Goal: Task Accomplishment & Management: Manage account settings

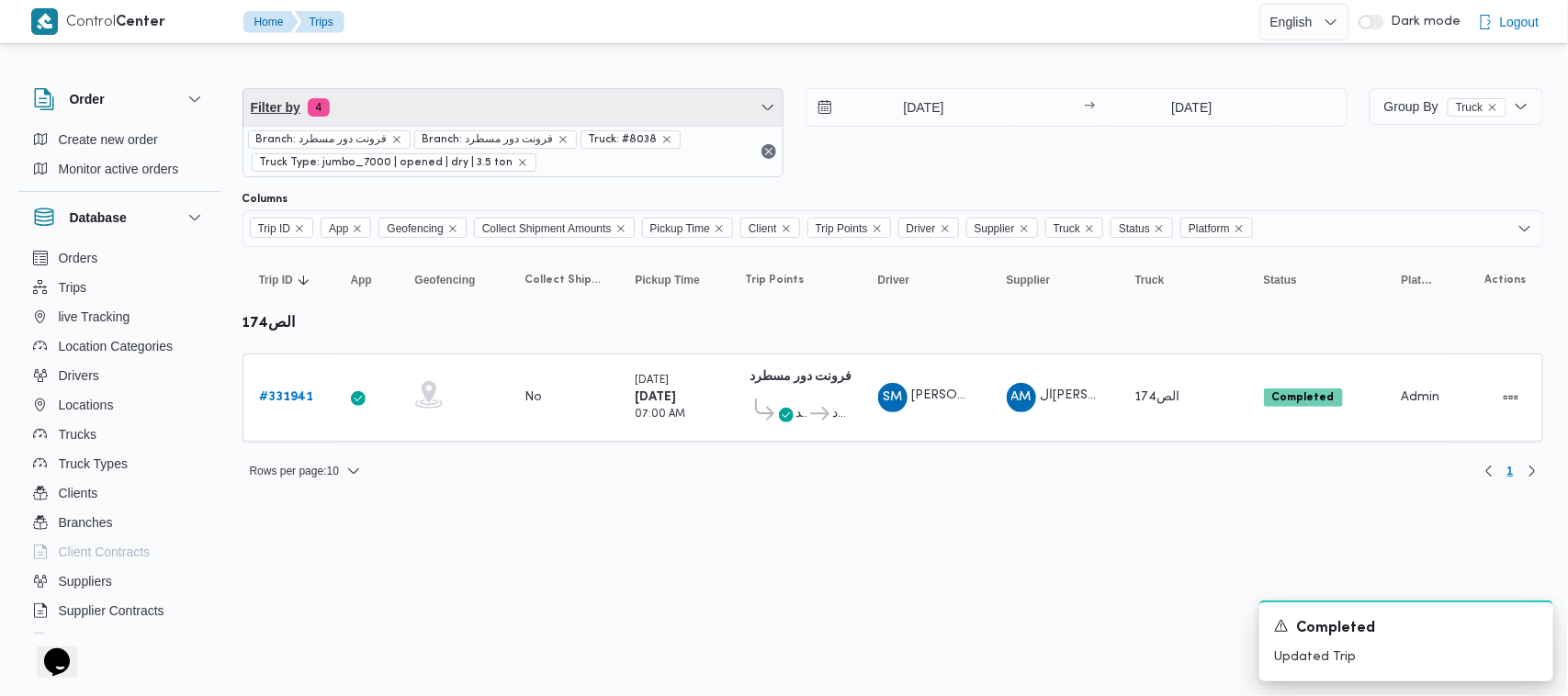
click at [445, 98] on span "Filter by 4" at bounding box center [514, 107] width 540 height 37
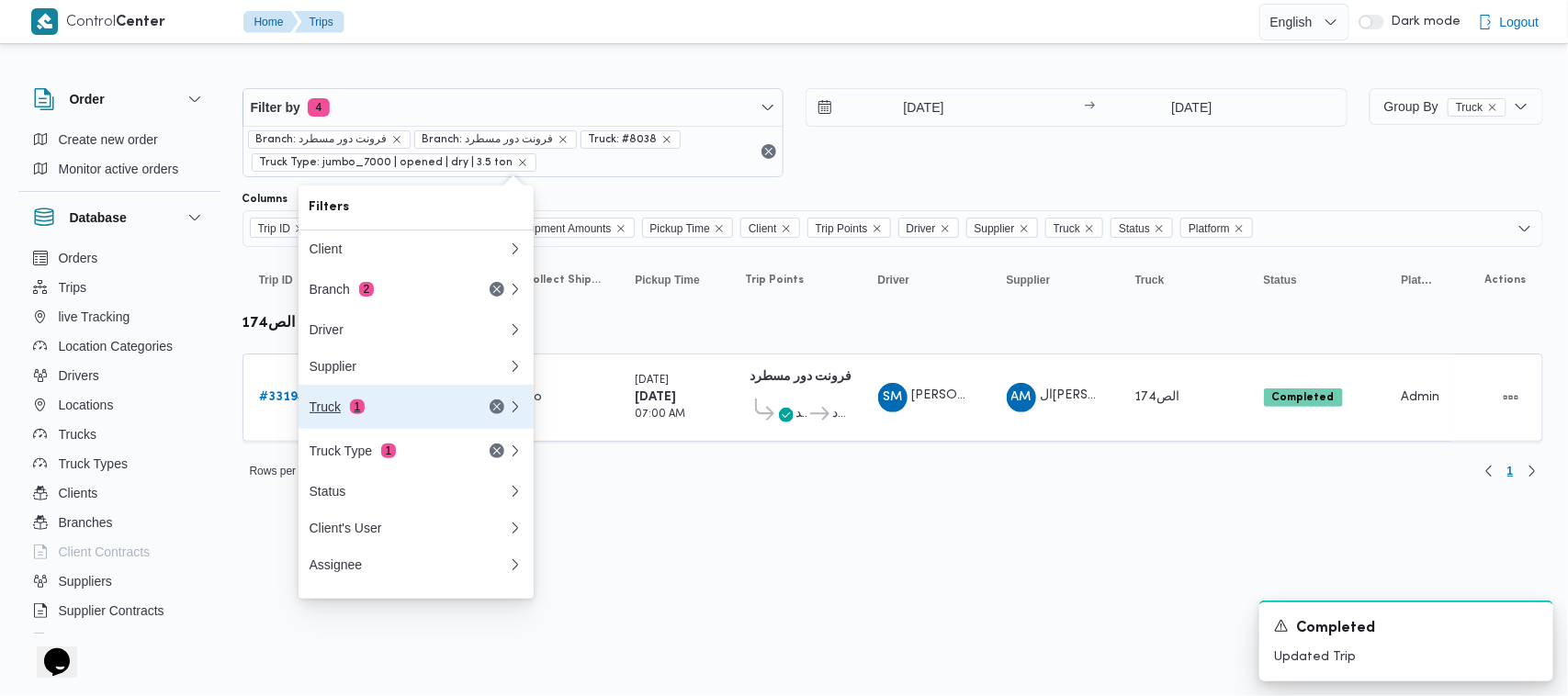
click at [429, 395] on button "Truck 1" at bounding box center [415, 408] width 235 height 45
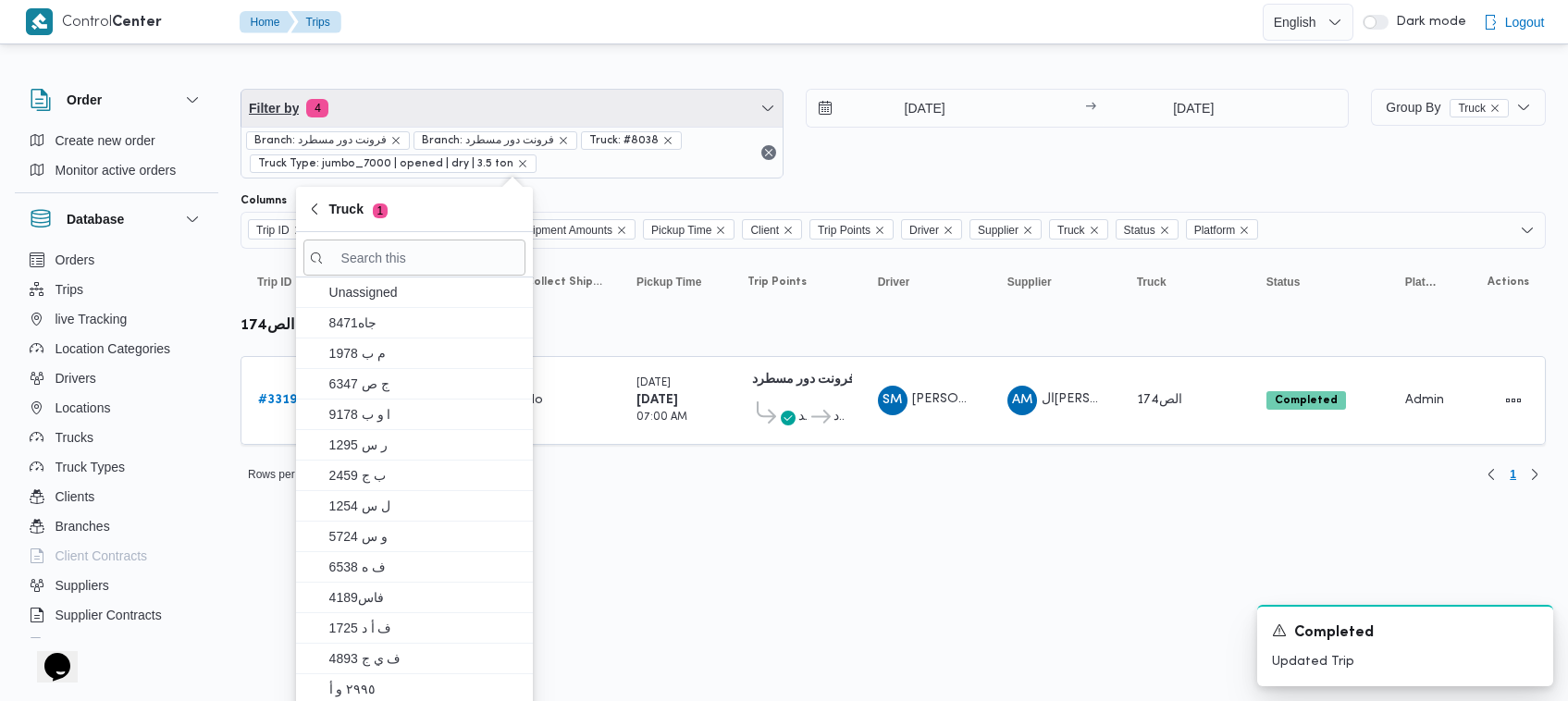
click at [401, 97] on span "Filter by 4" at bounding box center [512, 108] width 541 height 37
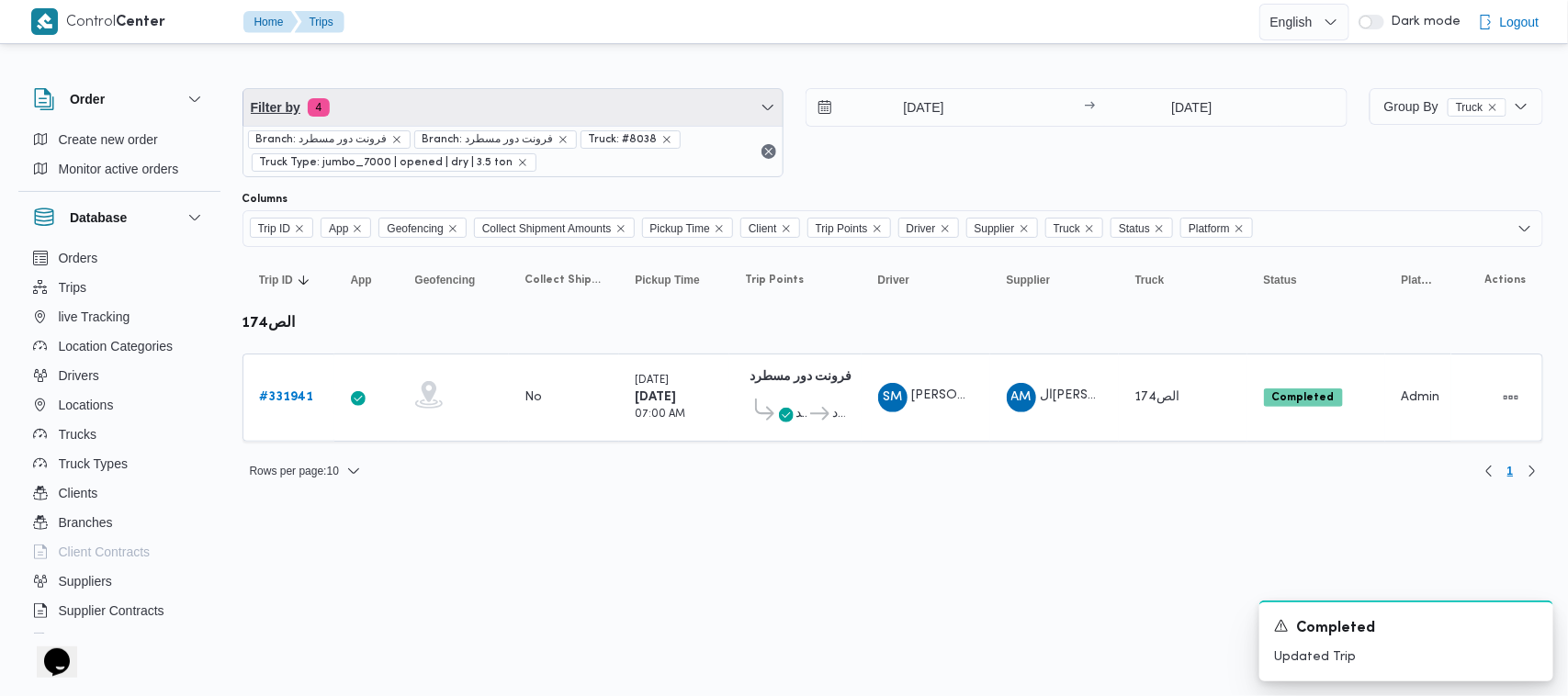
click at [398, 93] on span "Filter by 4" at bounding box center [514, 107] width 540 height 37
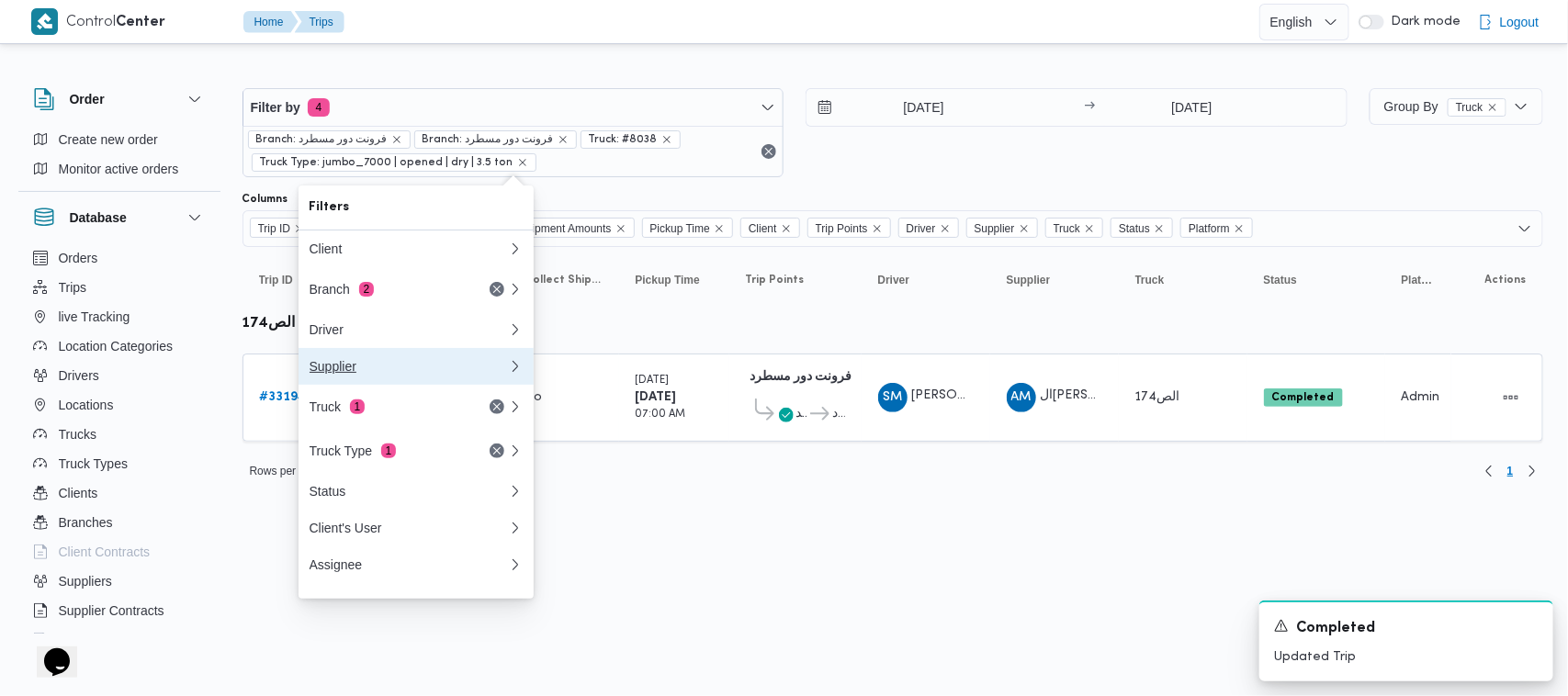
click at [377, 374] on div "Supplier" at bounding box center [408, 366] width 198 height 15
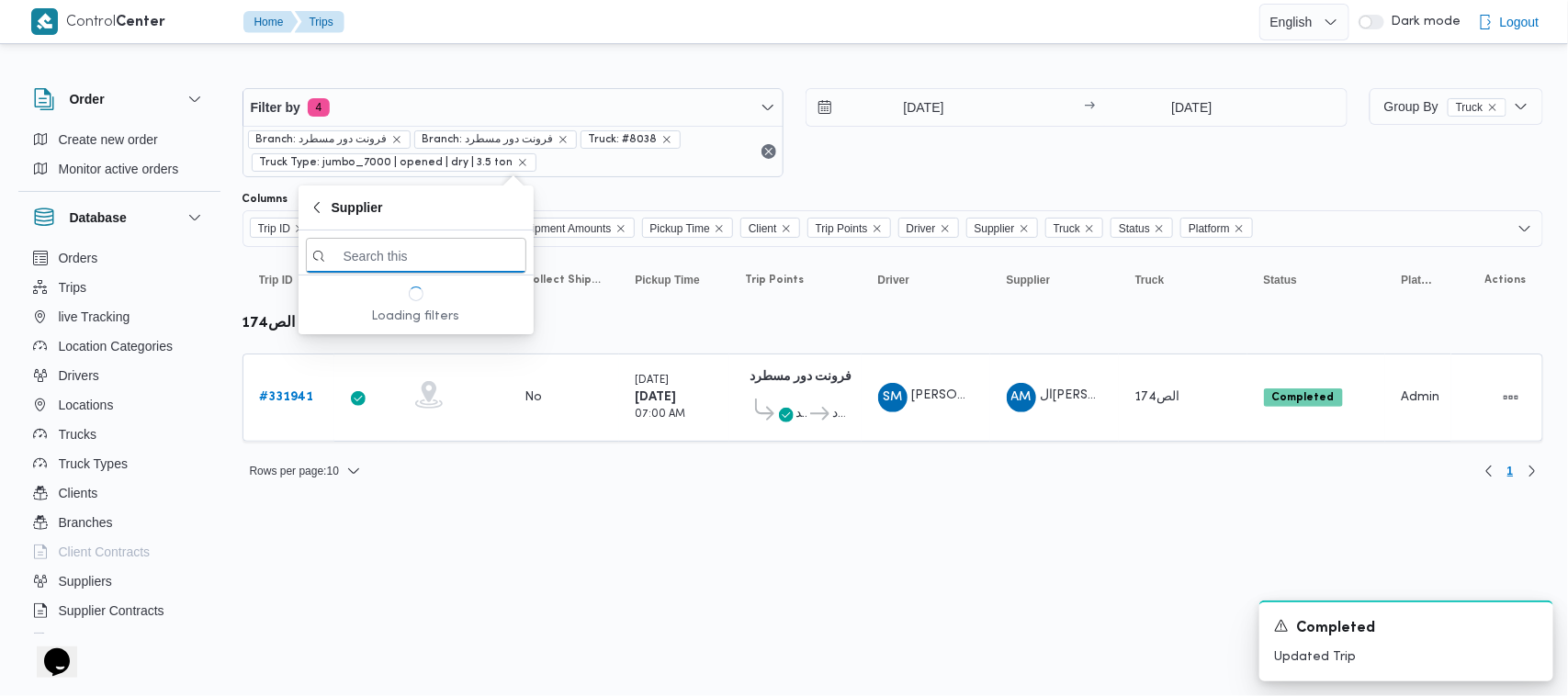
paste input "[PERSON_NAME] [PERSON_NAME] [PERSON_NAME]"
type input "[PERSON_NAME] [PERSON_NAME] [PERSON_NAME]"
click at [377, 318] on span "[PERSON_NAME] [PERSON_NAME] [PERSON_NAME]" at bounding box center [427, 320] width 191 height 22
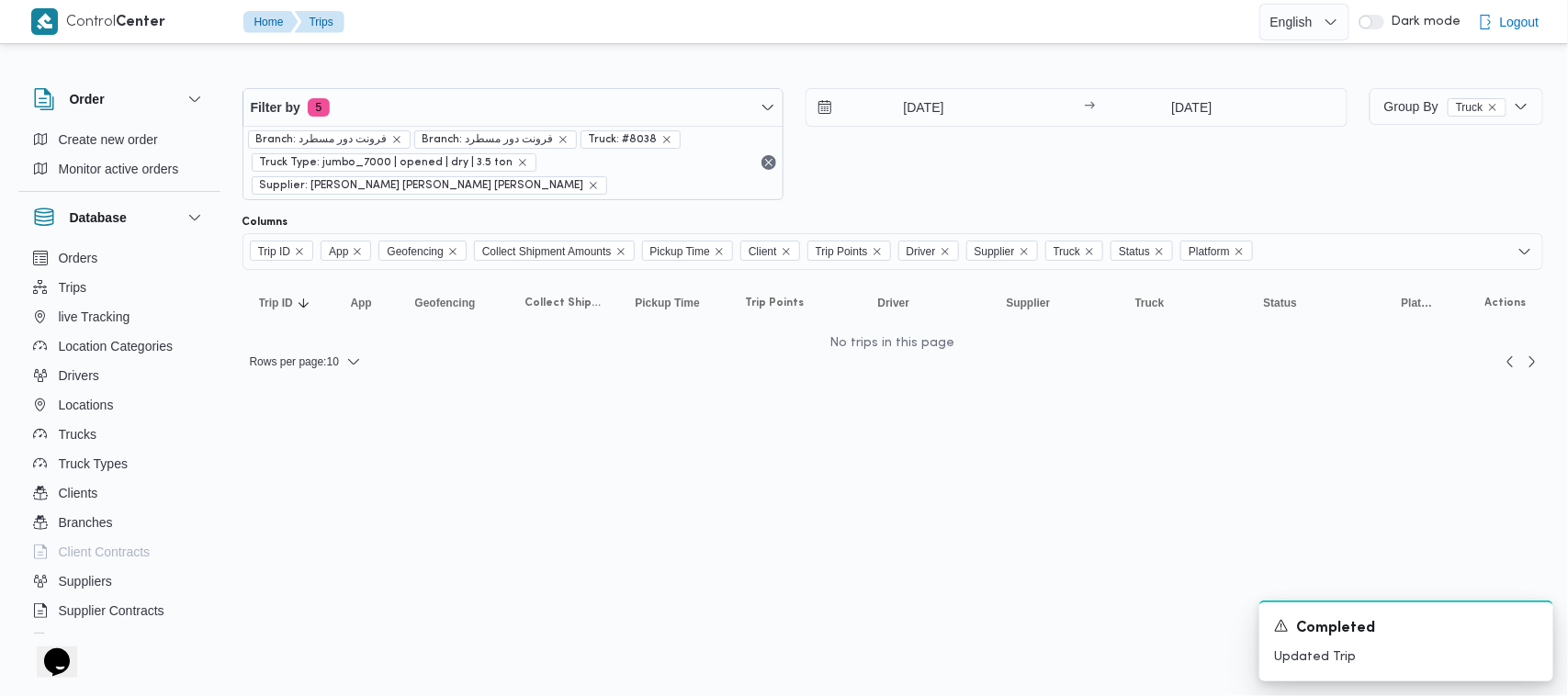
click at [799, 148] on div "[DATE] → [DATE]" at bounding box center [1076, 144] width 542 height 112
click at [663, 140] on icon "remove selected entity" at bounding box center [667, 139] width 8 height 8
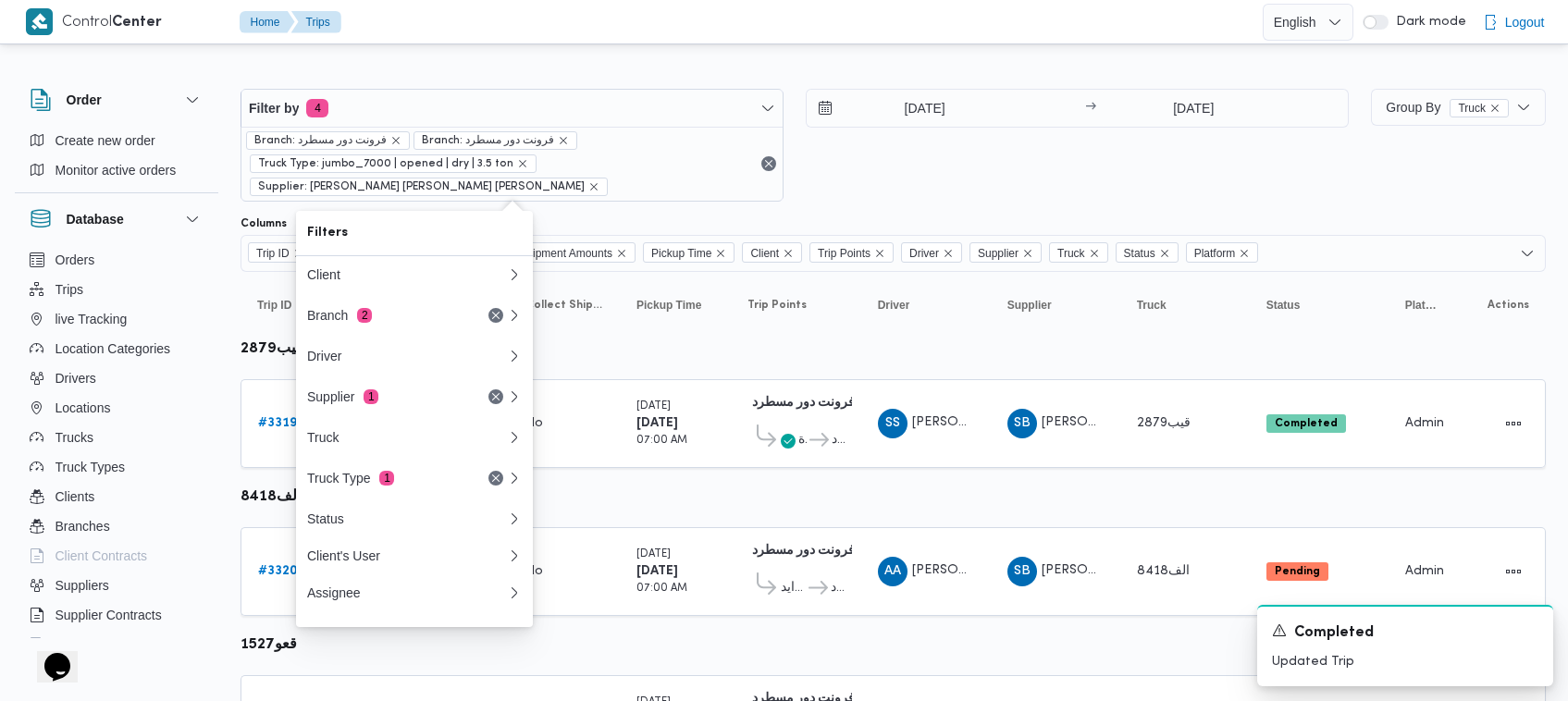
click at [805, 164] on div "[DATE] → [DATE]" at bounding box center [1077, 145] width 543 height 113
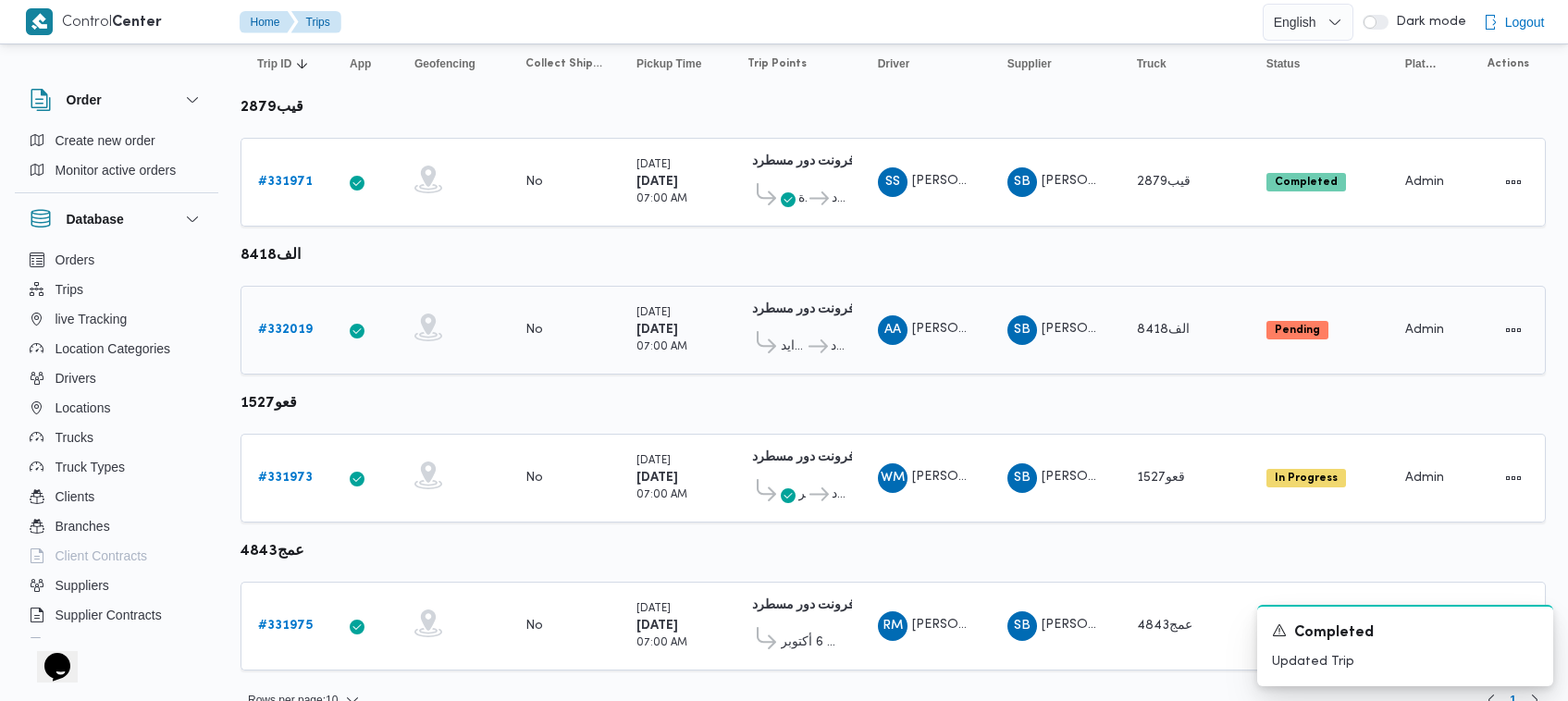
scroll to position [269, 0]
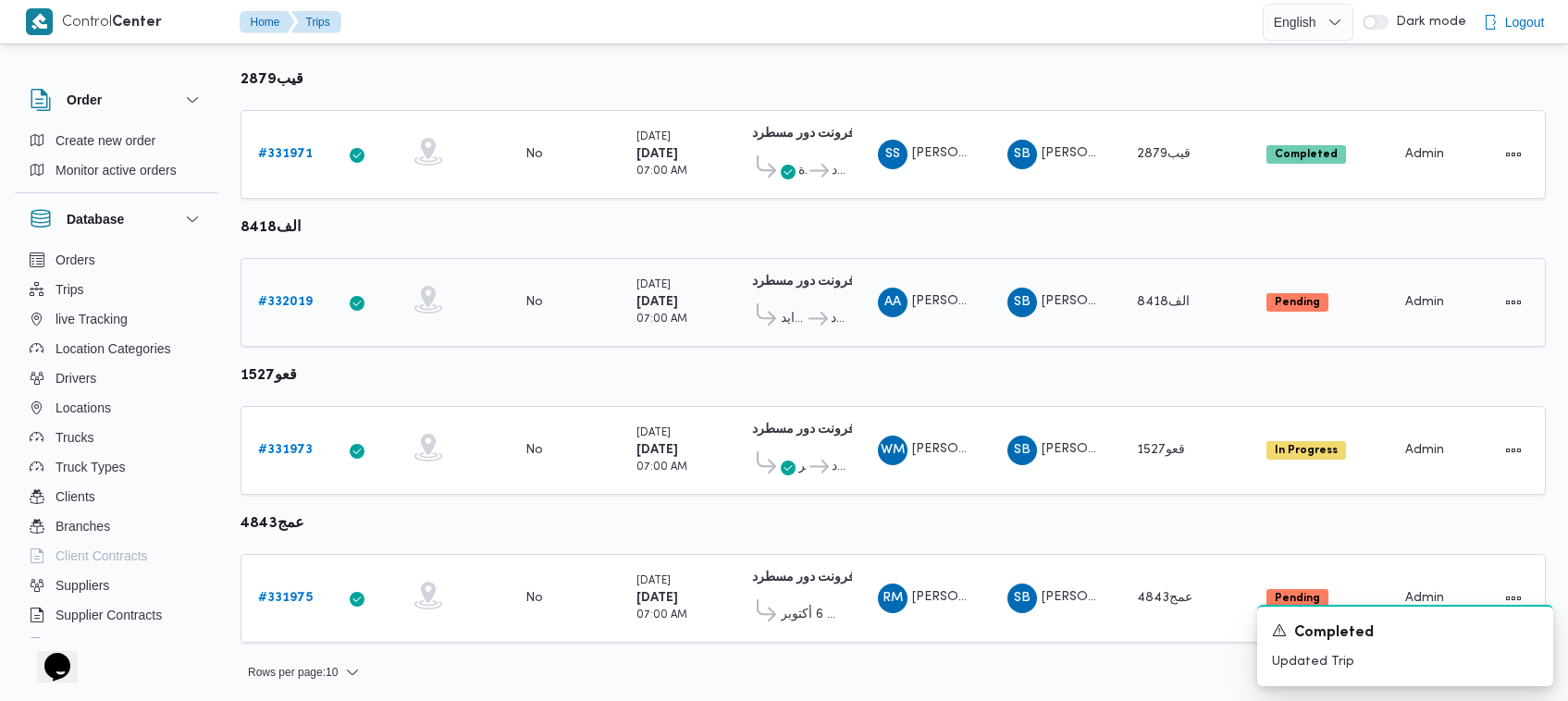
click at [287, 302] on b "# 332019" at bounding box center [286, 302] width 55 height 12
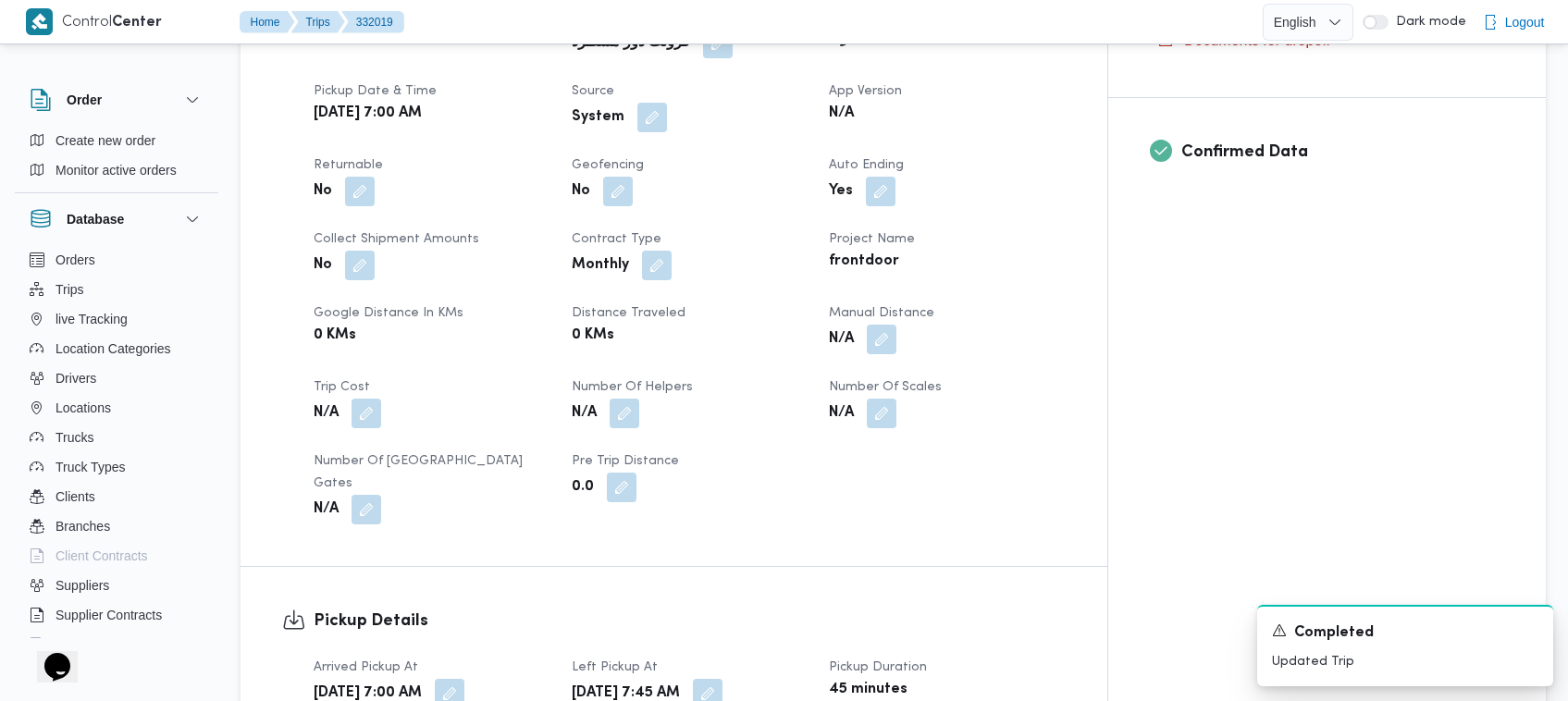
scroll to position [2833, 0]
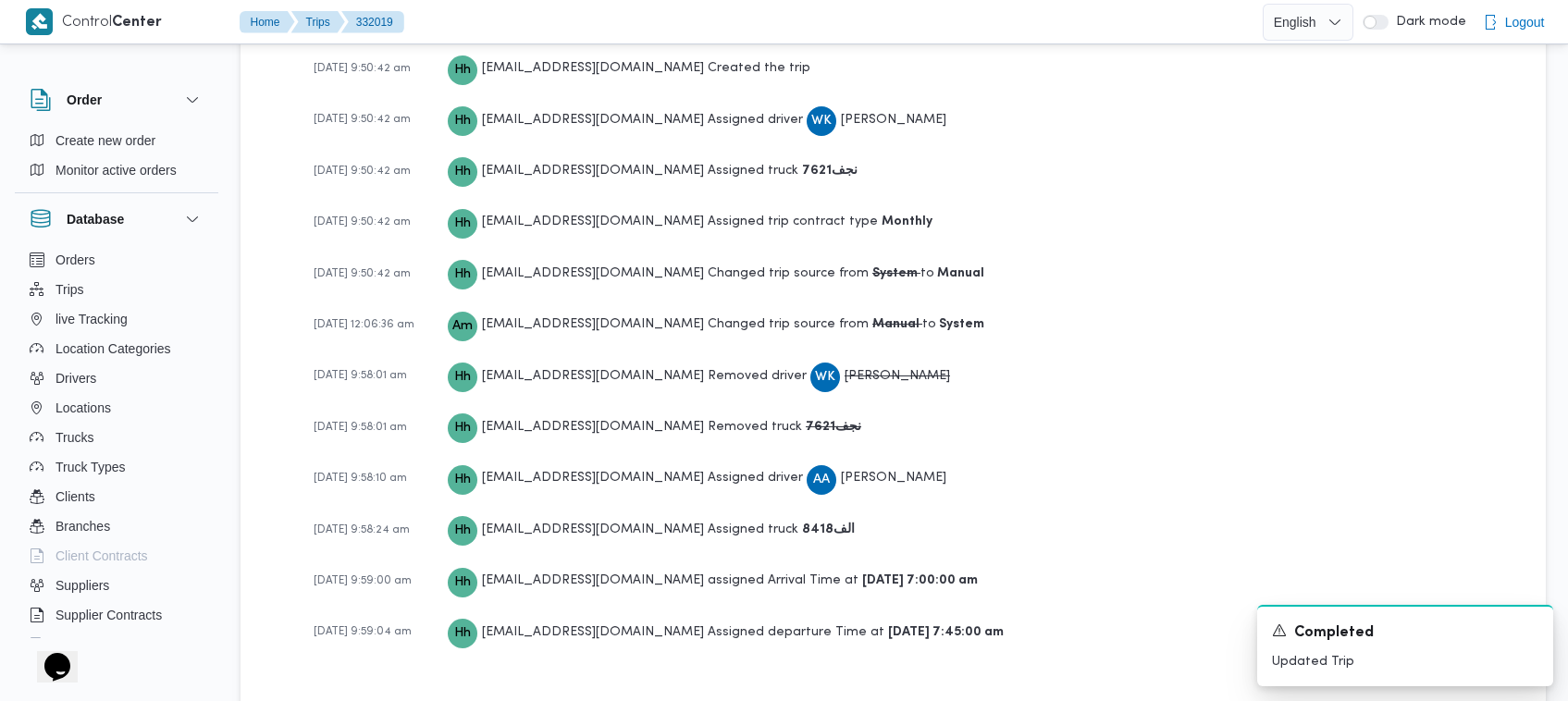
click at [805, 421] on b "نجف7621" at bounding box center [833, 427] width 56 height 12
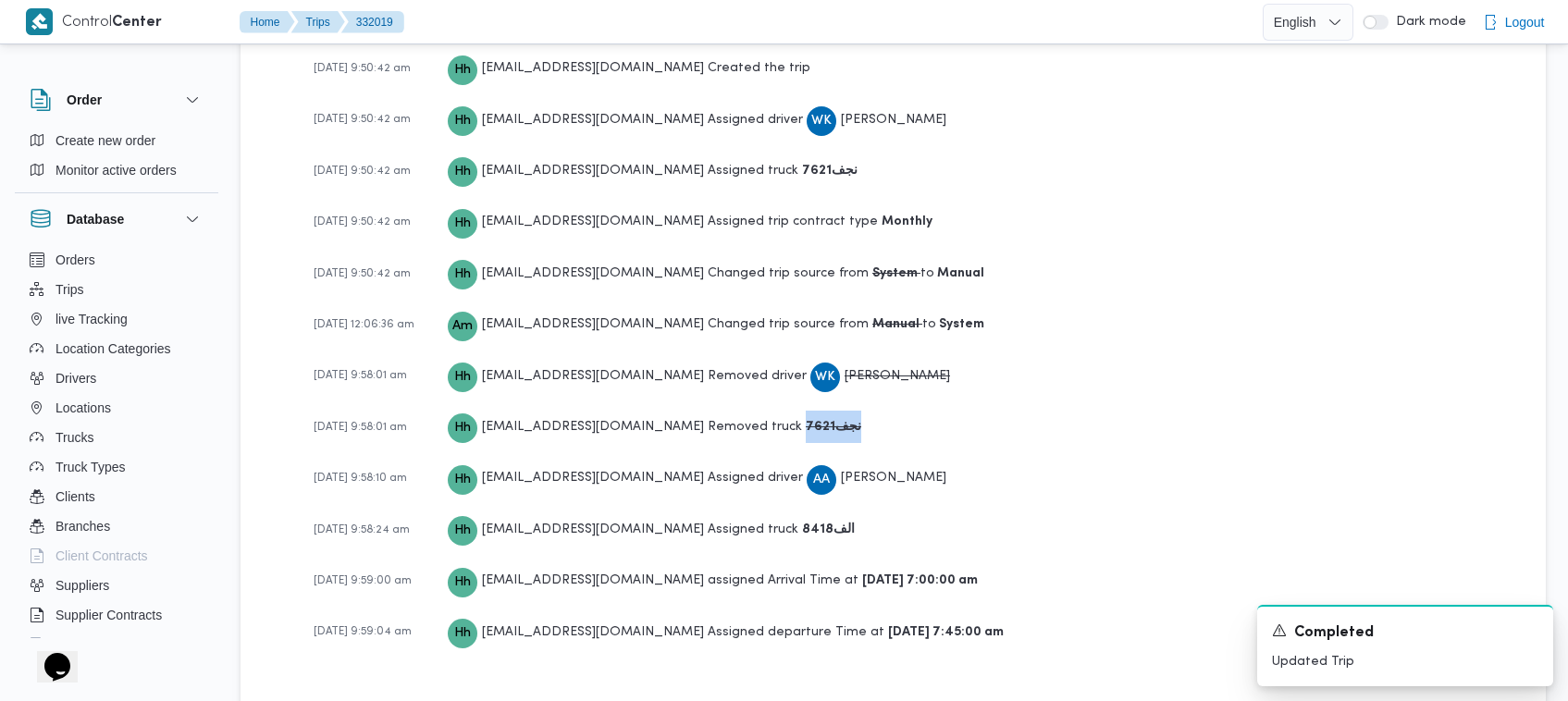
click at [805, 421] on b "نجف7621" at bounding box center [833, 427] width 56 height 12
copy b "نجف7621"
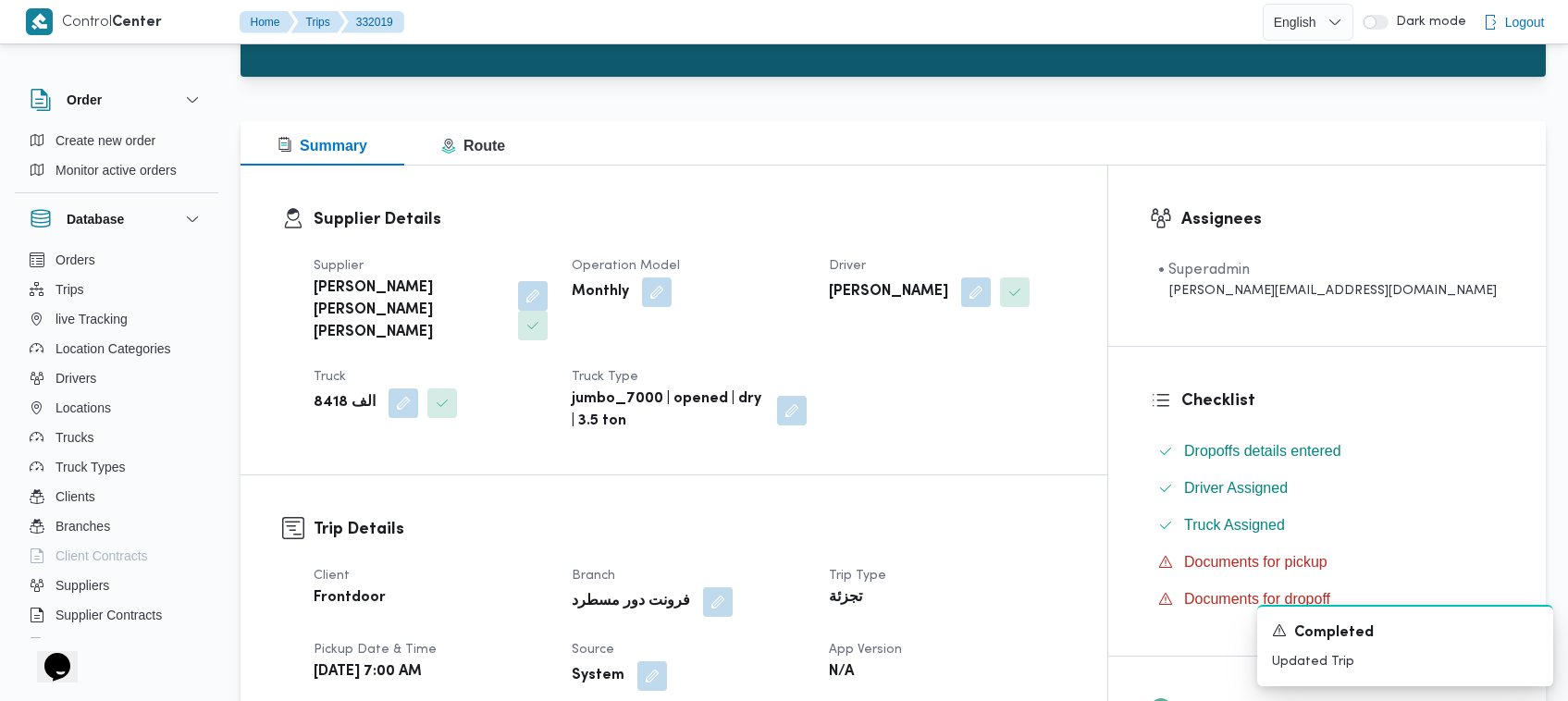
scroll to position [0, 0]
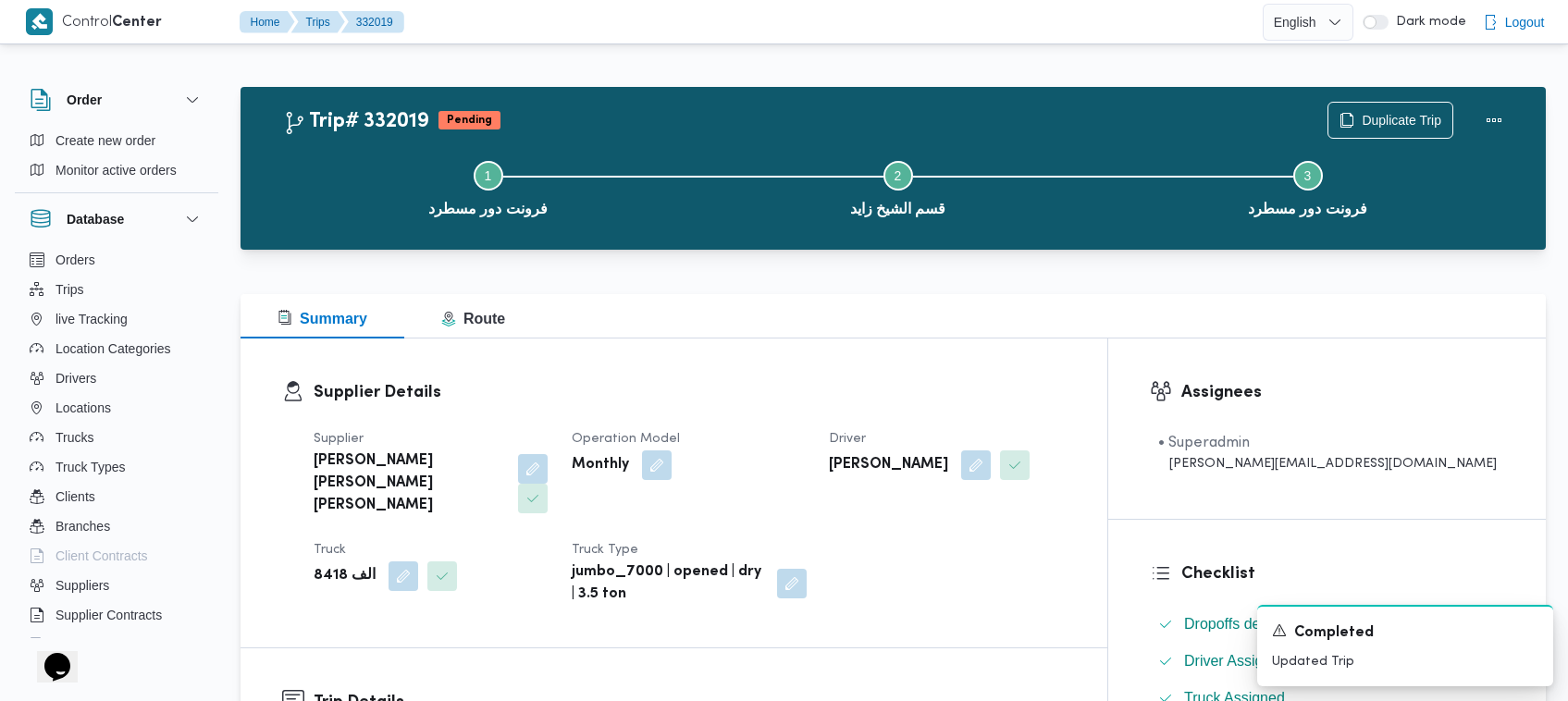
click at [444, 455] on b "[PERSON_NAME] [PERSON_NAME] [PERSON_NAME]" at bounding box center [409, 484] width 191 height 66
copy div "[PERSON_NAME] [PERSON_NAME] [PERSON_NAME]"
click at [330, 565] on b "الف 8418" at bounding box center [345, 576] width 62 height 22
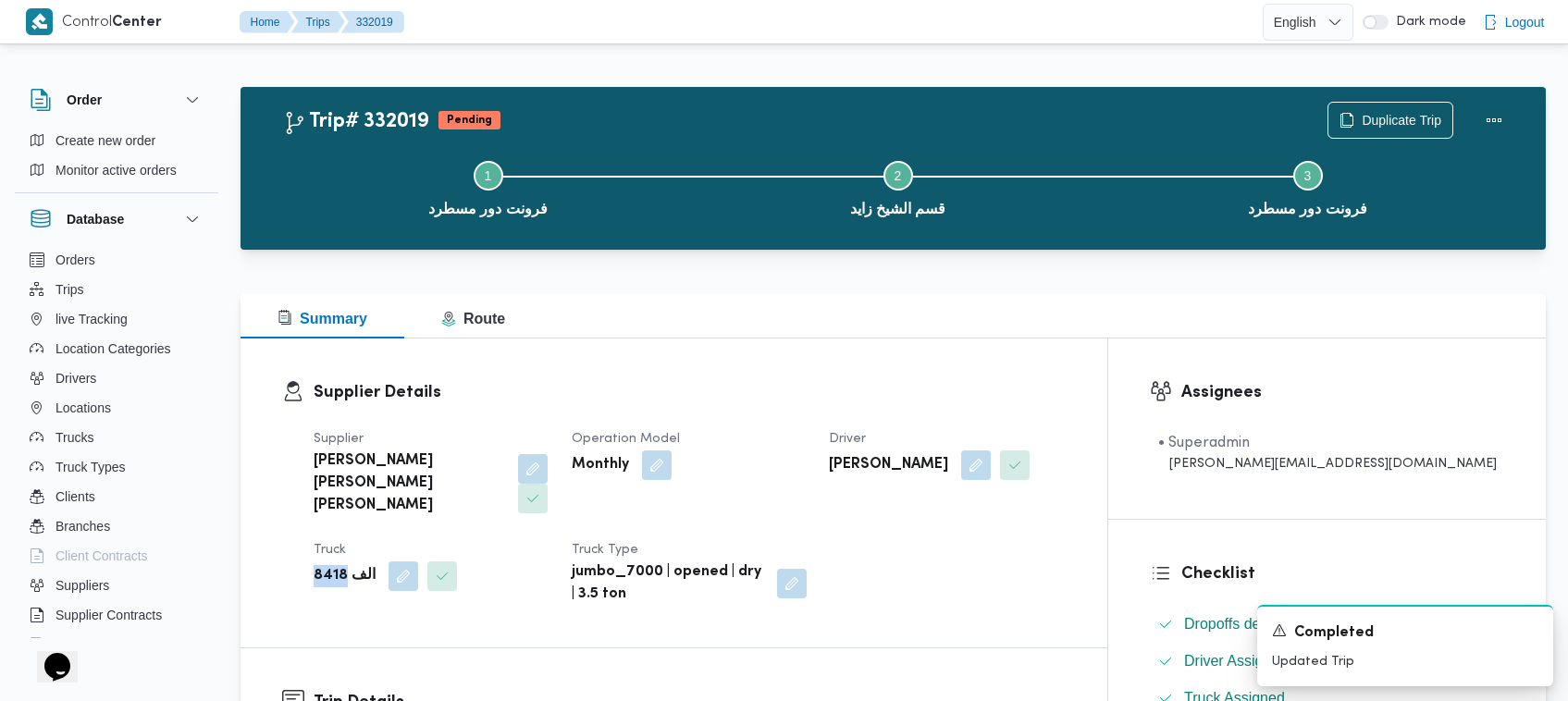
click at [330, 565] on b "الف 8418" at bounding box center [345, 576] width 62 height 22
copy b "8418"
click at [805, 464] on b "[PERSON_NAME]" at bounding box center [888, 465] width 119 height 22
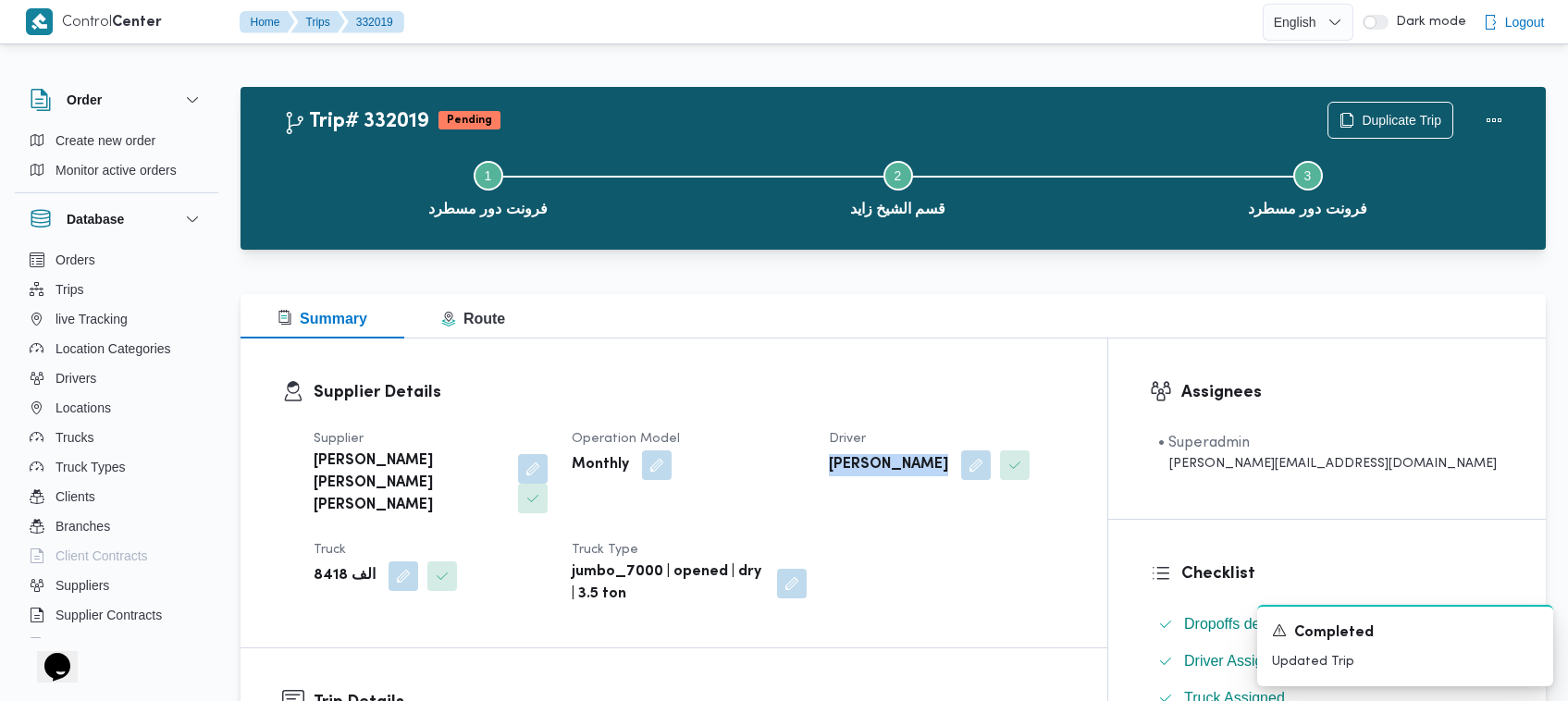
copy div "[PERSON_NAME]"
click at [805, 463] on b "[PERSON_NAME]" at bounding box center [888, 465] width 119 height 22
click at [312, 560] on div "الف 8418" at bounding box center [432, 576] width 240 height 33
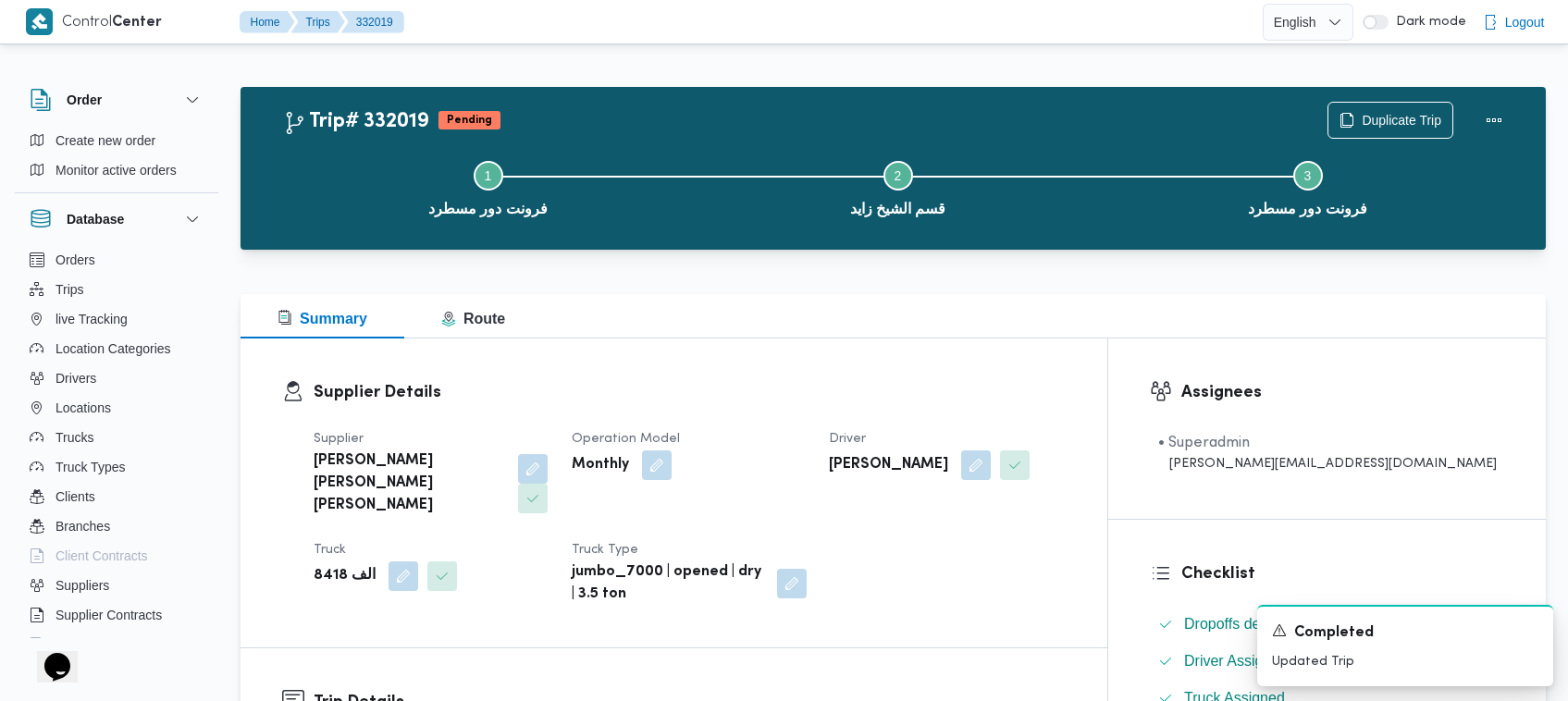
click at [317, 565] on b "الف 8418" at bounding box center [345, 576] width 62 height 22
copy b "8418"
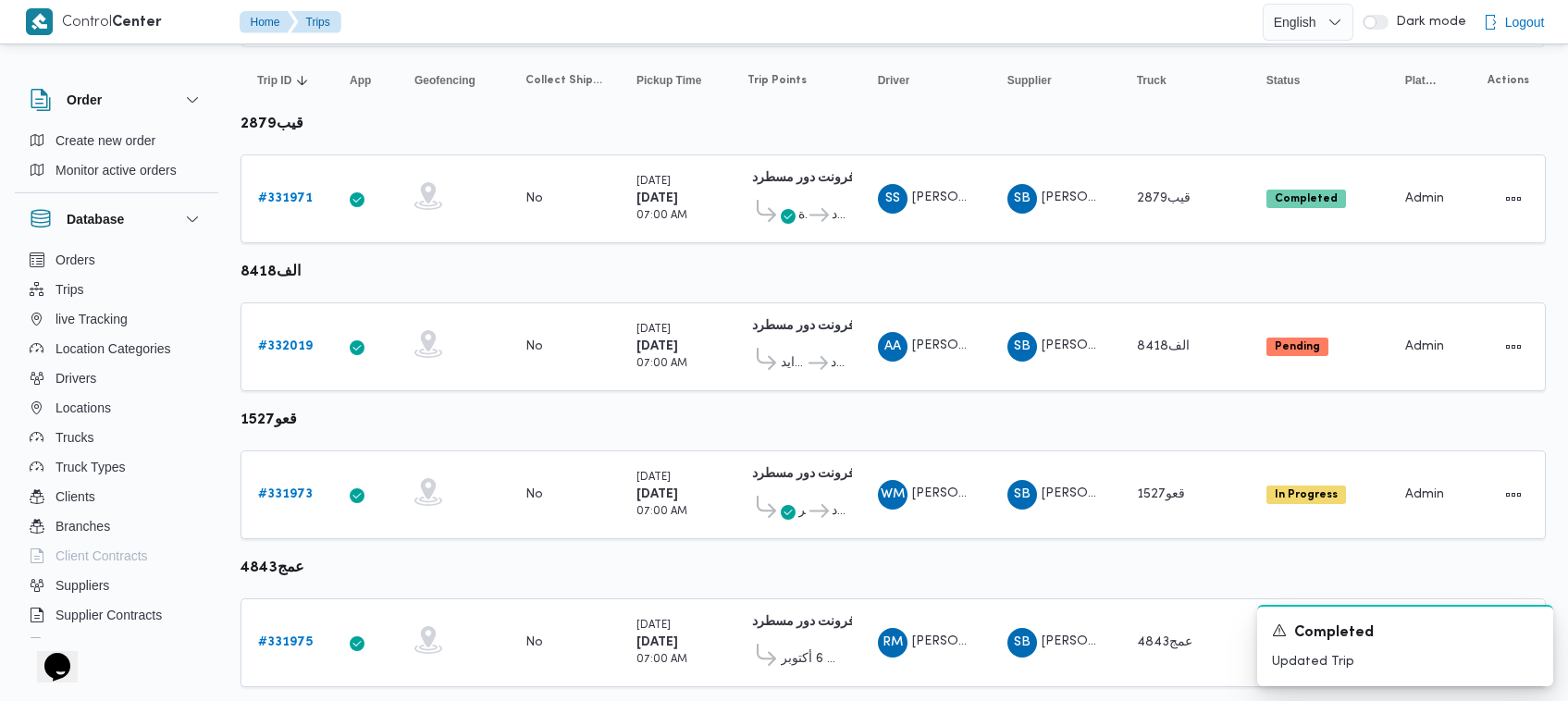
scroll to position [246, 0]
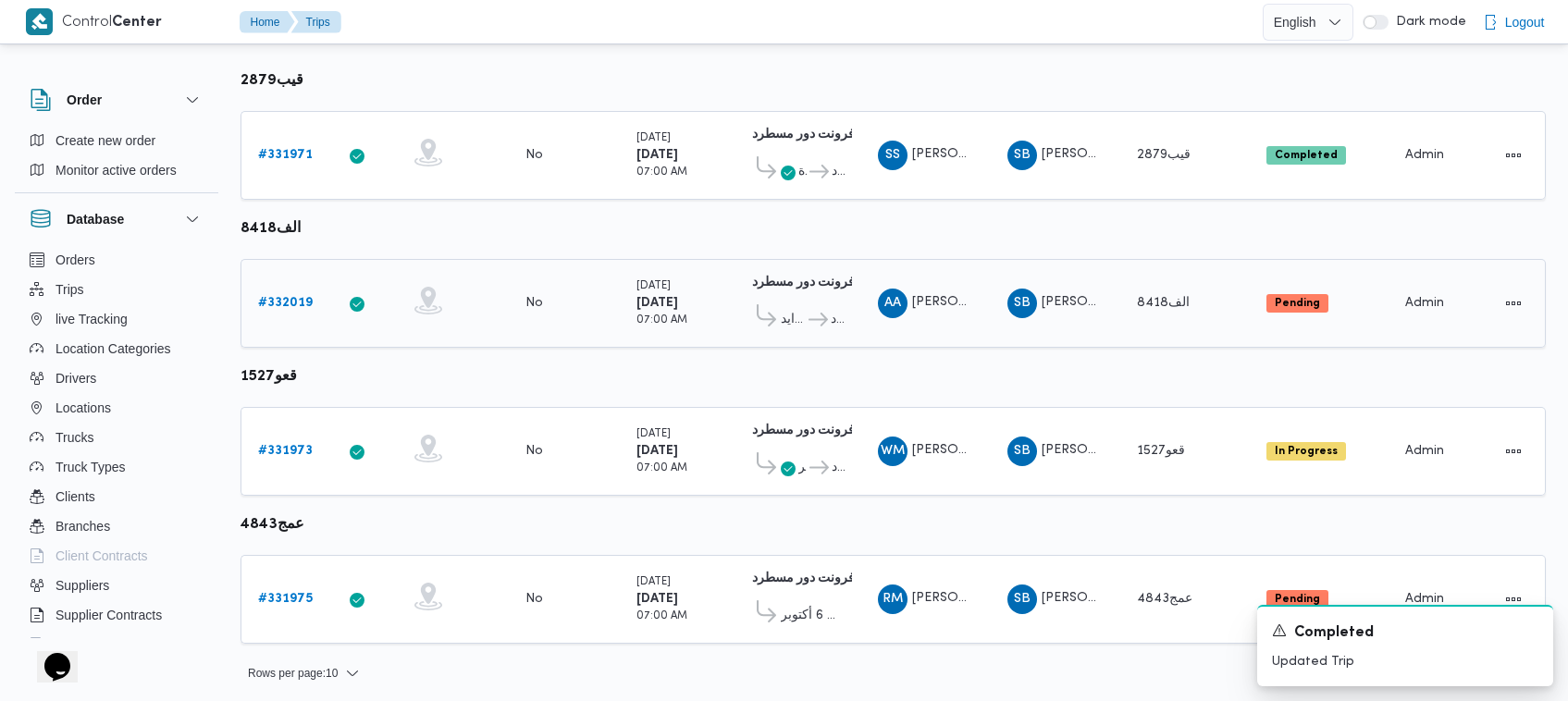
click at [805, 307] on span "AA عبدالمنعم احمد علي النجار" at bounding box center [926, 303] width 96 height 29
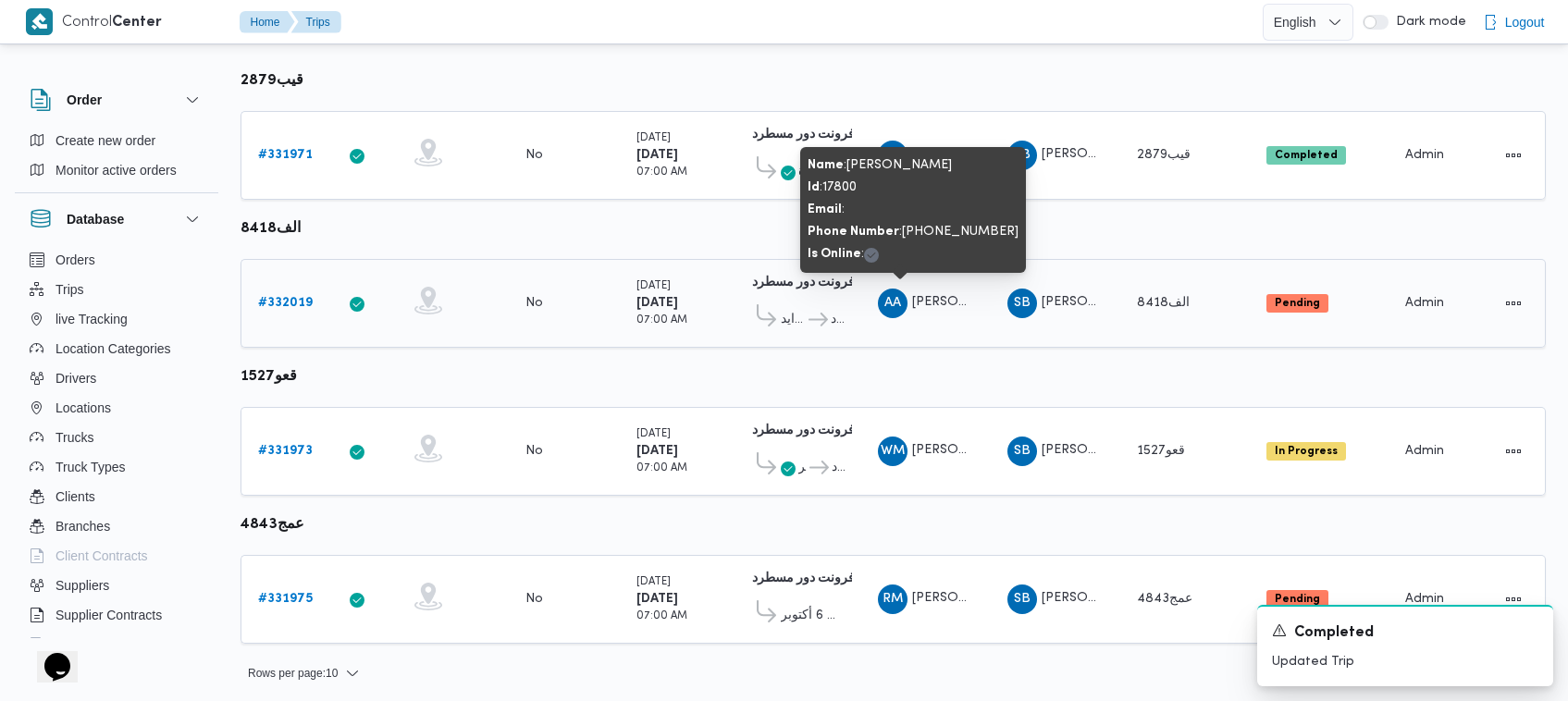
click at [805, 307] on span "AA عبدالمنعم احمد علي النجار" at bounding box center [926, 303] width 96 height 29
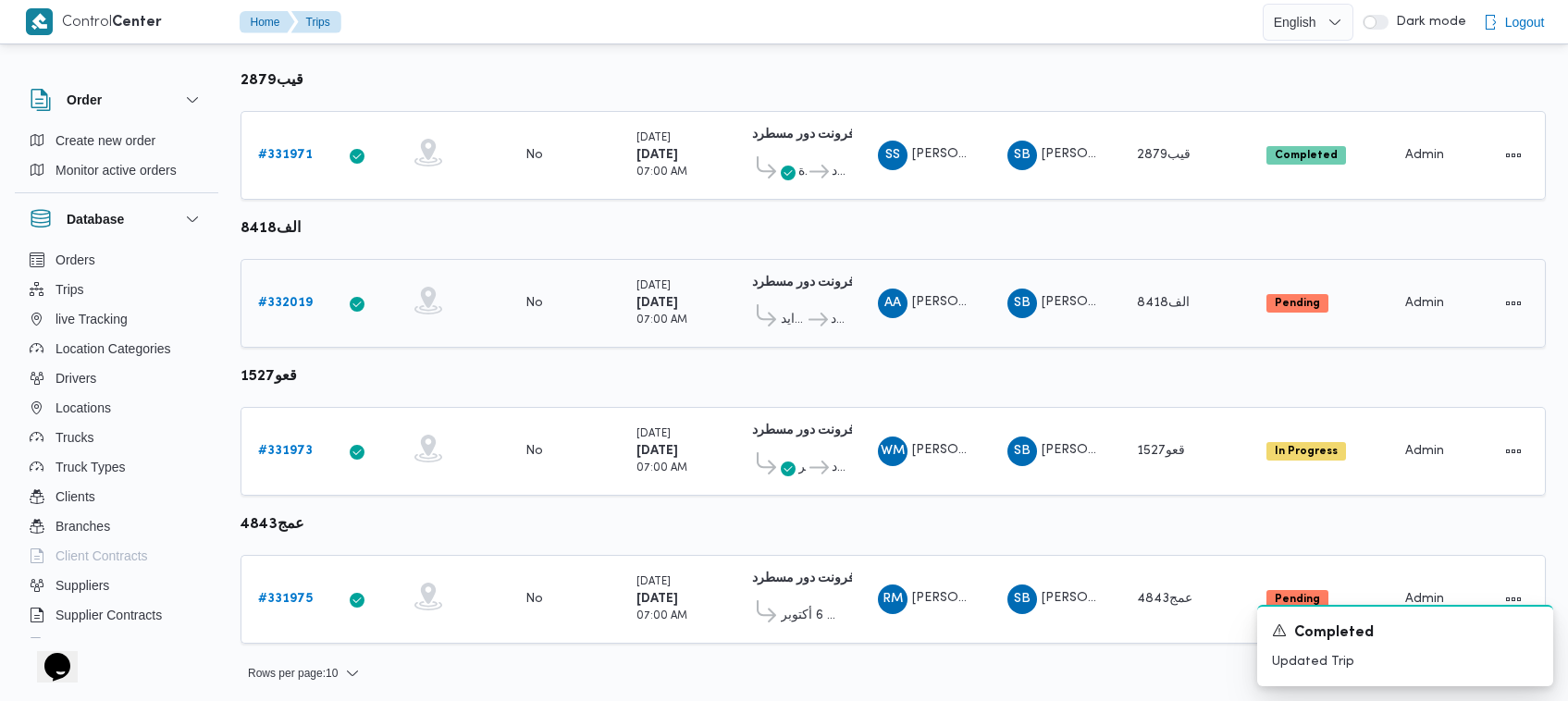
click at [805, 303] on td "Supplier SB شريف بدر عبد الحميد عبد المجيد بدر" at bounding box center [1055, 303] width 130 height 89
click at [805, 297] on span "[PERSON_NAME] [PERSON_NAME] [PERSON_NAME]" at bounding box center [1204, 302] width 324 height 12
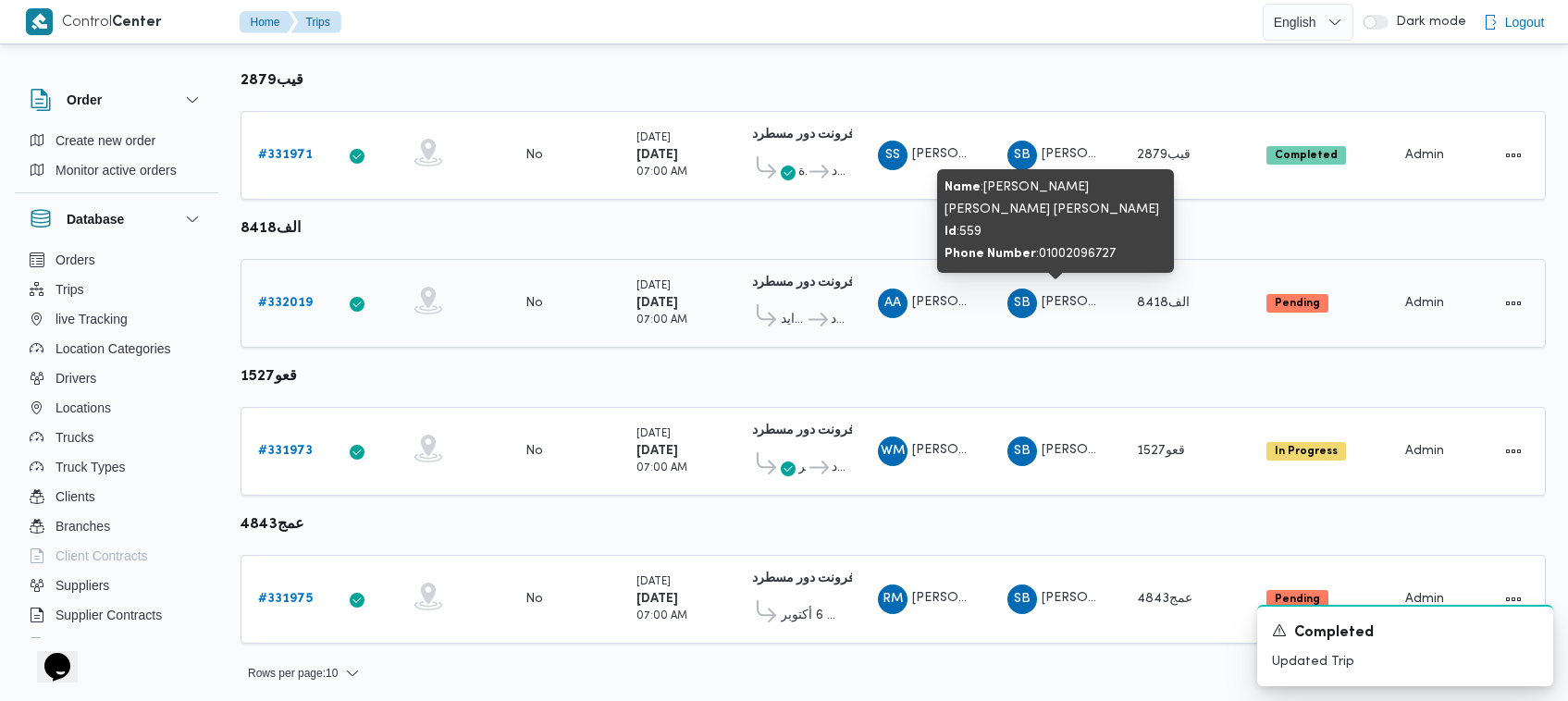
click at [805, 297] on span "[PERSON_NAME] [PERSON_NAME] [PERSON_NAME]" at bounding box center [1204, 302] width 324 height 12
copy tr "شريف بدر عبد الحميد عبد المجيد بدر Truck"
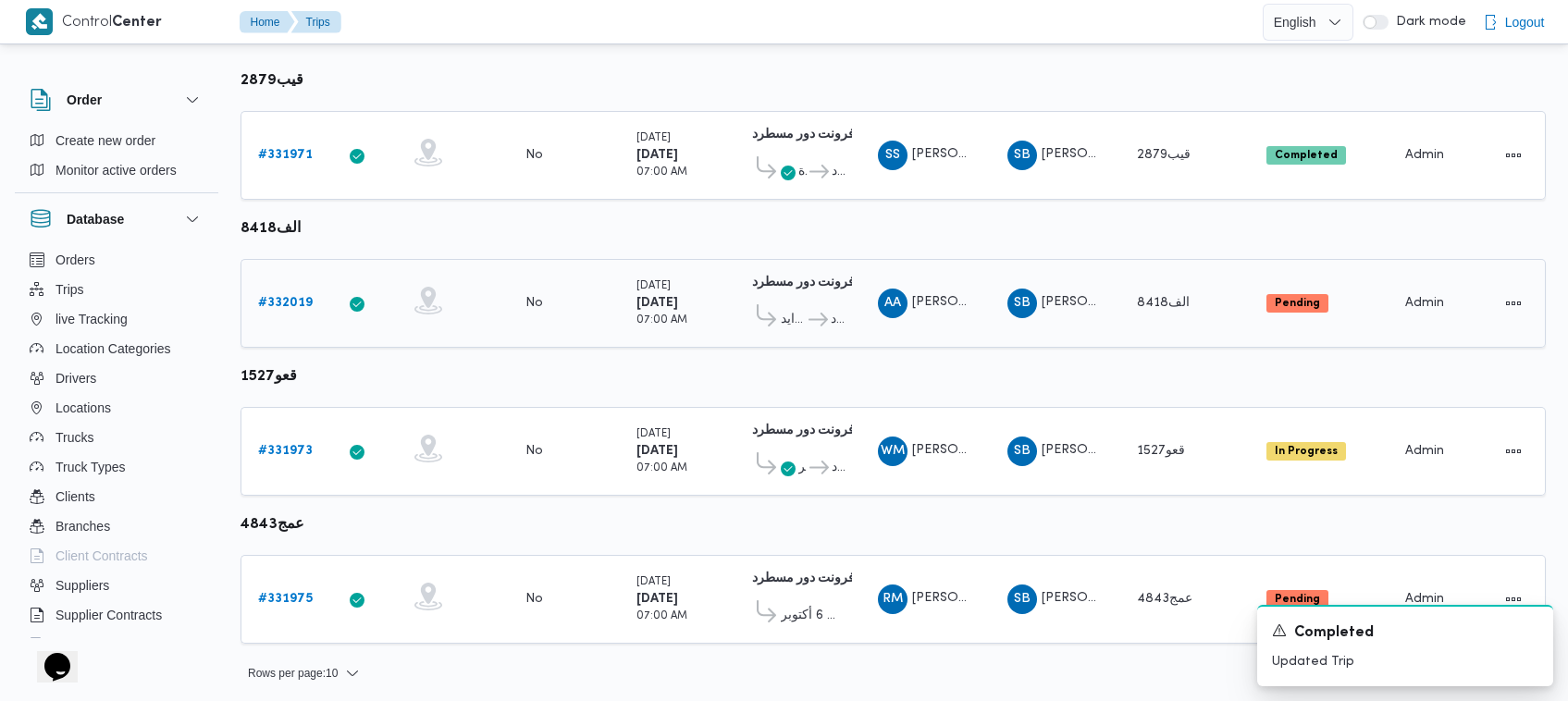
click at [805, 289] on span "AA عبدالمنعم احمد علي النجار" at bounding box center [926, 303] width 96 height 29
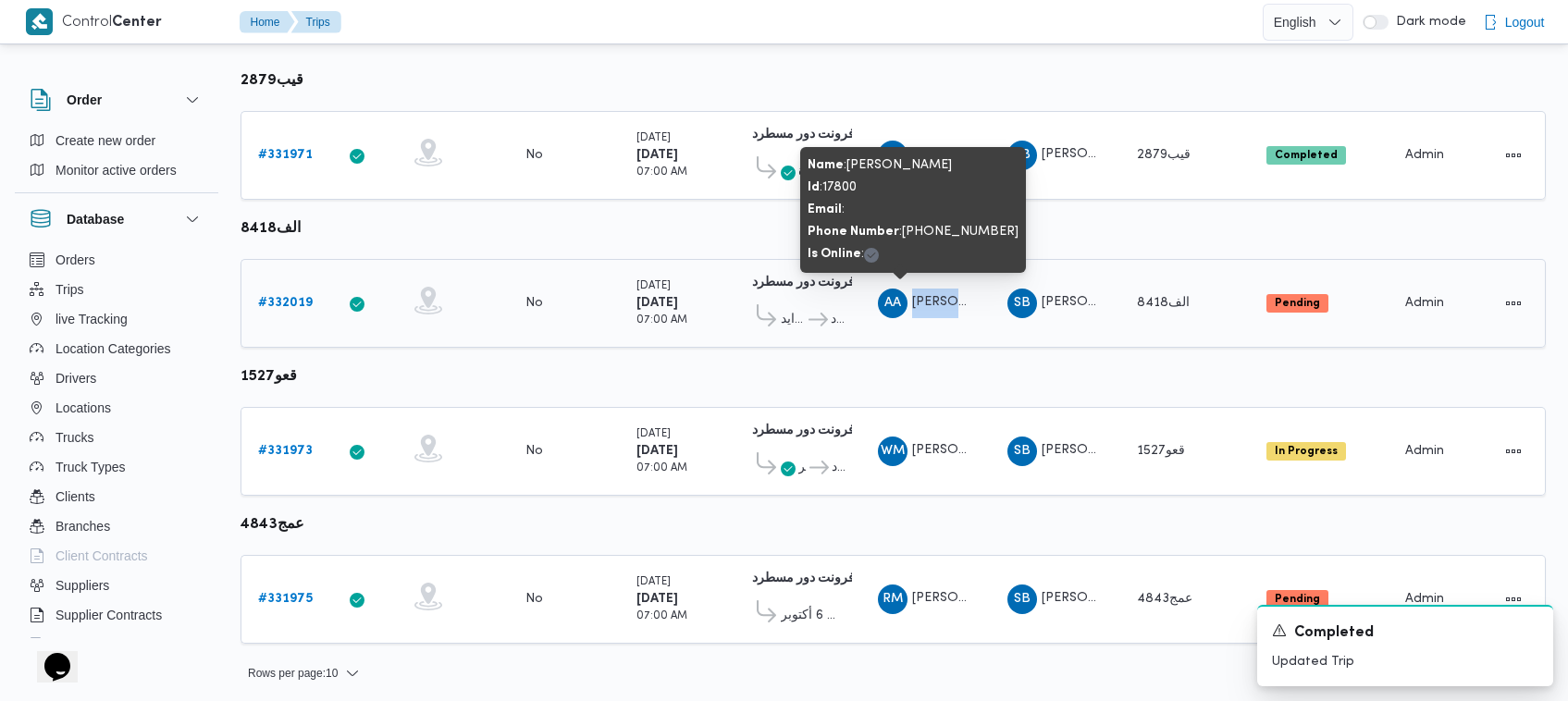
copy tr "عبدالمنعم احمد علي النجار Supplier"
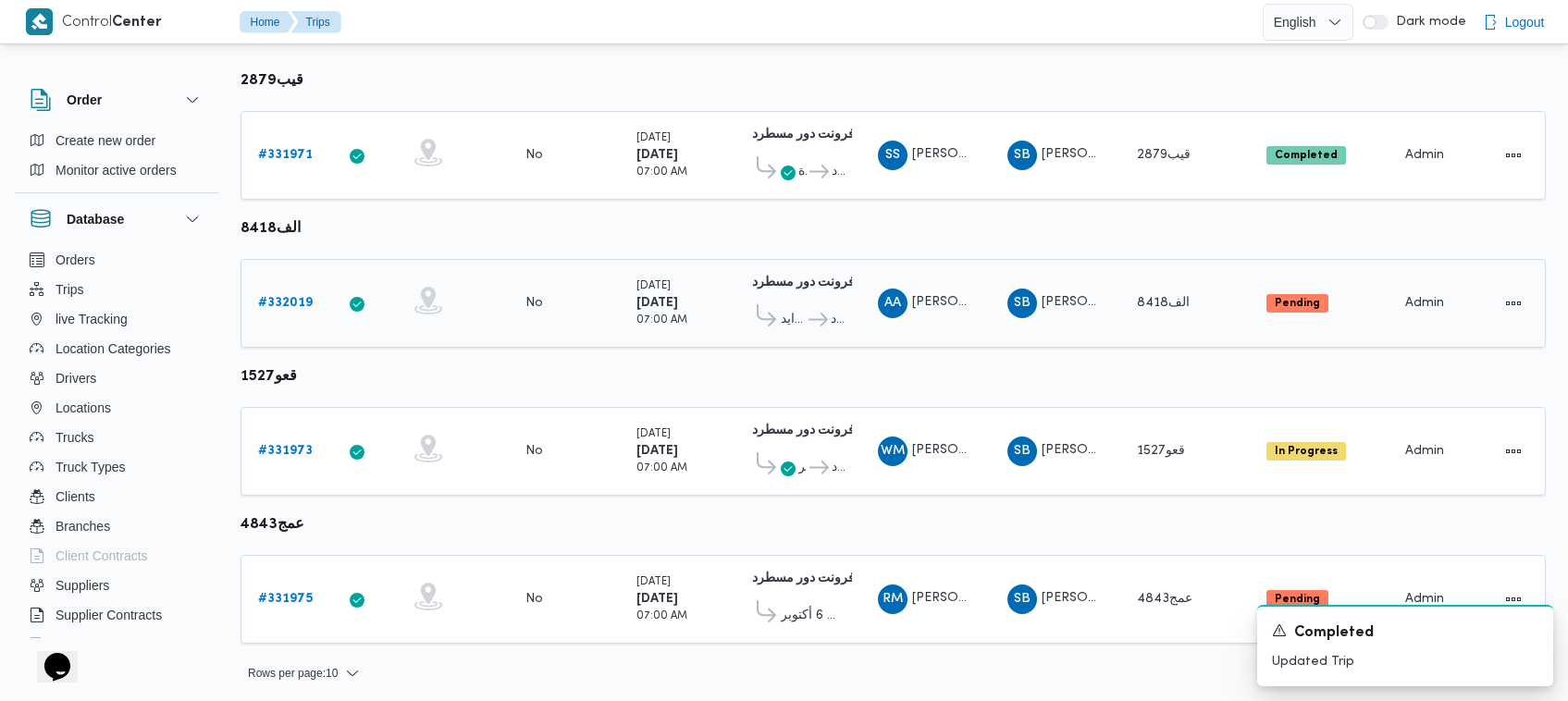
click at [805, 298] on span "الف8418" at bounding box center [1164, 303] width 53 height 12
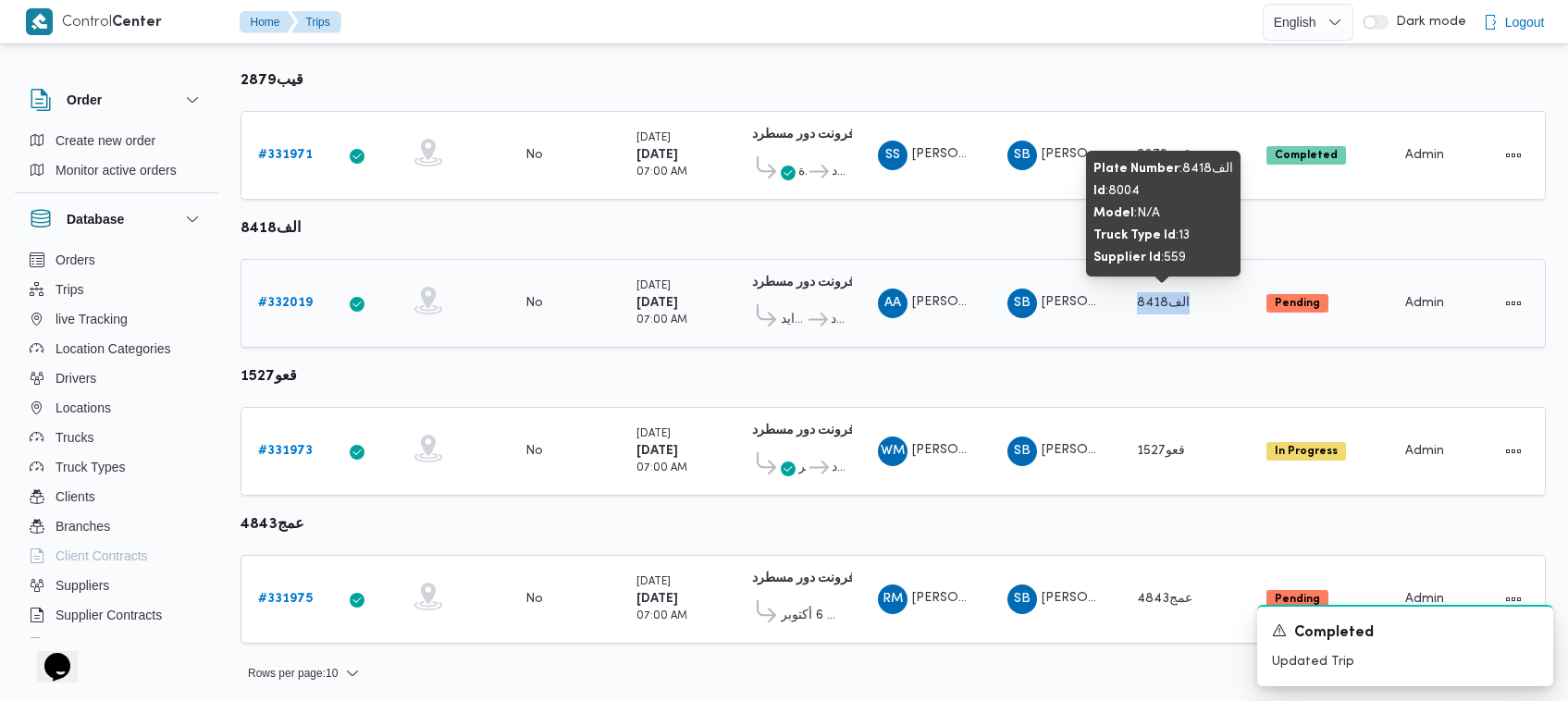
click at [805, 298] on span "الف8418" at bounding box center [1164, 303] width 53 height 12
copy span "الف8418"
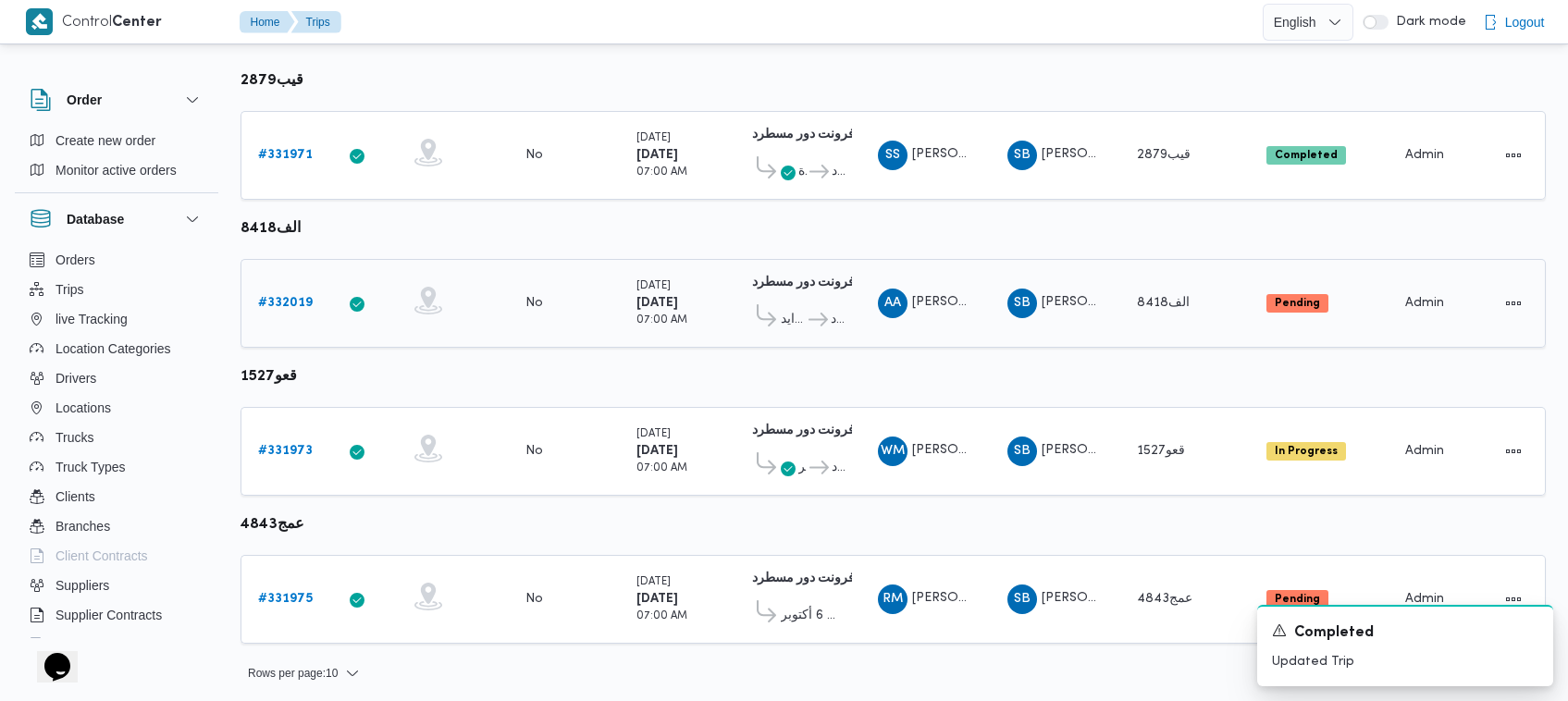
click at [805, 273] on td "Supplier SB شريف بدر عبد الحميد عبد المجيد بدر" at bounding box center [1055, 303] width 130 height 89
click at [805, 285] on div "AA عبدالمنعم احمد علي النجار" at bounding box center [926, 304] width 111 height 45
copy tr "عبدالمنعم احمد علي النجار Supplier"
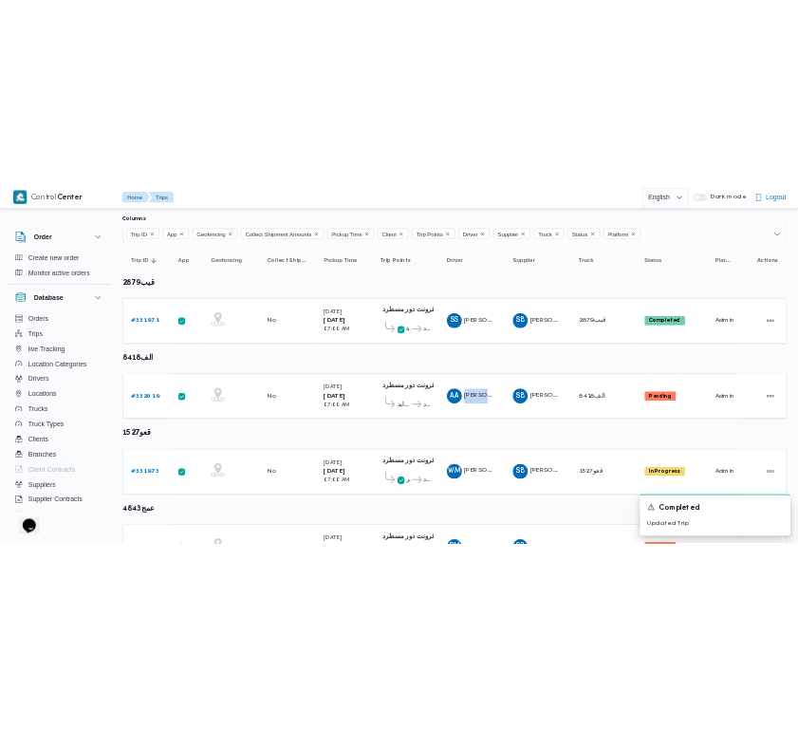
scroll to position [0, 0]
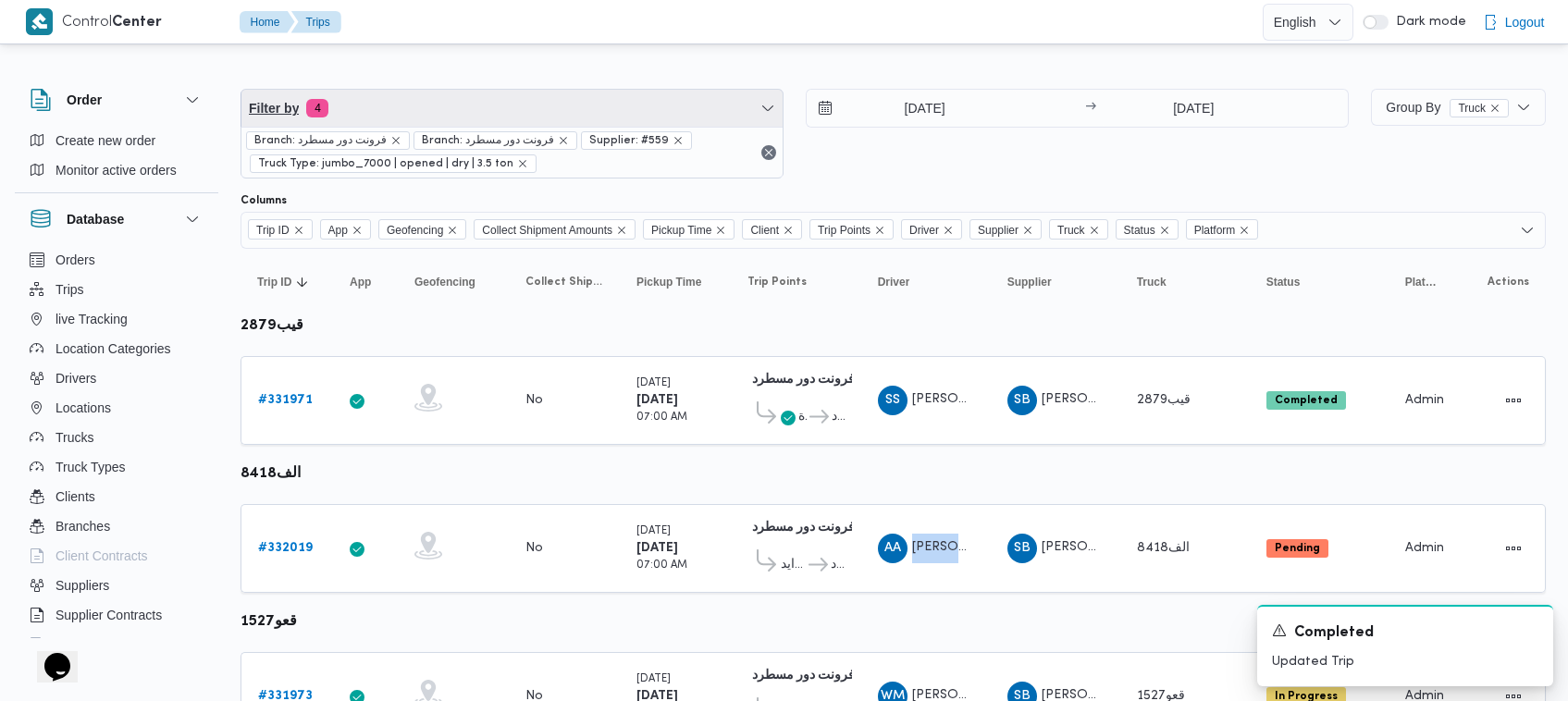
click at [400, 97] on span "Filter by 4" at bounding box center [512, 108] width 541 height 37
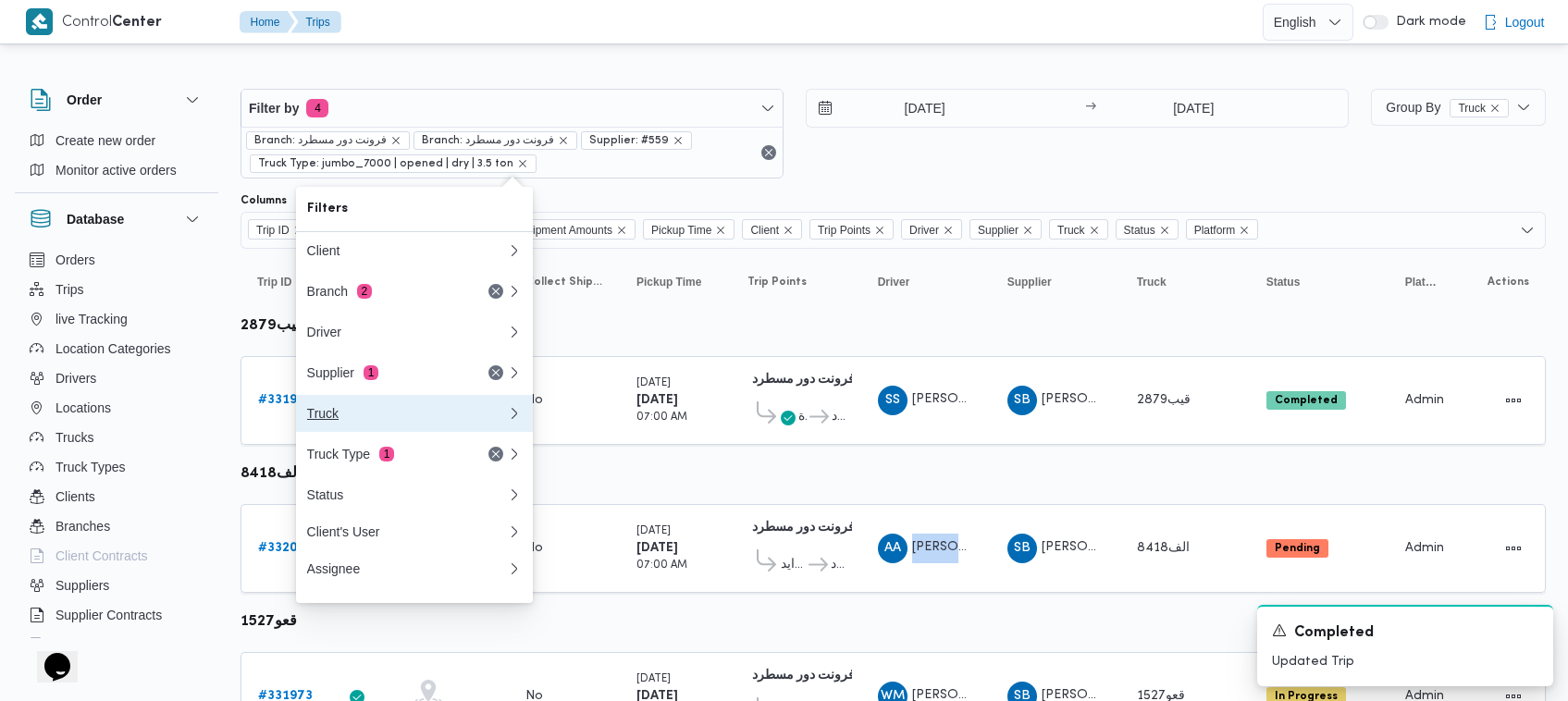
click at [375, 421] on div "Truck" at bounding box center [406, 413] width 200 height 15
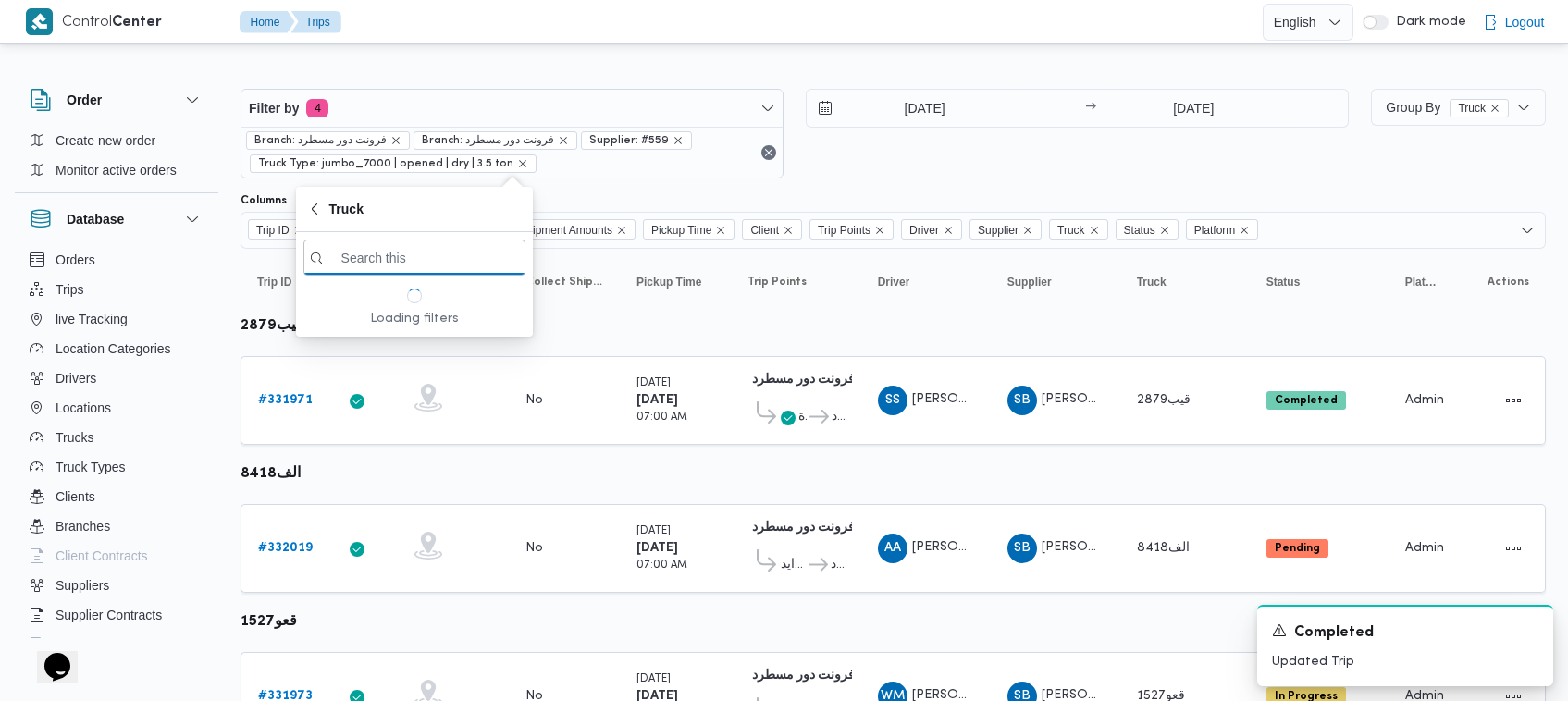
paste input "1497"
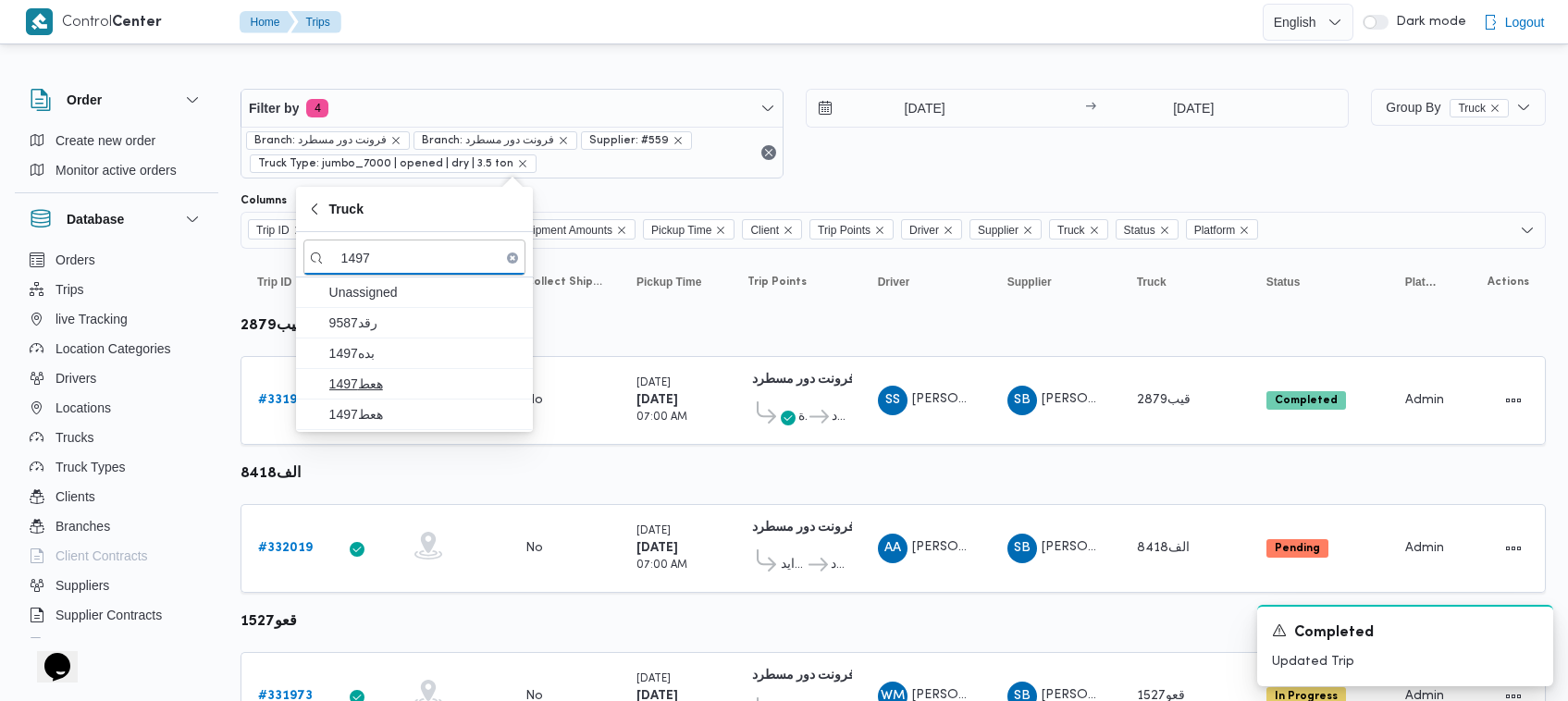
type input "1497"
click at [384, 394] on span "هعط1497" at bounding box center [425, 384] width 192 height 22
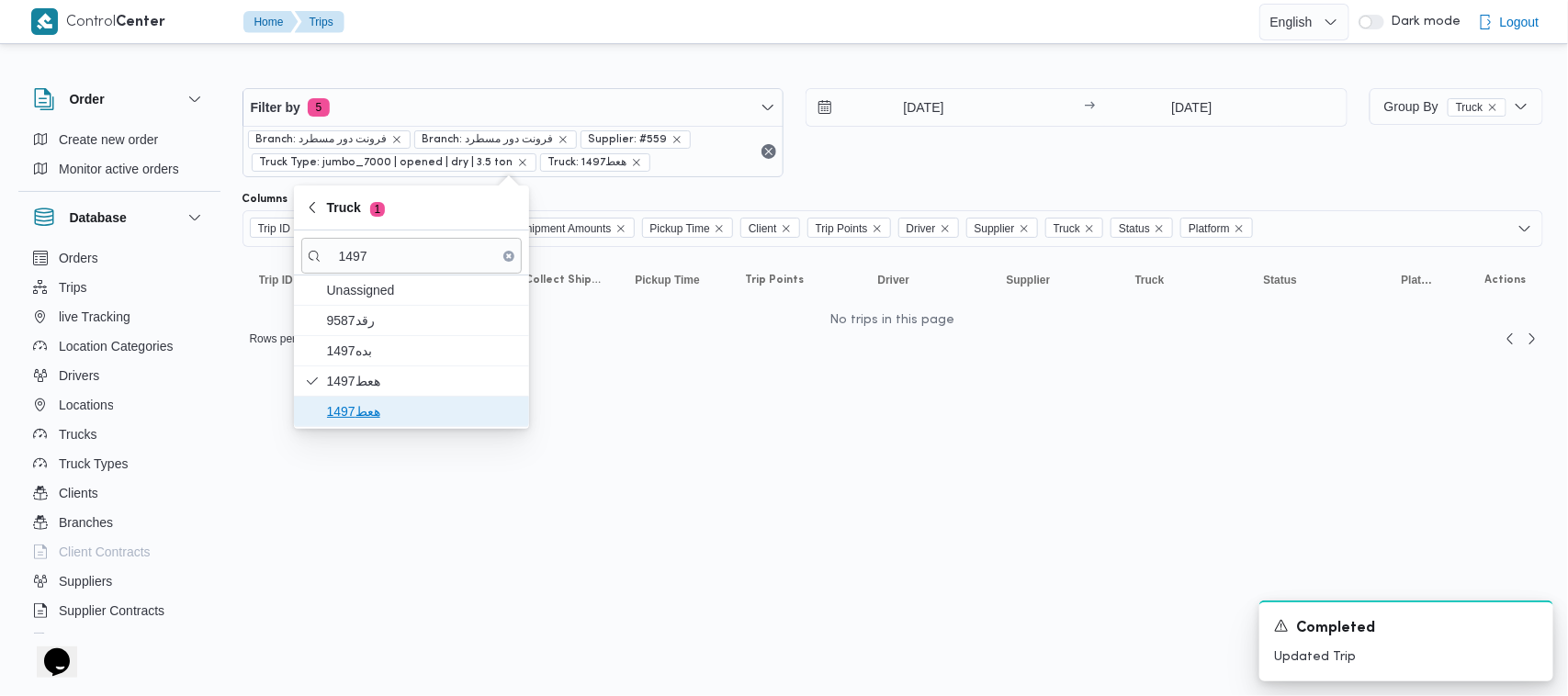
click at [371, 407] on span "هعط1497" at bounding box center [422, 411] width 191 height 22
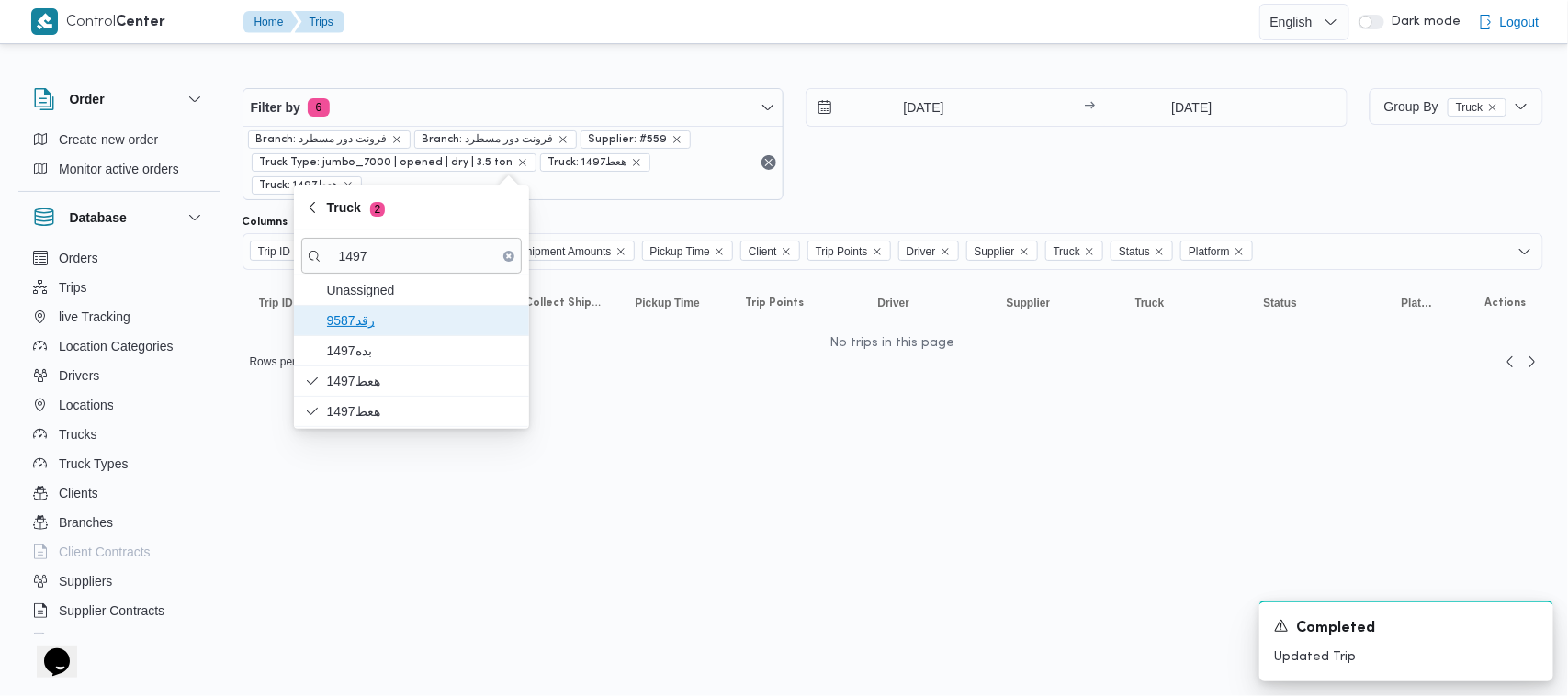
click at [378, 324] on span "9587رقد" at bounding box center [422, 320] width 191 height 22
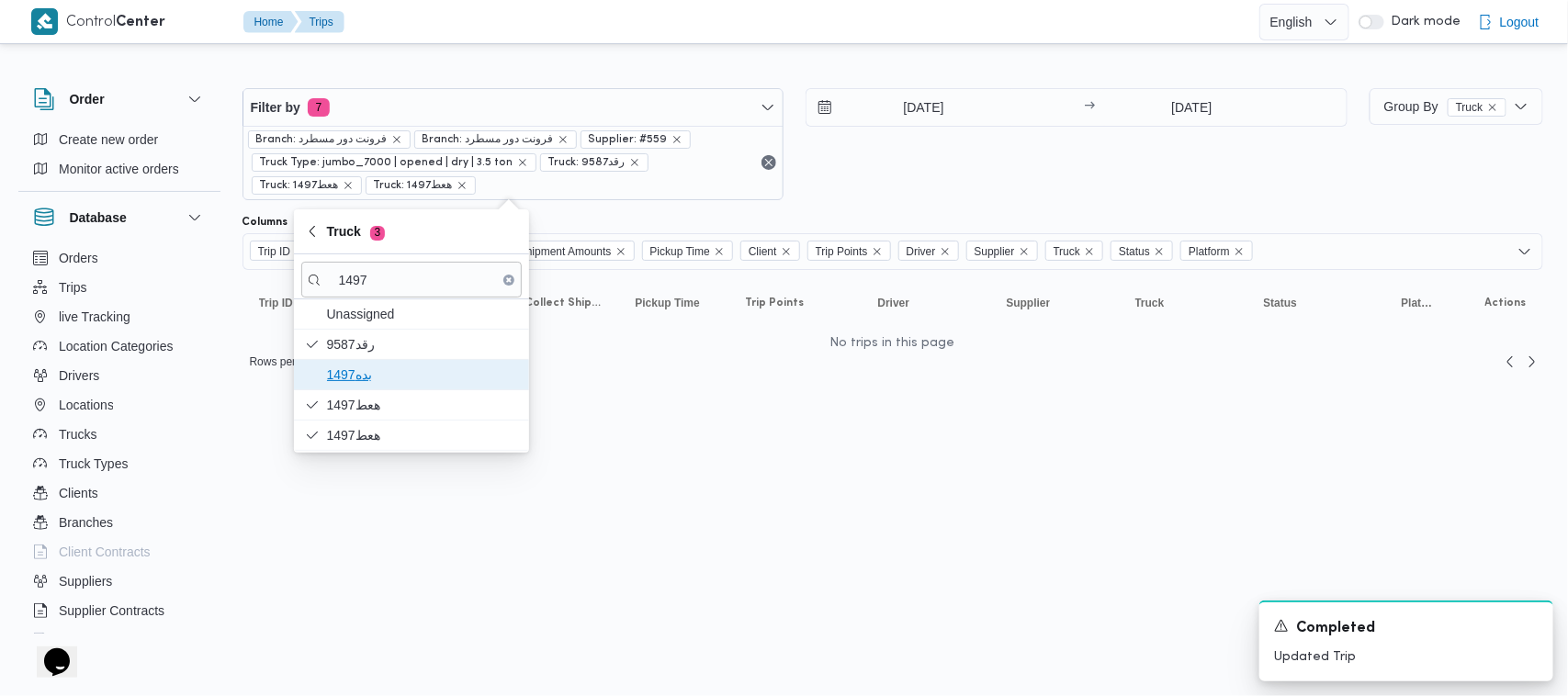
click at [375, 371] on span "بده1497" at bounding box center [422, 375] width 191 height 22
click at [799, 186] on div "24/8/2025 → 24/8/2025" at bounding box center [1076, 144] width 542 height 112
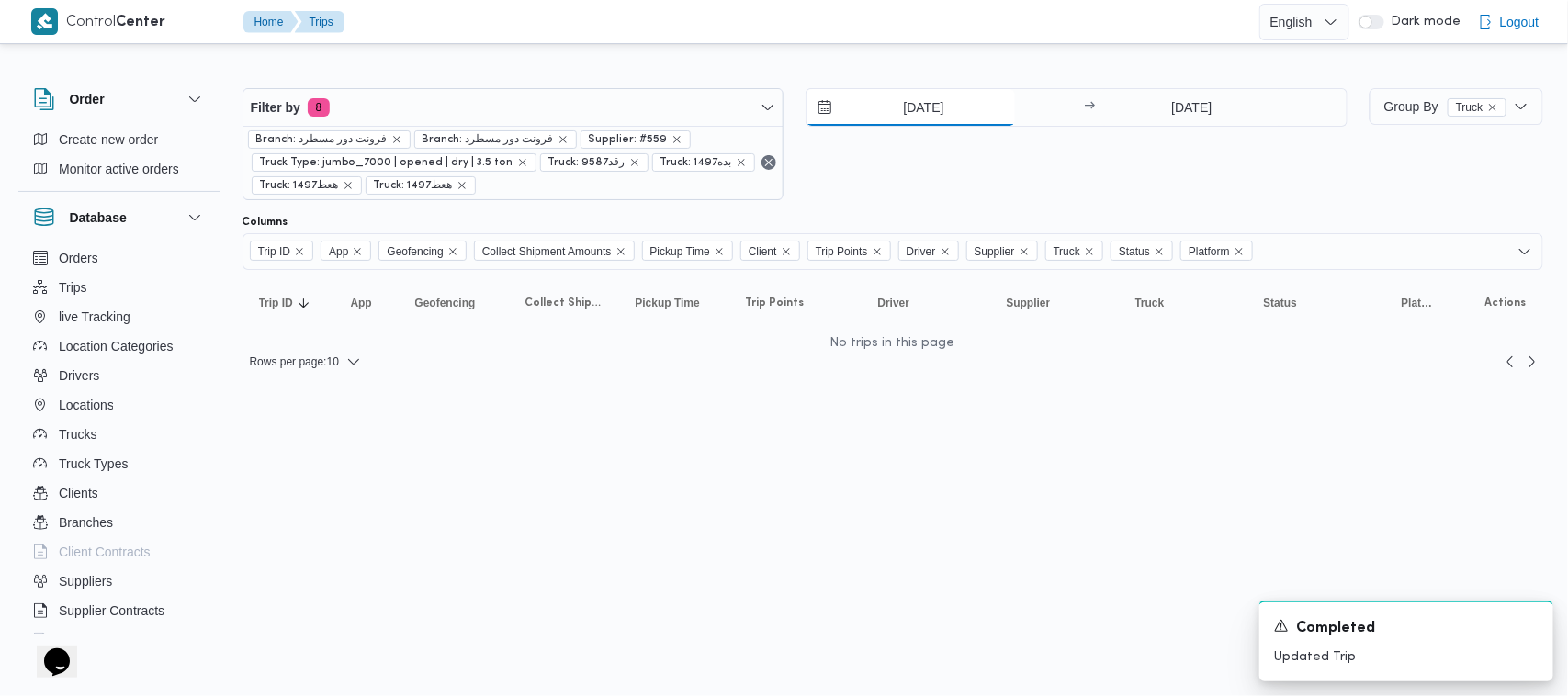
click at [799, 115] on input "24/8/2025" at bounding box center [910, 107] width 208 height 37
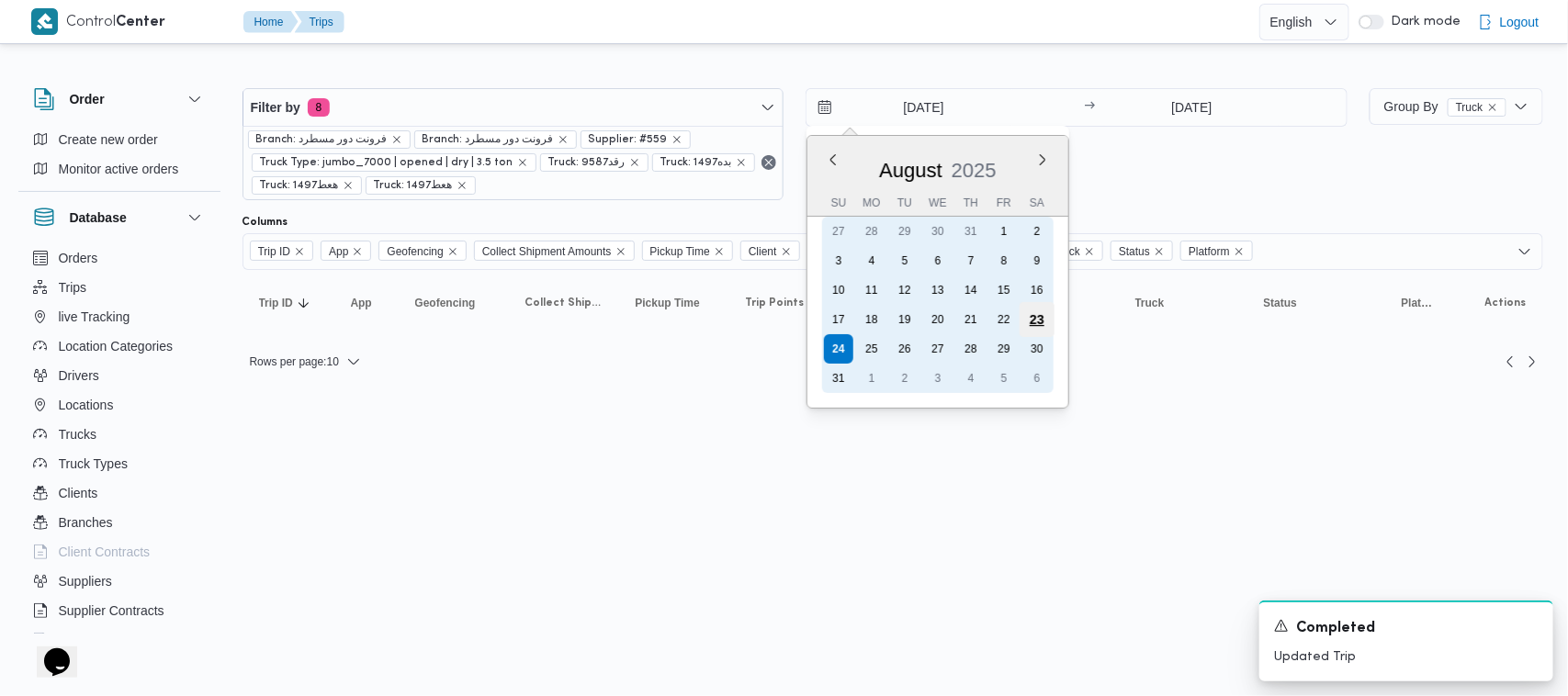
click at [799, 316] on div "23" at bounding box center [1038, 319] width 35 height 35
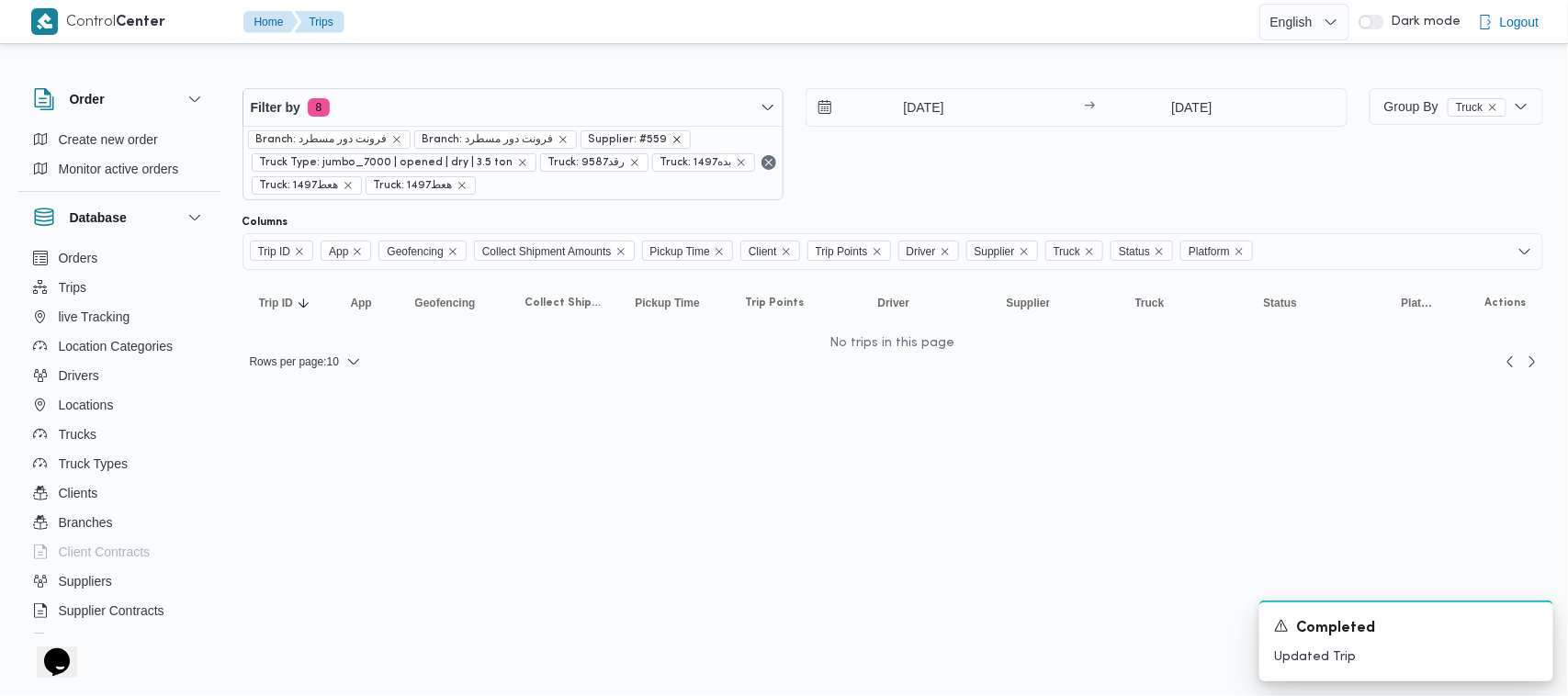
click at [672, 135] on icon "remove selected entity" at bounding box center [677, 139] width 11 height 11
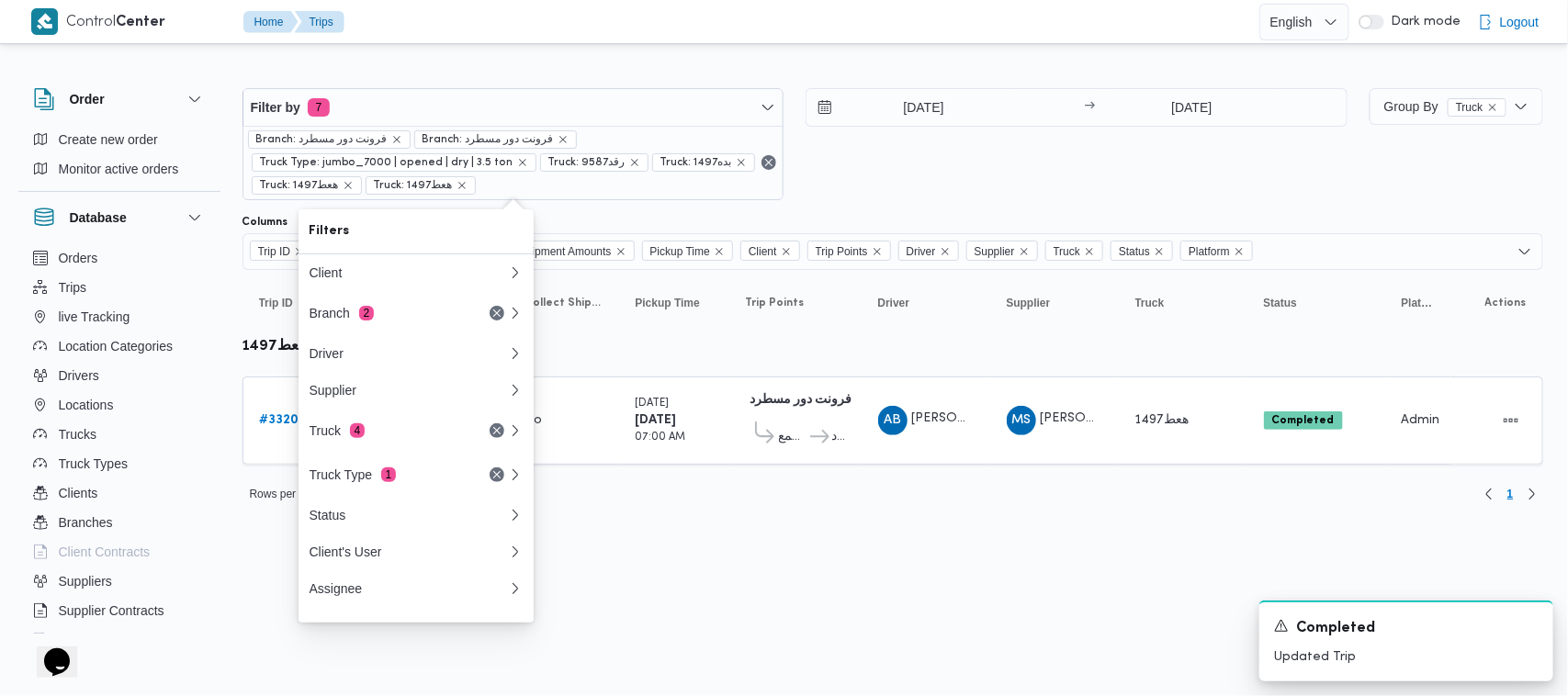
click at [799, 137] on div "23/8/2025 → 24/8/2025" at bounding box center [1076, 144] width 542 height 112
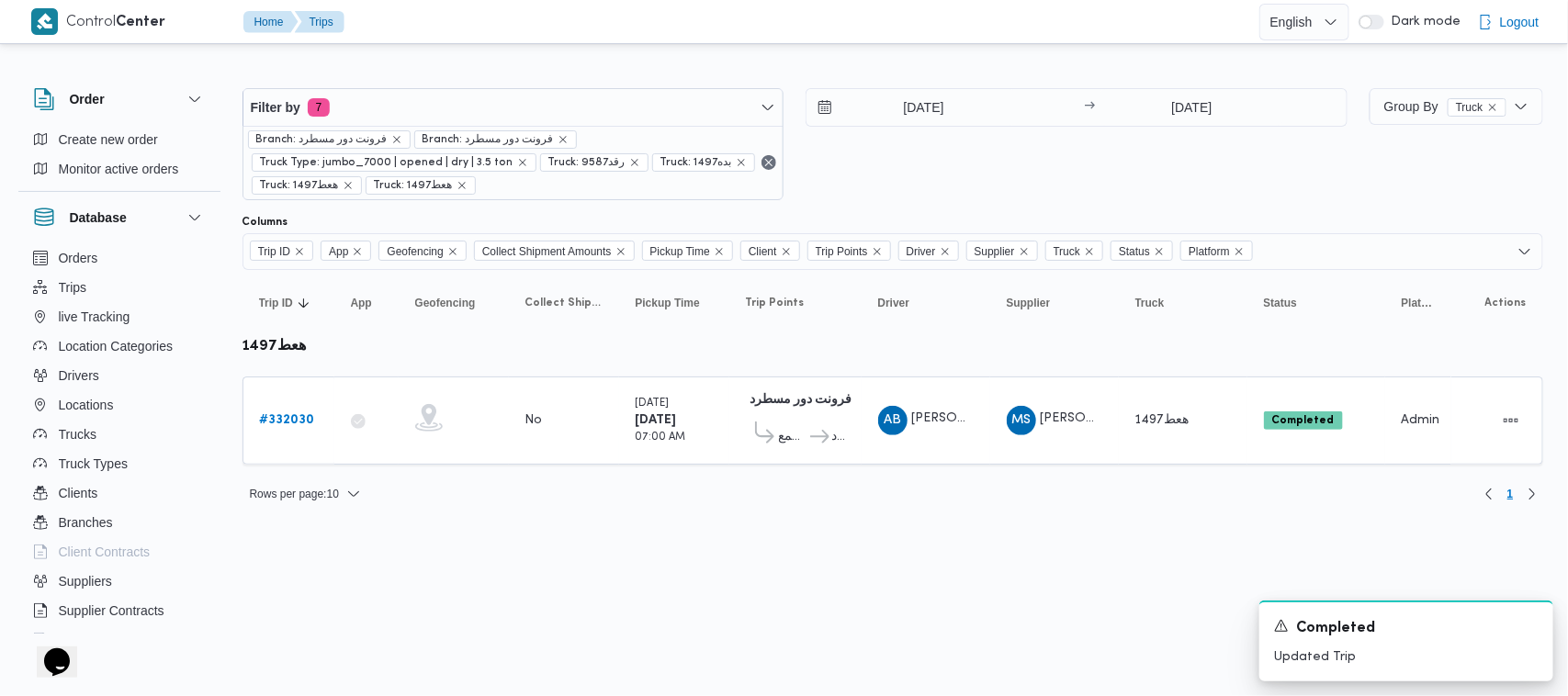
click at [799, 148] on div "23/8/2025 → 24/8/2025" at bounding box center [1076, 144] width 542 height 112
click at [799, 94] on input "23/8/2025" at bounding box center [910, 107] width 208 height 37
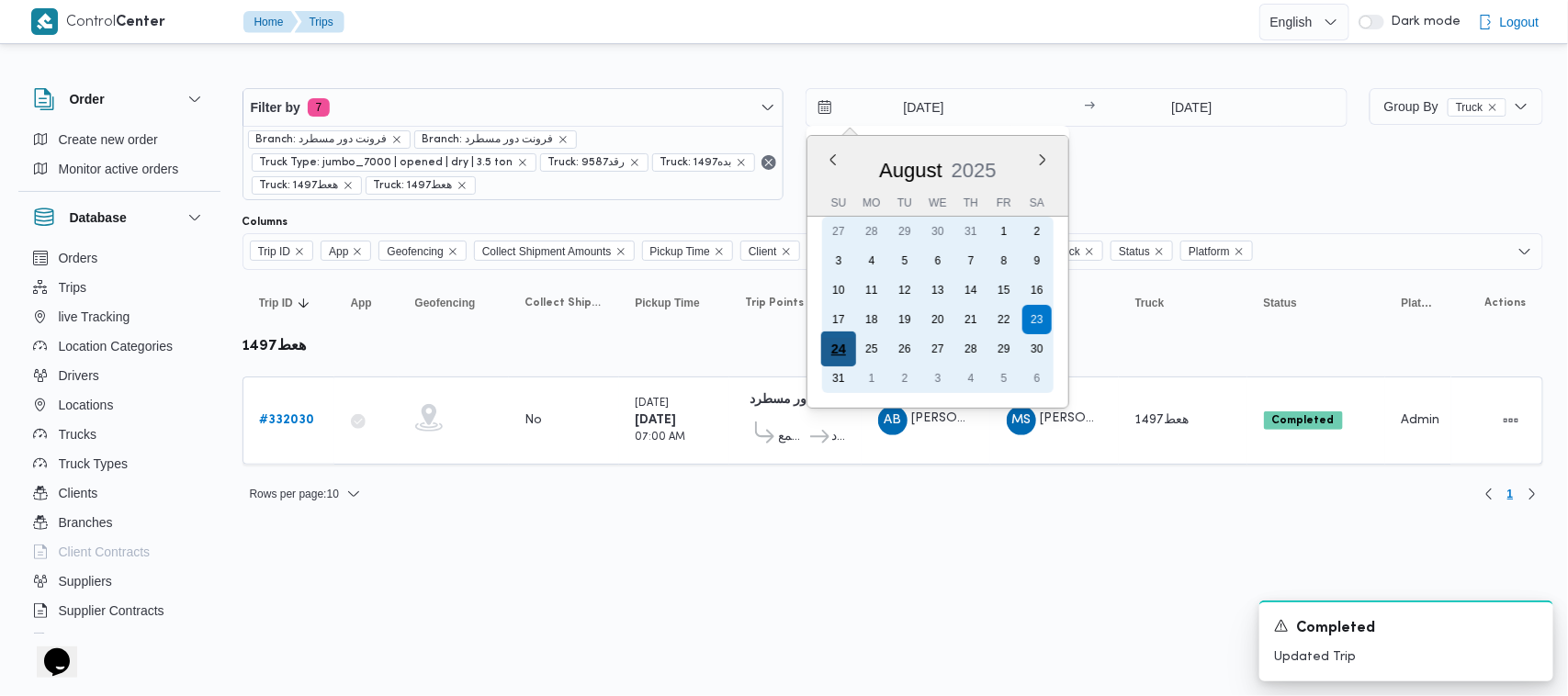
click at [799, 348] on div "24" at bounding box center [839, 349] width 35 height 35
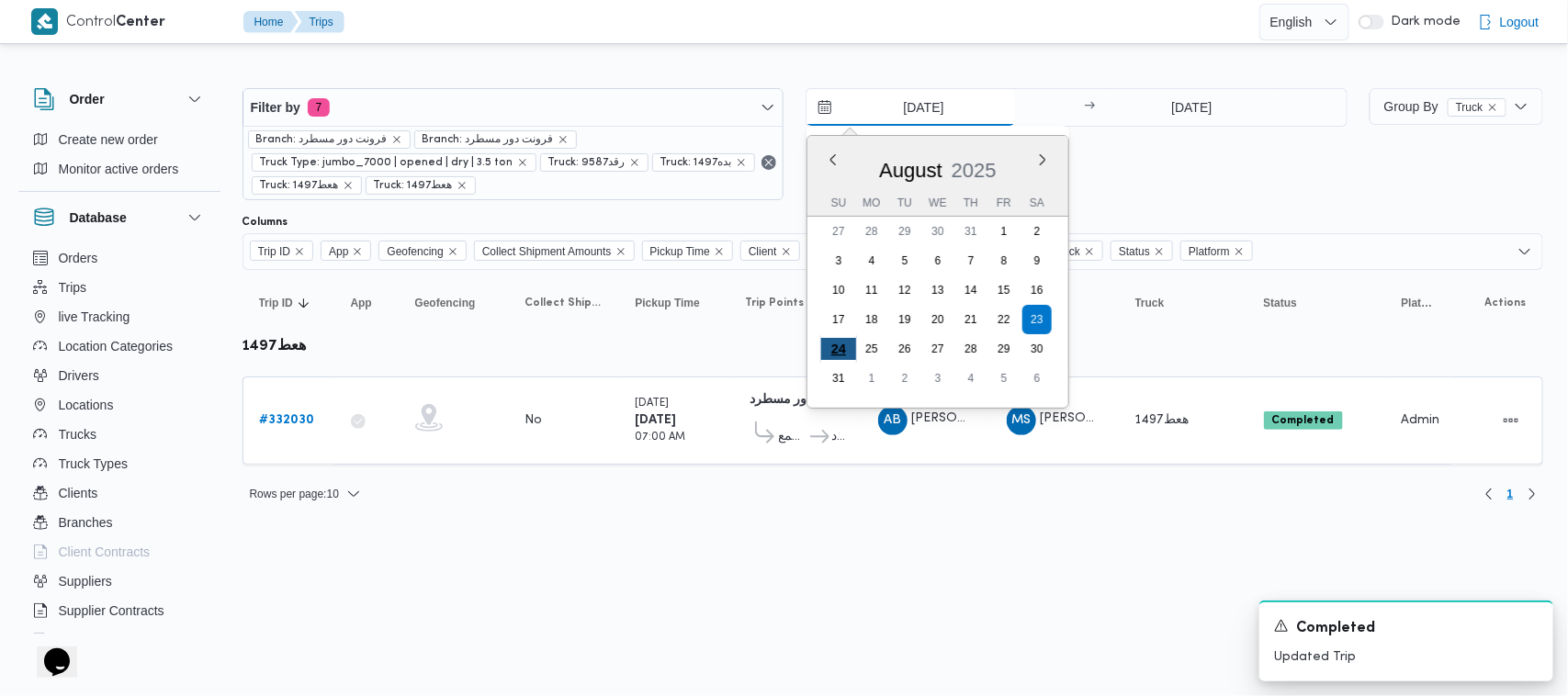
type input "24/8/2025"
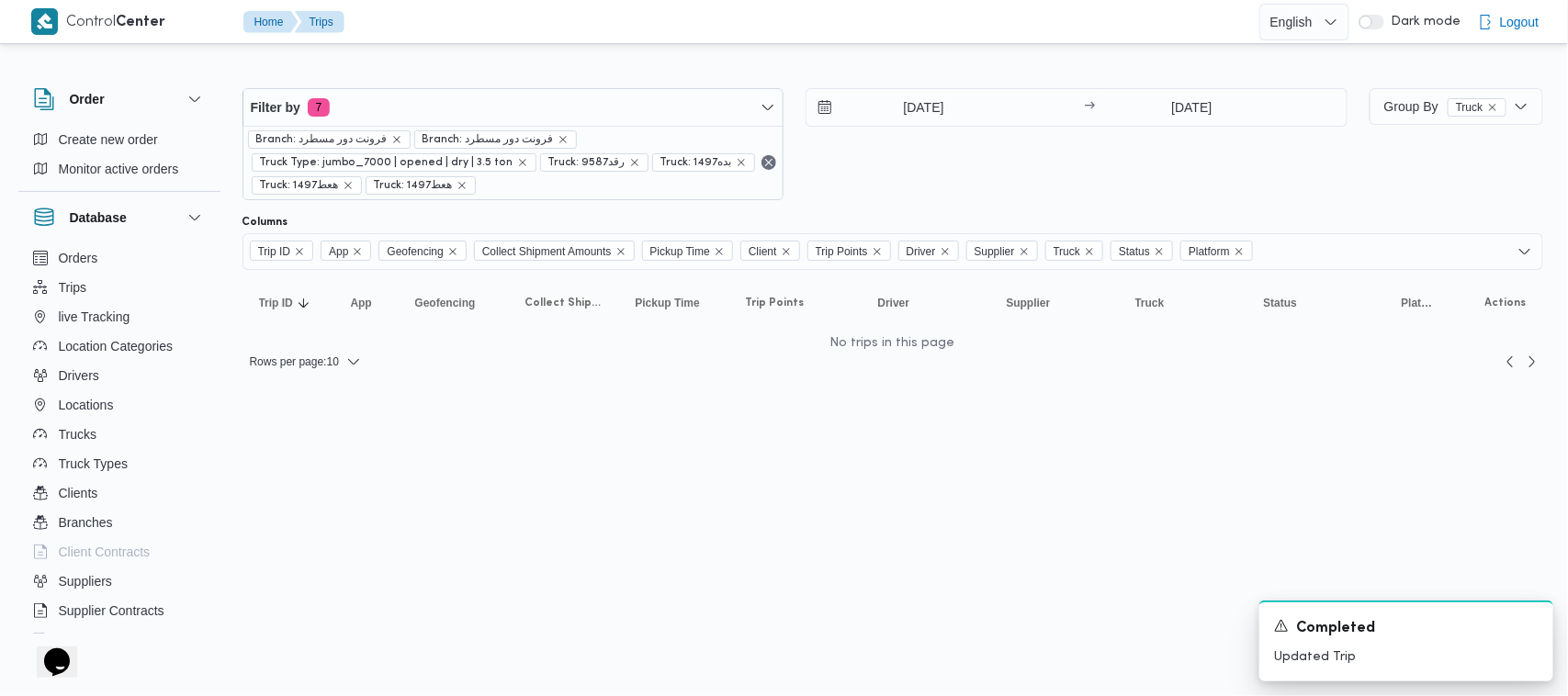
click at [799, 153] on div "24/8/2025 → 24/8/2025" at bounding box center [1076, 144] width 542 height 112
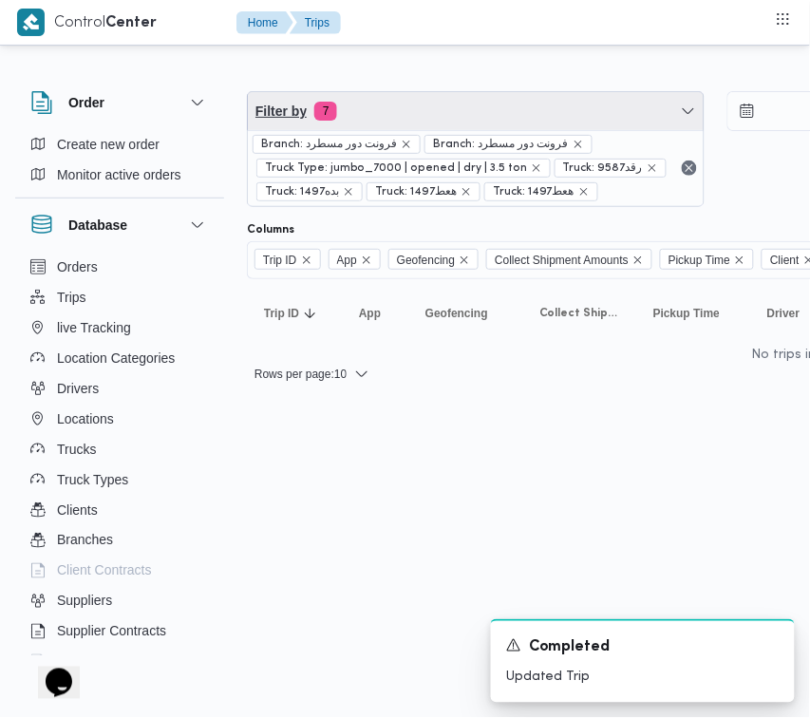
click at [458, 111] on span "Filter by 7" at bounding box center [476, 111] width 456 height 38
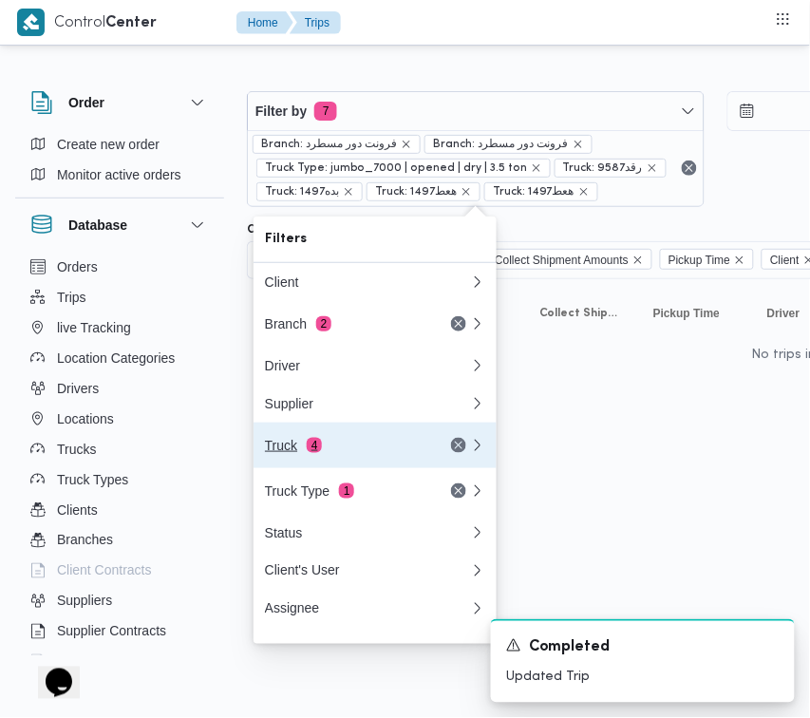
click at [356, 442] on div "Truck 4" at bounding box center [367, 445] width 228 height 46
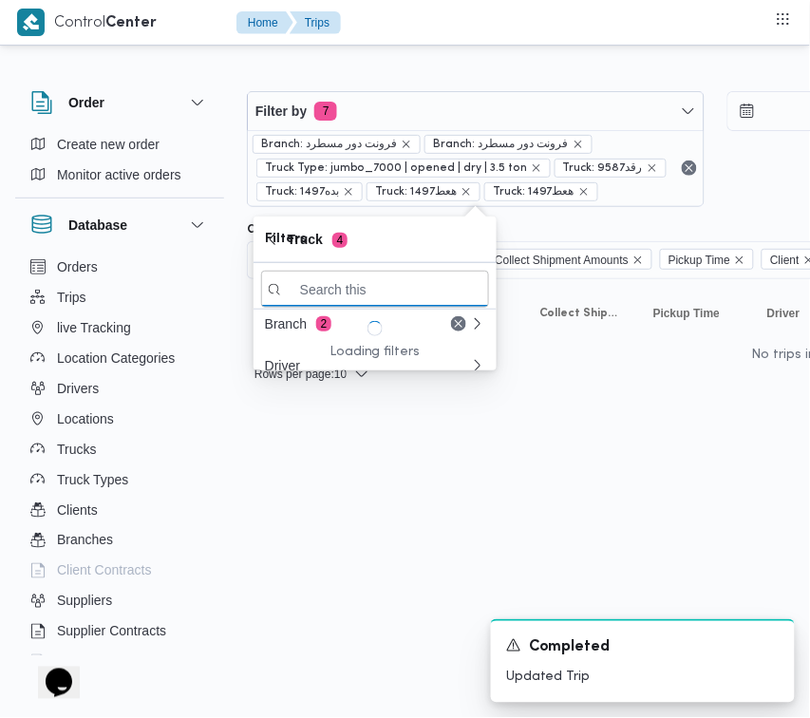
paste input "1345"
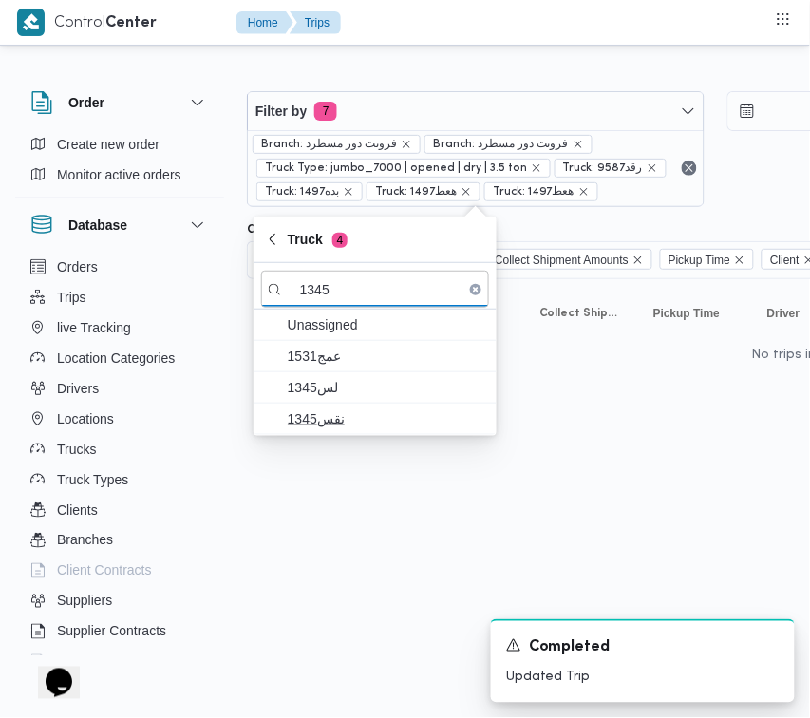
type input "1345"
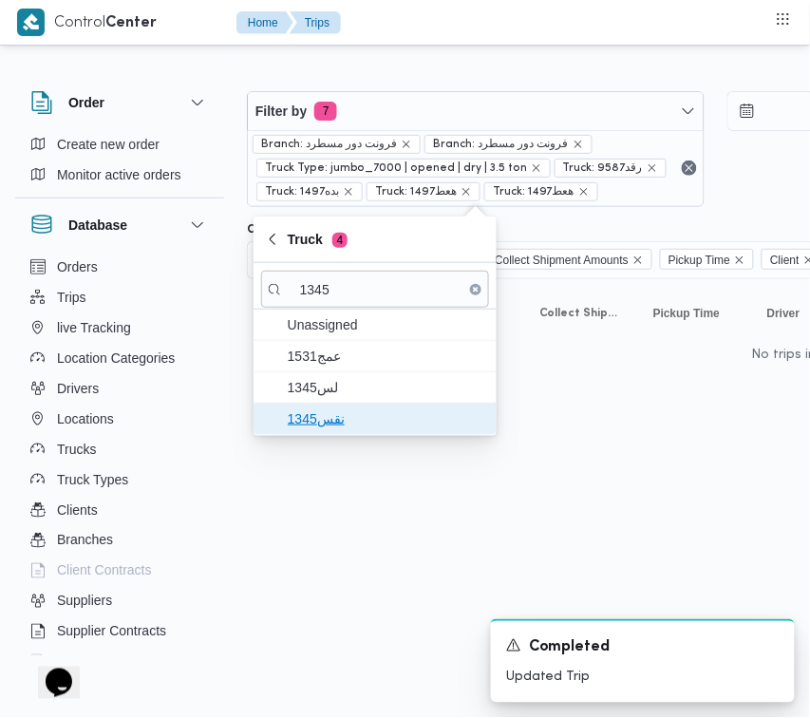
click at [347, 410] on span "نقس1345" at bounding box center [386, 418] width 197 height 23
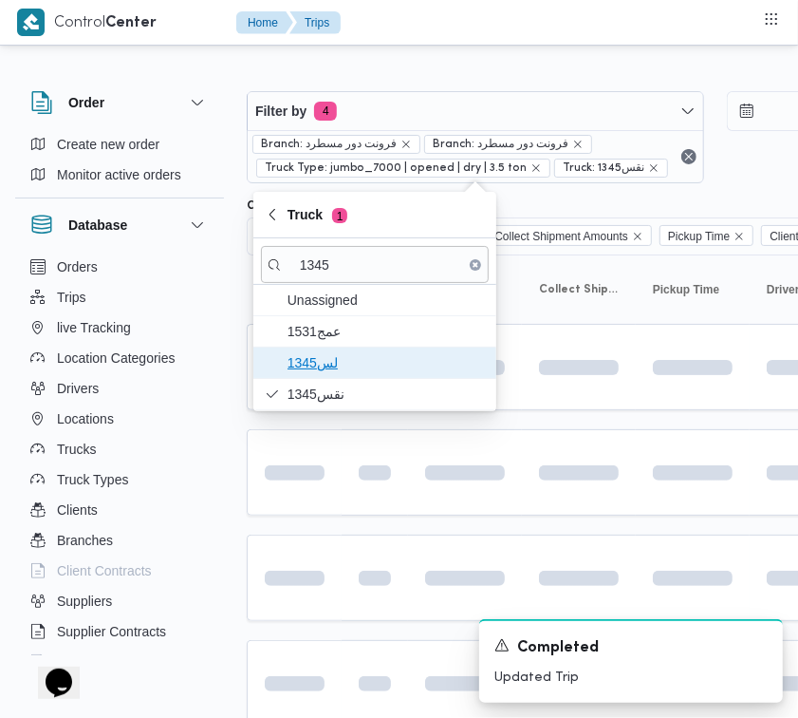
click at [314, 361] on span "1345لس" at bounding box center [386, 362] width 197 height 23
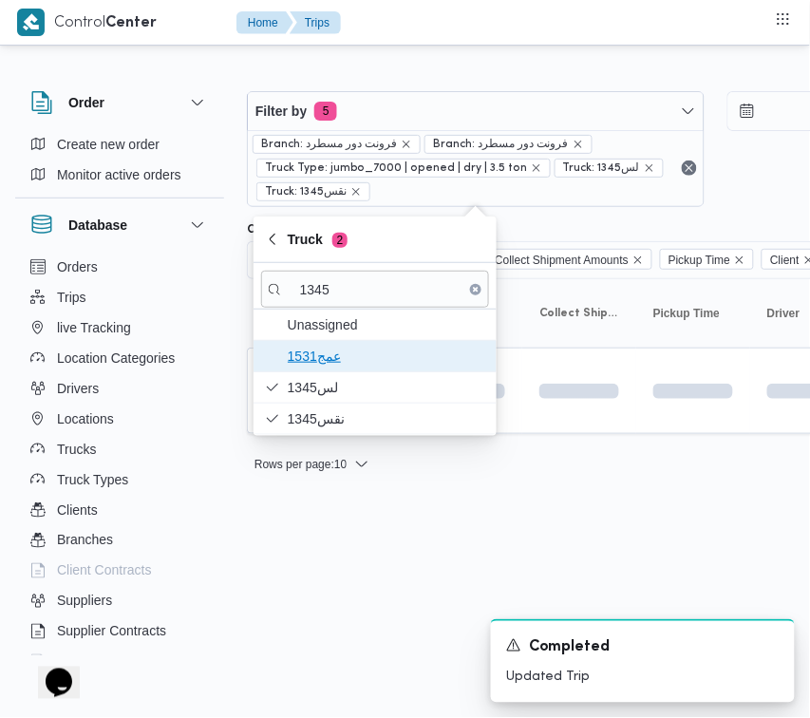
click at [314, 349] on span "عمج1531" at bounding box center [386, 356] width 197 height 23
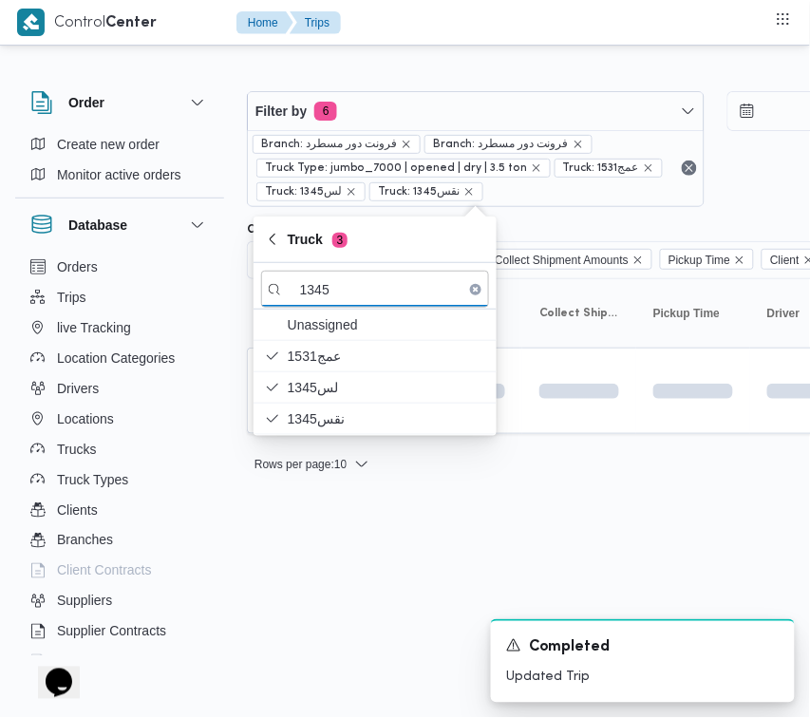
click at [348, 563] on html "Control Center Home Trips Order Create new order Monitor active orders Database…" at bounding box center [405, 359] width 810 height 718
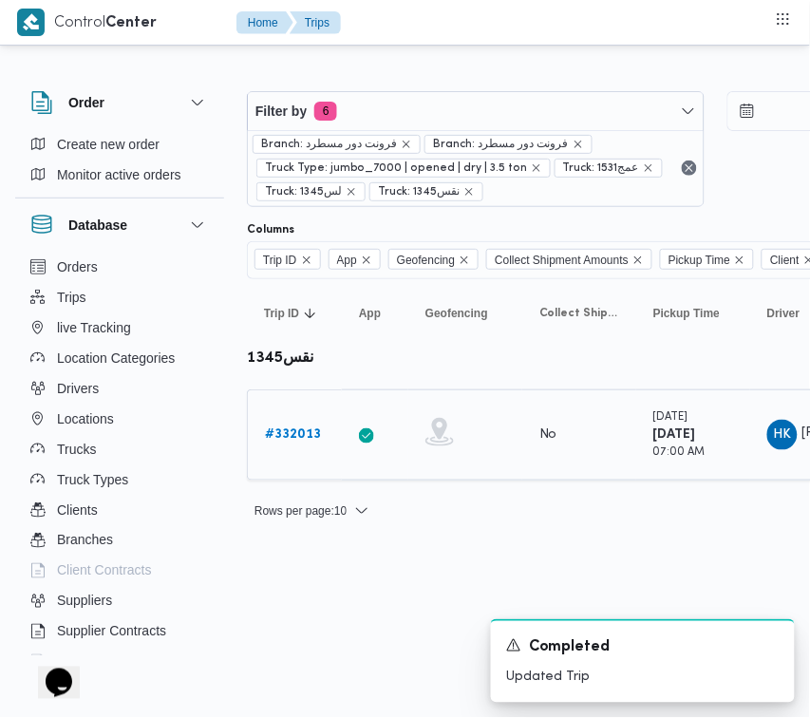
click at [296, 428] on b "# 332013" at bounding box center [293, 434] width 56 height 12
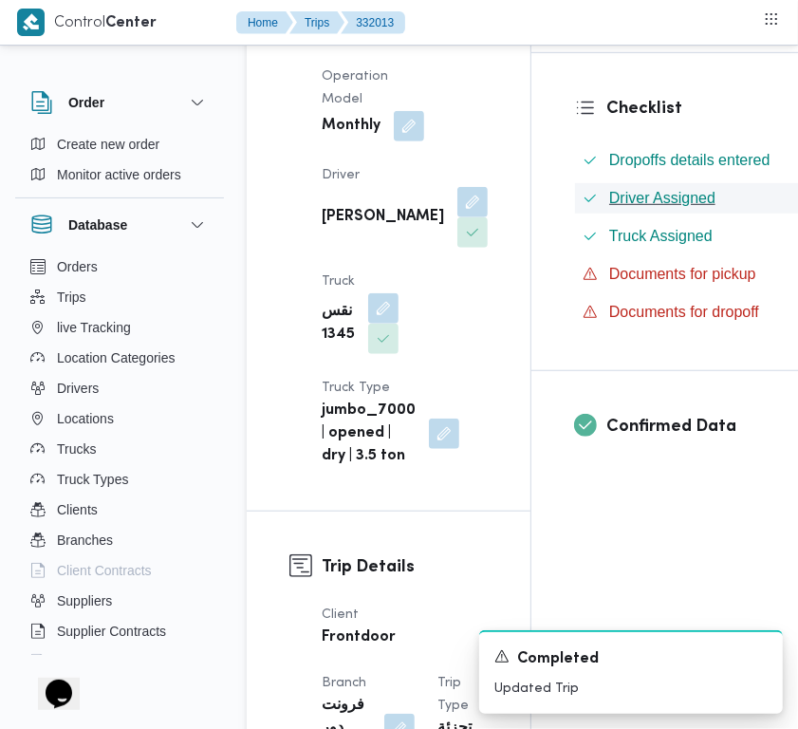
scroll to position [547, 0]
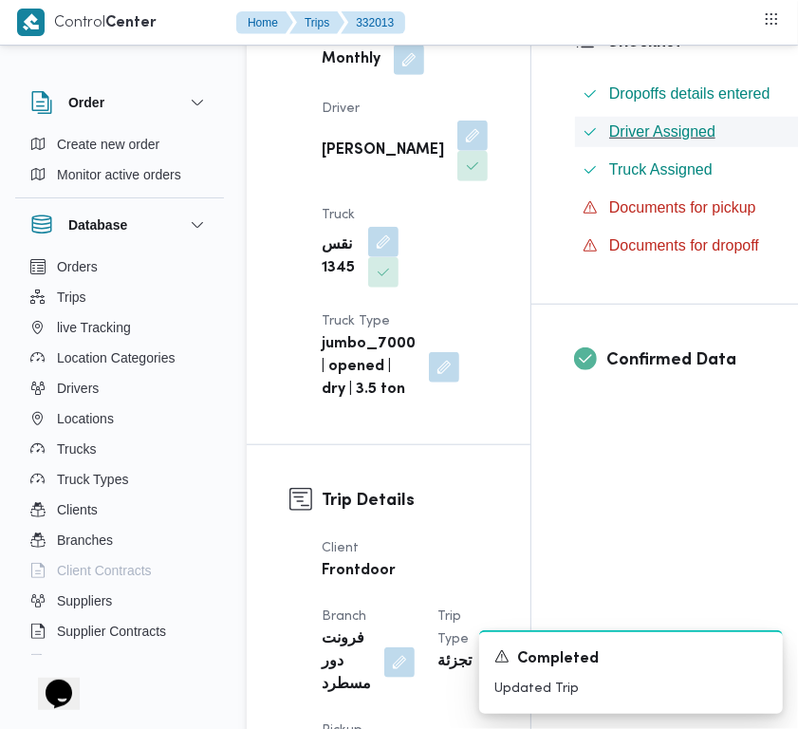
click at [458, 150] on button "button" at bounding box center [473, 135] width 30 height 30
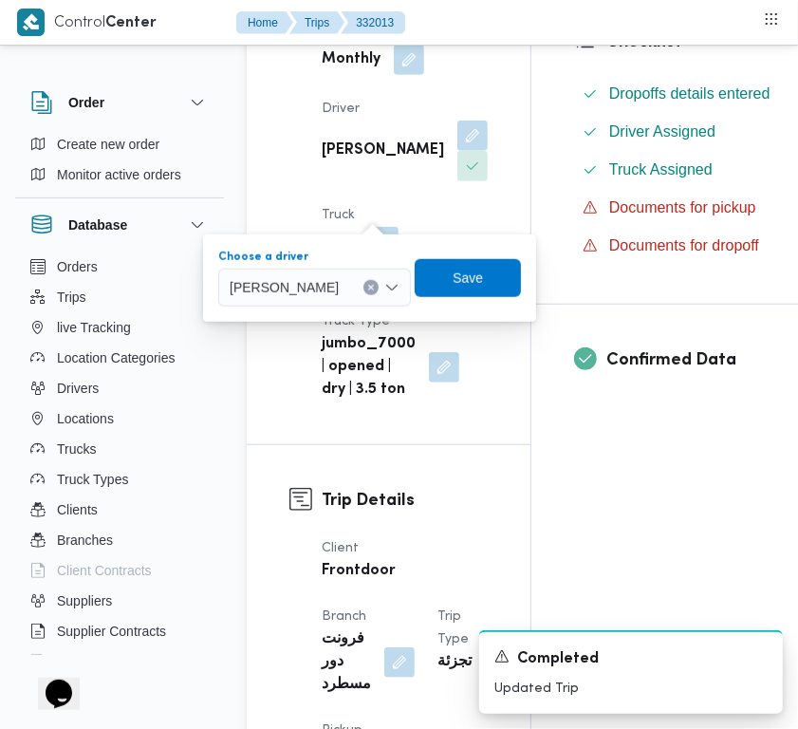
click at [338, 269] on div "حسام خالد فوزي احمد" at bounding box center [314, 288] width 193 height 38
click at [339, 290] on span "حسام خالد فوزي احمد" at bounding box center [284, 286] width 109 height 21
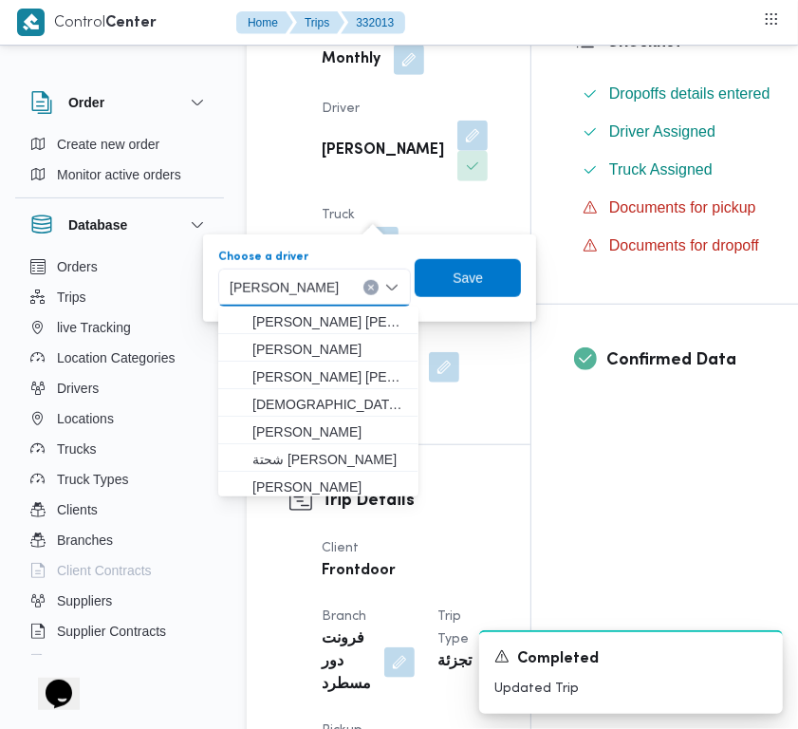
paste input "محمود مسعود"
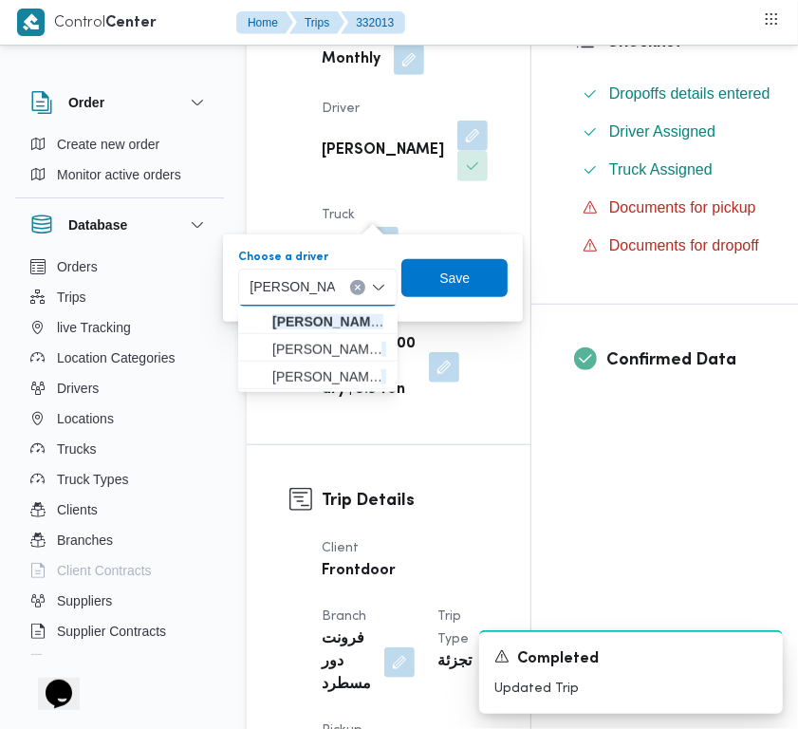
type input "محمود مسعود هاشم فرج"
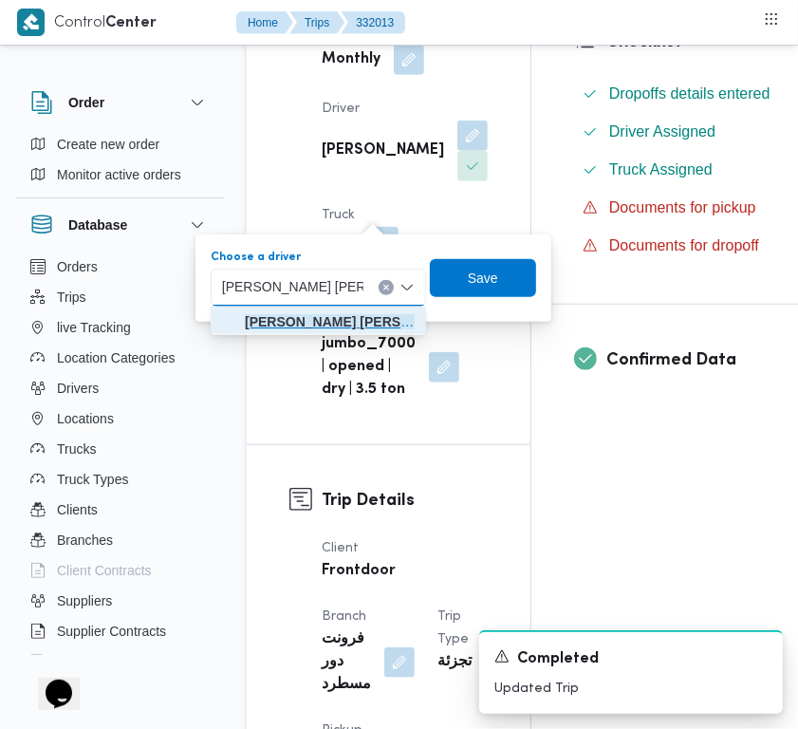
click at [308, 315] on mark "محمود مسعود هاشم فرج" at bounding box center [358, 321] width 227 height 15
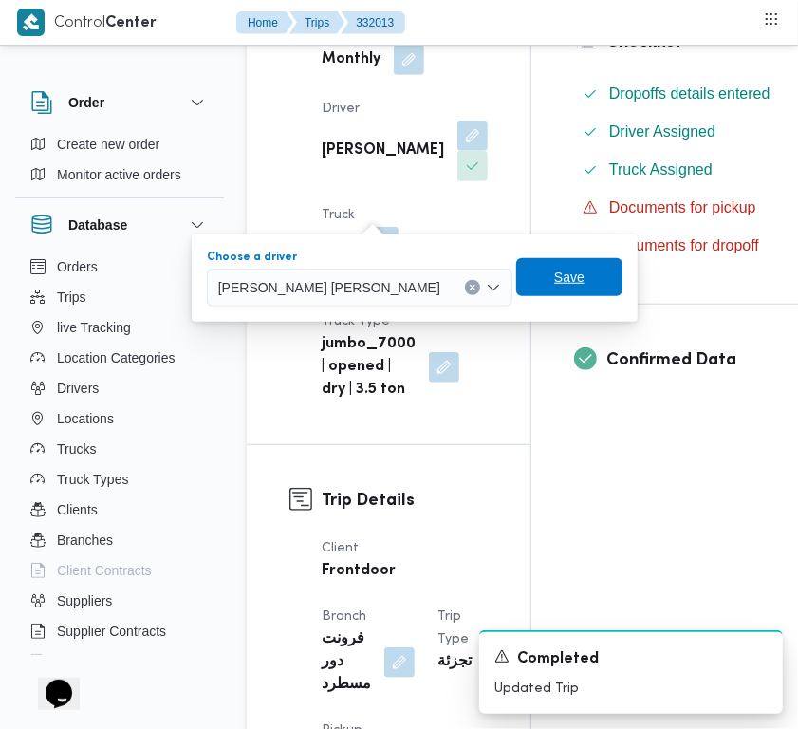
click at [554, 281] on span "Save" at bounding box center [569, 277] width 30 height 23
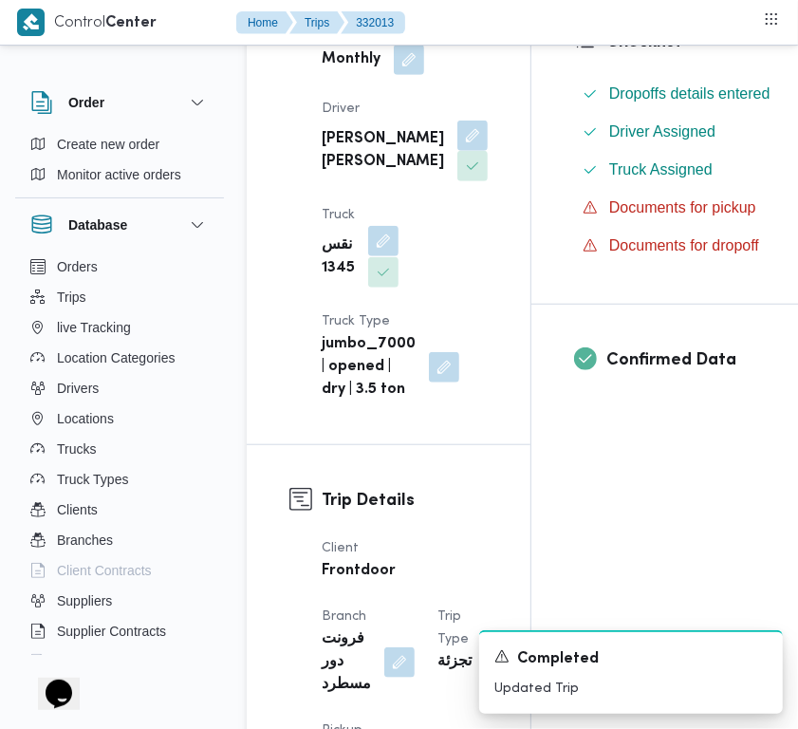
drag, startPoint x: 390, startPoint y: 302, endPoint x: 386, endPoint y: 311, distance: 10.2
click at [390, 256] on button "button" at bounding box center [383, 241] width 30 height 30
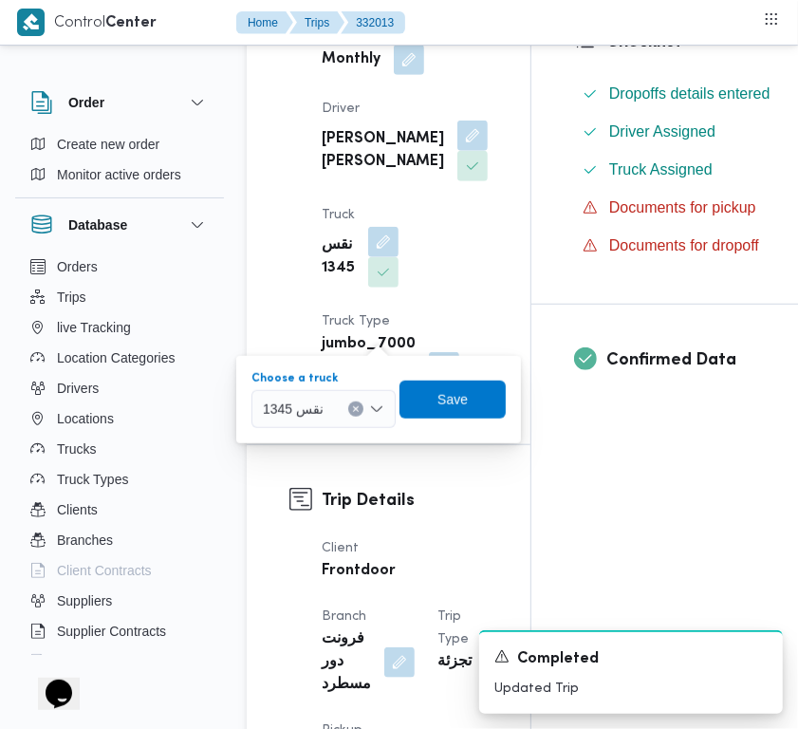
click at [354, 403] on button "Clear input" at bounding box center [355, 409] width 15 height 15
paste input "9846"
type input "9846"
drag, startPoint x: 264, startPoint y: 438, endPoint x: 304, endPoint y: 438, distance: 39.9
click at [264, 437] on icon "button" at bounding box center [270, 443] width 15 height 15
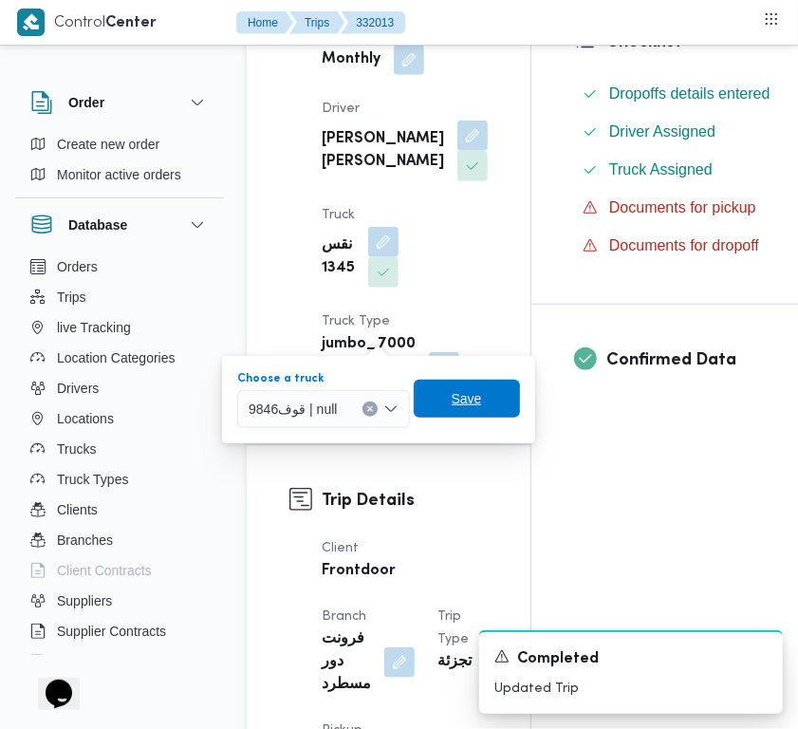
click at [500, 399] on span "Save" at bounding box center [467, 399] width 106 height 38
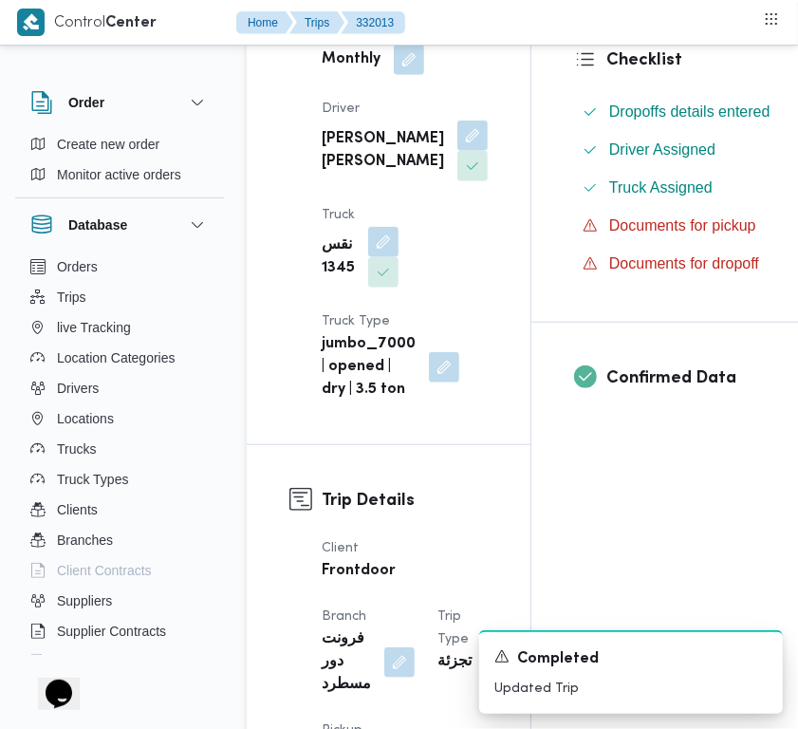
click at [446, 320] on div "Supplier علي عبدالناصر علي بخيت علي Operation Model Monthly Driver محمود مسعود …" at bounding box center [404, 147] width 189 height 532
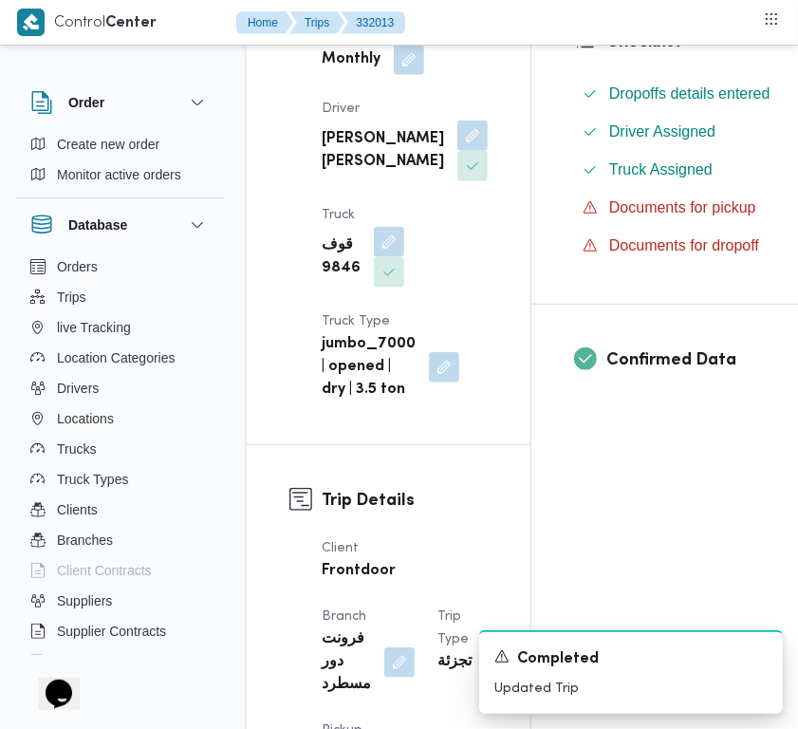
click at [456, 333] on dt "Truck Type" at bounding box center [391, 321] width 138 height 23
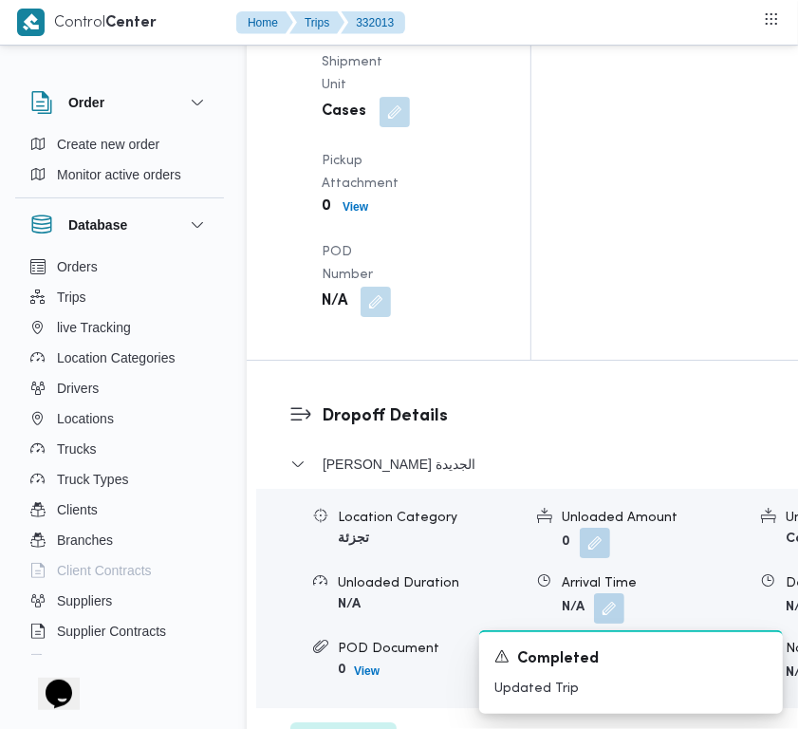
scroll to position [3552, 0]
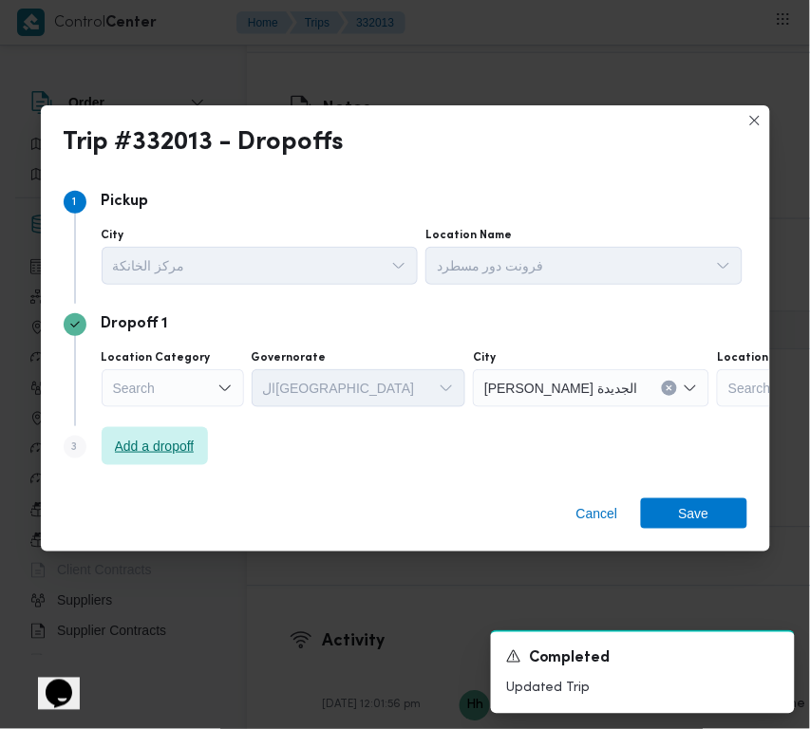
click at [187, 444] on span "Add a dropoff" at bounding box center [155, 446] width 80 height 23
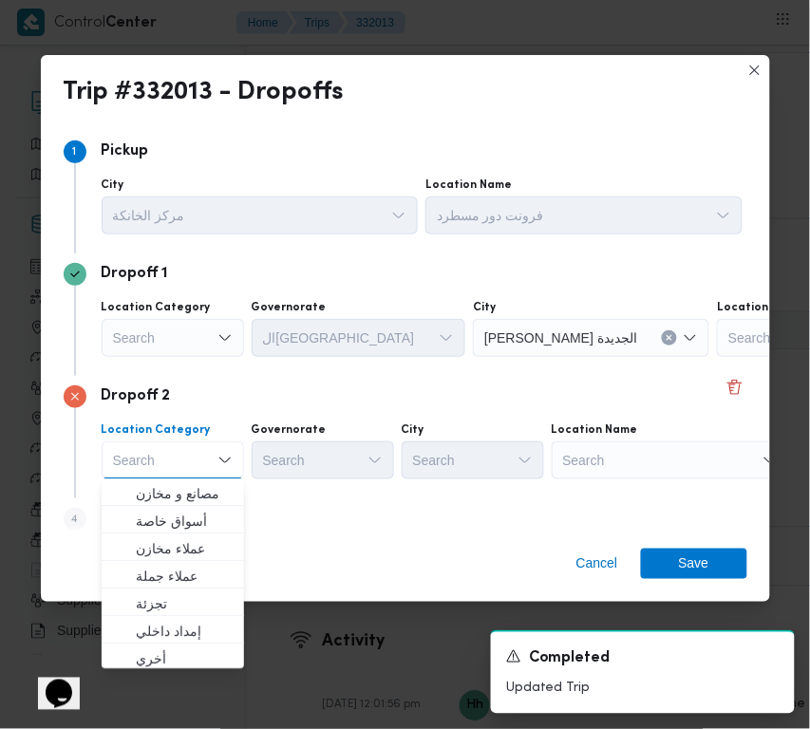
click at [675, 435] on div "Location Name" at bounding box center [669, 429] width 237 height 15
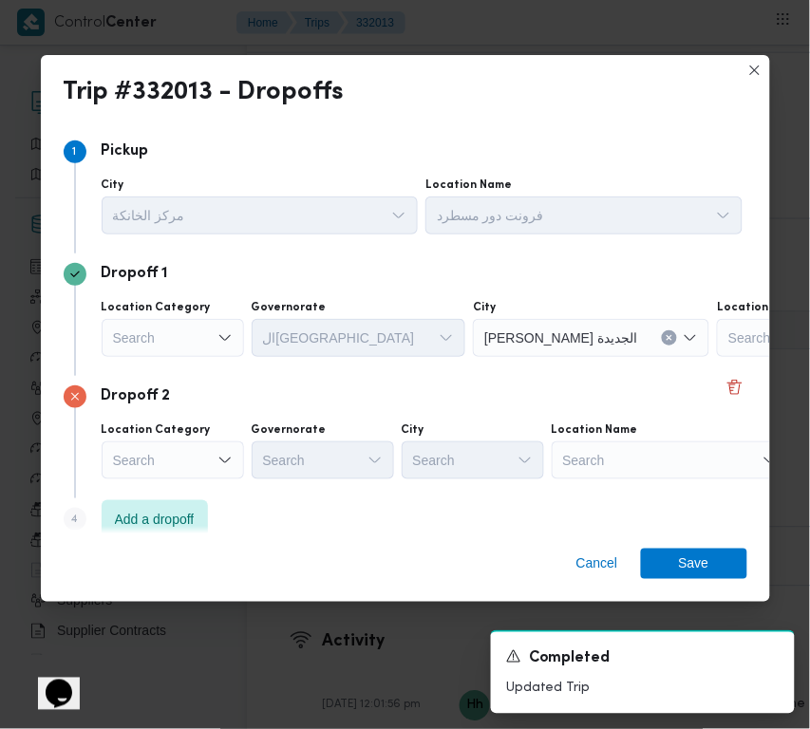
click at [677, 465] on div "Search" at bounding box center [669, 460] width 237 height 38
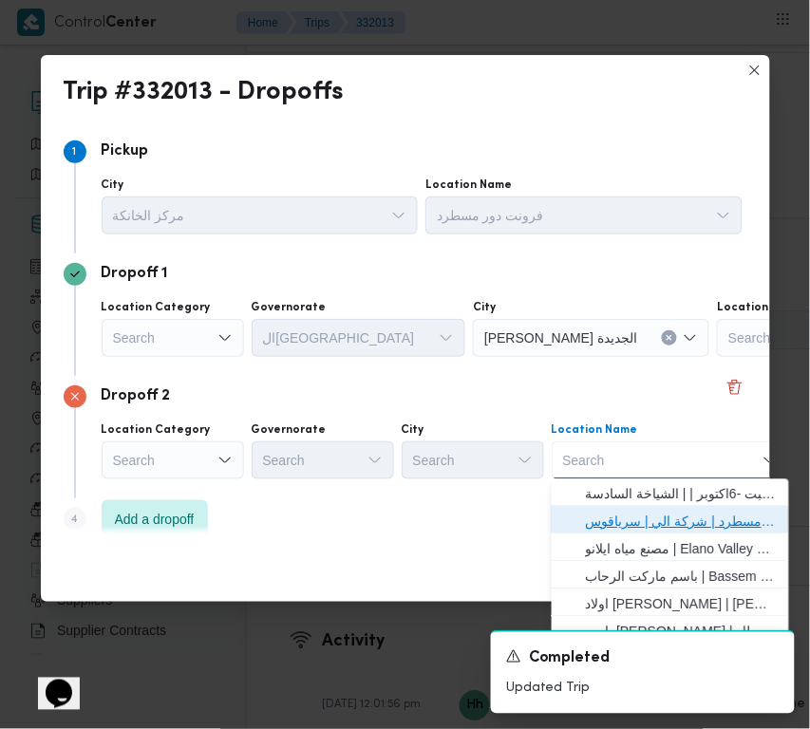
click at [689, 518] on span "فرونت دور مسطرد | شركة الي | سرياقوس" at bounding box center [682, 522] width 192 height 23
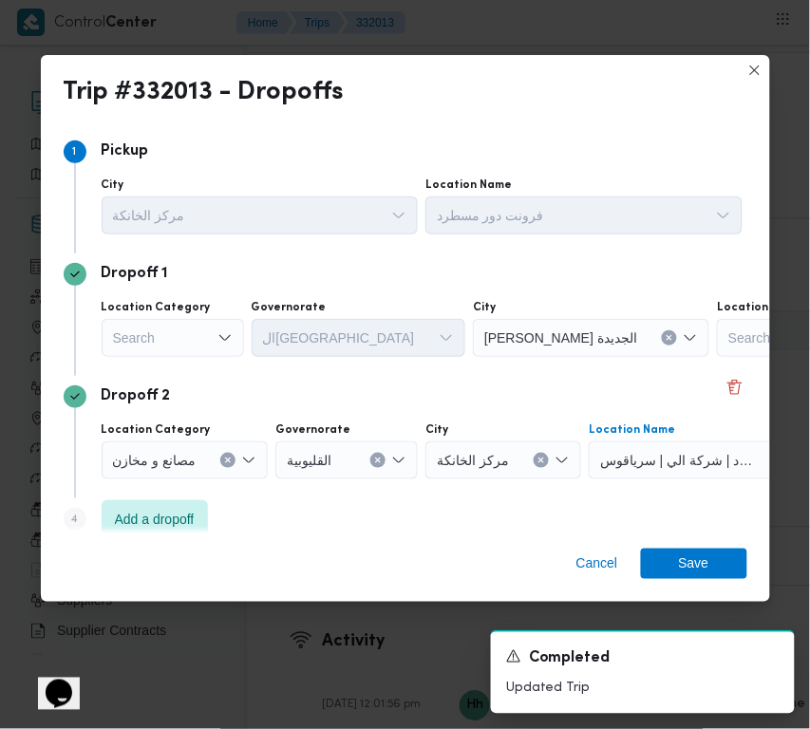
click at [126, 319] on div "Search" at bounding box center [173, 338] width 142 height 38
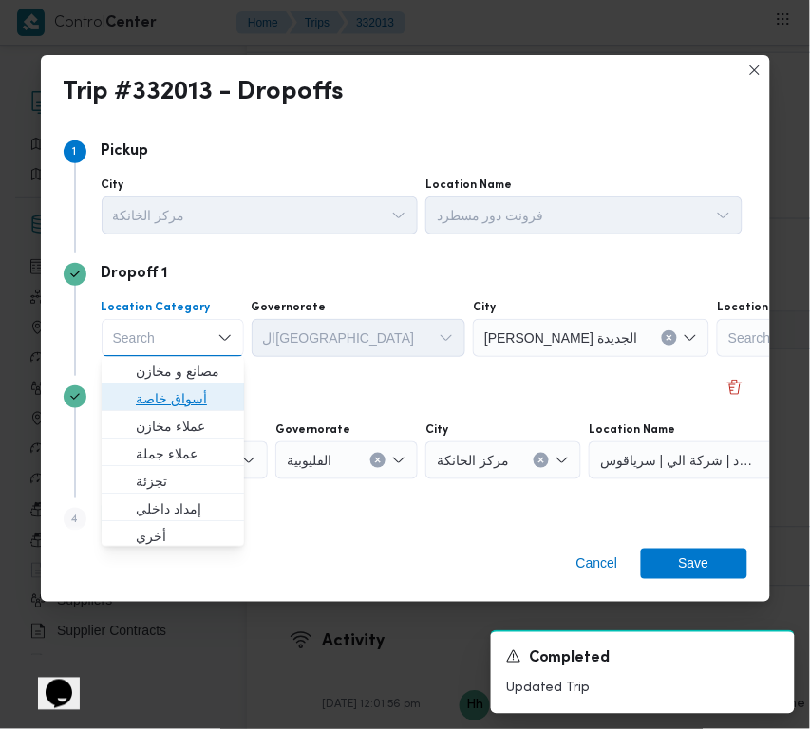
click at [171, 388] on span "أسواق خاصة" at bounding box center [184, 399] width 97 height 23
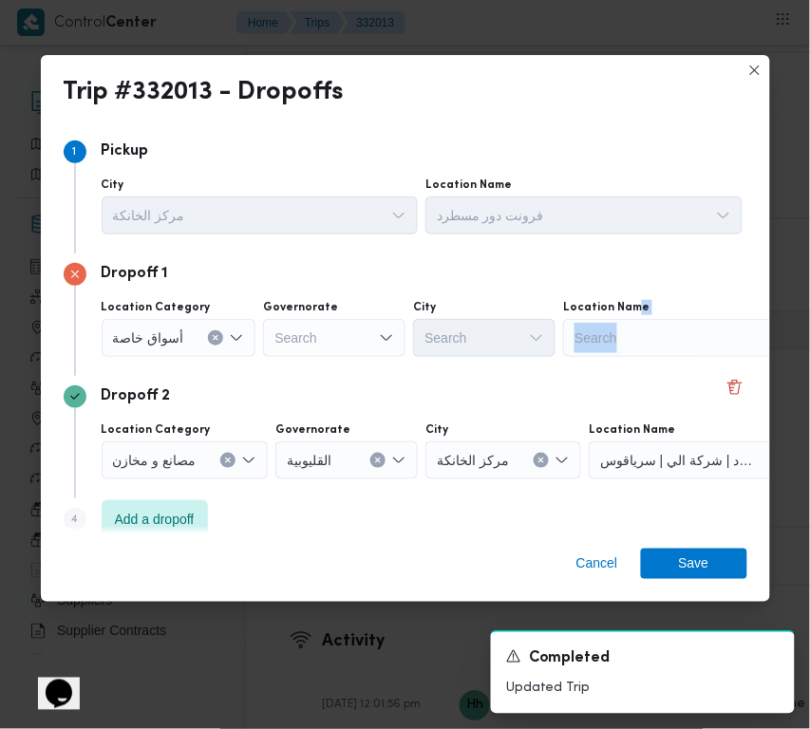
drag, startPoint x: 629, startPoint y: 321, endPoint x: 632, endPoint y: 335, distance: 14.5
click at [629, 326] on div "Location Name Search" at bounding box center [681, 328] width 237 height 57
click at [644, 339] on div "Search" at bounding box center [681, 338] width 237 height 38
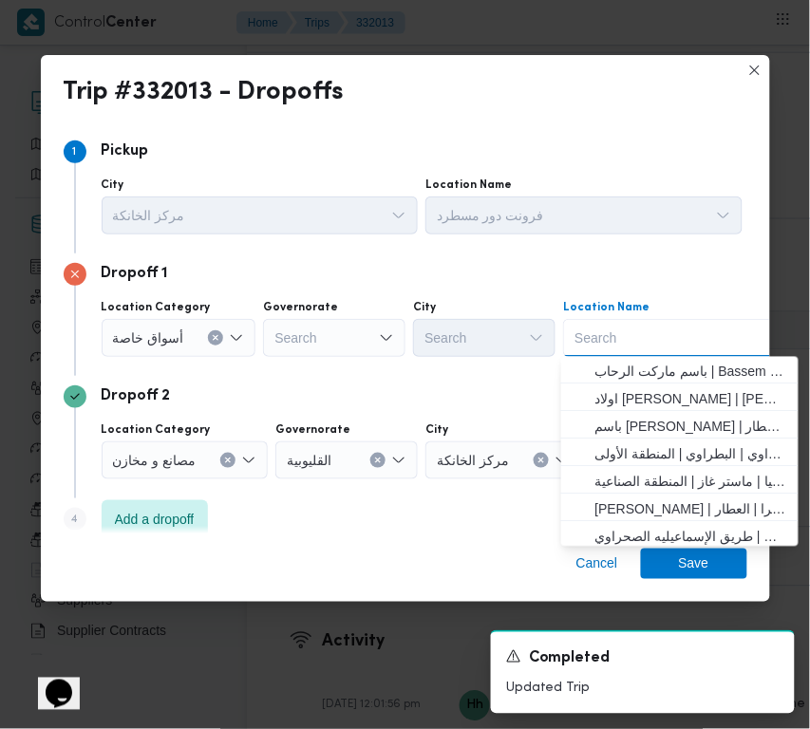
paste input "Avenue Mall"
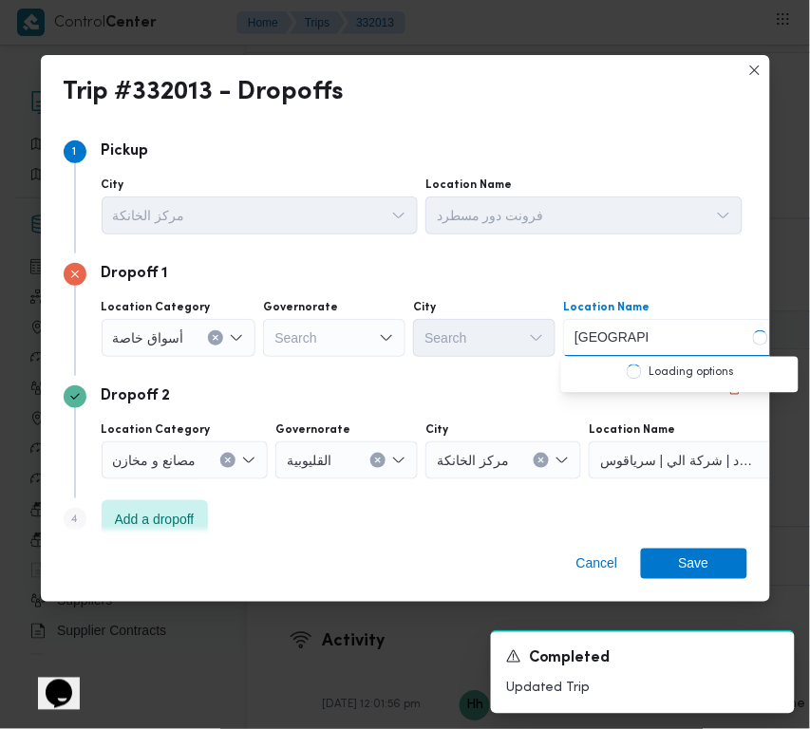
type input "Avenue mall"
click at [595, 365] on span "كارفور افينيو مول | | null" at bounding box center [691, 372] width 192 height 23
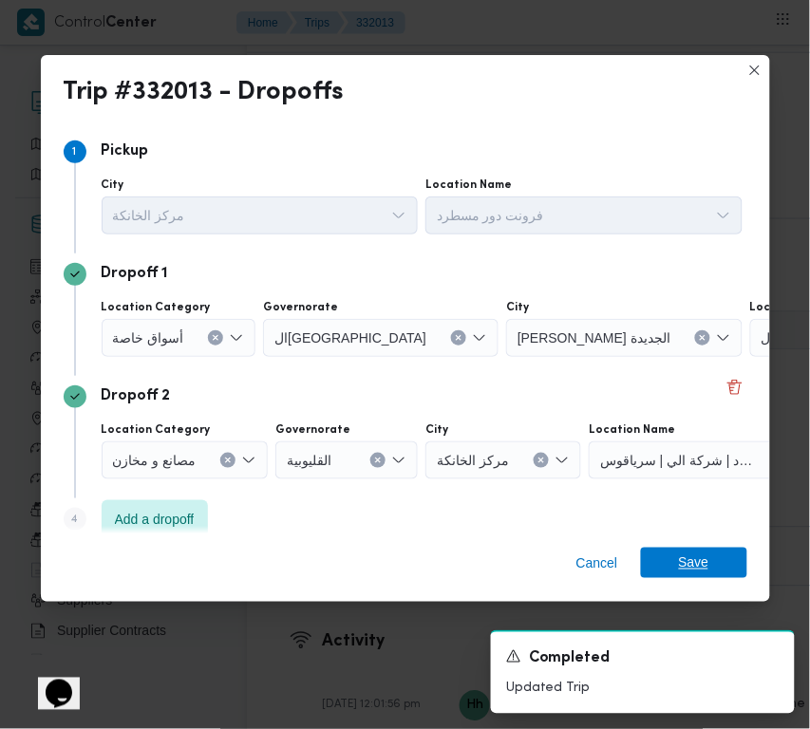
click at [731, 557] on span "Save" at bounding box center [694, 563] width 106 height 30
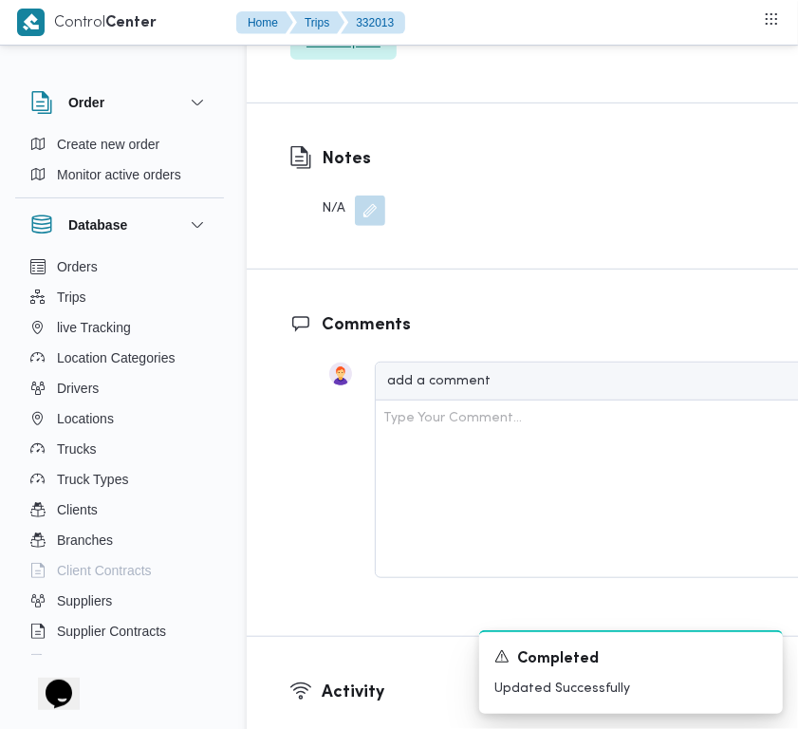
scroll to position [2914, 0]
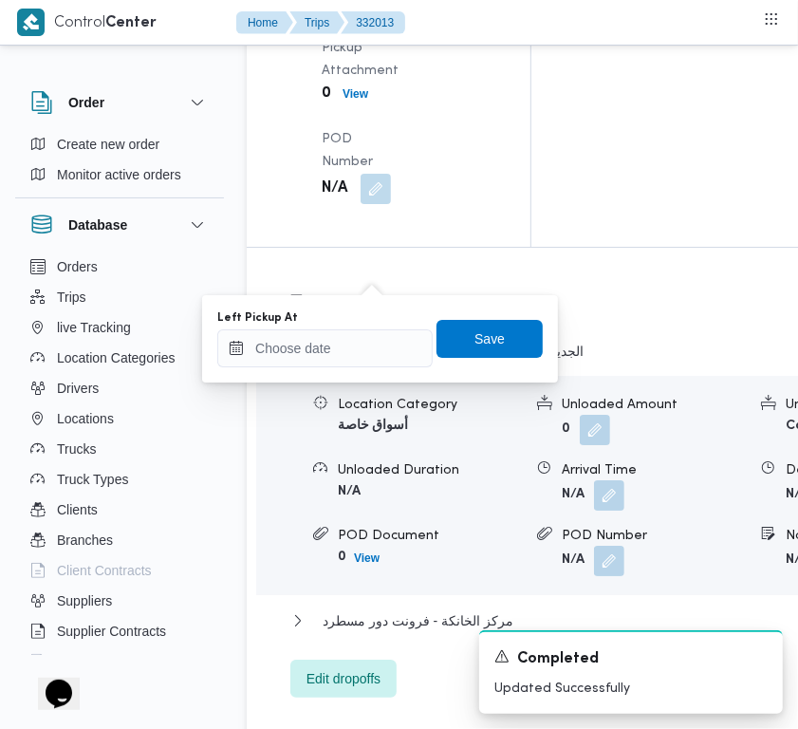
drag, startPoint x: 354, startPoint y: 381, endPoint x: 338, endPoint y: 347, distance: 36.9
click at [353, 381] on div "You are in a dialog. To close this dialog, hit escape. Left Pickup At Save" at bounding box center [380, 338] width 356 height 87
click at [338, 347] on input "Left Pickup At" at bounding box center [324, 348] width 215 height 38
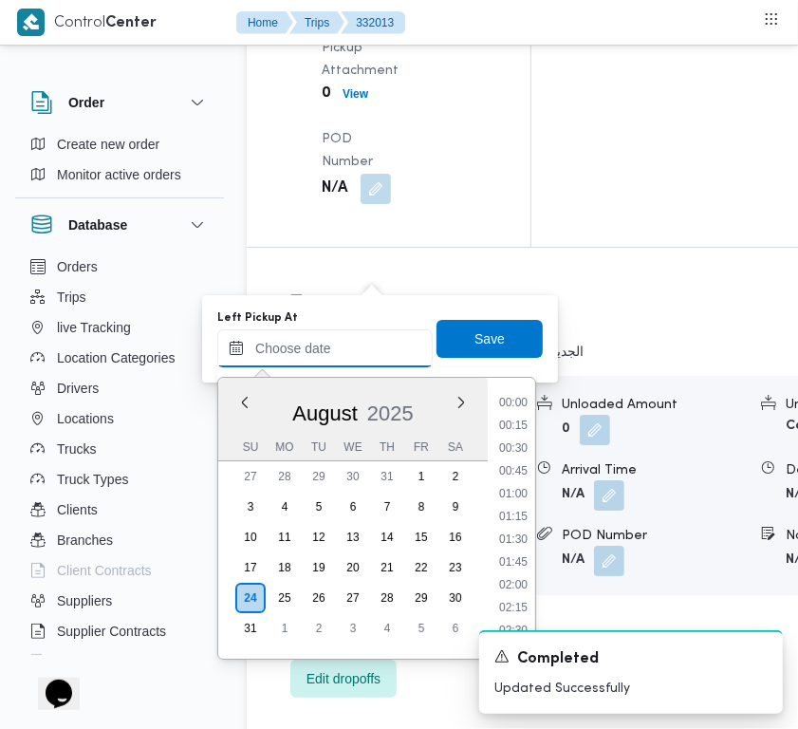
scroll to position [1055, 0]
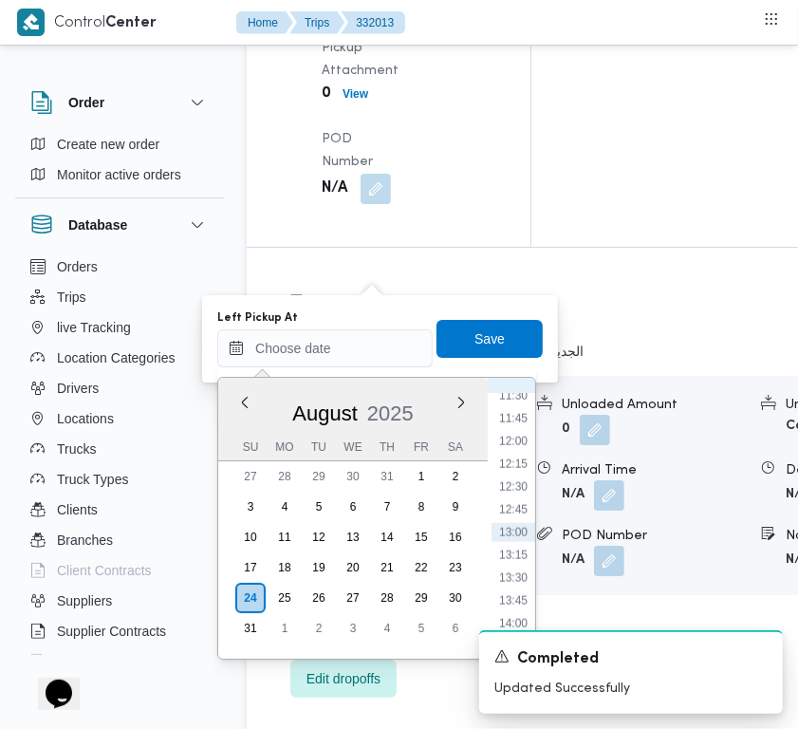
click at [528, 451] on ul "00:00 00:15 00:30 00:45 01:00 01:15 01:30 01:45 02:00 02:15 02:30 02:45 03:00 0…" at bounding box center [514, 518] width 44 height 251
click at [522, 437] on li "12:00" at bounding box center [514, 441] width 44 height 19
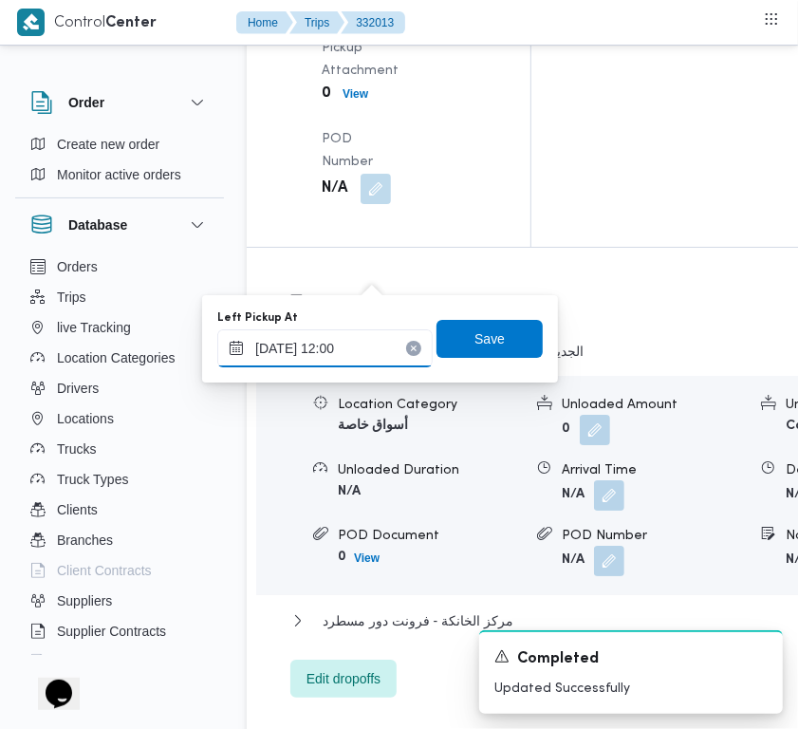
click at [364, 353] on input "24/08/2025 12:00" at bounding box center [324, 348] width 215 height 38
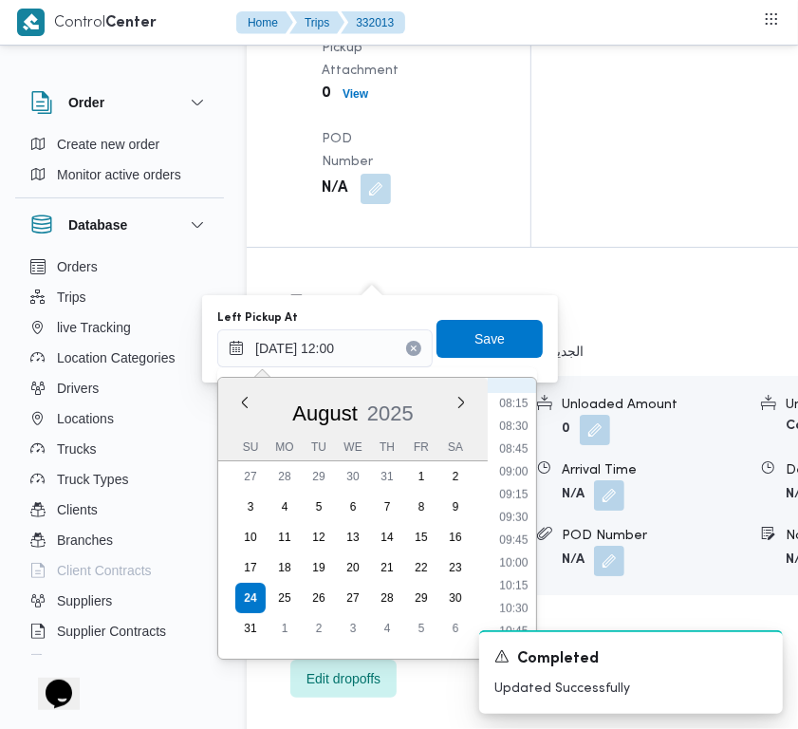
scroll to position [750, 0]
click at [500, 541] on li "09:45" at bounding box center [514, 541] width 44 height 19
type input "24/08/2025 09:45"
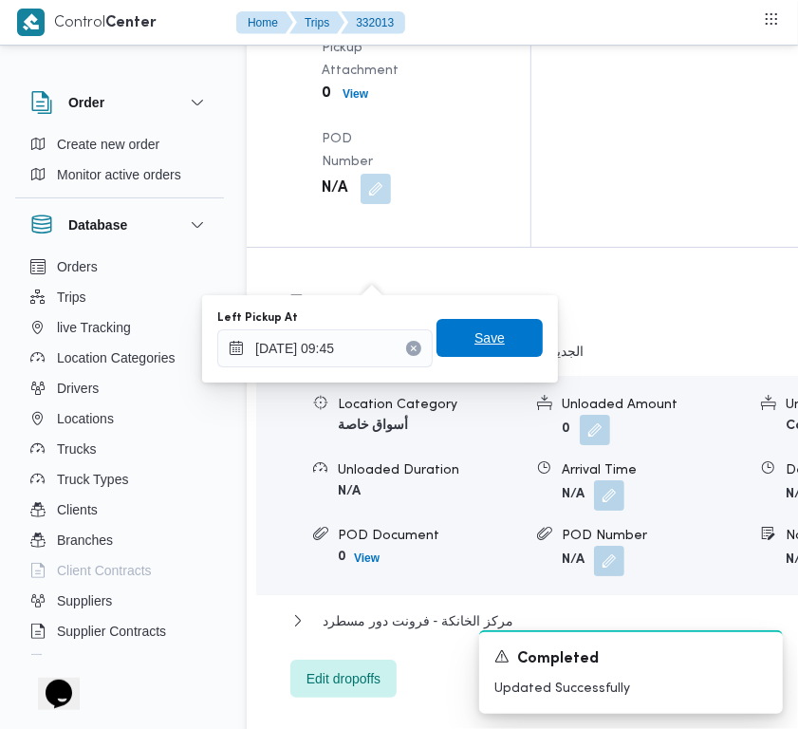
click at [457, 344] on span "Save" at bounding box center [490, 338] width 106 height 38
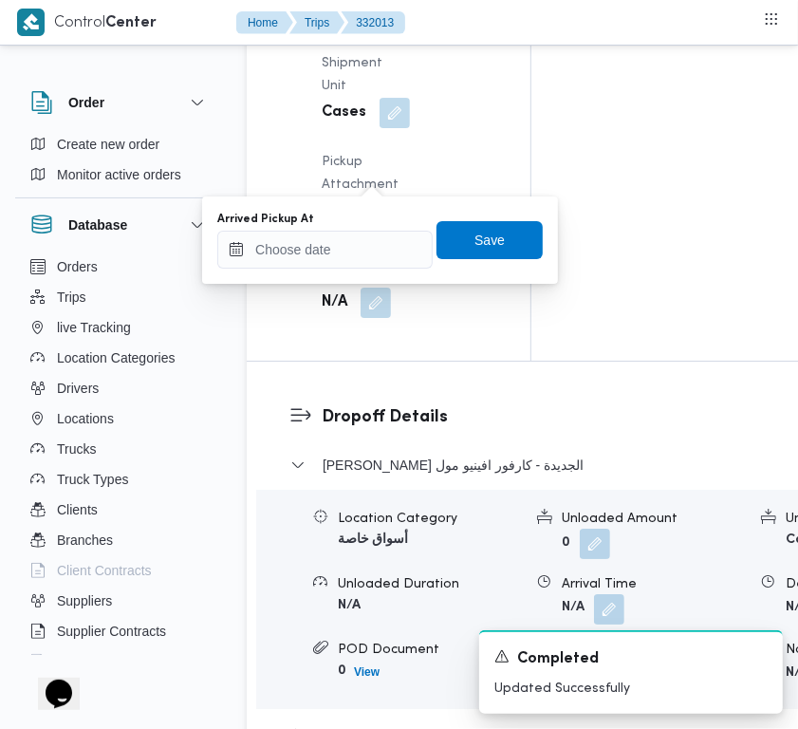
click at [366, 276] on div "You are in a dialog. To close this dialog, hit escape. Arrived Pickup At Save" at bounding box center [380, 239] width 356 height 87
click at [363, 257] on input "Arrived Pickup At" at bounding box center [324, 250] width 215 height 38
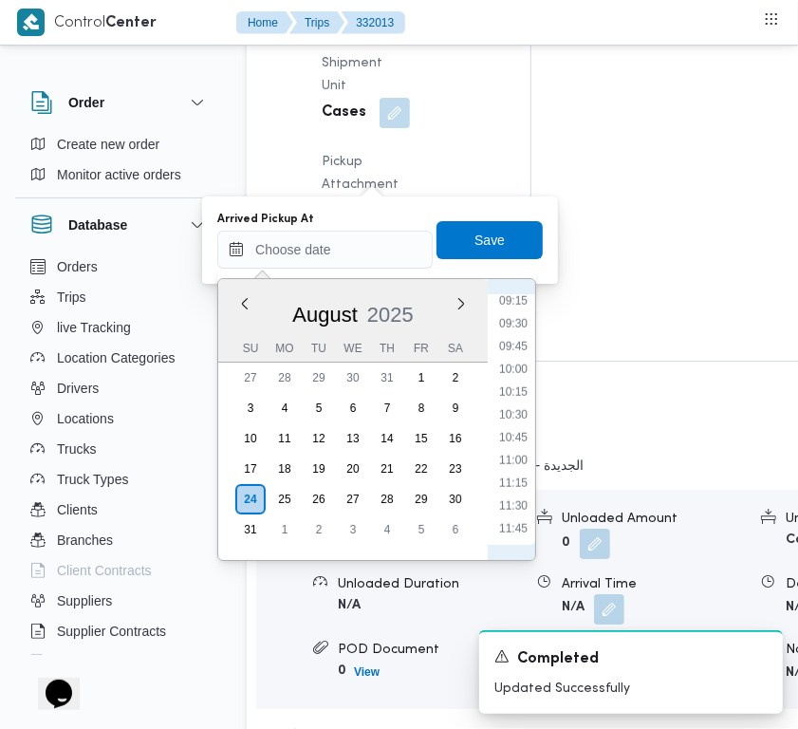
scroll to position [794, 0]
click at [514, 301] on li "08:45" at bounding box center [514, 306] width 44 height 19
type input "24/08/2025 08:45"
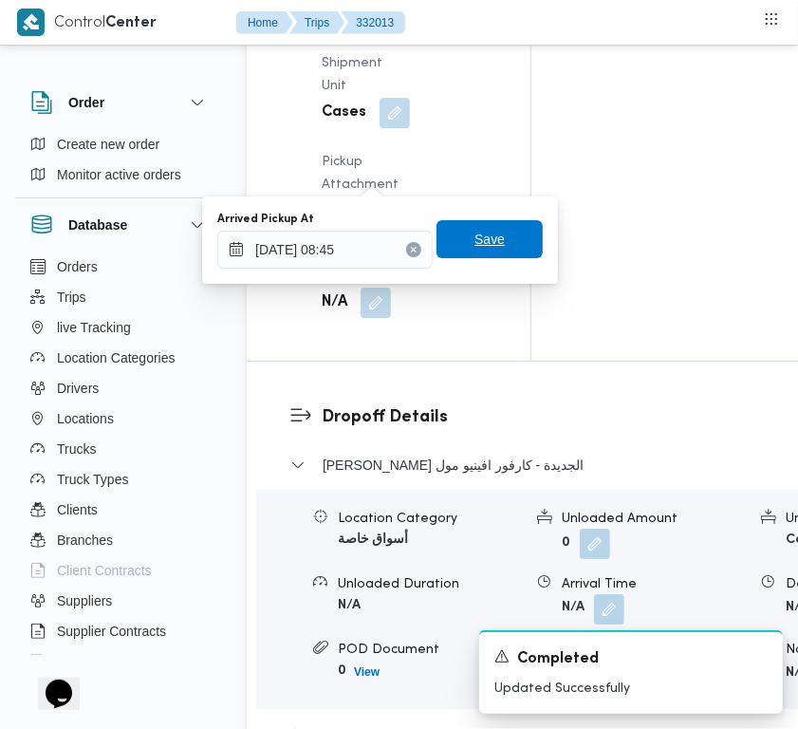
click at [504, 250] on span "Save" at bounding box center [490, 239] width 106 height 38
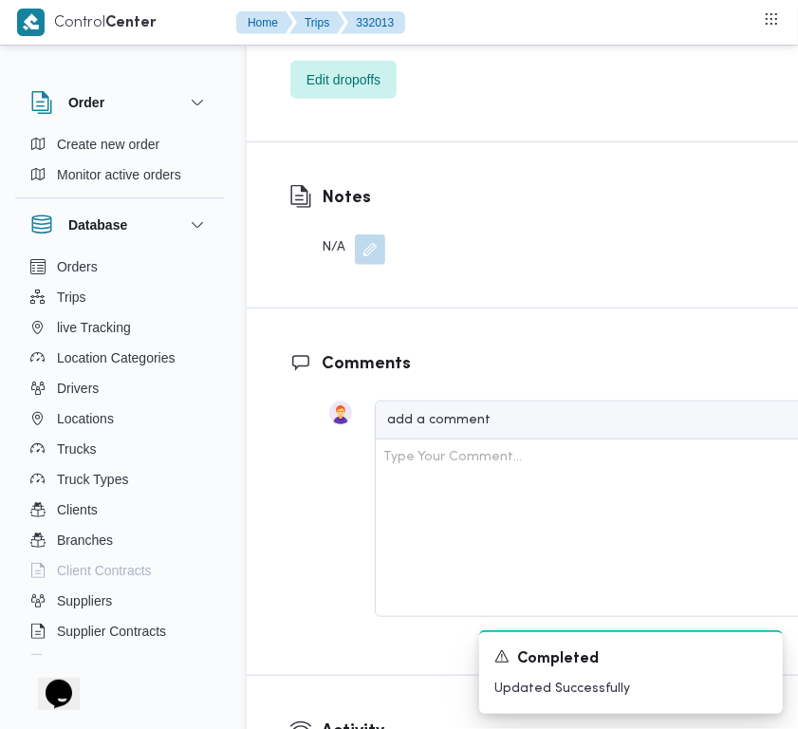
scroll to position [0, 0]
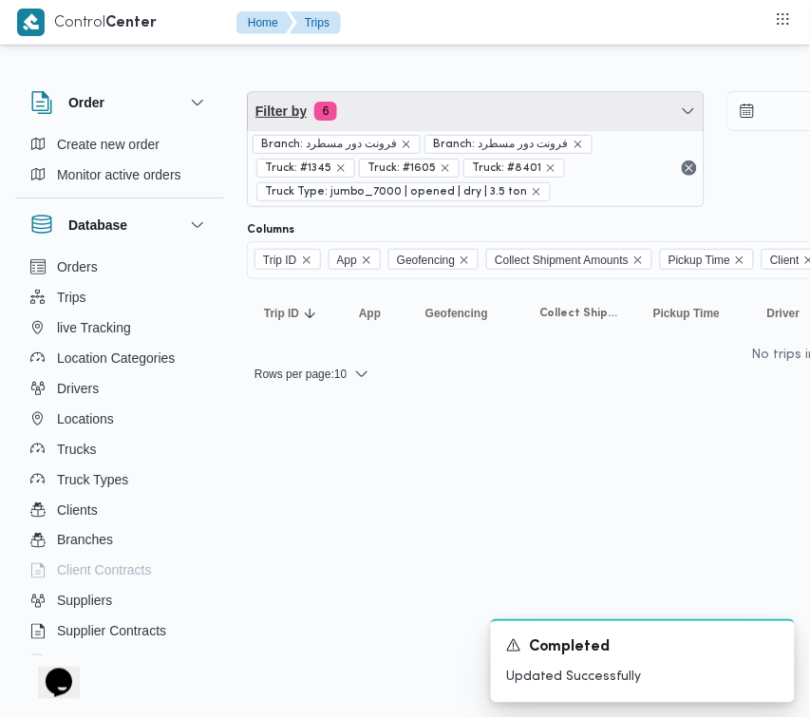
click at [452, 109] on span "Filter by 6" at bounding box center [476, 111] width 456 height 38
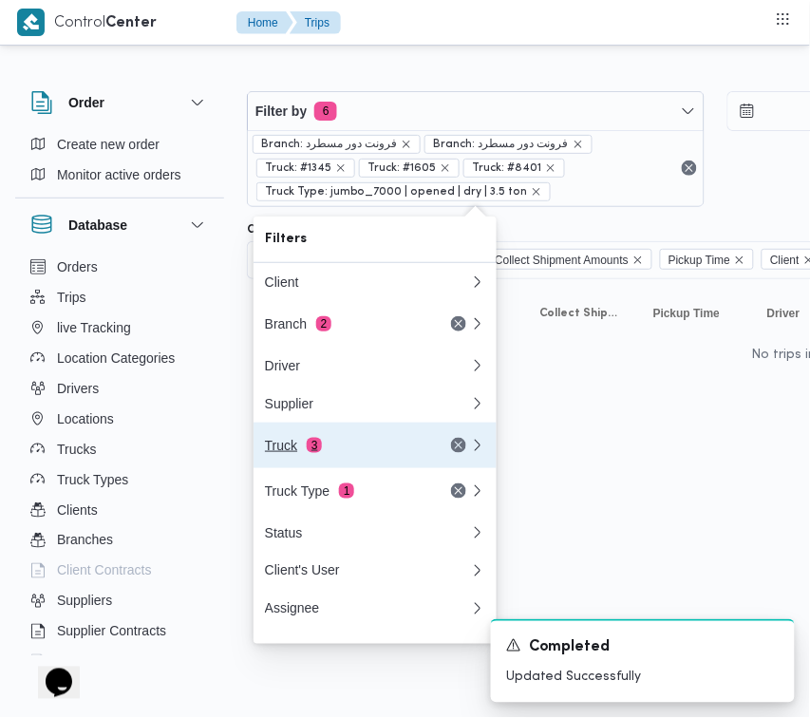
click at [339, 453] on div "Truck 3" at bounding box center [344, 445] width 159 height 15
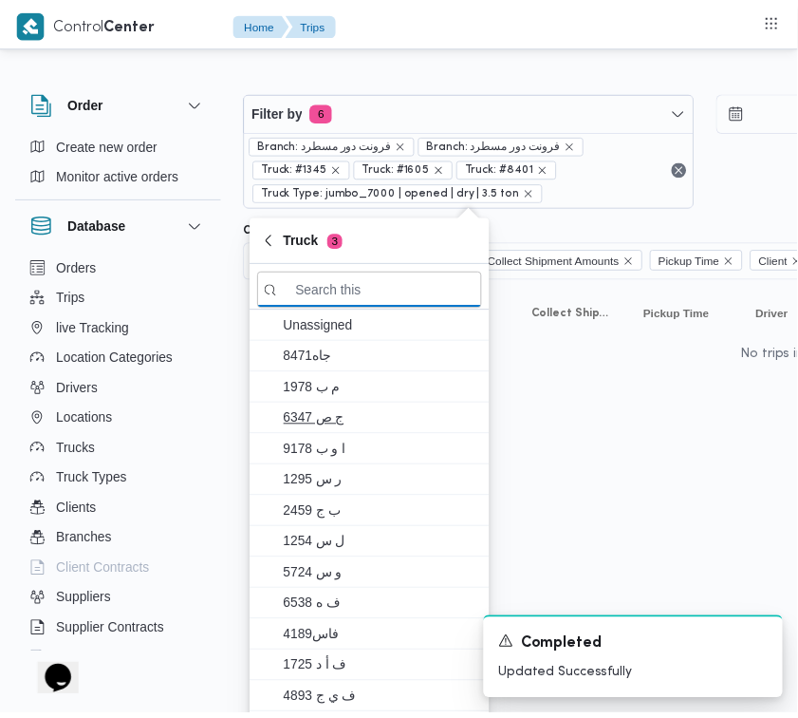
paste input "3592"
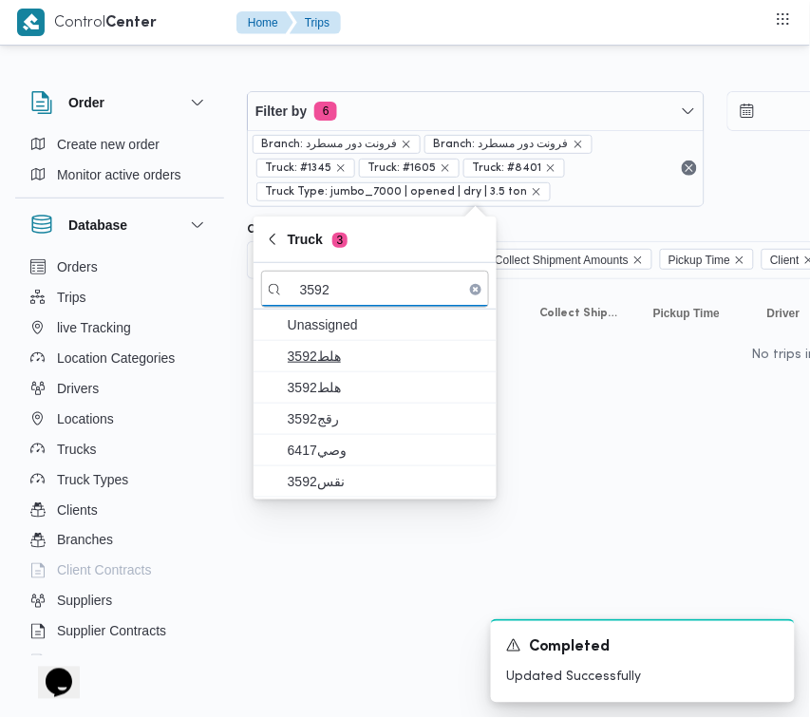
type input "3592"
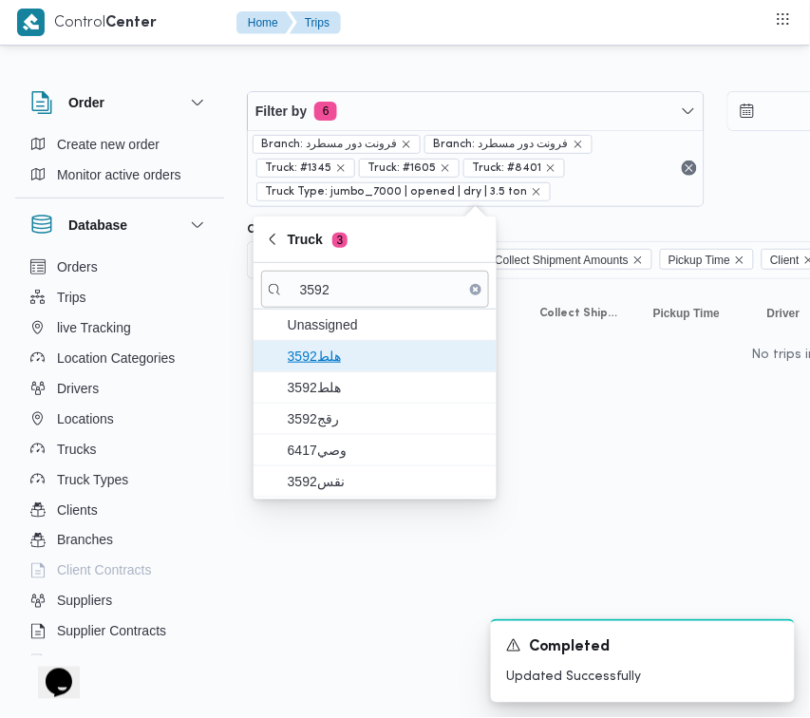
click at [338, 357] on span "هلط3592" at bounding box center [386, 356] width 197 height 23
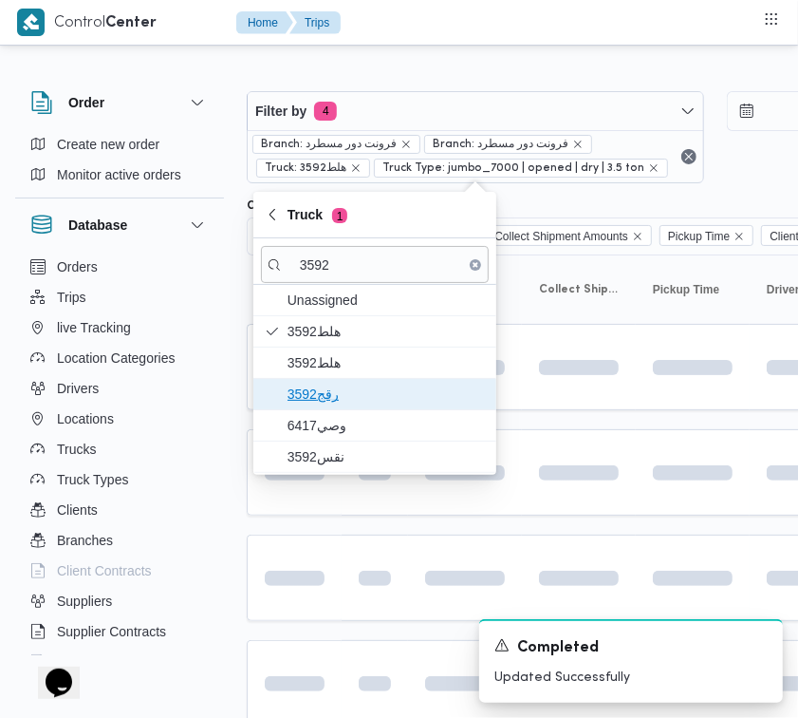
click at [342, 409] on span "رقج3592" at bounding box center [375, 394] width 228 height 30
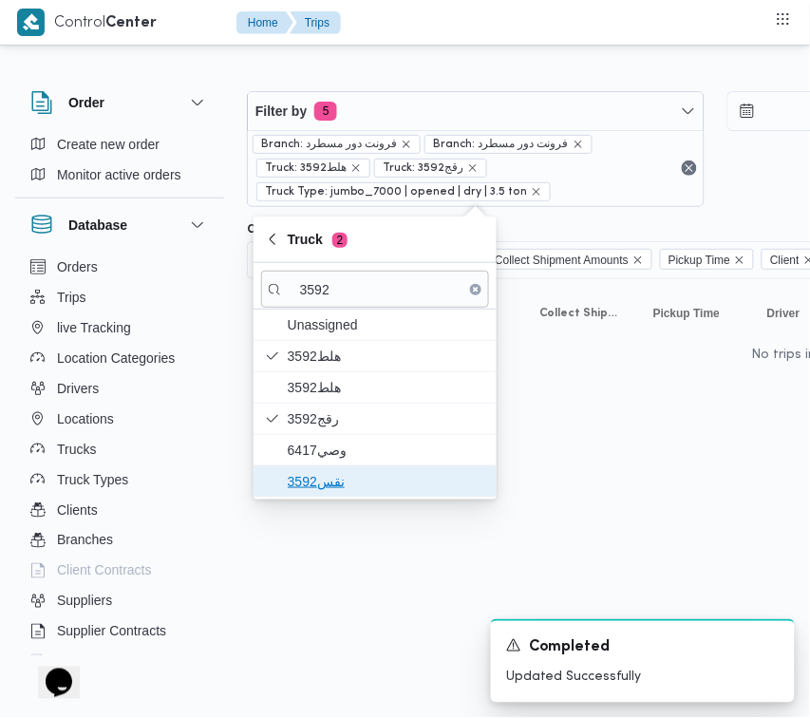
click at [339, 480] on span "نقس3592" at bounding box center [386, 481] width 197 height 23
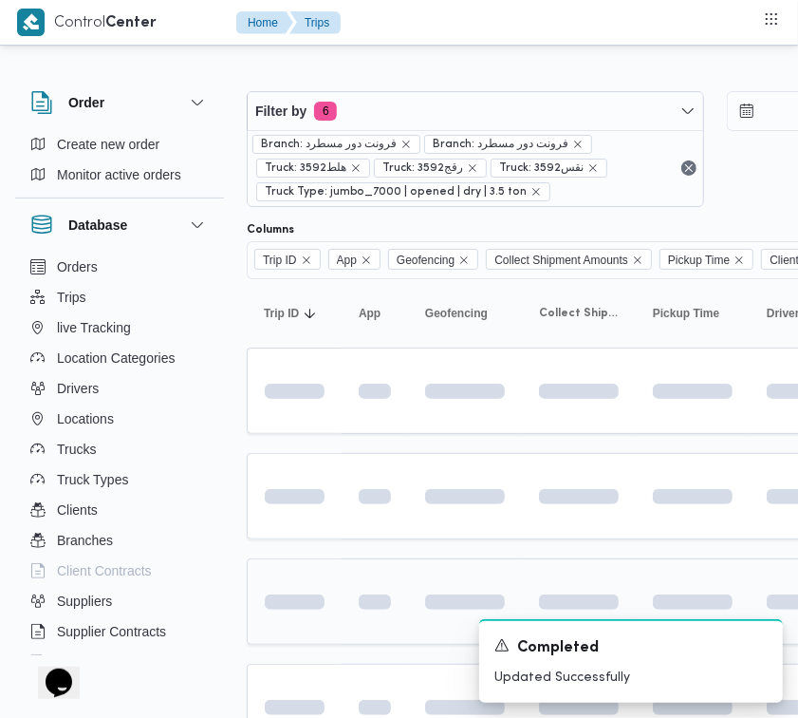
click at [345, 570] on td at bounding box center [375, 601] width 66 height 86
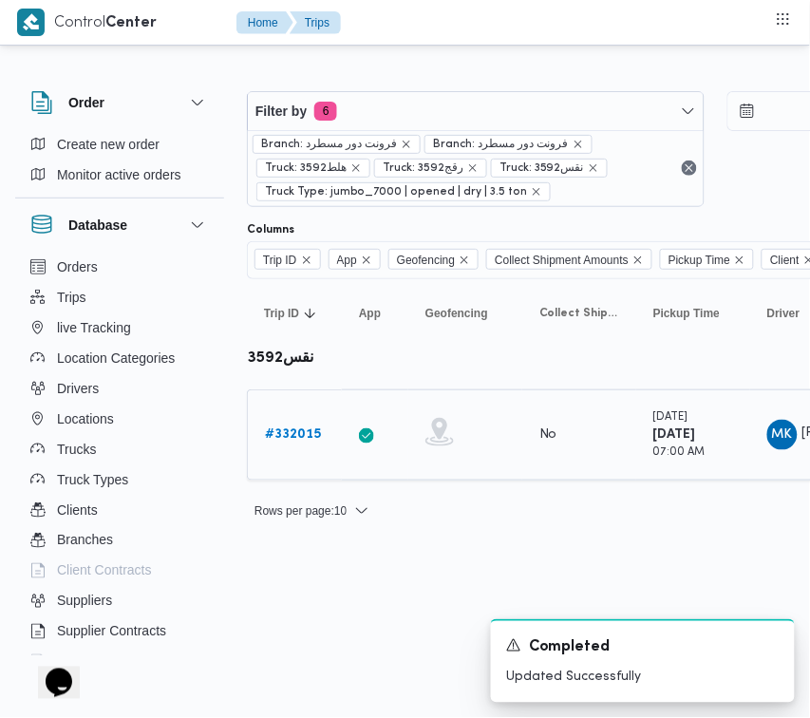
click at [290, 432] on b "# 332015" at bounding box center [293, 434] width 56 height 12
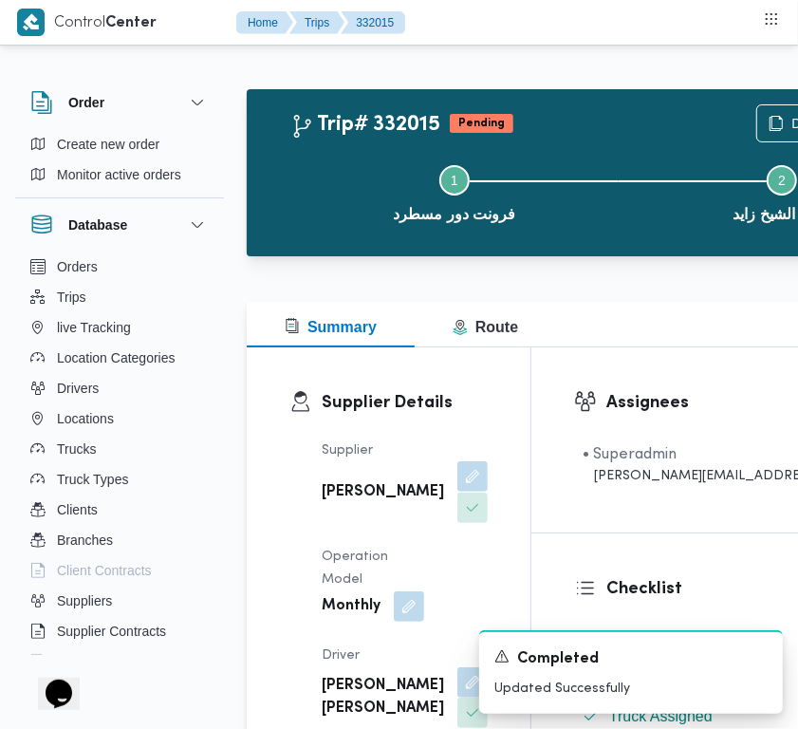
drag, startPoint x: 408, startPoint y: 475, endPoint x: 405, endPoint y: 489, distance: 14.5
click at [408, 475] on div "علي عبدالناصر علي بخيت علي" at bounding box center [405, 492] width 170 height 65
click at [458, 490] on button "button" at bounding box center [473, 476] width 30 height 30
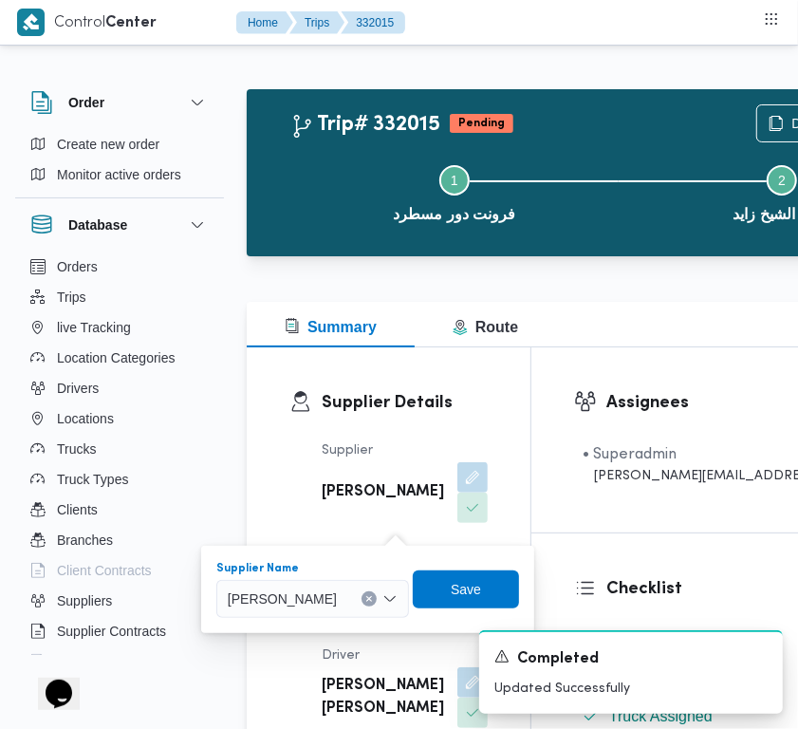
drag, startPoint x: 358, startPoint y: 615, endPoint x: 347, endPoint y: 594, distance: 23.3
click at [354, 612] on div "علي عبدالناصر علي بخيت علي" at bounding box center [312, 599] width 193 height 38
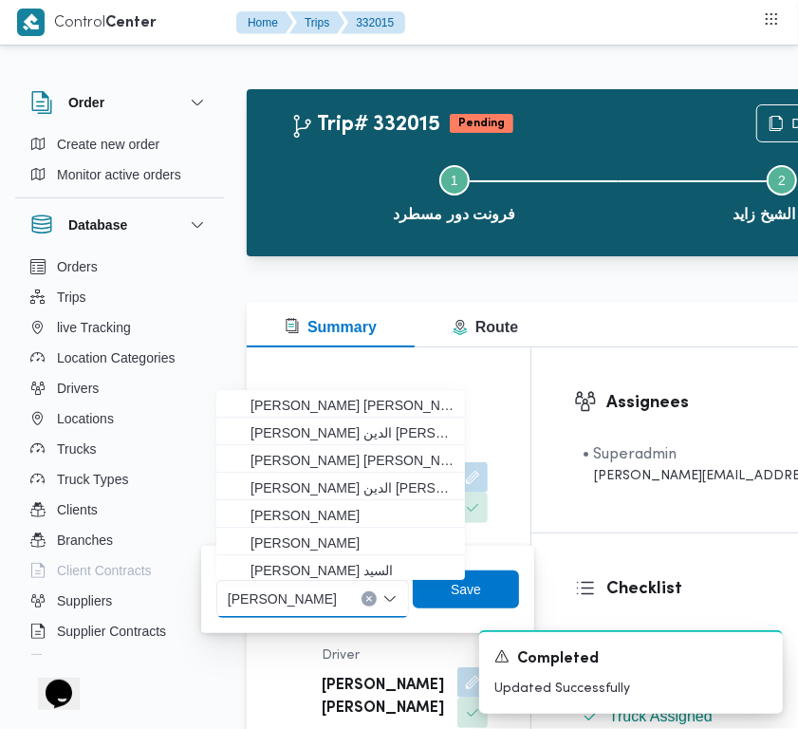
click at [337, 588] on span "علي عبدالناصر علي بخيت علي" at bounding box center [282, 598] width 109 height 21
paste input "محمود ابراهيم"
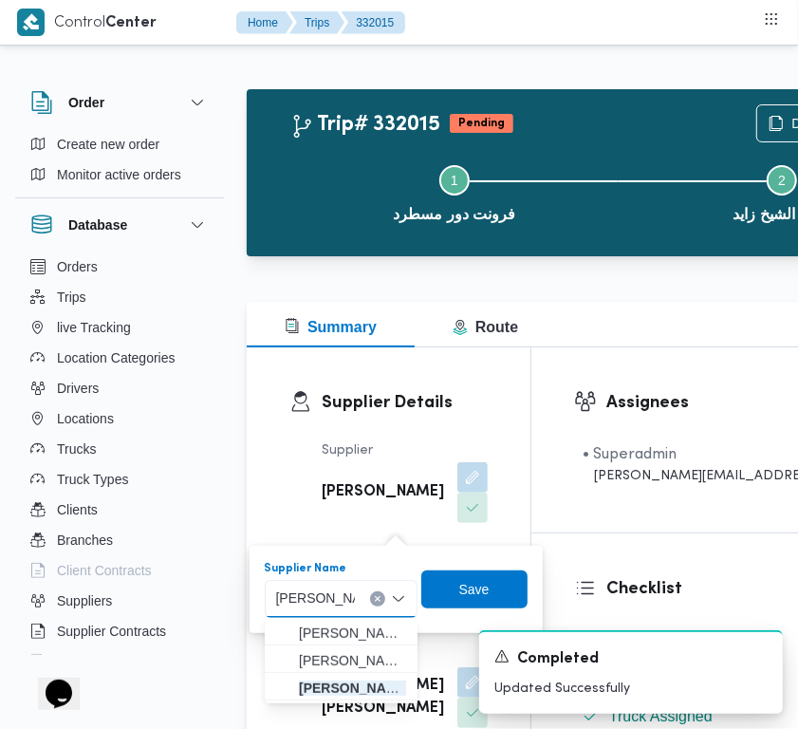
type input "محمود ابراهيم"
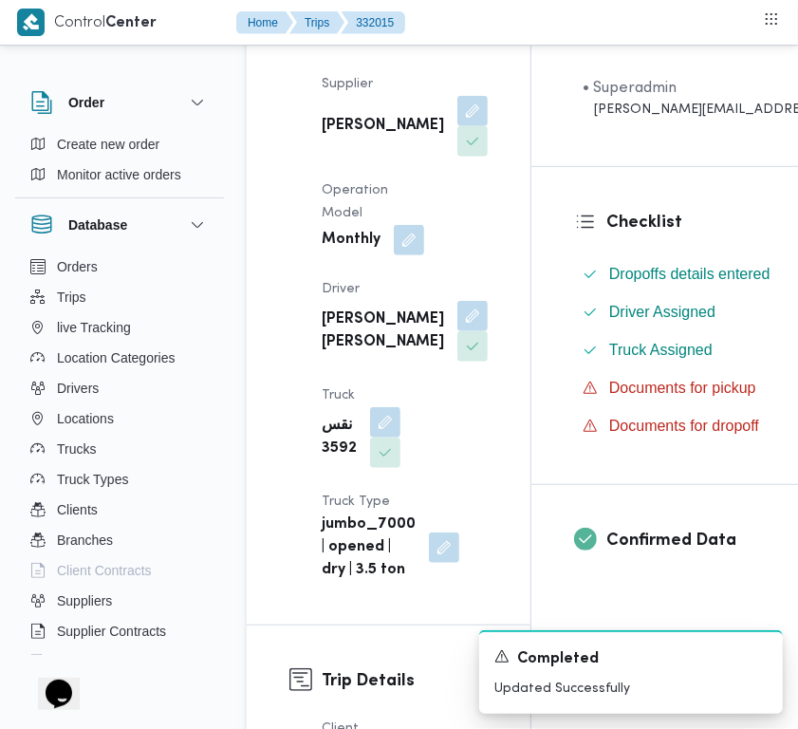
scroll to position [338, 0]
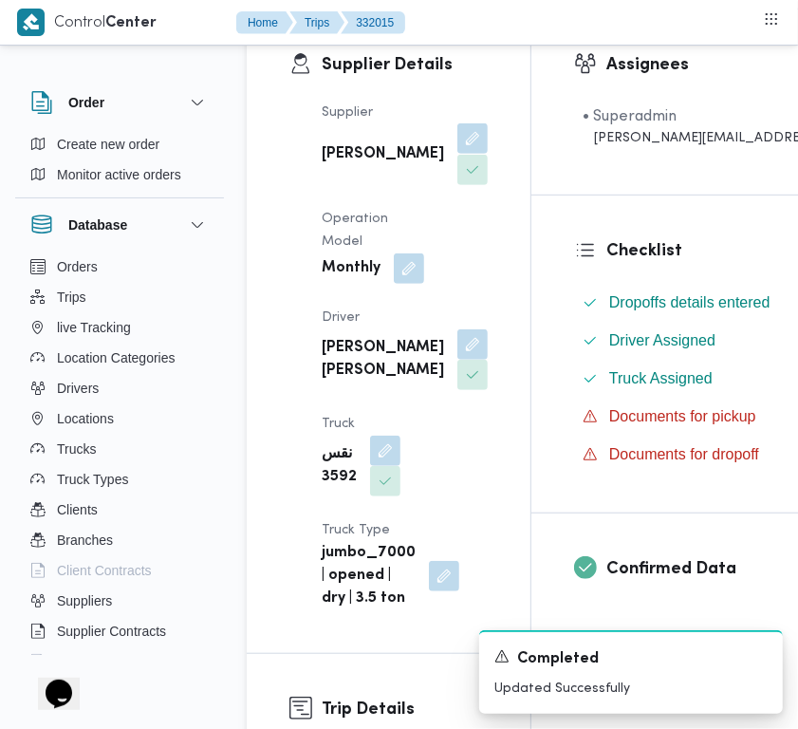
click at [458, 154] on button "button" at bounding box center [473, 138] width 30 height 30
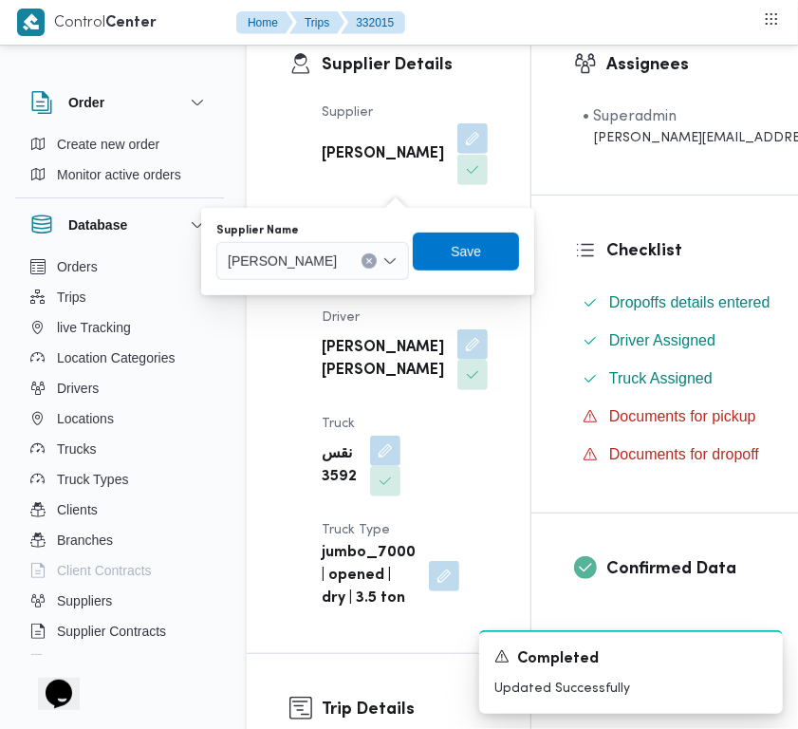
click at [458, 154] on button "button" at bounding box center [473, 138] width 30 height 30
click at [332, 261] on span "علي عبدالناصر علي بخيت علي" at bounding box center [282, 260] width 109 height 21
paste input "ابراهيم رمضان"
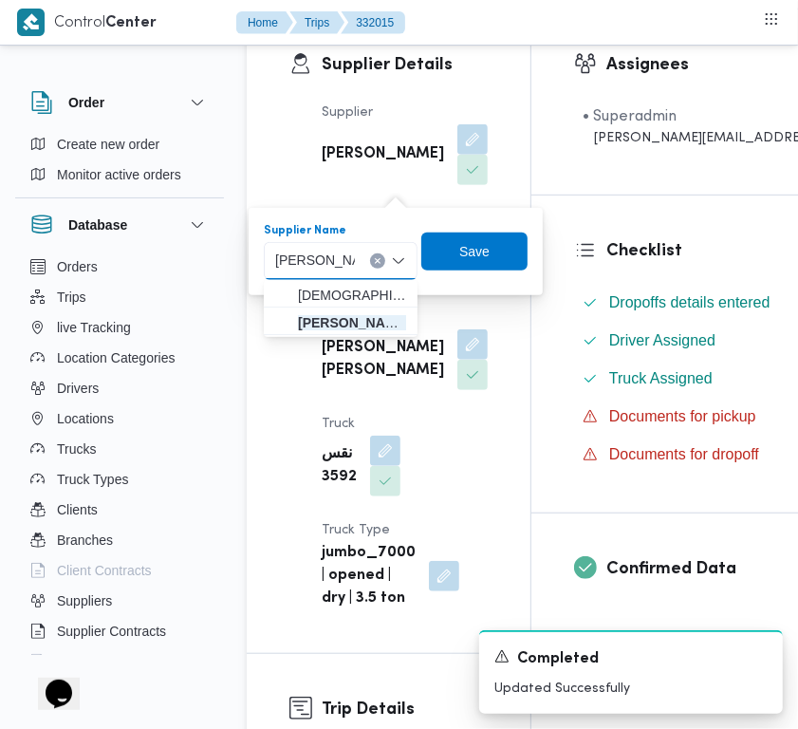
type input "ابراهيم رمضان ابراهيم عثمان ابوباشا"
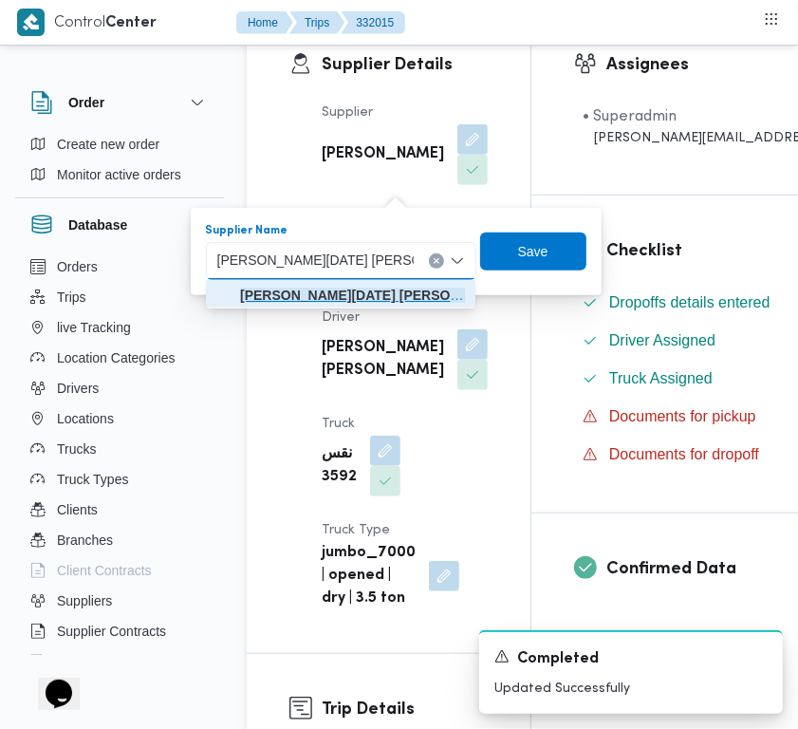
click at [294, 296] on mark "ابراهيم رمضان ابراهيم عثمان ابوباشا" at bounding box center [375, 295] width 271 height 15
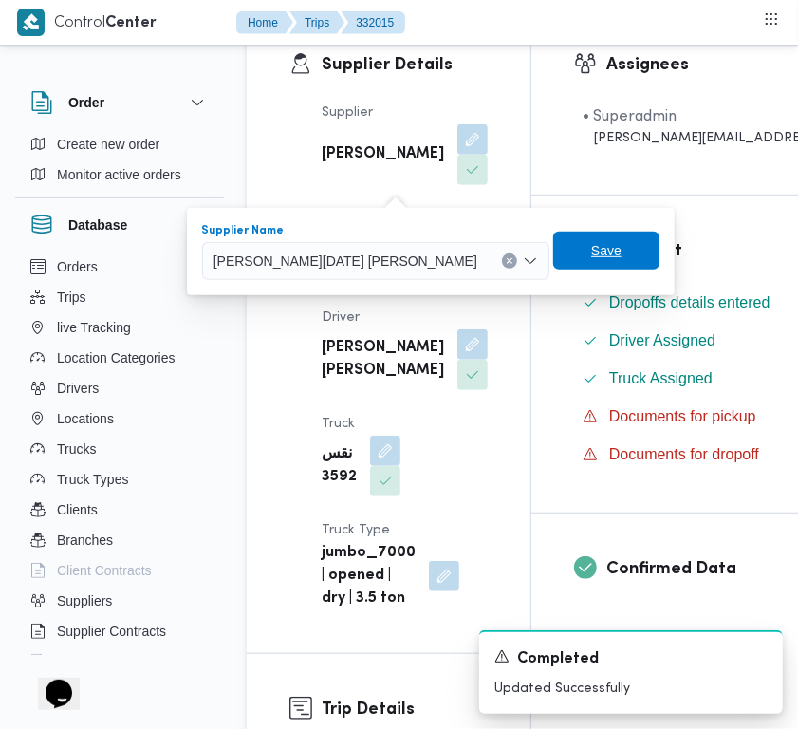
click at [591, 250] on span "Save" at bounding box center [606, 250] width 30 height 23
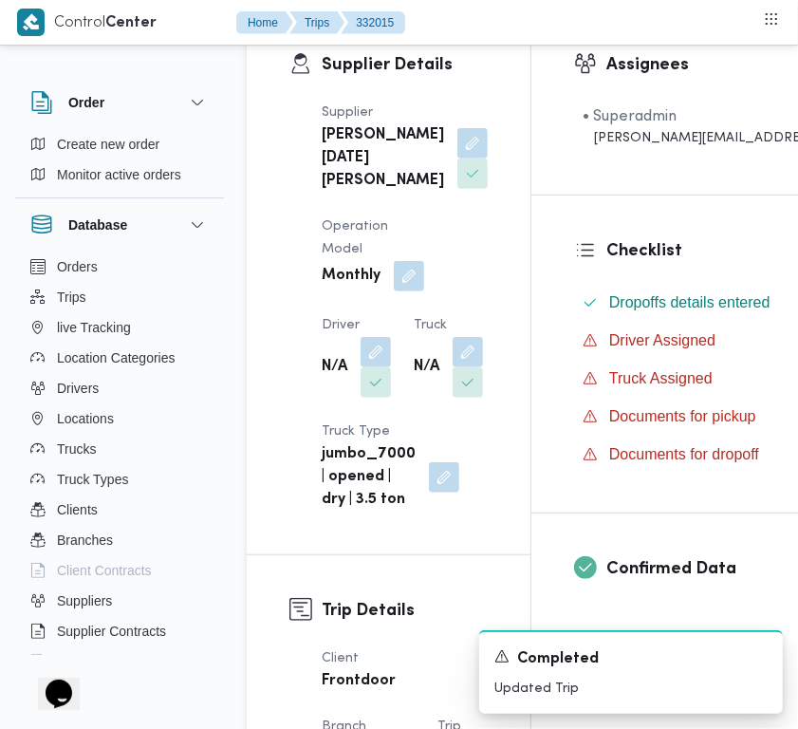
click at [401, 387] on div "Supplier ابراهيم رمضان ابراهيم عثمان ابوباشا Operation Model Monthly Driver N/A…" at bounding box center [404, 306] width 189 height 433
click at [383, 366] on button "button" at bounding box center [376, 351] width 30 height 30
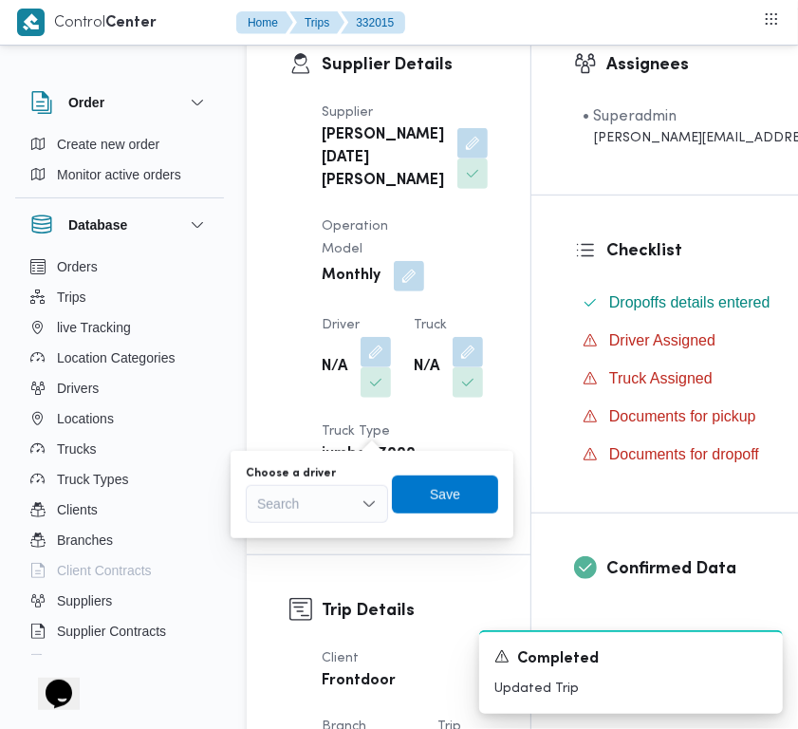
click at [348, 496] on div "Search" at bounding box center [317, 504] width 142 height 38
paste input "محمود ابراهيم"
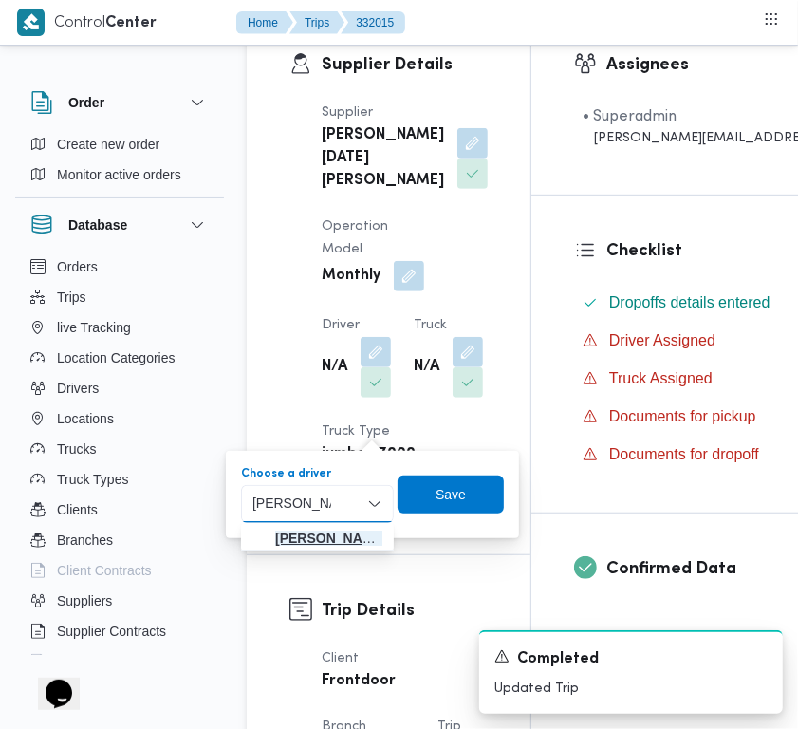
type input "محمود ابراهيم"
click at [325, 544] on span "محمود ابراهيم سعيد ابراهيم" at bounding box center [328, 538] width 107 height 23
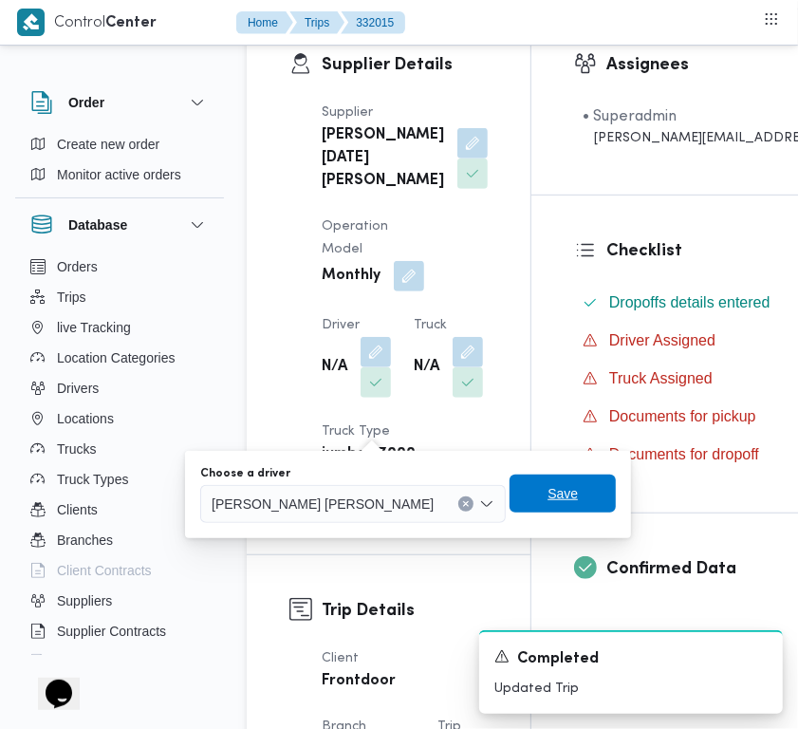
click at [510, 499] on span "Save" at bounding box center [563, 494] width 106 height 38
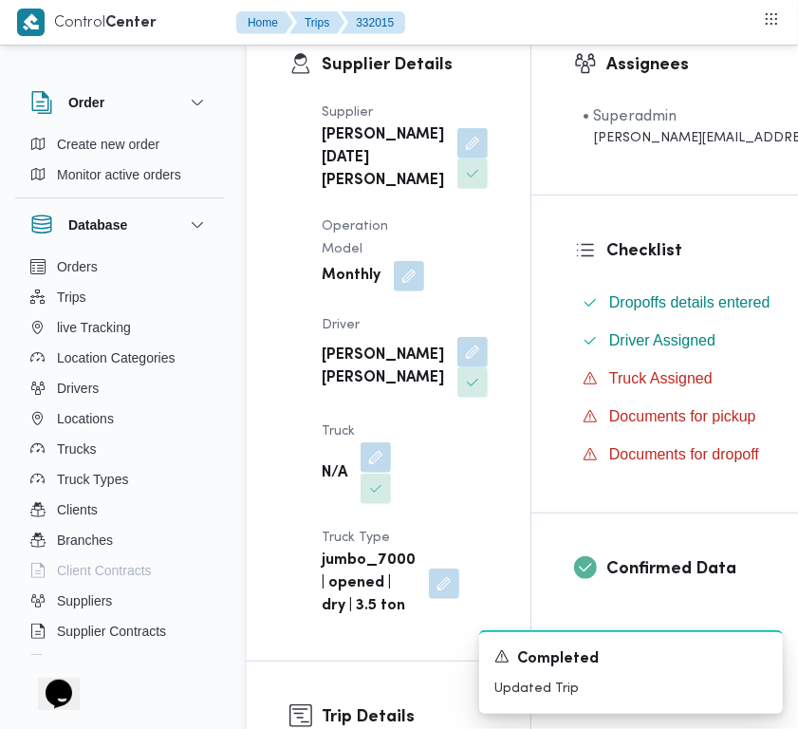
click at [378, 473] on button "button" at bounding box center [376, 457] width 30 height 30
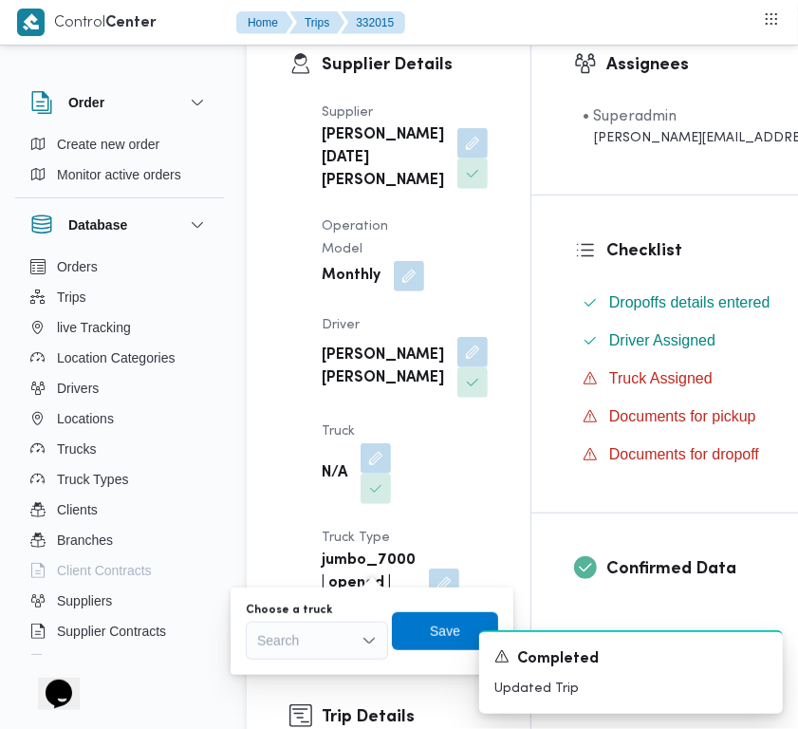
click at [328, 638] on div "Search" at bounding box center [317, 641] width 142 height 38
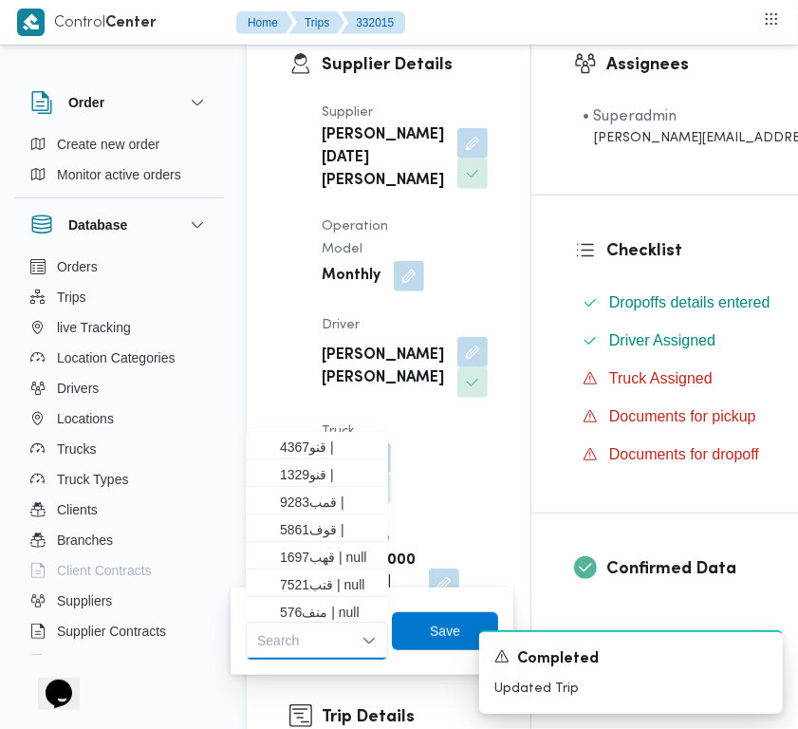
paste input "6827"
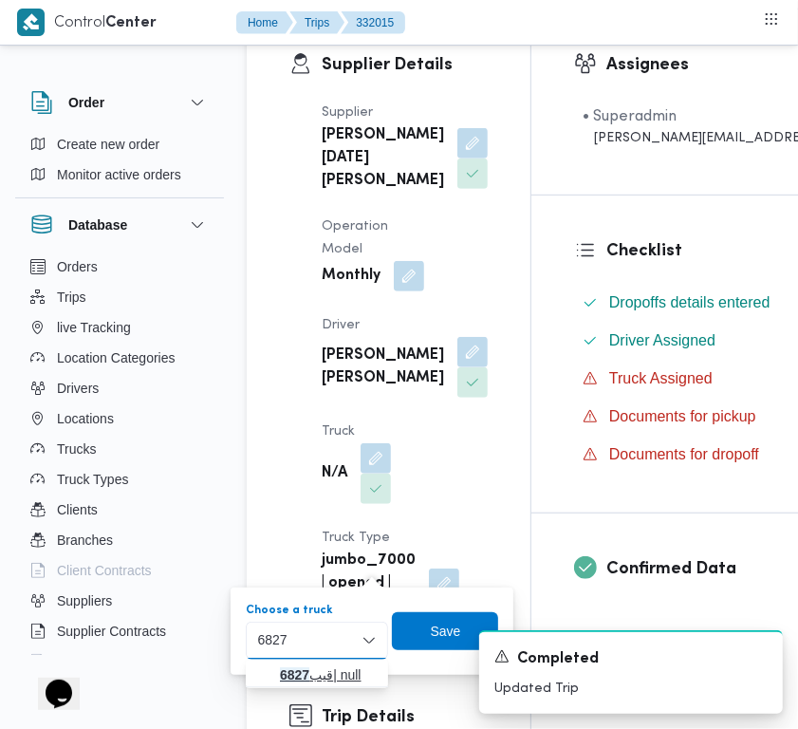
type input "6827"
click at [285, 679] on mark "6827" at bounding box center [294, 674] width 29 height 15
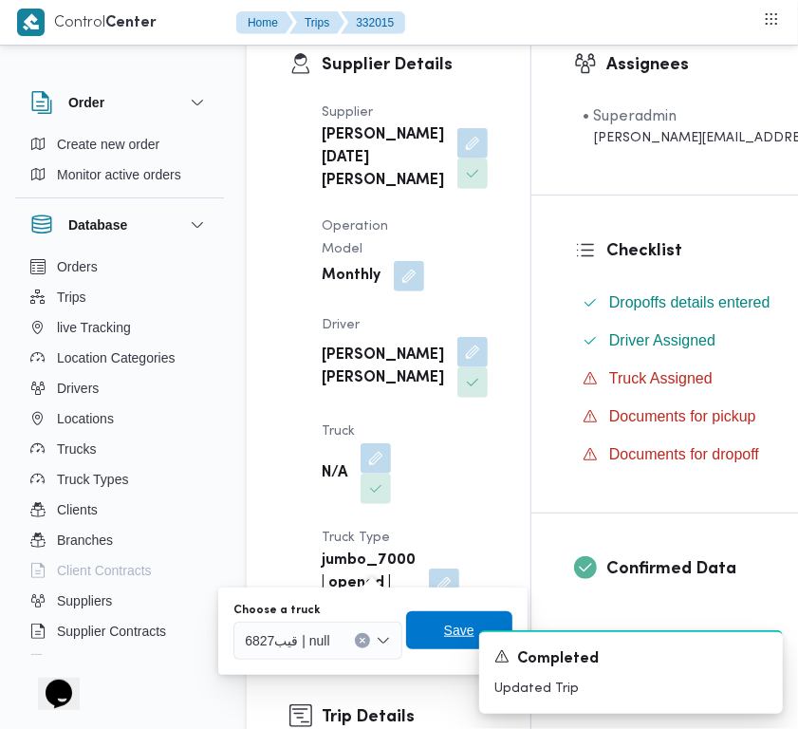
click at [441, 615] on span "Save" at bounding box center [459, 630] width 106 height 38
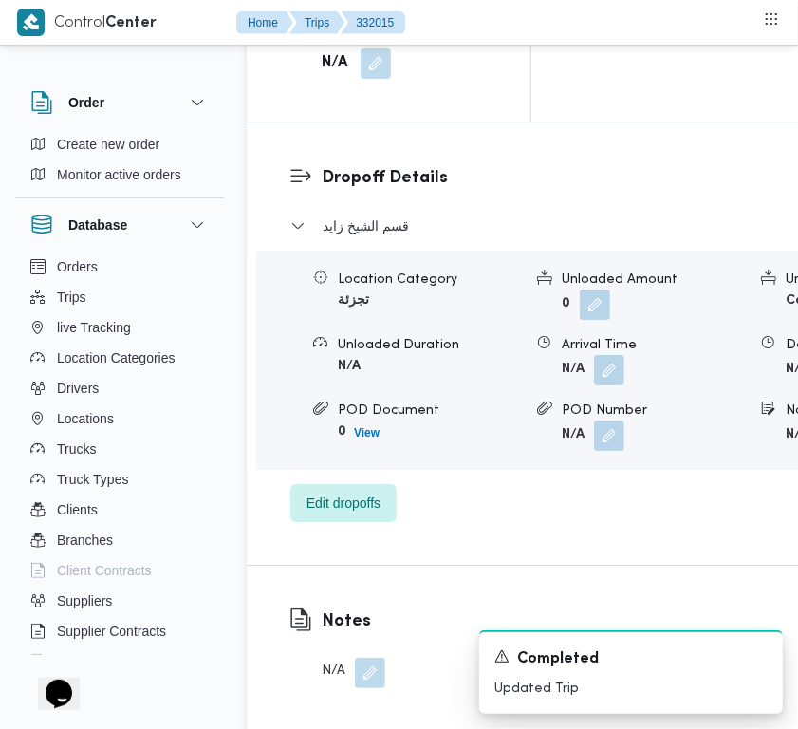
scroll to position [3343, 0]
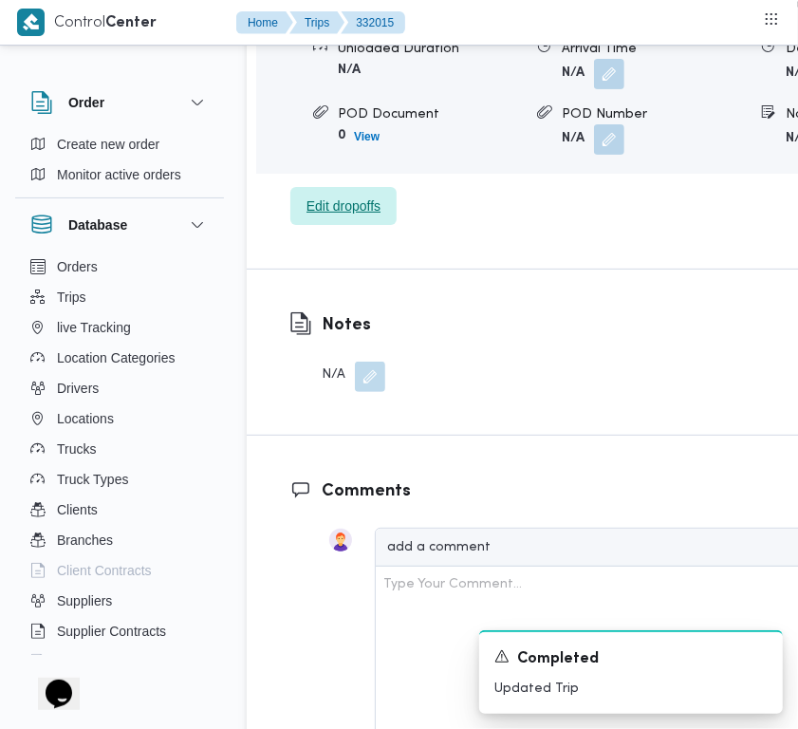
click at [346, 217] on span "Edit dropoffs" at bounding box center [344, 206] width 74 height 23
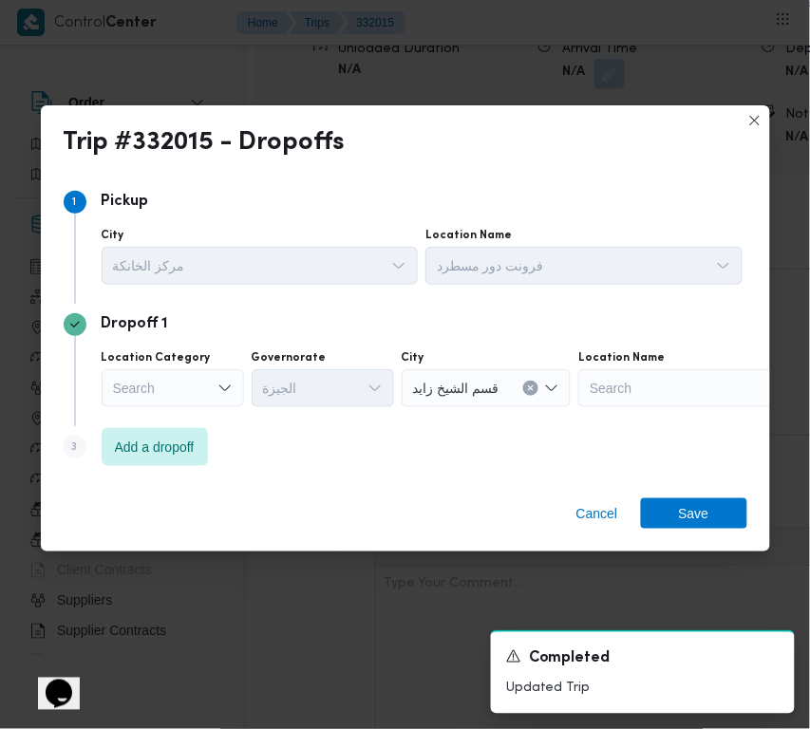
click at [161, 424] on div "Dropoff 1 Location Category Search Governorate الجيزة City قسم الشيخ زايد Locat…" at bounding box center [405, 365] width 683 height 122
click at [202, 456] on span "Add a dropoff" at bounding box center [155, 446] width 106 height 38
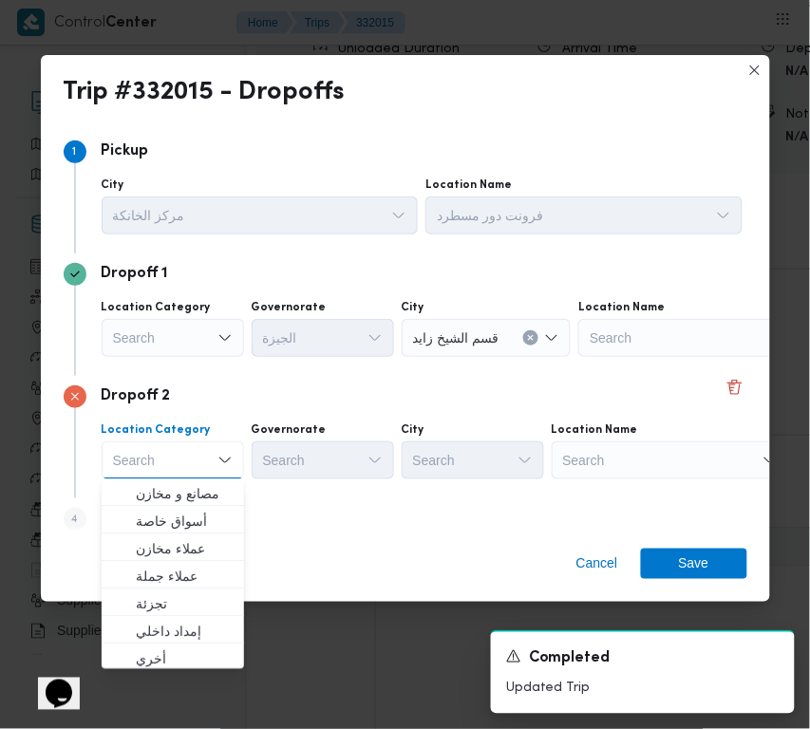
click at [628, 463] on div "Search" at bounding box center [669, 460] width 237 height 38
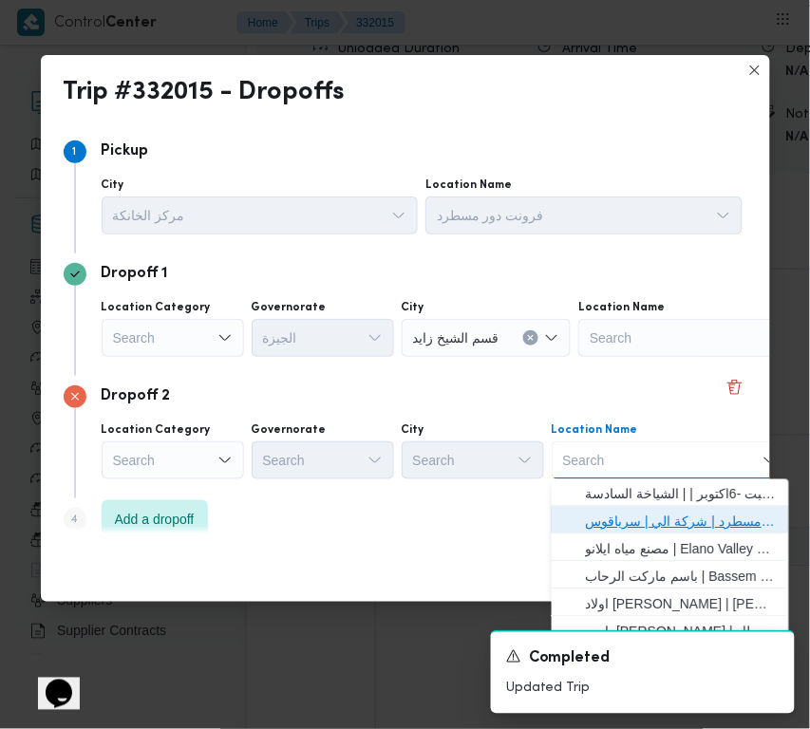
click at [661, 511] on span "فرونت دور مسطرد | شركة الي | سرياقوس" at bounding box center [682, 522] width 192 height 23
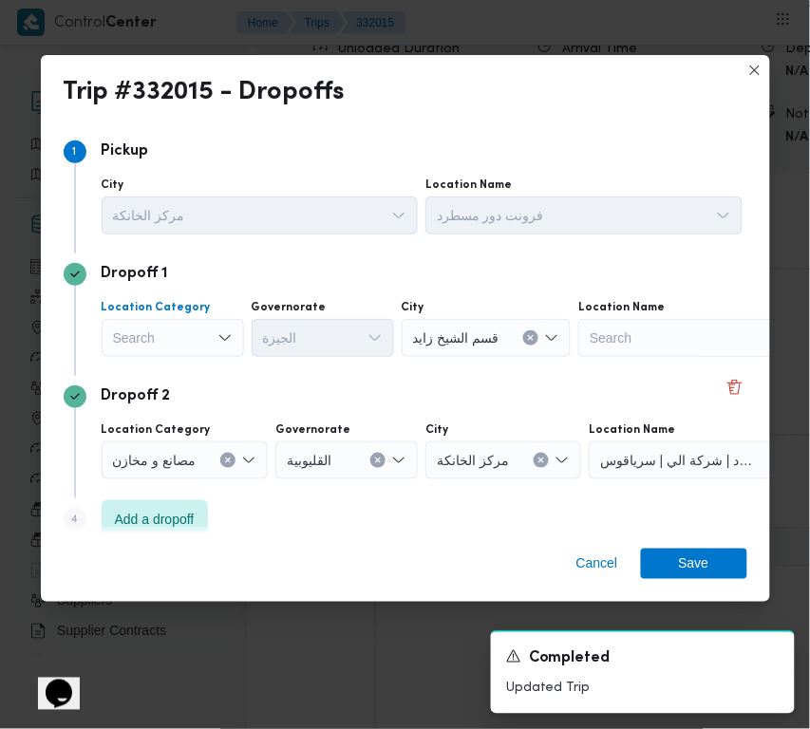
click at [237, 337] on div "Search" at bounding box center [173, 338] width 142 height 38
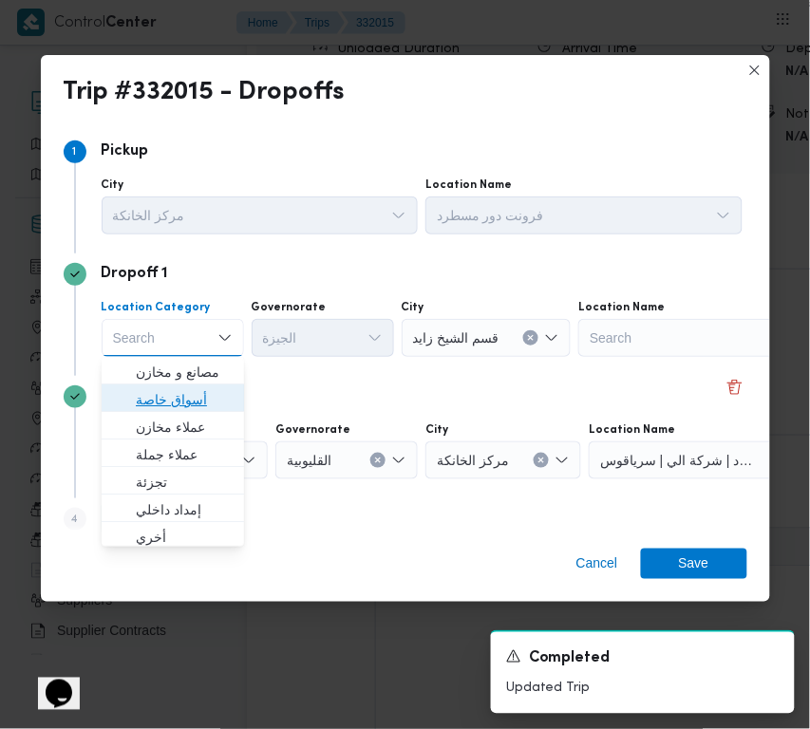
click at [215, 394] on span "أسواق خاصة" at bounding box center [184, 399] width 97 height 23
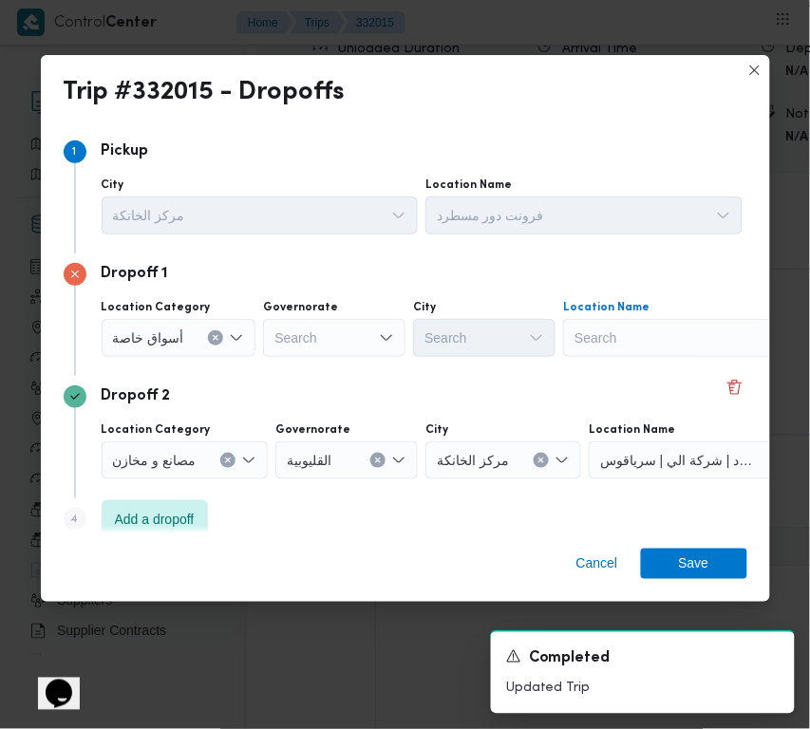
click at [642, 354] on div "Search" at bounding box center [681, 338] width 237 height 38
paste input "هايبر وان السلمانيه"
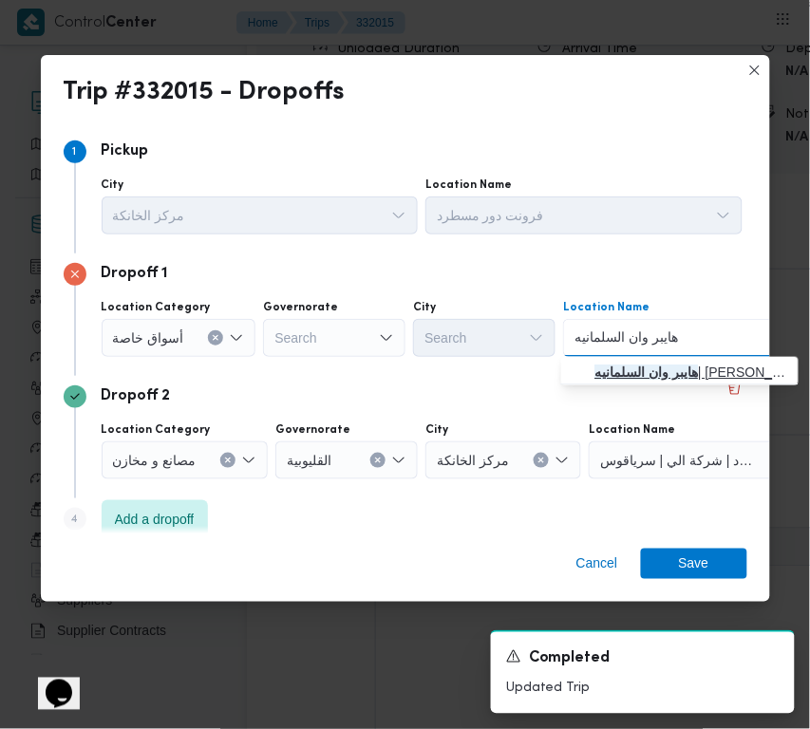
type input "هايبر وان السلمانيه"
click at [625, 372] on span "هايبر وان السلمانيه | ابو عوف سفنكس | null" at bounding box center [691, 372] width 192 height 23
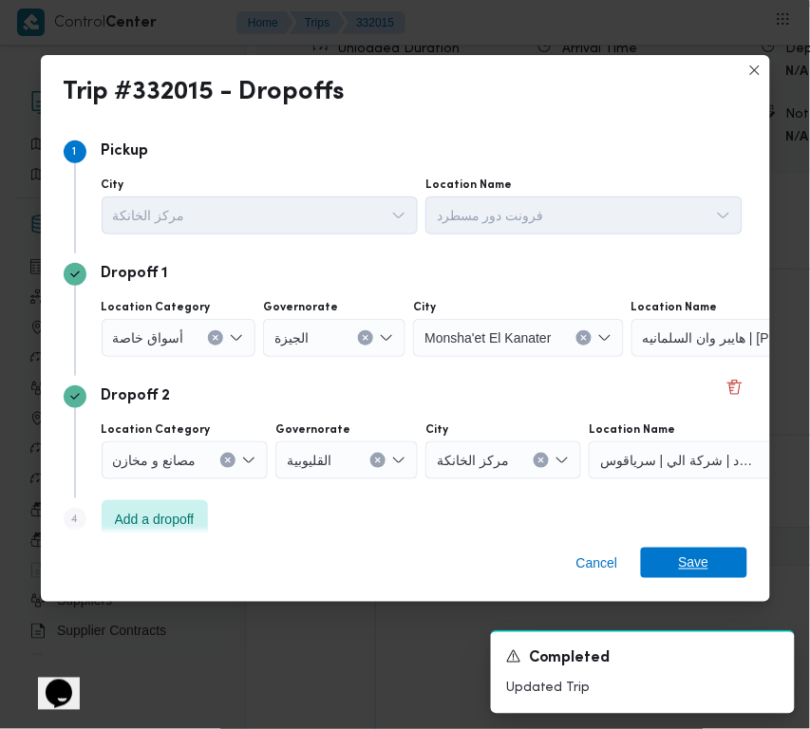
click at [689, 558] on span "Save" at bounding box center [694, 563] width 30 height 30
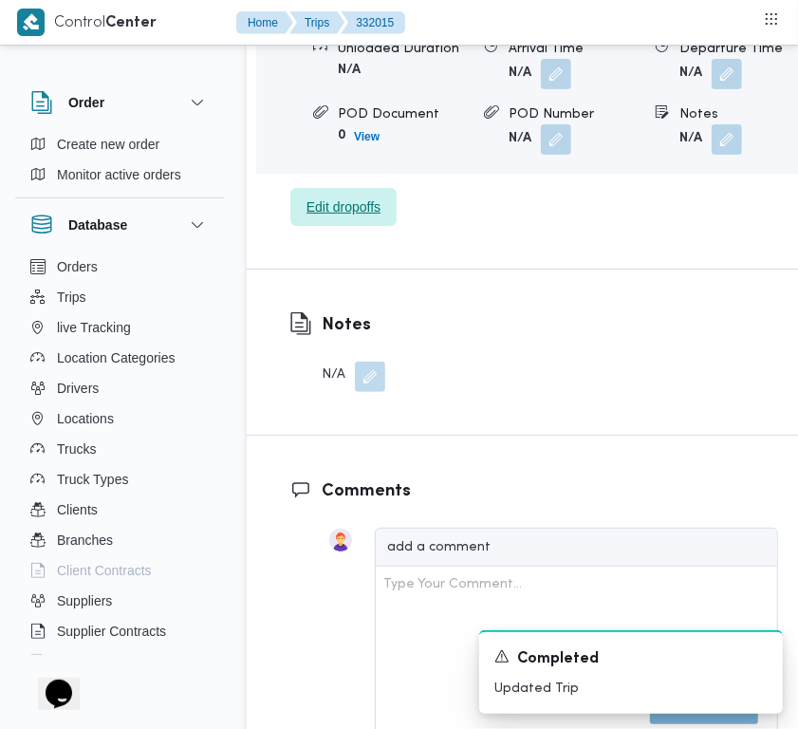
scroll to position [2705, 0]
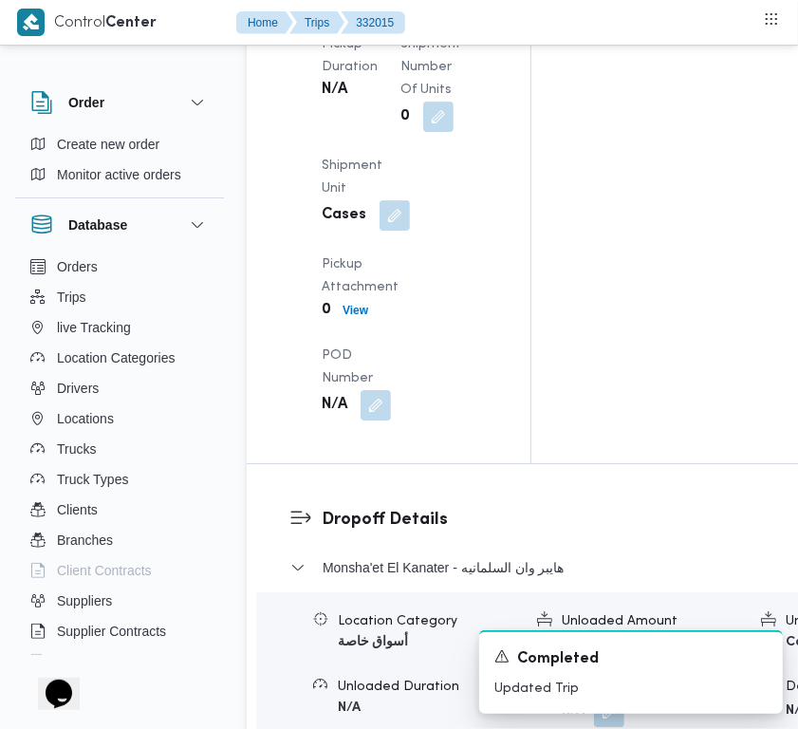
click at [387, 424] on div "Arrived Pickup At N/A Left Pickup At N/A Pickup Duration N/A Shipment Number of…" at bounding box center [404, 177] width 189 height 509
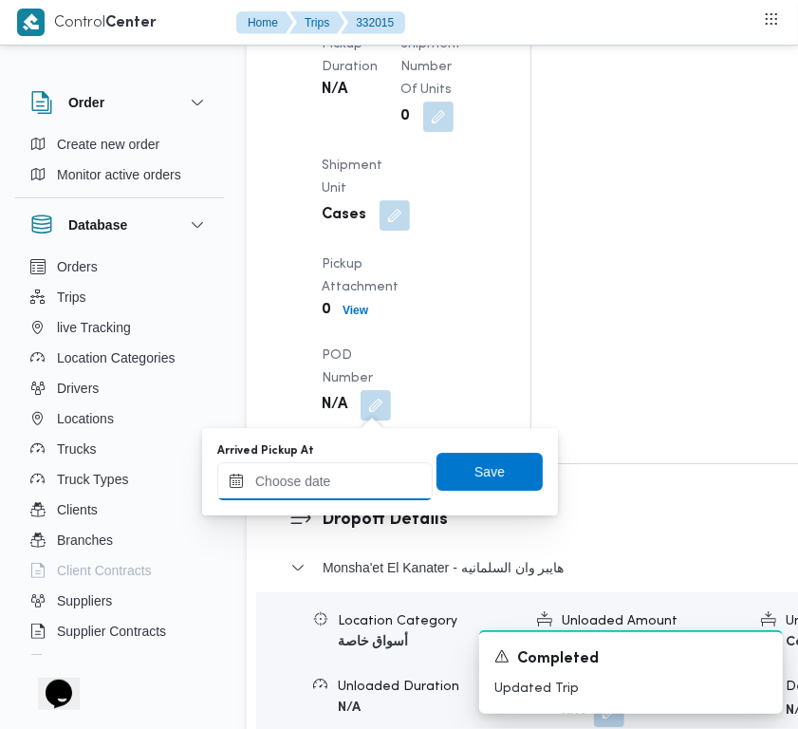
click at [372, 495] on input "Arrived Pickup At" at bounding box center [324, 481] width 215 height 38
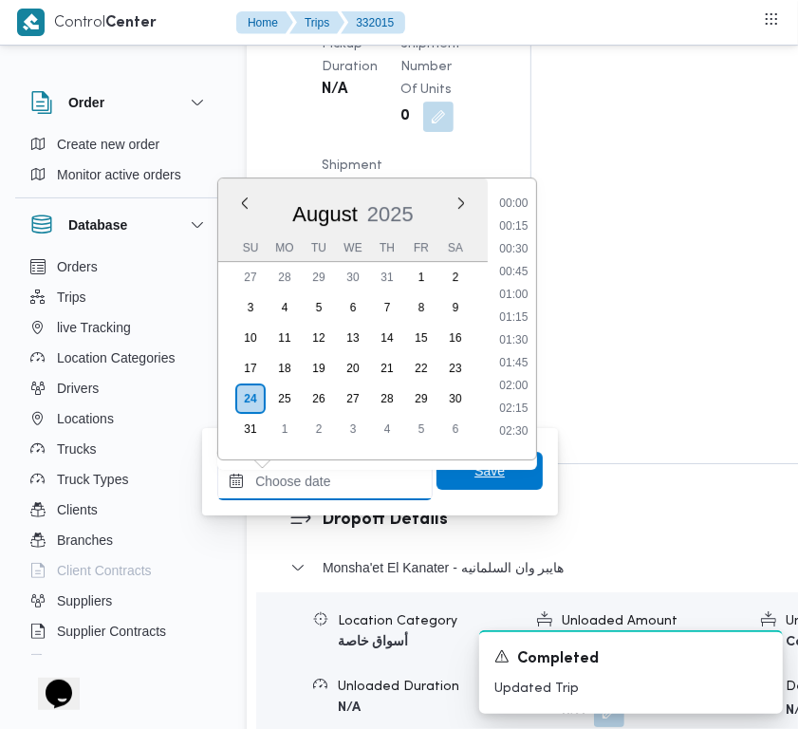
paste input "24/8/2025 7:30:00 AM"
type input "24/8/2025 7:30:00 AM"
click at [482, 482] on span "Save" at bounding box center [490, 471] width 106 height 38
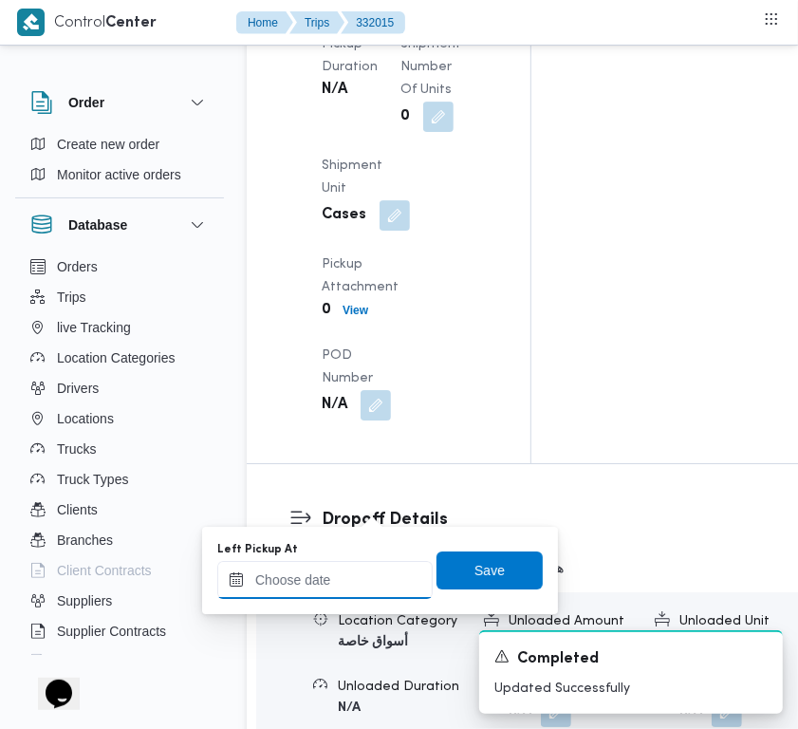
click at [356, 570] on input "Left Pickup At" at bounding box center [324, 580] width 215 height 38
paste input "24/8/2025 7:30:00 AM"
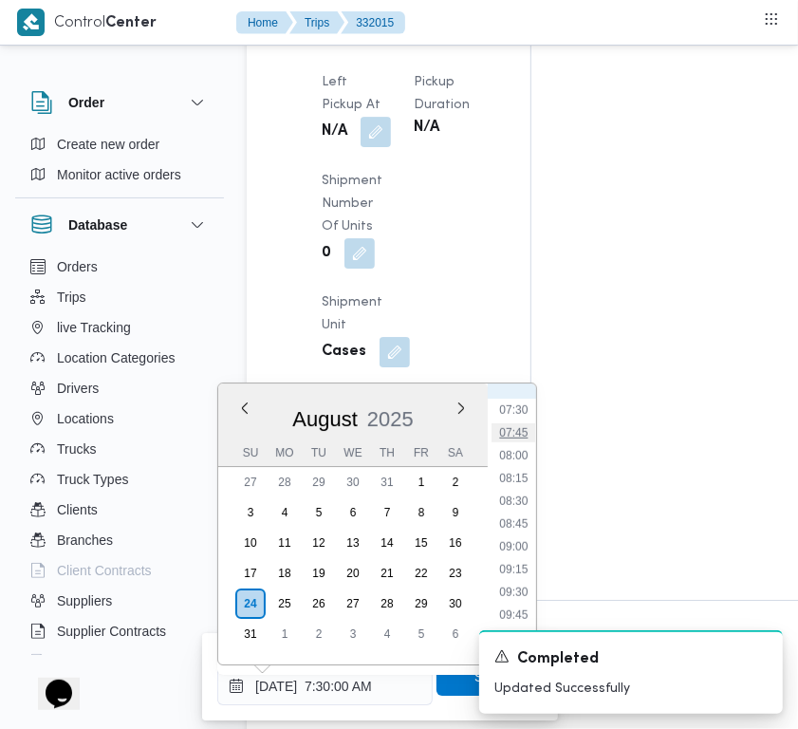
click at [519, 435] on li "07:45" at bounding box center [514, 432] width 44 height 19
type input "24/08/2025 07:45"
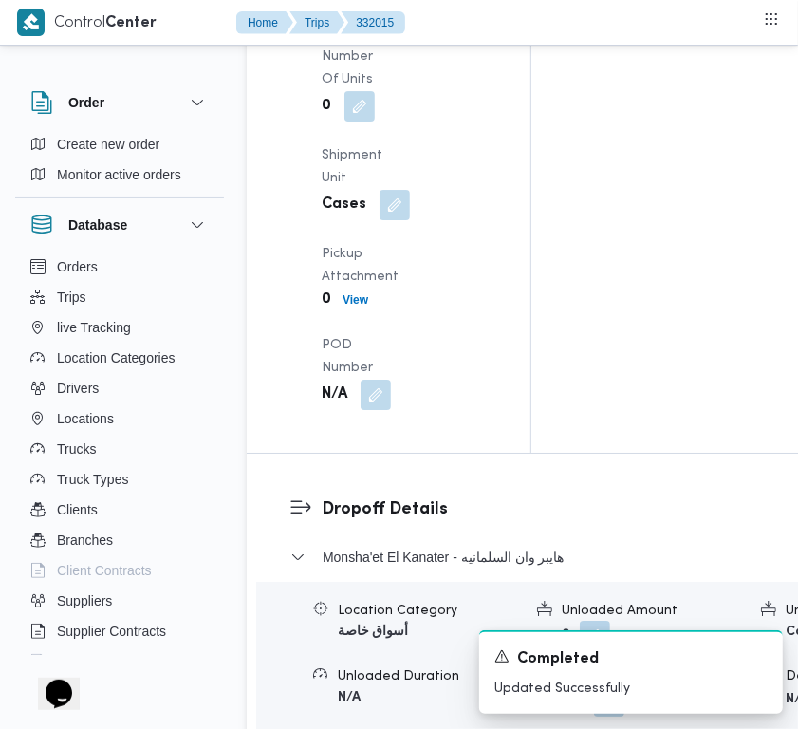
scroll to position [2947, 0]
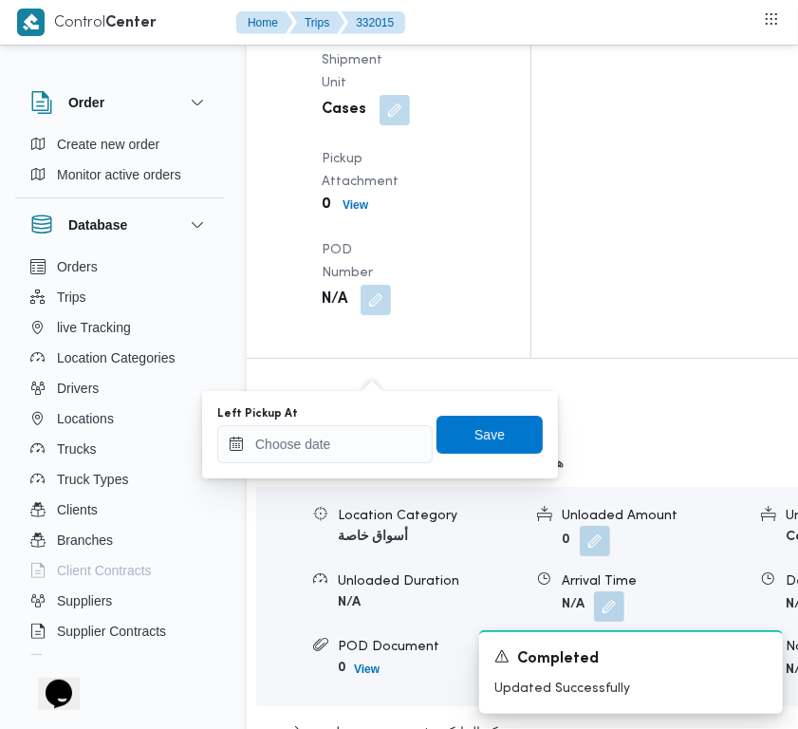
click at [353, 425] on div "Left Pickup At" at bounding box center [324, 434] width 215 height 57
click at [395, 446] on input "Left Pickup At" at bounding box center [324, 444] width 215 height 38
paste input "24/8/2025 7:30:00 AM"
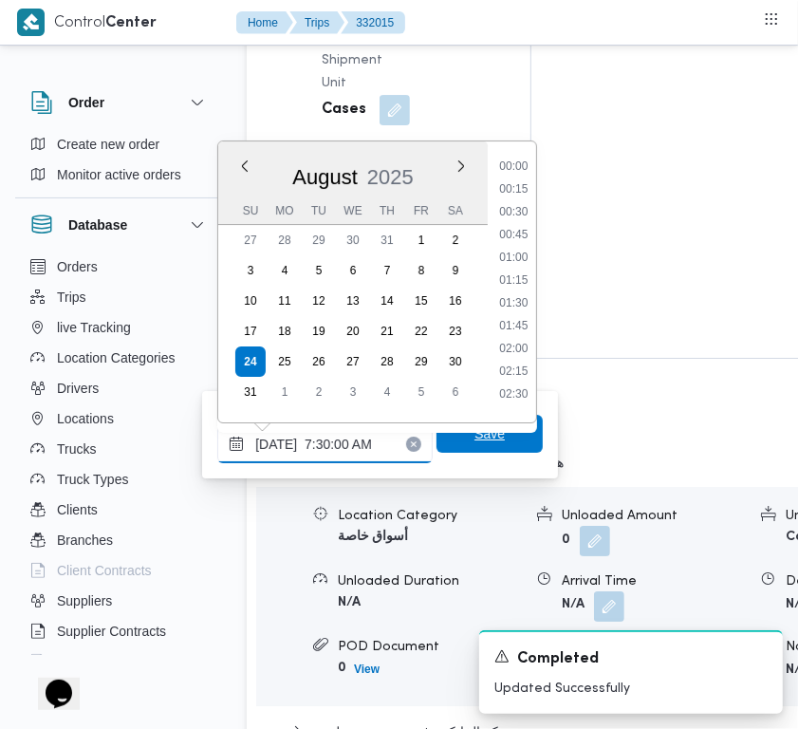
scroll to position [682, 0]
click at [509, 259] on li "08:30" at bounding box center [514, 259] width 44 height 19
type input "24/08/2025 08:30"
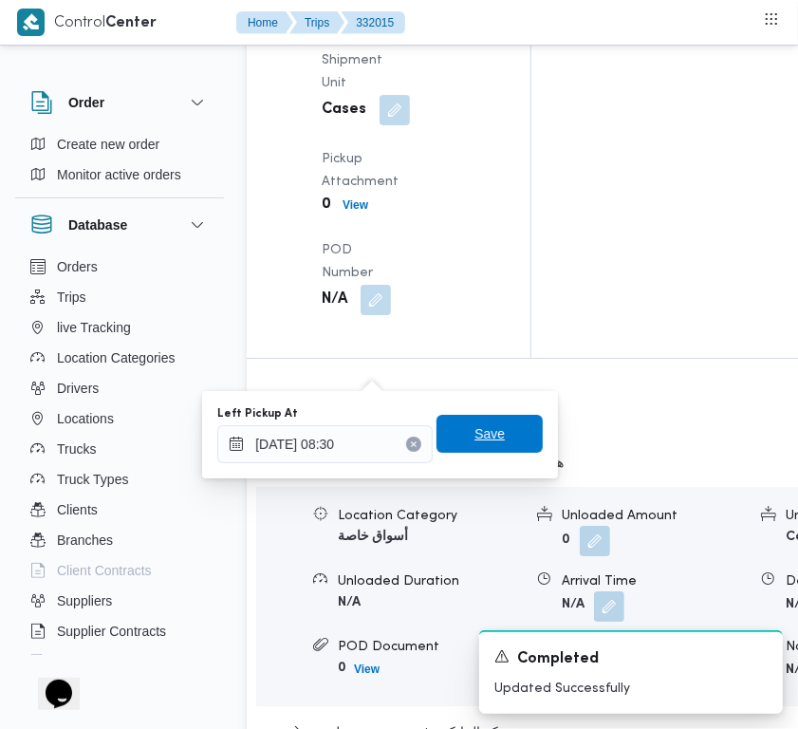
click at [506, 433] on span "Save" at bounding box center [490, 434] width 106 height 38
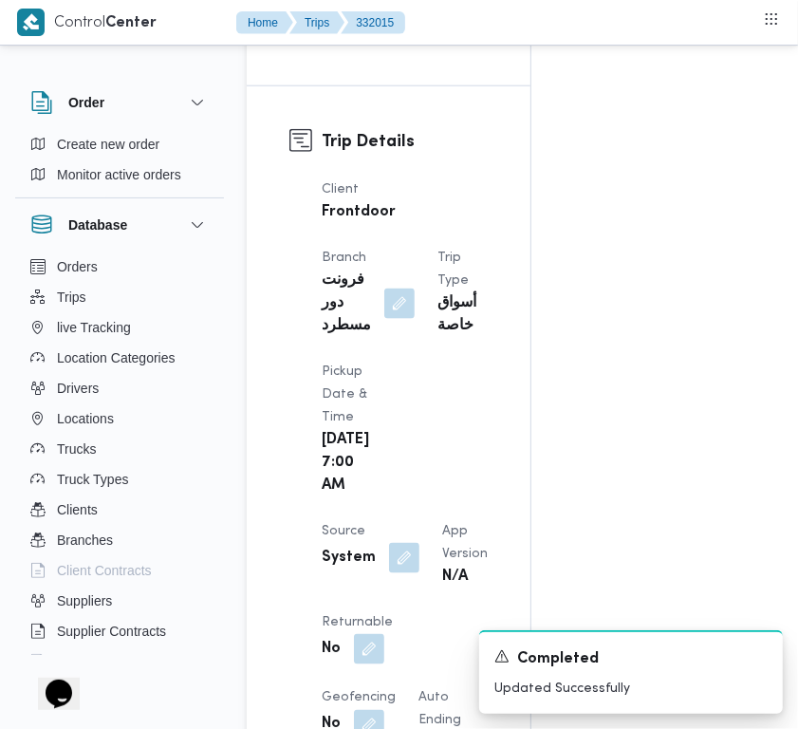
scroll to position [0, 0]
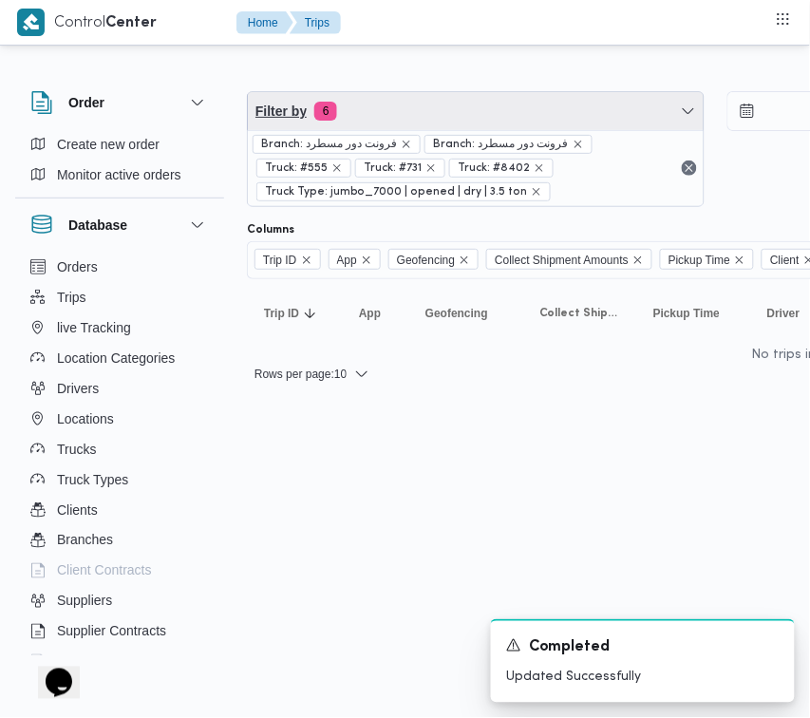
drag, startPoint x: 405, startPoint y: 106, endPoint x: 406, endPoint y: 136, distance: 29.4
click at [405, 110] on span "Filter by 6" at bounding box center [476, 111] width 456 height 38
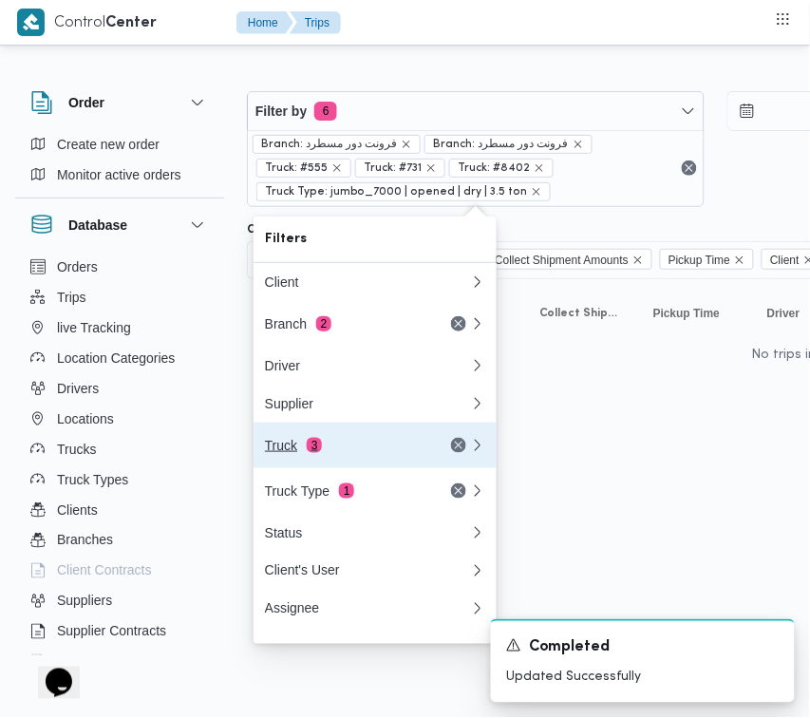
click at [343, 463] on div "Truck 3" at bounding box center [367, 445] width 228 height 46
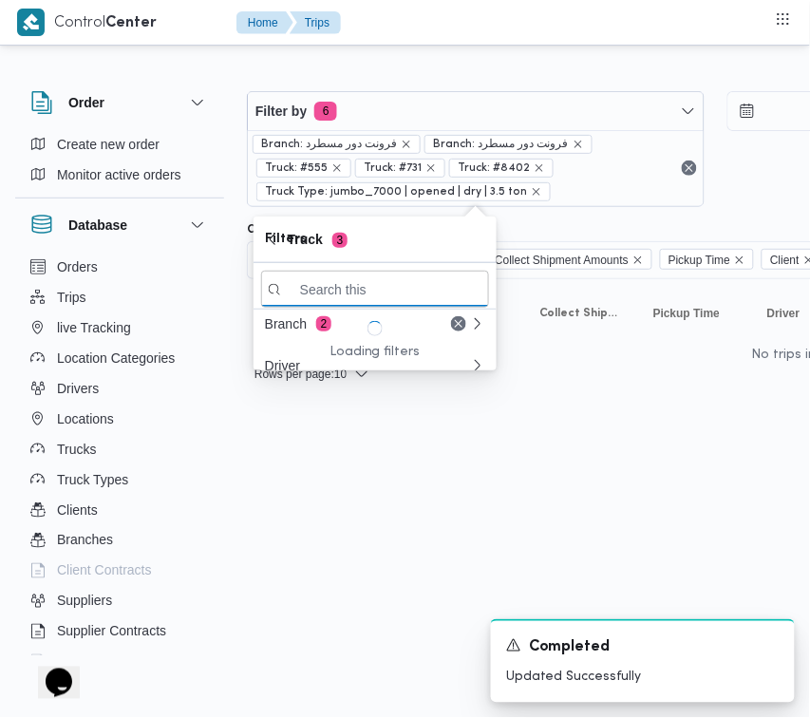
paste input "8159"
type input "8159"
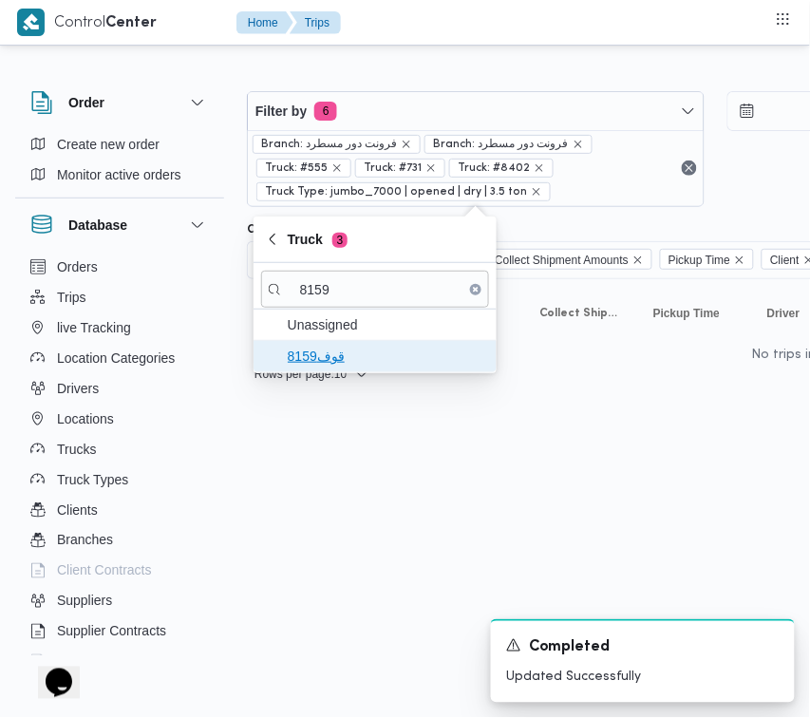
click at [333, 359] on span "قوف8159" at bounding box center [386, 356] width 197 height 23
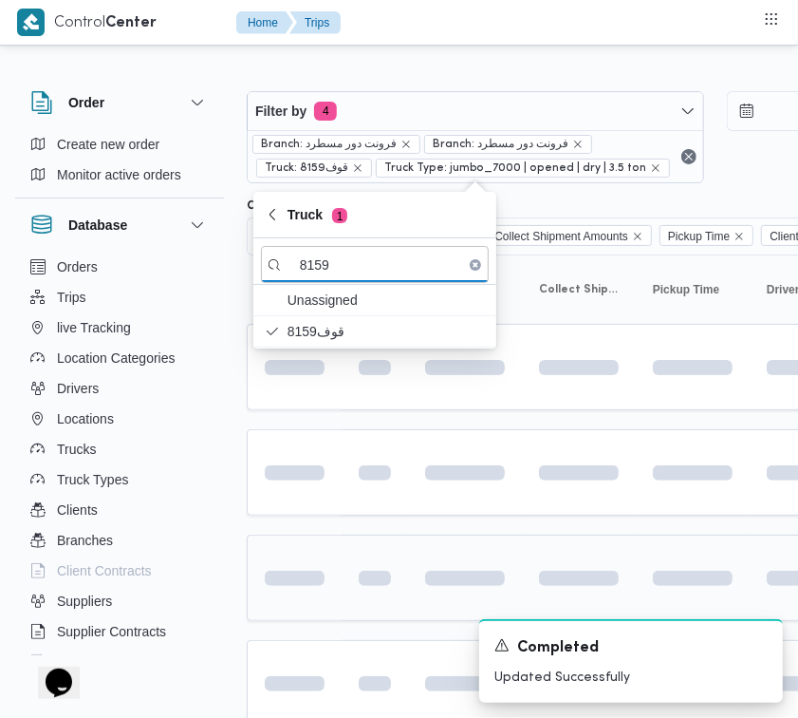
click at [309, 541] on td at bounding box center [294, 577] width 95 height 86
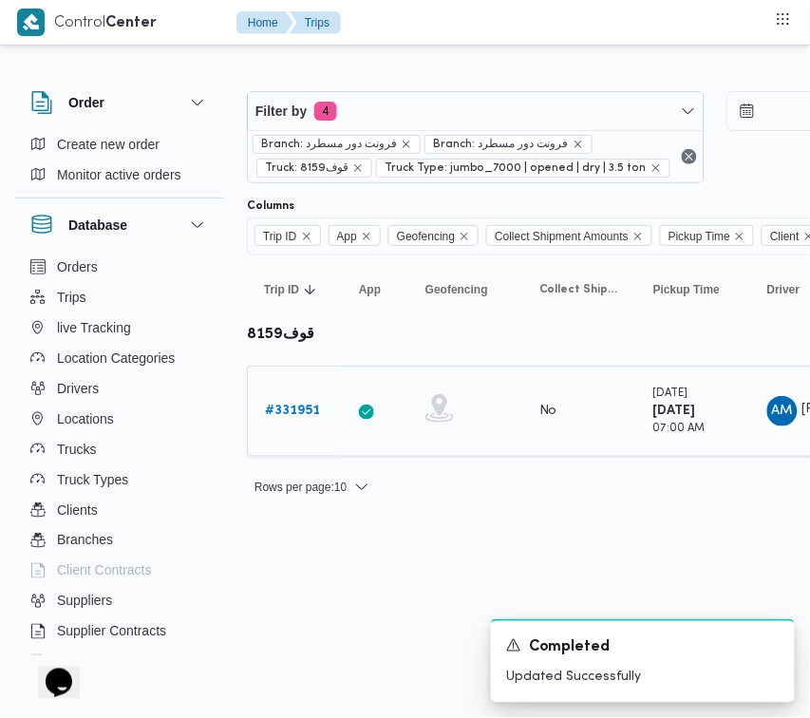
click at [306, 392] on div "# 331951" at bounding box center [294, 411] width 75 height 38
click at [305, 394] on div "# 331951" at bounding box center [294, 411] width 75 height 38
click at [305, 406] on b "# 331951" at bounding box center [292, 410] width 55 height 12
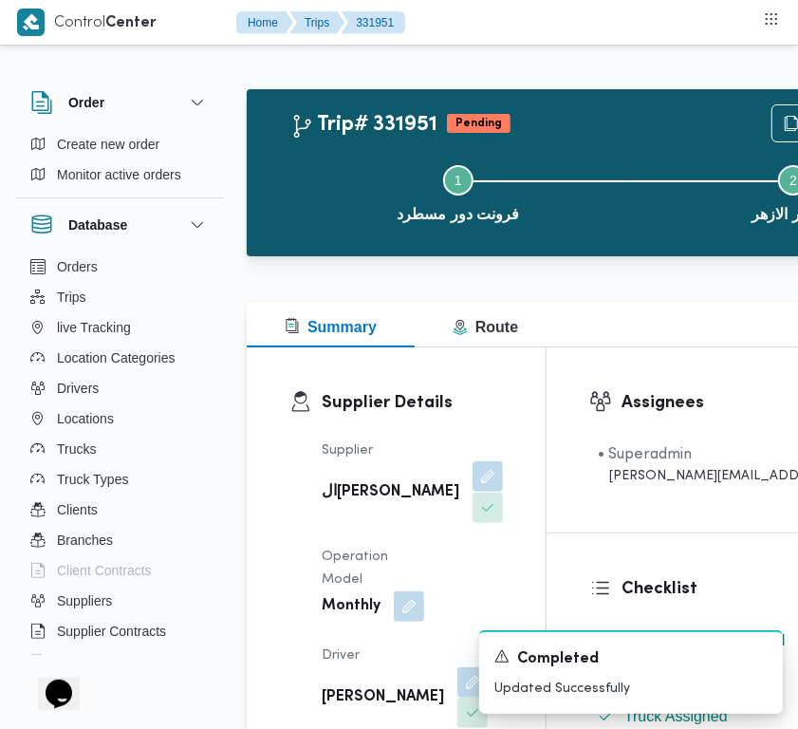
click at [473, 487] on button "button" at bounding box center [488, 476] width 30 height 30
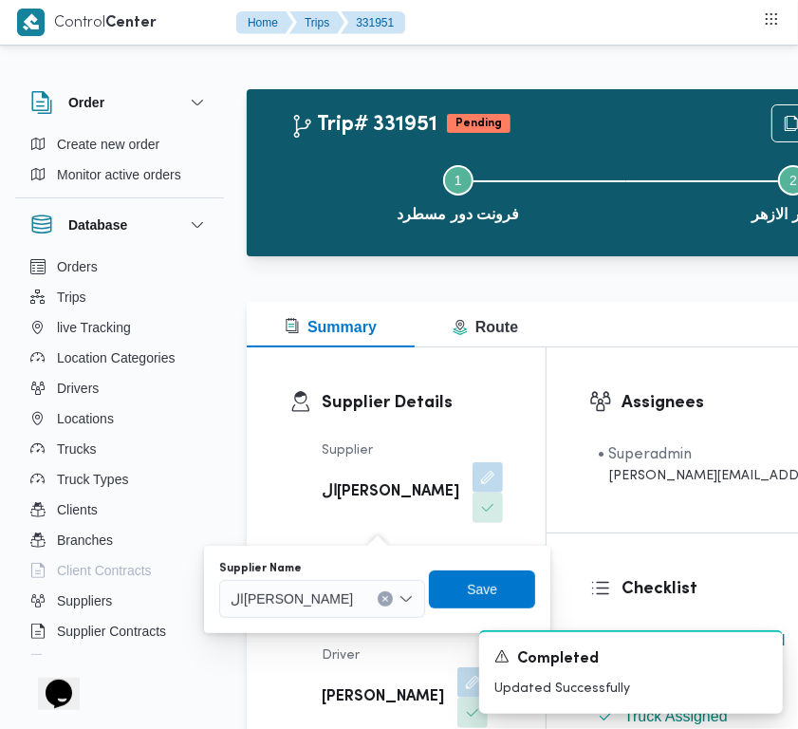
click at [339, 605] on span "الهامي محمد خالد علي" at bounding box center [292, 598] width 122 height 21
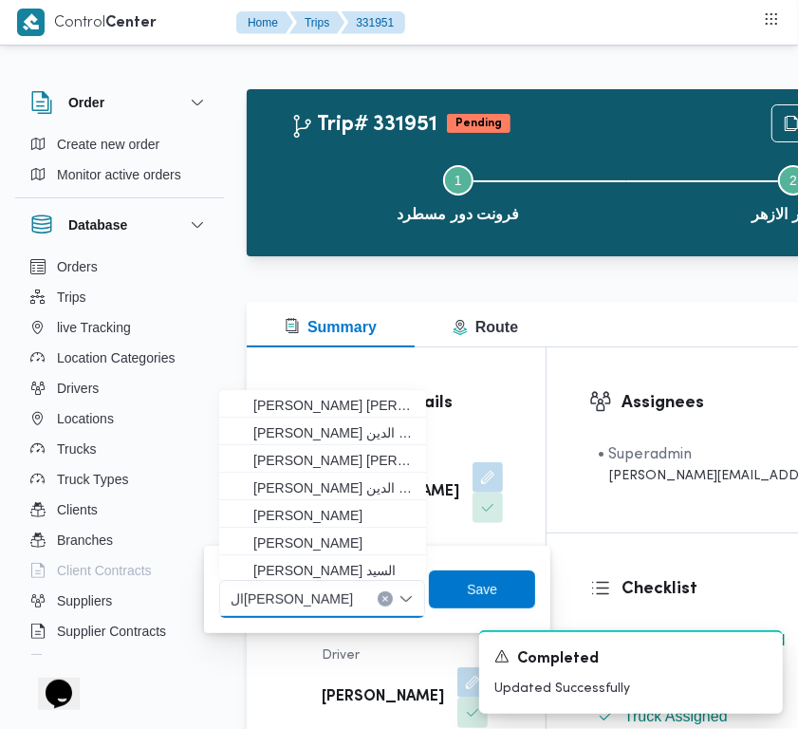
paste input "ربيع"
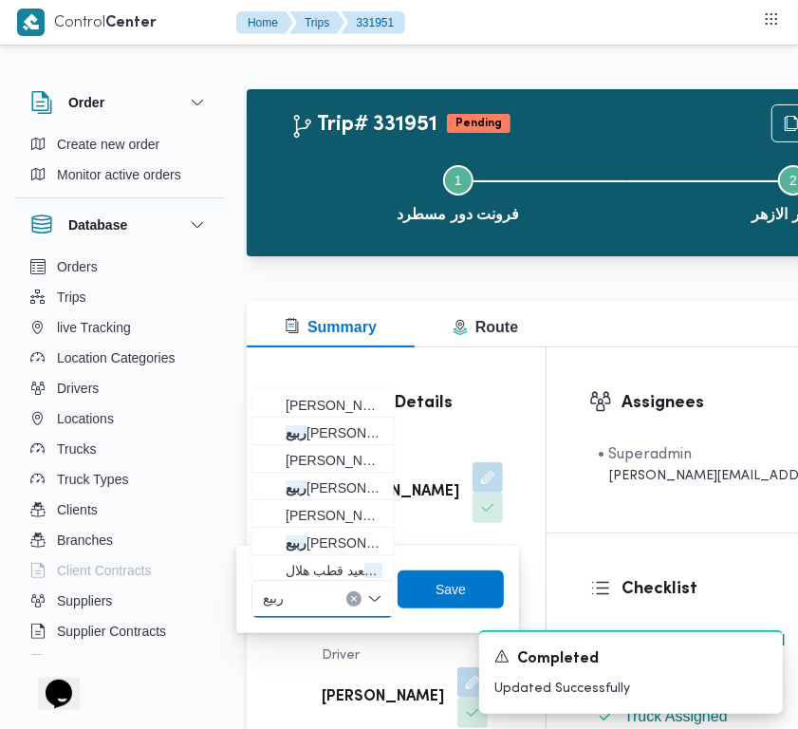
type input "ربيع عيد"
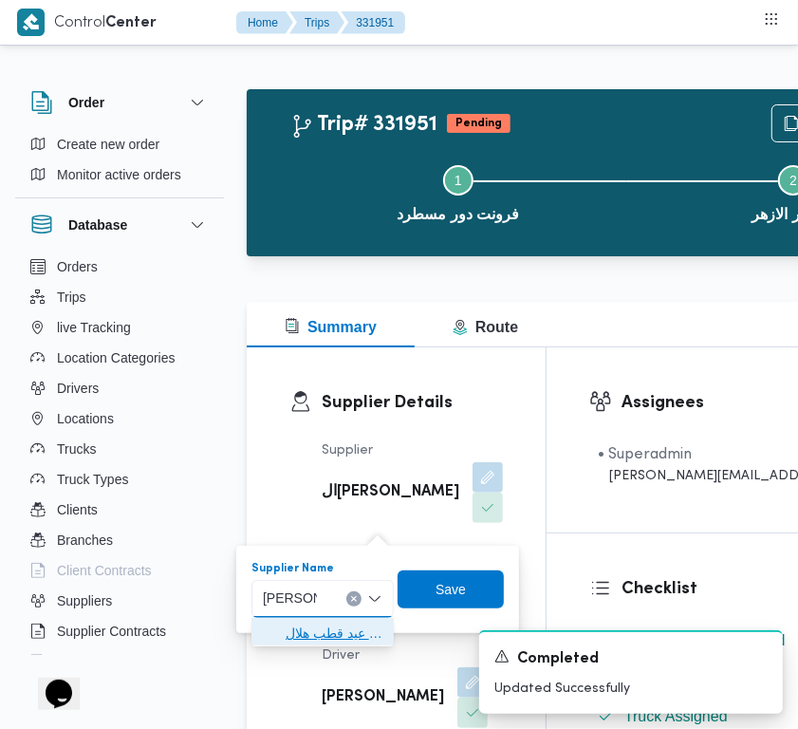
click at [300, 638] on span "ربيع عيد قطب هلال" at bounding box center [334, 633] width 97 height 23
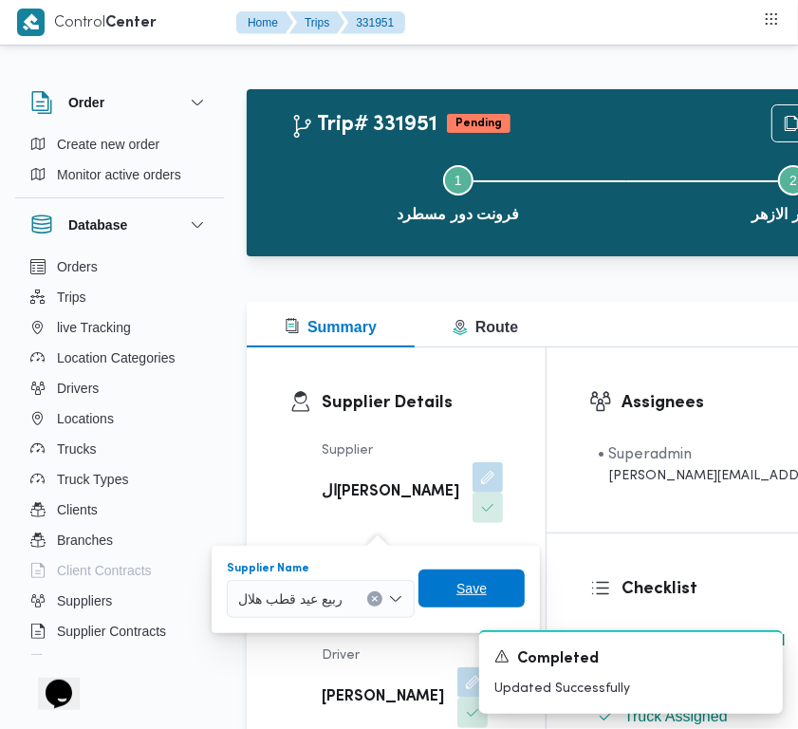
click at [511, 586] on span "Save" at bounding box center [472, 589] width 106 height 38
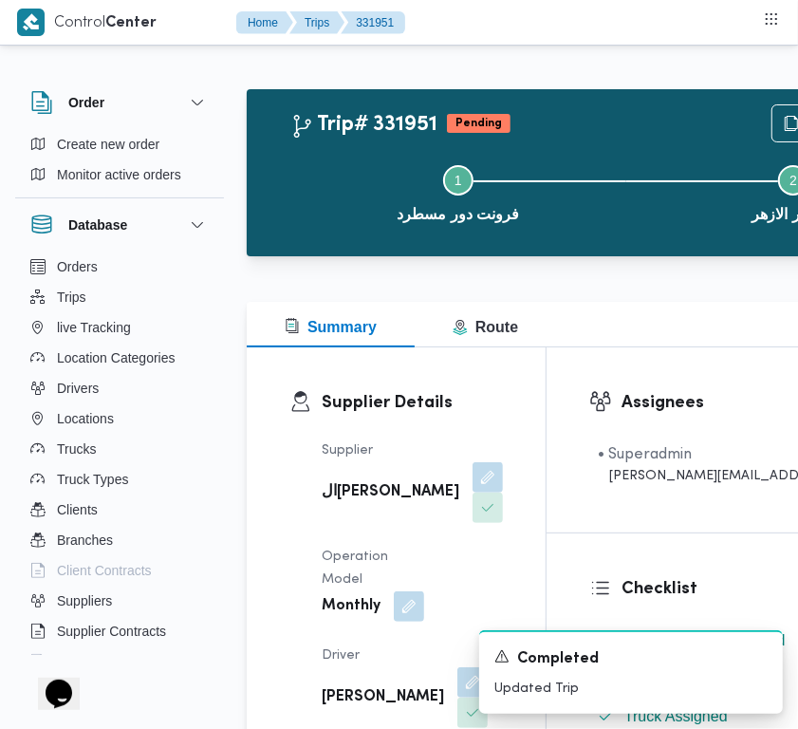
scroll to position [405, 0]
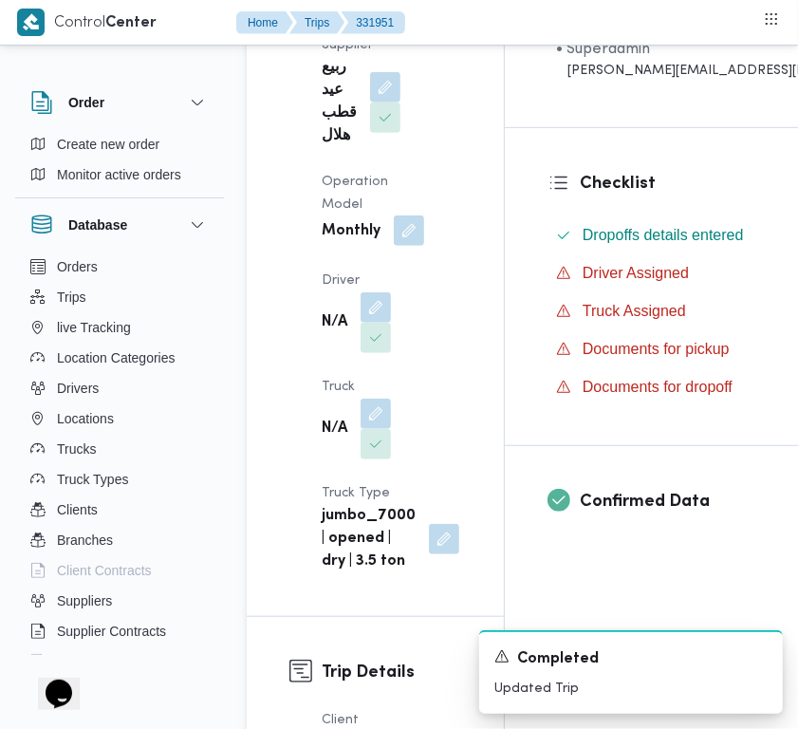
click at [401, 226] on button "button" at bounding box center [409, 230] width 30 height 30
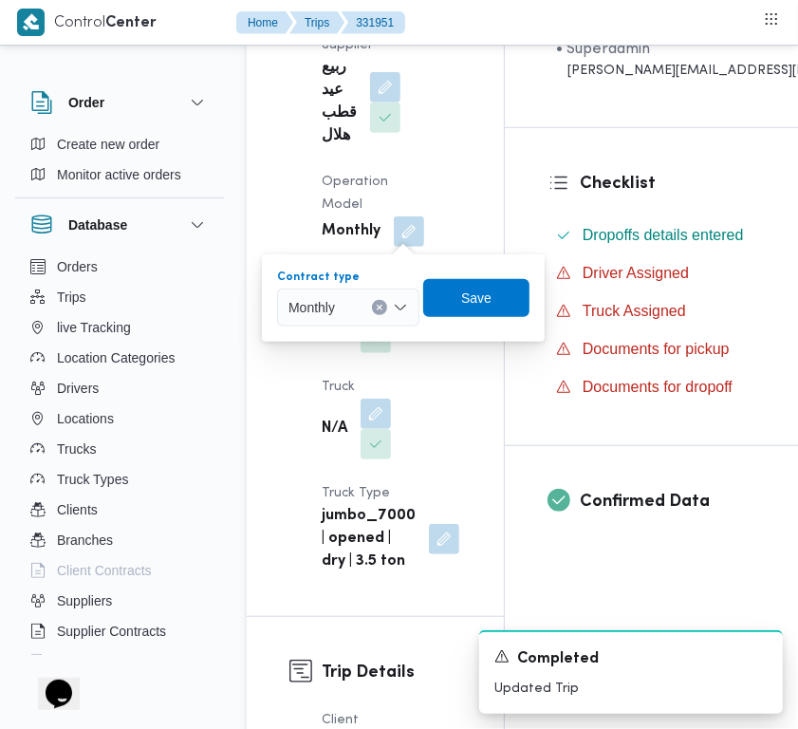
click at [342, 306] on div at bounding box center [343, 307] width 9 height 30
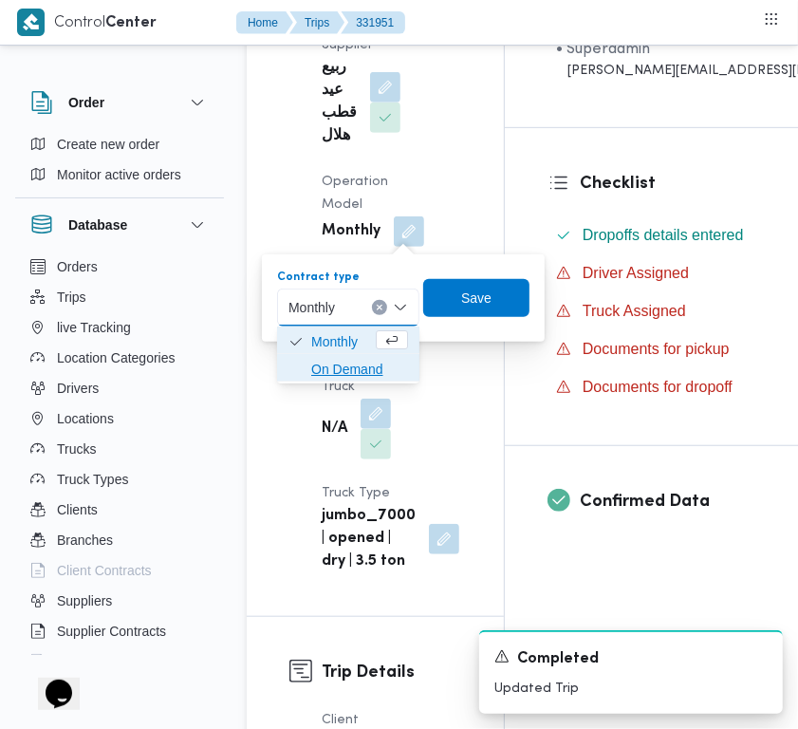
click at [357, 370] on span "On Demand" at bounding box center [359, 369] width 97 height 23
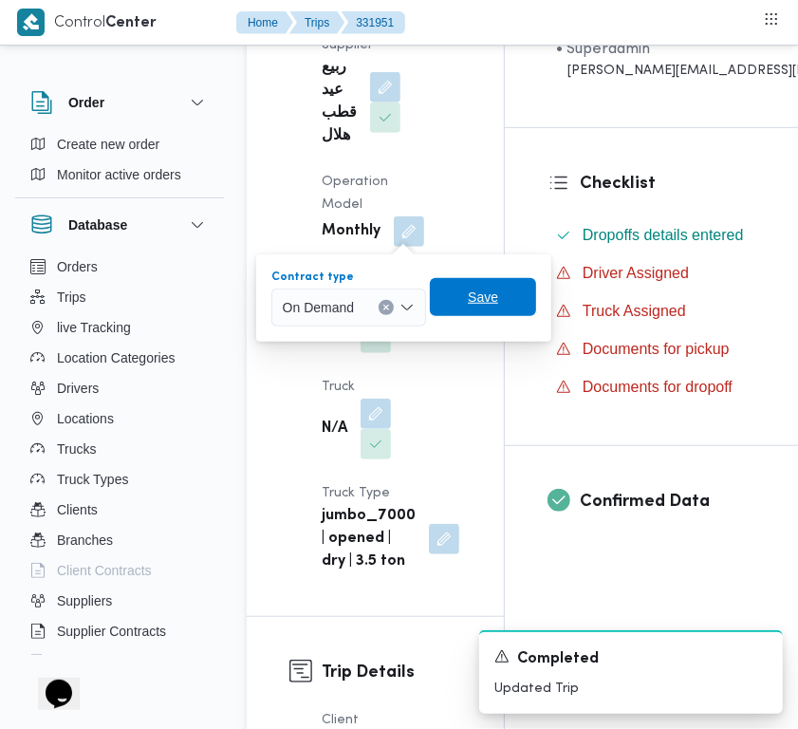
click at [479, 291] on span "Save" at bounding box center [483, 297] width 30 height 23
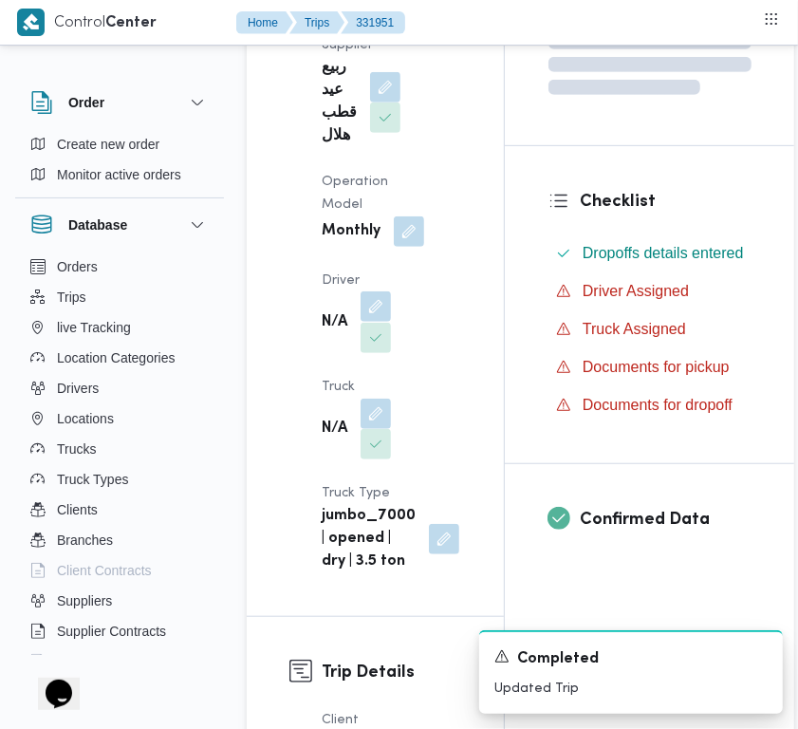
click at [383, 311] on button "button" at bounding box center [376, 306] width 30 height 30
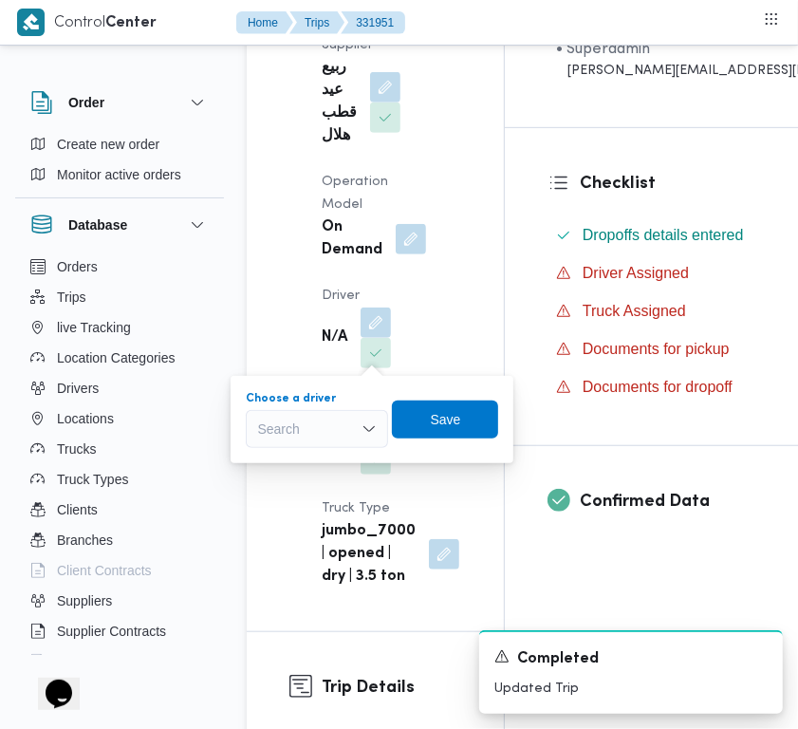
click at [346, 416] on div "Search" at bounding box center [317, 429] width 142 height 38
paste input "احمد محمود"
type input "احمد محمود"
drag, startPoint x: 405, startPoint y: 253, endPoint x: 405, endPoint y: 268, distance: 14.2
click at [405, 253] on div "On Demand" at bounding box center [374, 239] width 108 height 49
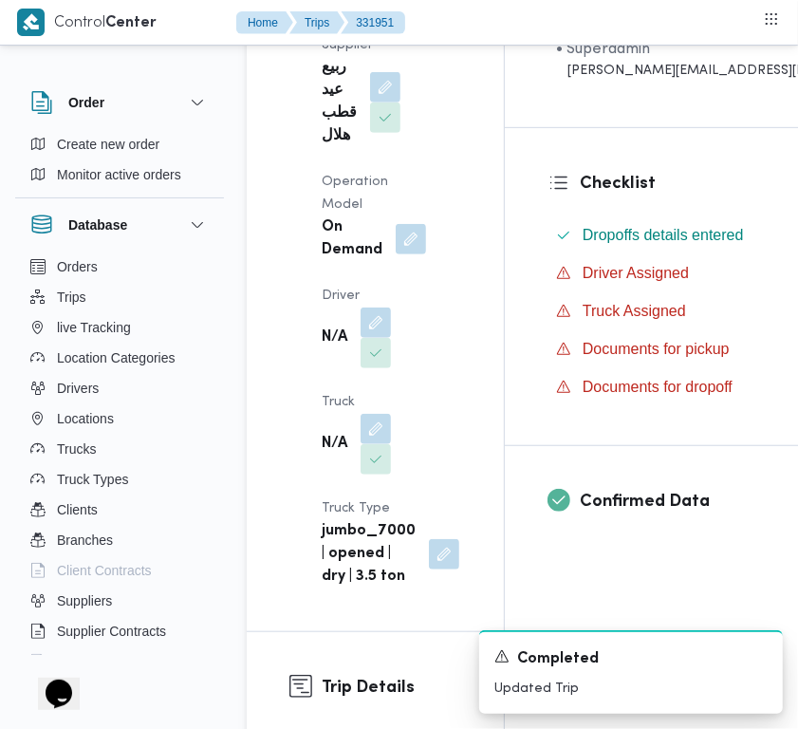
click at [378, 412] on div "N/A" at bounding box center [356, 444] width 73 height 65
click at [377, 427] on button "button" at bounding box center [376, 428] width 30 height 30
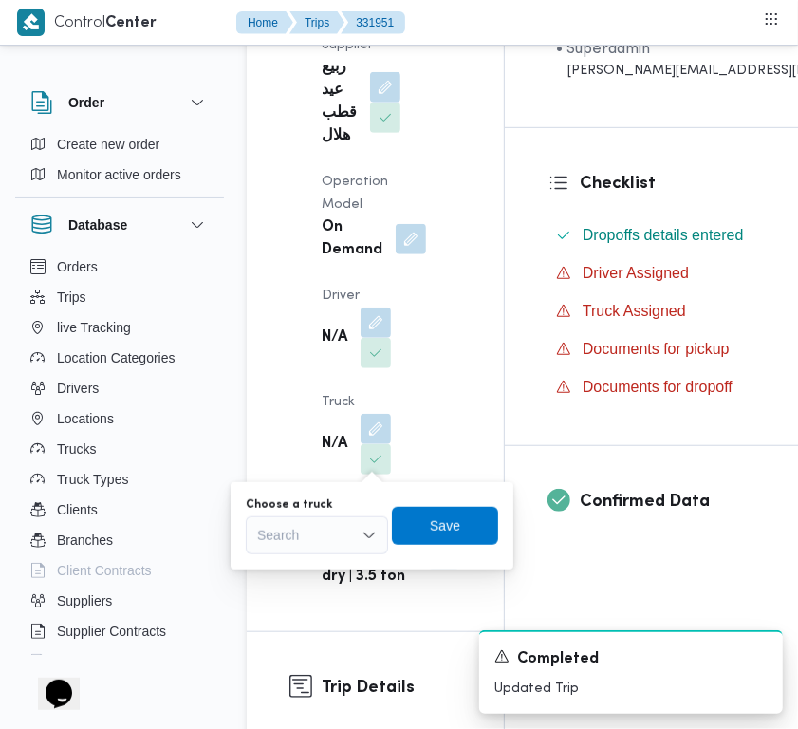
click at [301, 547] on div "Search" at bounding box center [317, 535] width 142 height 38
paste input "1761"
type input "1761"
click at [291, 403] on div at bounding box center [301, 287] width 23 height 604
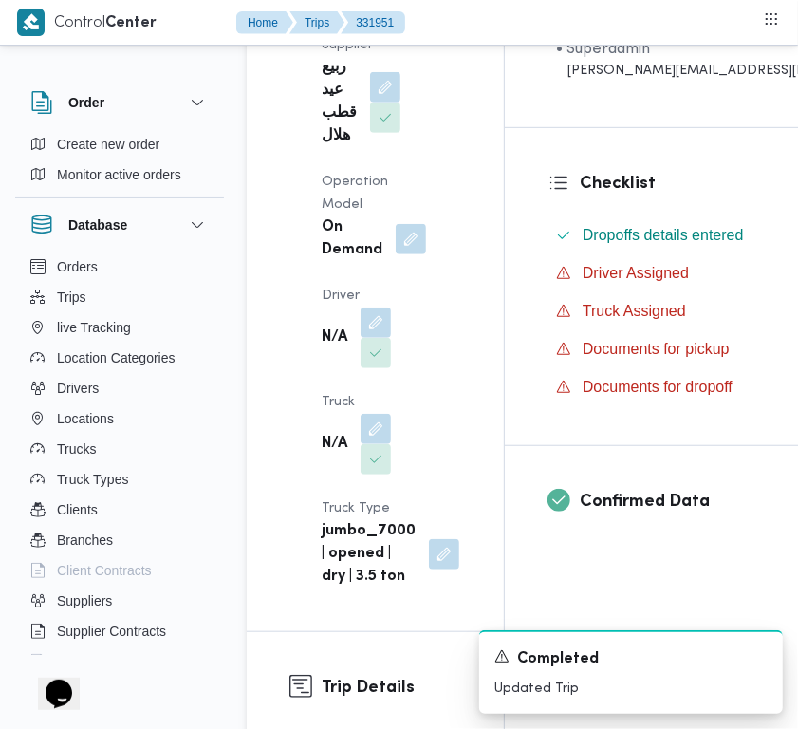
drag, startPoint x: 344, startPoint y: 256, endPoint x: 365, endPoint y: 300, distance: 48.8
click at [344, 256] on b "On Demand" at bounding box center [352, 239] width 61 height 46
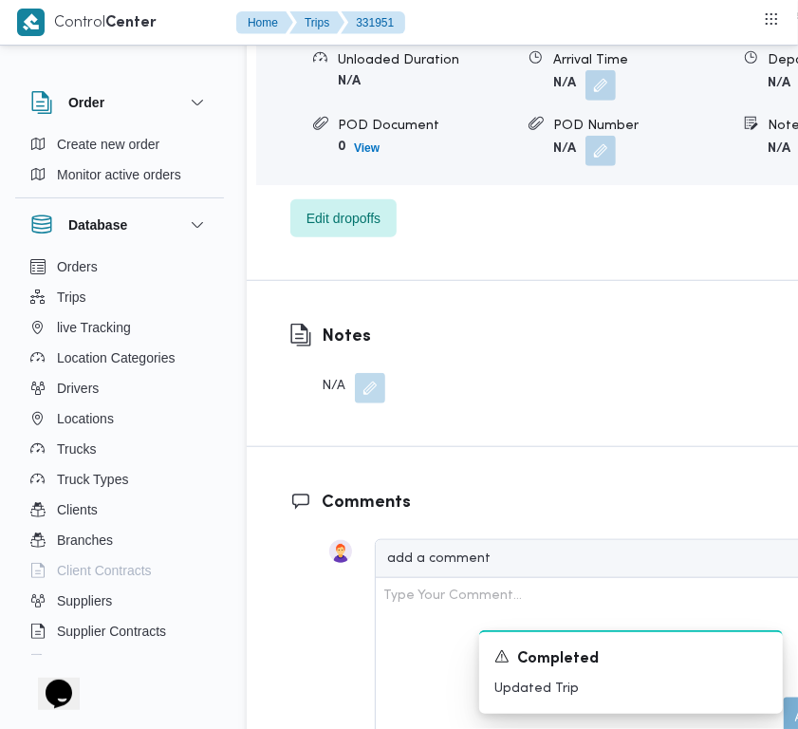
scroll to position [3750, 0]
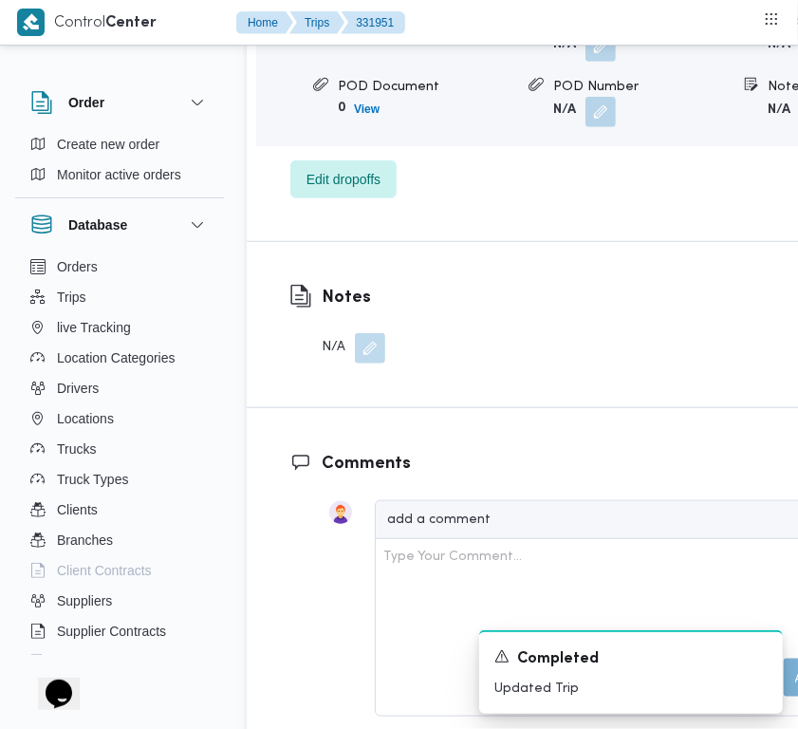
click at [372, 364] on button "button" at bounding box center [370, 348] width 30 height 30
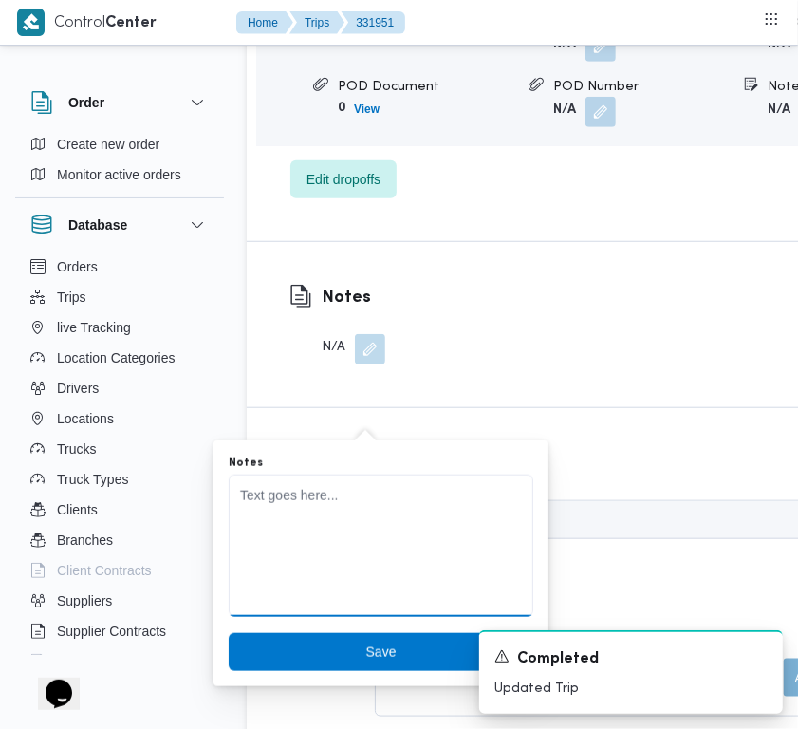
click at [335, 498] on textarea "Notes" at bounding box center [381, 546] width 305 height 142
paste textarea "1761 احمد محمود"
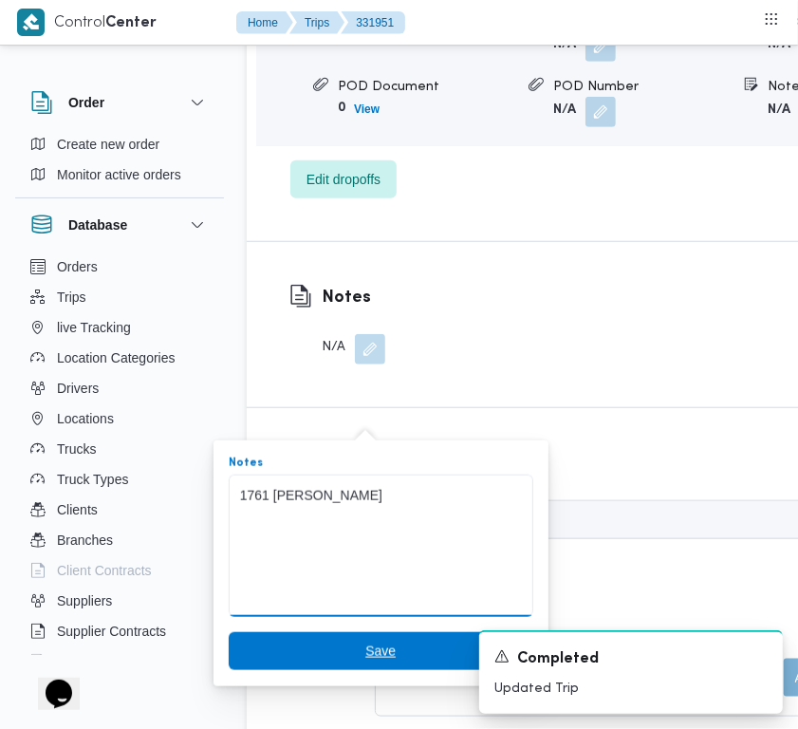
type textarea "1761 احمد محمود"
click at [365, 643] on span "Save" at bounding box center [380, 651] width 30 height 23
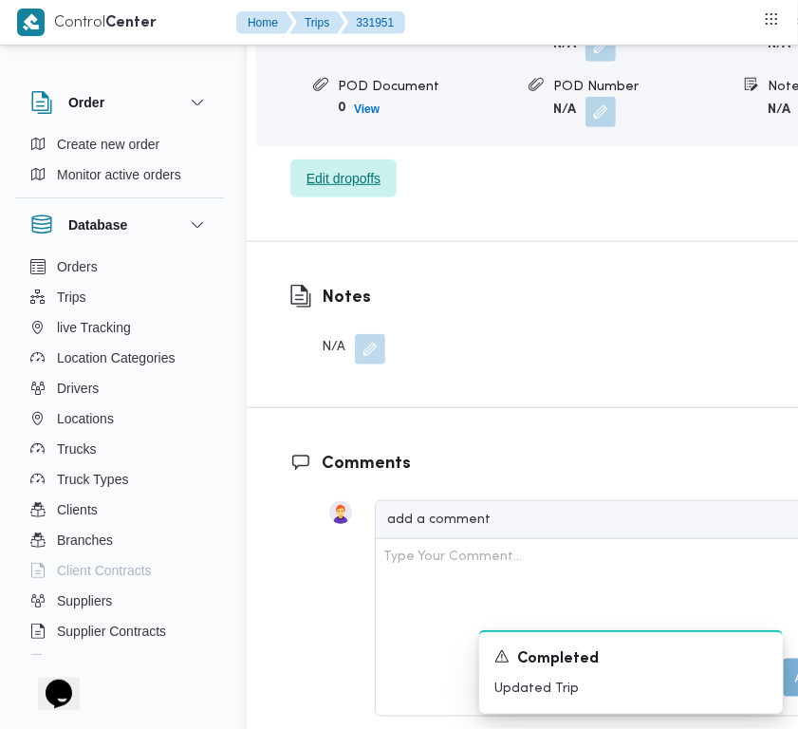
drag, startPoint x: 354, startPoint y: 244, endPoint x: 335, endPoint y: 267, distance: 29.7
click at [354, 190] on span "Edit dropoffs" at bounding box center [344, 178] width 74 height 23
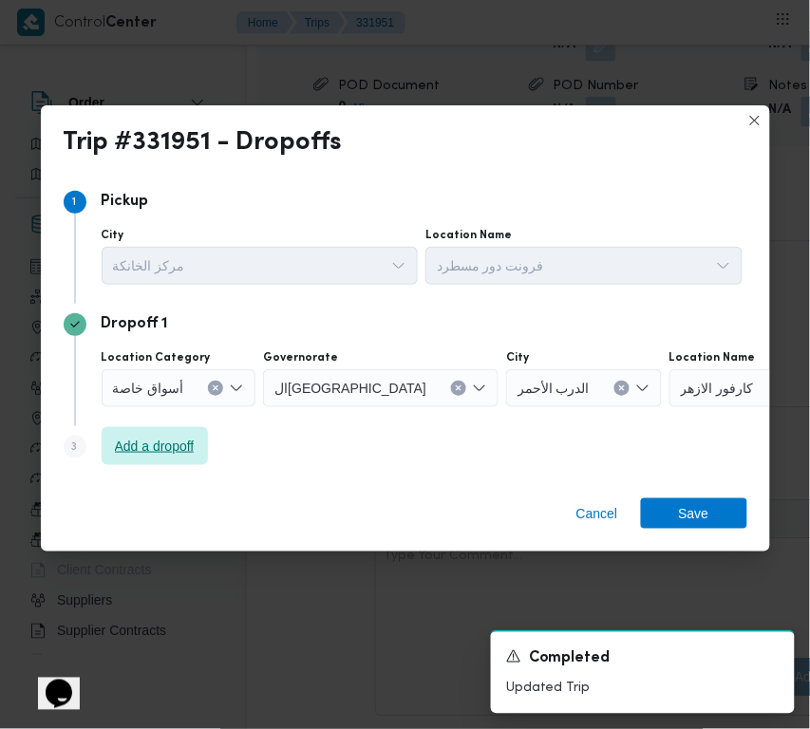
click at [172, 439] on span "Add a dropoff" at bounding box center [155, 446] width 80 height 23
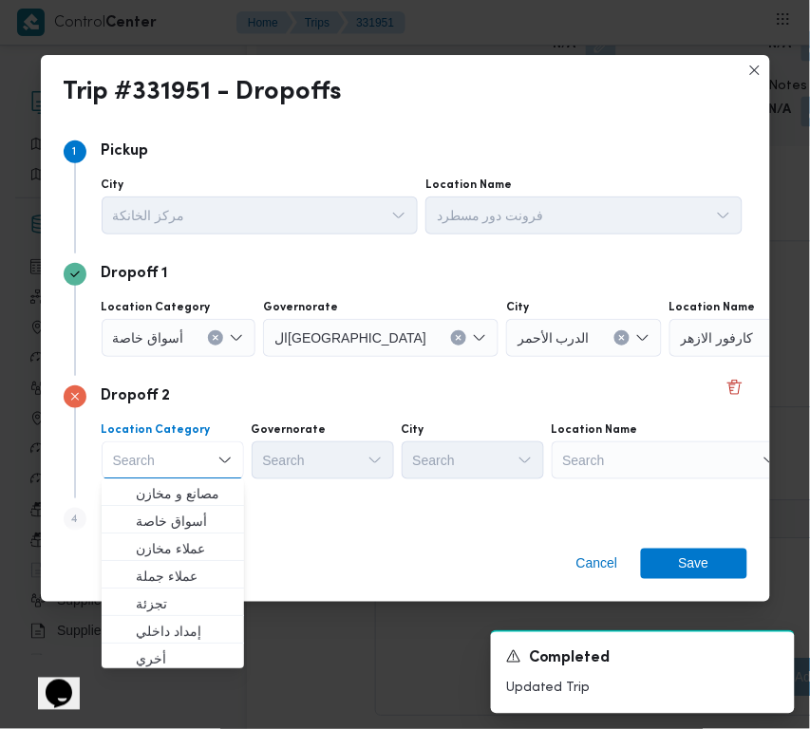
click at [666, 457] on div "Search" at bounding box center [669, 460] width 237 height 38
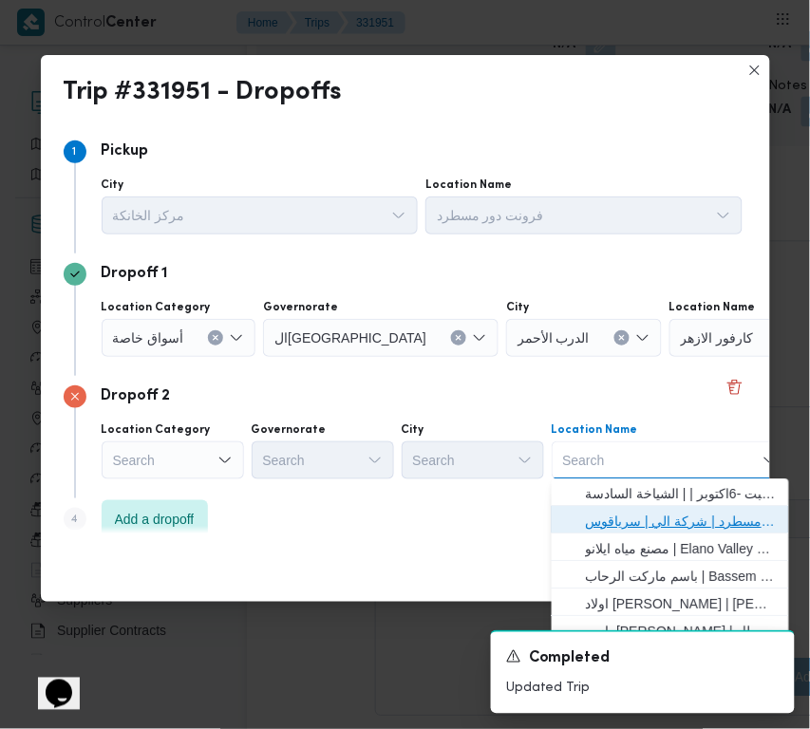
click at [682, 522] on span "فرونت دور مسطرد | شركة الي | سرياقوس" at bounding box center [682, 522] width 192 height 23
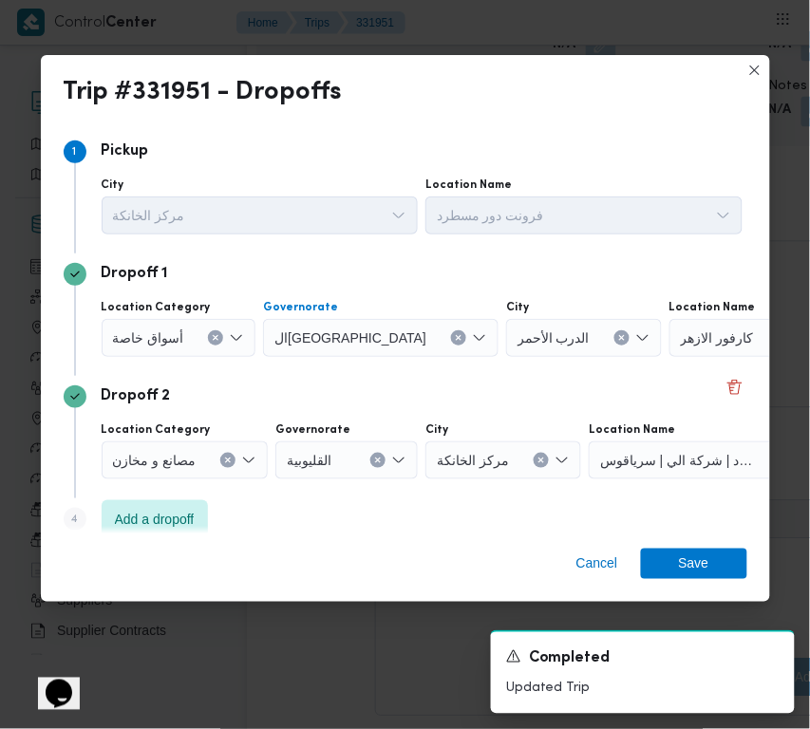
click at [457, 339] on icon "Clear input" at bounding box center [459, 337] width 5 height 5
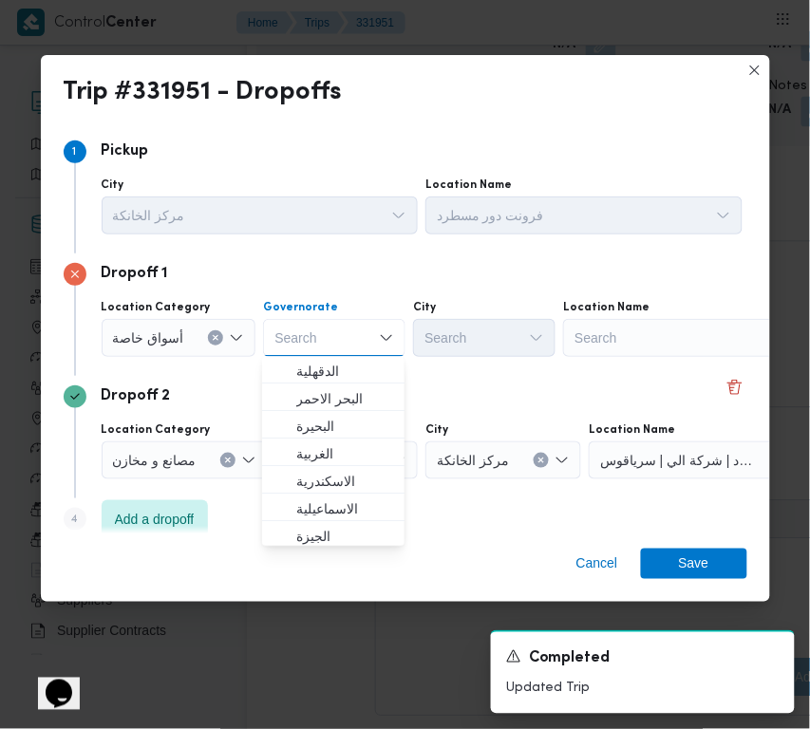
click at [604, 332] on div "Search" at bounding box center [681, 338] width 237 height 38
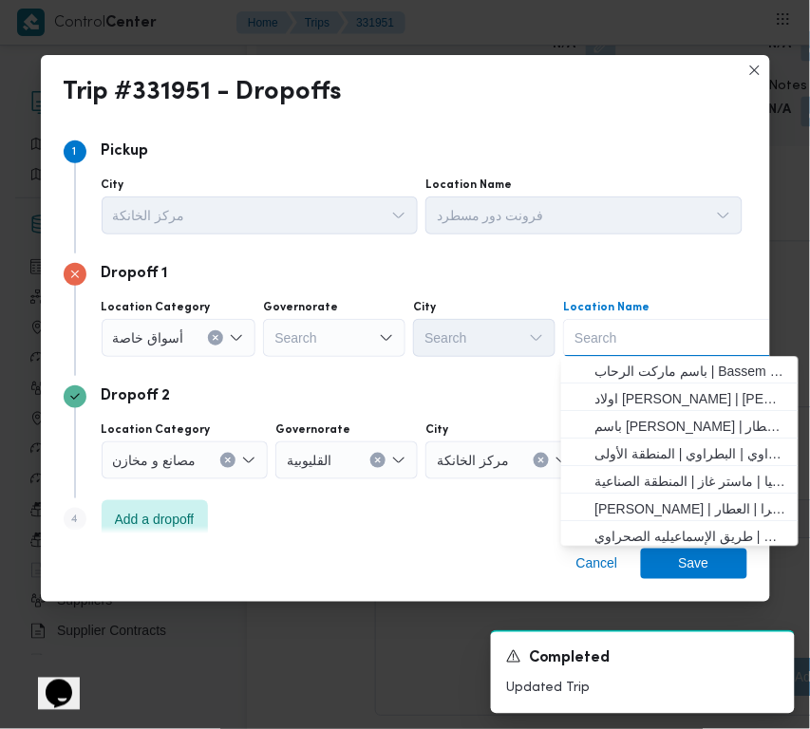
paste input "اوسكار الالف مسكن"
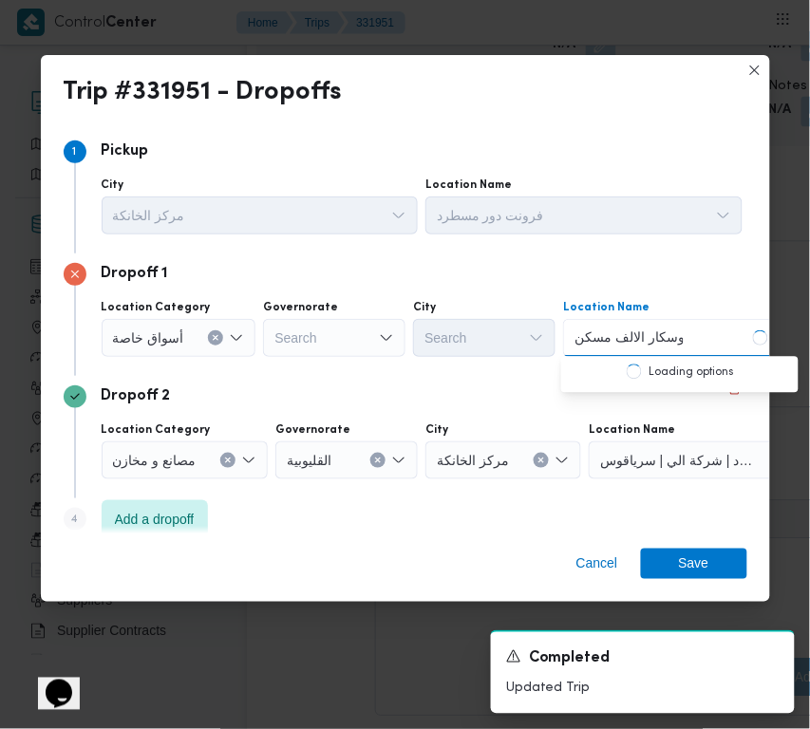
type input "اوسكار الالف مسكن"
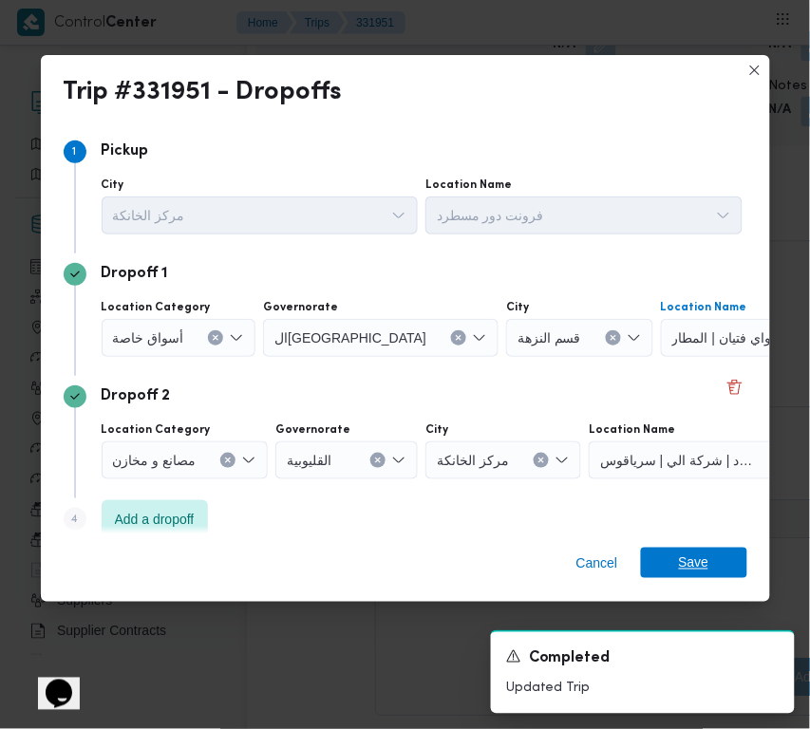
click at [670, 560] on span "Save" at bounding box center [694, 563] width 106 height 30
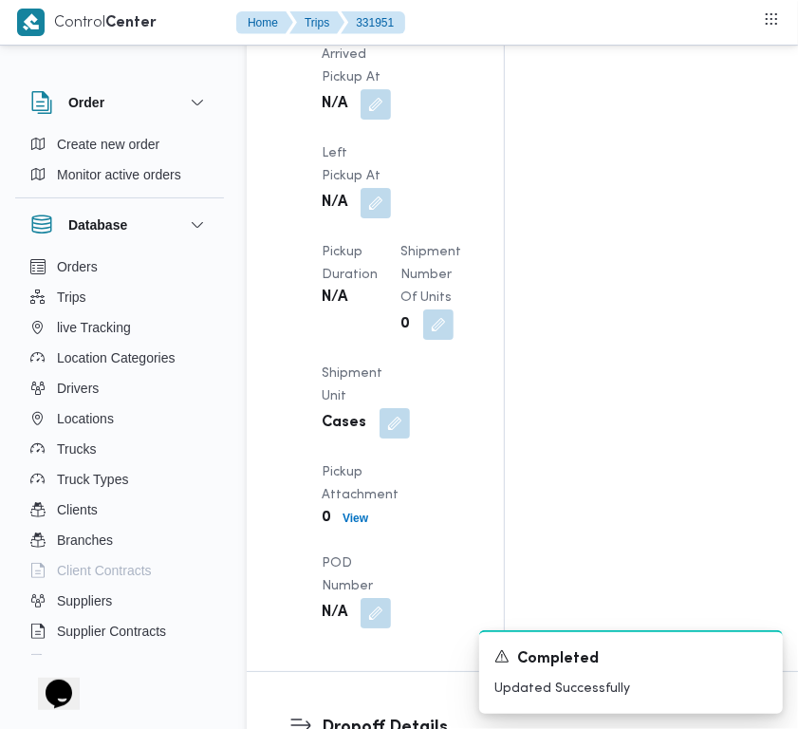
scroll to position [2857, 0]
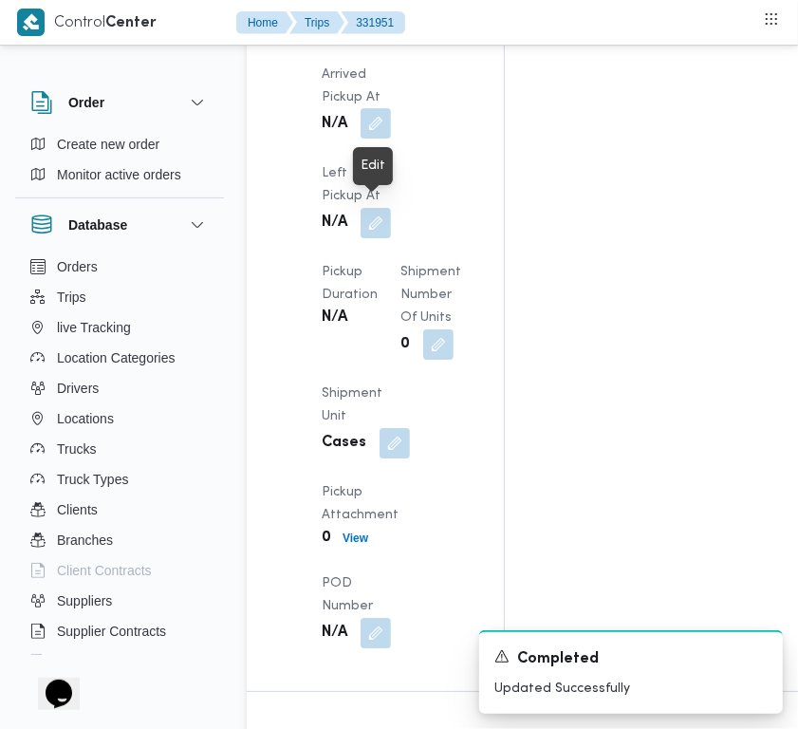
click at [387, 139] on button "button" at bounding box center [376, 123] width 30 height 30
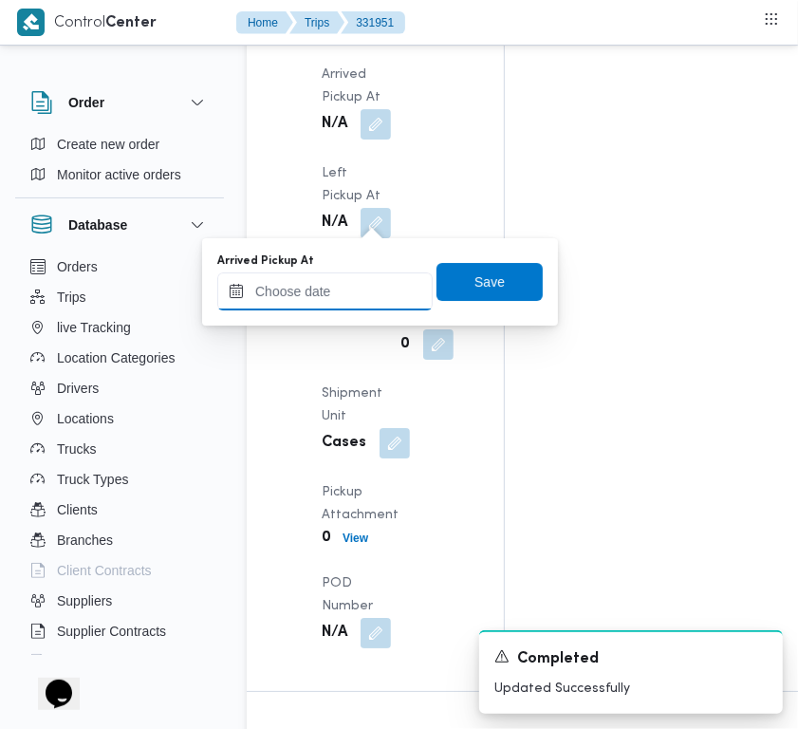
click at [330, 282] on input "Arrived Pickup At" at bounding box center [324, 291] width 215 height 38
paste input "24/8/2025 7:00:00 AM"
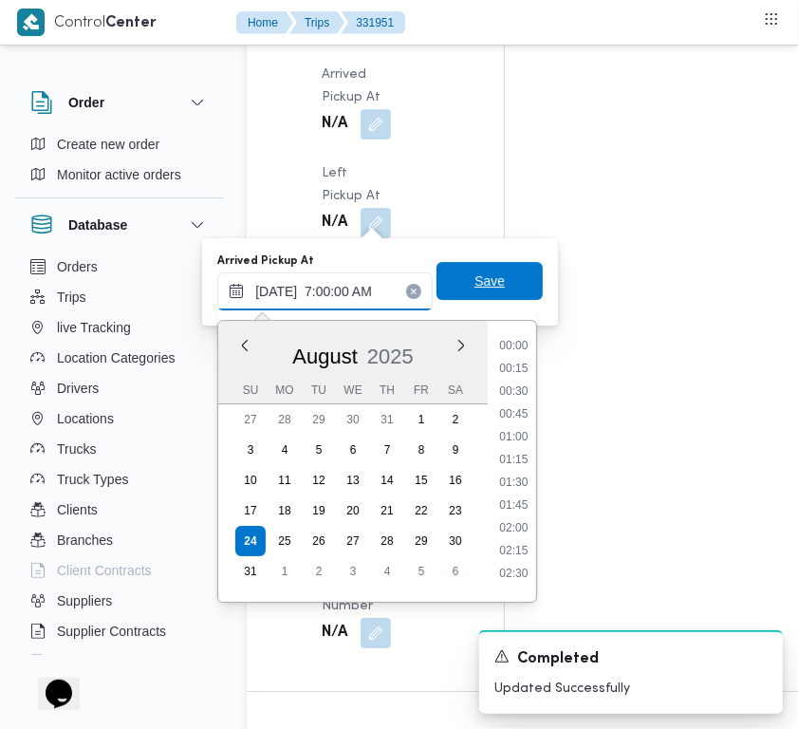
scroll to position [636, 0]
type input "24/08/2025 07:00"
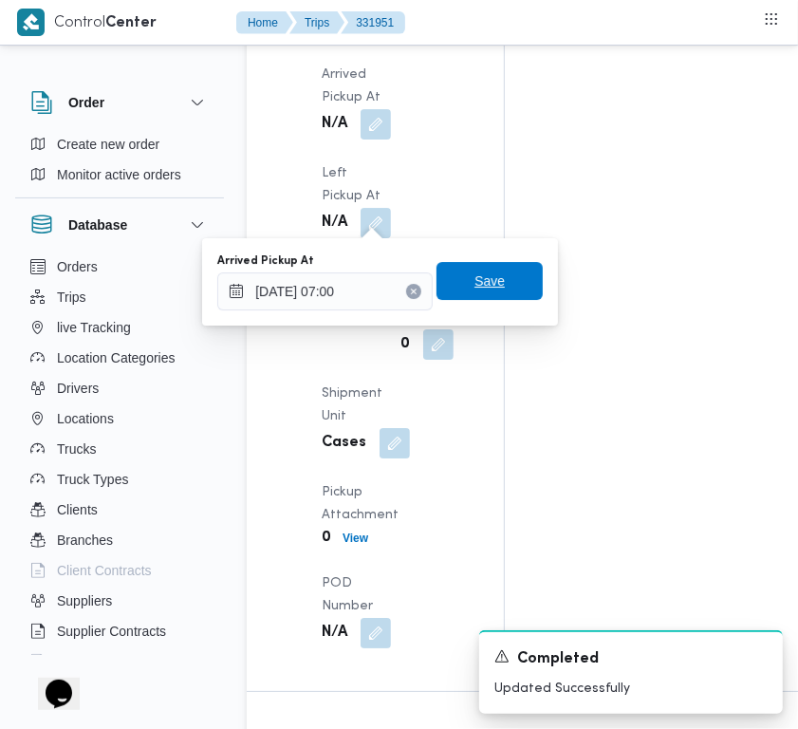
click at [486, 283] on span "Save" at bounding box center [490, 281] width 30 height 23
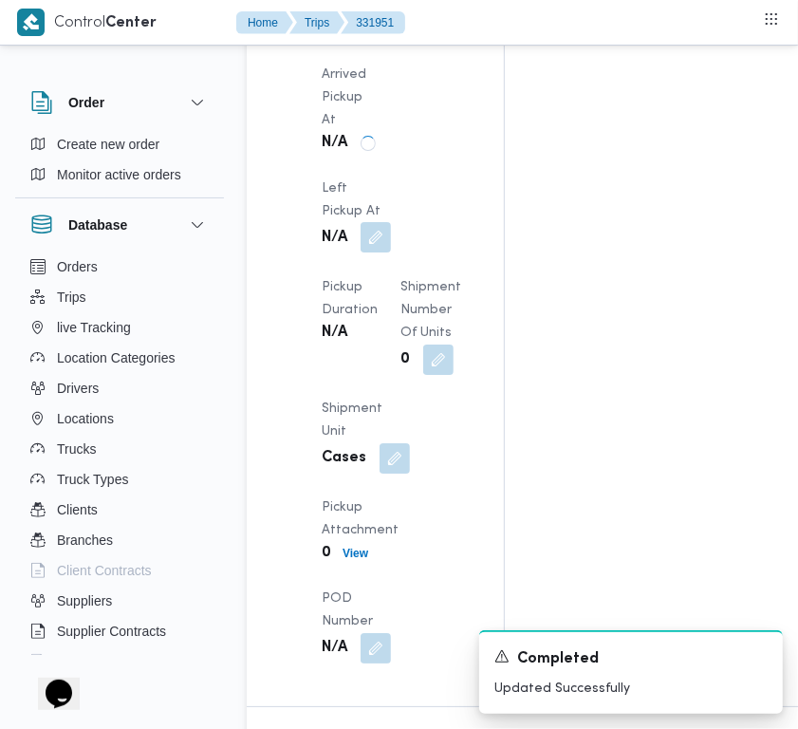
click at [368, 252] on button "button" at bounding box center [376, 237] width 30 height 30
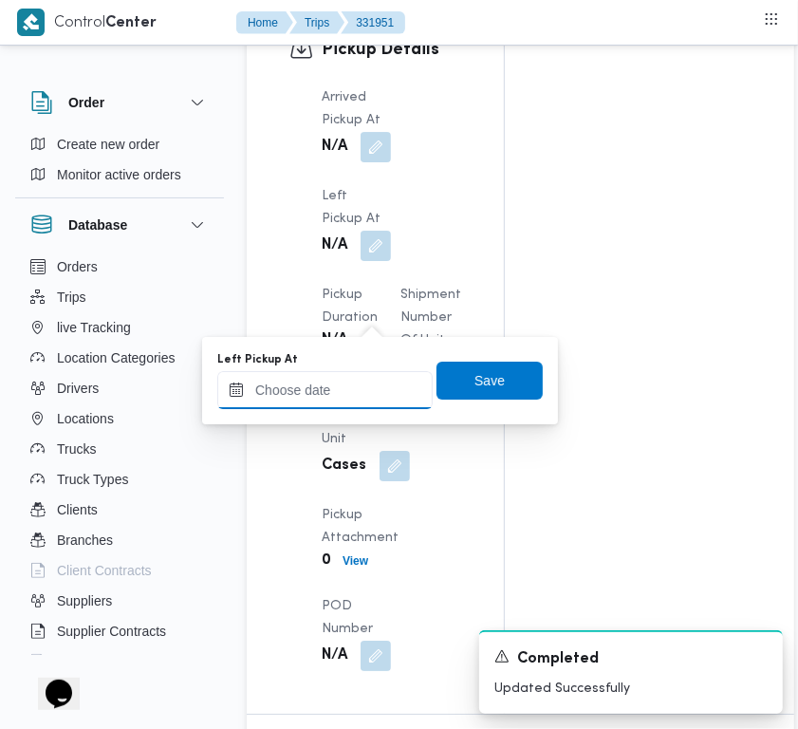
click at [368, 390] on input "Left Pickup At" at bounding box center [324, 390] width 215 height 38
paste input "24/8/2025 7:00:00 AM"
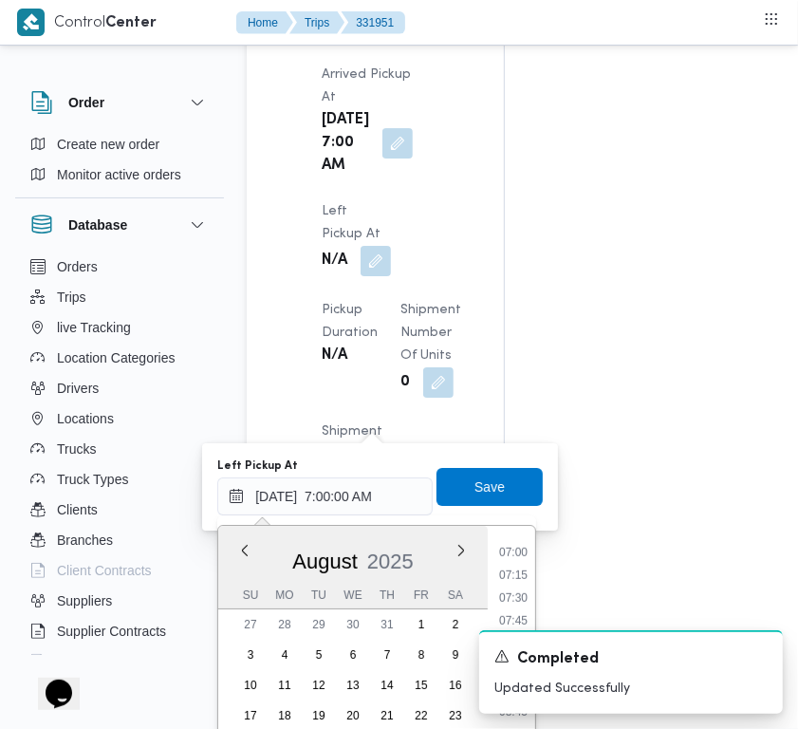
click at [533, 570] on li "07:15" at bounding box center [514, 575] width 44 height 19
type input "24/08/2025 07:15"
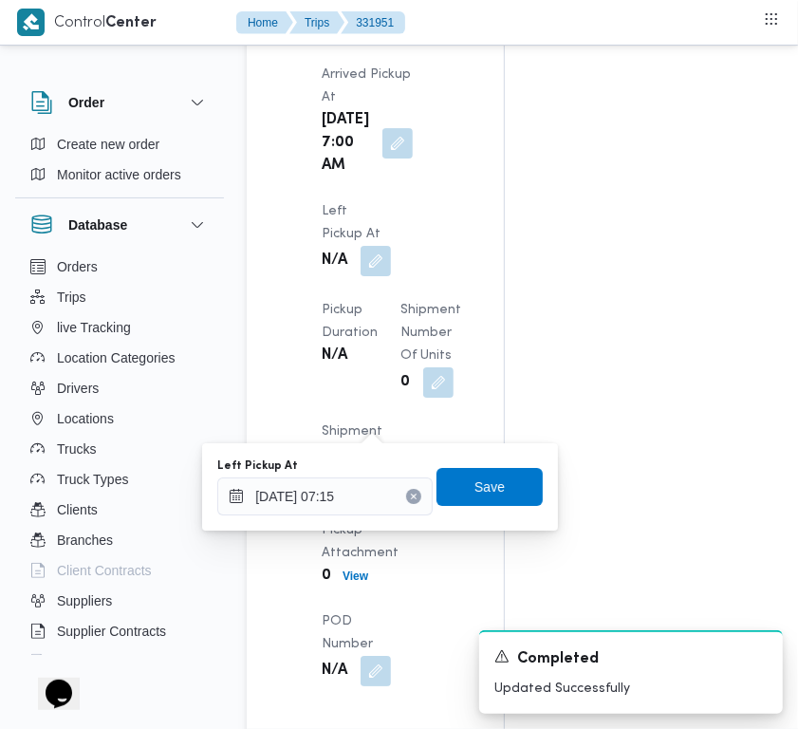
click at [484, 457] on div "Left Pickup At 24/08/2025 07:15 Save" at bounding box center [379, 487] width 329 height 61
click at [494, 481] on span "Save" at bounding box center [490, 486] width 106 height 38
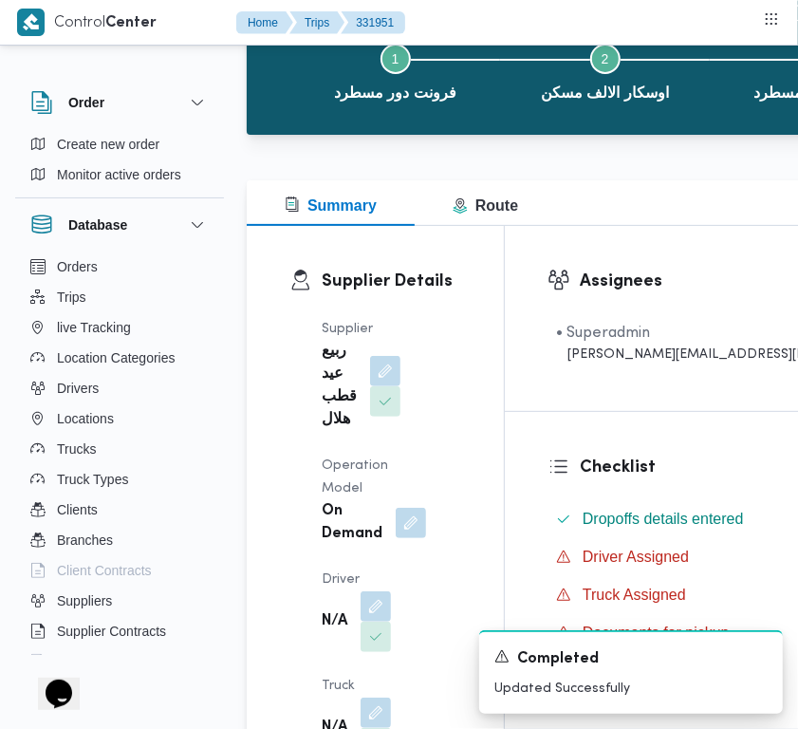
scroll to position [0, 0]
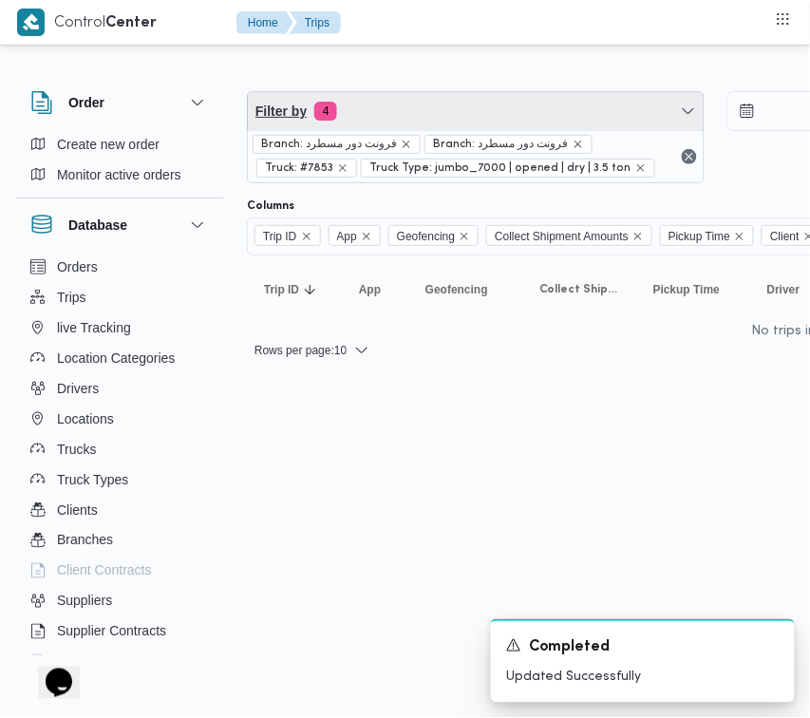
drag, startPoint x: 484, startPoint y: 112, endPoint x: 475, endPoint y: 157, distance: 45.6
click at [484, 112] on span "Filter by 4" at bounding box center [476, 111] width 456 height 38
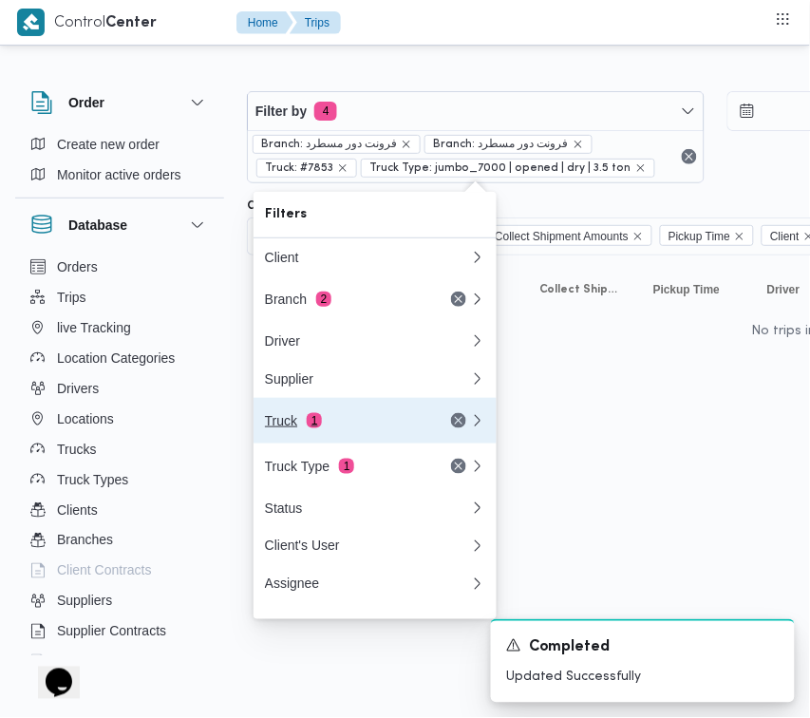
click at [362, 420] on div "Truck 1" at bounding box center [344, 420] width 159 height 15
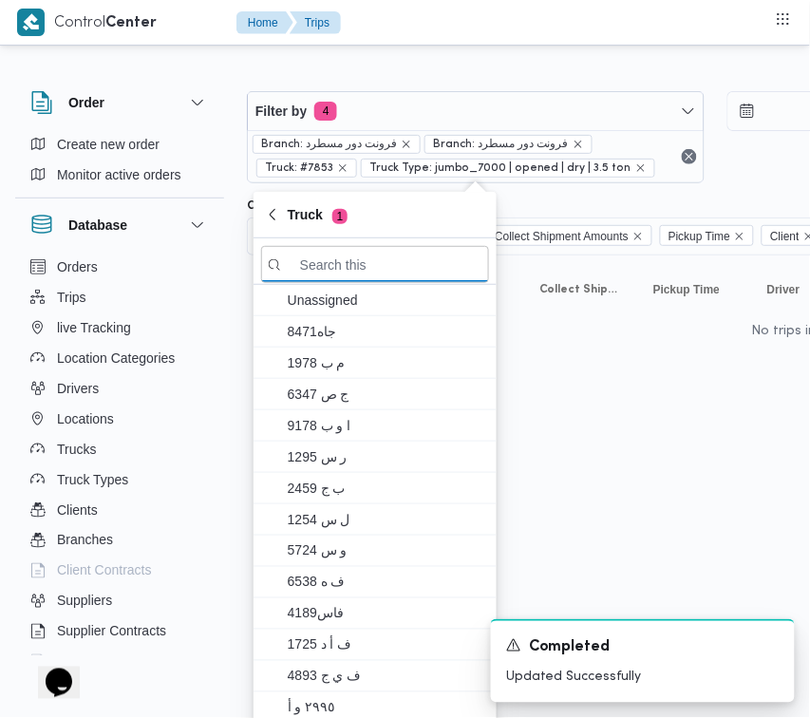
paste input "3592"
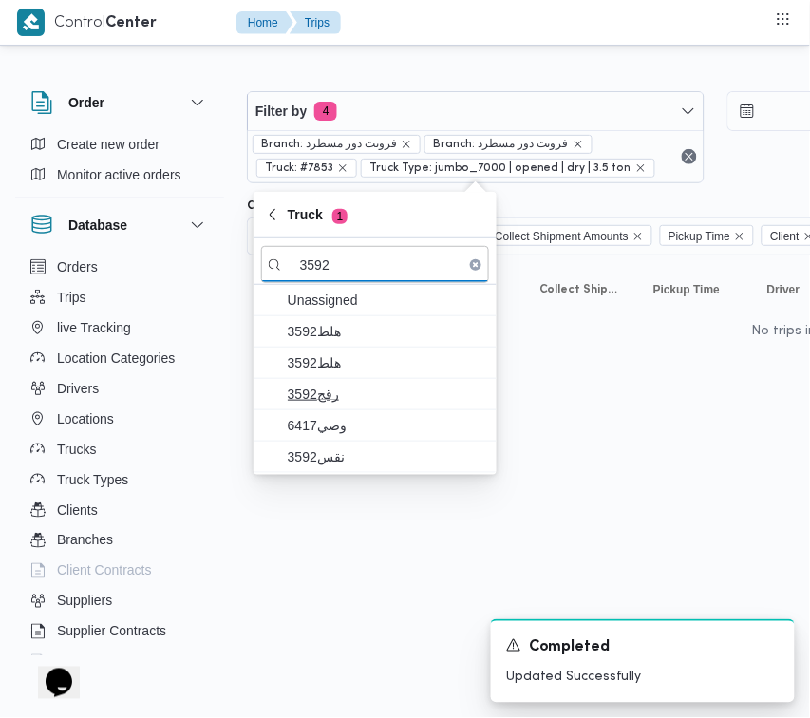
type input "3592"
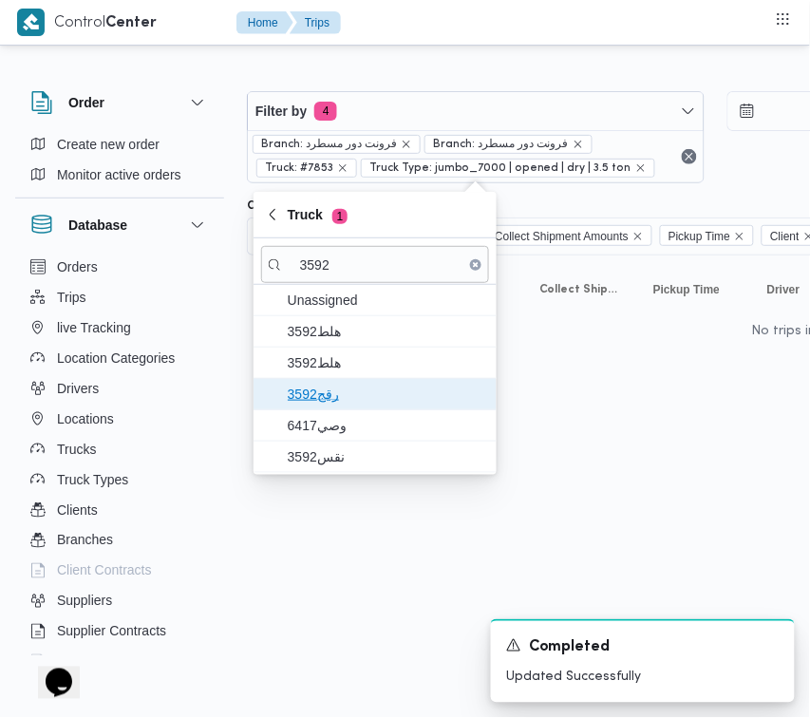
click at [335, 409] on span "رقج3592" at bounding box center [375, 394] width 228 height 30
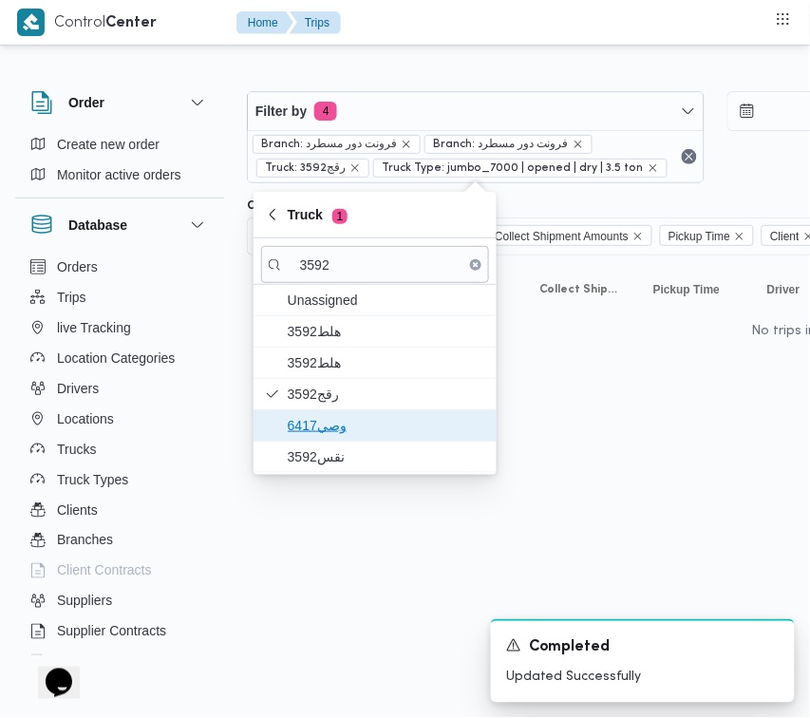
click at [337, 437] on span "وصي6417" at bounding box center [386, 425] width 197 height 23
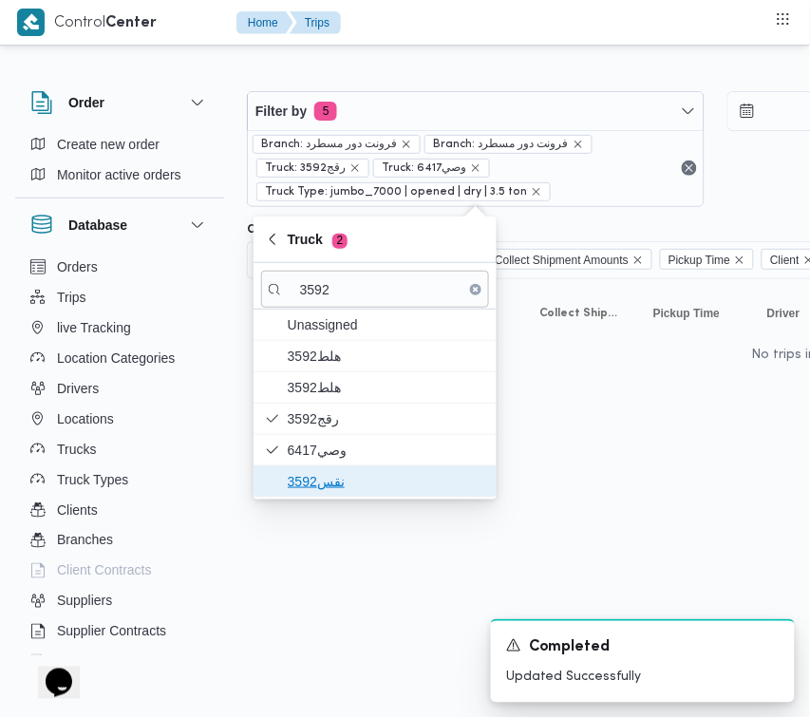
click at [316, 480] on span "نقس3592" at bounding box center [386, 481] width 197 height 23
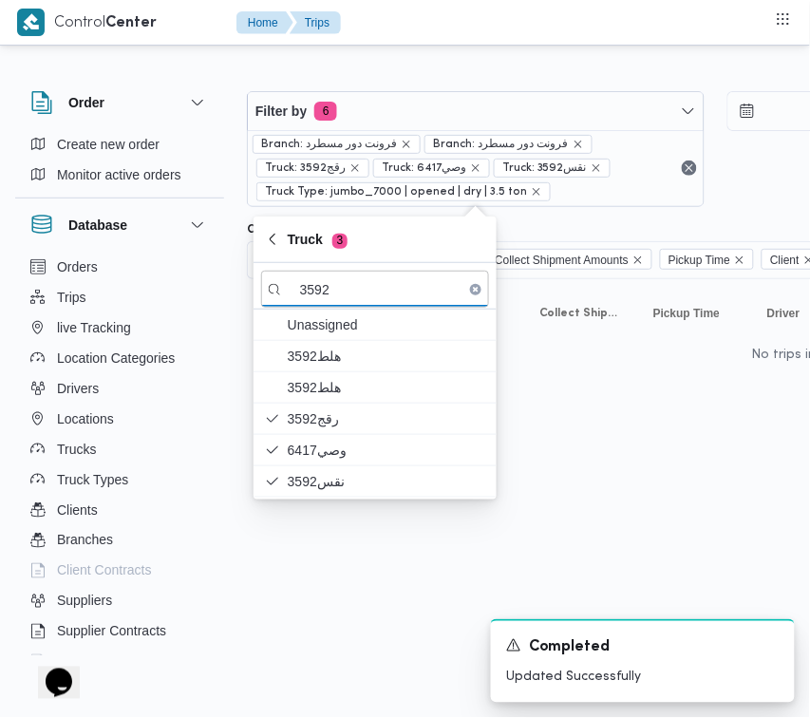
click at [309, 568] on html "Control Center Home Trips Order Create new order Monitor active orders Database…" at bounding box center [405, 359] width 810 height 718
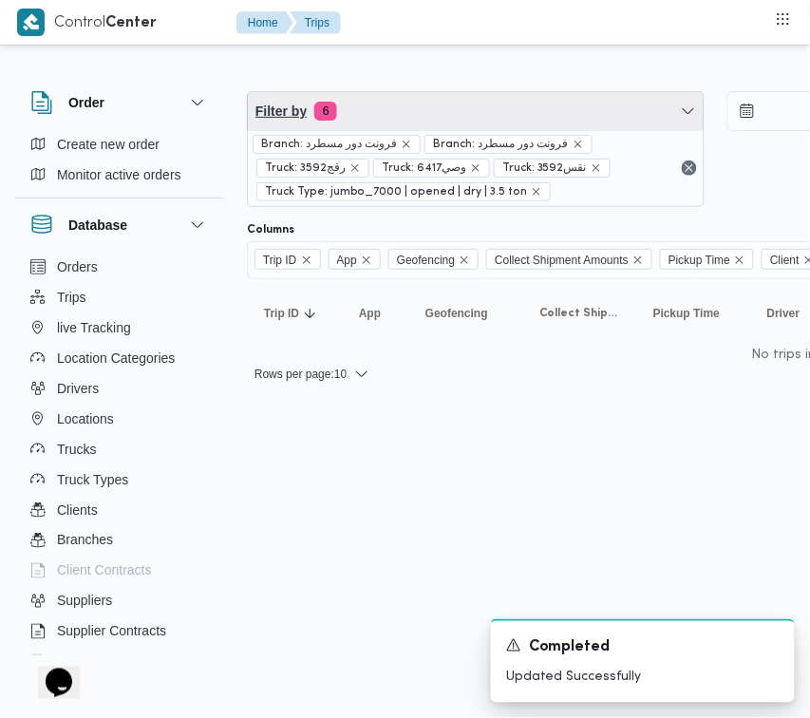
click at [456, 111] on span "Filter by 6" at bounding box center [476, 111] width 456 height 38
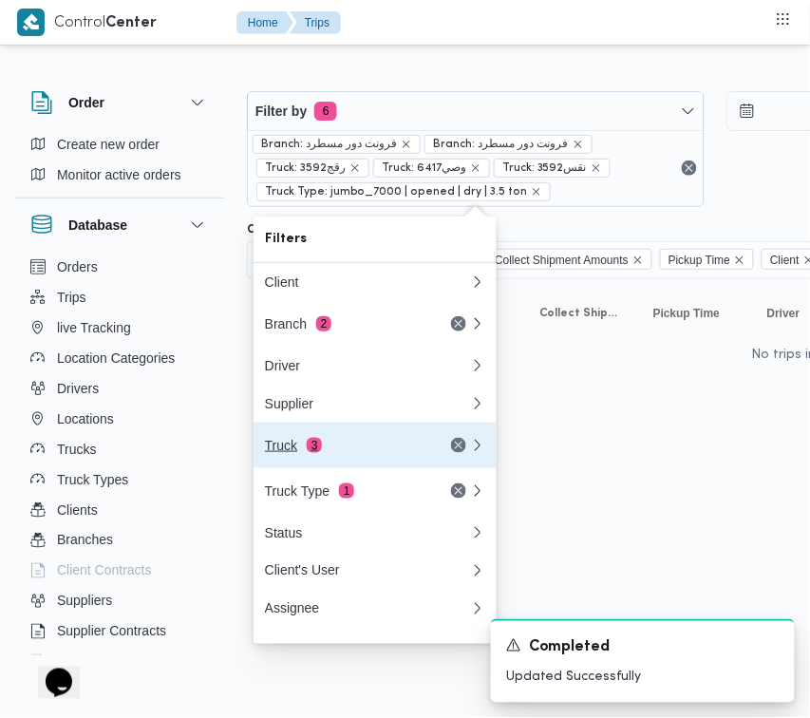
click at [365, 449] on div "Truck 3" at bounding box center [344, 445] width 159 height 15
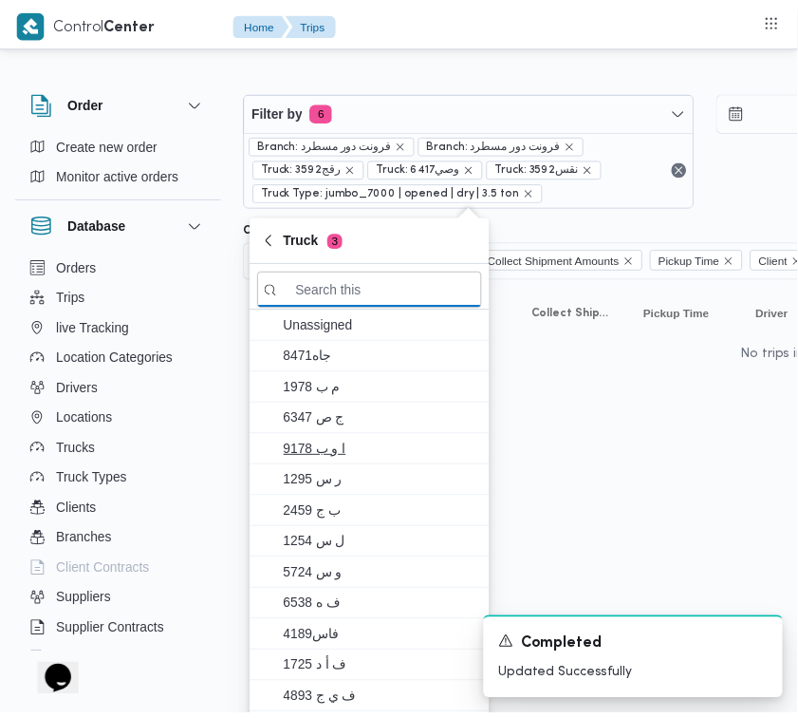
paste input "9654"
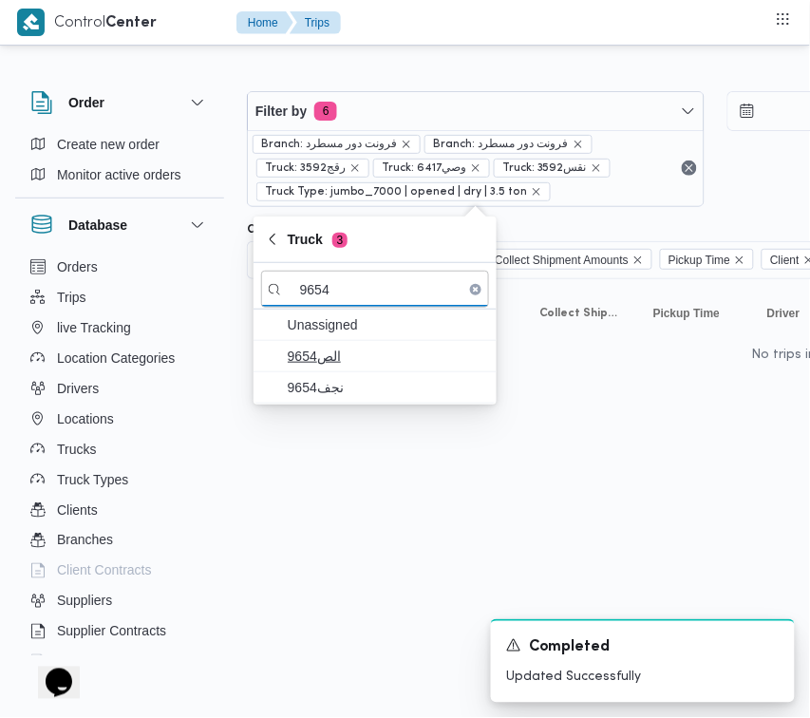
type input "9654"
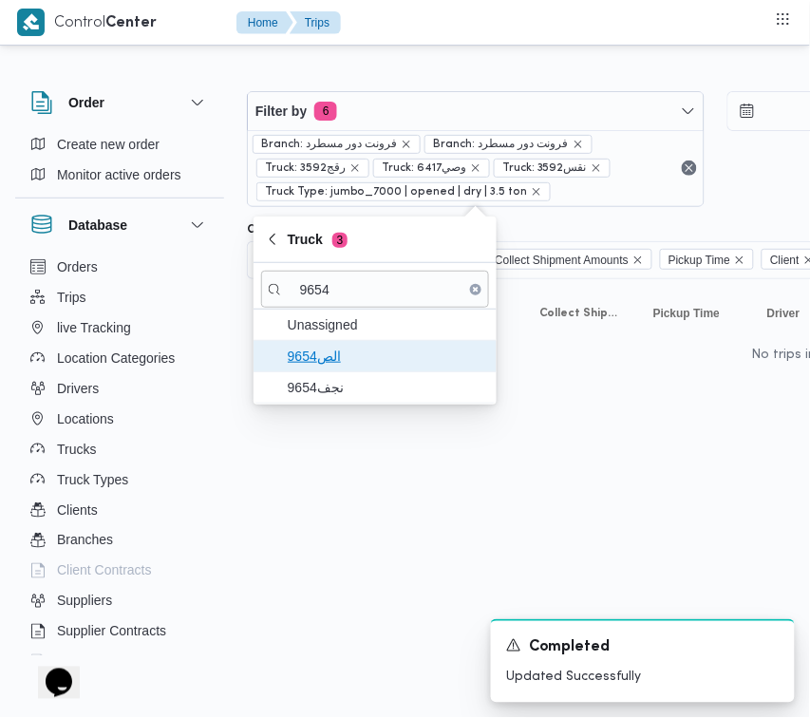
click at [314, 362] on span "الص9654" at bounding box center [386, 356] width 197 height 23
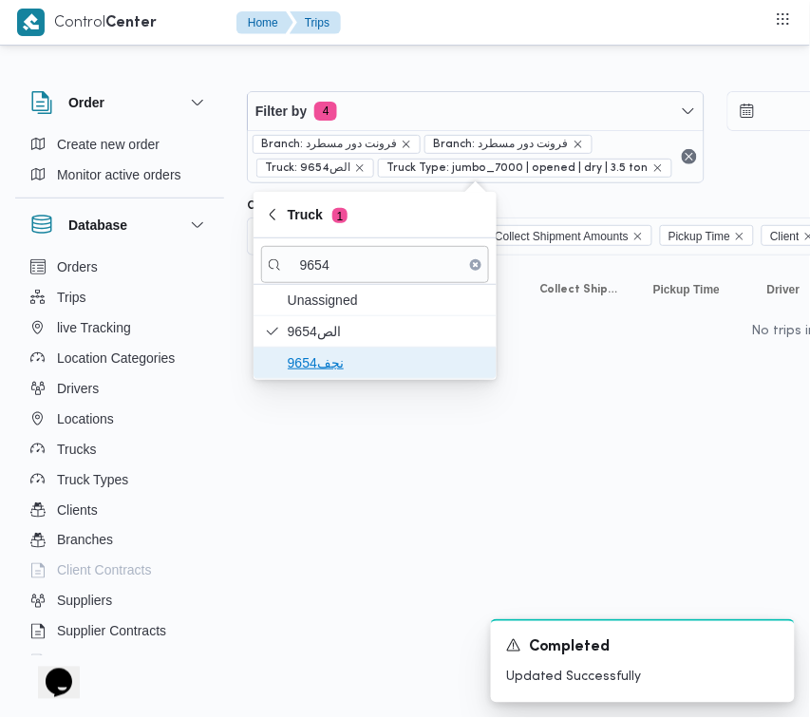
click at [321, 374] on span "نجف9654" at bounding box center [386, 362] width 197 height 23
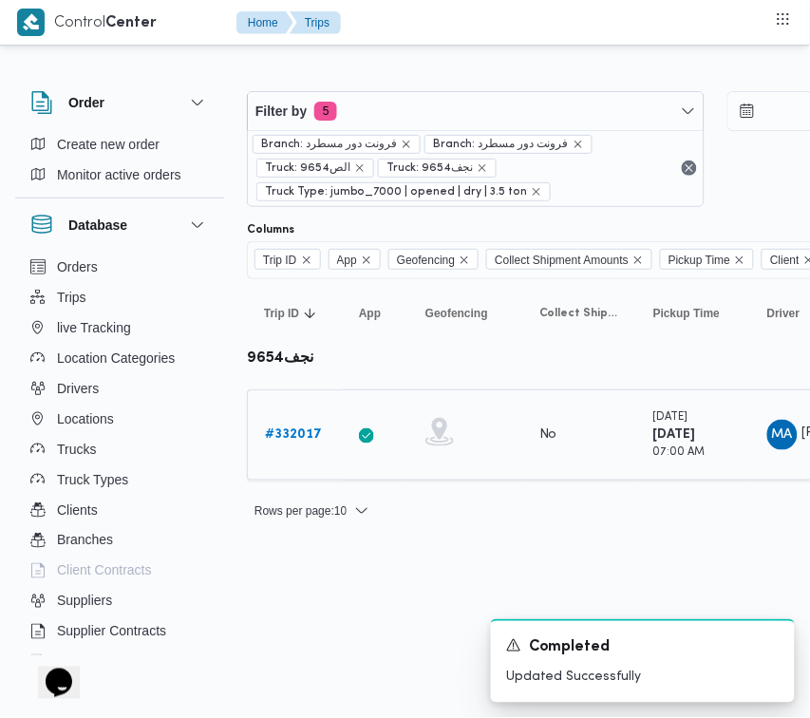
click at [304, 424] on link "# 332017" at bounding box center [293, 434] width 57 height 23
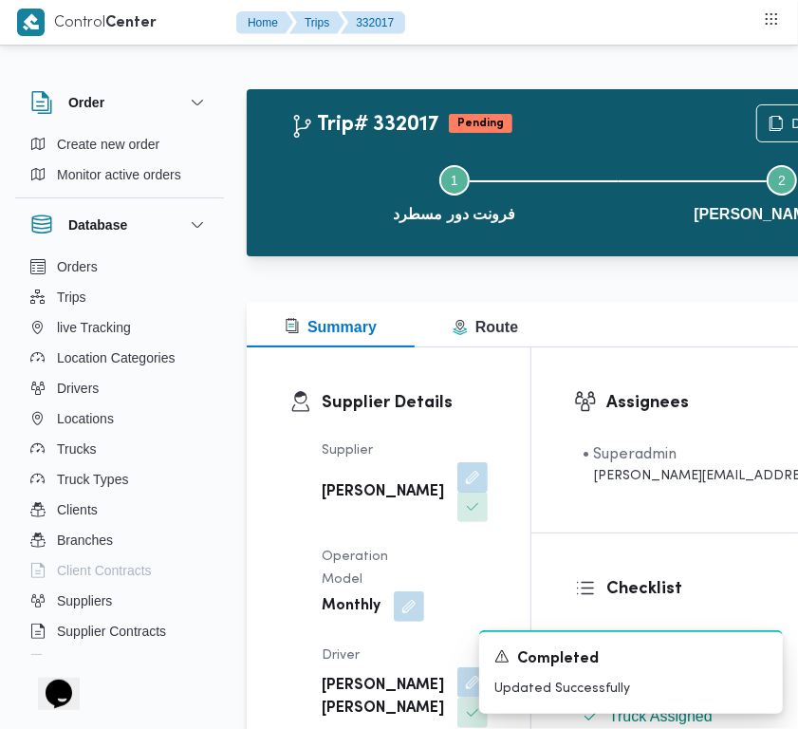
drag, startPoint x: 383, startPoint y: 489, endPoint x: 391, endPoint y: 509, distance: 21.7
click at [448, 489] on span at bounding box center [468, 477] width 40 height 30
click at [458, 482] on button "button" at bounding box center [473, 476] width 30 height 30
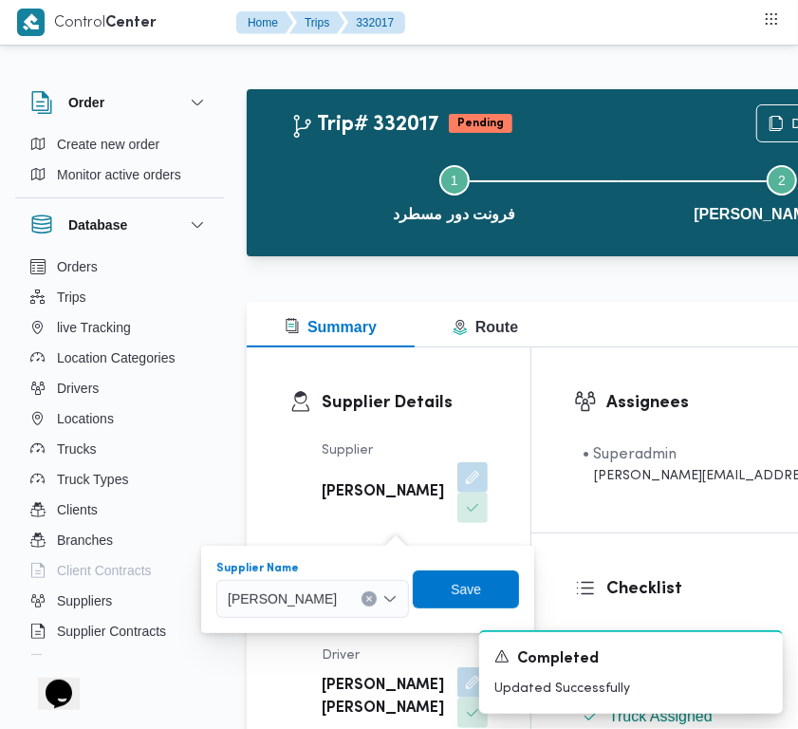
click at [347, 581] on div "علي عبدالناصر علي بخيت علي" at bounding box center [312, 599] width 193 height 38
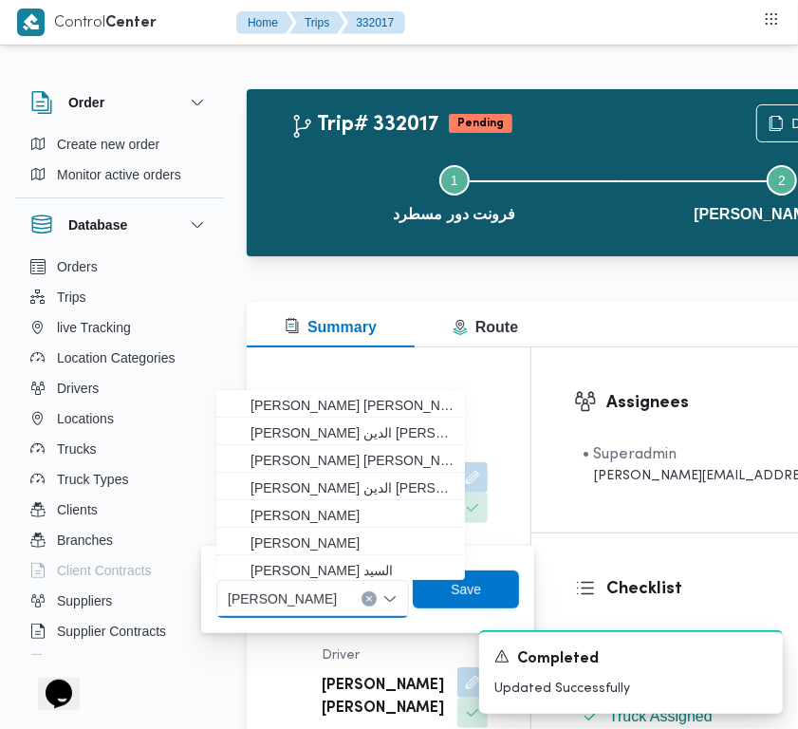
paste input "عبدالقادر"
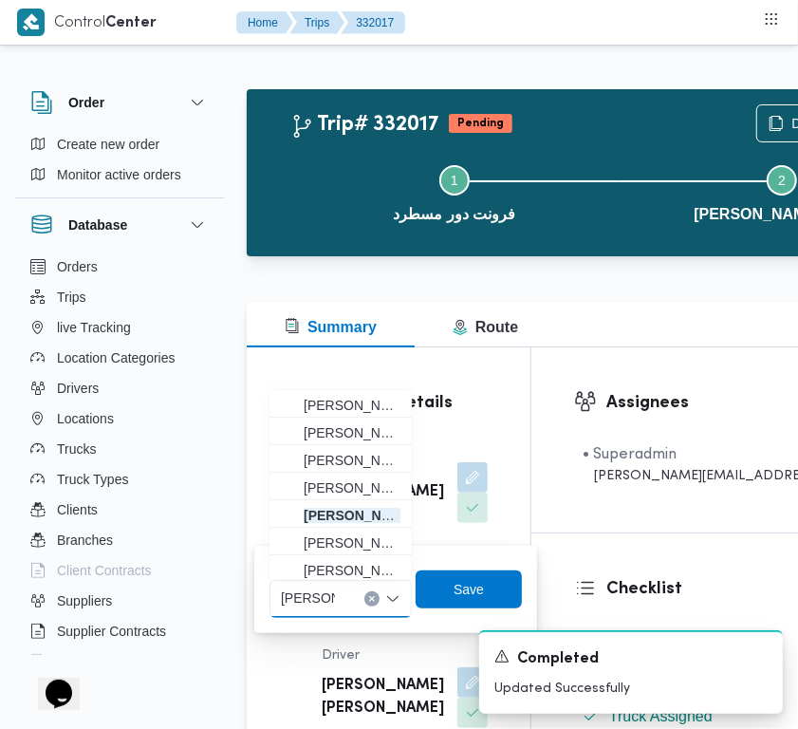
type input "عبدالقادر عادل عبدالقادر الحسيني"
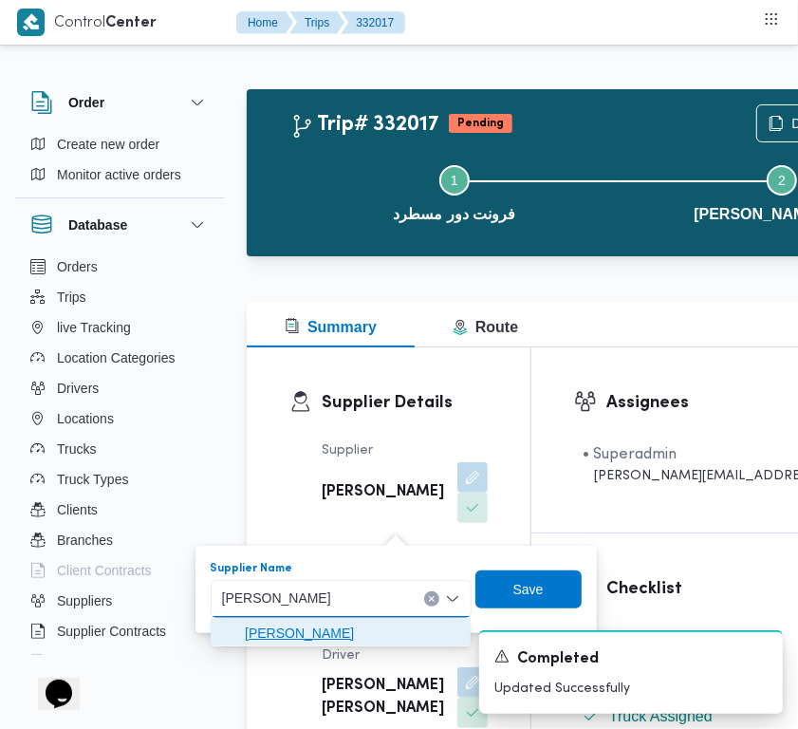
click at [356, 636] on span "عبدالقادر عادل عبدالقادر الحسيني" at bounding box center [352, 633] width 215 height 23
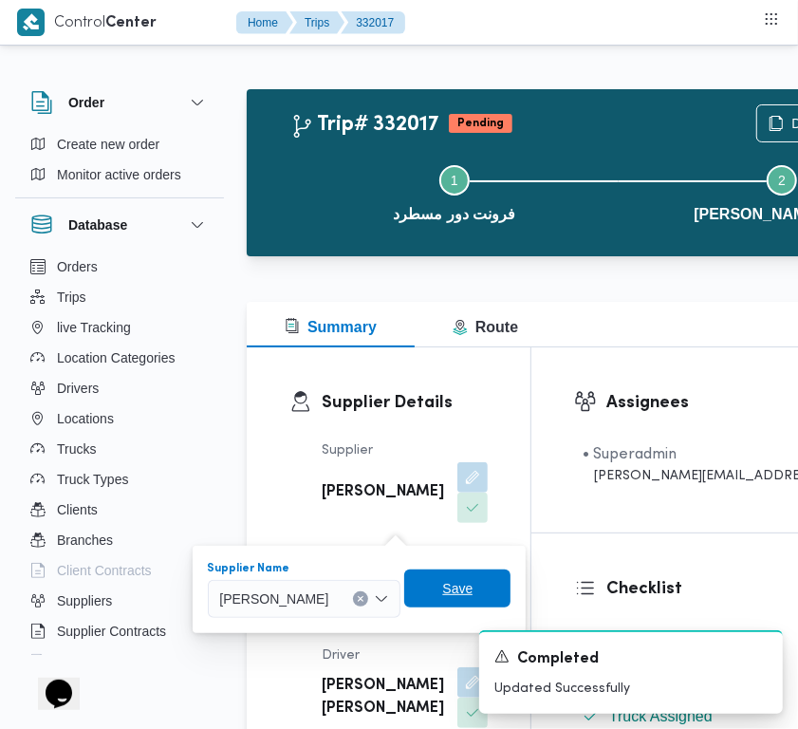
click at [473, 587] on span "Save" at bounding box center [457, 588] width 30 height 23
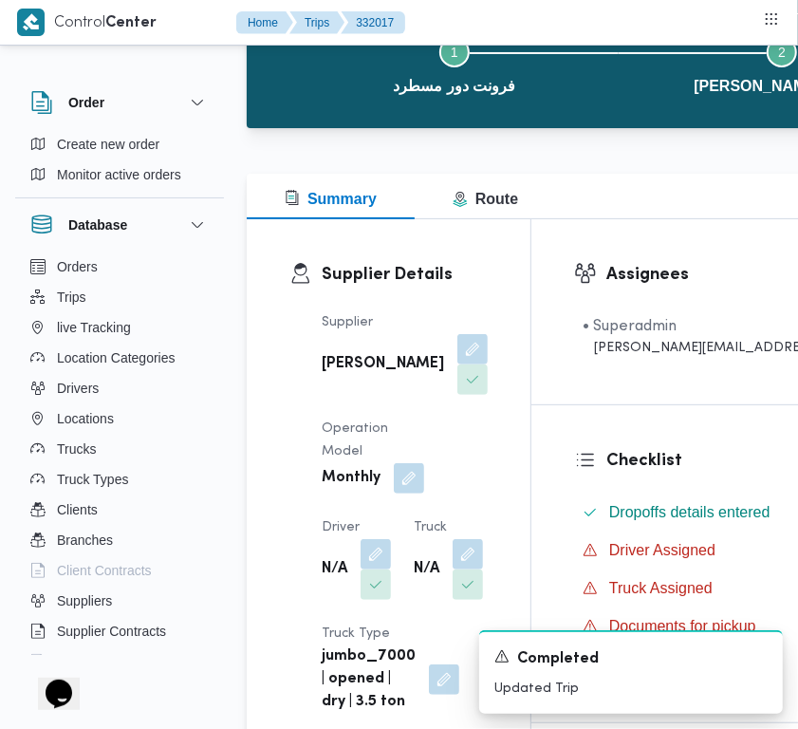
scroll to position [275, 0]
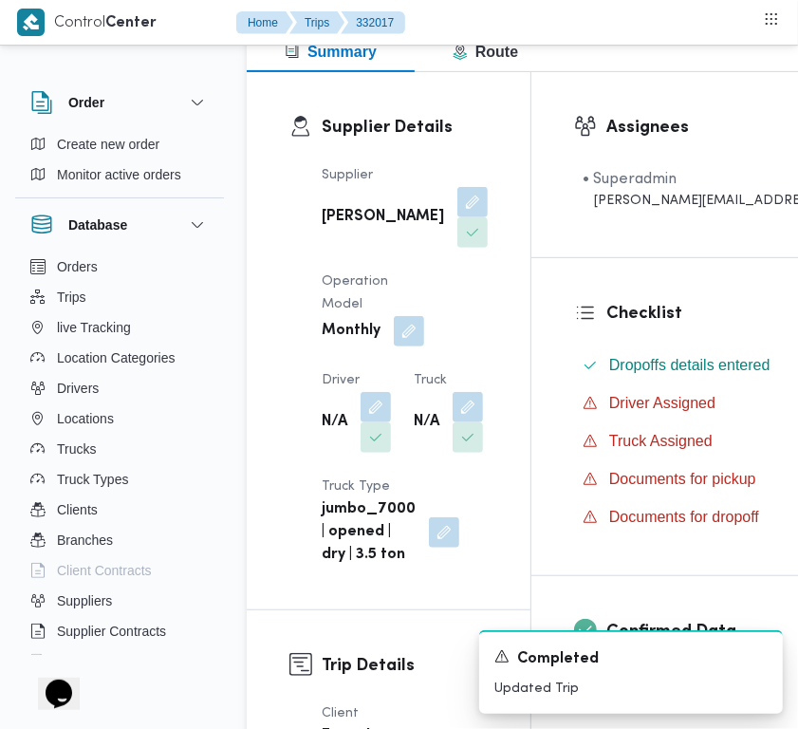
click at [453, 422] on button "button" at bounding box center [468, 407] width 30 height 30
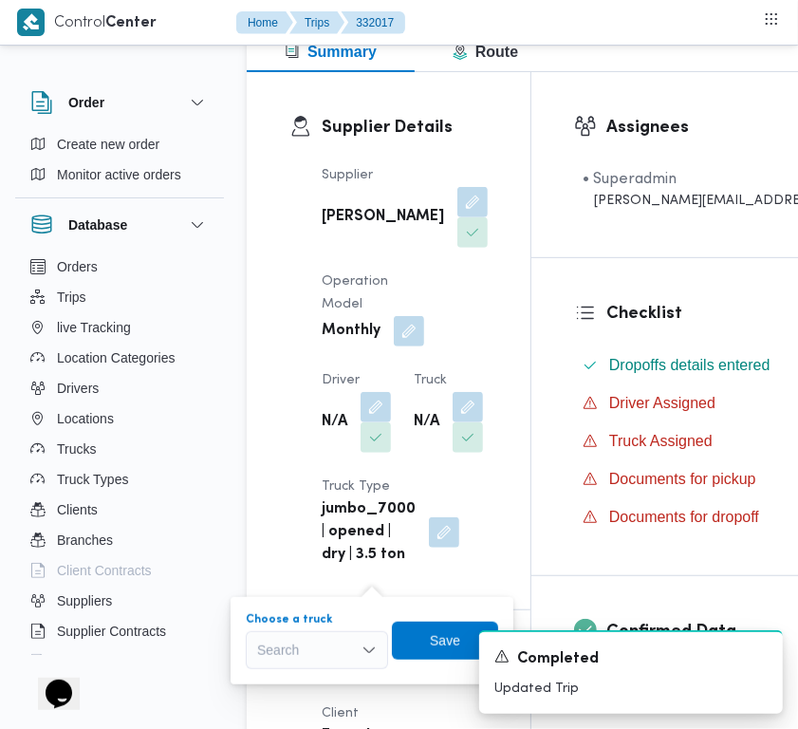
click at [326, 647] on div "Search" at bounding box center [317, 650] width 142 height 38
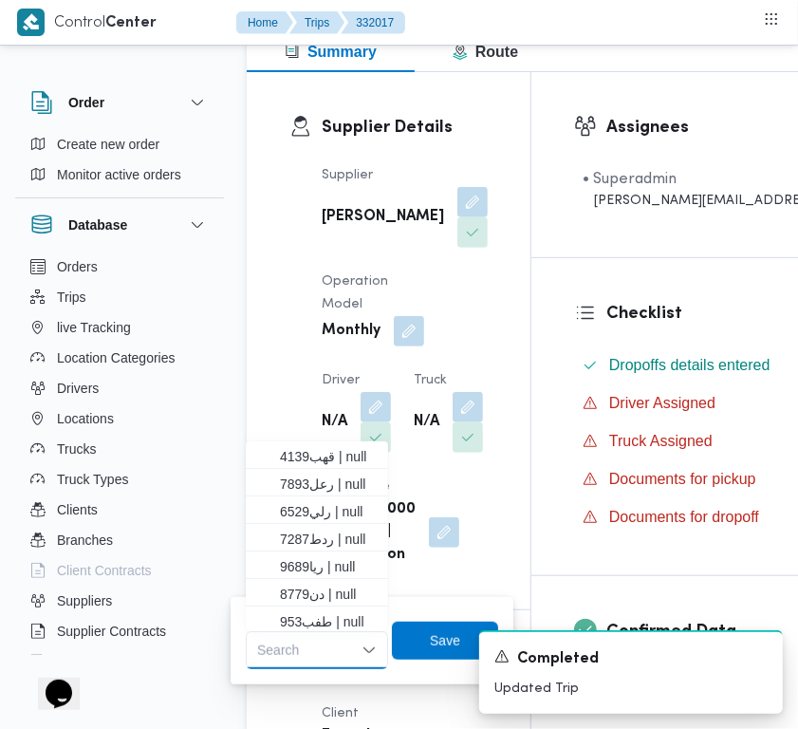
paste input "3598"
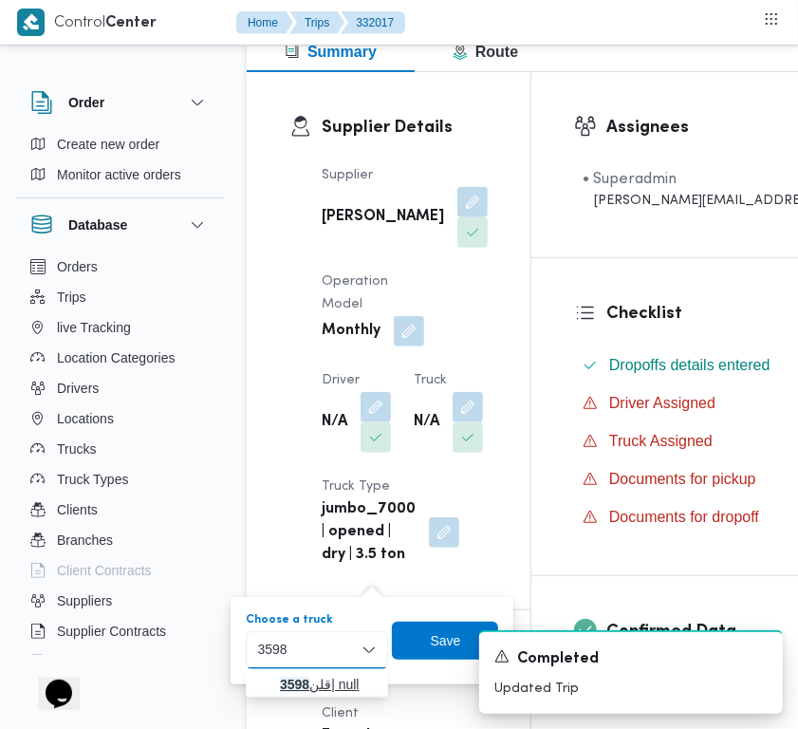
type input "3598"
click at [290, 684] on mark "3598" at bounding box center [294, 684] width 29 height 15
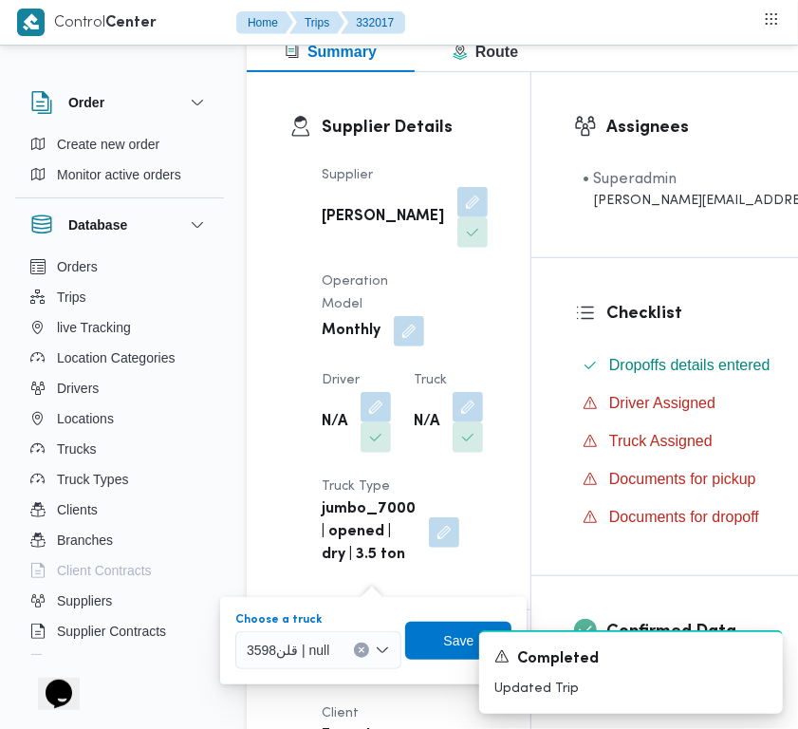
click at [444, 627] on div "A new notification appears Completed Updated Trip" at bounding box center [609, 672] width 380 height 114
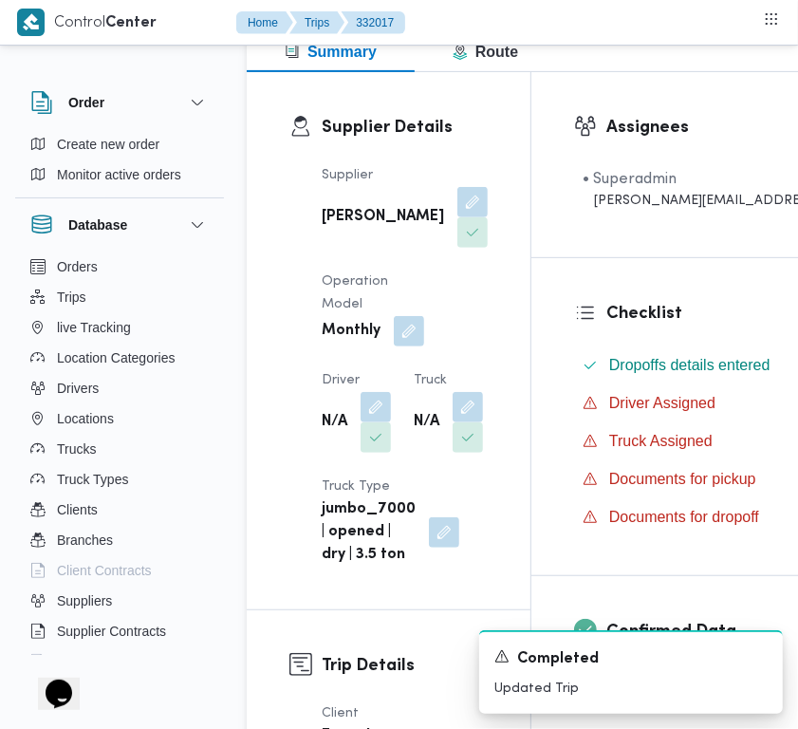
scroll to position [363, 0]
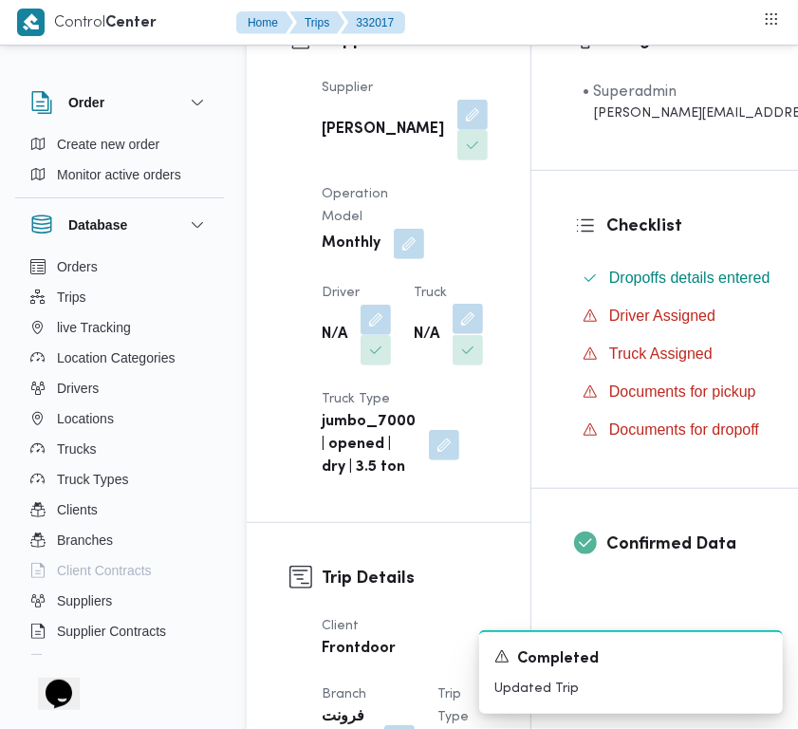
click at [453, 334] on button "button" at bounding box center [468, 319] width 30 height 30
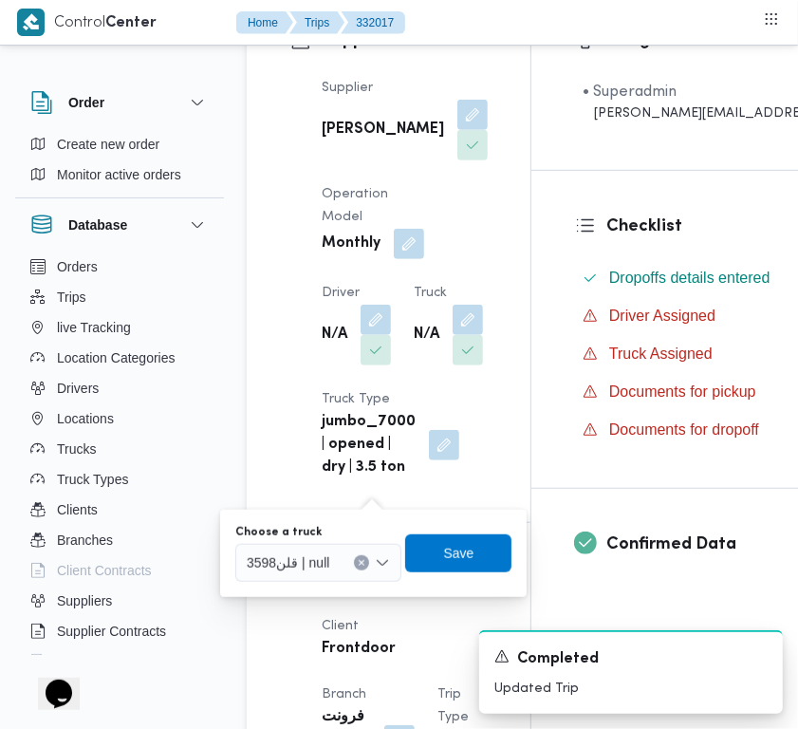
click at [343, 576] on div "قلن3598 | null" at bounding box center [318, 563] width 166 height 38
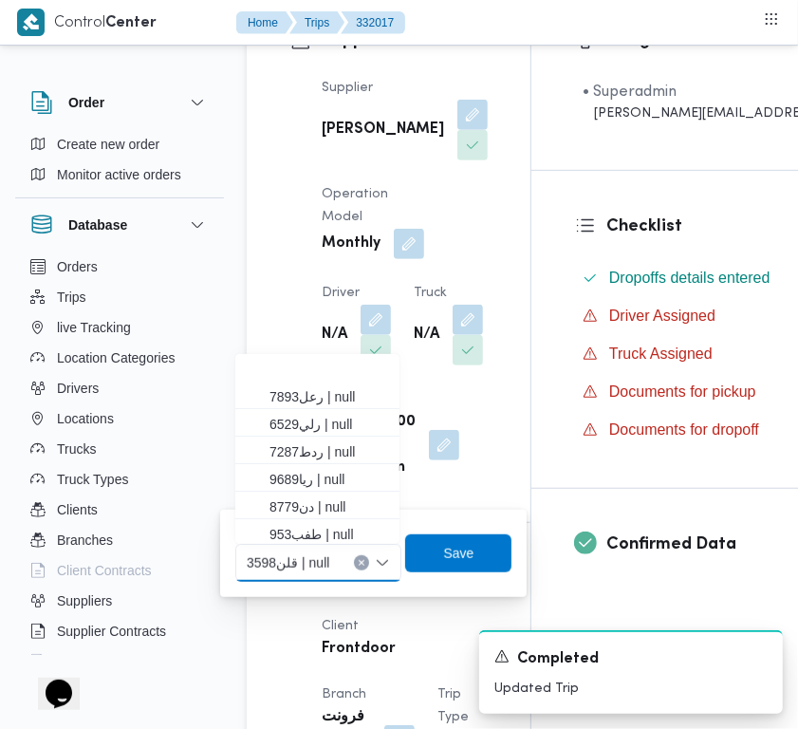
scroll to position [85, 0]
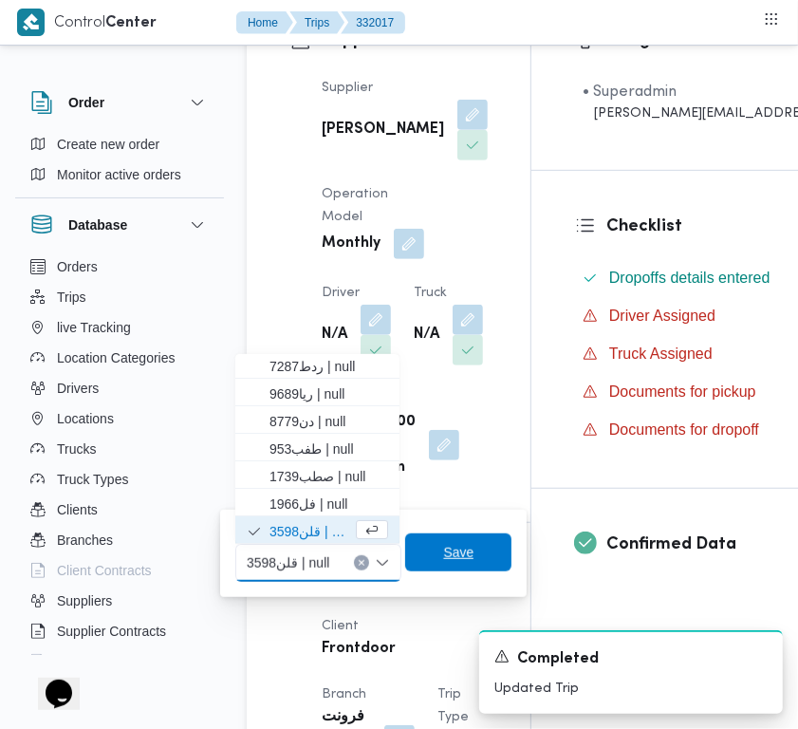
click at [443, 558] on span "Save" at bounding box center [458, 552] width 30 height 23
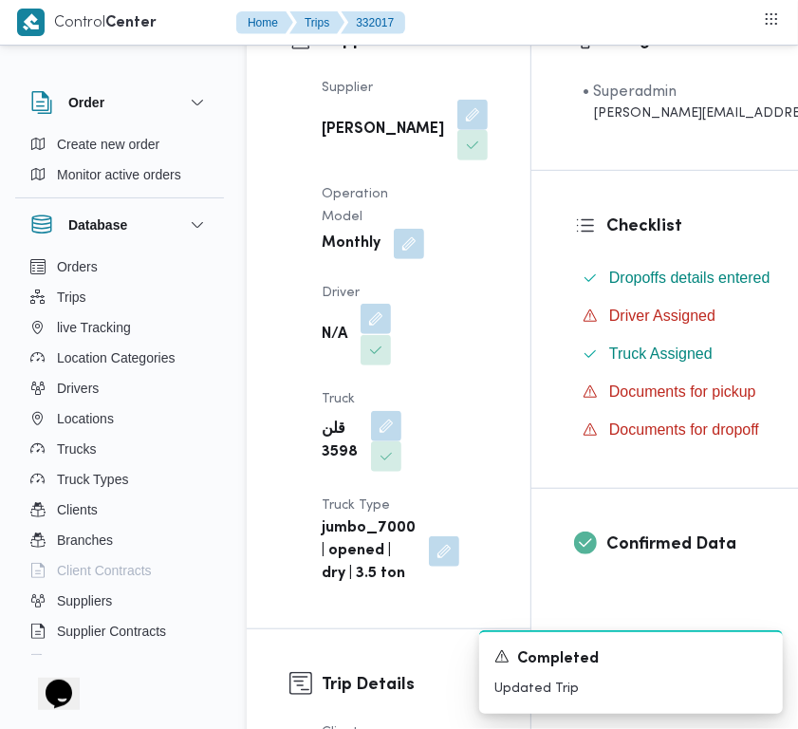
click at [387, 334] on button "button" at bounding box center [376, 319] width 30 height 30
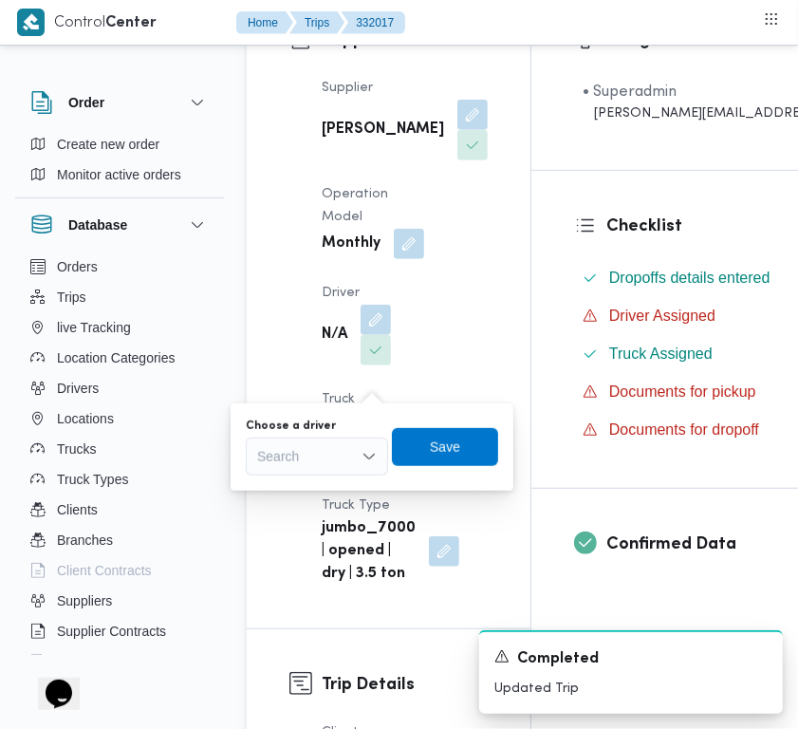
click at [352, 447] on div "Search" at bounding box center [317, 457] width 142 height 38
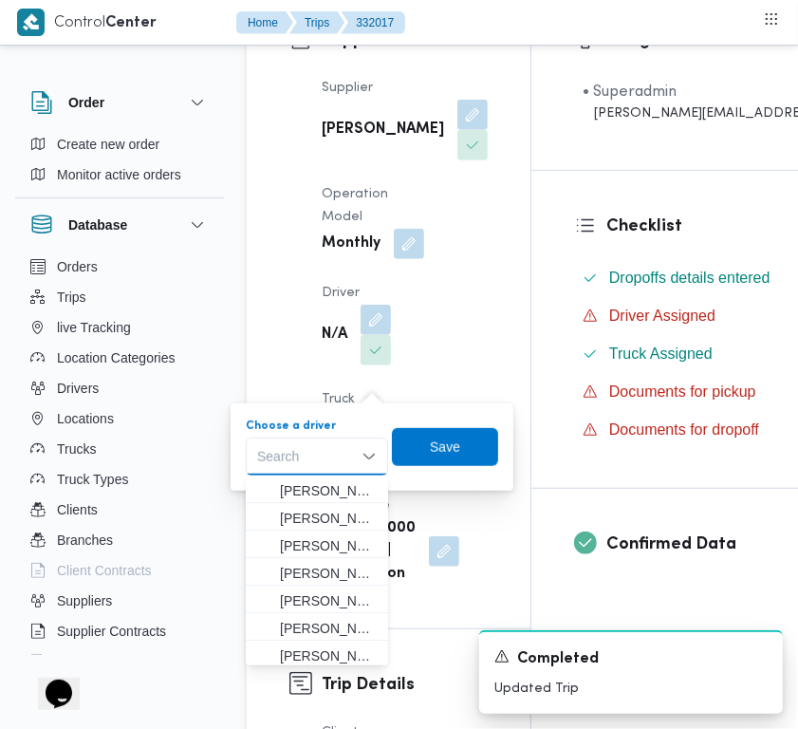
paste input "محمد سعيد"
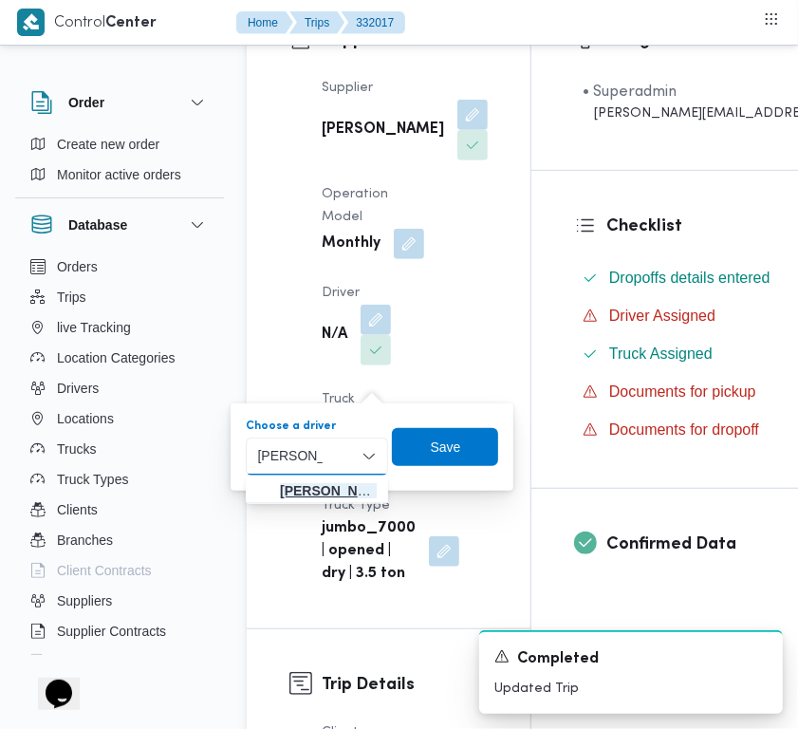
type input "محمد سعيد"
click at [297, 481] on span "محمد سعيد حامد احمد" at bounding box center [328, 490] width 97 height 23
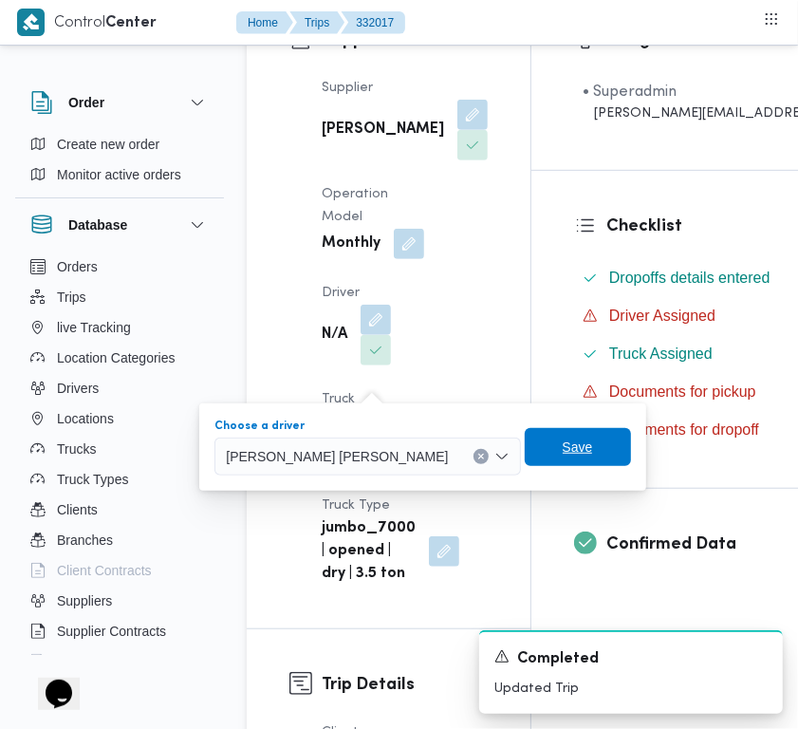
click at [563, 446] on span "Save" at bounding box center [578, 447] width 30 height 23
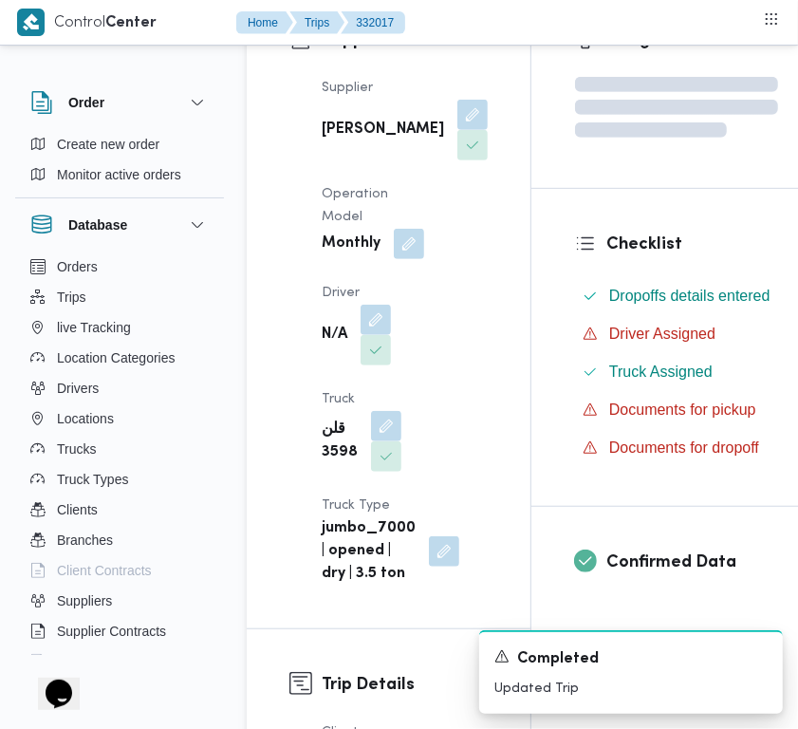
click at [449, 337] on div "Supplier عبدالقادر عادل عبدالقادر الحسيني Operation Model Monthly Driver N/A Tr…" at bounding box center [404, 331] width 189 height 532
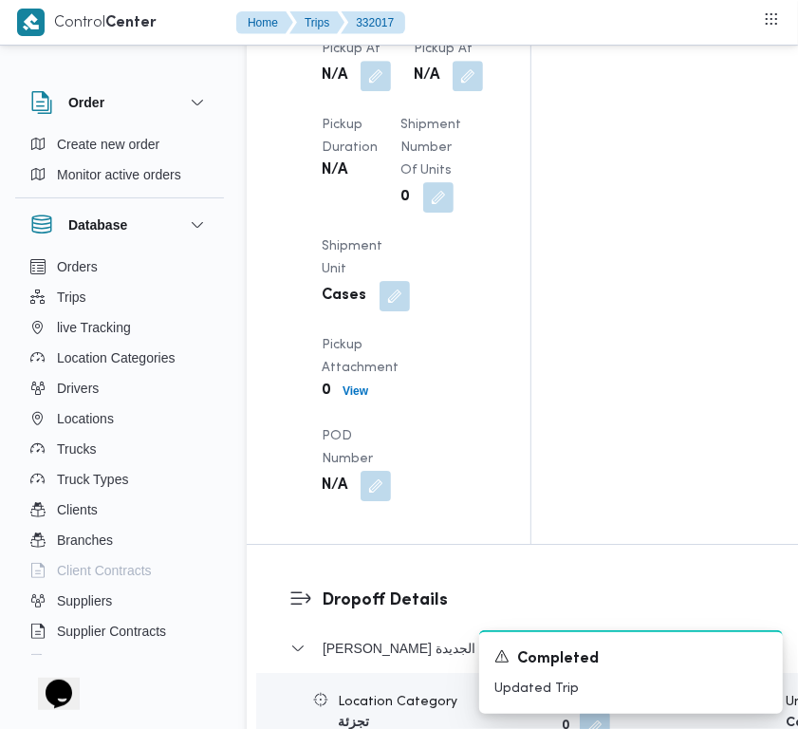
scroll to position [3368, 0]
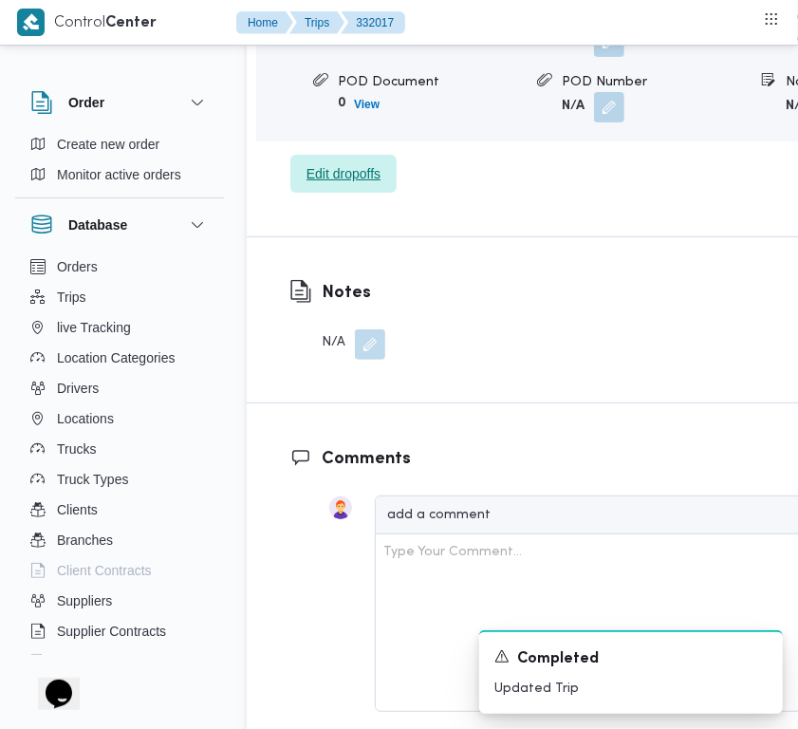
click at [357, 193] on span "Edit dropoffs" at bounding box center [343, 174] width 106 height 38
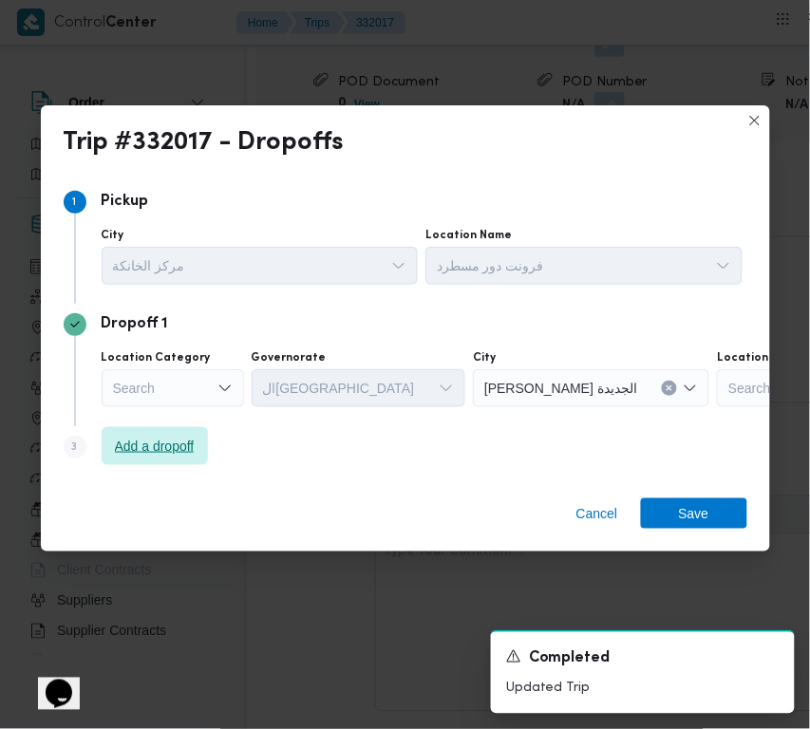
click at [176, 446] on span "Add a dropoff" at bounding box center [155, 446] width 80 height 23
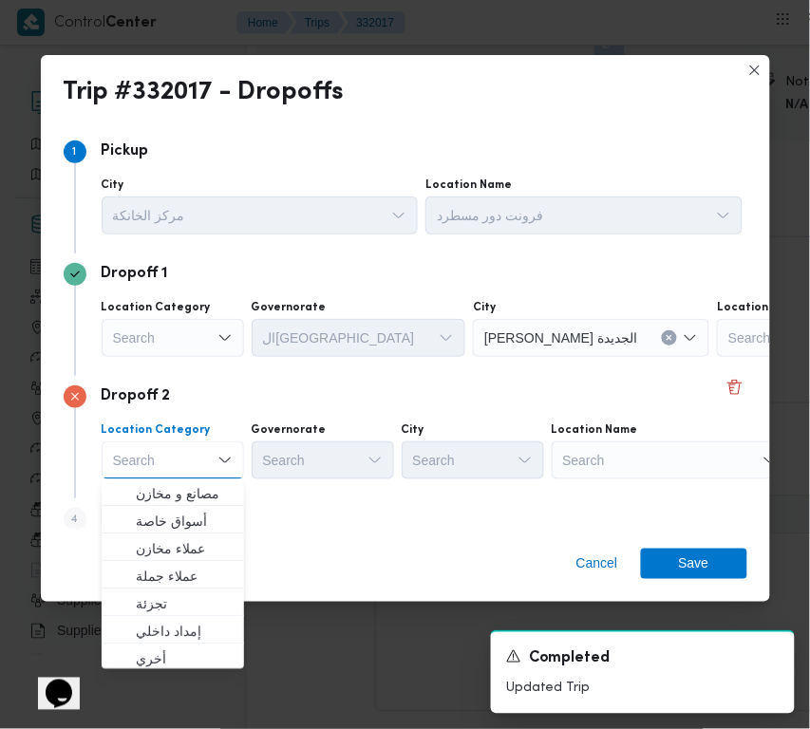
click at [661, 466] on div "Search" at bounding box center [669, 460] width 237 height 38
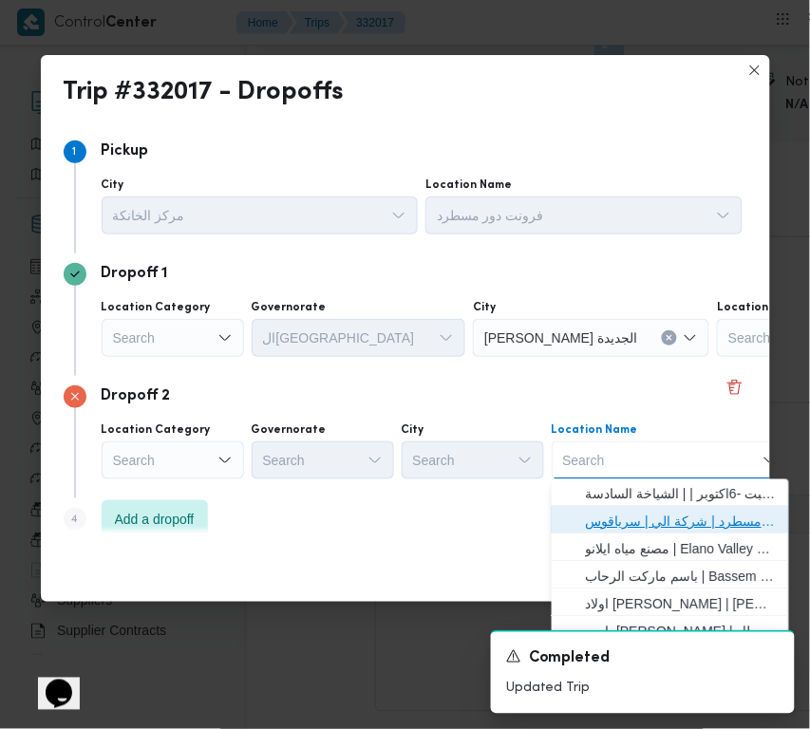
click at [670, 511] on span "فرونت دور مسطرد | شركة الي | سرياقوس" at bounding box center [682, 522] width 192 height 23
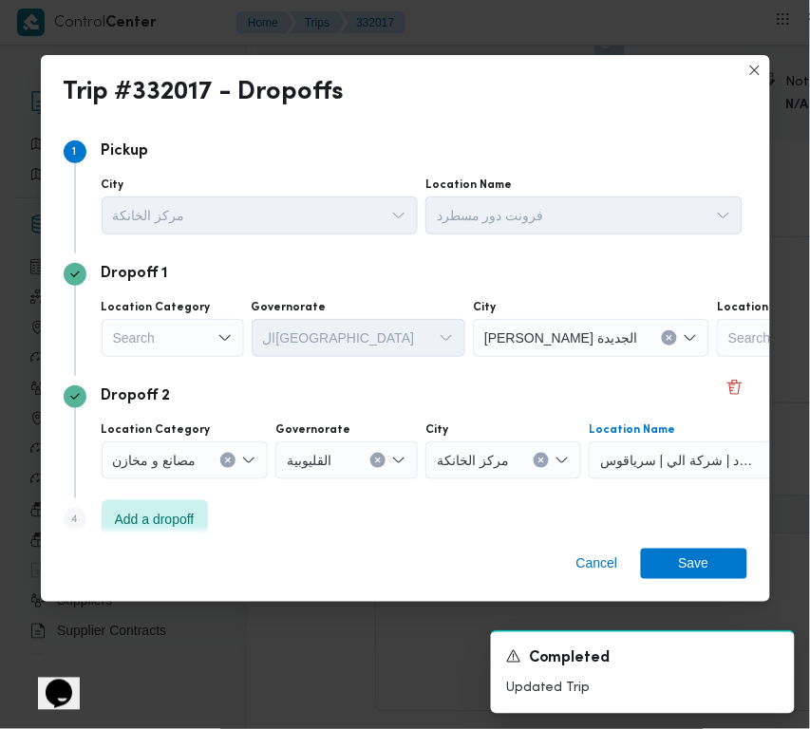
click at [190, 334] on div "Search" at bounding box center [173, 338] width 142 height 38
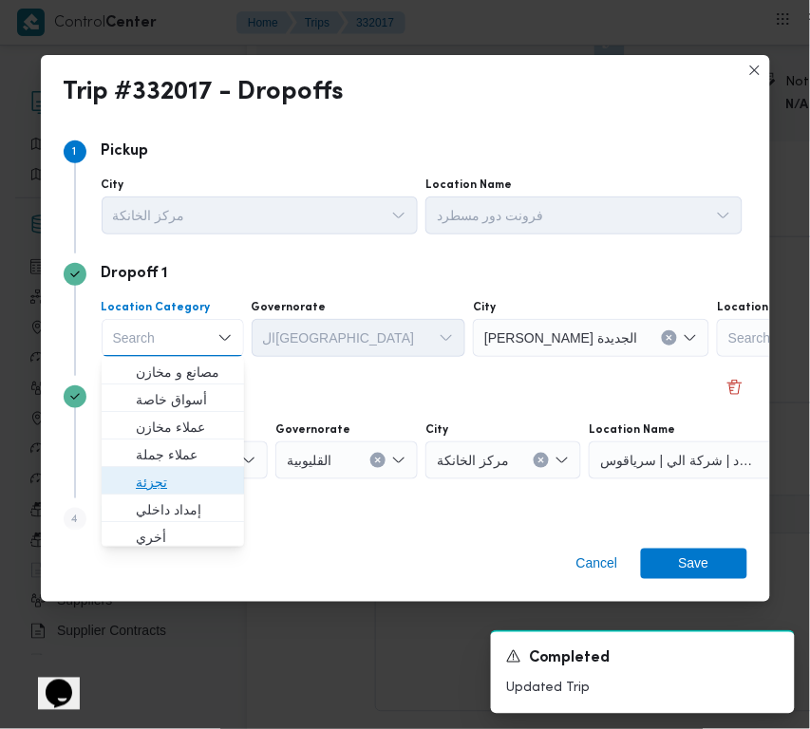
click at [174, 475] on span "تجزئة" at bounding box center [184, 482] width 97 height 23
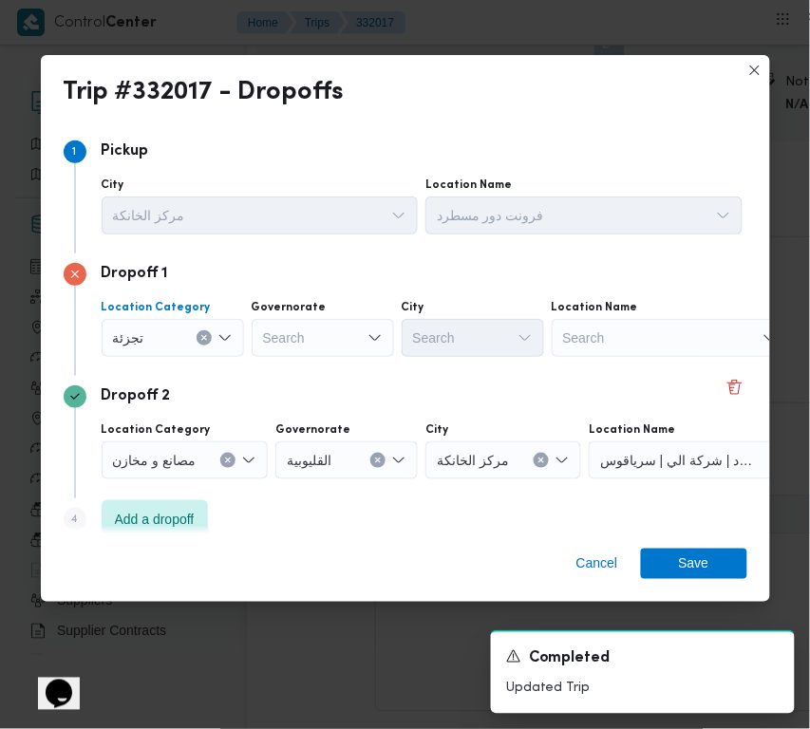
click at [310, 351] on div "Search" at bounding box center [323, 338] width 142 height 38
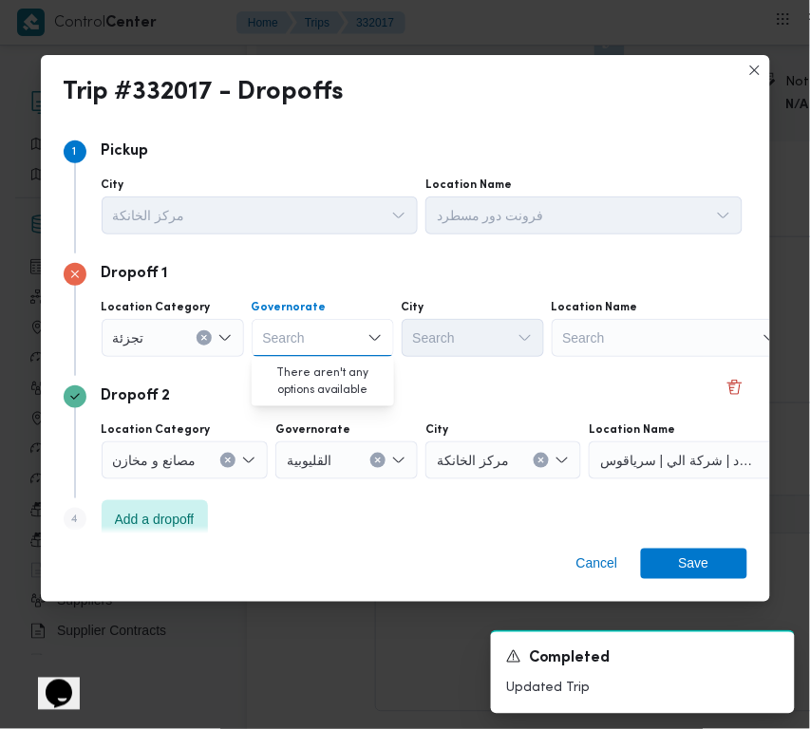
paste input "القليوبية"
type input "القليوبية"
drag, startPoint x: 347, startPoint y: 321, endPoint x: 348, endPoint y: 349, distance: 28.5
click at [347, 323] on div "القليوبية القليوبية" at bounding box center [323, 338] width 142 height 38
click at [342, 363] on span "القليوبية" at bounding box center [334, 372] width 97 height 23
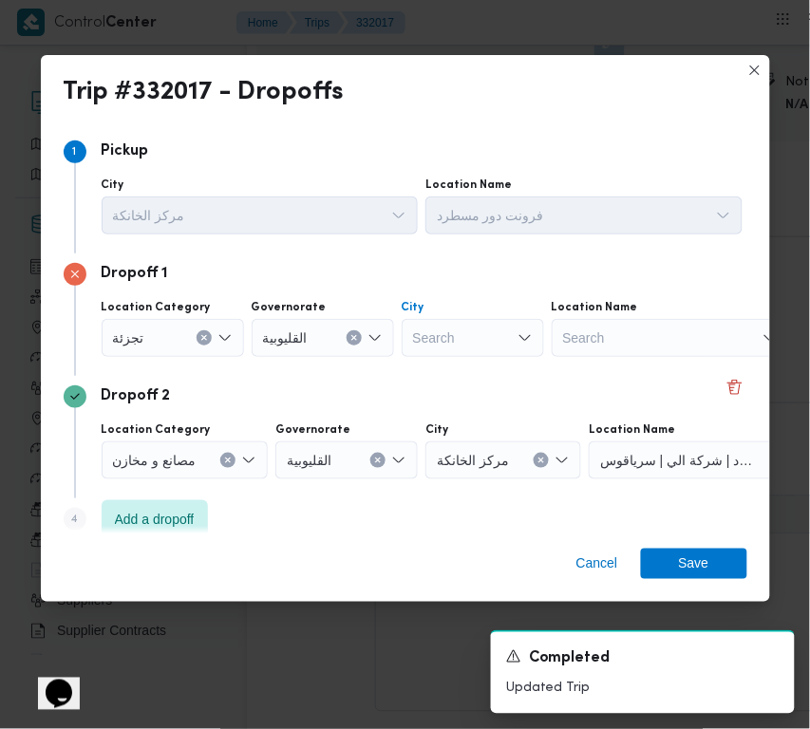
drag, startPoint x: 454, startPoint y: 354, endPoint x: 446, endPoint y: 363, distance: 11.4
click at [443, 363] on div "Dropoff 1 Location Category تجزئة Governorate القليوبية City Search Location Na…" at bounding box center [405, 314] width 683 height 122
click at [448, 334] on div "Search" at bounding box center [473, 338] width 142 height 38
paste input "العبور"
type input "العبور"
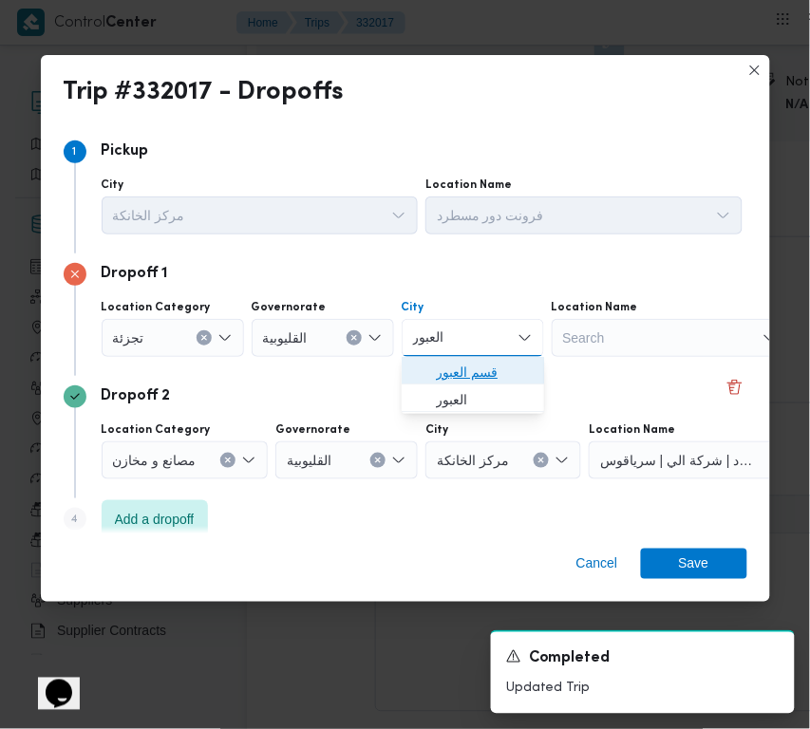
click at [458, 372] on span "قسم العبور" at bounding box center [484, 372] width 97 height 23
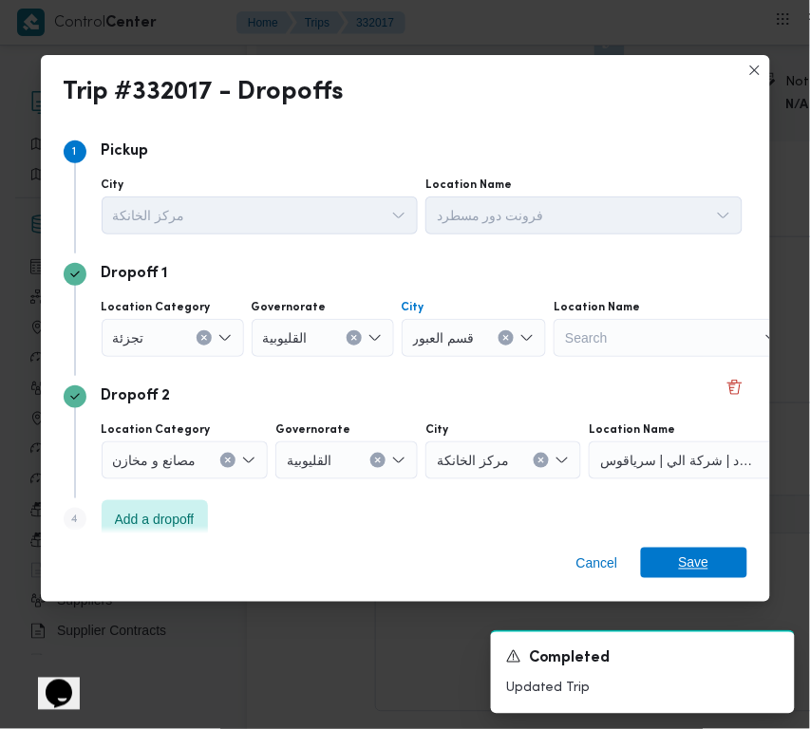
click at [696, 565] on span "Save" at bounding box center [694, 563] width 30 height 30
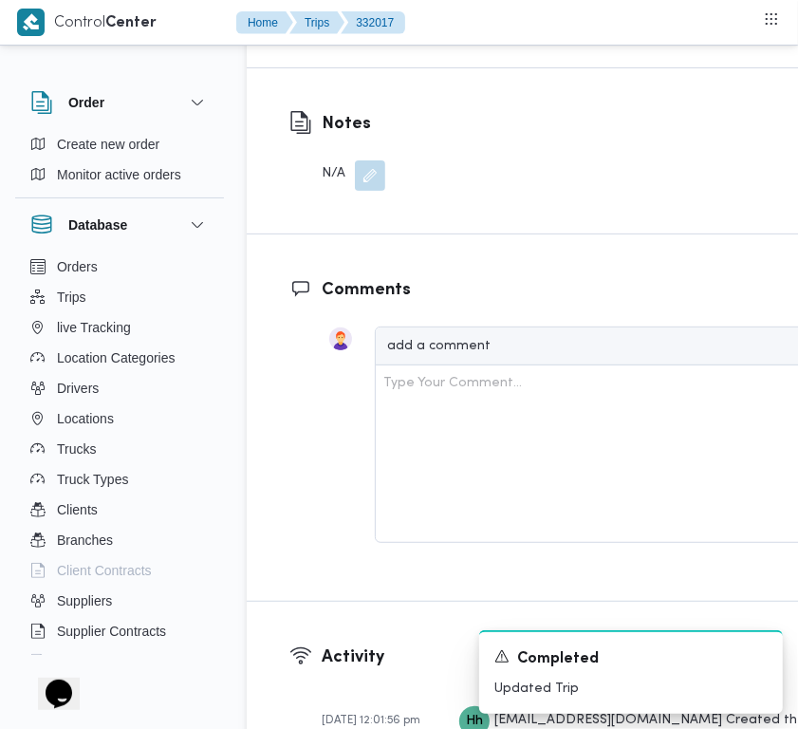
scroll to position [2730, 0]
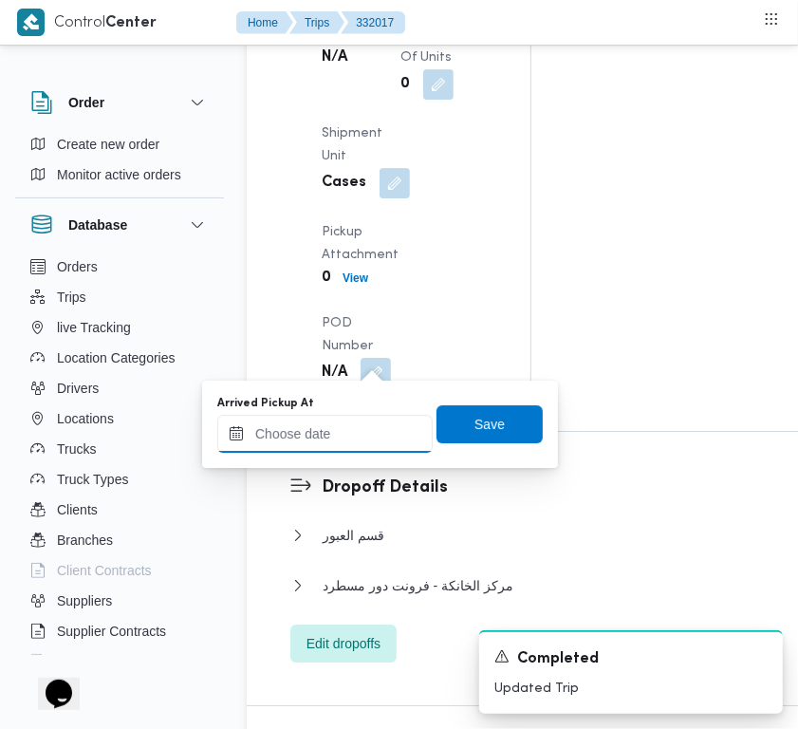
click at [358, 429] on input "Arrived Pickup At" at bounding box center [324, 434] width 215 height 38
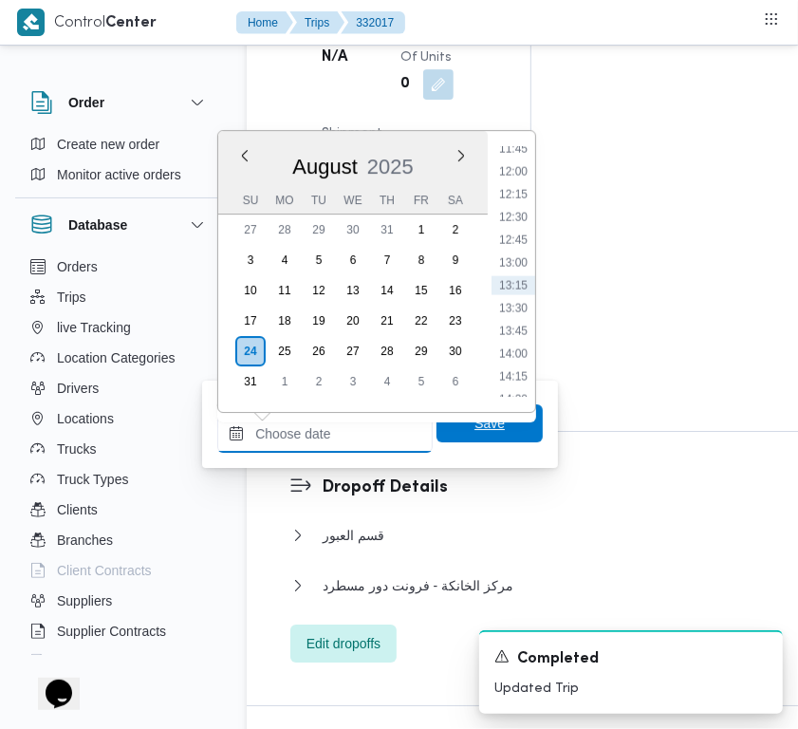
paste input "24/8/2025 7:30:00 AM"
type input "24/8/2025 7:30:00 AM"
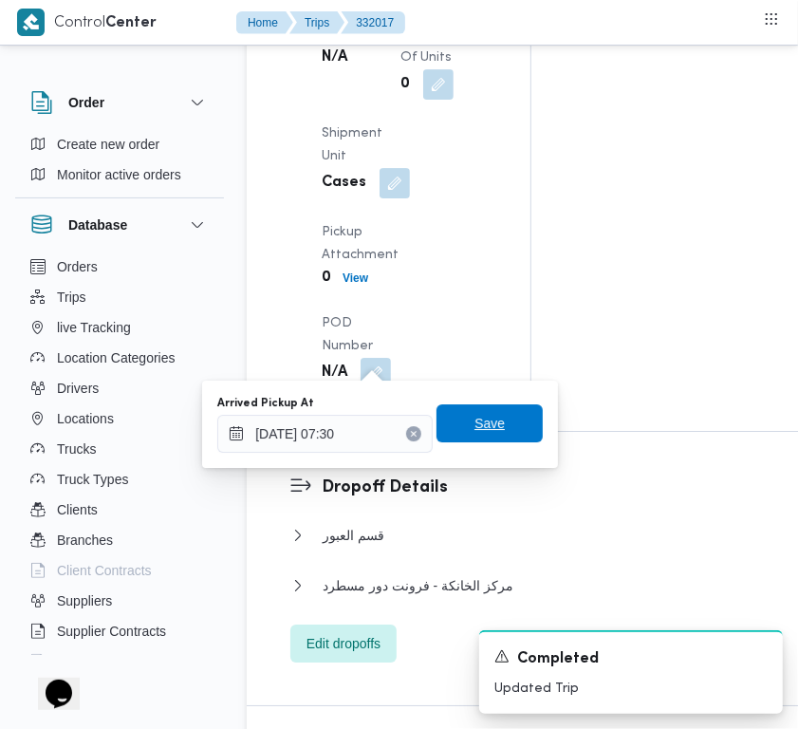
drag, startPoint x: 470, startPoint y: 433, endPoint x: 449, endPoint y: 433, distance: 20.9
click at [475, 433] on span "Save" at bounding box center [490, 423] width 30 height 23
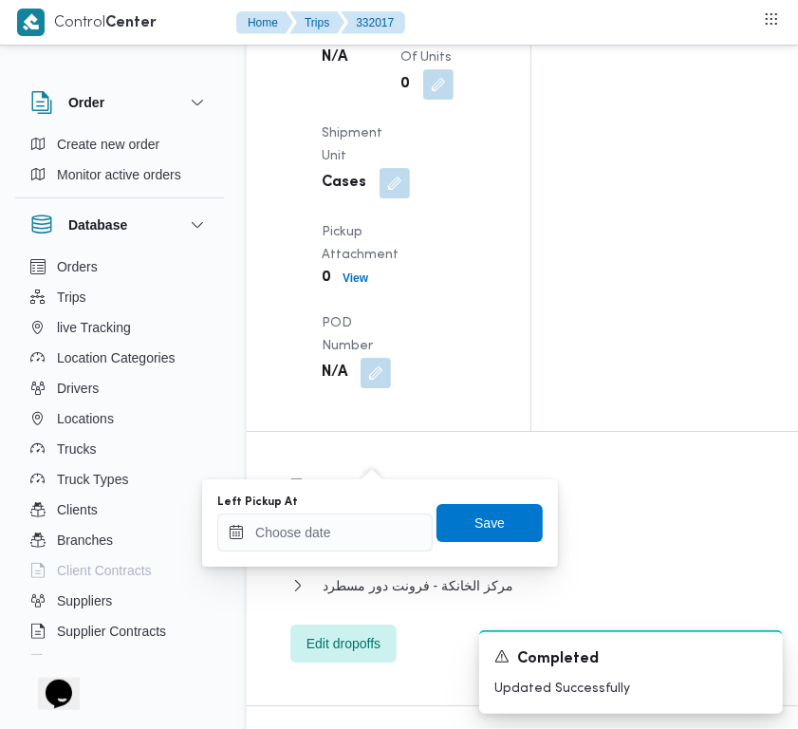
click at [356, 511] on div "Left Pickup At" at bounding box center [324, 523] width 215 height 57
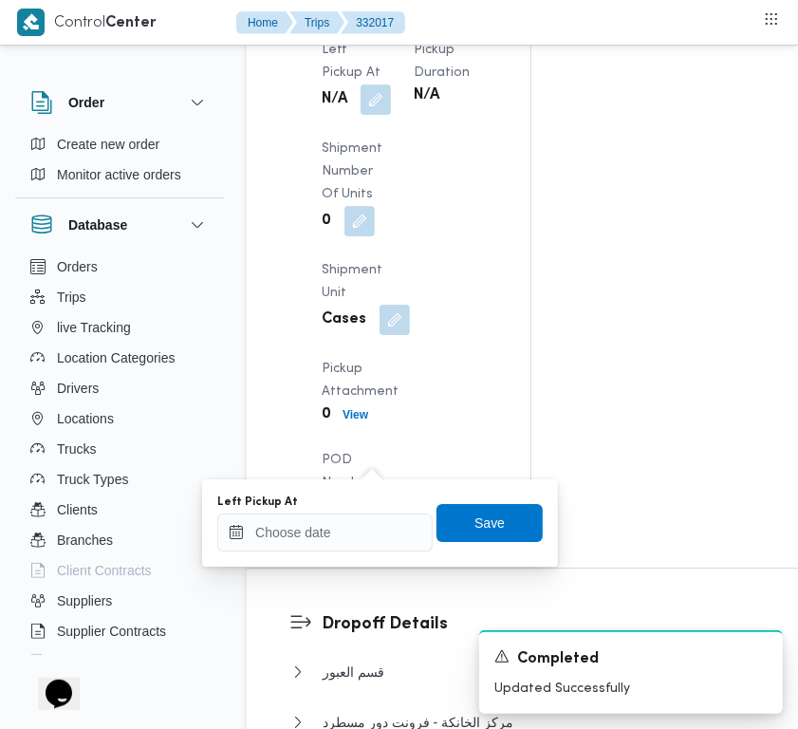
click at [376, 509] on div "Left Pickup At" at bounding box center [324, 502] width 215 height 15
click at [314, 533] on div at bounding box center [324, 533] width 215 height 38
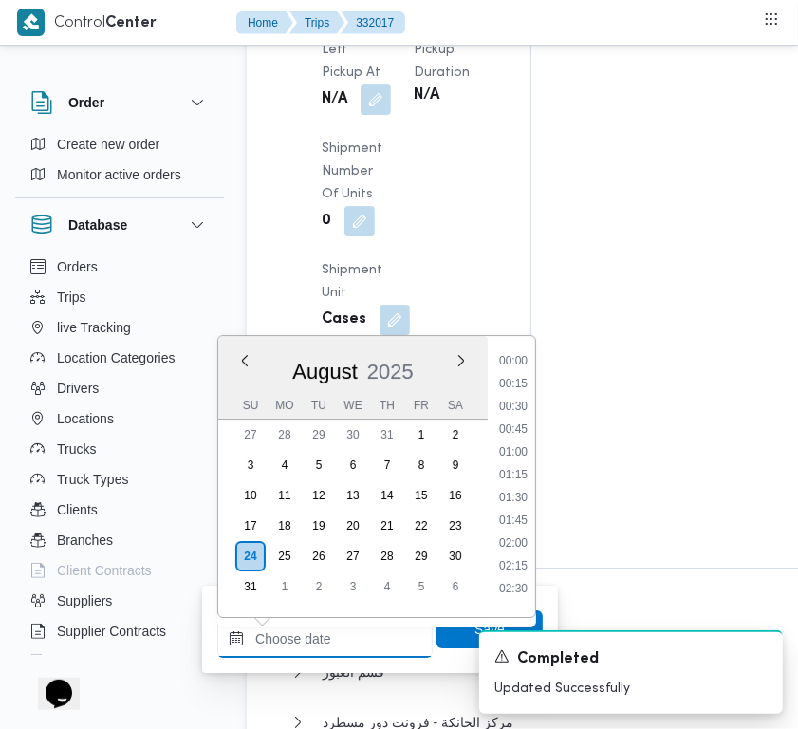
paste input "24/8/2025 7:30:00 AM"
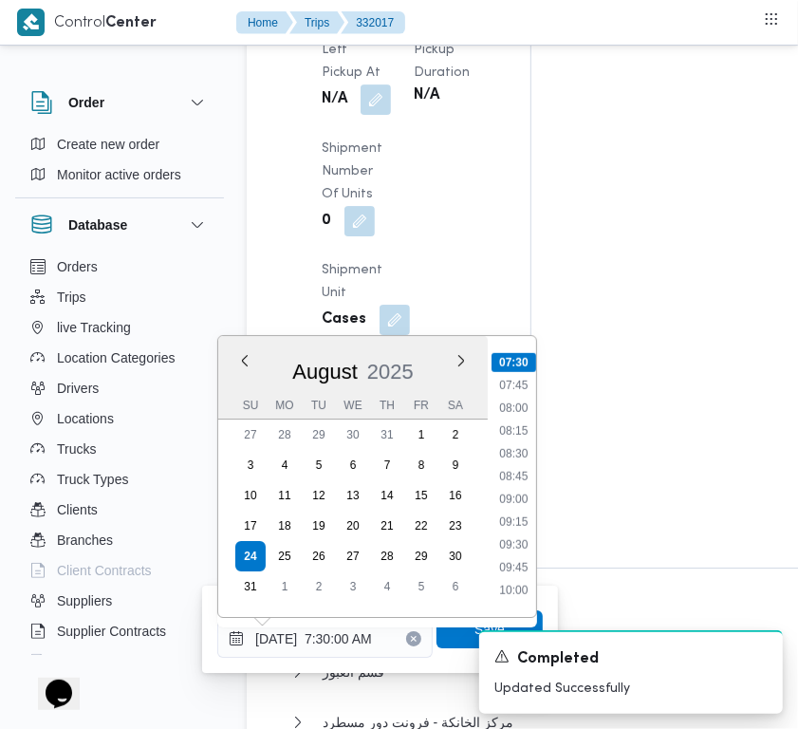
click at [528, 448] on li "08:30" at bounding box center [514, 453] width 44 height 19
type input "24/08/2025 08:30"
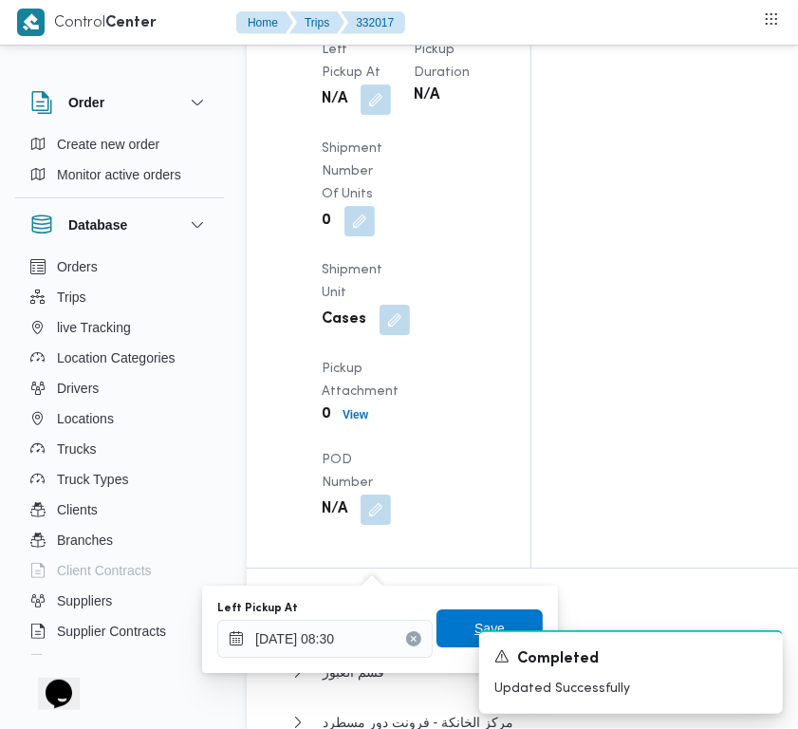
click at [490, 613] on span "Save" at bounding box center [490, 628] width 106 height 38
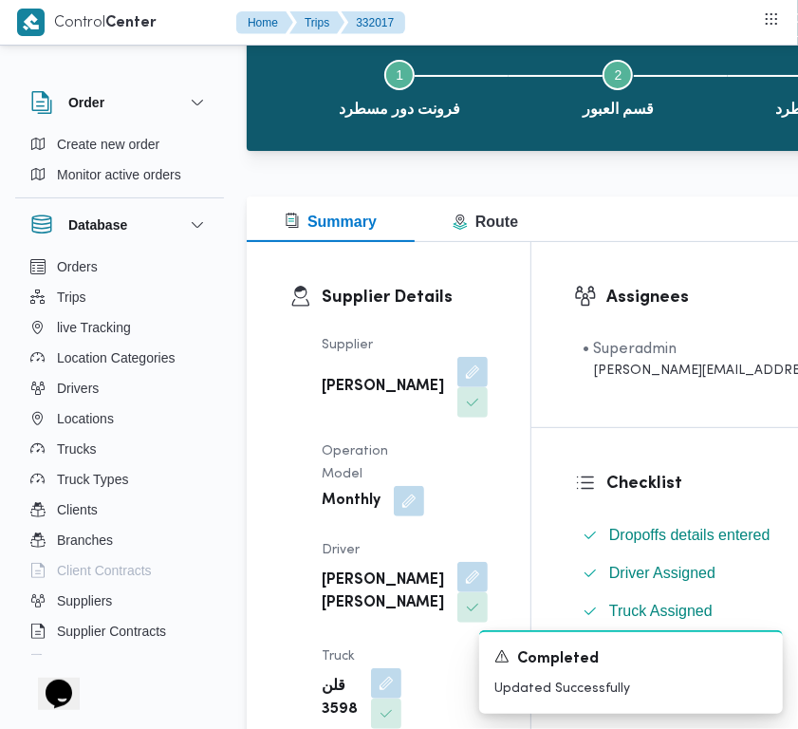
scroll to position [0, 0]
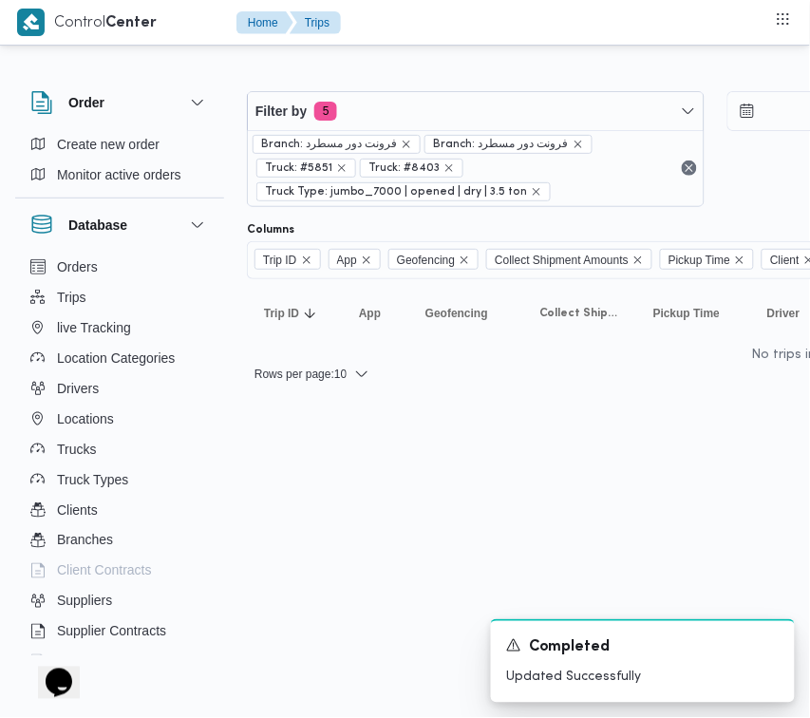
click at [453, 138] on span "Branch: فرونت دور مسطرد" at bounding box center [501, 144] width 136 height 17
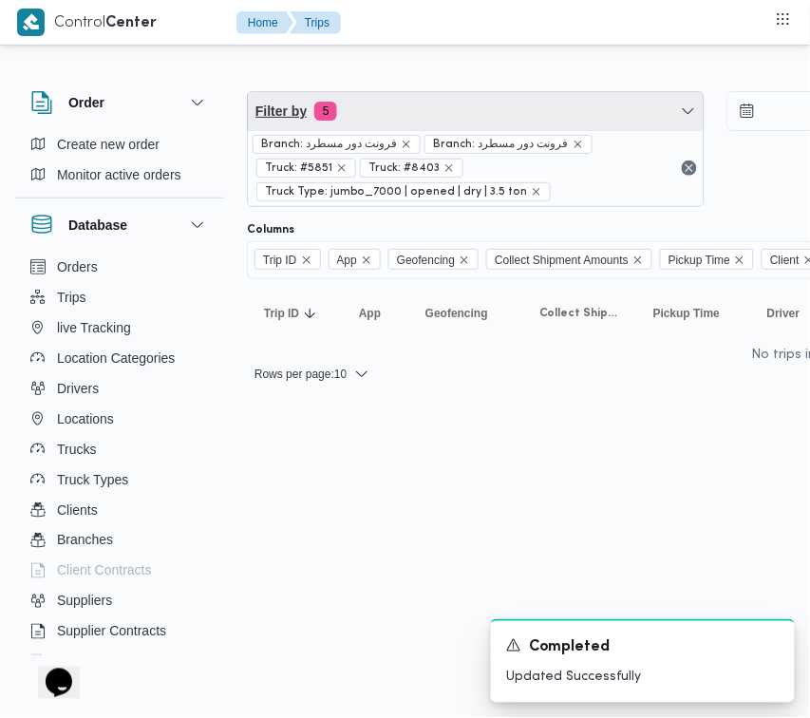
click at [419, 123] on span "Filter by 5" at bounding box center [476, 111] width 456 height 38
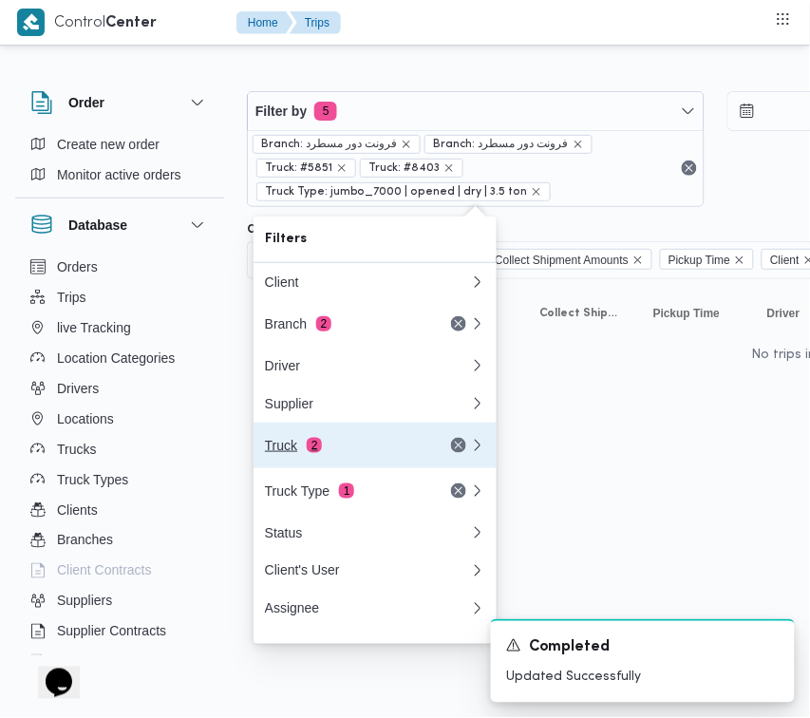
click at [358, 449] on div "Truck 2" at bounding box center [344, 445] width 159 height 15
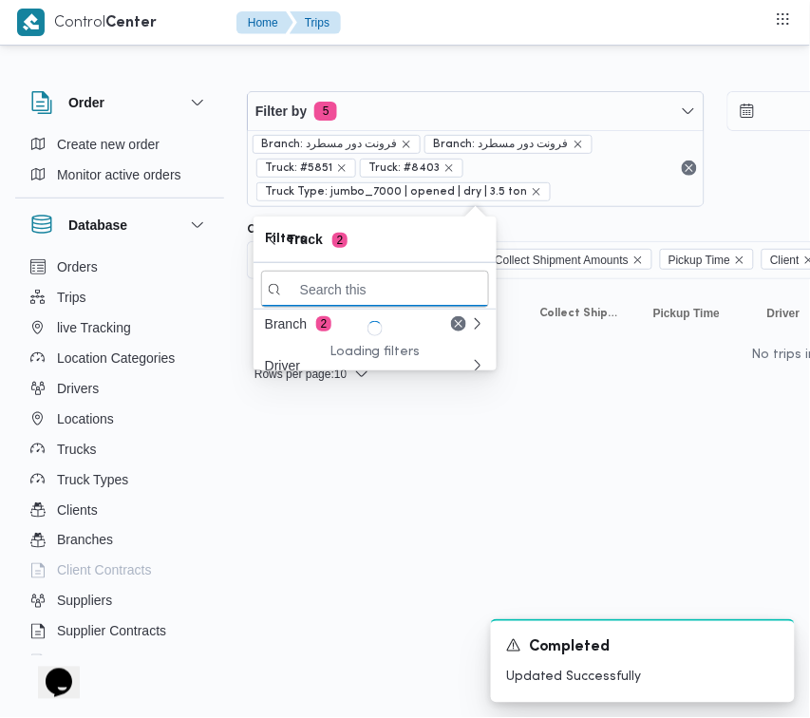
paste input "4862"
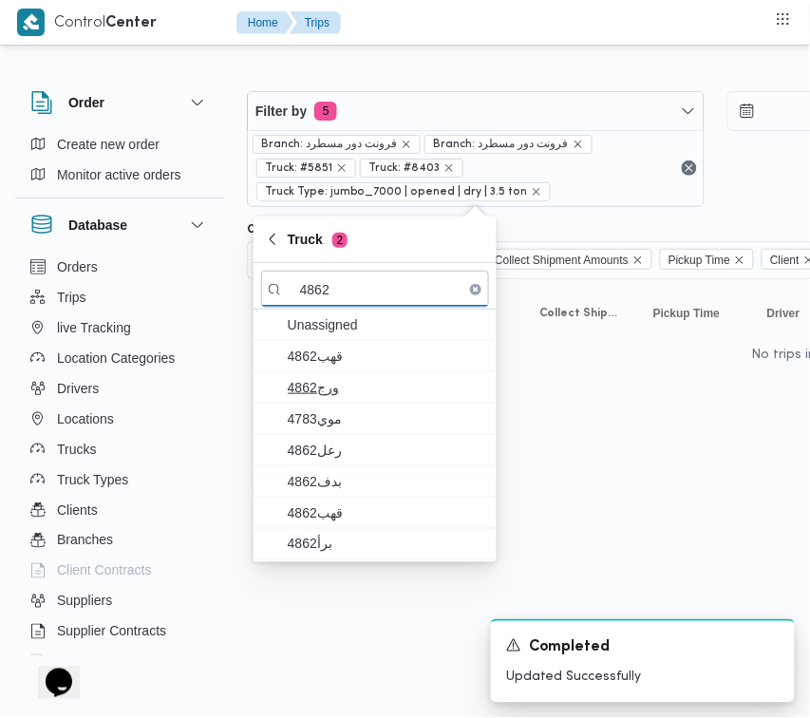
type input "4862"
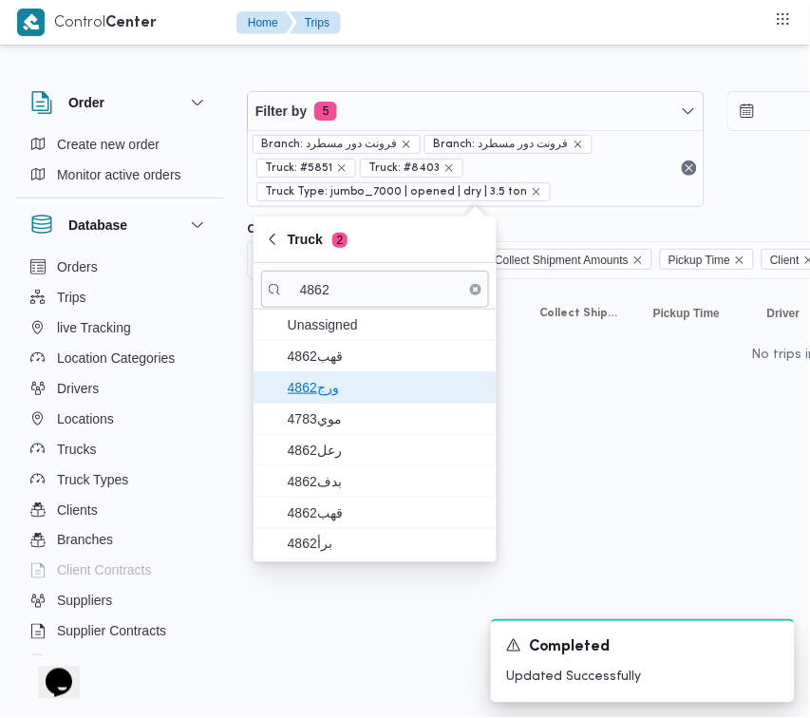
click at [329, 400] on span "ورج4862" at bounding box center [375, 387] width 228 height 30
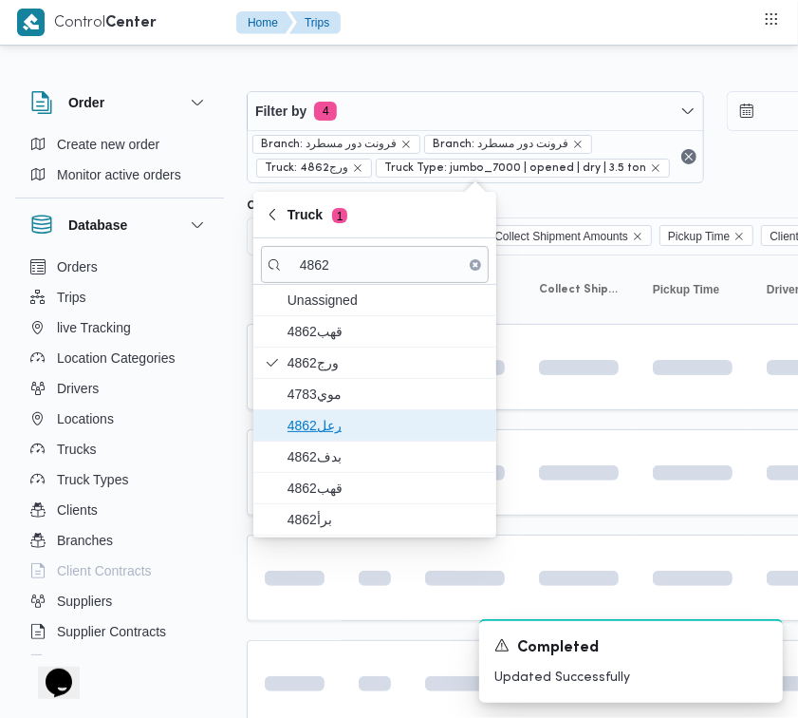
click at [342, 418] on span "رعل4862" at bounding box center [386, 425] width 197 height 23
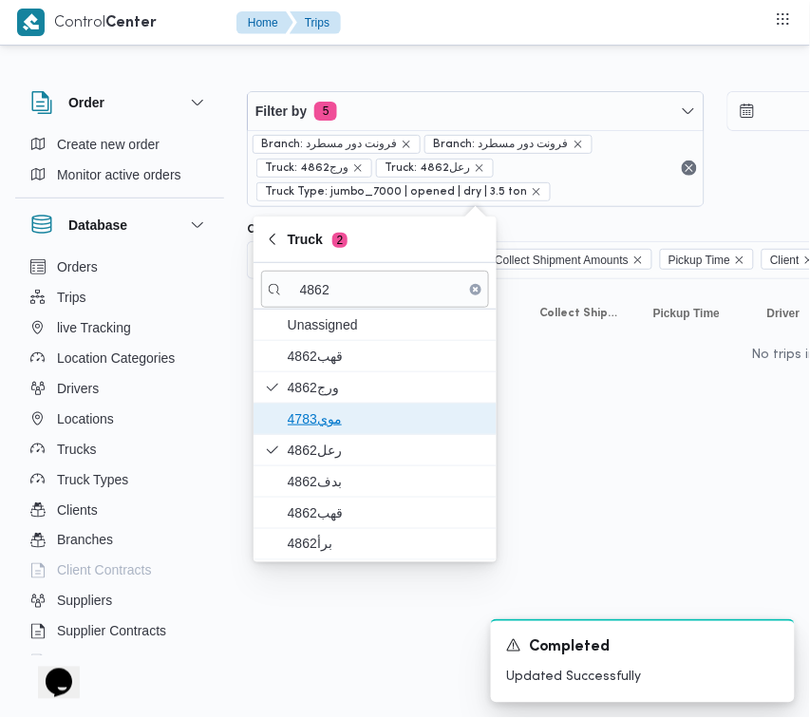
click at [333, 420] on span "موي4783" at bounding box center [386, 418] width 197 height 23
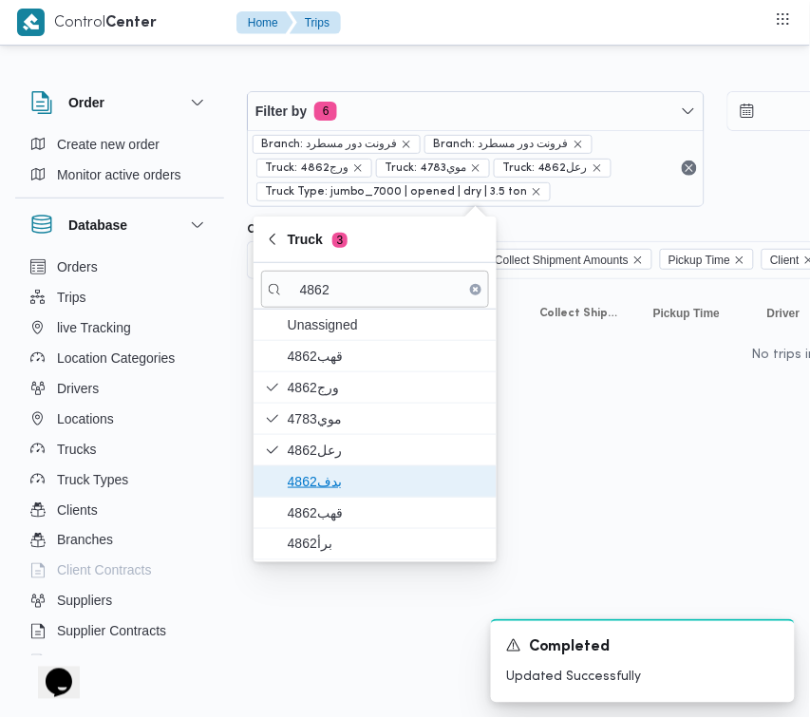
click at [328, 489] on span "بدف4862" at bounding box center [386, 481] width 197 height 23
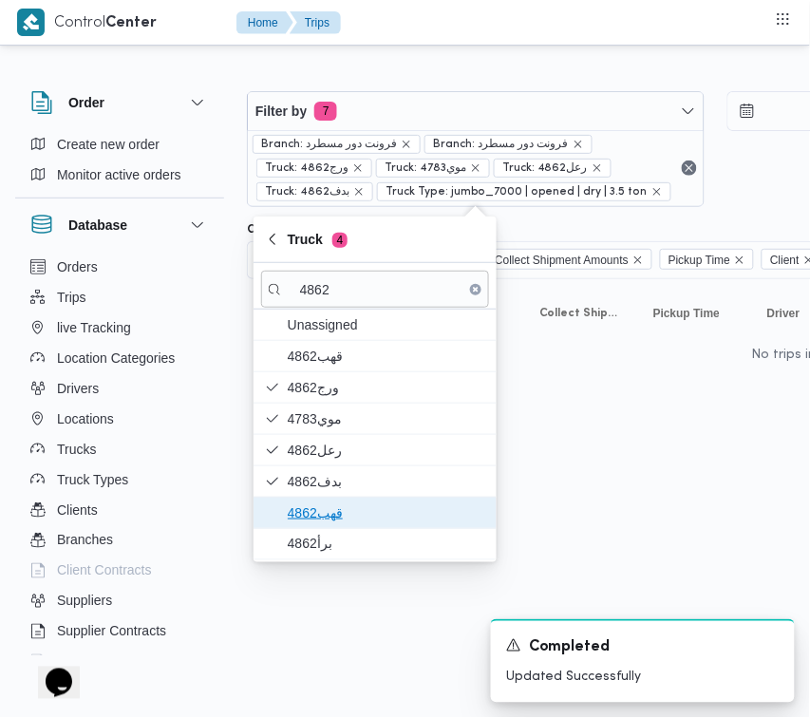
click at [328, 518] on span "قهب4862" at bounding box center [386, 512] width 197 height 23
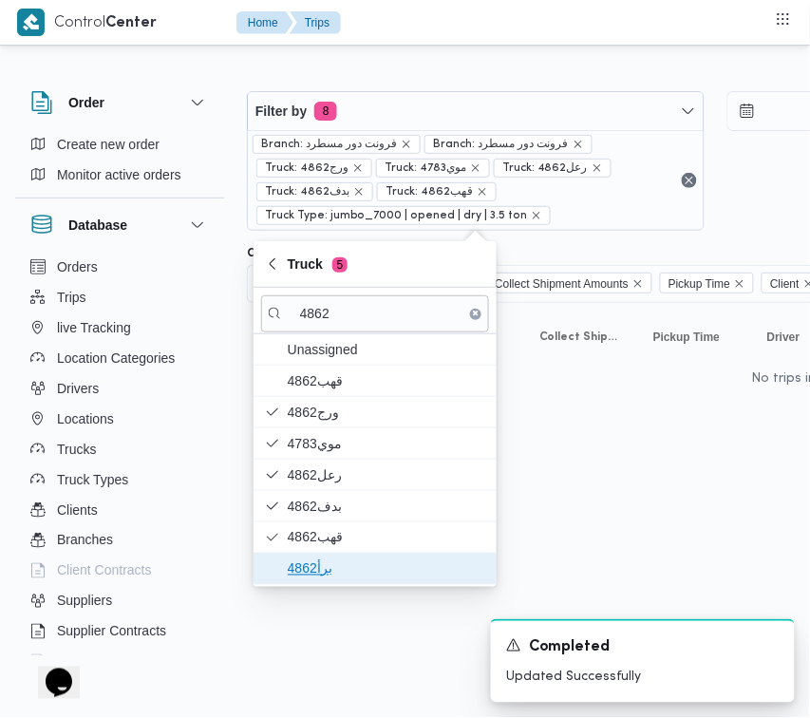
click at [327, 567] on span "برأ4862" at bounding box center [386, 568] width 197 height 23
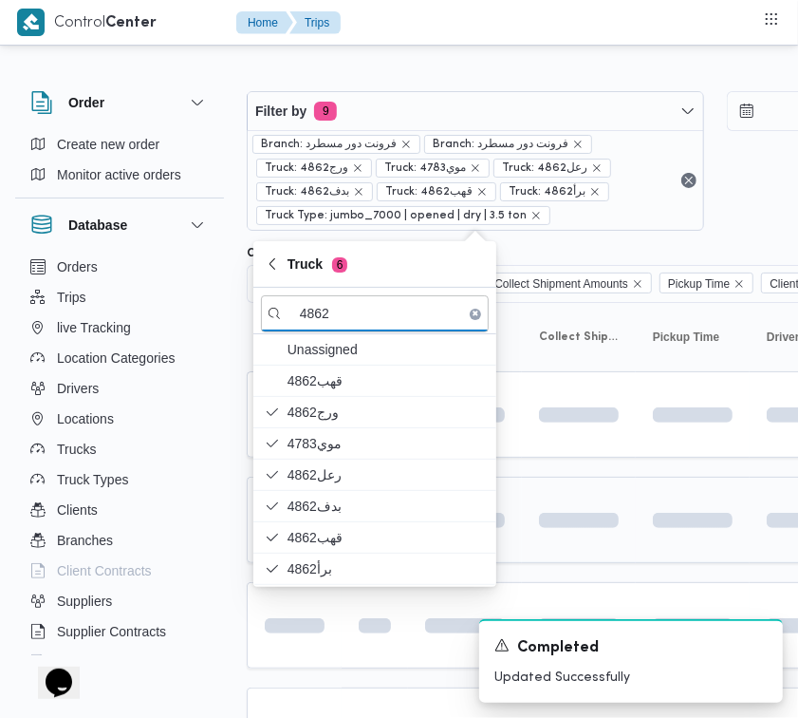
click at [572, 501] on td at bounding box center [579, 520] width 114 height 86
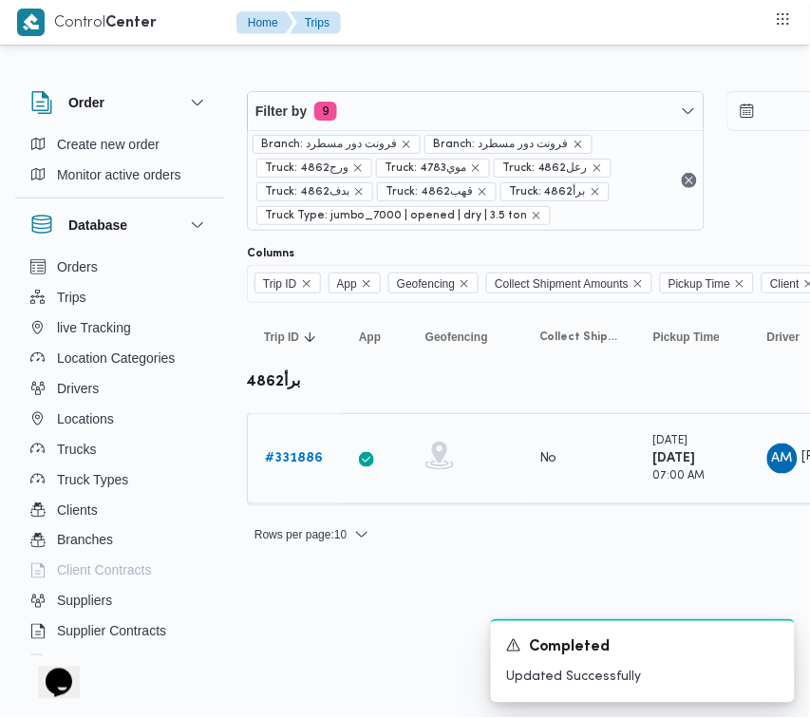
click at [318, 464] on b "# 331886" at bounding box center [294, 458] width 58 height 12
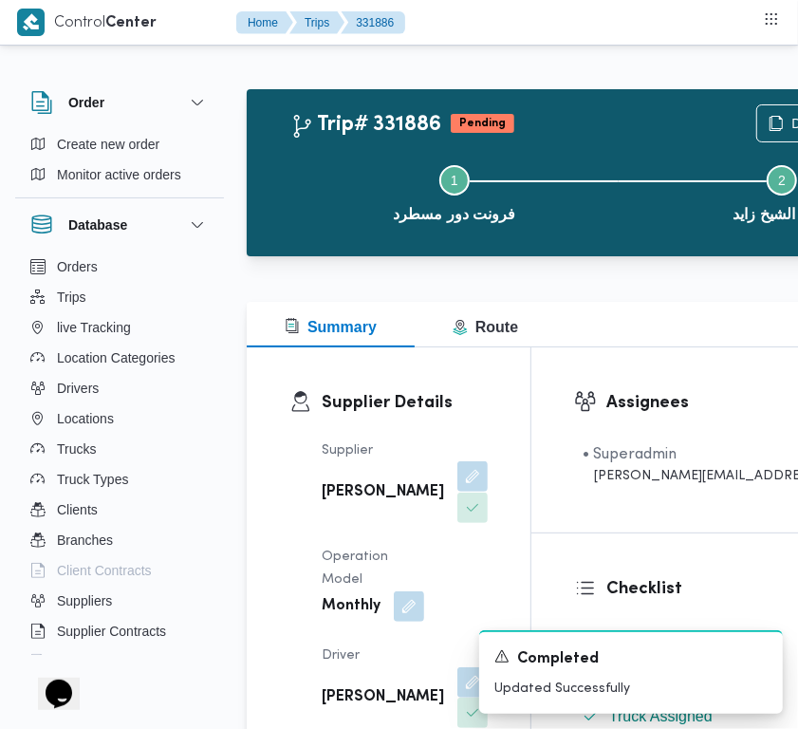
click at [458, 486] on button "button" at bounding box center [473, 476] width 30 height 30
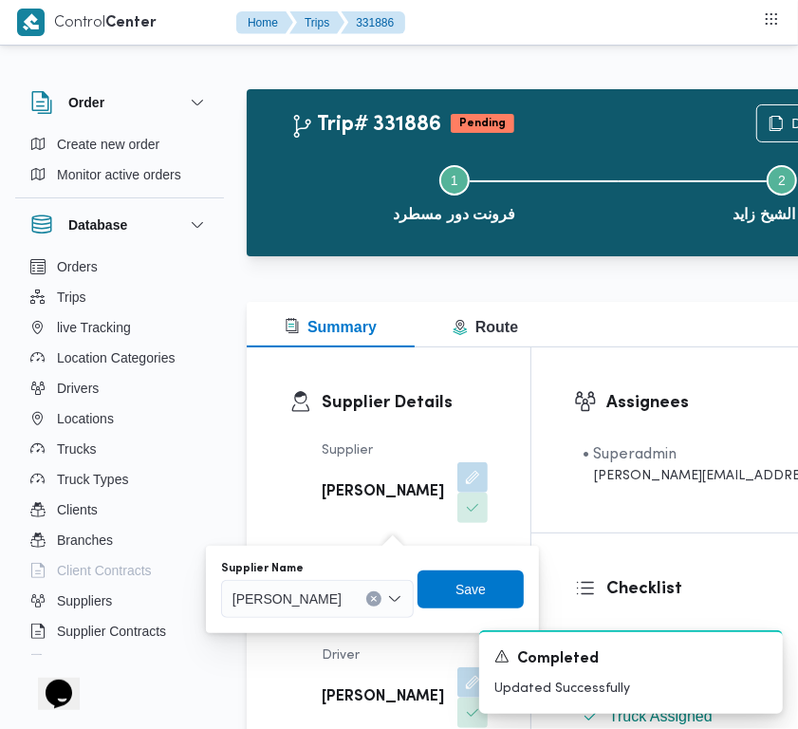
click at [366, 582] on div "عبدالواحد محمد احمد مسعد" at bounding box center [317, 599] width 193 height 38
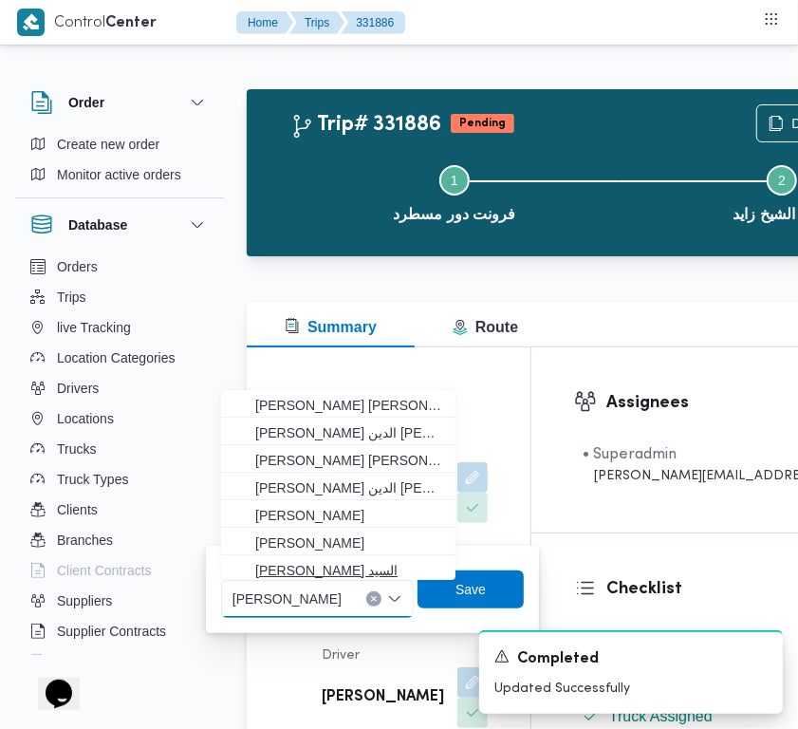
paste input "ربيع"
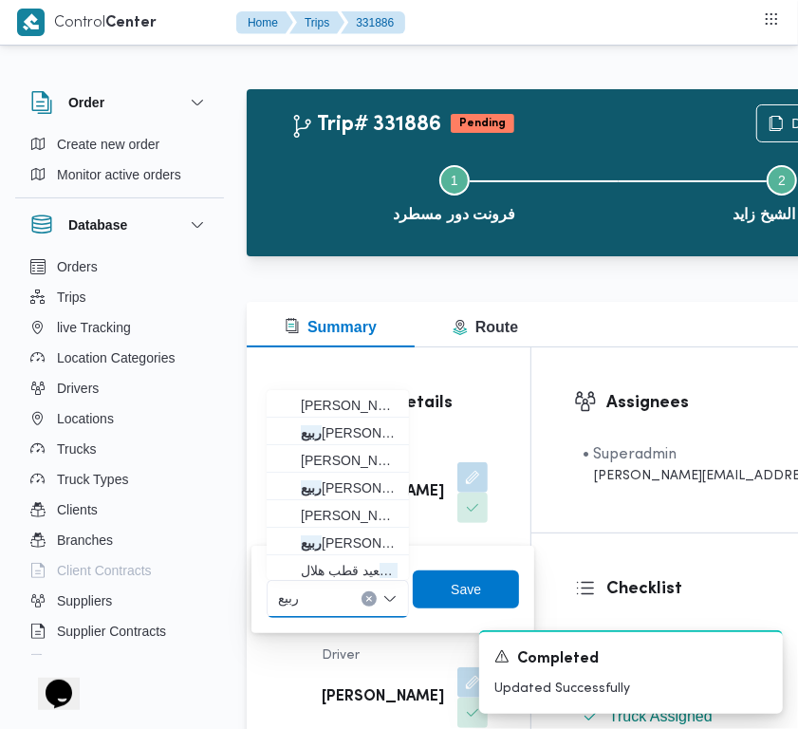
type input "ربيع عيد"
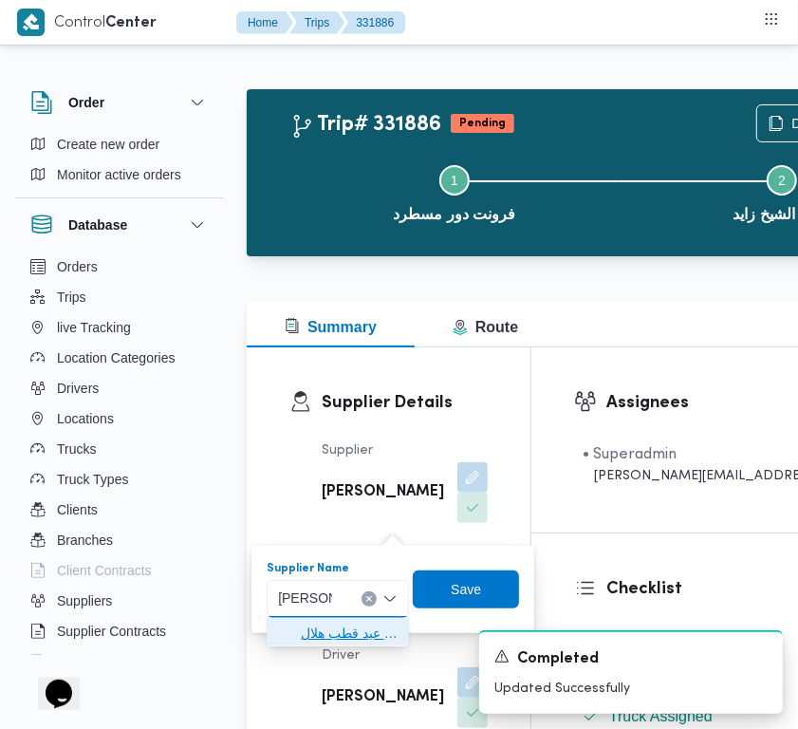
click at [342, 626] on span "ربيع عيد قطب هلال" at bounding box center [349, 633] width 97 height 23
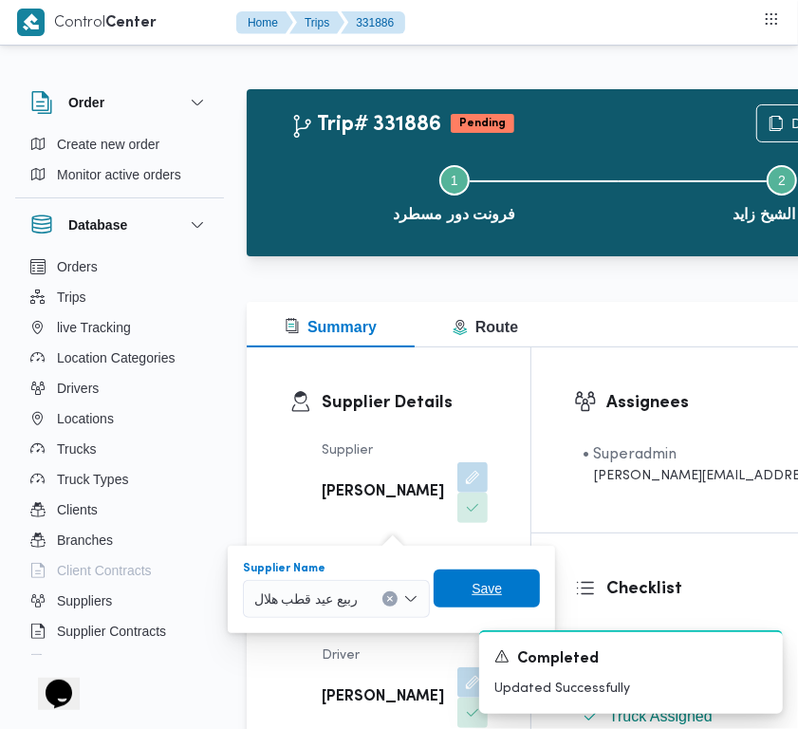
click at [470, 605] on span "Save" at bounding box center [487, 589] width 106 height 38
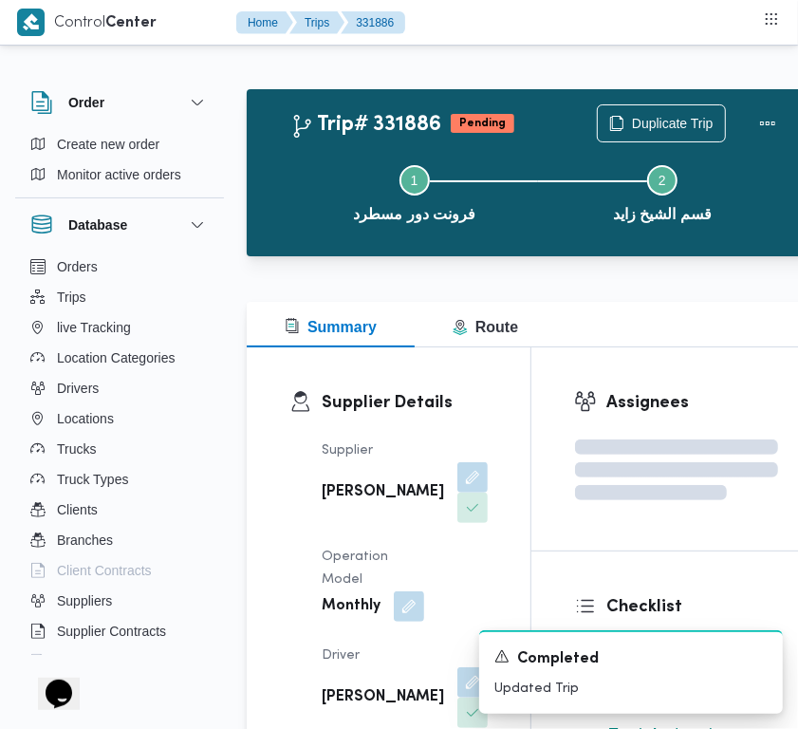
click at [414, 481] on div "عبدالواحد محمد احمد مسعد" at bounding box center [405, 492] width 170 height 65
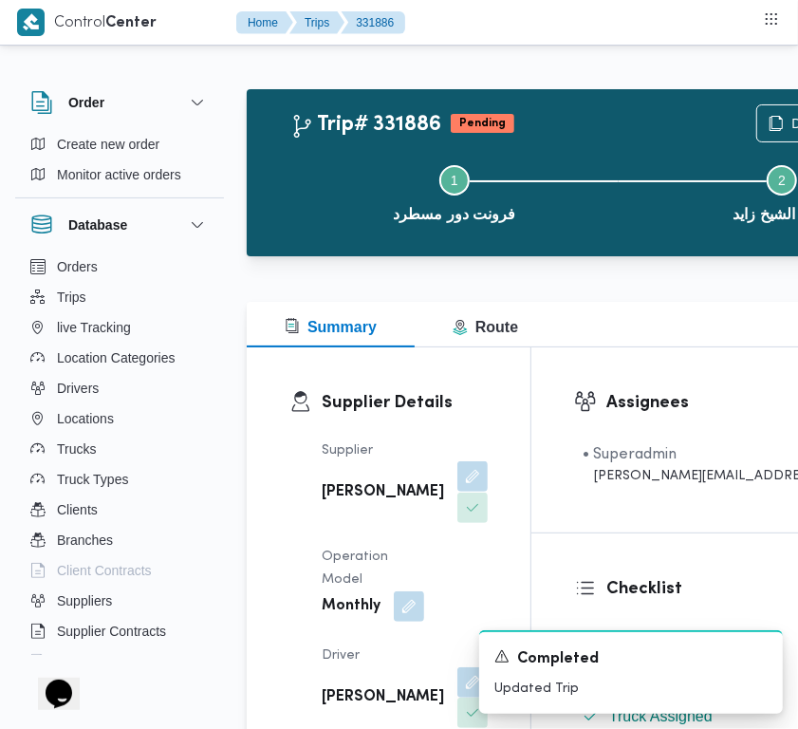
click at [458, 487] on button "button" at bounding box center [473, 476] width 30 height 30
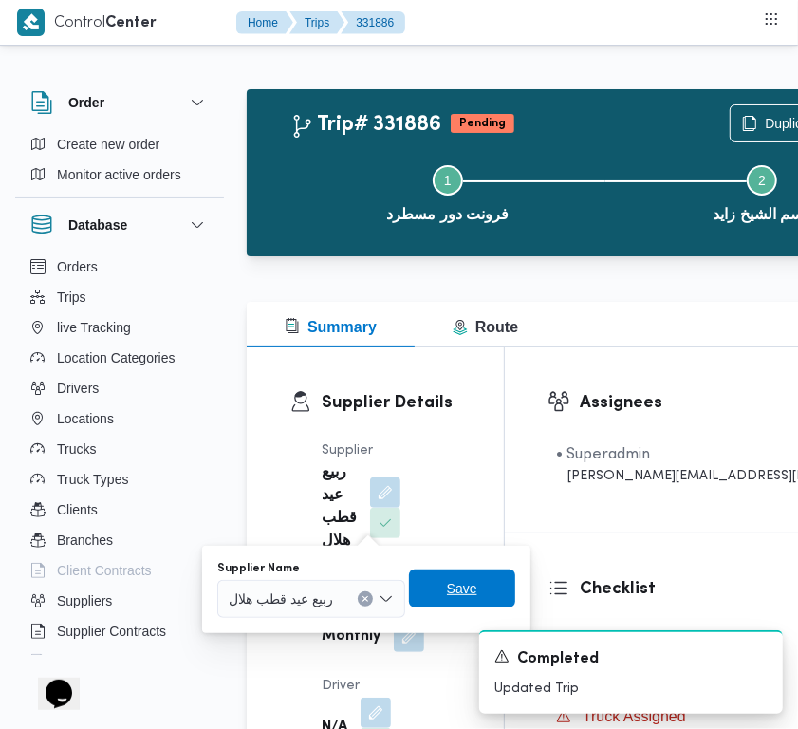
click at [494, 577] on span "Save" at bounding box center [462, 589] width 106 height 38
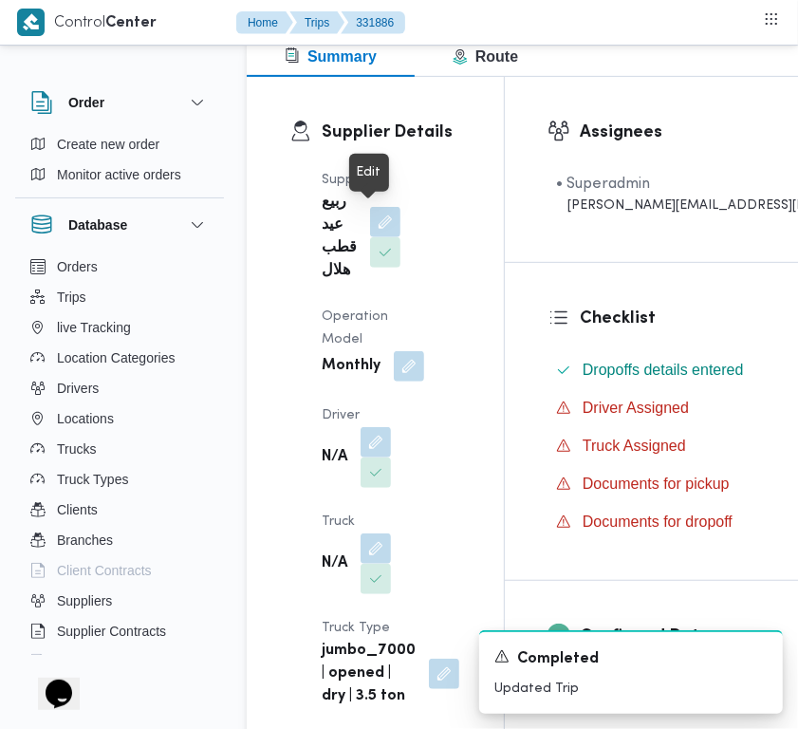
scroll to position [309, 0]
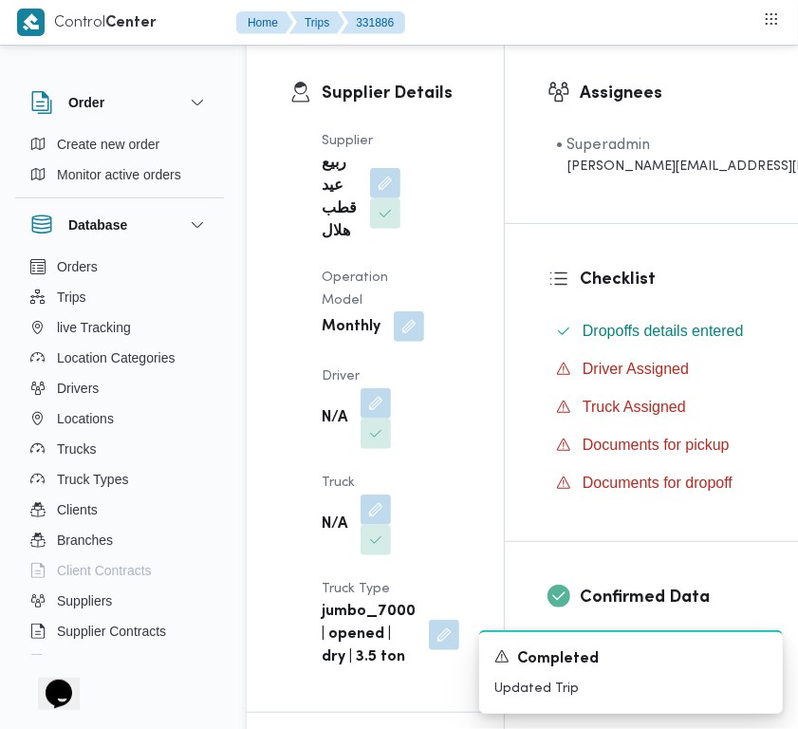
click at [413, 342] on span at bounding box center [404, 327] width 40 height 30
click at [410, 324] on button "button" at bounding box center [409, 326] width 30 height 30
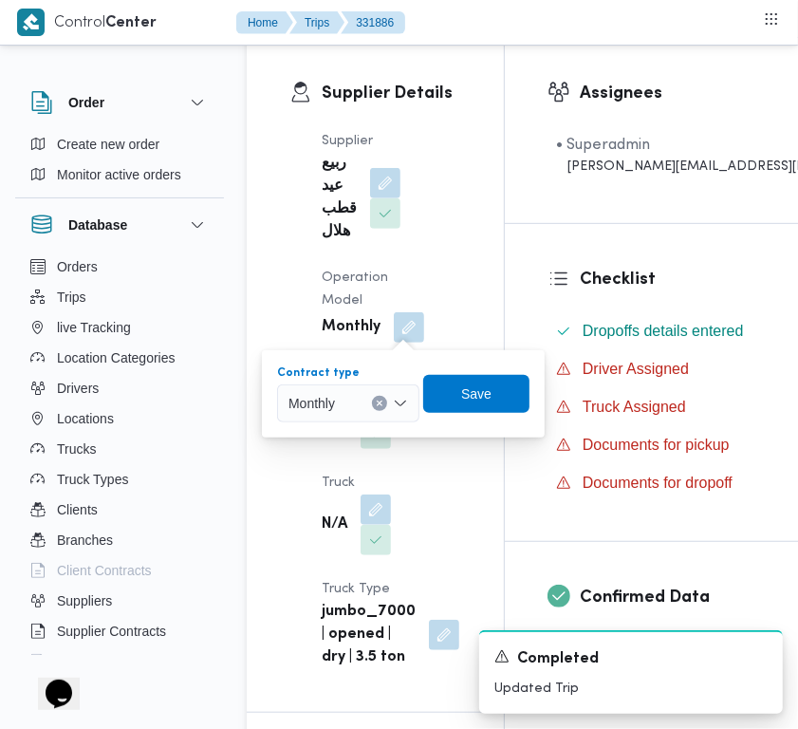
click at [370, 400] on div "Monthly" at bounding box center [348, 403] width 142 height 38
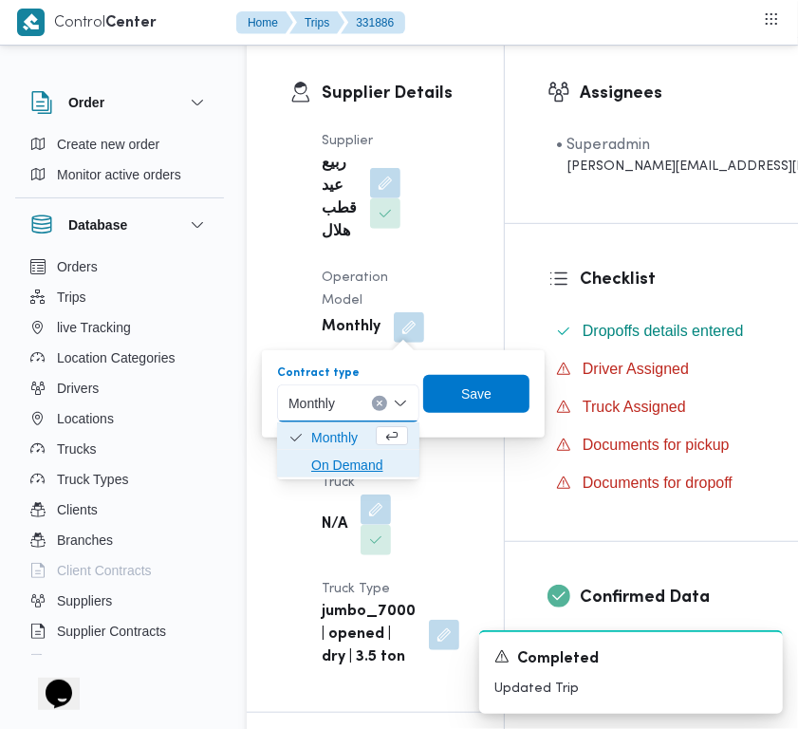
click at [361, 458] on span "On Demand" at bounding box center [359, 465] width 97 height 23
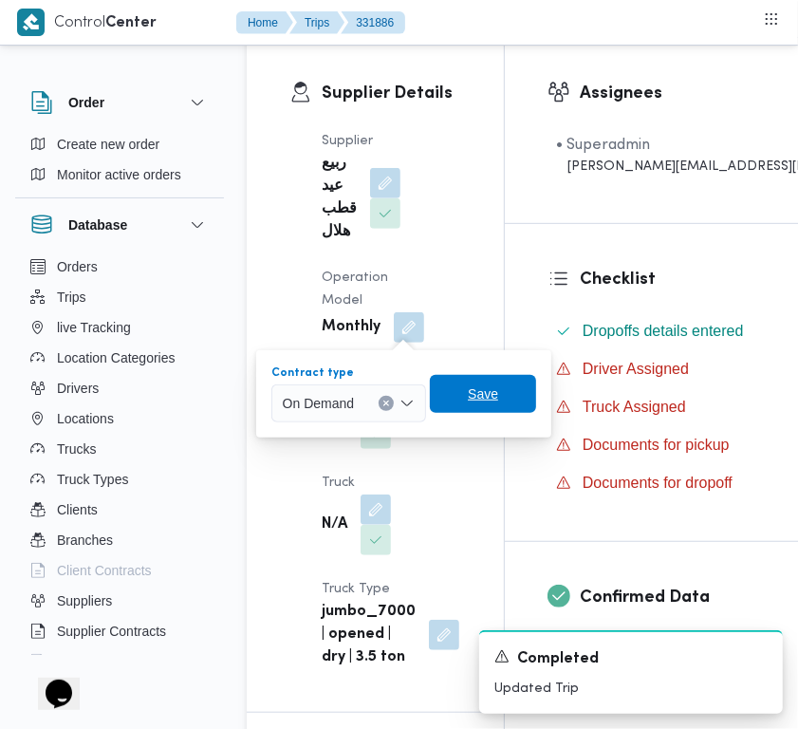
click at [435, 404] on span "Save" at bounding box center [483, 394] width 106 height 38
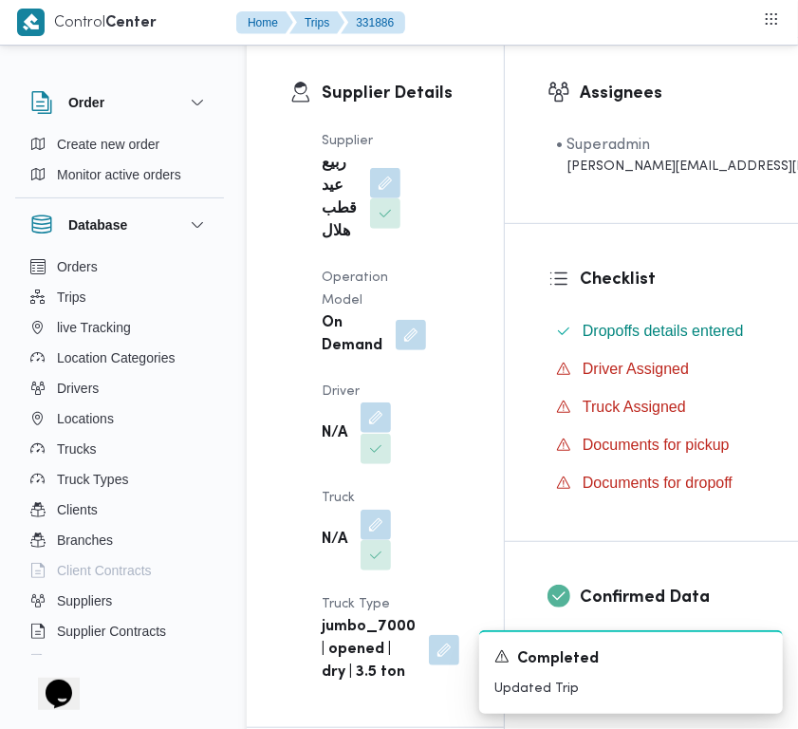
click at [387, 413] on button "button" at bounding box center [376, 417] width 30 height 30
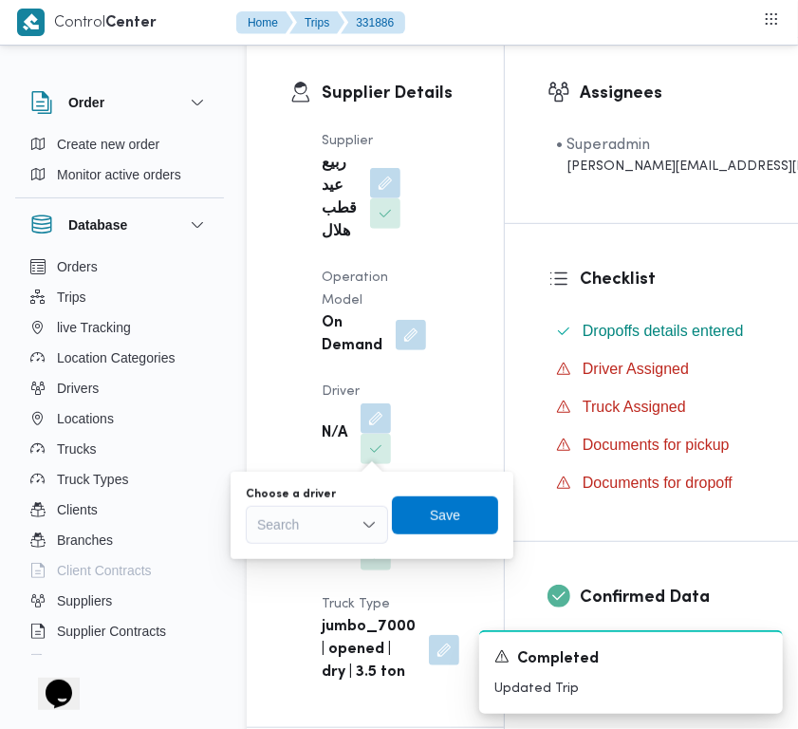
click at [348, 519] on div "Search" at bounding box center [317, 525] width 142 height 38
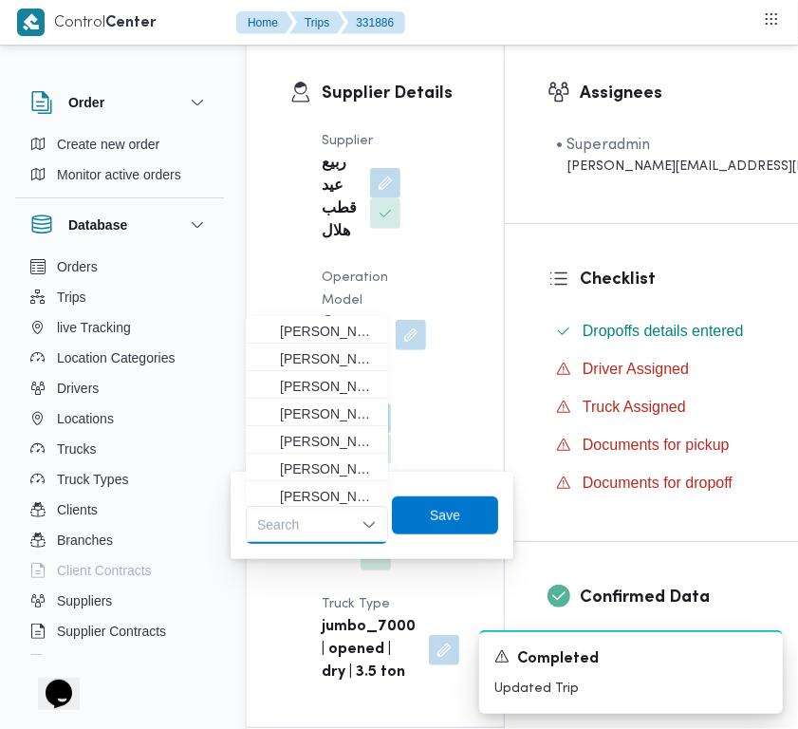
paste input "مر هاشم"
type input "مر هاشم جاب الله محمد"
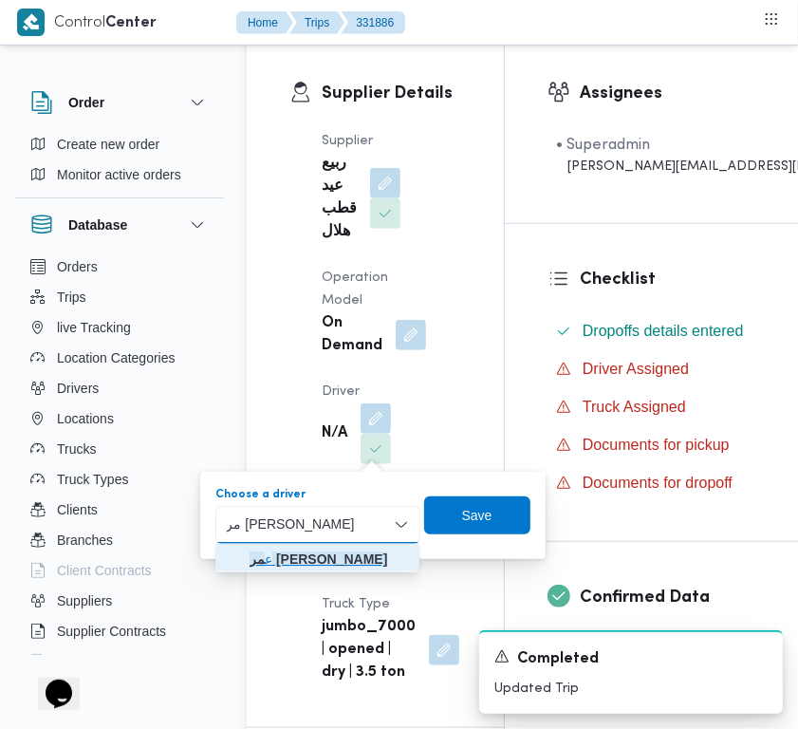
click at [281, 561] on mark "مر هاشم جاب الله محمد" at bounding box center [319, 558] width 138 height 15
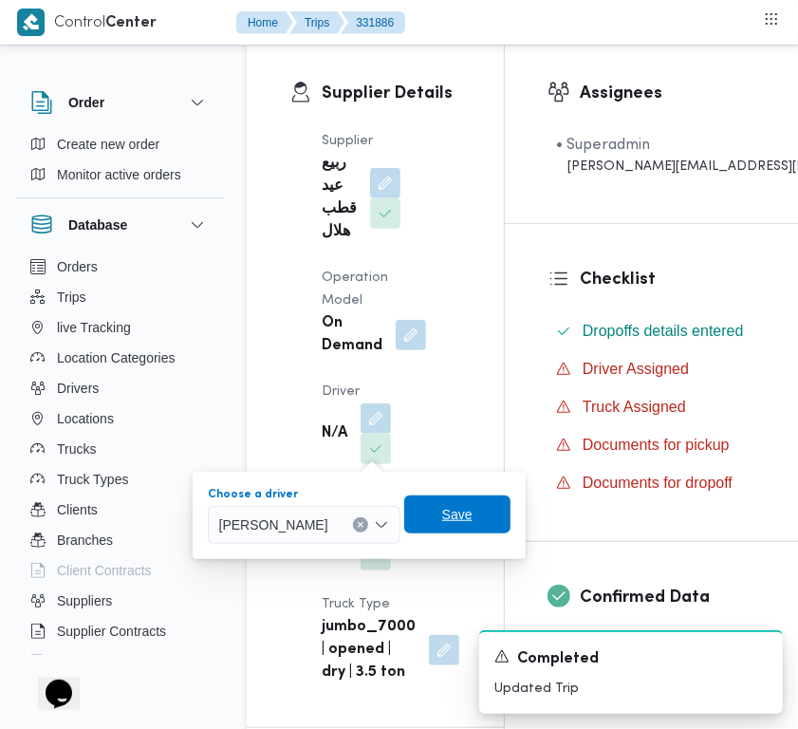
click at [463, 527] on span "Save" at bounding box center [457, 514] width 106 height 38
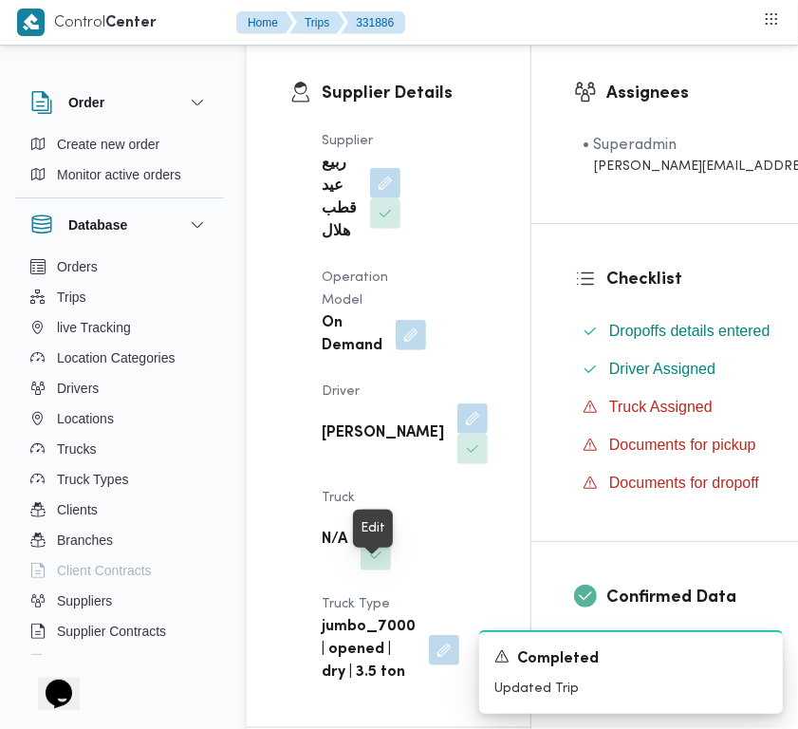
click at [378, 539] on button "button" at bounding box center [376, 524] width 30 height 30
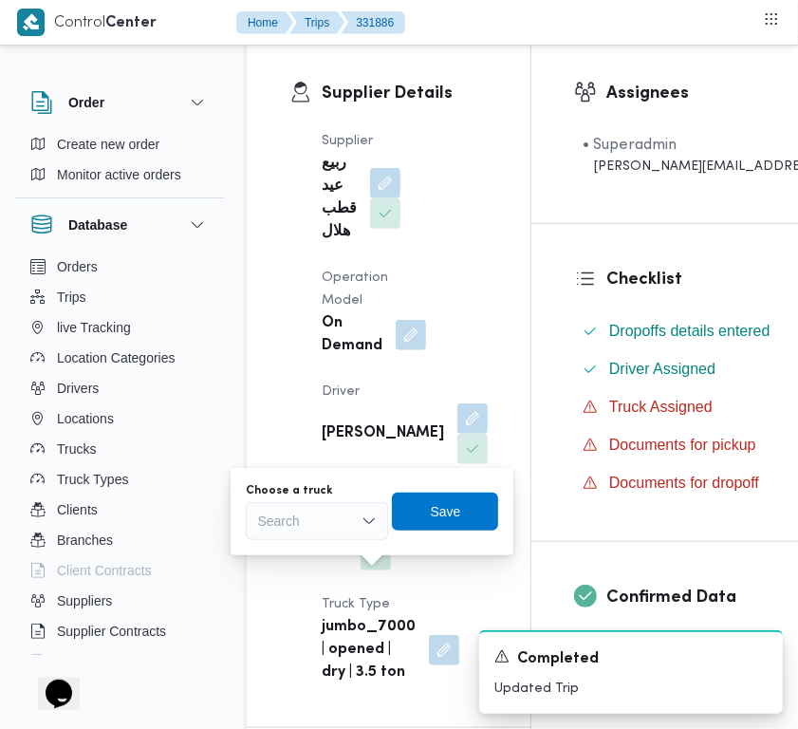
click at [309, 527] on div "Search" at bounding box center [317, 521] width 142 height 38
paste input "5481"
type input "5481"
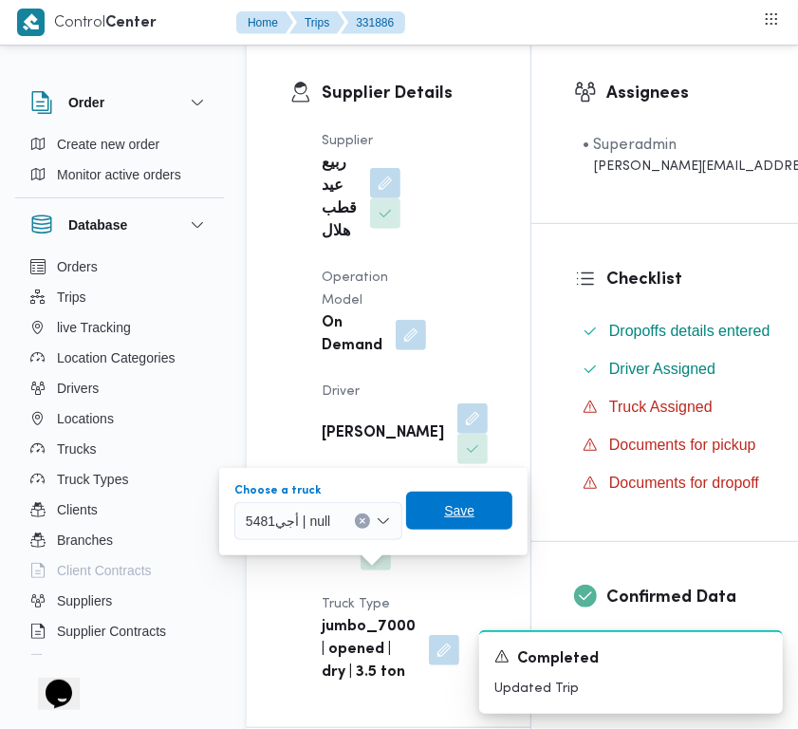
click at [452, 508] on span "Save" at bounding box center [459, 510] width 30 height 23
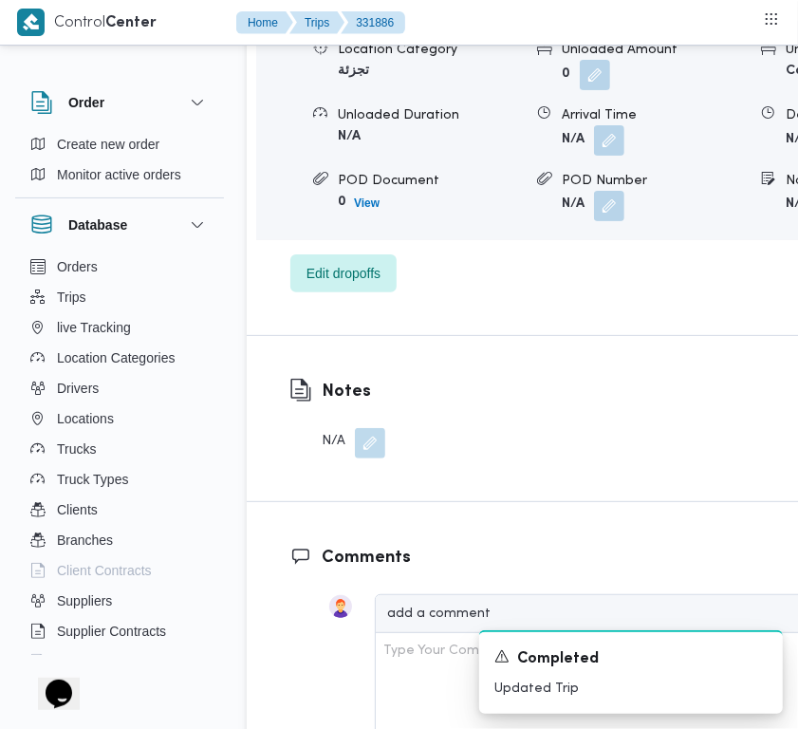
scroll to position [3876, 0]
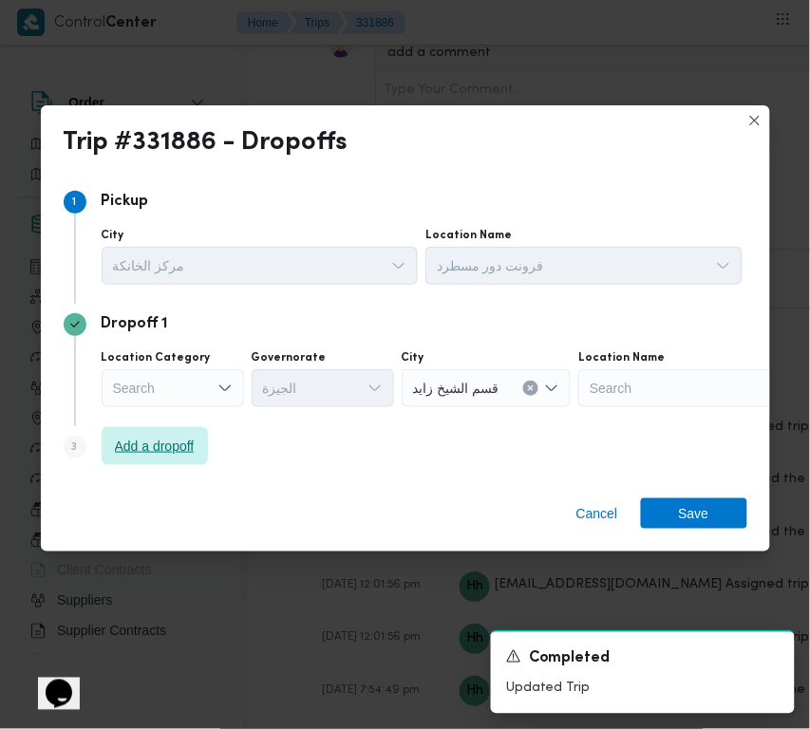
click at [121, 449] on span "Add a dropoff" at bounding box center [155, 446] width 80 height 23
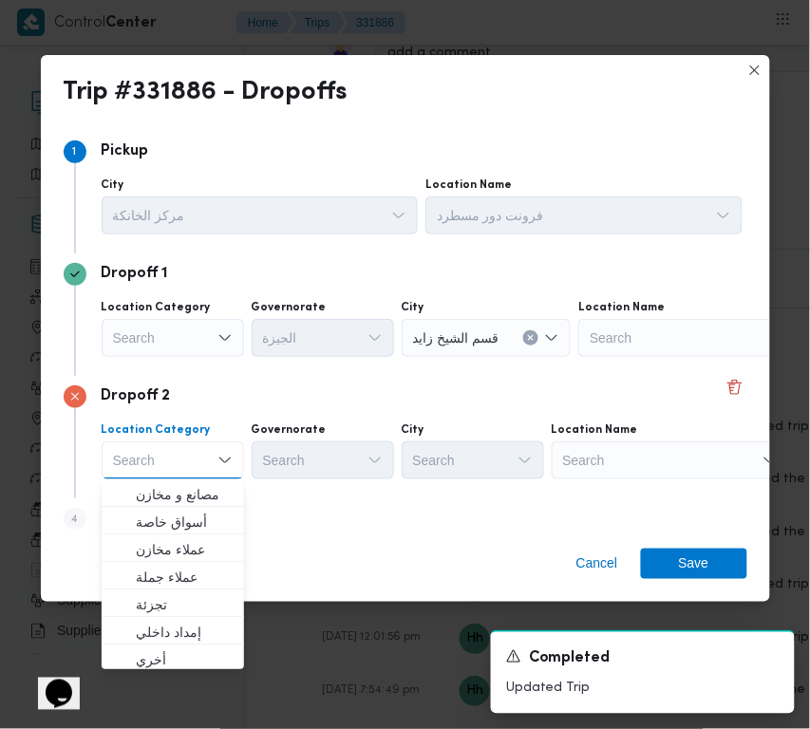
click at [566, 435] on label "Location Name" at bounding box center [594, 429] width 86 height 15
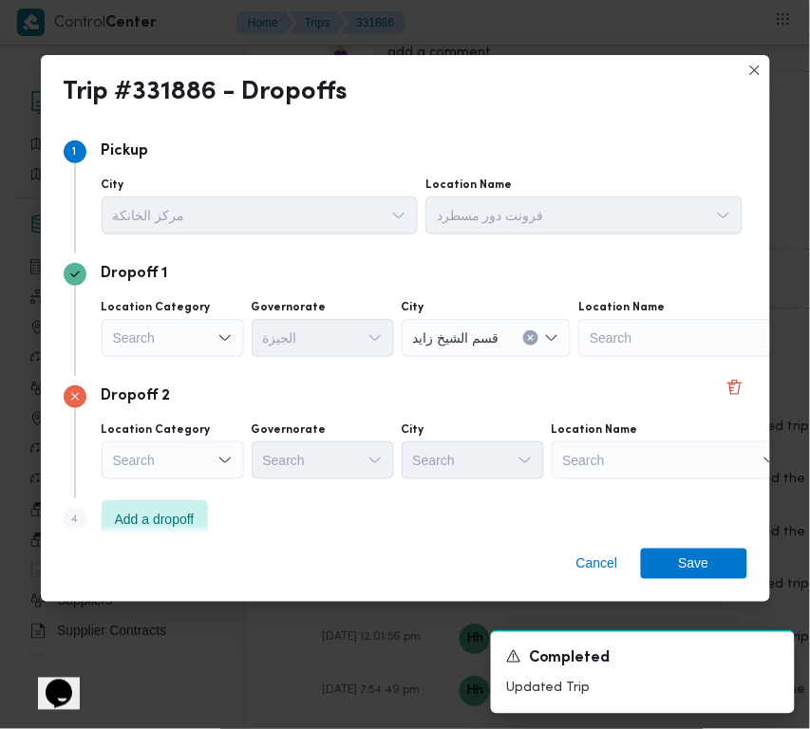
click at [629, 461] on div "Search" at bounding box center [669, 460] width 237 height 38
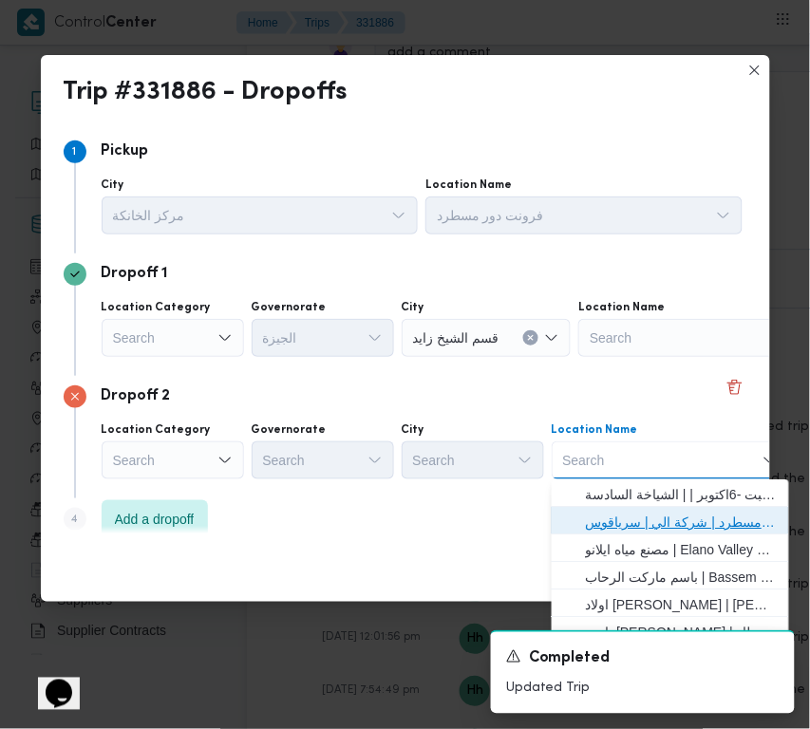
drag, startPoint x: 645, startPoint y: 514, endPoint x: 457, endPoint y: 494, distance: 189.9
click at [645, 514] on span "فرونت دور مسطرد | شركة الي | سرياقوس" at bounding box center [682, 522] width 192 height 23
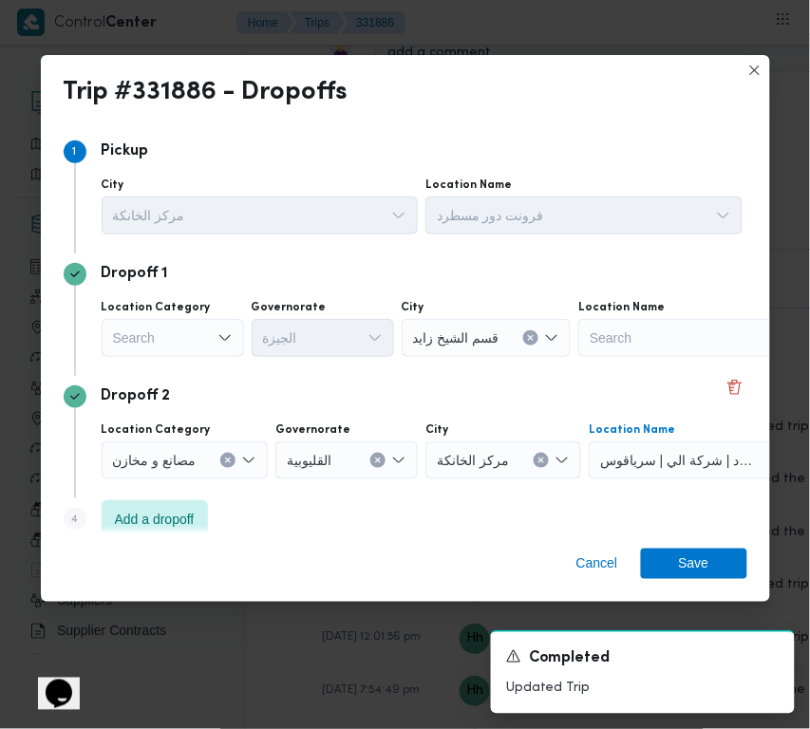
click at [202, 334] on div "Search" at bounding box center [173, 338] width 142 height 38
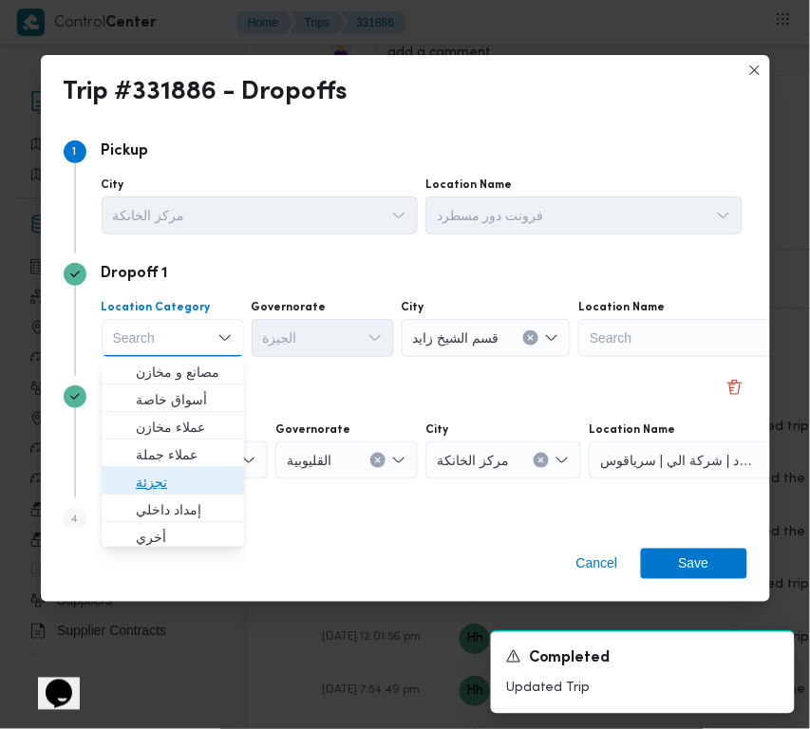
click at [166, 480] on span "تجزئة" at bounding box center [184, 482] width 97 height 23
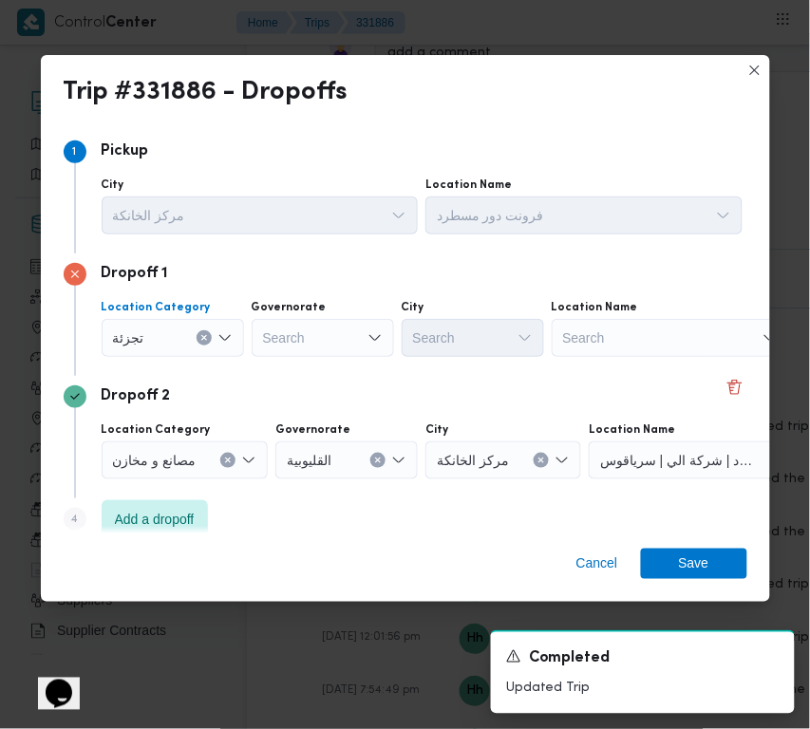
click at [300, 368] on div "Dropoff 1 Location Category تجزئة Combo box. Selected. تجزئة. Press Backspace t…" at bounding box center [405, 314] width 683 height 122
click at [311, 346] on div "Search" at bounding box center [323, 338] width 142 height 38
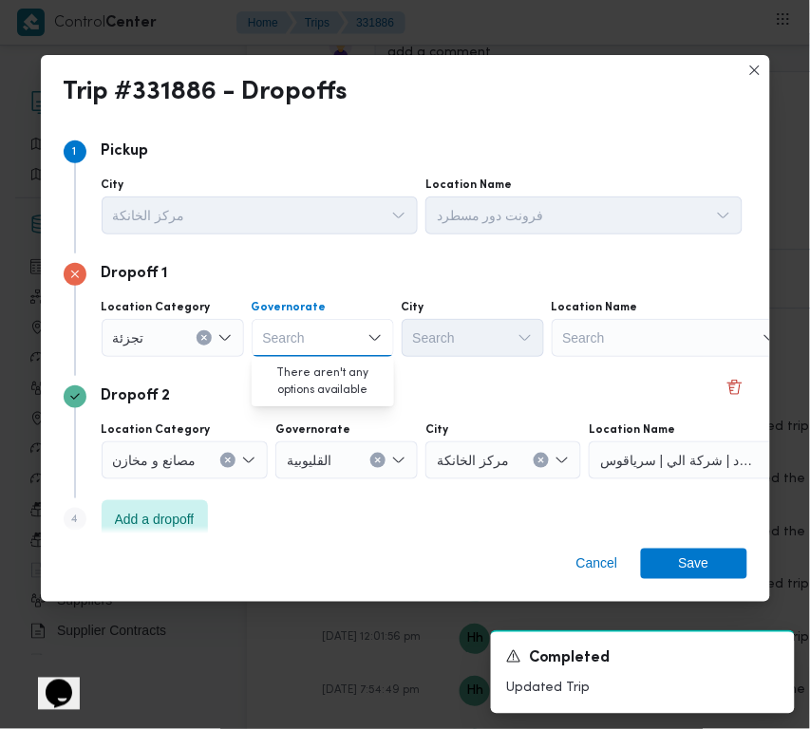
paste input "جيزة"
type input "جيزة"
click at [345, 329] on div "جيزة جيزة" at bounding box center [323, 338] width 142 height 38
drag, startPoint x: 306, startPoint y: 328, endPoint x: 304, endPoint y: 345, distance: 16.2
click at [305, 329] on div "جيزة جيزة" at bounding box center [323, 338] width 142 height 38
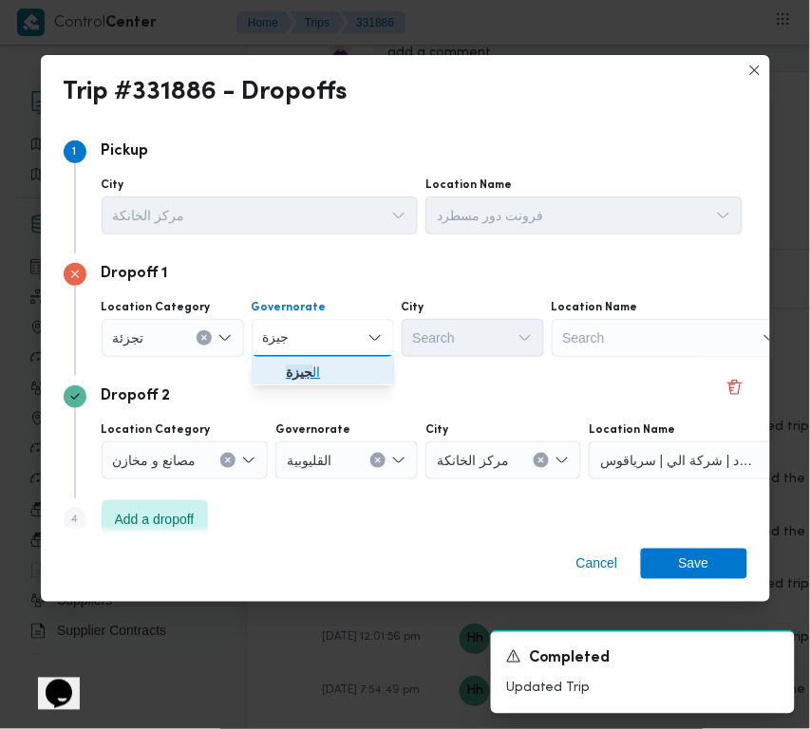
click at [301, 377] on mark "جيزة" at bounding box center [299, 371] width 27 height 15
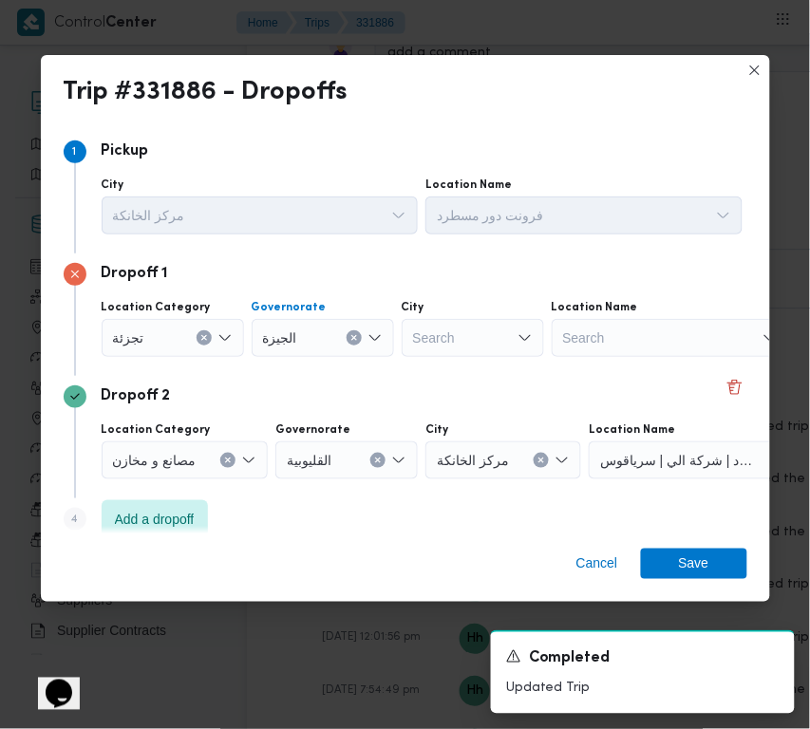
click at [444, 330] on div "Search" at bounding box center [473, 338] width 142 height 38
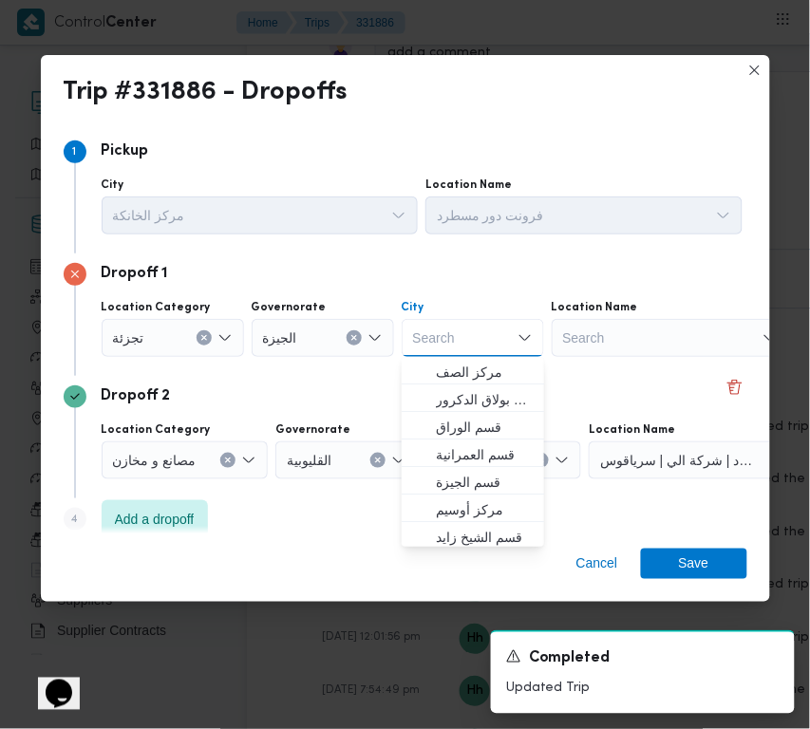
paste input "أكتوبر"
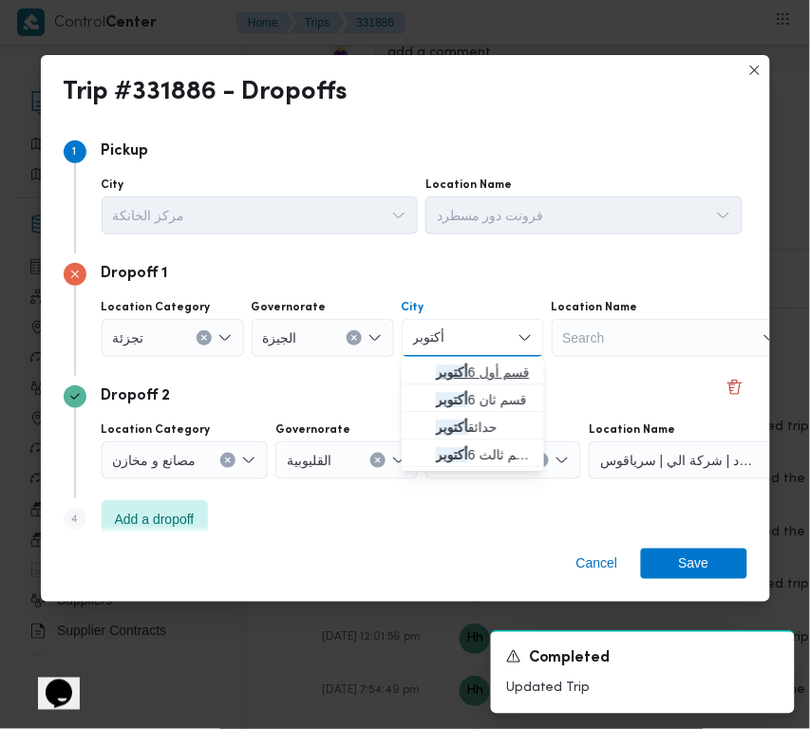
type input "أكتوبر"
click at [439, 371] on mark "أكتوبر" at bounding box center [452, 371] width 32 height 15
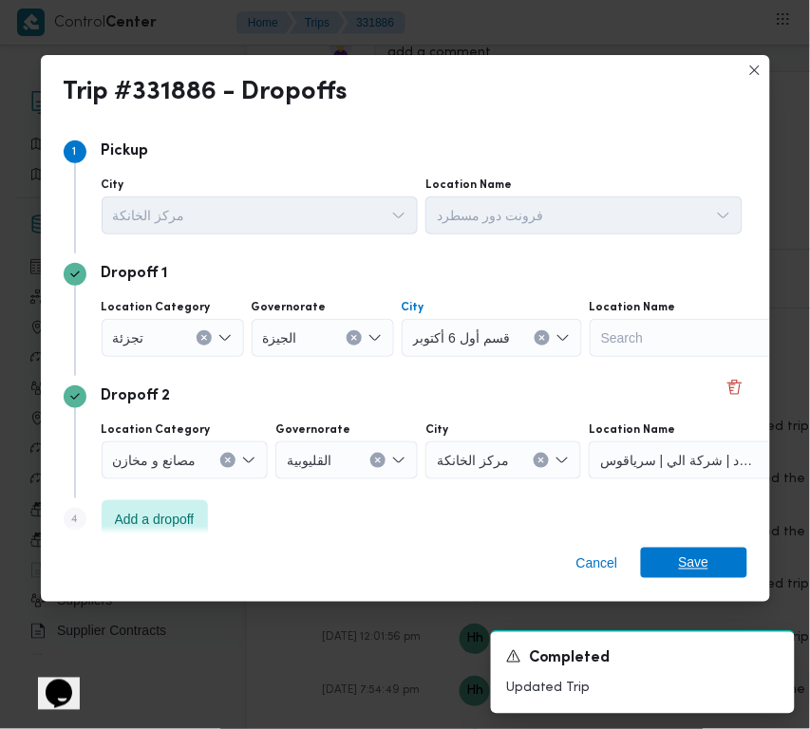
click at [682, 570] on span "Save" at bounding box center [694, 563] width 30 height 30
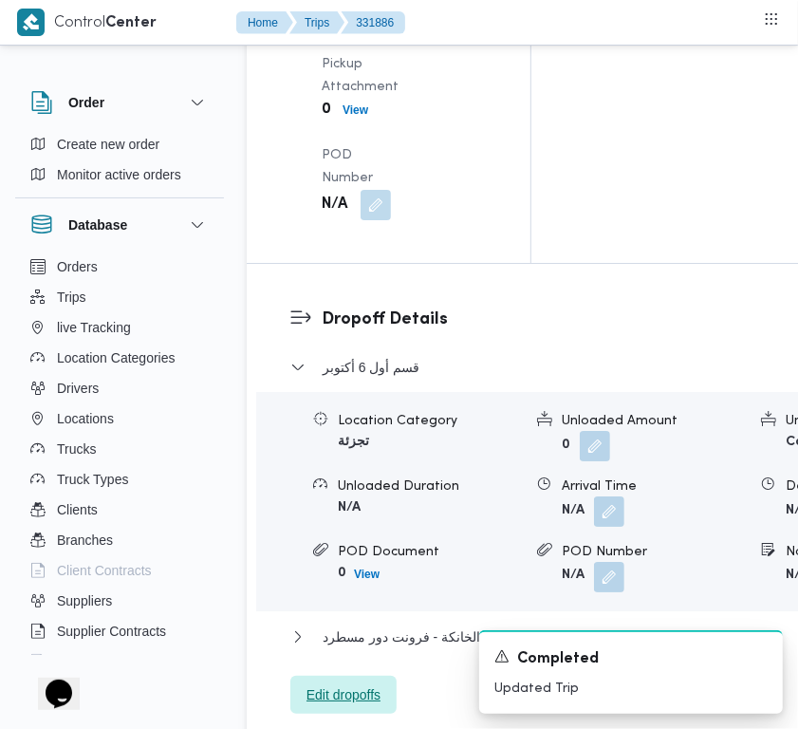
scroll to position [2924, 0]
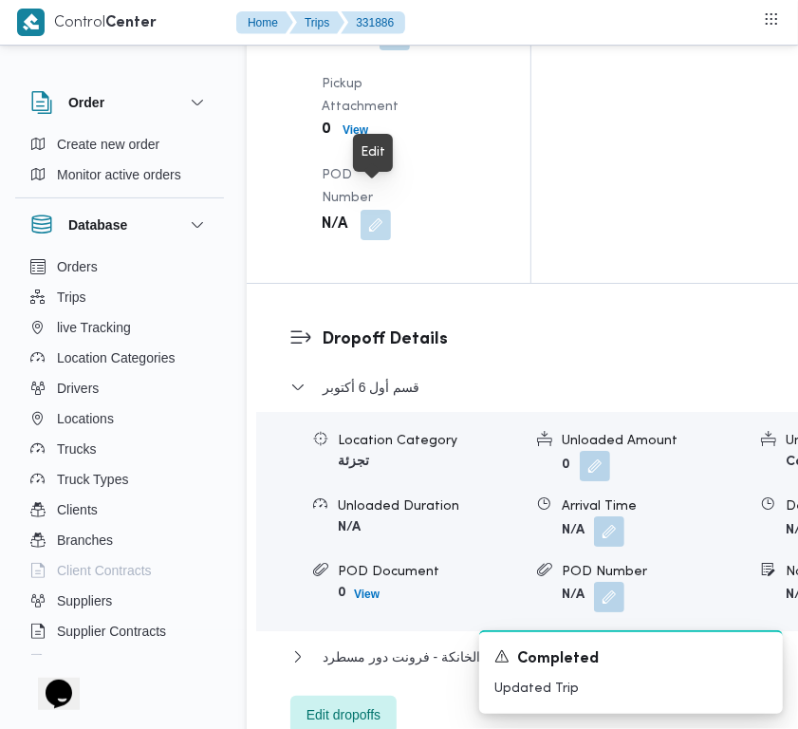
drag, startPoint x: 386, startPoint y: 191, endPoint x: 386, endPoint y: 221, distance: 30.4
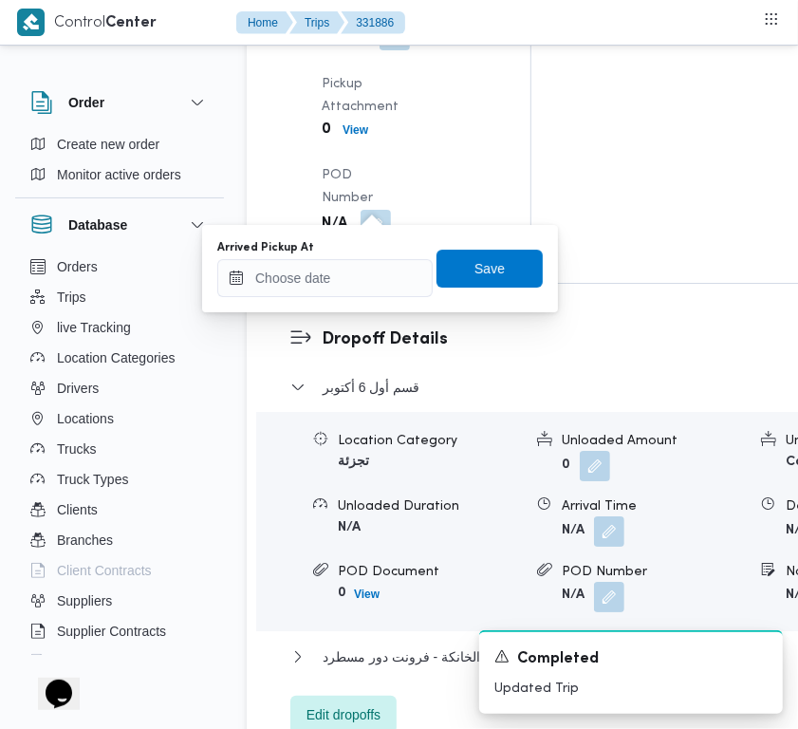
drag, startPoint x: 353, startPoint y: 256, endPoint x: 357, endPoint y: 280, distance: 24.0
click at [353, 259] on div "Arrived Pickup At" at bounding box center [324, 268] width 215 height 57
click at [357, 281] on input "Arrived Pickup At" at bounding box center [324, 278] width 215 height 38
paste input "24/8/2025 7:30:00 AM"
type input "24/8/2025 7:30:00 AM"
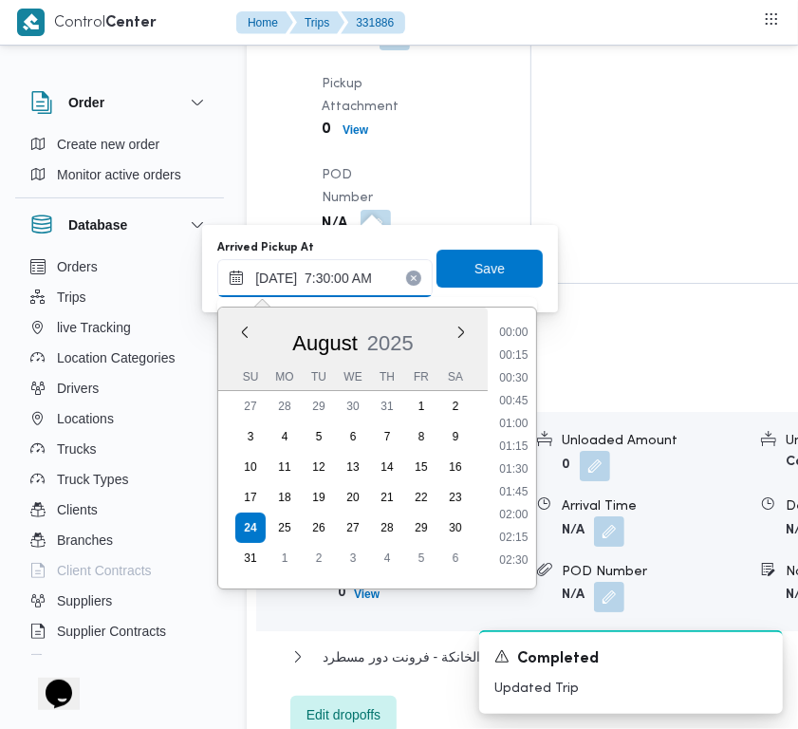
scroll to position [682, 0]
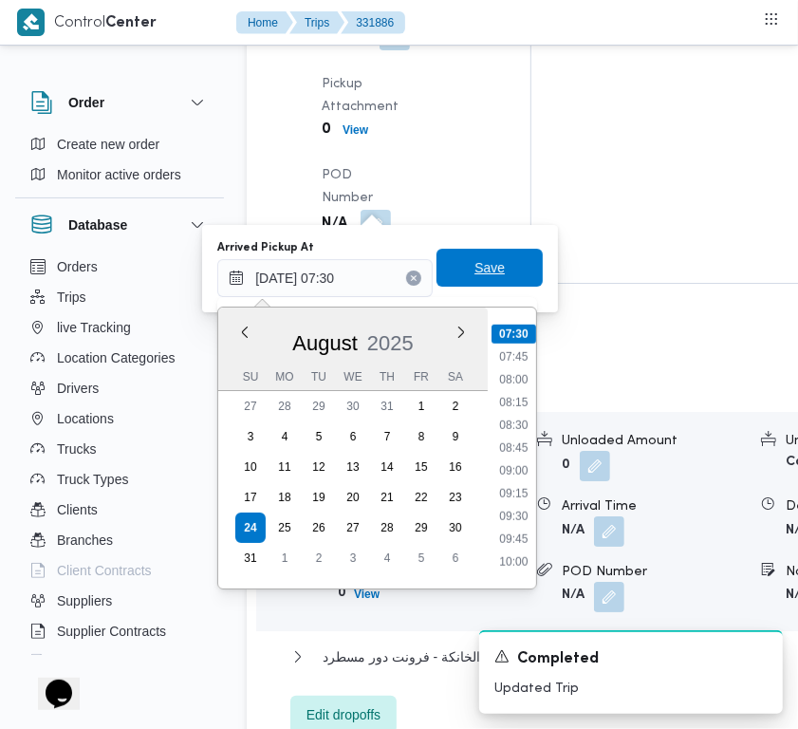
click at [463, 283] on span "Save" at bounding box center [490, 268] width 106 height 38
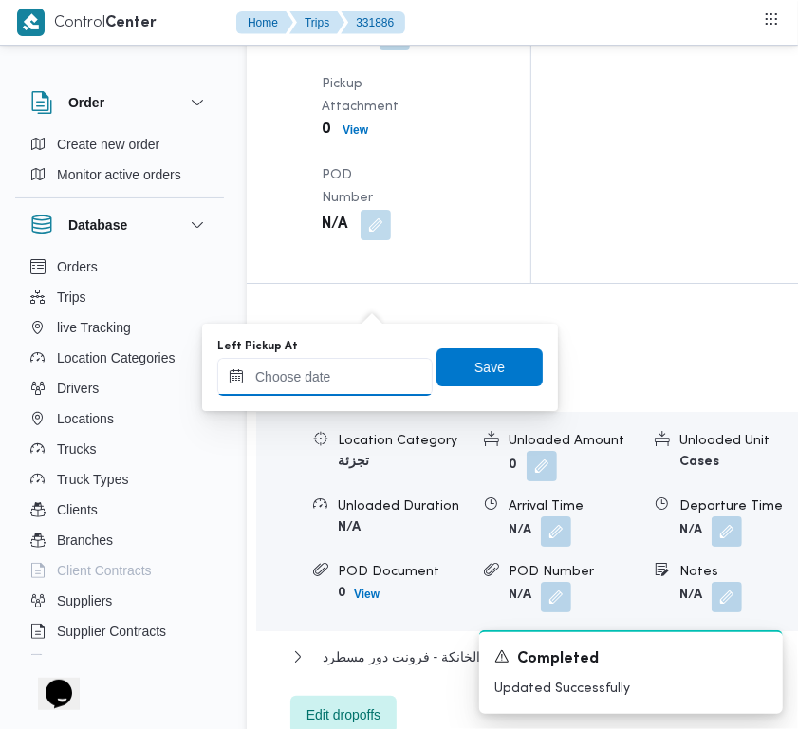
click at [361, 368] on input "Left Pickup At" at bounding box center [324, 377] width 215 height 38
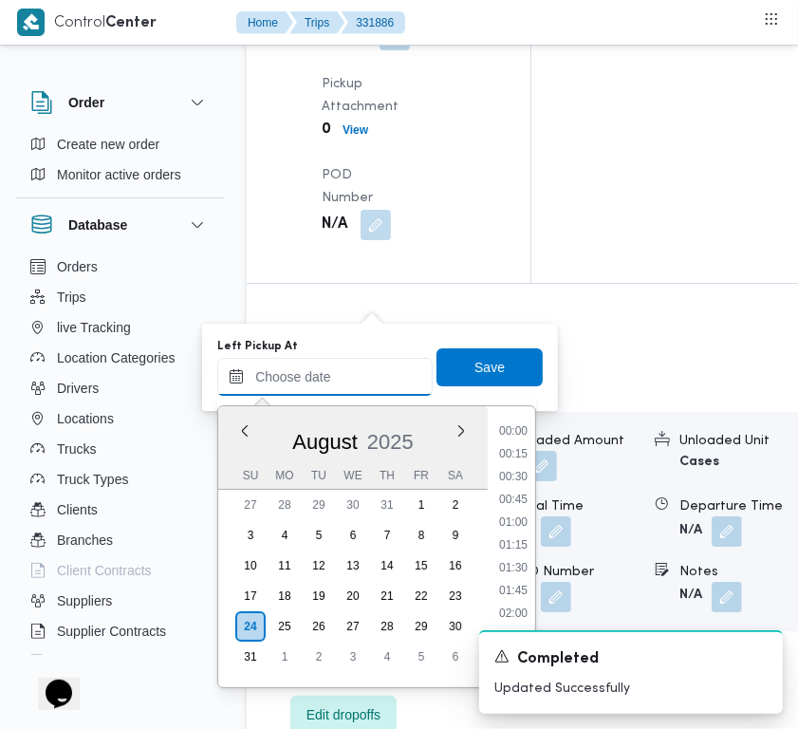
paste input "24/8/2025 7:30:00 AM"
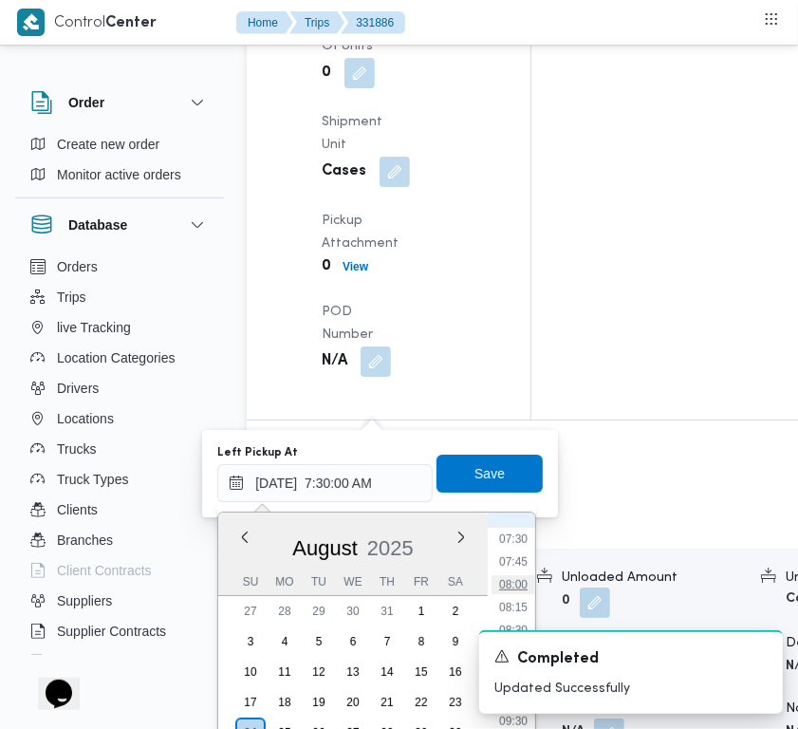
click at [508, 575] on li "08:00" at bounding box center [514, 584] width 44 height 19
type input "24/08/2025 08:00"
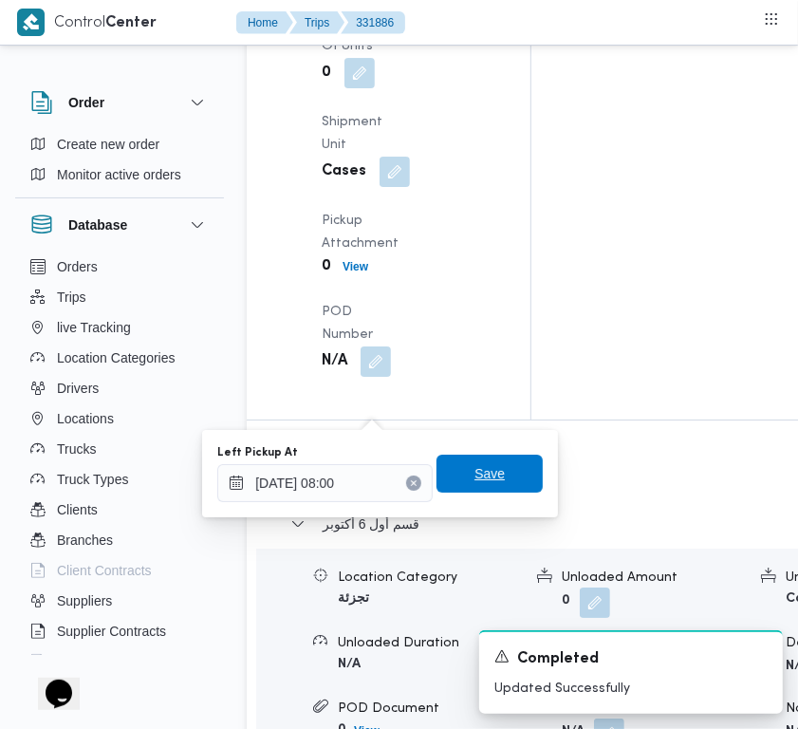
click at [499, 479] on span "Save" at bounding box center [490, 474] width 106 height 38
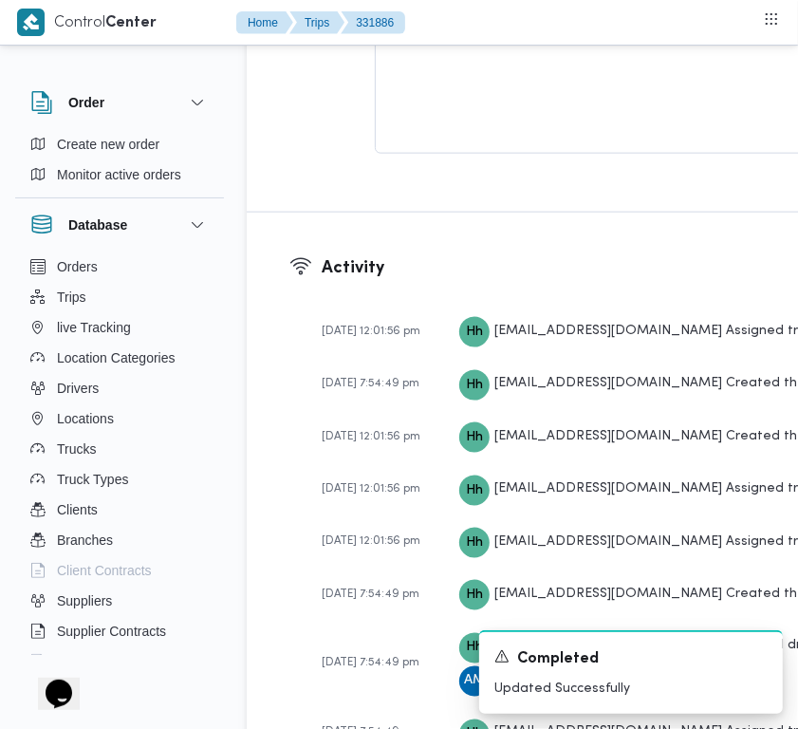
scroll to position [0, 0]
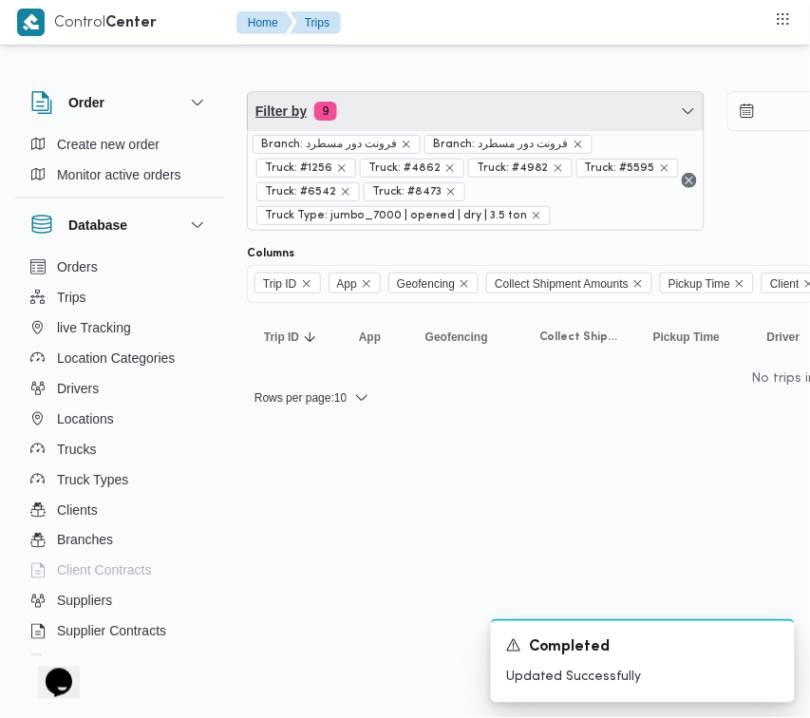
drag, startPoint x: 439, startPoint y: 114, endPoint x: 439, endPoint y: 144, distance: 30.4
click at [439, 114] on span "Filter by 9" at bounding box center [476, 111] width 456 height 38
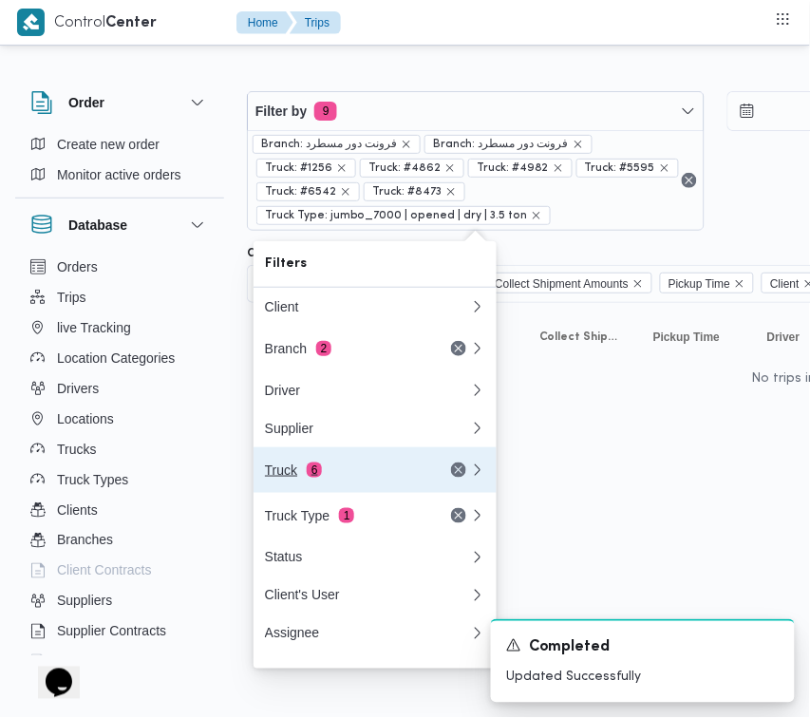
click at [334, 475] on div "Truck 6" at bounding box center [344, 469] width 159 height 15
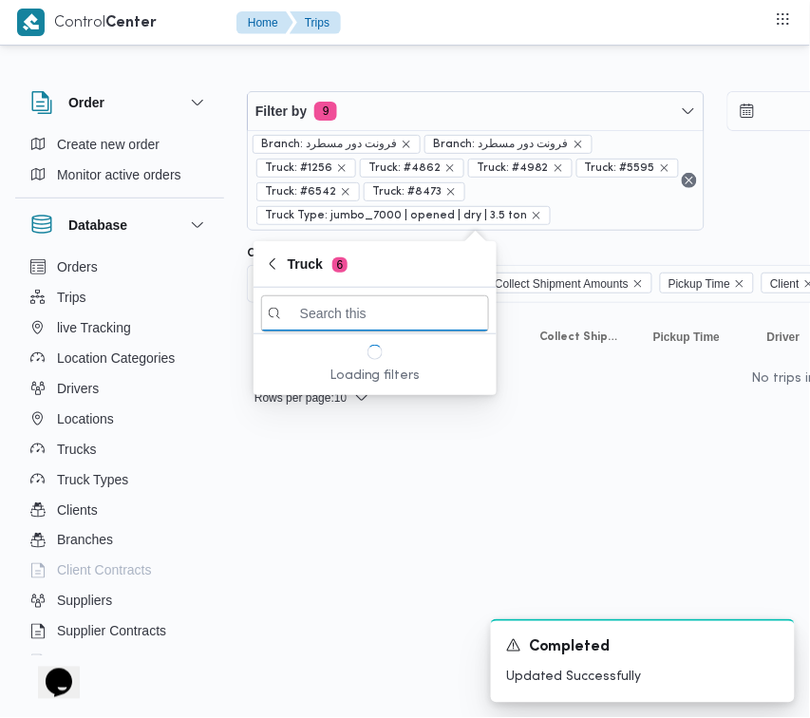
paste input "9482"
type input "9482"
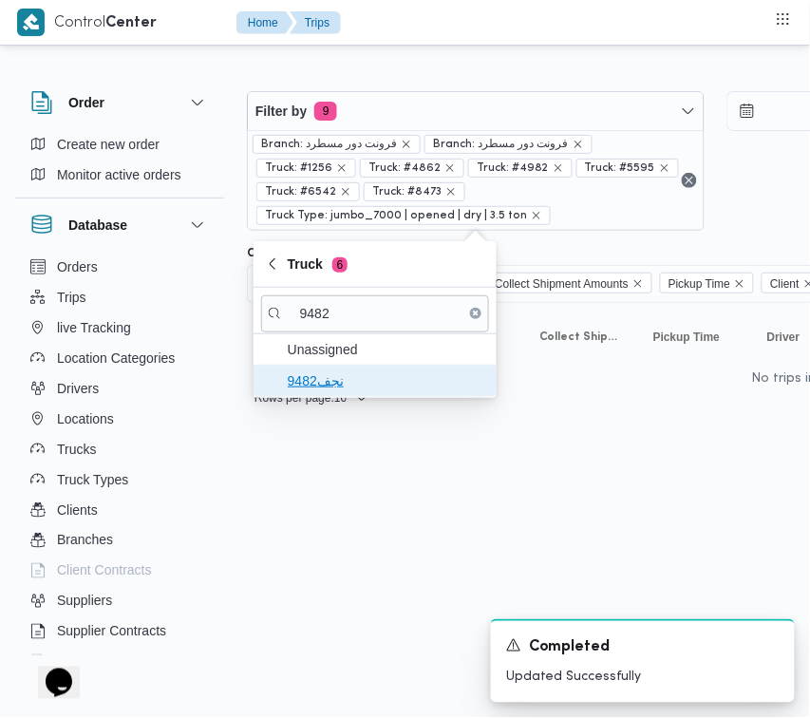
click at [321, 367] on span "نجف9482" at bounding box center [375, 380] width 228 height 30
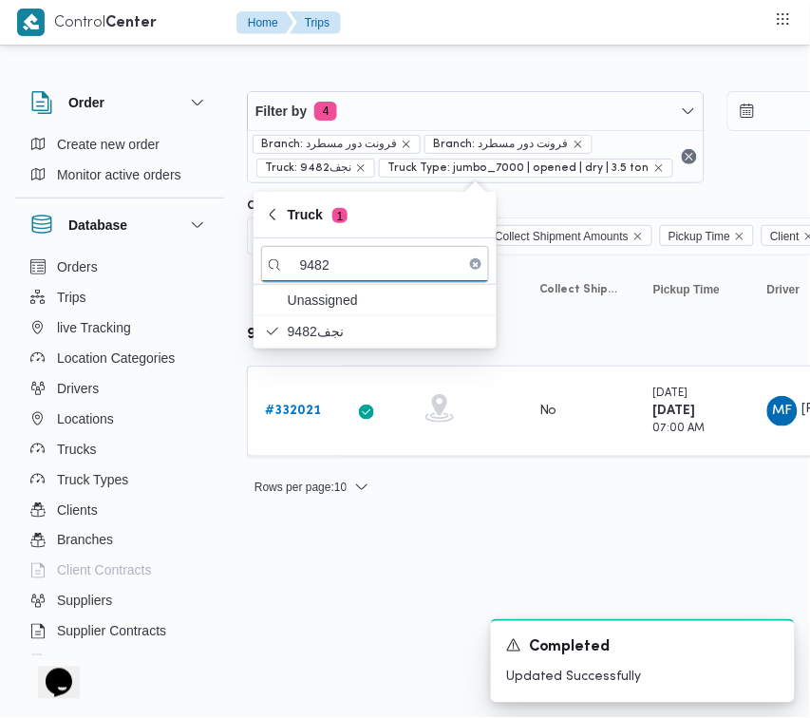
click at [295, 594] on html "Control Center Home Trips Order Create new order Monitor active orders Database…" at bounding box center [405, 359] width 810 height 718
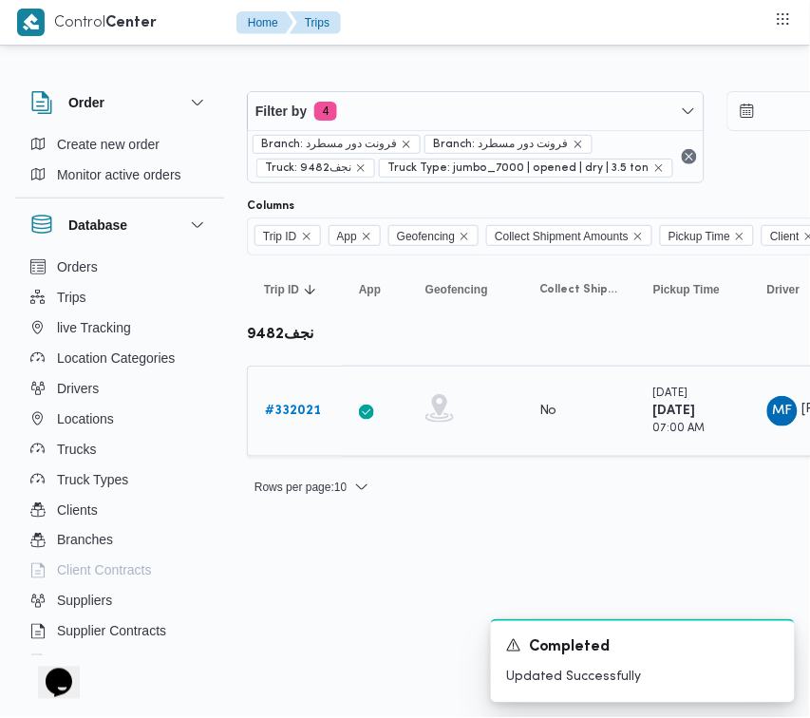
click at [287, 397] on div "# 332021" at bounding box center [294, 411] width 75 height 38
click at [287, 406] on b "# 332021" at bounding box center [293, 410] width 56 height 12
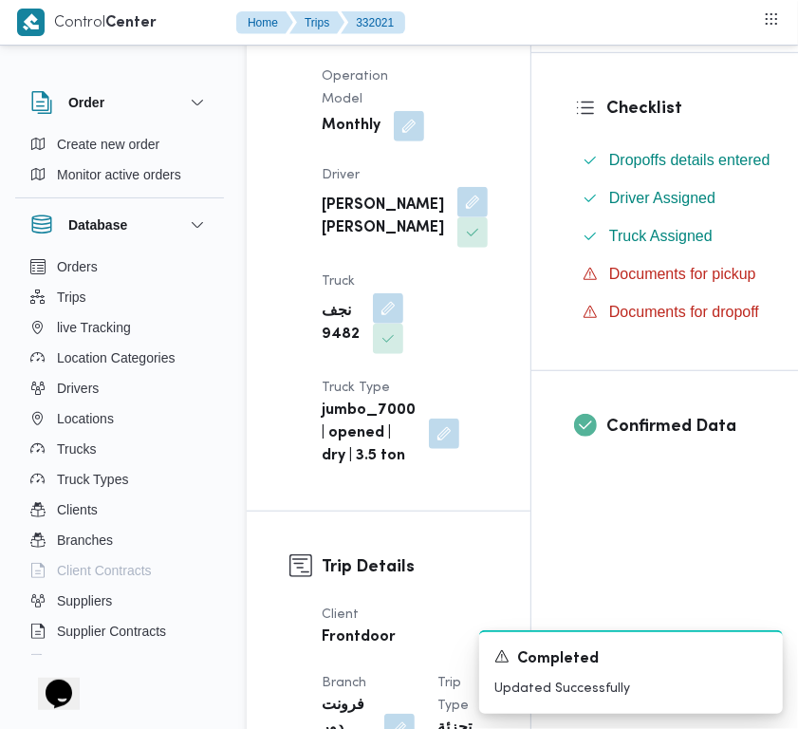
scroll to position [528, 0]
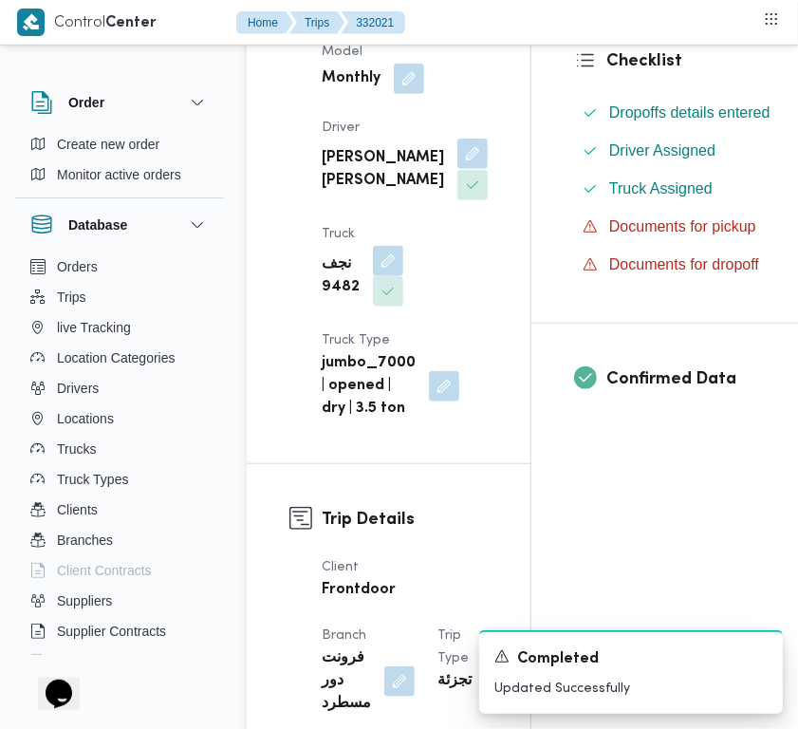
click at [458, 169] on button "button" at bounding box center [473, 154] width 30 height 30
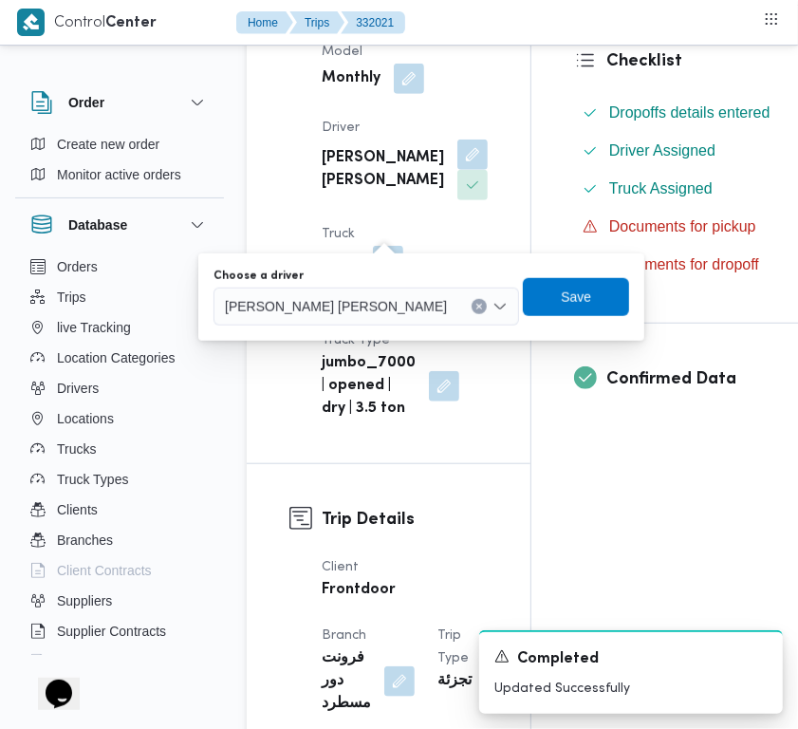
click at [371, 292] on div "محمد فوزي محمد مصطفى" at bounding box center [367, 307] width 306 height 38
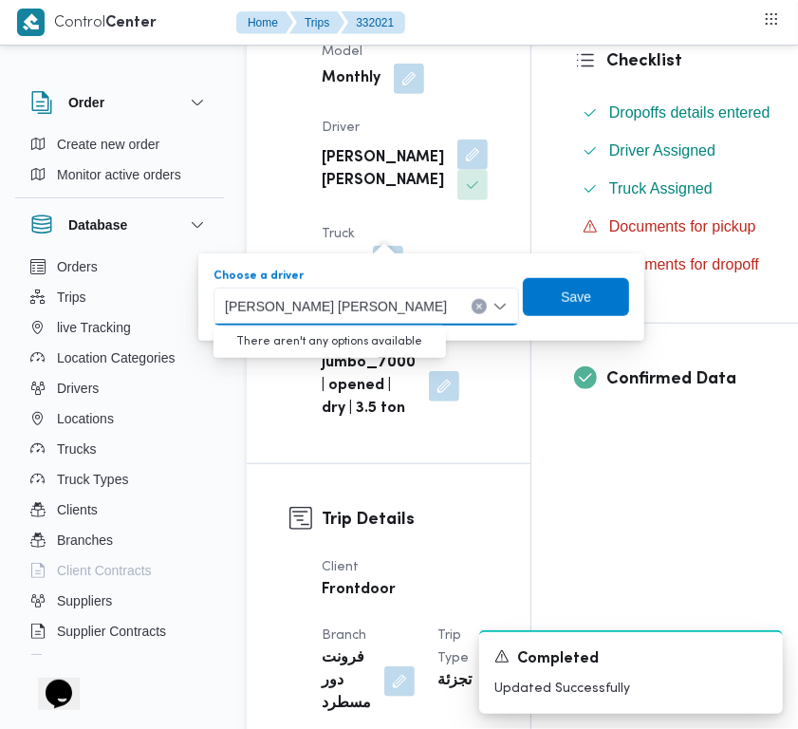
paste input "احمد محمد بيومي"
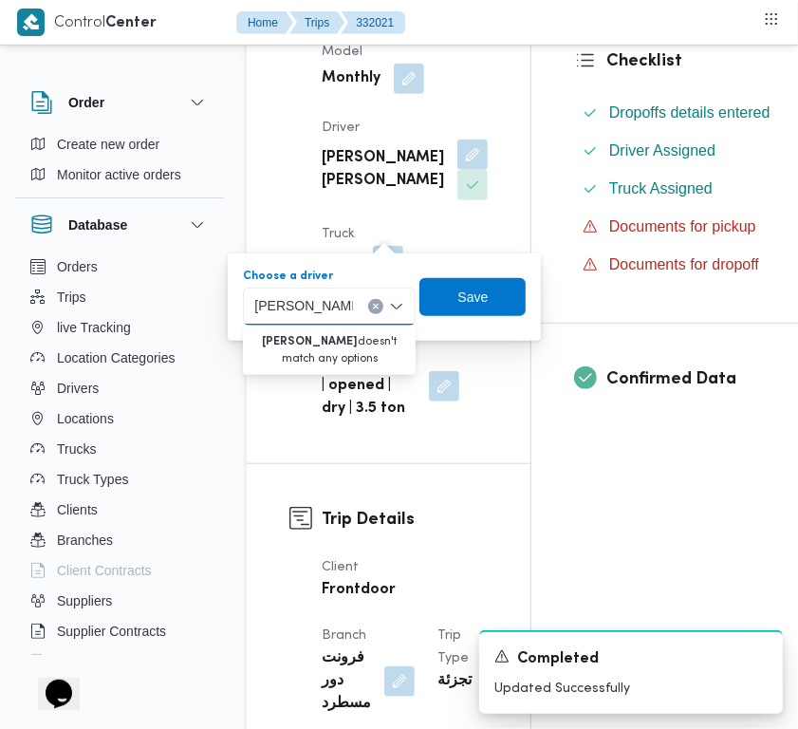
drag, startPoint x: 280, startPoint y: 307, endPoint x: 210, endPoint y: 323, distance: 72.1
type input "احمد محمد بي"
click at [368, 305] on icon "Clear input" at bounding box center [368, 306] width 5 height 5
click at [456, 291] on span "Save" at bounding box center [465, 296] width 30 height 23
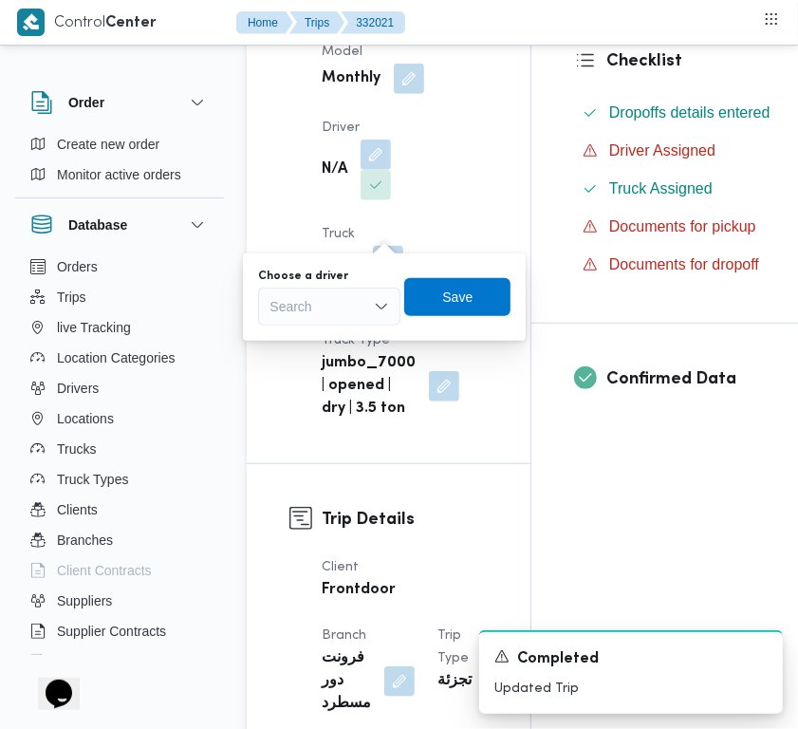
drag, startPoint x: 313, startPoint y: 157, endPoint x: 370, endPoint y: 261, distance: 118.9
click at [313, 157] on div "Supplier علي عبدالناصر علي بخيت علي Operation Model Monthly Driver N/A Truck نج…" at bounding box center [404, 166] width 189 height 532
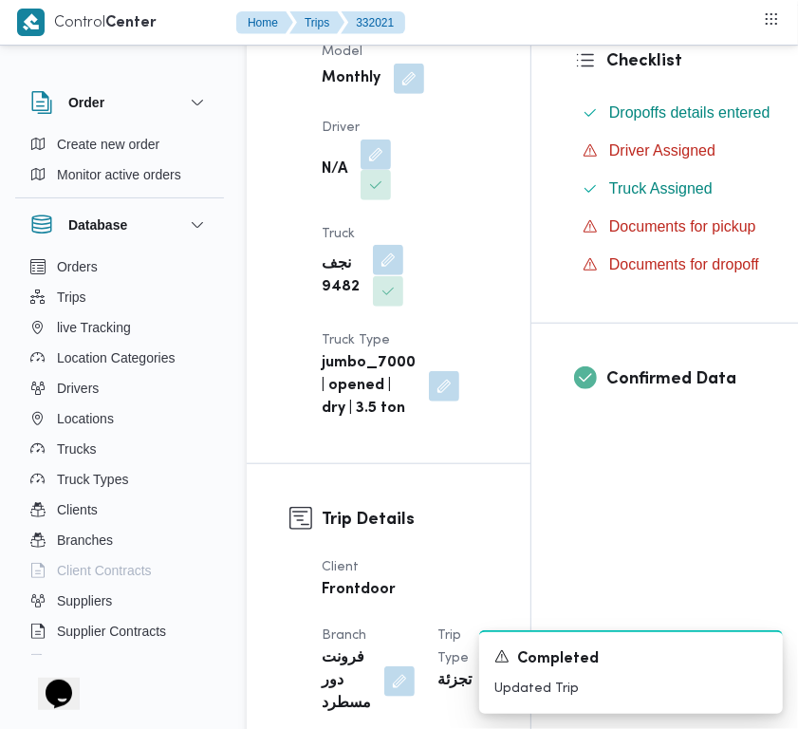
click at [386, 275] on button "button" at bounding box center [388, 260] width 30 height 30
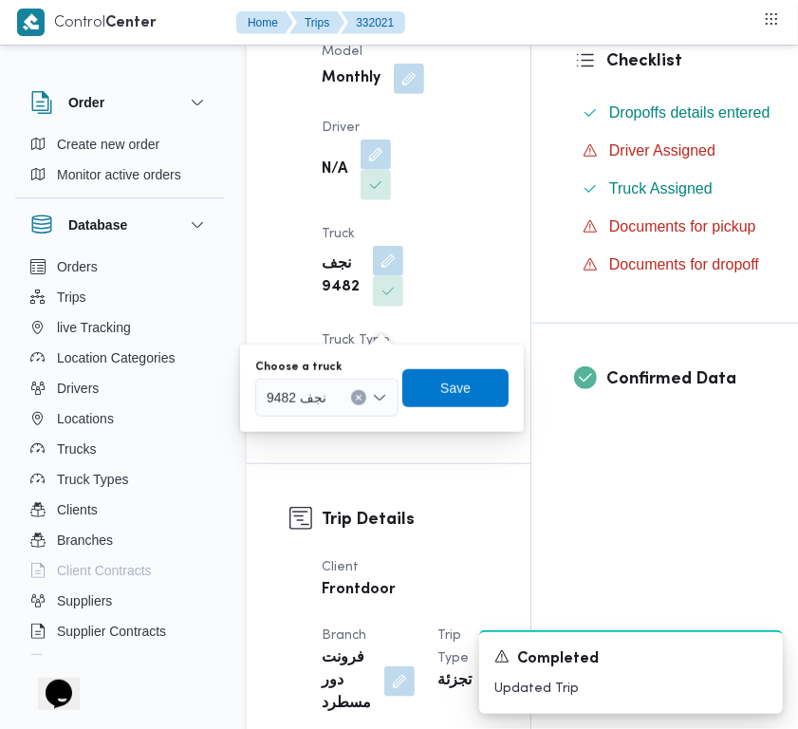
click at [335, 387] on div "نجف 9482" at bounding box center [326, 398] width 143 height 38
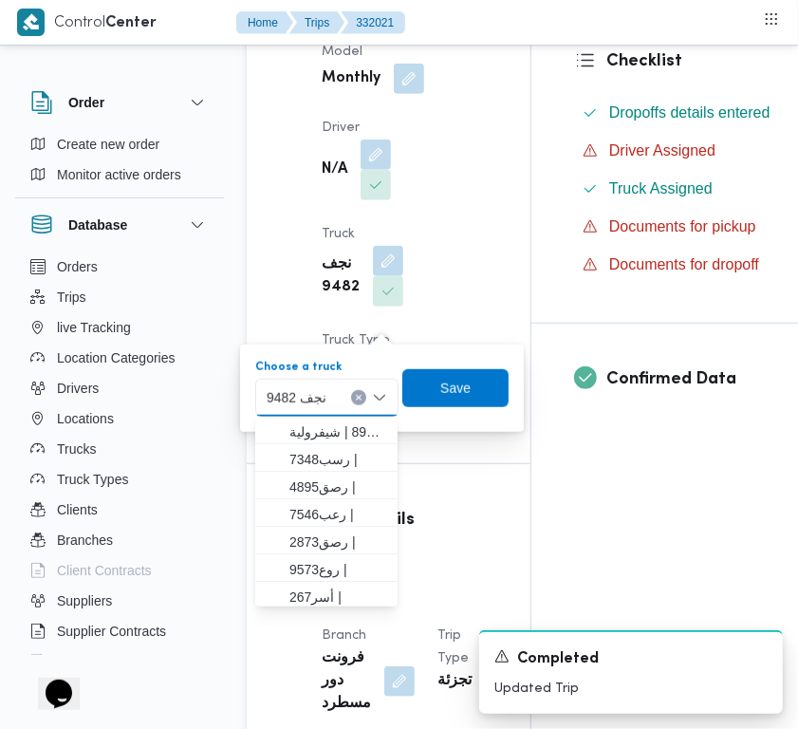
paste input "6369"
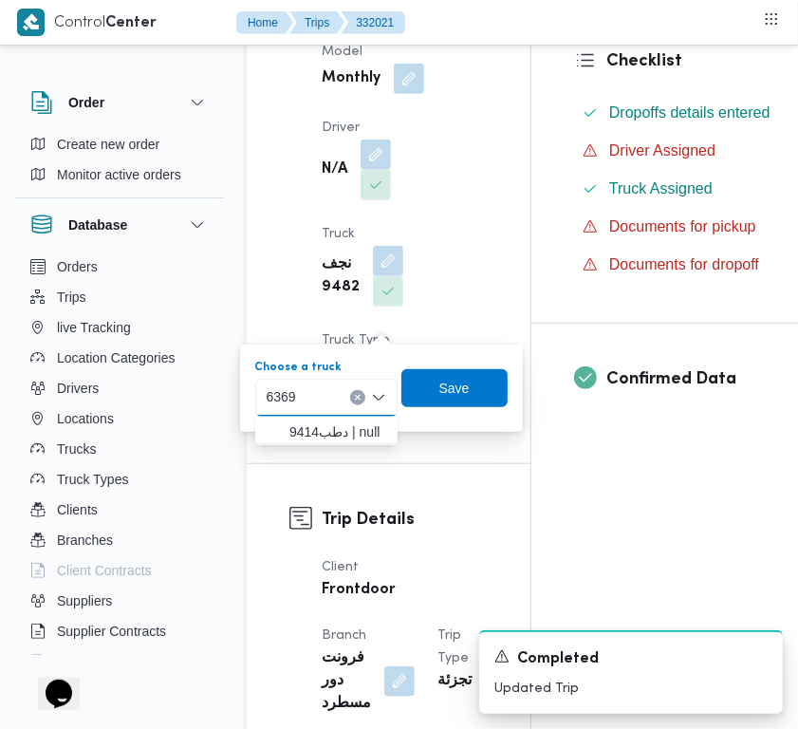
type input "6369"
click at [278, 264] on div "Supplier Details Supplier علي عبدالناصر علي بخيت علي Operation Model Monthly Dr…" at bounding box center [389, 142] width 284 height 644
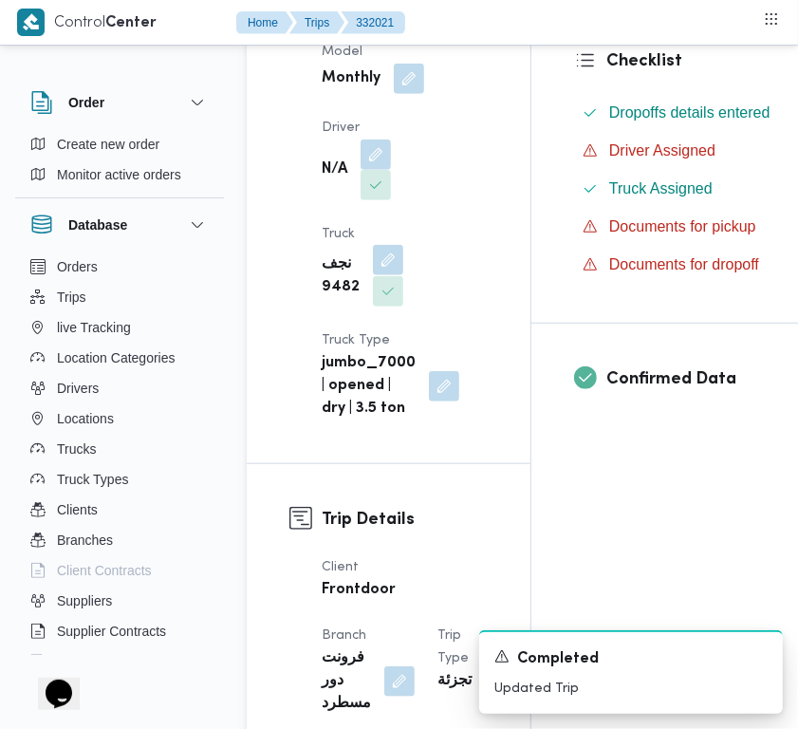
click at [383, 275] on button "button" at bounding box center [388, 260] width 30 height 30
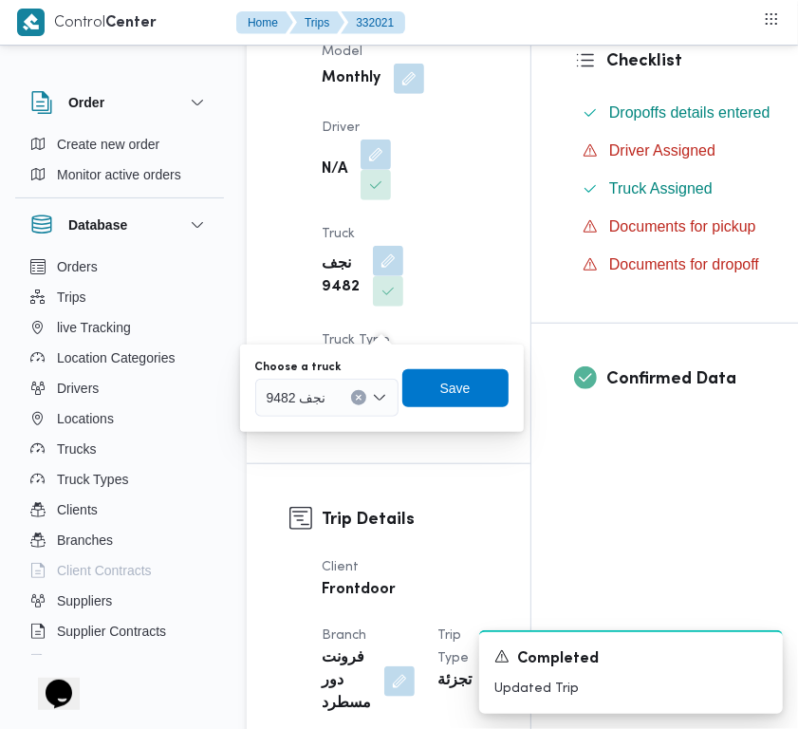
click at [366, 397] on div "نجف 9482" at bounding box center [326, 398] width 143 height 38
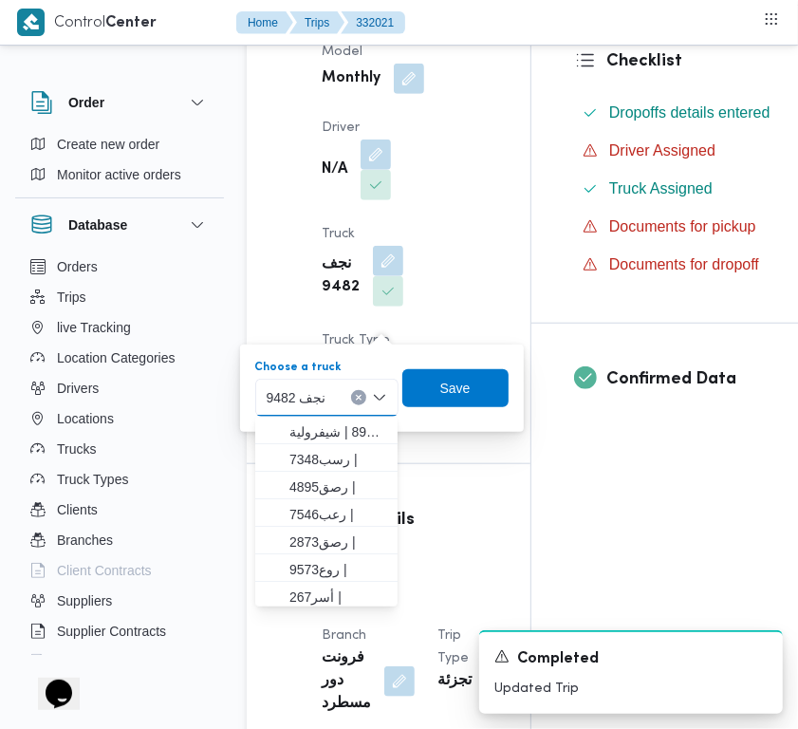
click at [356, 397] on icon "Clear input" at bounding box center [359, 398] width 8 height 8
click at [443, 389] on span "Save" at bounding box center [454, 387] width 30 height 23
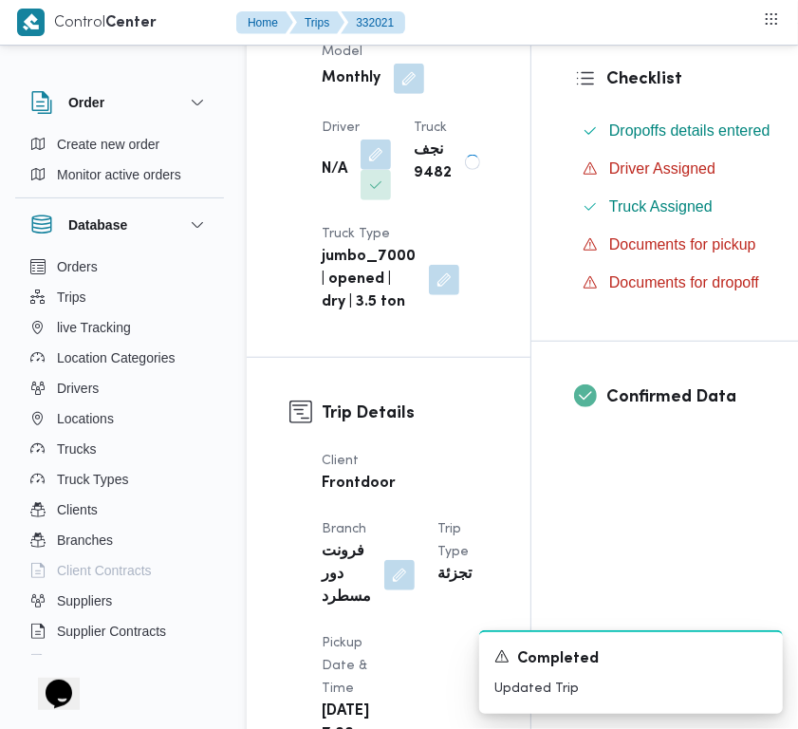
click at [446, 275] on div "Supplier علي عبدالناصر علي بخيت علي Operation Model Monthly Driver N/A Truck نج…" at bounding box center [404, 112] width 189 height 425
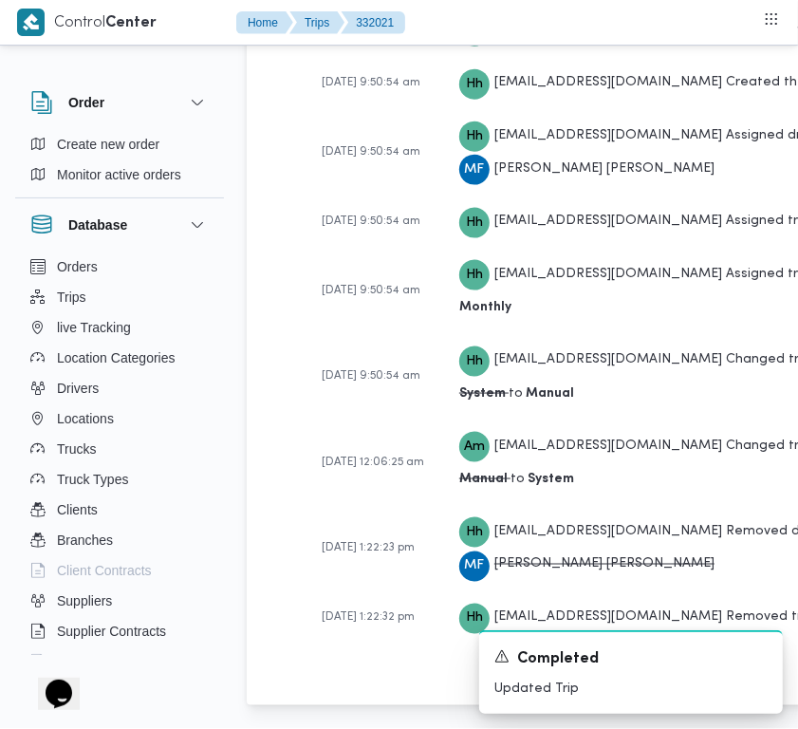
scroll to position [3533, 0]
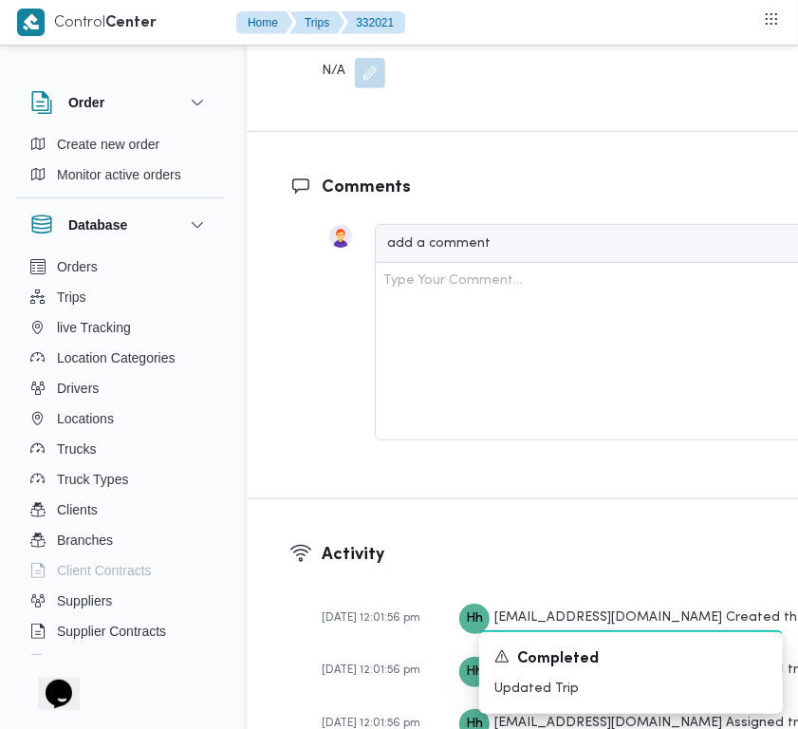
click at [366, 88] on dl "Notes N/A" at bounding box center [354, 49] width 64 height 80
click at [347, 88] on span at bounding box center [366, 73] width 40 height 30
click at [370, 87] on button "button" at bounding box center [370, 72] width 30 height 30
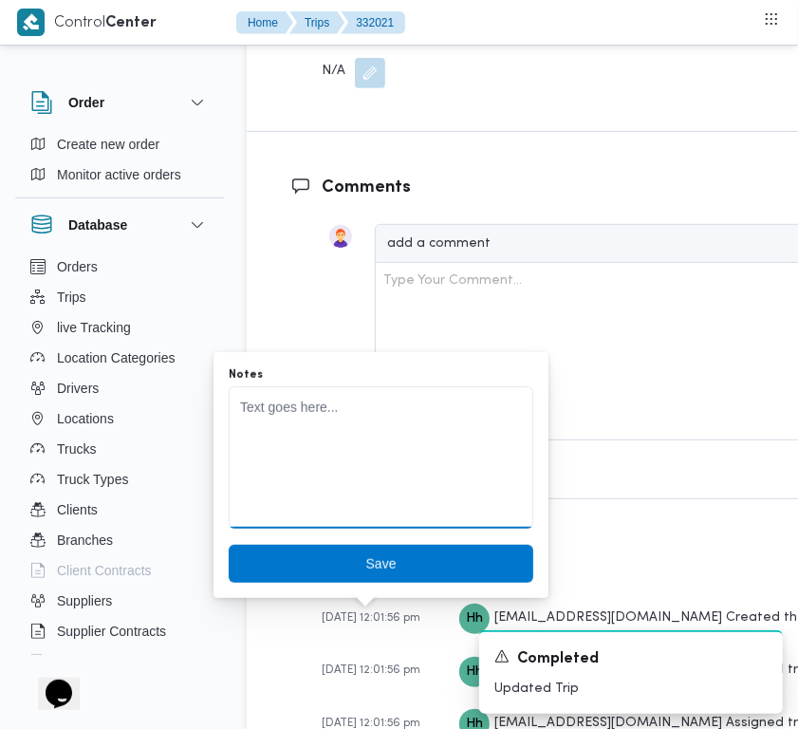
click at [315, 419] on textarea "Notes" at bounding box center [381, 457] width 305 height 142
paste textarea "6369 احمد محمد بيومي"
type textarea "6369 احمد محمد بيومي"
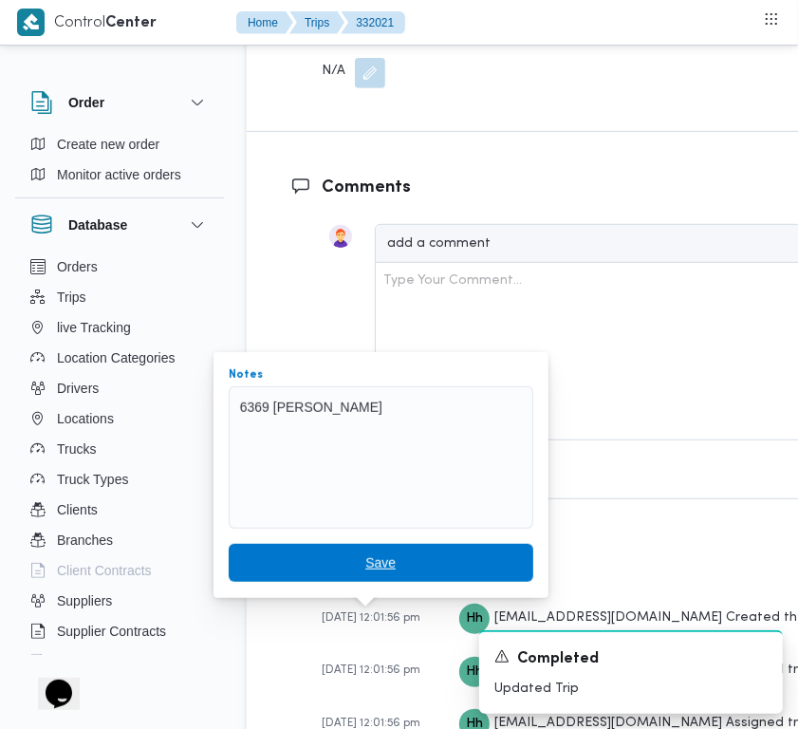
click at [365, 555] on span "Save" at bounding box center [380, 562] width 30 height 23
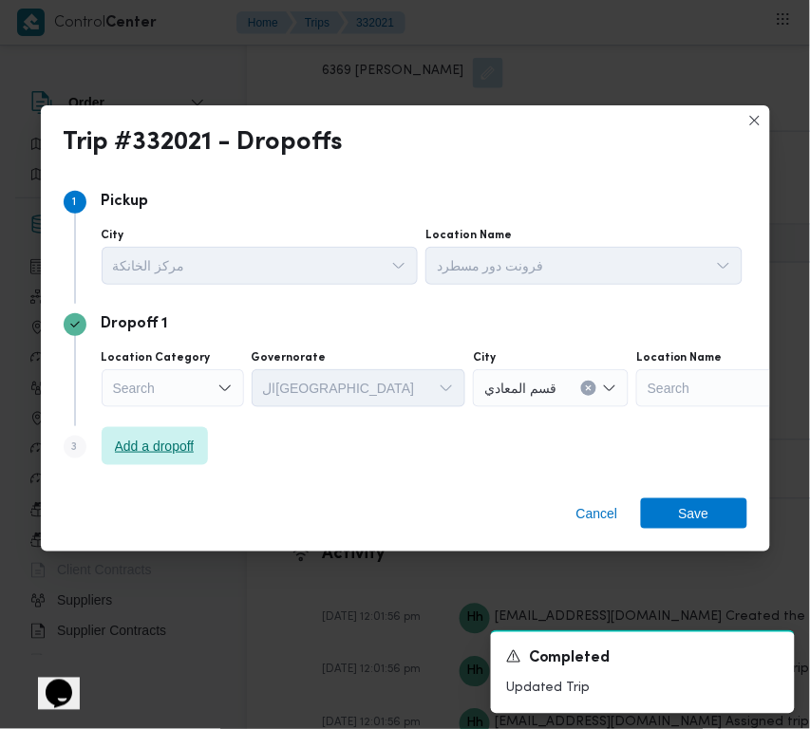
click at [157, 456] on span "Add a dropoff" at bounding box center [155, 446] width 80 height 23
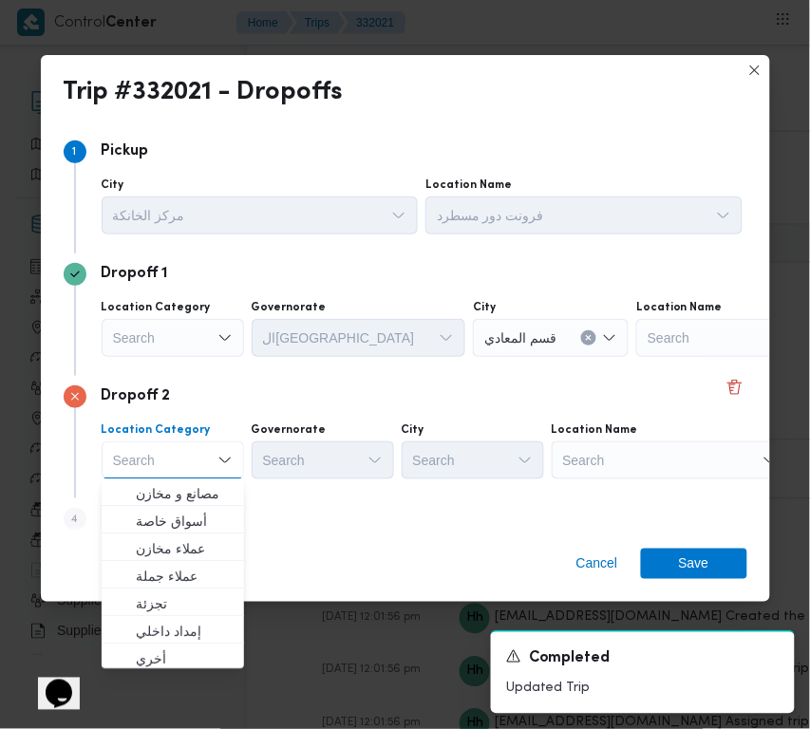
click at [614, 463] on div "Search" at bounding box center [669, 460] width 237 height 38
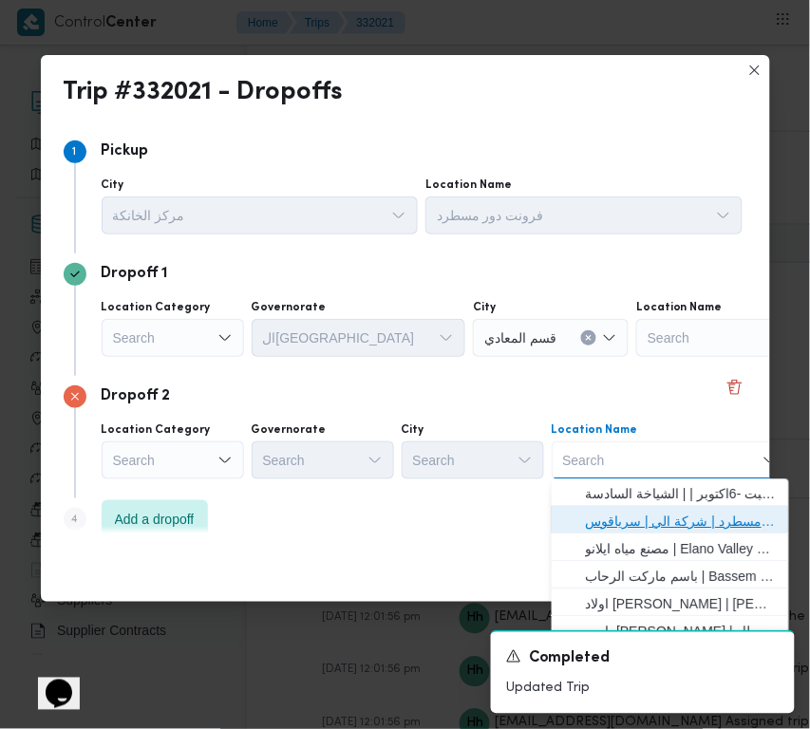
click at [638, 520] on span "فرونت دور مسطرد | شركة الي | سرياقوس" at bounding box center [682, 522] width 192 height 23
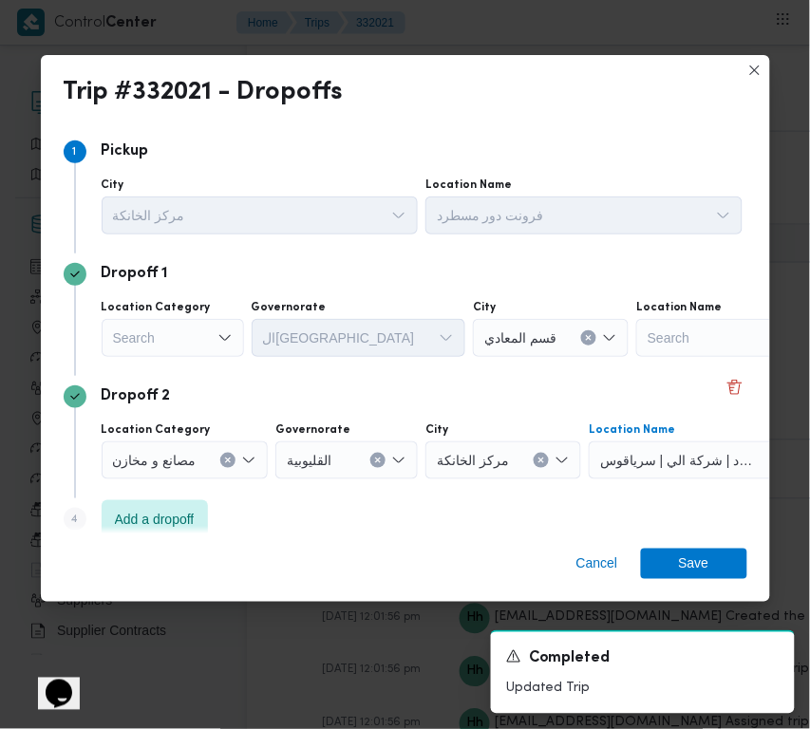
click at [202, 340] on div "Search" at bounding box center [173, 338] width 142 height 38
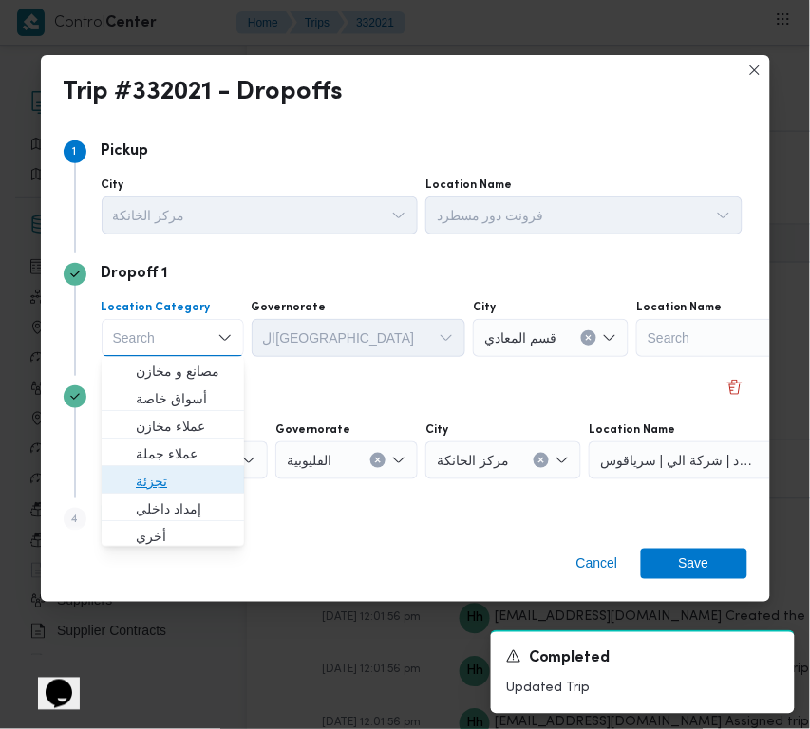
click at [180, 473] on span "تجزئة" at bounding box center [184, 482] width 97 height 23
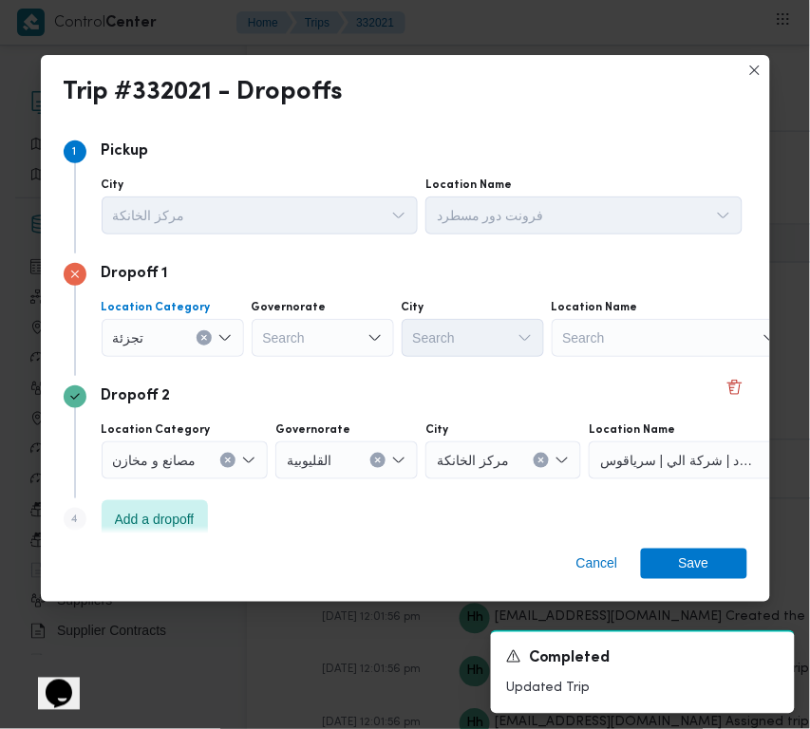
click at [283, 316] on div "Governorate Search" at bounding box center [323, 328] width 142 height 57
click at [287, 346] on div "Search" at bounding box center [323, 338] width 142 height 38
paste input "القليوبية"
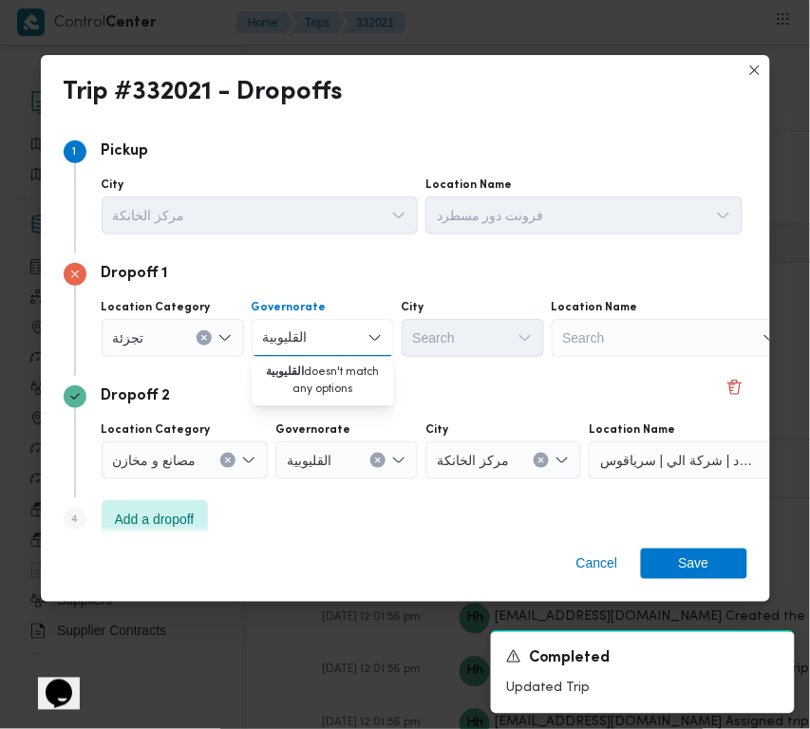
type input "القليوبية"
click at [324, 353] on div "القليوبية القليوبية" at bounding box center [323, 338] width 142 height 38
click at [325, 368] on mark "القليوبية" at bounding box center [308, 371] width 45 height 15
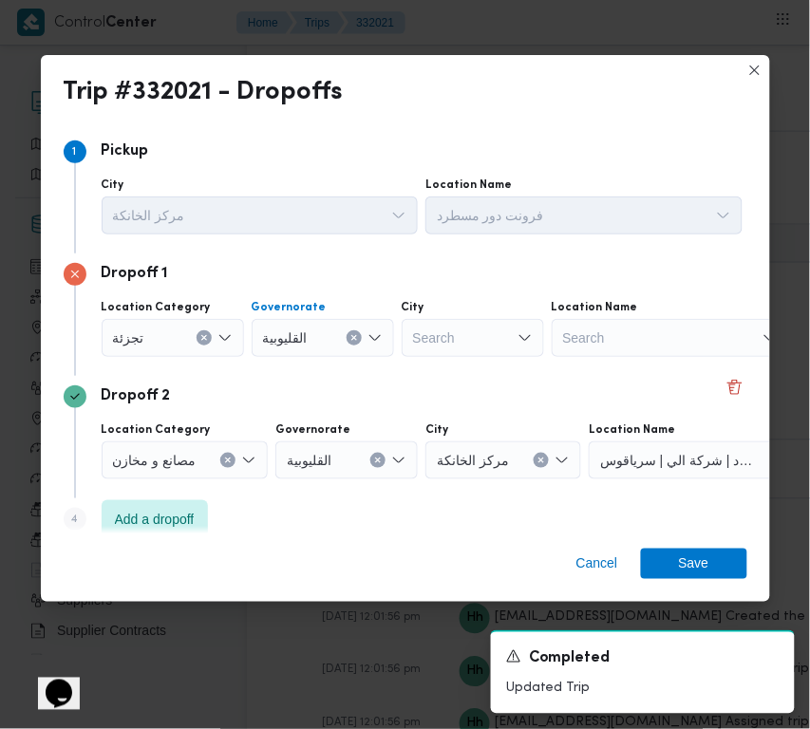
click at [424, 351] on div "Search" at bounding box center [473, 338] width 142 height 38
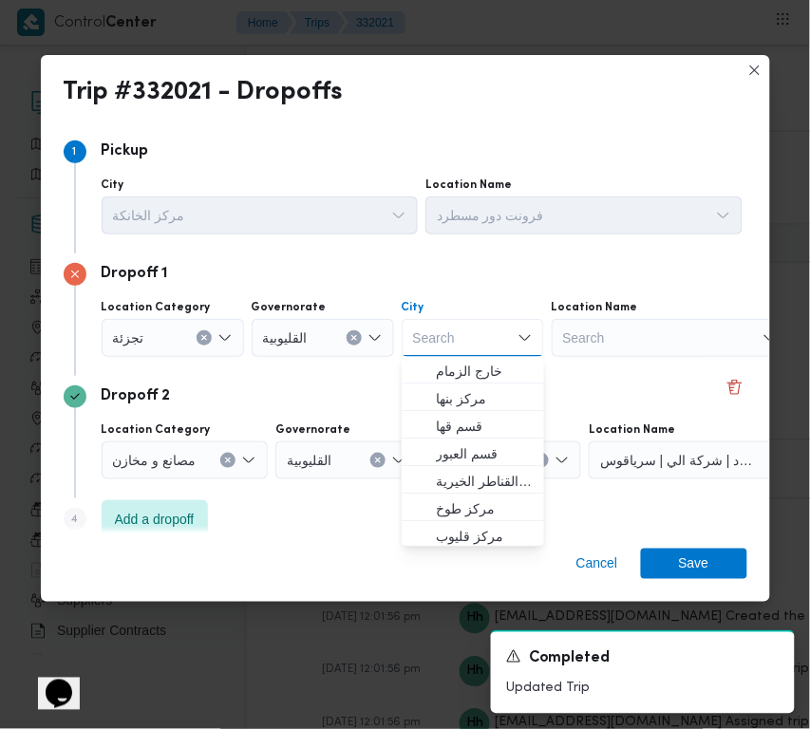
paste input "العبور"
type input "العبور"
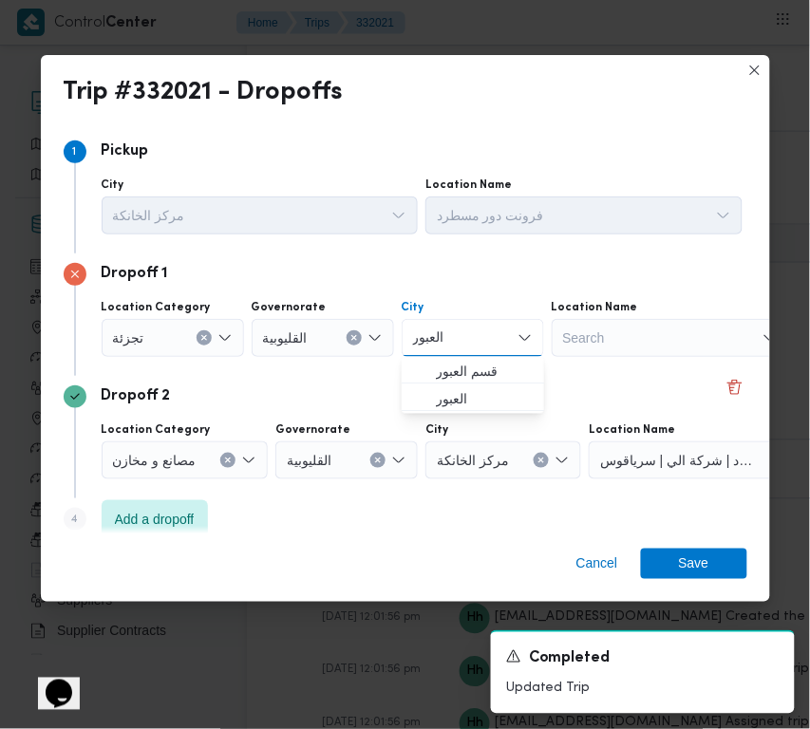
click at [452, 372] on span "قسم العبور" at bounding box center [484, 372] width 97 height 23
click at [677, 563] on span "Save" at bounding box center [694, 564] width 106 height 30
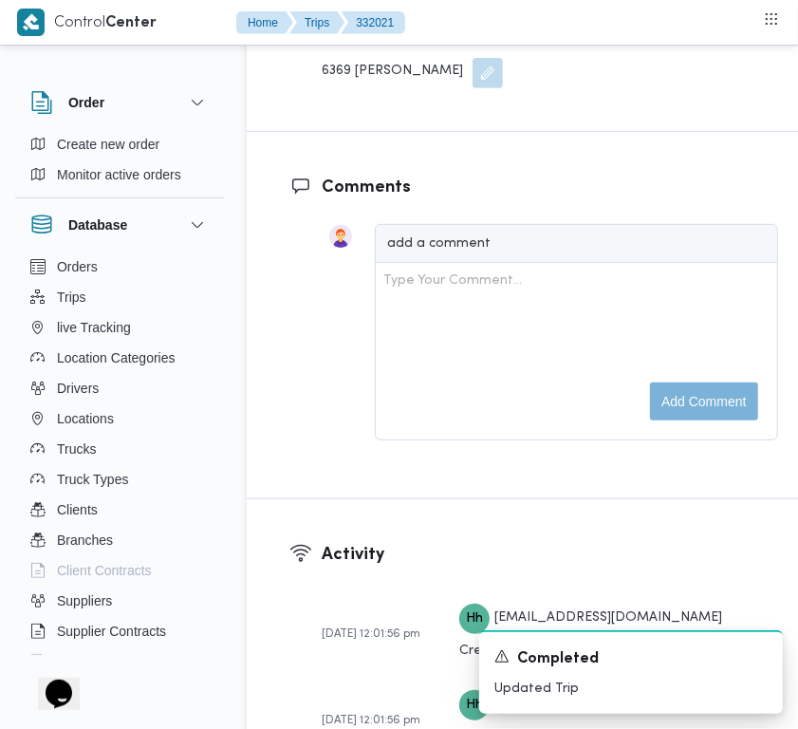
scroll to position [2895, 0]
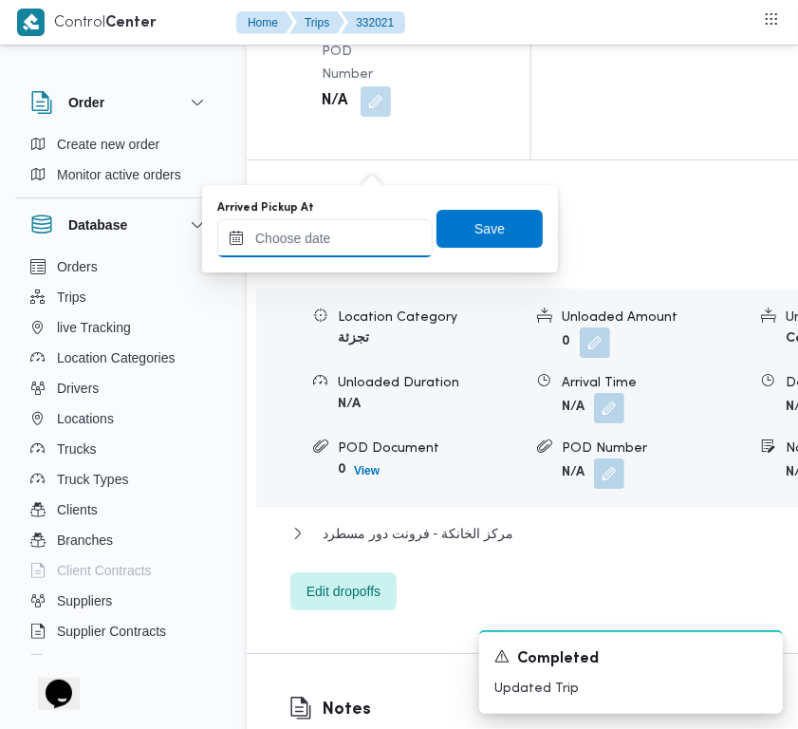
click at [348, 248] on input "Arrived Pickup At" at bounding box center [324, 238] width 215 height 38
paste input "24/8/2025 7:00:00 AM"
type input "24/8/2025 7:00:00 AM"
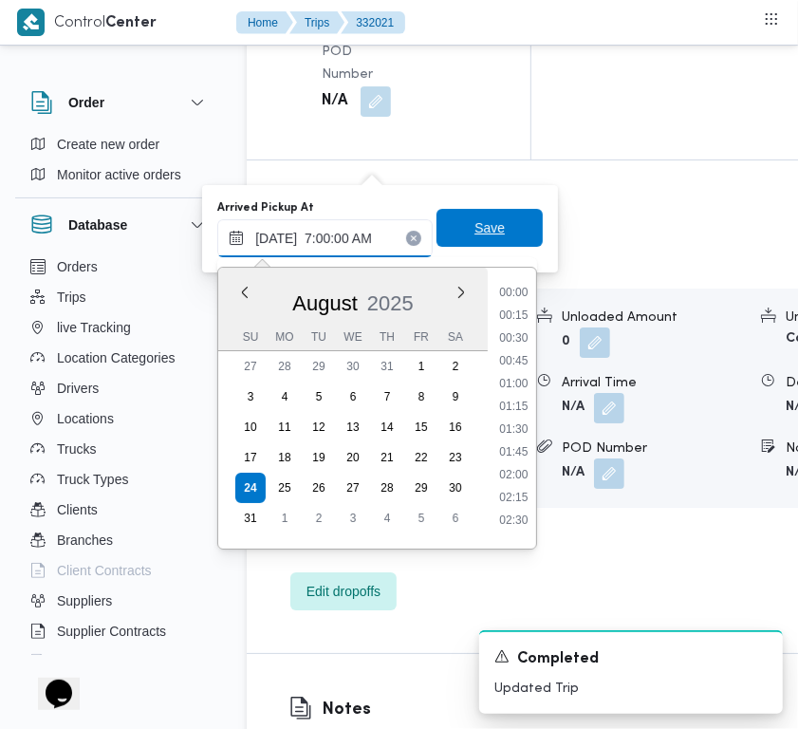
scroll to position [636, 0]
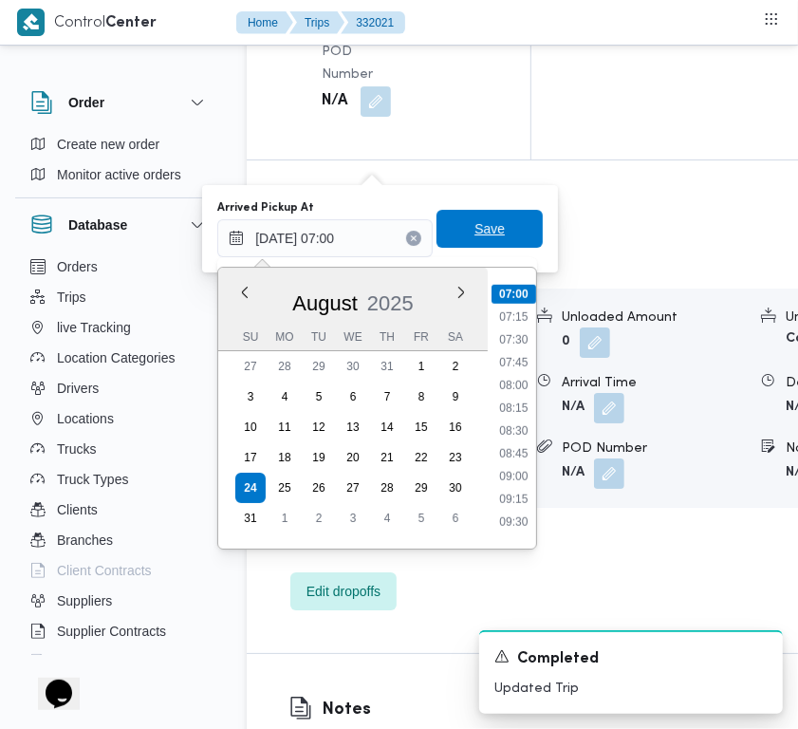
drag, startPoint x: 484, startPoint y: 228, endPoint x: 470, endPoint y: 228, distance: 14.2
click at [484, 228] on span "Save" at bounding box center [490, 228] width 30 height 23
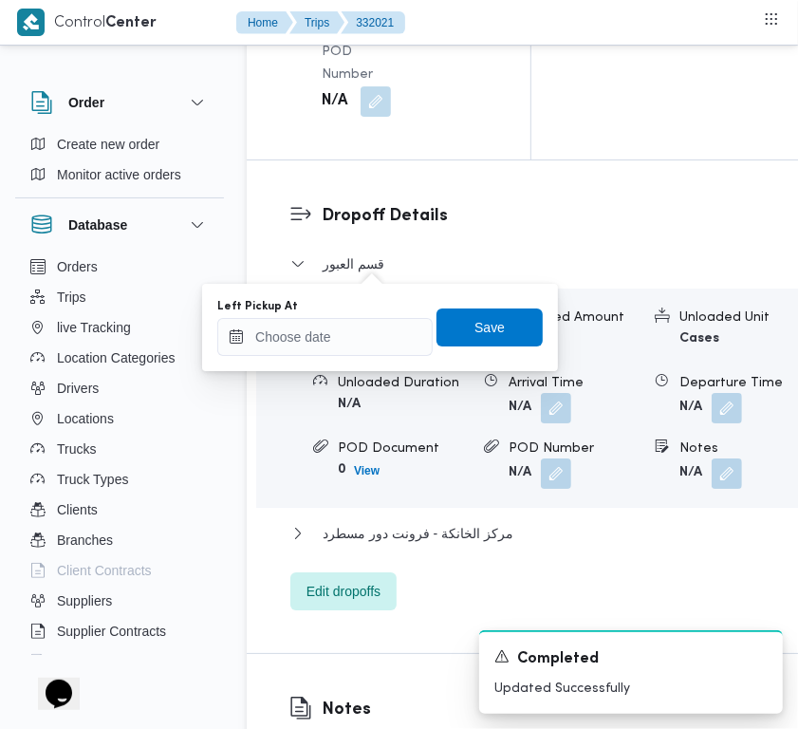
click at [329, 357] on div "Left Pickup At Save" at bounding box center [379, 327] width 329 height 61
click at [320, 357] on div "Left Pickup At Save" at bounding box center [379, 327] width 329 height 61
click at [310, 337] on div at bounding box center [324, 337] width 215 height 38
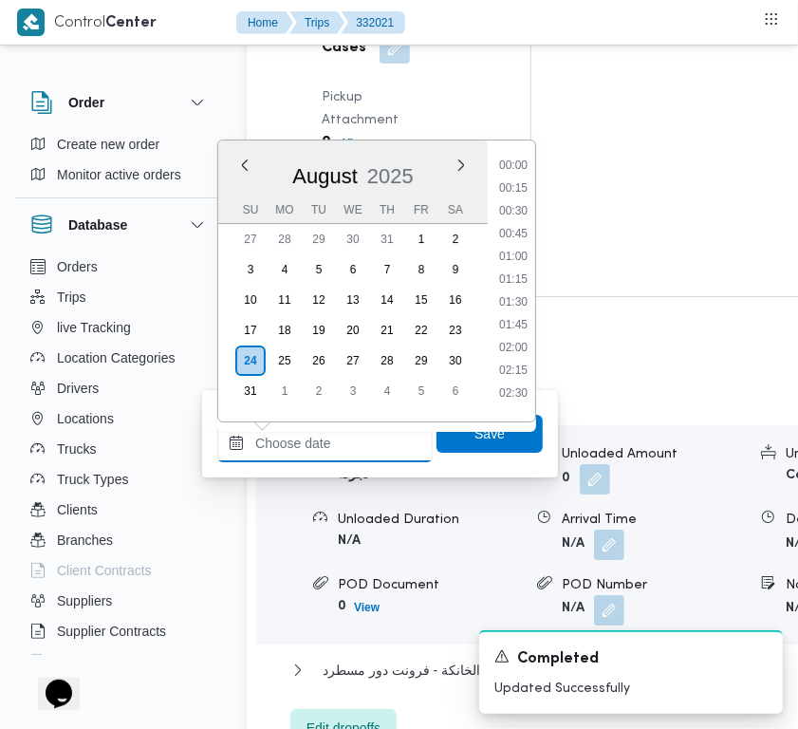
paste input "24/8/2025 7:00:00 AM"
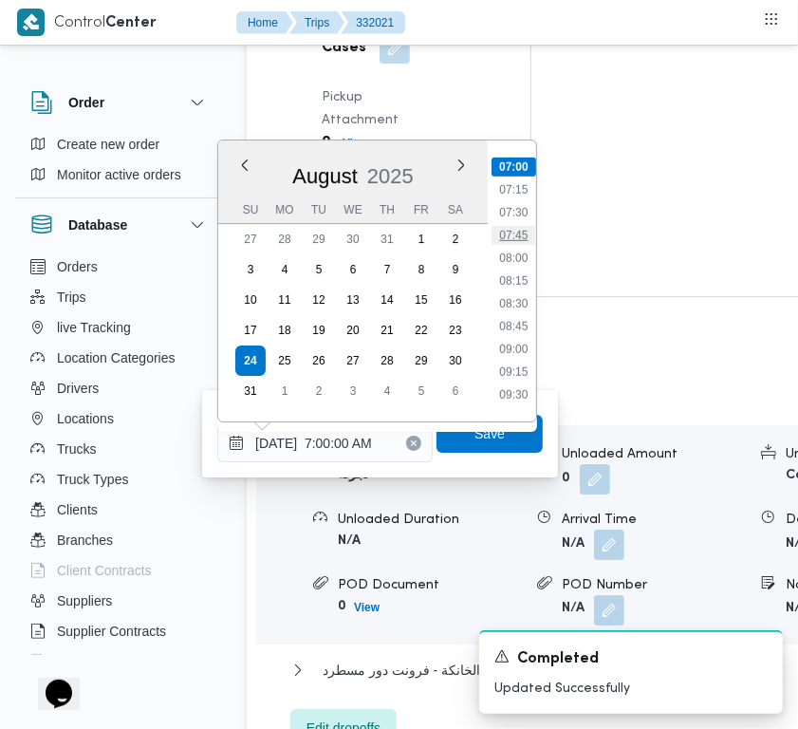
click at [513, 230] on li "07:45" at bounding box center [514, 235] width 44 height 19
type input "24/08/2025 07:45"
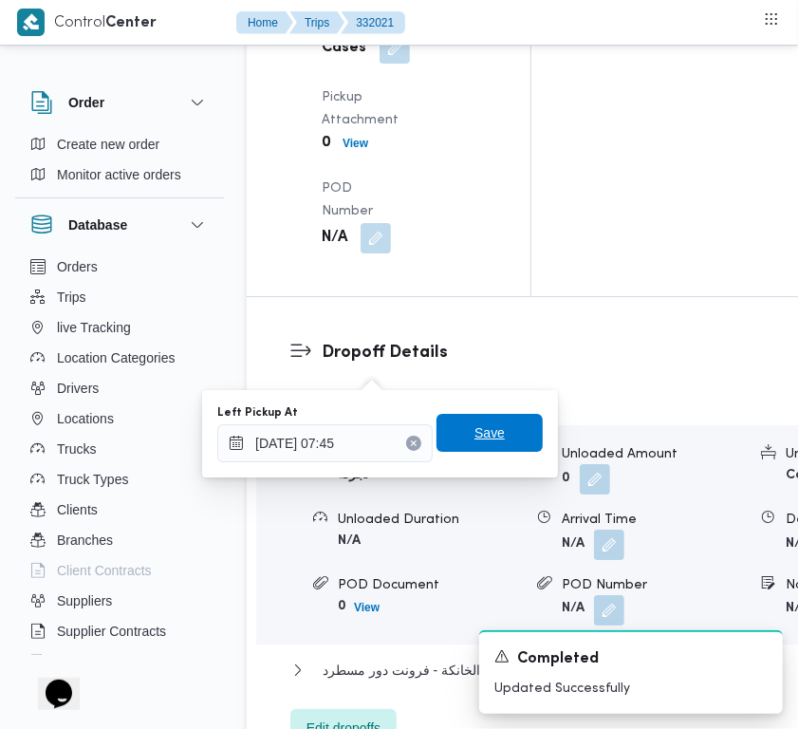
click at [477, 442] on span "Save" at bounding box center [490, 432] width 30 height 23
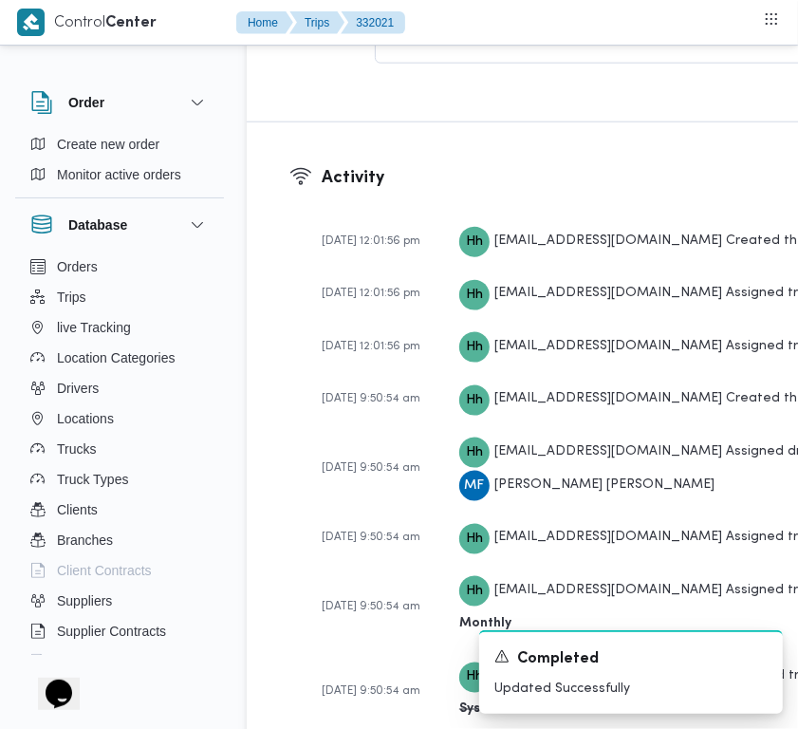
scroll to position [4122, 0]
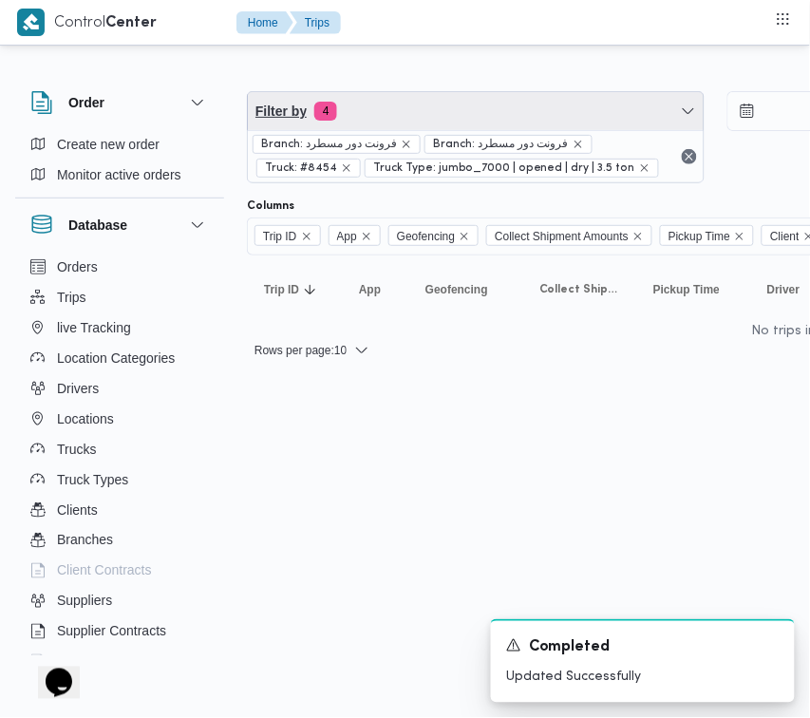
click at [365, 104] on span "Filter by 4" at bounding box center [476, 111] width 456 height 38
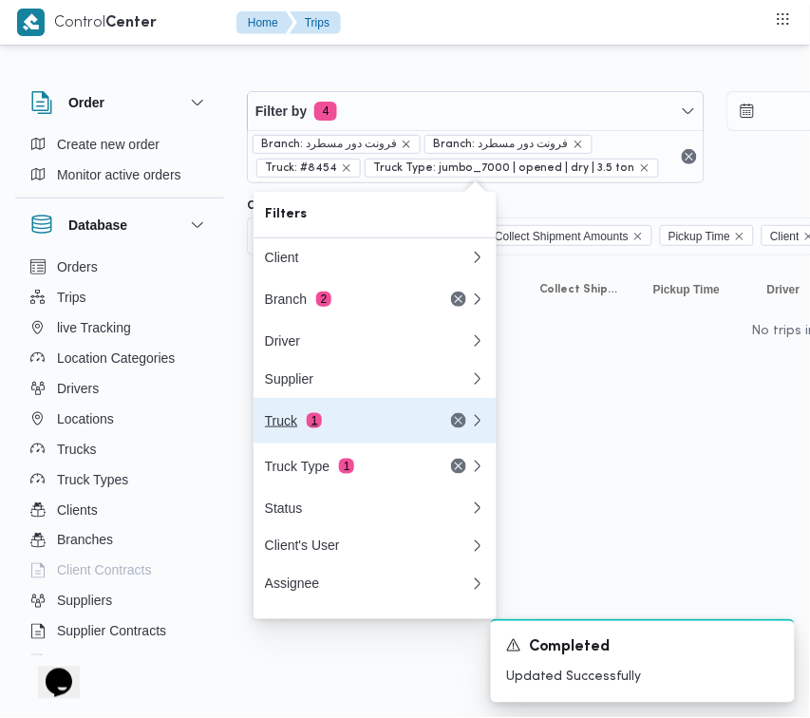
click at [300, 424] on div "Truck 1" at bounding box center [344, 420] width 159 height 15
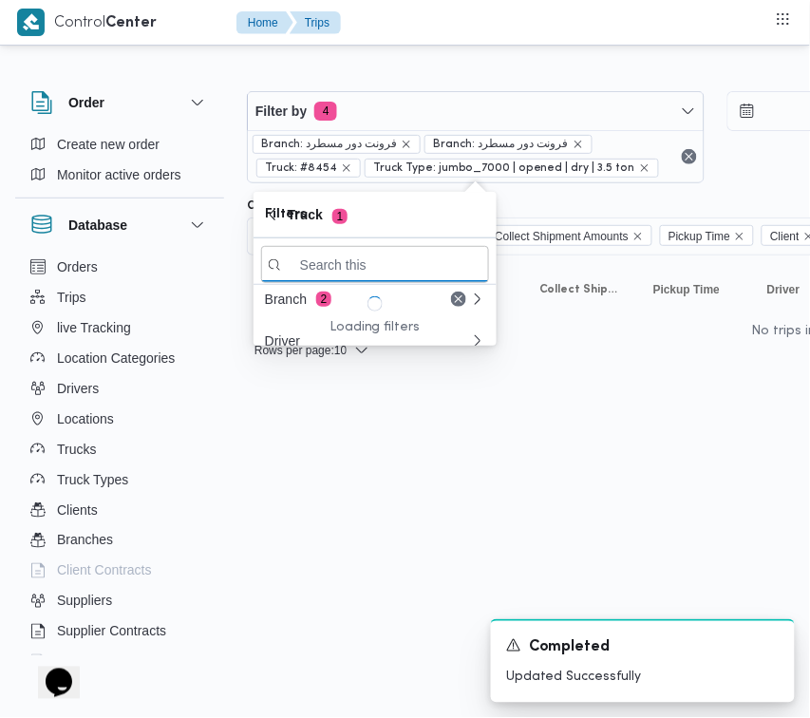
paste input "9283"
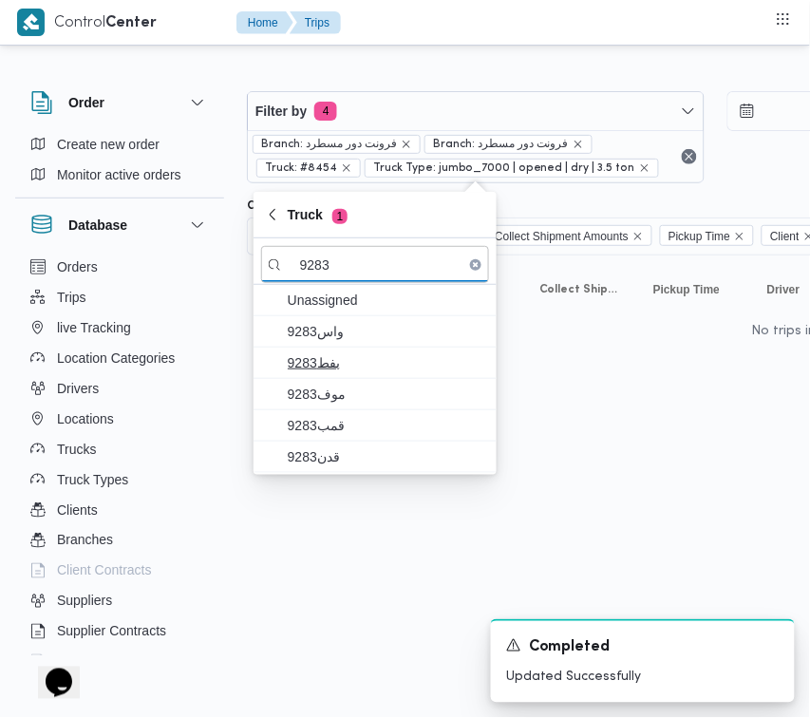
type input "9283"
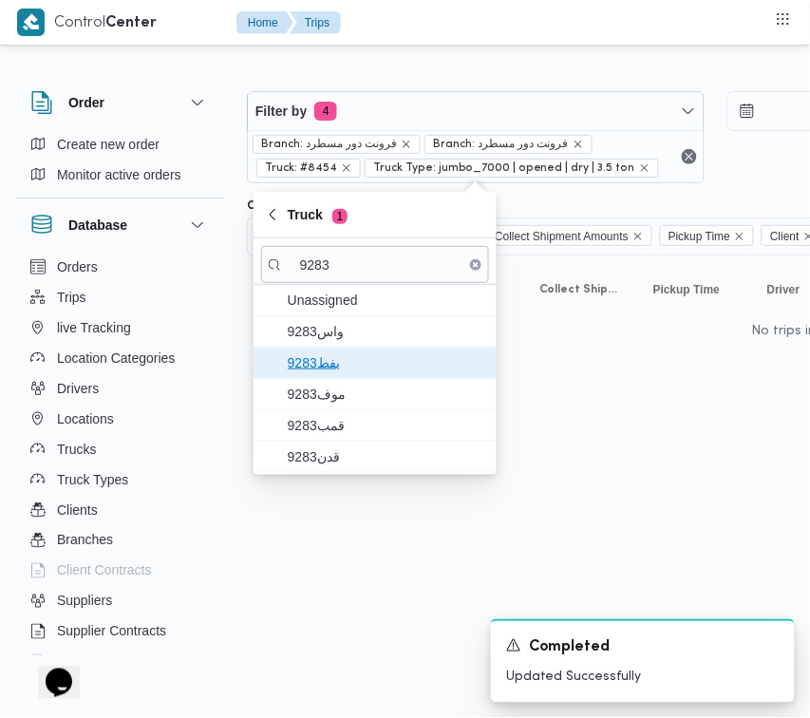
click at [344, 370] on span "9283بفط" at bounding box center [386, 362] width 197 height 23
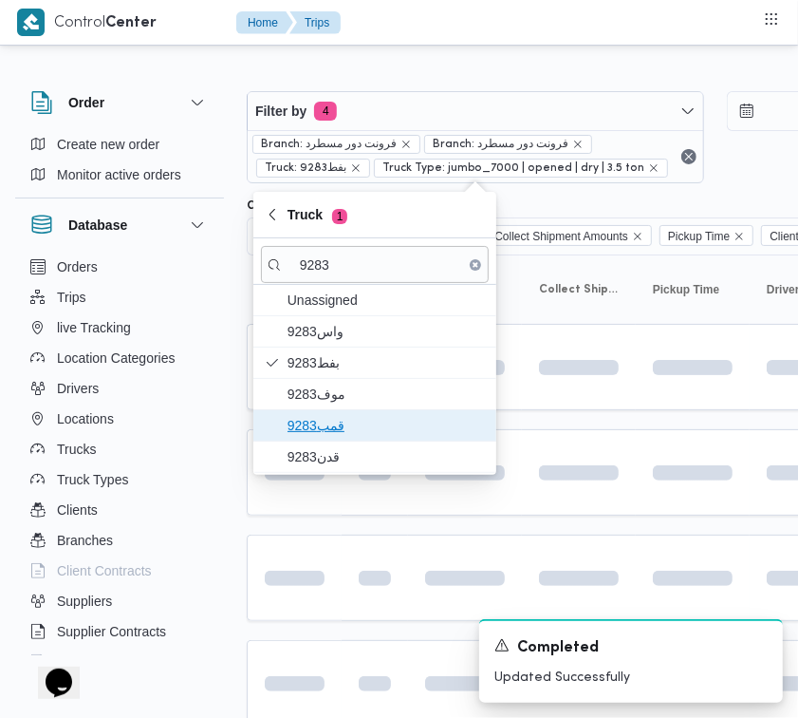
click at [344, 415] on span "قمب9283" at bounding box center [386, 425] width 197 height 23
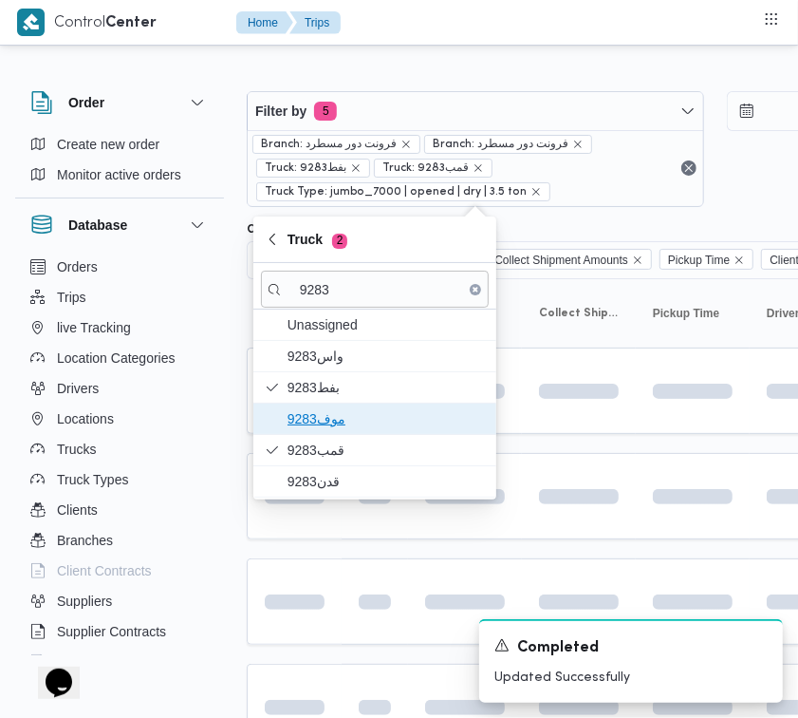
click at [330, 405] on span "9283موف" at bounding box center [375, 418] width 228 height 30
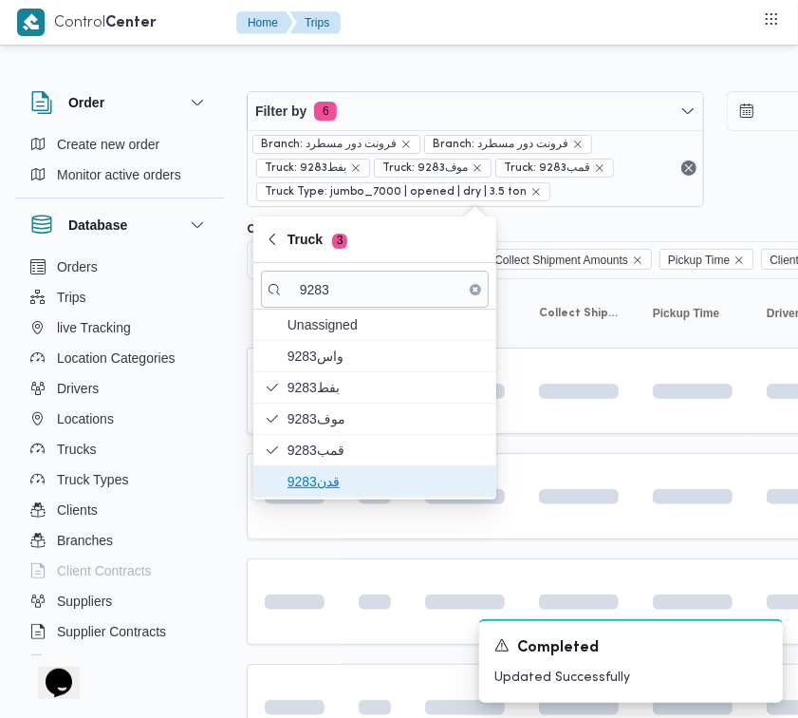
click at [326, 475] on span "قدن9283" at bounding box center [386, 481] width 197 height 23
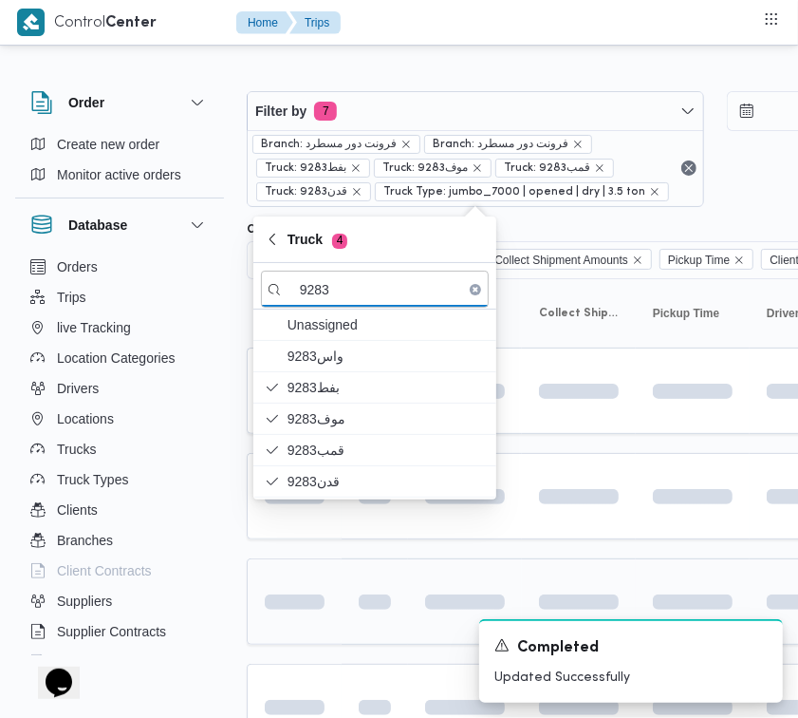
click at [290, 604] on span at bounding box center [268, 601] width 132 height 15
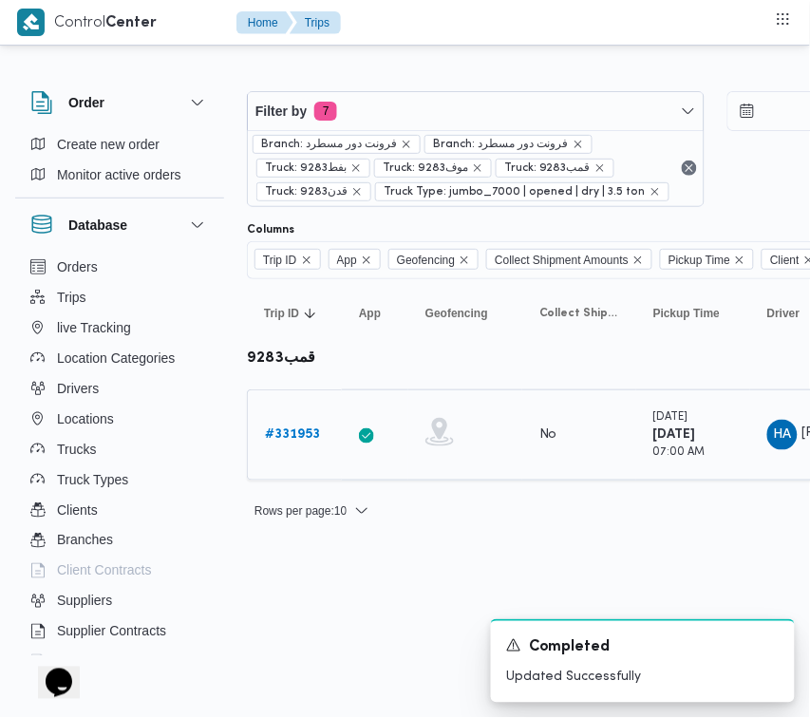
click at [288, 429] on b "# 331953" at bounding box center [292, 434] width 55 height 12
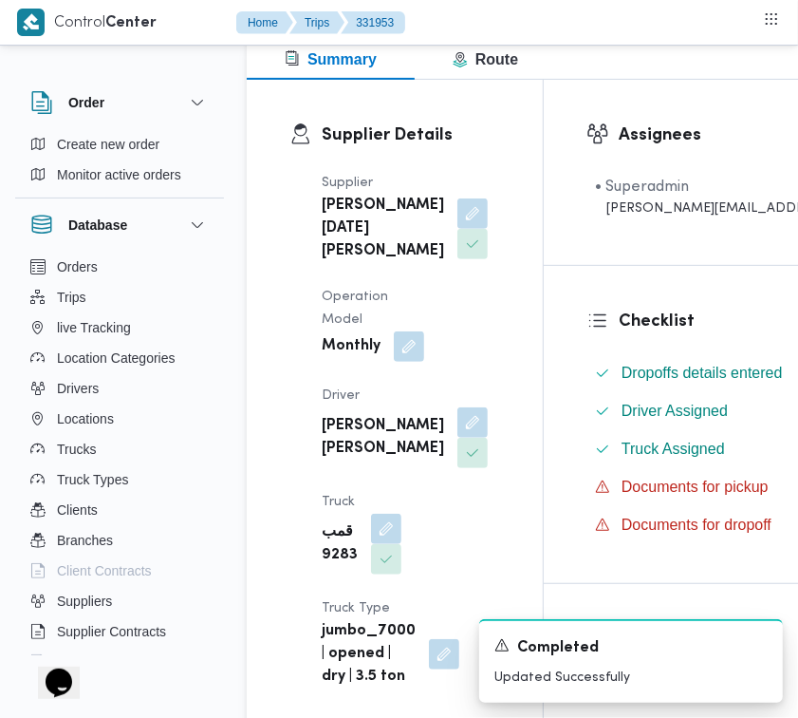
scroll to position [589, 0]
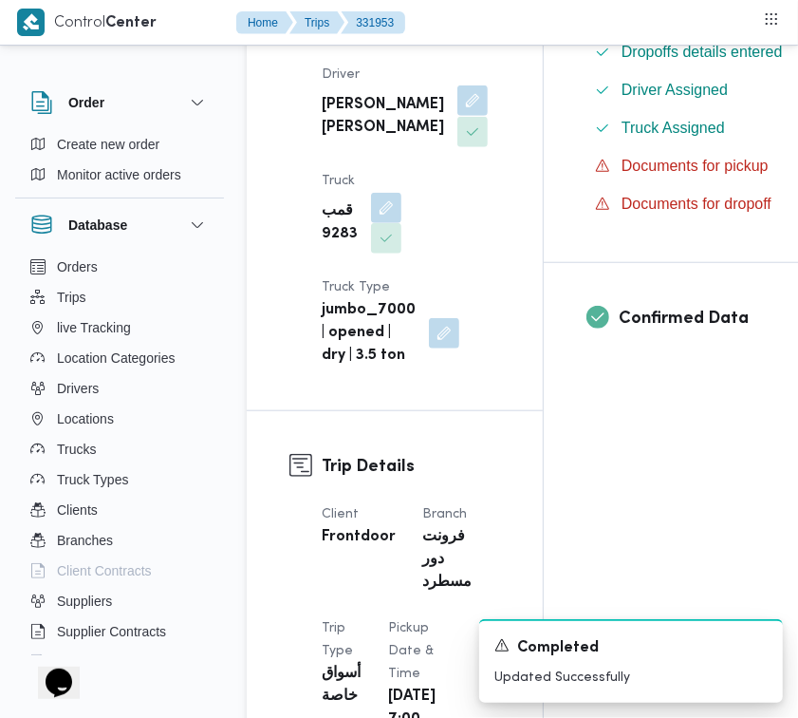
drag, startPoint x: 385, startPoint y: 159, endPoint x: 384, endPoint y: 172, distance: 12.4
click at [458, 116] on button "button" at bounding box center [473, 100] width 30 height 30
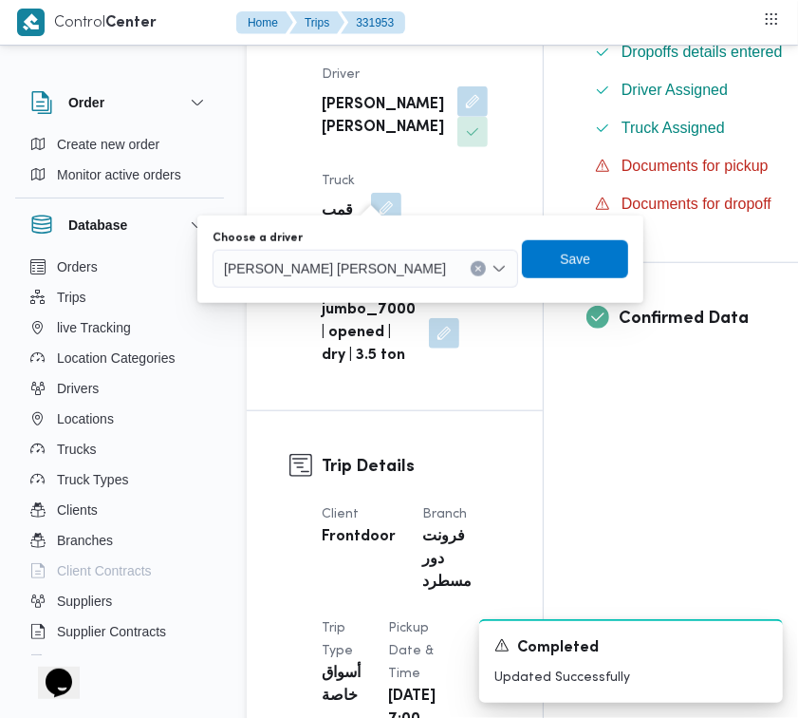
click at [347, 240] on div "Choose a driver" at bounding box center [366, 238] width 306 height 15
click at [345, 290] on div "You are in a dialog. To close this dialog, hit escape. Choose a driver حسن احمد…" at bounding box center [420, 258] width 446 height 87
click at [325, 268] on span "حسن احمد محمد محمد" at bounding box center [335, 267] width 222 height 21
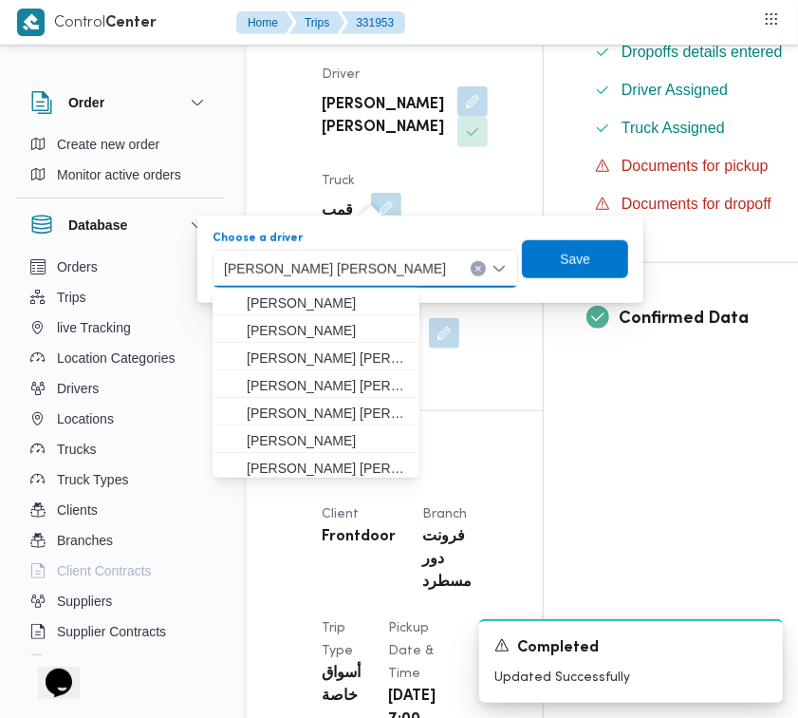
paste input "خالد"
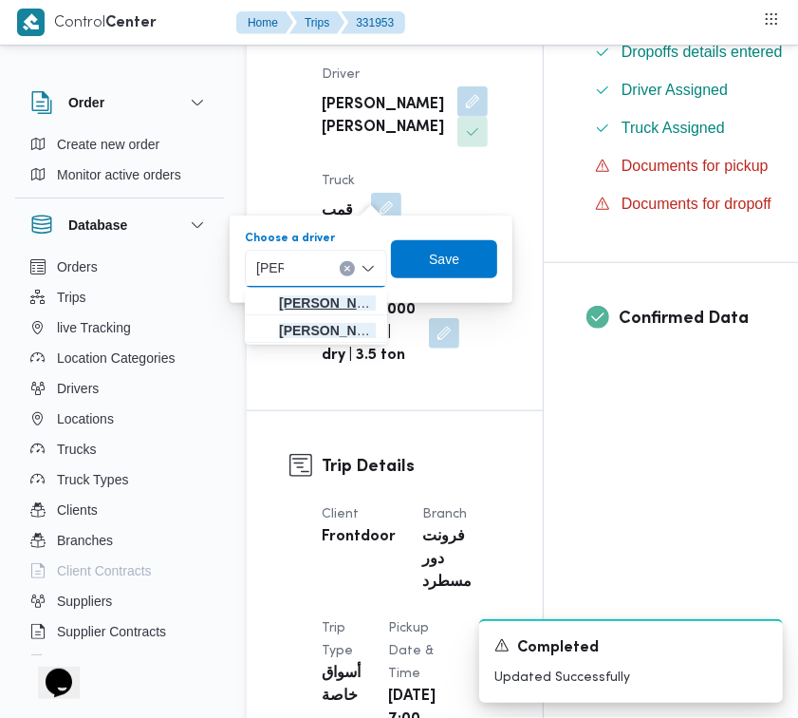
type input "خالد"
drag, startPoint x: 352, startPoint y: 305, endPoint x: 368, endPoint y: 300, distance: 16.8
click at [352, 305] on span "خالد ناجي سلطان عبدالمهدي" at bounding box center [327, 302] width 97 height 23
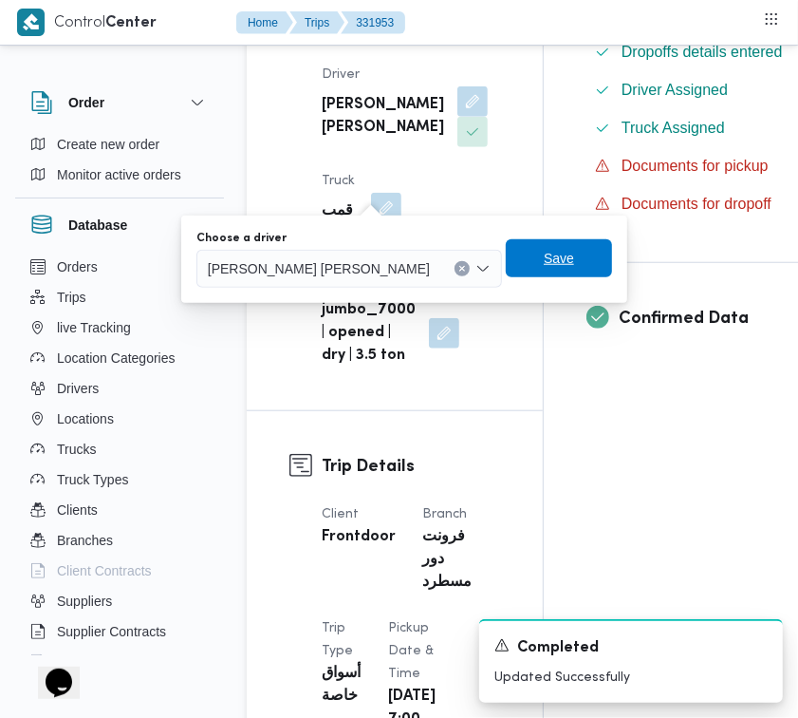
click at [544, 258] on span "Save" at bounding box center [559, 258] width 30 height 23
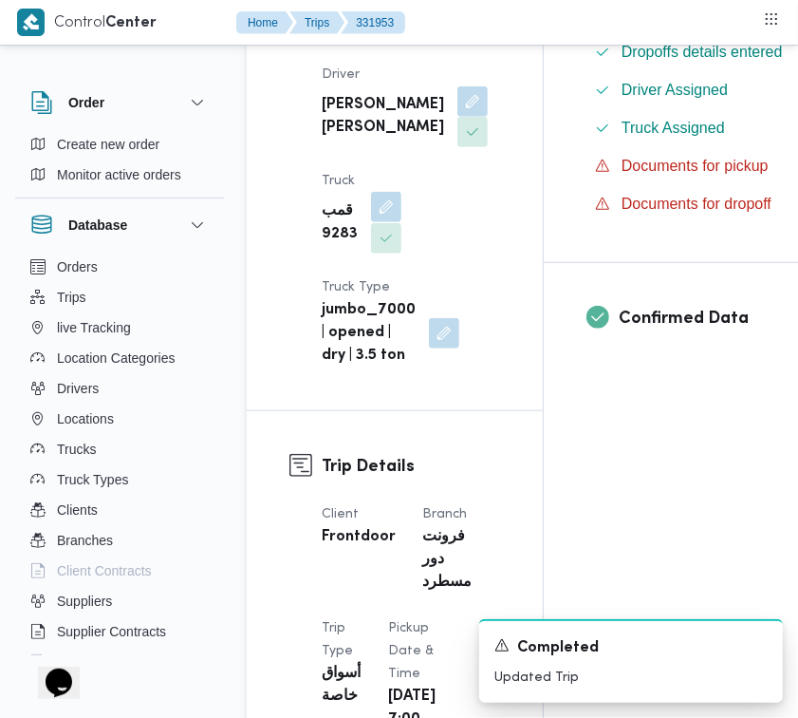
click at [390, 222] on button "button" at bounding box center [386, 207] width 30 height 30
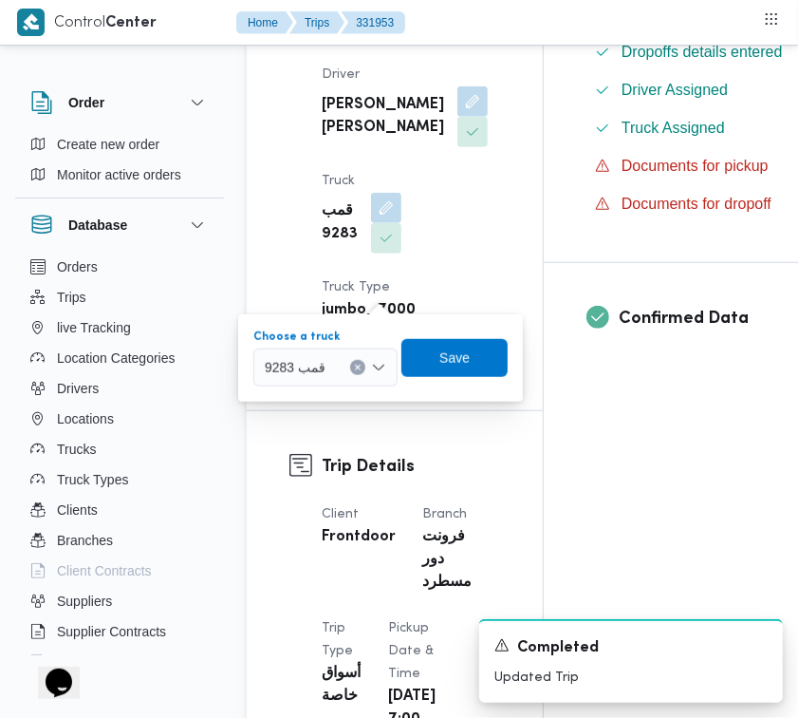
click at [324, 368] on span "قمب 9283" at bounding box center [295, 366] width 61 height 21
paste input "5942"
type input "5942"
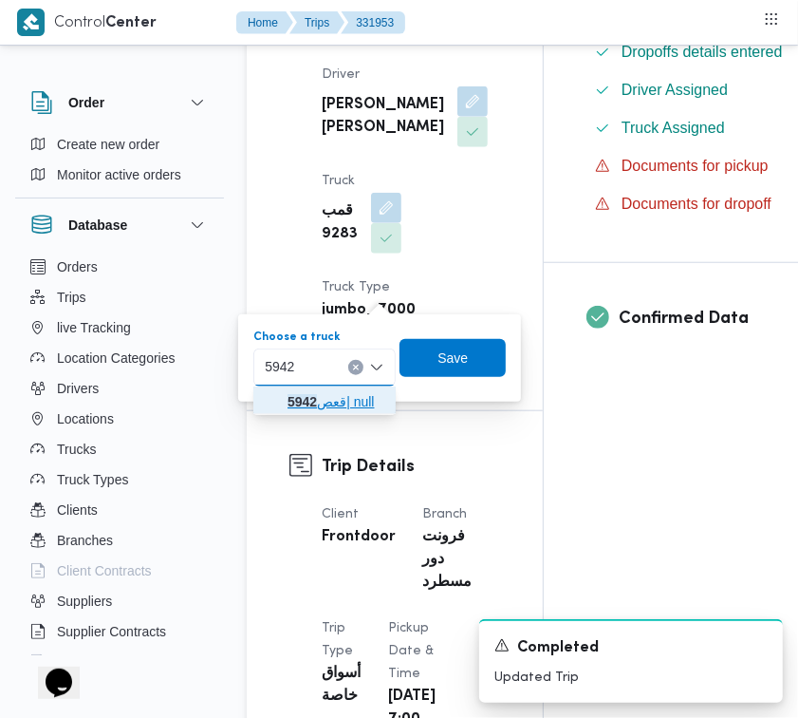
click at [302, 399] on mark "5942" at bounding box center [302, 401] width 29 height 15
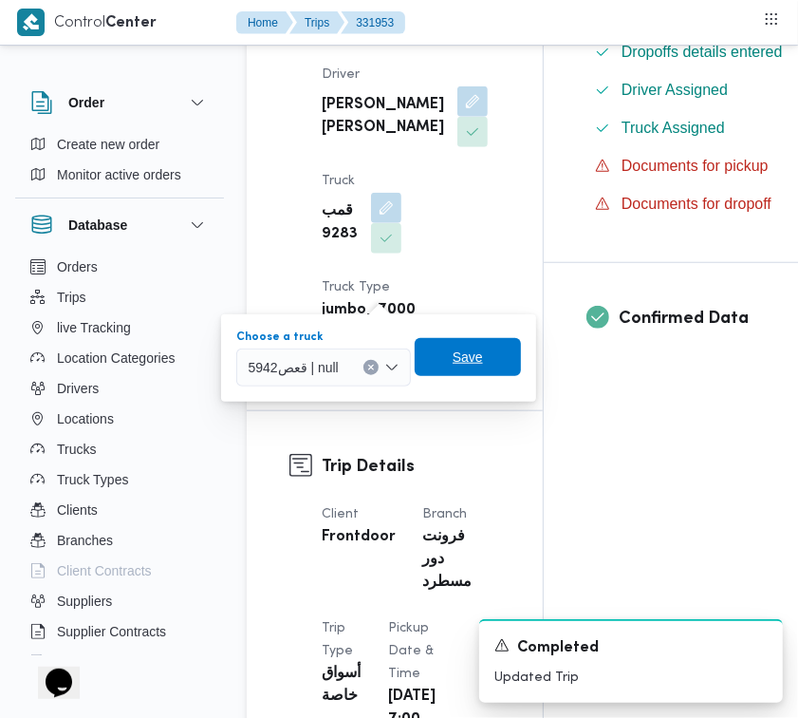
click at [443, 365] on span "Save" at bounding box center [468, 357] width 106 height 38
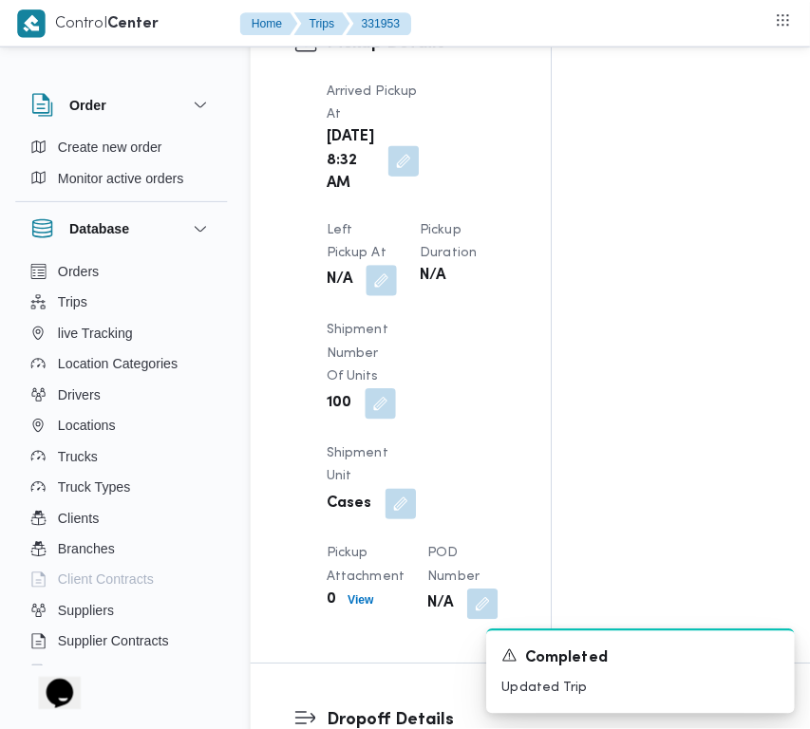
scroll to position [3099, 0]
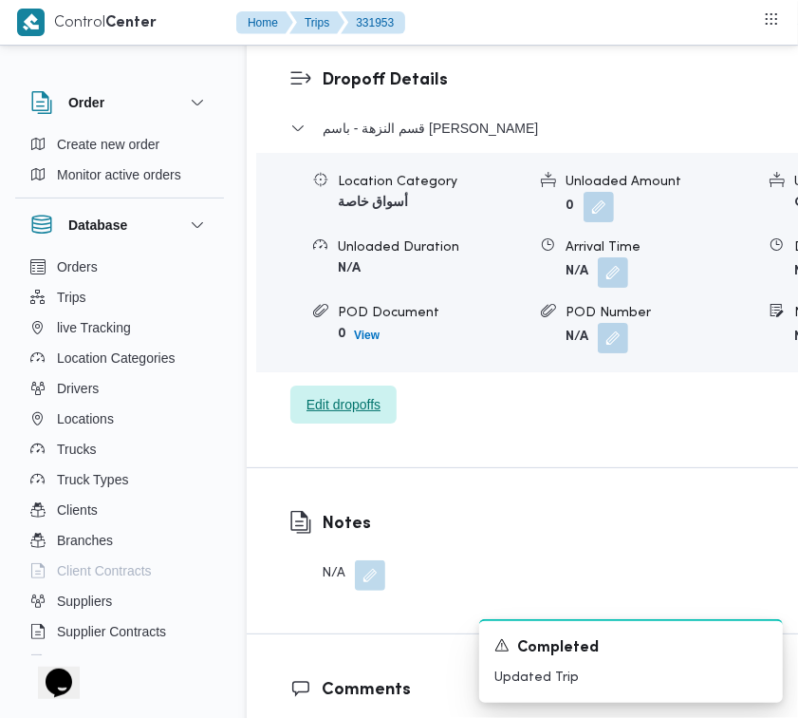
click at [349, 393] on span "Edit dropoffs" at bounding box center [344, 404] width 74 height 23
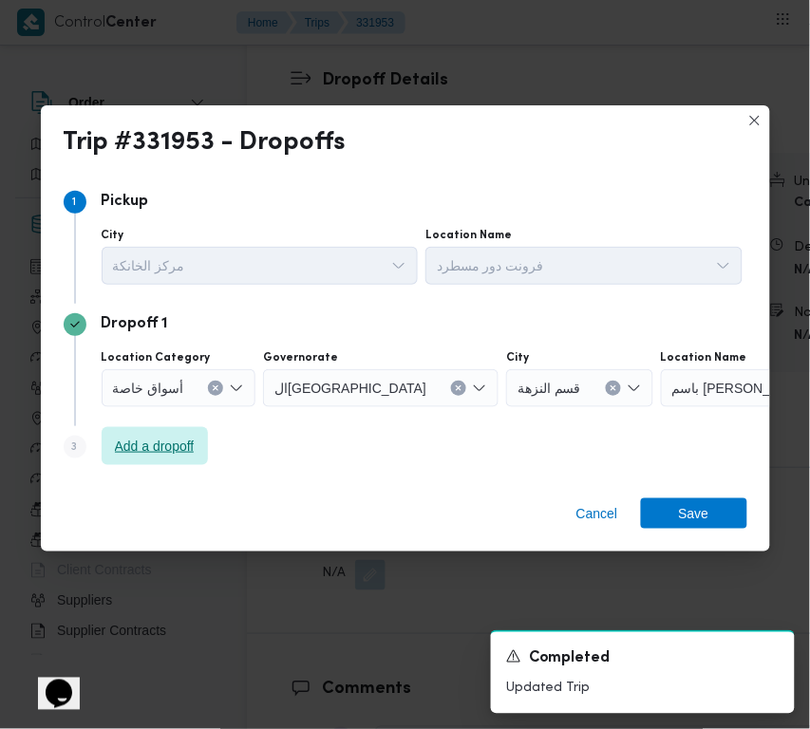
click at [112, 458] on span "Add a dropoff" at bounding box center [155, 446] width 106 height 38
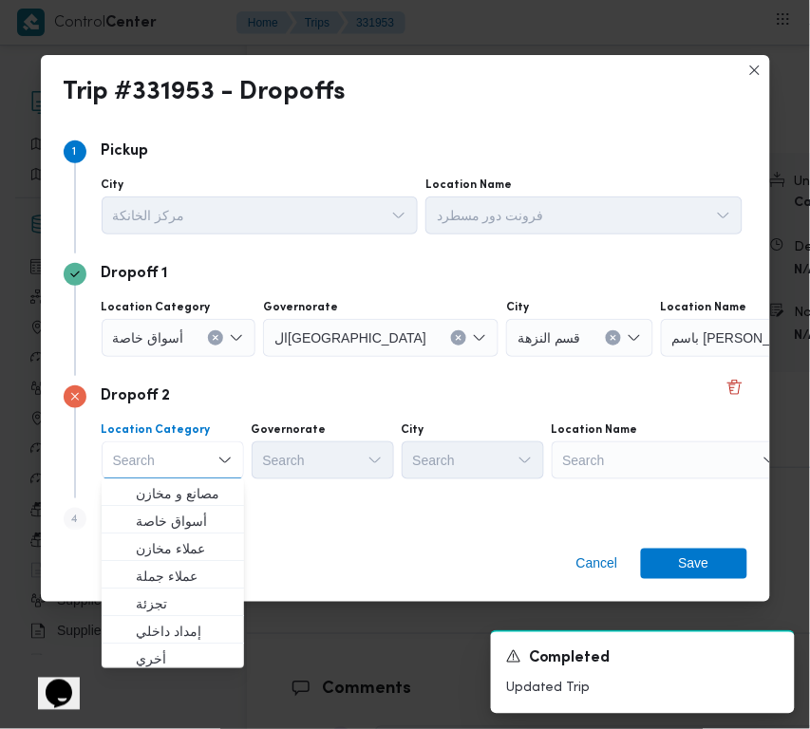
click at [620, 458] on div "Search" at bounding box center [669, 460] width 237 height 38
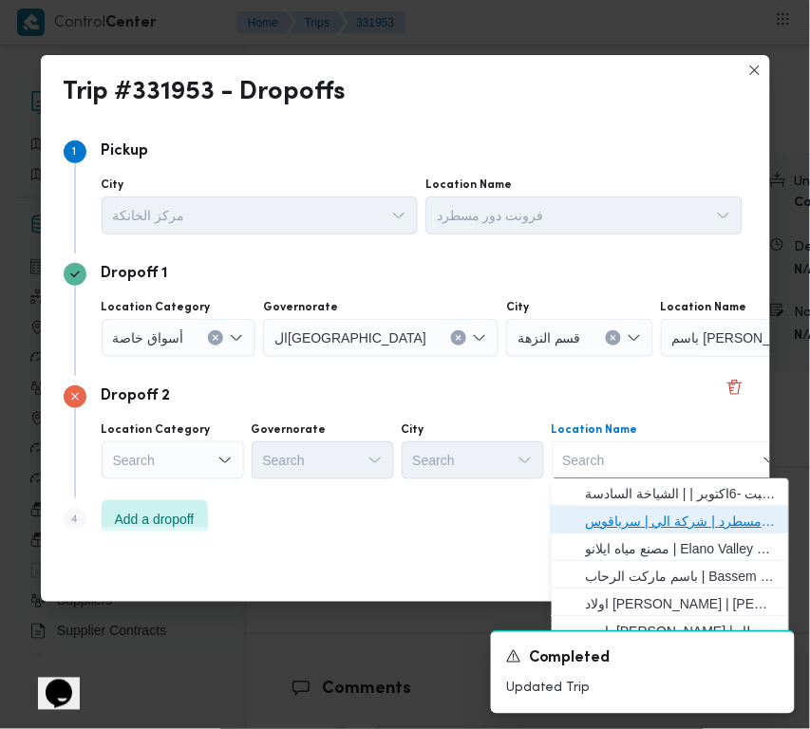
click at [645, 514] on span "فرونت دور مسطرد | شركة الي | سرياقوس" at bounding box center [682, 521] width 192 height 23
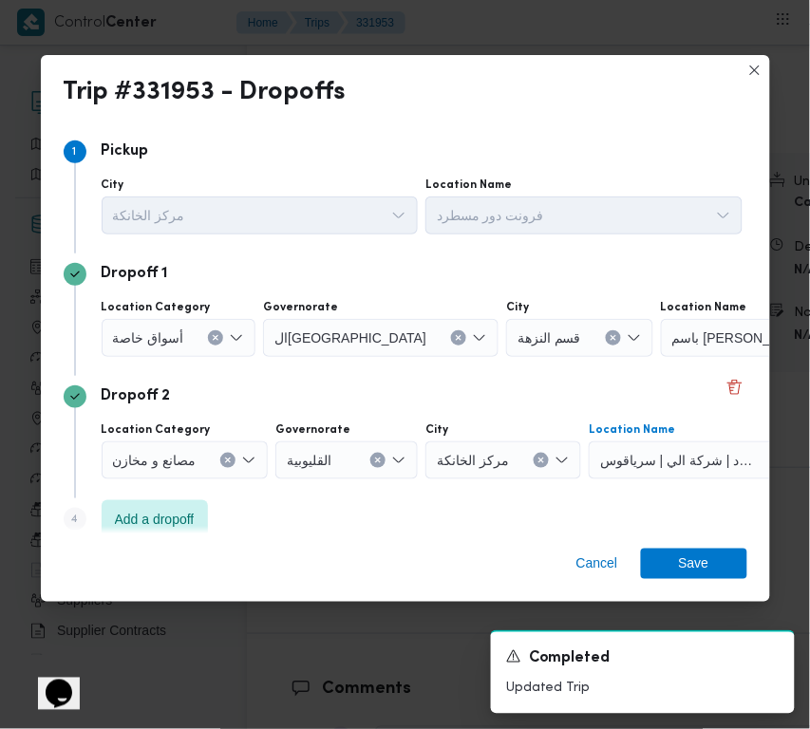
click at [159, 334] on span "أسواق خاصة" at bounding box center [148, 337] width 71 height 21
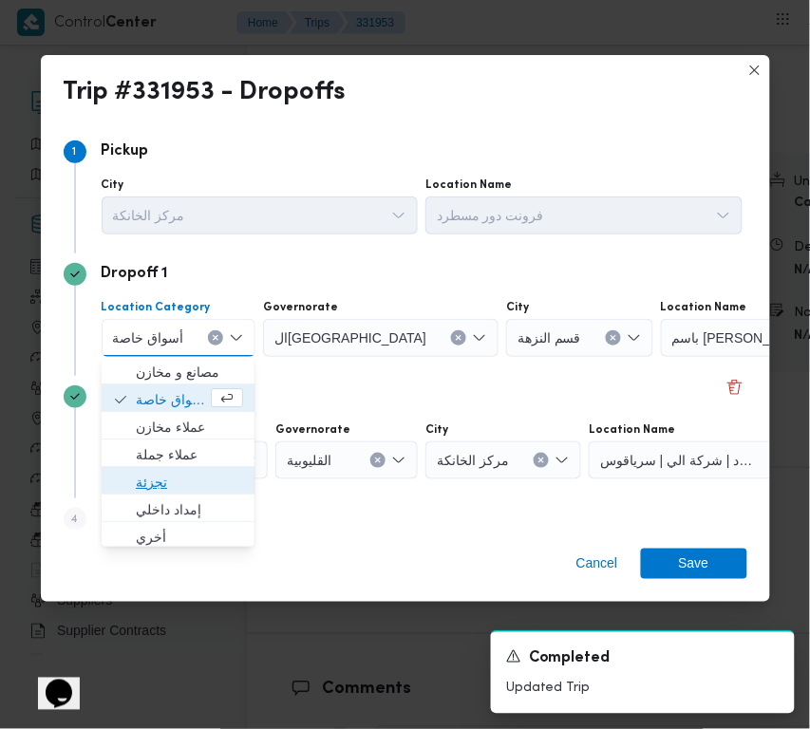
click at [168, 484] on span "تجزئة" at bounding box center [189, 482] width 107 height 23
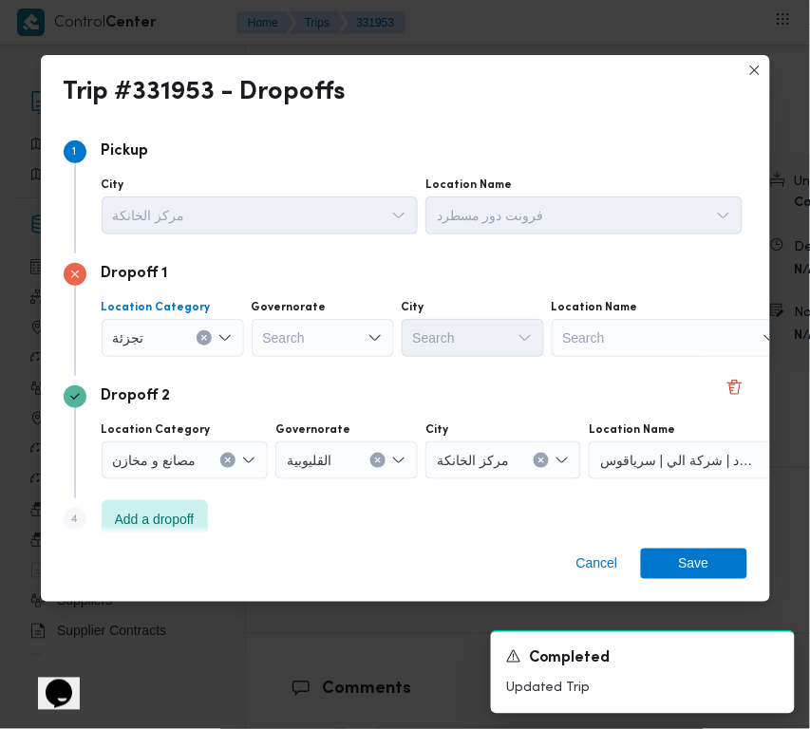
click at [316, 347] on div "Search" at bounding box center [323, 338] width 142 height 38
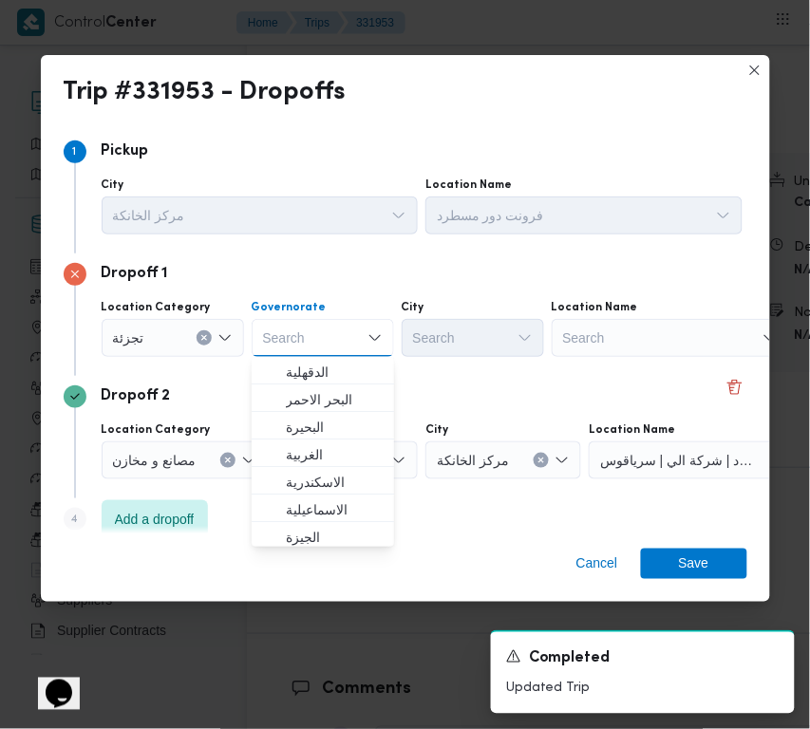
paste input "قاهرة"
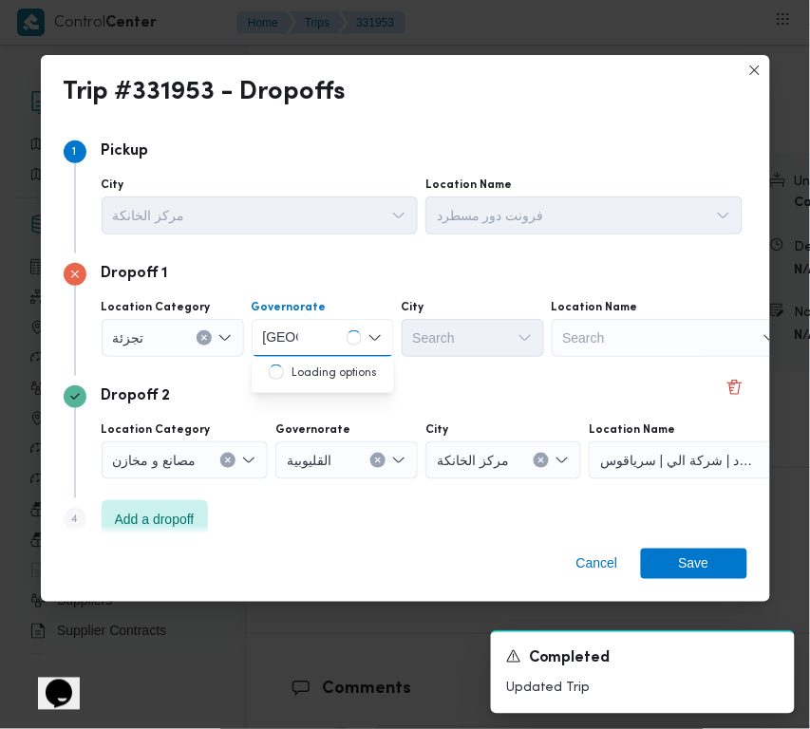
type input "قاهرة"
click at [320, 333] on div "قاهرة قاهرة" at bounding box center [323, 338] width 142 height 38
click at [328, 363] on span "القاهرة" at bounding box center [334, 372] width 97 height 23
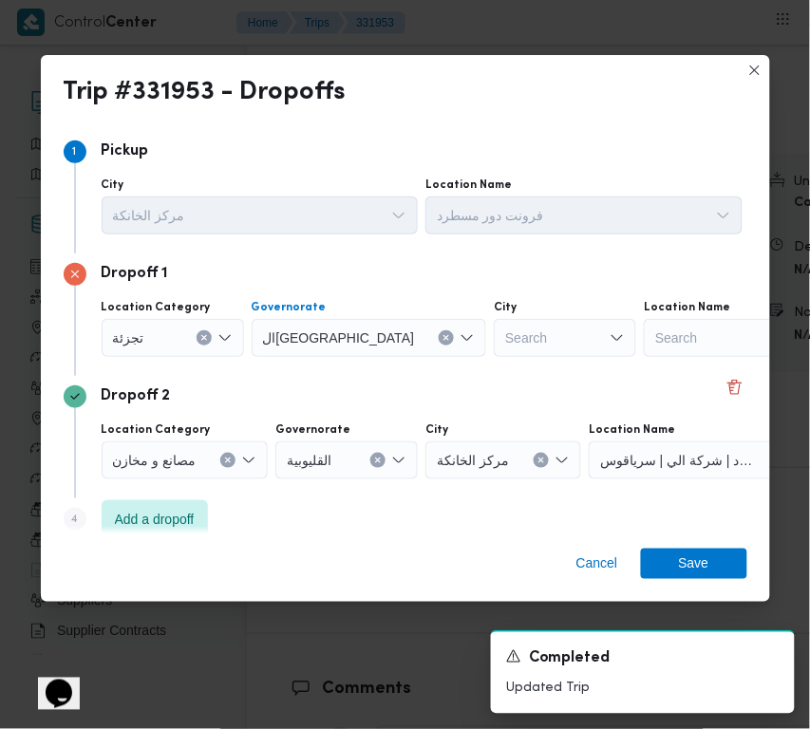
click at [494, 329] on div "Search" at bounding box center [565, 338] width 142 height 38
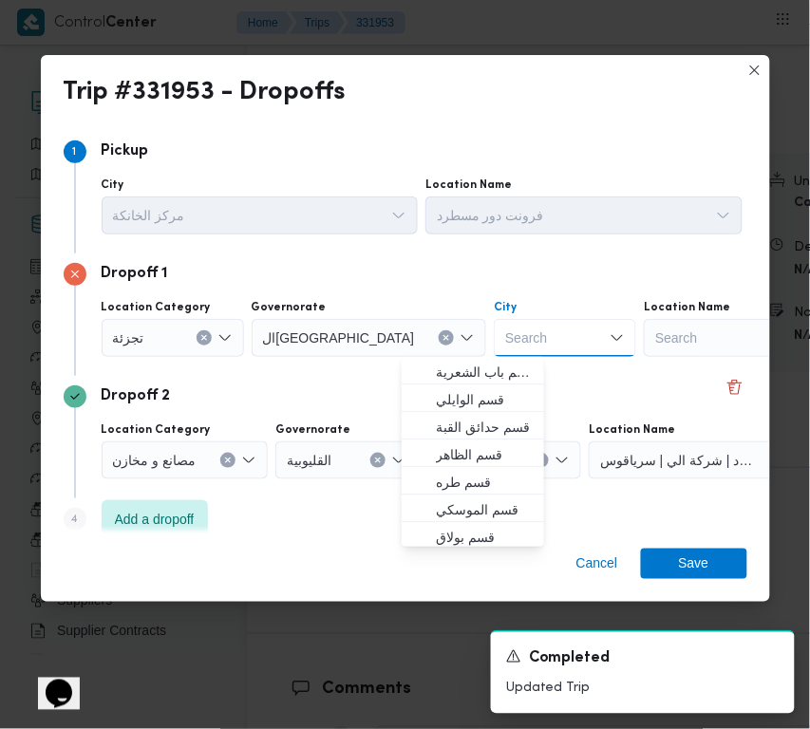
paste input "قاهرة"
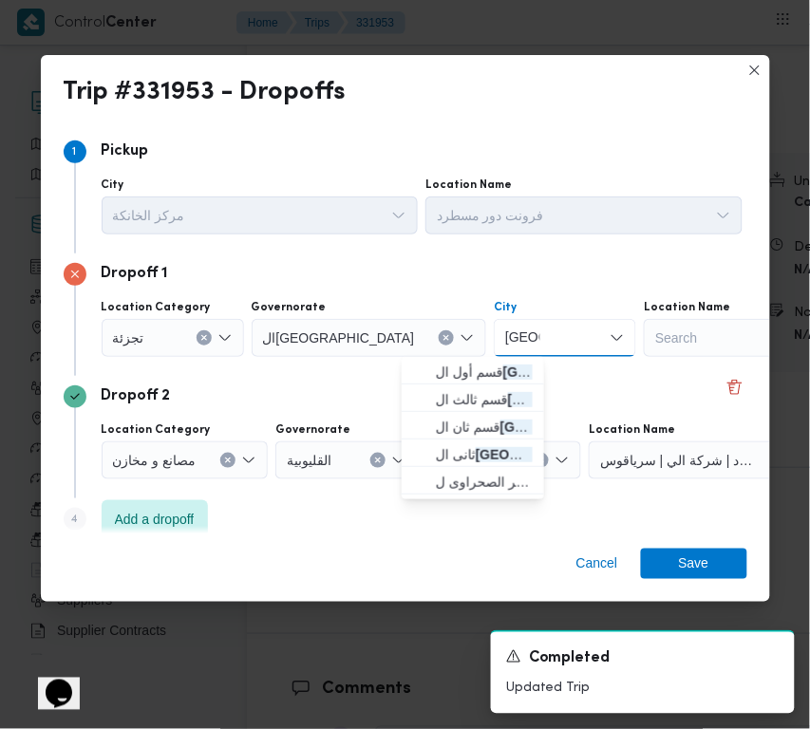
type input "قاهرة"
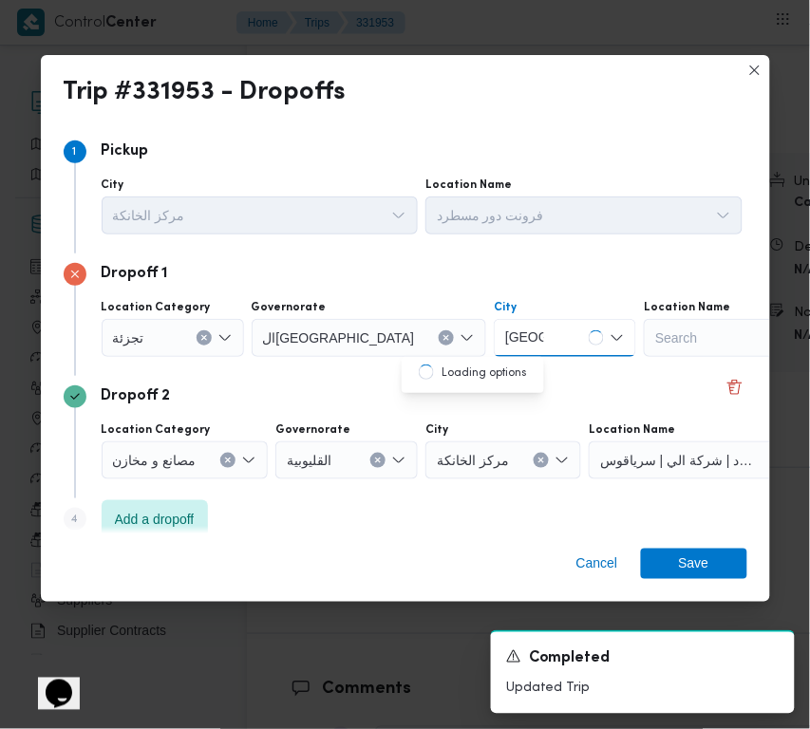
click at [477, 458] on span "مركز الخانكة" at bounding box center [473, 459] width 72 height 21
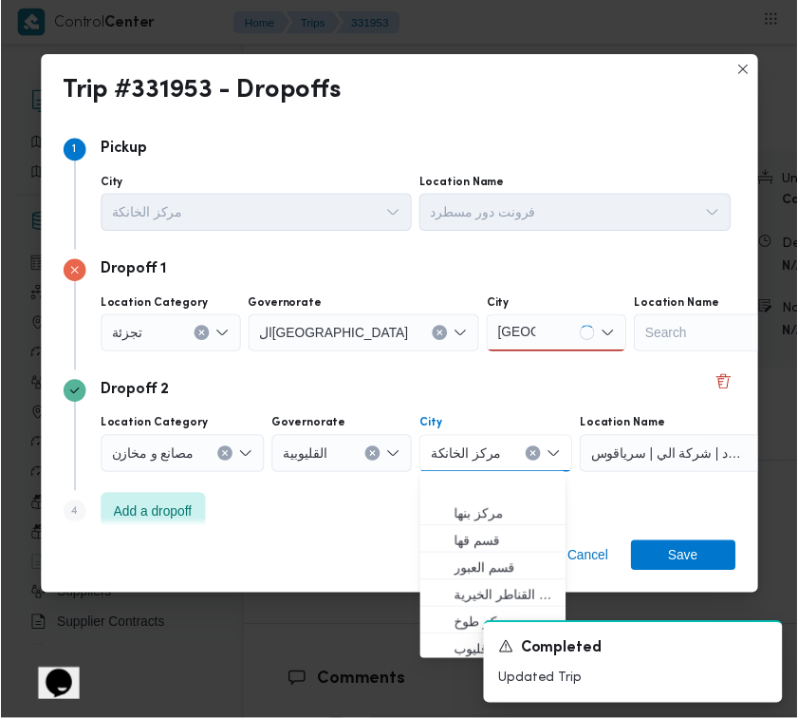
scroll to position [85, 0]
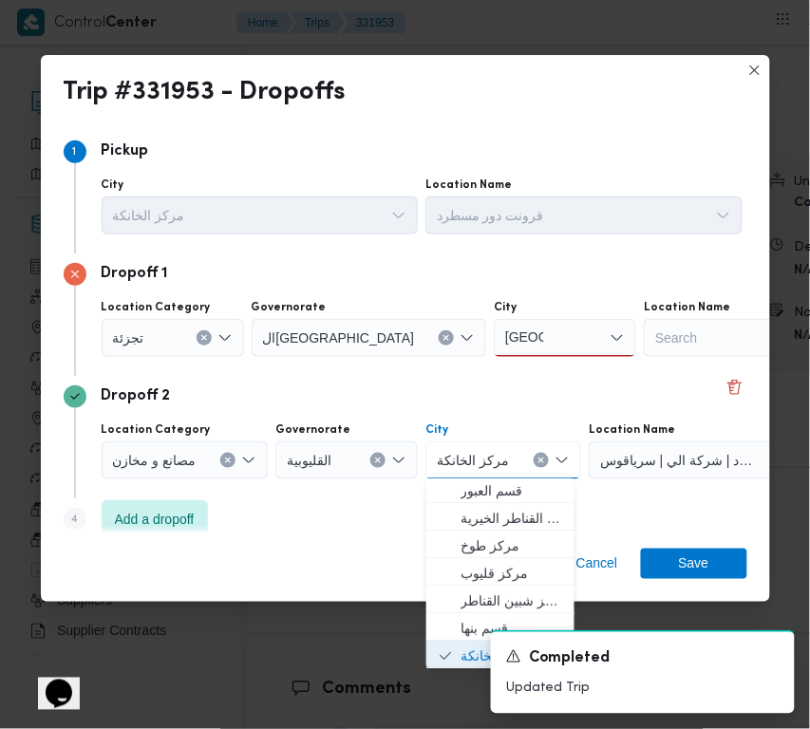
click at [494, 311] on div "City" at bounding box center [565, 307] width 142 height 15
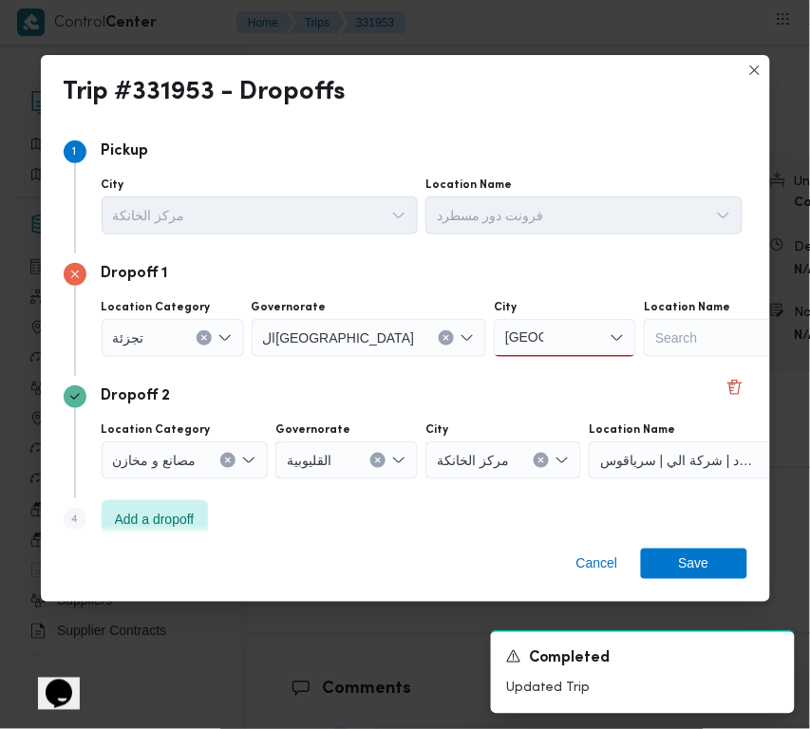
click at [494, 328] on div "قاهرة قاهرة" at bounding box center [565, 338] width 142 height 38
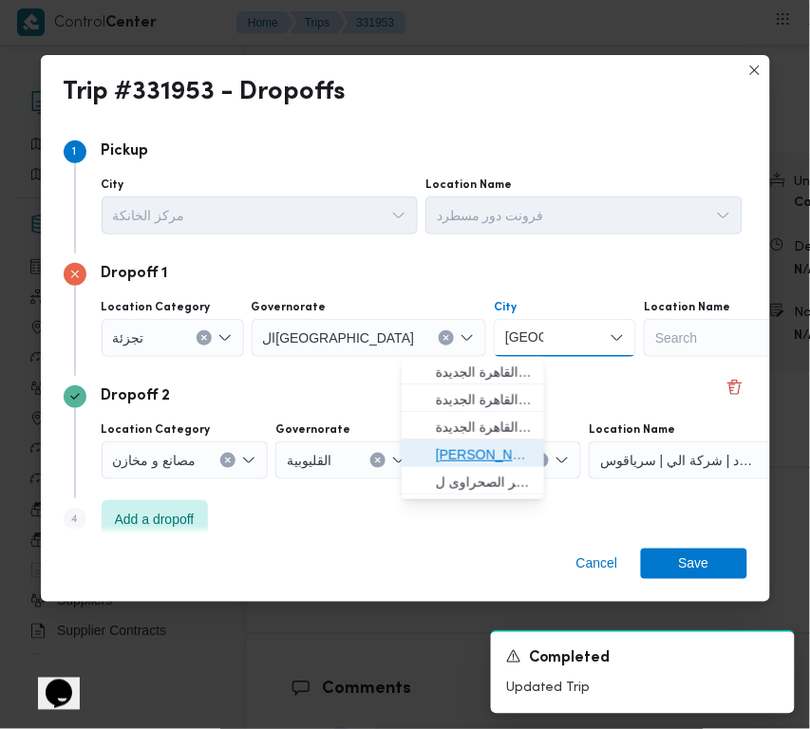
click at [487, 458] on span "ثانى القاهرة الجديدة" at bounding box center [484, 454] width 97 height 23
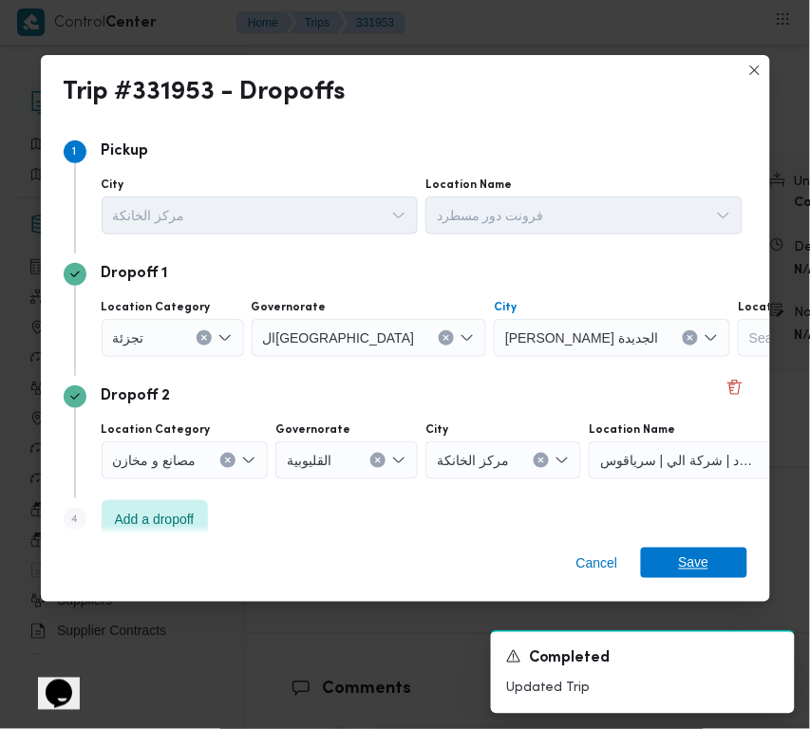
drag, startPoint x: 724, startPoint y: 565, endPoint x: 676, endPoint y: 565, distance: 48.4
click at [723, 565] on span "Save" at bounding box center [694, 563] width 106 height 30
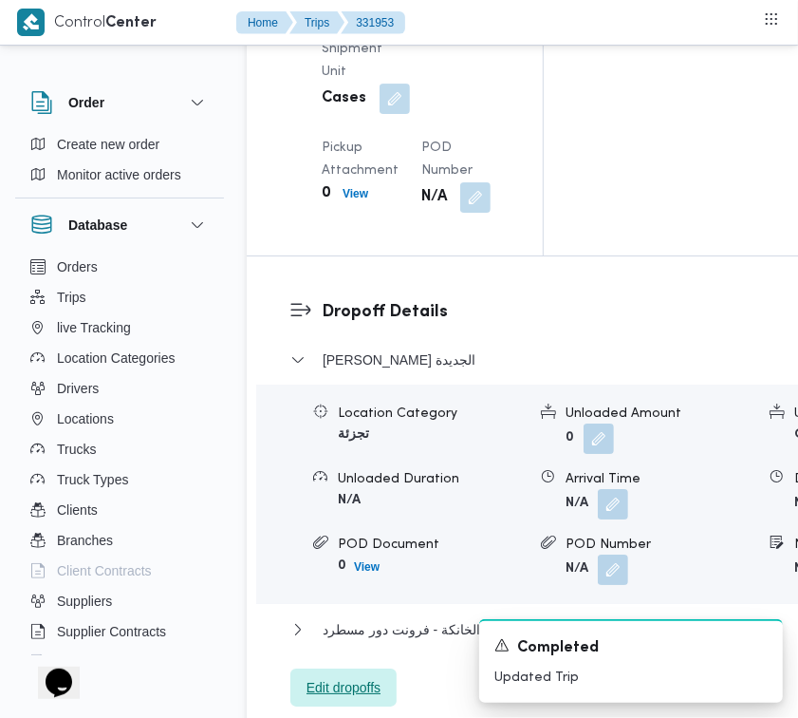
scroll to position [2914, 0]
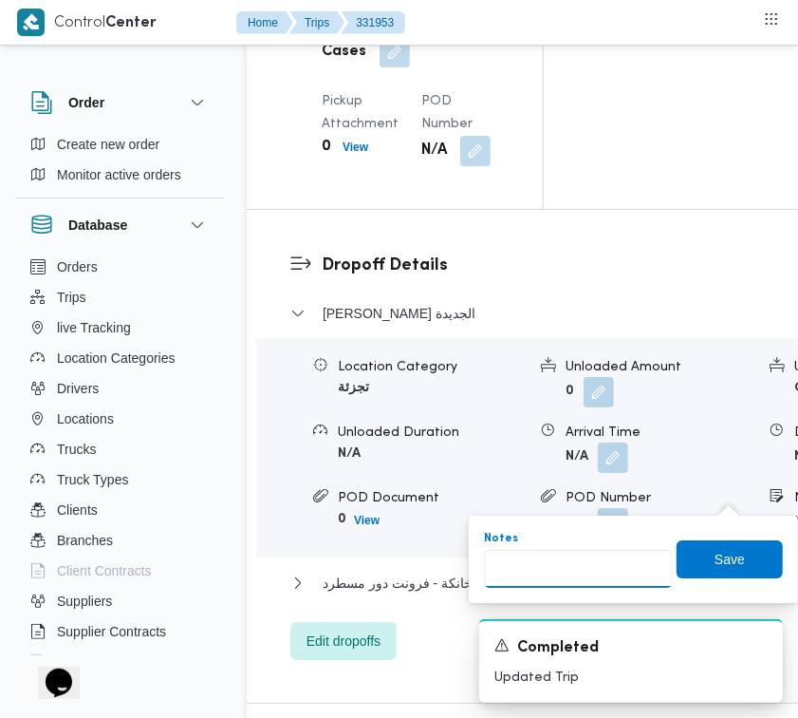
click at [629, 551] on input "Notes" at bounding box center [578, 569] width 189 height 38
paste input "مدينتي"
type input "مدينتي"
click at [693, 553] on span "Save" at bounding box center [730, 558] width 106 height 38
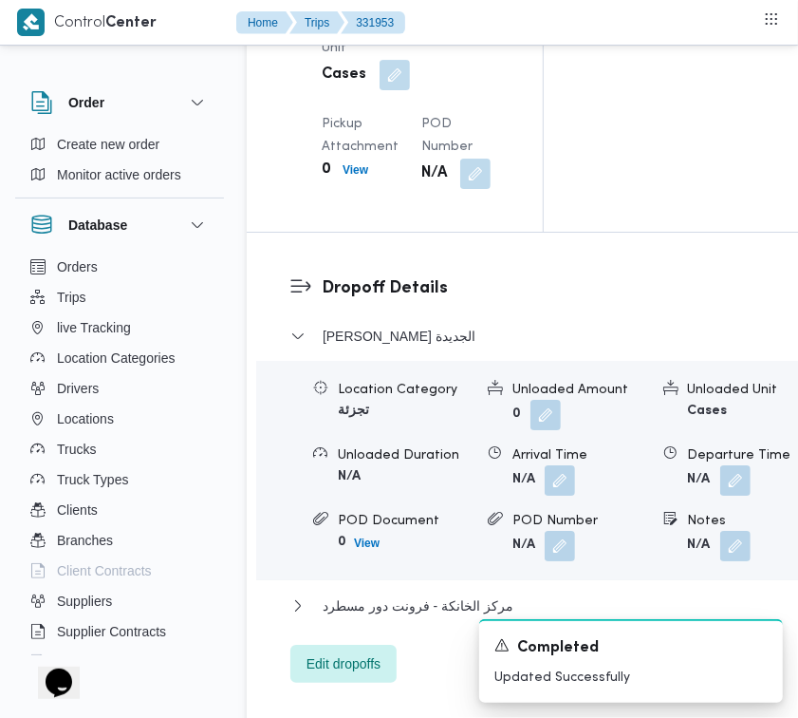
scroll to position [2286, 0]
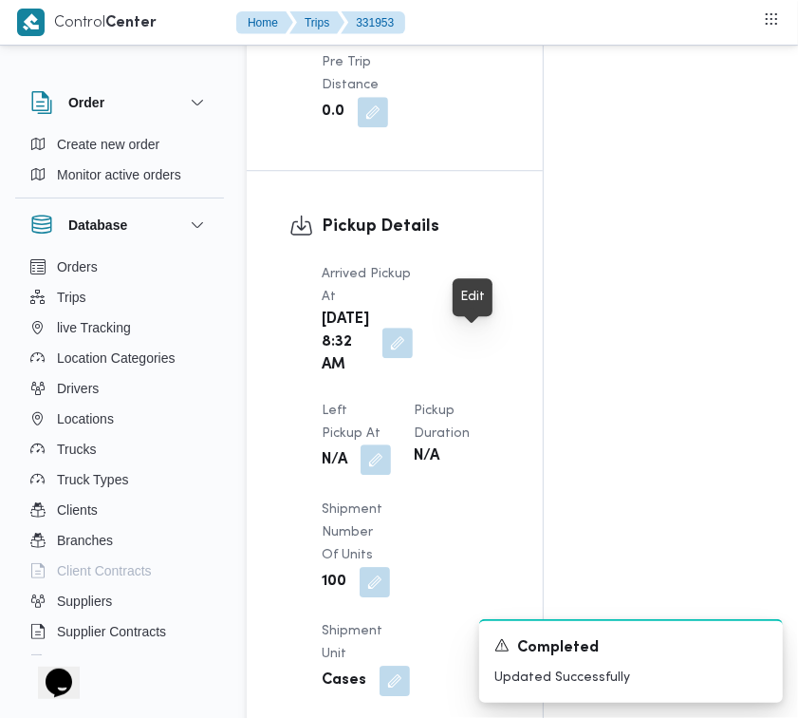
click at [391, 444] on button "button" at bounding box center [376, 459] width 30 height 30
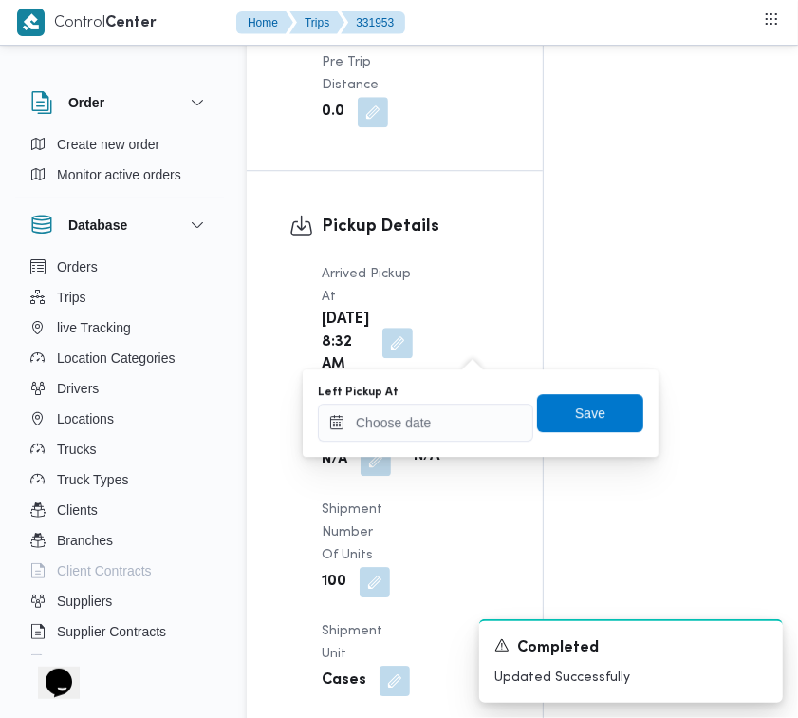
click at [418, 460] on div "Arrived Pickup At Sun, Aug 24, 2025 8:32 AM Left Pickup At N/A Pickup Duration …" at bounding box center [410, 529] width 201 height 554
click at [405, 414] on input "Left Pickup At" at bounding box center [425, 422] width 215 height 38
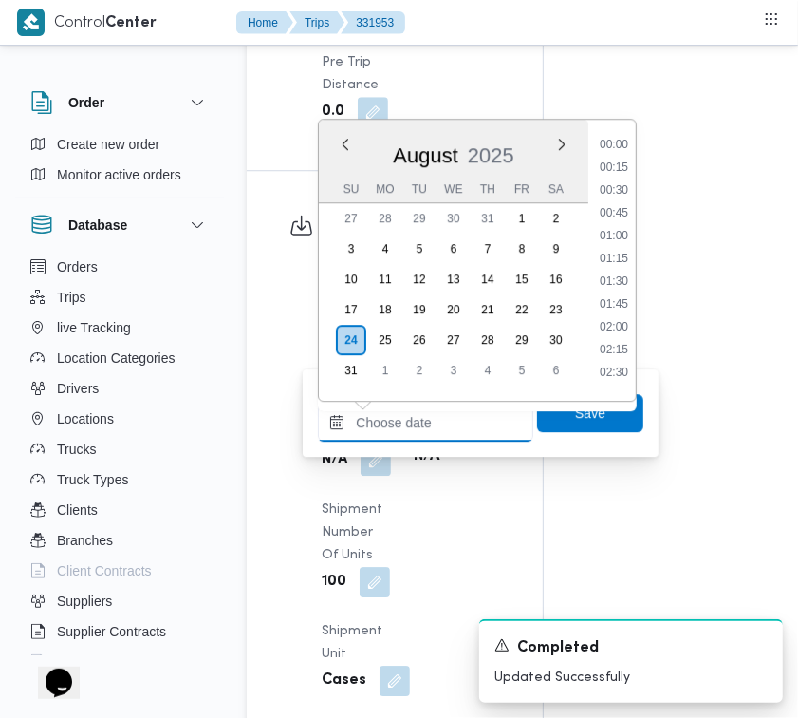
paste input "24/8/2025 9:00:00 AM"
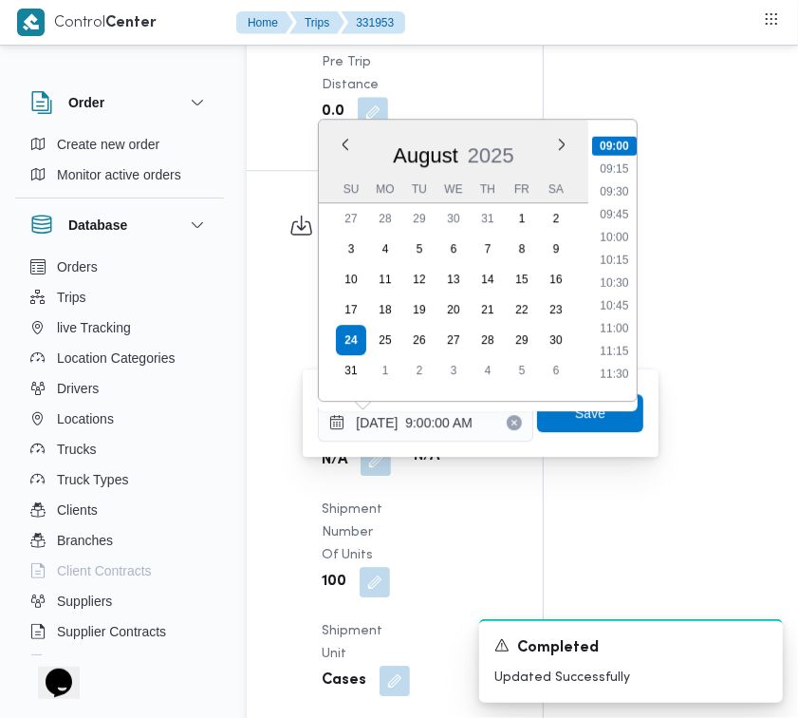
type input "24/08/2025 09:00"
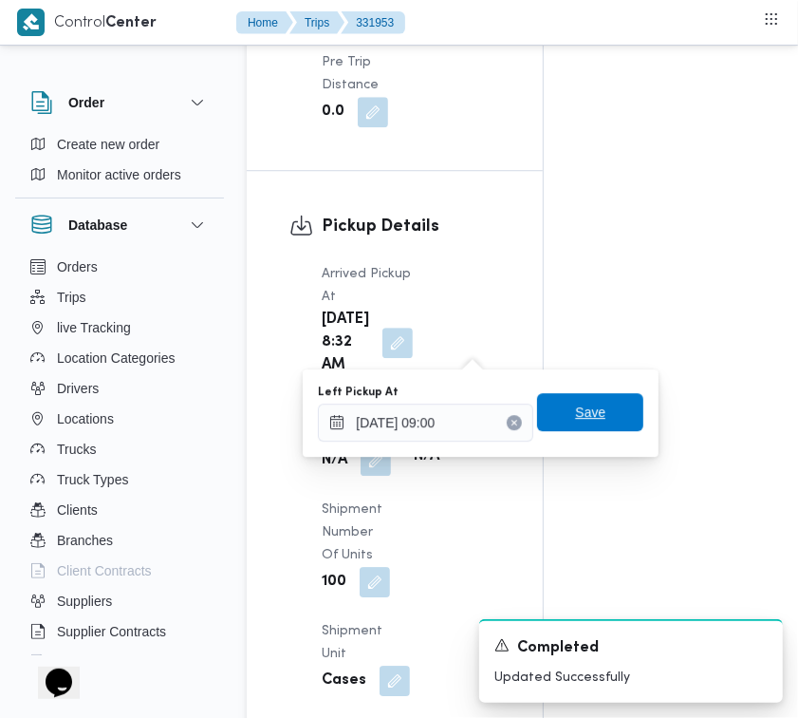
click at [575, 404] on span "Save" at bounding box center [590, 412] width 30 height 23
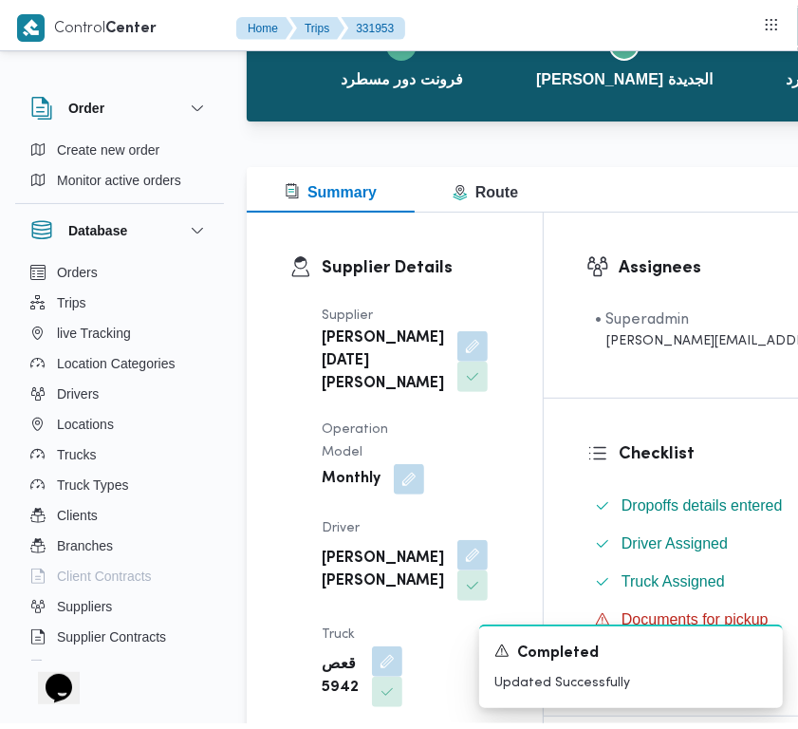
scroll to position [0, 0]
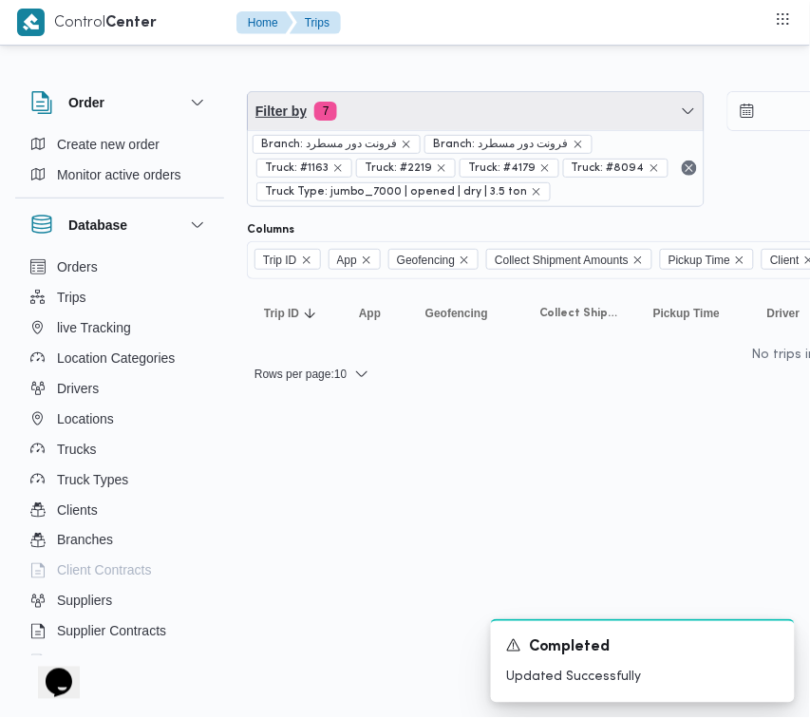
drag, startPoint x: 429, startPoint y: 106, endPoint x: 439, endPoint y: 143, distance: 38.5
click at [429, 106] on span "Filter by 7" at bounding box center [476, 111] width 456 height 38
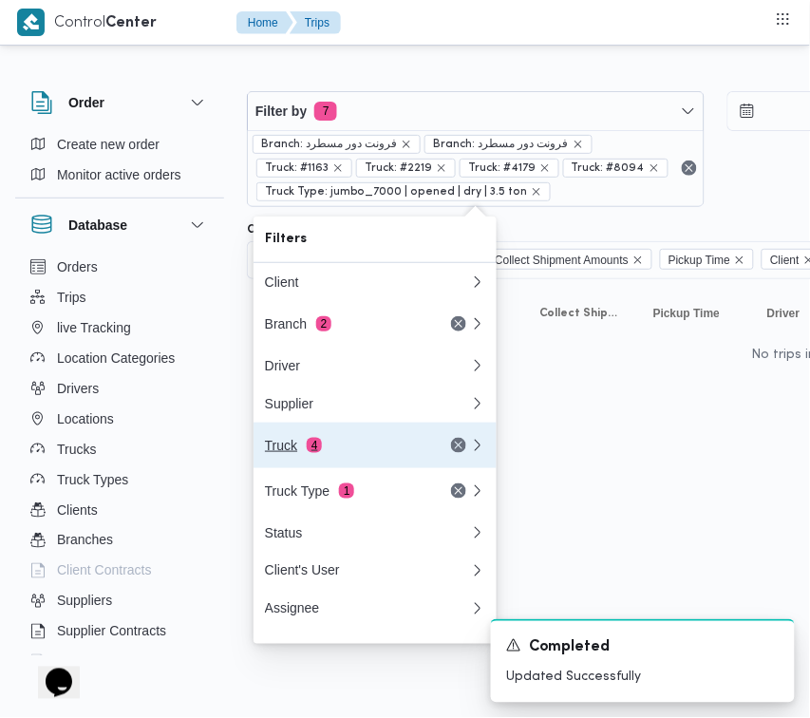
click at [291, 453] on div "Truck 4" at bounding box center [344, 445] width 159 height 15
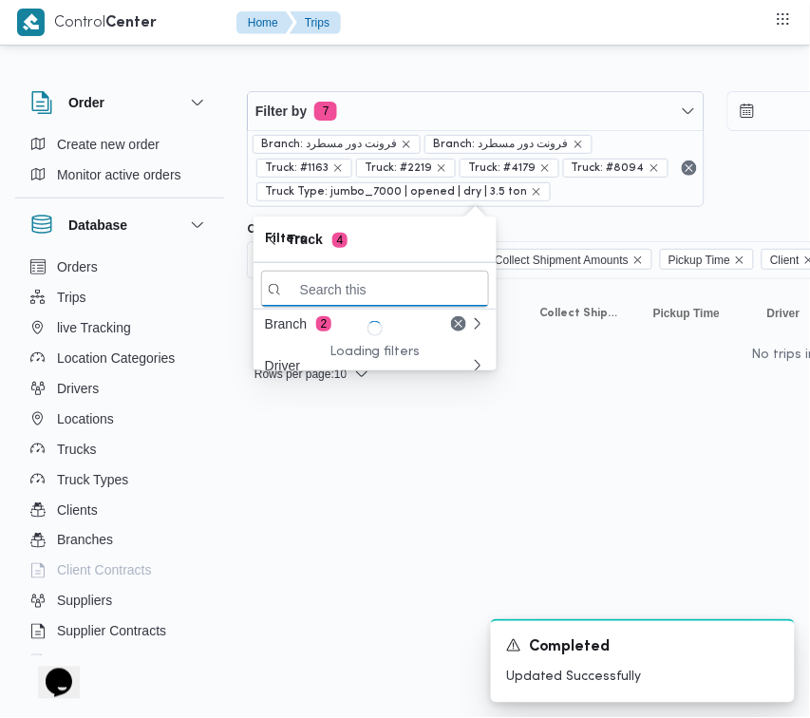
paste input "5942"
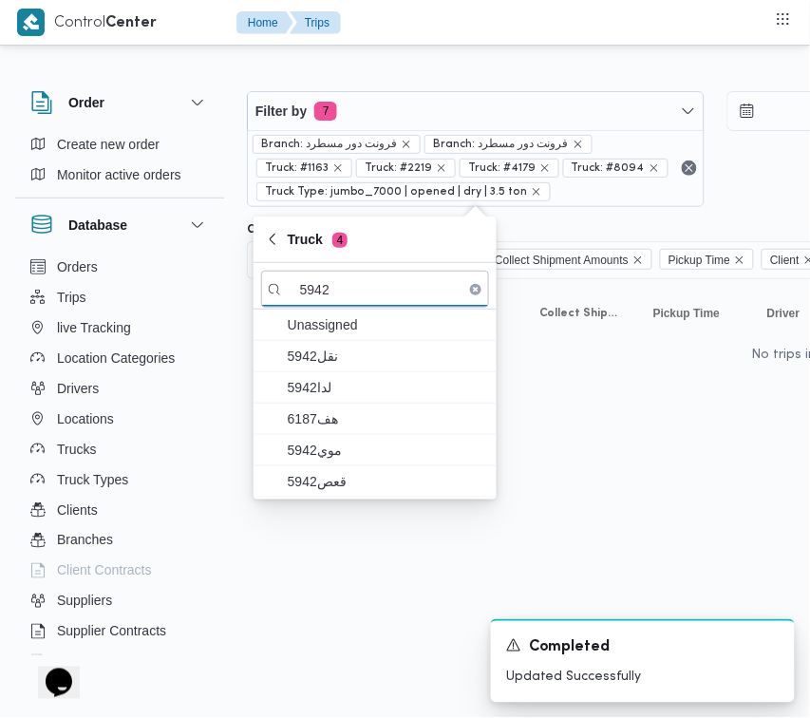
type input "5942"
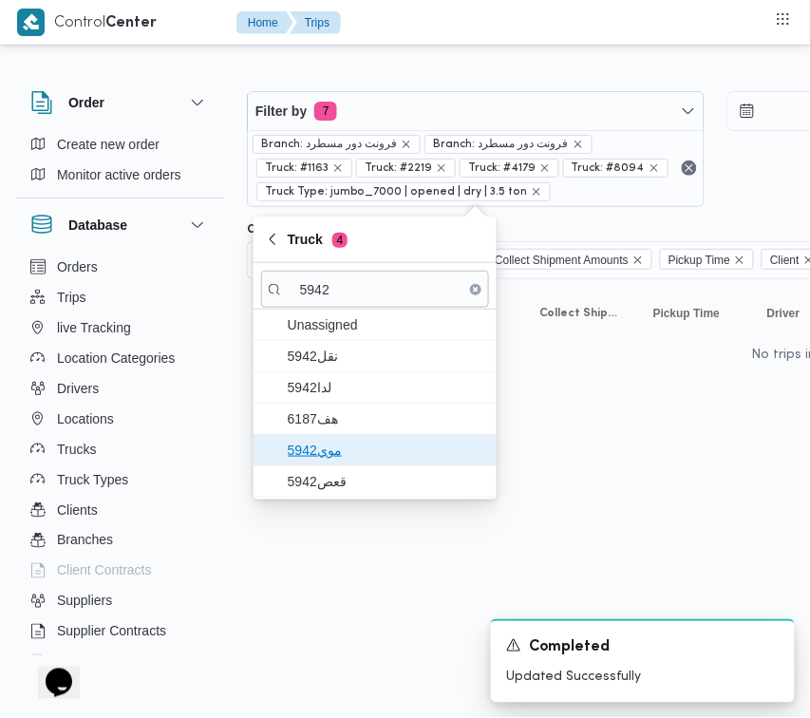
click at [291, 461] on span "موي5942" at bounding box center [386, 450] width 197 height 23
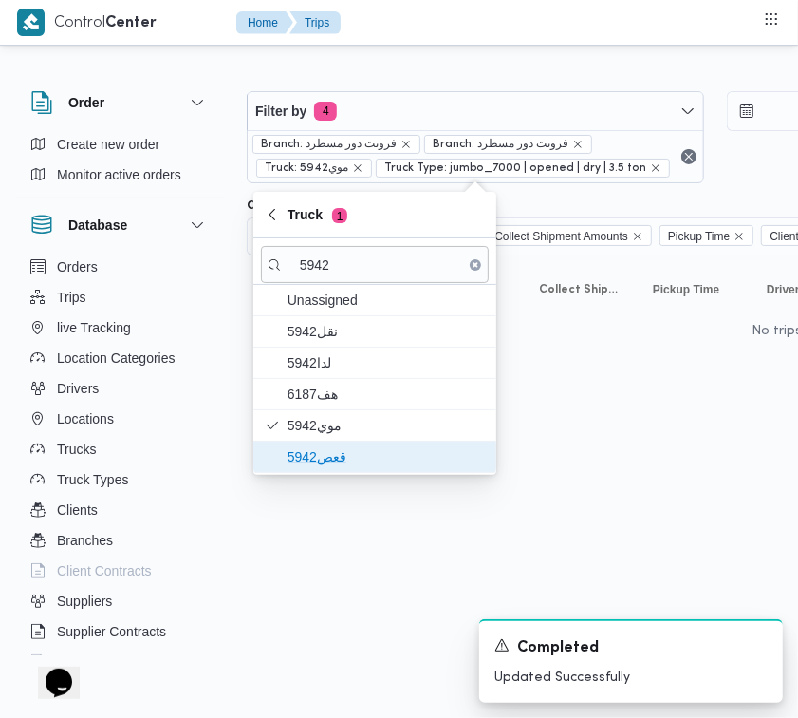
click at [311, 473] on button "قعص5942" at bounding box center [374, 456] width 243 height 31
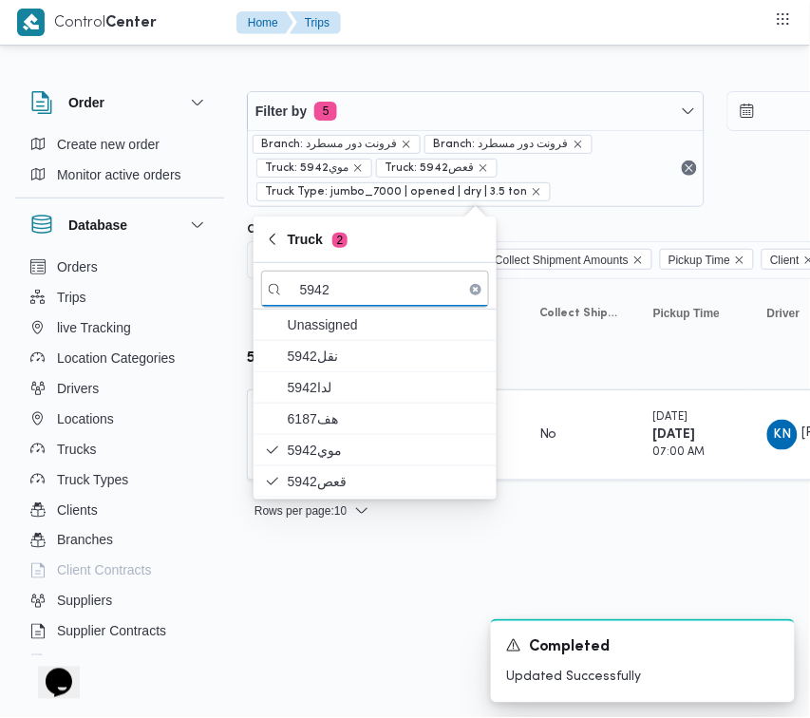
click at [338, 556] on html "Control Center Home Trips Order Create new order Monitor active orders Database…" at bounding box center [405, 359] width 810 height 718
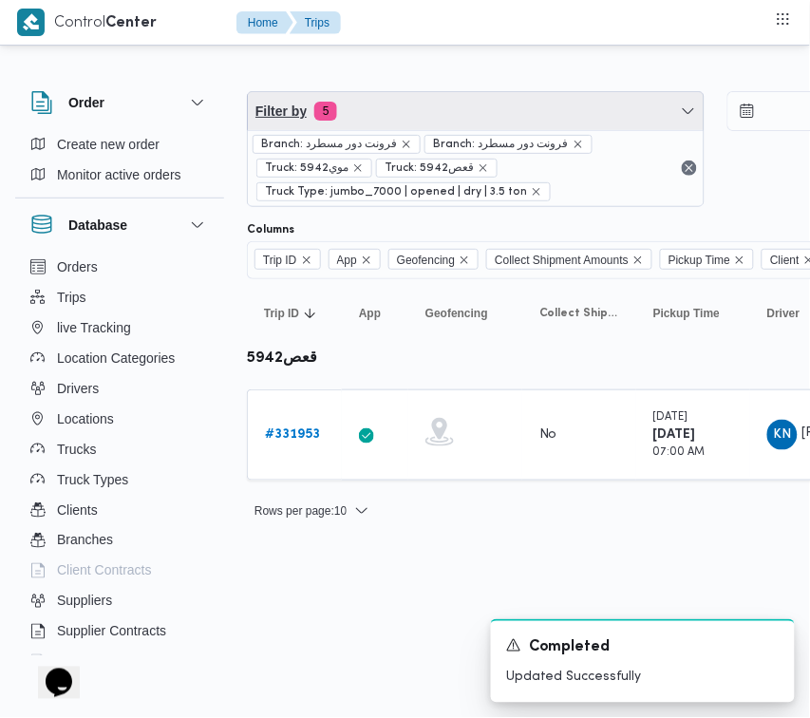
click at [390, 115] on span "Filter by 5" at bounding box center [476, 111] width 456 height 38
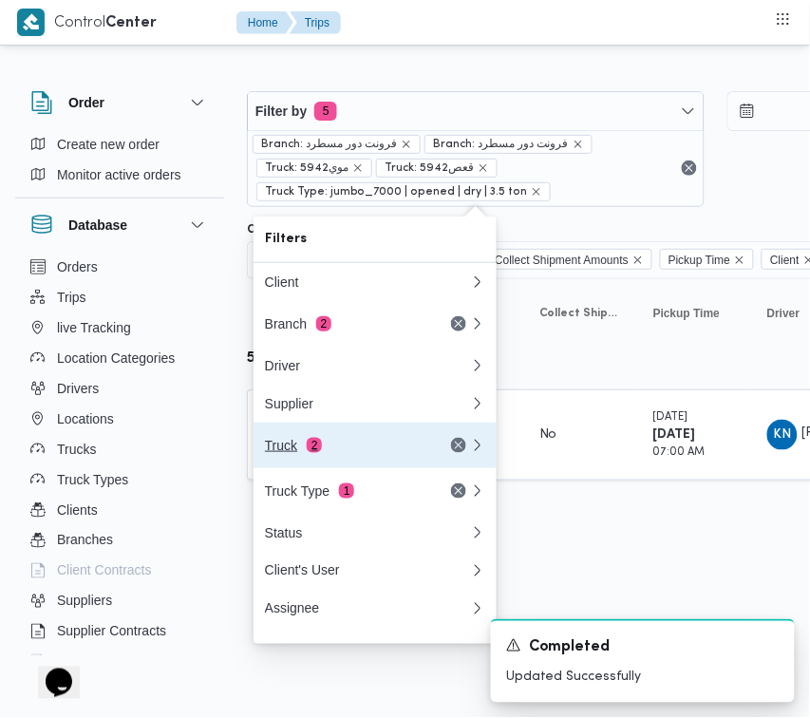
click at [345, 443] on div "Truck 2" at bounding box center [344, 445] width 159 height 15
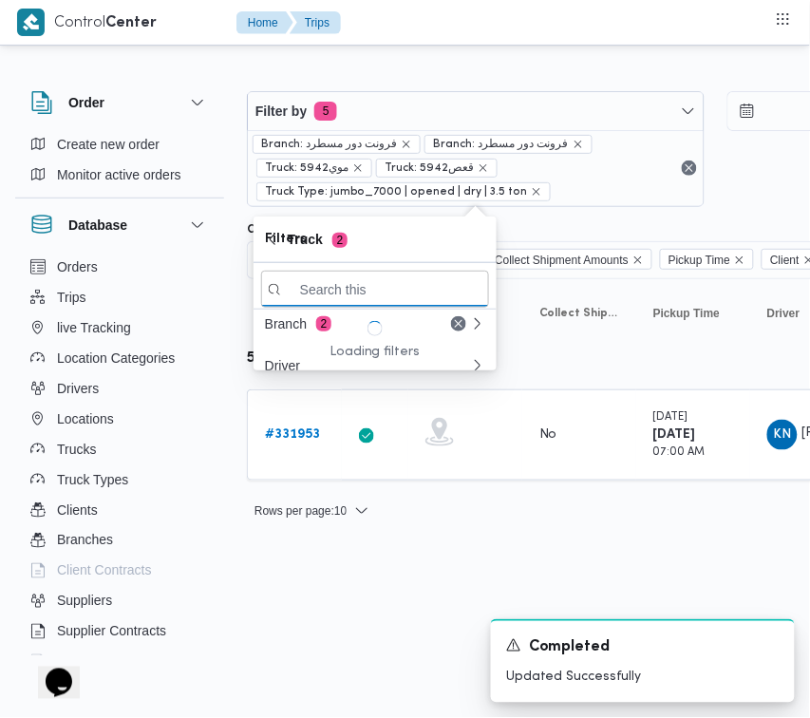
paste input "4843"
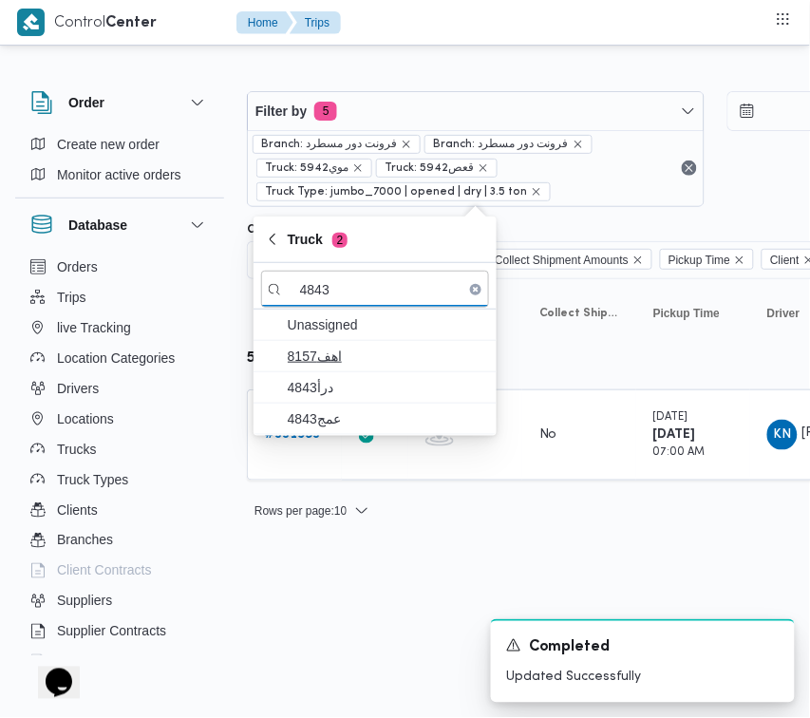
type input "4843"
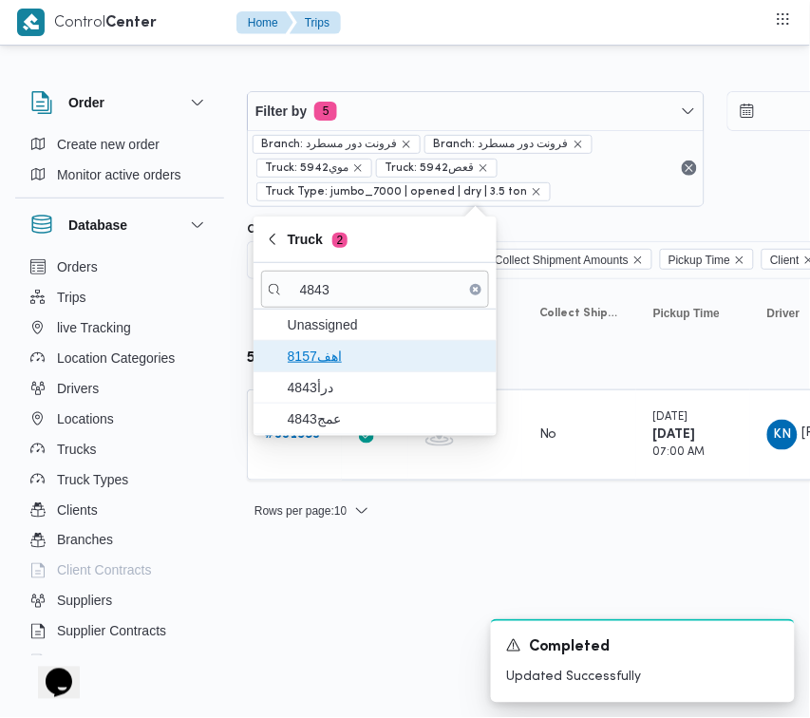
click at [313, 366] on span "8157اهف" at bounding box center [386, 356] width 197 height 23
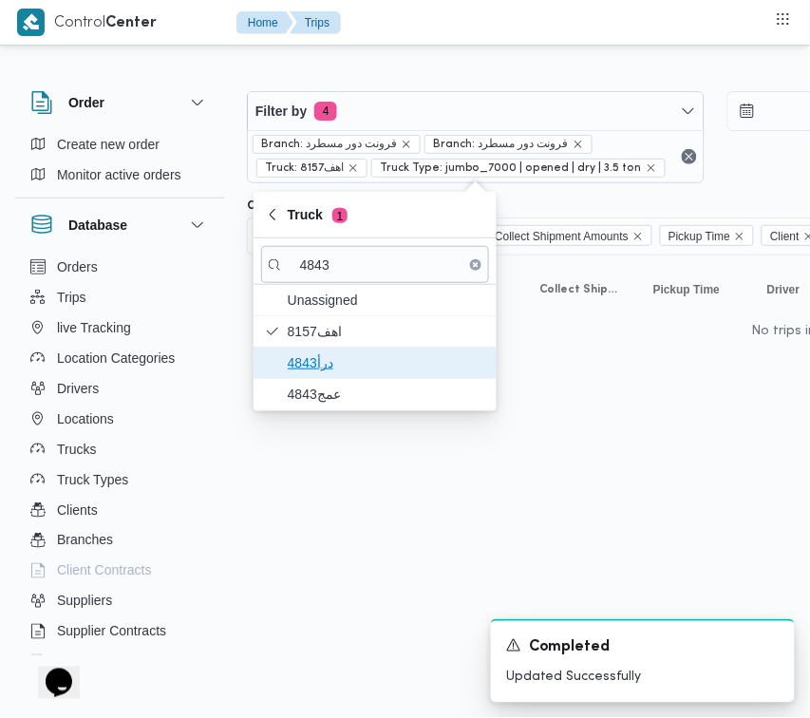
click at [323, 370] on span "درأ4843" at bounding box center [386, 362] width 197 height 23
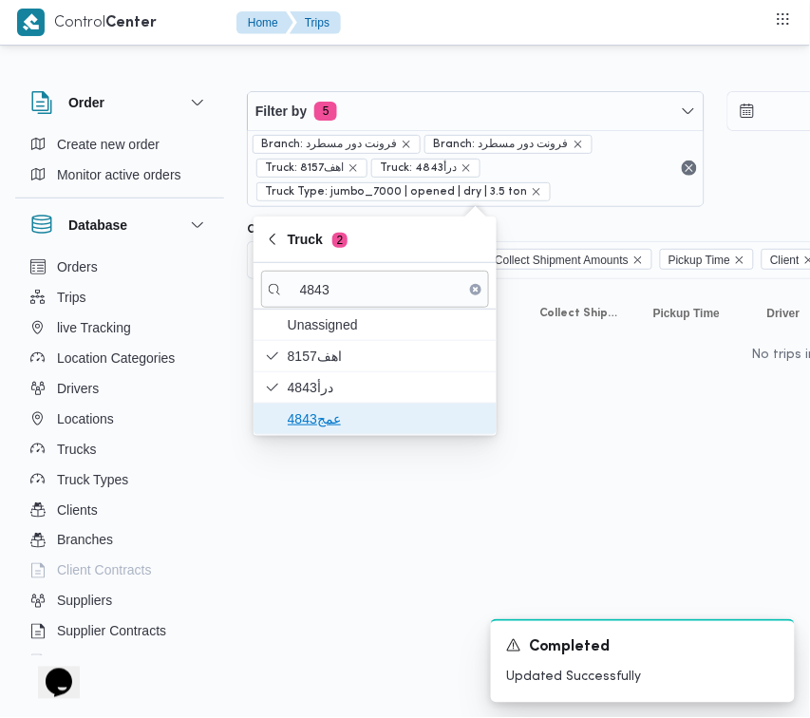
click at [316, 414] on span "عمج4843" at bounding box center [386, 418] width 197 height 23
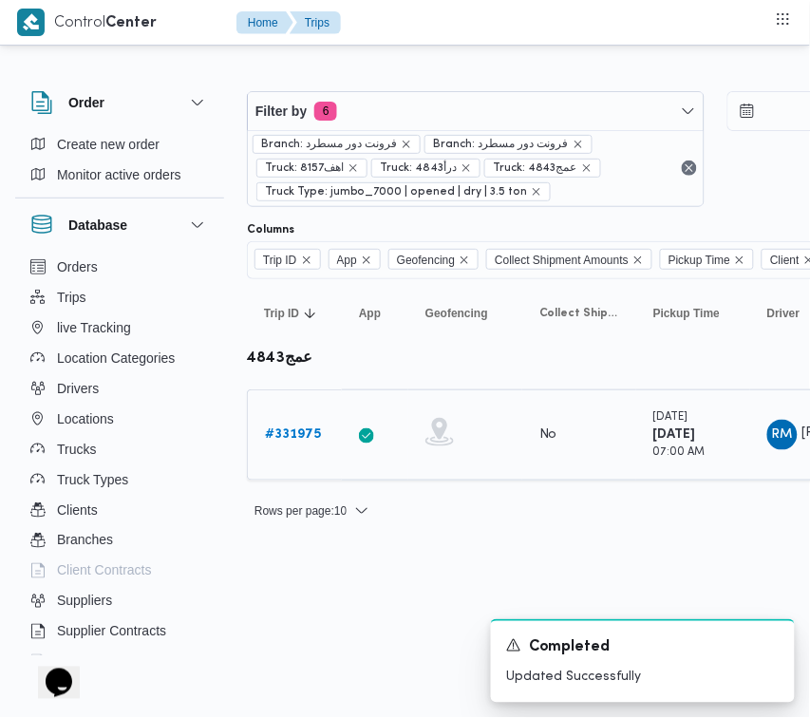
click at [292, 430] on b "# 331975" at bounding box center [293, 434] width 56 height 12
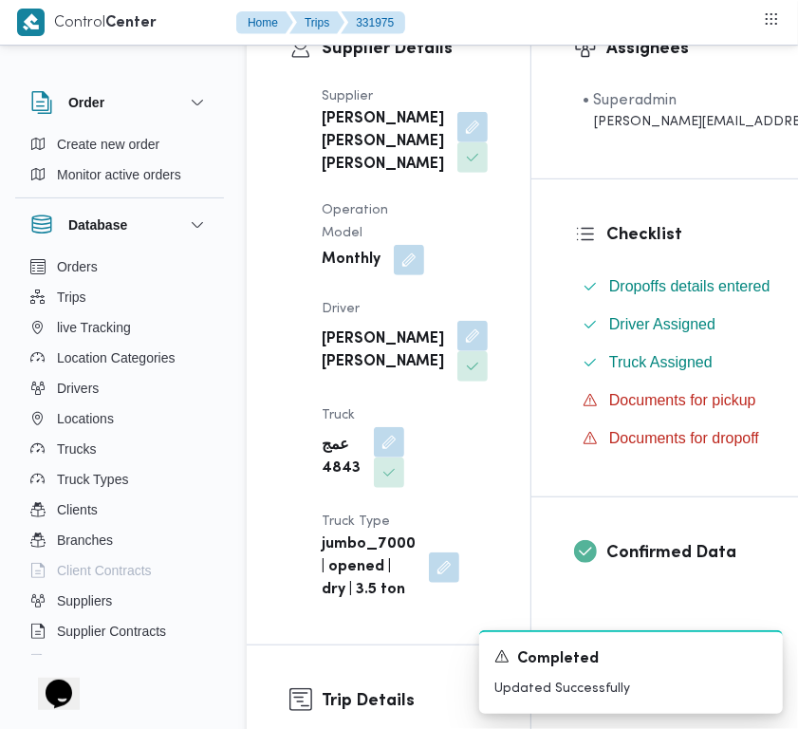
scroll to position [430, 0]
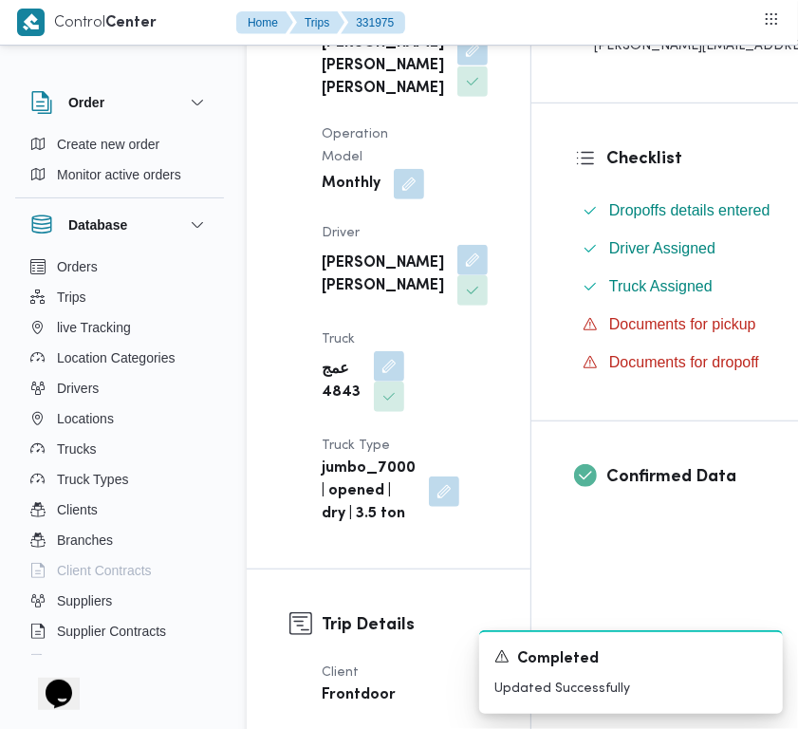
click at [458, 65] on button "button" at bounding box center [473, 50] width 30 height 30
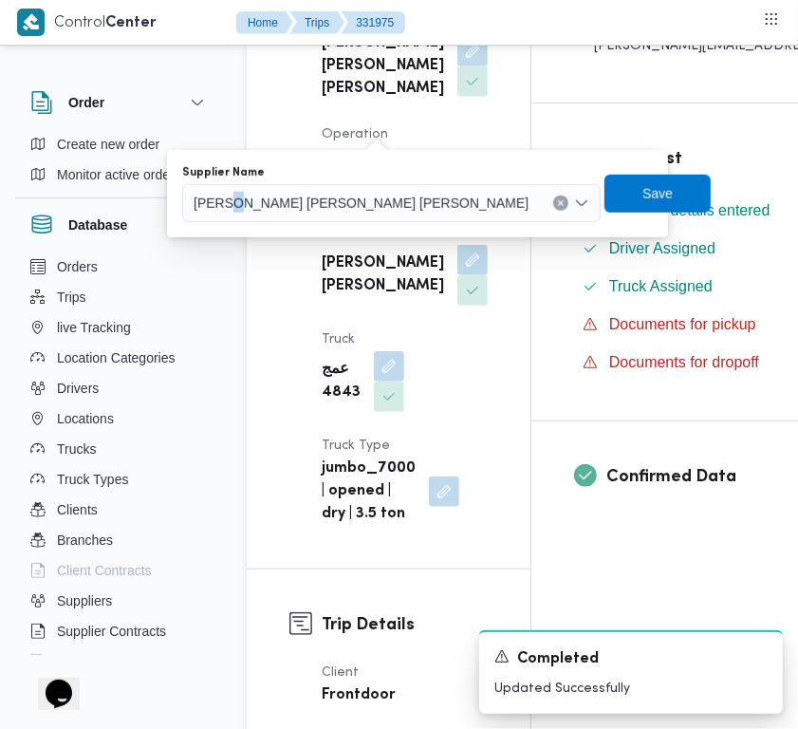
click at [348, 192] on span "شريف بدر عبد الحميد عبد المجيد بدر" at bounding box center [361, 202] width 335 height 21
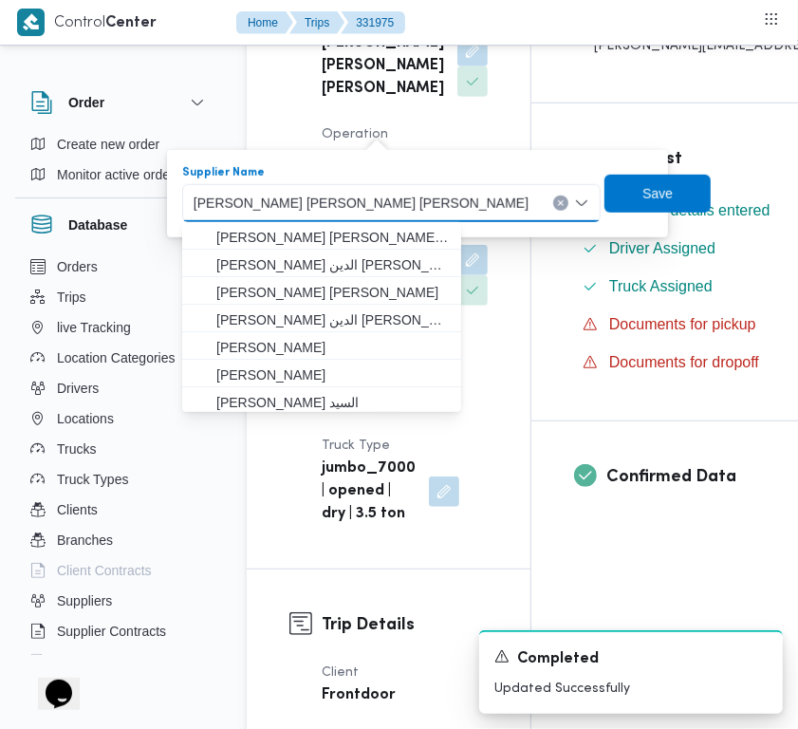
paste input "ابراهيم رمضان"
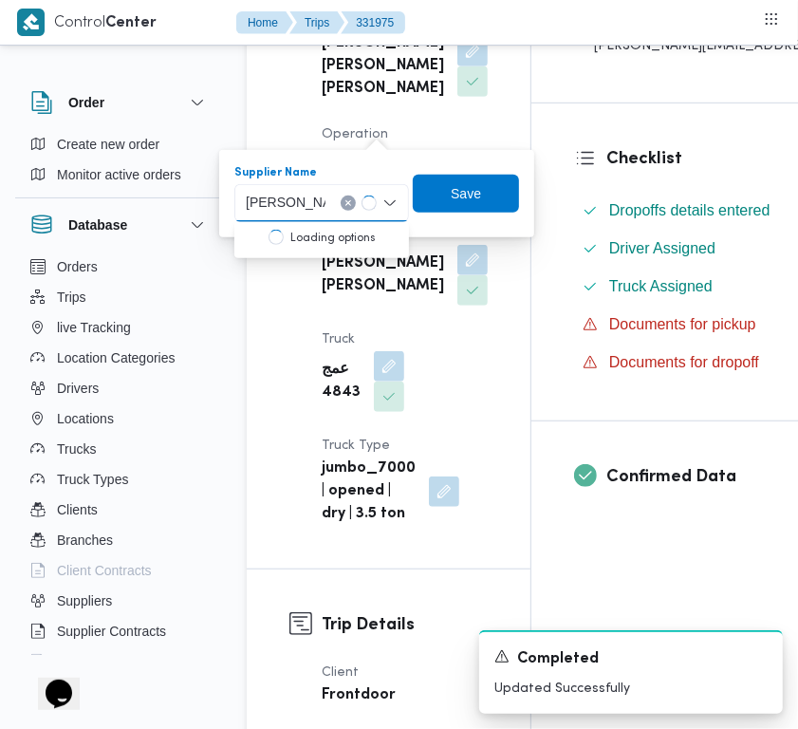
type input "ابراهيم رمضان ابراهيم عثمان ابوباشا"
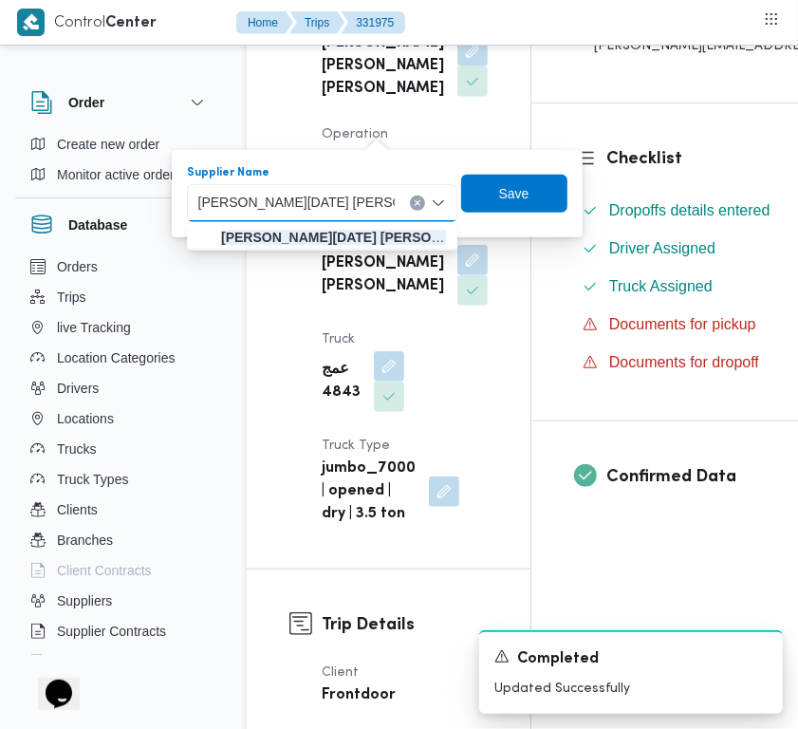
click at [333, 163] on span "Operation Model" at bounding box center [355, 145] width 66 height 35
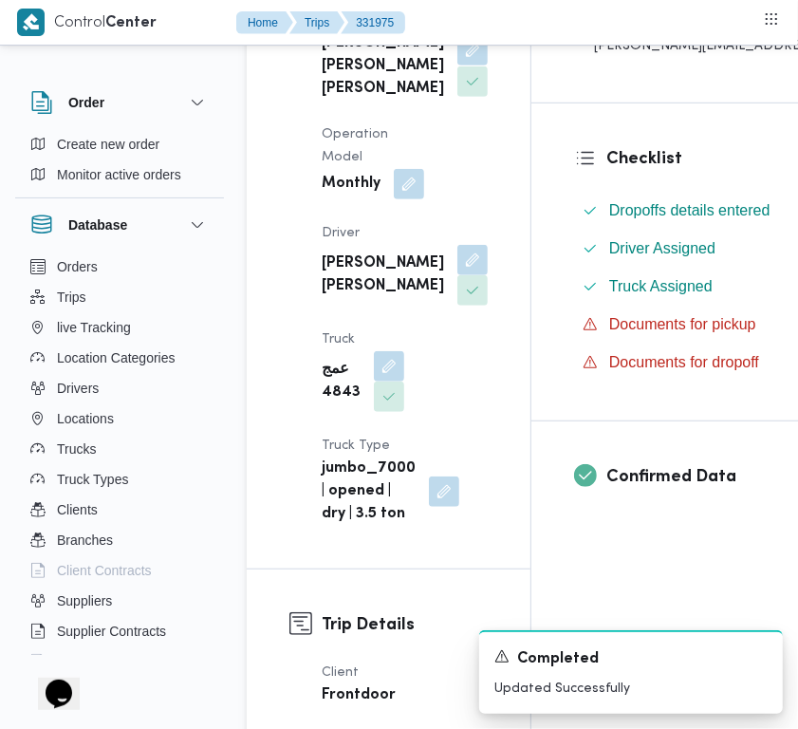
click at [458, 65] on button "button" at bounding box center [473, 50] width 30 height 30
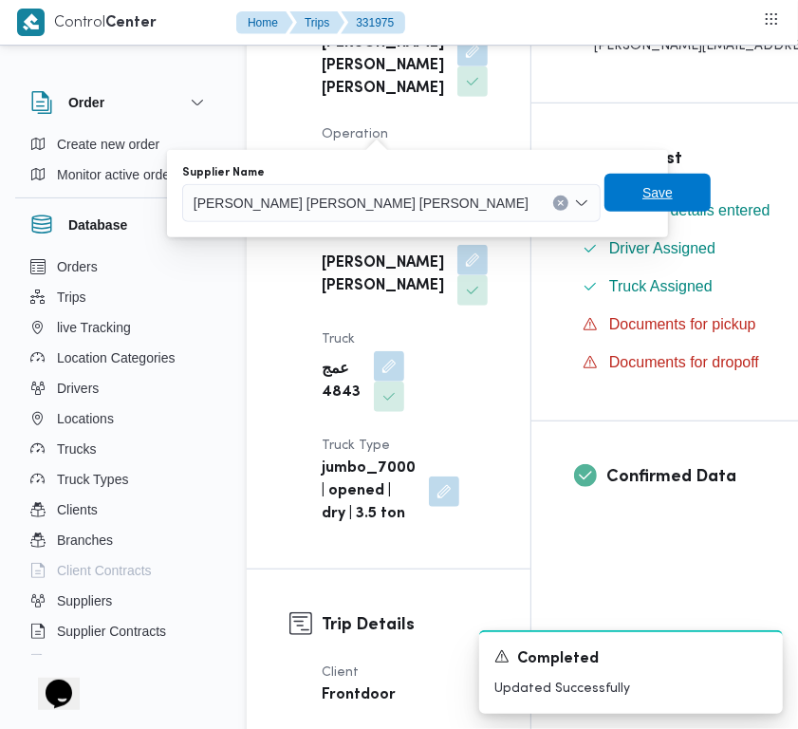
click at [605, 199] on span "Save" at bounding box center [658, 193] width 106 height 38
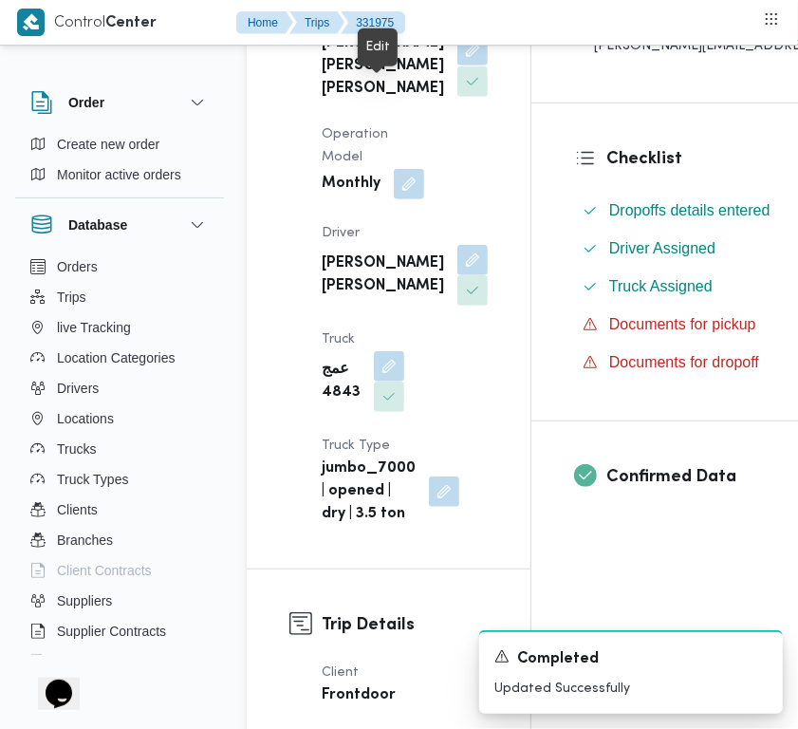
click at [458, 65] on button "button" at bounding box center [473, 50] width 30 height 30
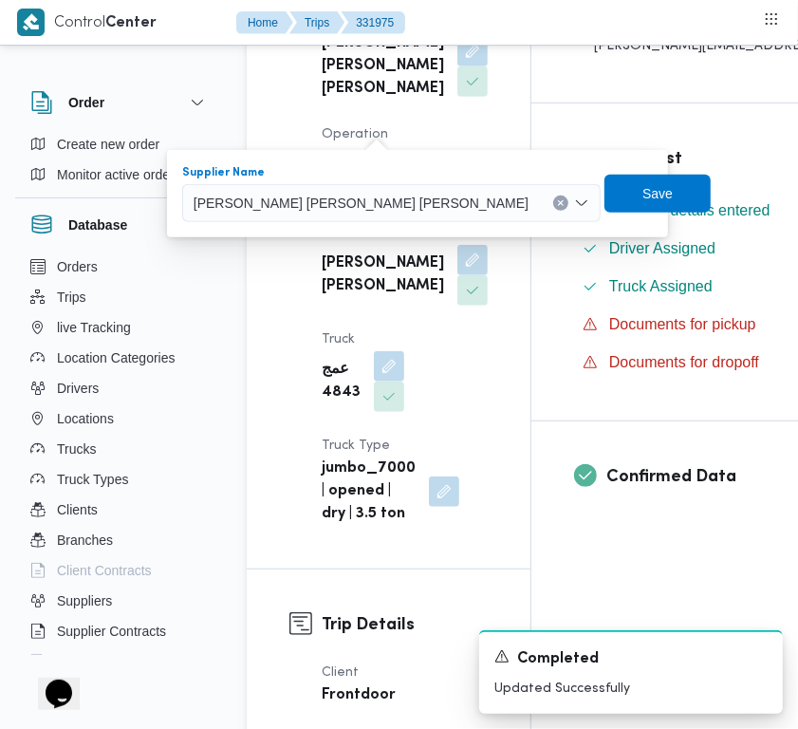
click at [346, 209] on div "شريف بدر عبد الحميد عبد المجيد بدر" at bounding box center [391, 203] width 419 height 38
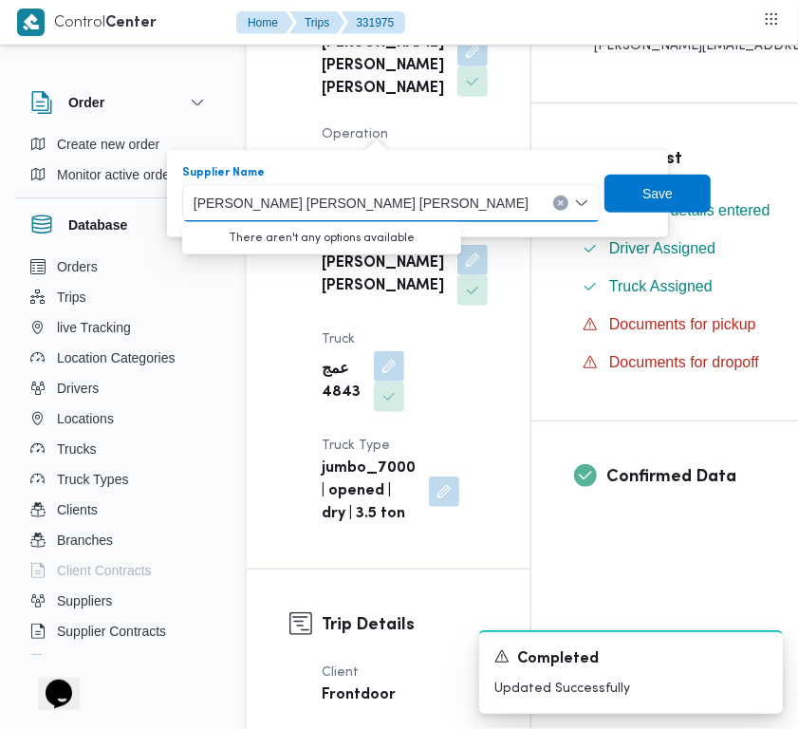
paste input "ابراهيم رمضان"
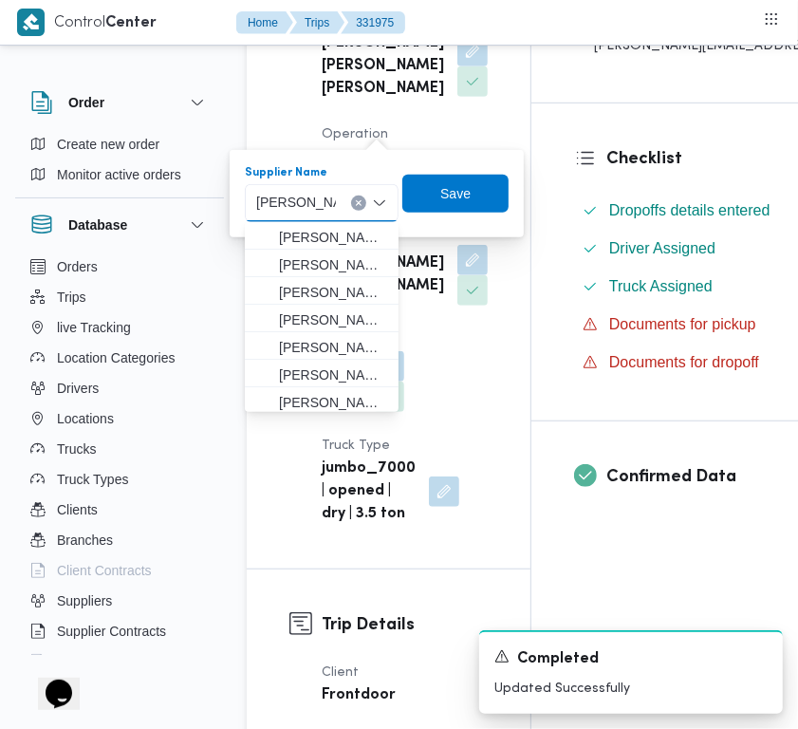
type input "ابراهيم رمضان ابراهيم عثمان ابوباشا"
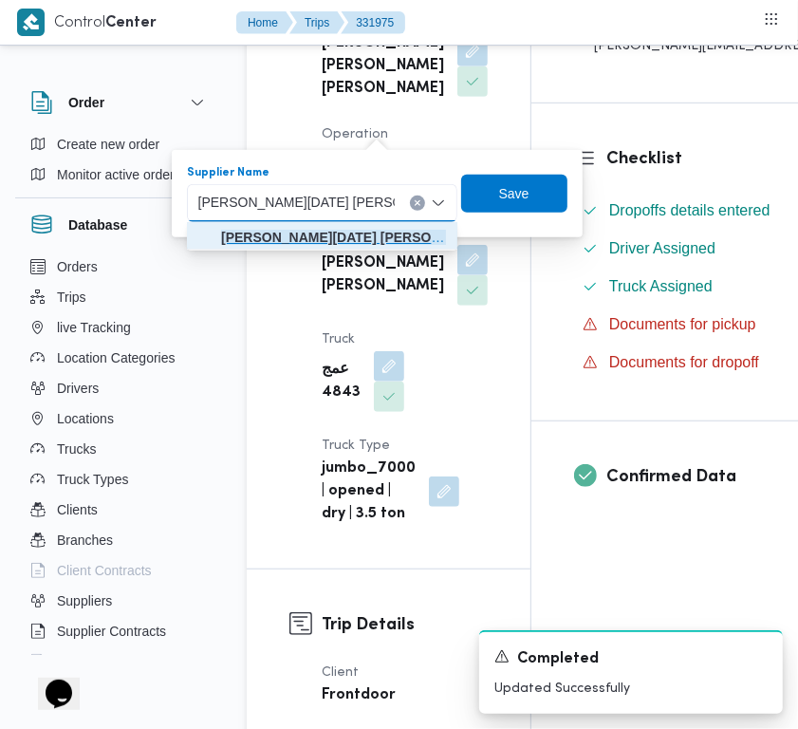
click at [319, 234] on mark "ابراهيم رمضان ابراهيم عثمان ابوباشا" at bounding box center [356, 237] width 271 height 15
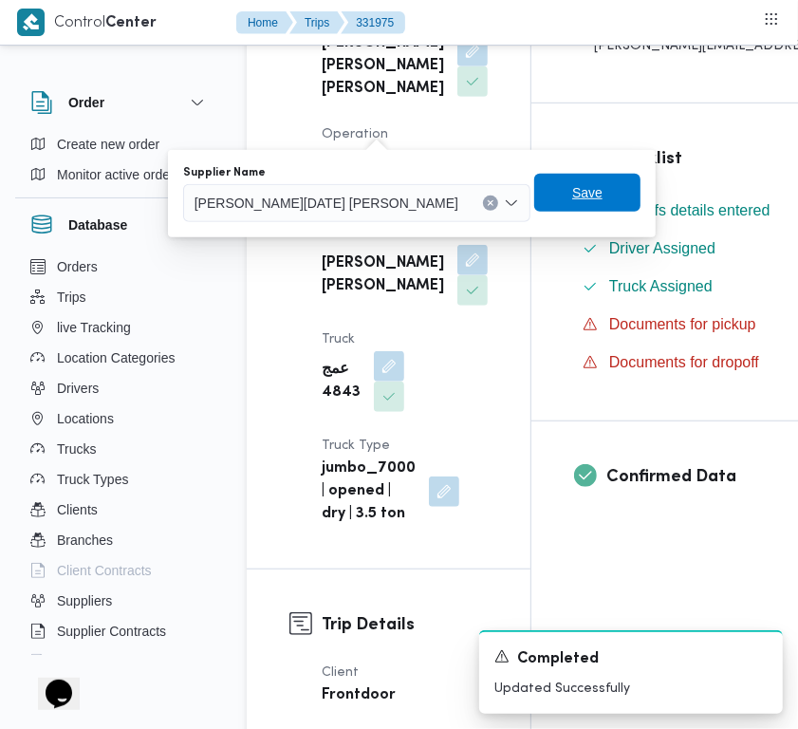
click at [572, 193] on span "Save" at bounding box center [587, 192] width 30 height 23
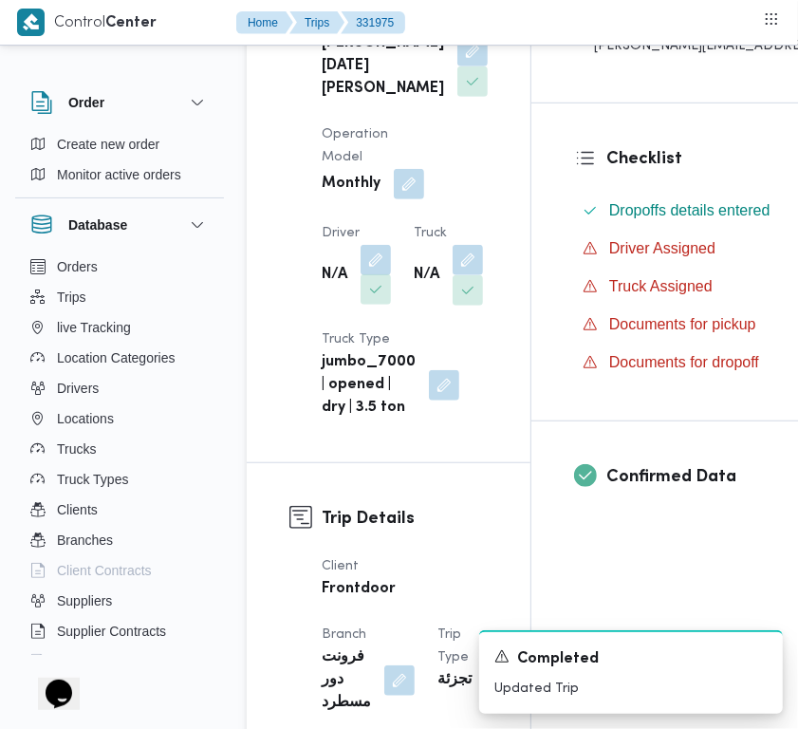
drag, startPoint x: 371, startPoint y: 299, endPoint x: 373, endPoint y: 321, distance: 21.9
click at [371, 275] on button "button" at bounding box center [376, 260] width 30 height 30
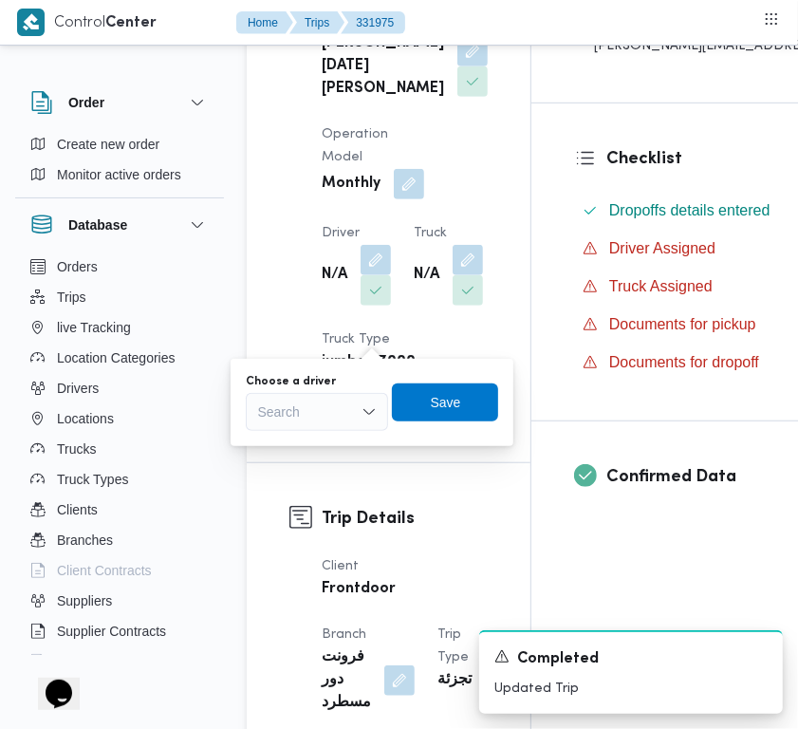
click at [327, 401] on div "Search" at bounding box center [317, 412] width 142 height 38
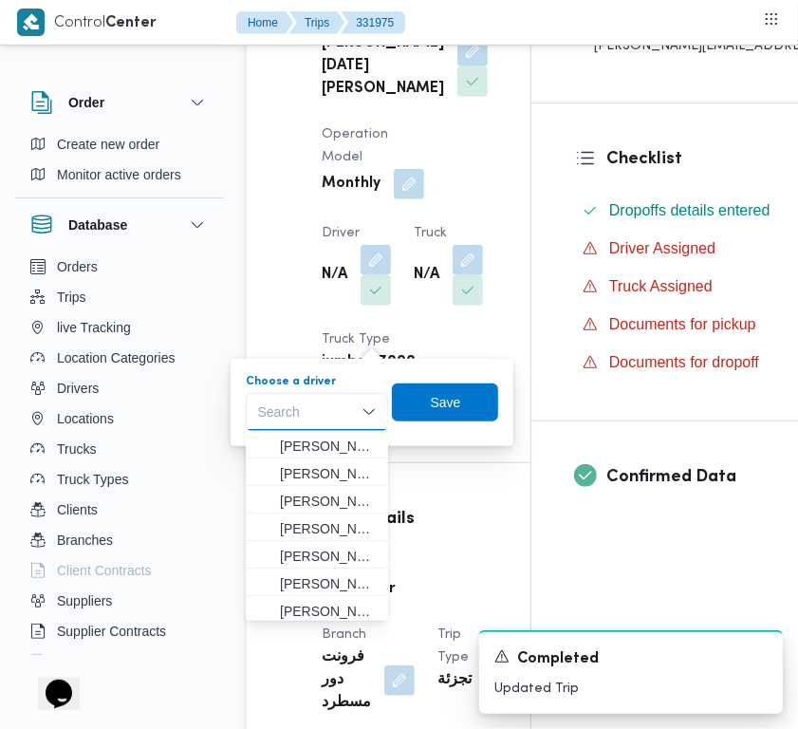
paste input "ابوبكر"
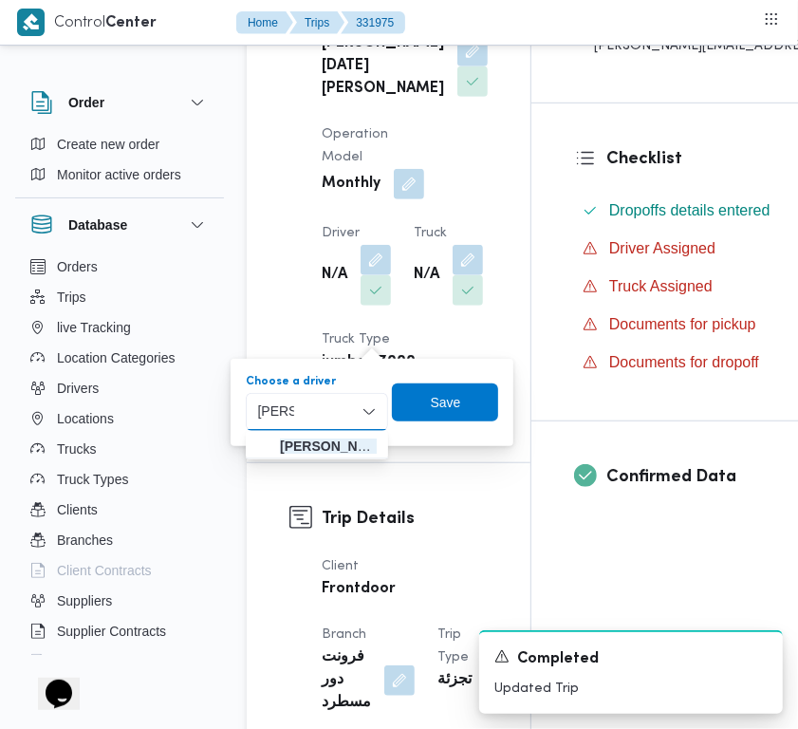
drag, startPoint x: 272, startPoint y: 411, endPoint x: 286, endPoint y: 419, distance: 15.3
click at [272, 413] on input "ابوبكر" at bounding box center [275, 412] width 37 height 23
type input "ابوبكر بلال قاسم جمعه"
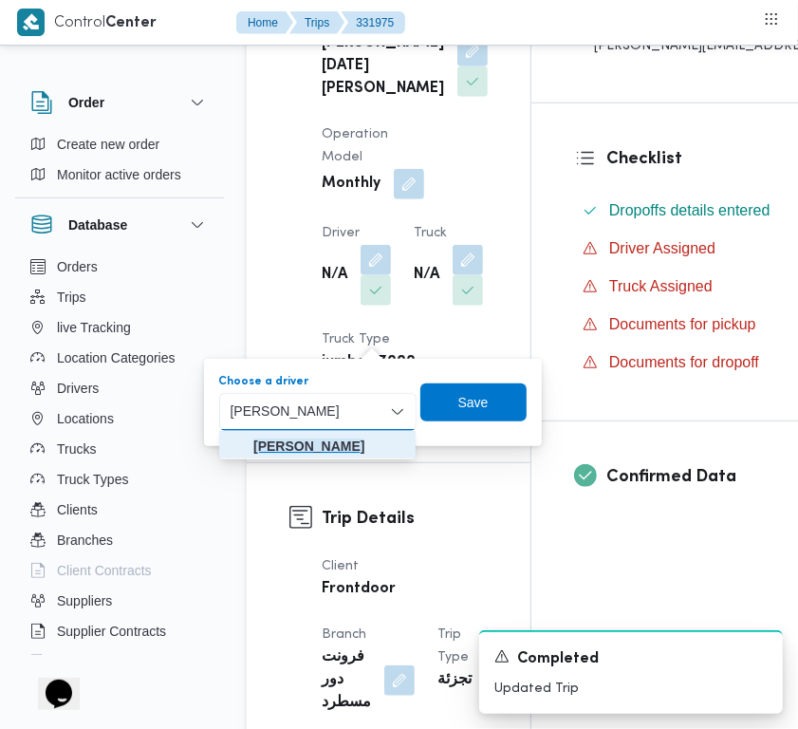
drag, startPoint x: 315, startPoint y: 439, endPoint x: 339, endPoint y: 439, distance: 23.7
click at [315, 439] on mark "ابوبكر بلال قاسم جمعه" at bounding box center [308, 446] width 111 height 15
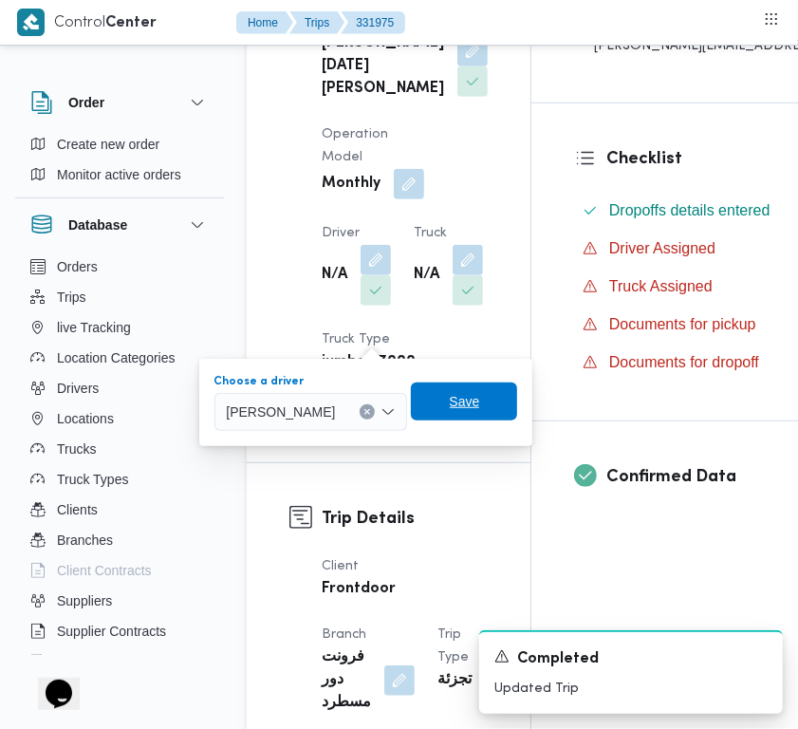
click at [480, 392] on span "Save" at bounding box center [465, 401] width 30 height 23
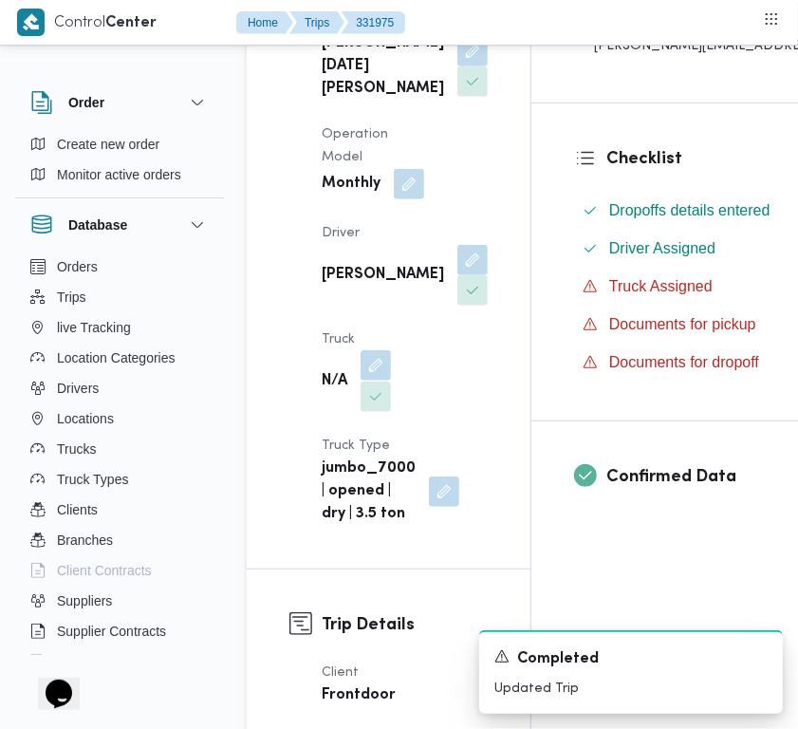
click at [381, 381] on button "button" at bounding box center [376, 365] width 30 height 30
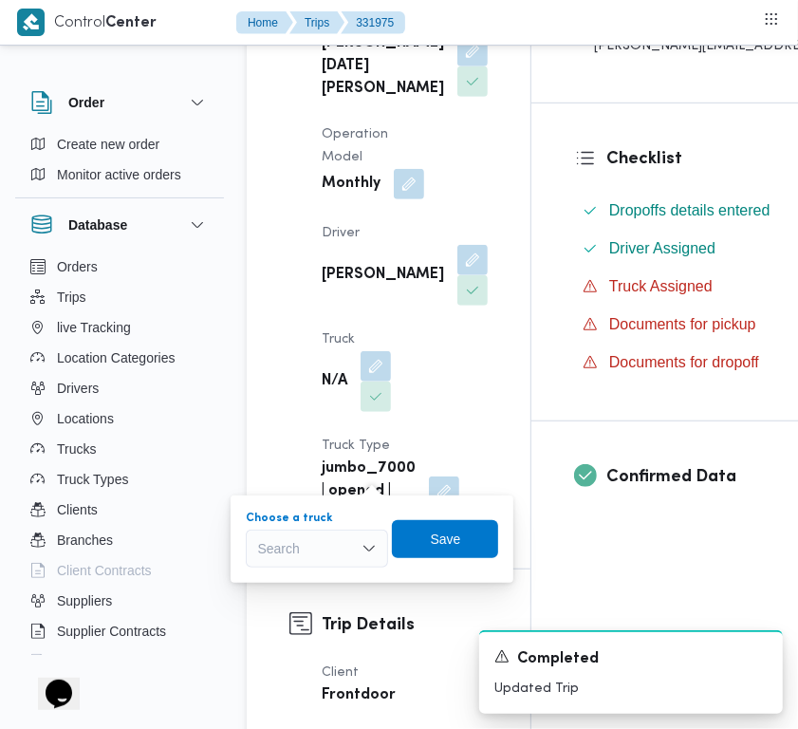
click at [326, 538] on div "Search" at bounding box center [317, 549] width 142 height 38
paste input "1497"
type input "1497"
click at [292, 584] on mark "1497" at bounding box center [294, 582] width 29 height 15
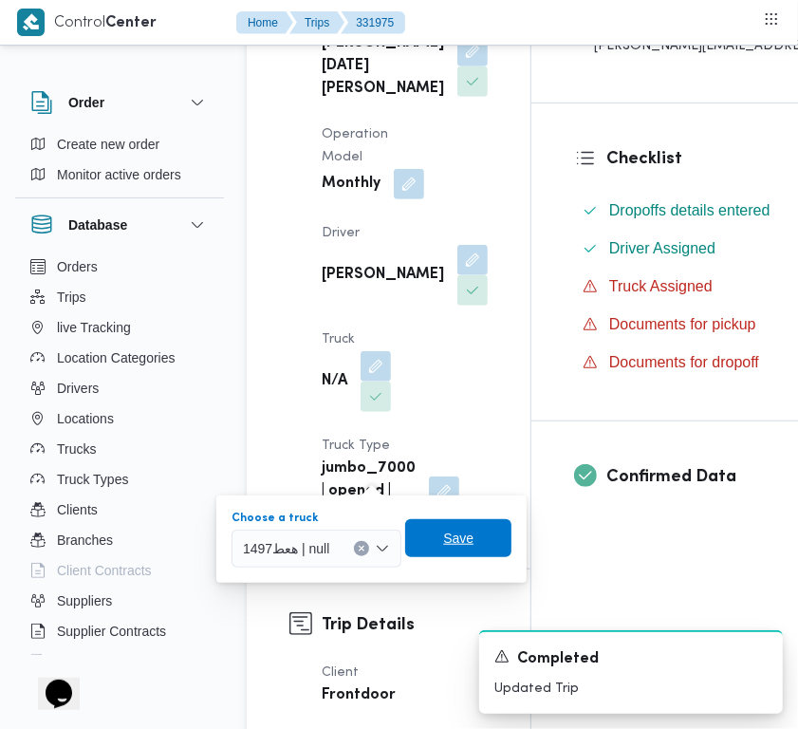
click at [457, 546] on span "Save" at bounding box center [458, 538] width 30 height 23
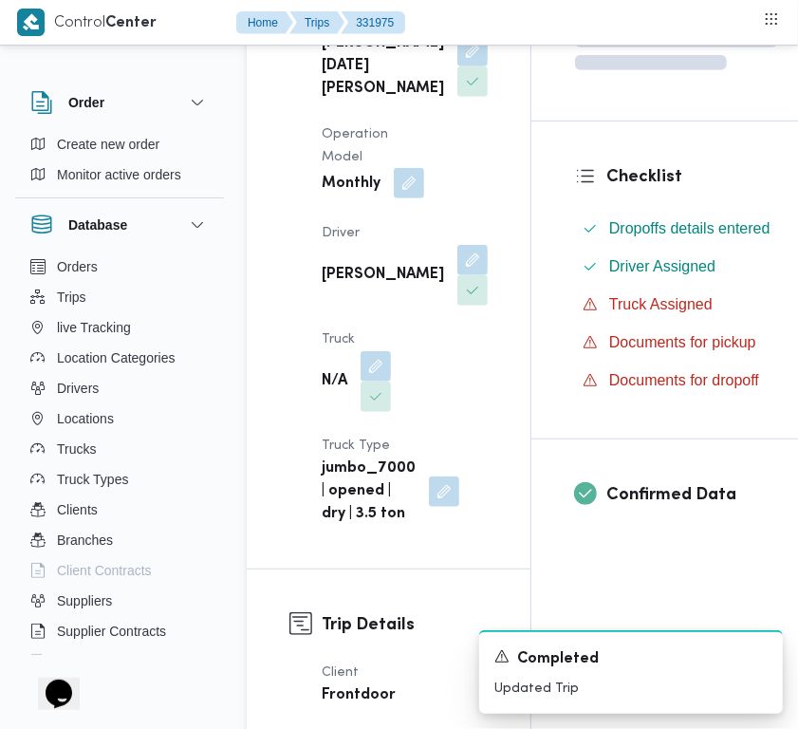
click at [402, 198] on button "button" at bounding box center [409, 183] width 30 height 30
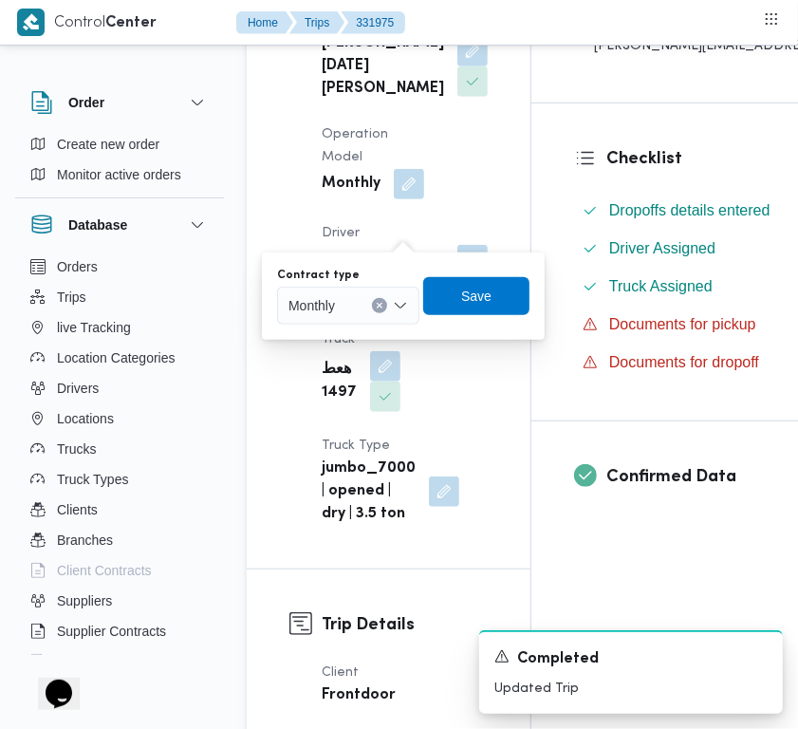
click at [349, 308] on div "Monthly" at bounding box center [348, 306] width 142 height 38
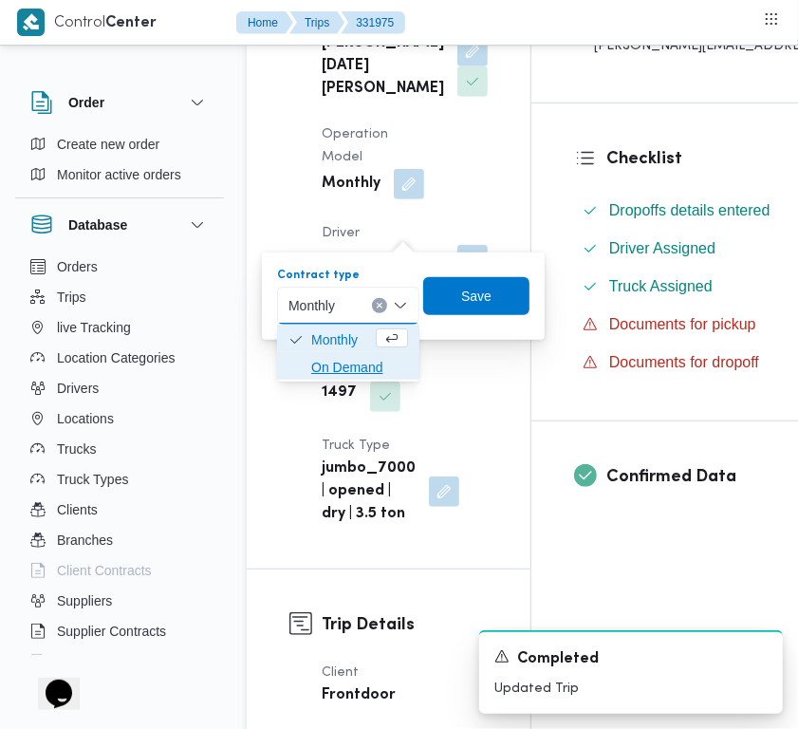
click at [346, 371] on span "On Demand" at bounding box center [359, 367] width 97 height 23
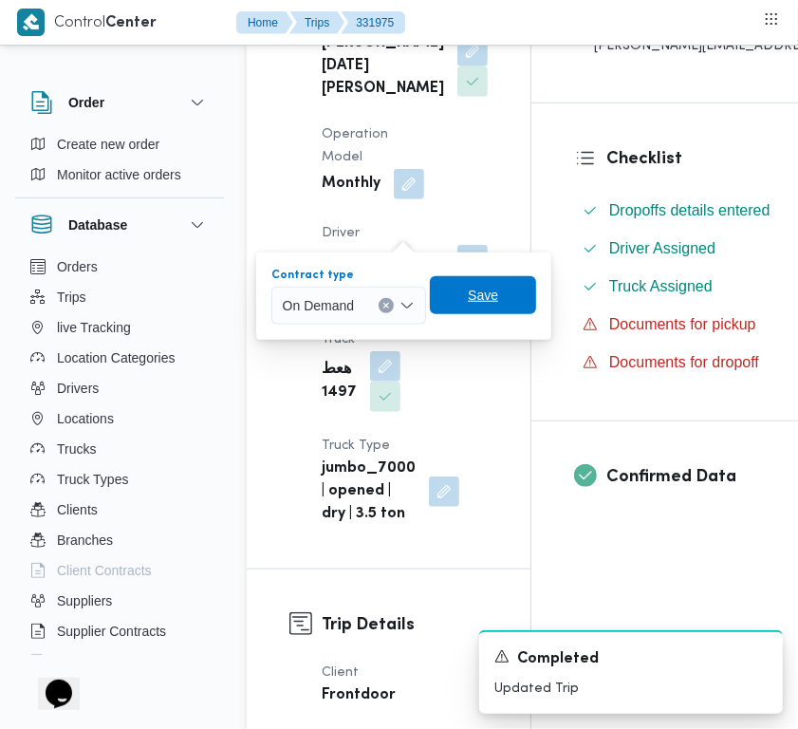
click at [473, 288] on span "Save" at bounding box center [483, 295] width 30 height 23
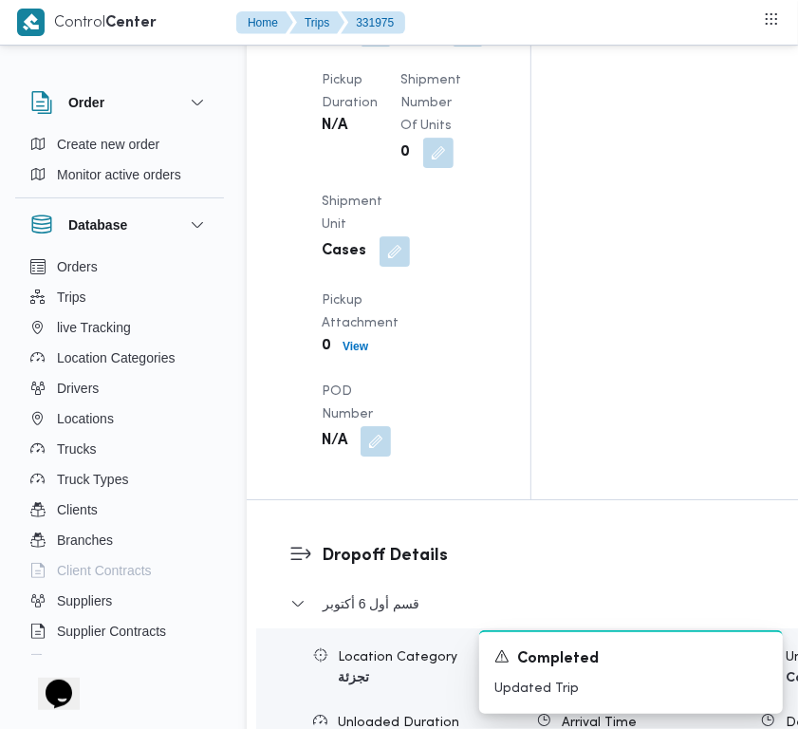
scroll to position [3437, 0]
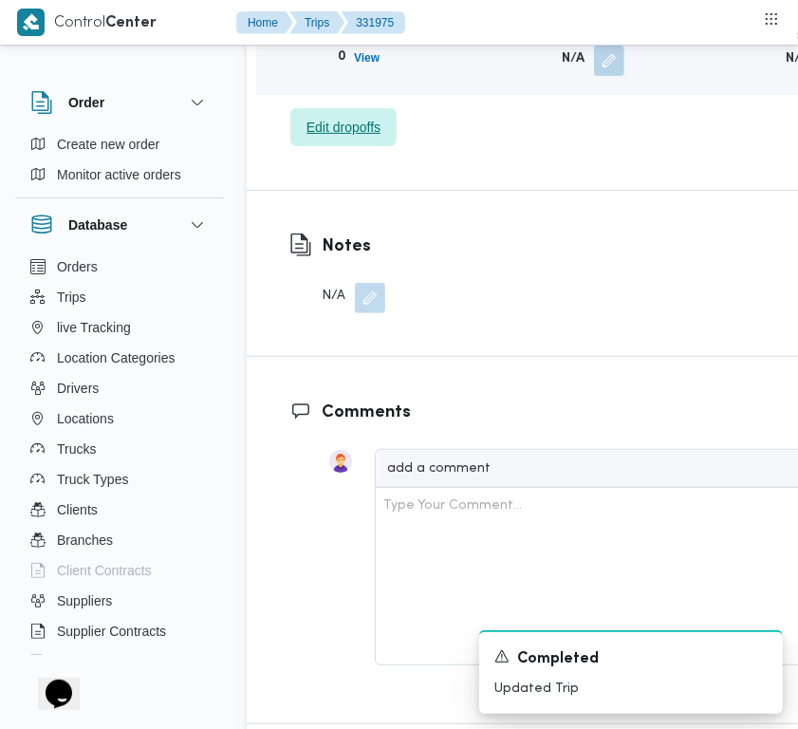
click at [329, 146] on span "Edit dropoffs" at bounding box center [343, 127] width 106 height 38
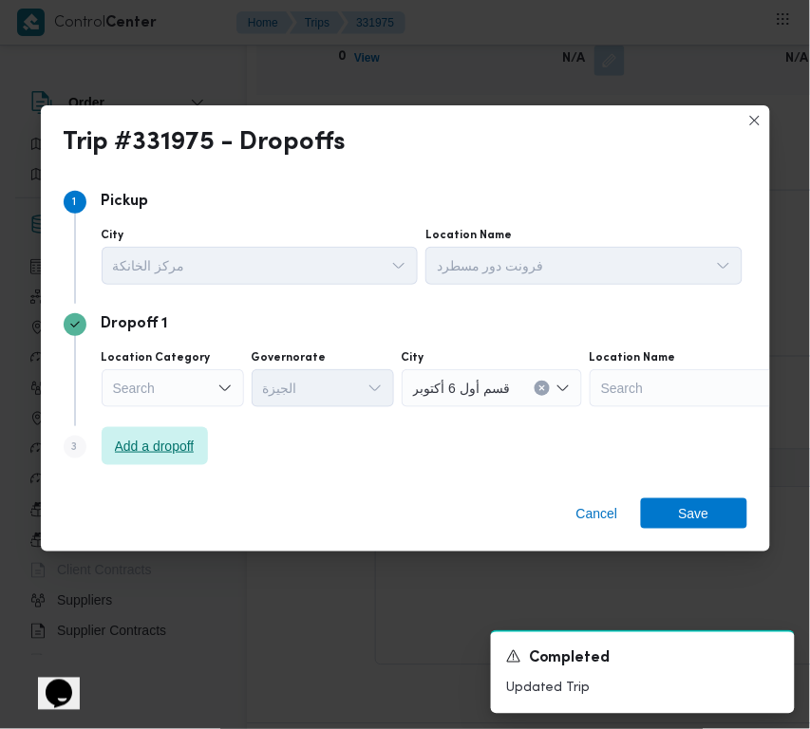
click at [144, 439] on span "Add a dropoff" at bounding box center [155, 446] width 80 height 23
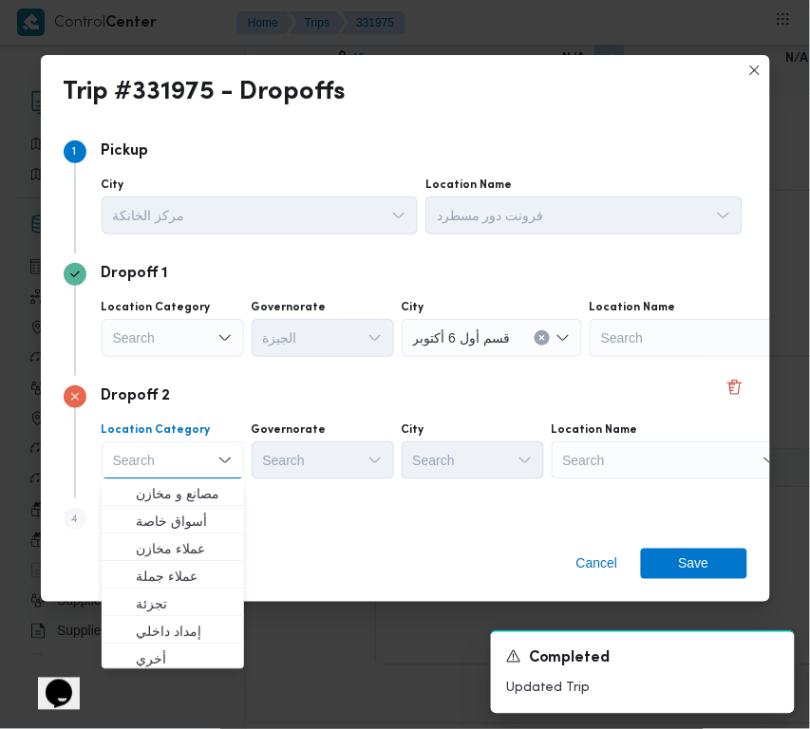
click at [699, 444] on div "Search" at bounding box center [669, 460] width 237 height 38
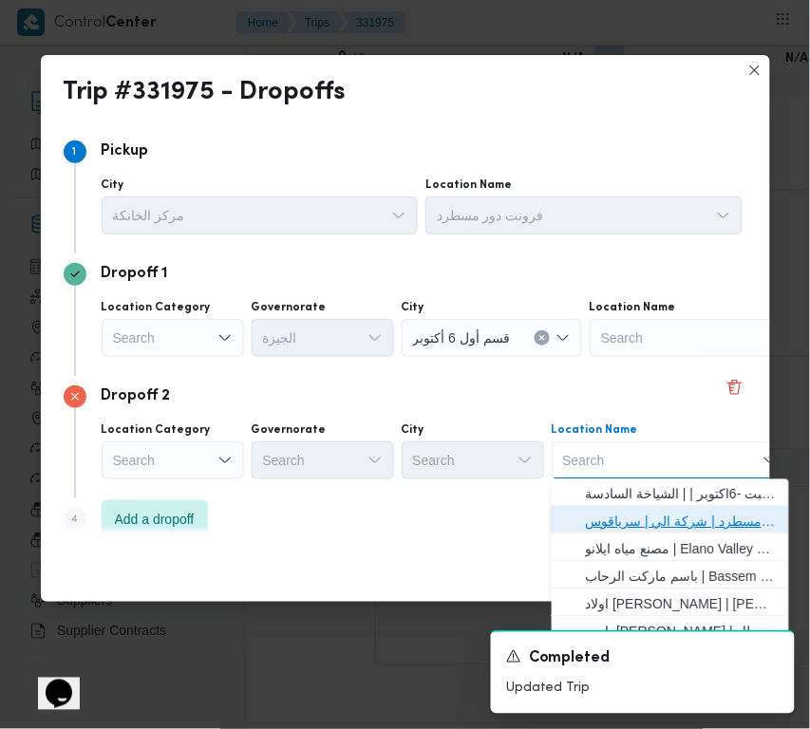
click at [686, 515] on span "فرونت دور مسطرد | شركة الي | سرياقوس" at bounding box center [682, 522] width 192 height 23
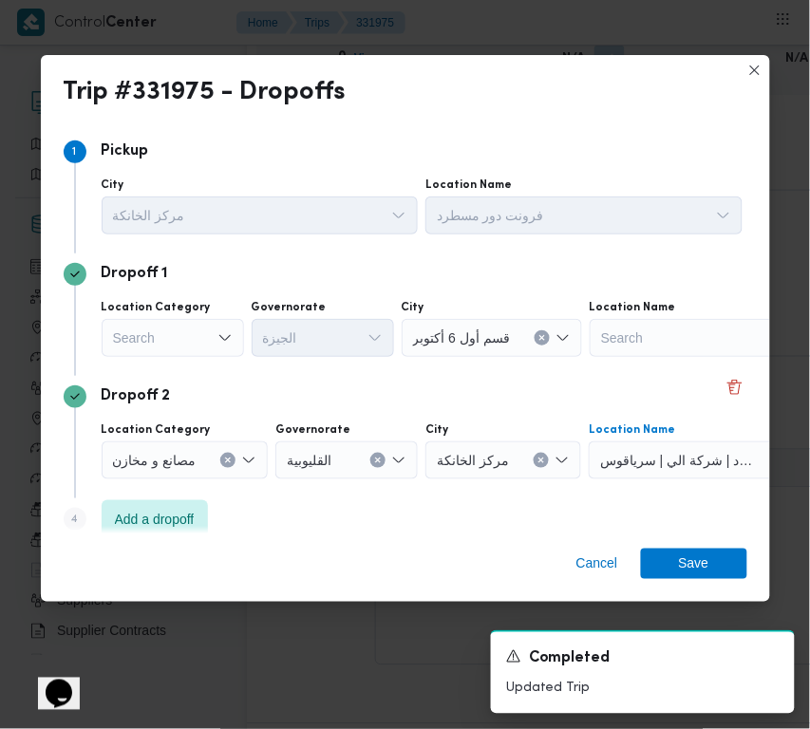
click at [133, 337] on div "Search" at bounding box center [173, 338] width 142 height 38
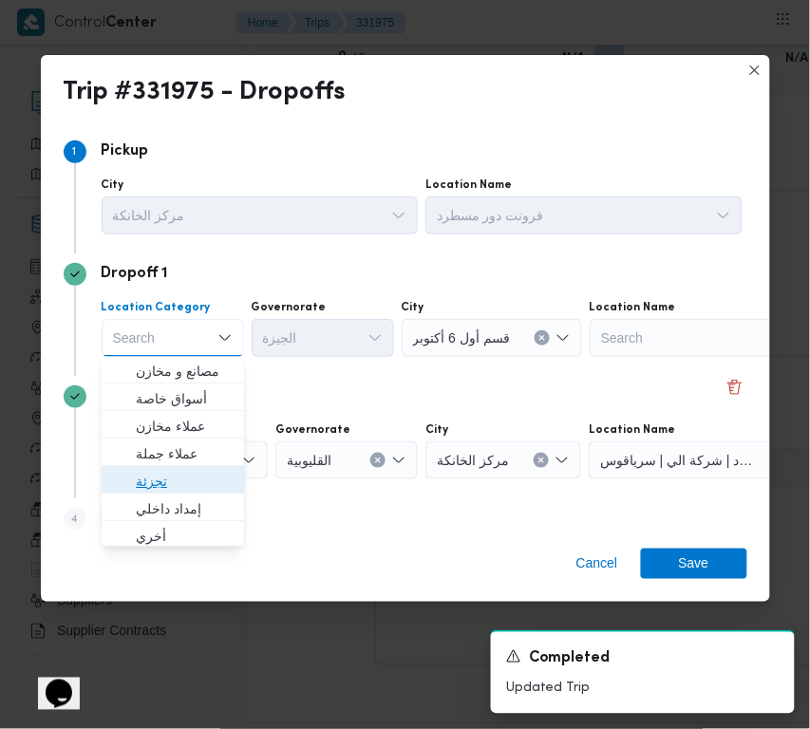
click at [166, 477] on span "تجزئة" at bounding box center [184, 482] width 97 height 23
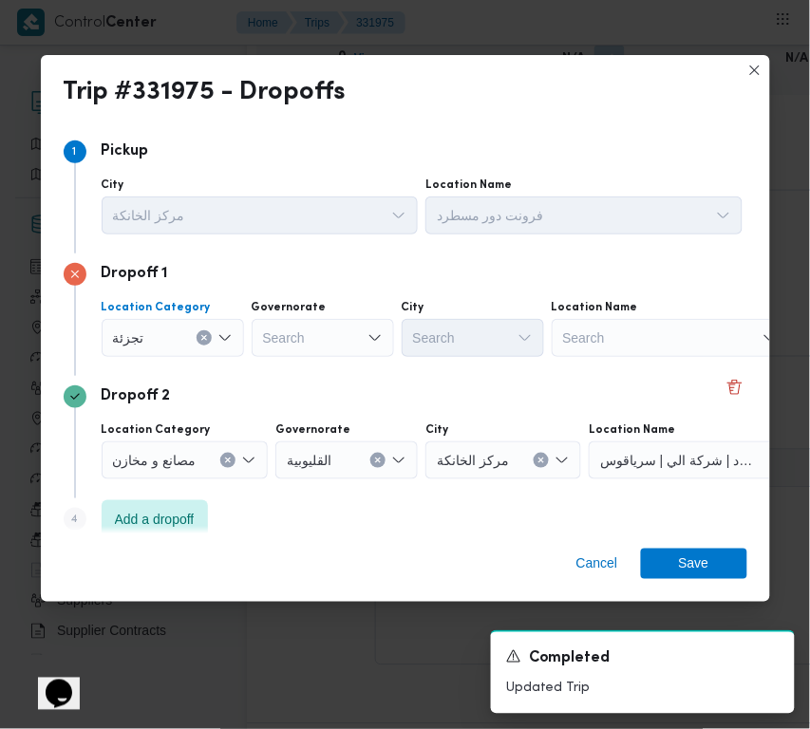
click at [305, 357] on div "Location Category تجزئة Combo box. Selected. تجزئة. Press Backspace to delete ت…" at bounding box center [422, 328] width 648 height 65
click at [309, 333] on div "Search" at bounding box center [323, 338] width 142 height 38
paste input "قاهرة"
type input "قاهرة"
click at [323, 323] on div "قاهرة قاهرة Combo box. Selected. قاهرة . Selected. Combo box input. Search. Typ…" at bounding box center [323, 338] width 142 height 38
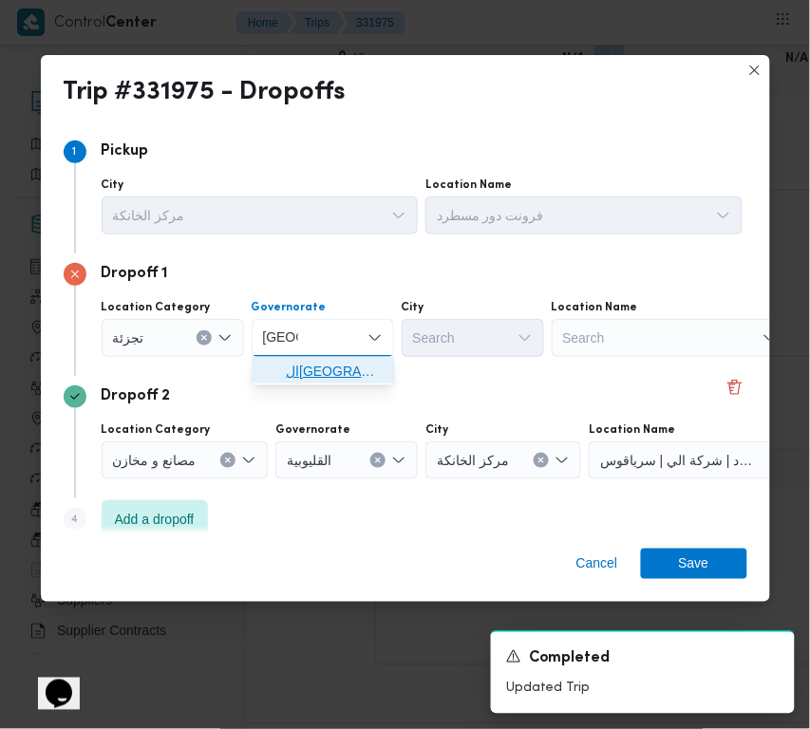
click at [318, 366] on span "القاهرة" at bounding box center [334, 372] width 97 height 23
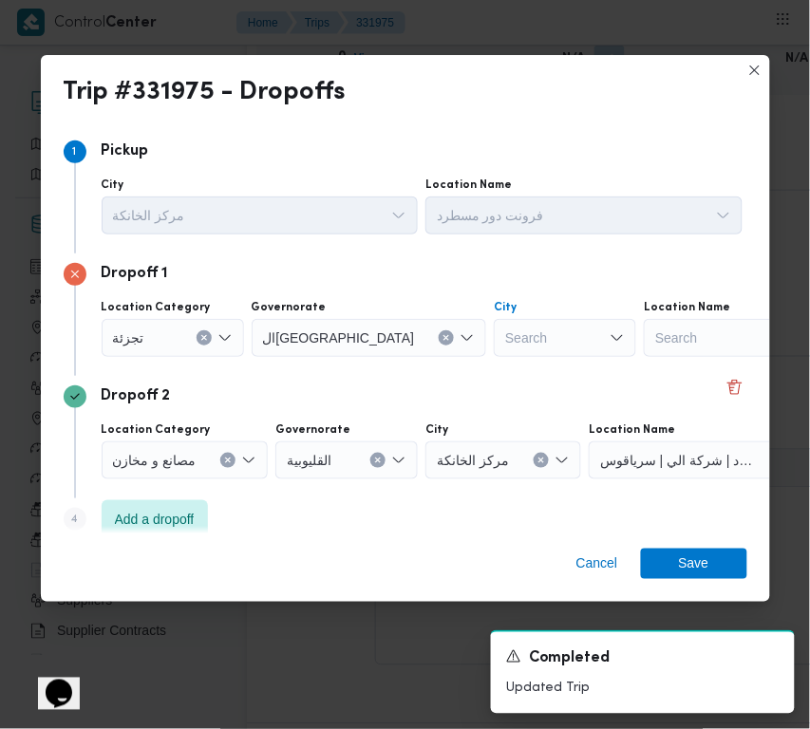
click at [501, 351] on div at bounding box center [505, 338] width 9 height 30
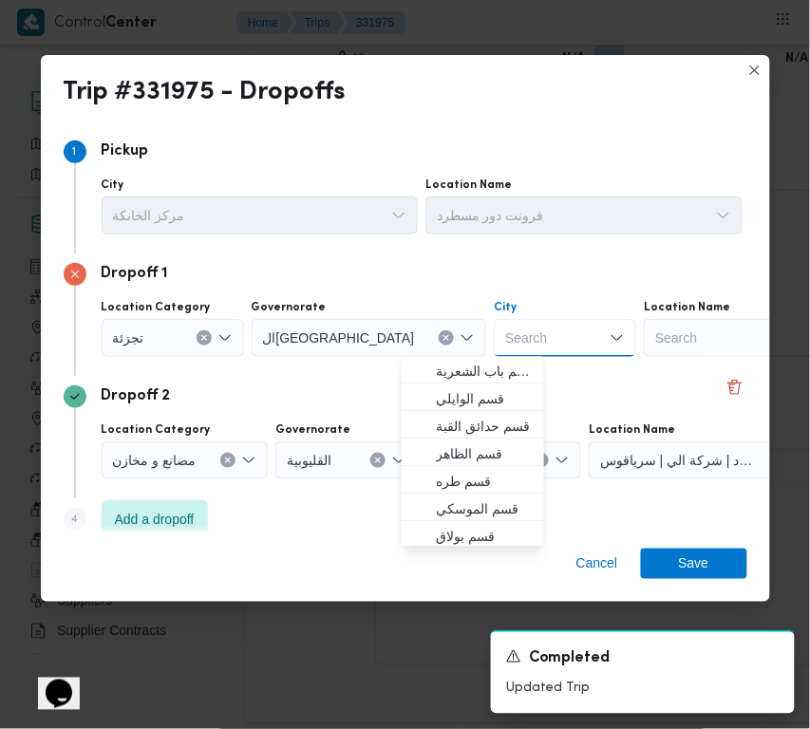
paste input "قاهرة"
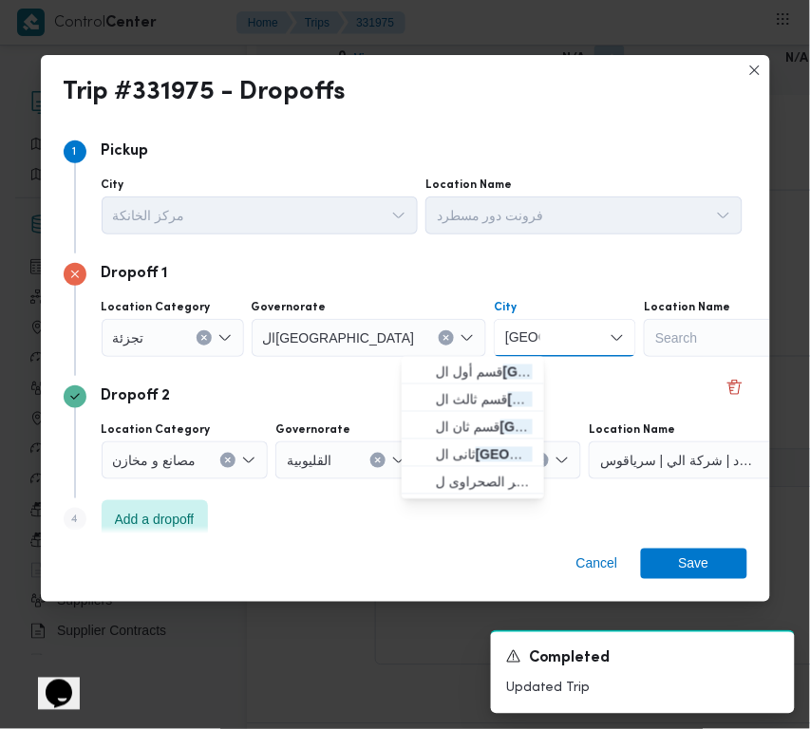
type input "قاهرة"
click at [442, 367] on span "قسم أول ال قاهرة الجديدة" at bounding box center [484, 372] width 97 height 23
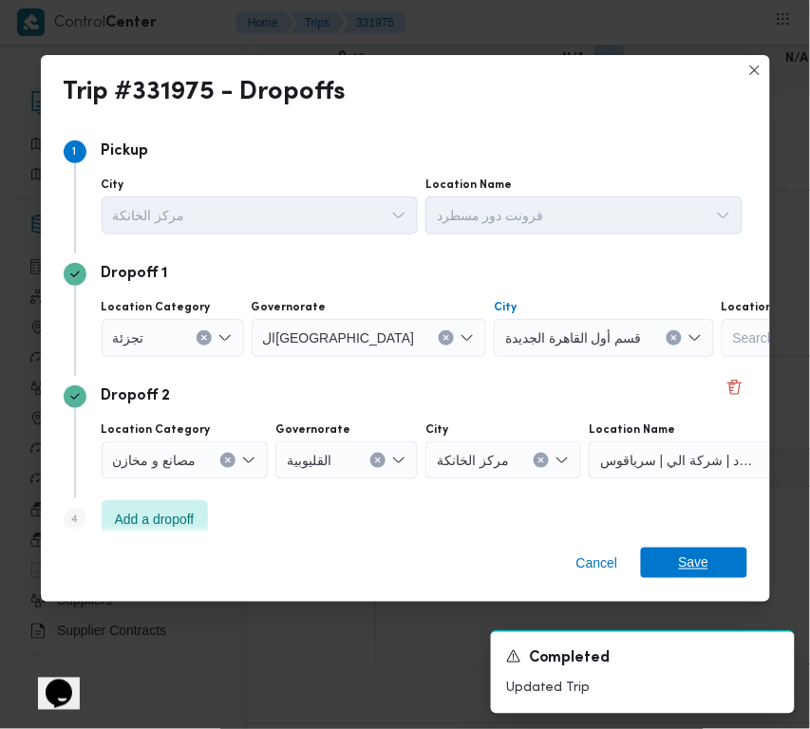
click at [691, 551] on span "Save" at bounding box center [694, 563] width 30 height 30
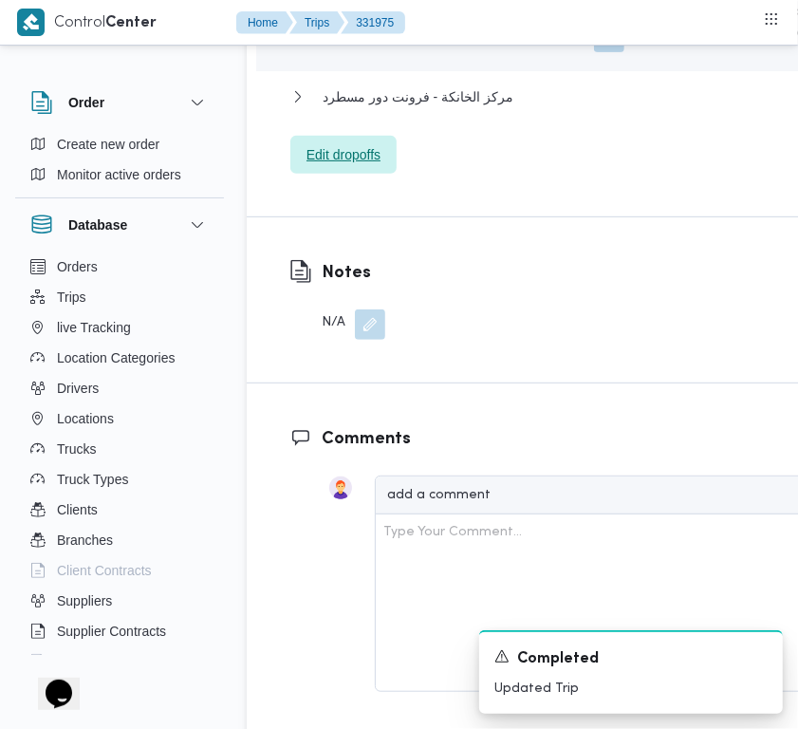
scroll to position [3665, 0]
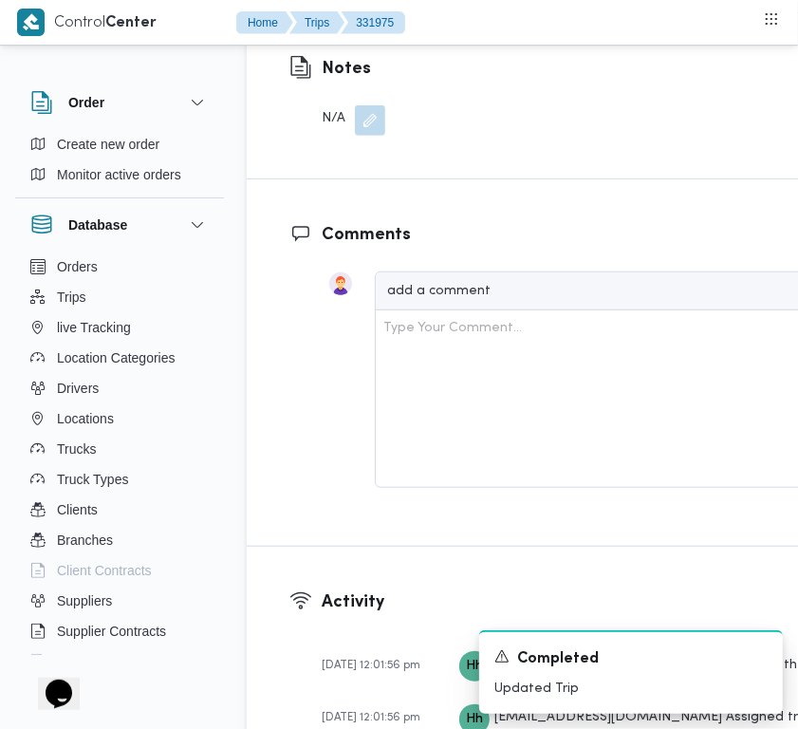
drag, startPoint x: 704, startPoint y: 343, endPoint x: 695, endPoint y: 364, distance: 22.9
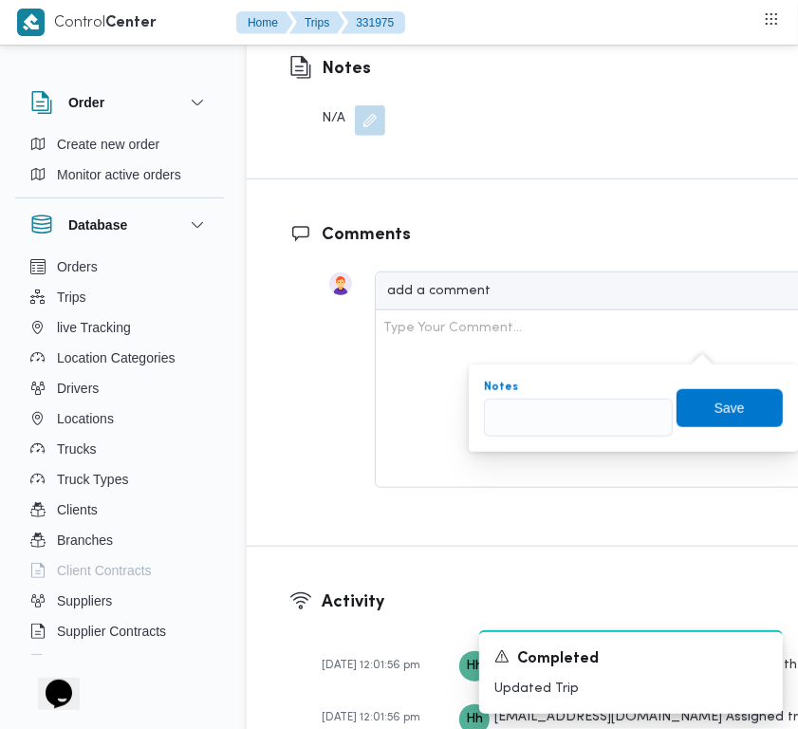
click at [544, 427] on input "Notes" at bounding box center [578, 418] width 189 height 38
type input "تجمع"
click at [722, 396] on span "Save" at bounding box center [730, 407] width 30 height 23
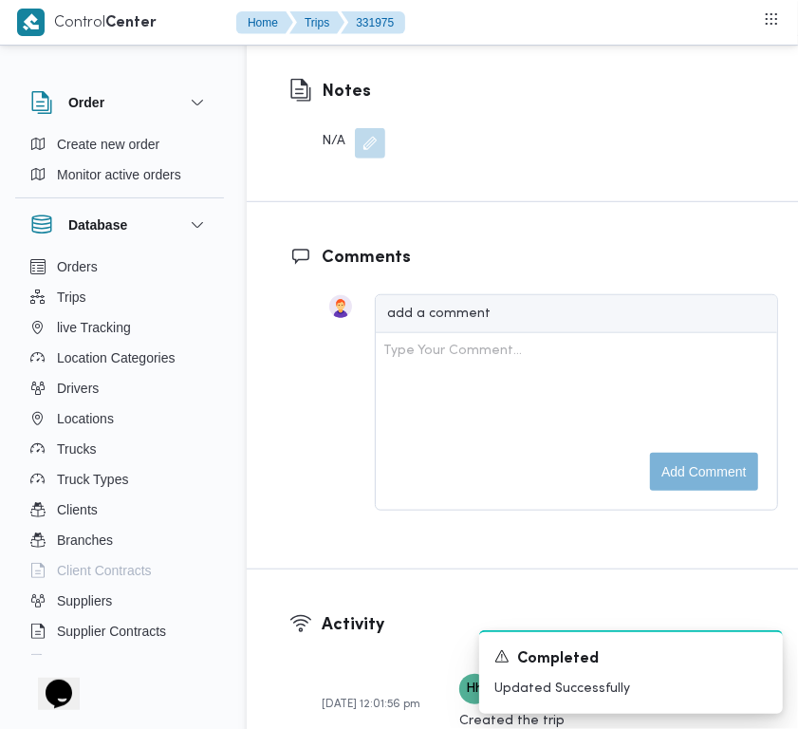
scroll to position [3026, 0]
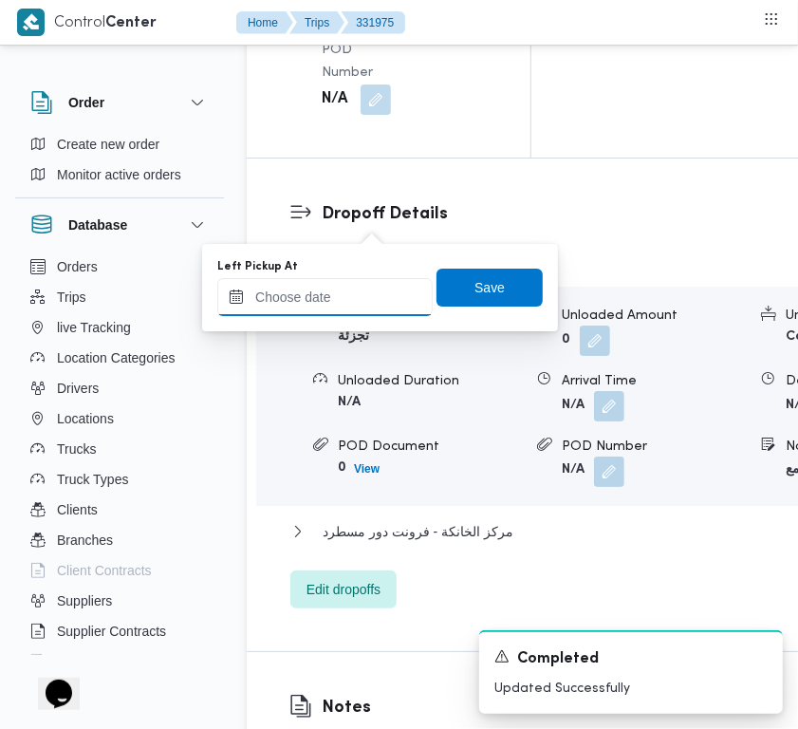
click at [292, 282] on input "Left Pickup At" at bounding box center [324, 297] width 215 height 38
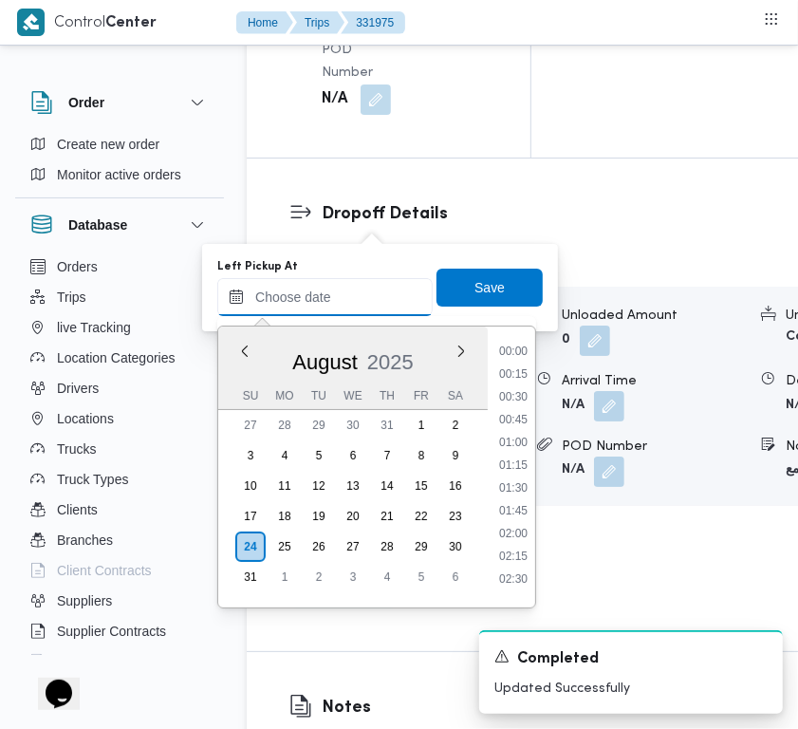
paste input "24/8/2025 9:00:00 AM"
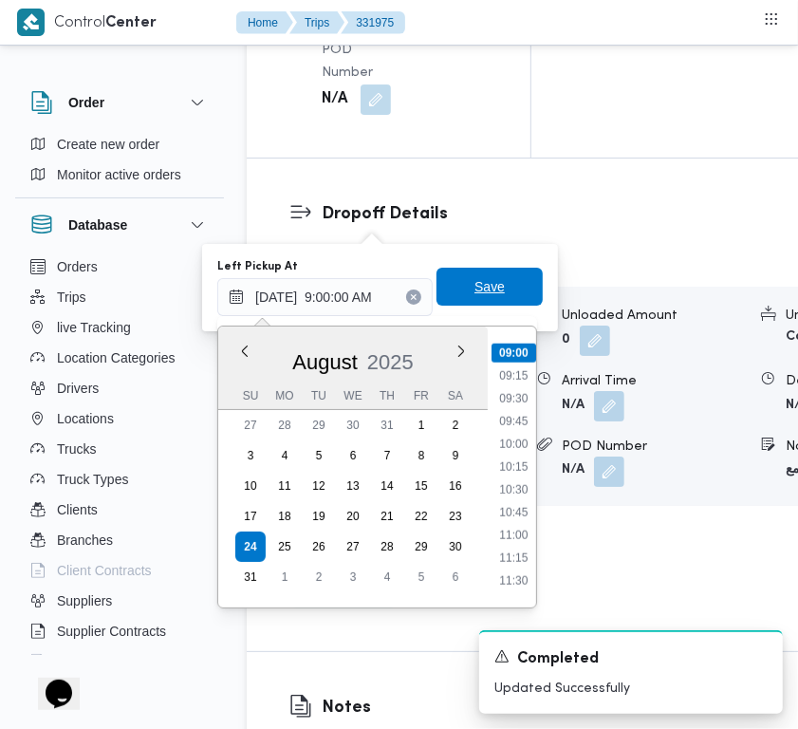
type input "24/08/2025 09:00"
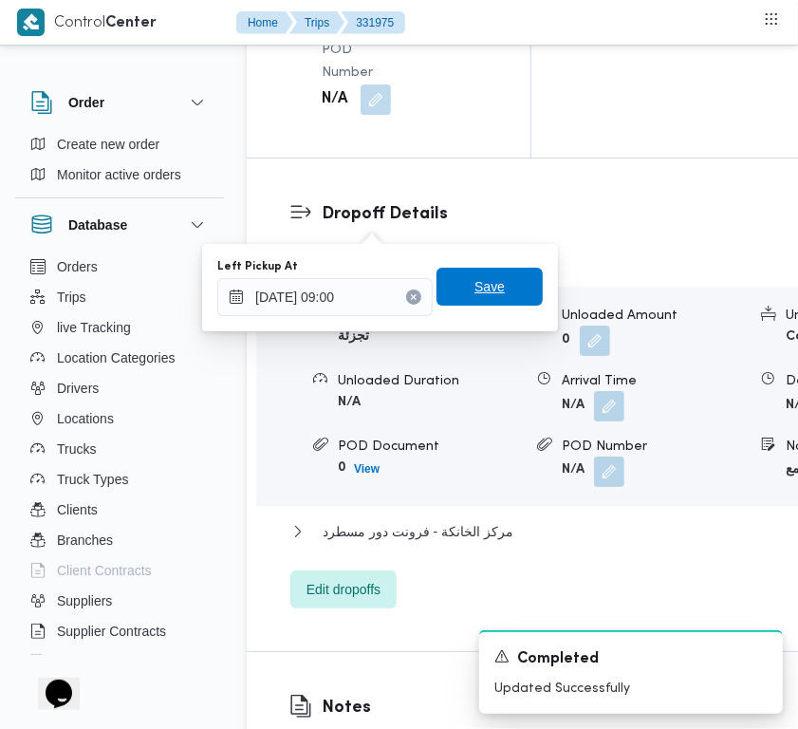
click at [491, 272] on span "Save" at bounding box center [490, 287] width 106 height 38
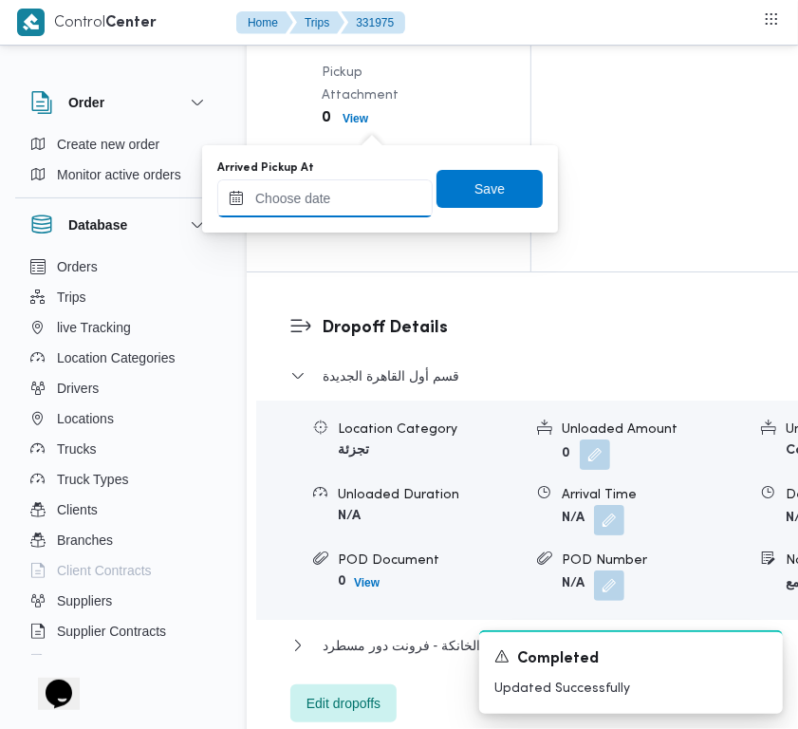
click at [365, 205] on input "Arrived Pickup At" at bounding box center [324, 198] width 215 height 38
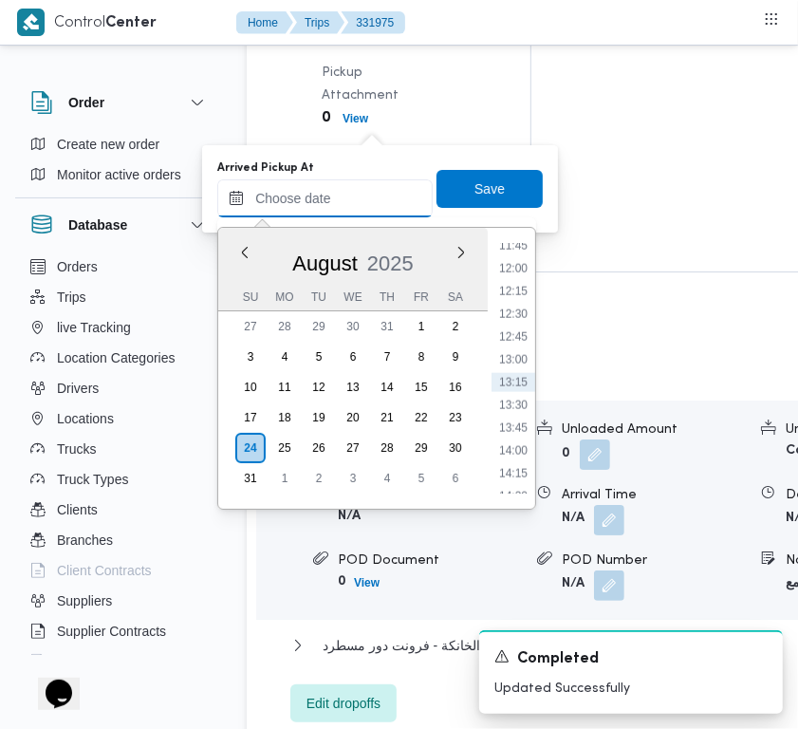
paste input "24/8/2025 9:00:00 AM"
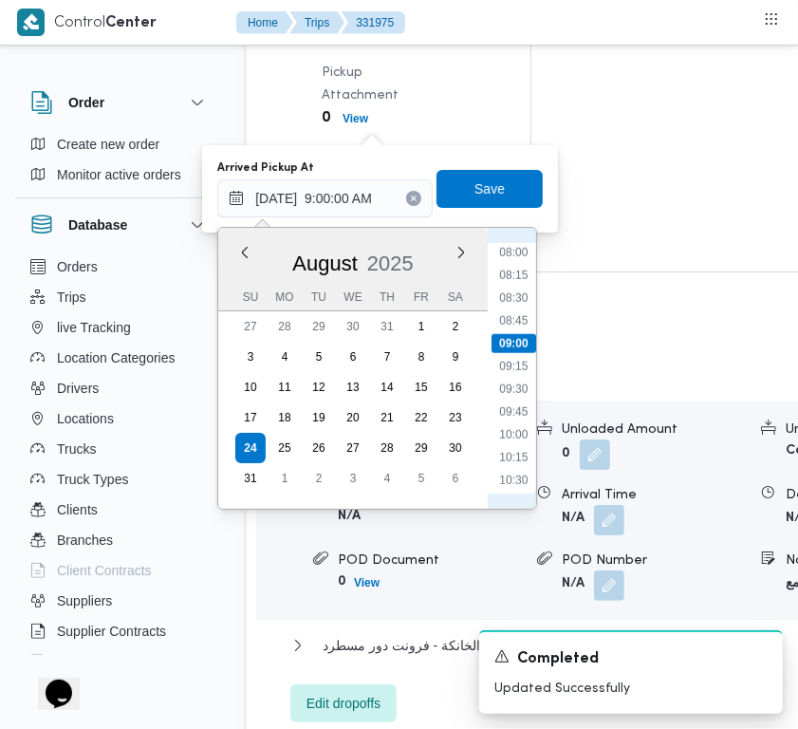
scroll to position [605, 0]
click at [515, 299] on li "07:15" at bounding box center [514, 308] width 44 height 19
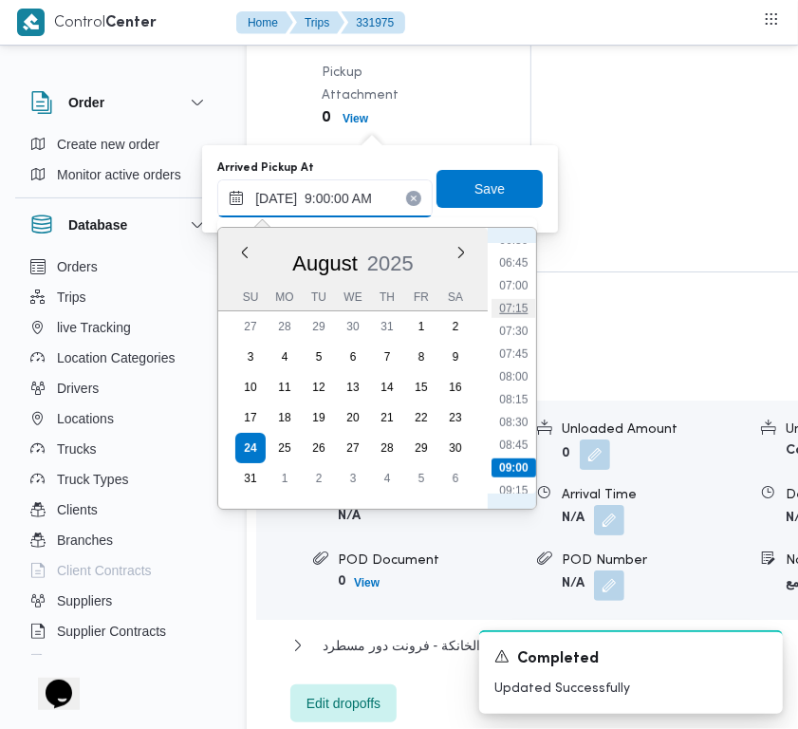
type input "24/08/2025 07:15"
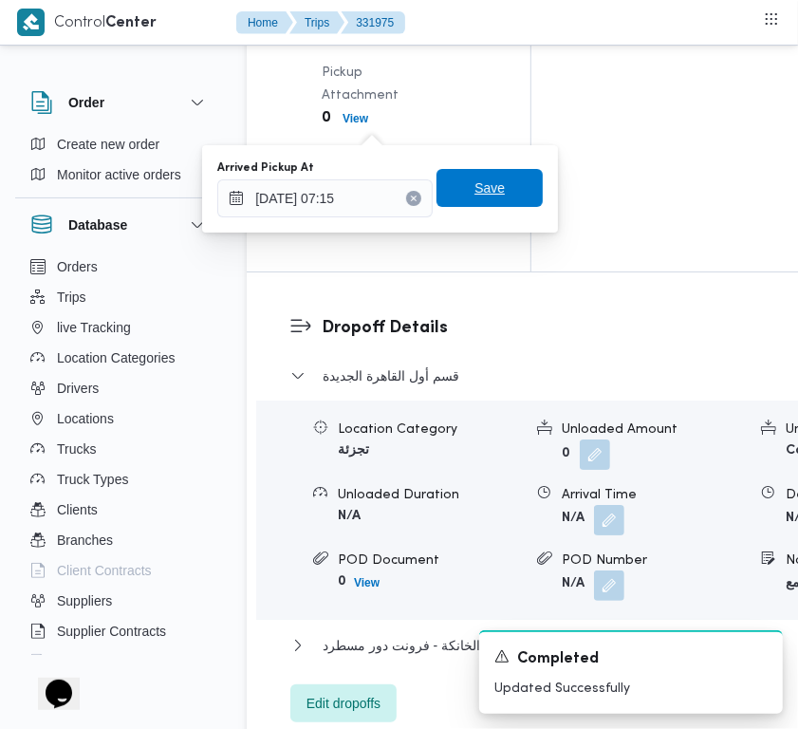
click at [481, 199] on span "Save" at bounding box center [490, 188] width 106 height 38
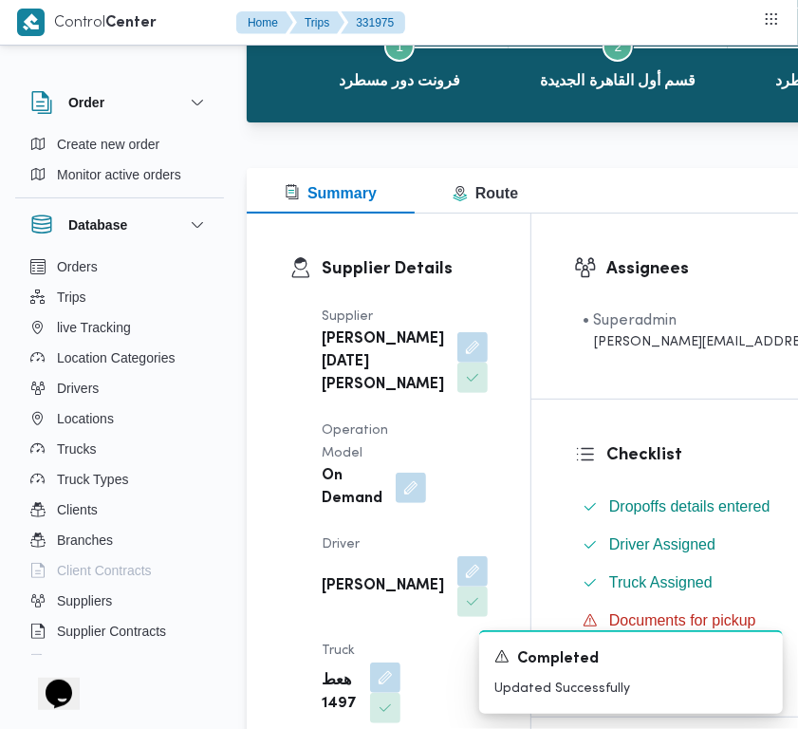
scroll to position [551, 0]
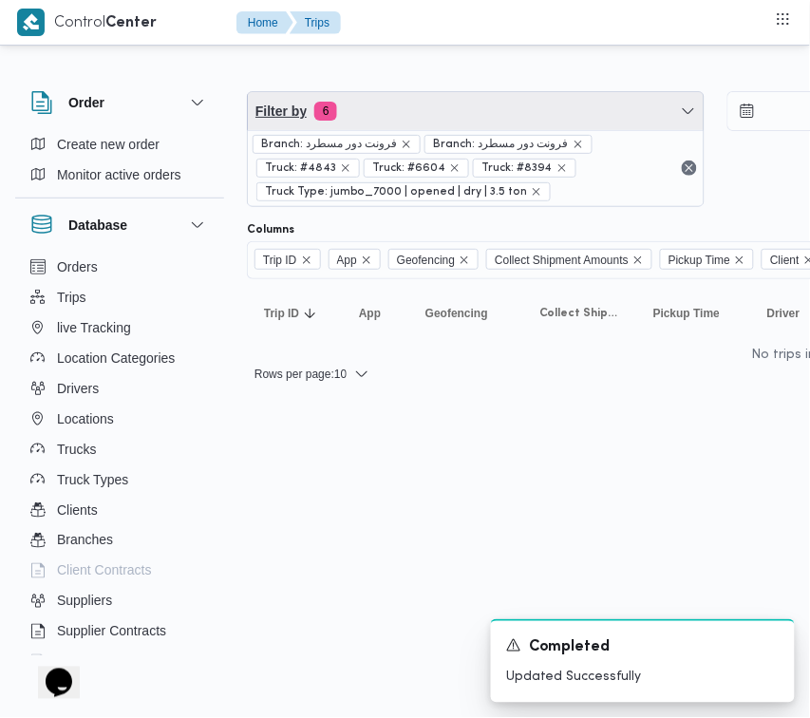
click at [575, 103] on span "Filter by 6" at bounding box center [476, 111] width 456 height 38
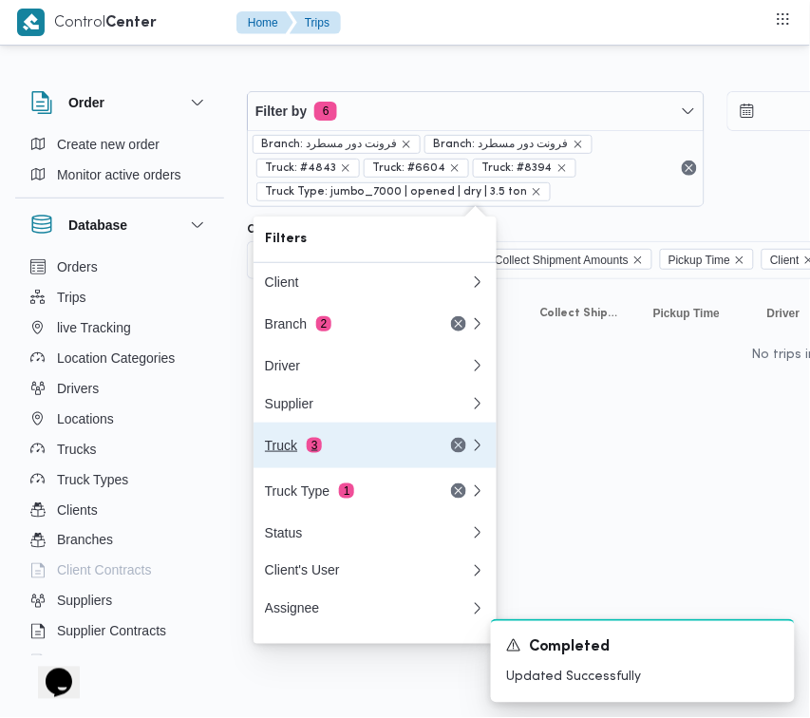
click at [352, 453] on div "Truck 3" at bounding box center [344, 445] width 159 height 15
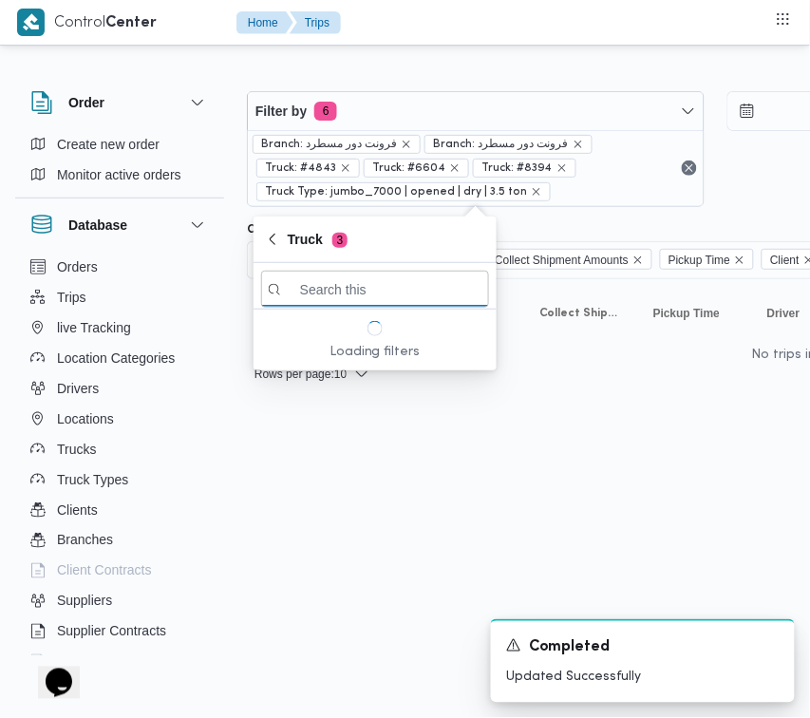
paste input "2595"
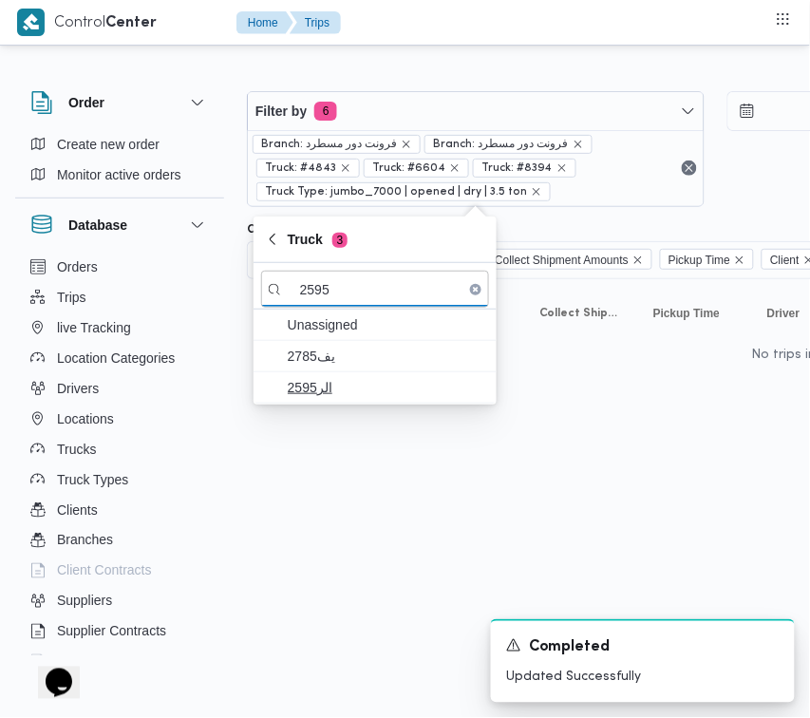
type input "2595"
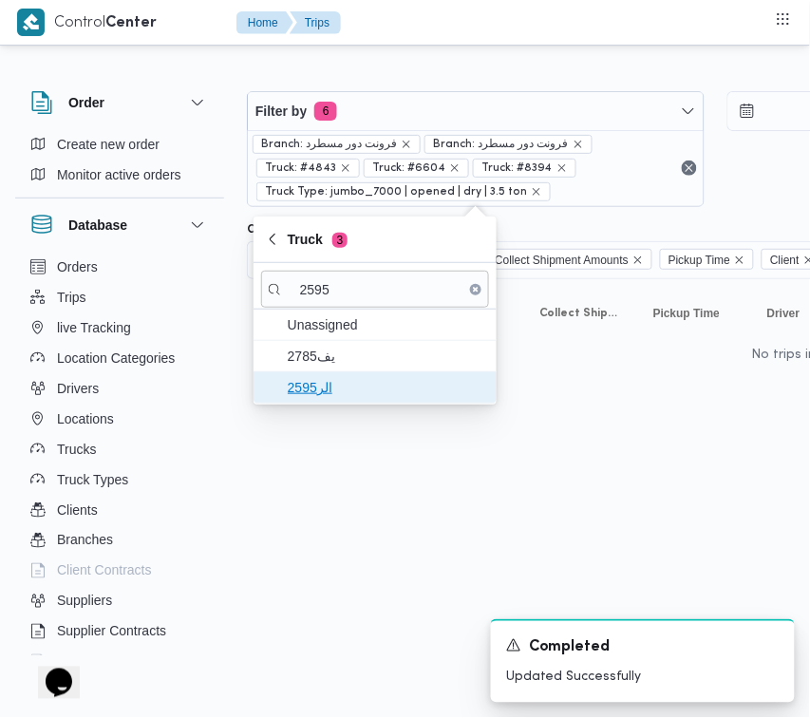
click at [316, 395] on span "الر2595" at bounding box center [386, 387] width 197 height 23
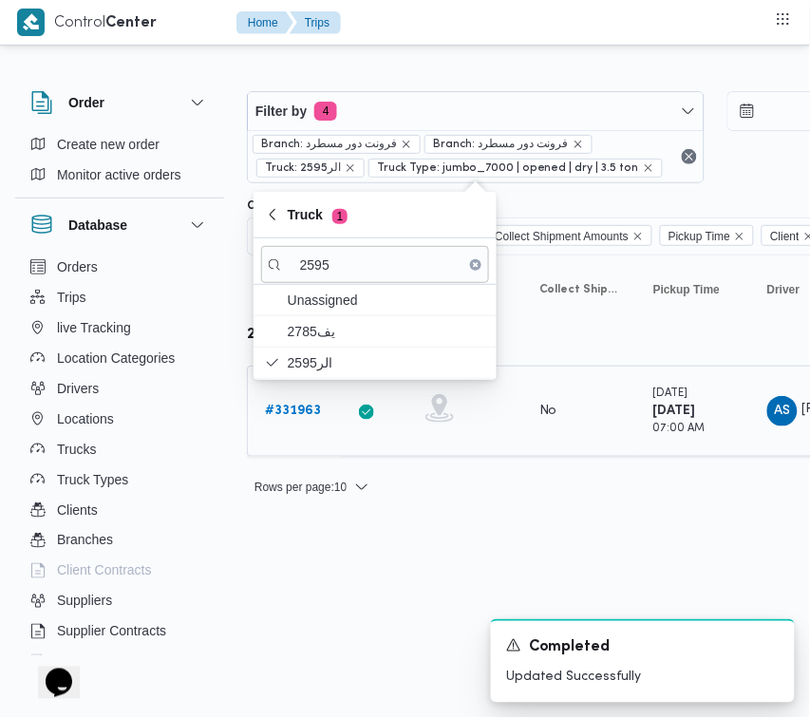
click at [301, 415] on b "# 331963" at bounding box center [293, 410] width 56 height 12
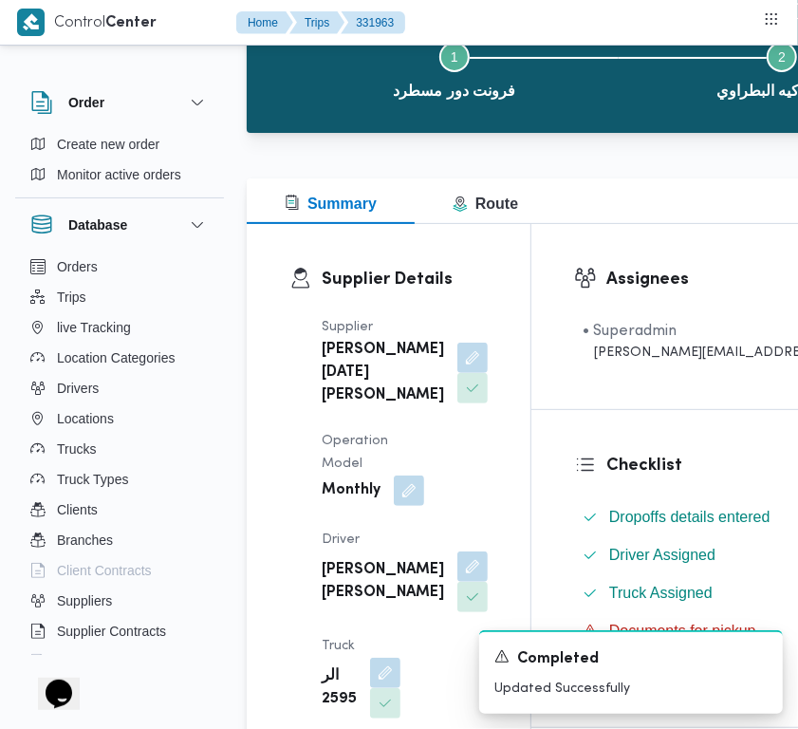
scroll to position [283, 0]
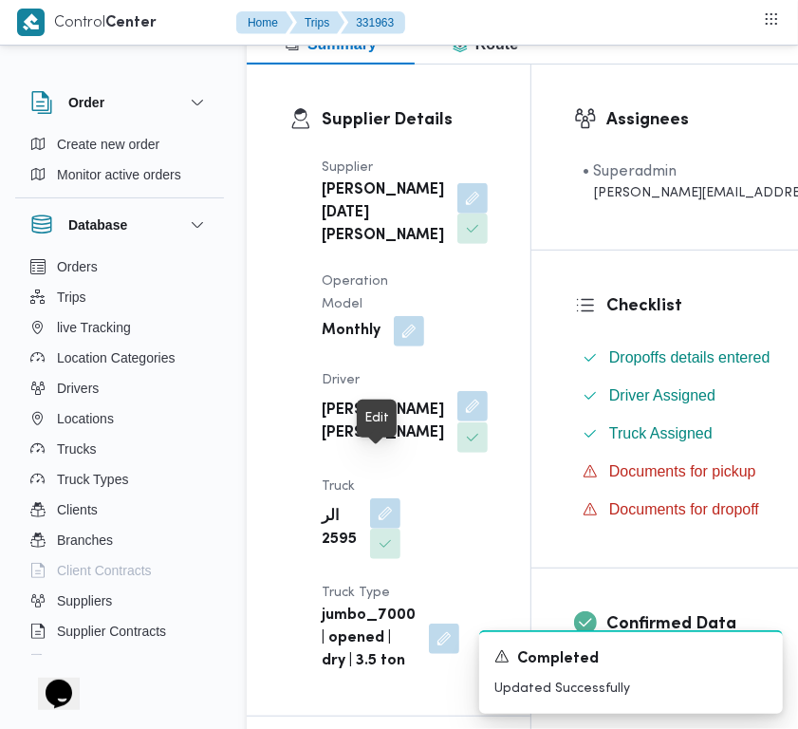
click at [458, 421] on button "button" at bounding box center [473, 406] width 30 height 30
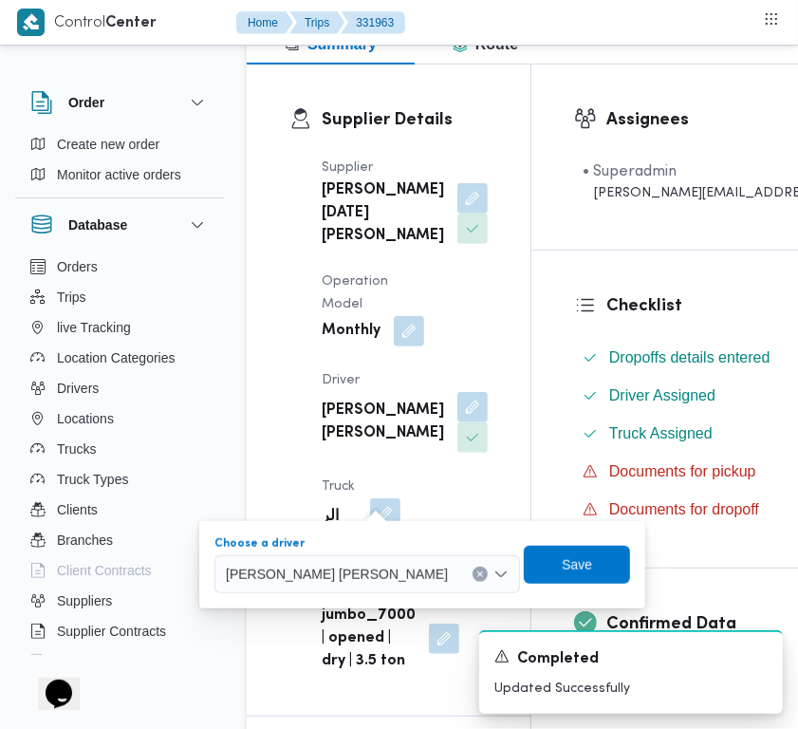
click at [328, 582] on span "علي شحات مرسي محمد" at bounding box center [337, 573] width 222 height 21
paste input "علي عبدالناصر"
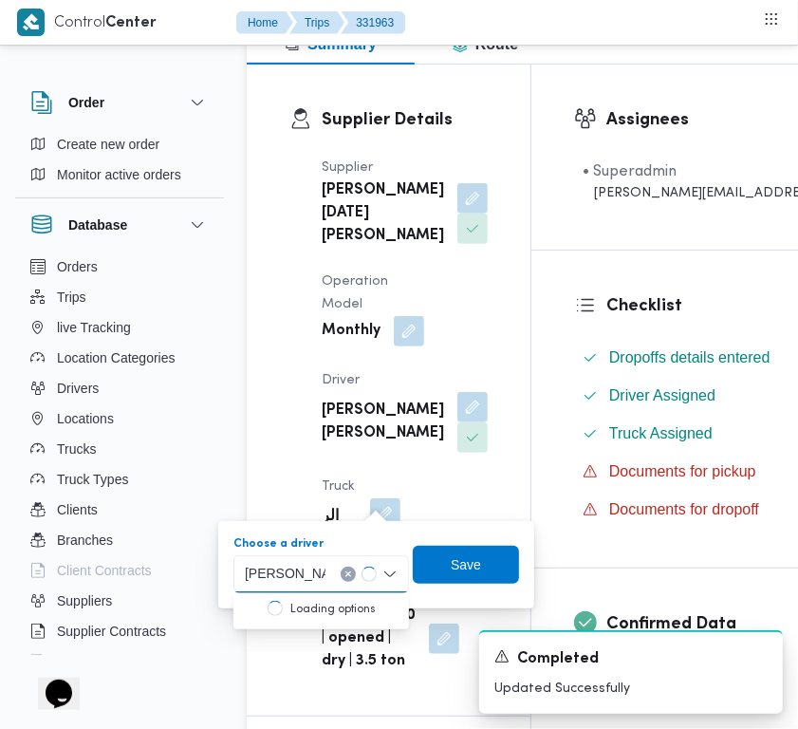
type input "علي عبدالناصر علي بخيت علي"
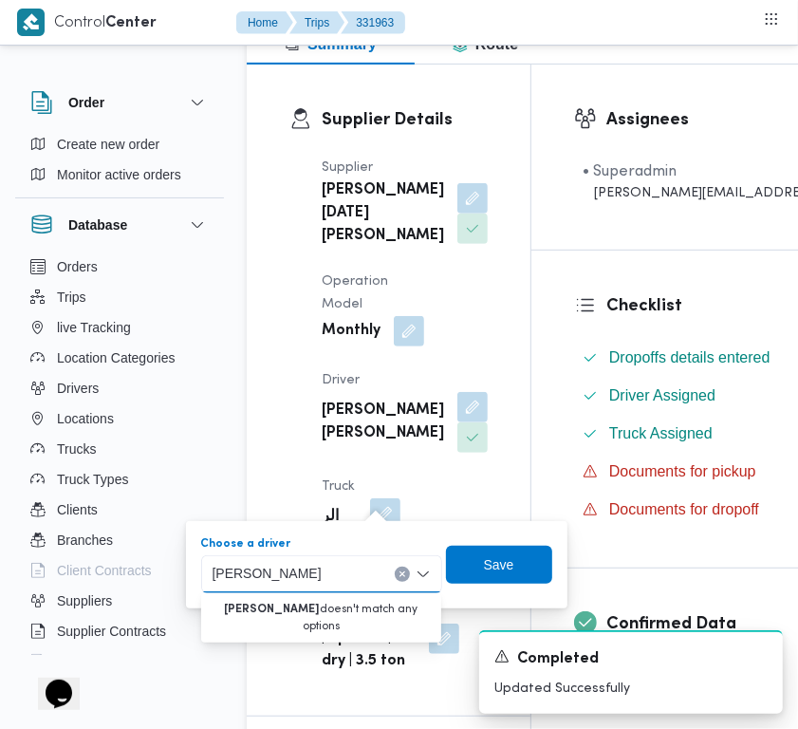
click at [295, 580] on input "علي عبدالناصر علي بخيت علي" at bounding box center [296, 574] width 167 height 23
click at [292, 580] on input "علي عبدالناصر علي بخيت علي" at bounding box center [296, 574] width 167 height 23
click at [458, 213] on button "button" at bounding box center [473, 197] width 30 height 30
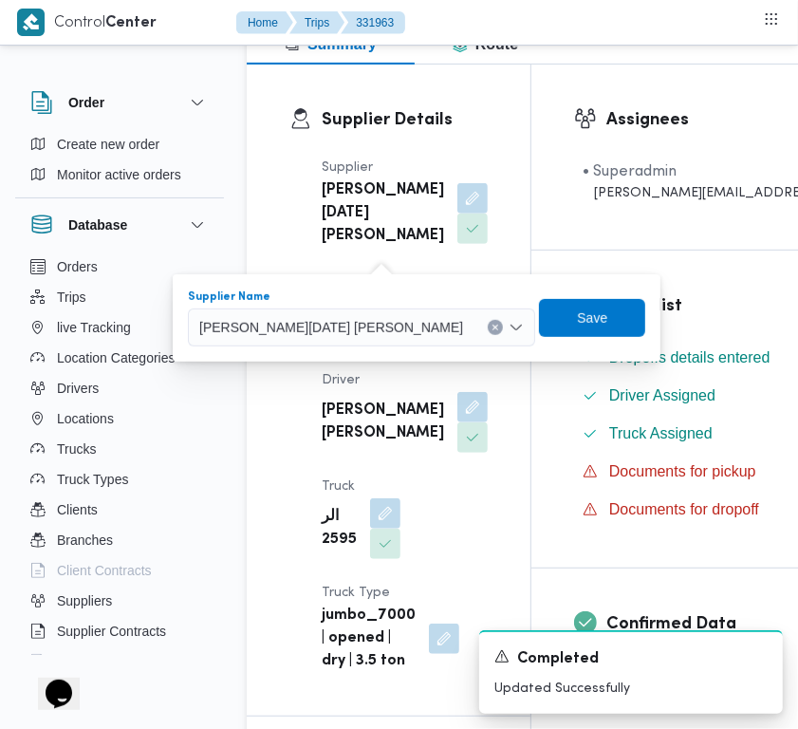
click at [365, 328] on span "ابراهيم رمضان ابراهيم عثمان ابوباشا" at bounding box center [331, 326] width 264 height 21
paste input "علي عبدالناصر علي بخيت علي"
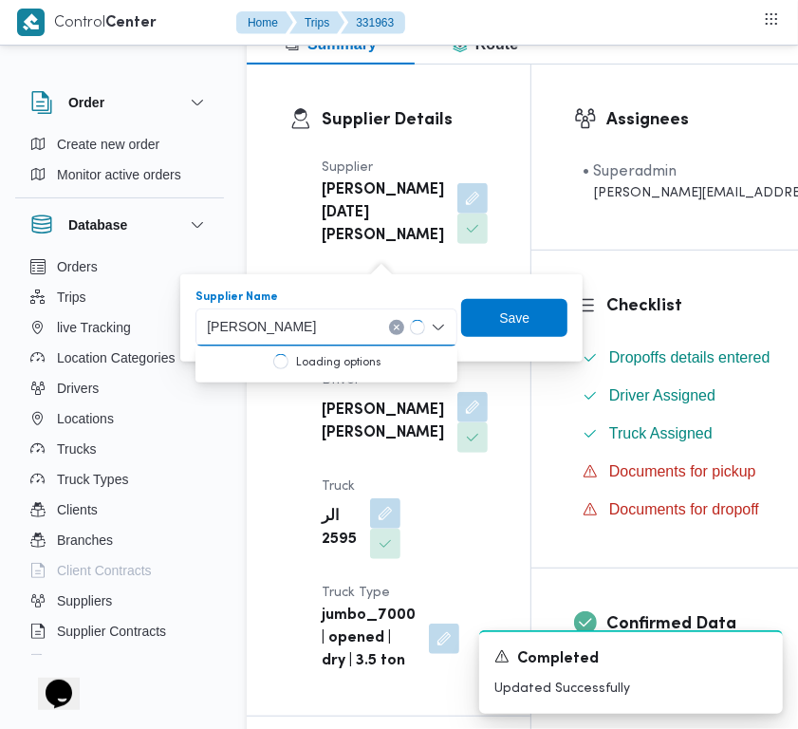
type input "علي عبدالناصر علي بخيت علي"
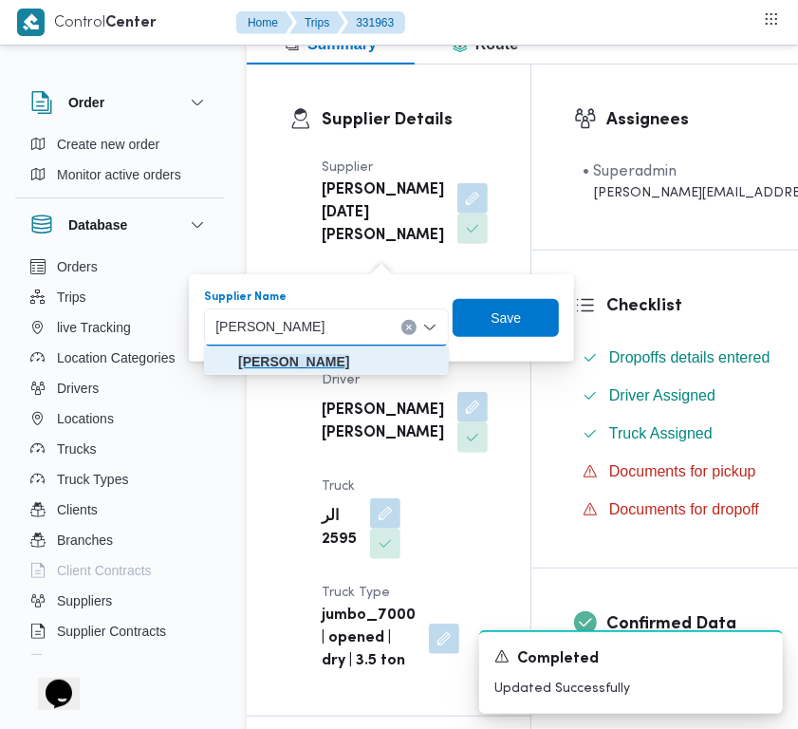
click at [345, 358] on mark "علي عبدالناصر علي بخيت علي" at bounding box center [293, 361] width 111 height 15
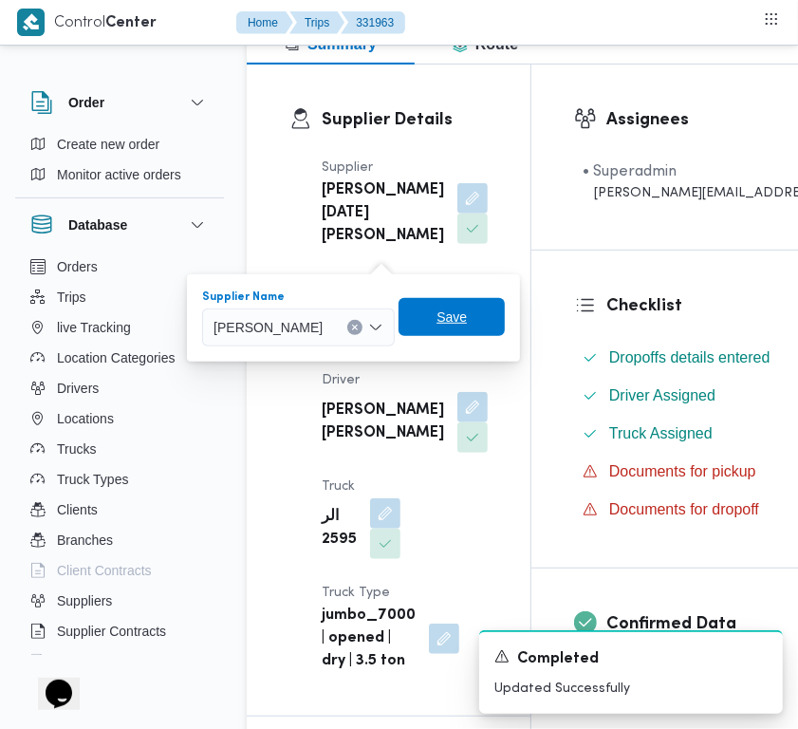
click at [505, 318] on span "Save" at bounding box center [452, 317] width 106 height 38
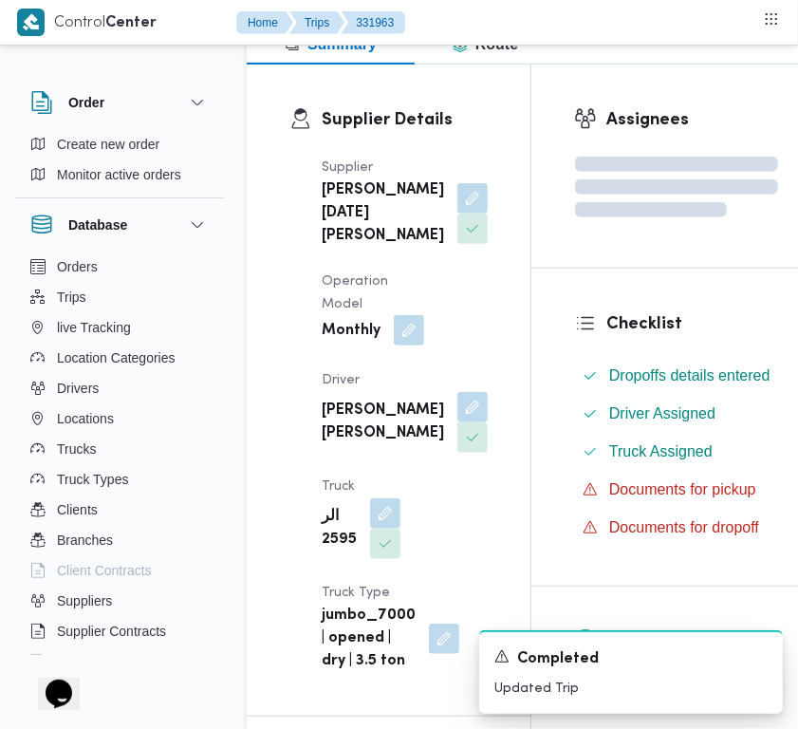
click at [416, 346] on button "button" at bounding box center [409, 330] width 30 height 30
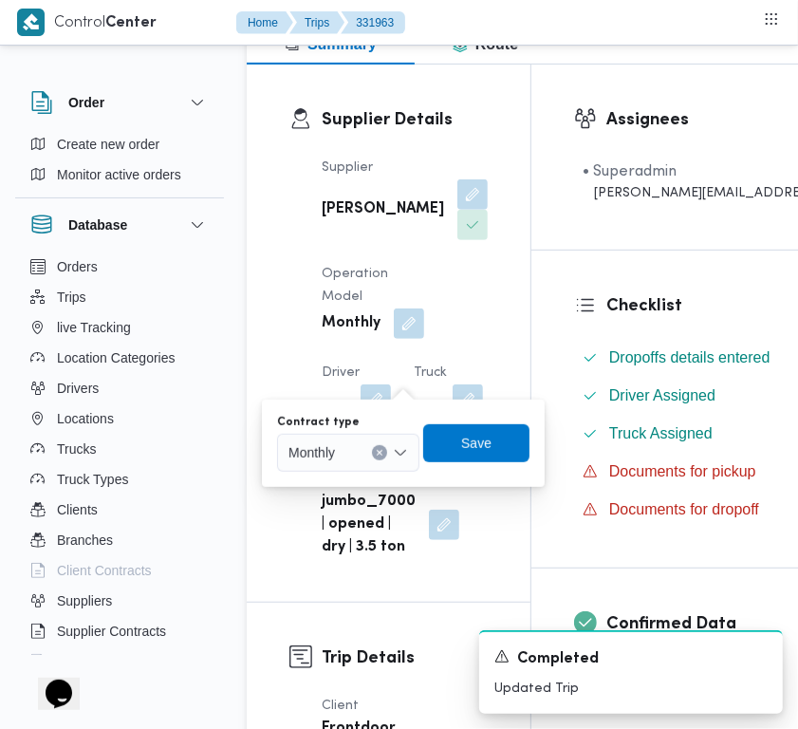
click at [364, 461] on div "You are in a dialog. To close this dialog, hit escape. Contract type Monthly Sa…" at bounding box center [403, 443] width 283 height 87
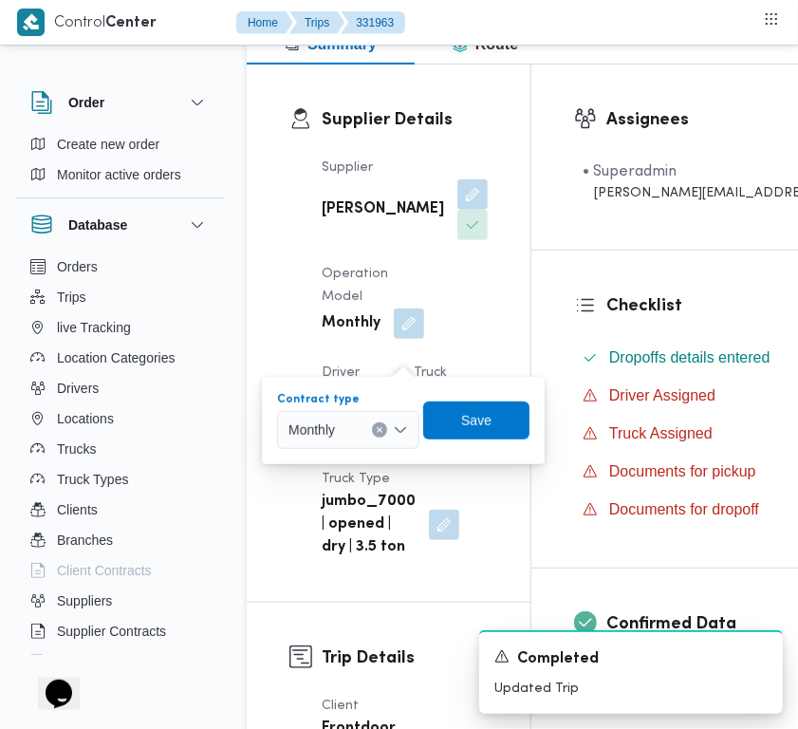
click at [349, 430] on div "Monthly" at bounding box center [348, 430] width 142 height 38
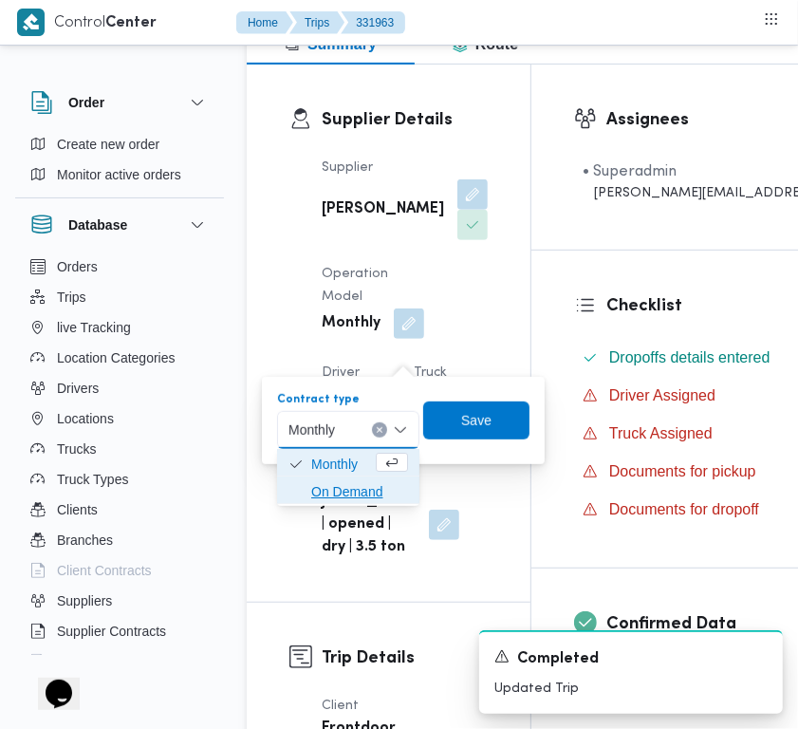
click at [347, 487] on span "On Demand" at bounding box center [359, 491] width 97 height 23
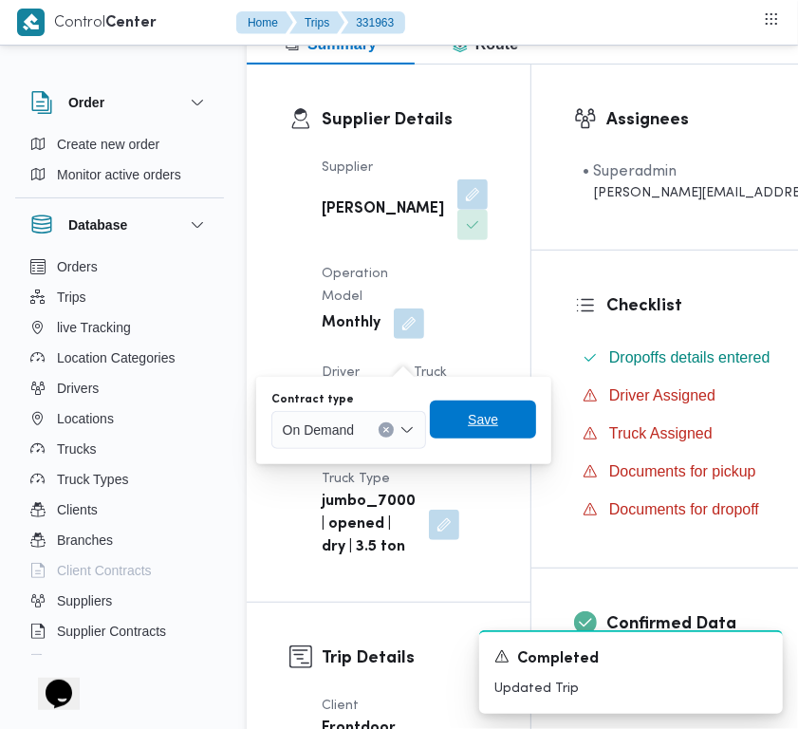
click at [490, 420] on span "Save" at bounding box center [483, 419] width 30 height 23
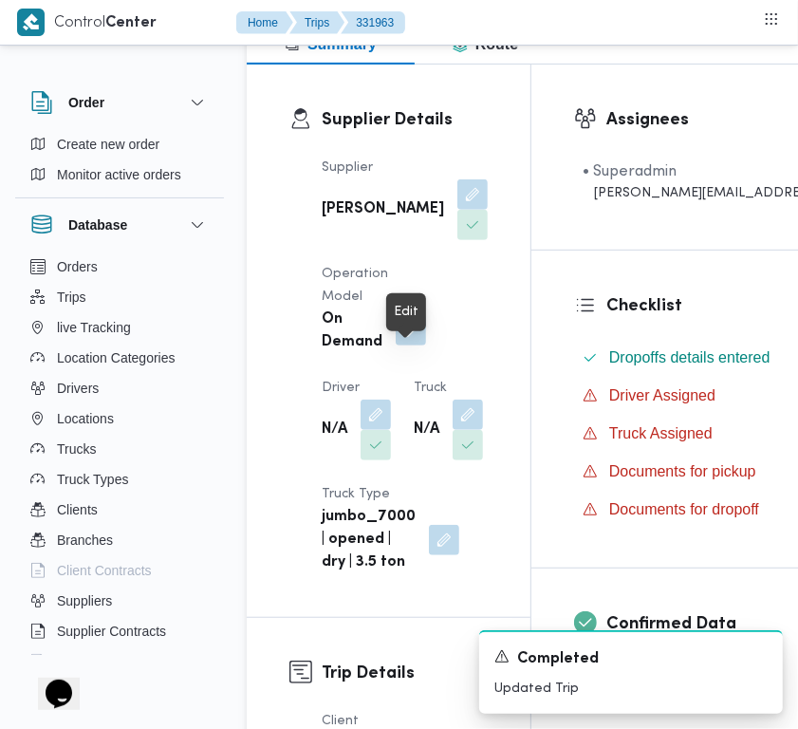
click at [403, 346] on button "button" at bounding box center [411, 330] width 30 height 30
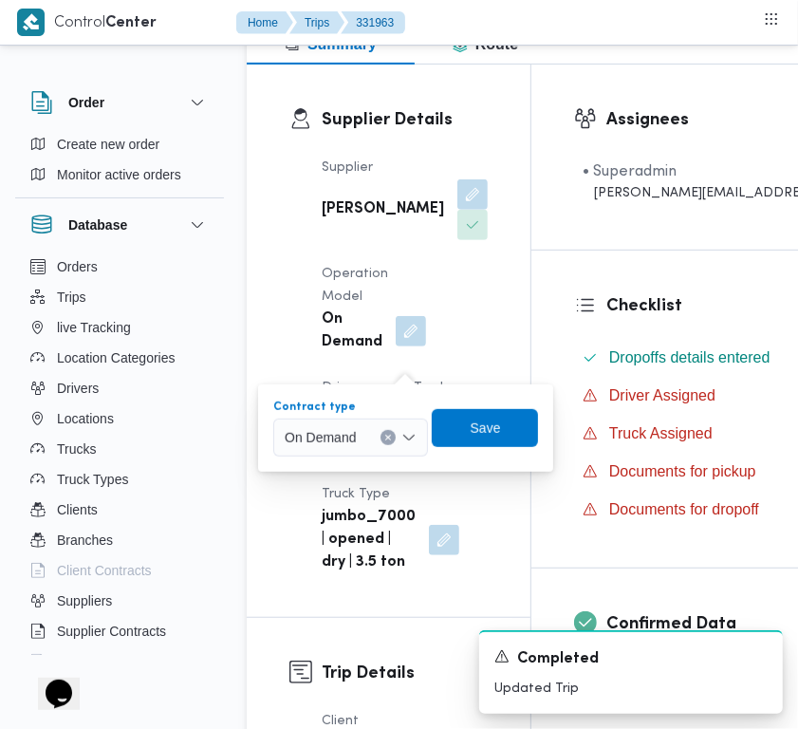
click at [349, 428] on span "On Demand" at bounding box center [320, 436] width 71 height 21
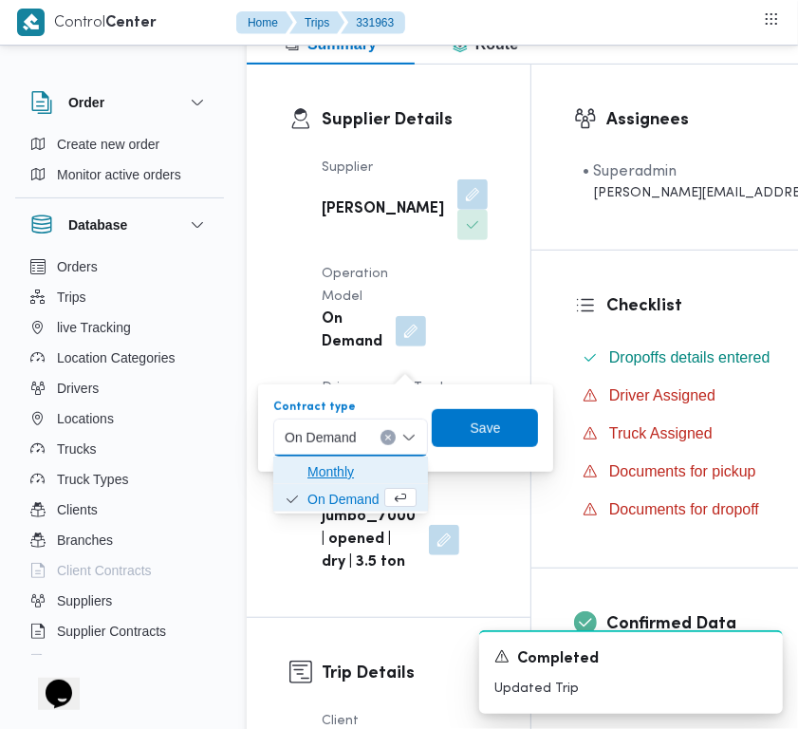
click at [358, 477] on span "Monthly" at bounding box center [362, 471] width 109 height 23
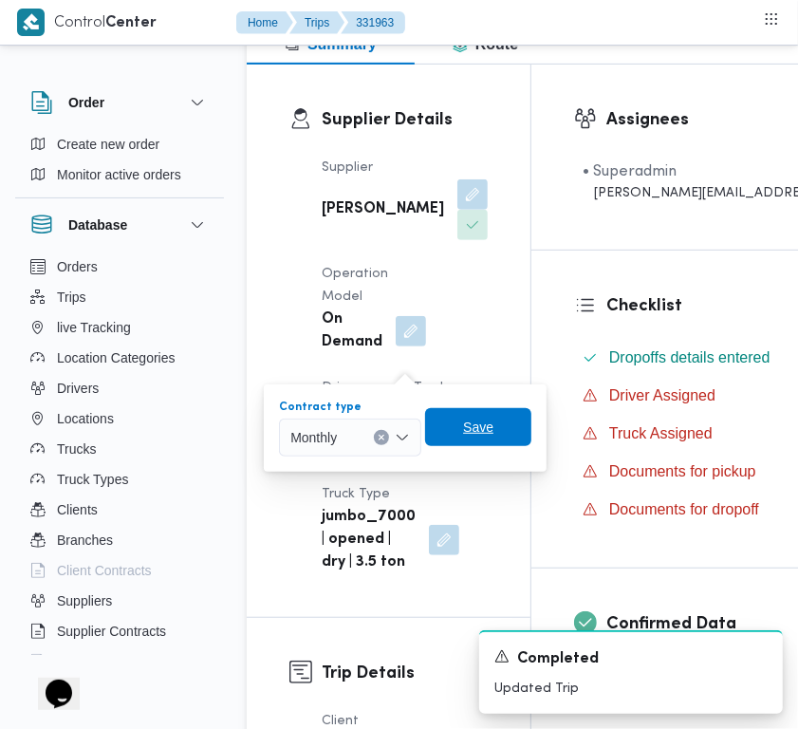
click at [435, 430] on span "Save" at bounding box center [478, 427] width 106 height 38
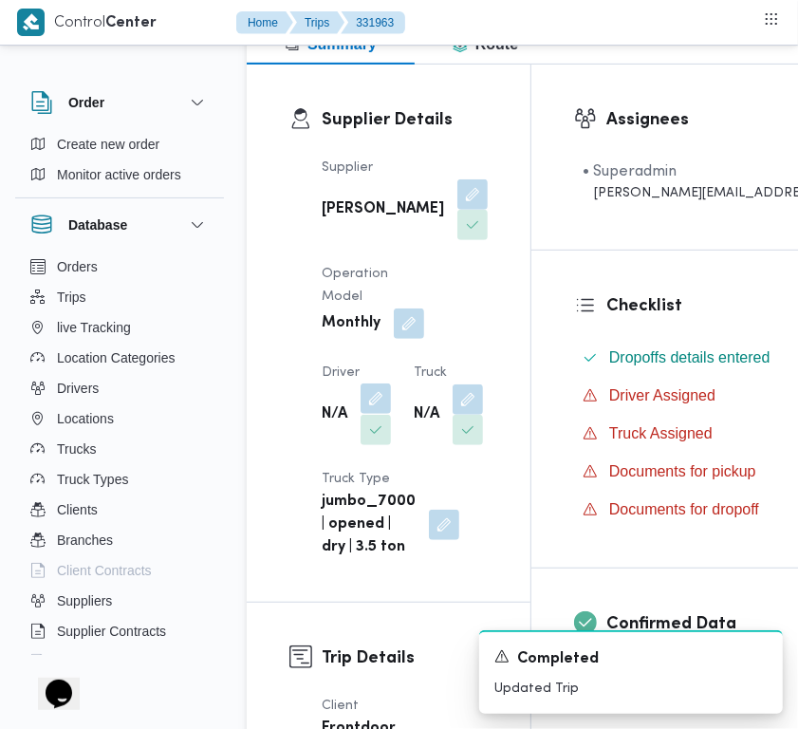
click at [377, 414] on button "button" at bounding box center [376, 398] width 30 height 30
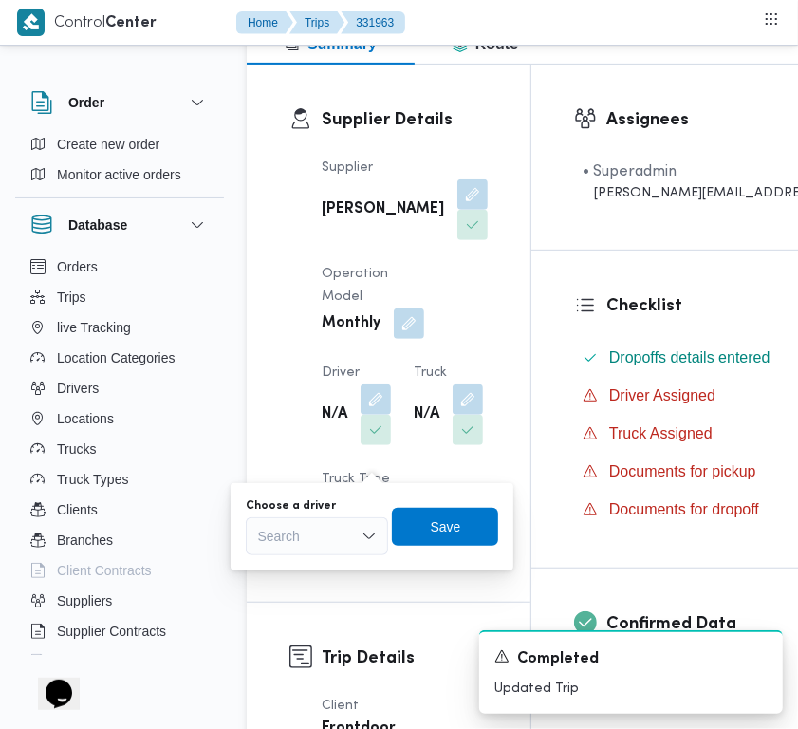
click at [326, 544] on div "Search" at bounding box center [317, 536] width 142 height 38
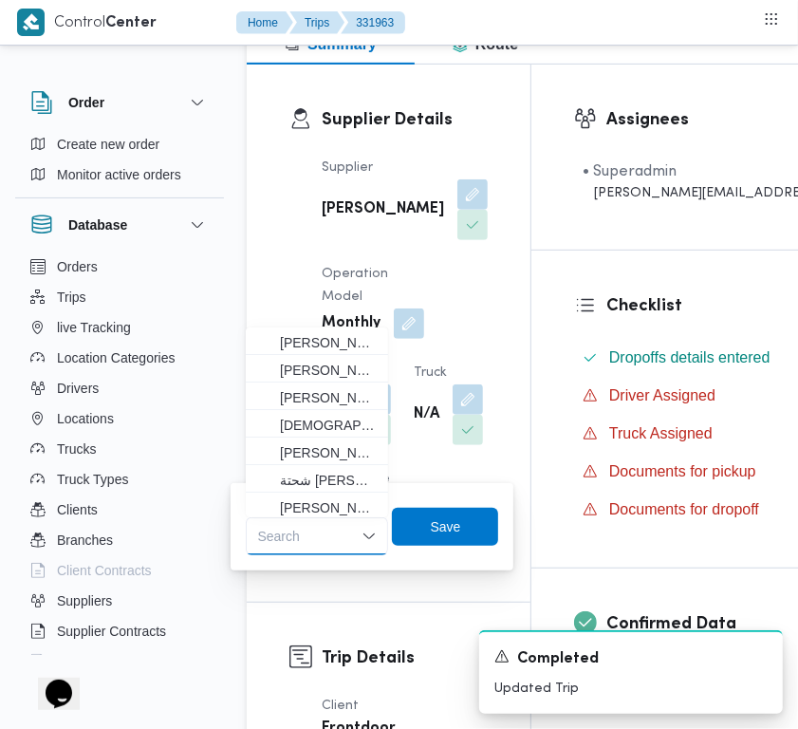
paste input "سبد احمد"
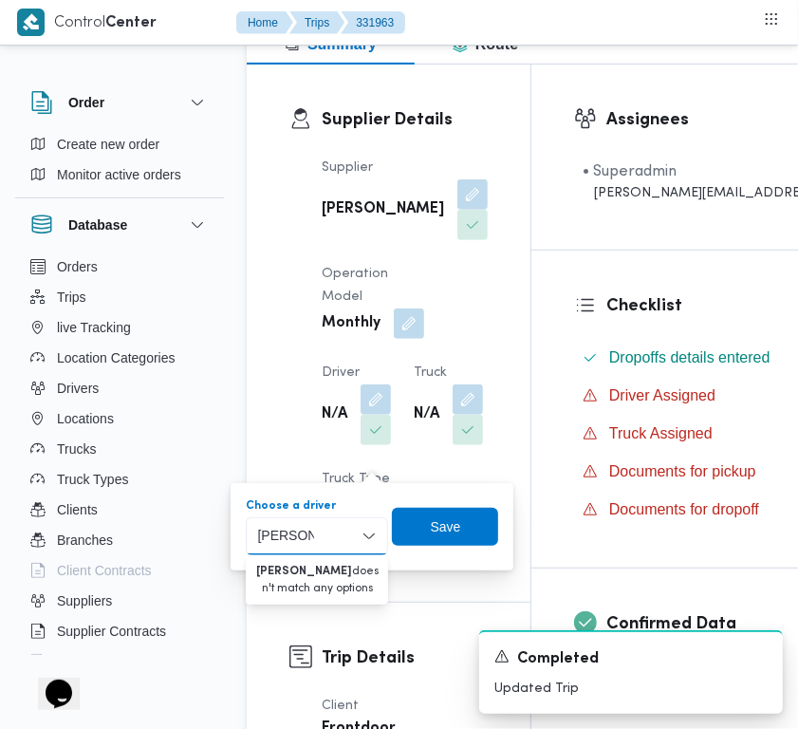
type input "سبد احمد"
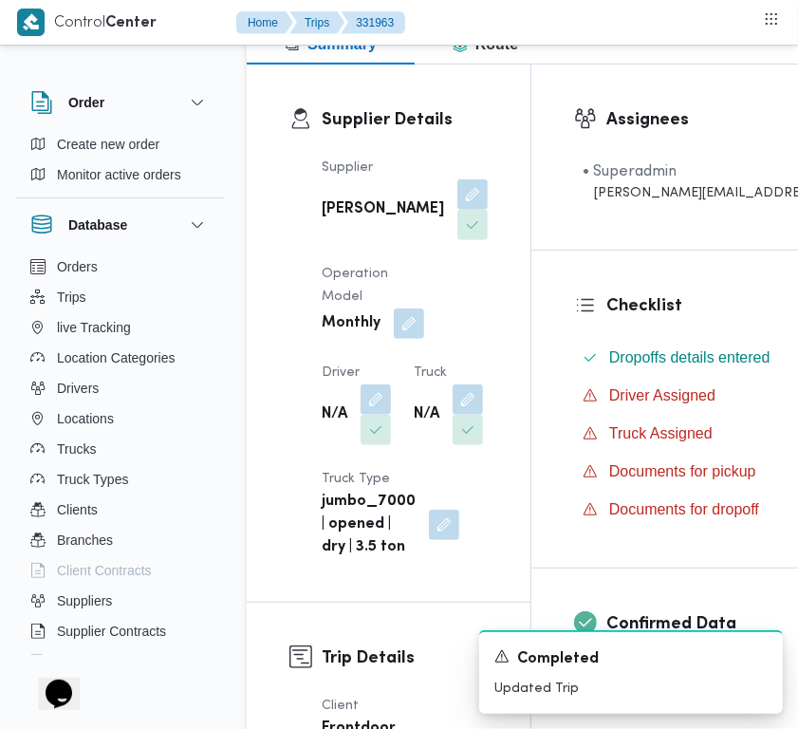
scroll to position [565, 0]
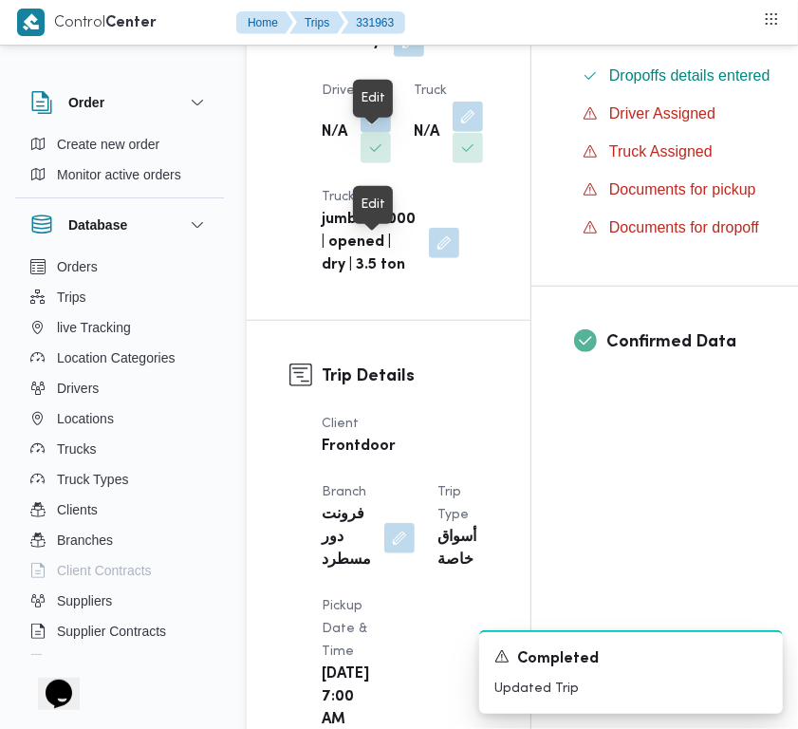
click at [453, 132] on button "button" at bounding box center [468, 117] width 30 height 30
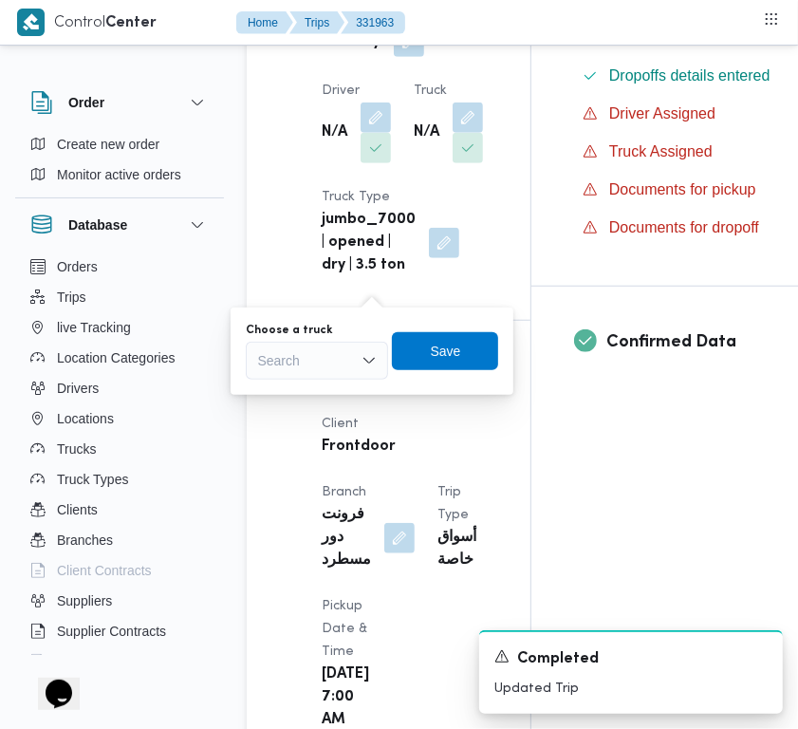
click at [340, 348] on div "Search" at bounding box center [317, 361] width 142 height 38
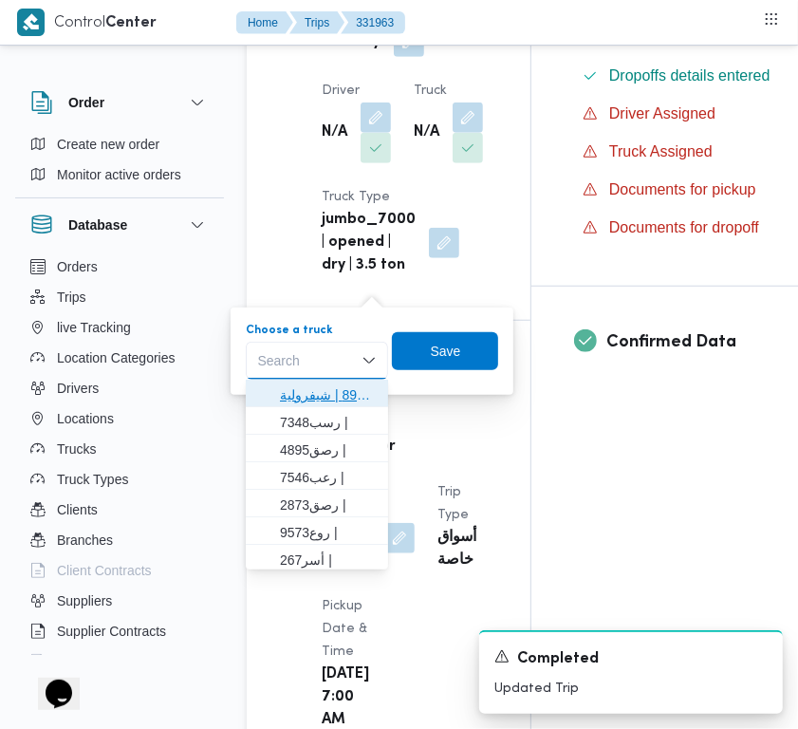
click at [327, 384] on span "قمس8931 | شيفرولية" at bounding box center [328, 394] width 97 height 23
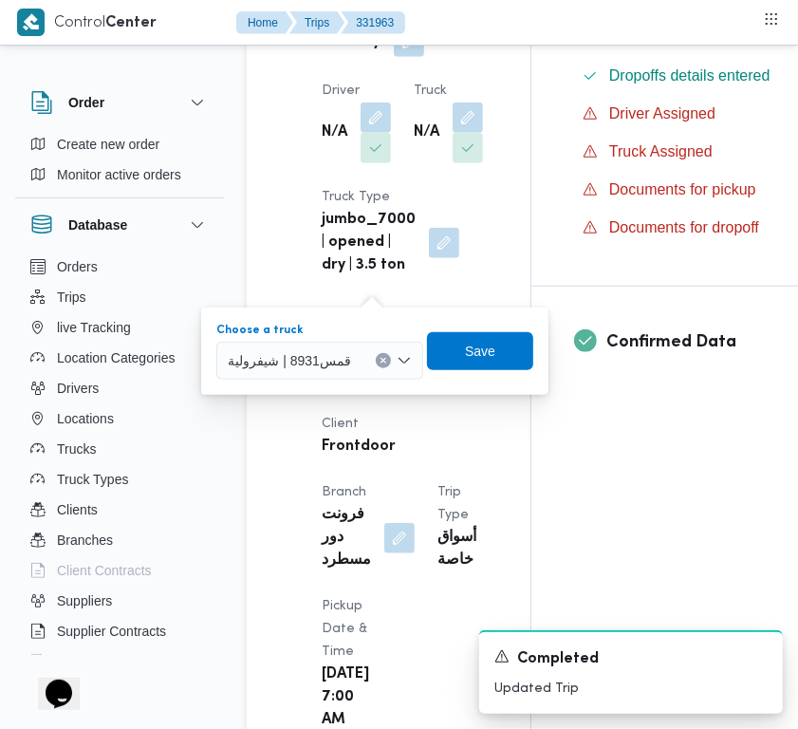
paste input "5234"
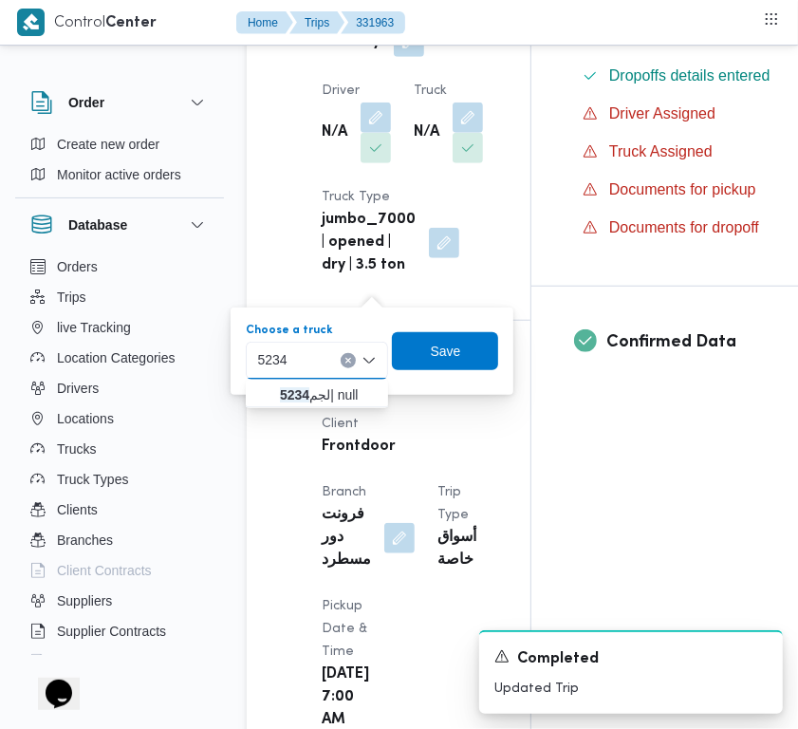
type input "5234"
drag, startPoint x: 285, startPoint y: 403, endPoint x: 273, endPoint y: 395, distance: 14.2
click at [273, 395] on span "لجم 5234 | null" at bounding box center [316, 395] width 127 height 30
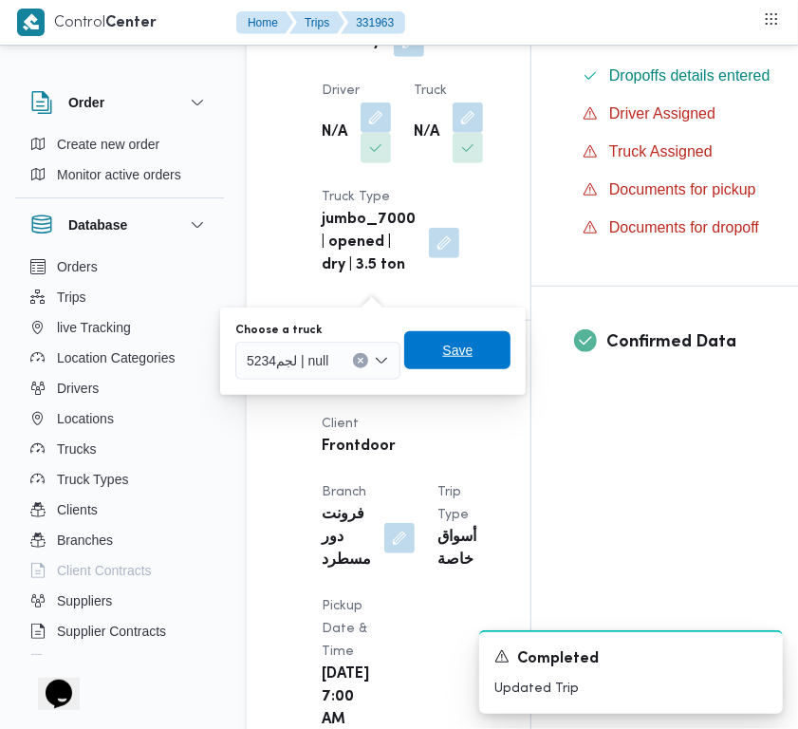
click at [472, 357] on span "Save" at bounding box center [457, 350] width 106 height 38
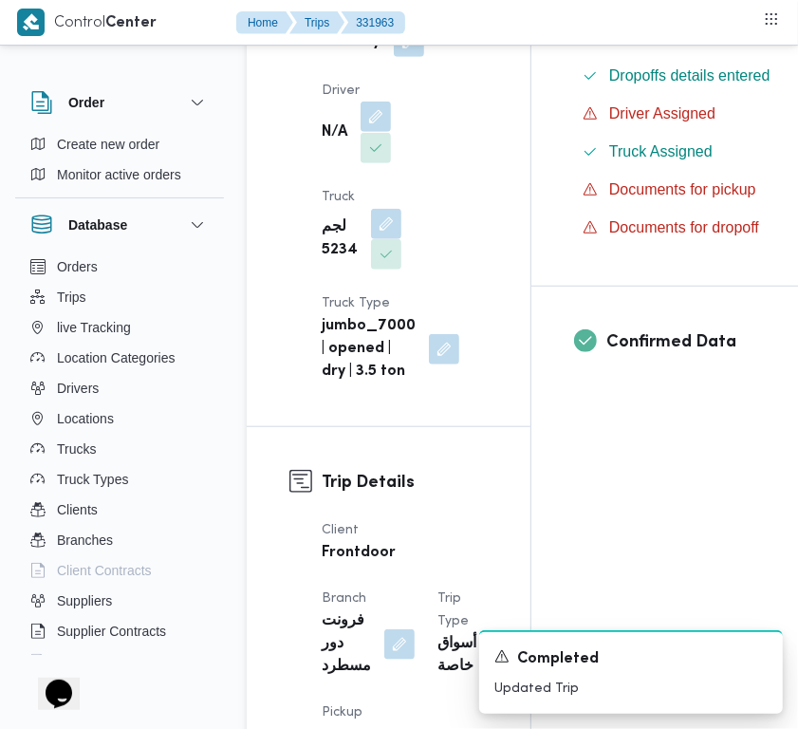
drag, startPoint x: 375, startPoint y: 136, endPoint x: 358, endPoint y: 199, distance: 65.9
click at [373, 132] on button "button" at bounding box center [376, 117] width 30 height 30
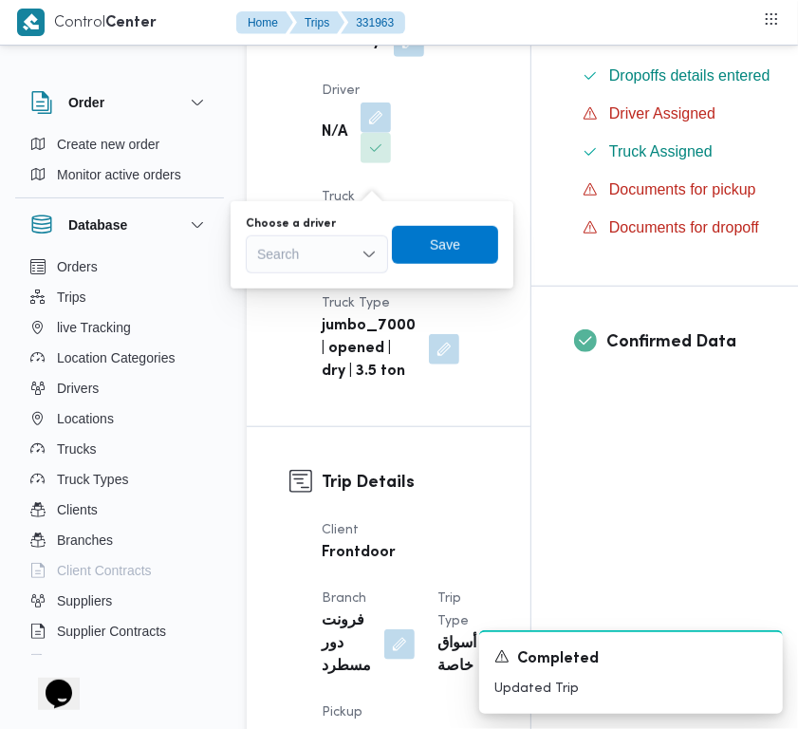
click at [326, 258] on div "Search" at bounding box center [317, 254] width 142 height 38
paste input "السبد احمد"
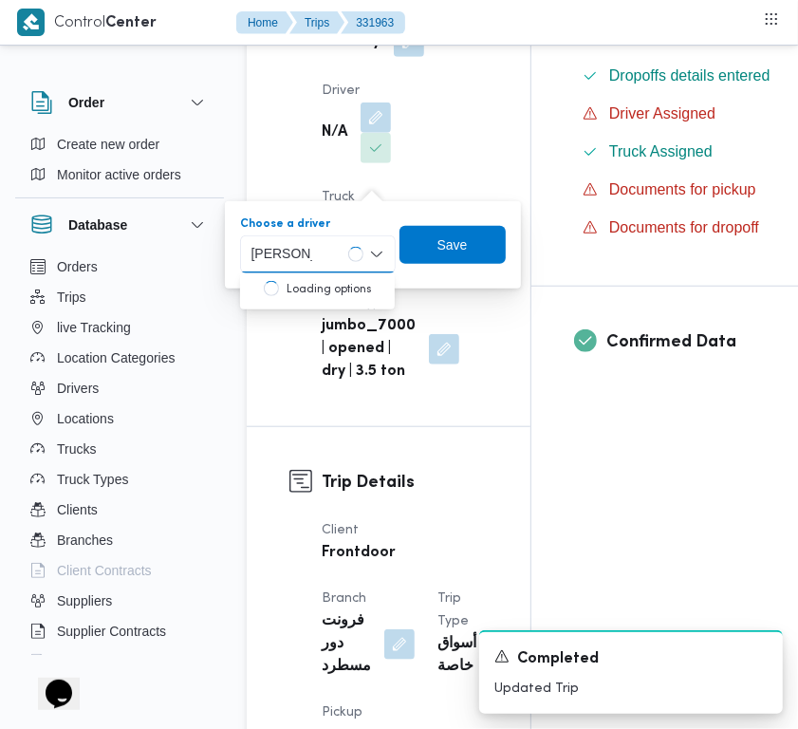
click at [292, 263] on input "السبد احمد" at bounding box center [282, 254] width 61 height 23
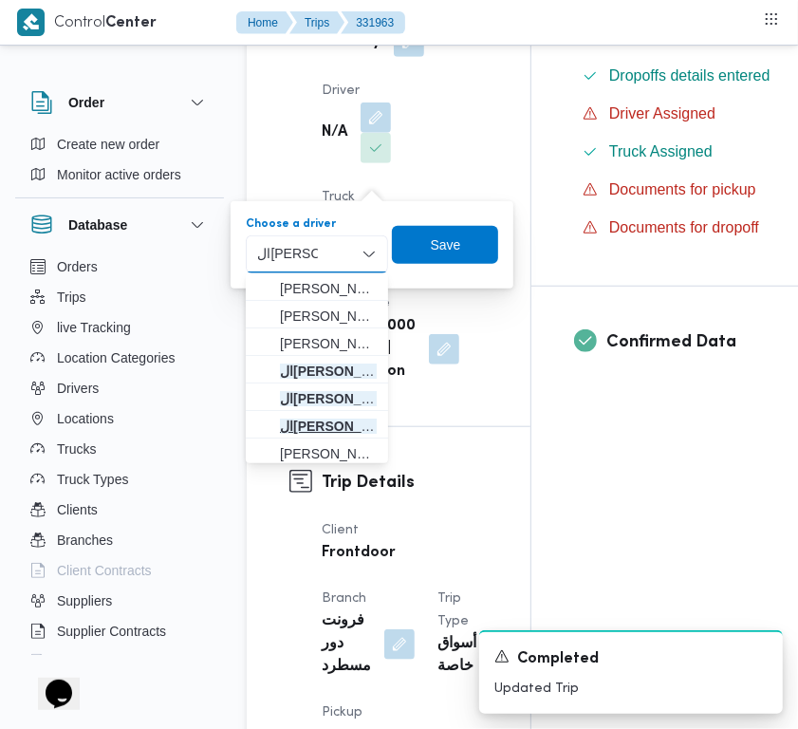
scroll to position [33, 0]
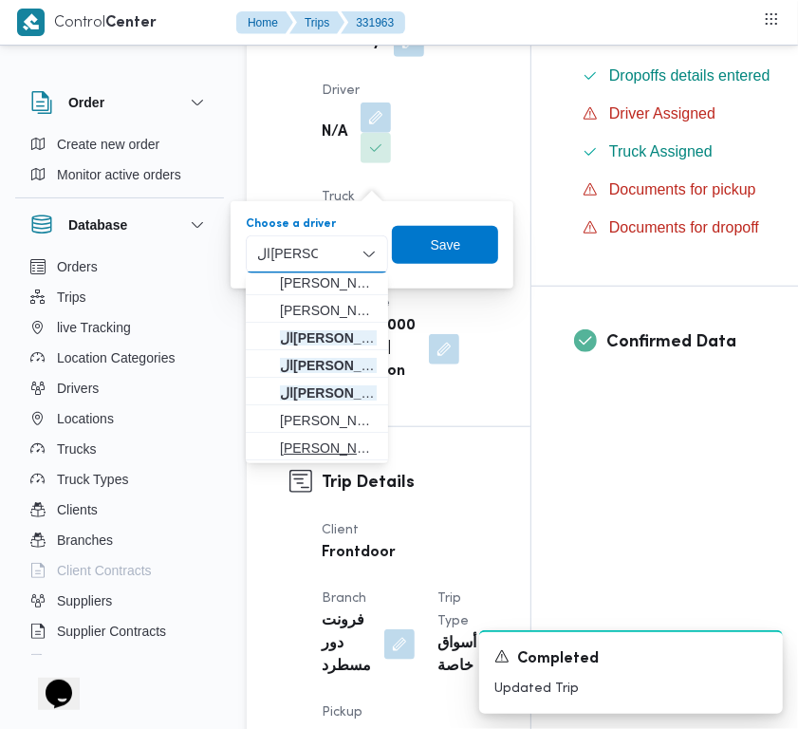
type input "السيد احمد"
click at [390, 444] on mark "السيد احمد" at bounding box center [452, 447] width 124 height 15
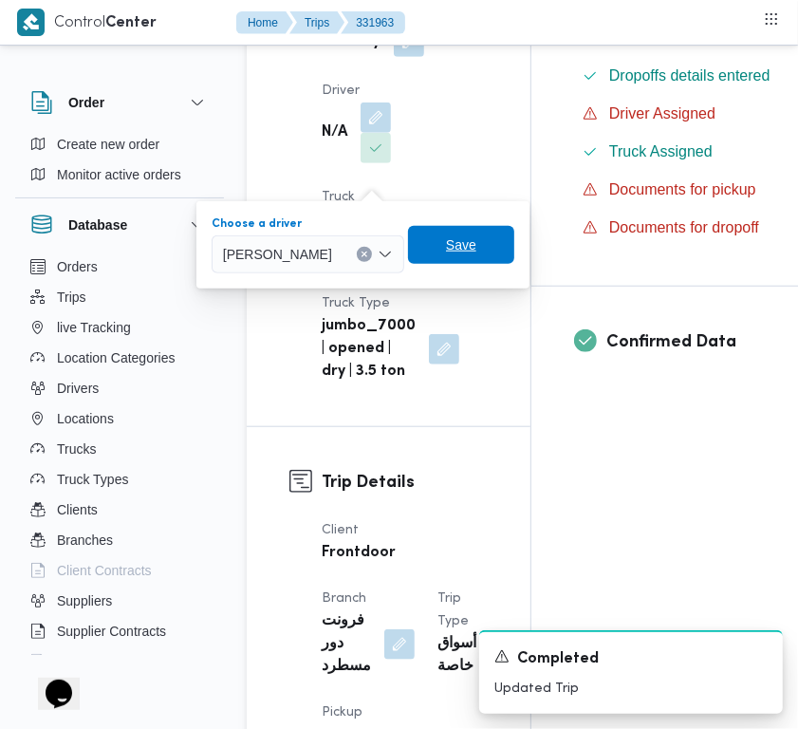
click at [476, 245] on span "Save" at bounding box center [461, 245] width 30 height 23
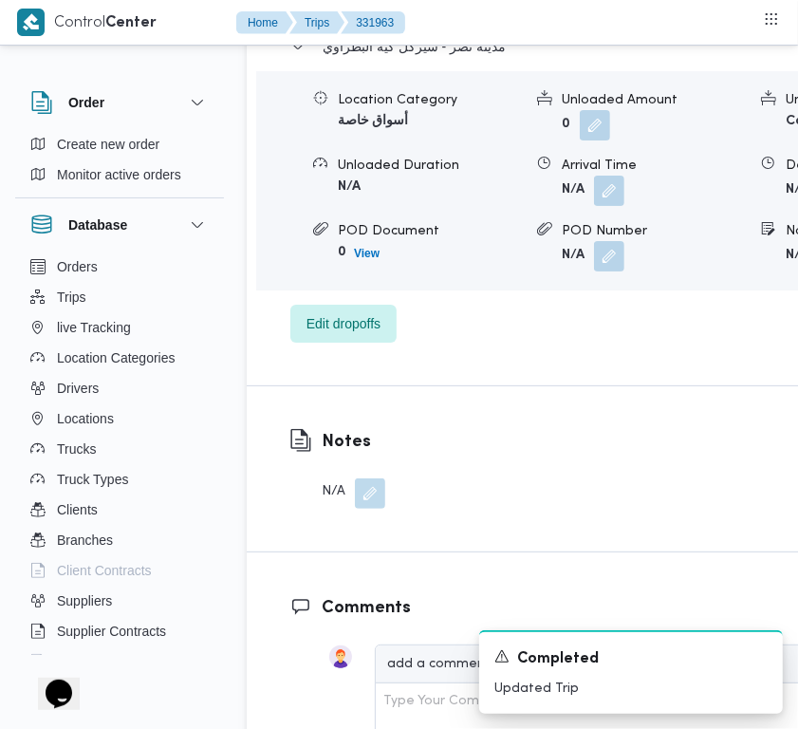
scroll to position [3570, 0]
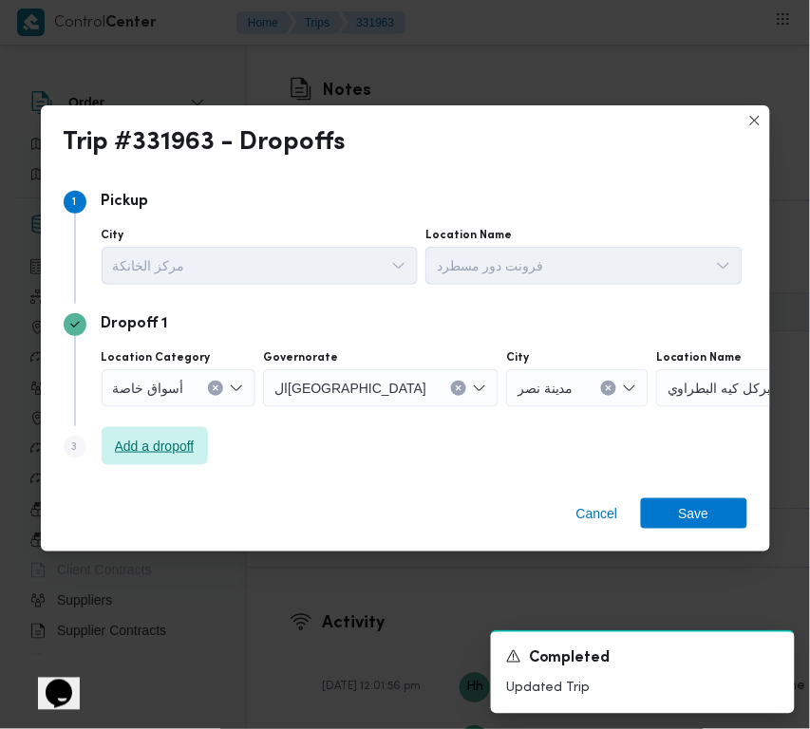
click at [176, 452] on span "Add a dropoff" at bounding box center [155, 446] width 80 height 23
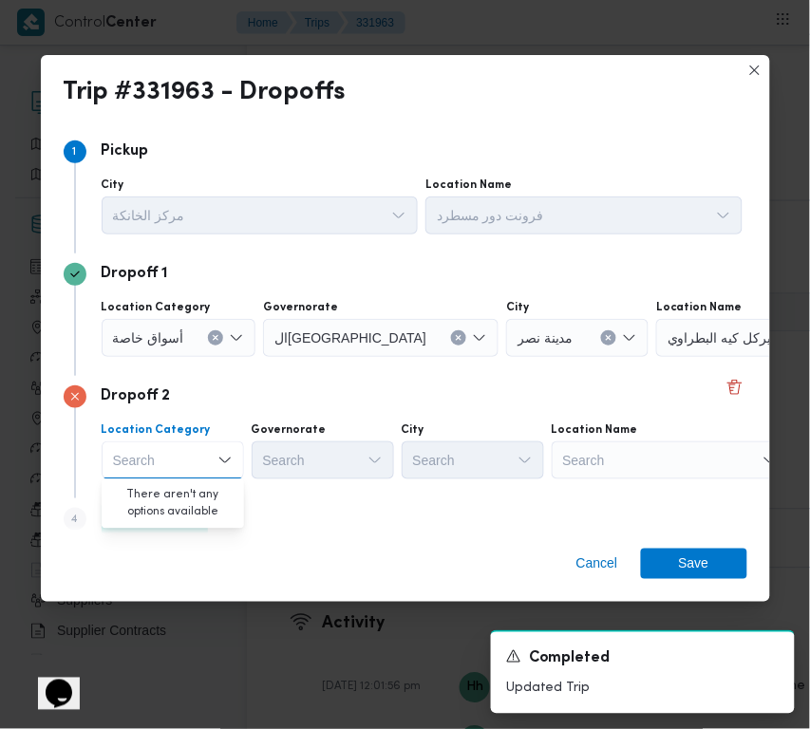
click at [644, 449] on div "Search" at bounding box center [669, 460] width 237 height 38
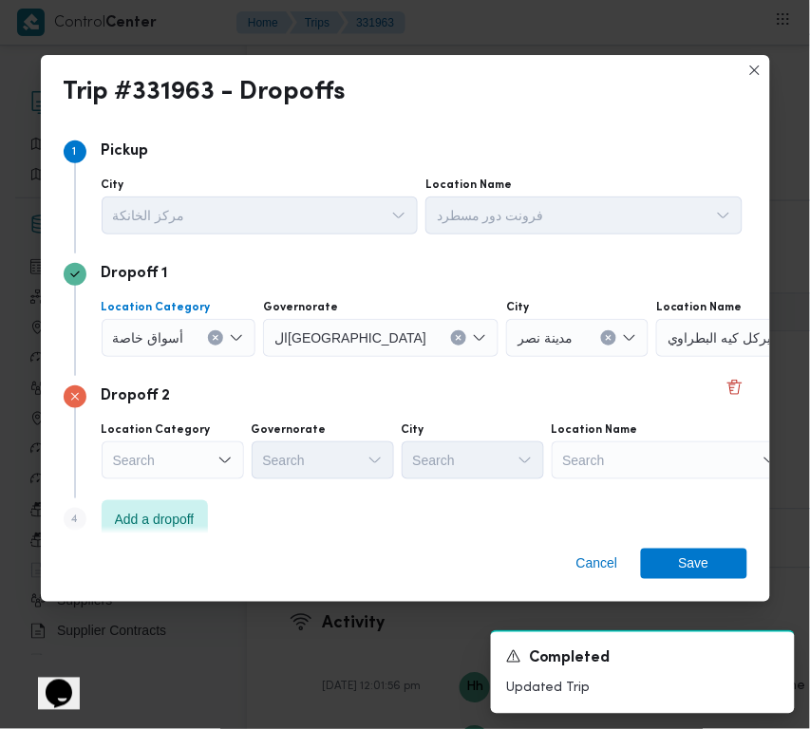
click at [210, 330] on button "Clear input" at bounding box center [215, 337] width 15 height 15
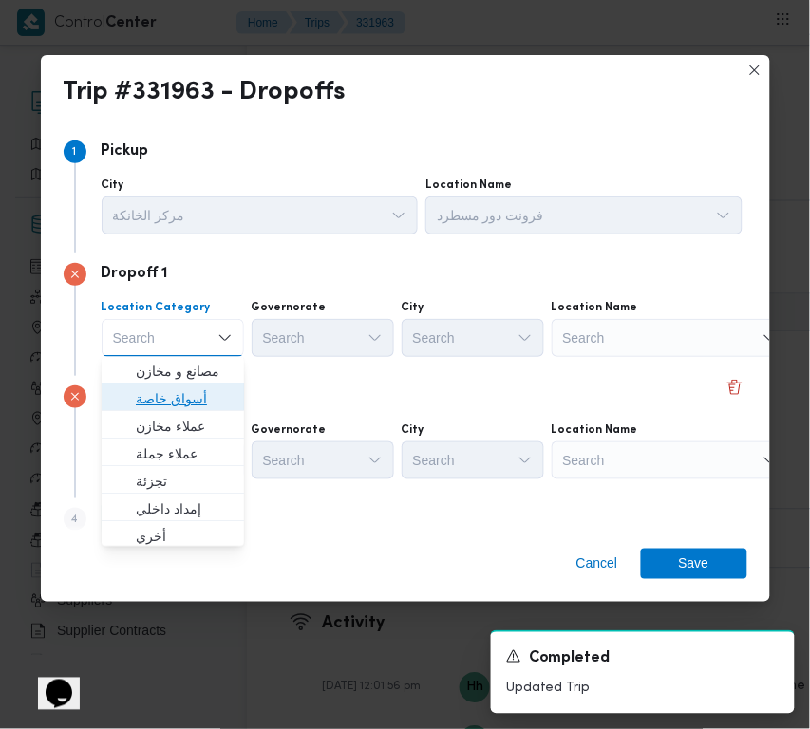
click at [192, 389] on span "أسواق خاصة" at bounding box center [184, 399] width 97 height 23
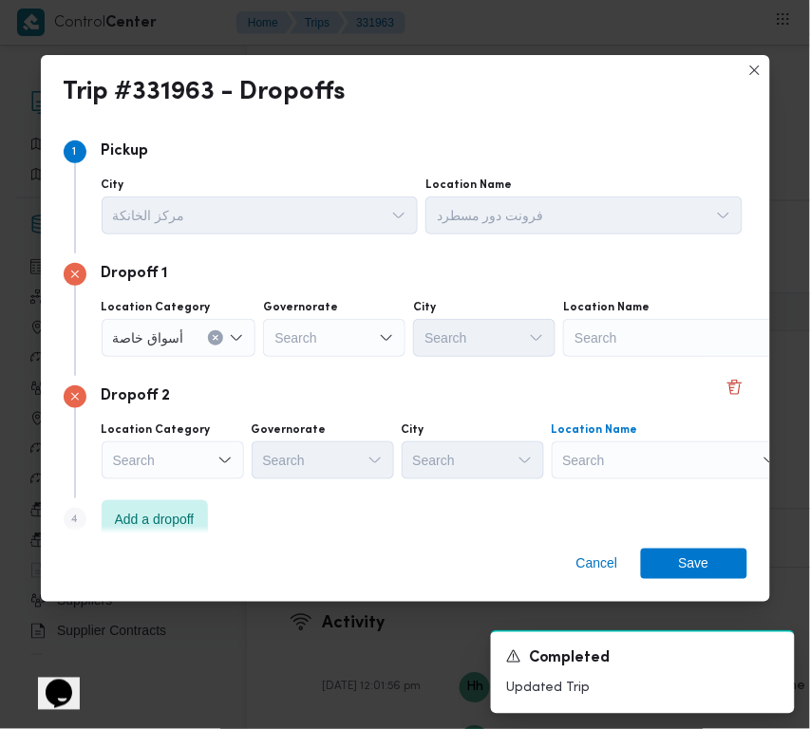
click at [598, 453] on div "Search" at bounding box center [669, 460] width 237 height 38
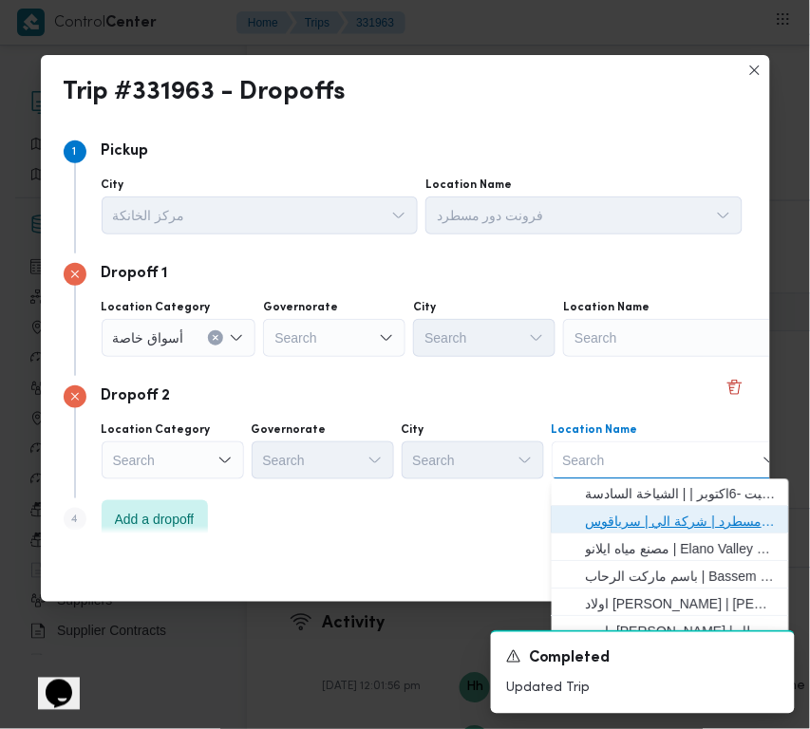
click at [617, 509] on span "فرونت دور مسطرد | شركة الي | سرياقوس" at bounding box center [670, 522] width 222 height 30
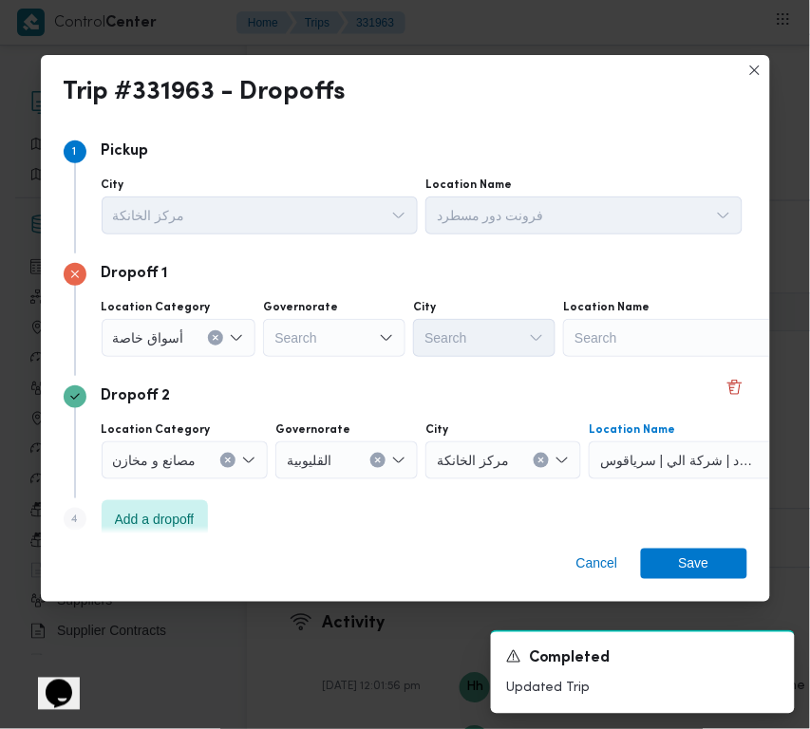
click at [644, 346] on div "Search" at bounding box center [681, 338] width 237 height 38
paste input "Hyper"
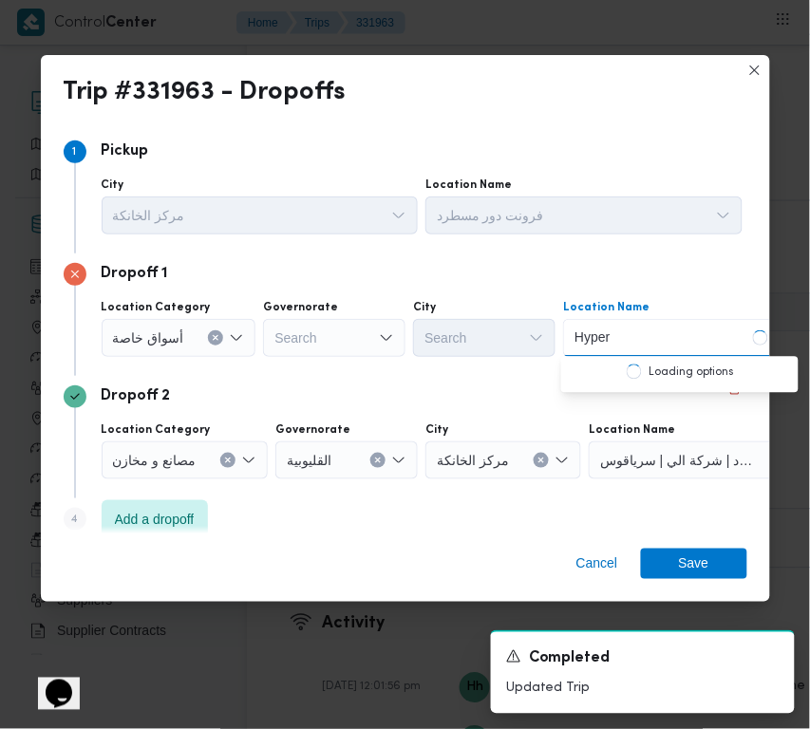
type input "Hyper One"
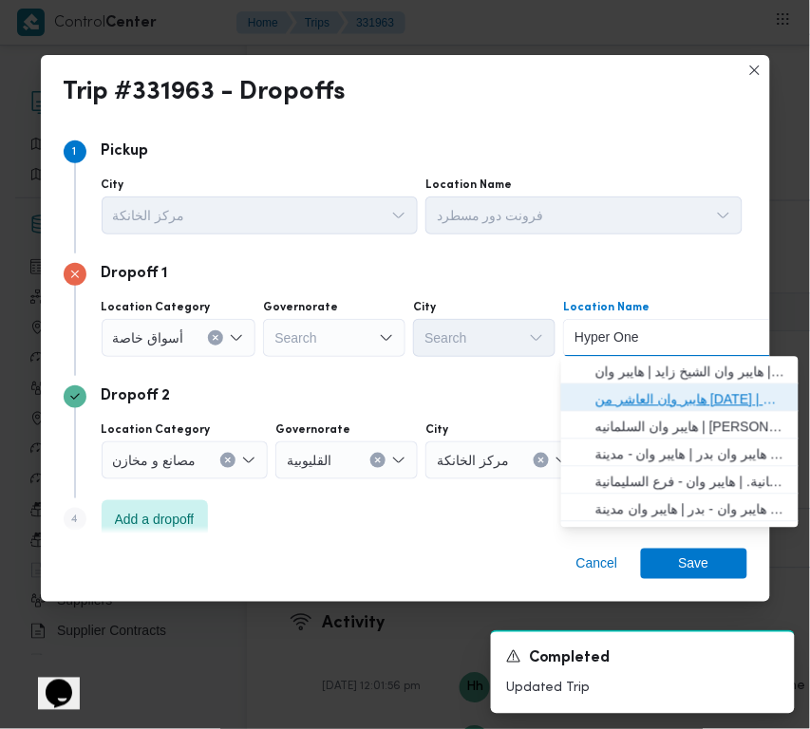
click at [662, 399] on span "هايبر وان العاشر من رمضان | هايبر وان العاشر من رمضان | null" at bounding box center [691, 399] width 192 height 23
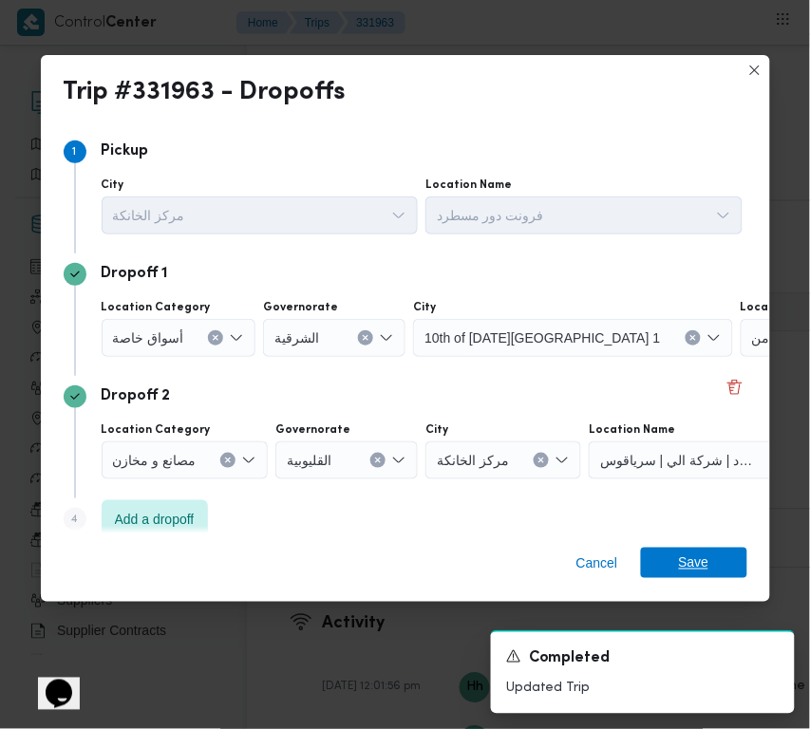
click at [675, 556] on span "Save" at bounding box center [694, 563] width 106 height 30
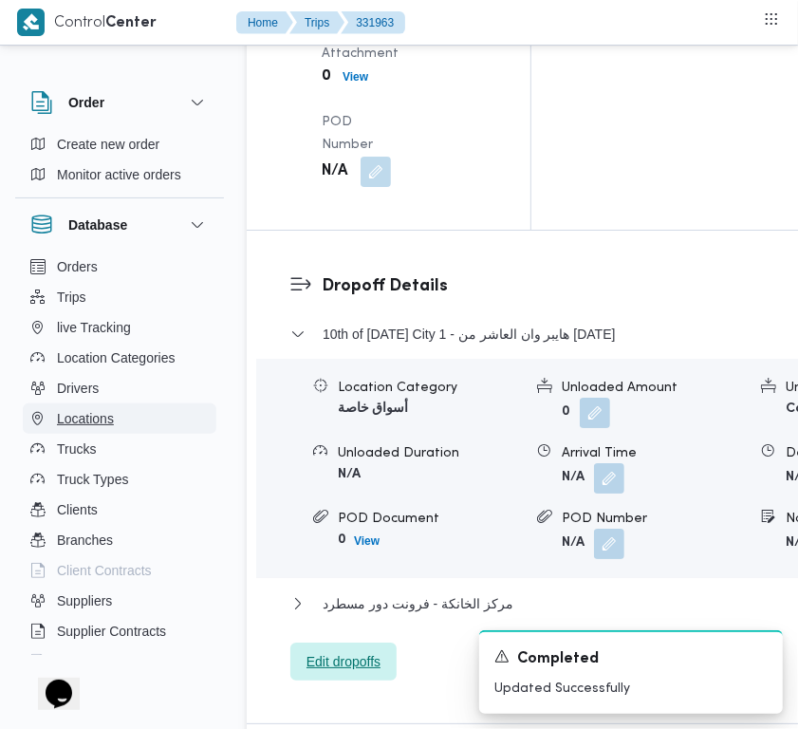
scroll to position [2954, 0]
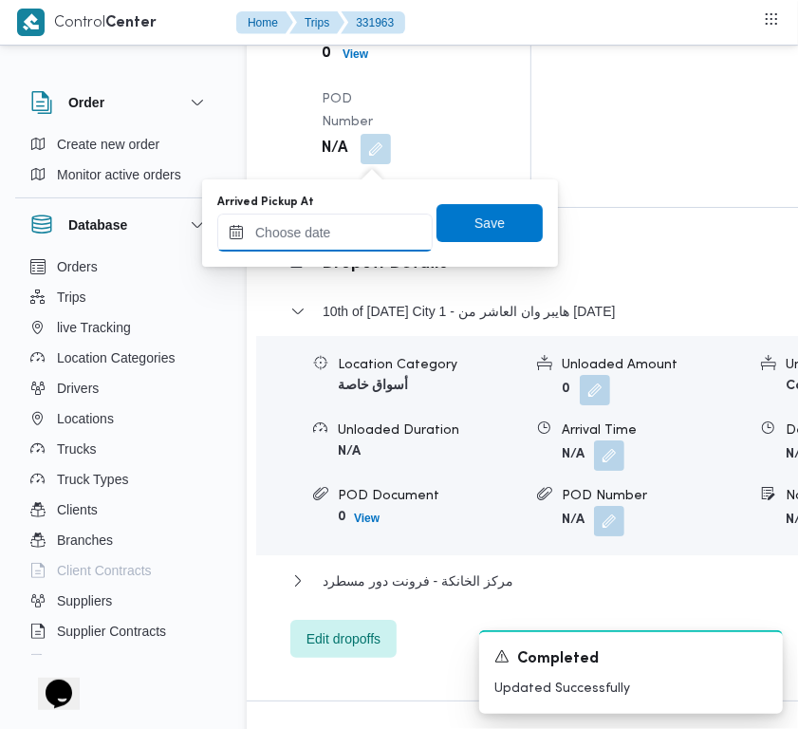
click at [365, 233] on input "Arrived Pickup At" at bounding box center [324, 233] width 215 height 38
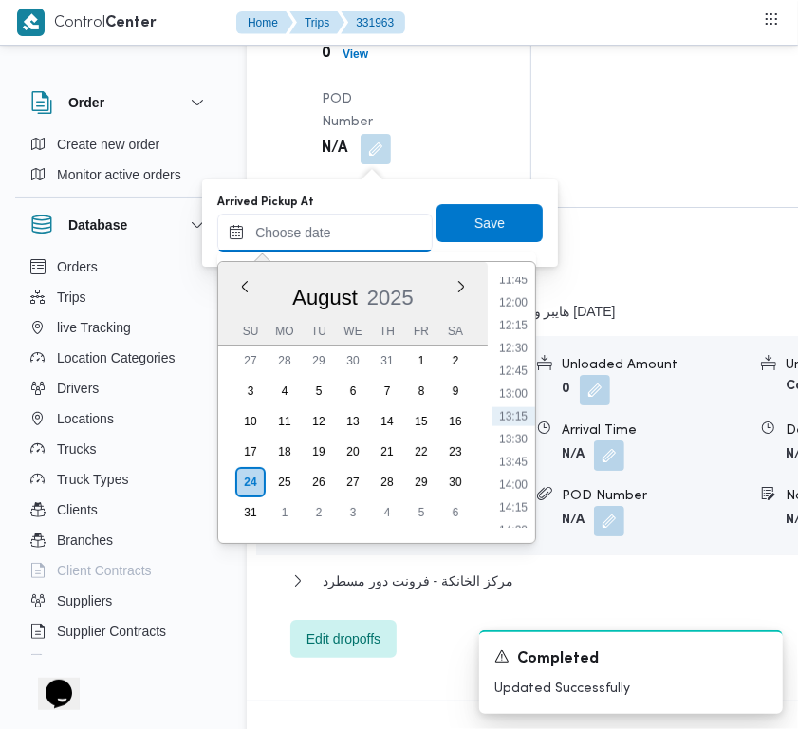
paste input "24/8/2025 7:30:00 AM"
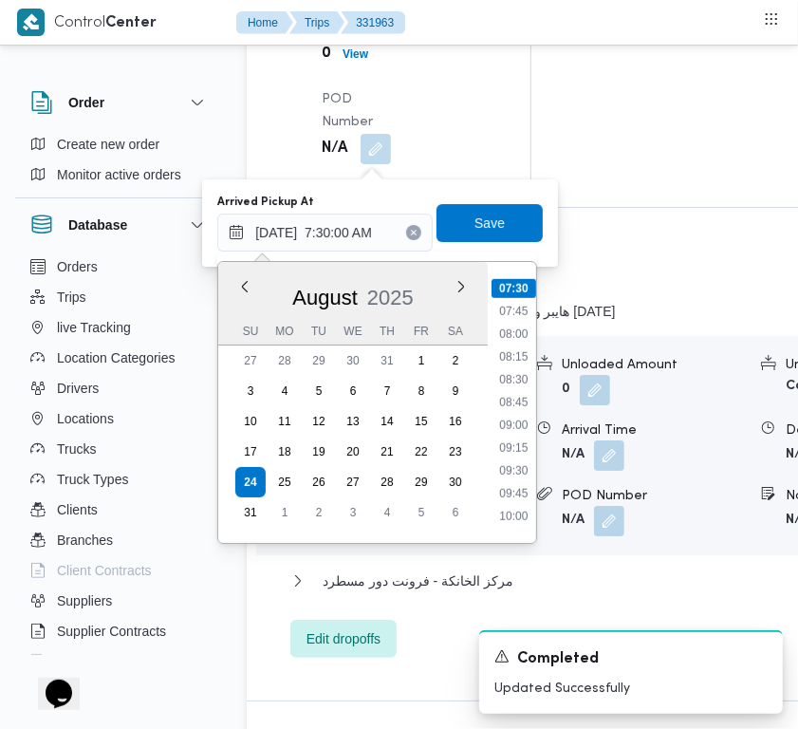
type input "24/08/2025 07:30"
click at [524, 201] on div "Arrived Pickup At 24/08/2025 07:30 Previous Month Next month August 2025 August…" at bounding box center [379, 223] width 329 height 61
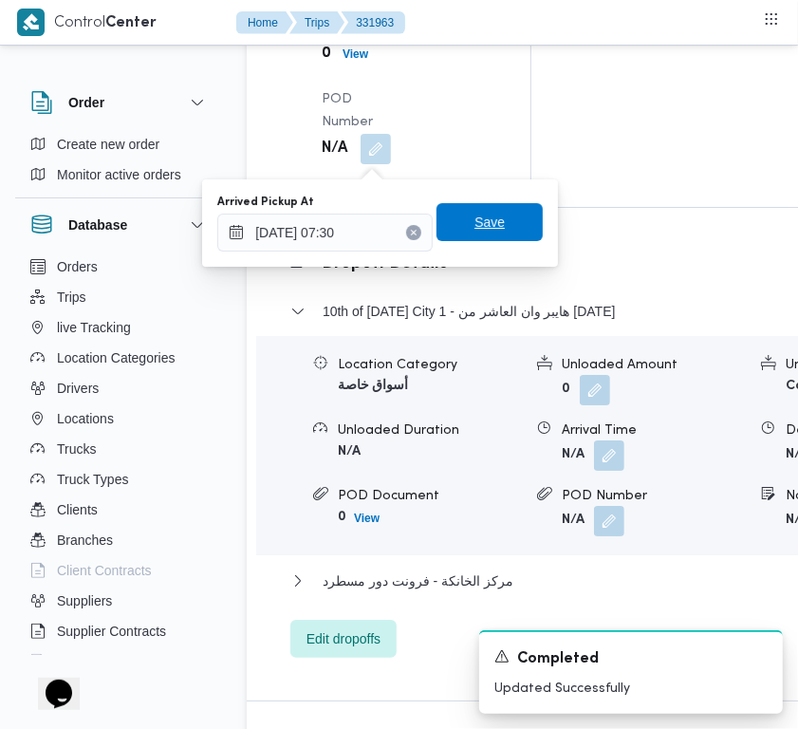
click at [480, 212] on span "Save" at bounding box center [490, 222] width 30 height 23
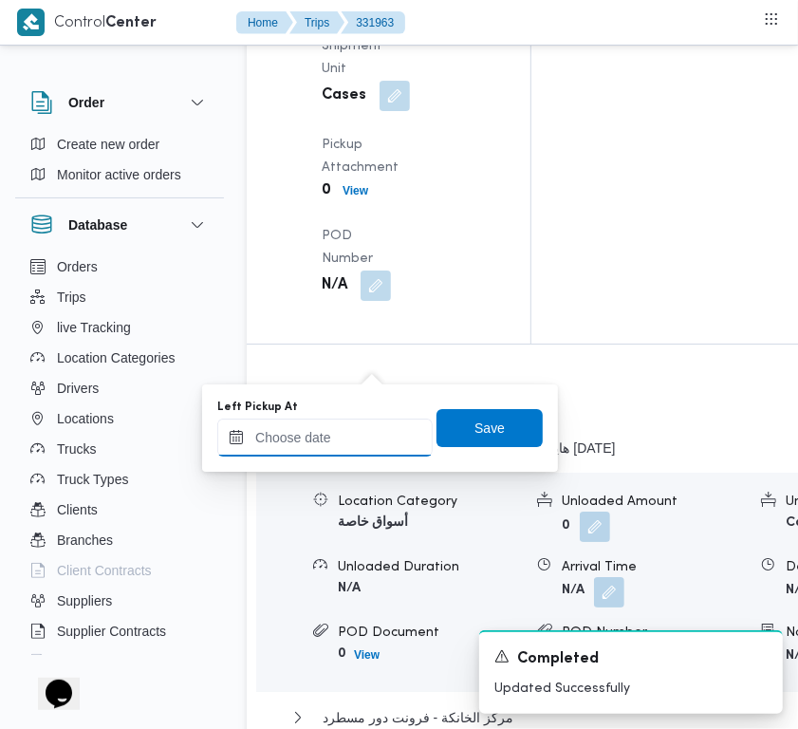
click at [351, 441] on input "Left Pickup At" at bounding box center [324, 438] width 215 height 38
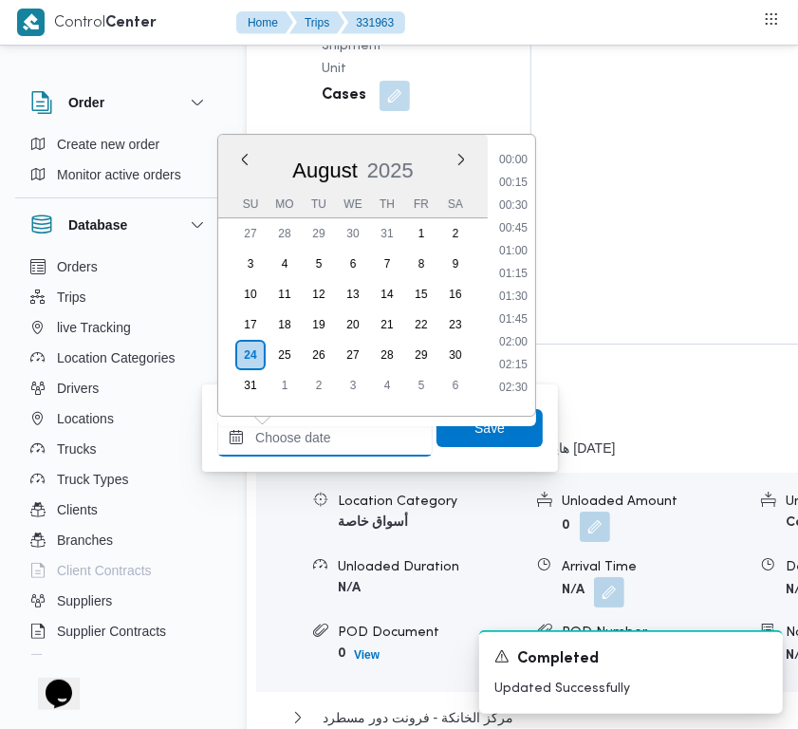
paste input "24/8/2025 7:30:00 AM"
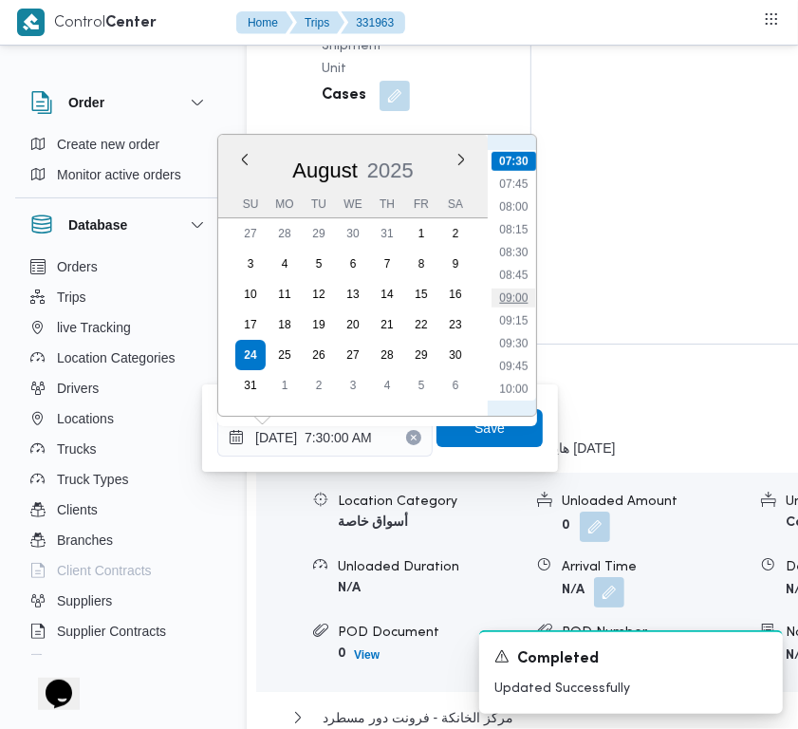
click at [515, 300] on li "09:00" at bounding box center [514, 298] width 44 height 19
type input "24/08/2025 09:00"
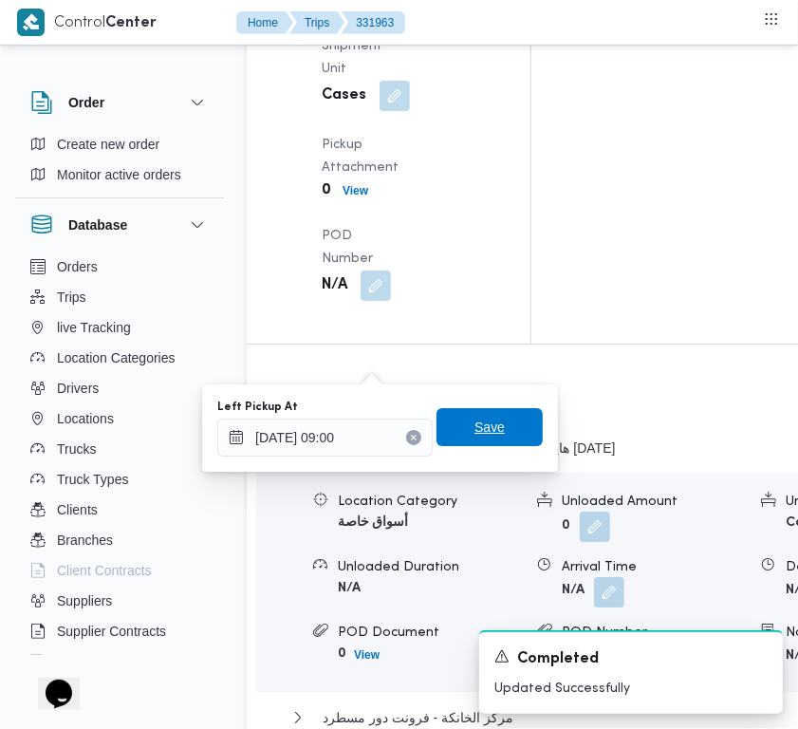
click at [475, 427] on span "Save" at bounding box center [490, 427] width 30 height 23
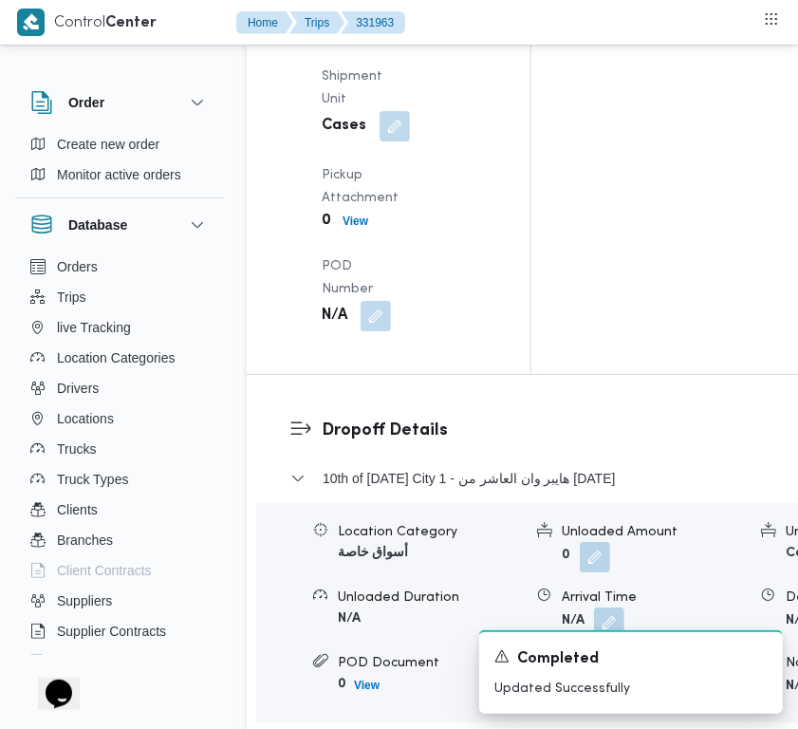
click at [462, 228] on div "Arrived Pickup At Sun, Aug 24, 2025 7:30 AM Left Pickup At Sun, Aug 24, 2025 9:…" at bounding box center [404, 5] width 189 height 676
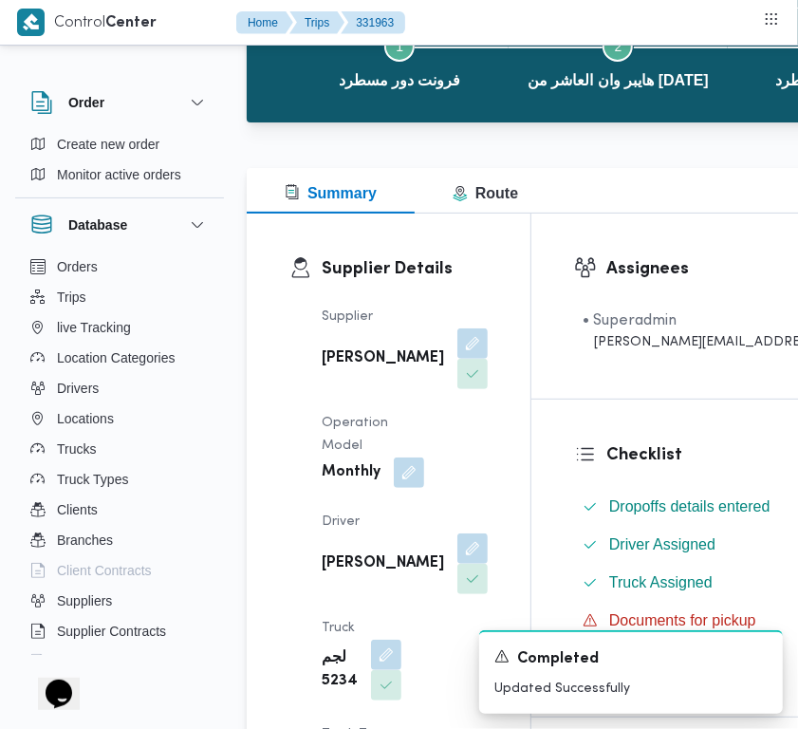
scroll to position [0, 0]
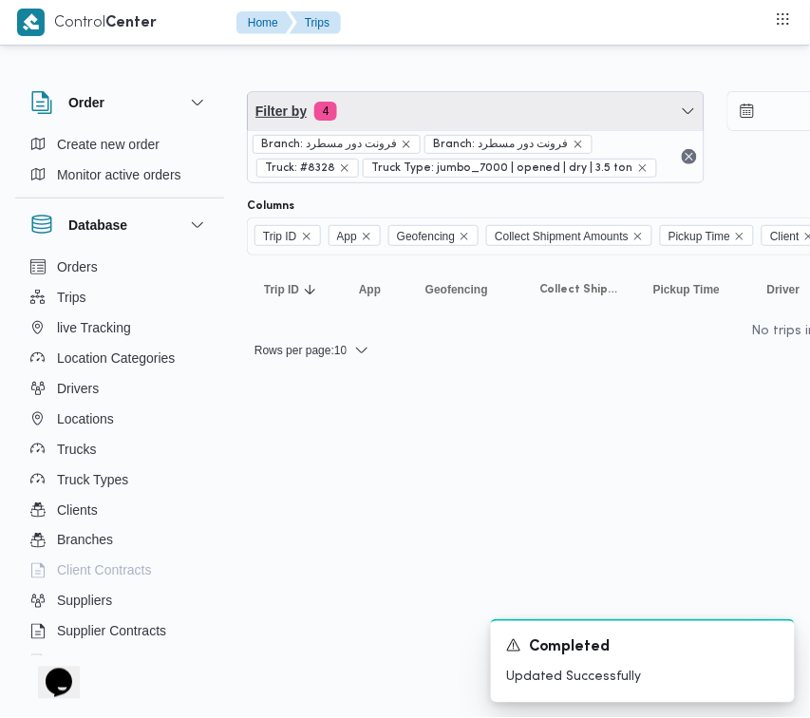
drag, startPoint x: 485, startPoint y: 120, endPoint x: 468, endPoint y: 180, distance: 63.1
click at [485, 120] on span "Filter by 4" at bounding box center [476, 111] width 456 height 38
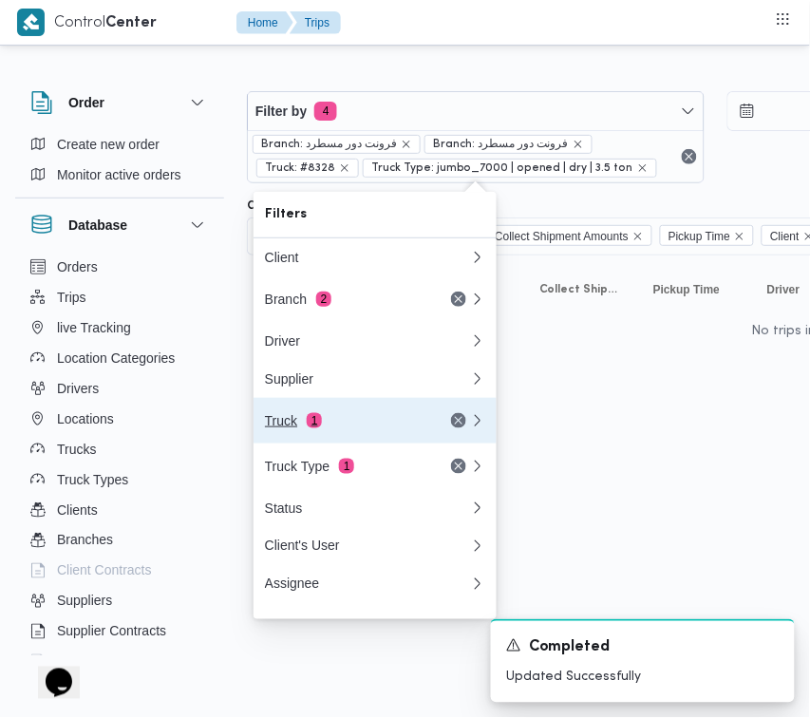
click at [329, 428] on div "Truck 1" at bounding box center [344, 420] width 159 height 15
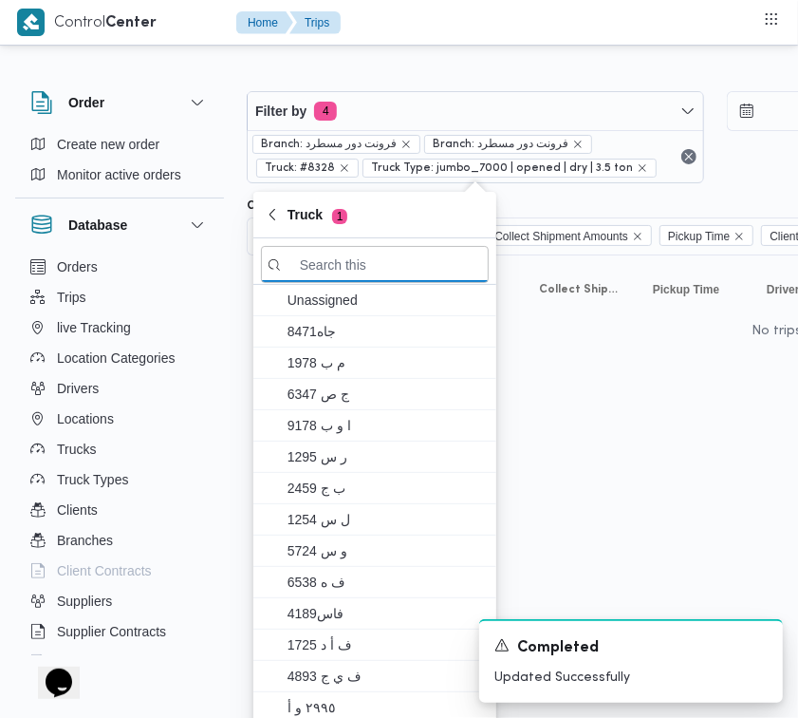
paste input "4217"
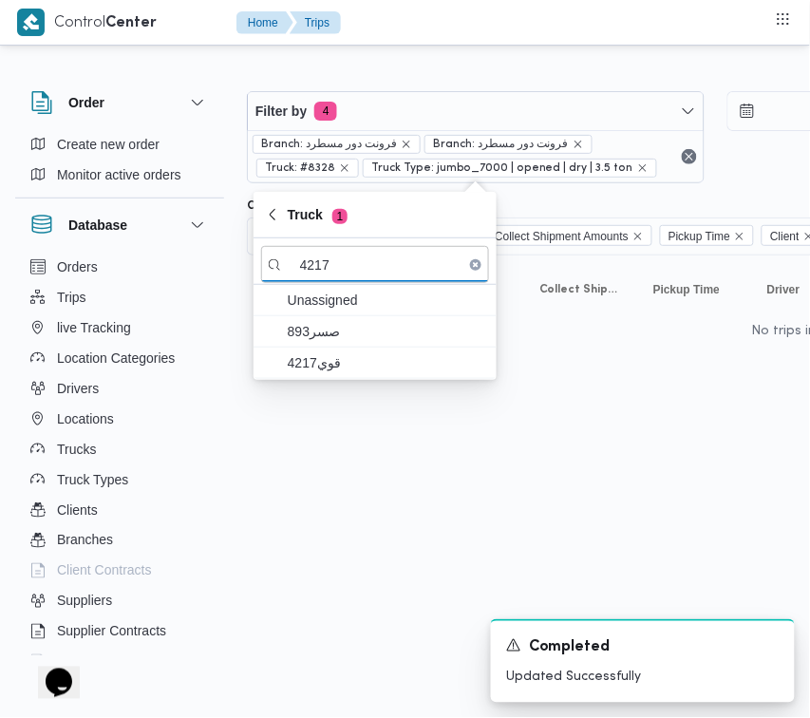
type input "4217"
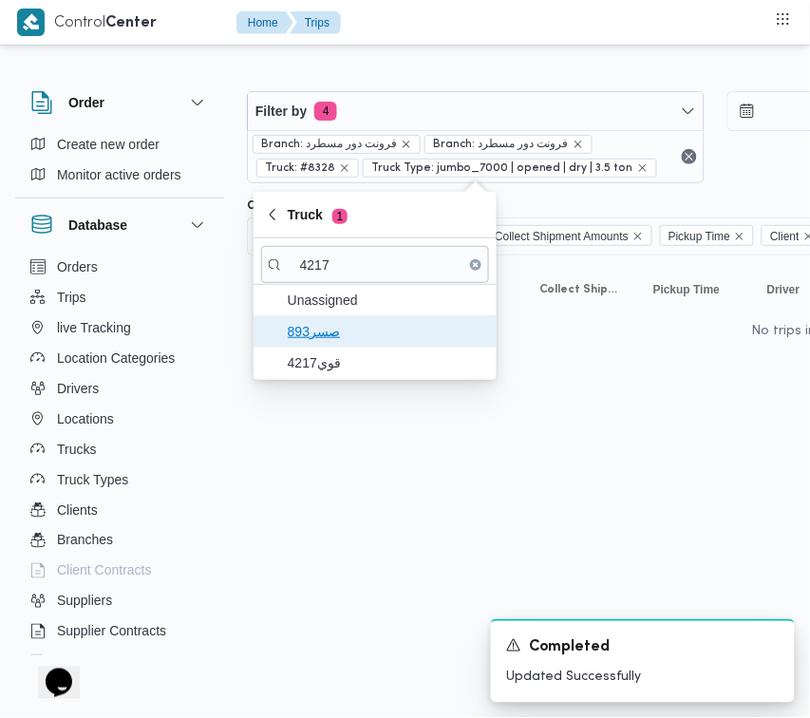
click at [324, 340] on span "893صسر" at bounding box center [386, 331] width 197 height 23
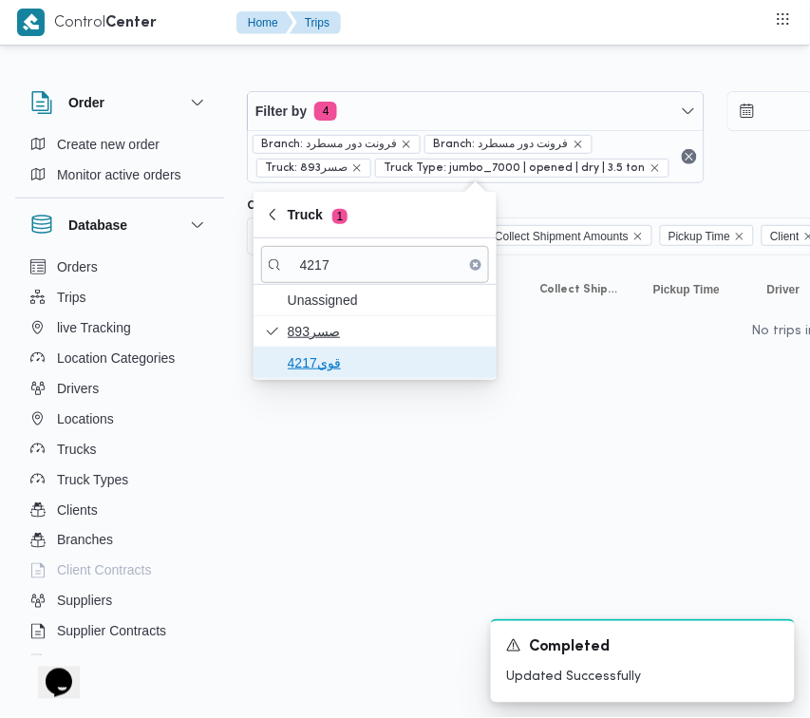
click at [315, 361] on span "قوي4217" at bounding box center [386, 362] width 197 height 23
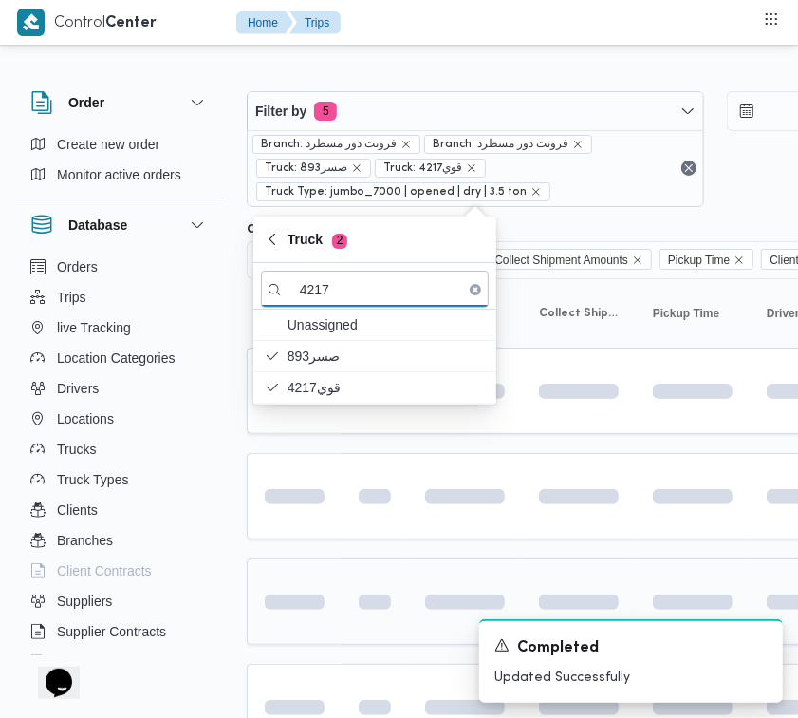
click at [287, 582] on html "Control Center Home Trips Order Create new order Monitor active orders Database…" at bounding box center [399, 359] width 798 height 718
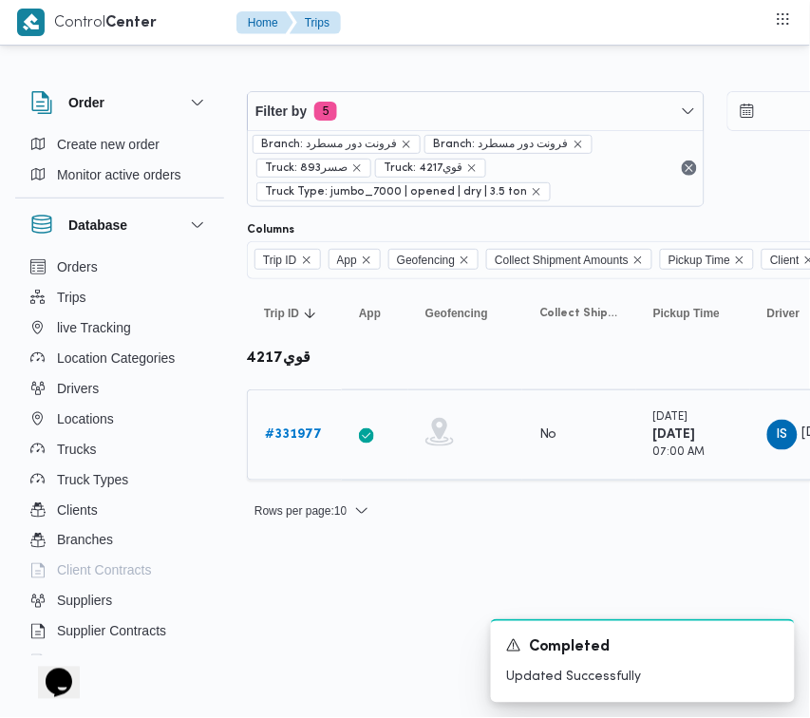
click at [311, 428] on b "# 331977" at bounding box center [293, 434] width 57 height 12
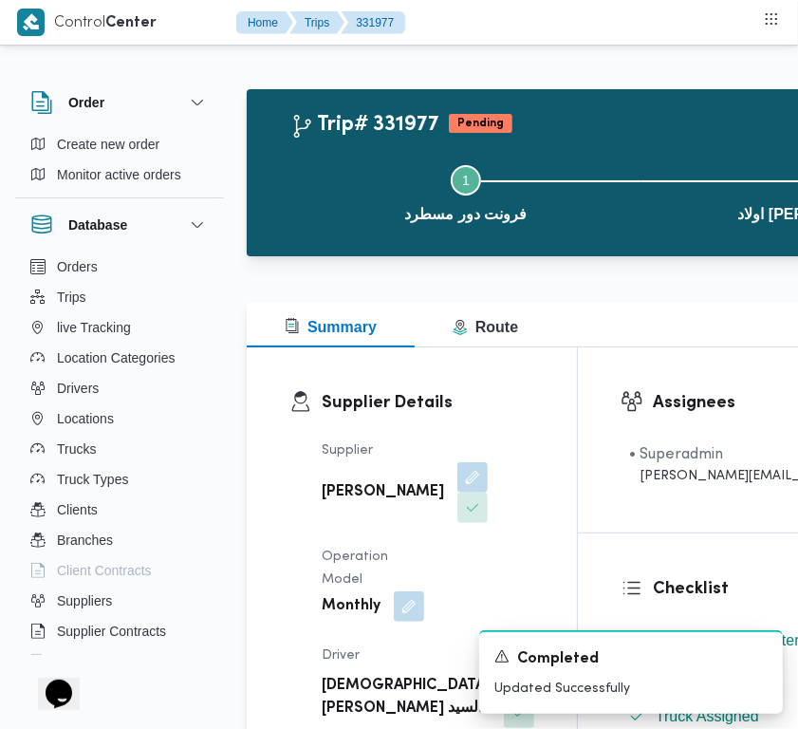
scroll to position [273, 0]
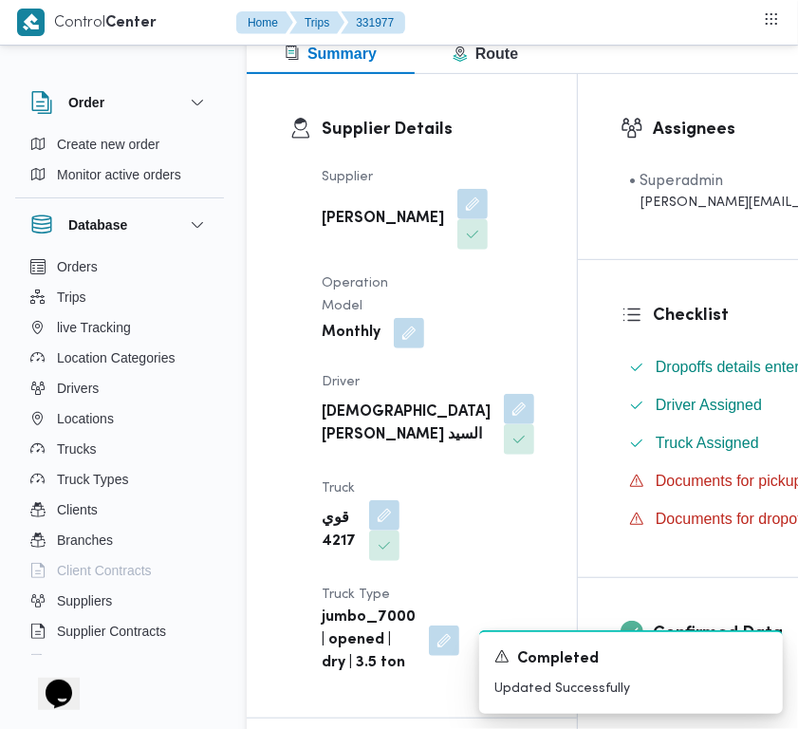
drag, startPoint x: 795, startPoint y: 124, endPoint x: 623, endPoint y: 234, distance: 204.4
click at [504, 423] on button "button" at bounding box center [519, 408] width 30 height 30
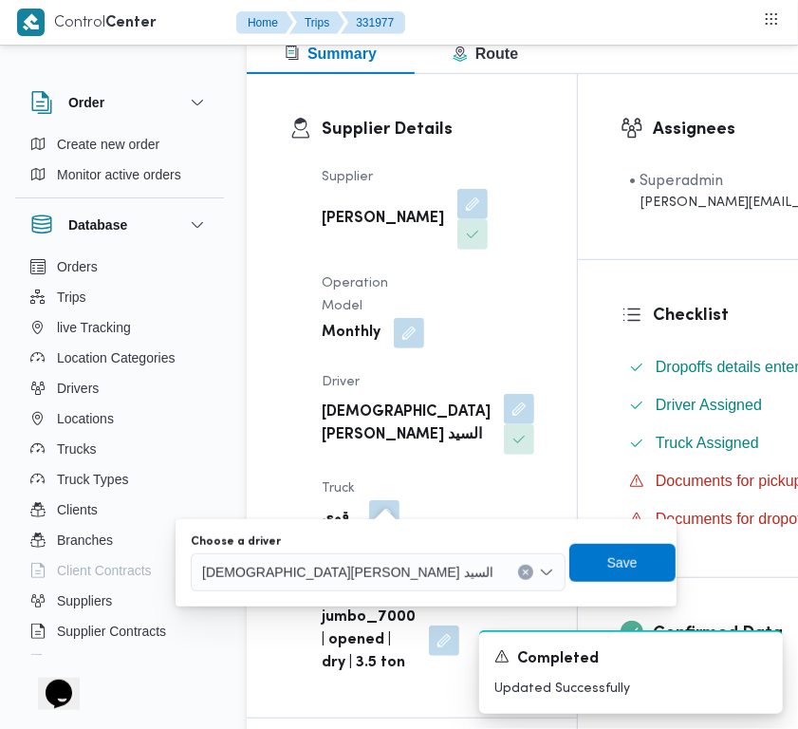
click at [304, 580] on span "اسلام صباح عبدالعال عبدالعال السيد" at bounding box center [347, 571] width 291 height 21
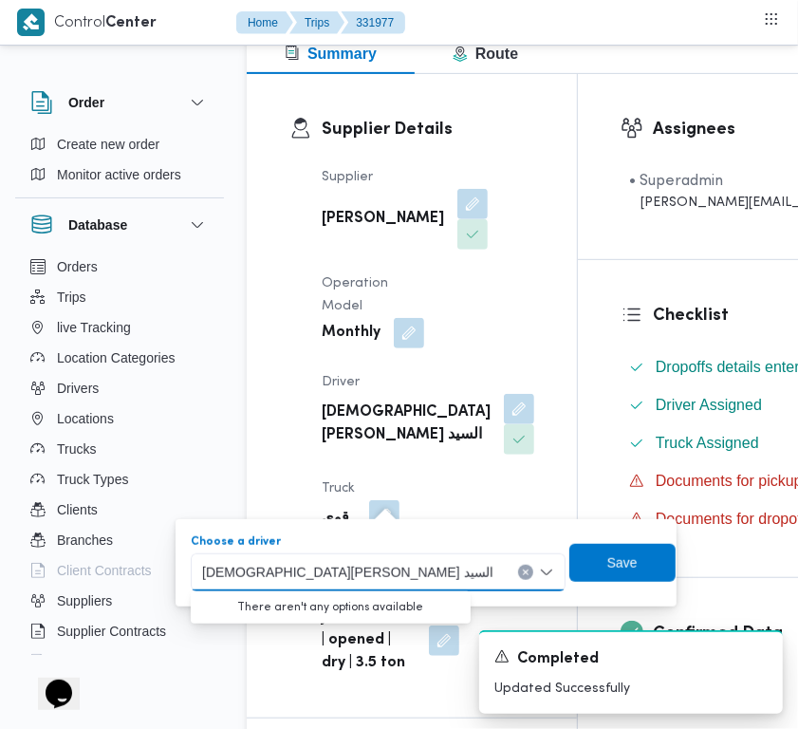
paste input "محمد حسن"
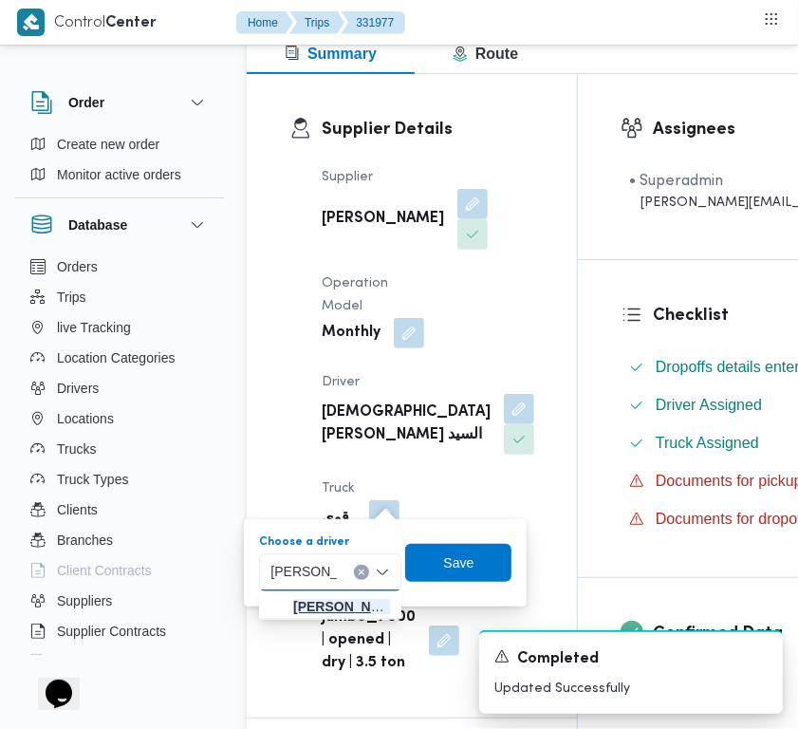
type input "محمد حسن"
drag, startPoint x: 324, startPoint y: 612, endPoint x: 423, endPoint y: 581, distance: 104.5
click at [324, 612] on span "محمد حسن عبدالدايم سعيد" at bounding box center [341, 606] width 97 height 23
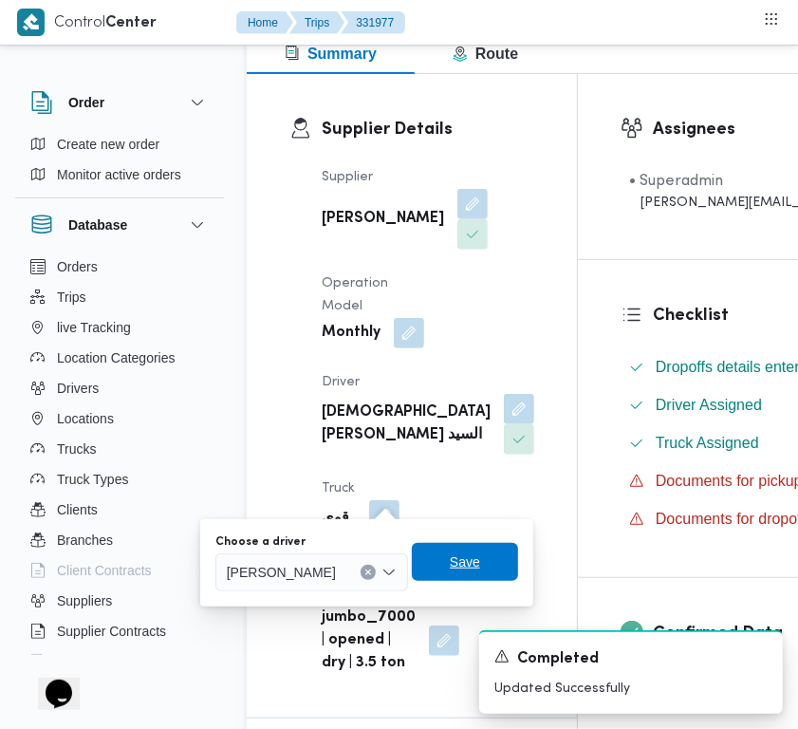
click at [480, 566] on span "Save" at bounding box center [465, 562] width 30 height 23
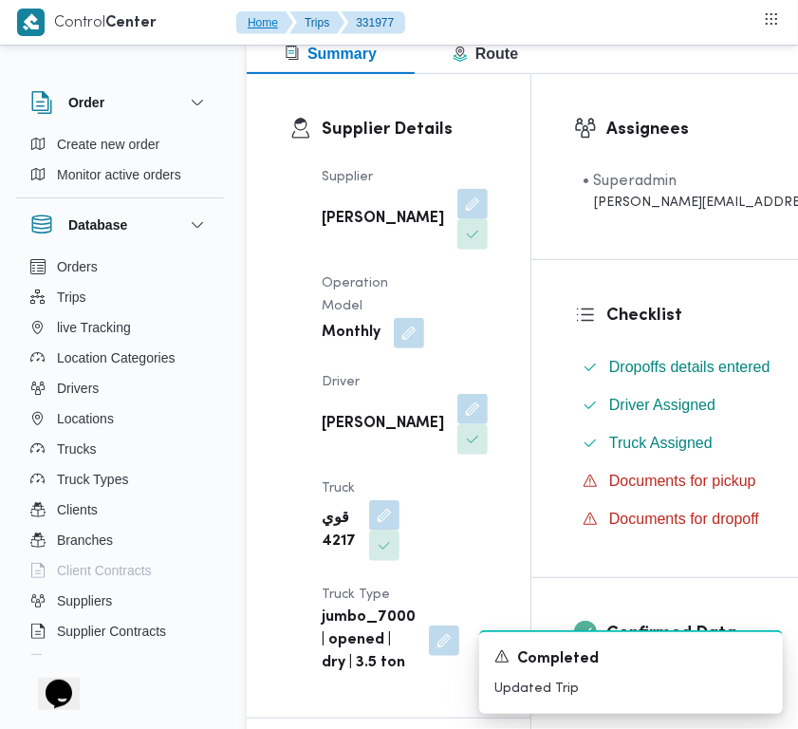
scroll to position [496, 0]
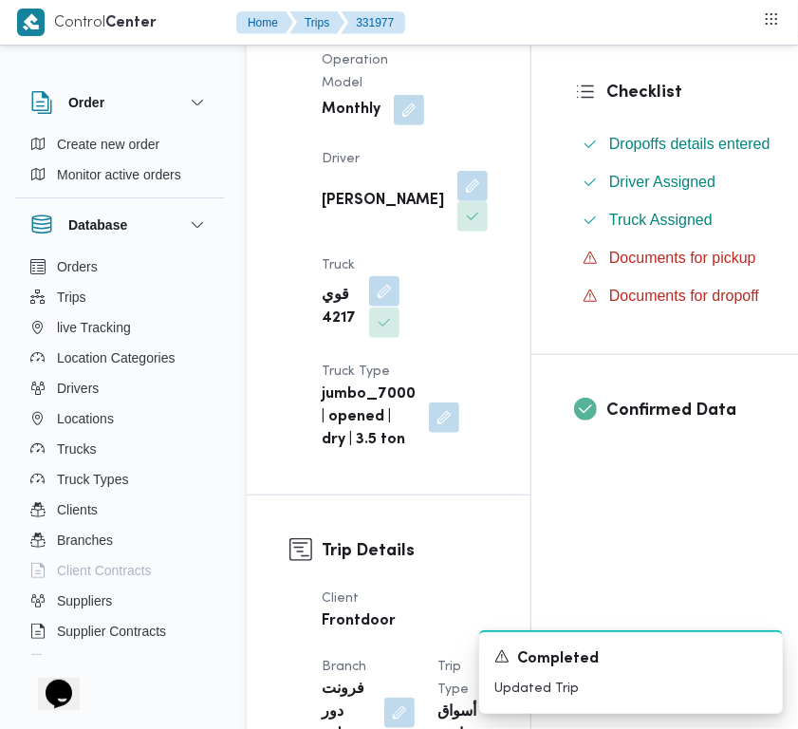
click at [378, 307] on button "button" at bounding box center [384, 291] width 30 height 30
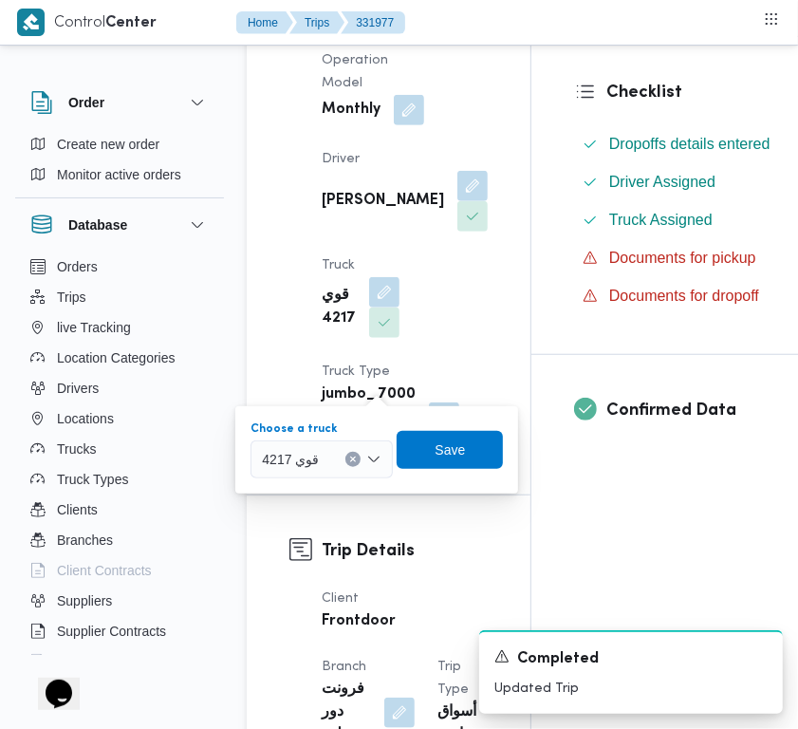
click at [321, 471] on div "قوي 4217" at bounding box center [322, 459] width 142 height 38
paste input "9412"
type input "9412"
click at [271, 487] on icon "button" at bounding box center [269, 493] width 15 height 15
click at [467, 470] on div "Choose a truck قدن9412 | null Combo box. Selected. قدن9412 | null. Press Backsp…" at bounding box center [377, 450] width 281 height 61
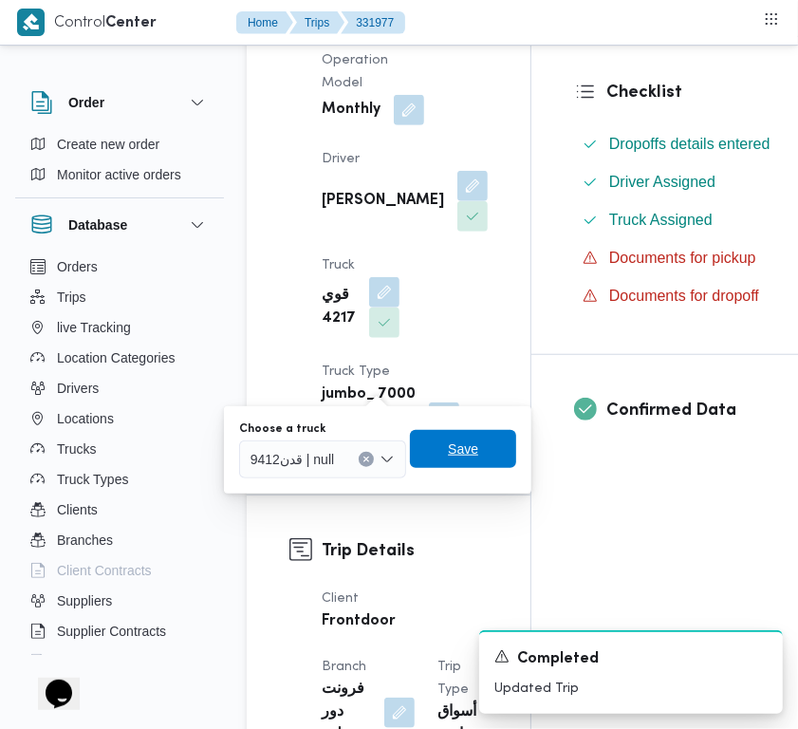
click at [461, 444] on span "Save" at bounding box center [463, 449] width 30 height 23
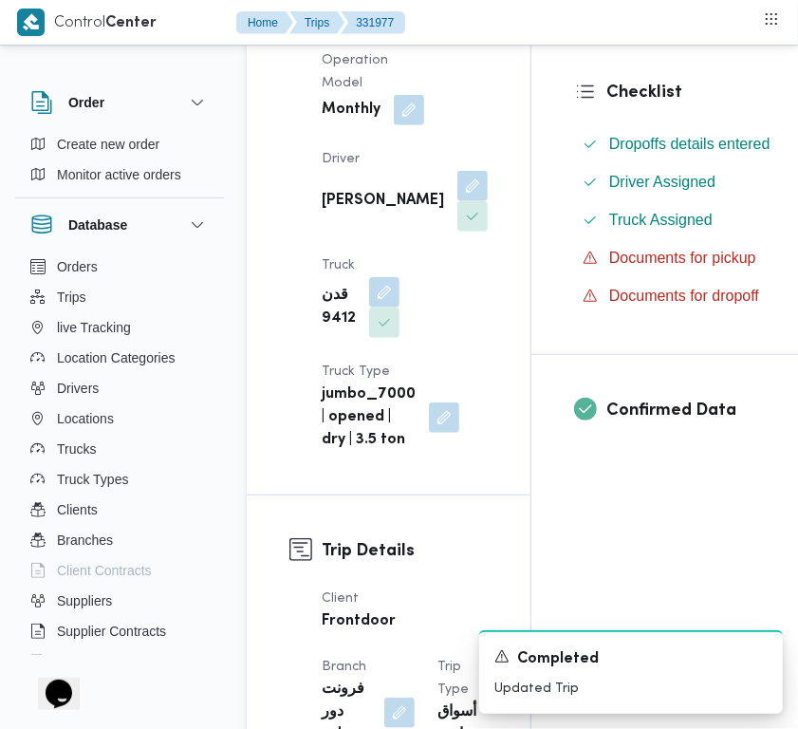
scroll to position [3504, 0]
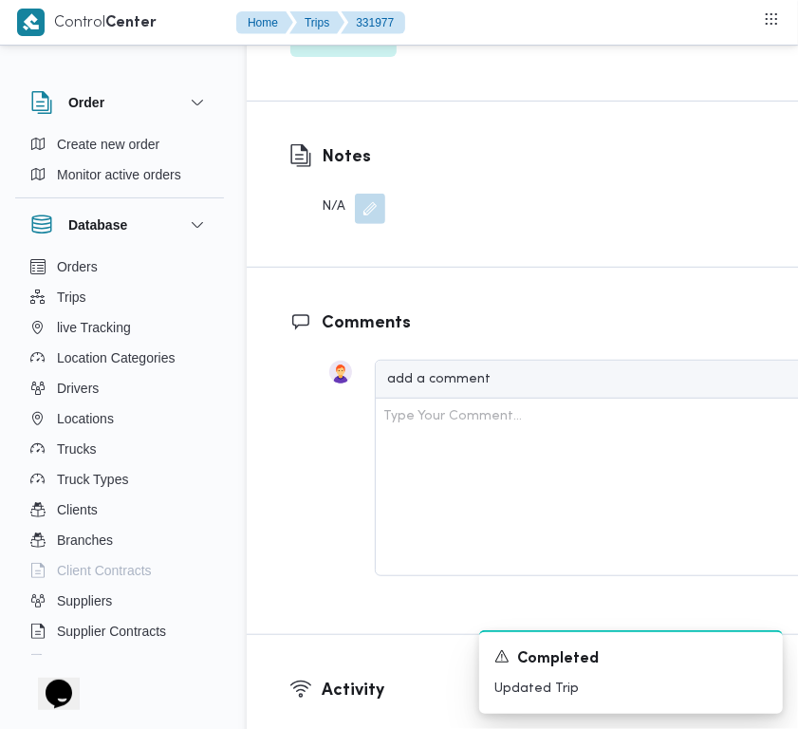
click at [364, 49] on span "Edit dropoffs" at bounding box center [344, 38] width 74 height 23
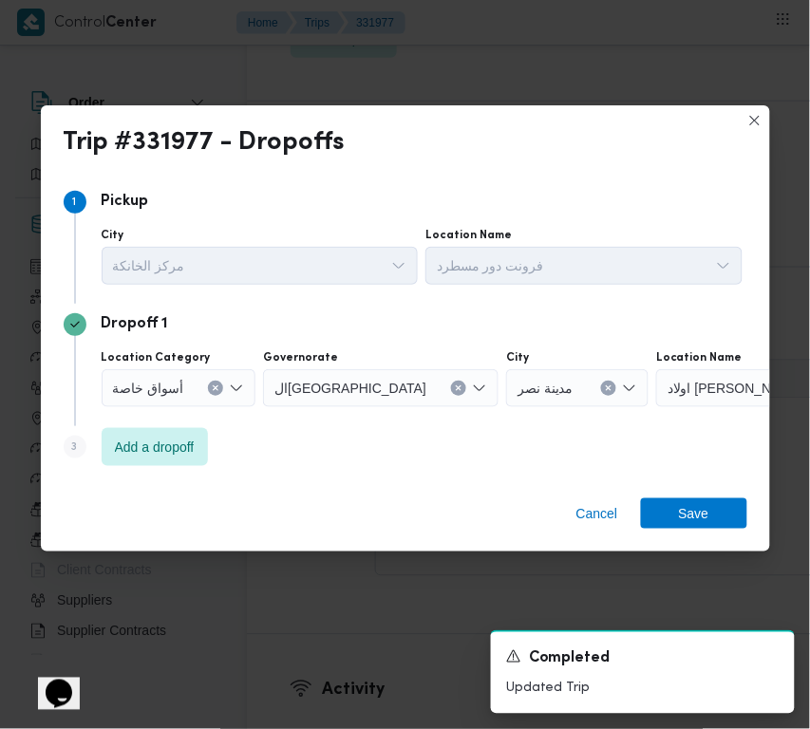
click at [124, 422] on div "Dropoff 1 Location Category أسواق خاصة Governorate القاهرة City مدينة نصر Locat…" at bounding box center [405, 365] width 683 height 122
click at [163, 460] on span "Add a dropoff" at bounding box center [155, 446] width 106 height 38
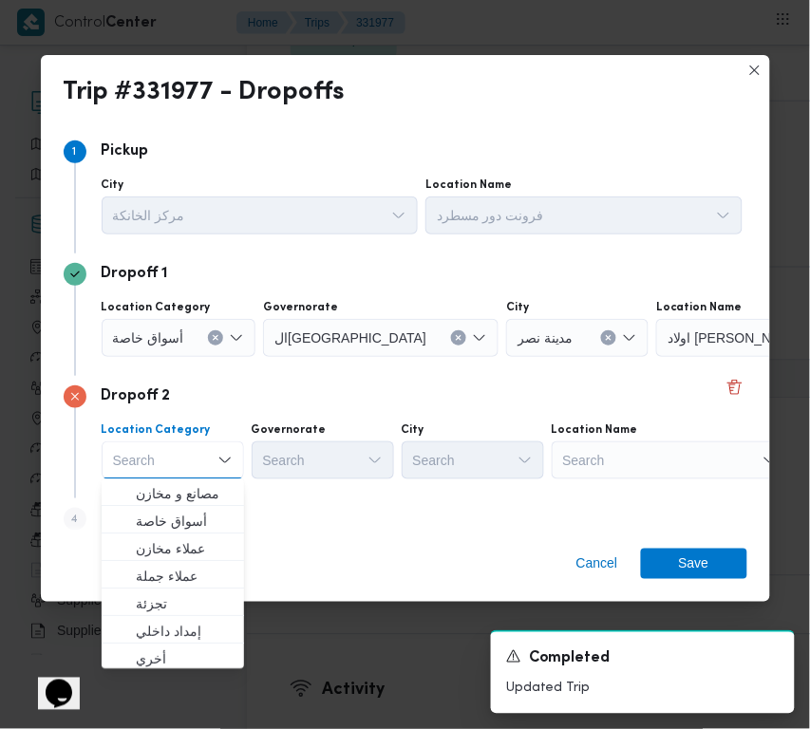
click at [591, 448] on div "Search" at bounding box center [669, 460] width 237 height 38
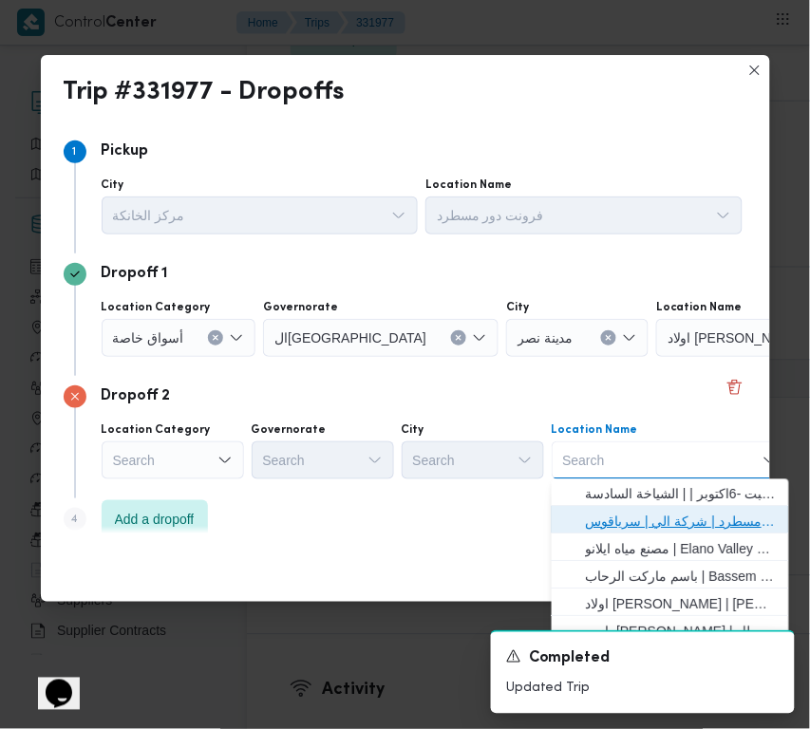
click at [606, 519] on span "فرونت دور مسطرد | شركة الي | سرياقوس" at bounding box center [682, 522] width 192 height 23
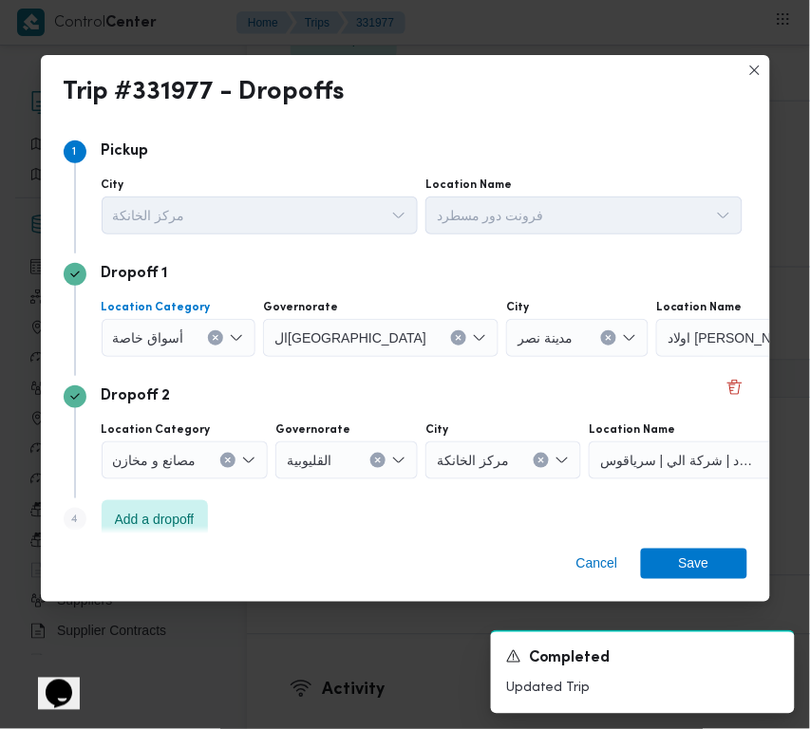
click at [176, 328] on span "أسواق خاصة" at bounding box center [148, 337] width 71 height 21
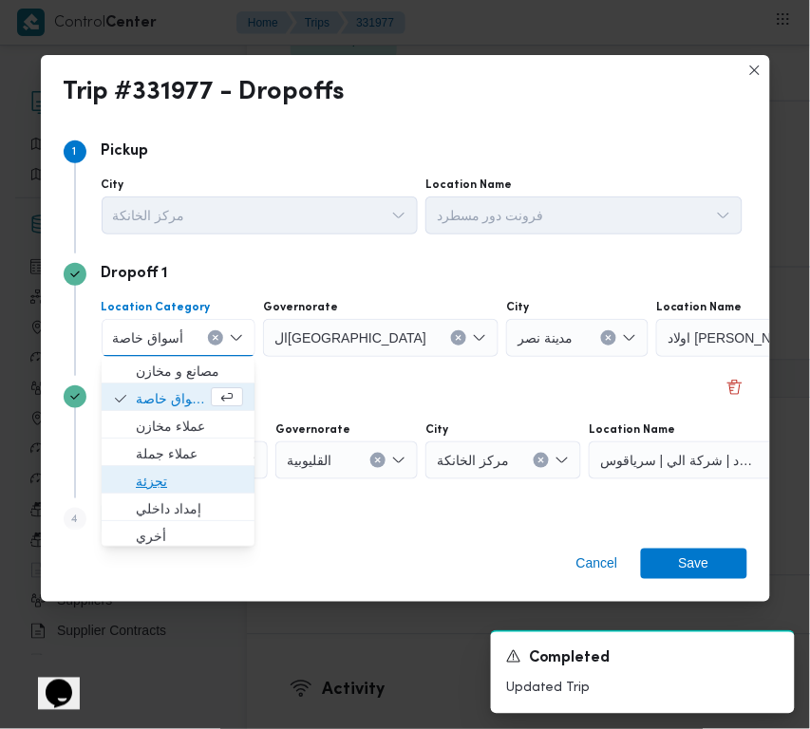
click at [174, 484] on span "تجزئة" at bounding box center [189, 482] width 107 height 23
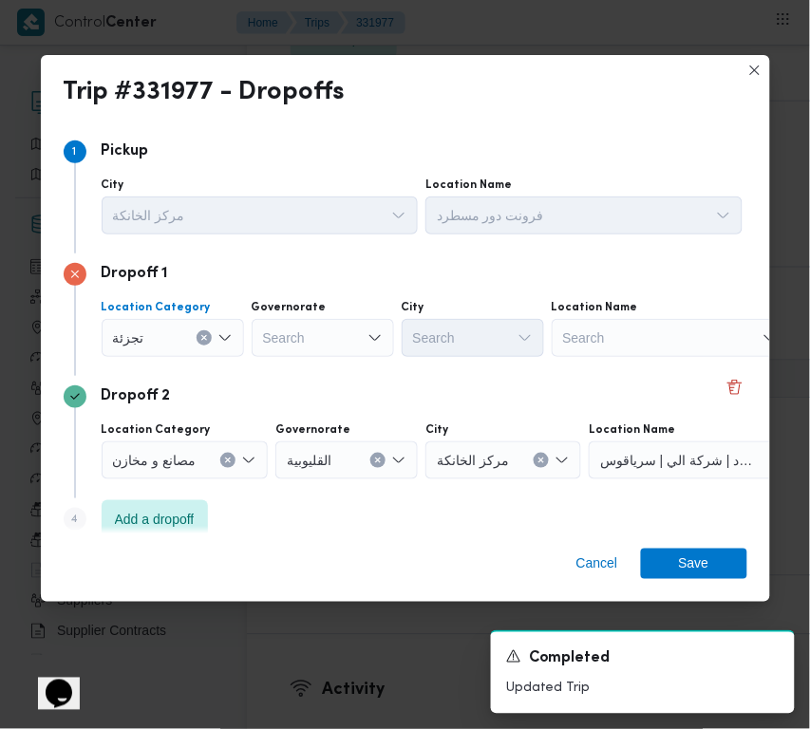
click at [305, 332] on div "Search" at bounding box center [323, 338] width 142 height 38
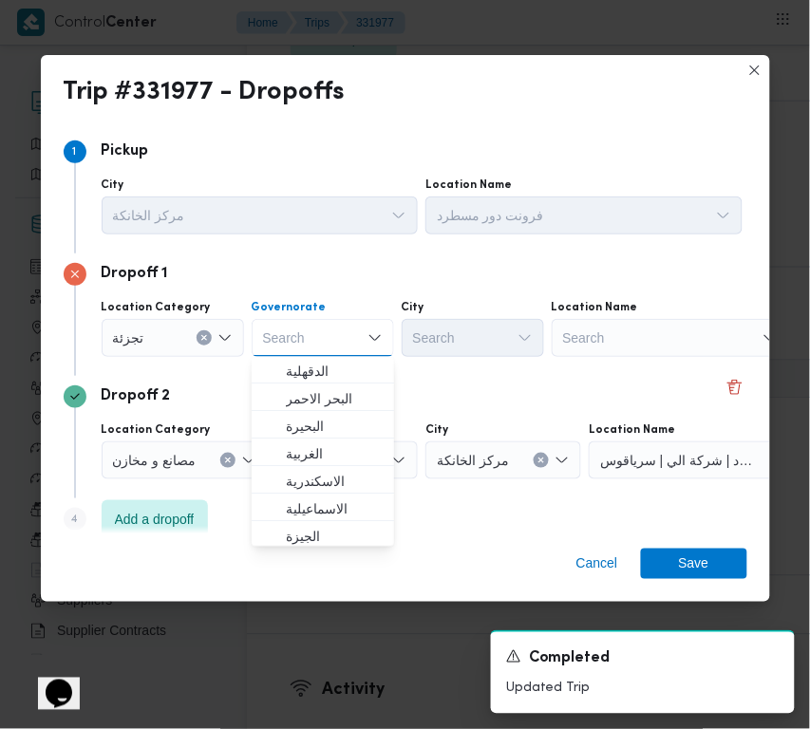
paste input "قاهرة"
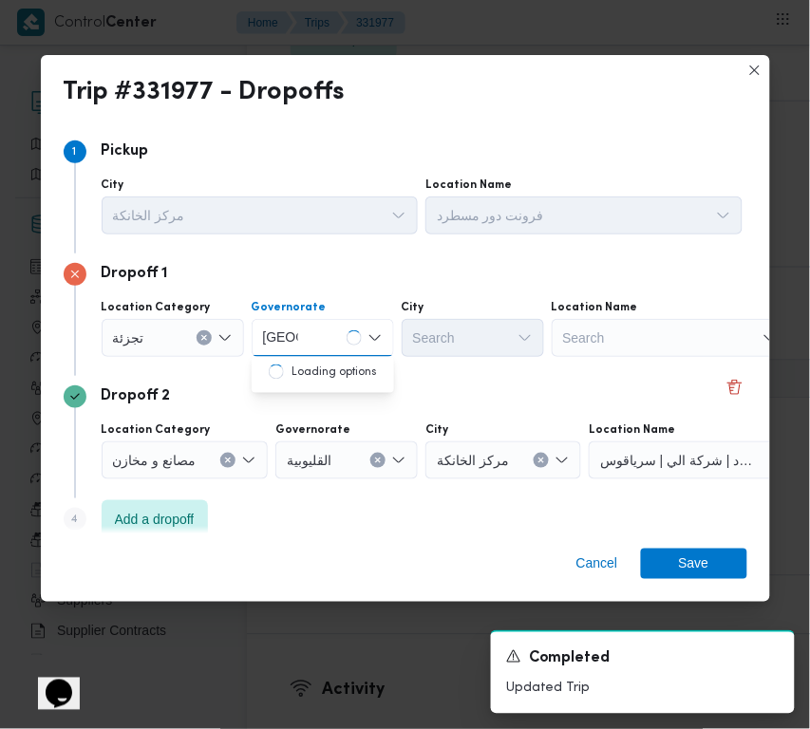
type input "قاهرة"
drag, startPoint x: 335, startPoint y: 344, endPoint x: 334, endPoint y: 365, distance: 21.9
click at [335, 344] on div "قاهرة قاهرة" at bounding box center [323, 338] width 142 height 38
click at [351, 371] on span "القاهرة" at bounding box center [334, 372] width 97 height 23
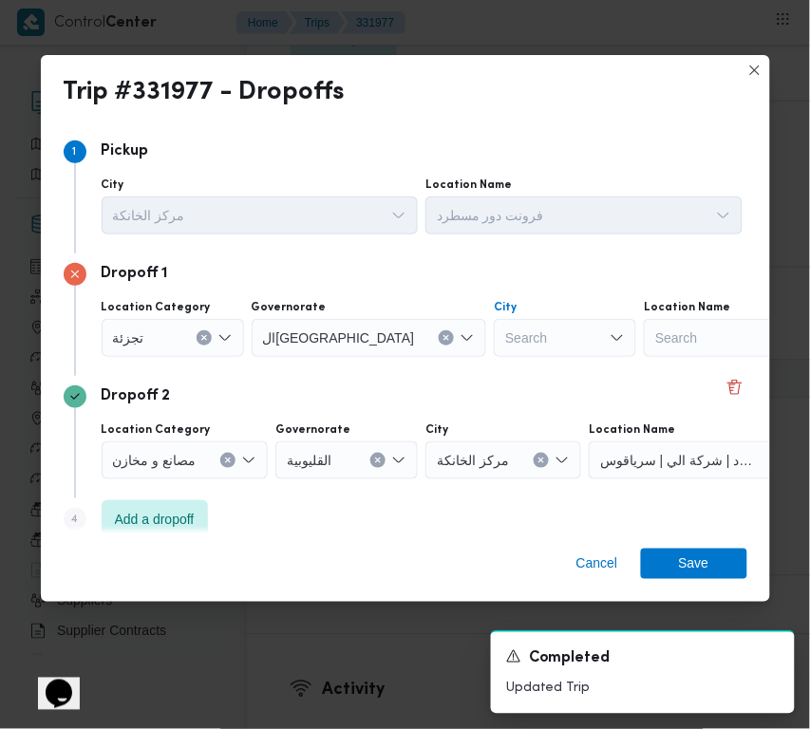
click at [494, 340] on div "Search" at bounding box center [565, 338] width 142 height 38
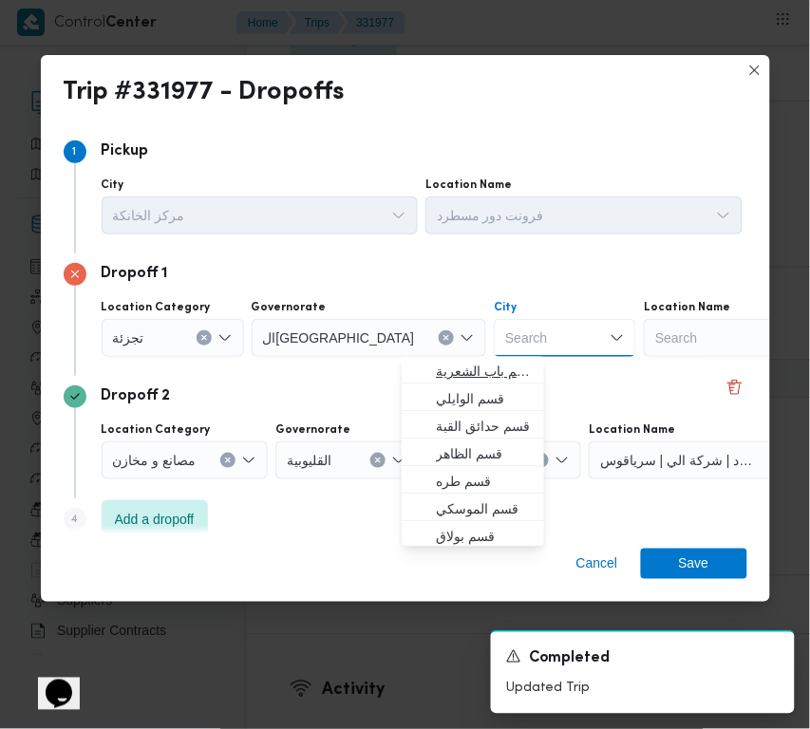
paste input "نصر"
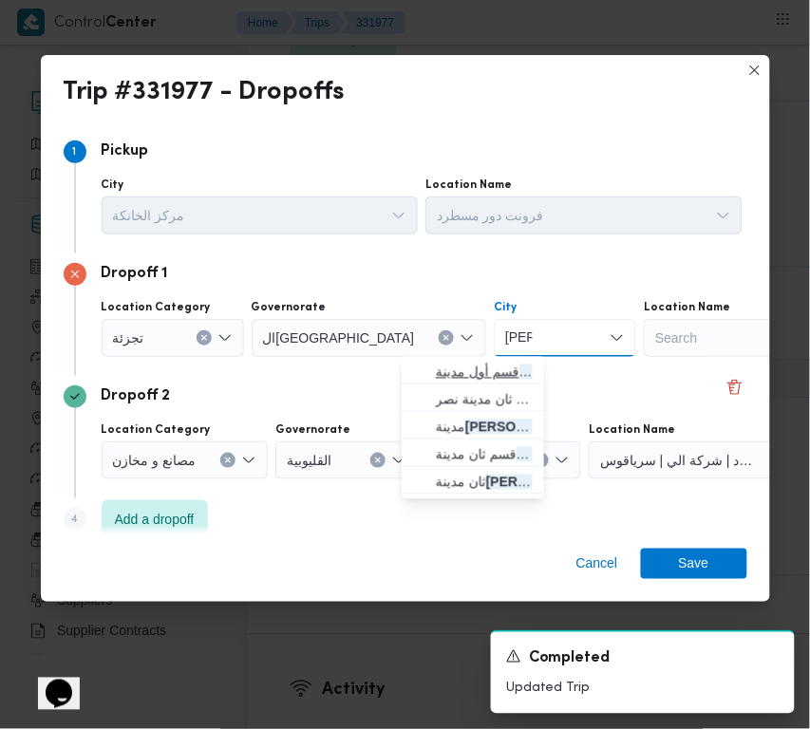
type input "نصر"
click at [425, 365] on icon "button" at bounding box center [420, 371] width 15 height 15
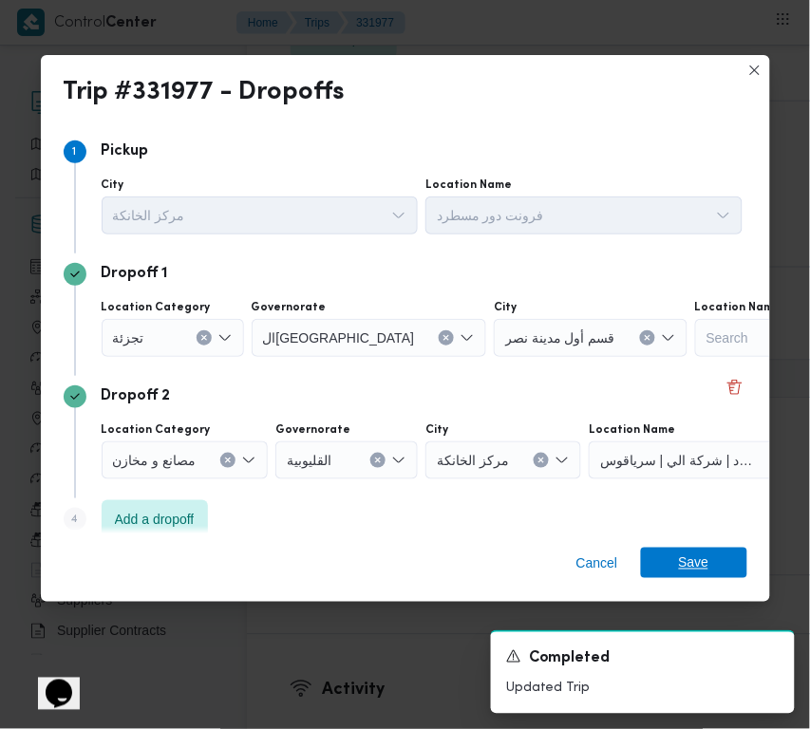
click at [737, 552] on span "Save" at bounding box center [694, 563] width 106 height 30
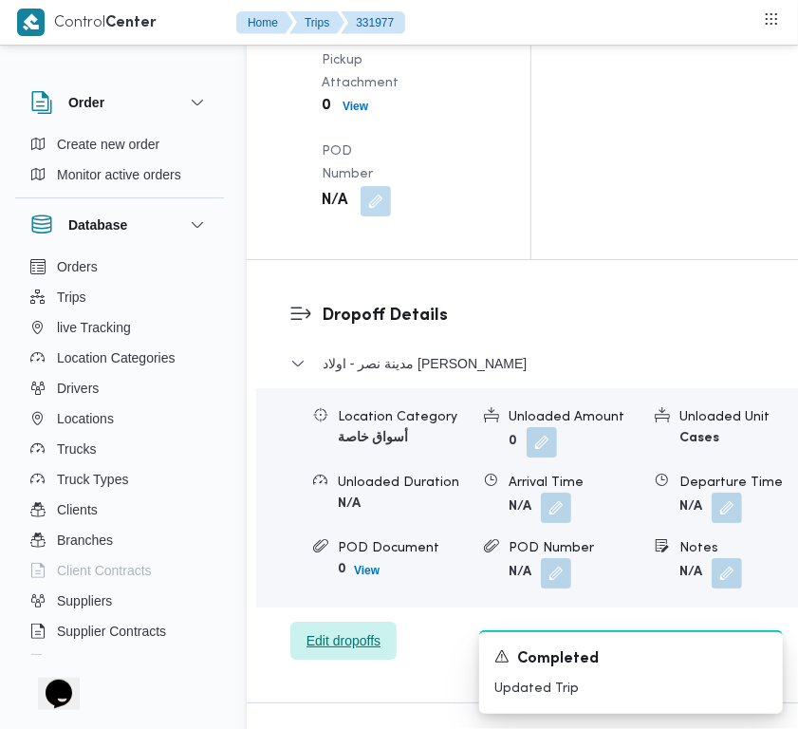
scroll to position [2865, 0]
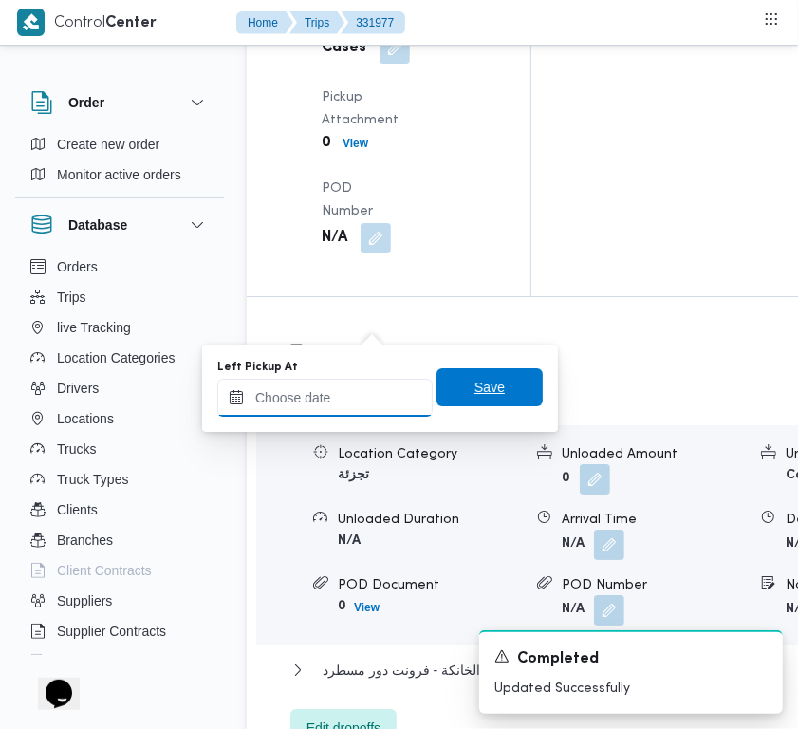
click at [373, 402] on input "Left Pickup At" at bounding box center [324, 398] width 215 height 38
paste input "24/8/2025 9:00:00 AM"
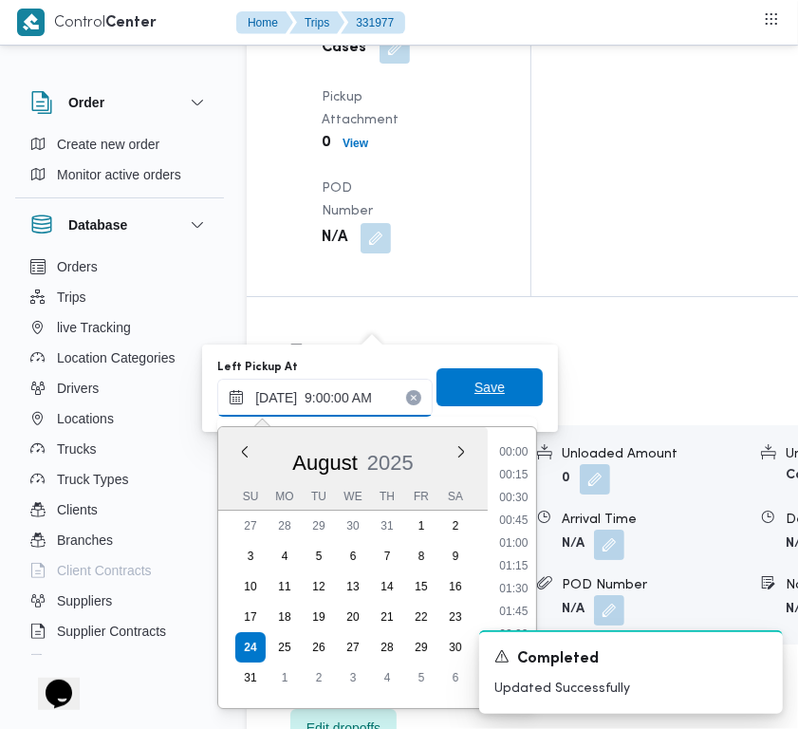
scroll to position [818, 0]
type input "24/08/2025 09:00"
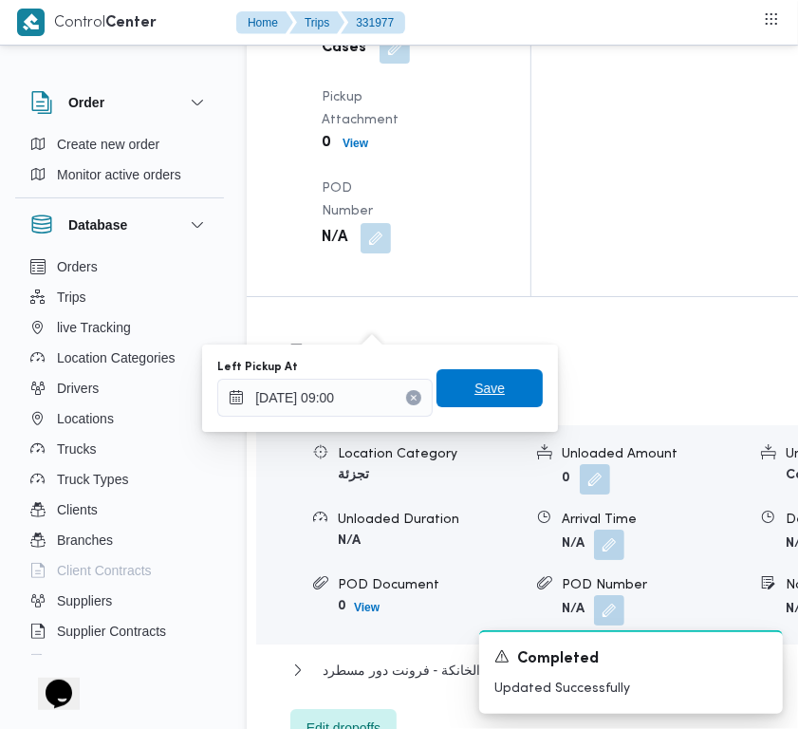
drag, startPoint x: 472, startPoint y: 383, endPoint x: 457, endPoint y: 362, distance: 25.8
click at [475, 383] on span "Save" at bounding box center [490, 388] width 30 height 23
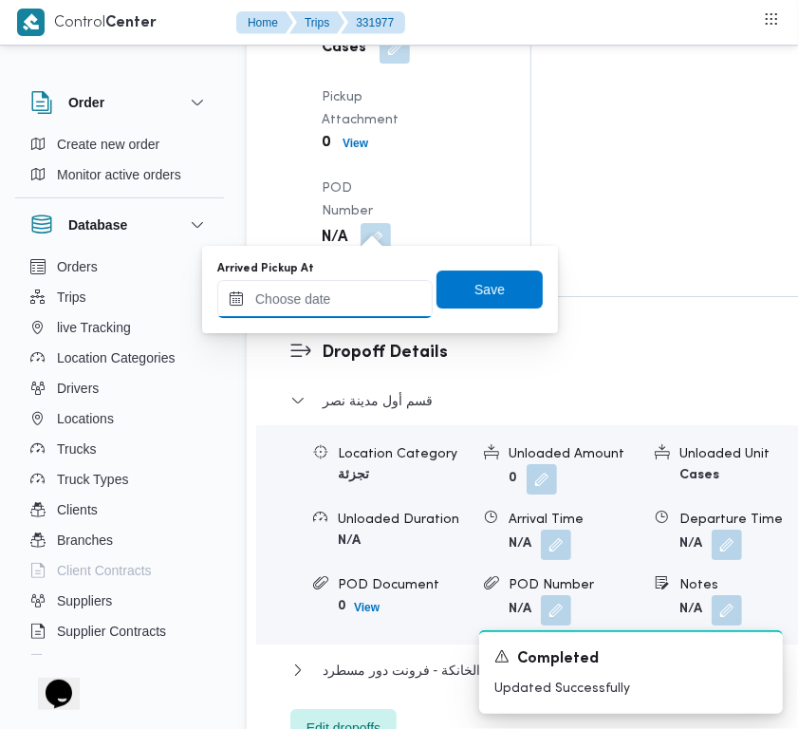
click at [367, 281] on input "Arrived Pickup At" at bounding box center [324, 299] width 215 height 38
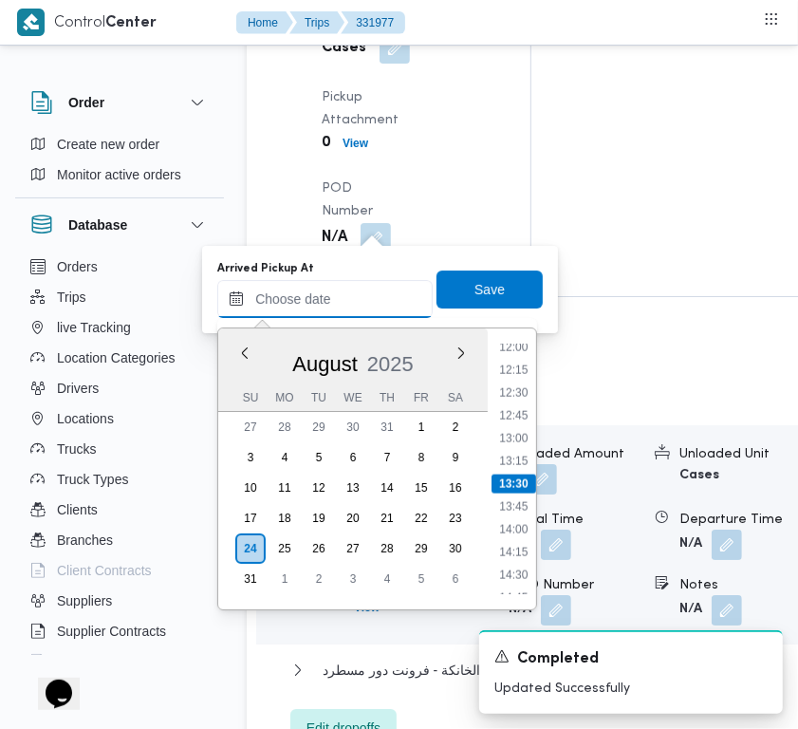
paste input "24/8/2025 9:00:00 AM"
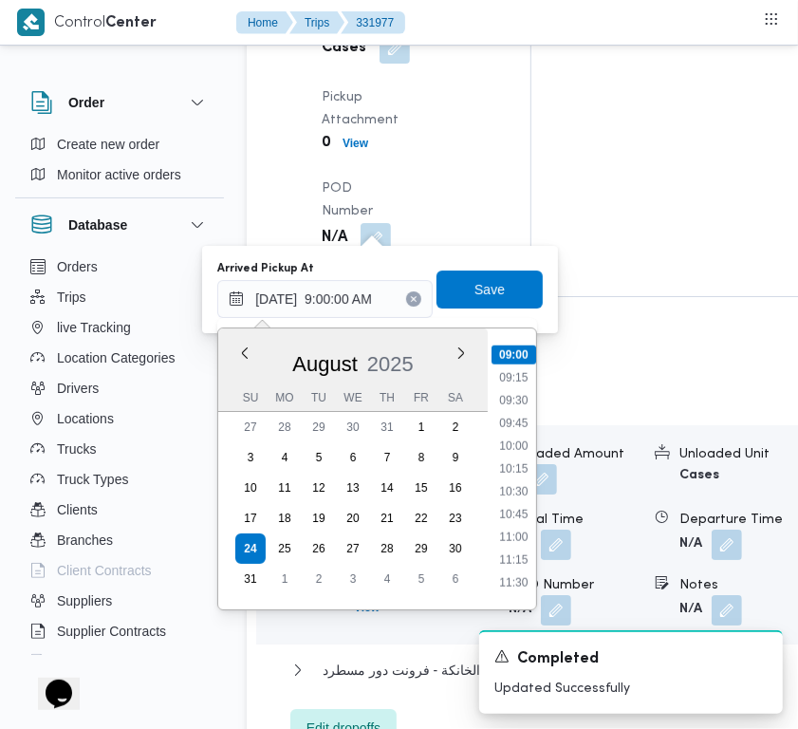
scroll to position [605, 0]
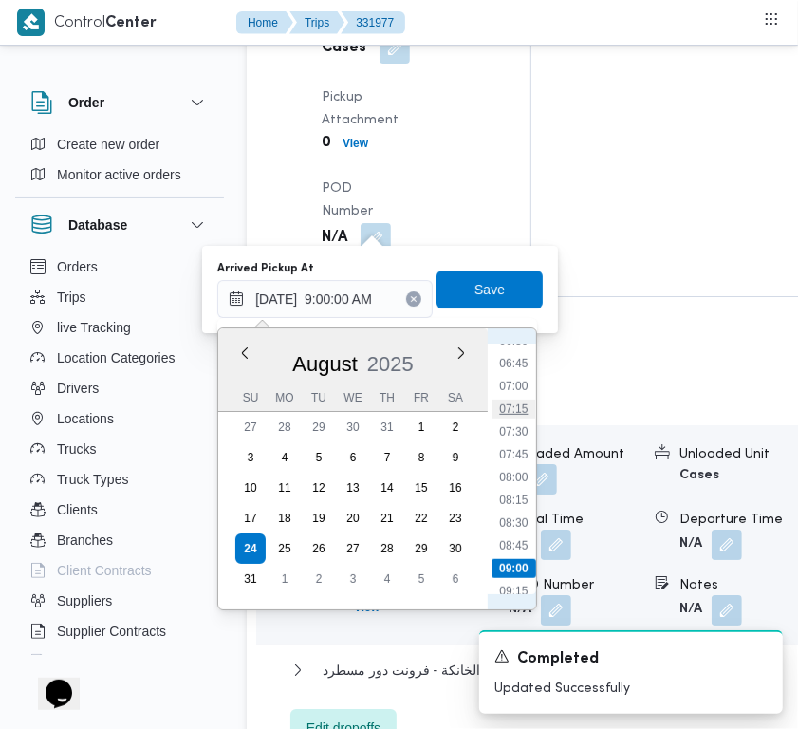
click at [514, 414] on li "07:15" at bounding box center [514, 409] width 44 height 19
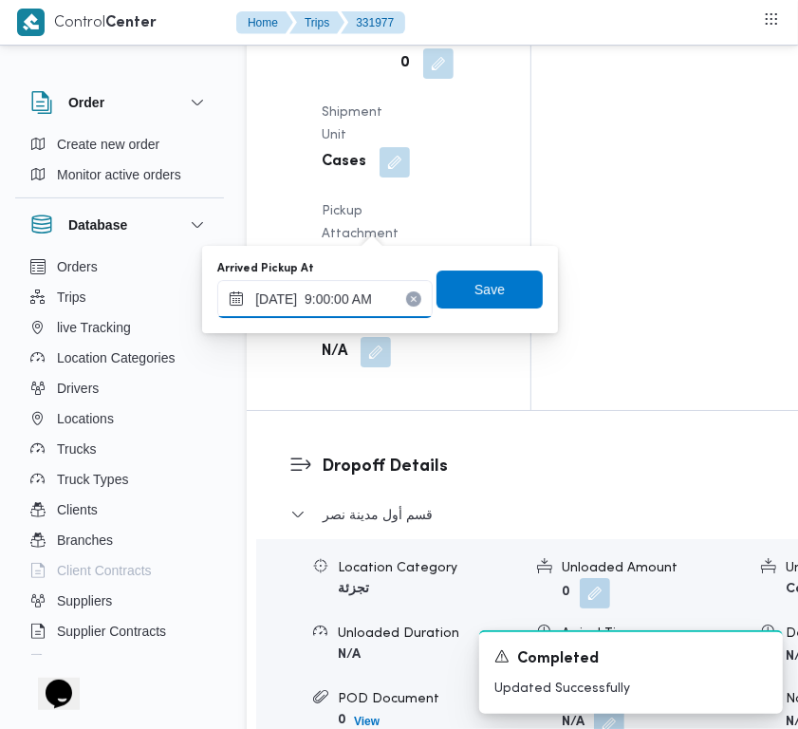
type input "24/08/2025 07:15"
click at [475, 291] on span "Save" at bounding box center [490, 288] width 30 height 23
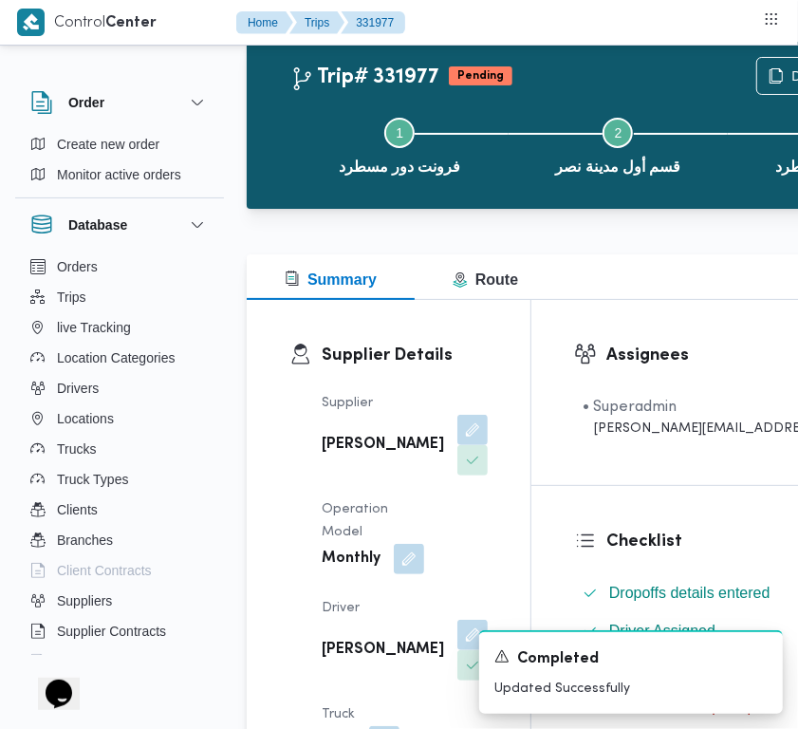
scroll to position [0, 0]
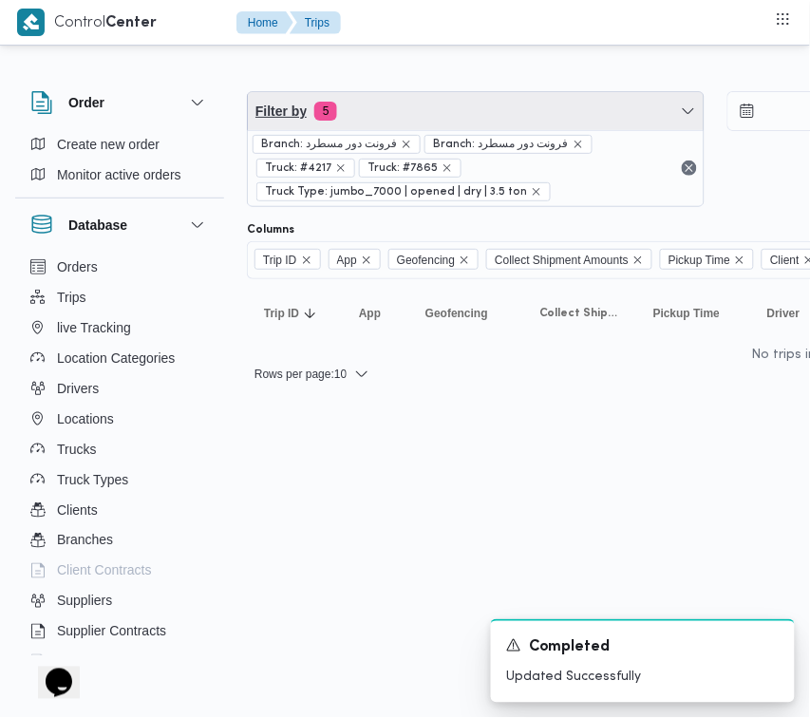
click at [522, 124] on span "Filter by 5" at bounding box center [476, 111] width 456 height 38
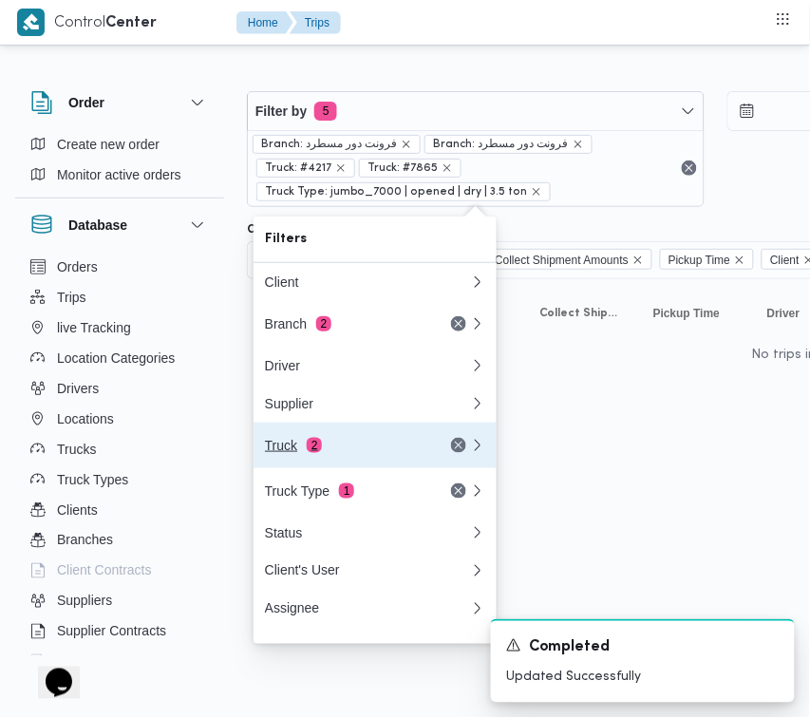
click at [367, 429] on button "Truck 2" at bounding box center [374, 445] width 243 height 46
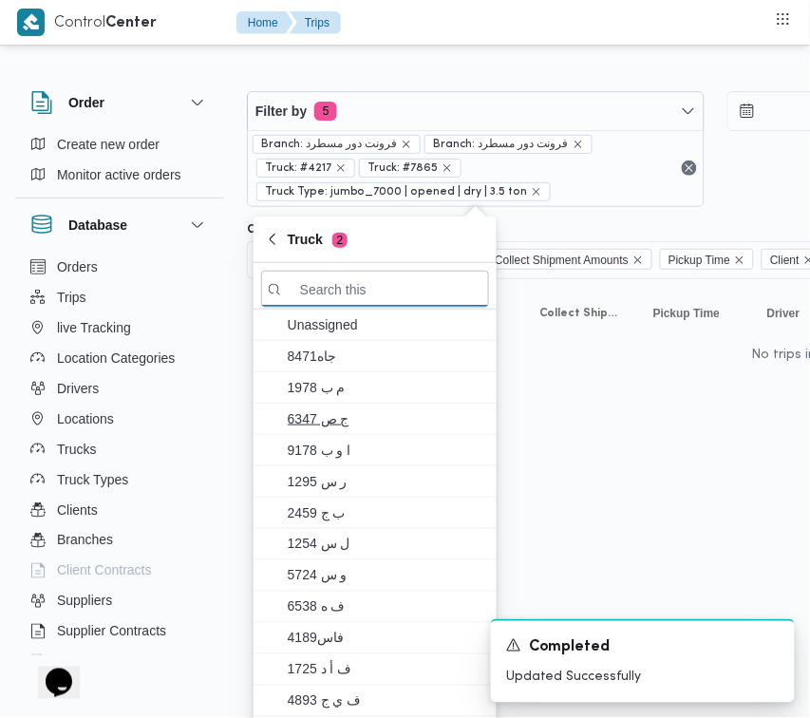
paste input "1951"
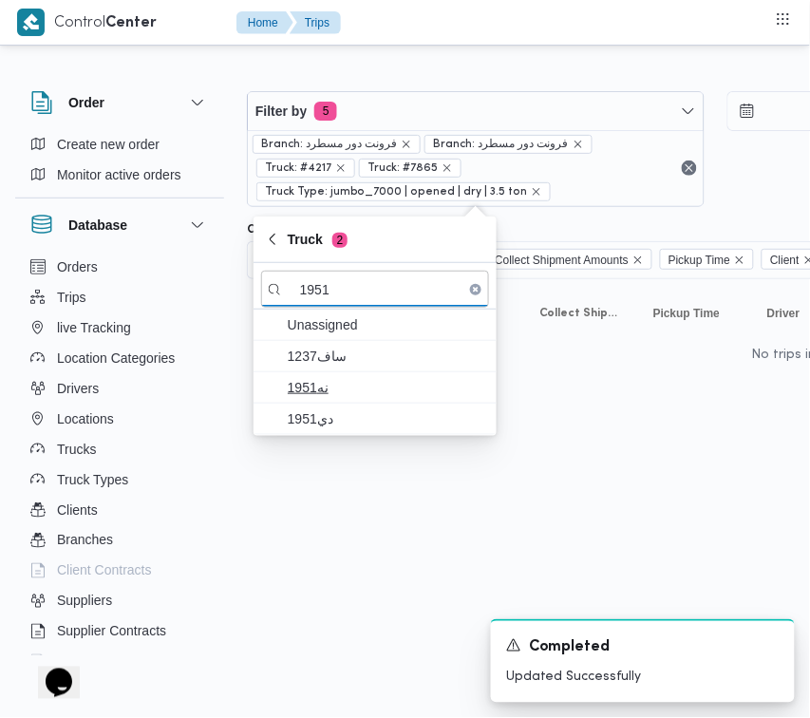
type input "1951"
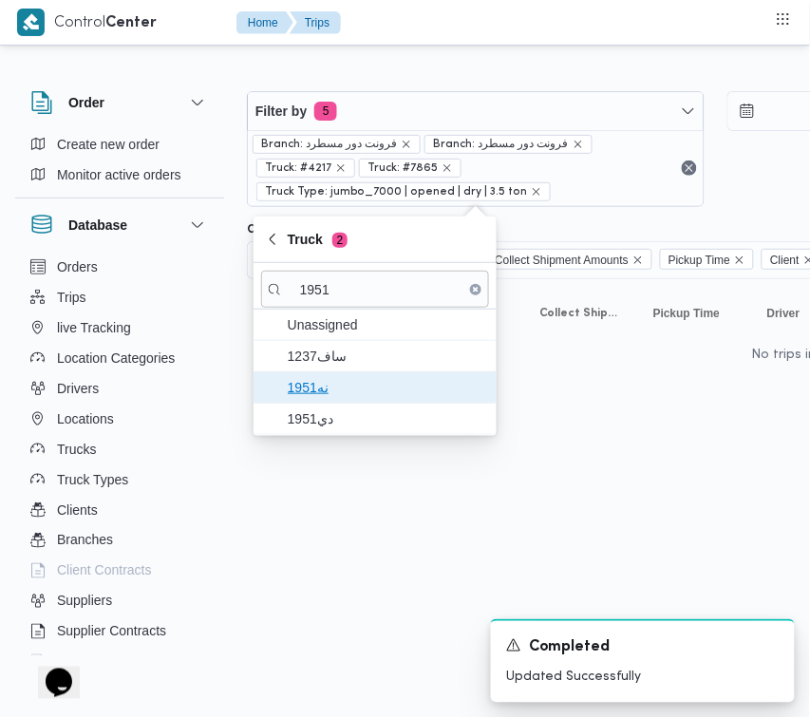
click at [290, 402] on span "نه1951" at bounding box center [375, 387] width 228 height 30
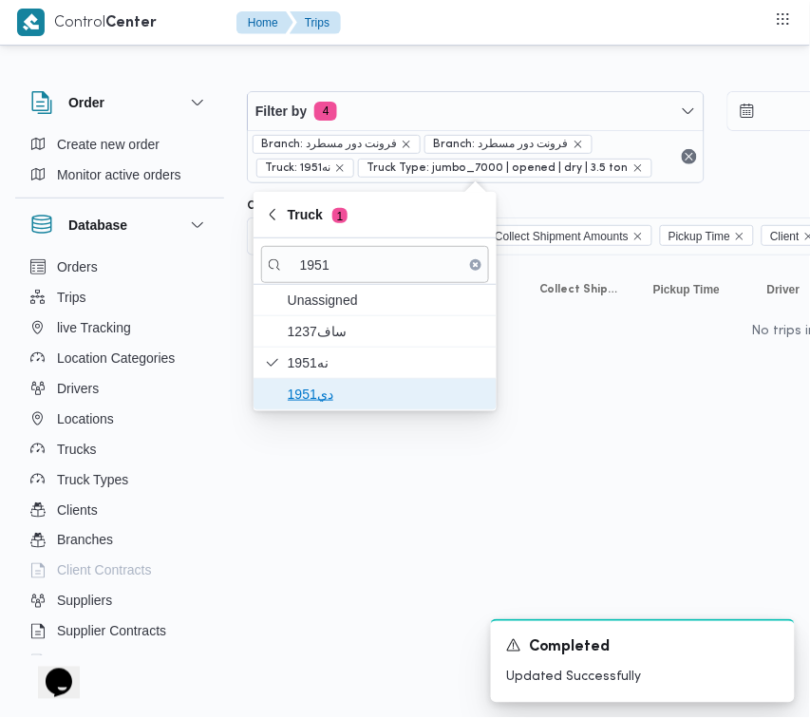
click at [290, 394] on span "دي1951" at bounding box center [386, 394] width 197 height 23
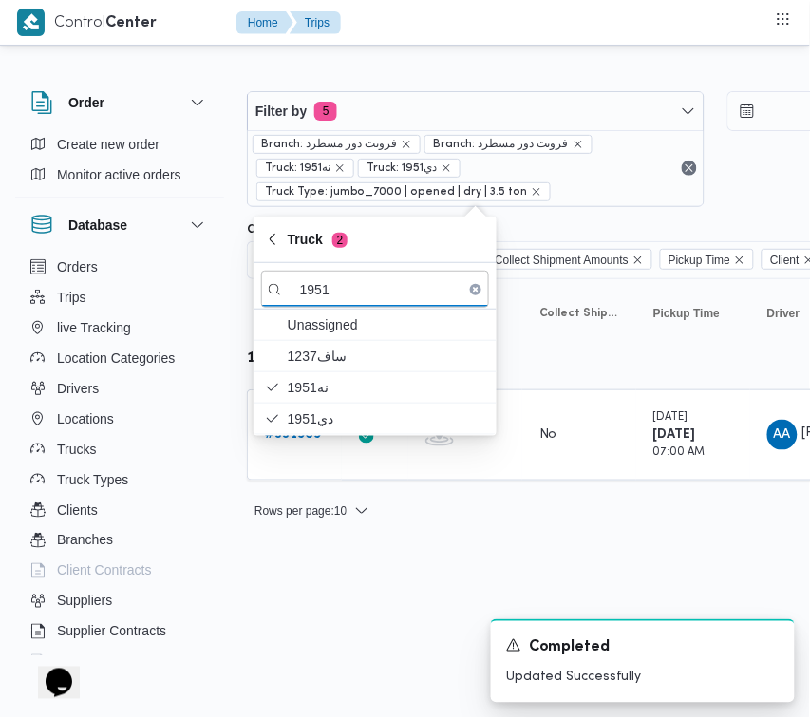
click at [299, 586] on html "Control Center Home Trips Order Create new order Monitor active orders Database…" at bounding box center [405, 359] width 810 height 718
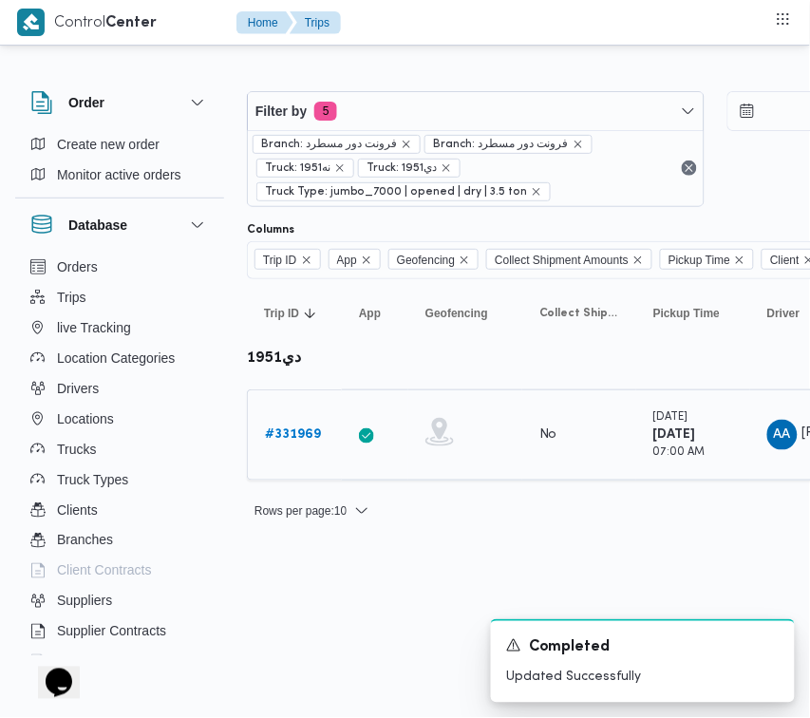
click at [276, 435] on b "# 331969" at bounding box center [293, 434] width 56 height 12
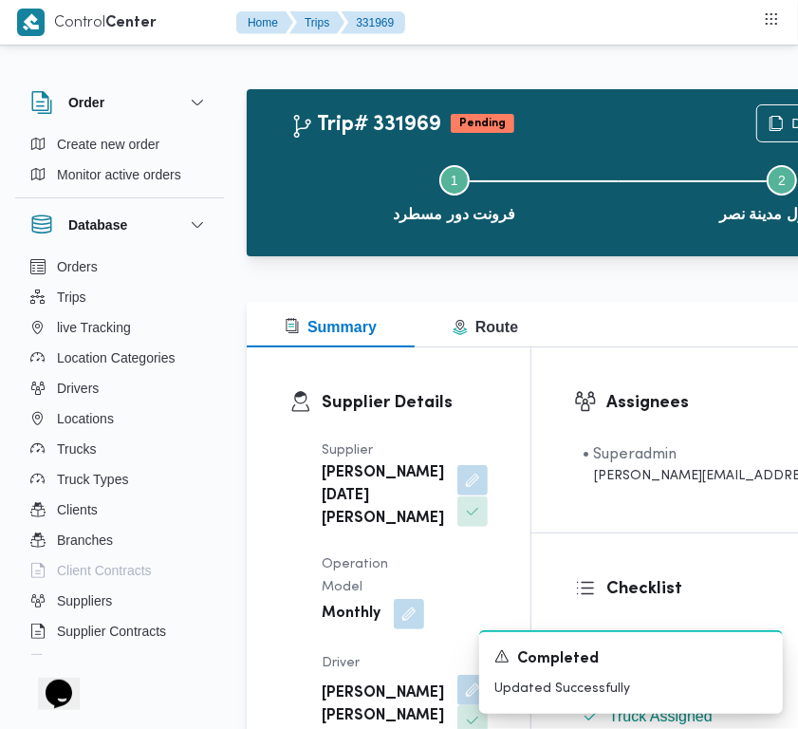
click at [458, 495] on button "button" at bounding box center [473, 480] width 30 height 30
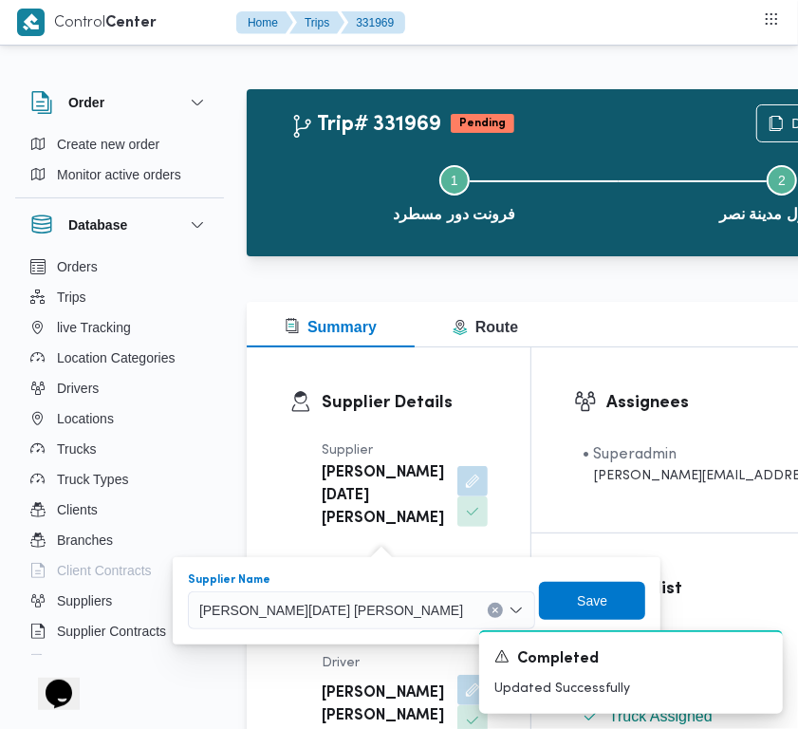
click at [340, 617] on span "ابراهيم رمضان ابراهيم عثمان ابوباشا" at bounding box center [331, 609] width 264 height 21
paste input "علي عبدالناصر"
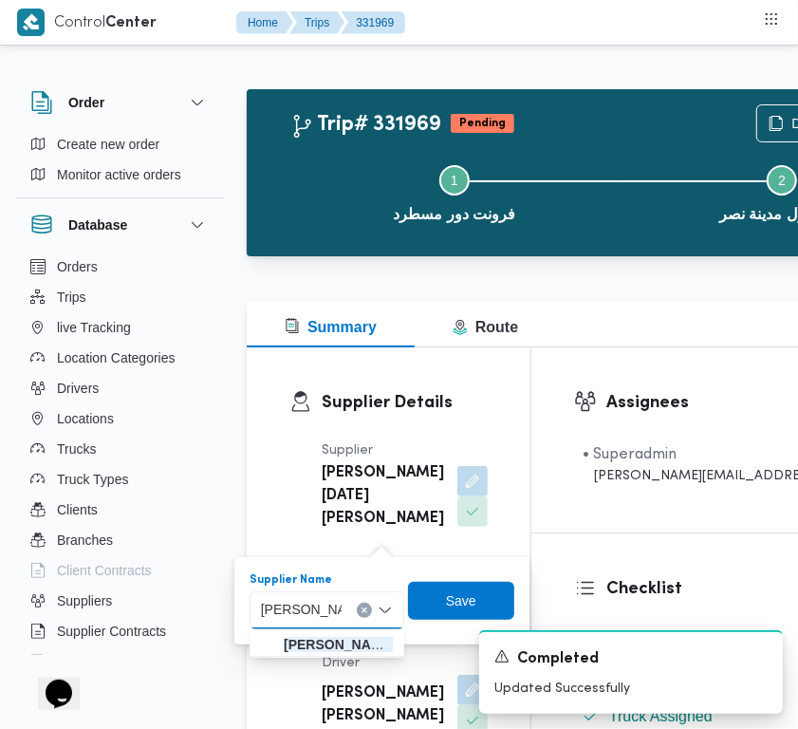
type input "علي عبدالناصر علي بخيت علي"
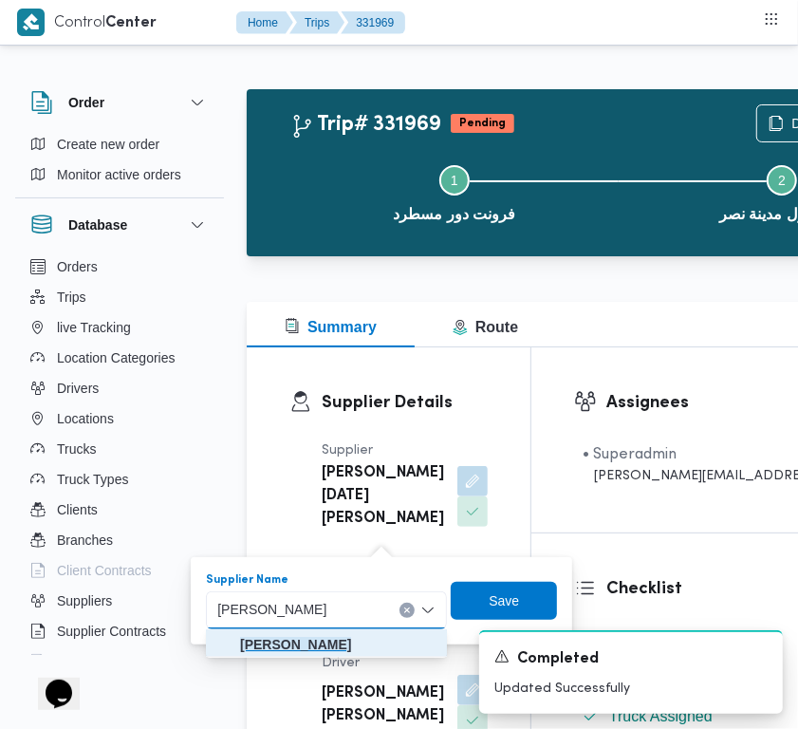
click at [313, 642] on mark "علي عبدالناصر علي بخيت علي" at bounding box center [295, 644] width 111 height 15
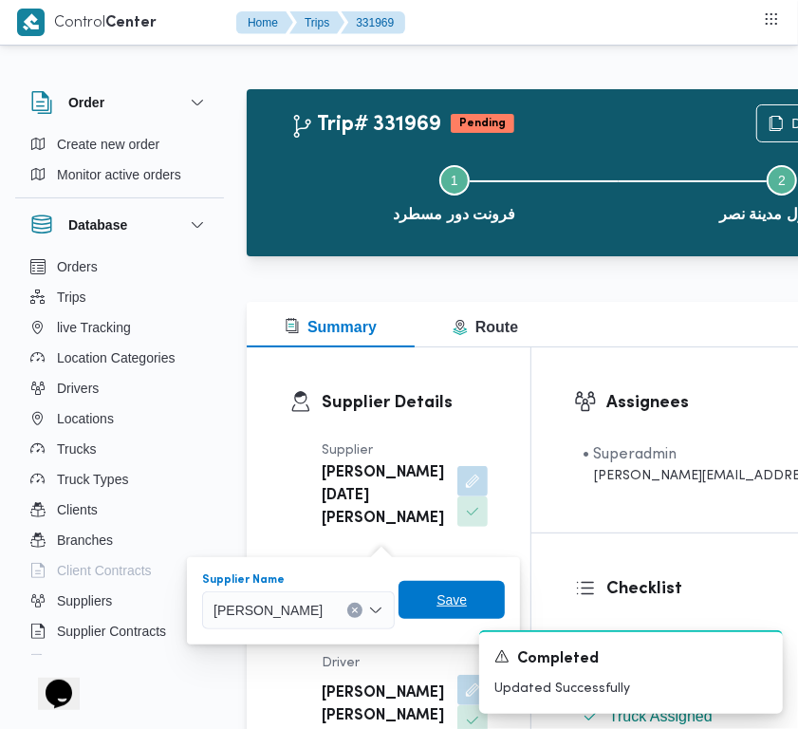
click at [467, 593] on span "Save" at bounding box center [452, 600] width 30 height 23
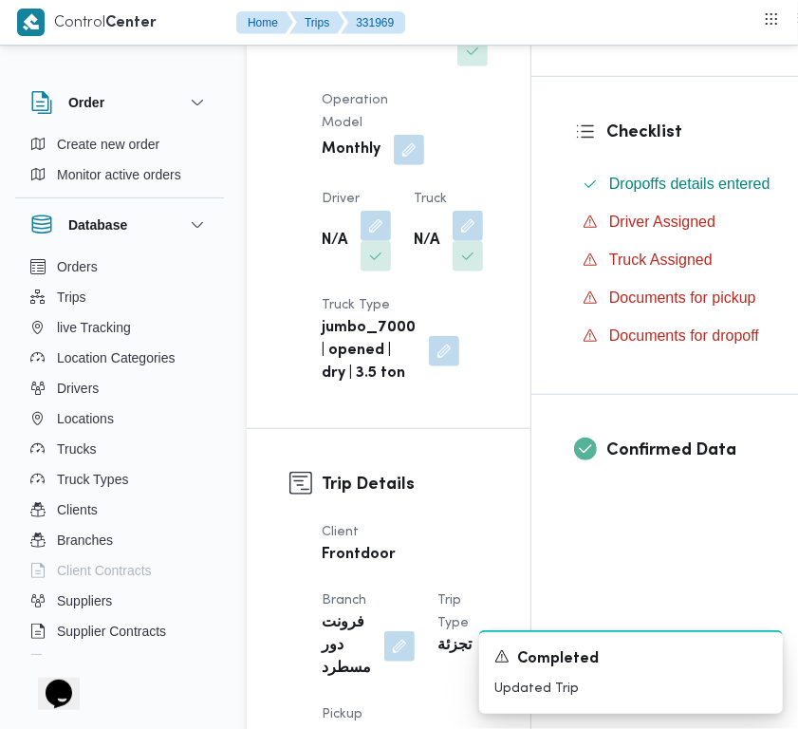
scroll to position [537, 0]
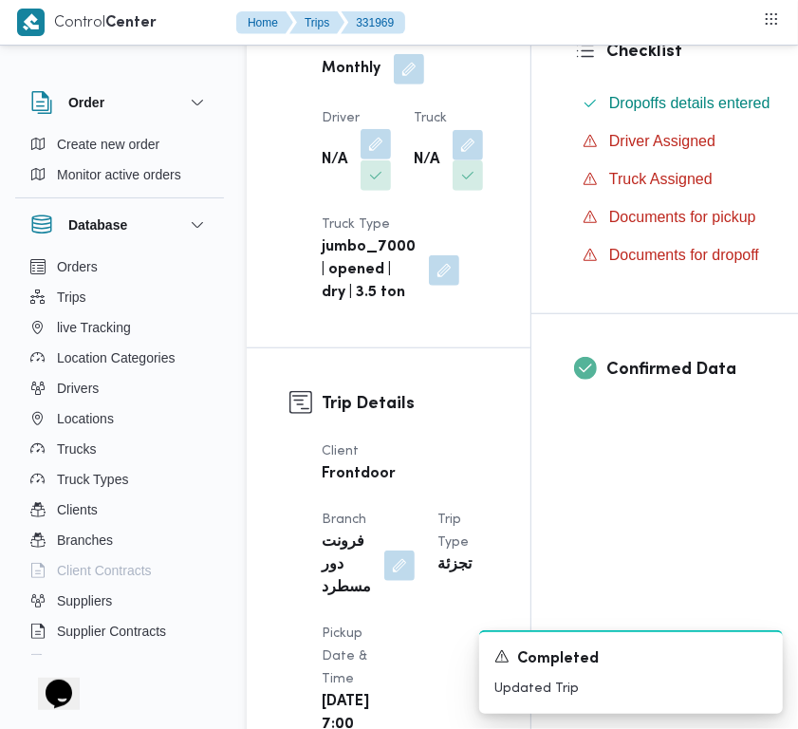
click at [385, 159] on button "button" at bounding box center [376, 144] width 30 height 30
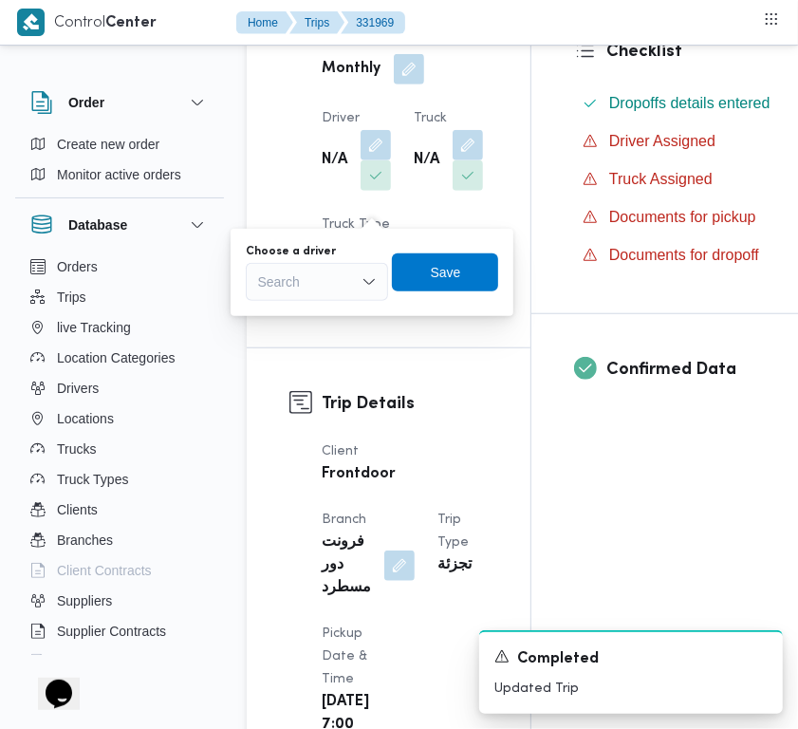
click at [347, 290] on div "Search" at bounding box center [317, 282] width 142 height 38
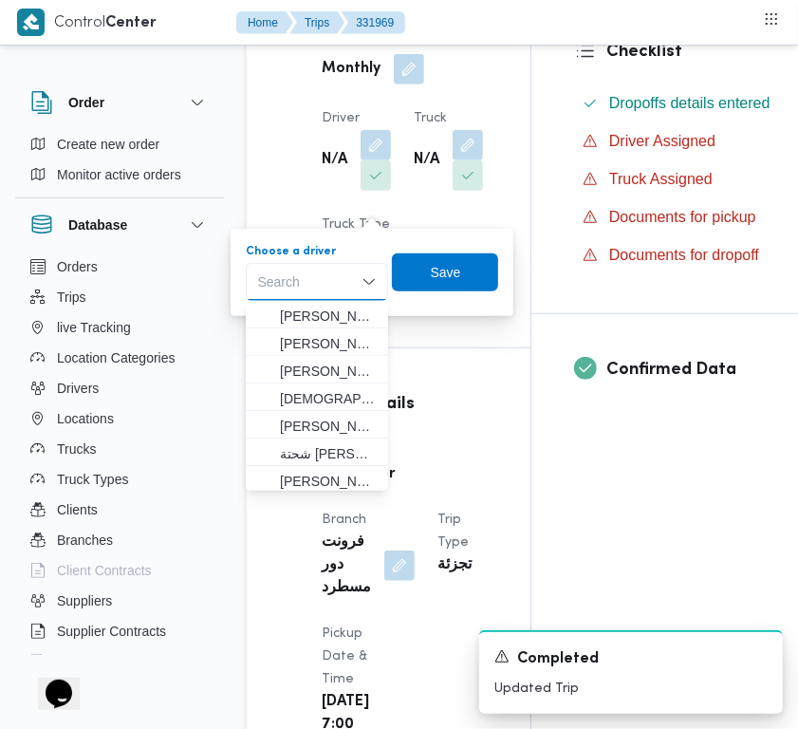
paste input "احمد حمدي"
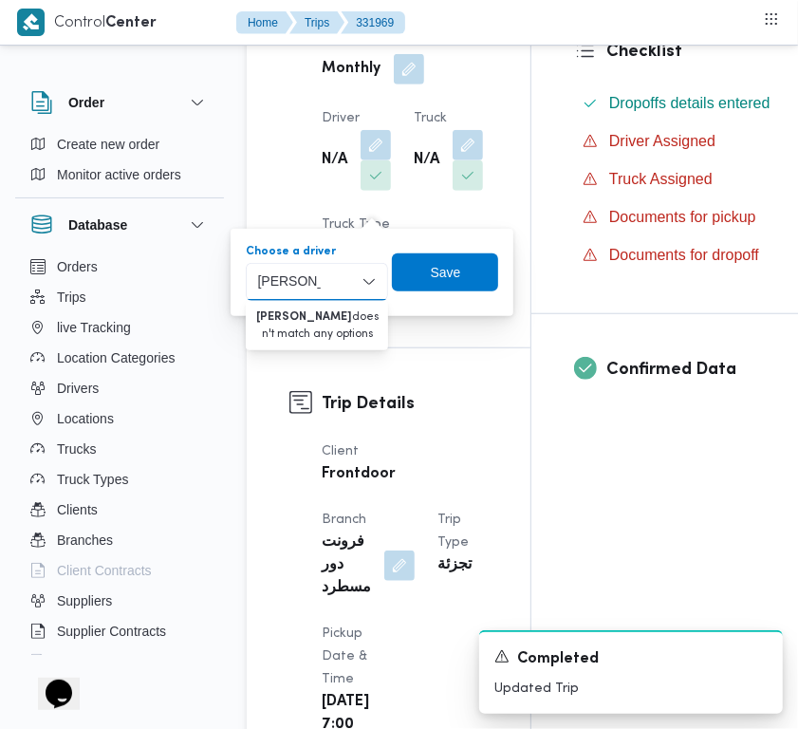
drag, startPoint x: 259, startPoint y: 277, endPoint x: 226, endPoint y: 290, distance: 35.8
type input "احمد حمد"
click at [333, 315] on span "احمد حمدى فرج سيد محمد" at bounding box center [328, 316] width 97 height 23
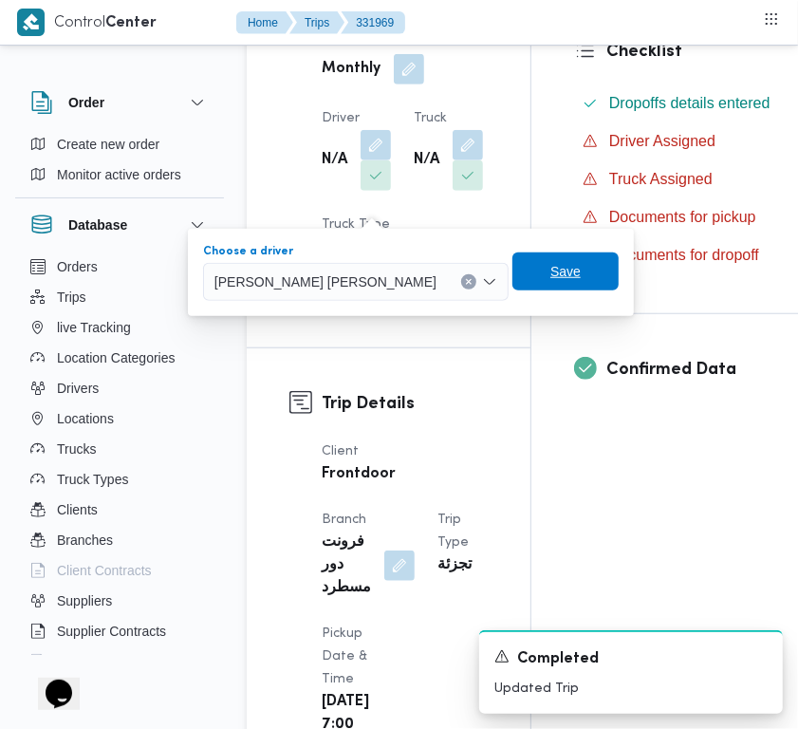
click at [551, 266] on span "Save" at bounding box center [566, 271] width 30 height 23
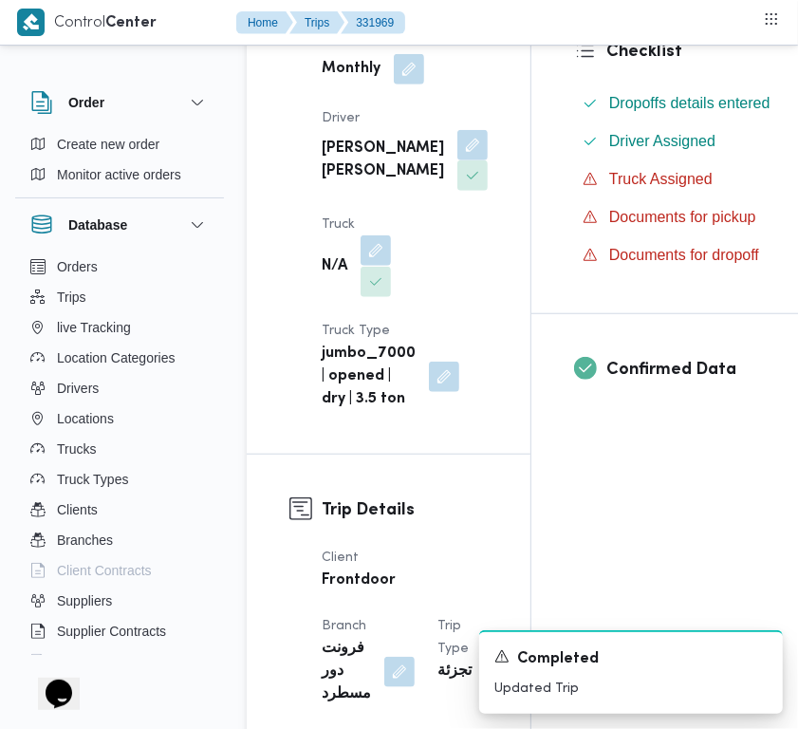
click at [376, 266] on button "button" at bounding box center [376, 250] width 30 height 30
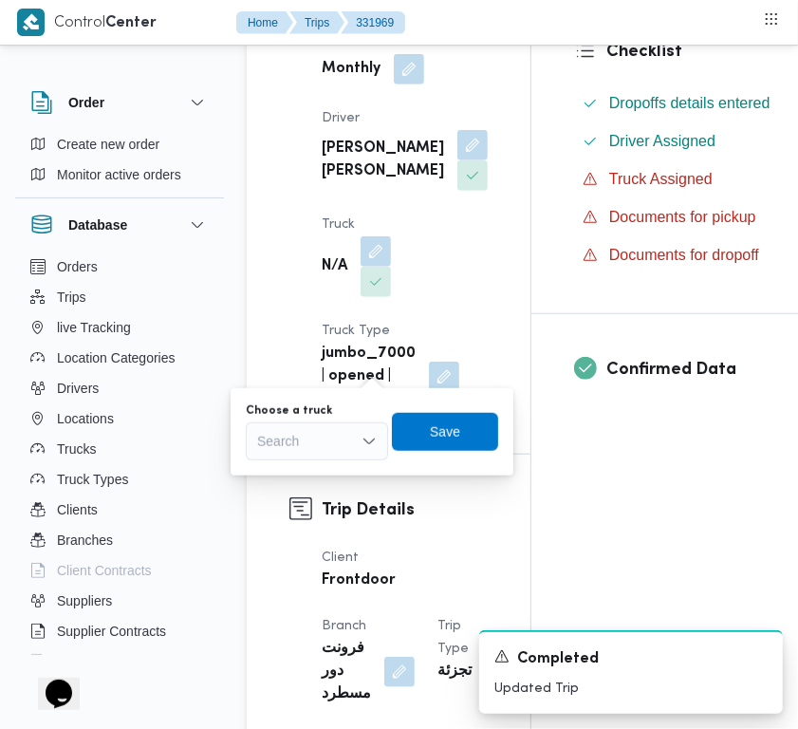
drag, startPoint x: 337, startPoint y: 405, endPoint x: 319, endPoint y: 446, distance: 44.6
click at [335, 406] on div "Choose a truck" at bounding box center [317, 410] width 142 height 15
click at [318, 447] on div "Search" at bounding box center [317, 441] width 142 height 38
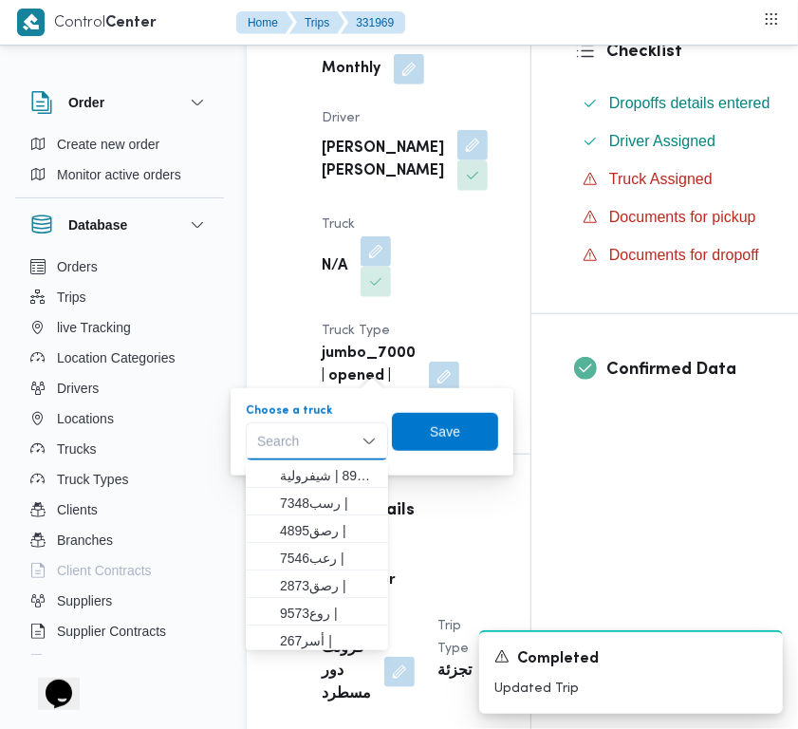
paste input "9851"
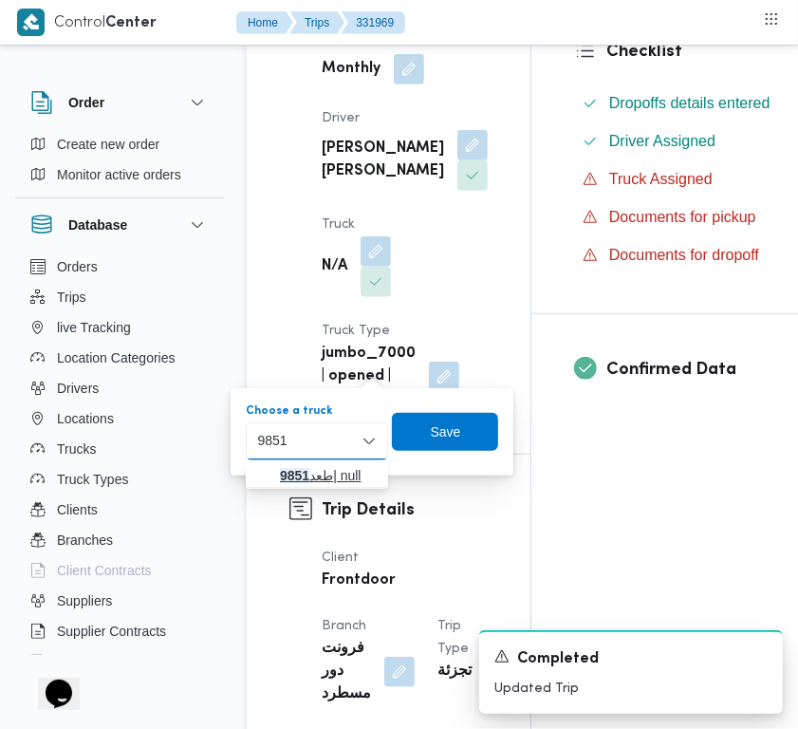
type input "9851"
click at [292, 481] on mark "9851" at bounding box center [294, 475] width 29 height 15
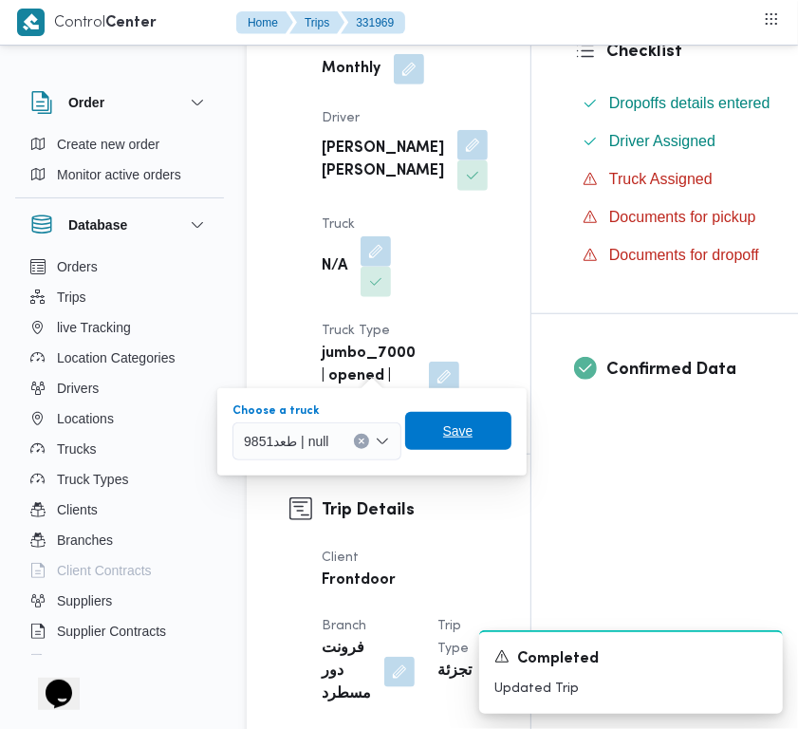
click at [458, 437] on span "Save" at bounding box center [458, 431] width 30 height 23
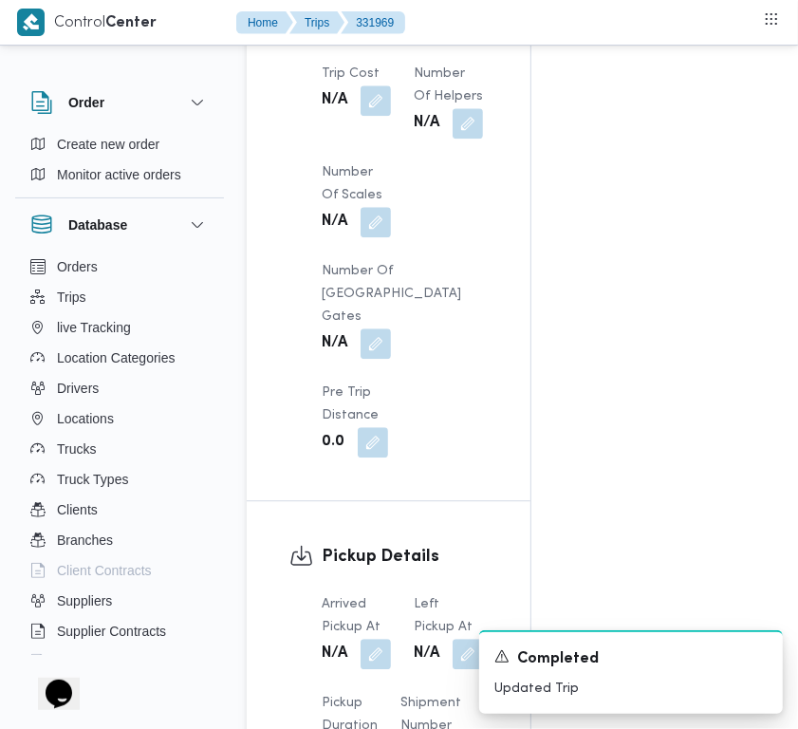
scroll to position [3542, 0]
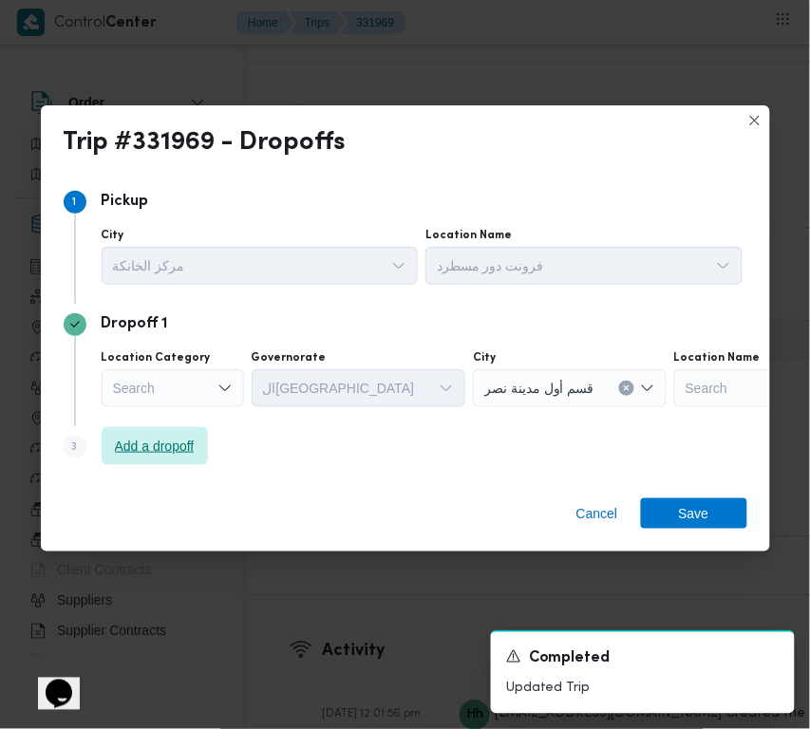
click at [130, 444] on span "Add a dropoff" at bounding box center [155, 446] width 80 height 23
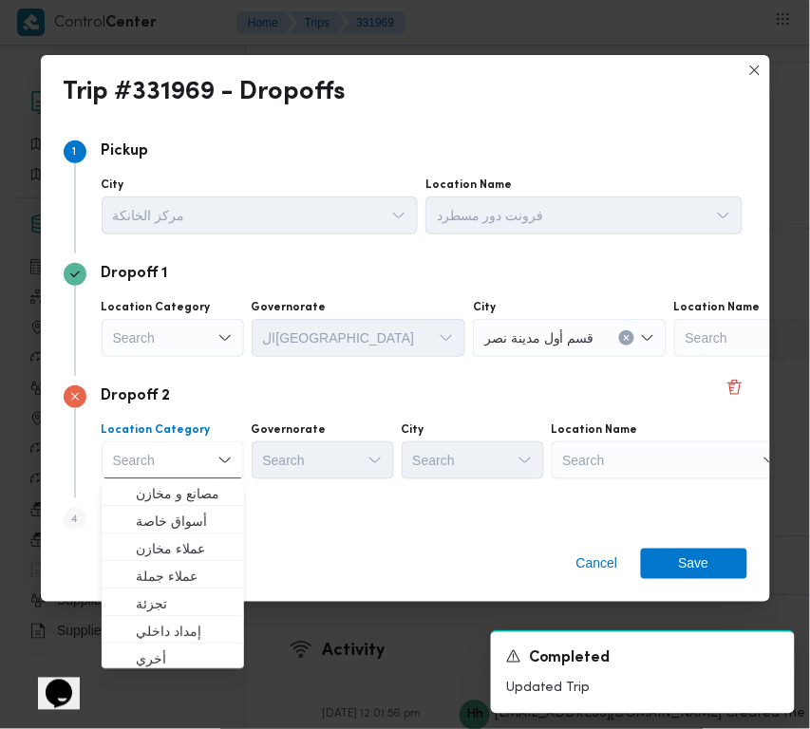
click at [598, 443] on div "Search" at bounding box center [669, 460] width 237 height 38
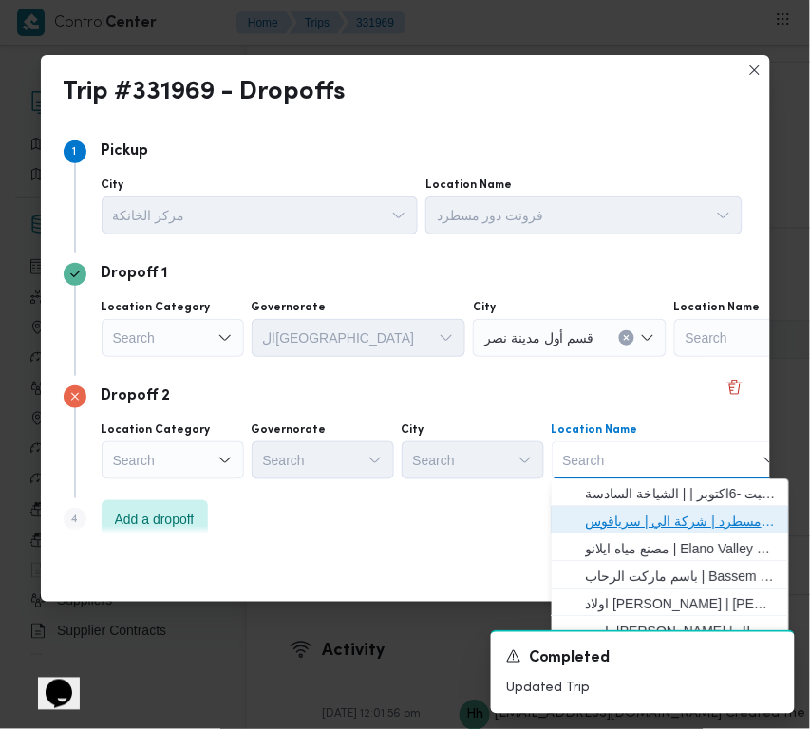
click at [617, 523] on span "فرونت دور مسطرد | شركة الي | سرياقوس" at bounding box center [682, 522] width 192 height 23
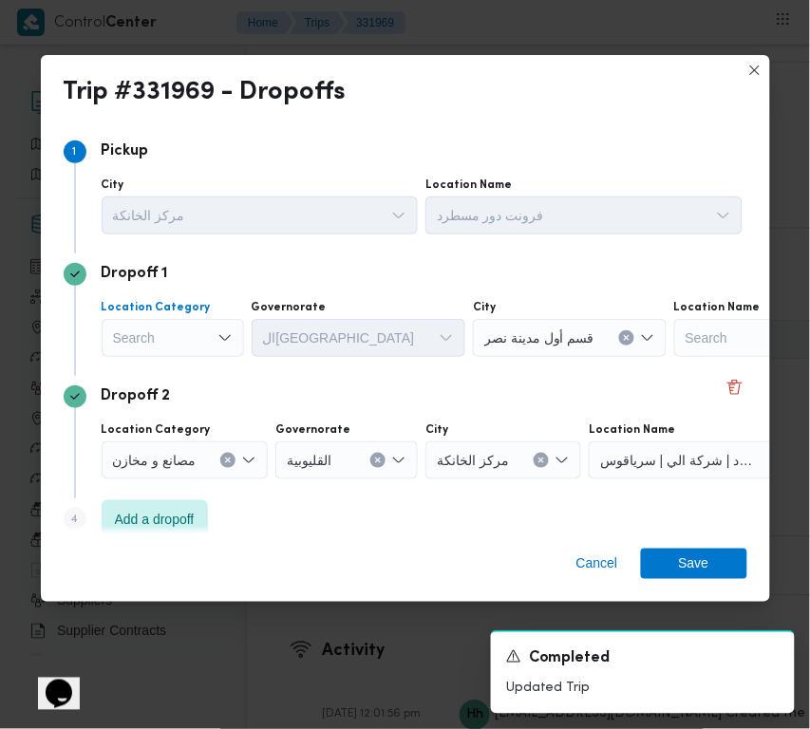
click at [148, 343] on div "Search" at bounding box center [173, 338] width 142 height 38
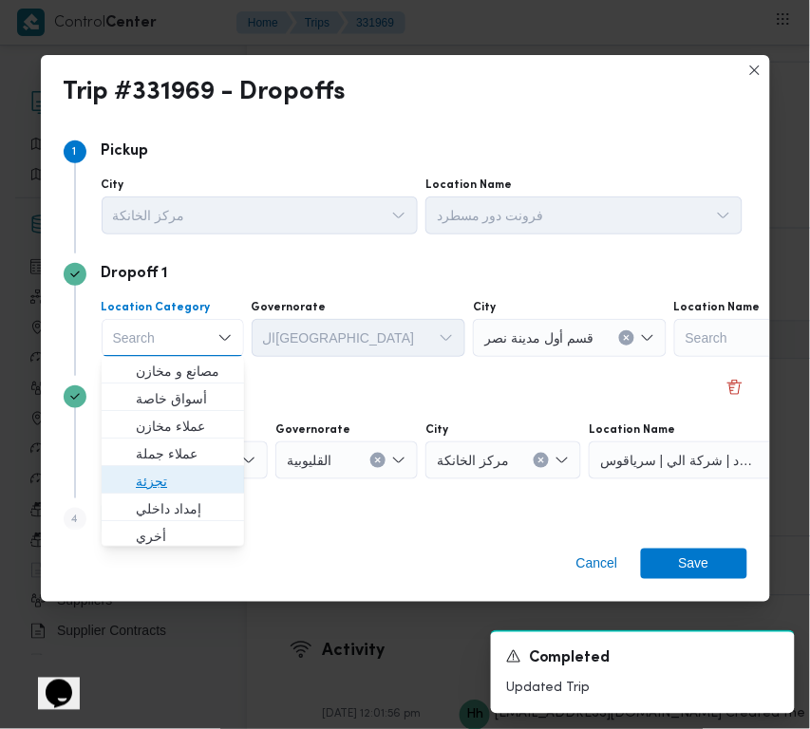
click at [195, 476] on span "تجزئة" at bounding box center [184, 482] width 97 height 23
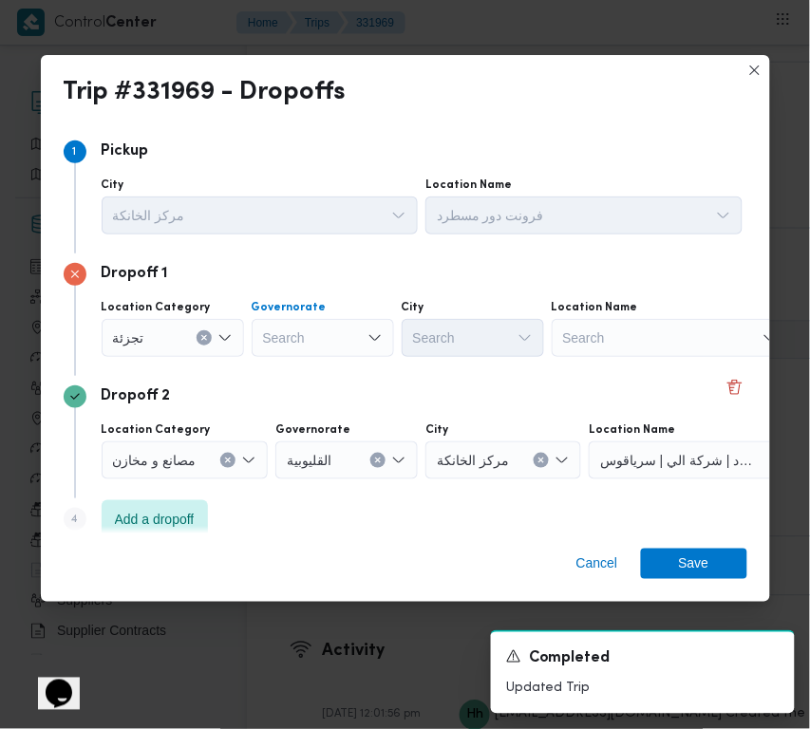
click at [308, 333] on div "Search" at bounding box center [323, 338] width 142 height 38
paste input "قاهرة"
type input "قاهرة"
click at [332, 326] on div "قاهرة قاهرة" at bounding box center [323, 338] width 142 height 38
click at [324, 339] on div "قاهرة قاهرة" at bounding box center [323, 338] width 142 height 38
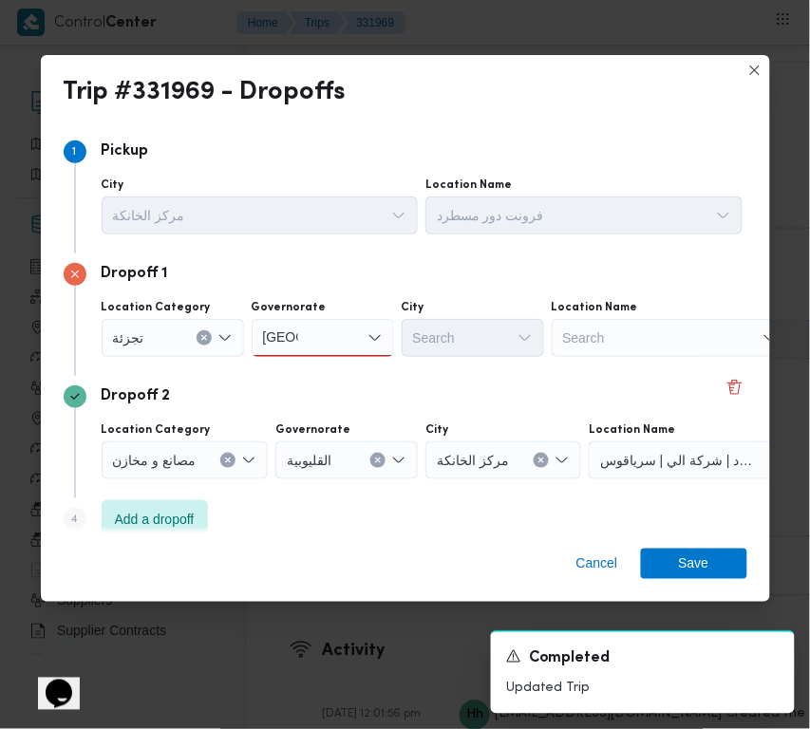
click at [320, 323] on div "قاهرة قاهرة" at bounding box center [323, 338] width 142 height 38
click at [480, 340] on div "Search" at bounding box center [473, 338] width 142 height 38
click at [335, 346] on div "قاهرة قاهرة" at bounding box center [323, 338] width 142 height 38
click at [315, 367] on span "القاهرة" at bounding box center [334, 372] width 97 height 23
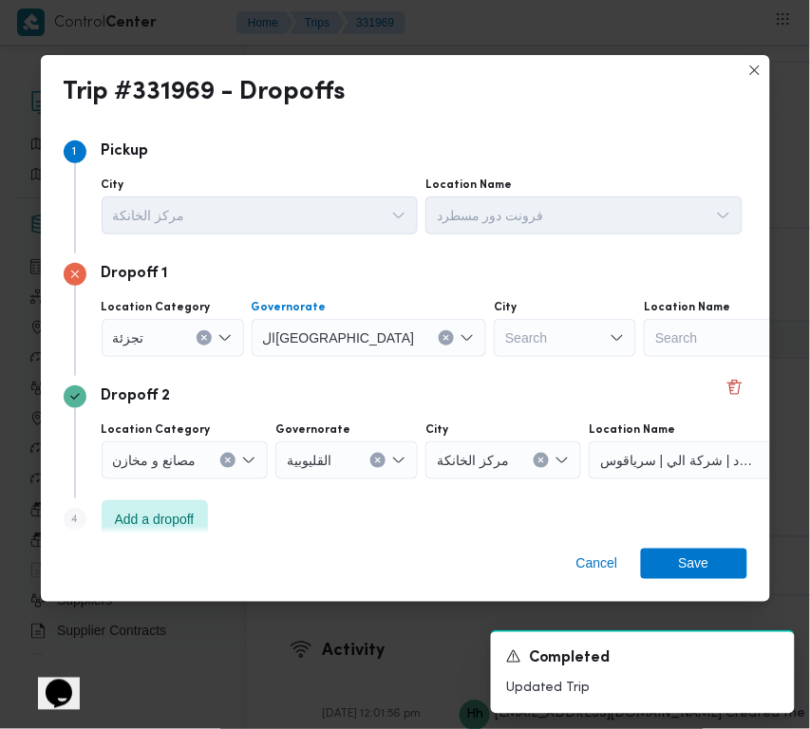
click at [494, 346] on div "Search" at bounding box center [565, 338] width 142 height 38
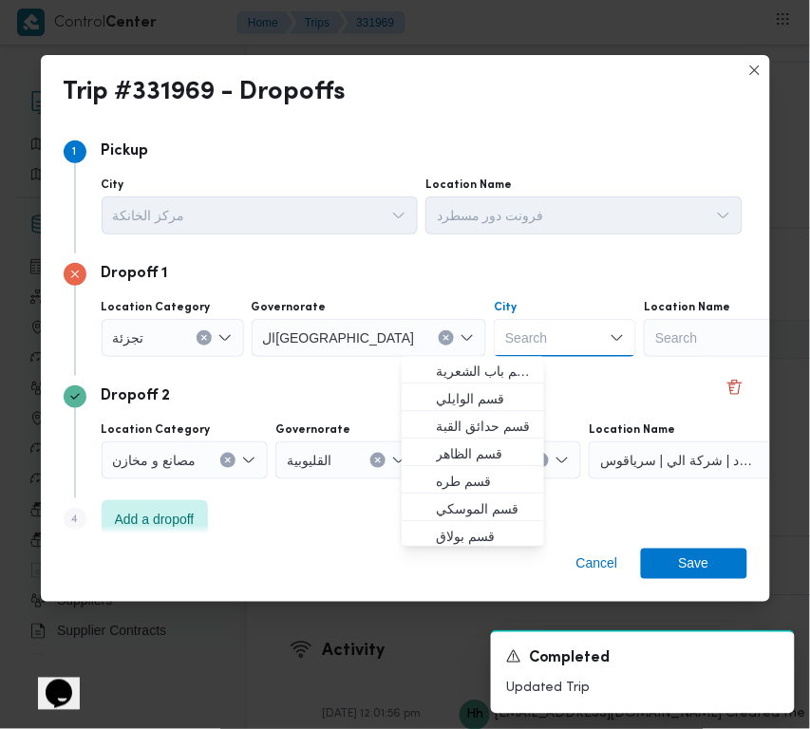
paste input "قاهرة"
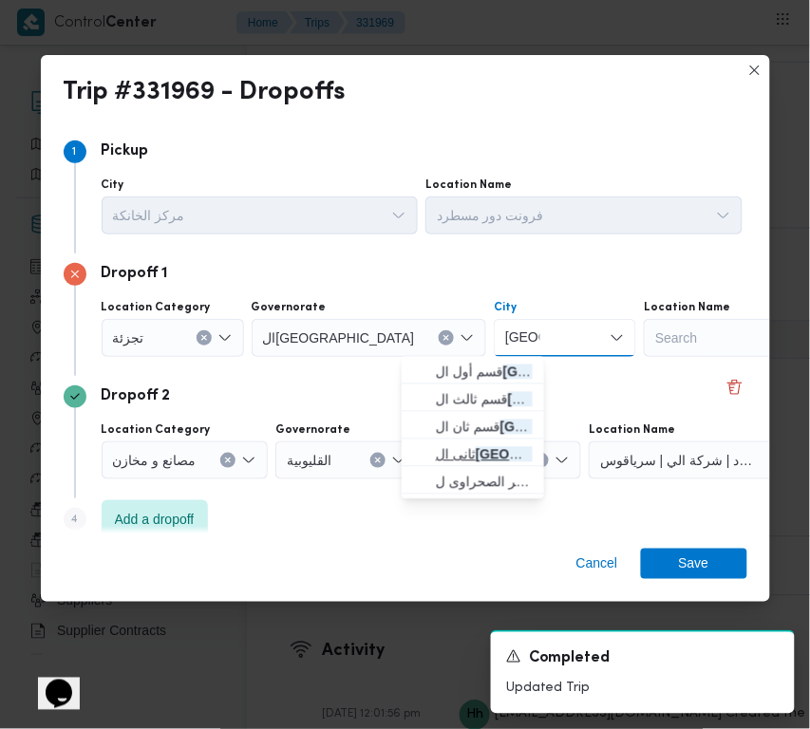
type input "قاهرة"
click at [484, 456] on mark "قاهرة" at bounding box center [547, 454] width 142 height 15
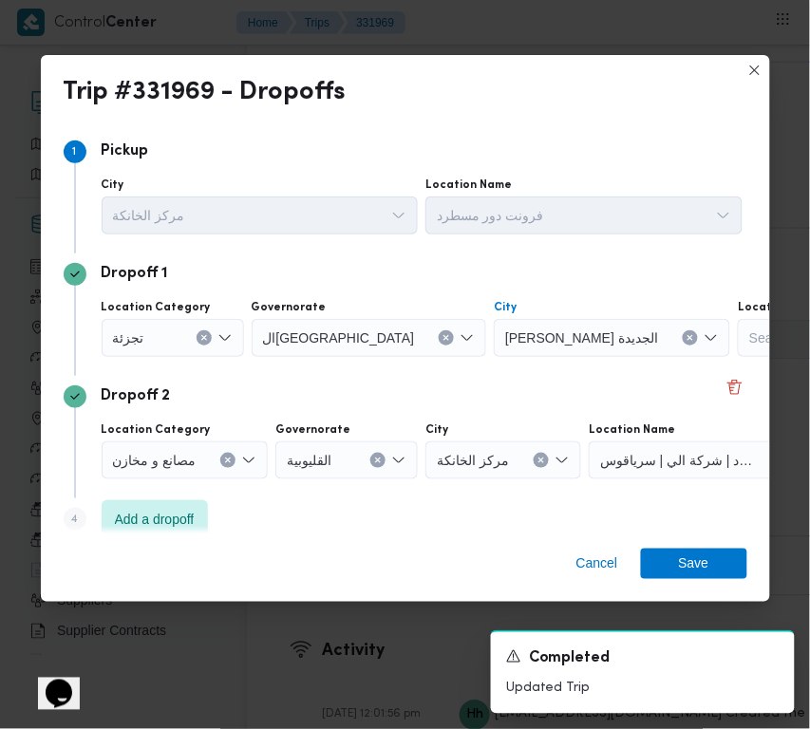
click at [489, 380] on div "Dropoff 2 Location Category مصانع و مخازن Governorate القليوبية City مركز الخان…" at bounding box center [405, 437] width 683 height 122
click at [686, 555] on span "Save" at bounding box center [694, 563] width 30 height 30
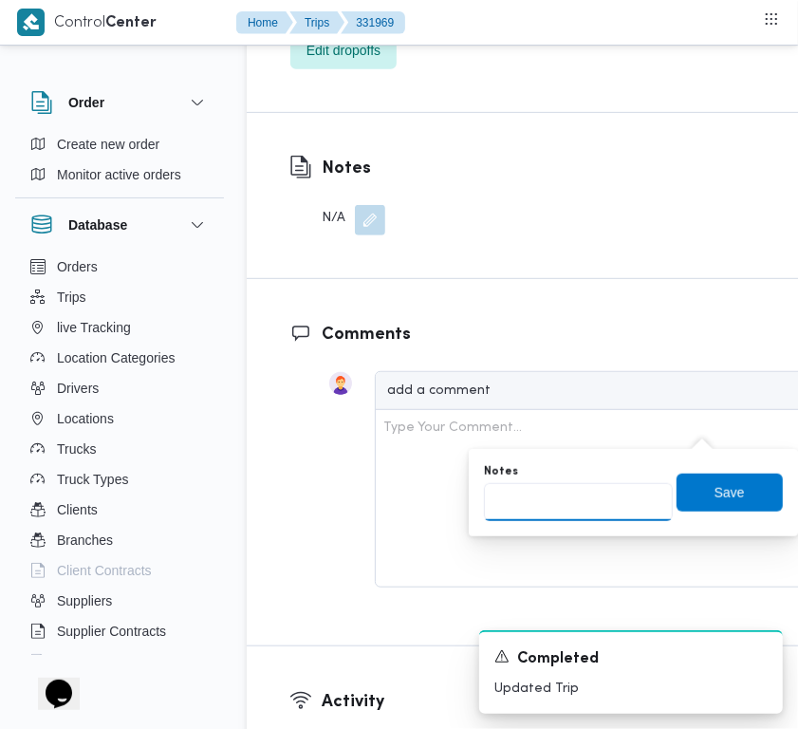
click at [593, 496] on input "Notes" at bounding box center [578, 502] width 189 height 38
paste input "الرحاب"
type input "الرحاب"
click at [717, 492] on span "Save" at bounding box center [730, 491] width 30 height 23
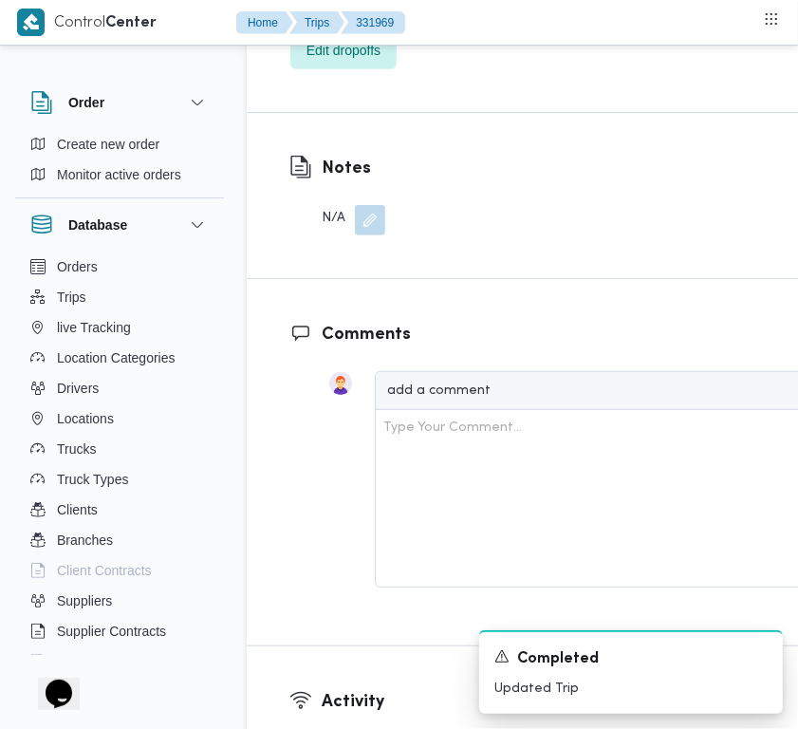
scroll to position [2905, 0]
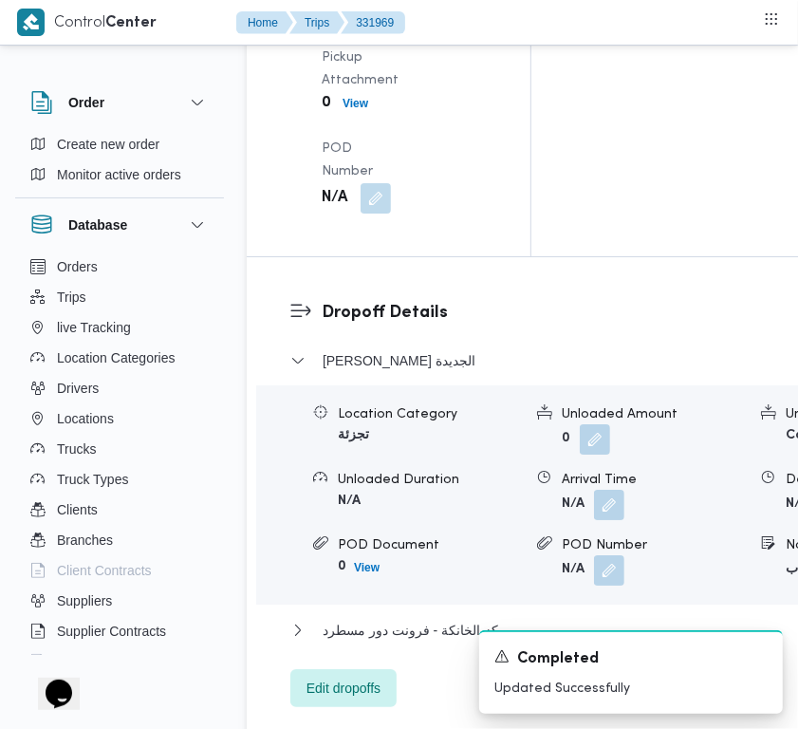
drag, startPoint x: 381, startPoint y: 207, endPoint x: 380, endPoint y: 248, distance: 40.8
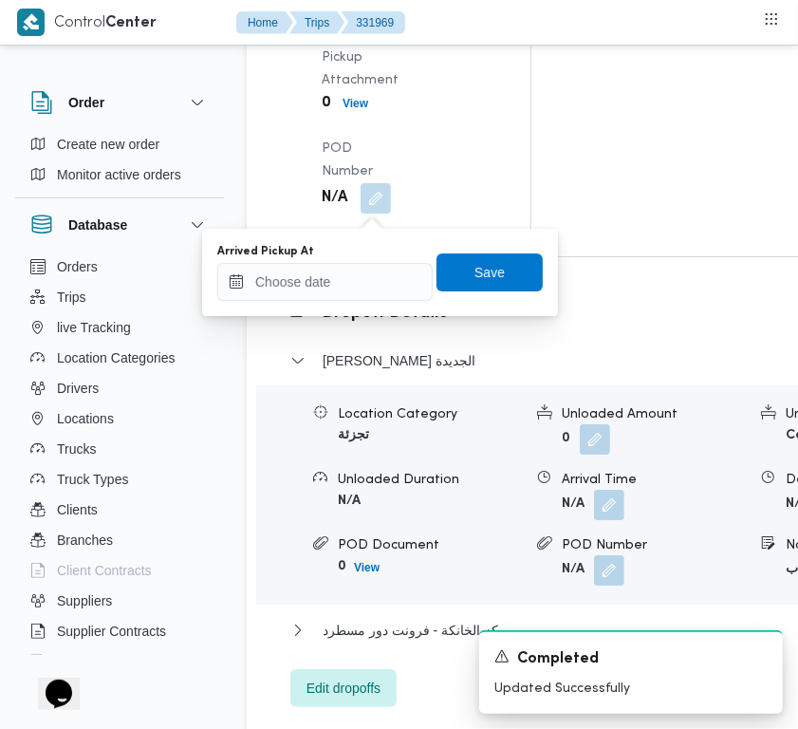
click at [420, 267] on div "Arrived Pickup At Save" at bounding box center [379, 272] width 329 height 61
click at [364, 291] on input "Arrived Pickup At" at bounding box center [324, 282] width 215 height 38
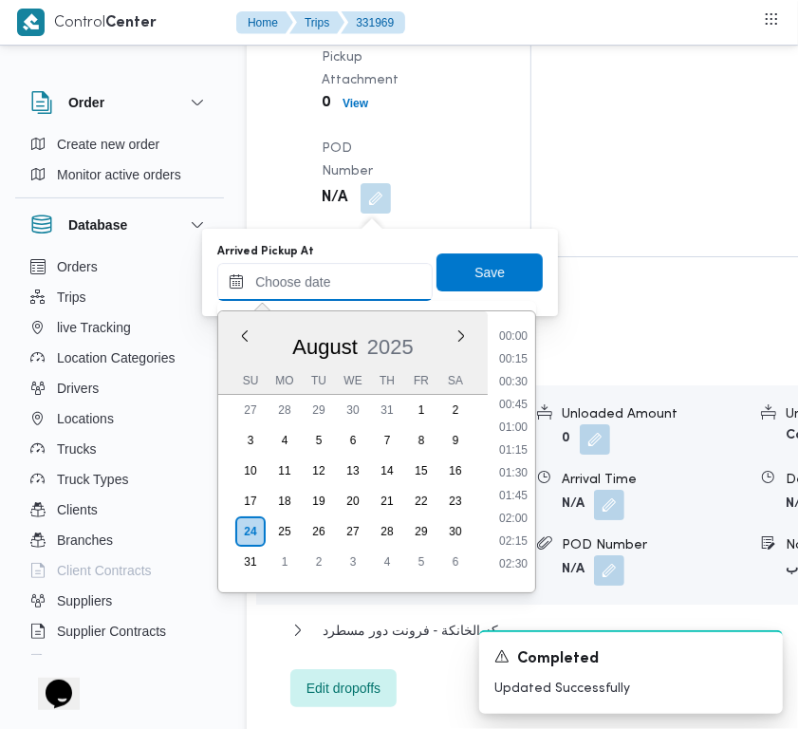
paste input "24/8/2025 7:30:00 AM"
type input "24/8/2025 7:30:00 AM"
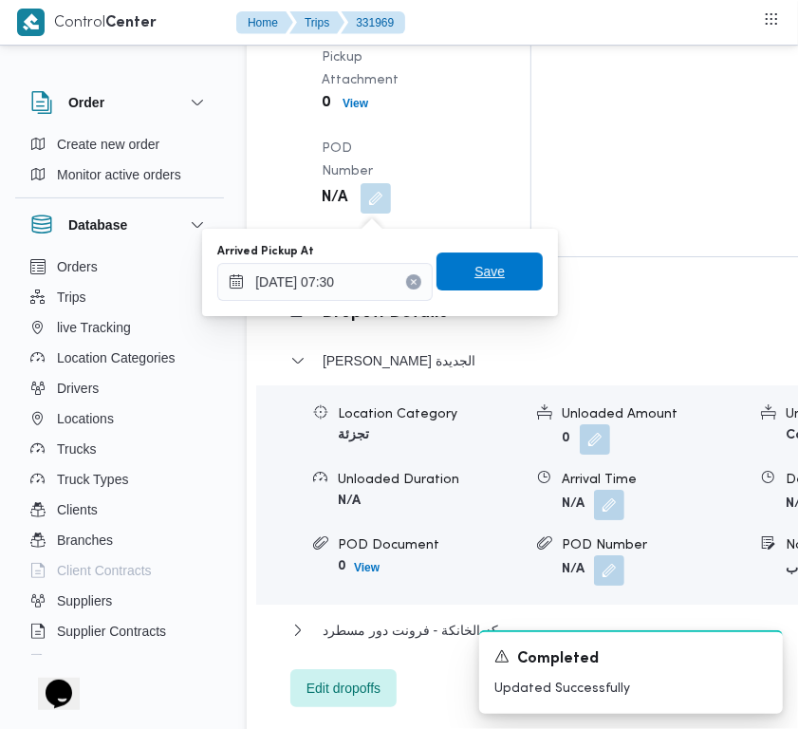
click at [482, 268] on span "Save" at bounding box center [490, 271] width 30 height 23
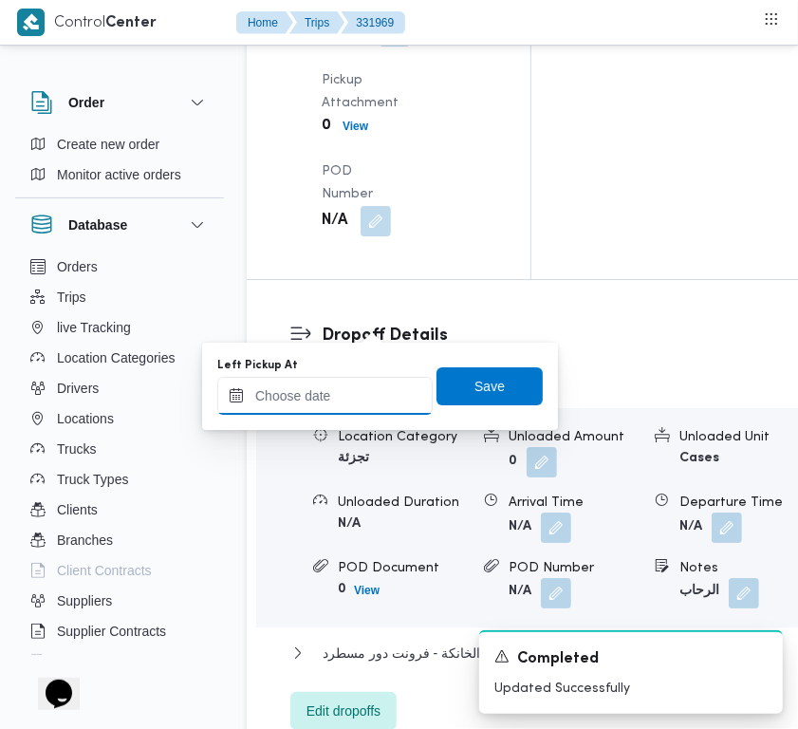
click at [330, 405] on div at bounding box center [324, 396] width 215 height 38
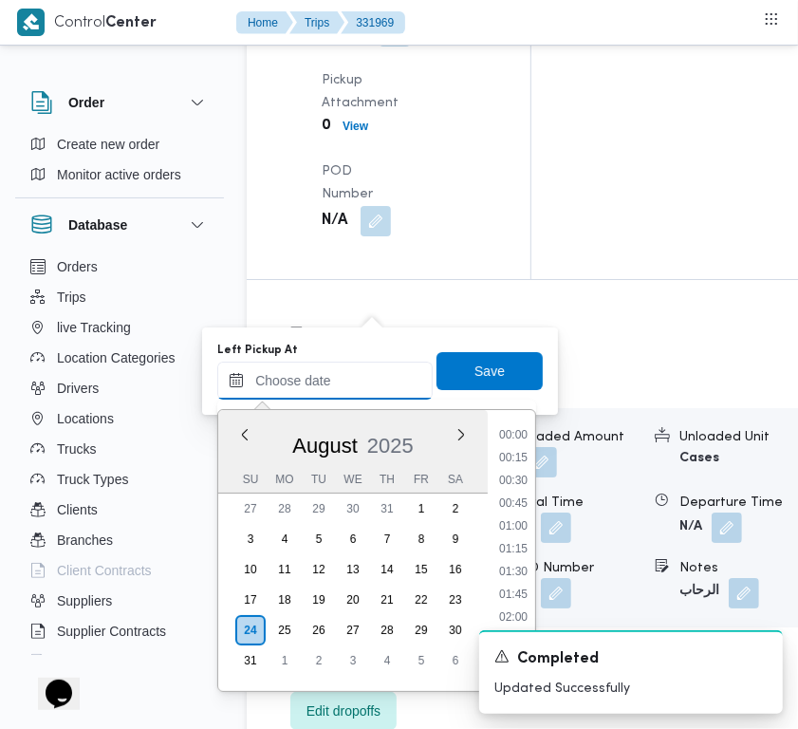
paste input "24/8/2025 7:30:00 AM"
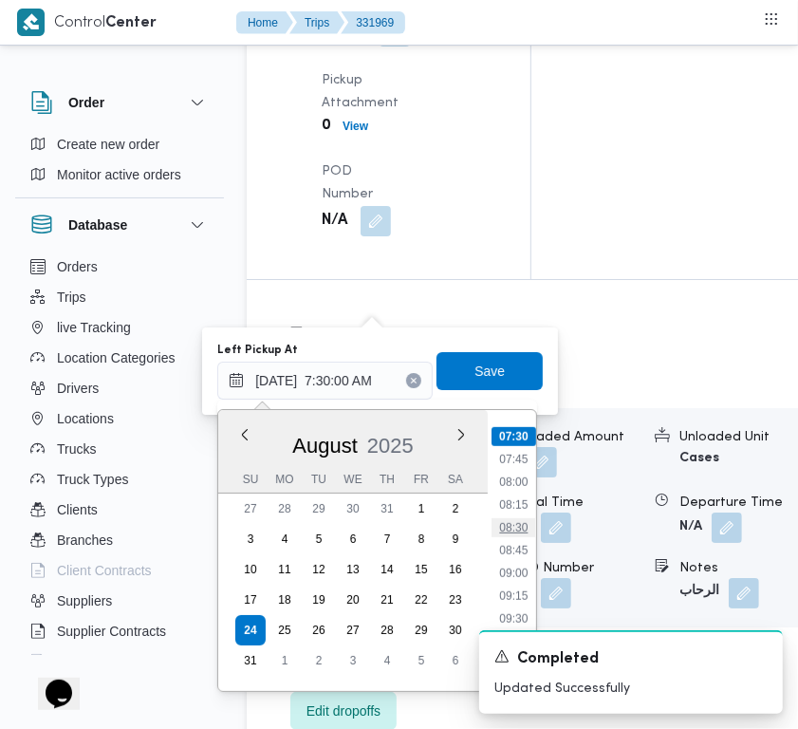
click at [522, 533] on li "08:30" at bounding box center [514, 527] width 44 height 19
type input "24/08/2025 08:30"
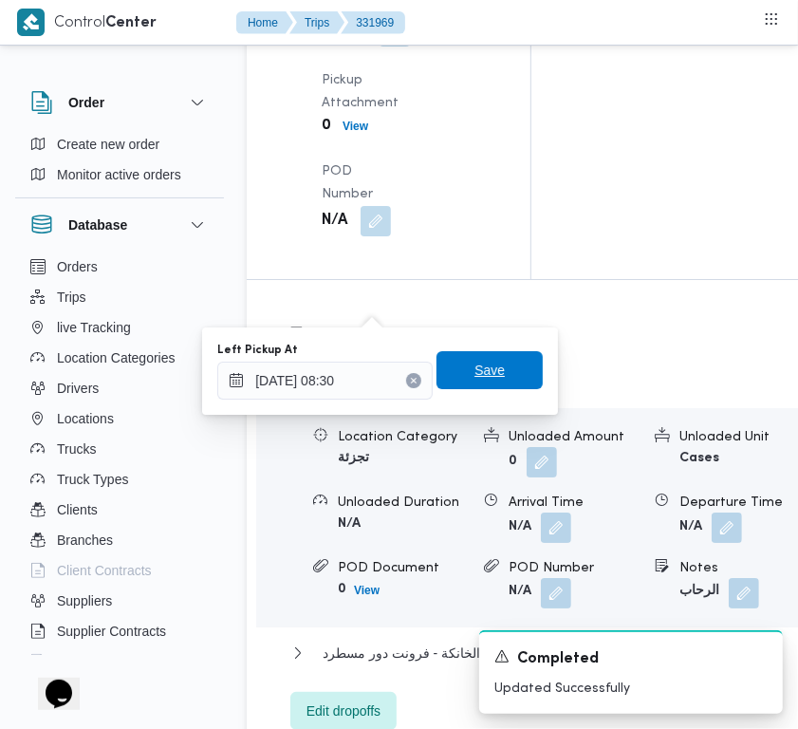
click at [482, 382] on span "Save" at bounding box center [490, 370] width 106 height 38
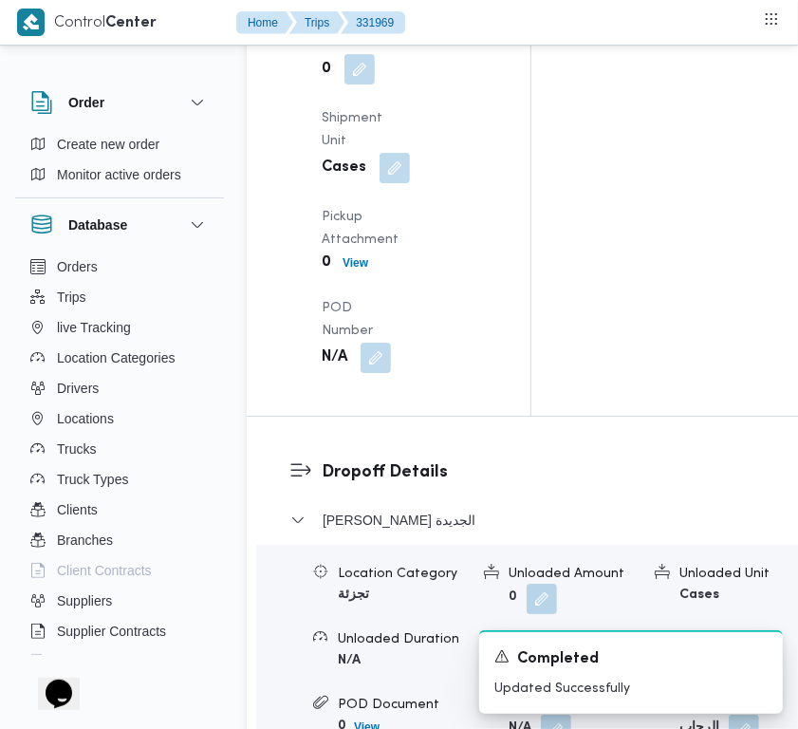
click at [468, 271] on div "Pickup Details Arrived Pickup At Sun, Aug 24, 2025 7:30 AM Left Pickup At N/A P…" at bounding box center [389, 36] width 284 height 757
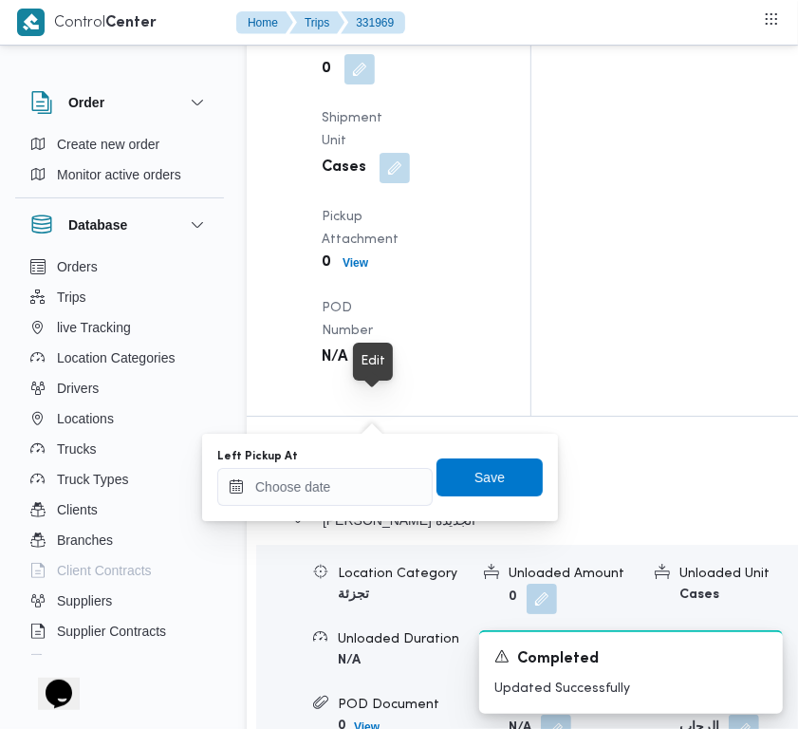
type input "24/08/2025 08:30"
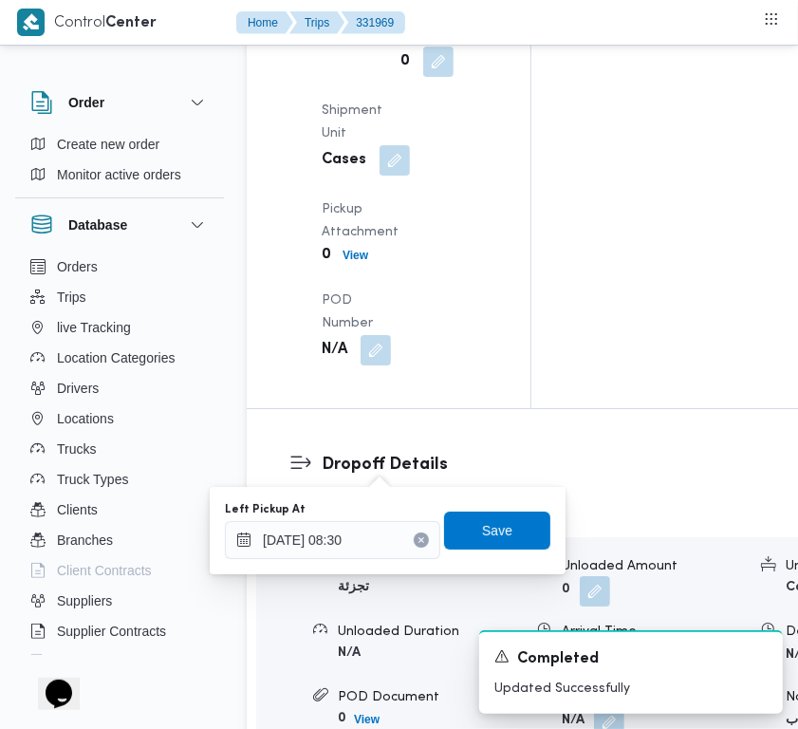
click at [468, 361] on div "Pickup Details Arrived Pickup At Sun, Aug 24, 2025 7:30 AM Left Pickup At Sun, …" at bounding box center [389, 22] width 284 height 773
click at [439, 377] on div "Arrived Pickup At Sun, Aug 24, 2025 7:30 AM Left Pickup At Sun, Aug 24, 2025 8:…" at bounding box center [404, 46] width 189 height 661
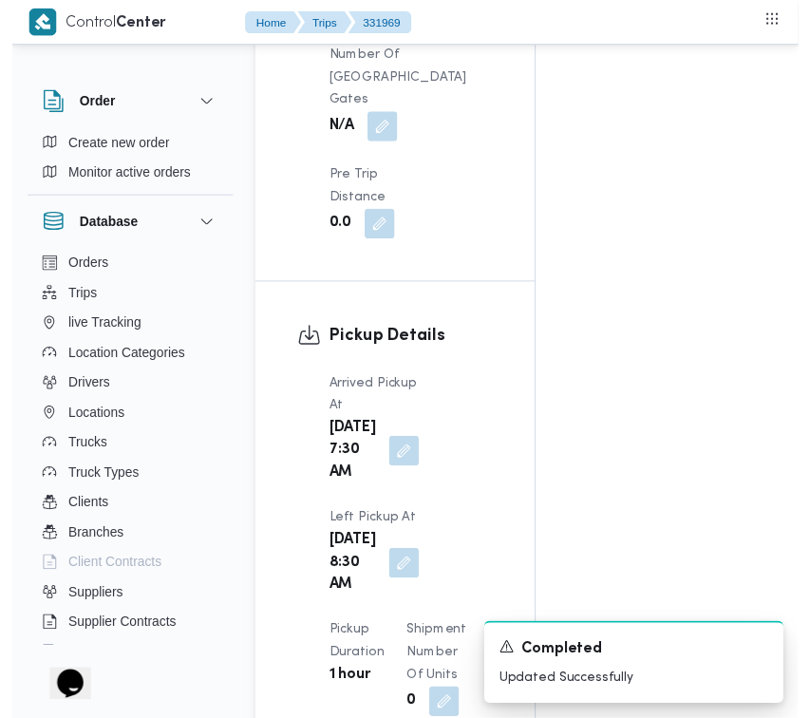
scroll to position [0, 0]
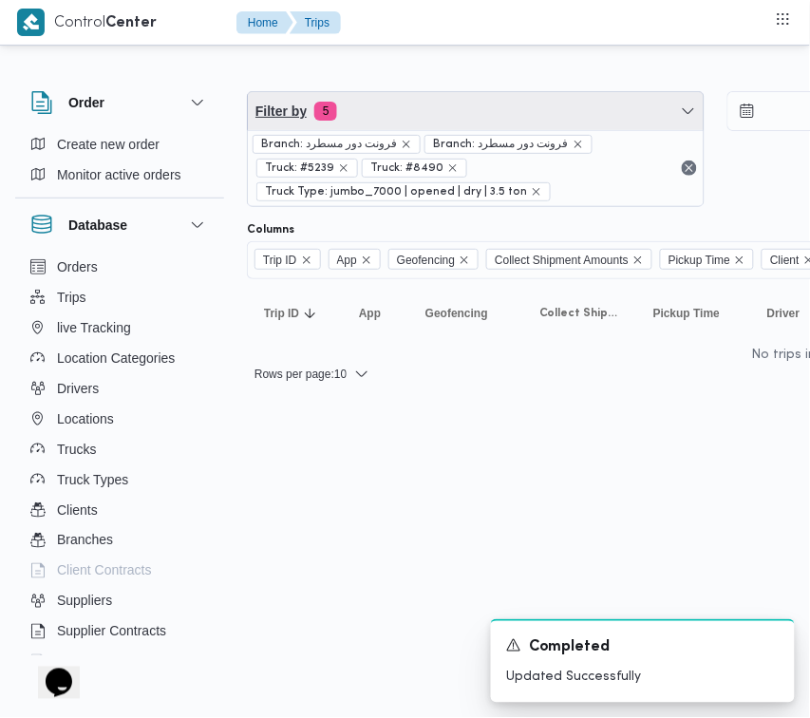
drag, startPoint x: 365, startPoint y: 111, endPoint x: 382, endPoint y: 121, distance: 18.7
click at [368, 111] on span "Filter by 5" at bounding box center [476, 111] width 456 height 38
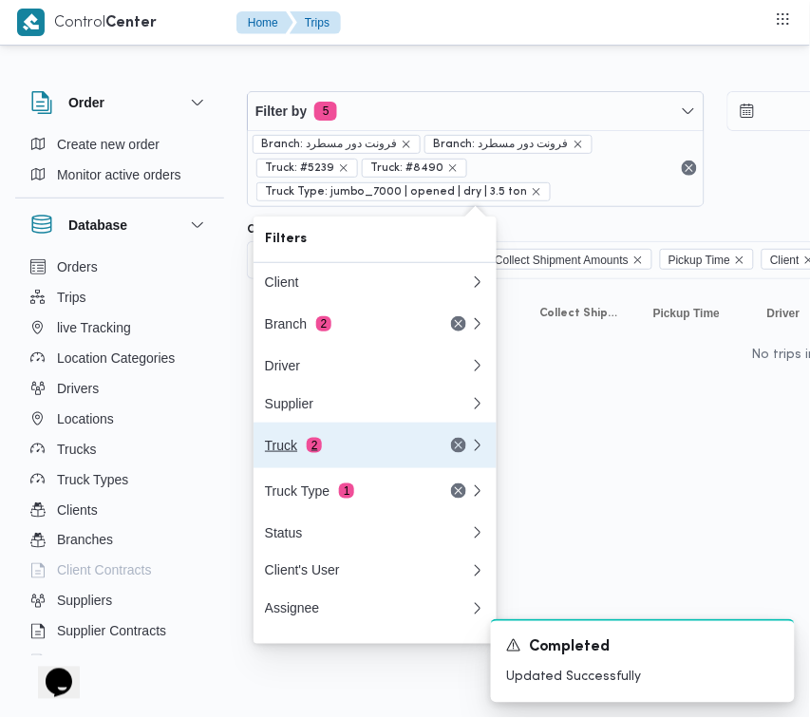
click at [363, 468] on button "Truck 2" at bounding box center [374, 445] width 243 height 46
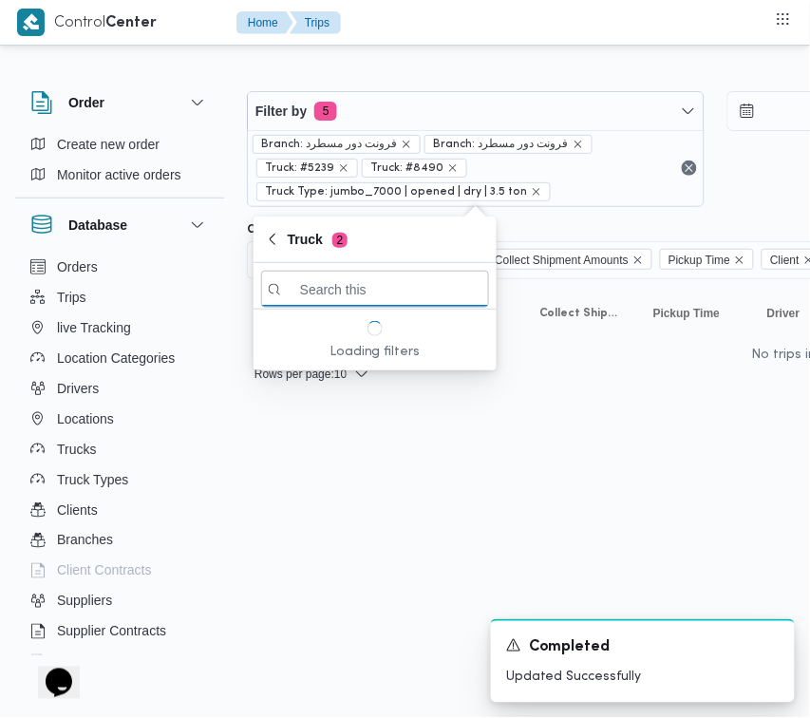
paste input "2595"
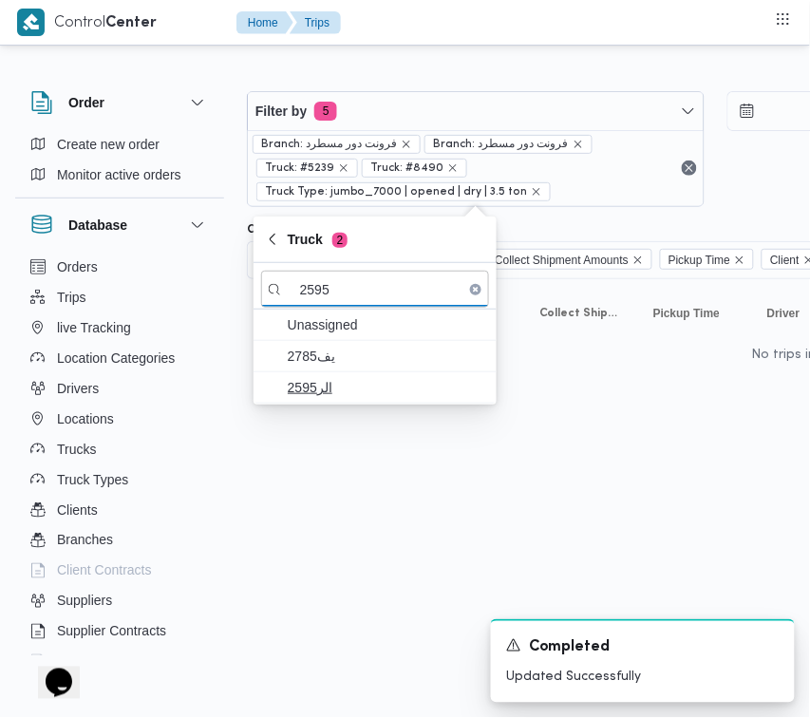
type input "2595"
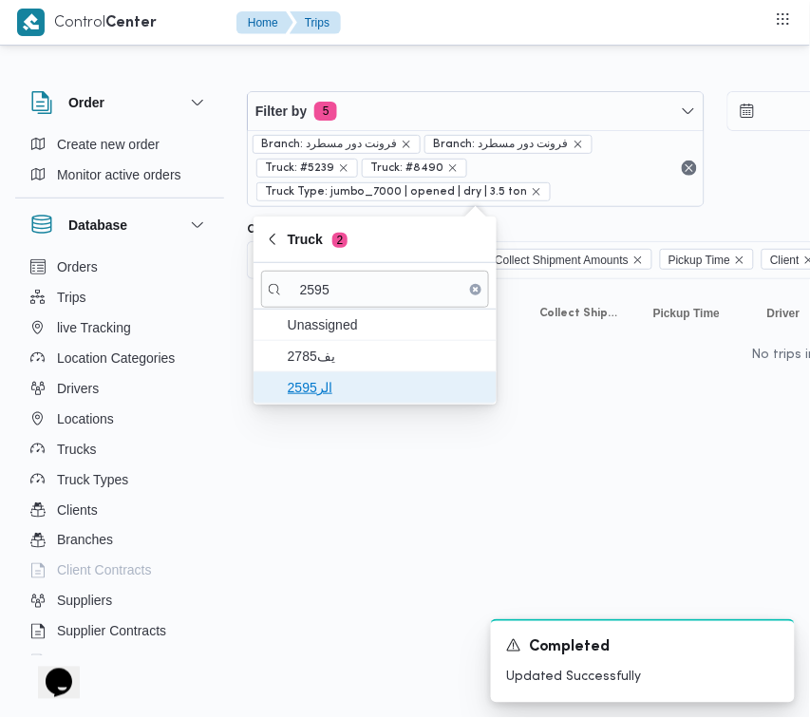
click at [302, 394] on span "الر2595" at bounding box center [386, 387] width 197 height 23
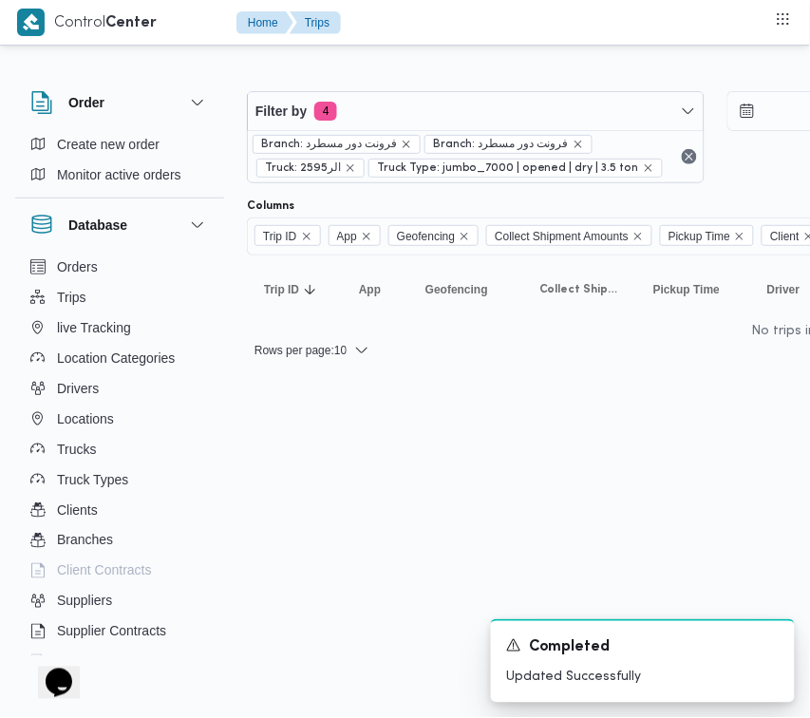
drag, startPoint x: 348, startPoint y: 717, endPoint x: 448, endPoint y: 710, distance: 99.9
click at [448, 706] on html "Control Center Home Trips Order Create new order Monitor active orders Database…" at bounding box center [405, 359] width 810 height 718
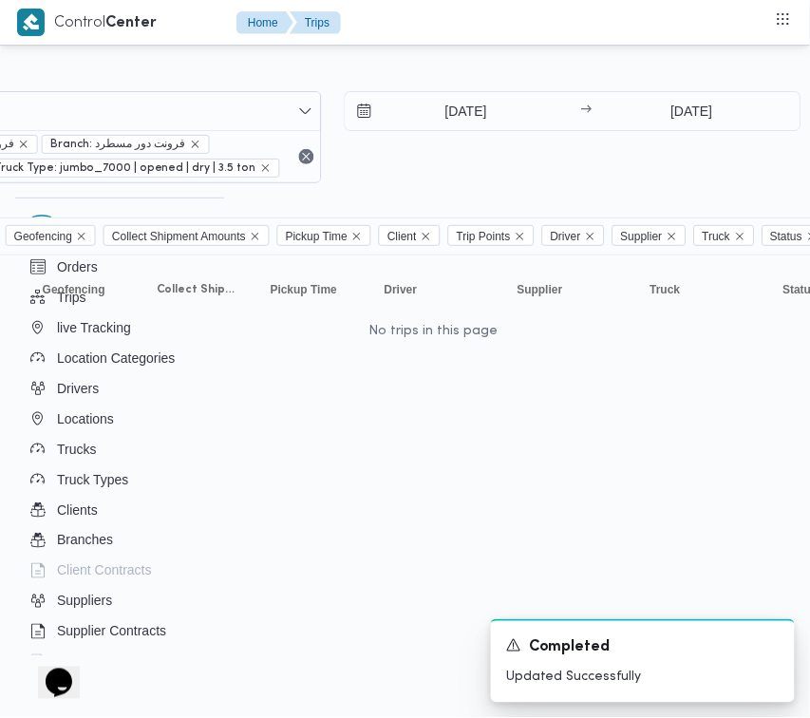
scroll to position [0, 394]
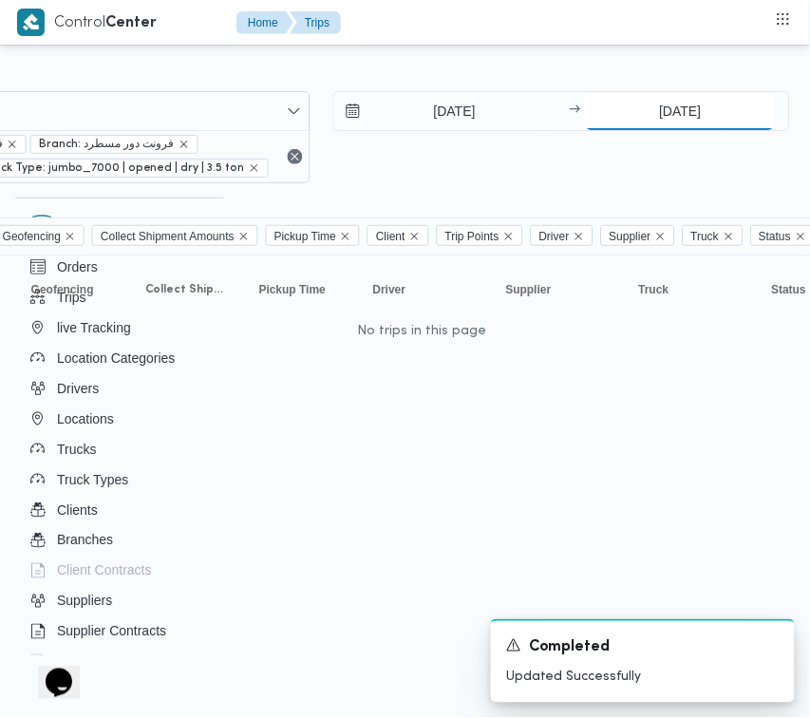
click at [628, 103] on input "24/8/2025" at bounding box center [680, 111] width 189 height 38
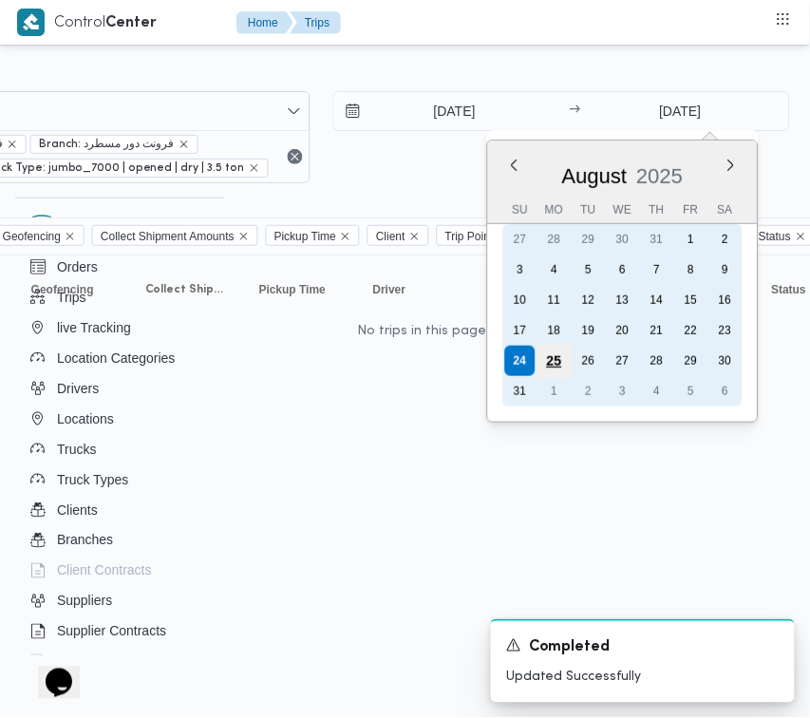
click at [561, 357] on div "25" at bounding box center [554, 361] width 36 height 36
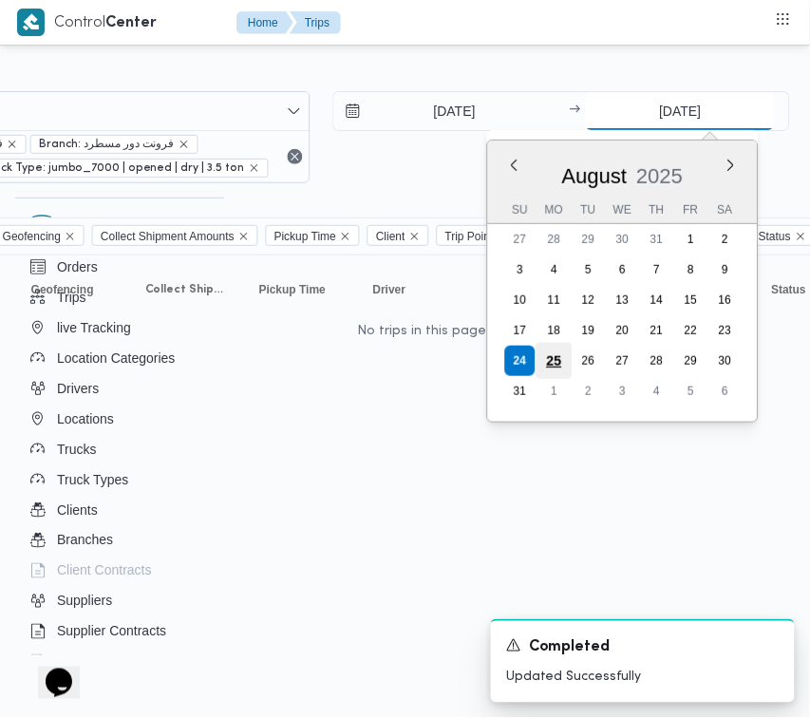
type input "25/8/2025"
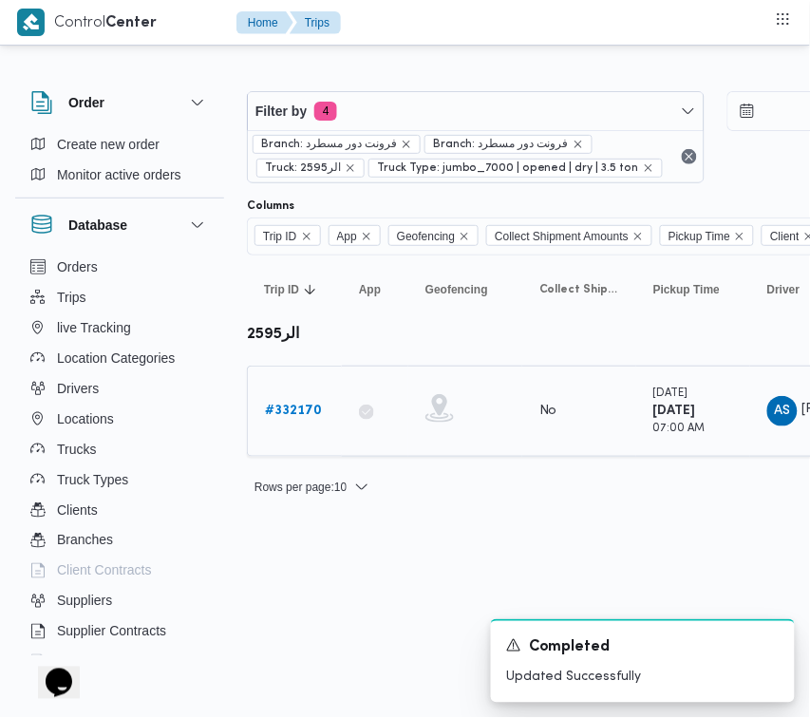
click at [299, 409] on b "# 332170" at bounding box center [293, 410] width 57 height 12
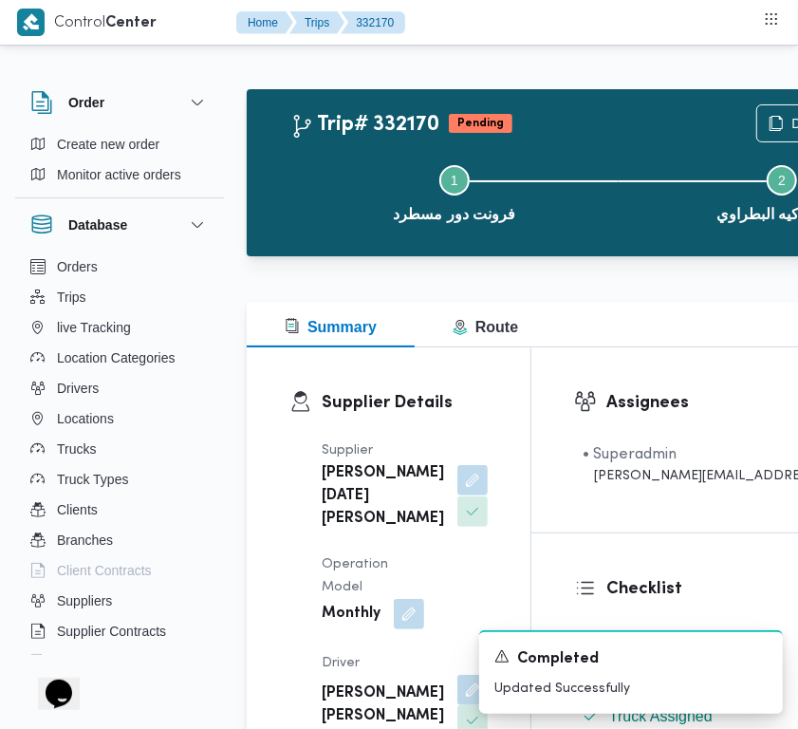
click at [458, 495] on button "button" at bounding box center [473, 480] width 30 height 30
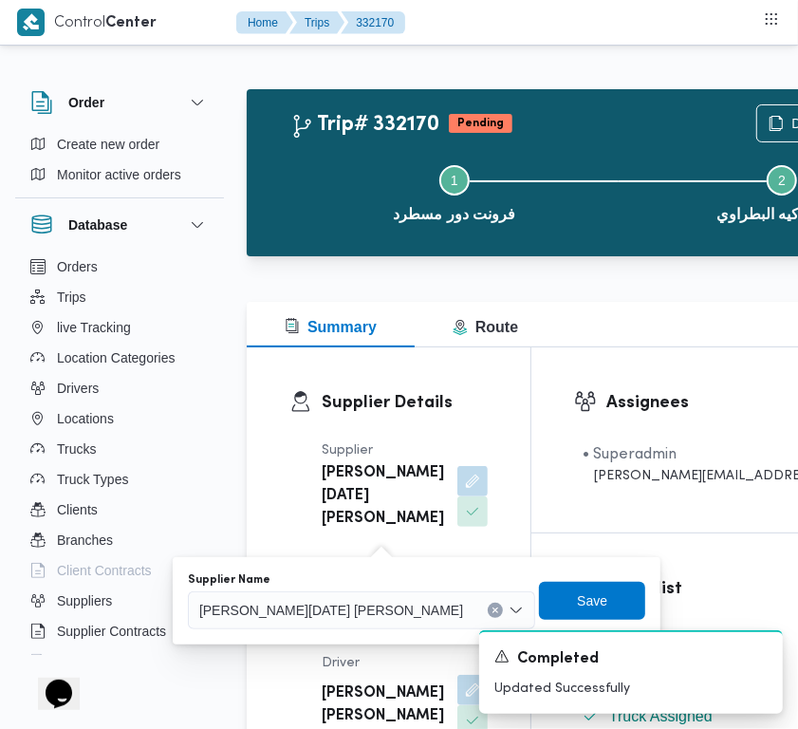
click at [410, 443] on div "Supplier ابراهيم رمضان ابراهيم عثمان ابوباشا Operation Model Monthly Driver علي…" at bounding box center [404, 697] width 189 height 539
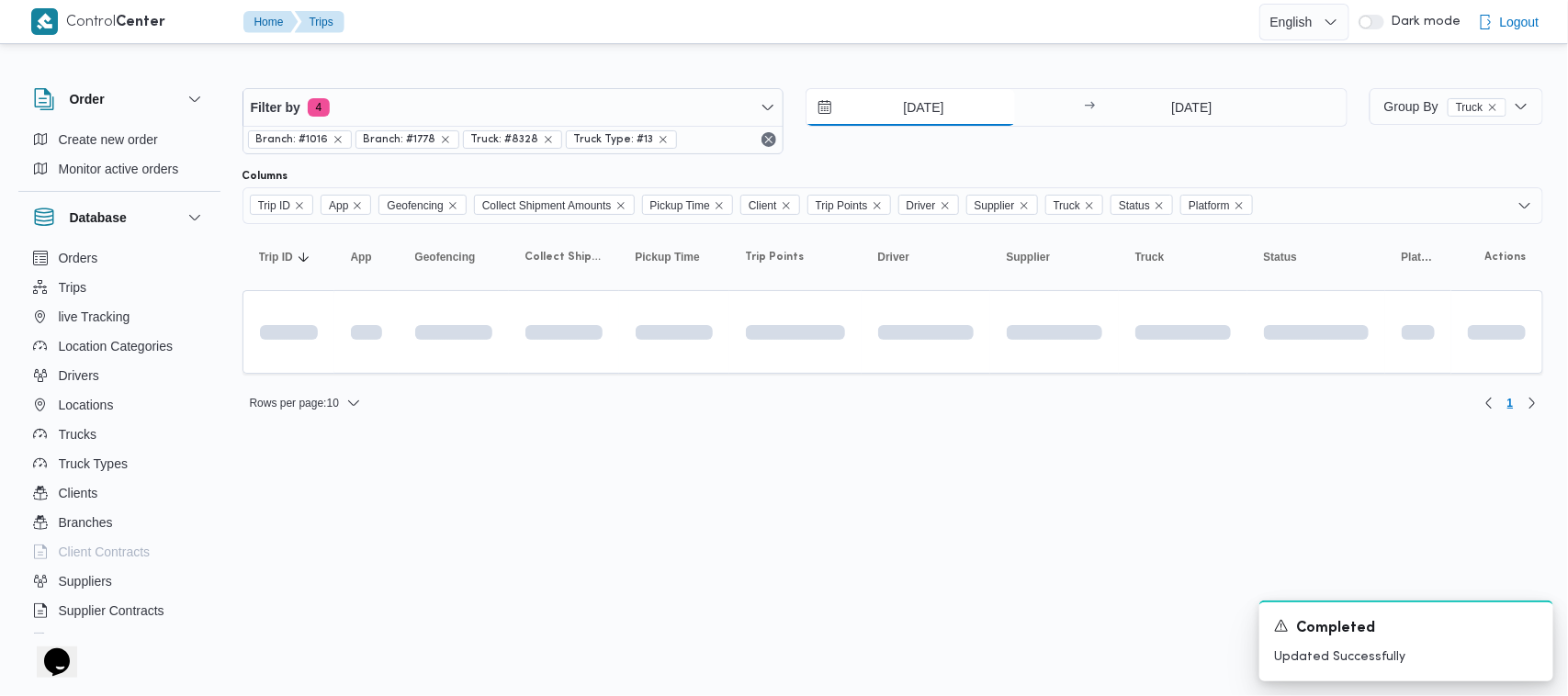
click at [799, 101] on input "24/8/2025" at bounding box center [910, 107] width 208 height 37
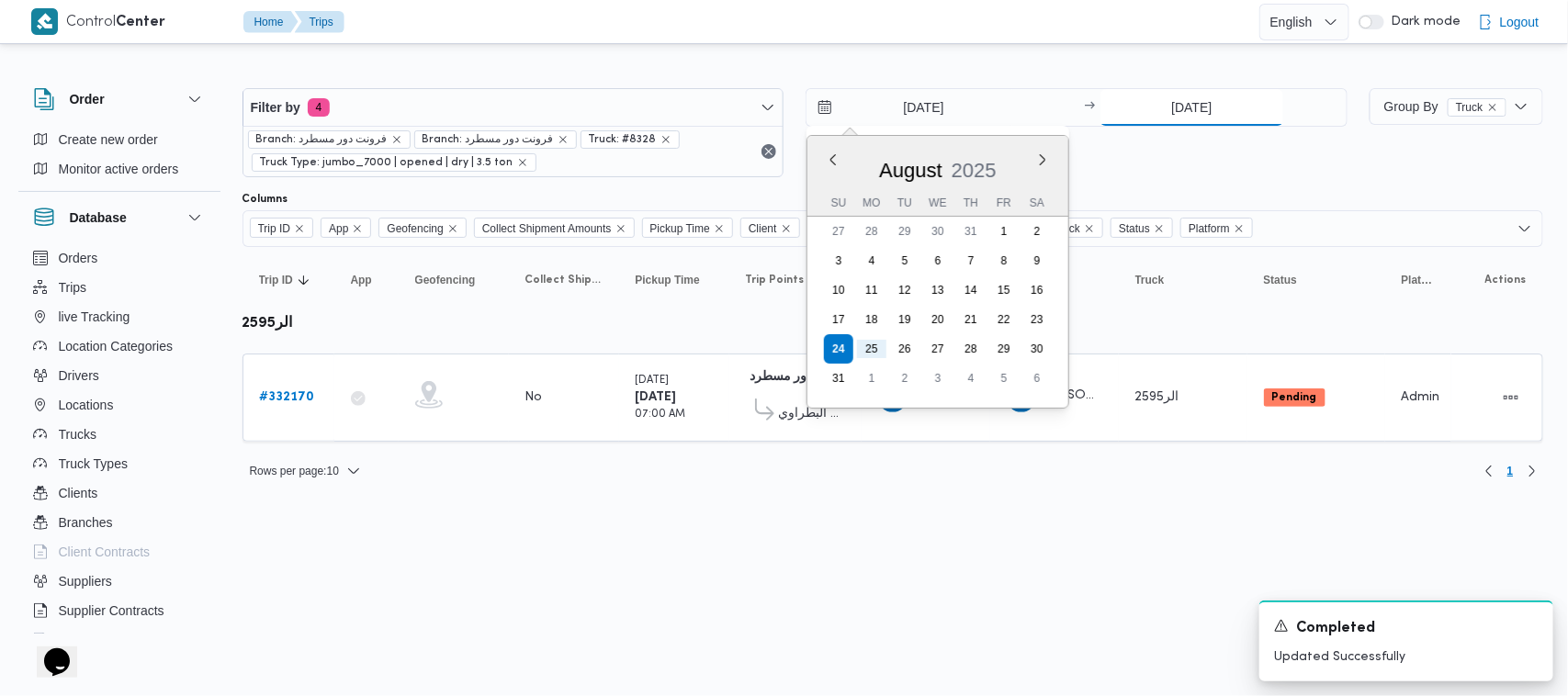
click at [799, 93] on input "25/8/2025" at bounding box center [1191, 107] width 183 height 37
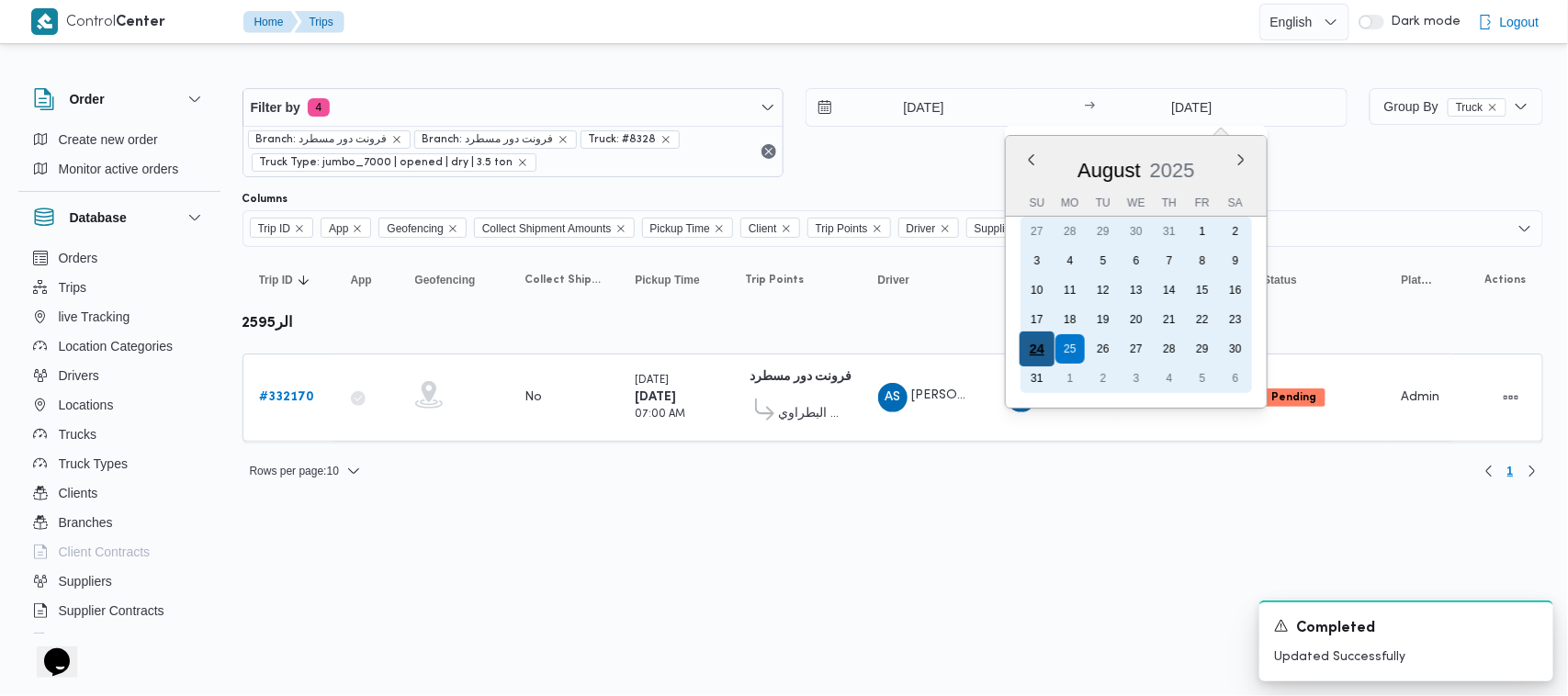
click at [799, 340] on div "24" at bounding box center [1038, 349] width 35 height 35
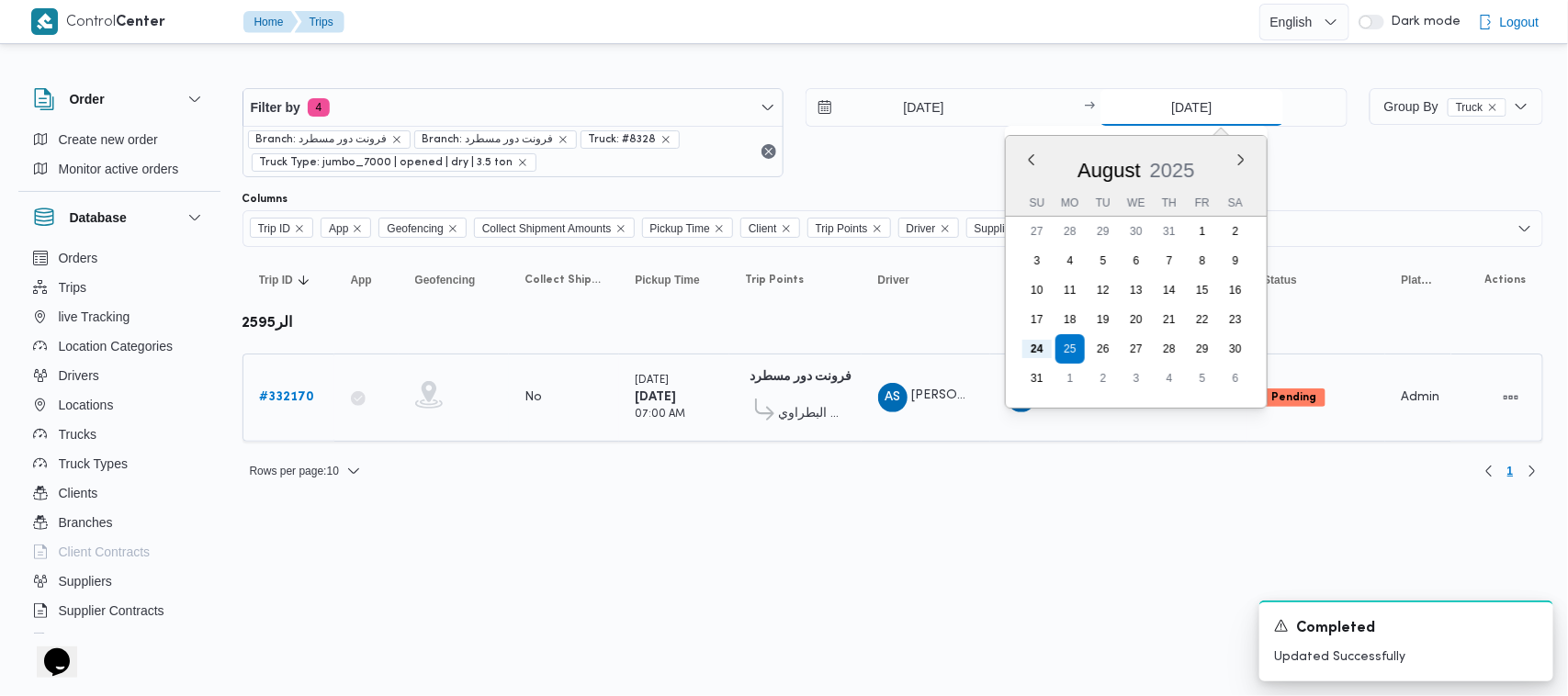
type input "24/8/2025"
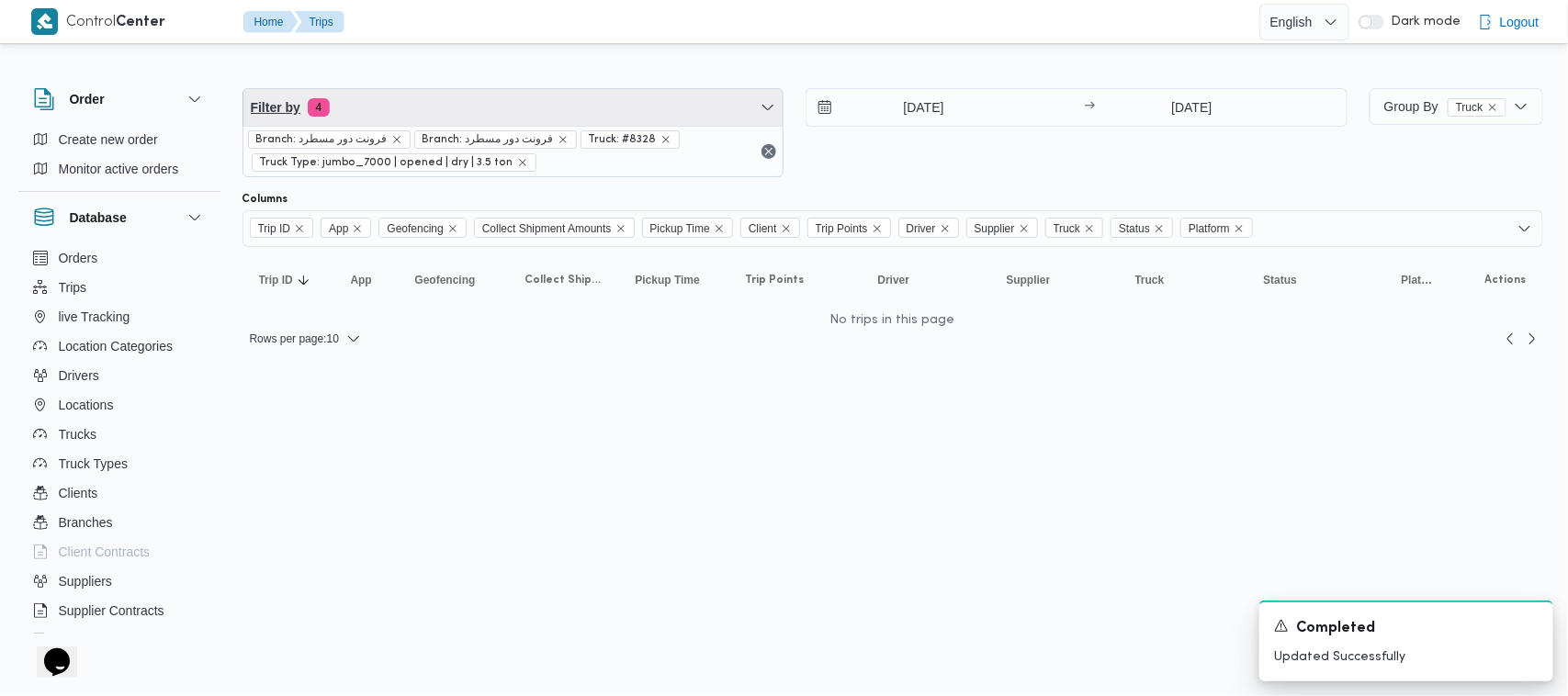
drag, startPoint x: 618, startPoint y: 106, endPoint x: 649, endPoint y: 107, distance: 31.0
click at [617, 106] on span "Filter by 4" at bounding box center [514, 107] width 540 height 37
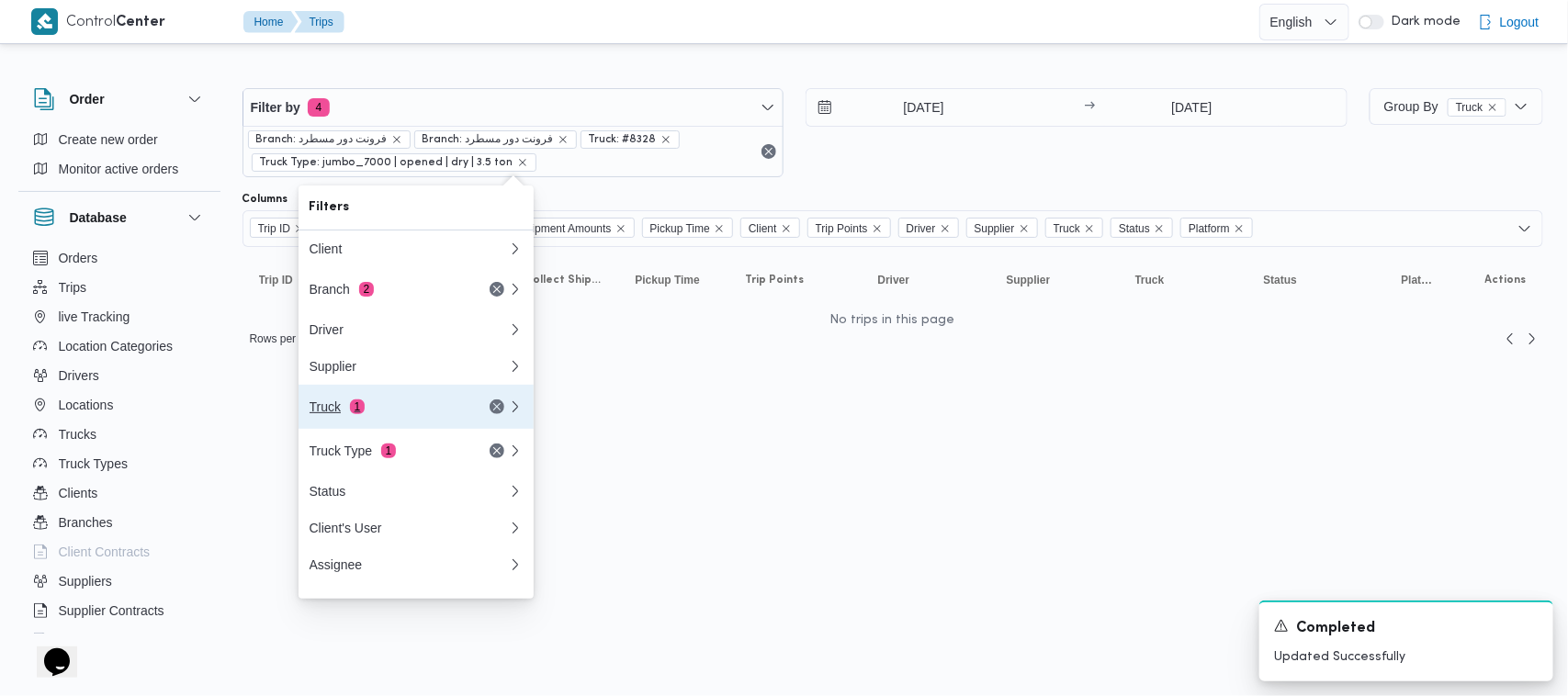
click at [360, 414] on span "1" at bounding box center [357, 407] width 15 height 15
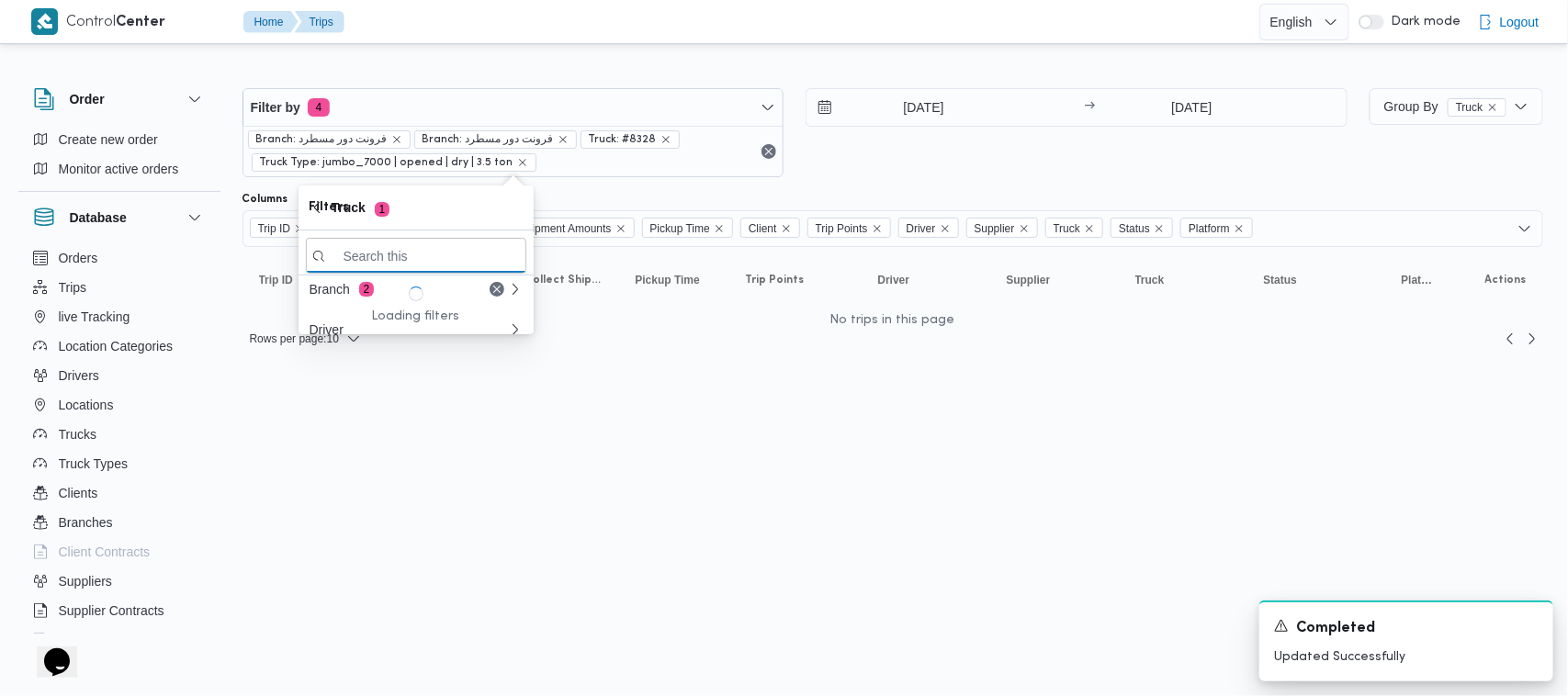
paste input "1676"
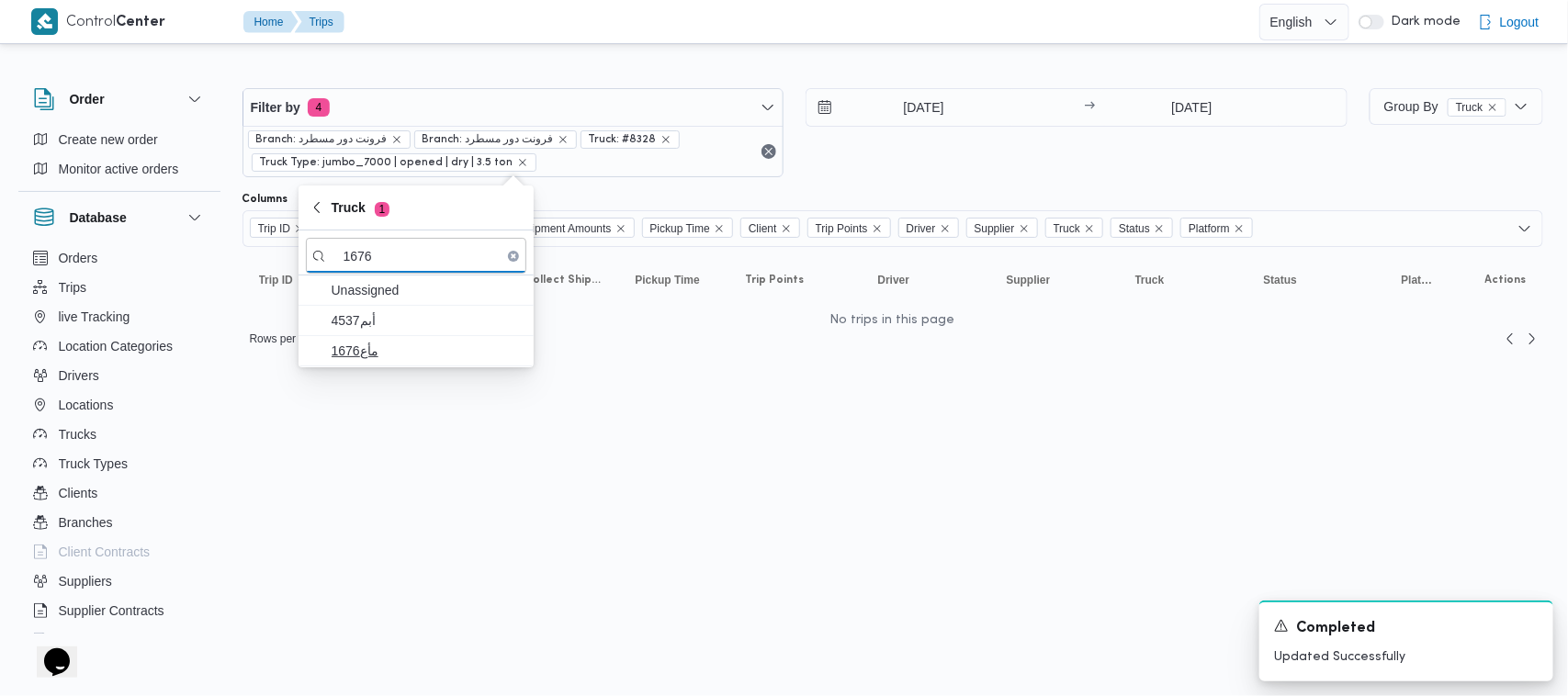
type input "1676"
click at [374, 350] on span "مأع1676" at bounding box center [427, 350] width 191 height 22
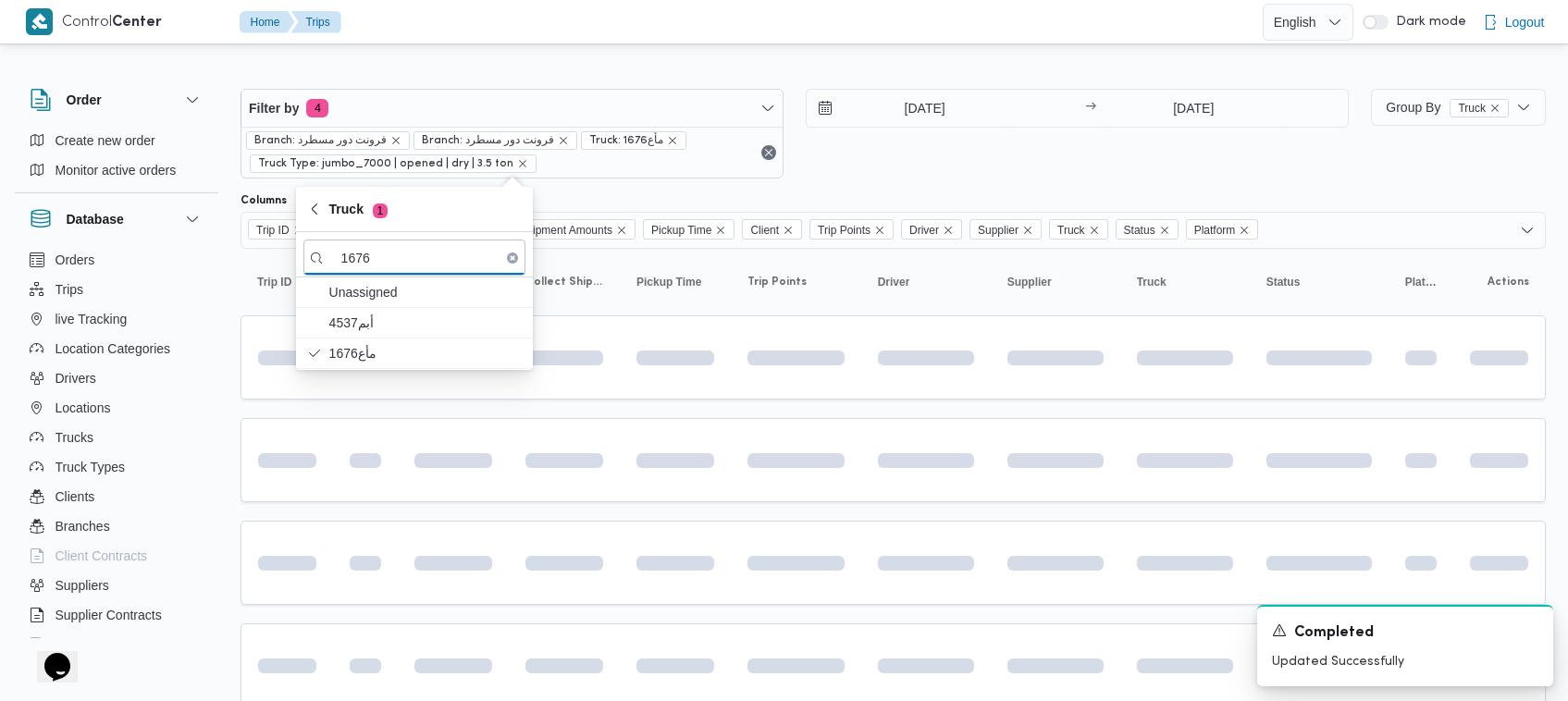
click at [805, 169] on div "24/8/2025 → 24/8/2025" at bounding box center [1077, 134] width 543 height 90
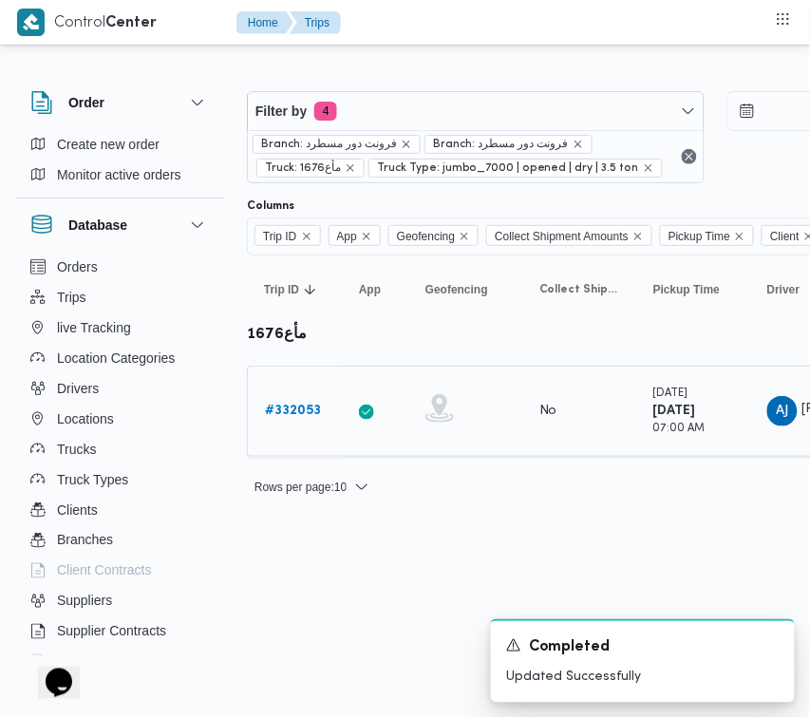
click at [299, 404] on b "# 332053" at bounding box center [293, 410] width 56 height 12
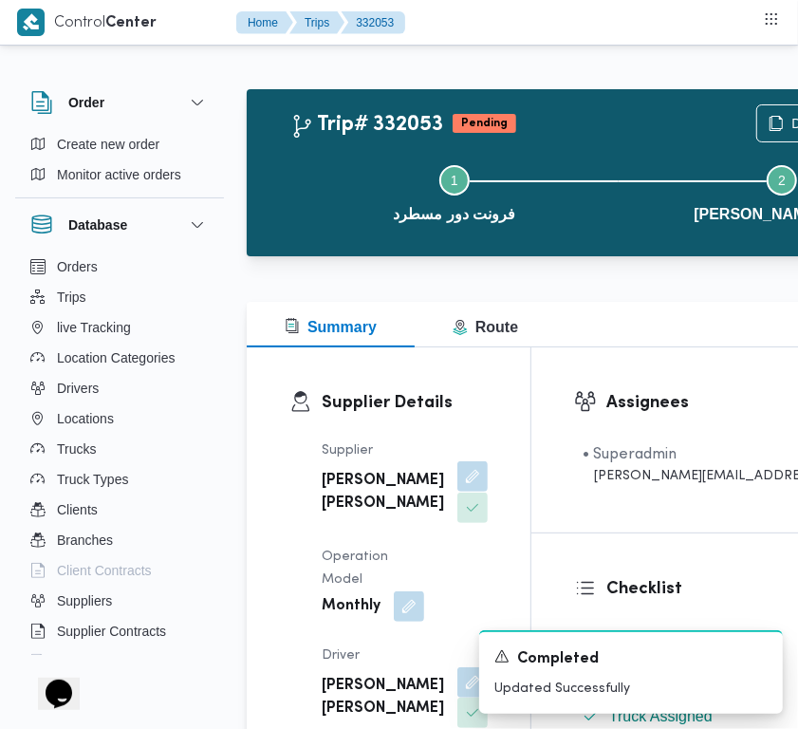
click at [458, 492] on button "button" at bounding box center [473, 476] width 30 height 30
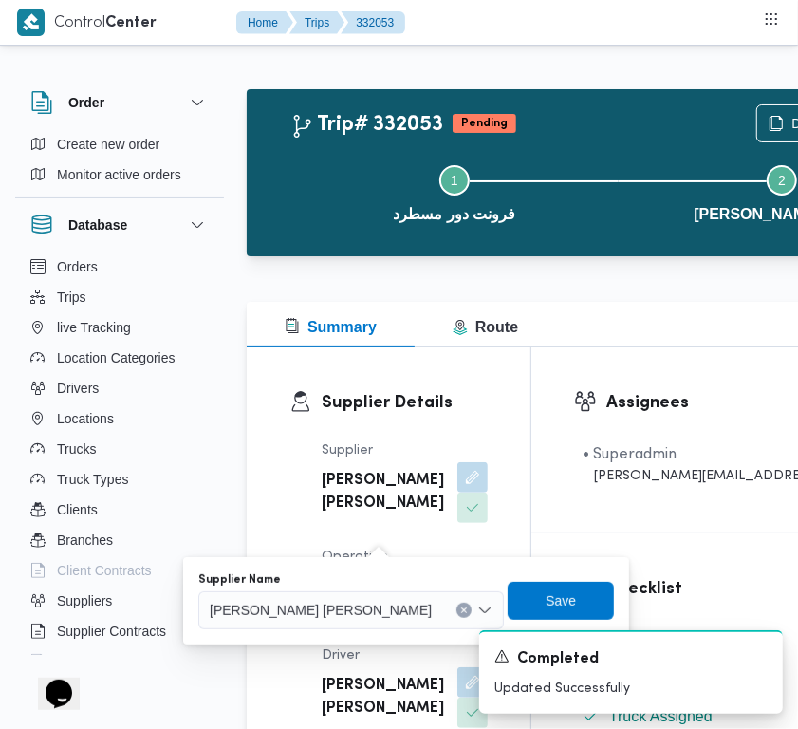
click at [345, 625] on div "محمد هاني محمد جوده محمود" at bounding box center [351, 610] width 306 height 38
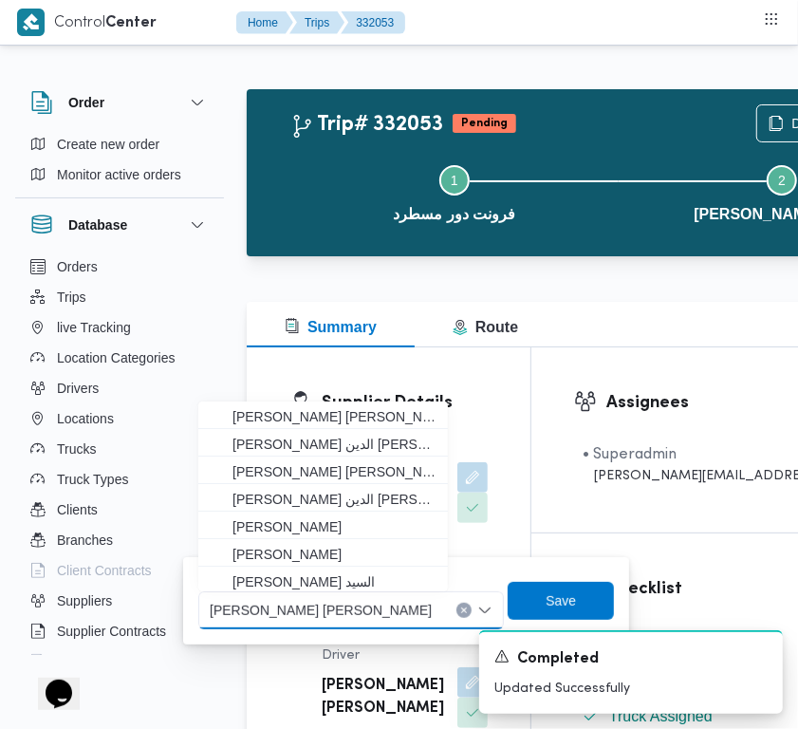
paste input "طارق عبدالنبي"
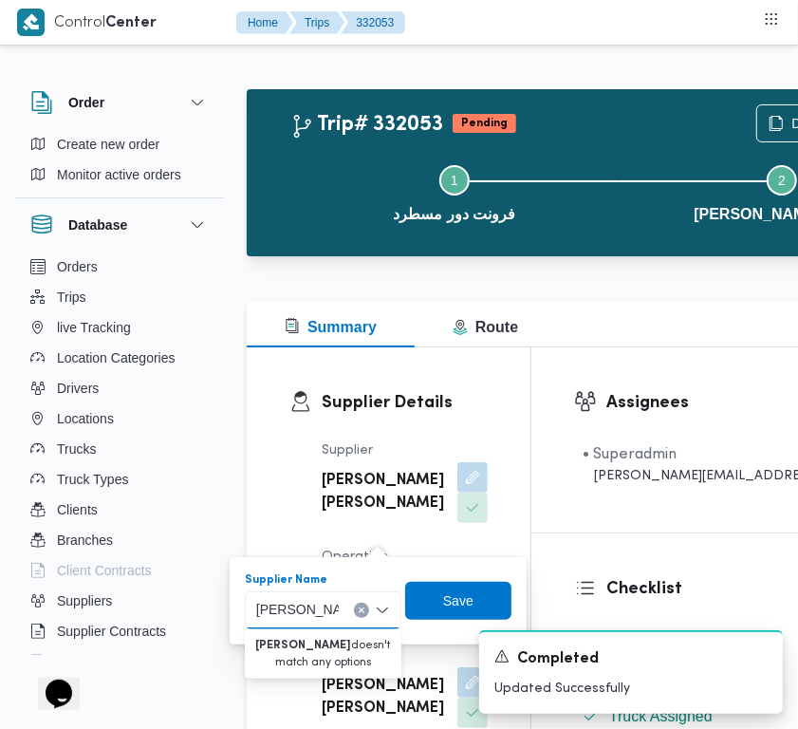
drag, startPoint x: 290, startPoint y: 606, endPoint x: 247, endPoint y: 603, distance: 43.8
click at [247, 603] on div "طارق عبدالنبي طارق عبدالنبي Combo box. Selected. طارق عبدالنبي. Selected. محمد …" at bounding box center [323, 610] width 157 height 38
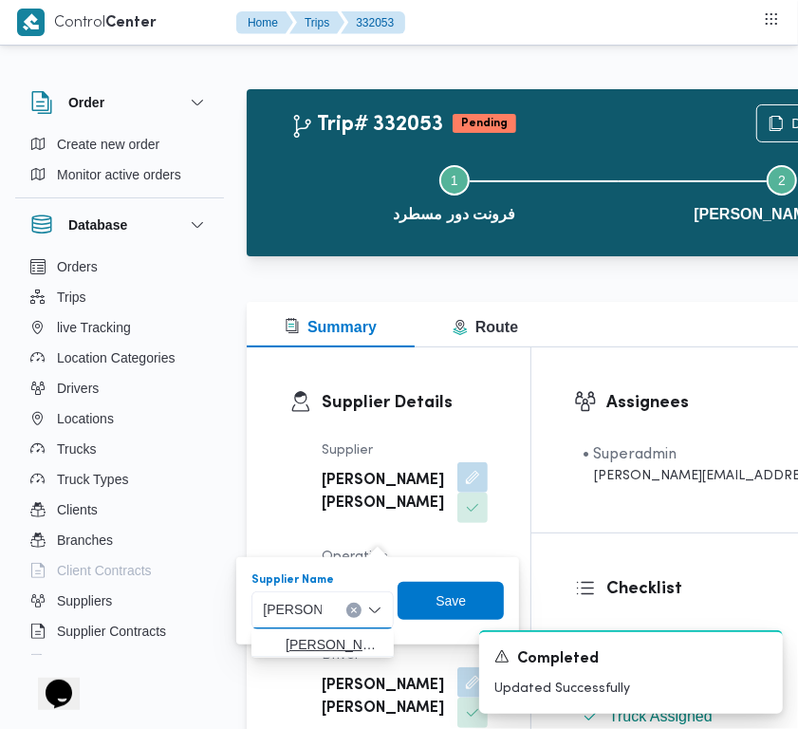
type input "طارق عب"
click at [308, 637] on span "طارق عبدالنبى على جبل" at bounding box center [334, 644] width 97 height 23
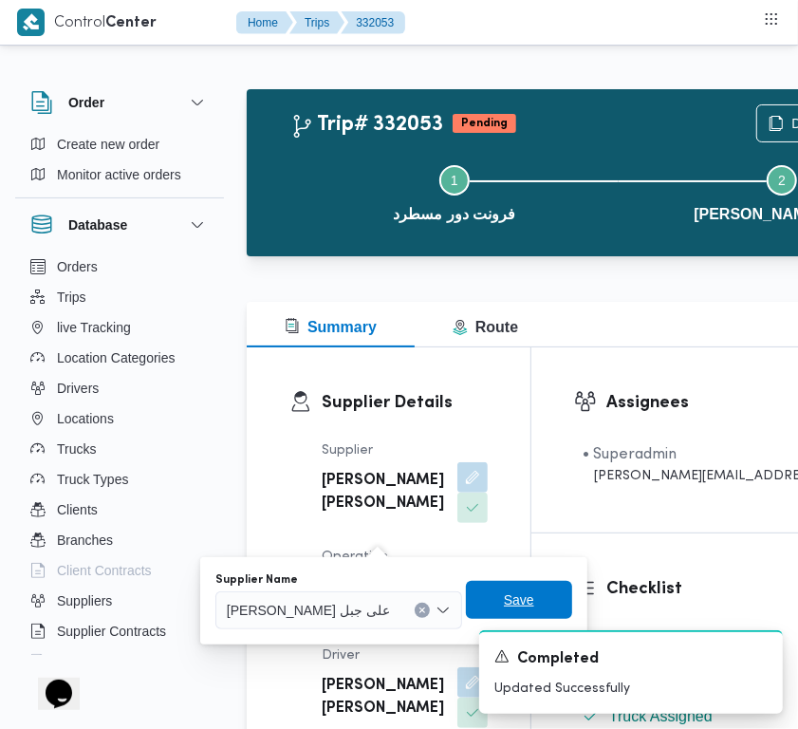
click at [466, 604] on span "Save" at bounding box center [519, 600] width 106 height 38
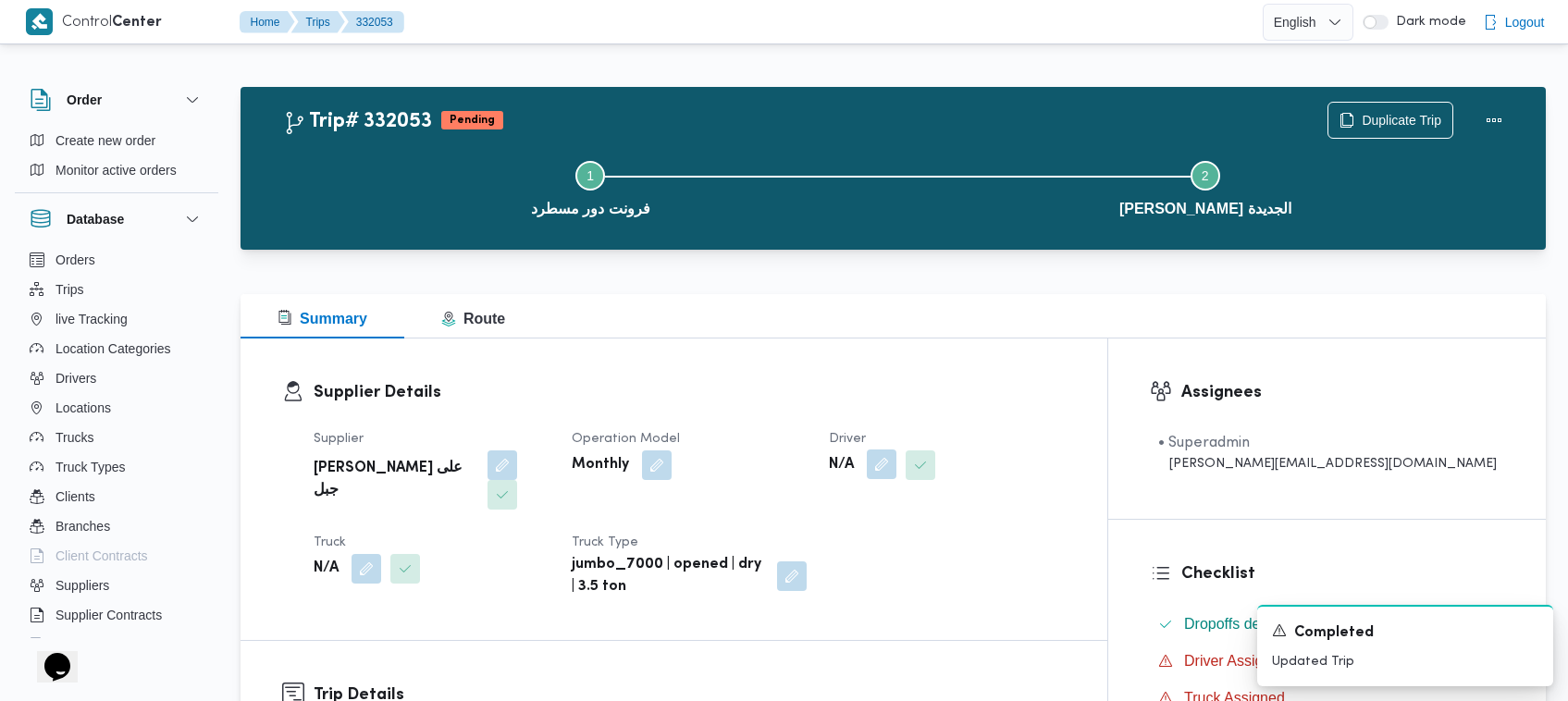
click at [805, 455] on button "button" at bounding box center [881, 464] width 29 height 29
click at [805, 543] on div "Search" at bounding box center [918, 539] width 138 height 37
paste input "طارق عبدالنبي"
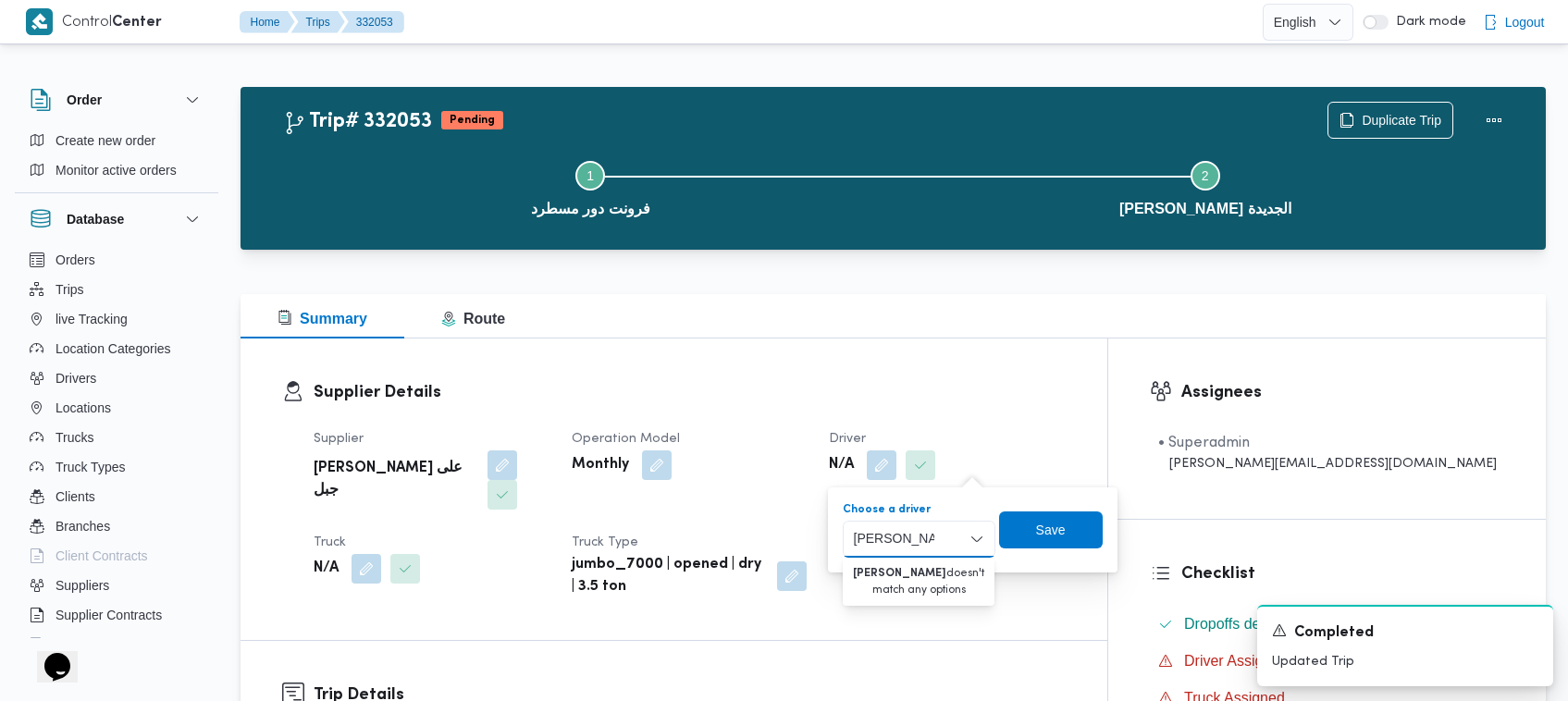
drag, startPoint x: 894, startPoint y: 541, endPoint x: 833, endPoint y: 541, distance: 61.0
click at [805, 541] on div "You are in a dialog. To close this dialog, hit escape. Choose a driver طارق عبد…" at bounding box center [973, 529] width 289 height 85
type input "طارق ع"
click at [805, 567] on span "طارق عبدالنبى على جبل" at bounding box center [930, 572] width 95 height 22
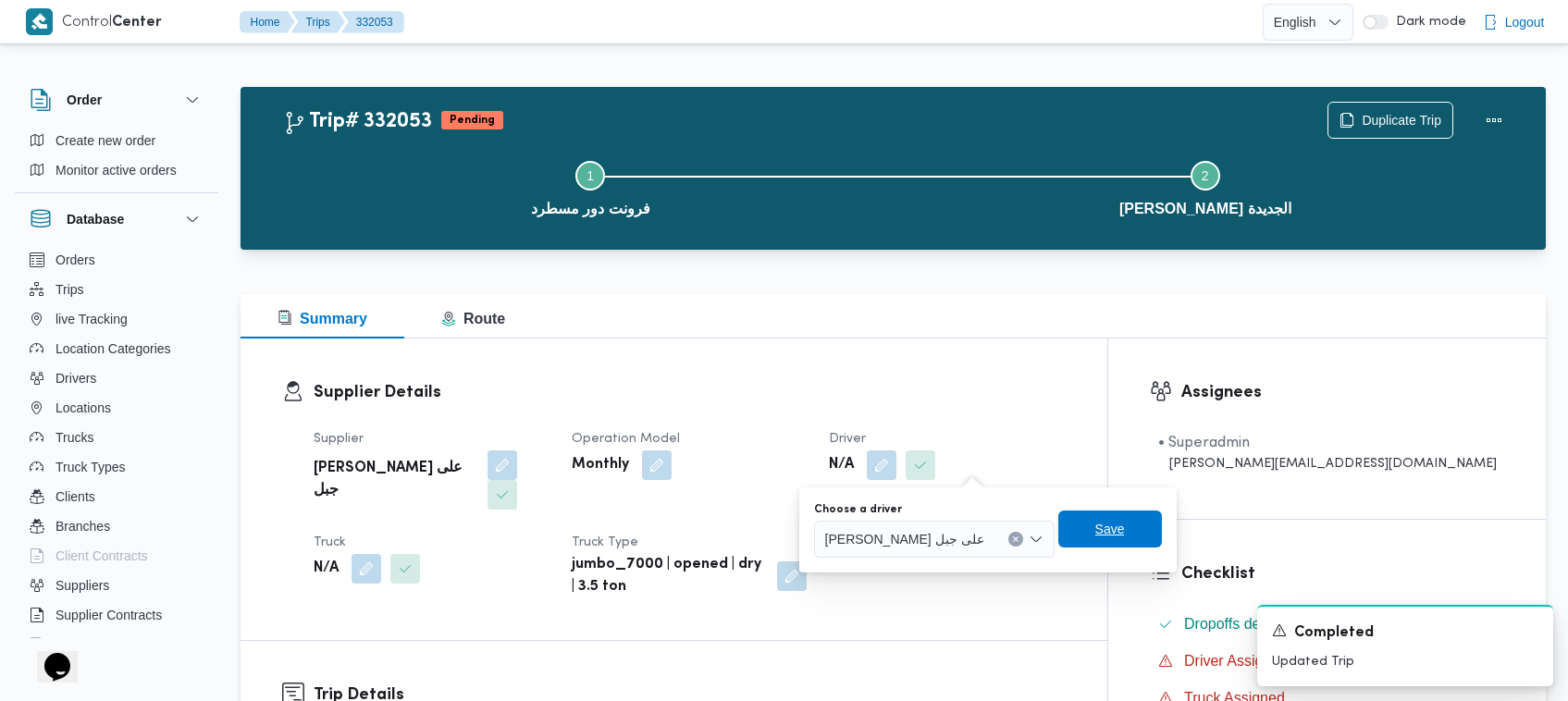
click at [805, 529] on span "Save" at bounding box center [1110, 529] width 103 height 37
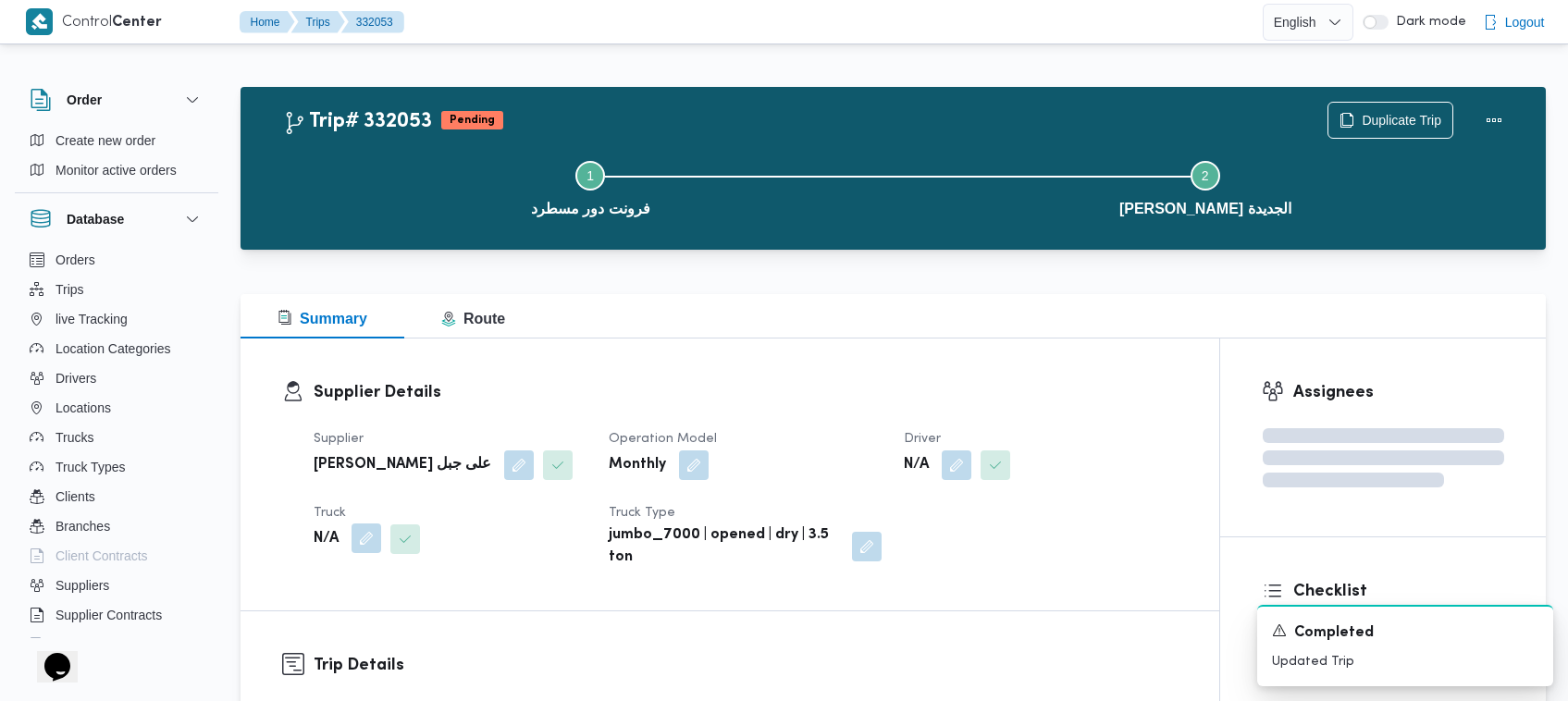
click at [376, 537] on button "button" at bounding box center [366, 538] width 29 height 29
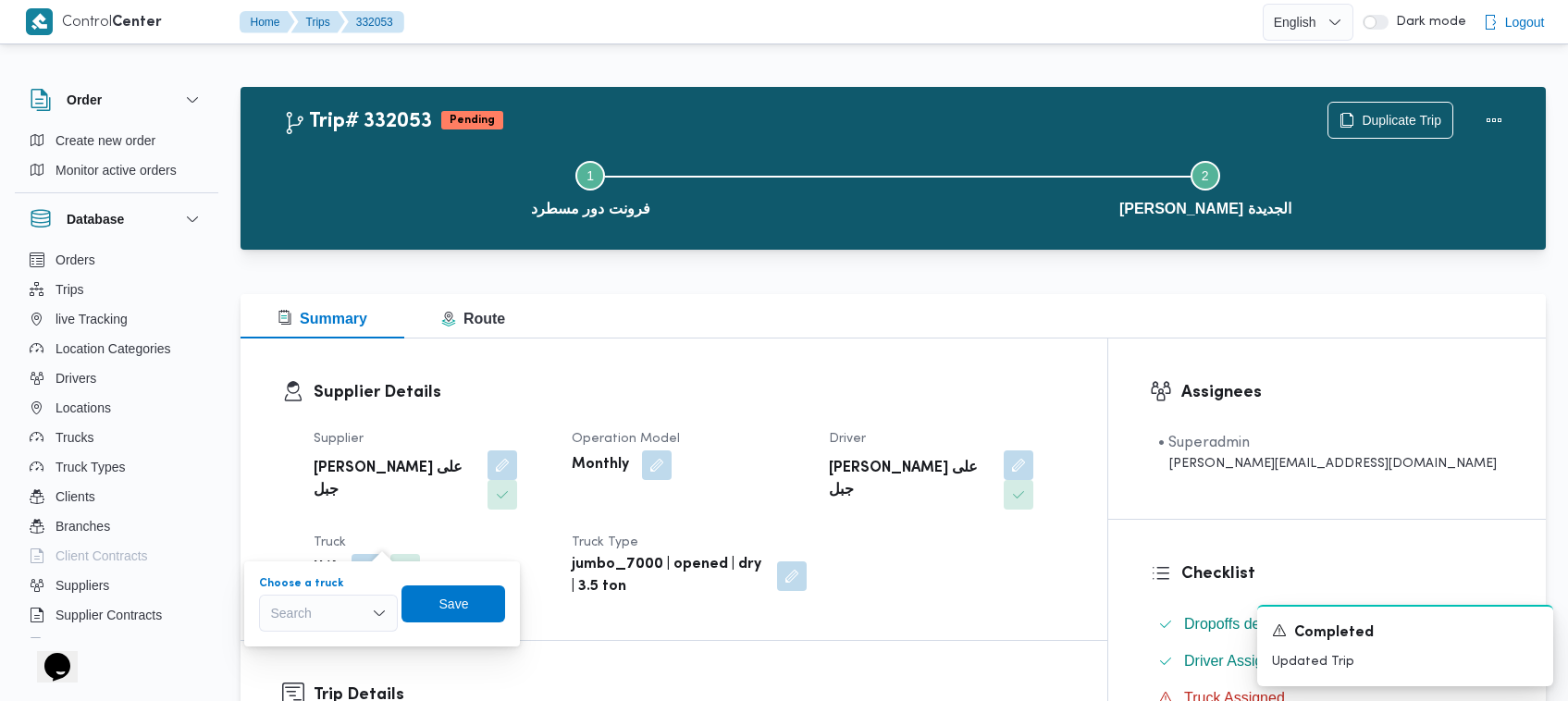
drag, startPoint x: 366, startPoint y: 602, endPoint x: 357, endPoint y: 639, distance: 38.1
click at [365, 602] on div "Search" at bounding box center [328, 613] width 138 height 37
click at [343, 548] on span "ابم7349 | null" at bounding box center [339, 554] width 95 height 22
click at [465, 615] on span "Save" at bounding box center [463, 604] width 103 height 37
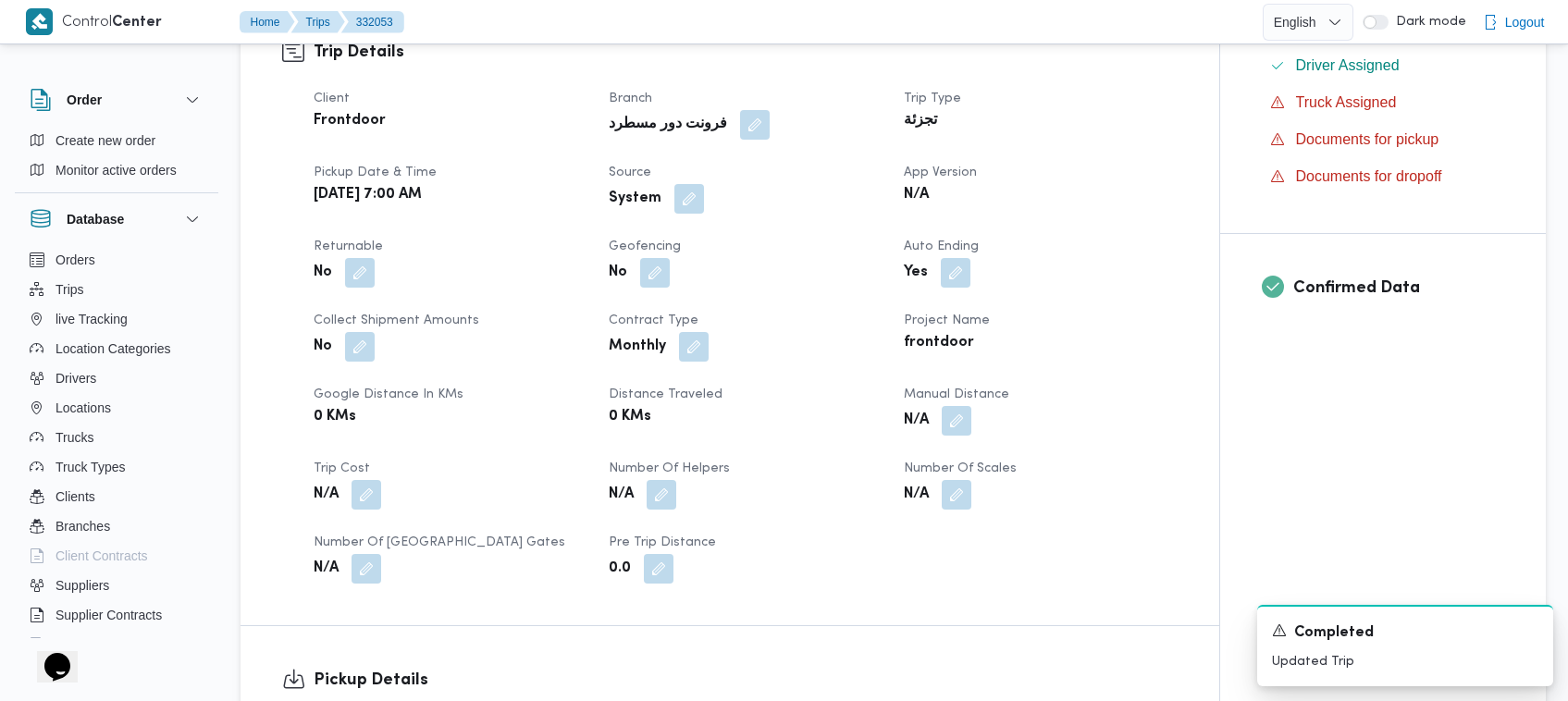
scroll to position [1228, 0]
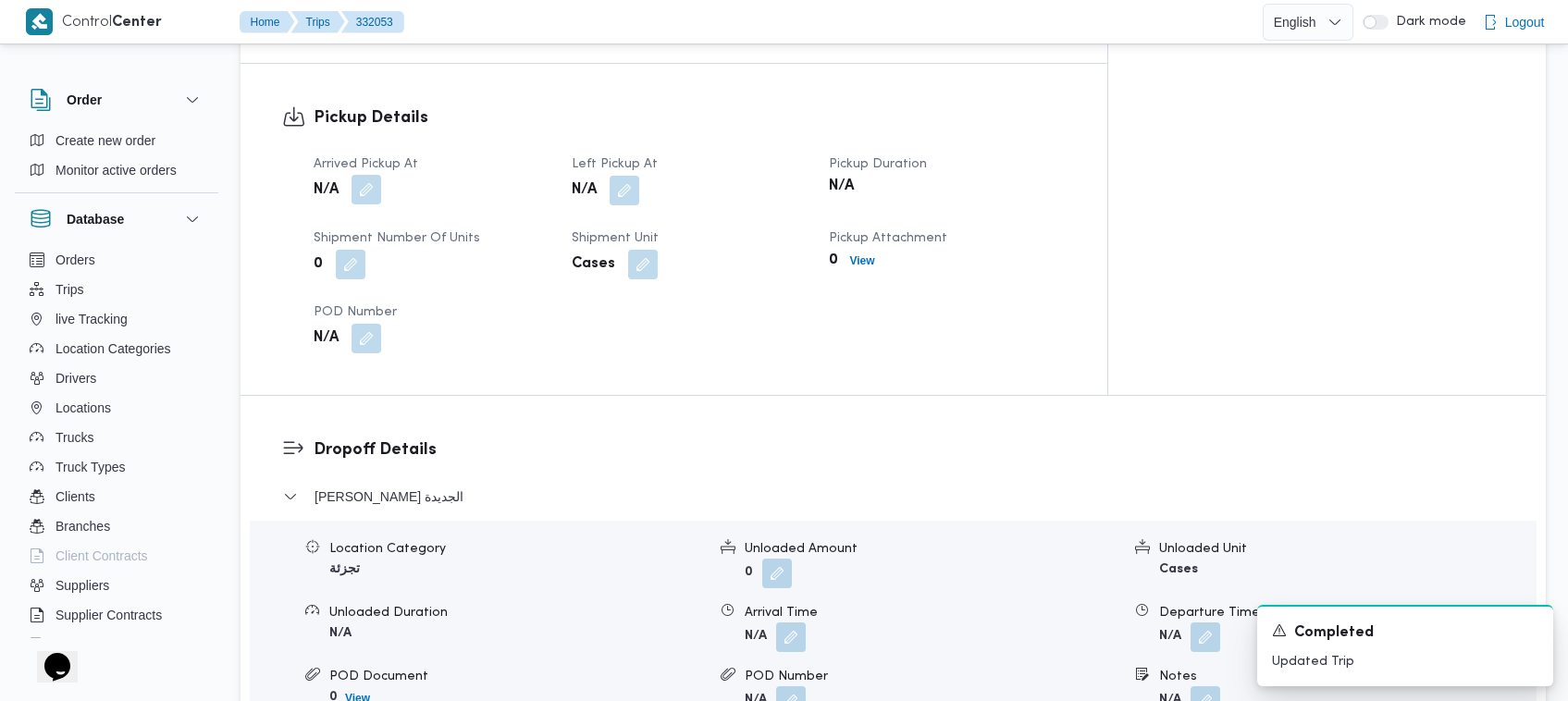
click at [363, 175] on button "button" at bounding box center [366, 189] width 29 height 29
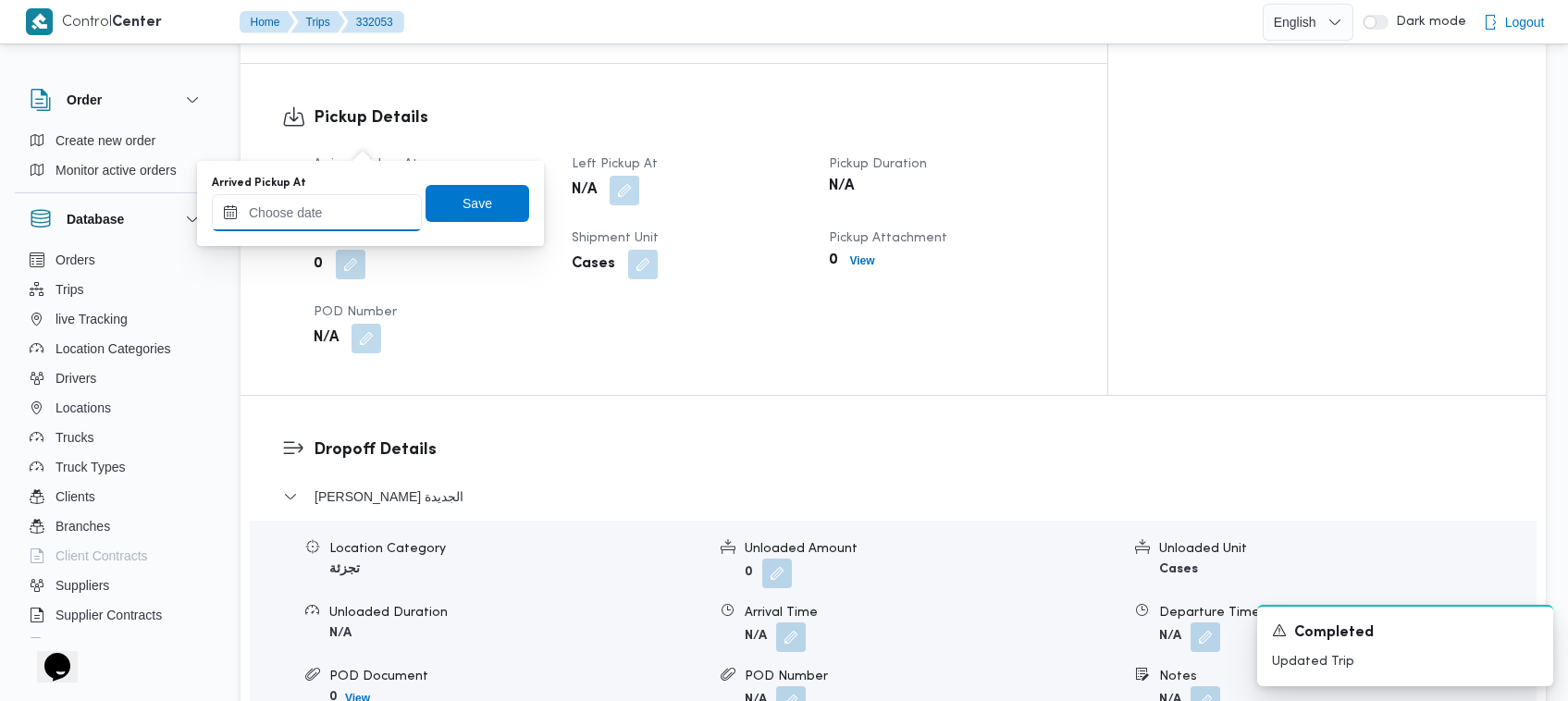
click at [363, 206] on input "Arrived Pickup At" at bounding box center [316, 213] width 210 height 37
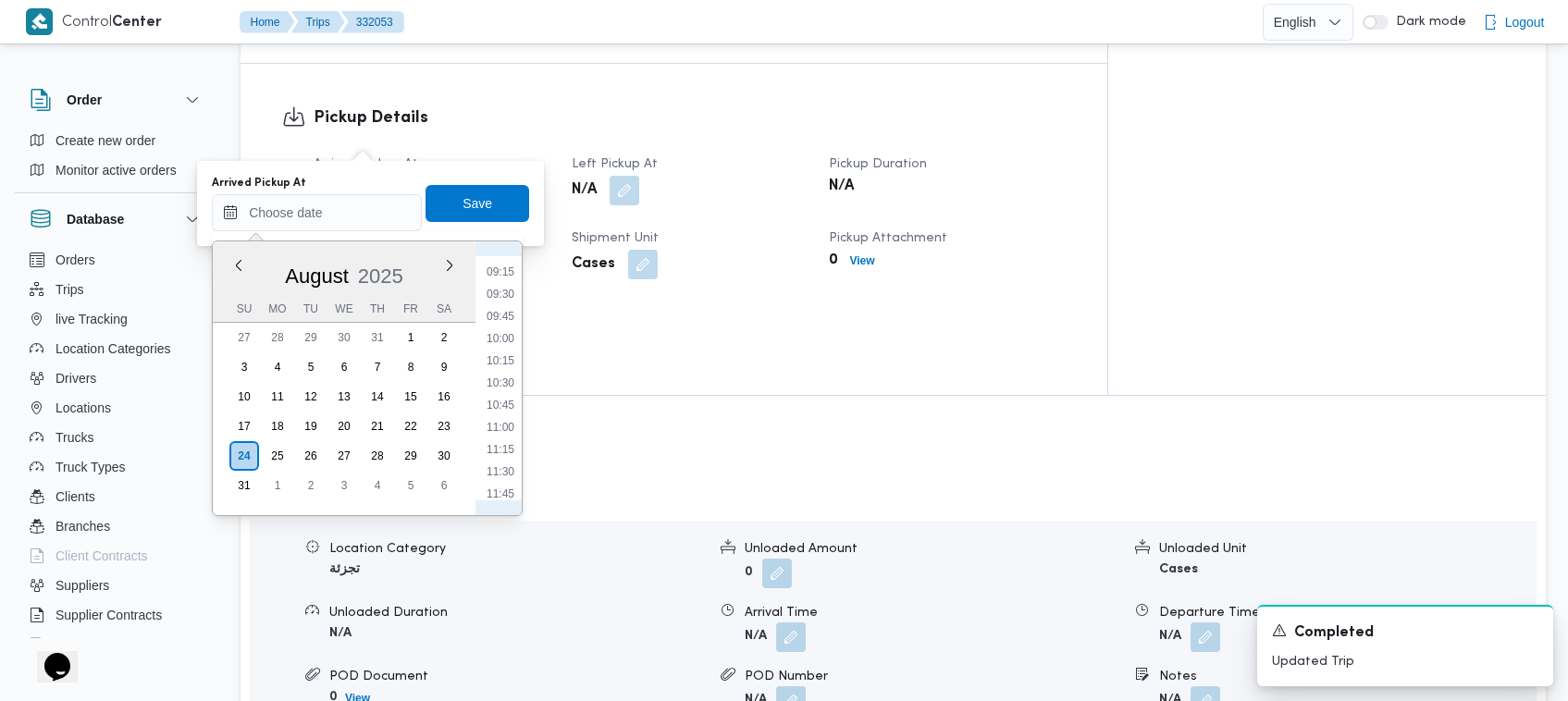
scroll to position [658, 0]
click at [493, 274] on li "07:30" at bounding box center [501, 273] width 43 height 19
type input "24/08/2025 07:30"
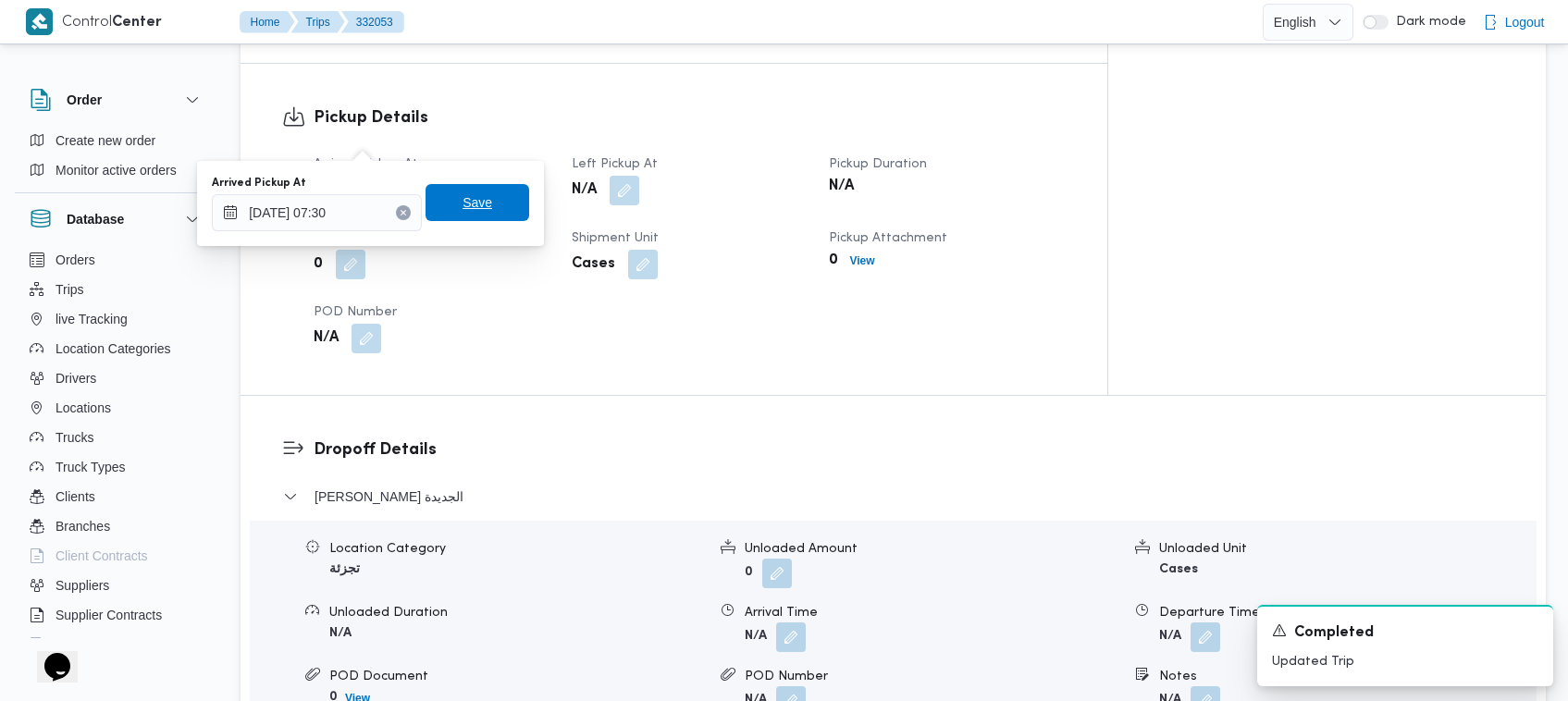
click at [442, 210] on span "Save" at bounding box center [478, 203] width 103 height 37
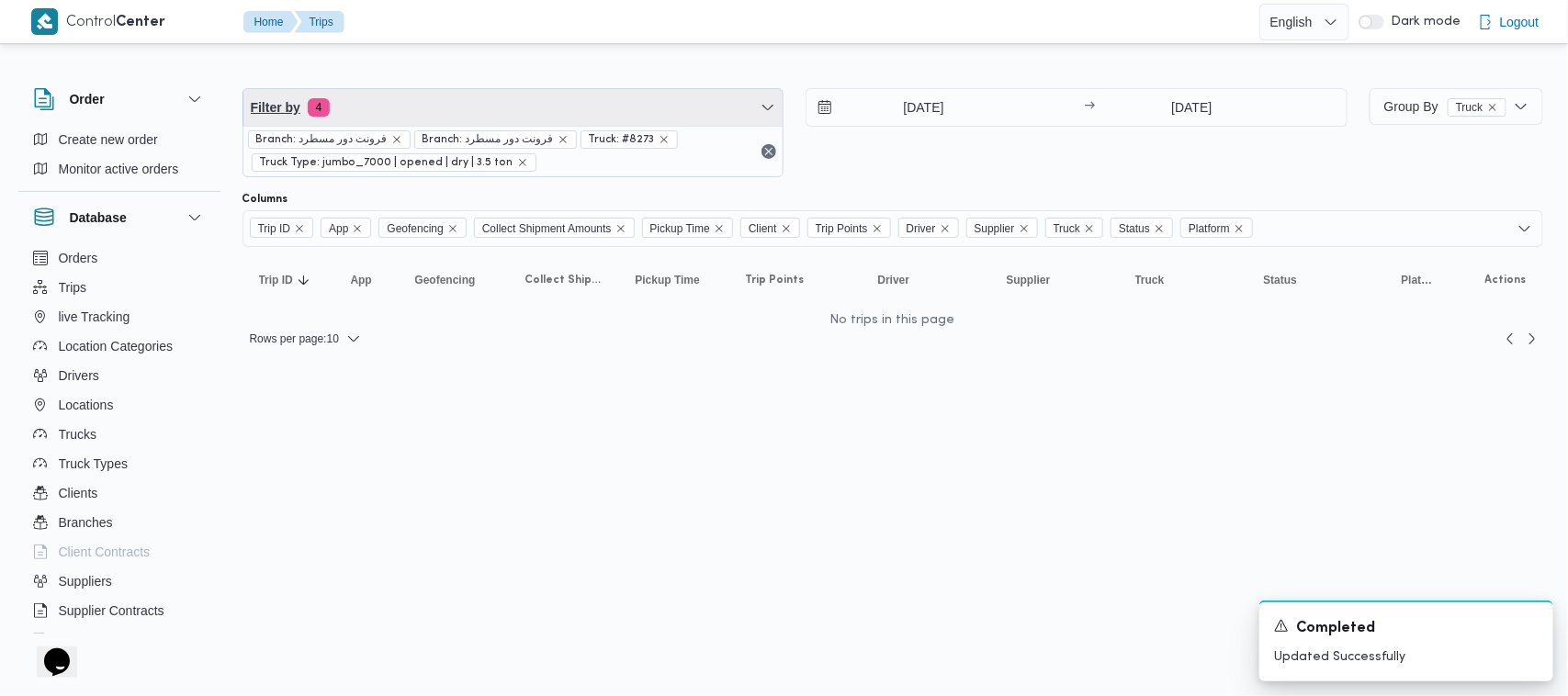
drag, startPoint x: 579, startPoint y: 102, endPoint x: 587, endPoint y: 119, distance: 18.8
click at [577, 102] on span "Filter by 4" at bounding box center [514, 107] width 540 height 37
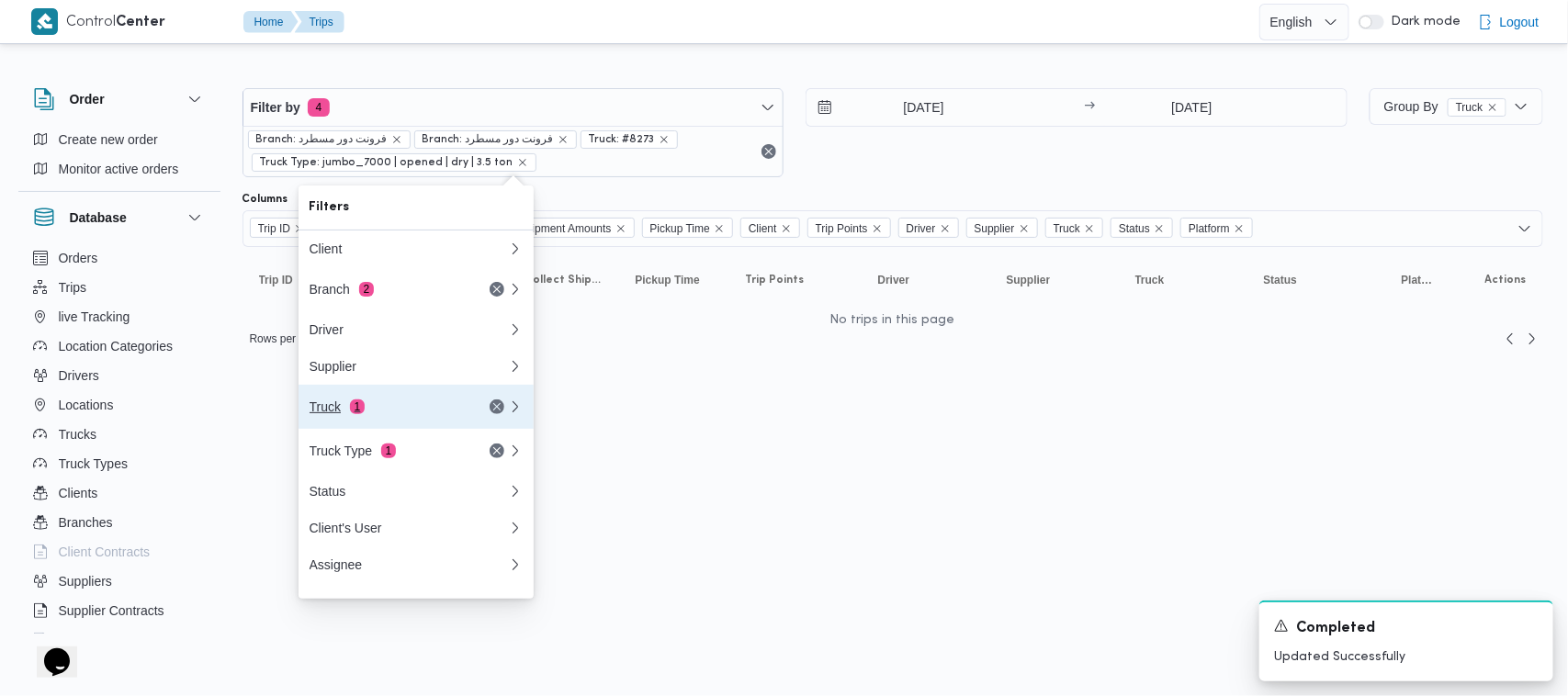
click at [446, 425] on div "Truck 1" at bounding box center [408, 408] width 221 height 45
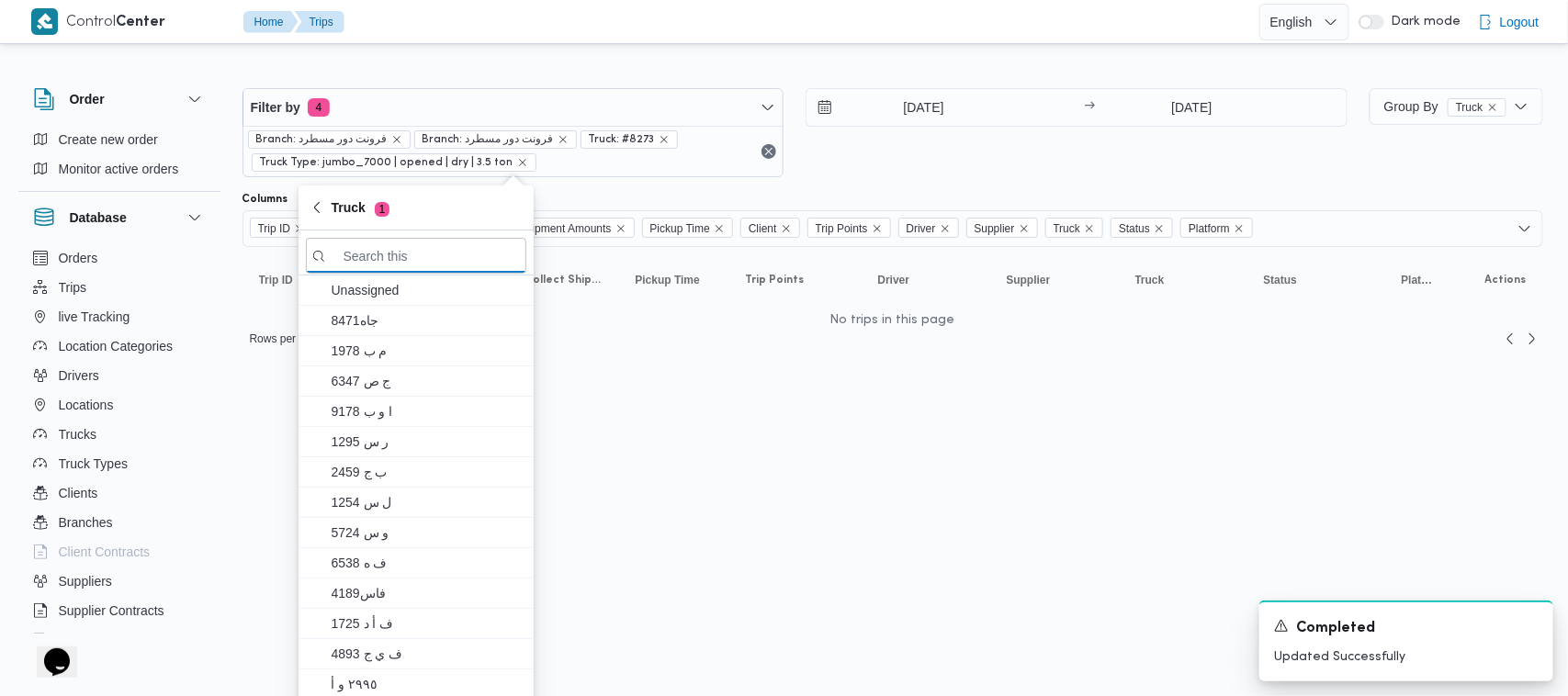
paste input "1372"
type input "1372"
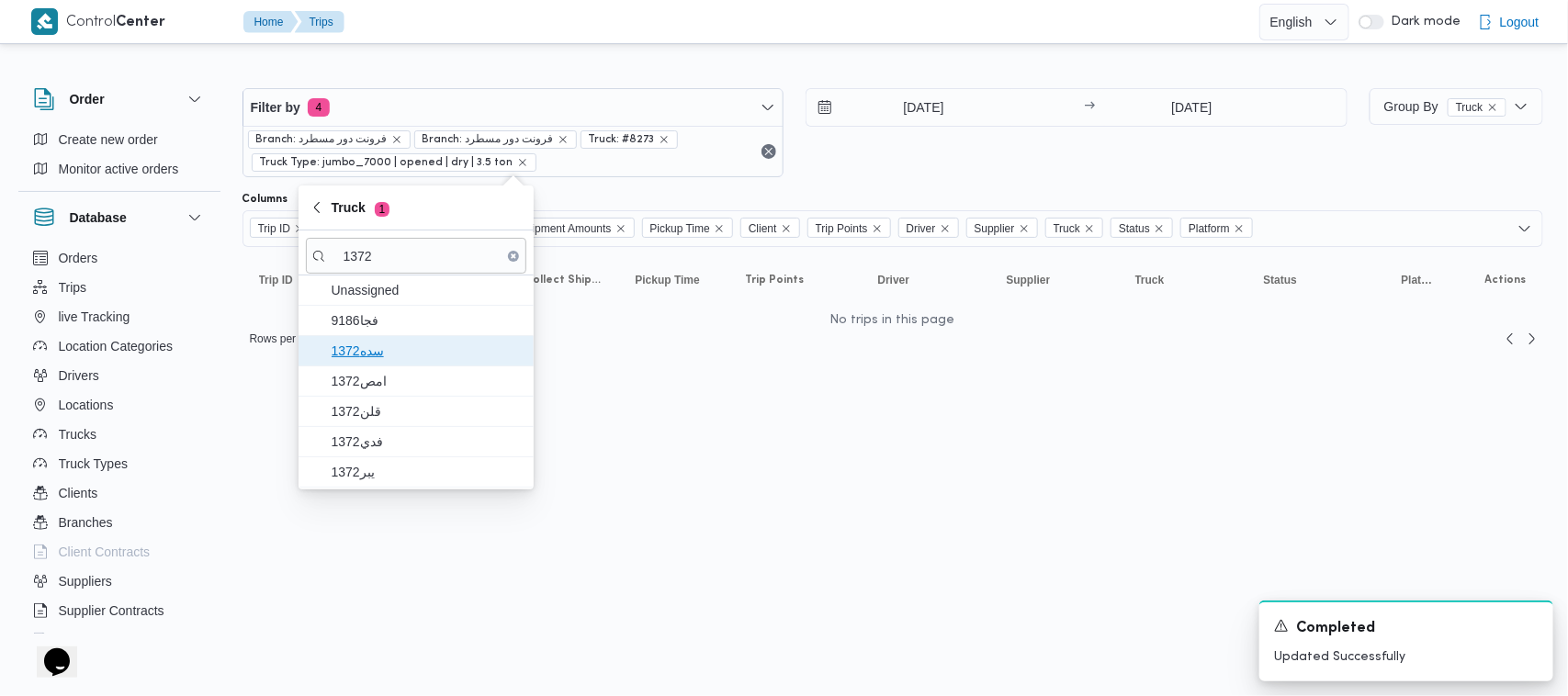
click at [397, 345] on span "1372سده" at bounding box center [427, 350] width 191 height 22
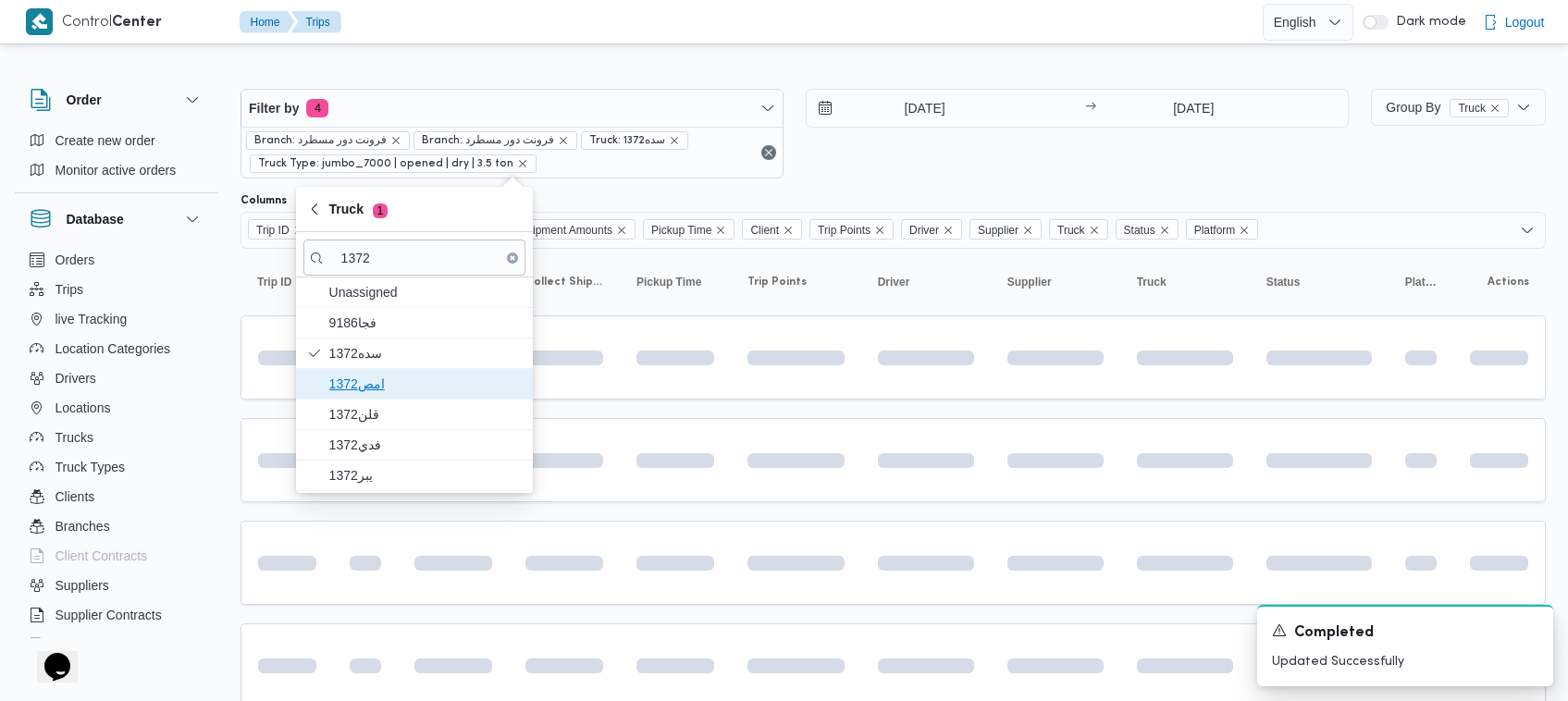
drag, startPoint x: 408, startPoint y: 374, endPoint x: 416, endPoint y: 400, distance: 27.2
click at [409, 379] on span "امص1372" at bounding box center [425, 384] width 192 height 22
click at [414, 429] on span "قلن1372" at bounding box center [414, 414] width 222 height 29
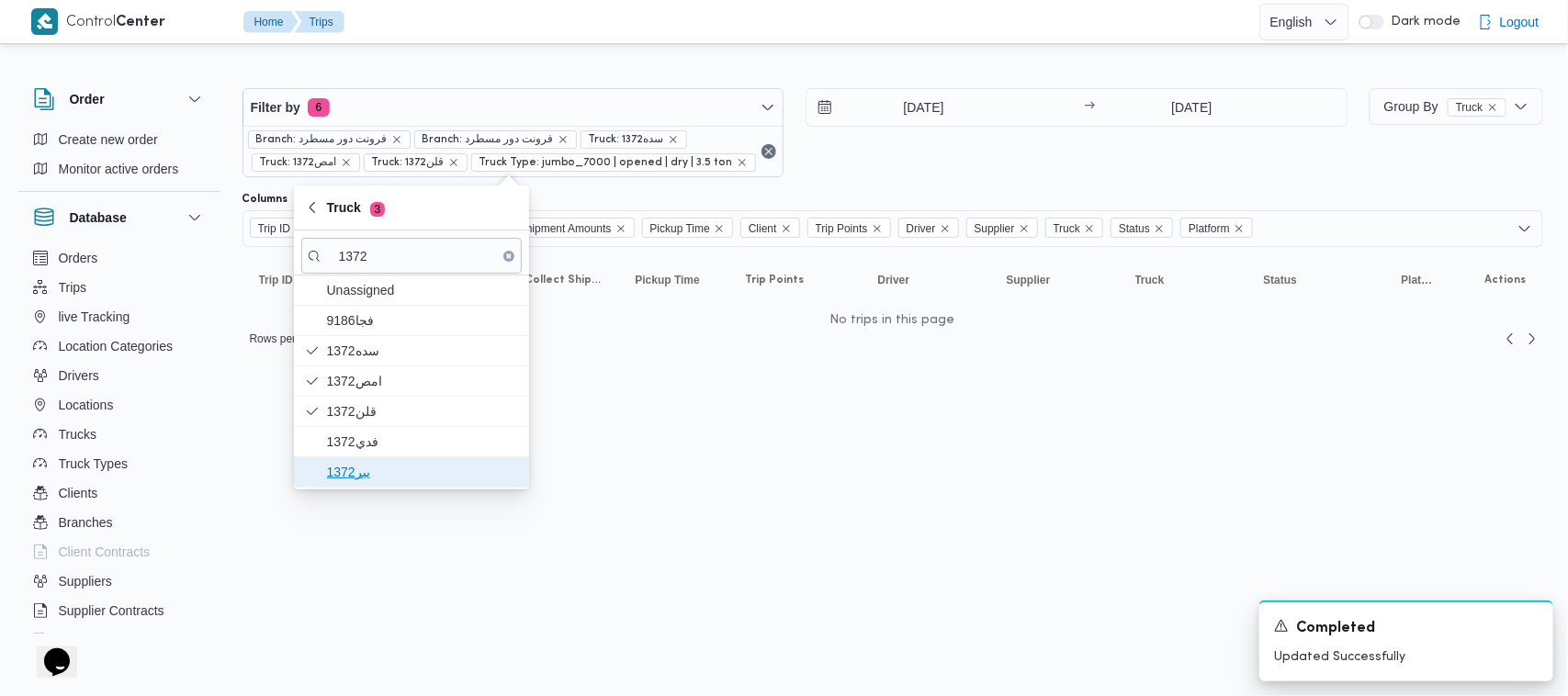
click at [390, 462] on span "يبر1372" at bounding box center [422, 472] width 191 height 22
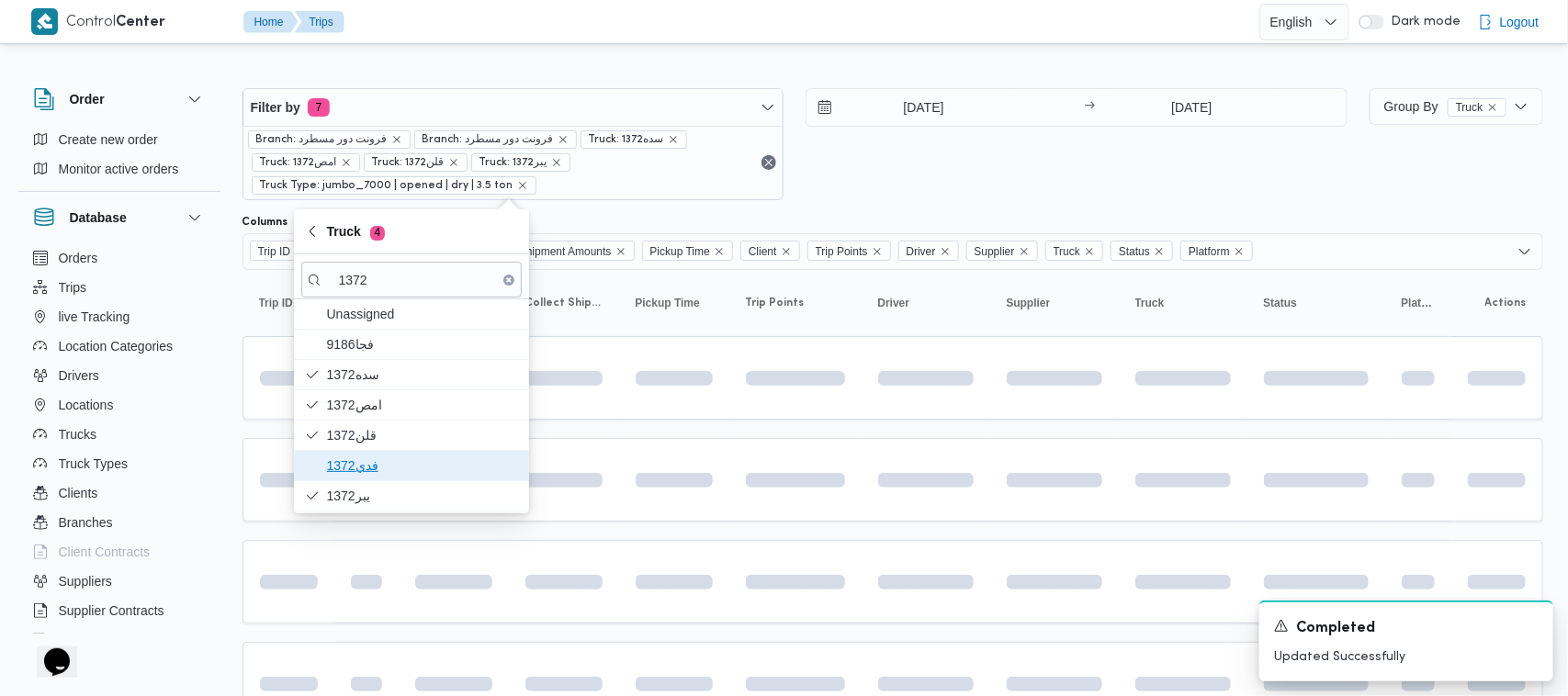
click at [388, 460] on span "فدي1372" at bounding box center [422, 466] width 191 height 22
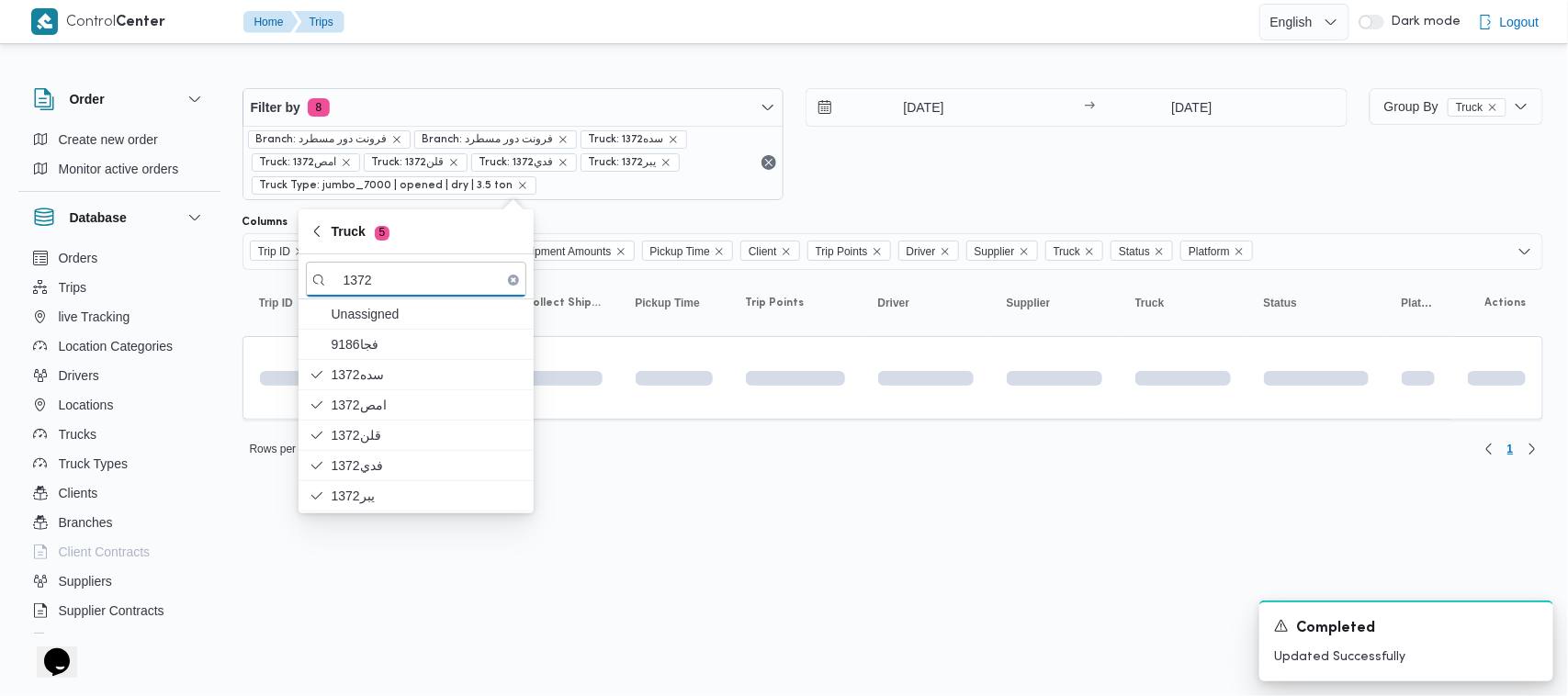
click at [498, 563] on html "Control Center Home Trips English عربي Dark mode Logout Order Create new order …" at bounding box center [784, 348] width 1568 height 696
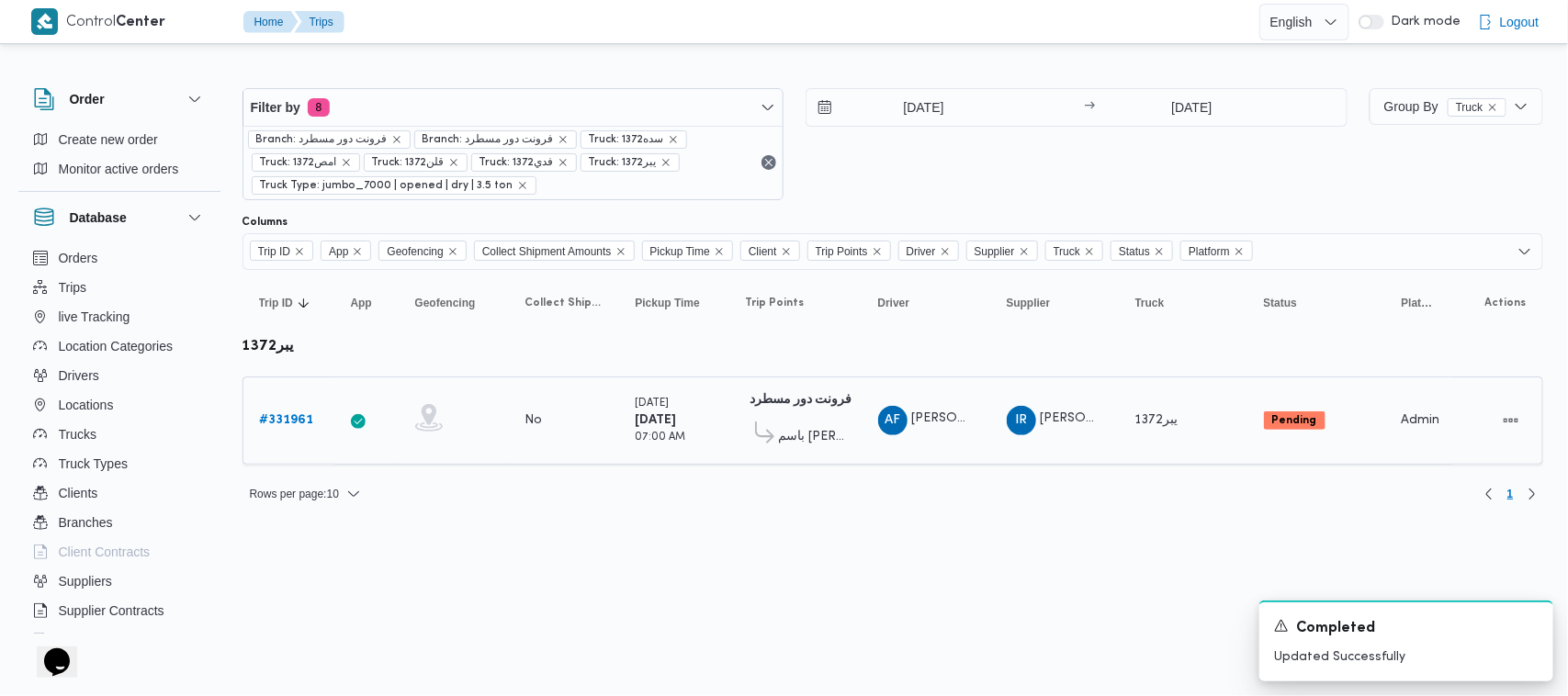
click at [256, 409] on div "# 331961" at bounding box center [288, 421] width 73 height 37
click at [262, 416] on b "# 331961" at bounding box center [287, 420] width 54 height 12
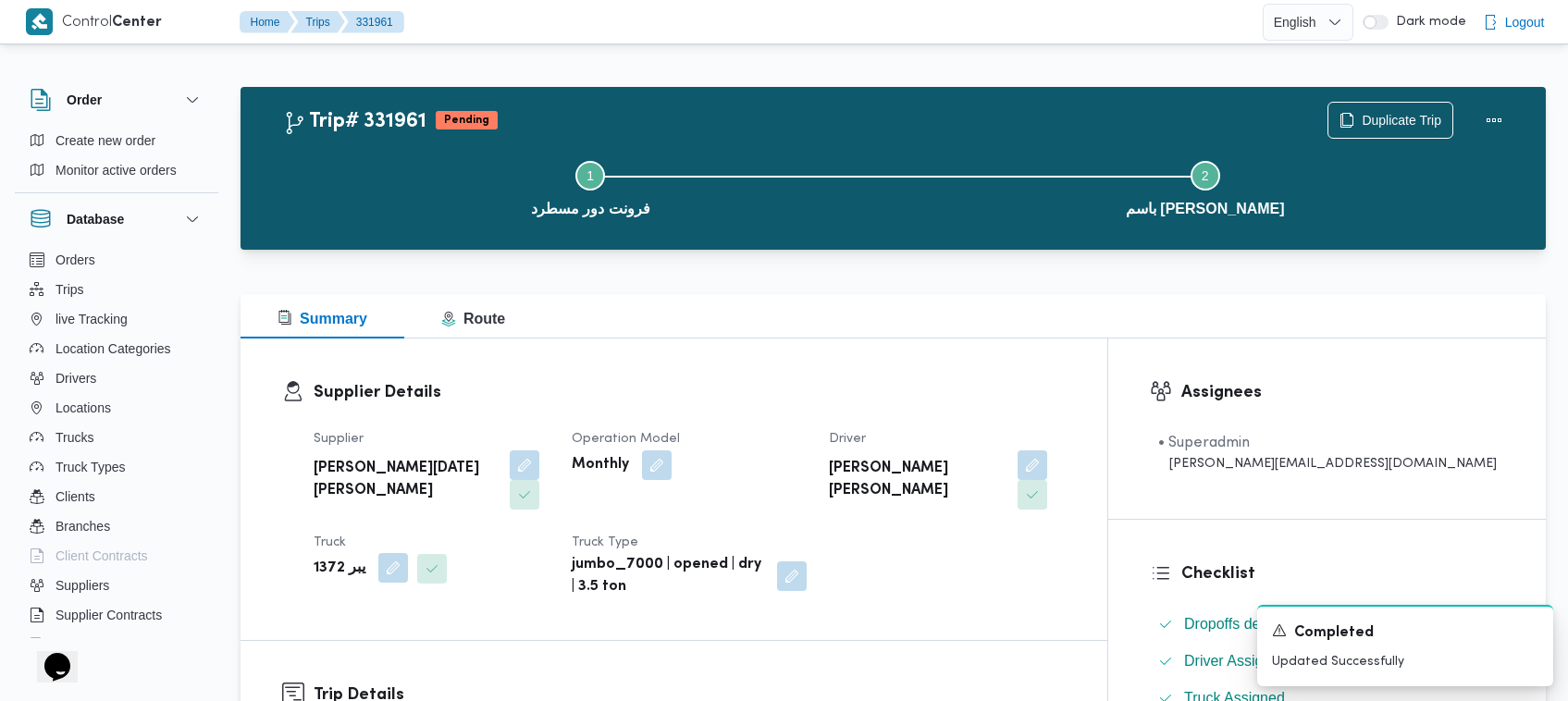
click at [381, 555] on span at bounding box center [389, 569] width 39 height 29
click at [382, 554] on button "button" at bounding box center [393, 568] width 29 height 29
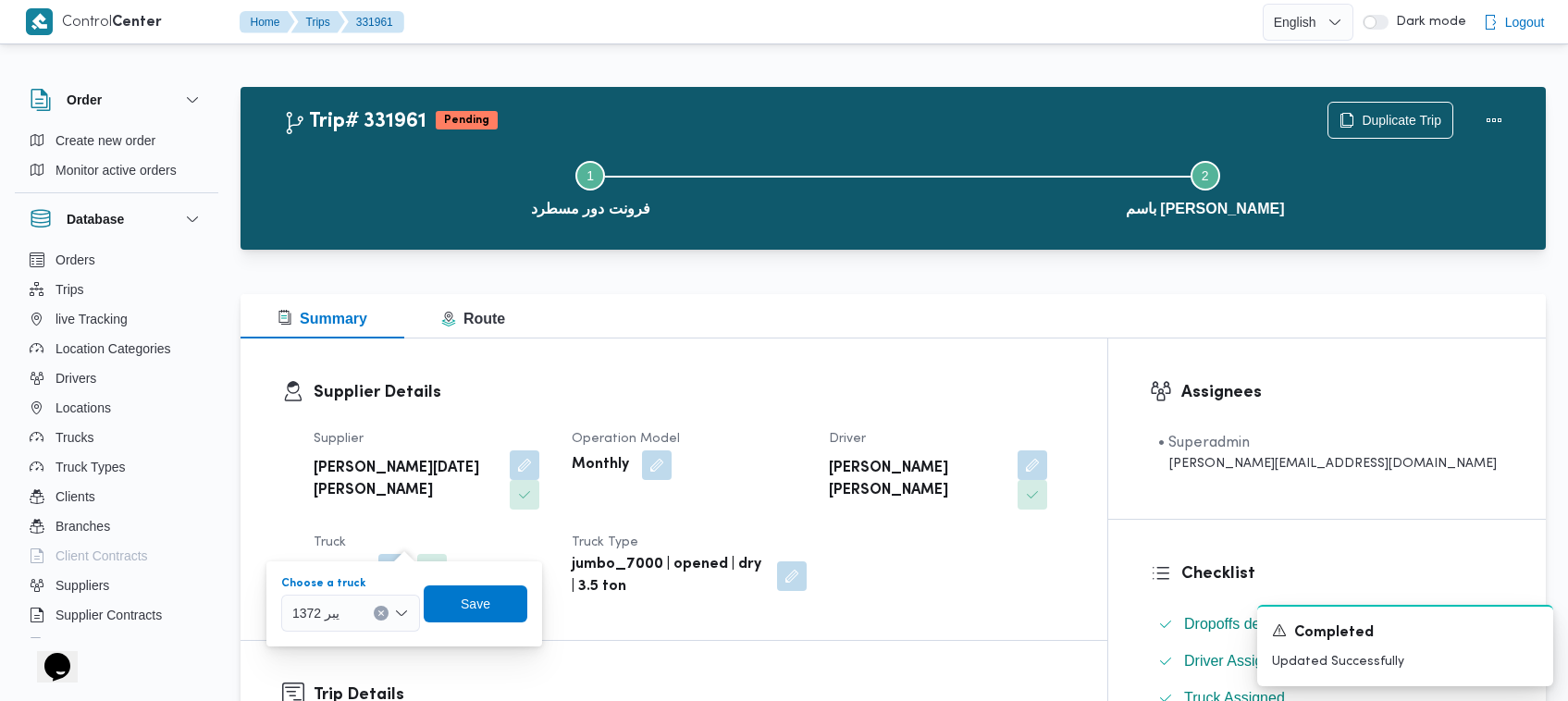
click at [352, 599] on div "يبر 1372" at bounding box center [351, 613] width 138 height 37
paste input "9283"
type input "9283"
click at [329, 640] on mark "9283" at bounding box center [328, 646] width 28 height 15
click at [460, 592] on span "Save" at bounding box center [479, 604] width 103 height 37
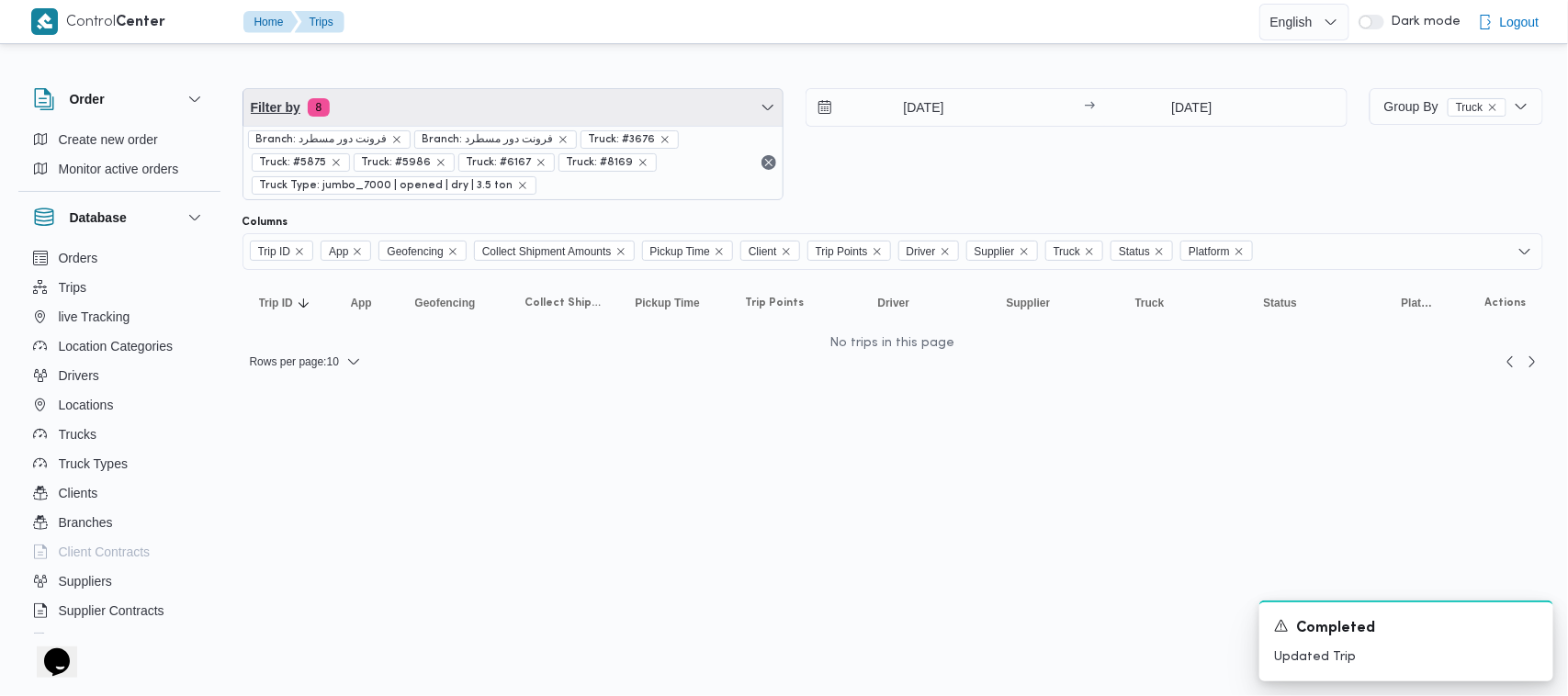
click at [390, 121] on span "Filter by 8" at bounding box center [514, 107] width 540 height 37
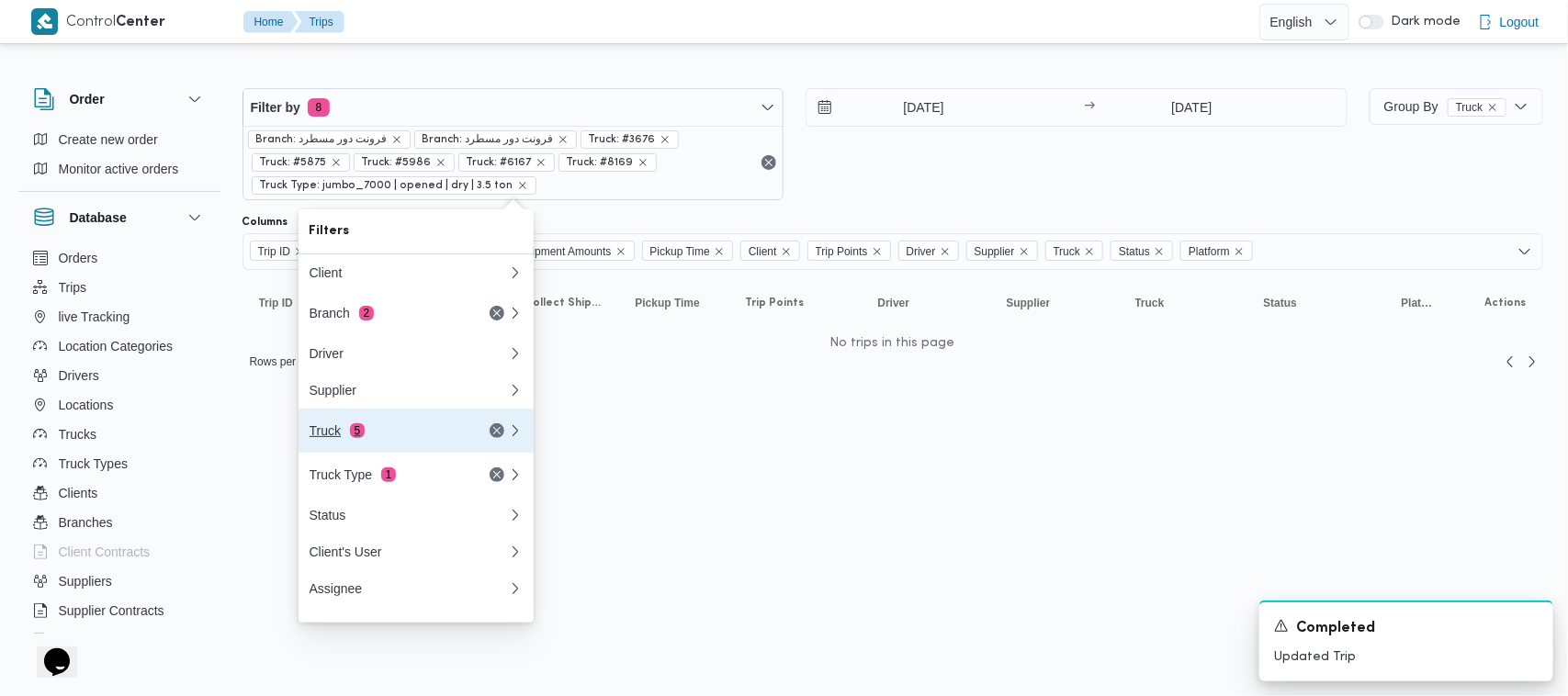
click at [353, 437] on span "5" at bounding box center [357, 431] width 15 height 15
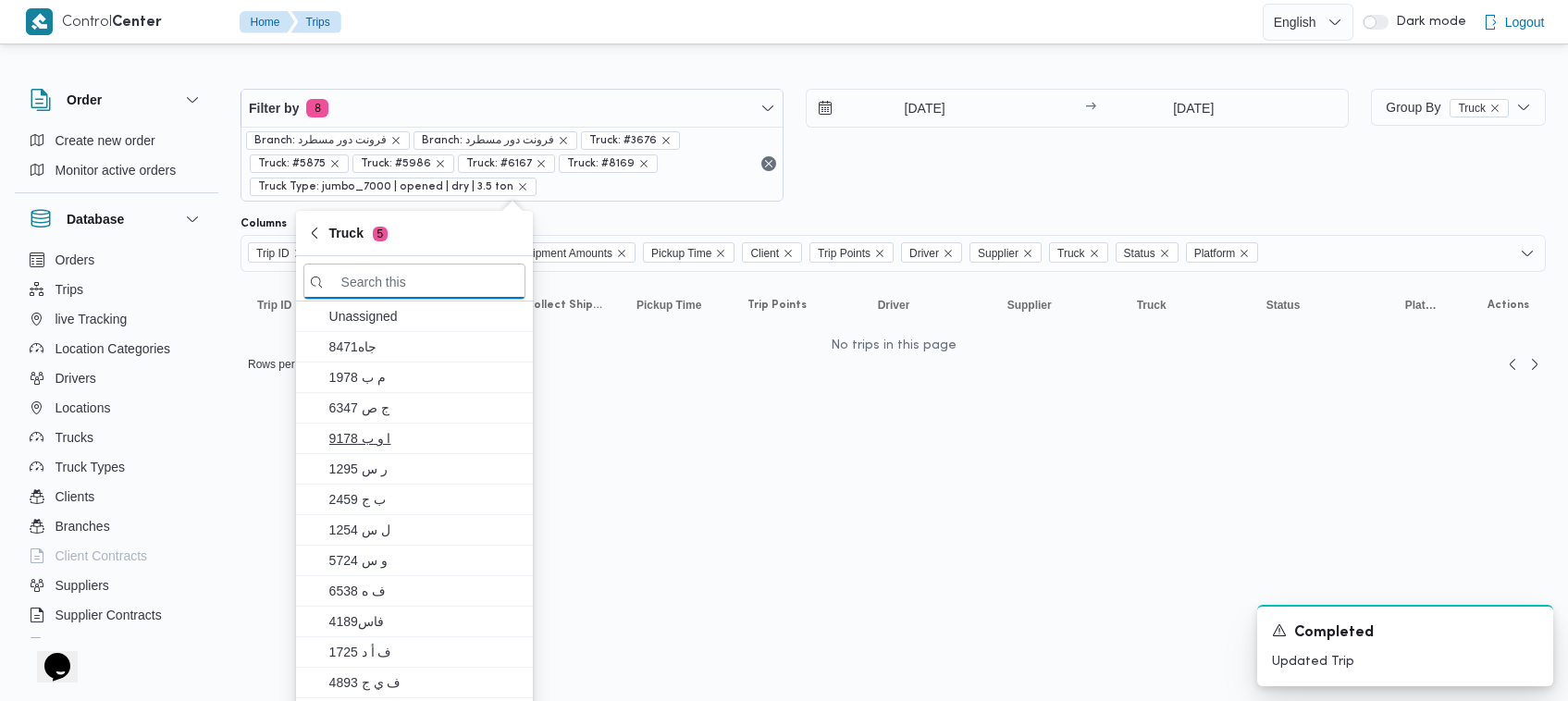
paste input "9283"
type input "9283"
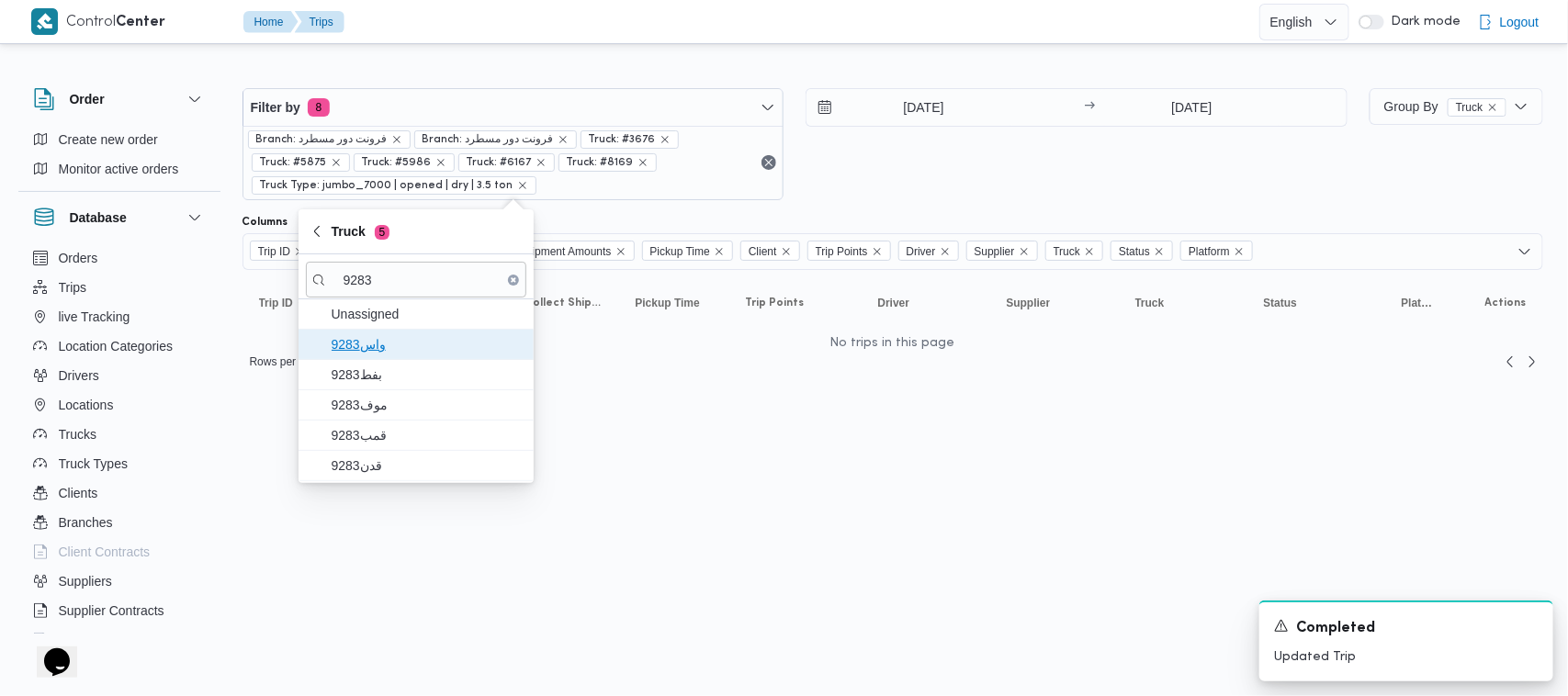
click at [381, 356] on span "واس9283" at bounding box center [416, 345] width 221 height 29
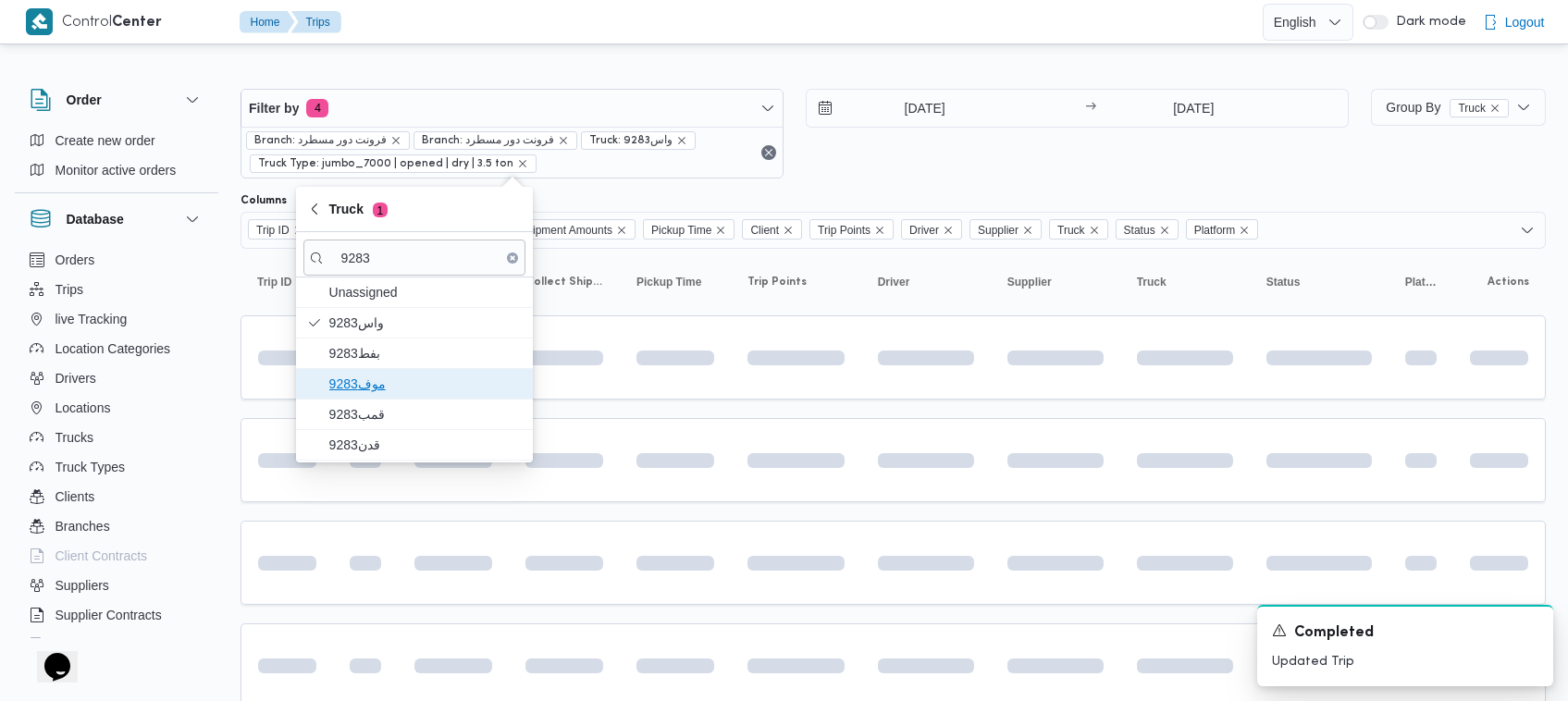
click at [386, 390] on span "9283موف" at bounding box center [425, 384] width 192 height 22
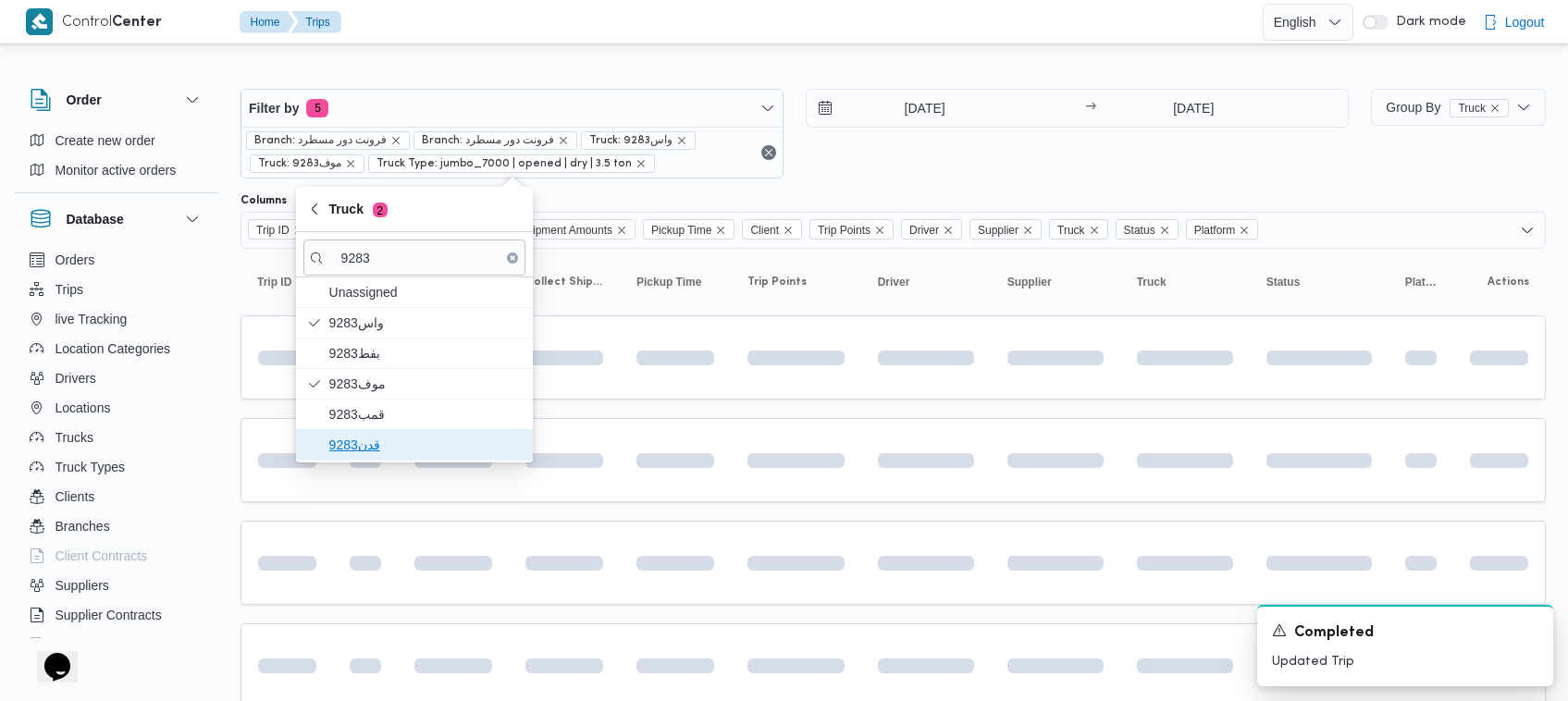
click at [367, 442] on span "قدن9283" at bounding box center [425, 445] width 192 height 22
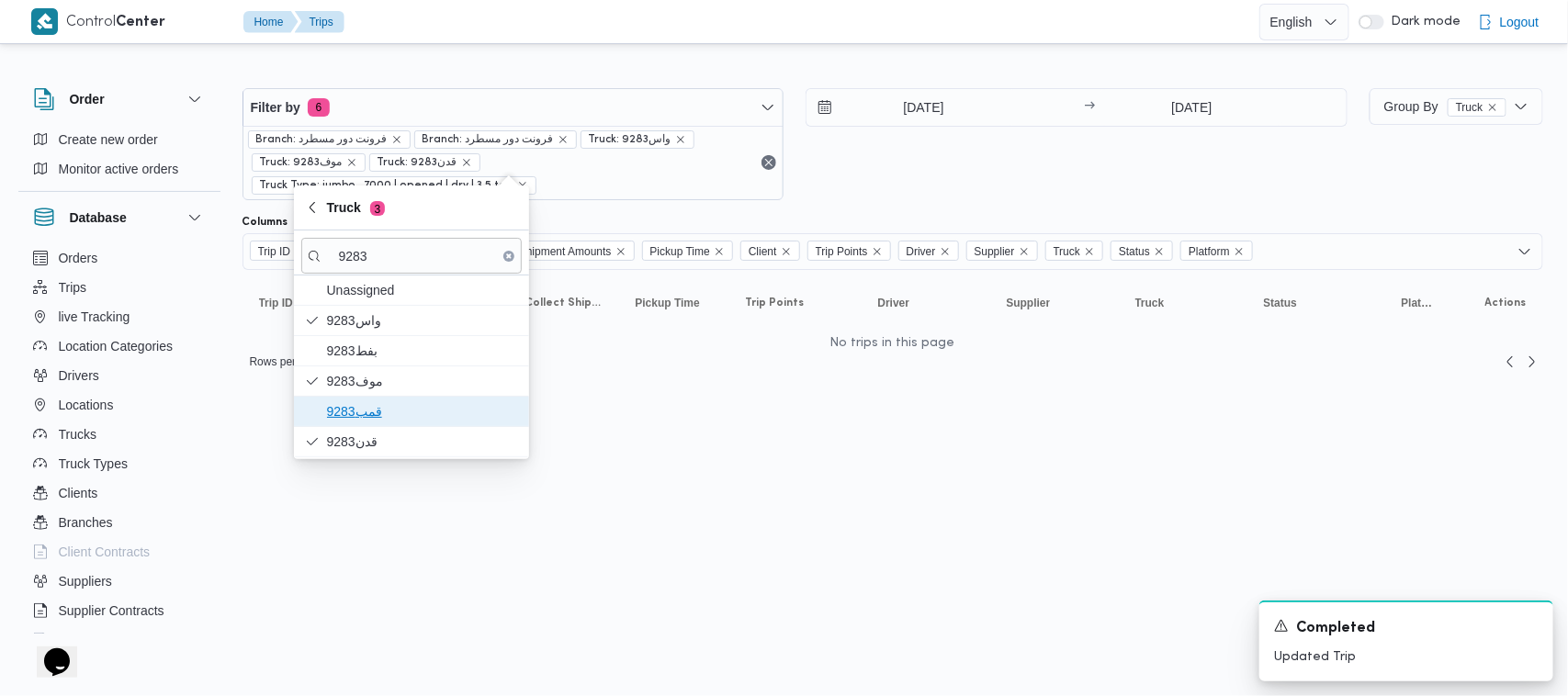
click at [360, 421] on span "قمب9283" at bounding box center [422, 411] width 191 height 22
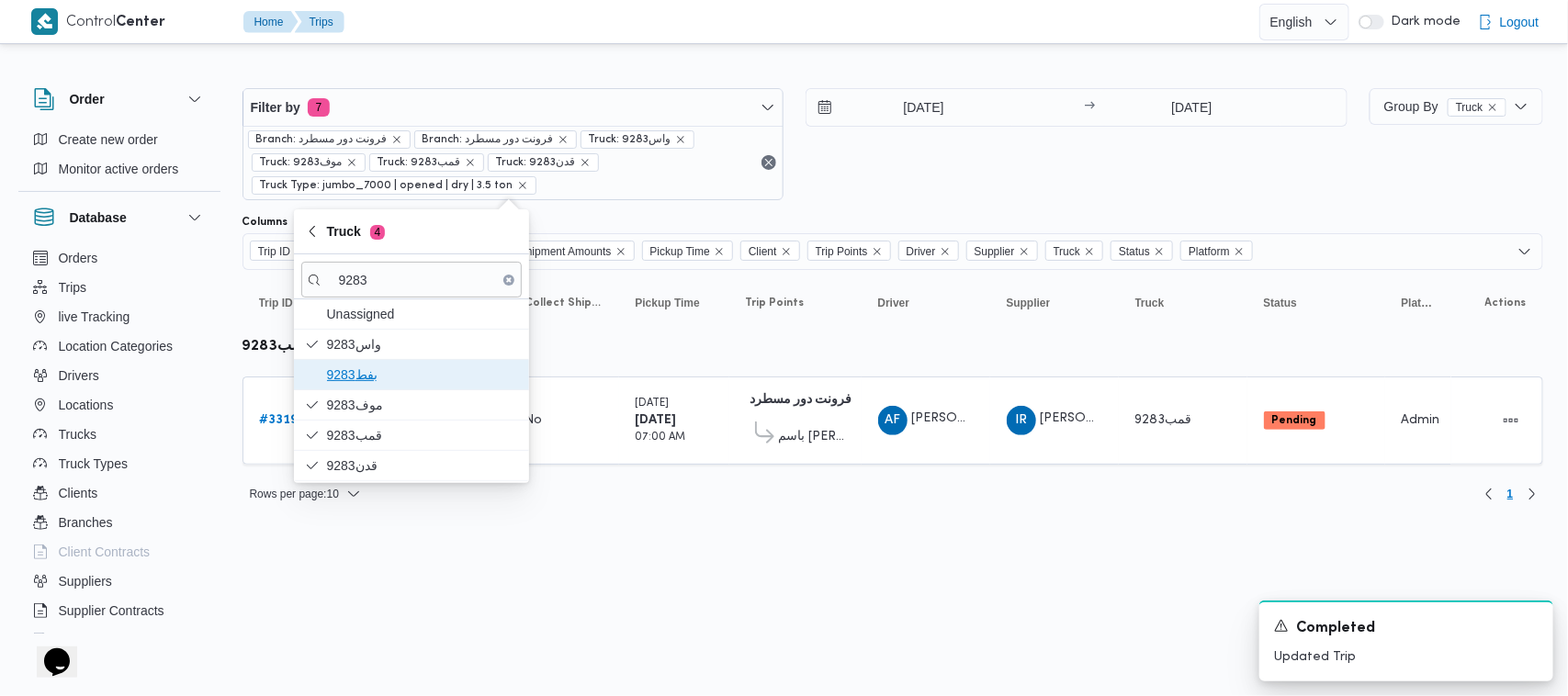
click at [355, 374] on span "9283بفط" at bounding box center [422, 375] width 191 height 22
click at [386, 534] on html "Control Center Home Trips English عربي Dark mode Logout Order Create new order …" at bounding box center [784, 348] width 1568 height 696
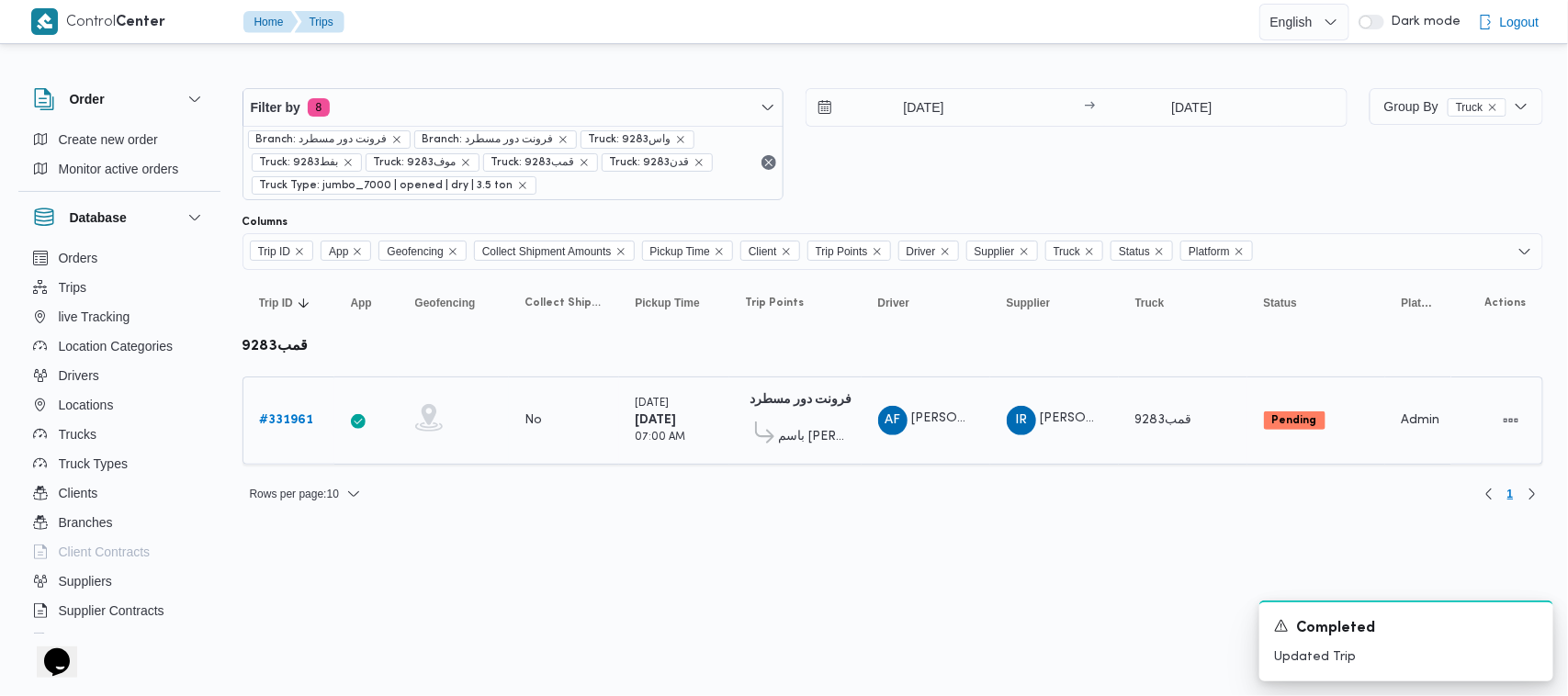
click at [282, 423] on b "# 331961" at bounding box center [287, 420] width 54 height 12
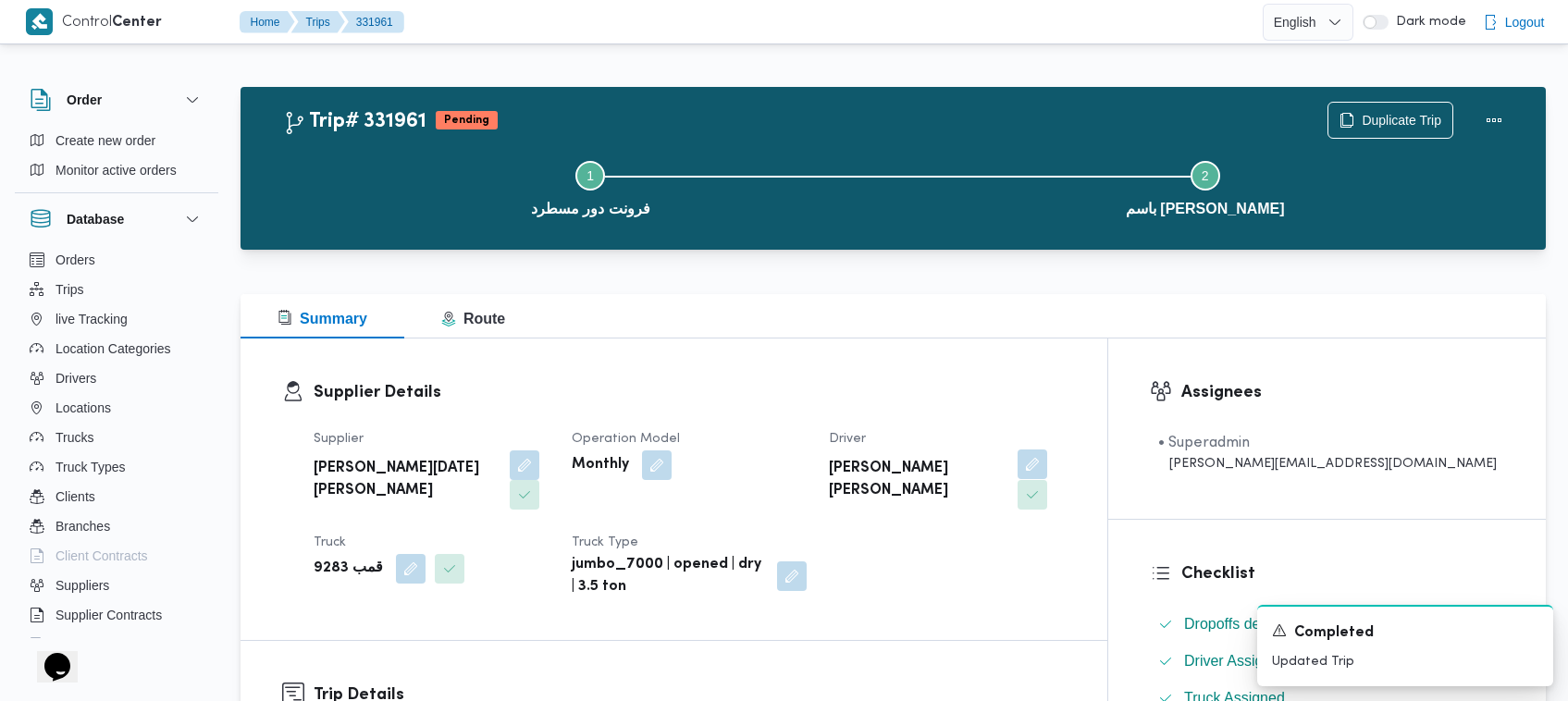
click at [805, 472] on button "button" at bounding box center [1032, 464] width 29 height 29
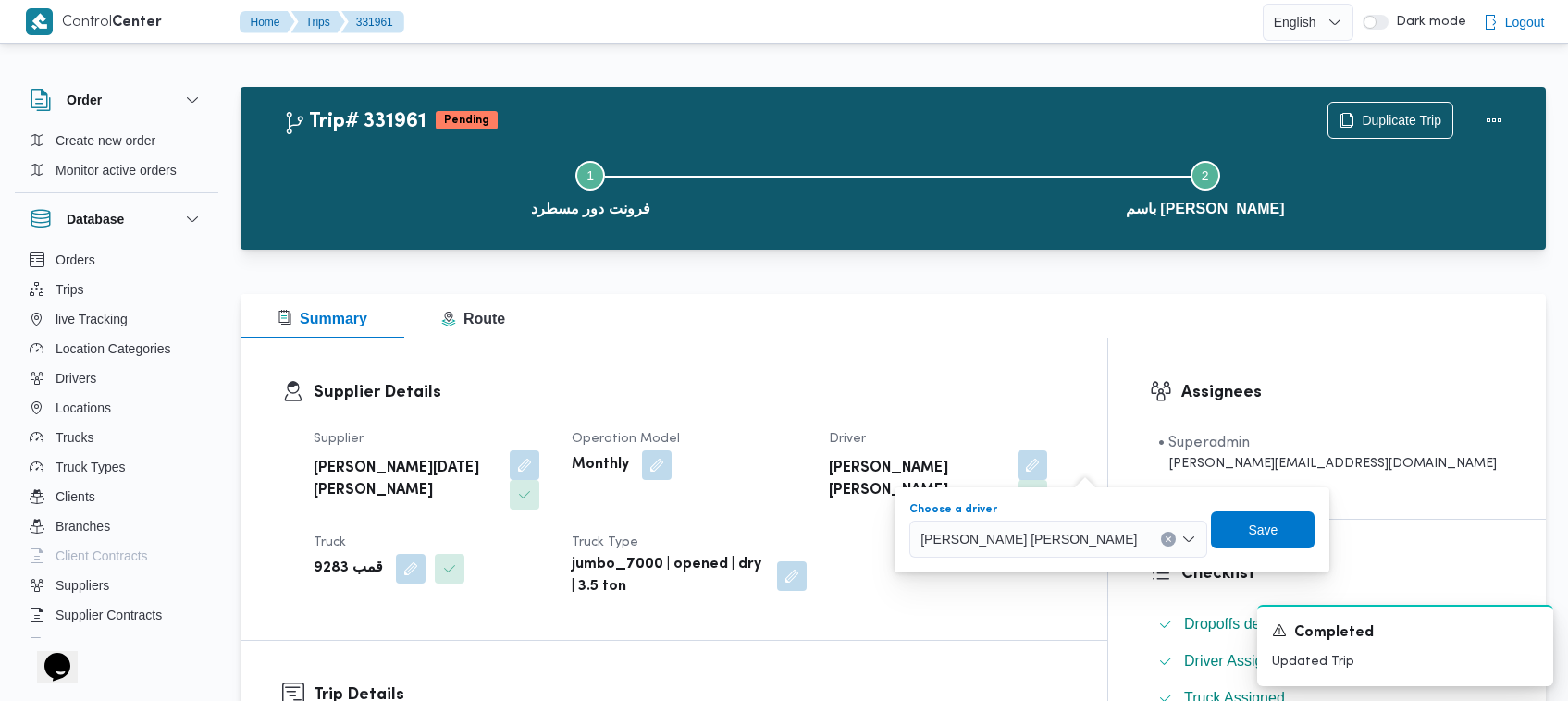
click at [805, 537] on span "عبدالعاطي فرج مصطفي احمد" at bounding box center [1028, 538] width 216 height 20
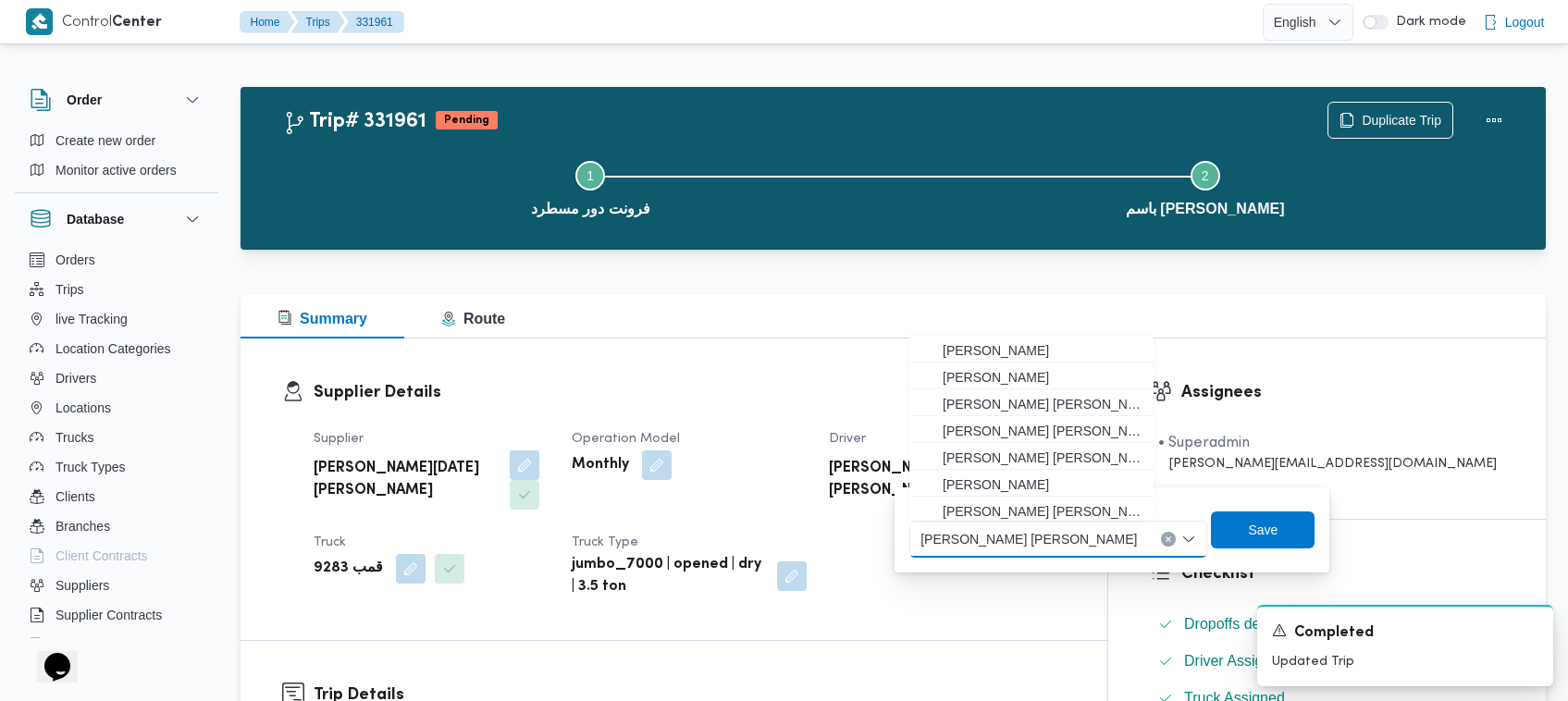
paste input "حسن"
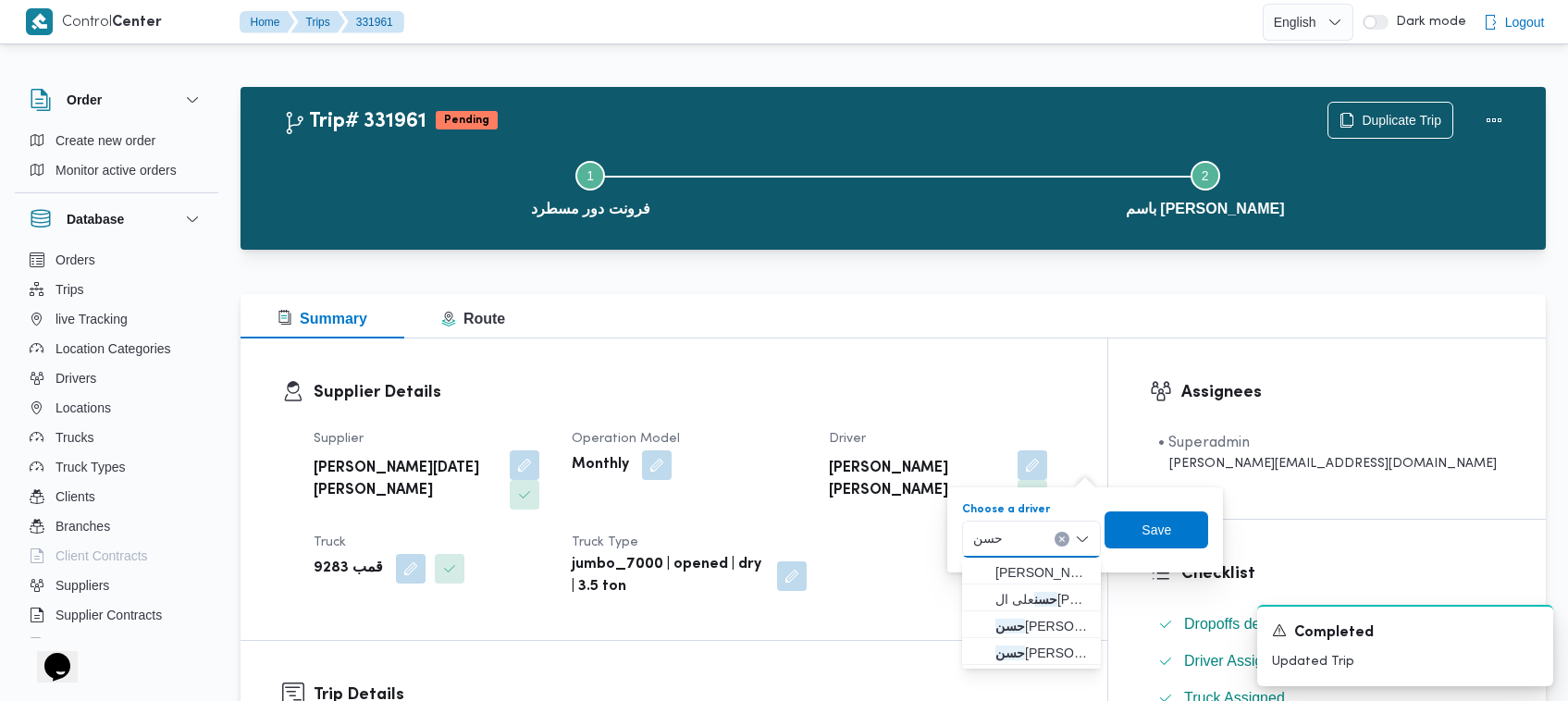
type input "حسن عل"
click at [805, 578] on span "حسن عل ى السيد عبدالرحمن" at bounding box center [1042, 572] width 95 height 22
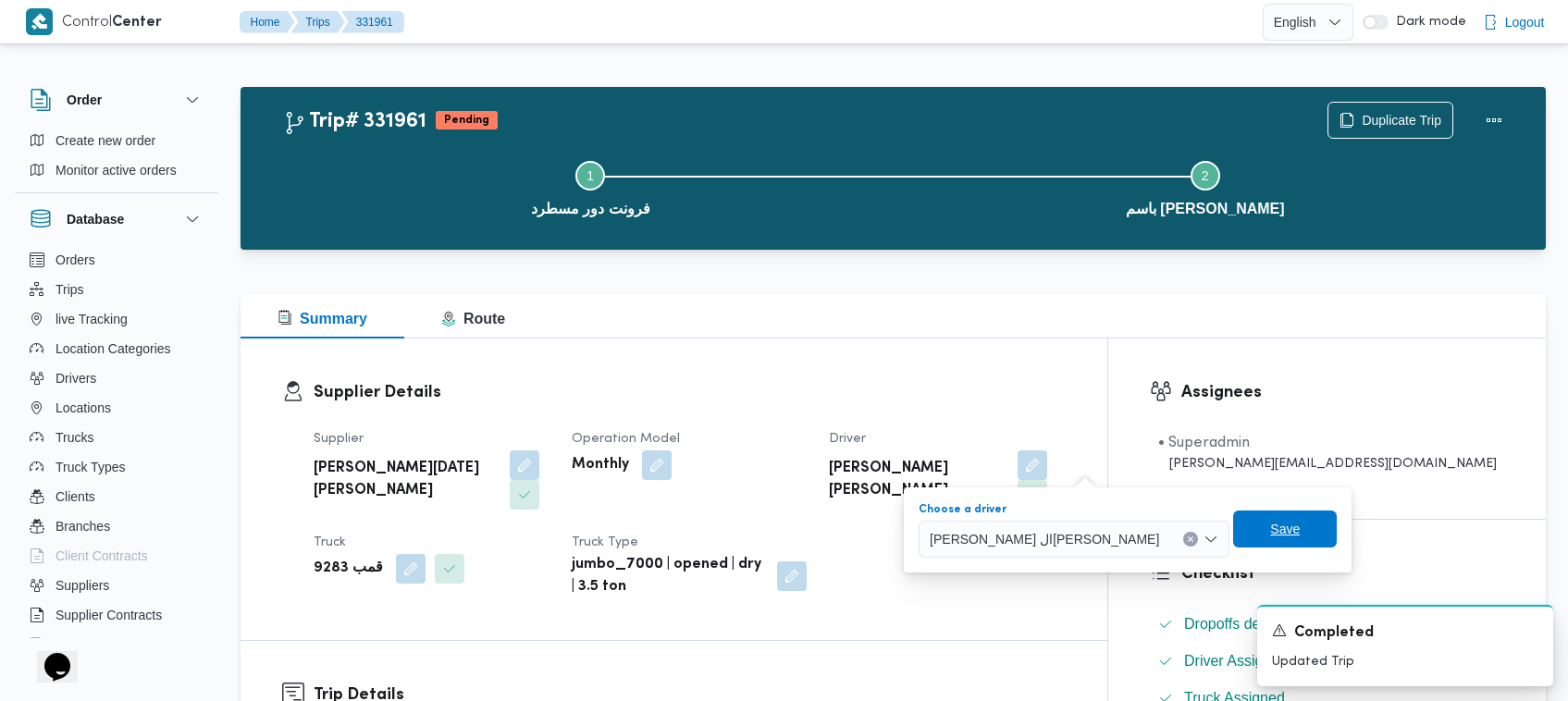
click at [805, 537] on span "Save" at bounding box center [1284, 529] width 103 height 37
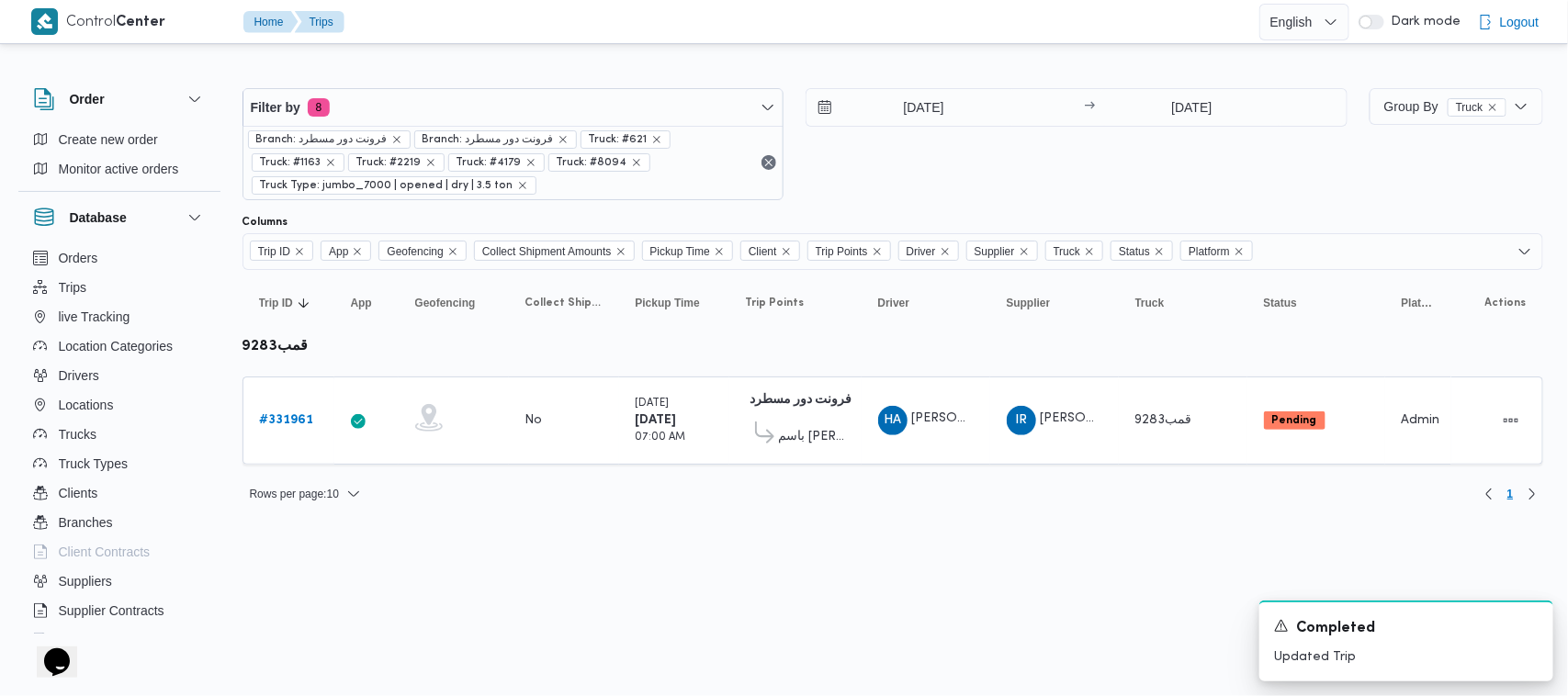
click at [799, 172] on div "24/8/2025 → 24/8/2025" at bounding box center [1076, 144] width 542 height 112
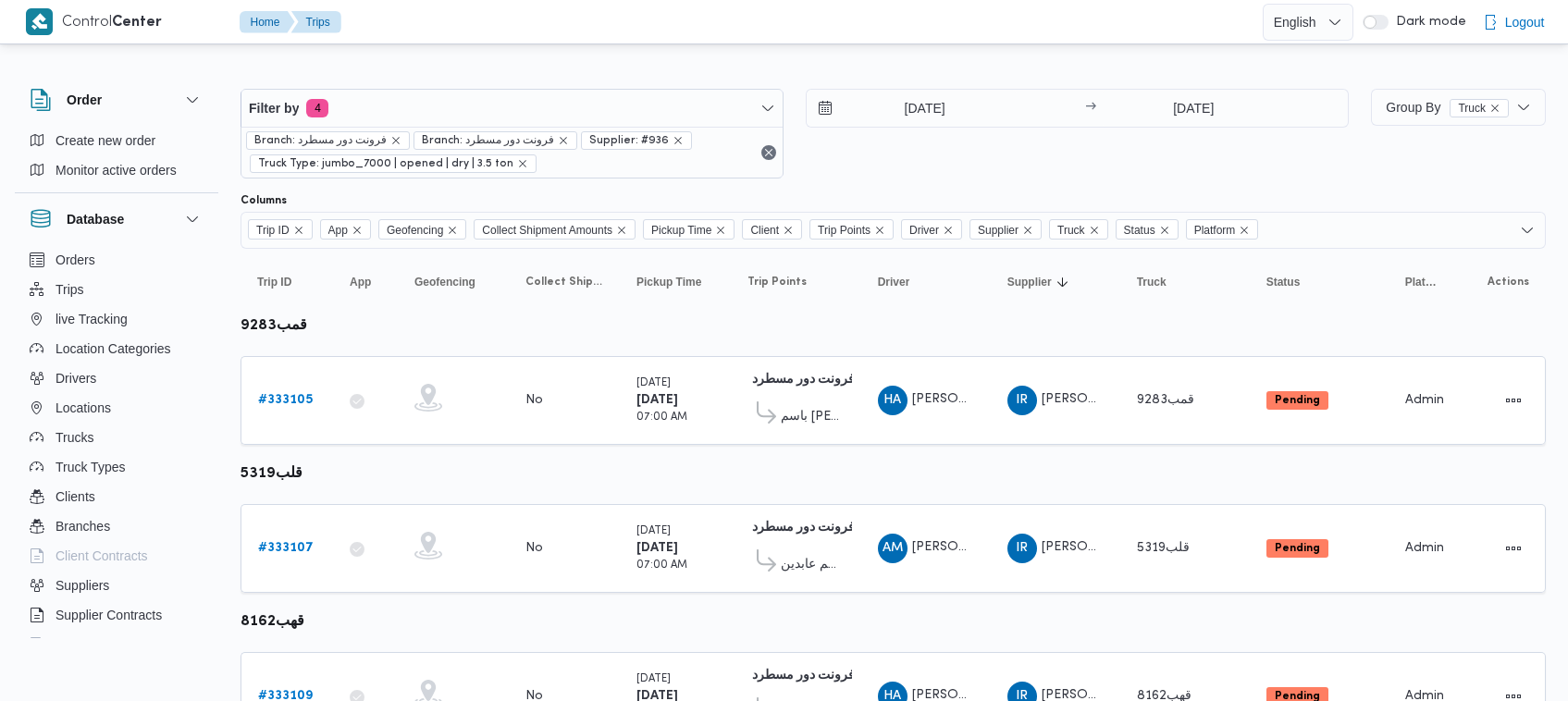
click at [538, 85] on div "Filter by 4 Branch: فرونت دور مسطرد Branch: فرونت دور مسطرد Supplier: #936 Truc…" at bounding box center [794, 134] width 1130 height 112
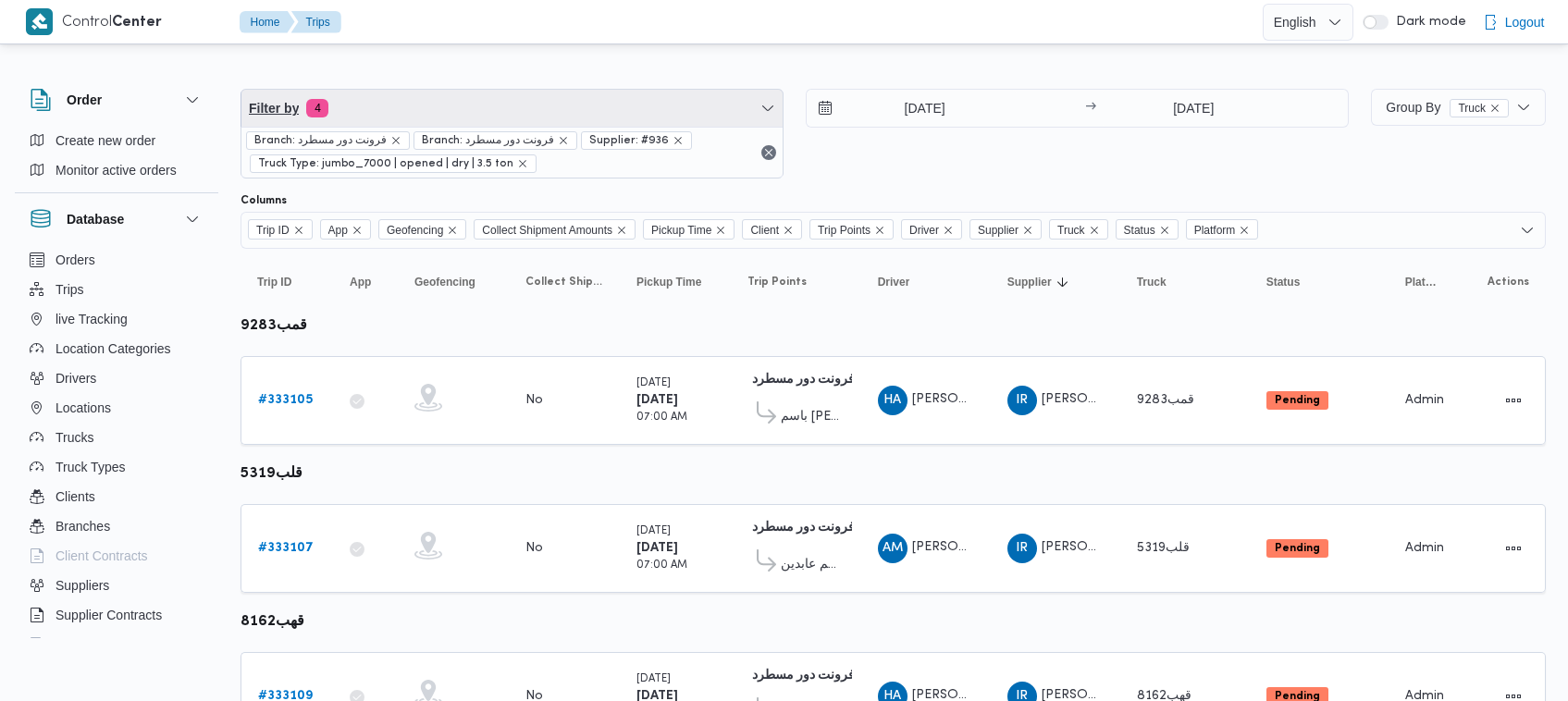
click at [490, 120] on span "Filter by 4" at bounding box center [512, 108] width 541 height 37
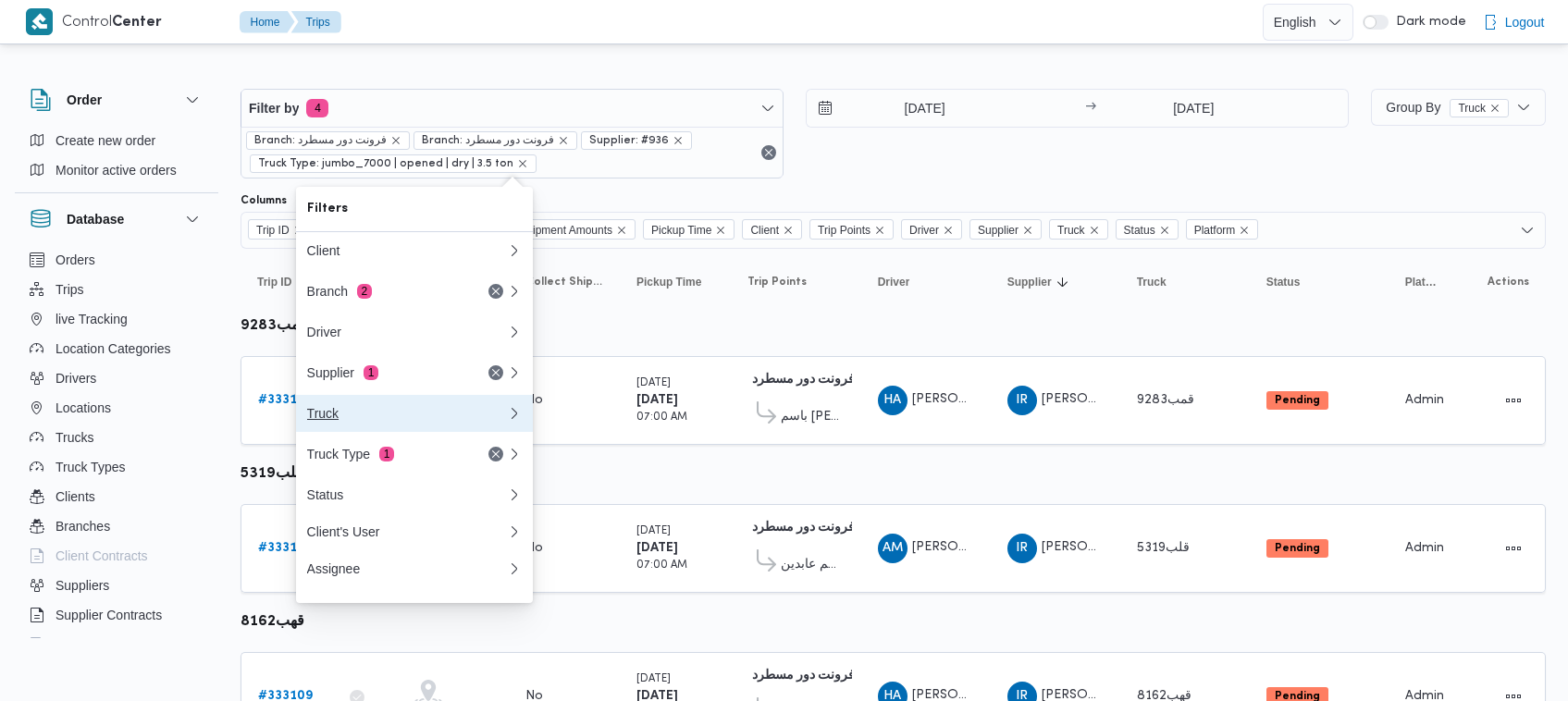
click at [307, 421] on div "Truck" at bounding box center [406, 413] width 200 height 15
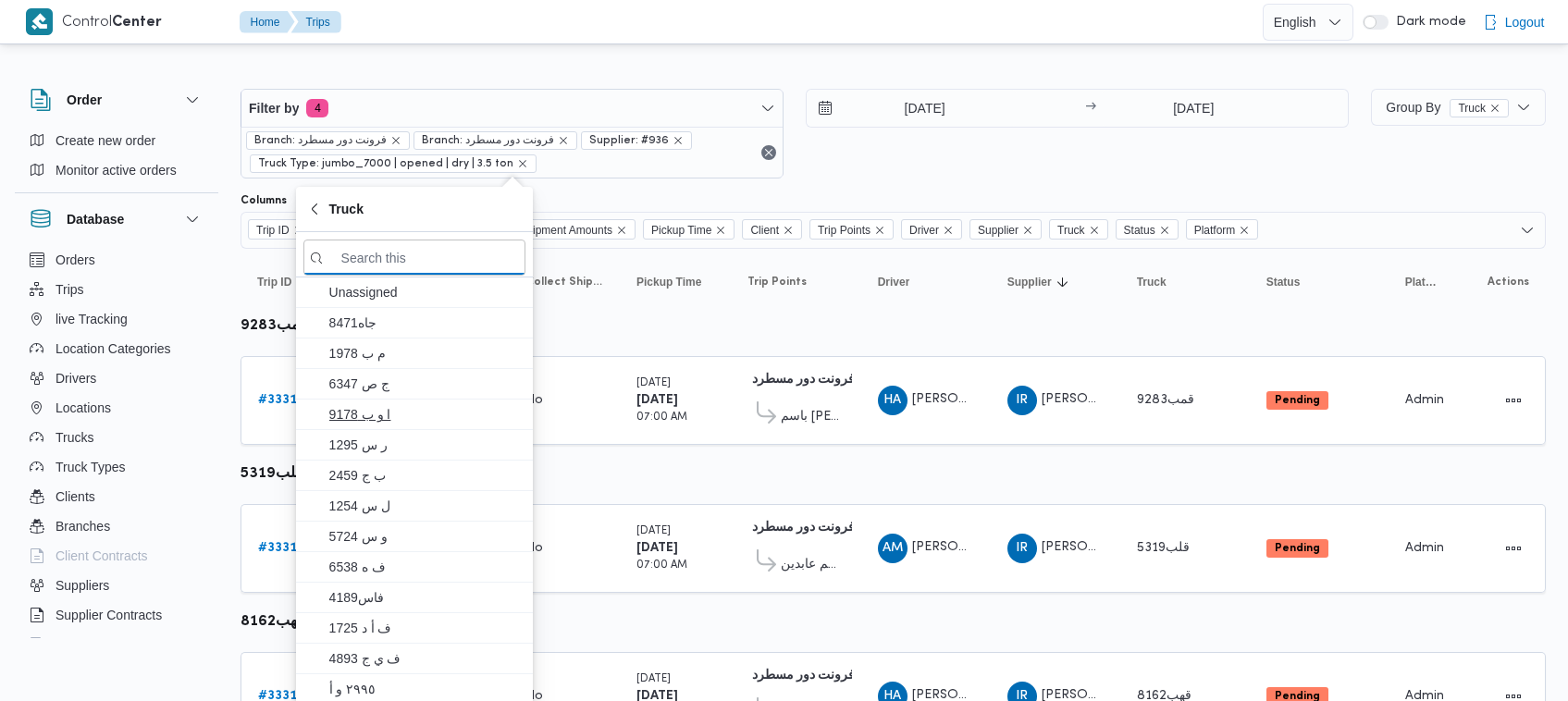
paste input "[PERSON_NAME] [PERSON_NAME] [PERSON_NAME]"
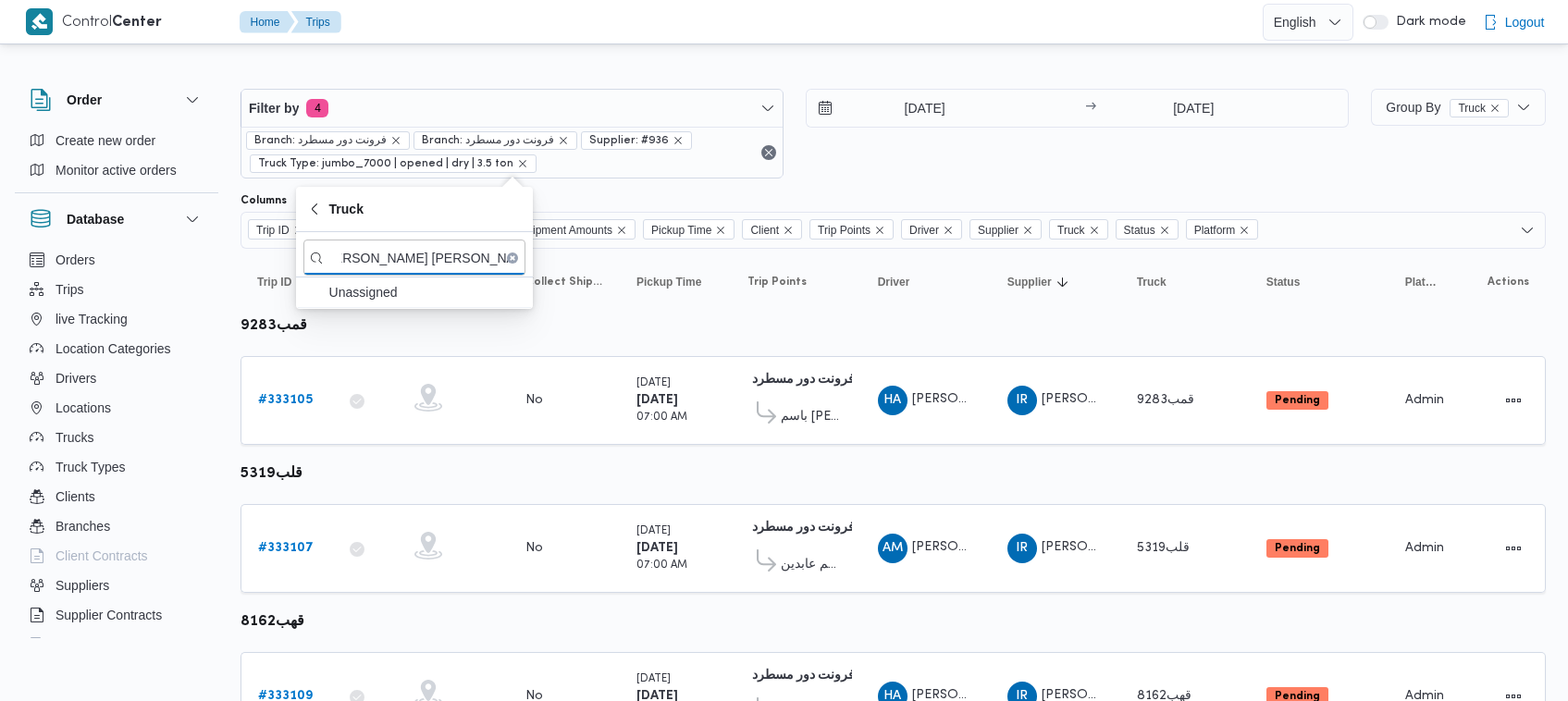
type input "[PERSON_NAME] [PERSON_NAME] [PERSON_NAME]"
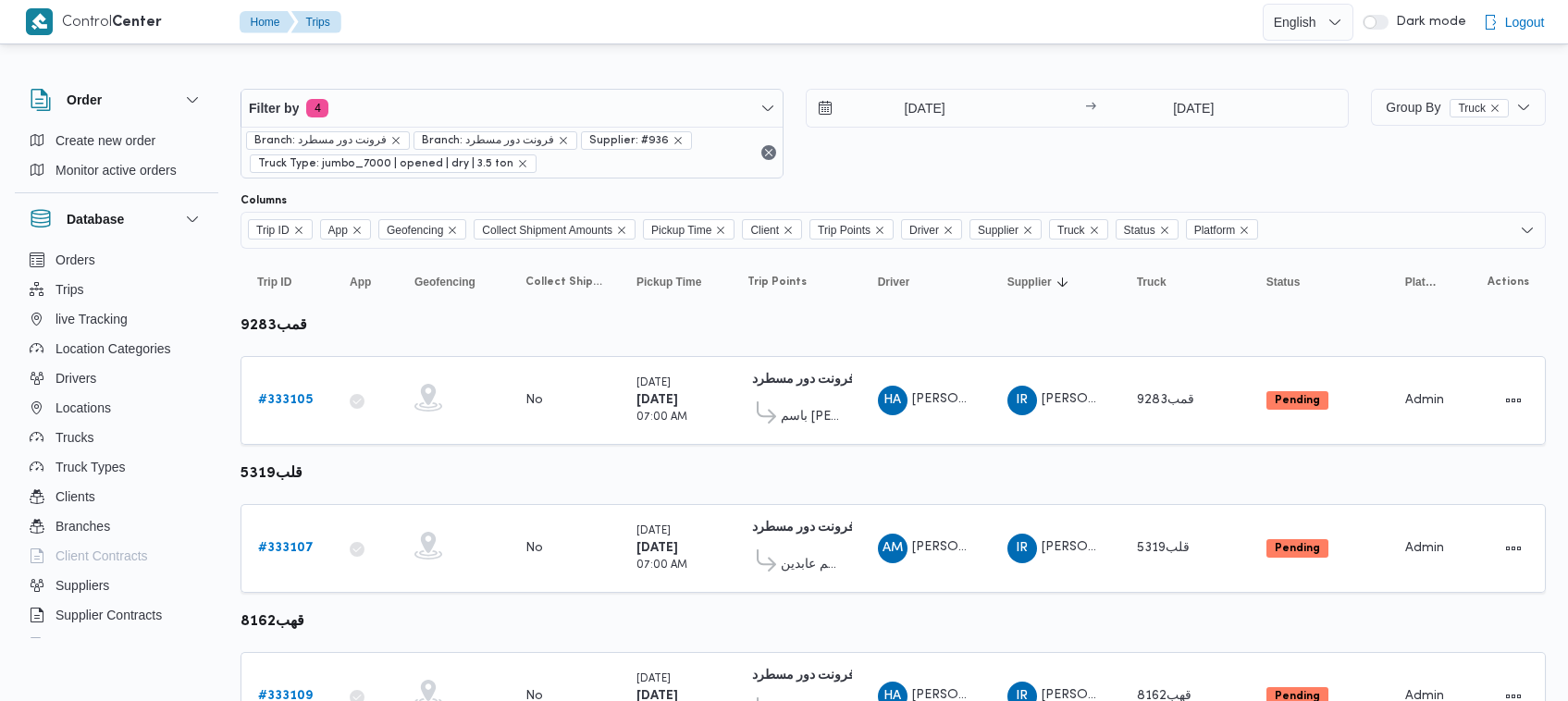
click at [876, 196] on div "Columns" at bounding box center [893, 200] width 1305 height 15
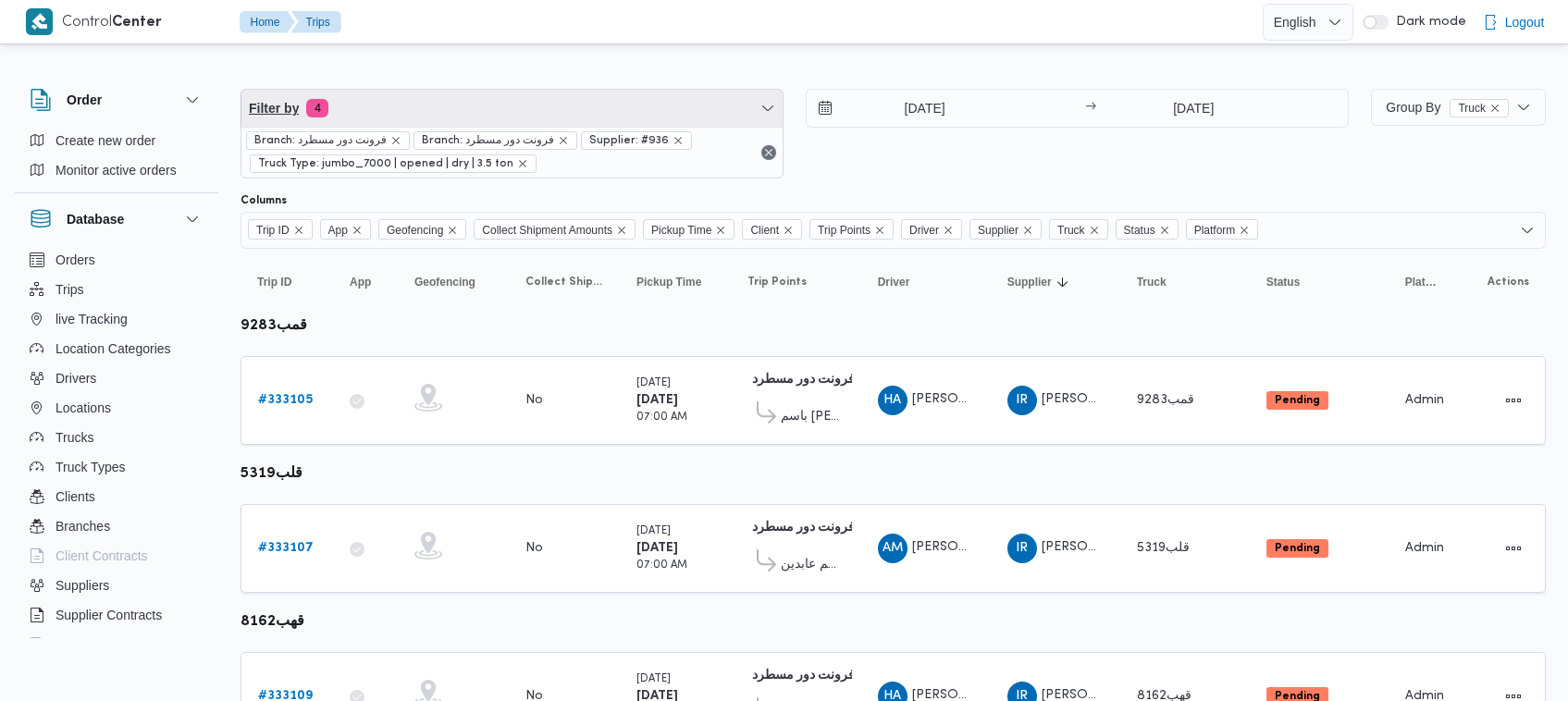
click at [515, 117] on span "Filter by 4" at bounding box center [512, 108] width 541 height 37
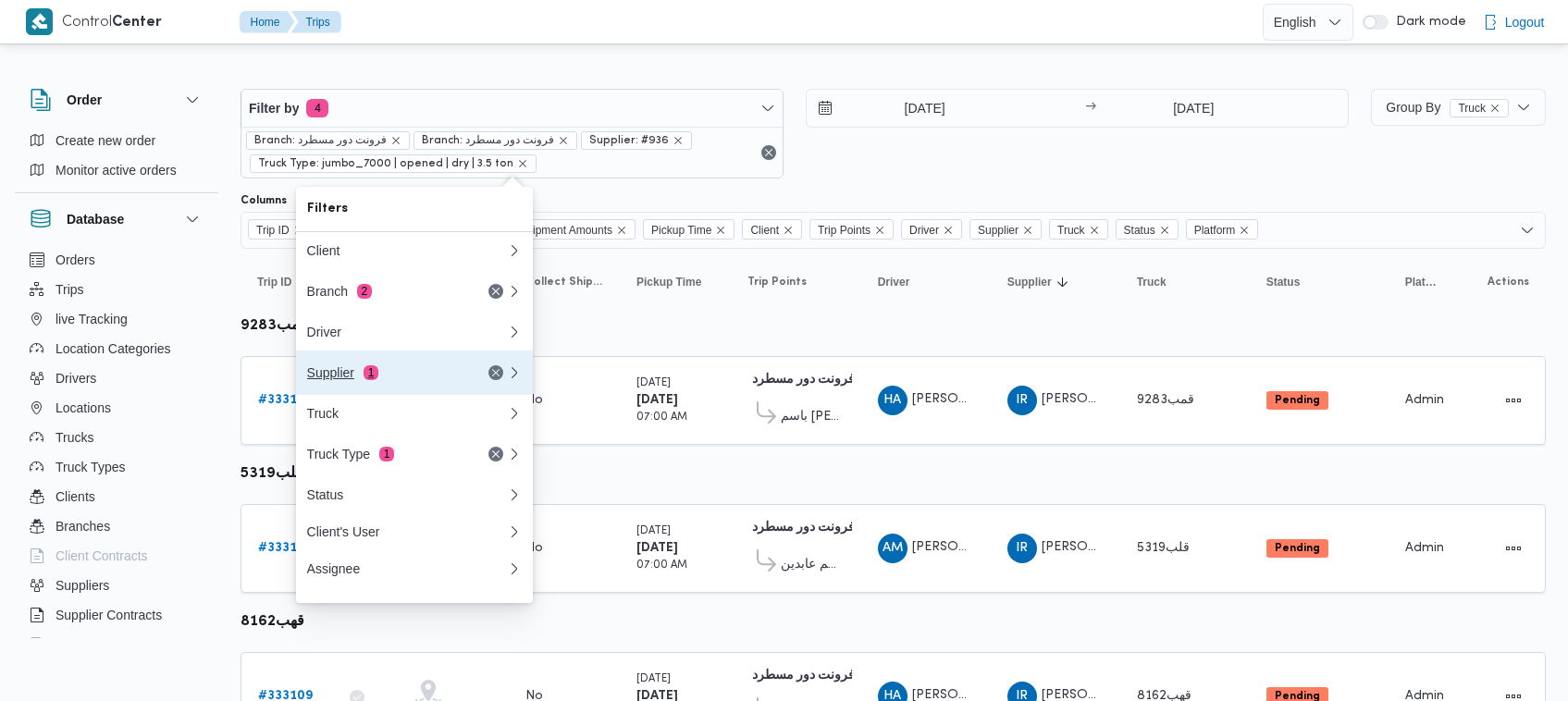
click at [348, 380] on div "Supplier 1" at bounding box center [384, 372] width 155 height 15
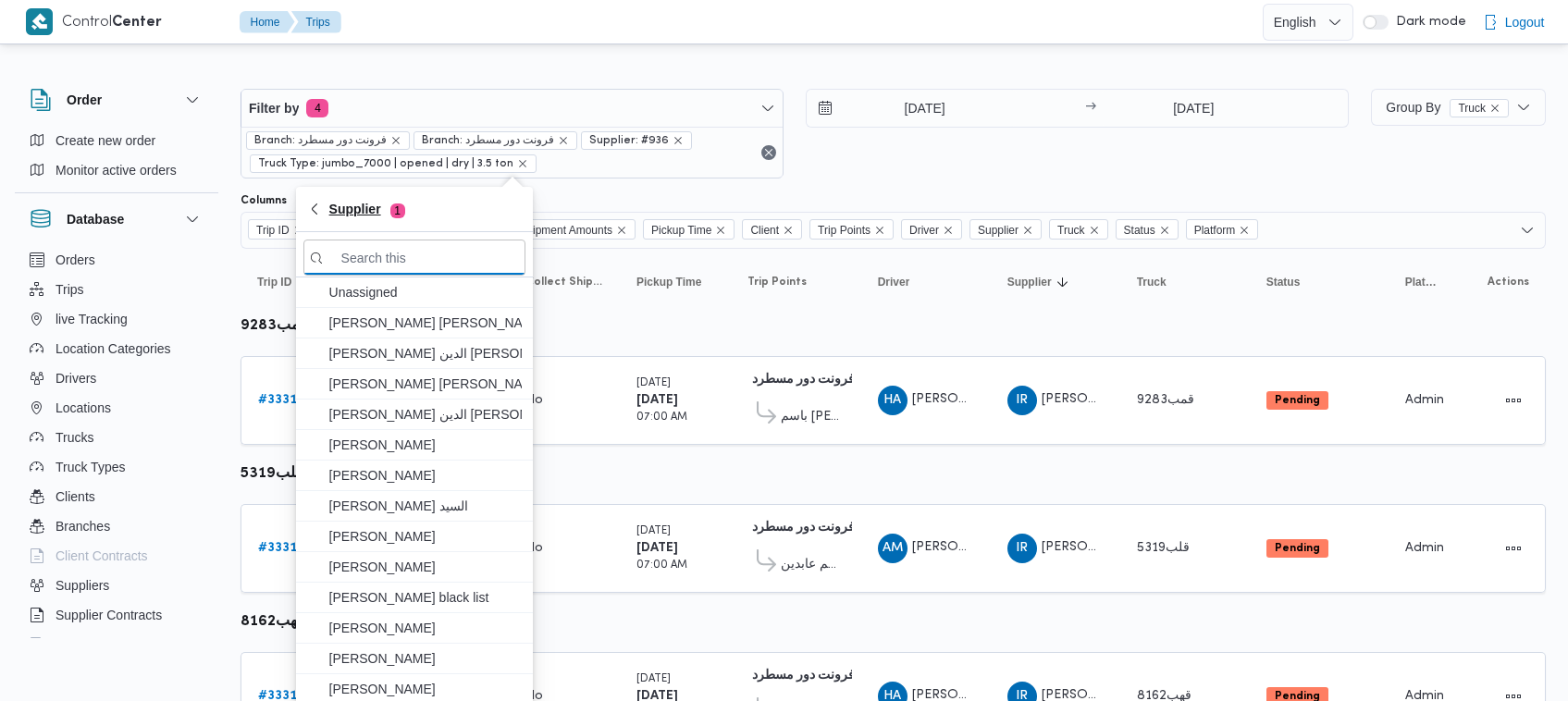
paste input "[PERSON_NAME] [PERSON_NAME] [PERSON_NAME]"
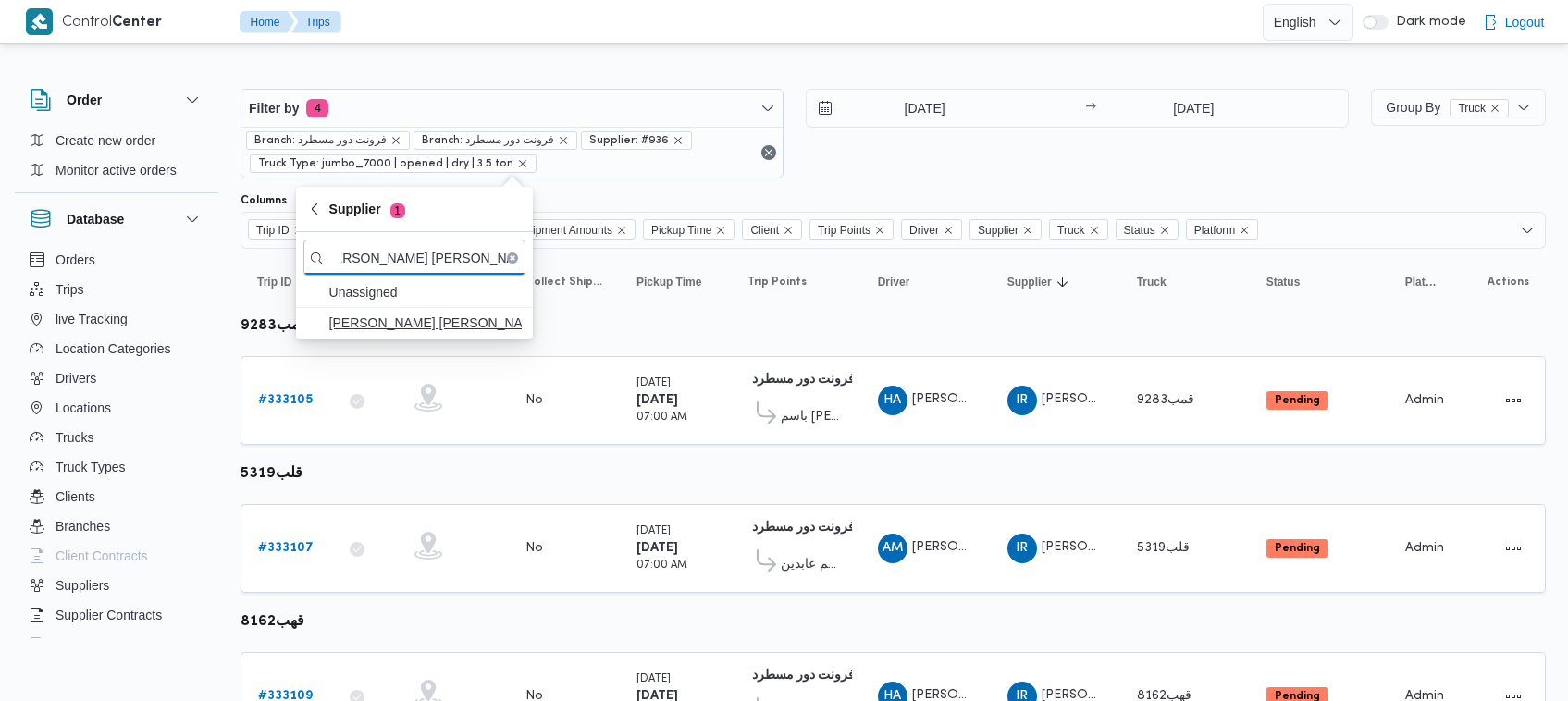
type input "[PERSON_NAME] [PERSON_NAME] [PERSON_NAME]"
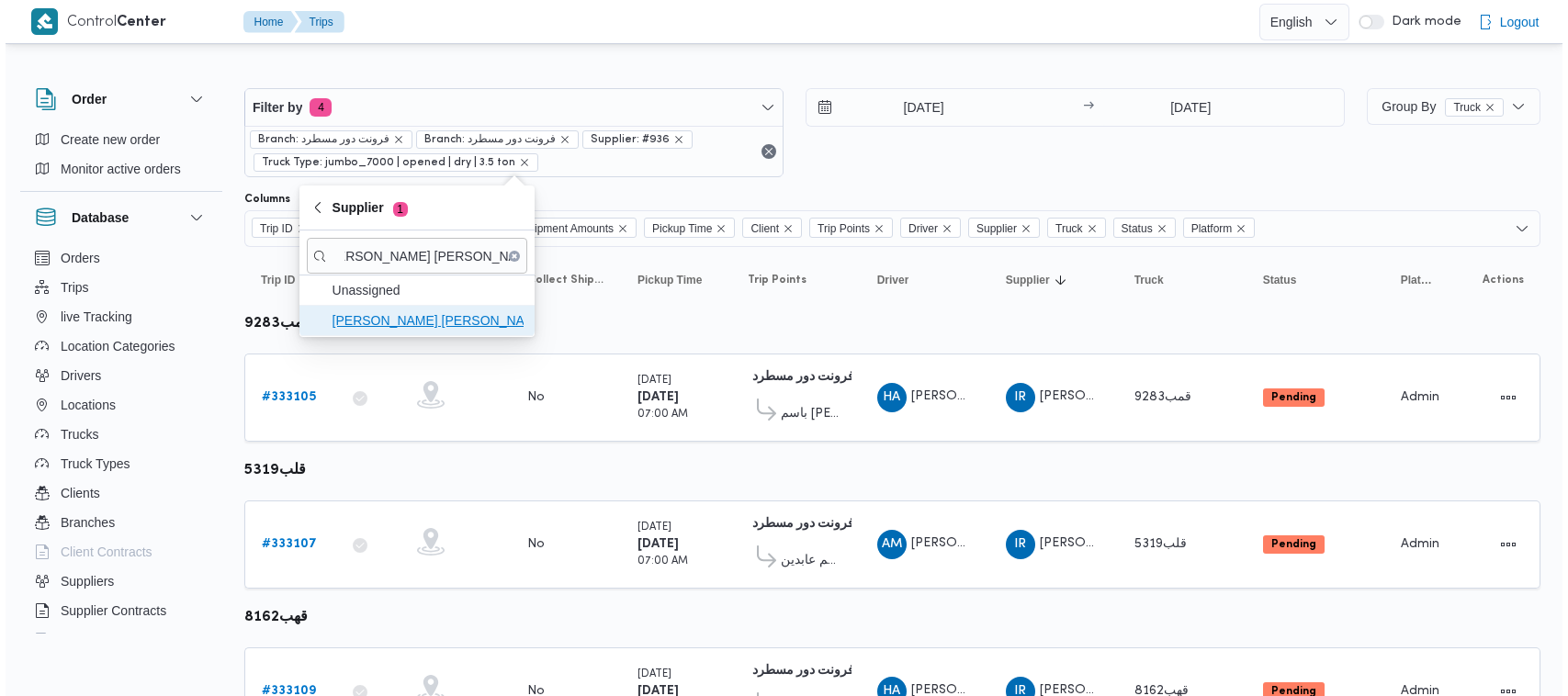
scroll to position [0, 0]
click at [421, 317] on span "[PERSON_NAME] [PERSON_NAME] [PERSON_NAME]" at bounding box center [422, 320] width 191 height 22
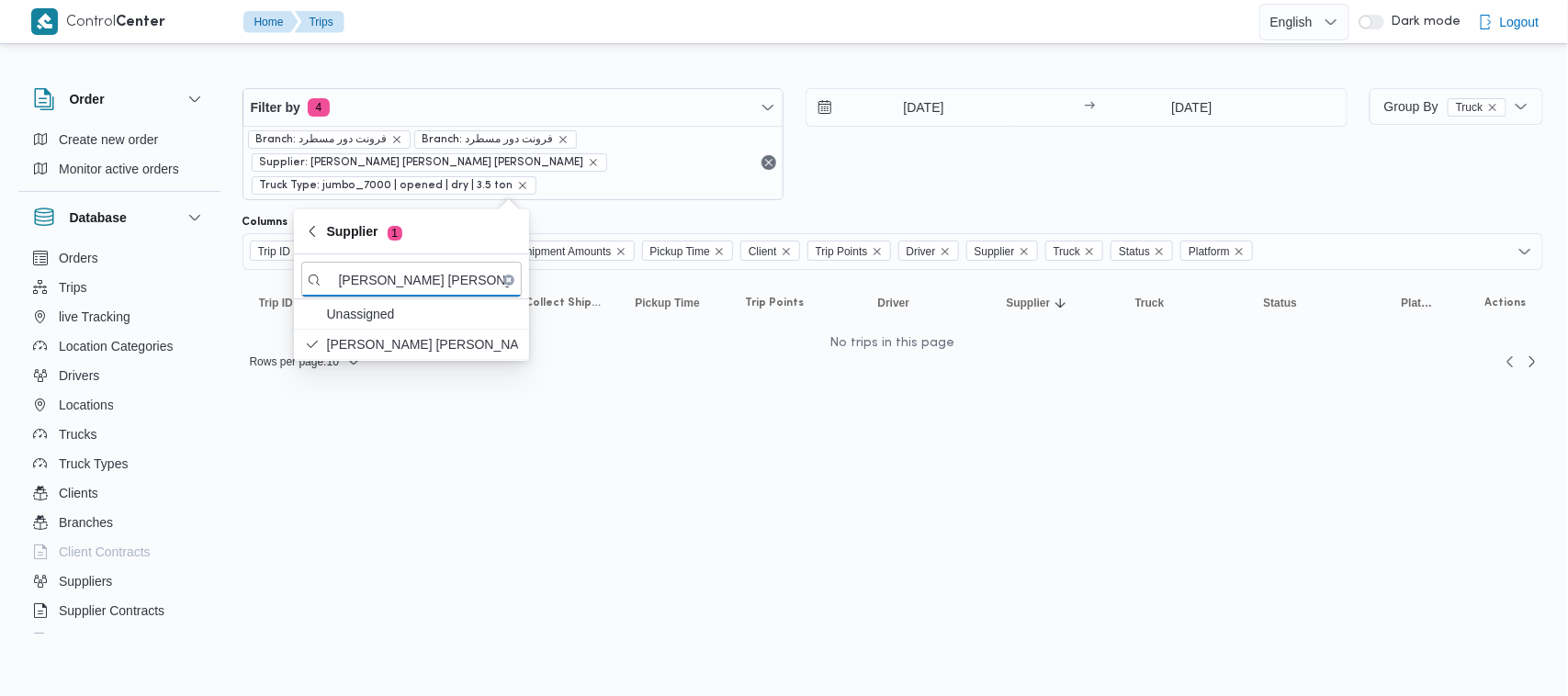
click at [1018, 166] on div "31/8/2025 → 31/8/2025" at bounding box center [1076, 144] width 542 height 112
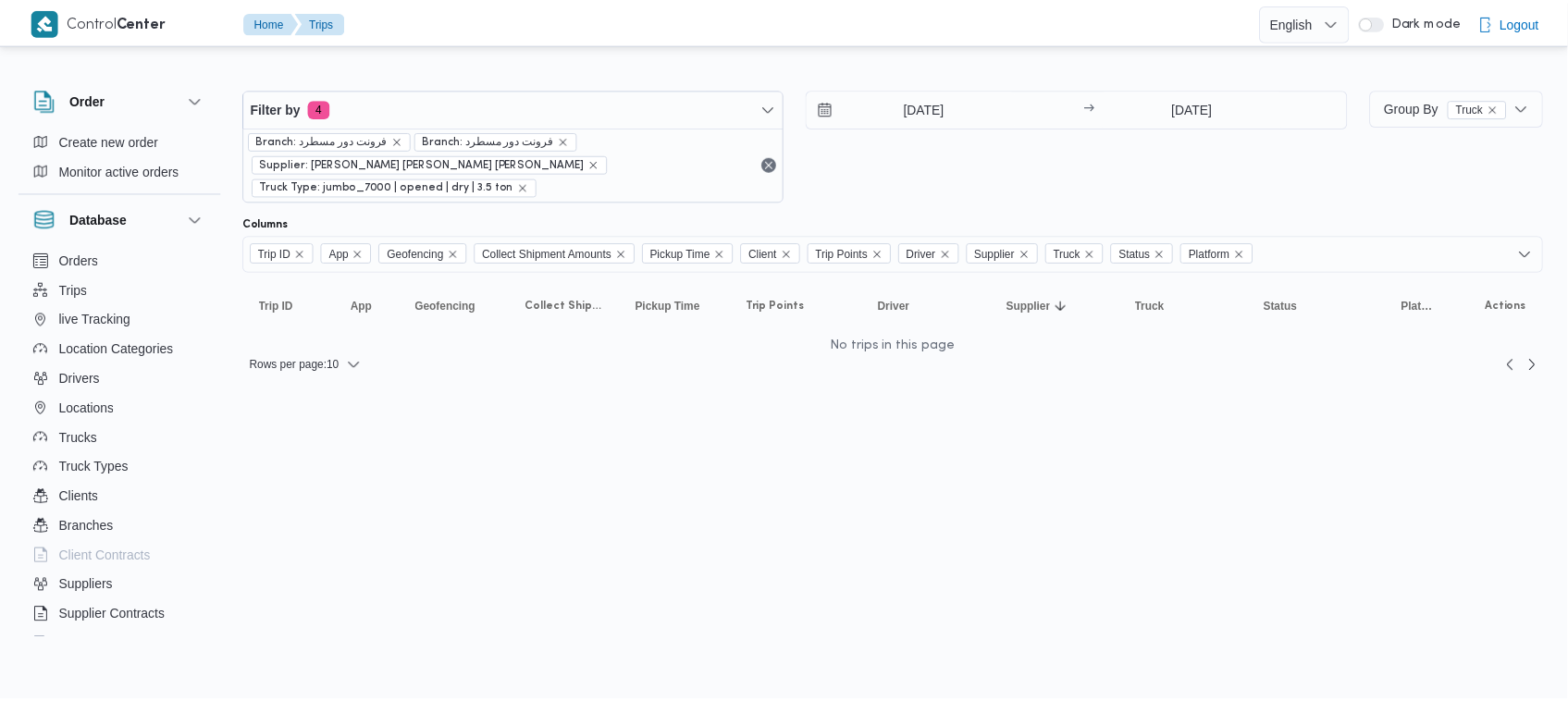
scroll to position [0, 19]
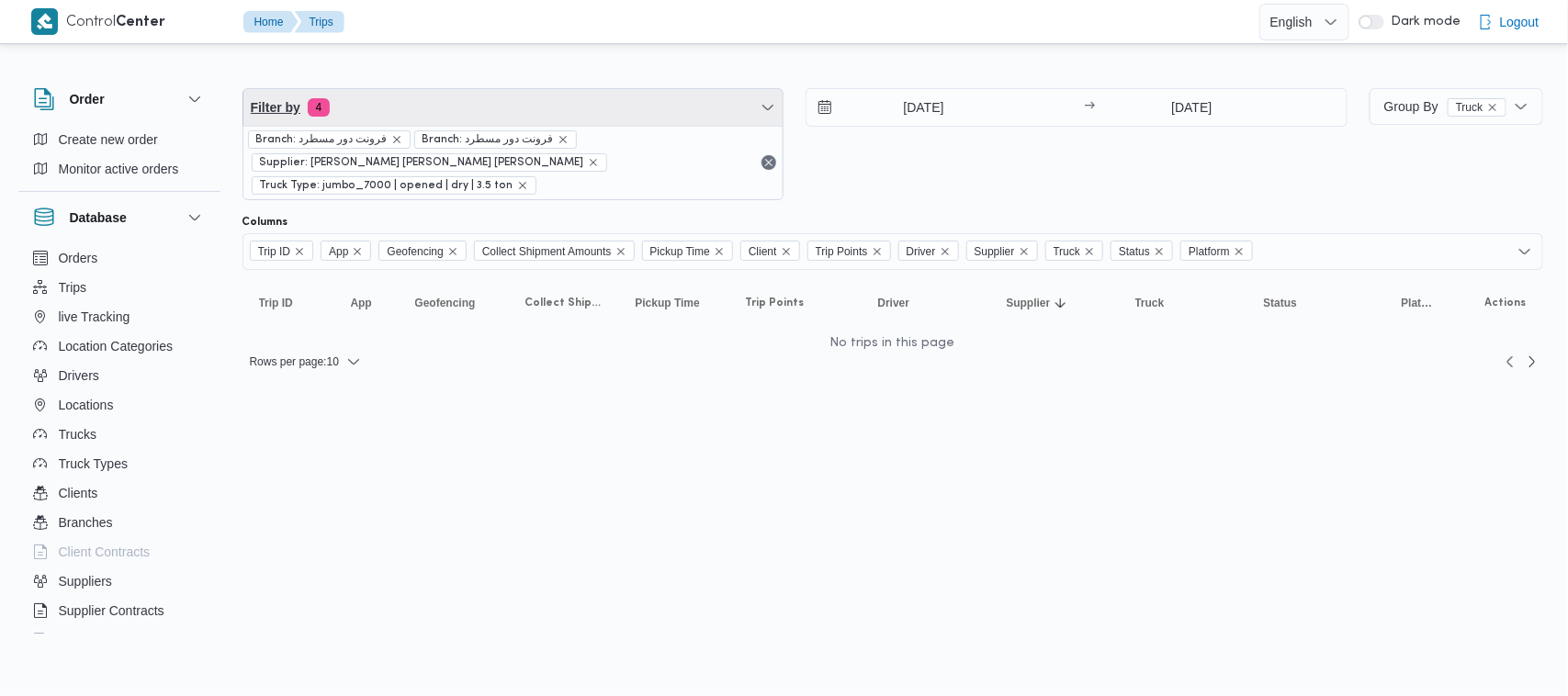
click at [474, 110] on span "Filter by 4" at bounding box center [514, 107] width 540 height 37
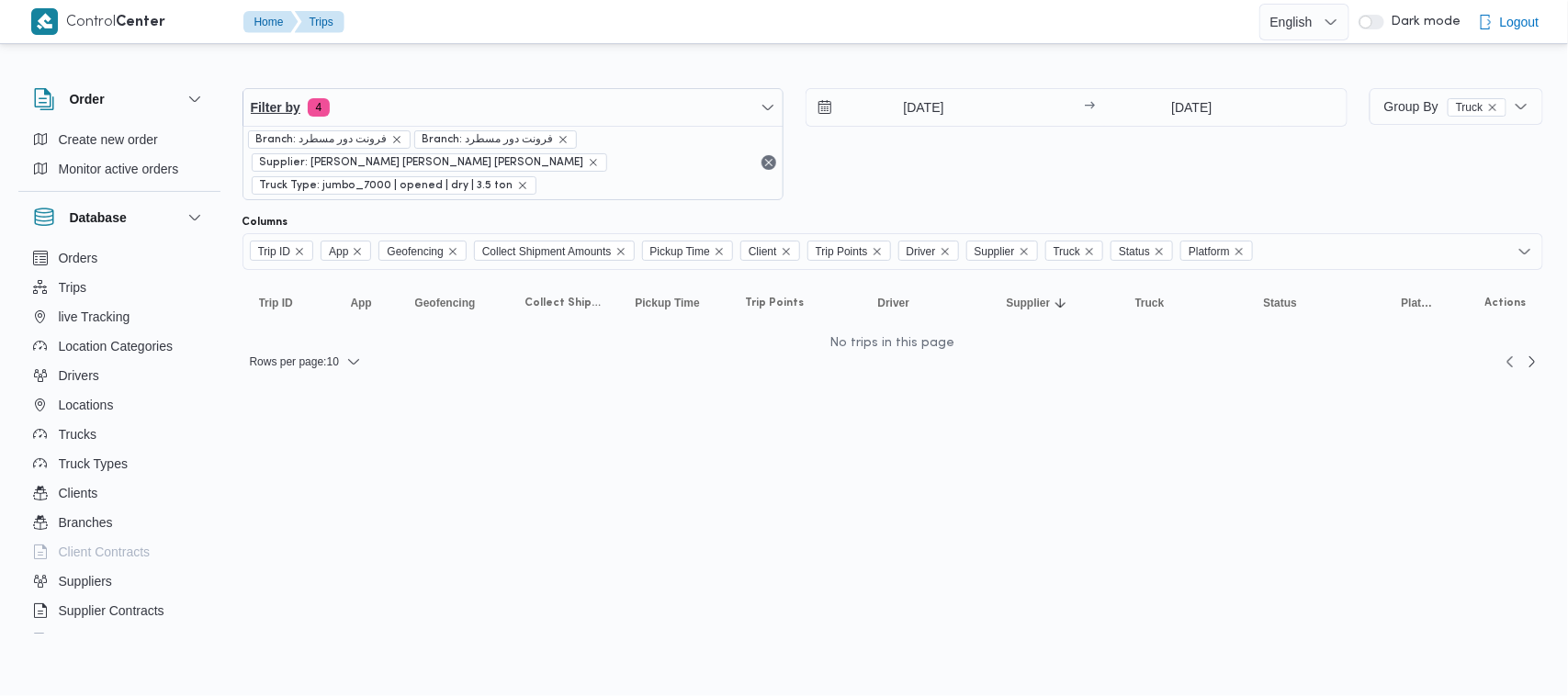
click at [474, 110] on span "Filter by 4" at bounding box center [514, 107] width 540 height 37
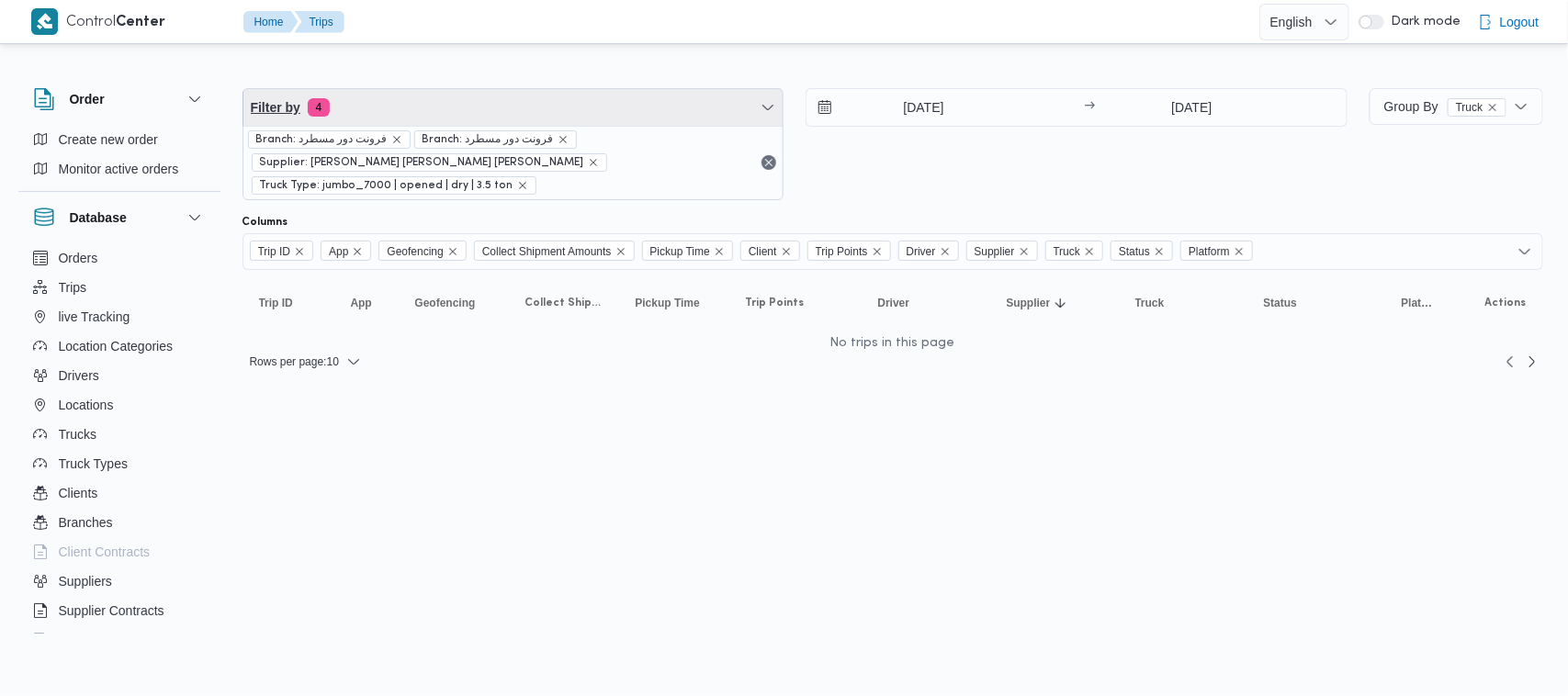
click at [402, 115] on span "Filter by 4" at bounding box center [514, 107] width 540 height 37
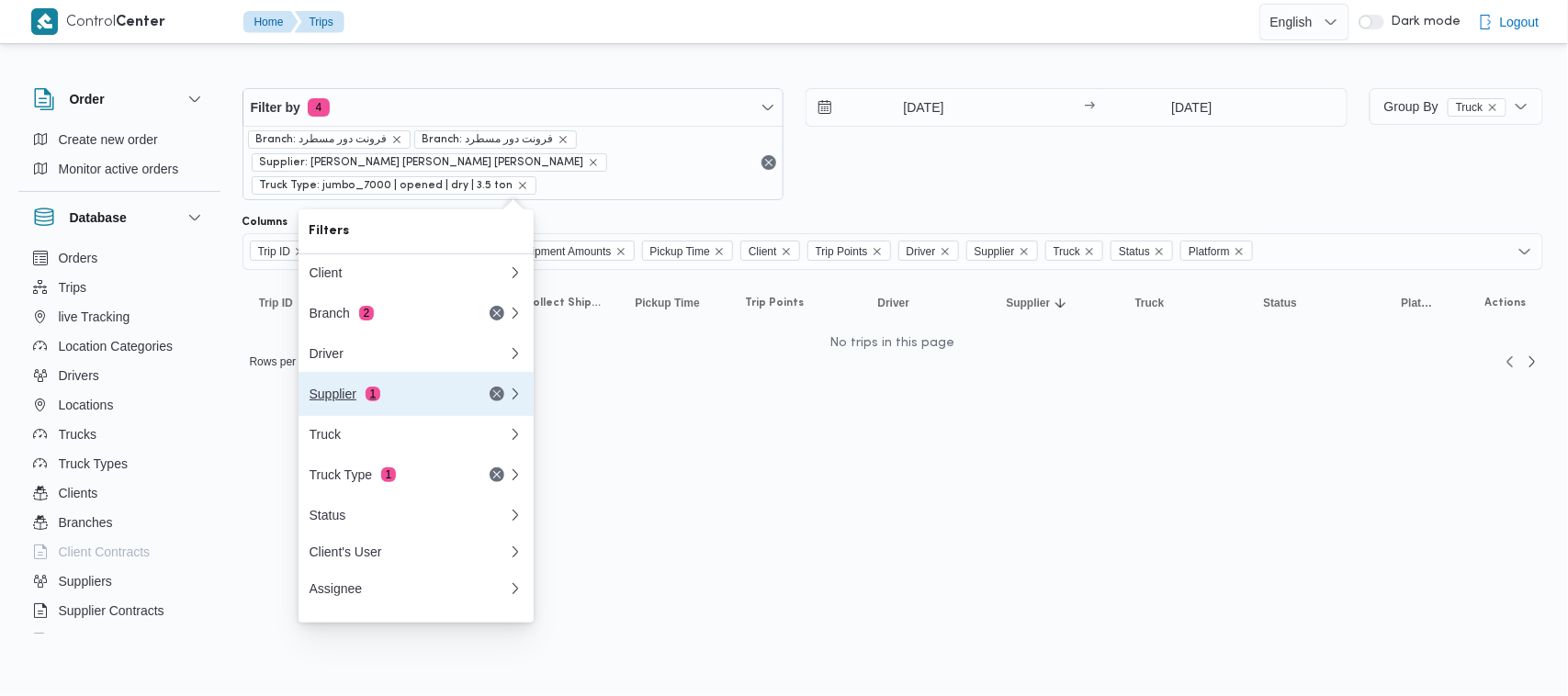
click at [355, 392] on div "Supplier 1" at bounding box center [386, 394] width 154 height 15
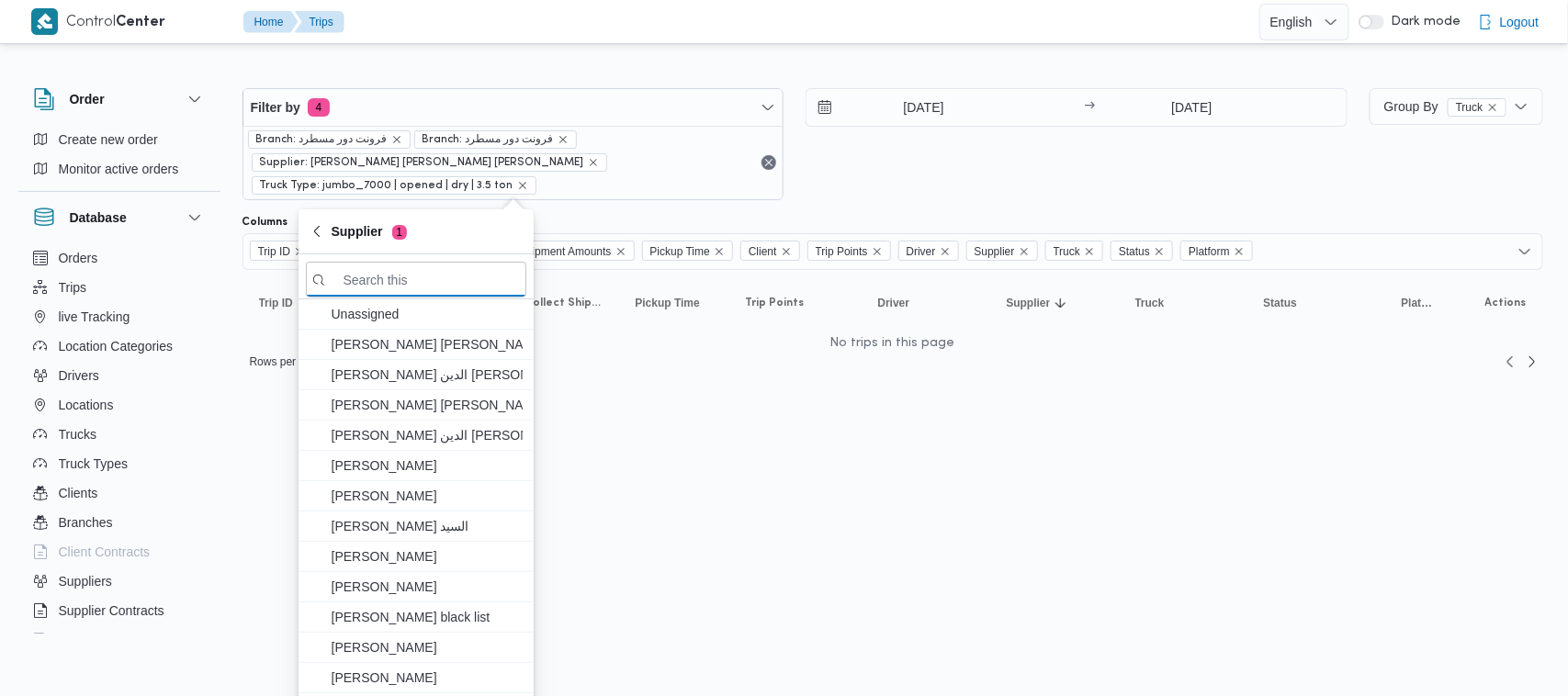
paste input "[PERSON_NAME] [PERSON_NAME] [PERSON_NAME]"
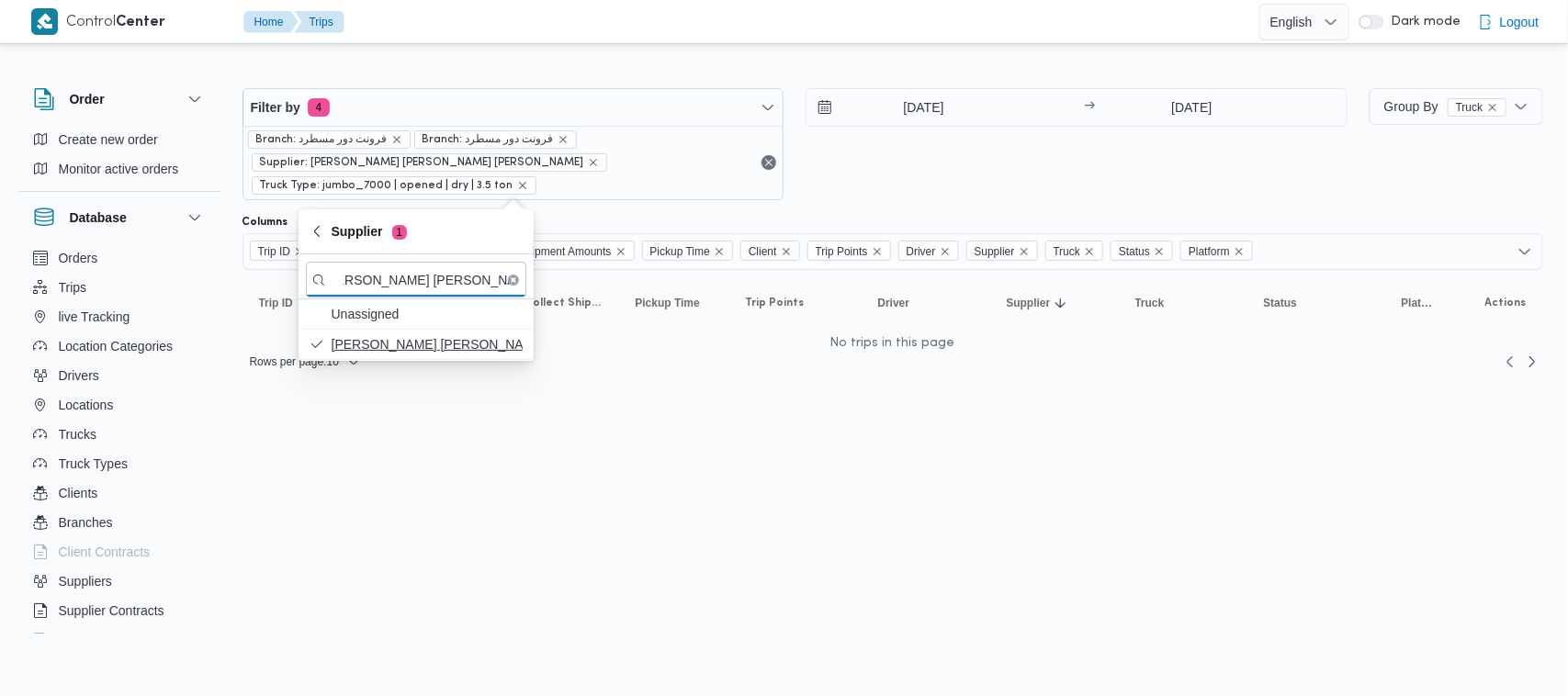
type input "[PERSON_NAME] [PERSON_NAME] [PERSON_NAME]"
click at [435, 343] on span "[PERSON_NAME] [PERSON_NAME] [PERSON_NAME]" at bounding box center [427, 345] width 191 height 22
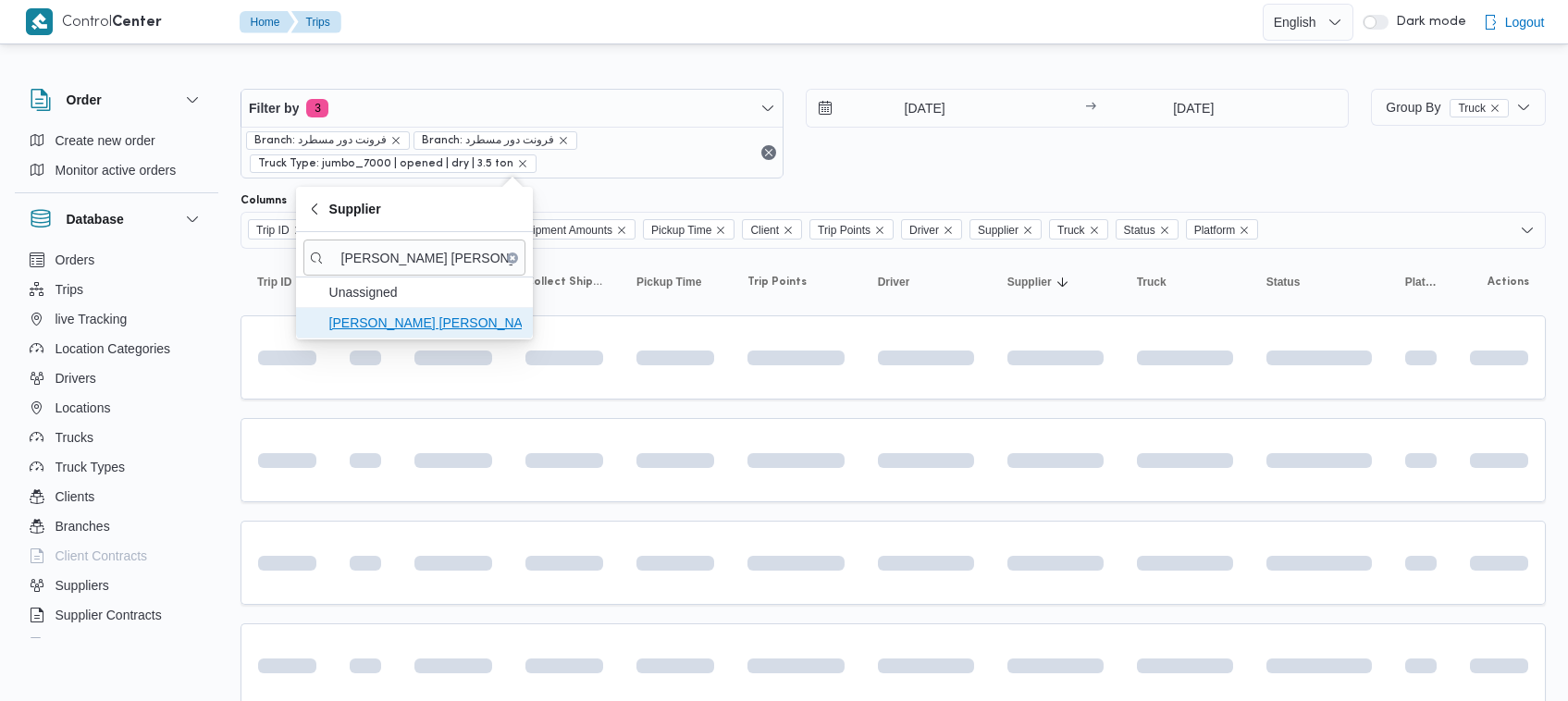
click at [423, 336] on span "[PERSON_NAME] [PERSON_NAME] [PERSON_NAME]" at bounding box center [414, 323] width 222 height 29
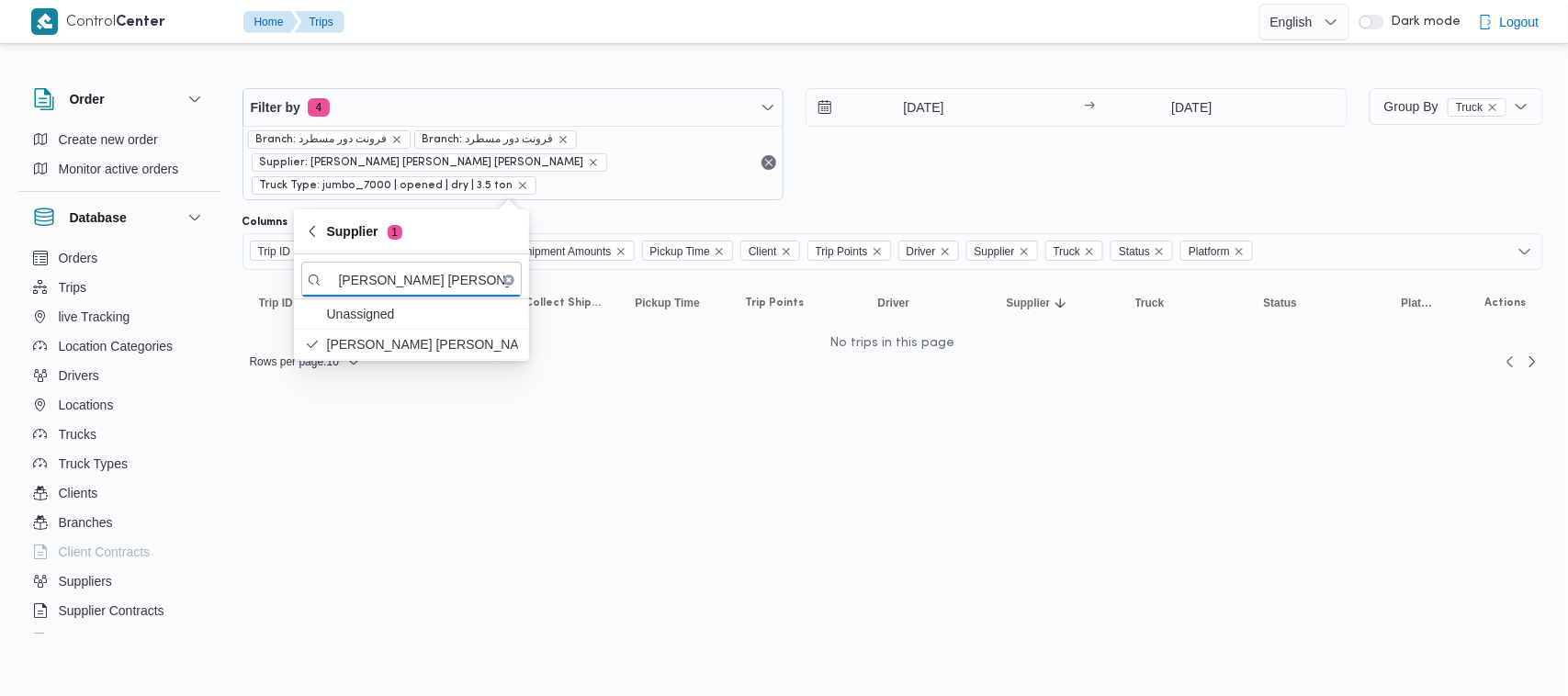
click at [924, 164] on div "31/8/2025 → 31/8/2025" at bounding box center [1076, 144] width 542 height 112
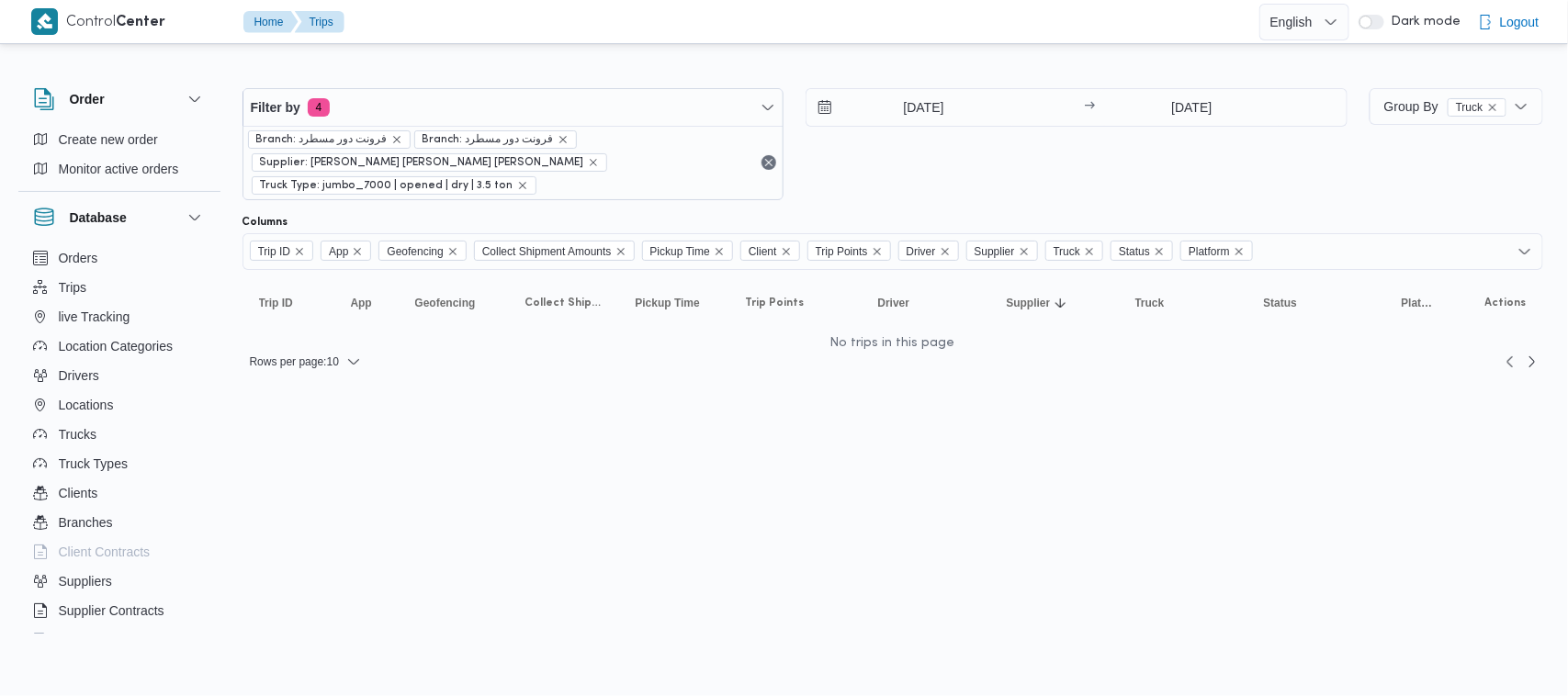
scroll to position [0, 19]
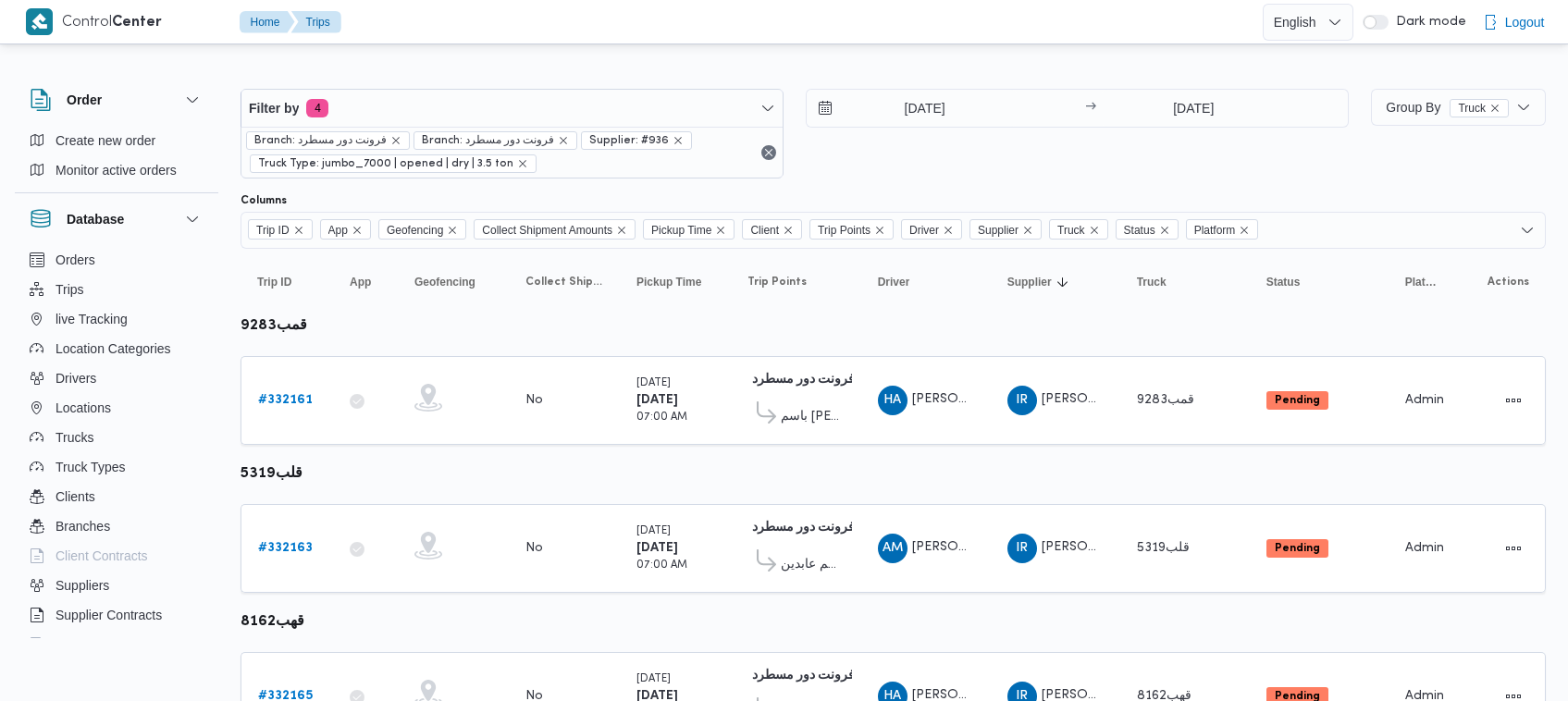
click at [401, 75] on div at bounding box center [893, 74] width 1305 height 29
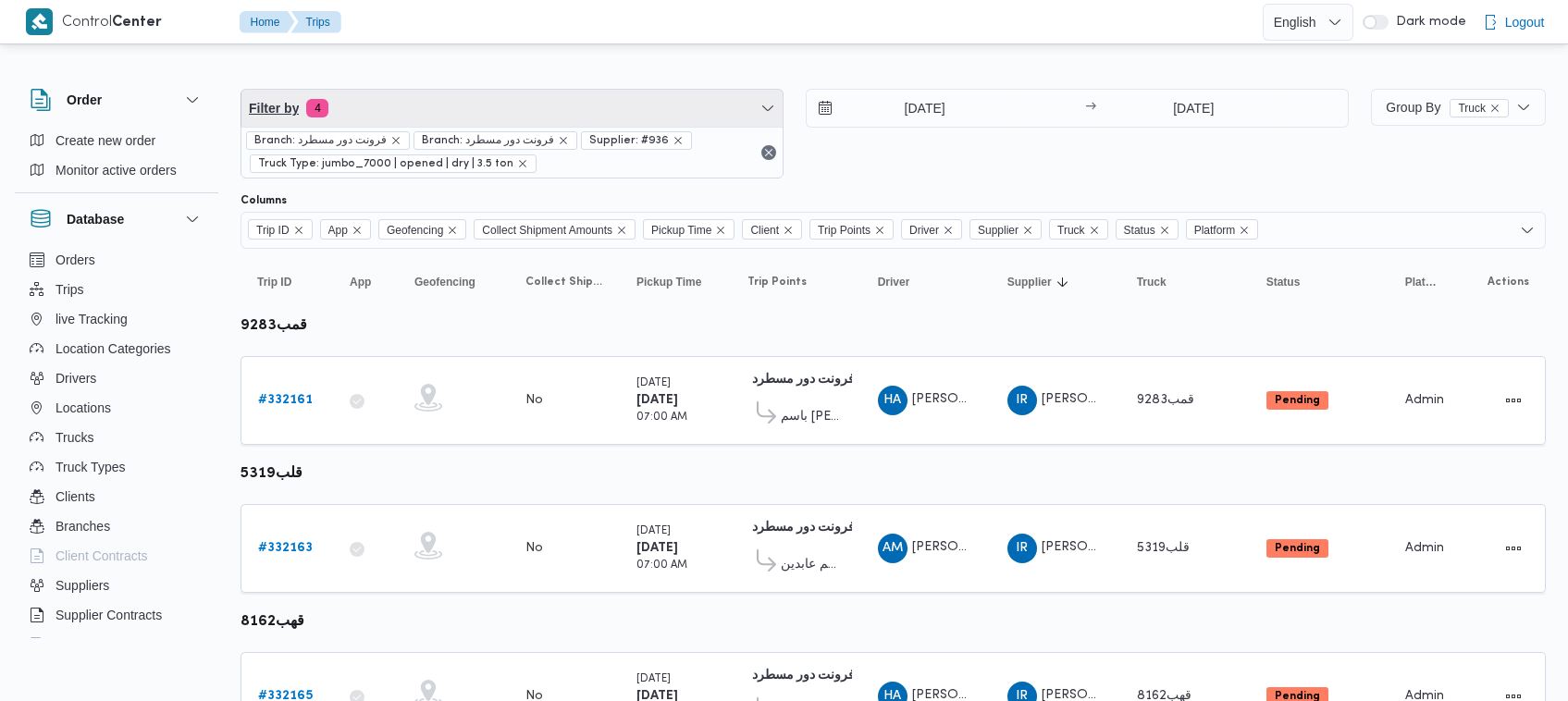
click at [413, 113] on span "Filter by 4" at bounding box center [512, 108] width 541 height 37
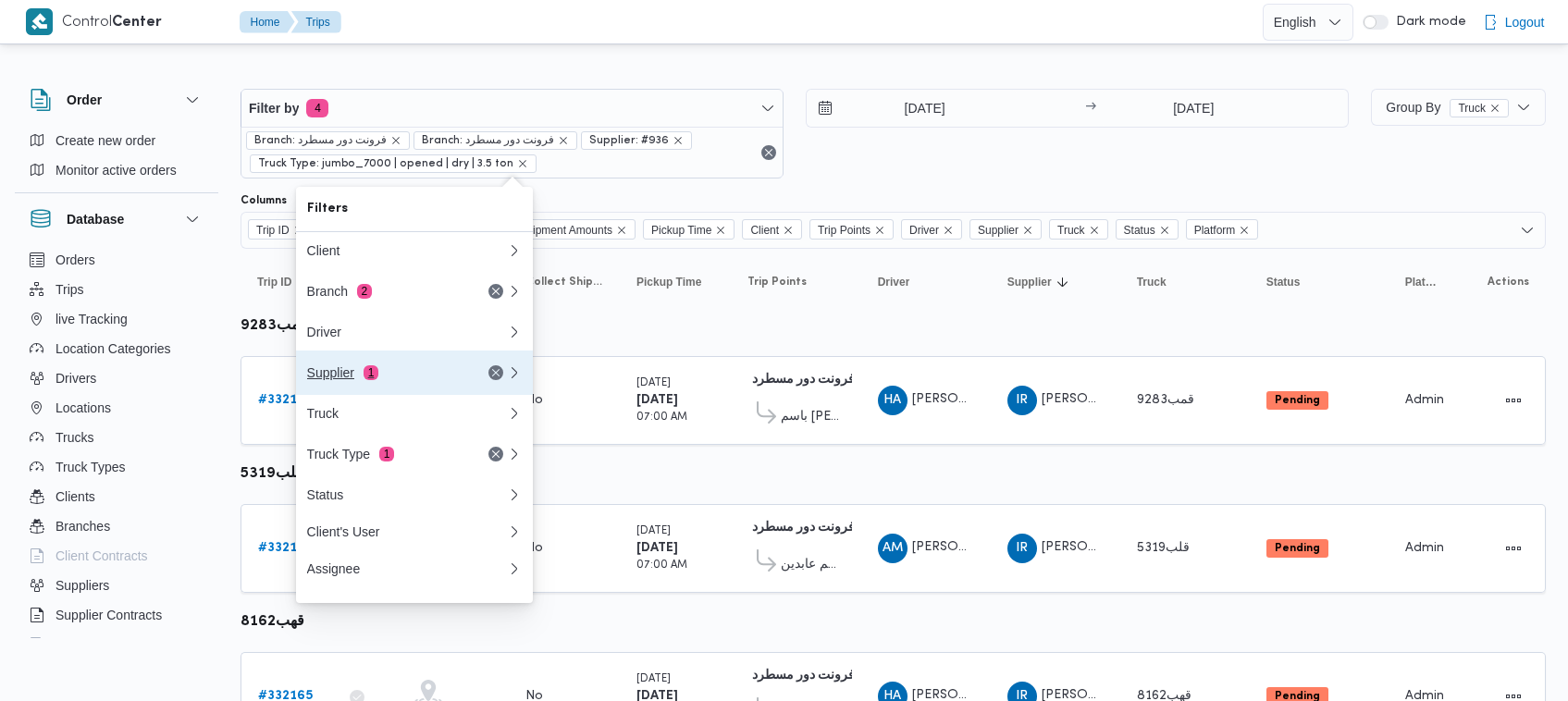
click at [390, 377] on div "Supplier 1" at bounding box center [384, 372] width 155 height 15
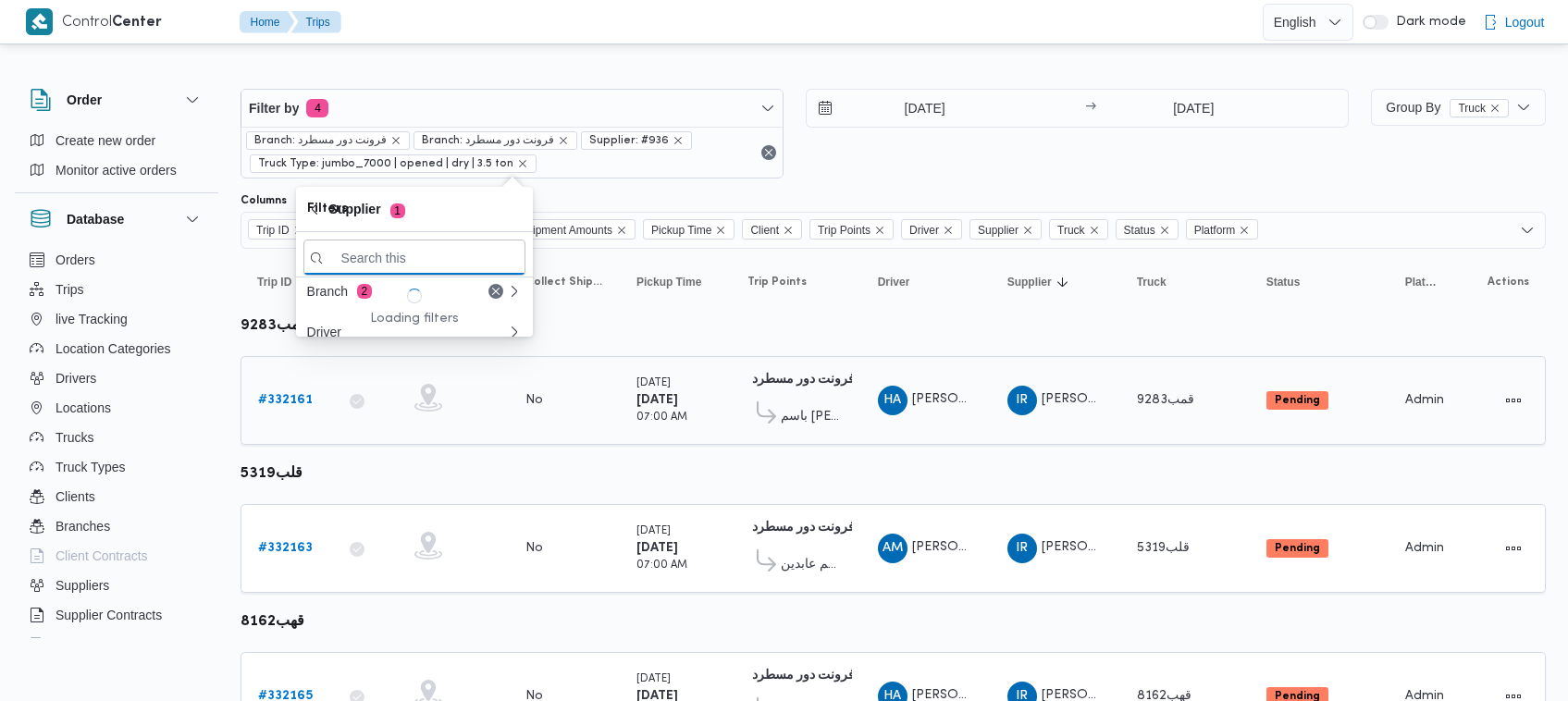
paste input "[PERSON_NAME] [PERSON_NAME] [PERSON_NAME]"
type input "[PERSON_NAME] [PERSON_NAME] [PERSON_NAME]"
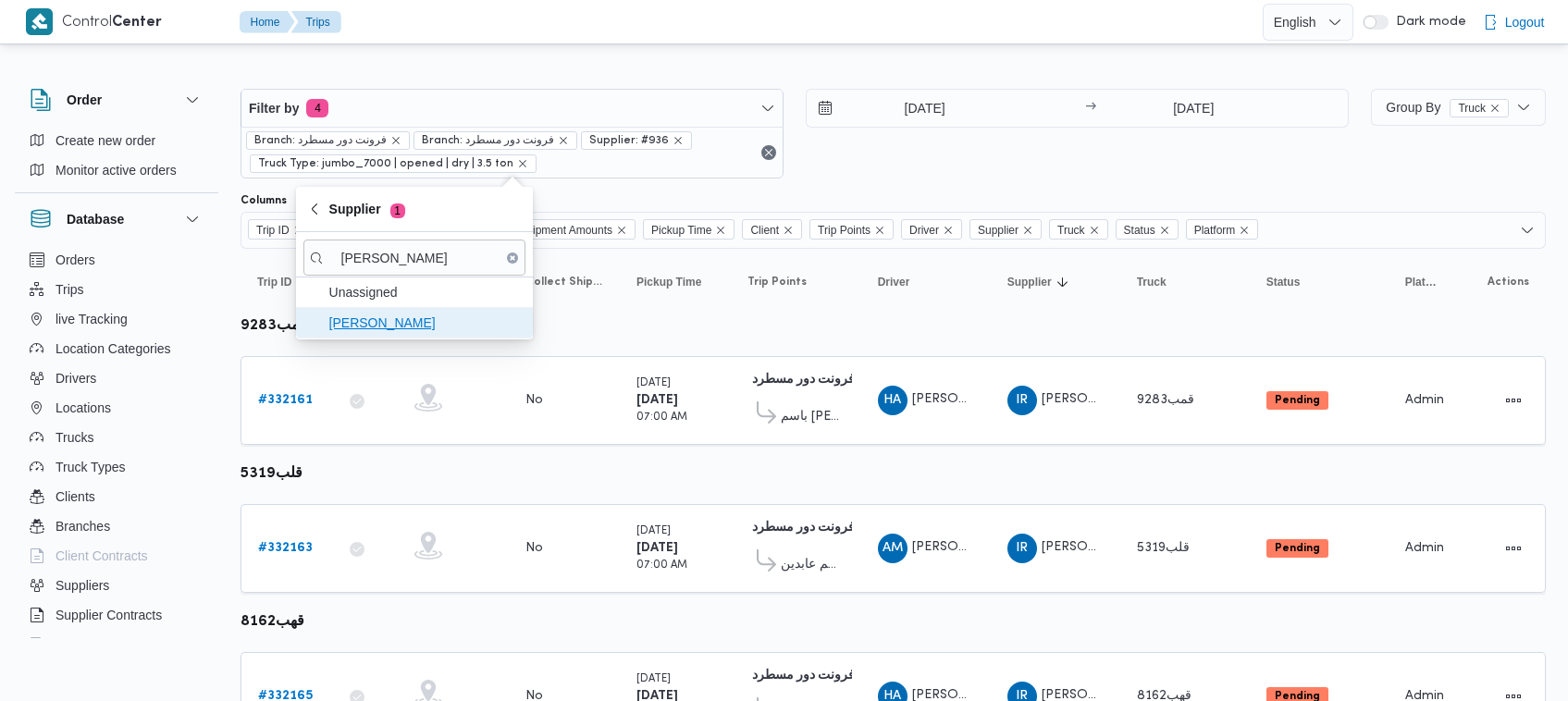
click at [348, 326] on span "[PERSON_NAME] [PERSON_NAME] [PERSON_NAME]" at bounding box center [425, 323] width 192 height 22
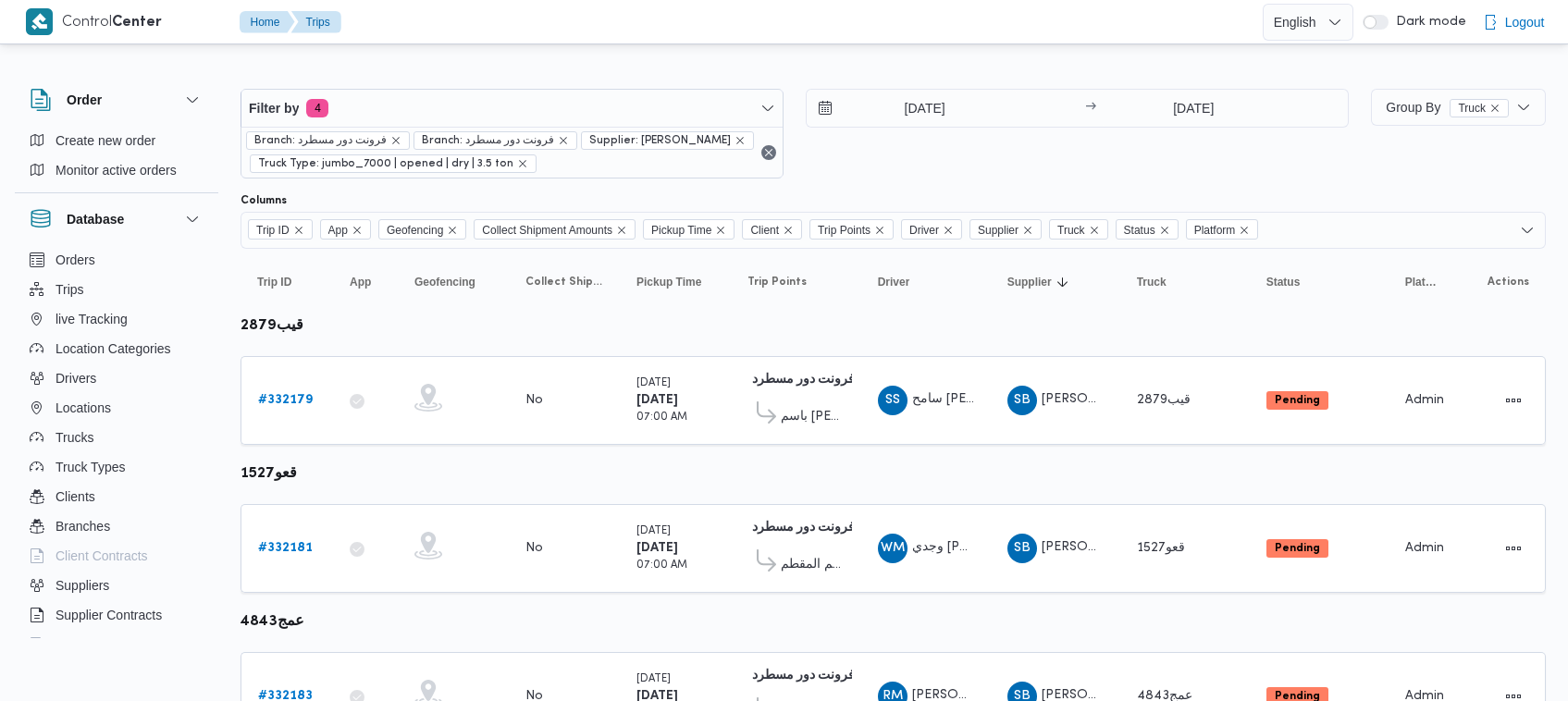
click at [1050, 144] on div "26/8/2025 → 26/8/2025" at bounding box center [1077, 134] width 543 height 90
click at [422, 133] on span "Branch: فرونت دور مسطرد" at bounding box center [488, 140] width 133 height 17
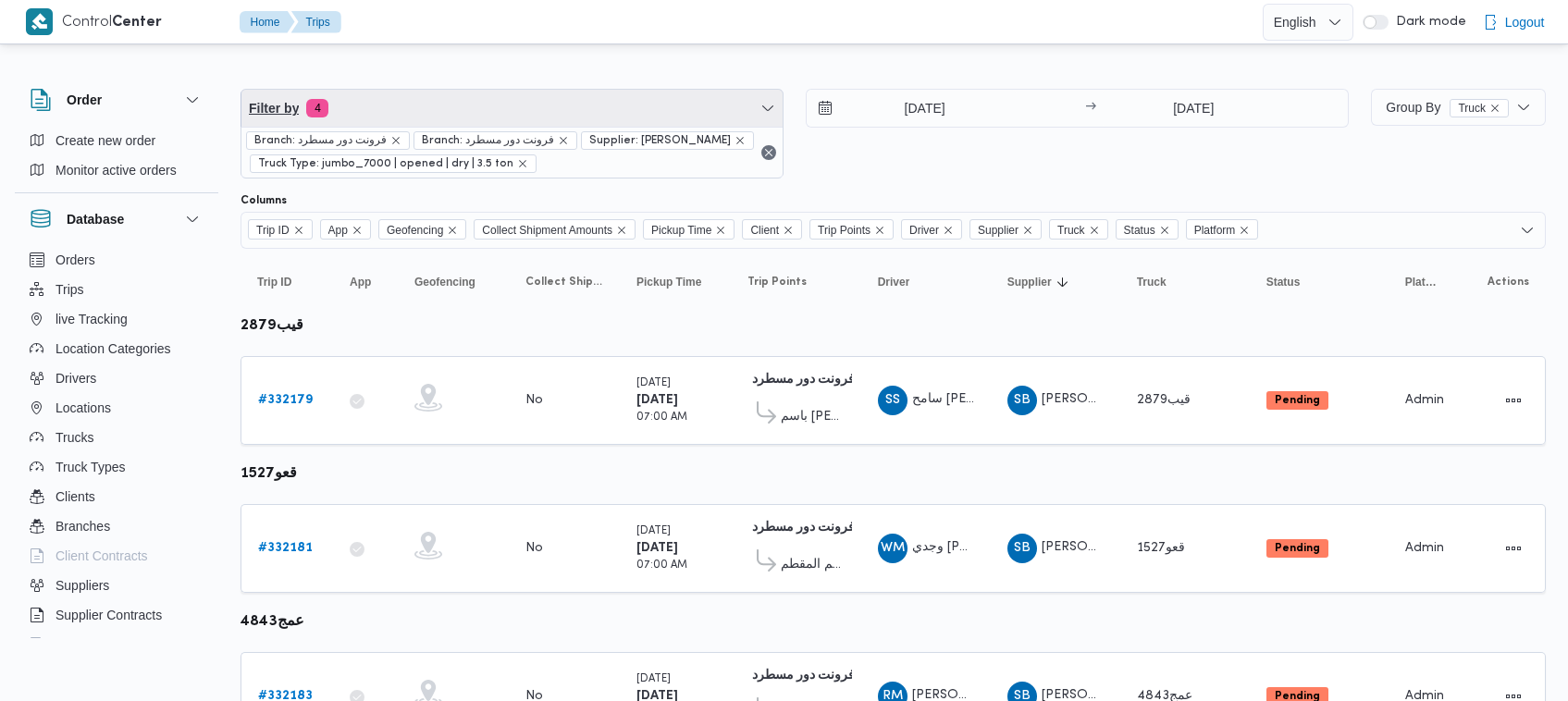
click at [395, 106] on span "Filter by 4" at bounding box center [512, 108] width 541 height 37
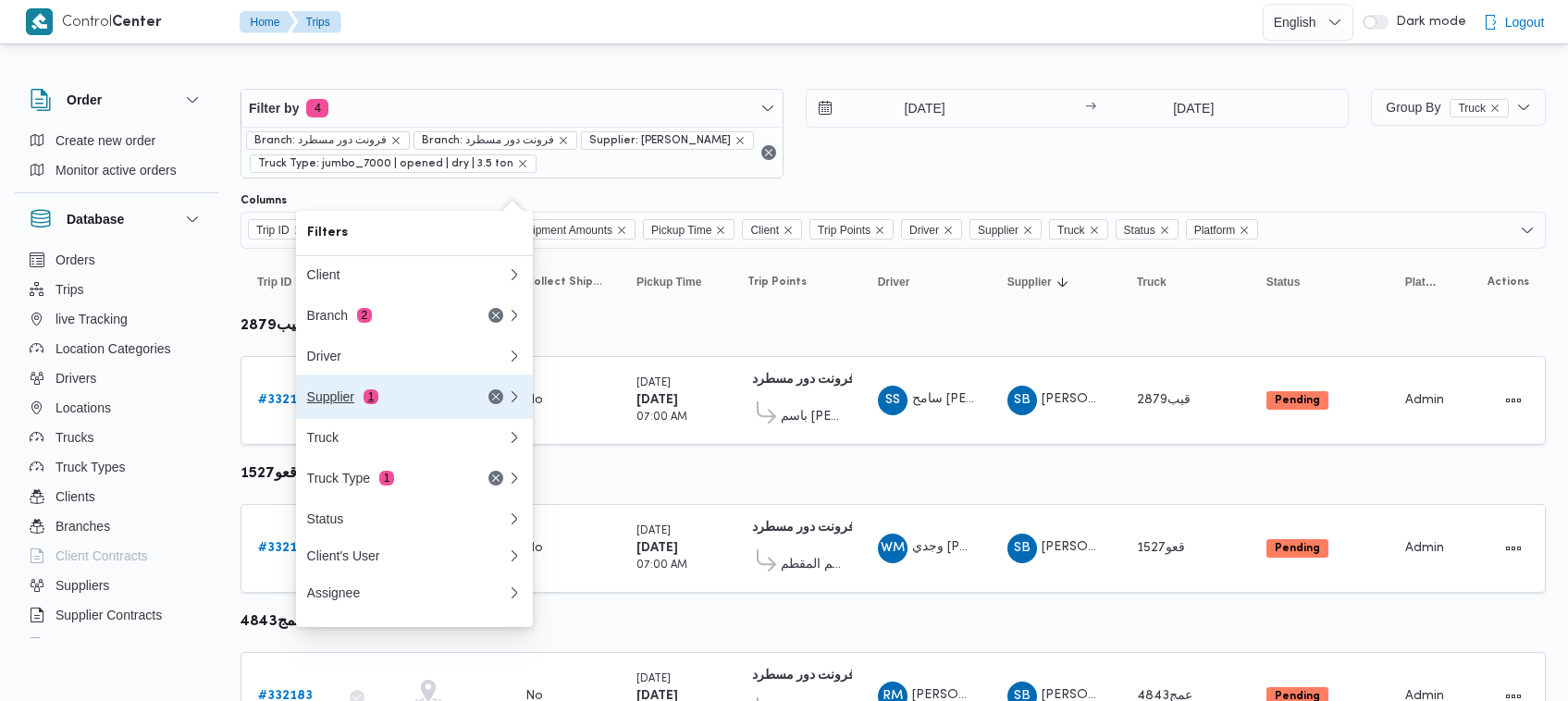
click at [407, 385] on button "Supplier 1" at bounding box center [414, 397] width 237 height 45
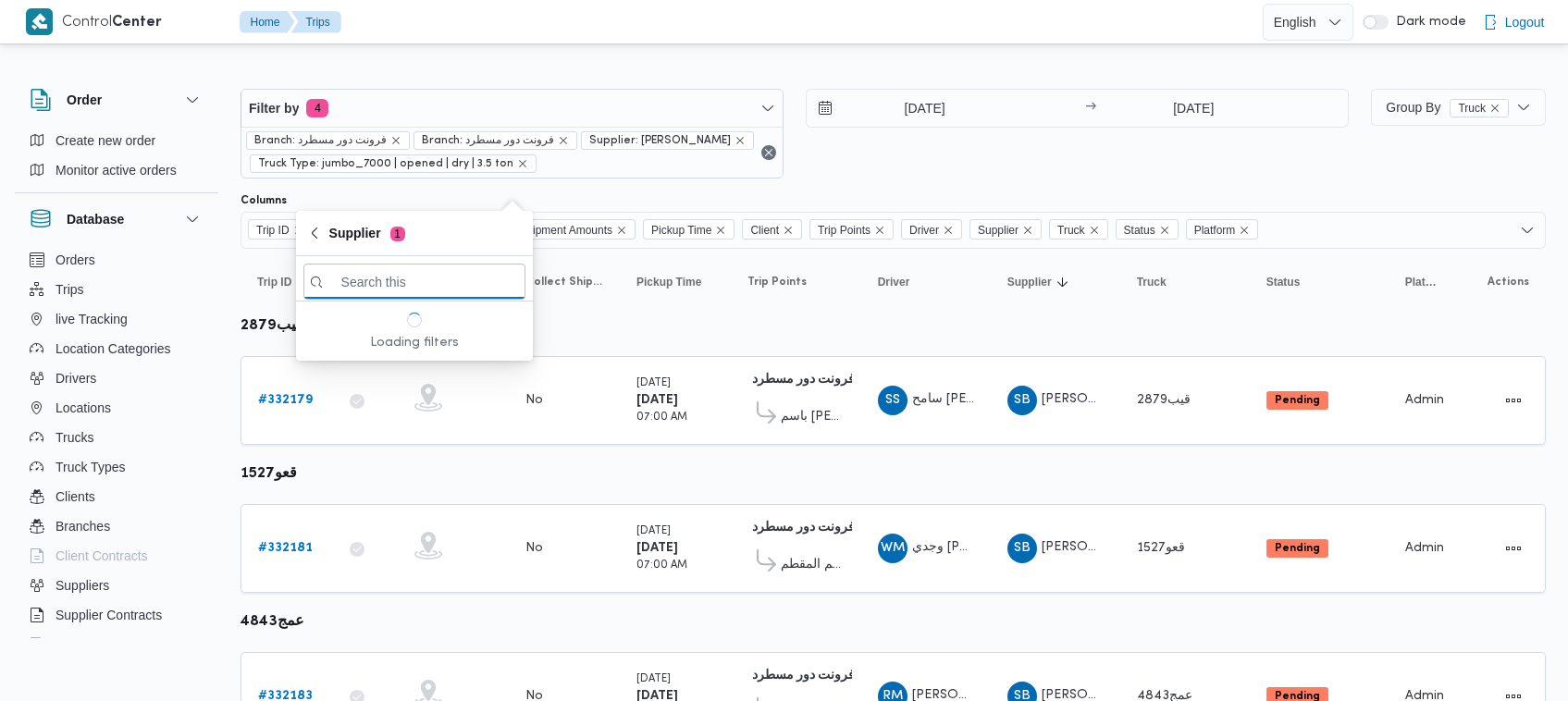
paste input "[PERSON_NAME] [PERSON_NAME] [PERSON_NAME]"
type input "[PERSON_NAME] [PERSON_NAME] [PERSON_NAME]"
click at [370, 356] on span "[PERSON_NAME] [PERSON_NAME] [PERSON_NAME]" at bounding box center [425, 347] width 192 height 22
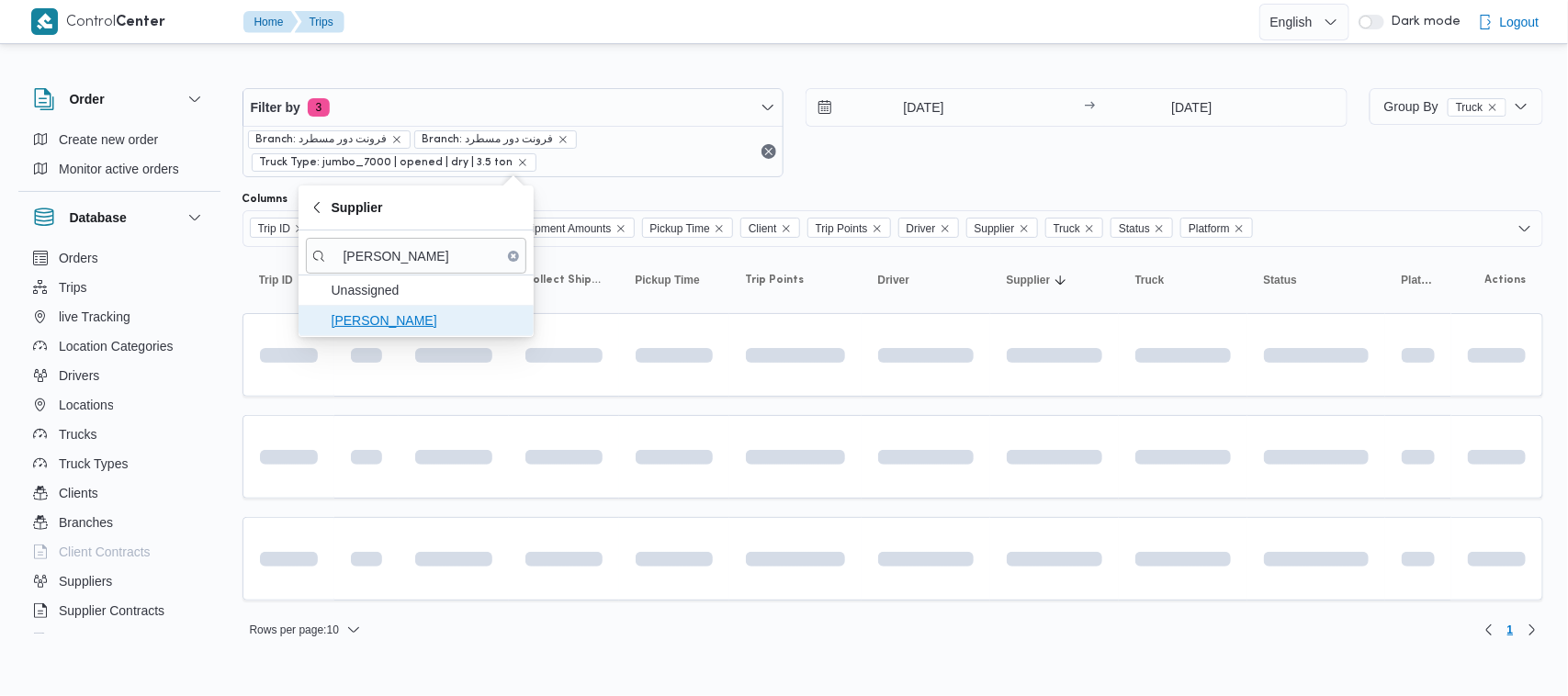
click at [354, 327] on span "[PERSON_NAME] [PERSON_NAME] [PERSON_NAME]" at bounding box center [427, 320] width 191 height 22
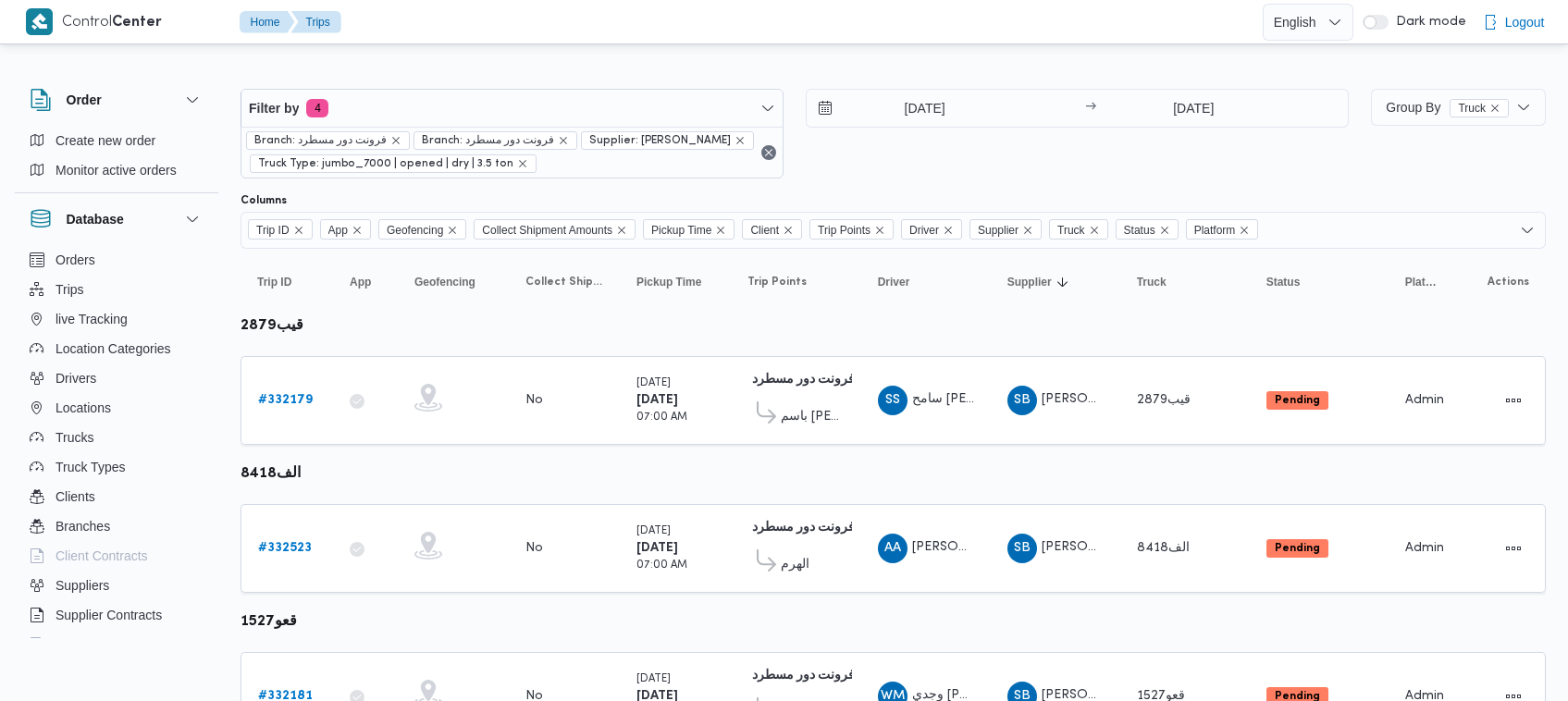
click at [1111, 165] on div "26/8/2025 → 26/8/2025" at bounding box center [1077, 134] width 543 height 90
click at [287, 407] on b "# 332179" at bounding box center [286, 400] width 55 height 12
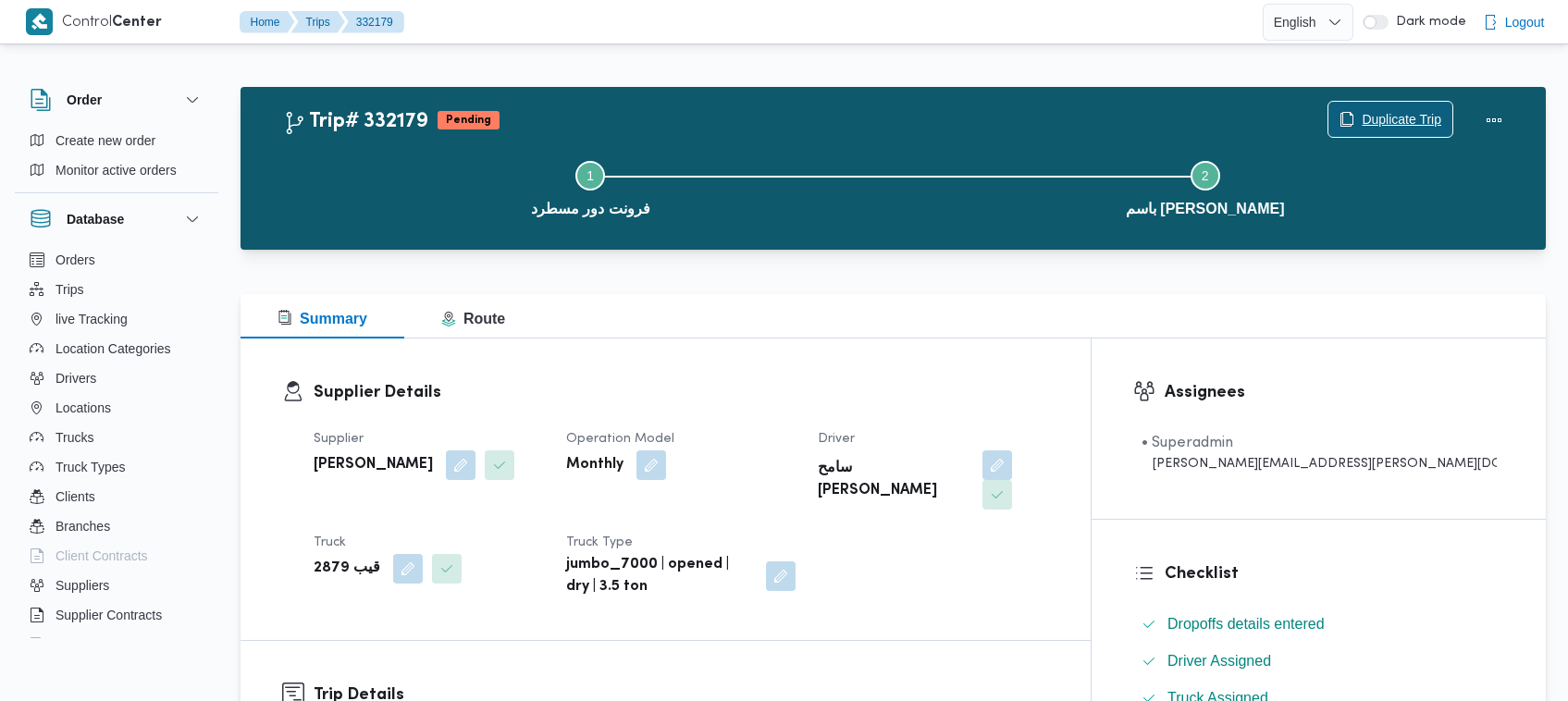
click at [1364, 123] on span "Duplicate Trip" at bounding box center [1401, 119] width 80 height 22
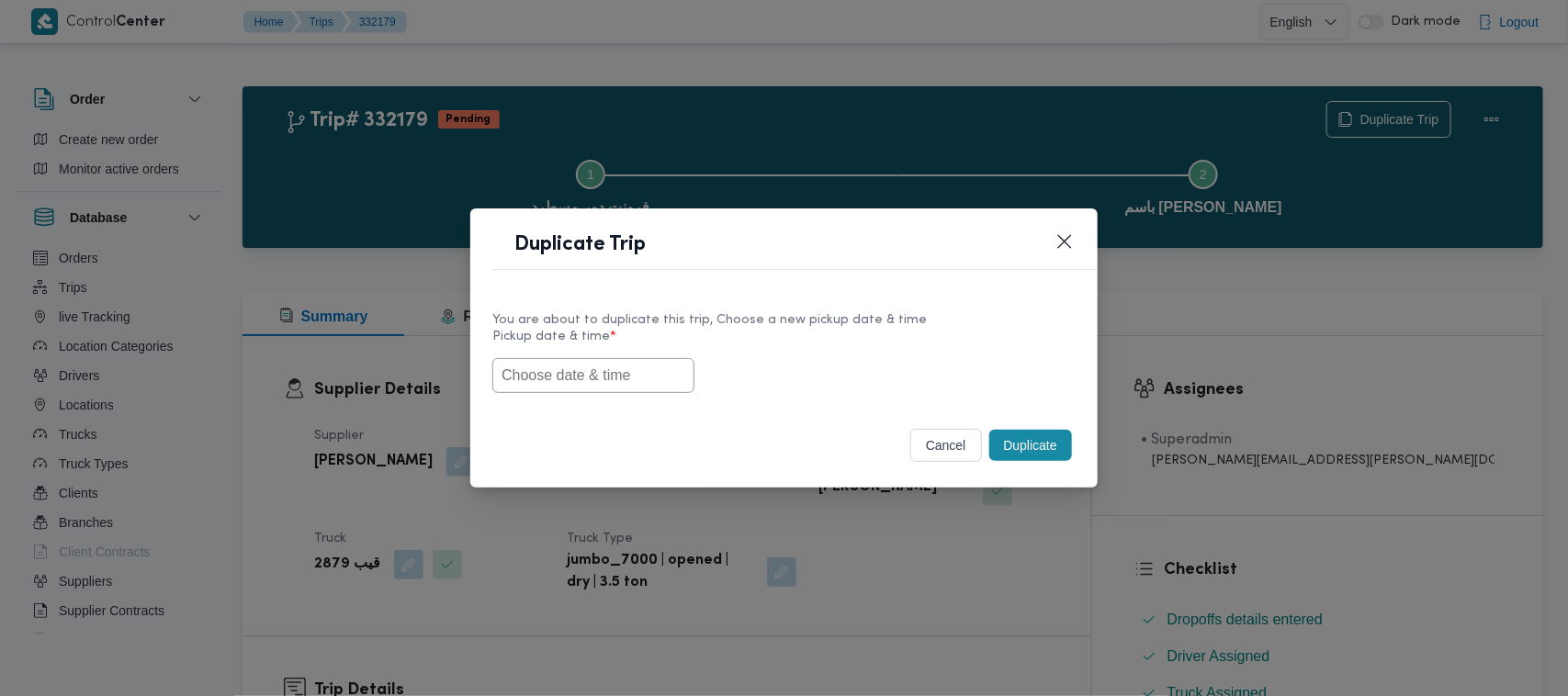
click at [544, 378] on input "text" at bounding box center [593, 376] width 202 height 35
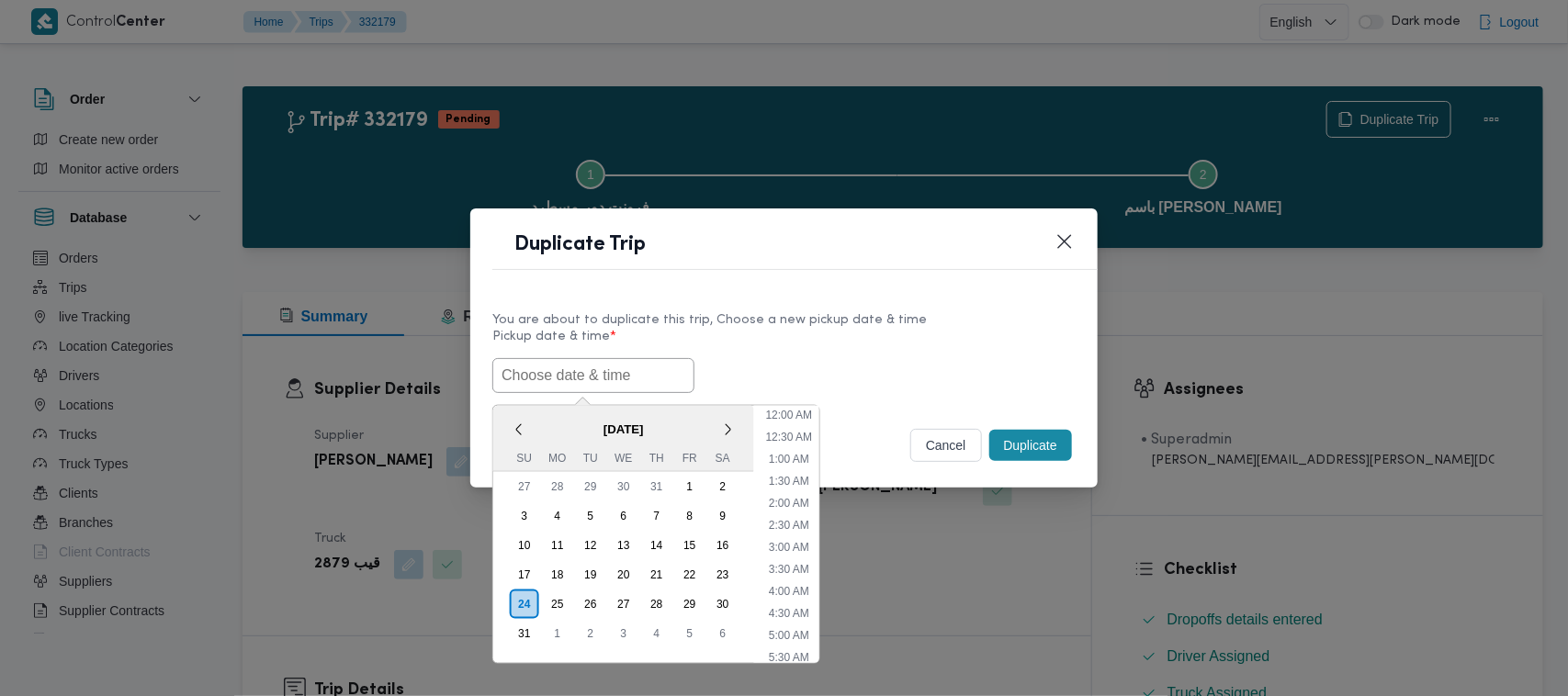
scroll to position [435, 0]
paste input "30/08/2025 7:00AM"
type input "30/08/2025 7:00AM"
drag, startPoint x: 929, startPoint y: 349, endPoint x: 981, endPoint y: 375, distance: 58.1
click at [930, 349] on label "Pickup date & time *" at bounding box center [784, 344] width 584 height 28
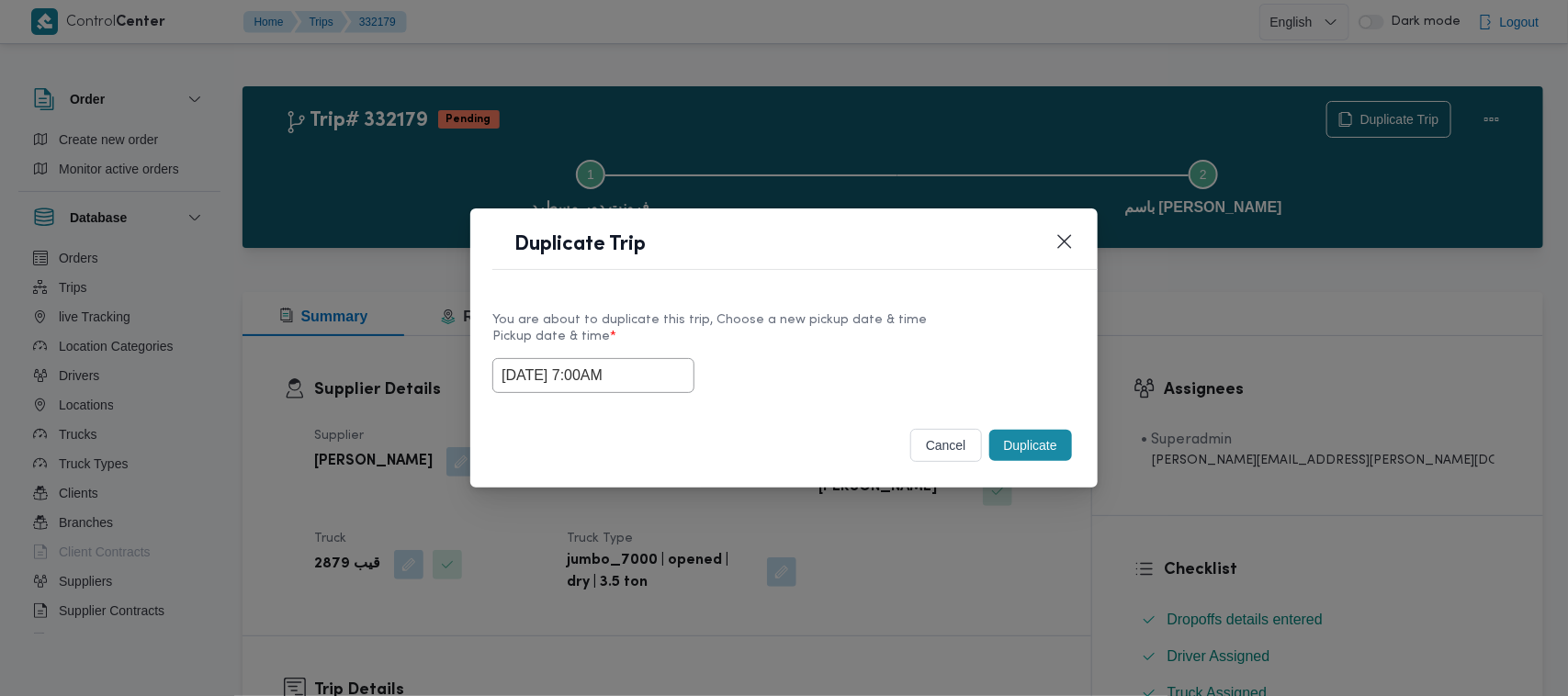
click at [1039, 452] on button "Duplicate" at bounding box center [1030, 445] width 82 height 31
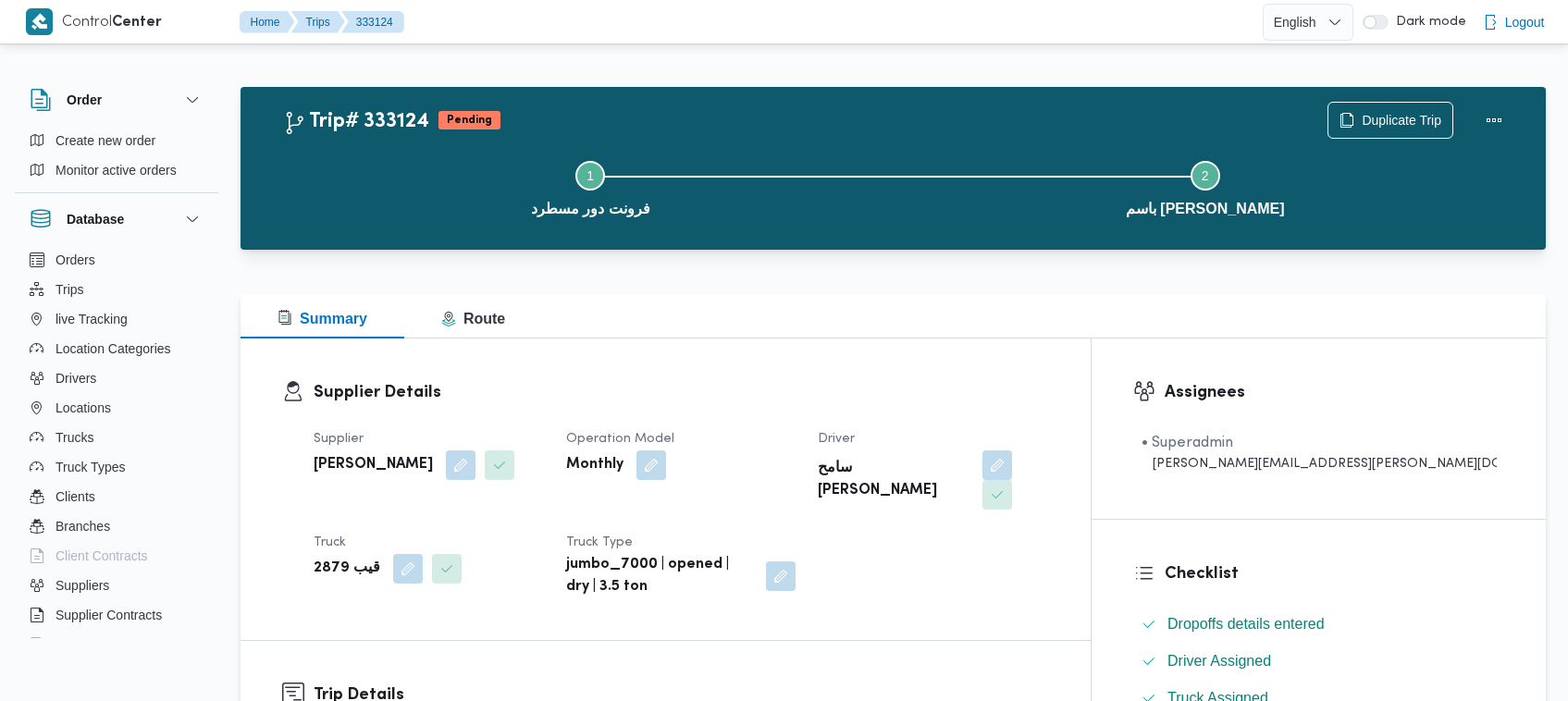
click at [1374, 99] on div "Duplicate Trip" at bounding box center [1420, 120] width 208 height 59
click at [1375, 111] on span "Duplicate Trip" at bounding box center [1401, 119] width 80 height 22
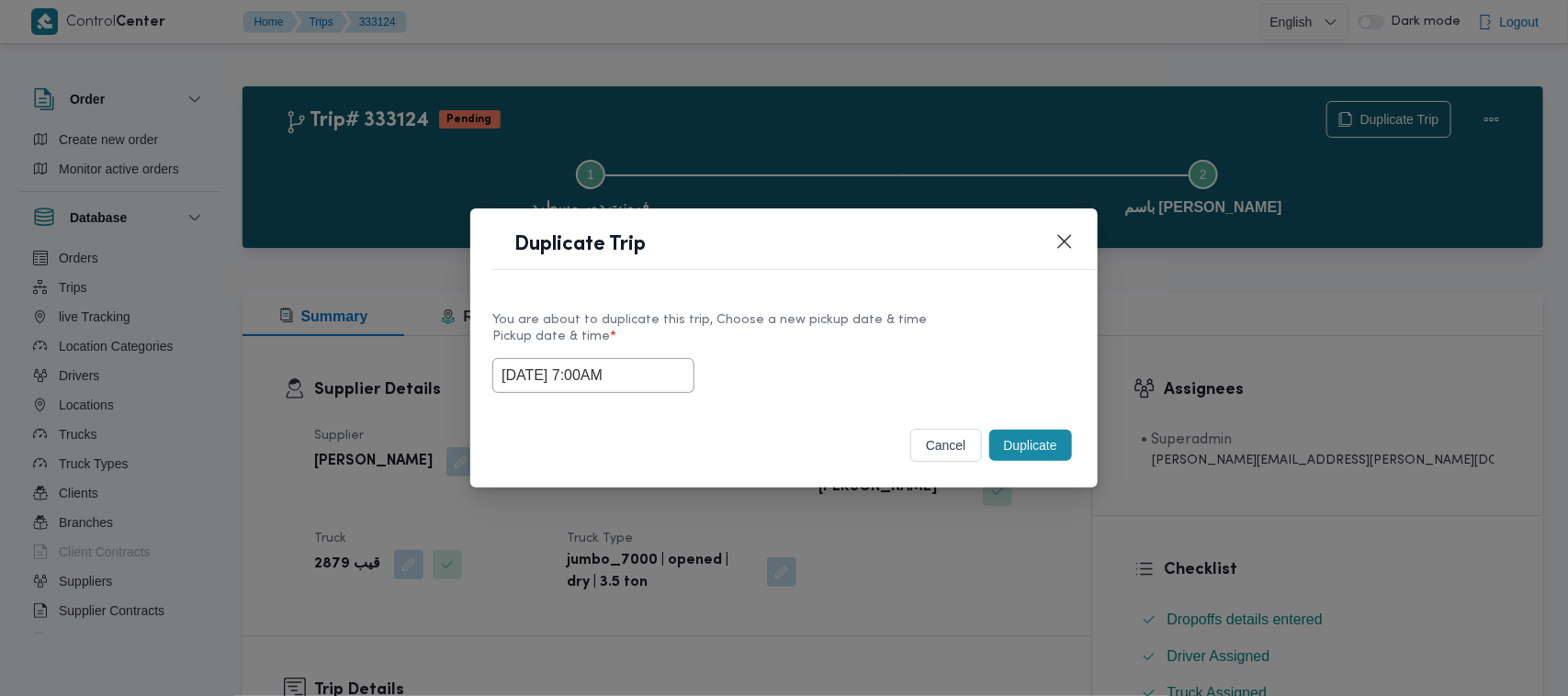
click at [652, 378] on input "30/08/2025 7:00AM" at bounding box center [593, 376] width 202 height 35
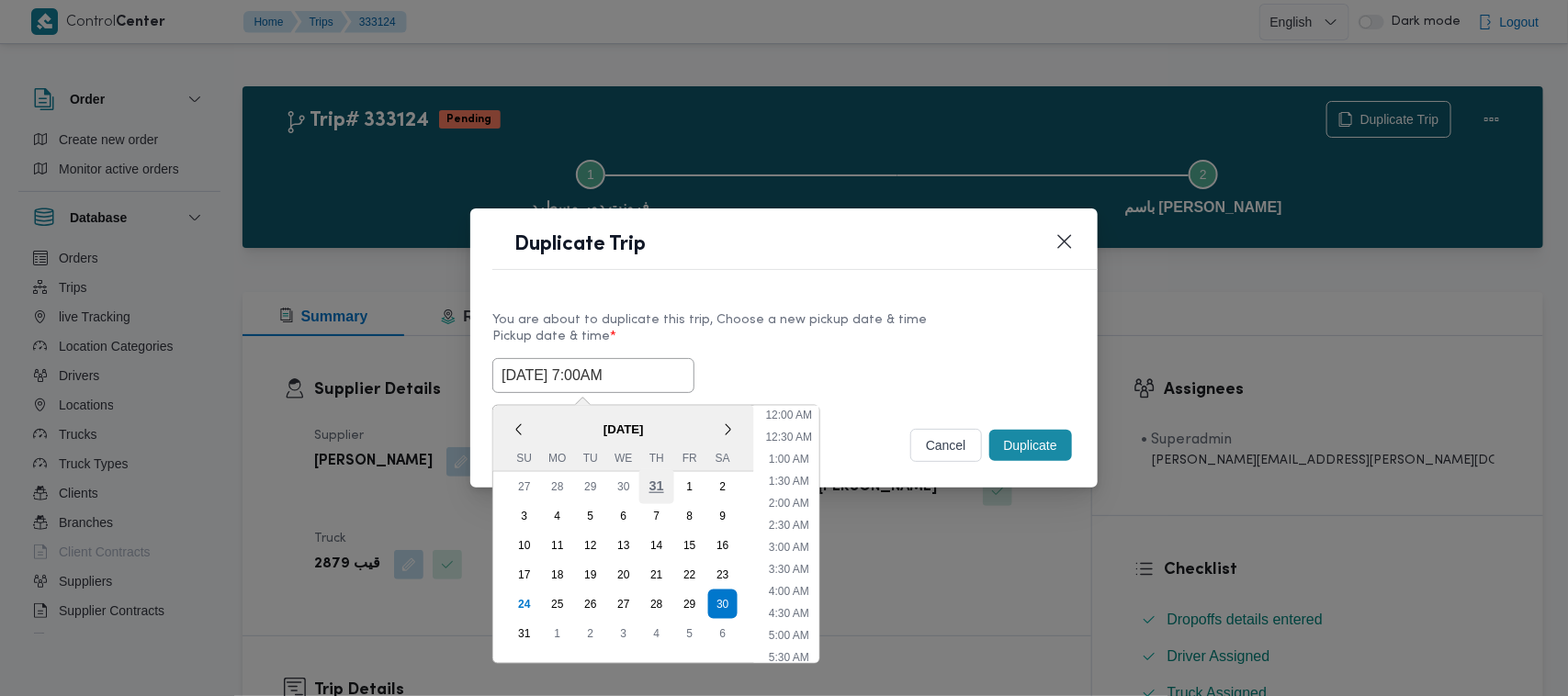
scroll to position [191, 0]
click at [524, 630] on div "31" at bounding box center [525, 634] width 35 height 35
type input "31/08/2025 7:00AM"
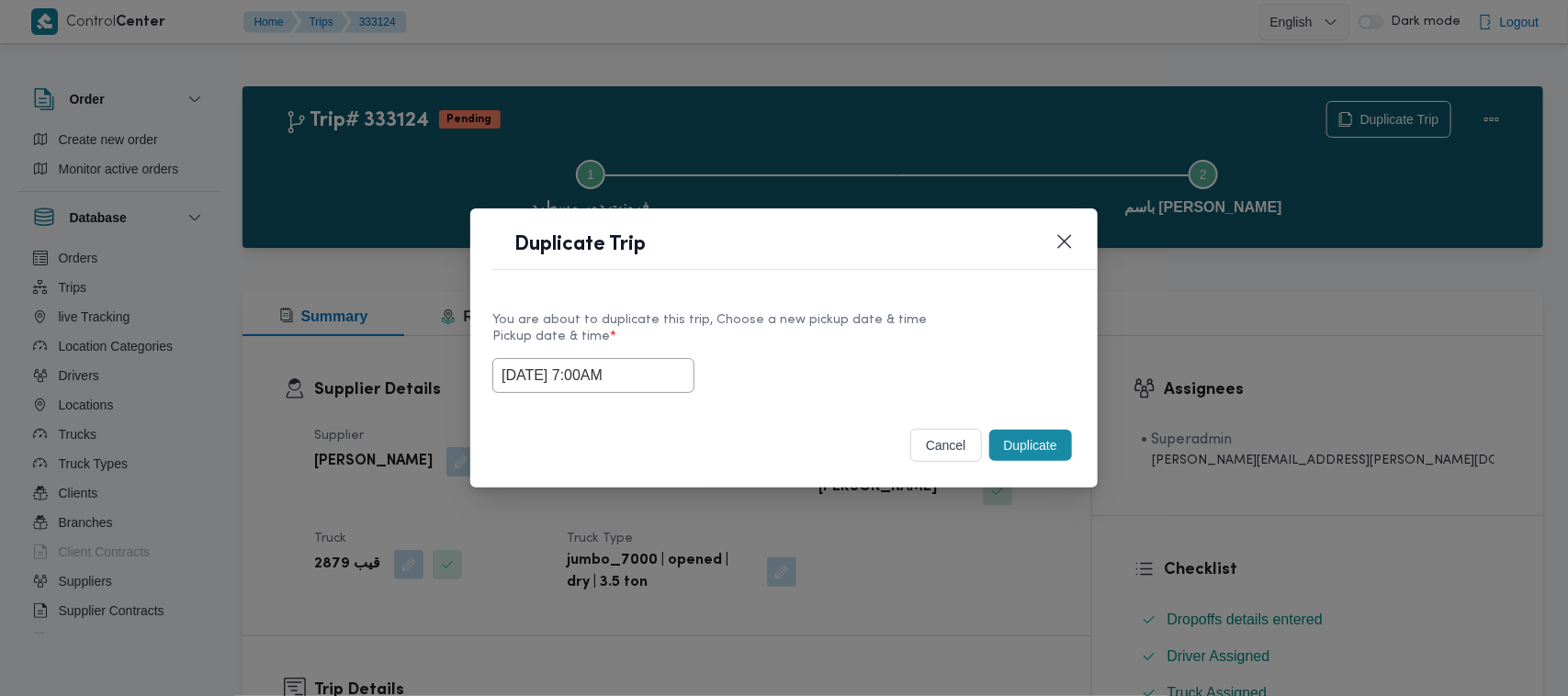
click at [879, 352] on label "Pickup date & time *" at bounding box center [784, 344] width 584 height 28
click at [1030, 442] on button "Duplicate" at bounding box center [1030, 445] width 82 height 31
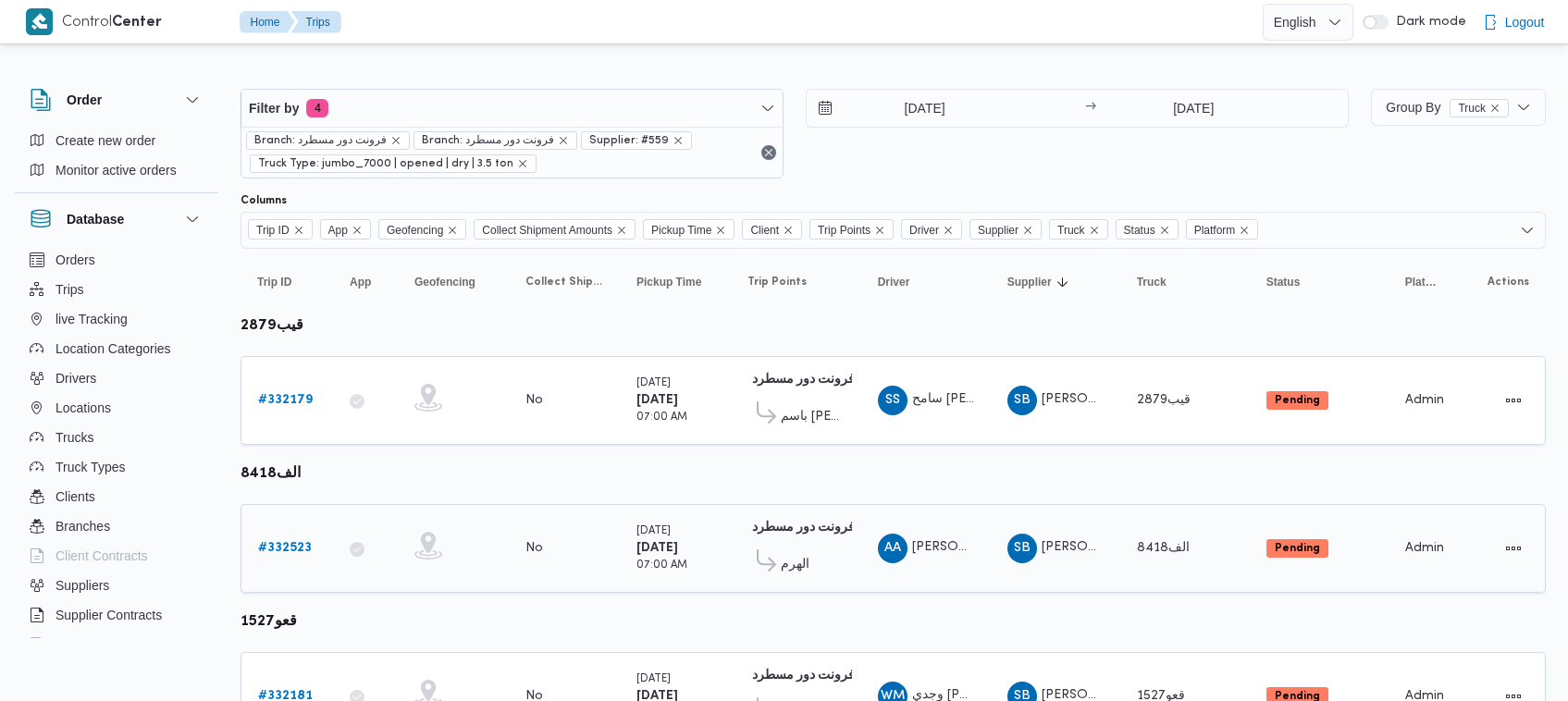
click at [296, 542] on b "# 332523" at bounding box center [285, 548] width 54 height 12
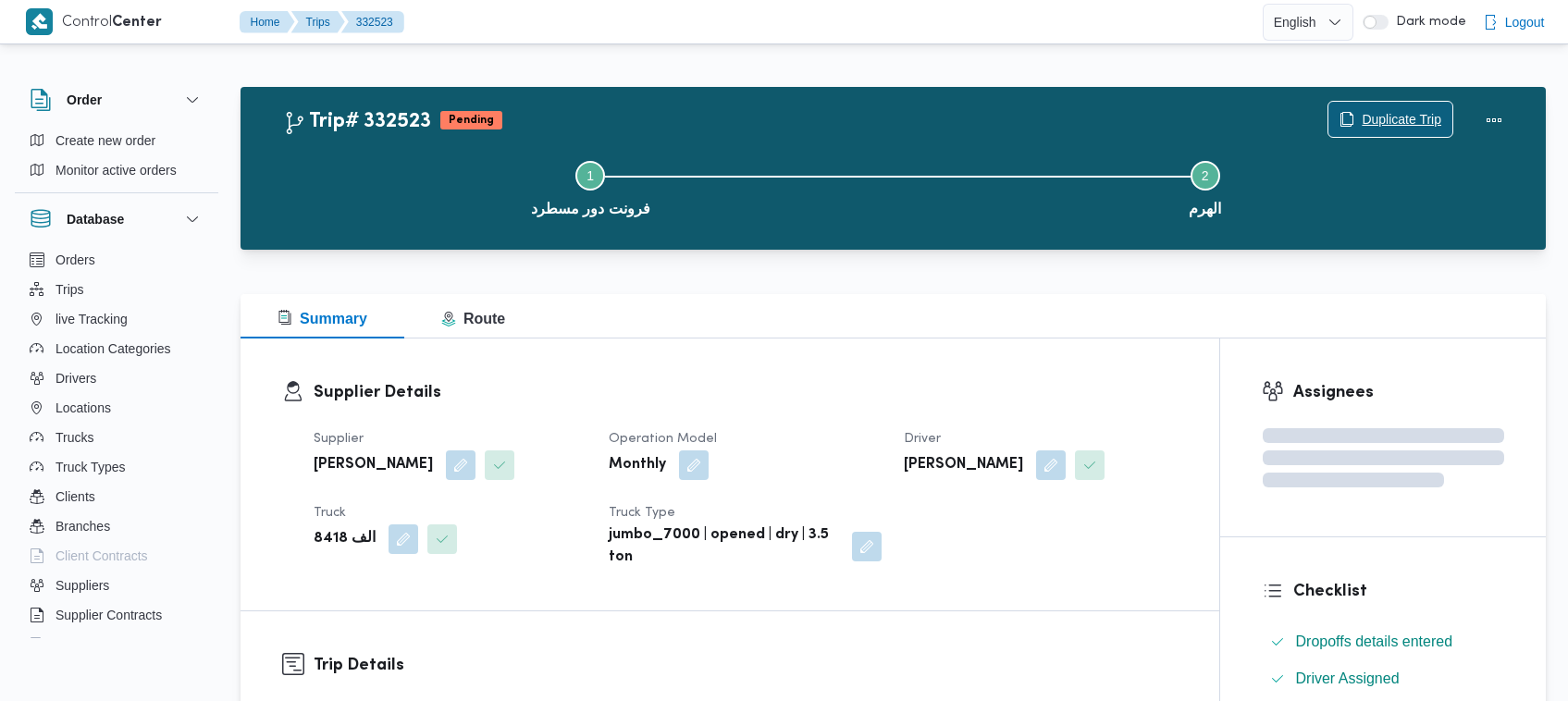
click at [1375, 128] on div "Step 1 is incomplete 1 فرونت دور مسطرد Step 2 is incomplete 2 الهرم" at bounding box center [898, 186] width 1251 height 118
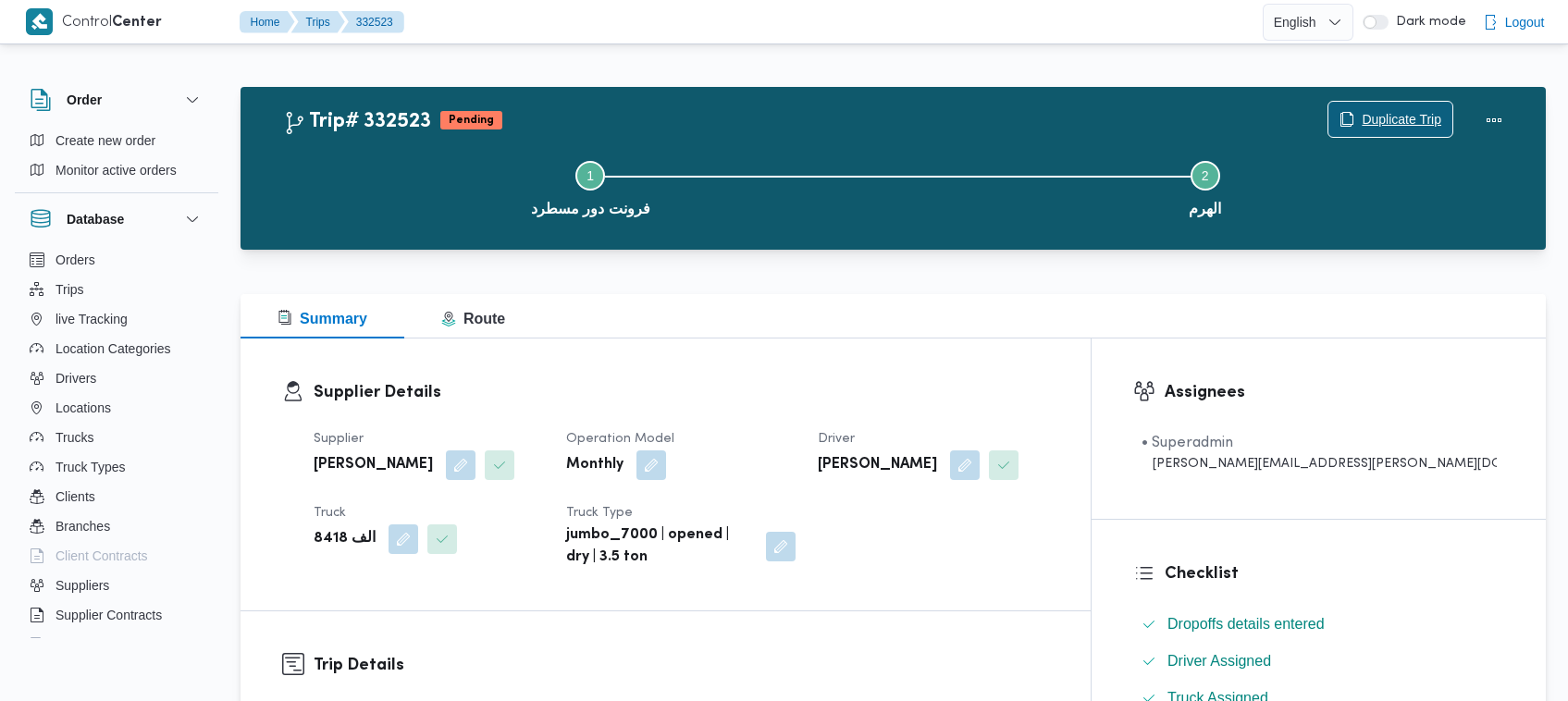
click at [1374, 116] on span "Duplicate Trip" at bounding box center [1401, 119] width 80 height 22
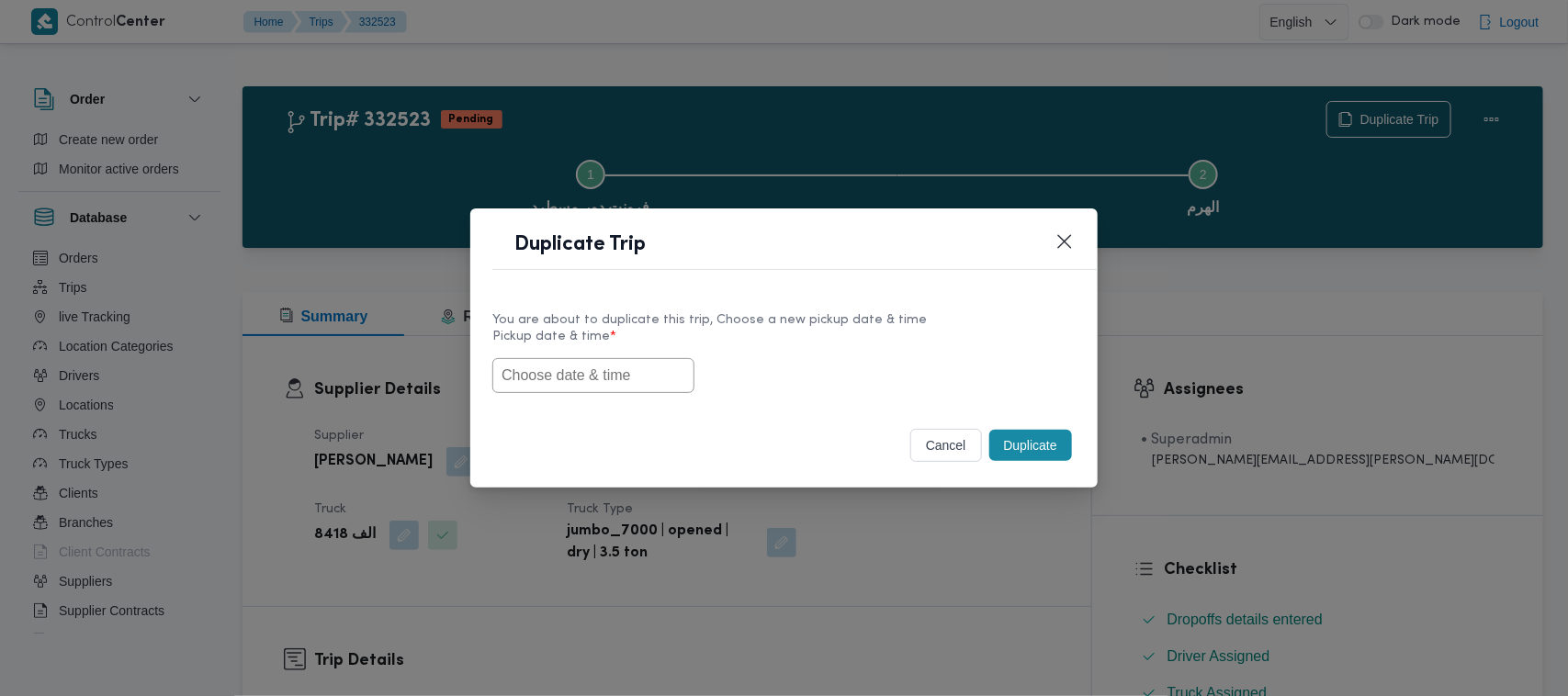
click at [575, 379] on input "text" at bounding box center [593, 376] width 202 height 35
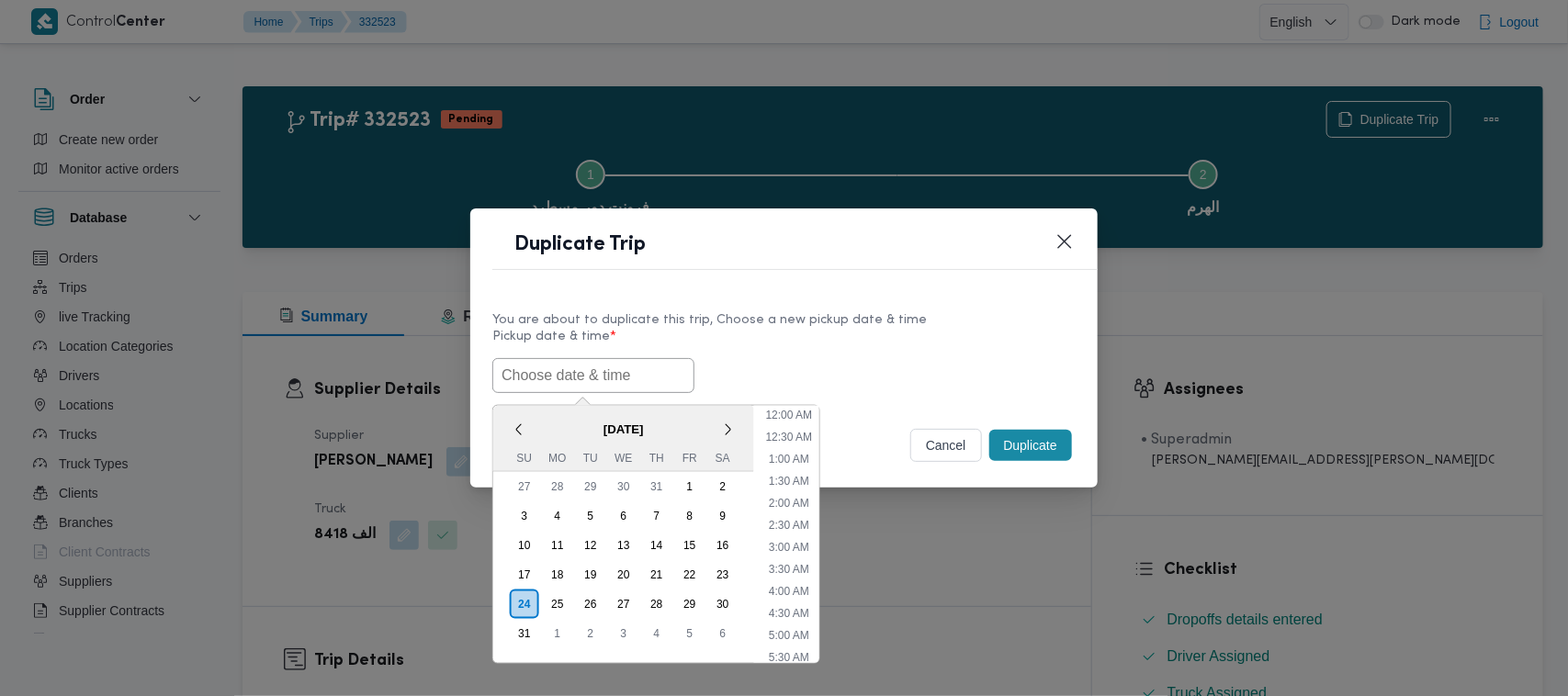
paste input "30/08/2025 7:00AM"
type input "30/08/2025 7:00AM"
click at [944, 333] on label "Pickup date & time *" at bounding box center [784, 344] width 584 height 28
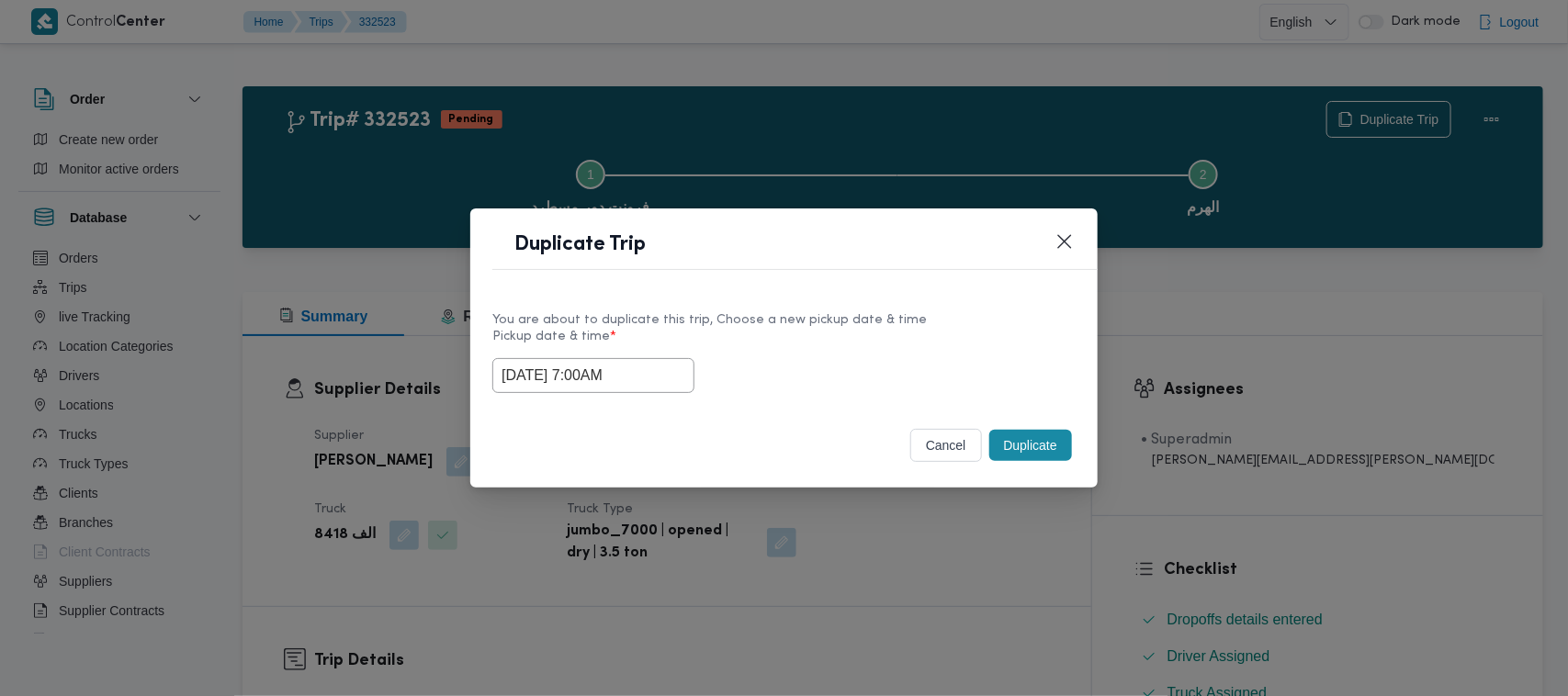
click at [1032, 441] on button "Duplicate" at bounding box center [1030, 445] width 82 height 31
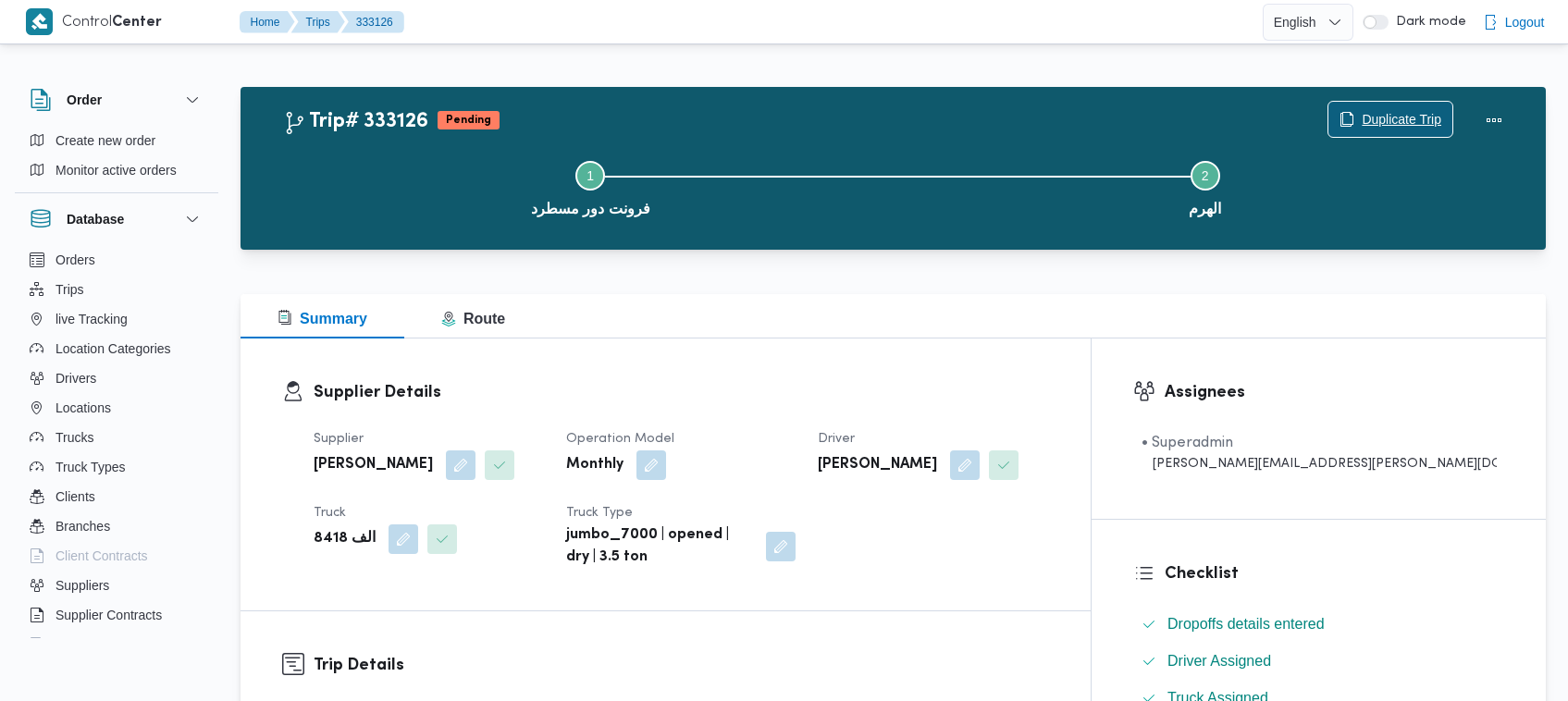
click at [1378, 117] on span "Duplicate Trip" at bounding box center [1401, 119] width 80 height 22
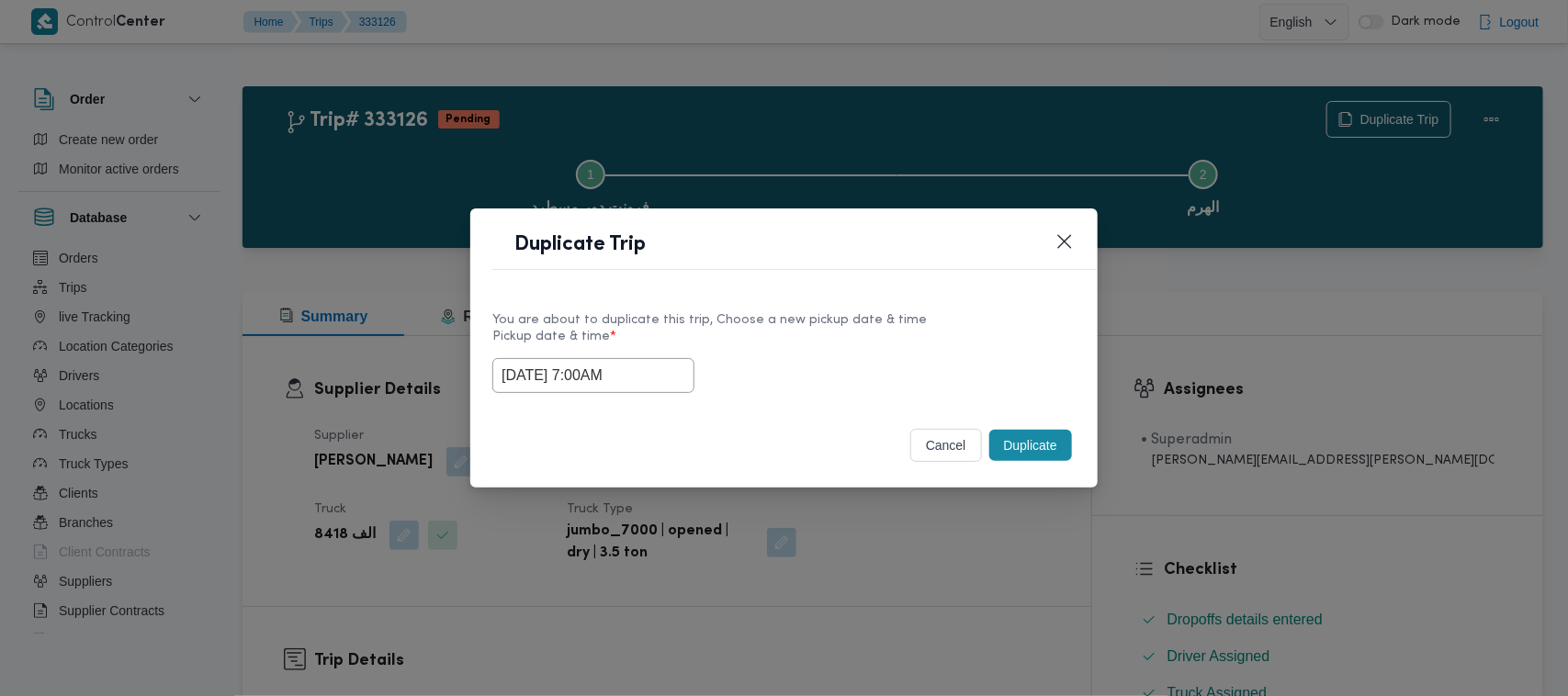
click at [662, 358] on input "30/08/2025 7:00AM" at bounding box center [593, 376] width 202 height 35
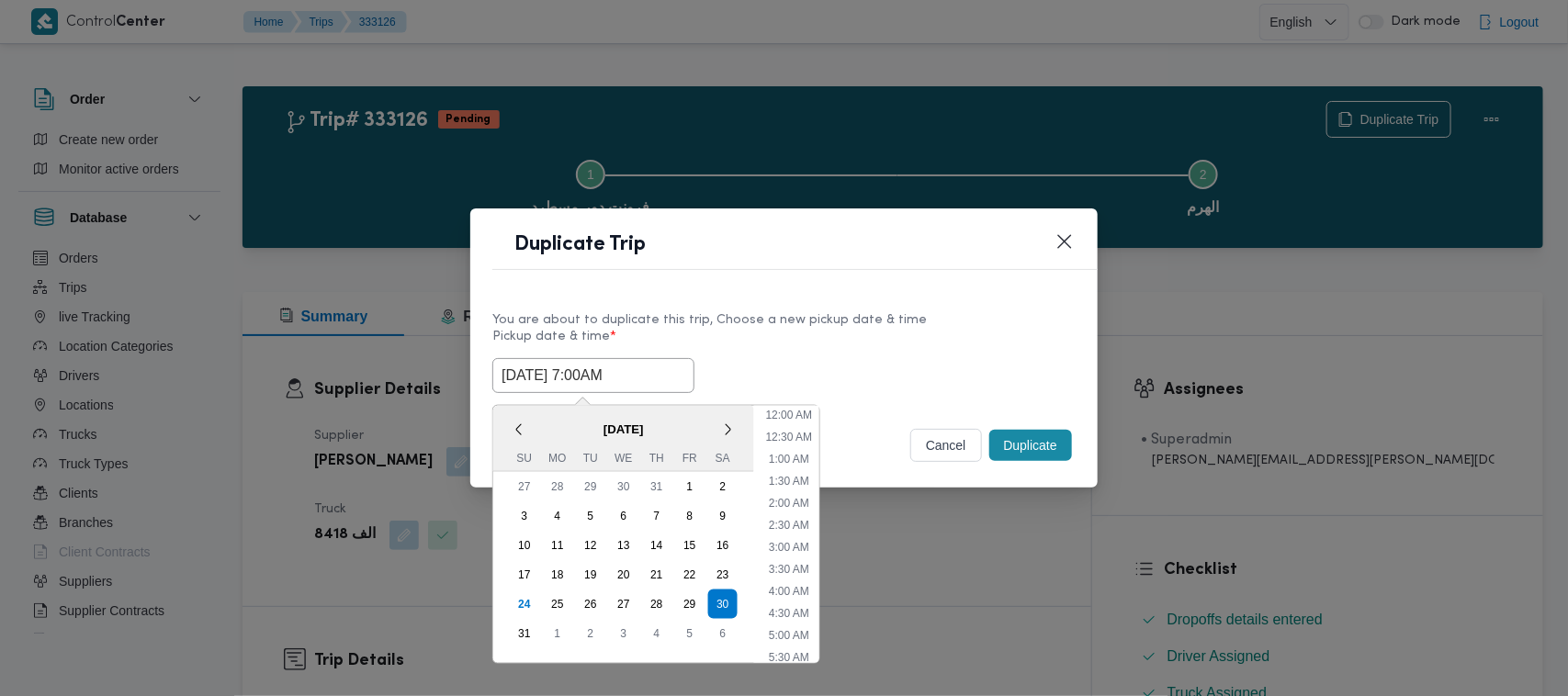
scroll to position [191, 0]
click at [528, 625] on div "31" at bounding box center [525, 634] width 35 height 35
type input "31/08/2025 7:00AM"
click at [819, 276] on div "Duplicate Trip" at bounding box center [784, 250] width 627 height 83
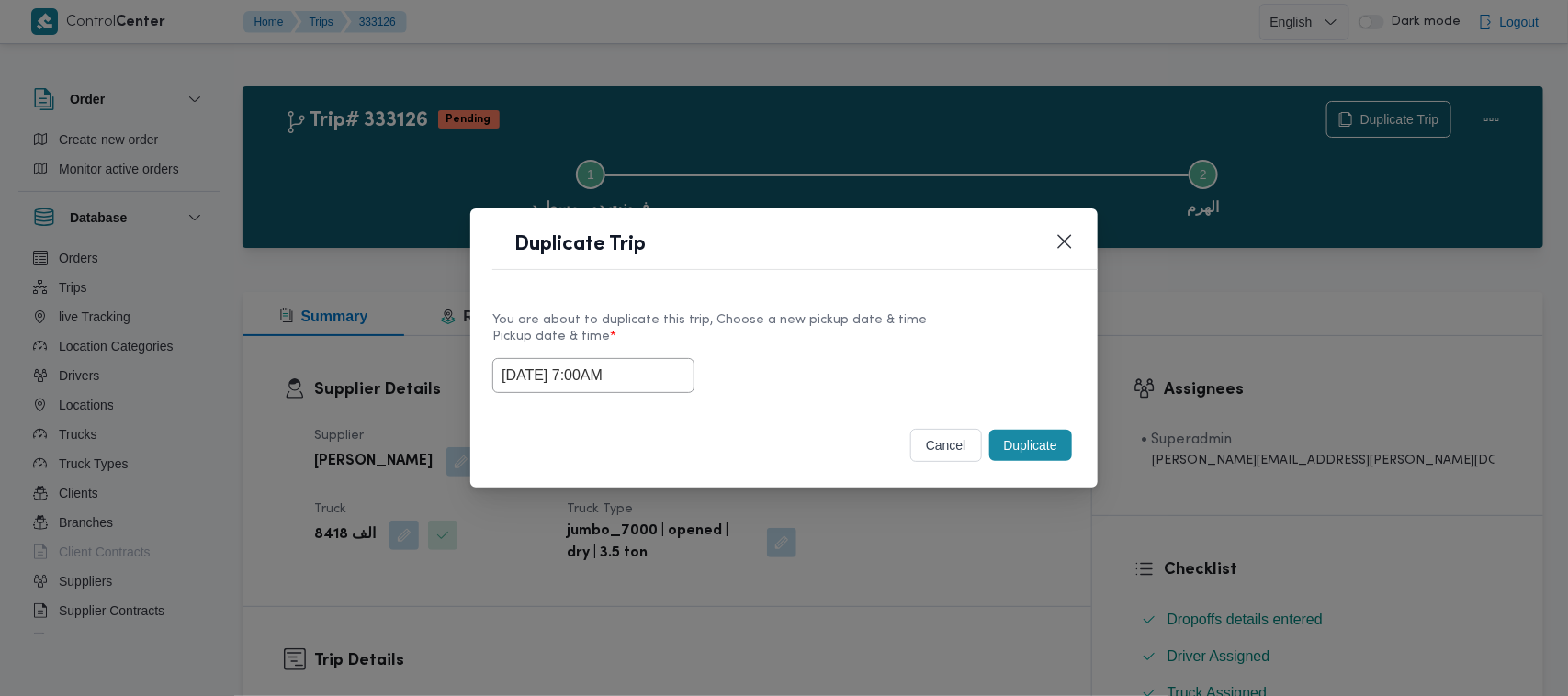
click at [1059, 439] on button "Duplicate" at bounding box center [1030, 445] width 82 height 31
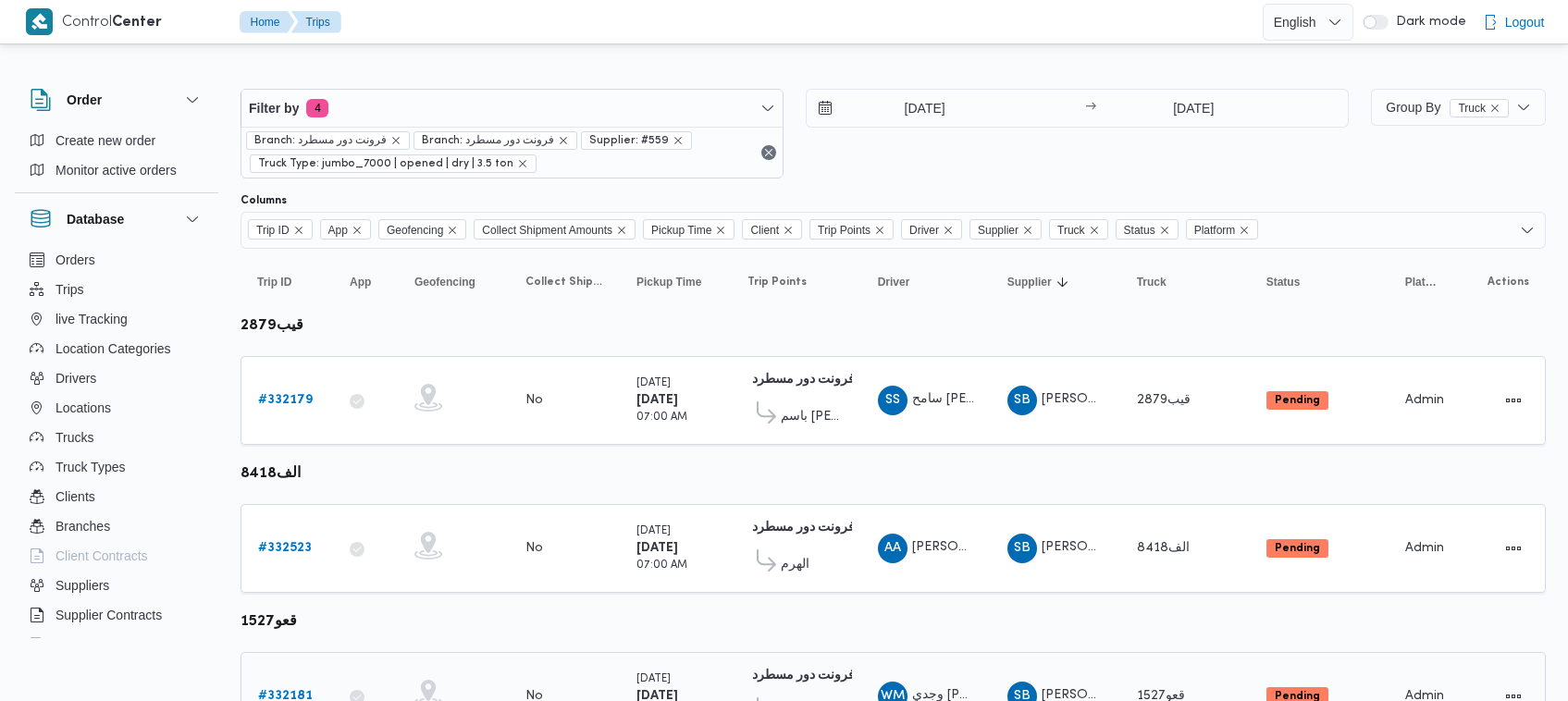
click at [287, 691] on b "# 332181" at bounding box center [286, 696] width 55 height 12
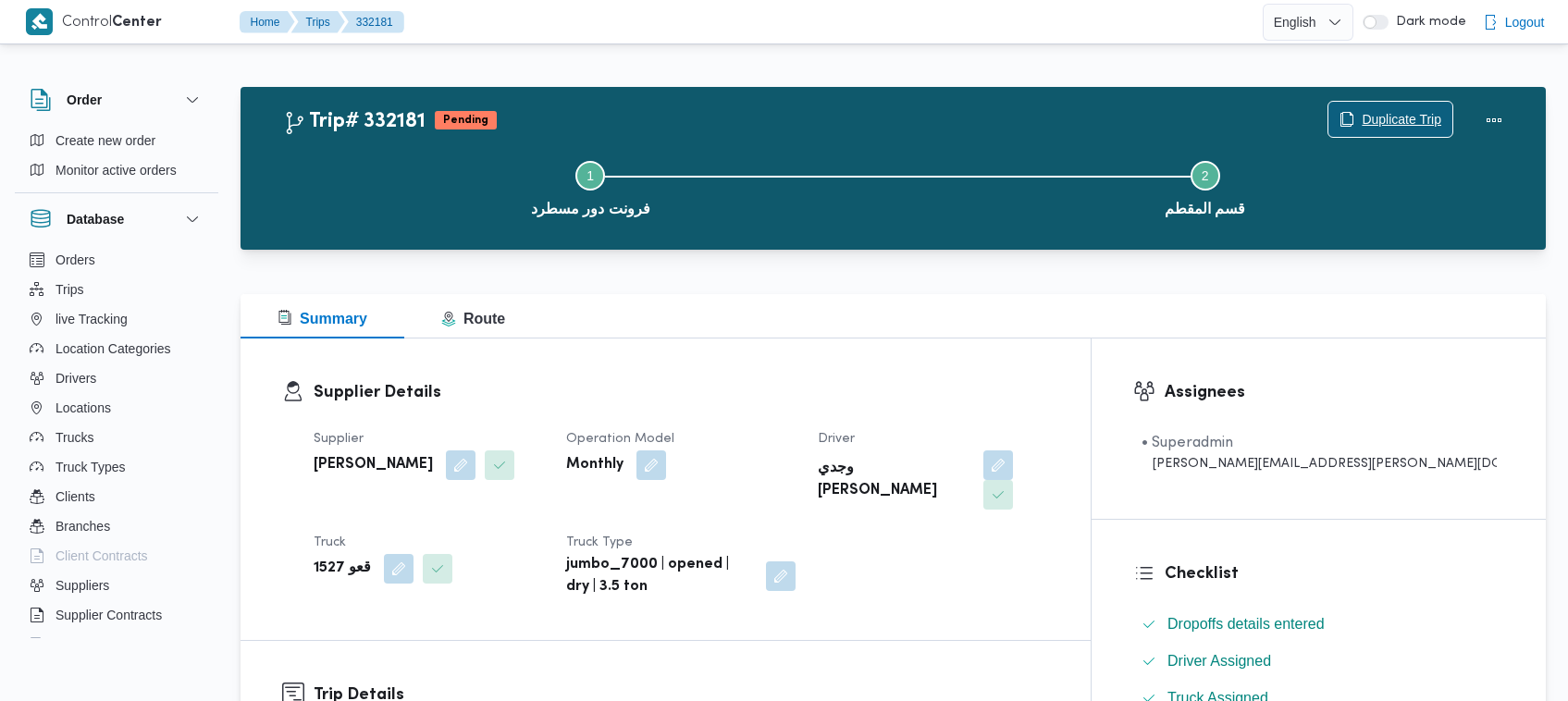
click at [1408, 113] on span "Duplicate Trip" at bounding box center [1401, 119] width 80 height 22
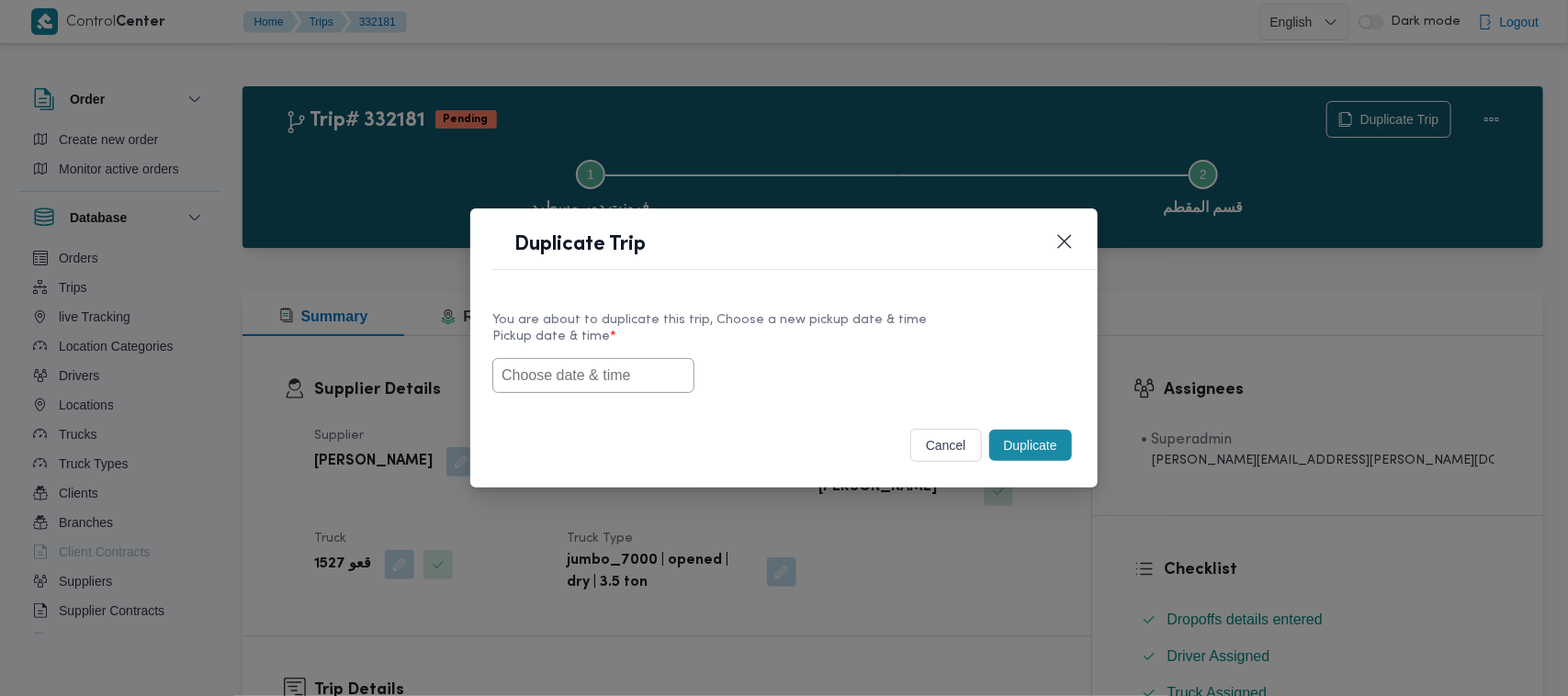
click at [593, 383] on input "text" at bounding box center [593, 376] width 202 height 35
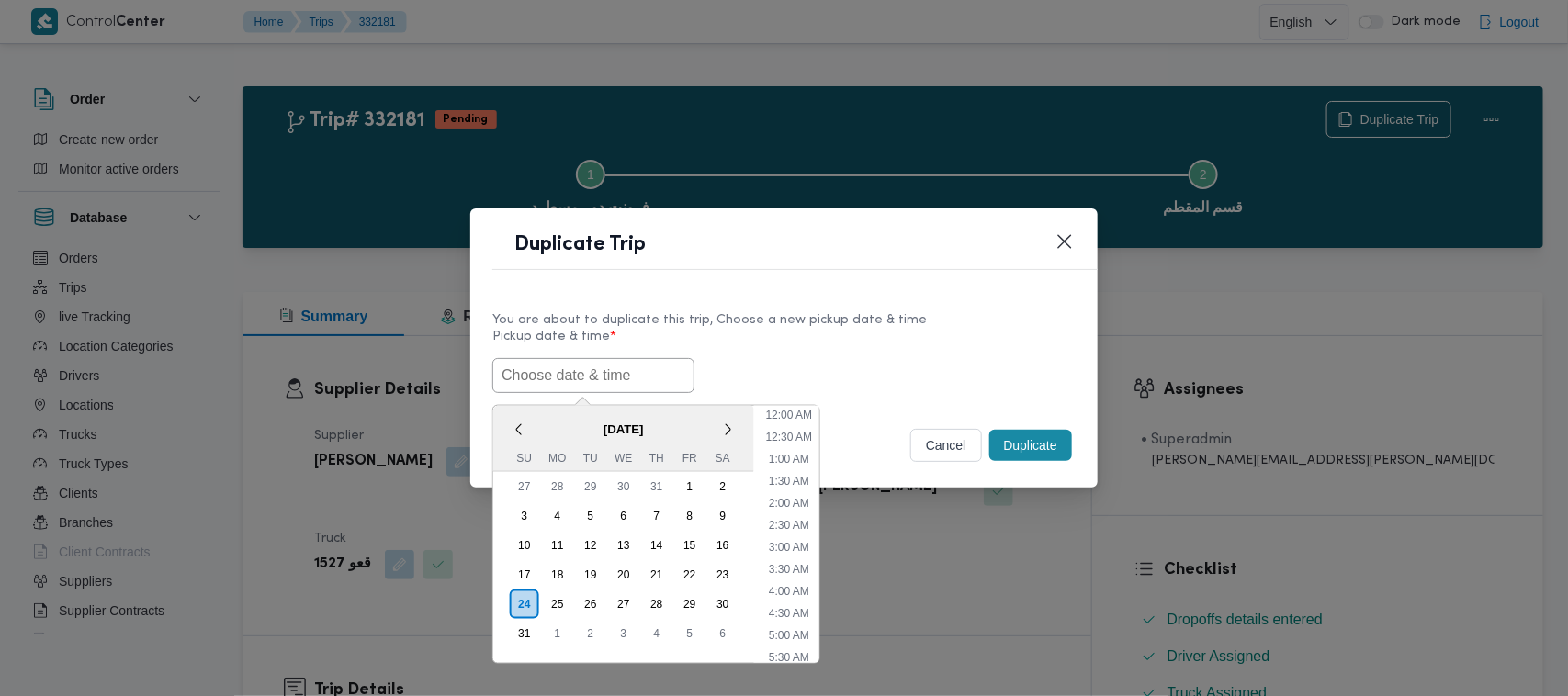
scroll to position [435, 0]
paste input "30/08/2025 7:00AM"
type input "30/08/2025 7:00AM"
click at [891, 358] on div "30/08/2025 7:00AM < August 2025 > Su Mo Tu We Th Fr Sa 27 28 29 30 31 1 2 3 4 5…" at bounding box center [784, 376] width 584 height 35
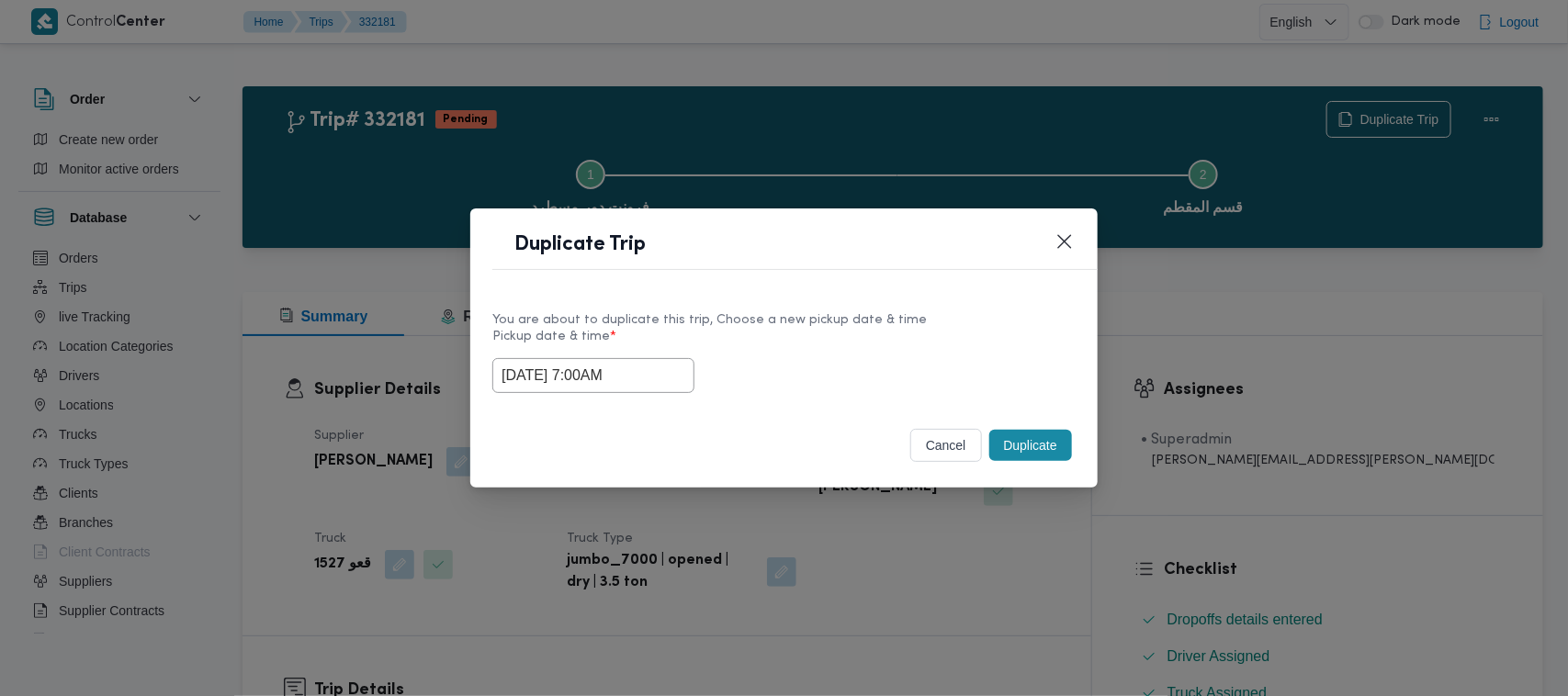
click at [1018, 453] on button "Duplicate" at bounding box center [1030, 445] width 82 height 31
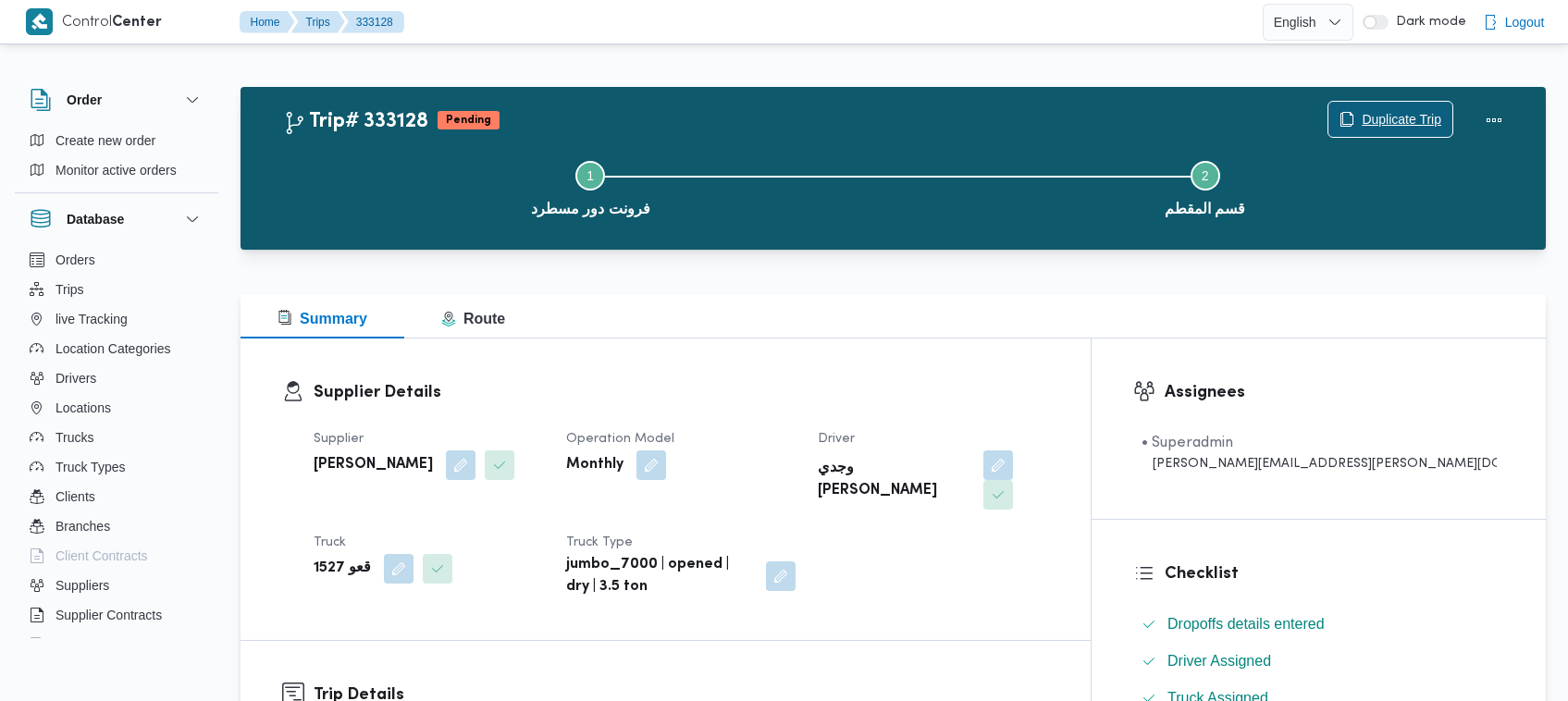
click at [1411, 125] on span "Duplicate Trip" at bounding box center [1401, 119] width 80 height 22
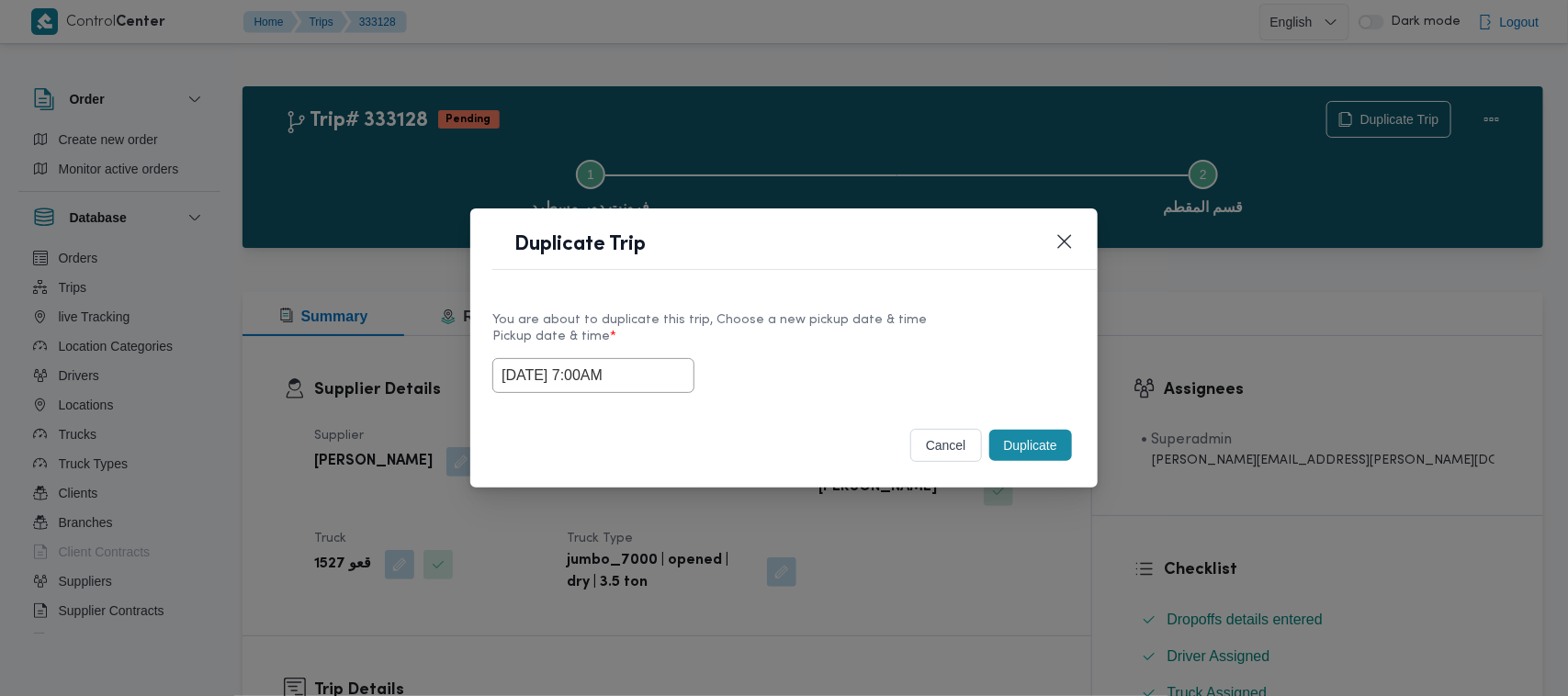
click at [664, 378] on input "30/08/2025 7:00AM" at bounding box center [593, 376] width 202 height 35
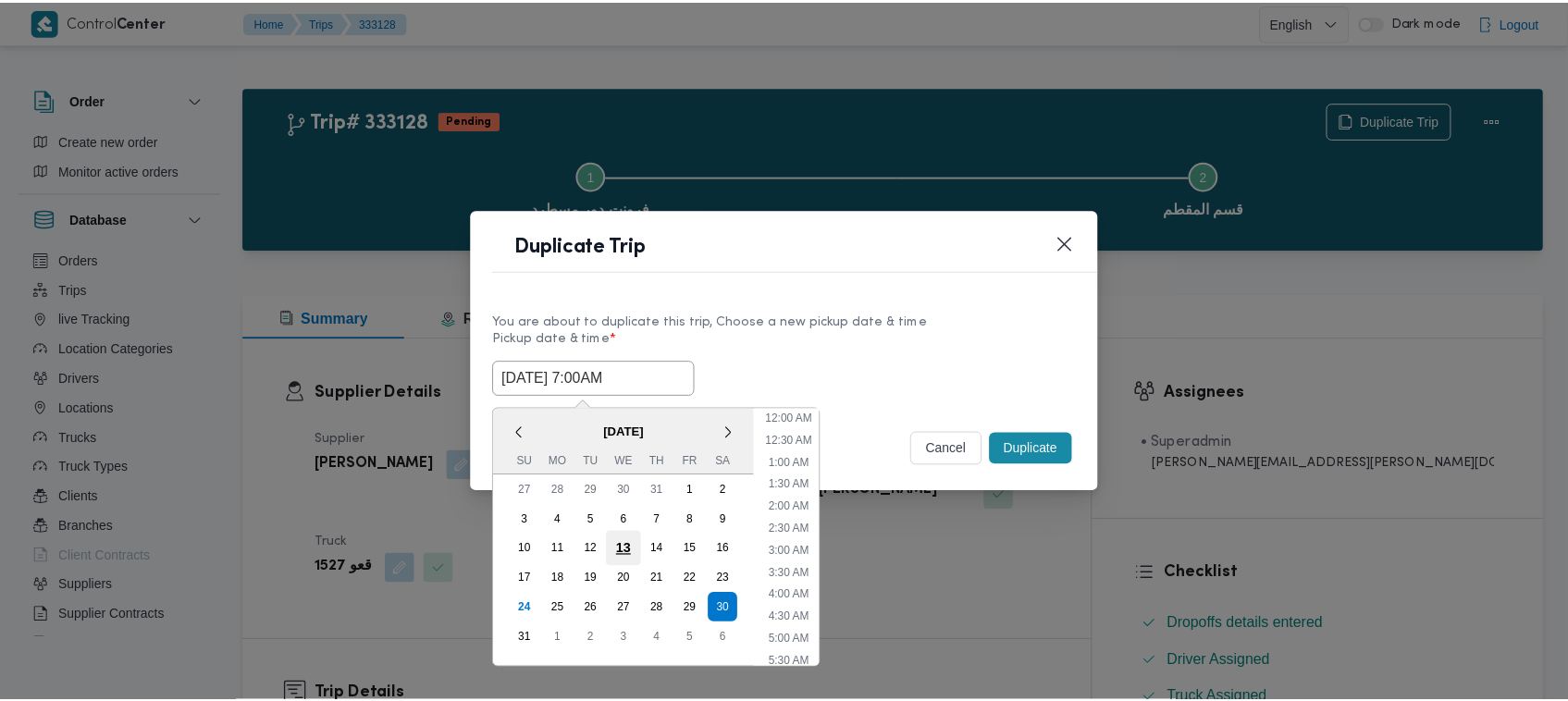
scroll to position [192, 0]
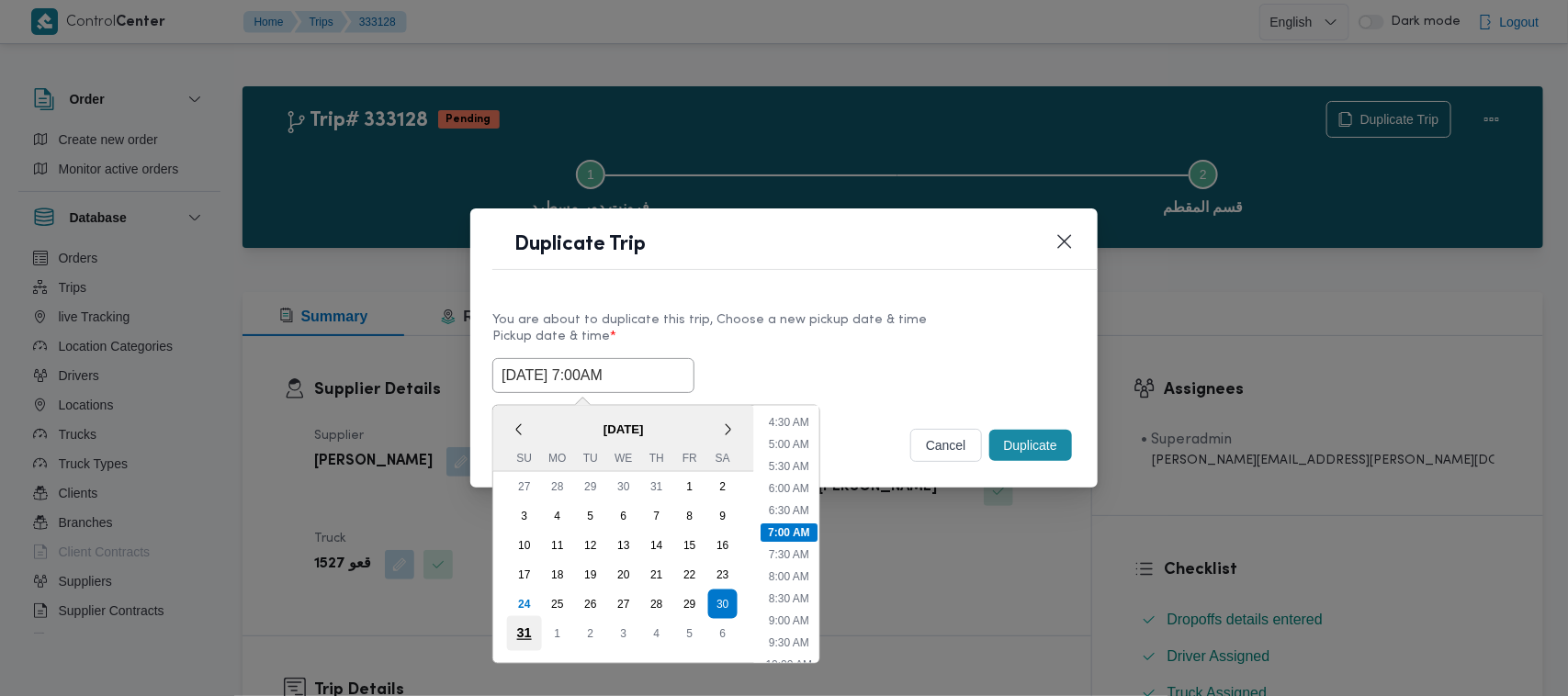
click at [522, 632] on div "31" at bounding box center [525, 634] width 35 height 35
type input "31/08/2025 7:00AM"
click at [522, 632] on div "31" at bounding box center [525, 634] width 35 height 35
click at [990, 292] on div "You are about to duplicate this trip, Choose a new pickup date & time Pickup da…" at bounding box center [784, 350] width 627 height 117
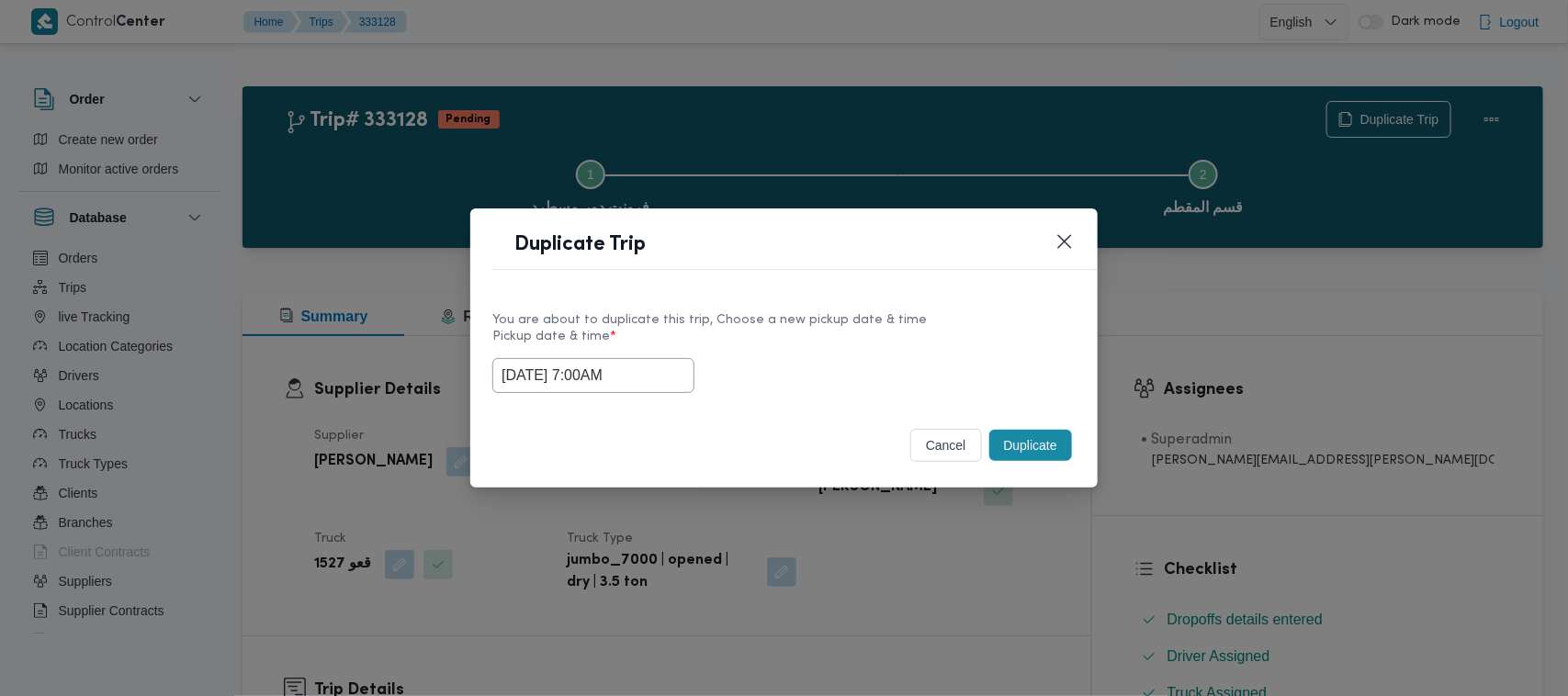
click at [1042, 451] on button "Duplicate" at bounding box center [1030, 445] width 82 height 31
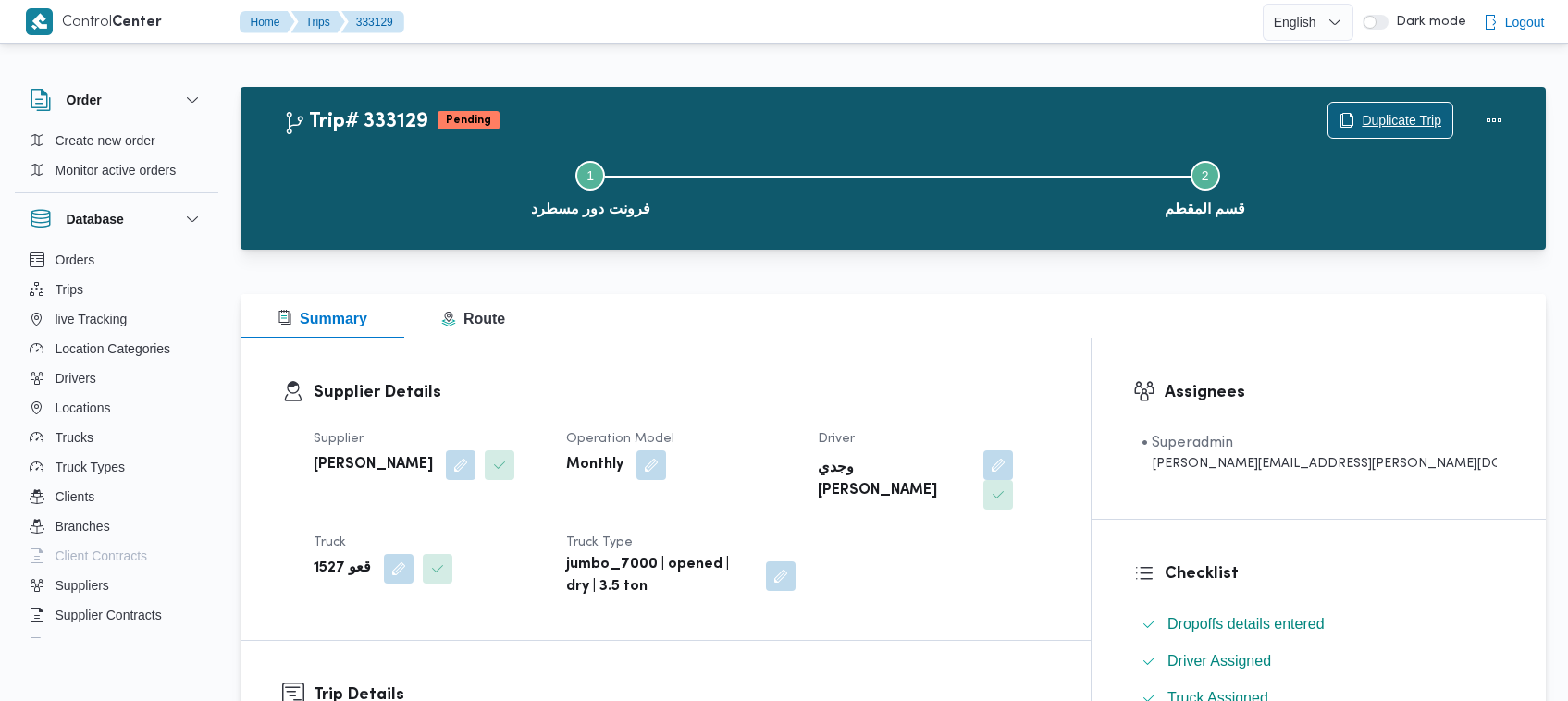
scroll to position [613, 0]
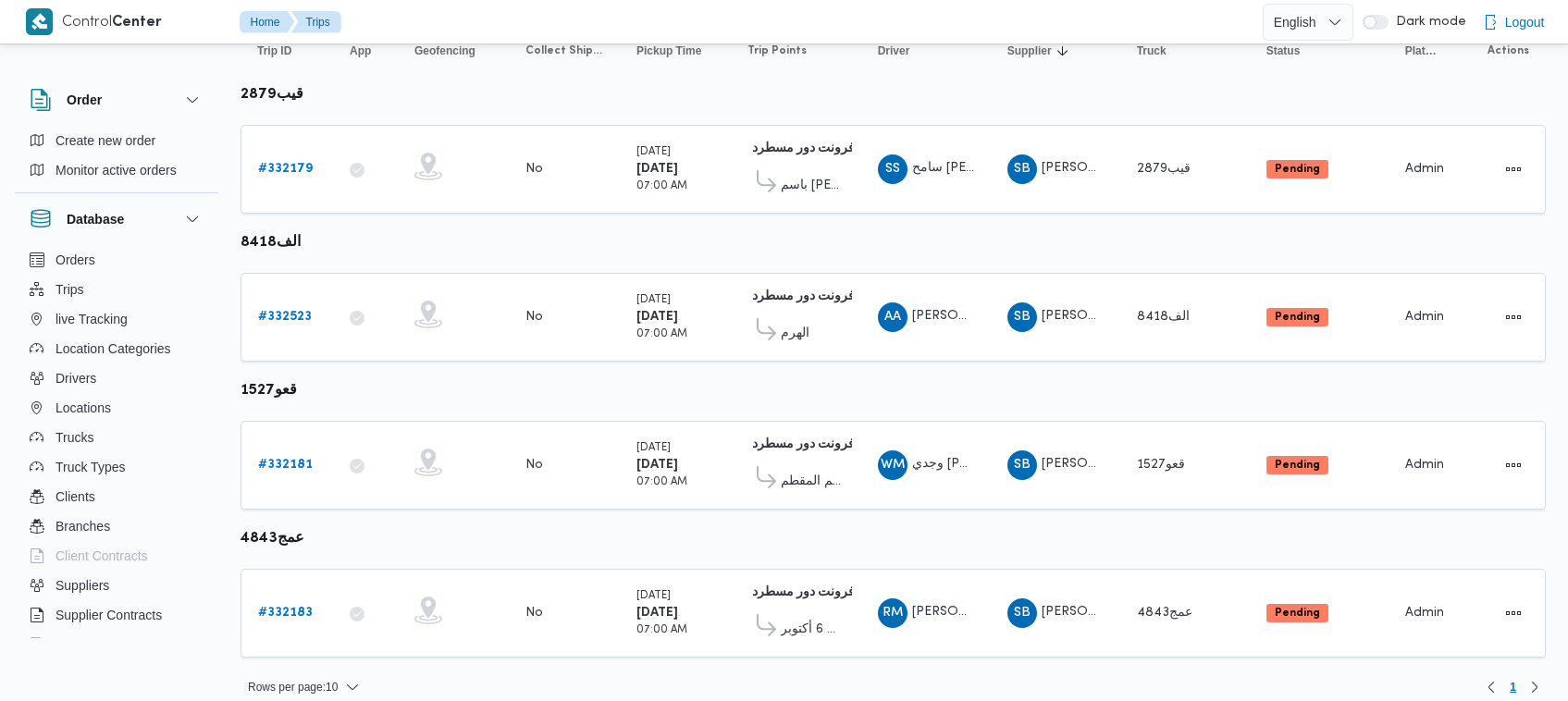
scroll to position [246, 0]
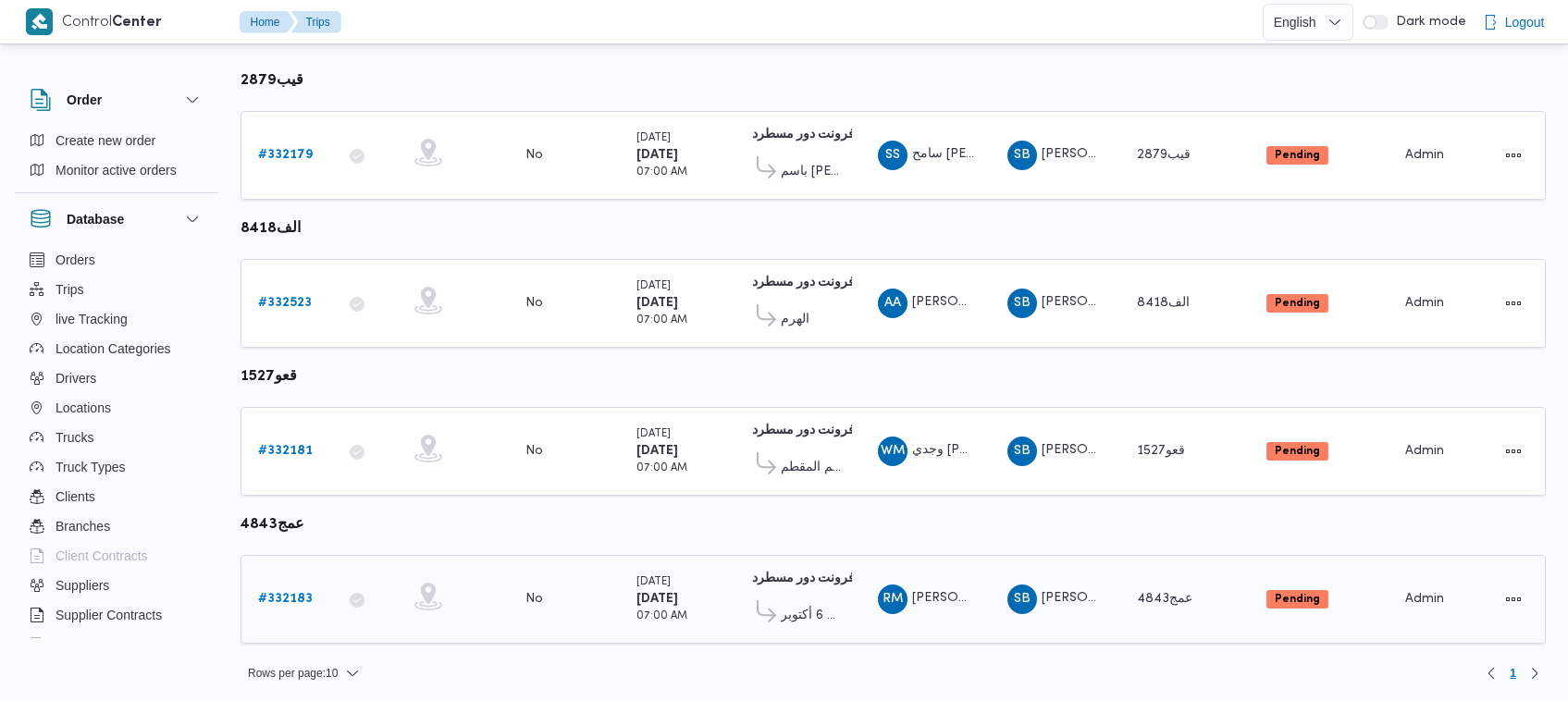
click at [293, 581] on div "# 332183" at bounding box center [287, 600] width 73 height 37
click at [294, 599] on b "# 332183" at bounding box center [286, 599] width 55 height 12
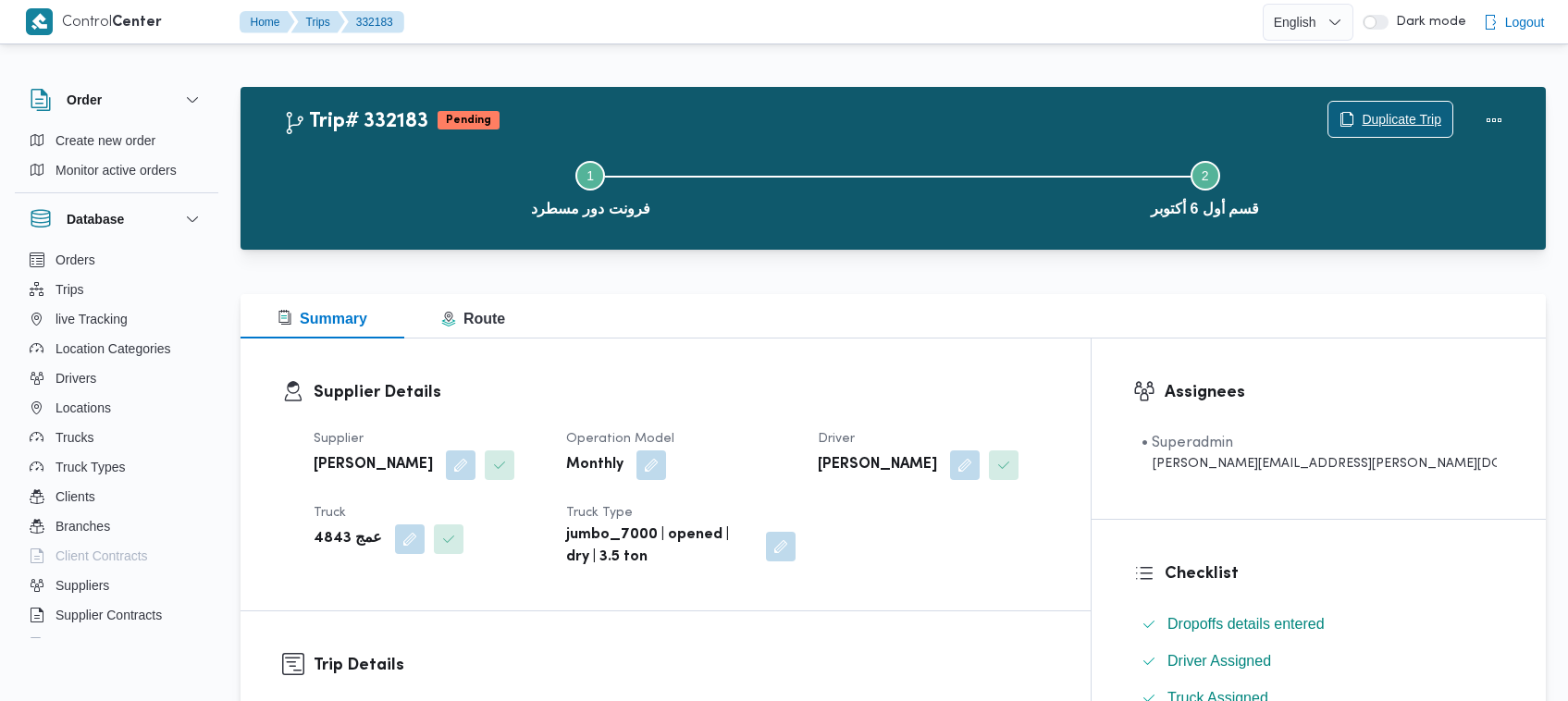
click at [1381, 121] on span "Duplicate Trip" at bounding box center [1401, 119] width 80 height 22
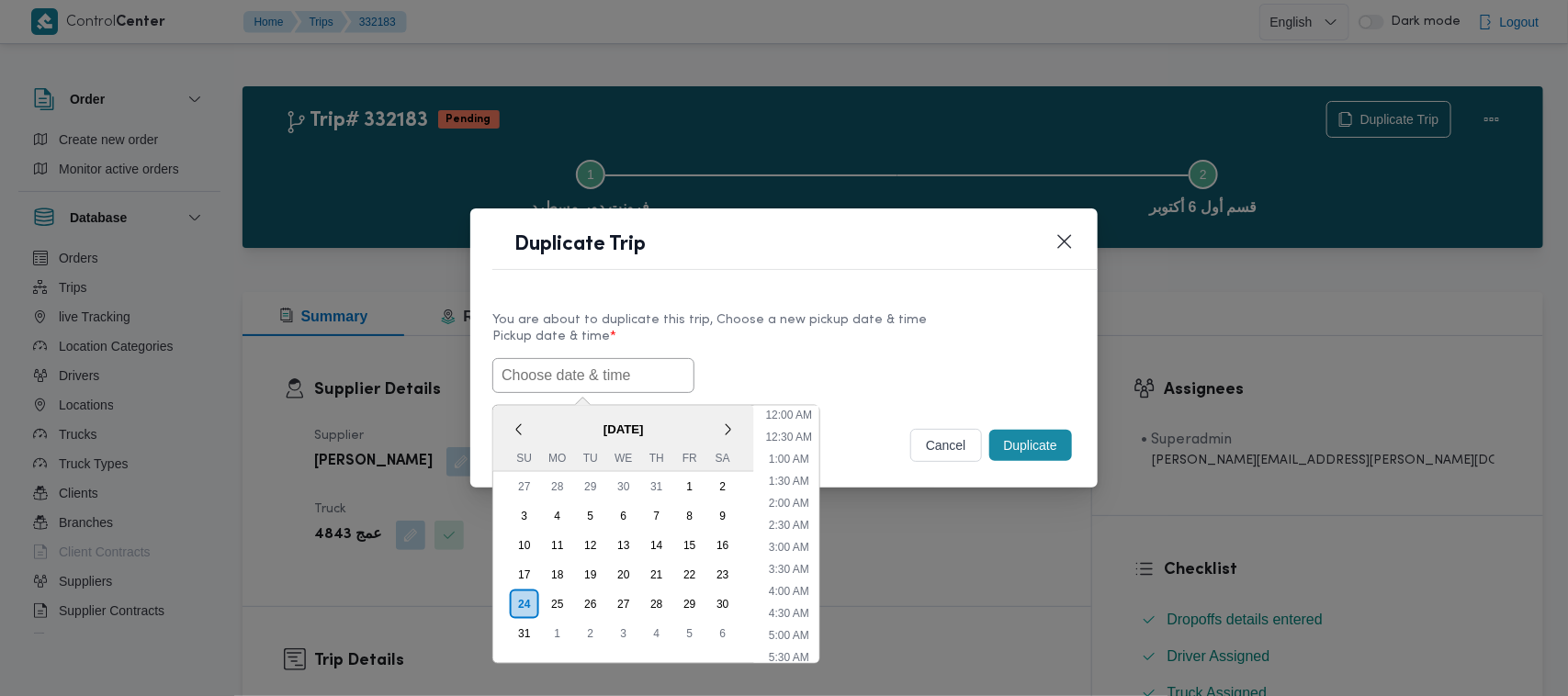
drag, startPoint x: 621, startPoint y: 372, endPoint x: 649, endPoint y: 377, distance: 28.4
click at [621, 372] on input "text" at bounding box center [593, 376] width 202 height 35
paste input "30/08/2025 7:00AM"
type input "30/08/2025 7:00AM"
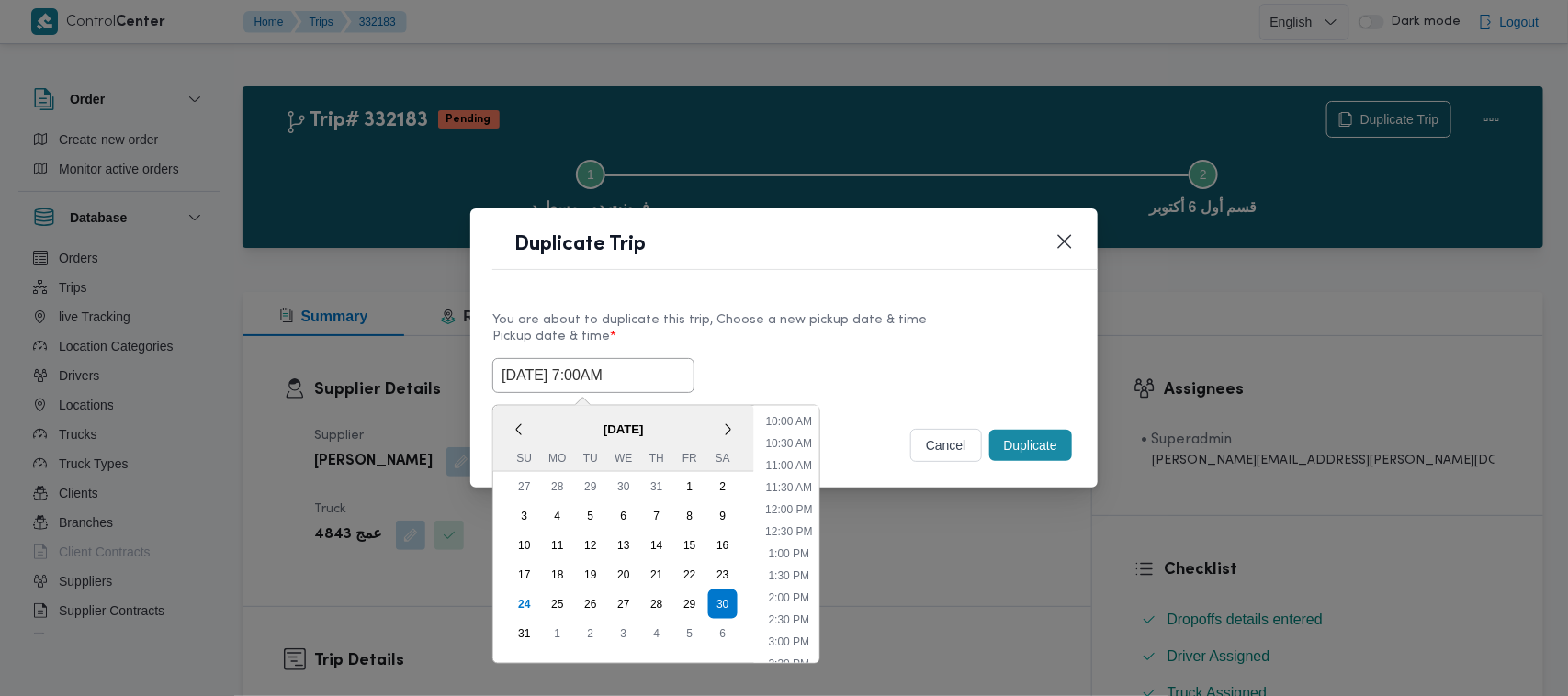
click at [856, 359] on div "30/08/2025 7:00AM < August 2025 > Su Mo Tu We Th Fr Sa 27 28 29 30 31 1 2 3 4 5…" at bounding box center [784, 376] width 584 height 35
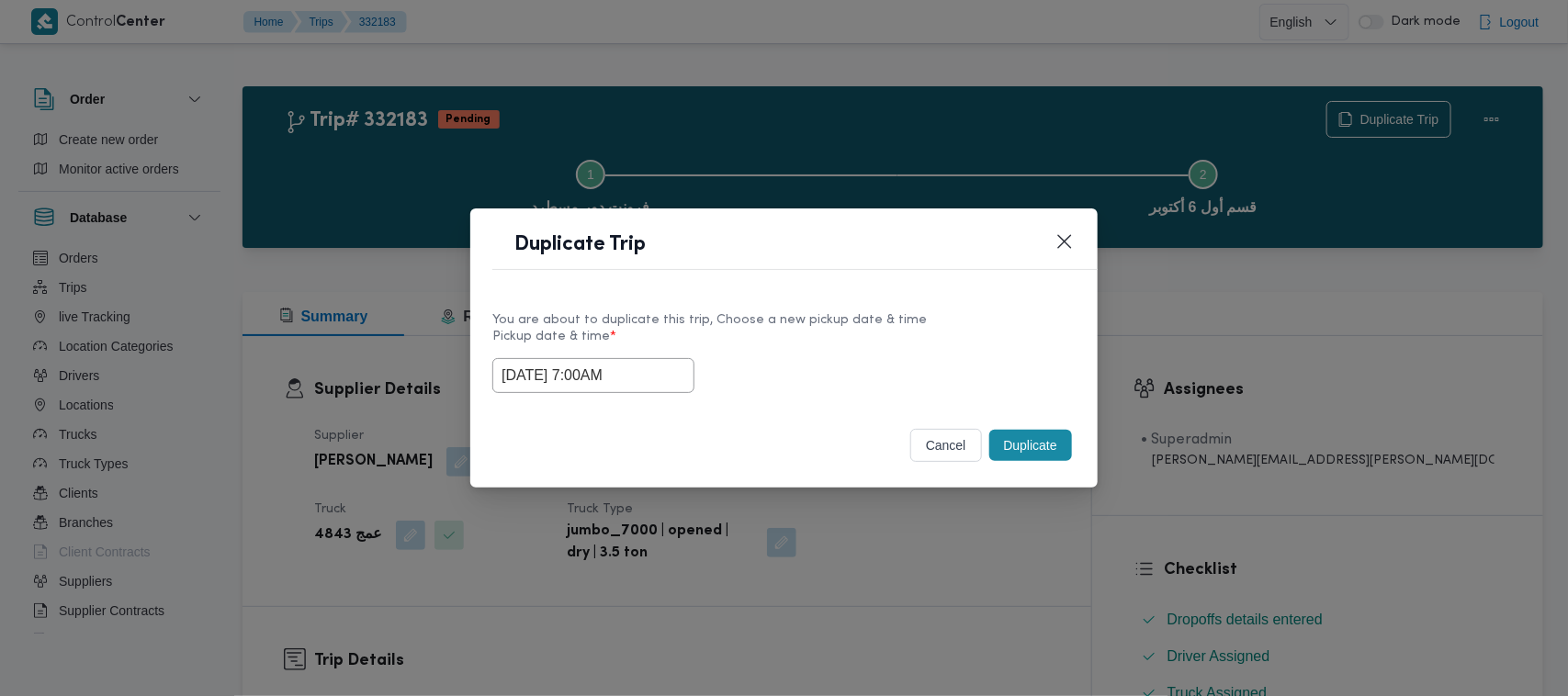
click at [1026, 447] on button "Duplicate" at bounding box center [1030, 445] width 82 height 31
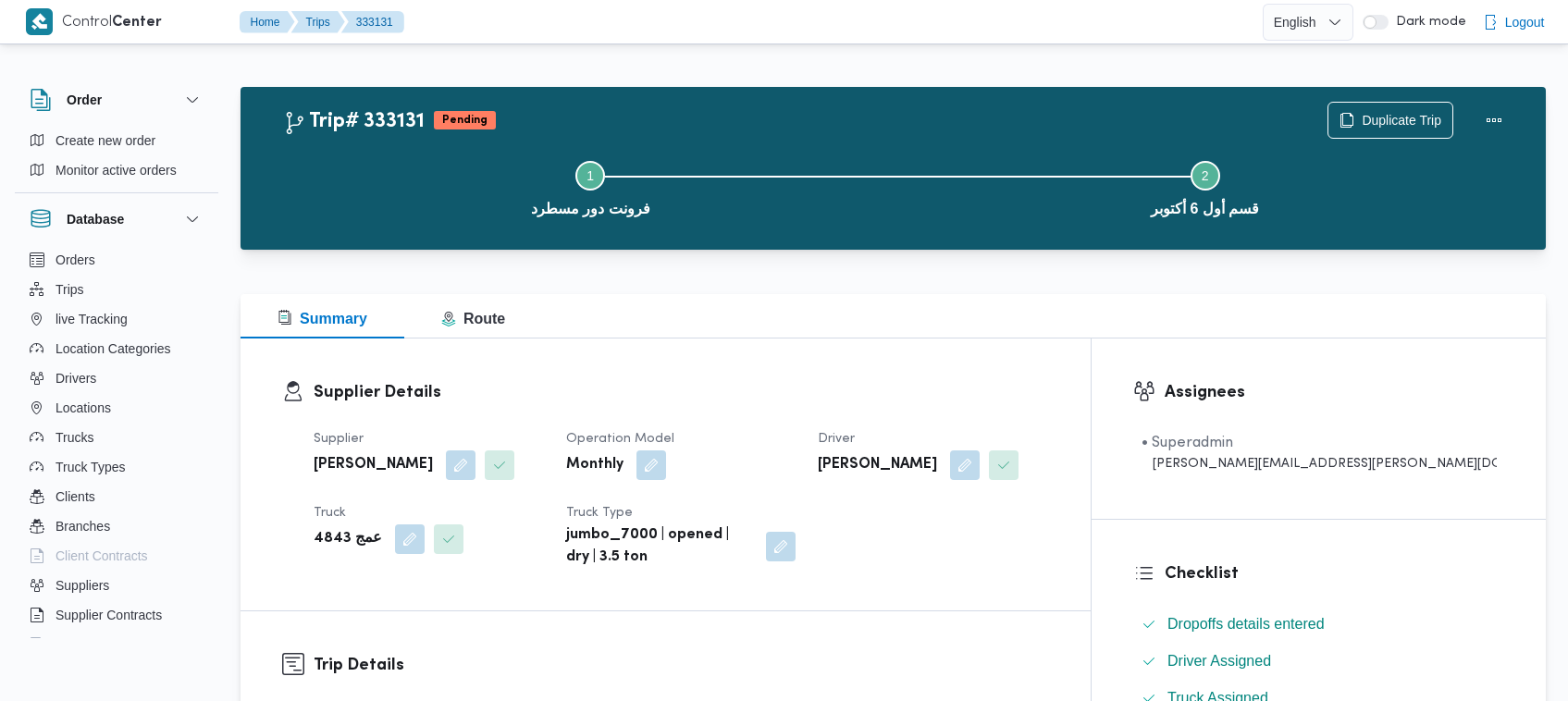
click at [1416, 133] on div "Step 1 is incomplete 1 فرونت دور مسطرد Step 2 is incomplete 2 قسم أول 6 أكتوبر" at bounding box center [898, 186] width 1251 height 118
click at [1407, 117] on span "Duplicate Trip" at bounding box center [1401, 119] width 80 height 22
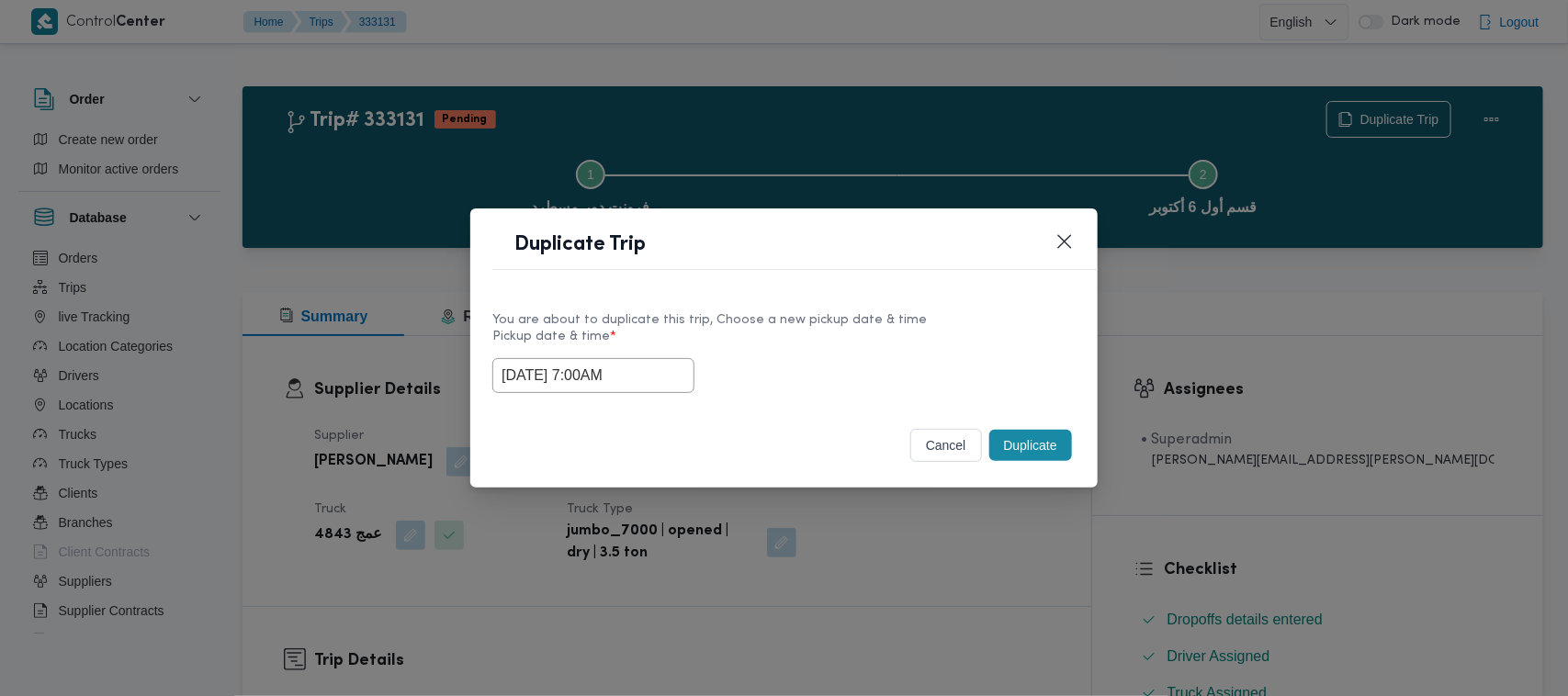
click at [653, 382] on input "30/08/2025 7:00AM" at bounding box center [593, 376] width 202 height 35
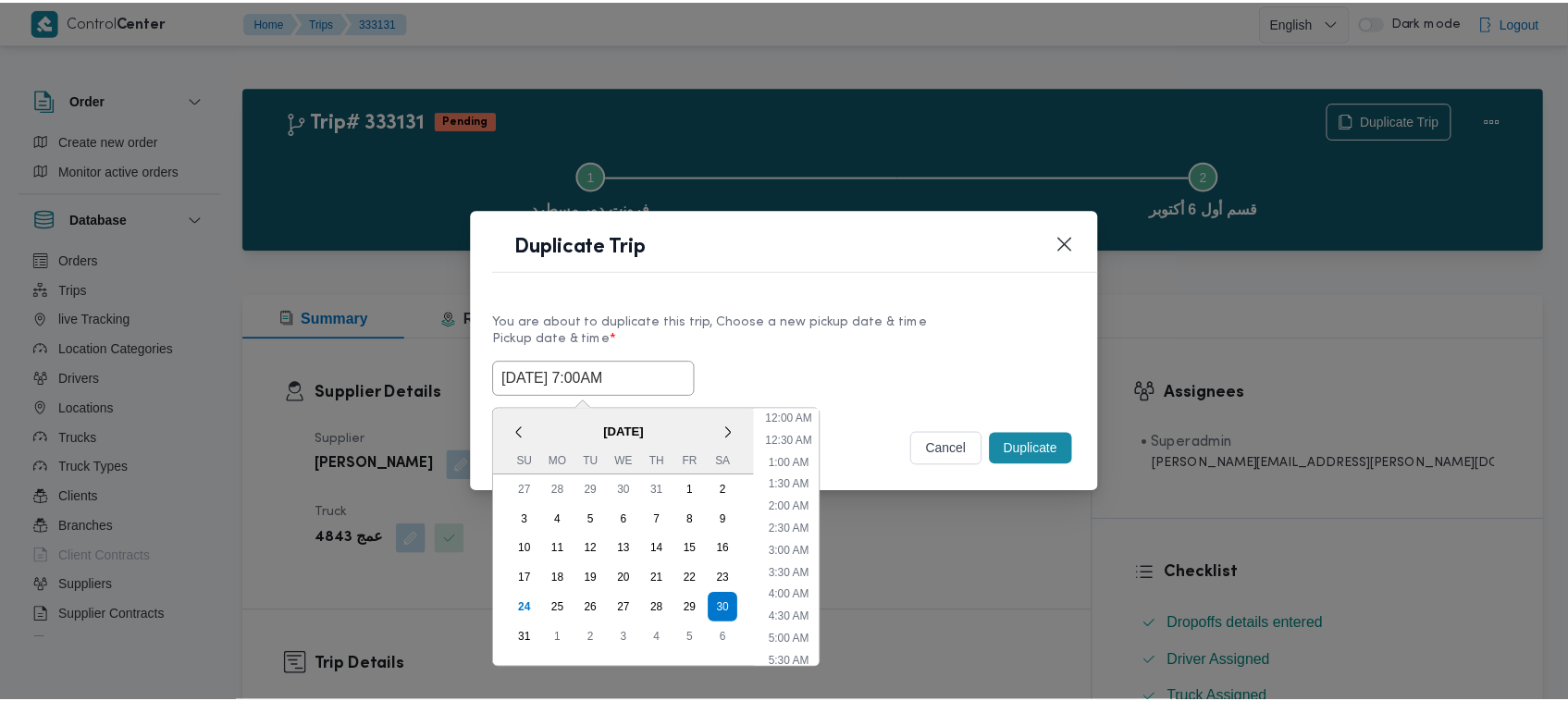
scroll to position [192, 0]
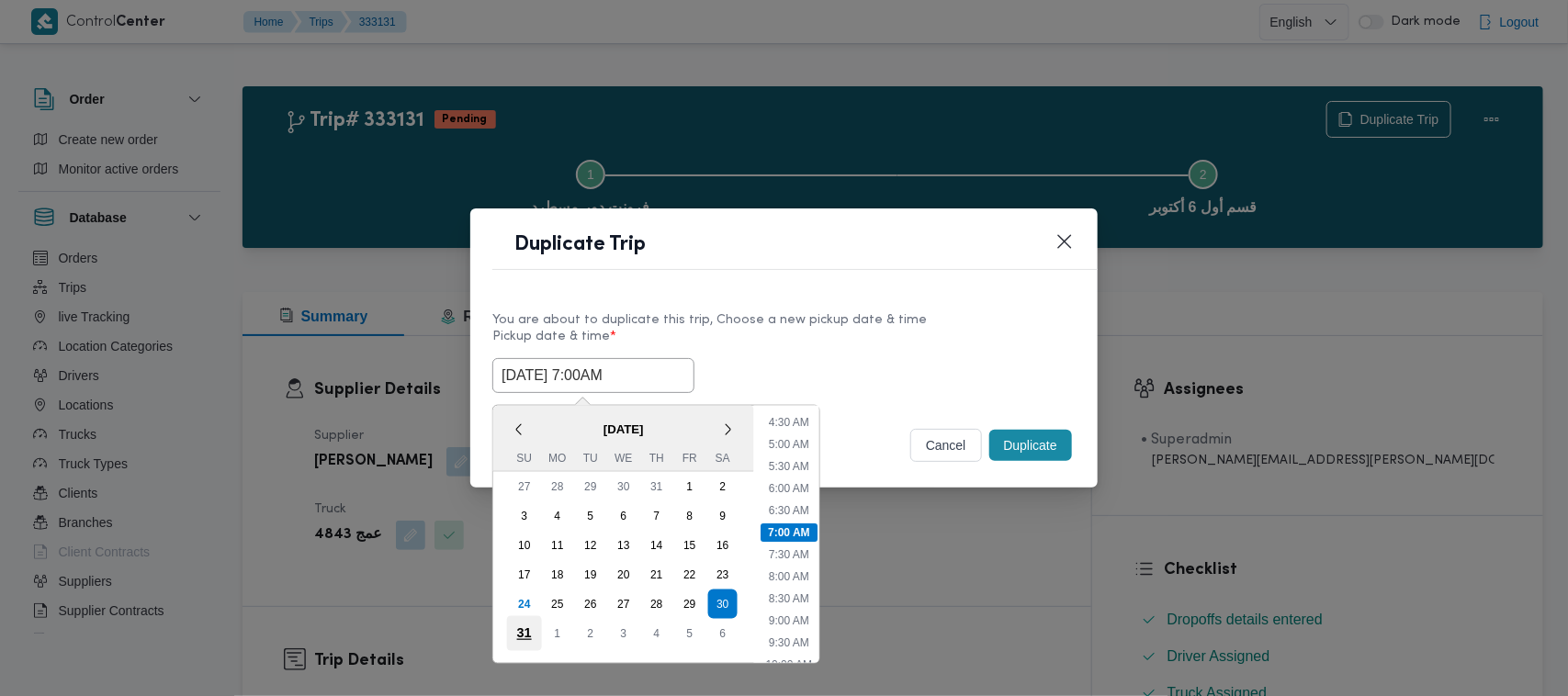
click at [527, 623] on div "31" at bounding box center [525, 634] width 35 height 35
type input "31/08/2025 7:00AM"
click at [829, 334] on label "Pickup date & time *" at bounding box center [784, 344] width 584 height 28
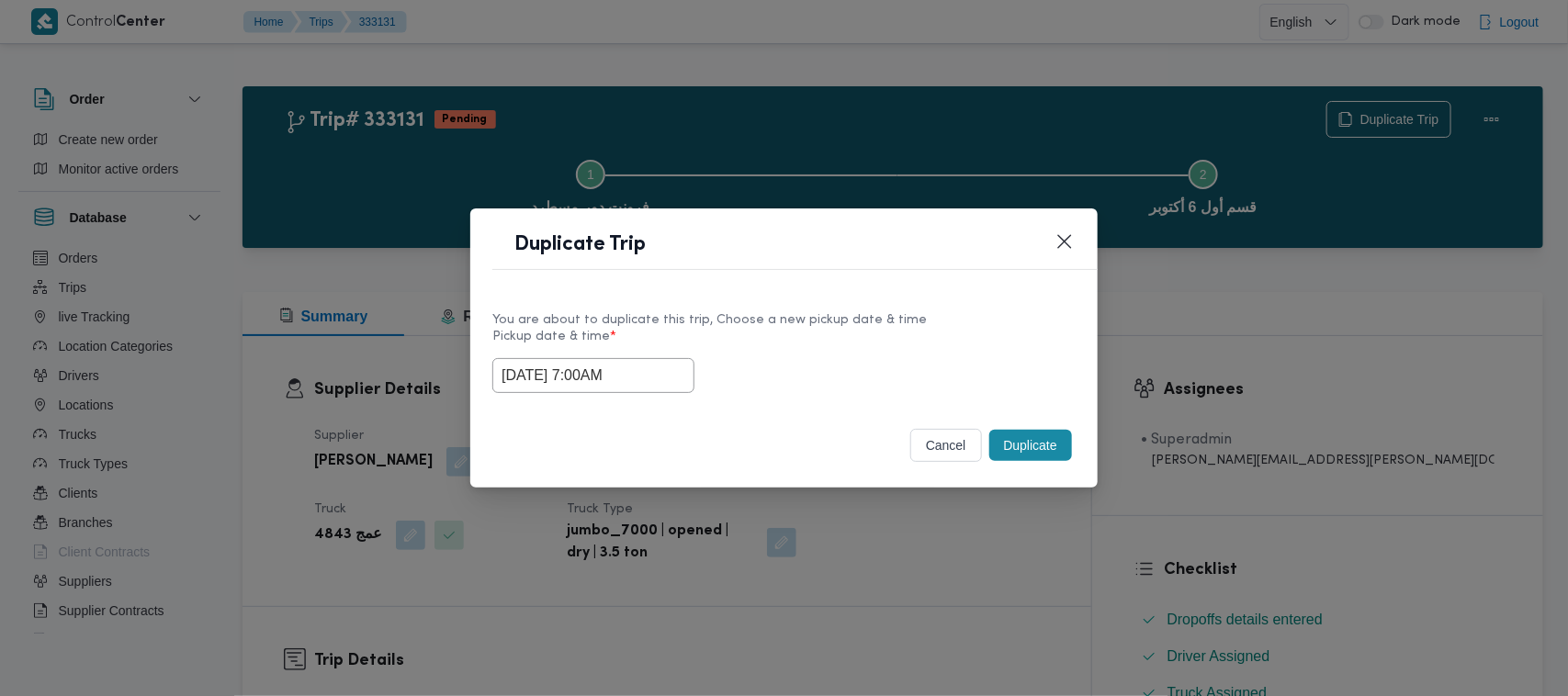
click at [1018, 443] on button "Duplicate" at bounding box center [1030, 445] width 82 height 31
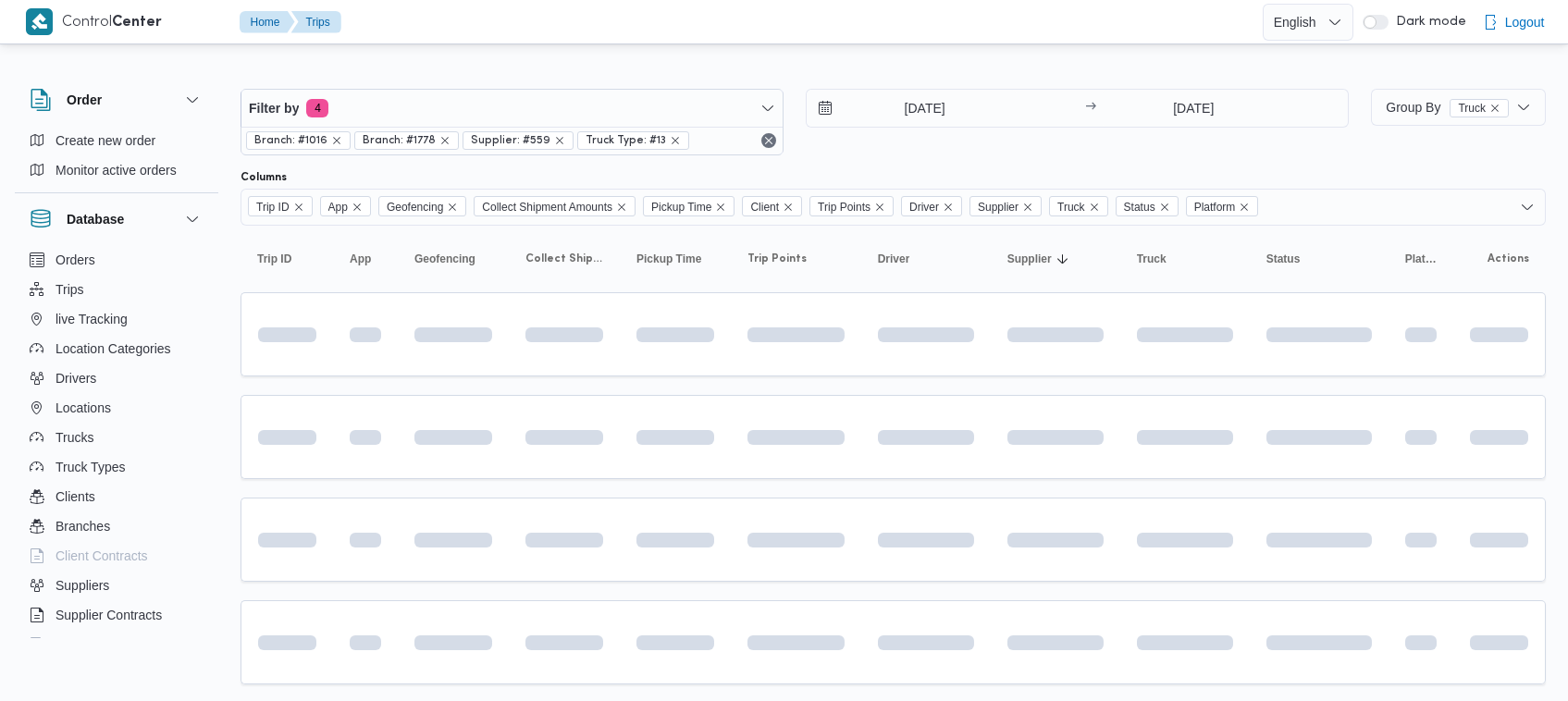
scroll to position [48, 0]
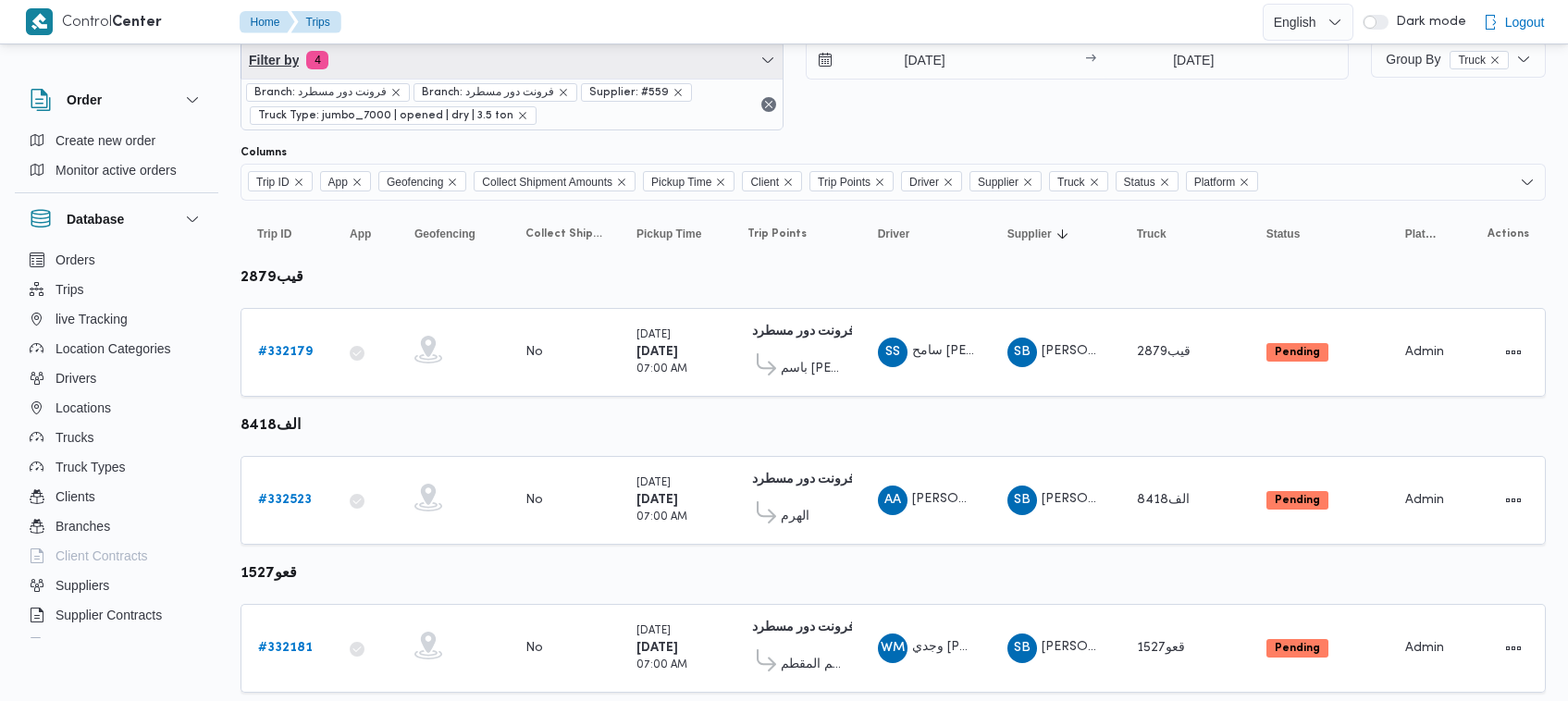
click at [483, 66] on span "Filter by 4" at bounding box center [512, 60] width 541 height 37
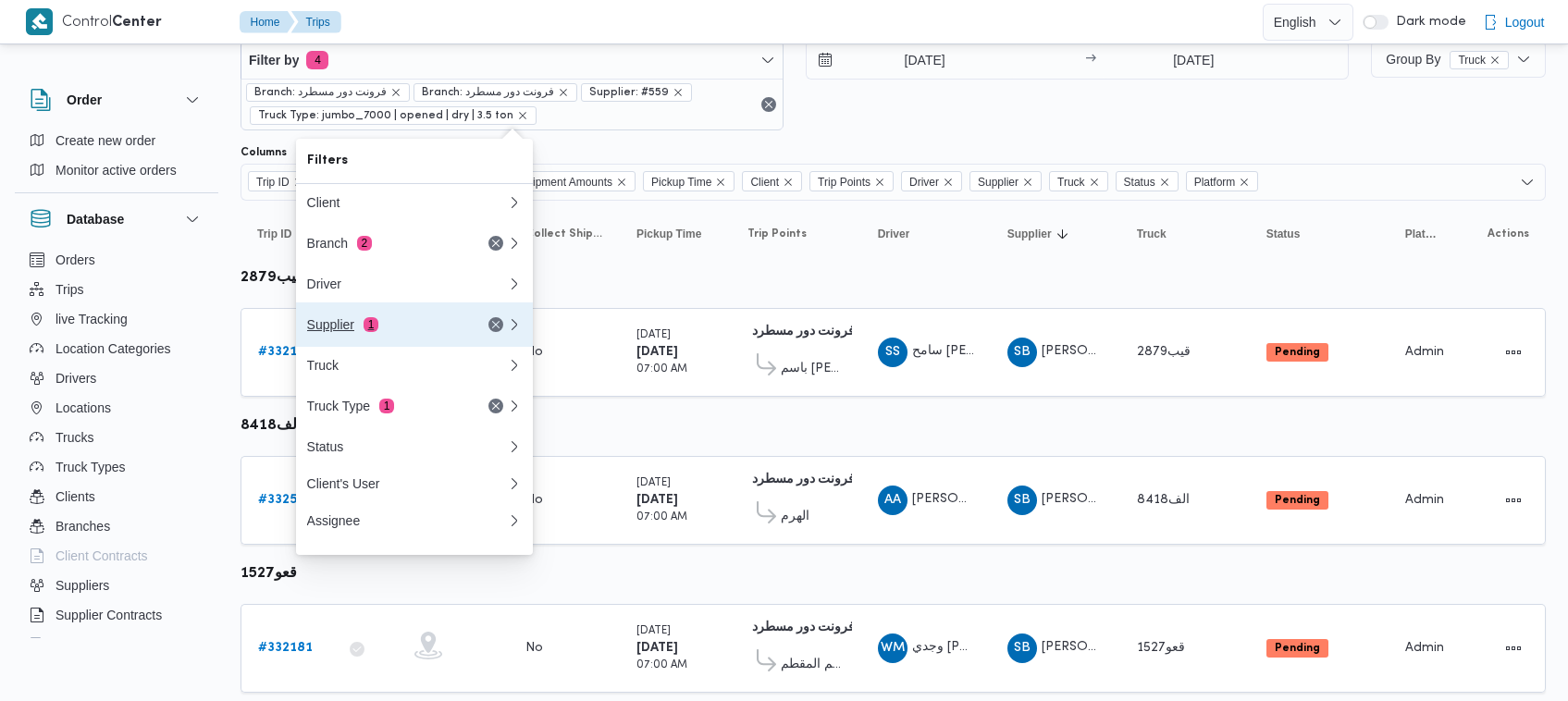
click at [403, 322] on div "Supplier 1" at bounding box center [384, 325] width 155 height 15
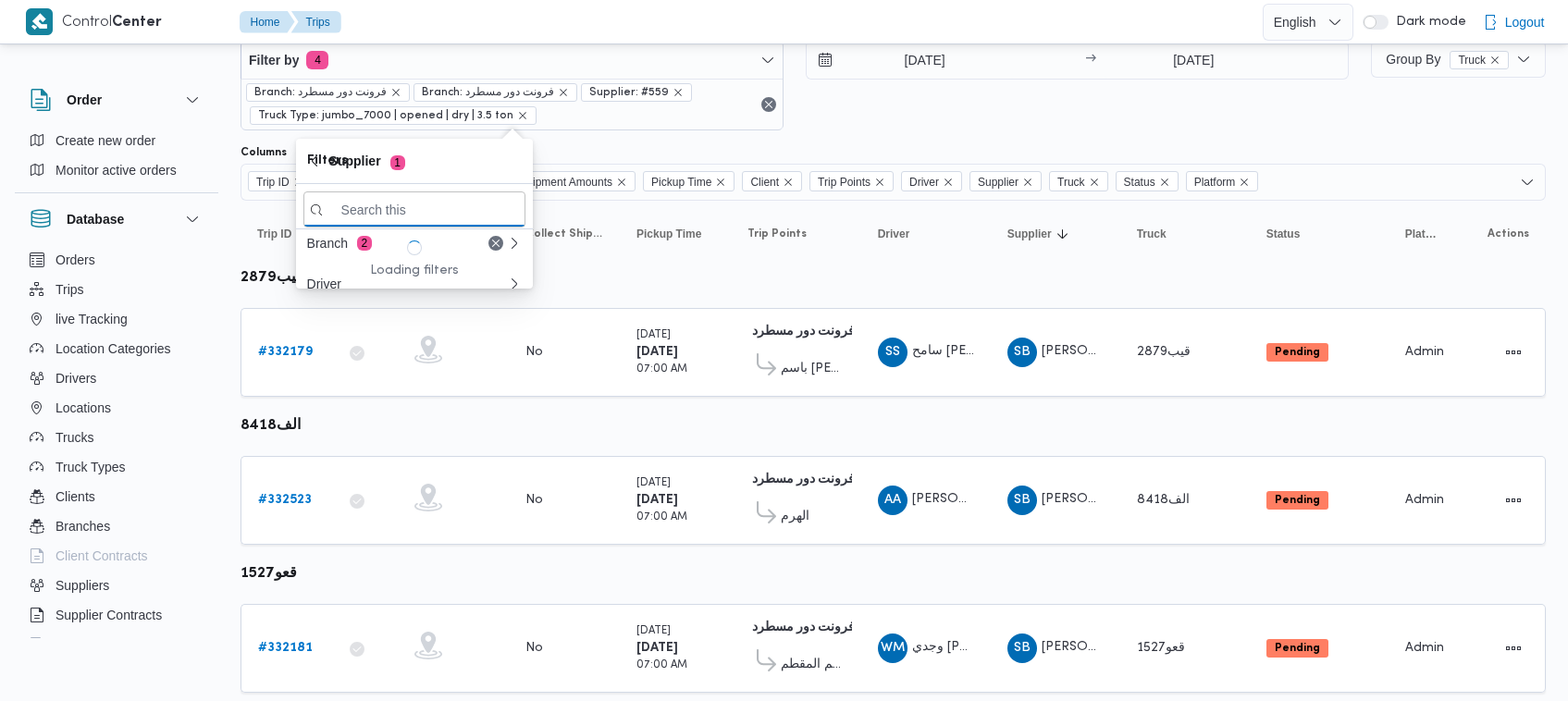
paste input "[PERSON_NAME] [PERSON_NAME]"
type input "[PERSON_NAME] [PERSON_NAME]"
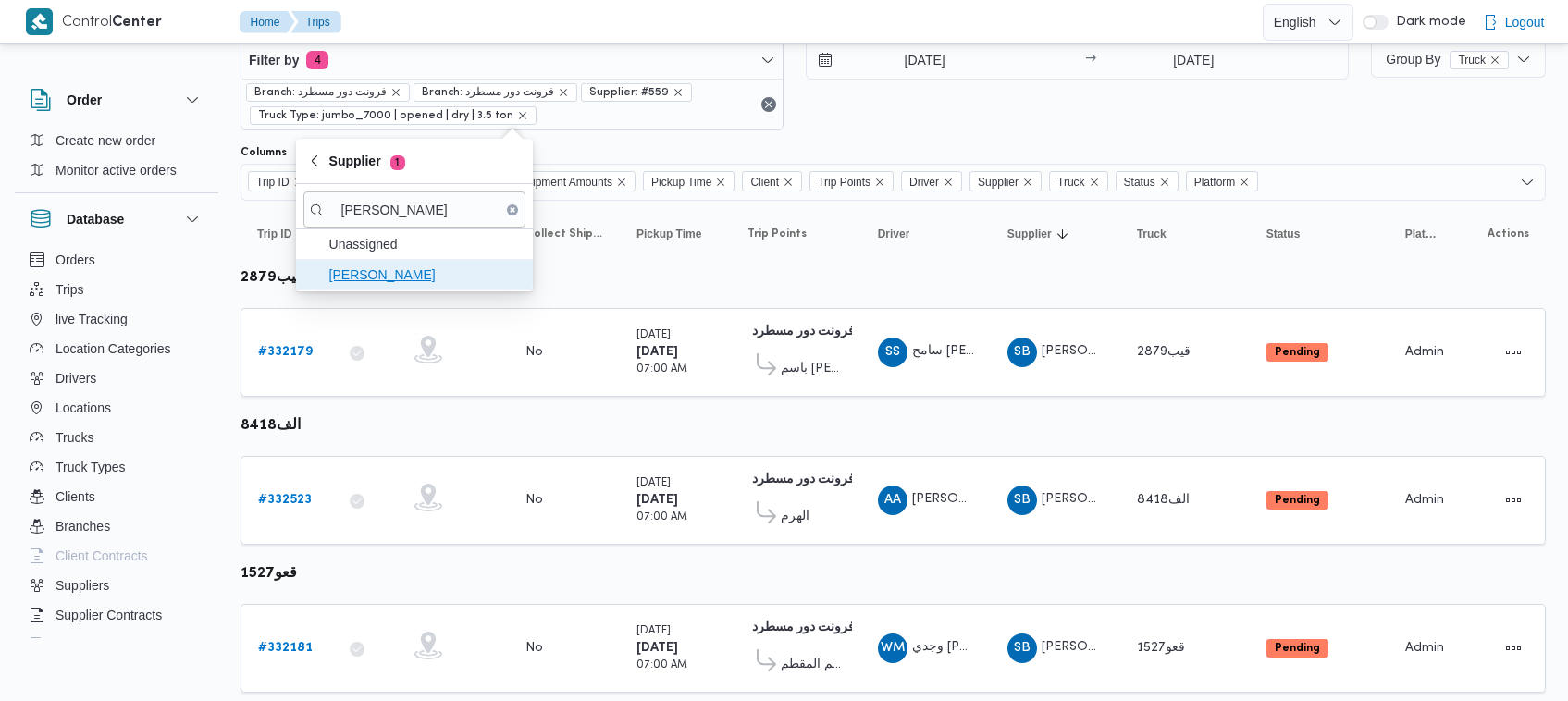
click at [392, 271] on span "[PERSON_NAME] [PERSON_NAME]" at bounding box center [425, 275] width 192 height 22
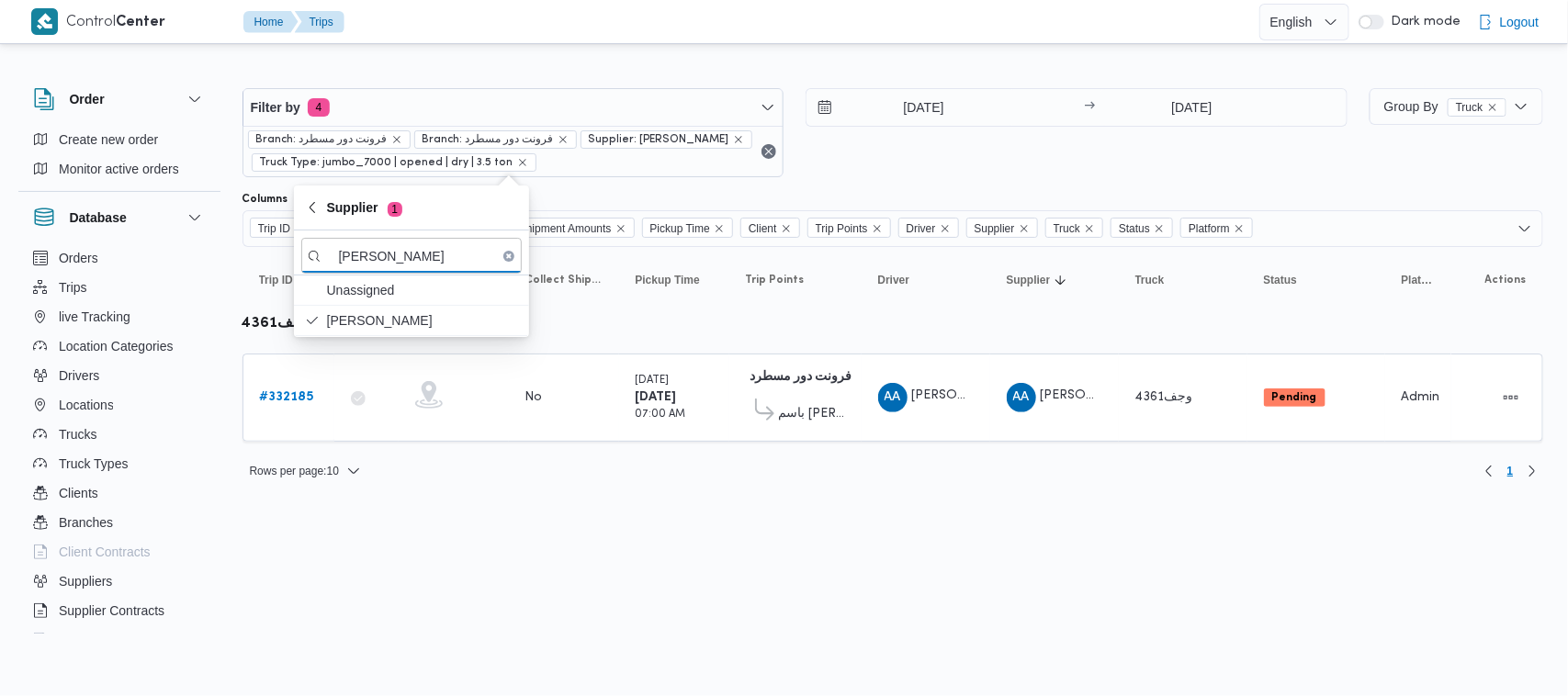
click at [912, 122] on input "26/8/2025" at bounding box center [910, 107] width 208 height 37
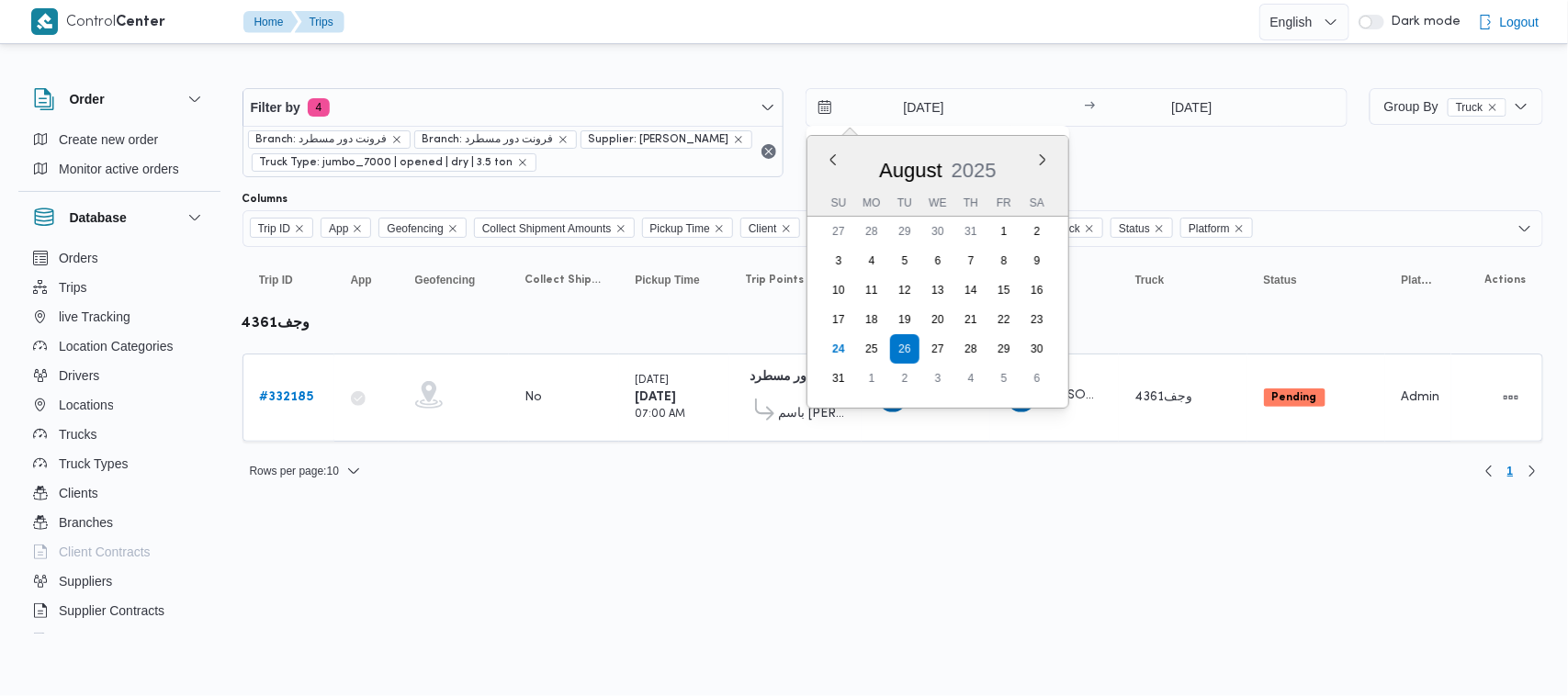
click at [1102, 145] on div "26/8/2025 Previous Month Next month August 2025 August 2025 Su Mo Tu We Th Fr S…" at bounding box center [1076, 133] width 542 height 89
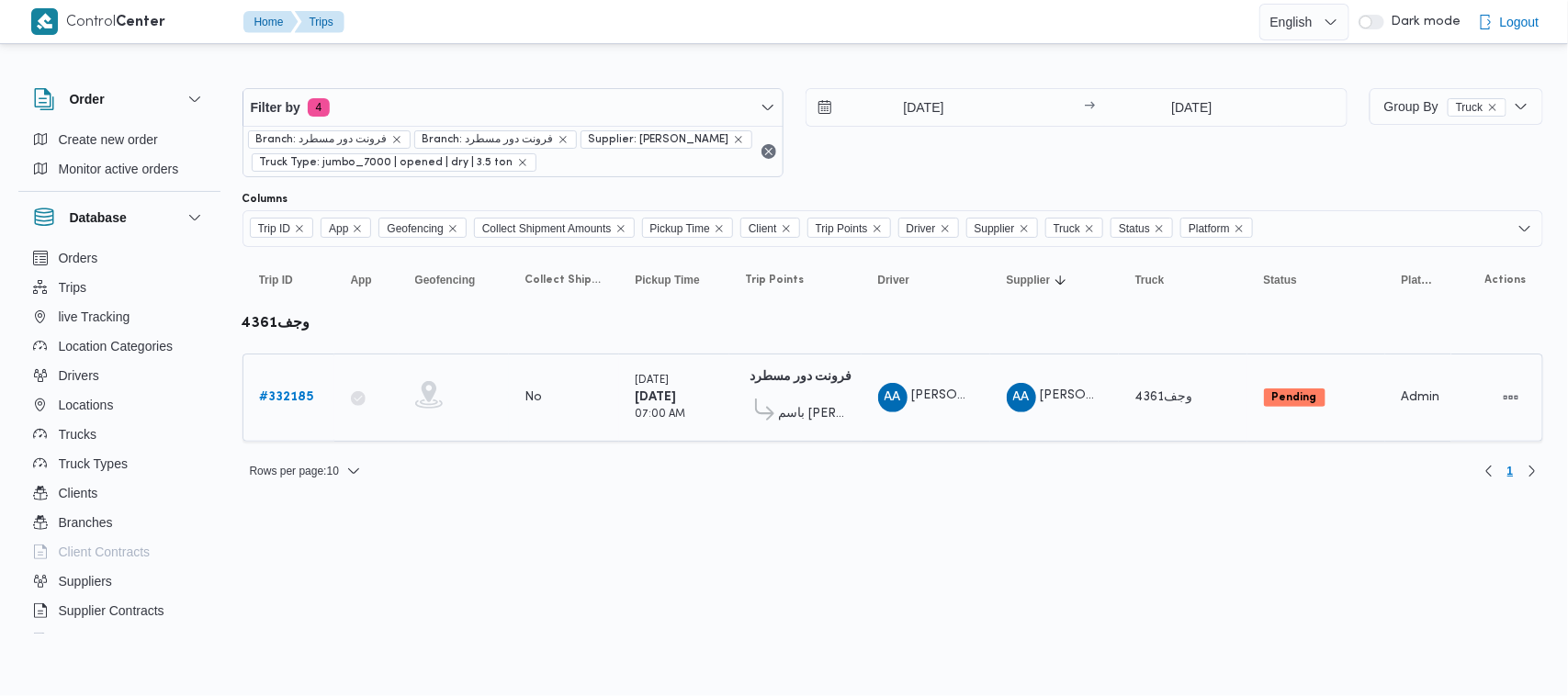
click at [292, 391] on b "# 332185" at bounding box center [287, 397] width 54 height 12
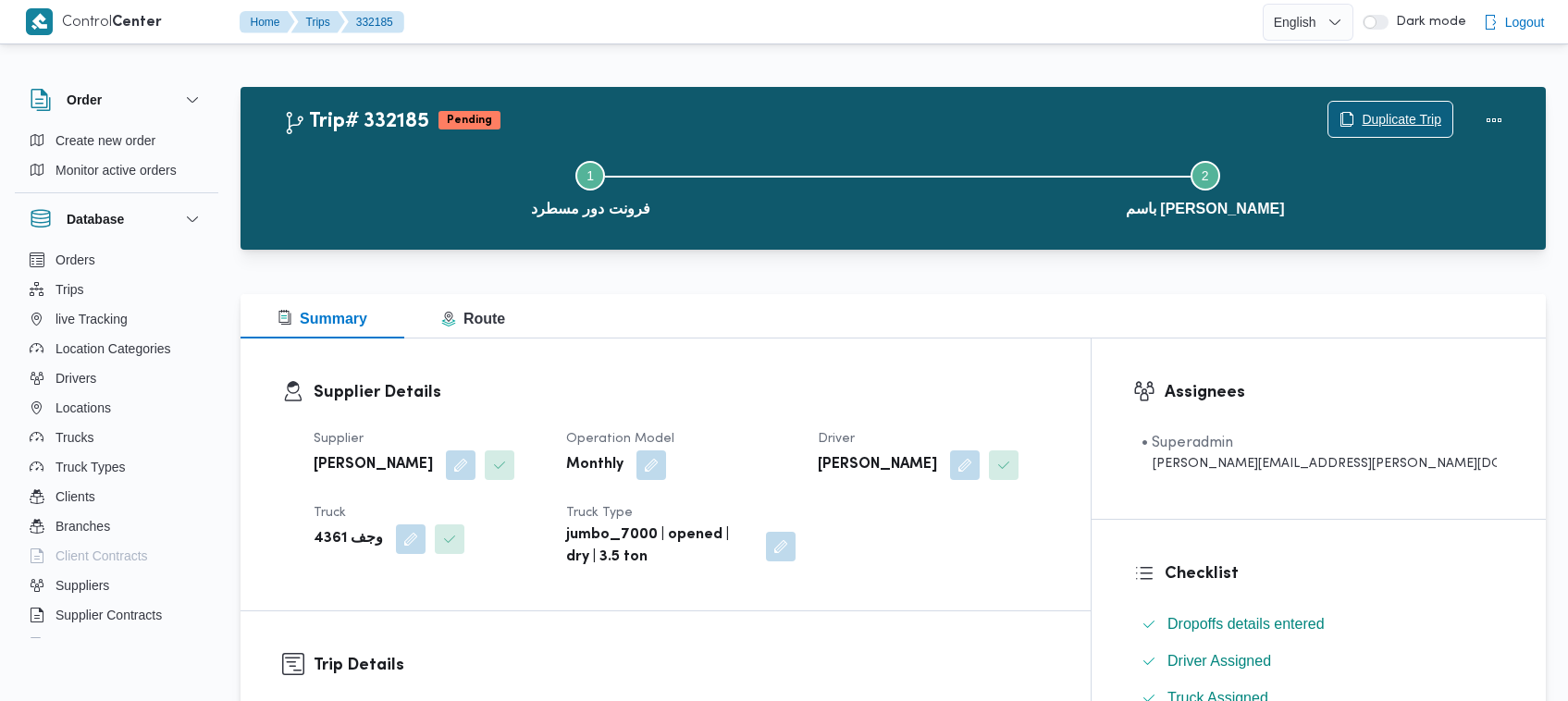
click at [1378, 106] on span "Duplicate Trip" at bounding box center [1390, 119] width 124 height 35
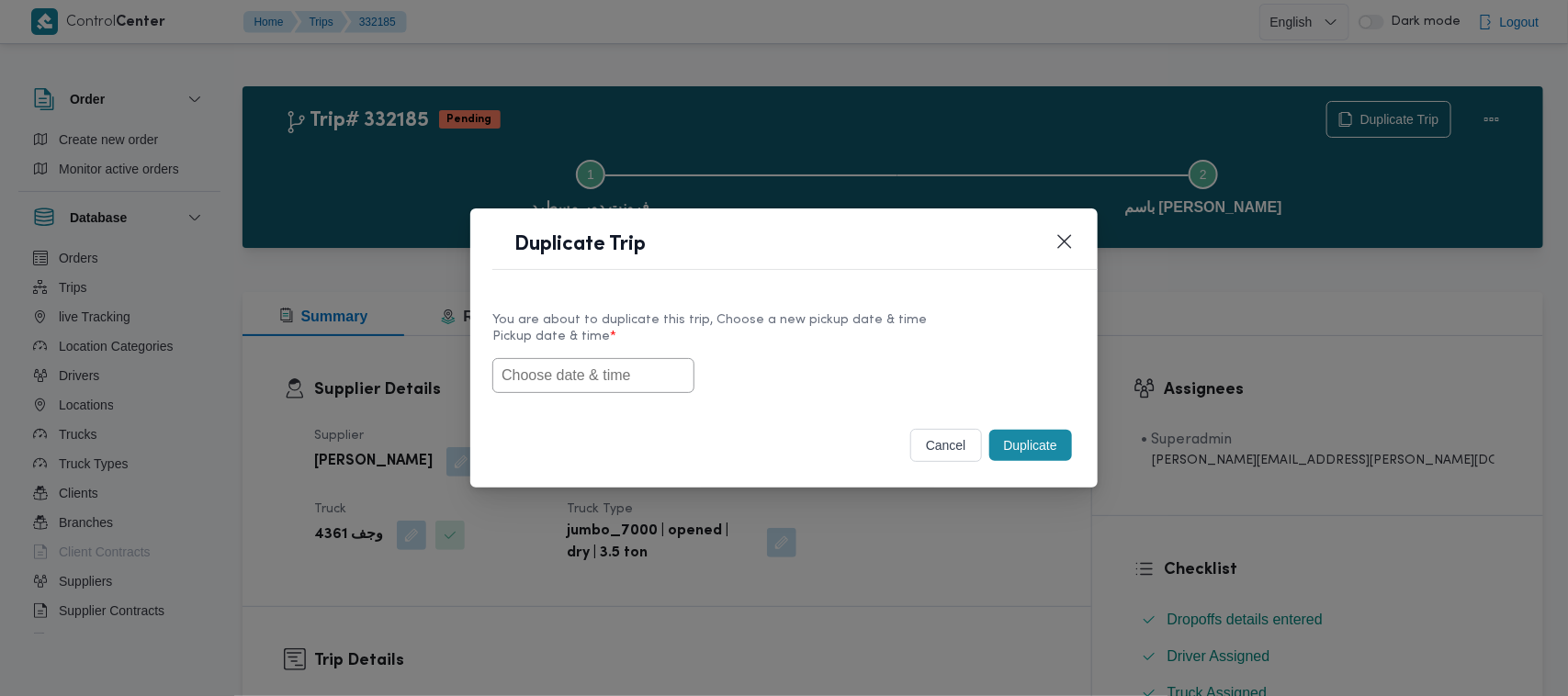
click at [602, 370] on input "text" at bounding box center [593, 376] width 202 height 35
paste input "30/08/2025 7:00AM"
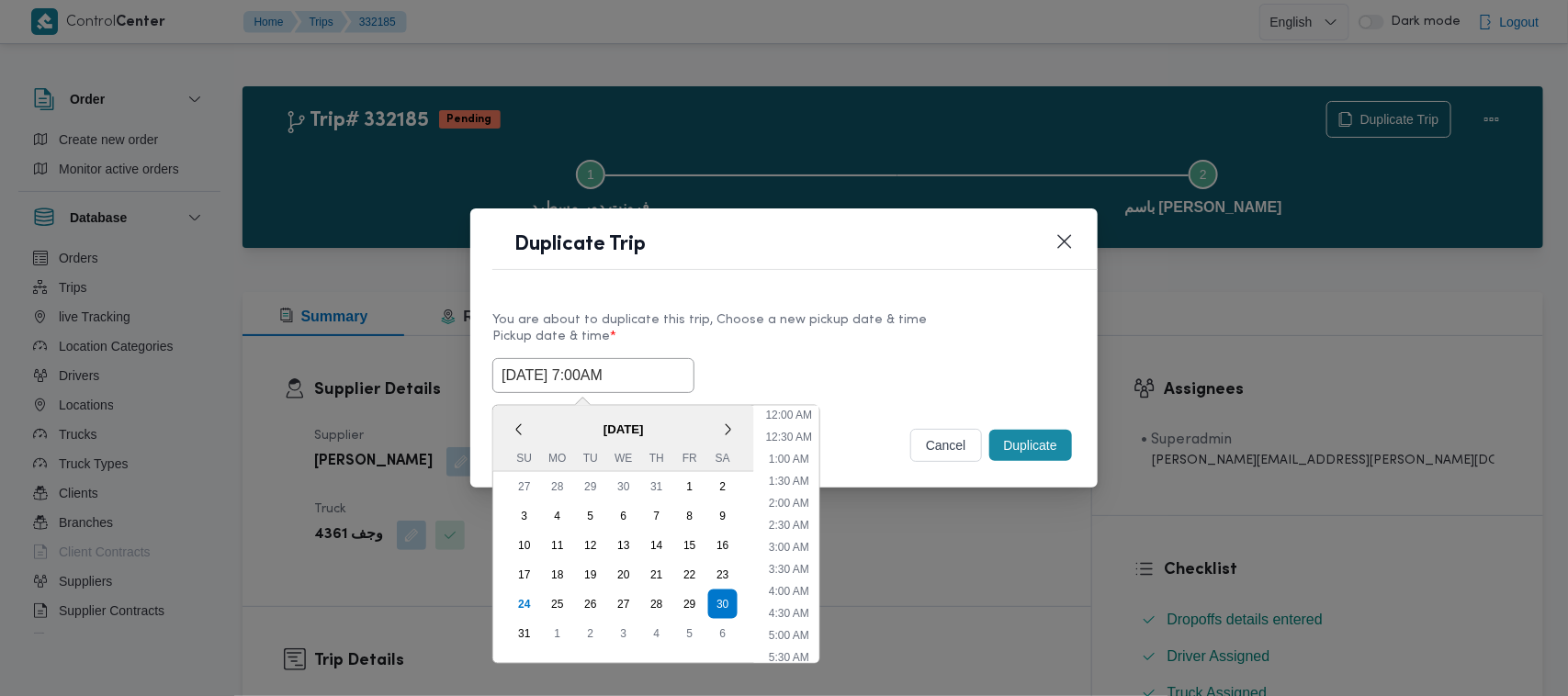
scroll to position [457, 0]
type input "30/08/2025 7:00AM"
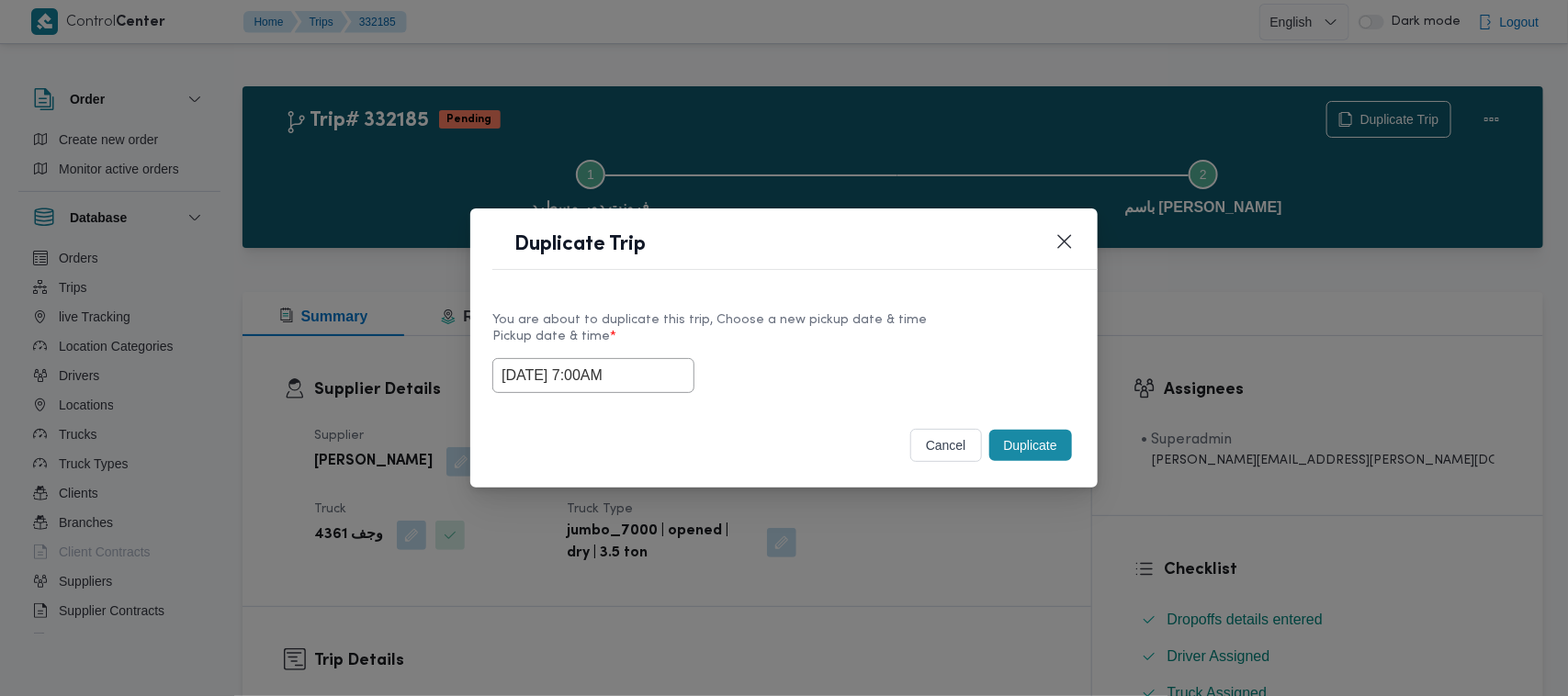
click at [766, 341] on label "Pickup date & time *" at bounding box center [784, 344] width 584 height 28
click at [1031, 443] on button "Duplicate" at bounding box center [1030, 445] width 82 height 31
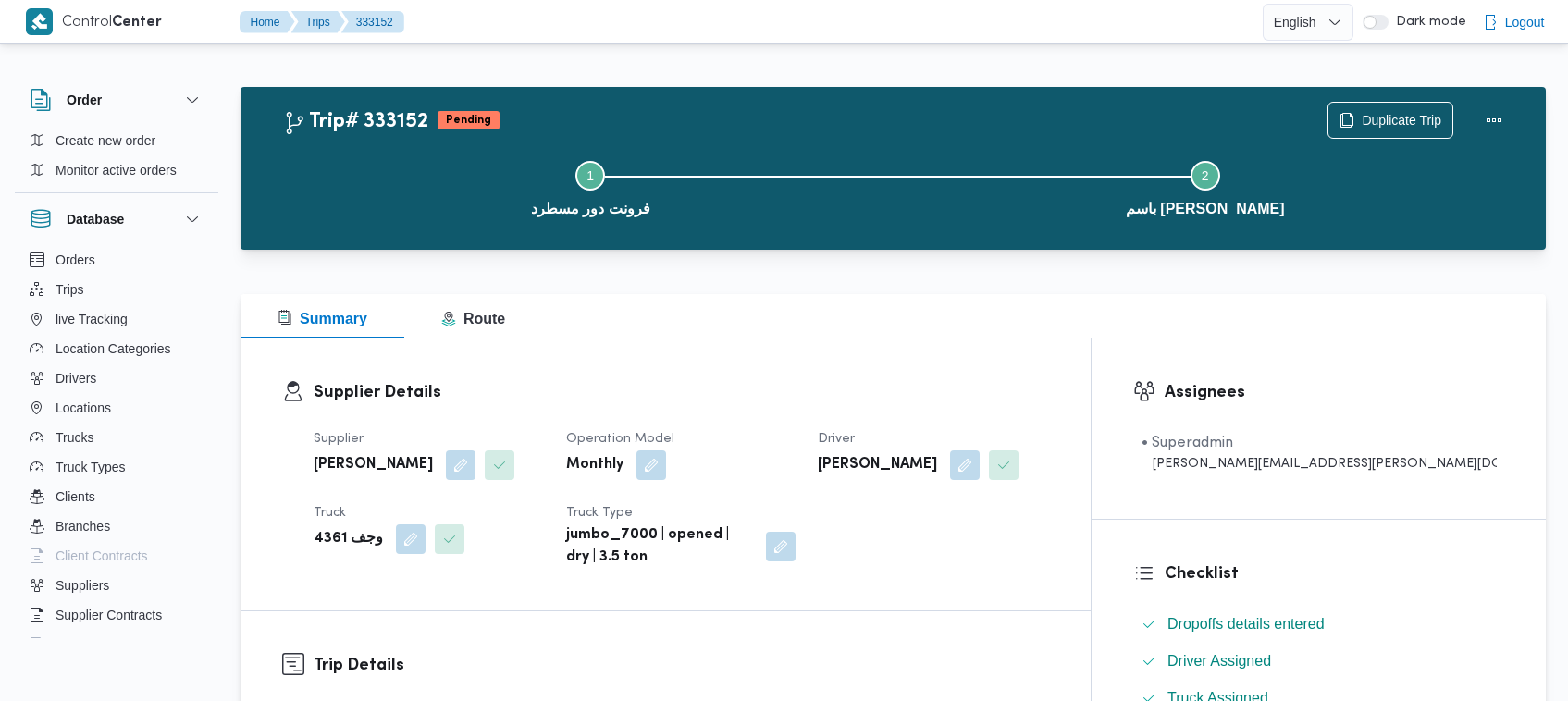
click at [1370, 128] on div "Step 1 is incomplete 1 فرونت دور مسطرد Step 2 is incomplete 2 باسم ماركت هيليوب…" at bounding box center [898, 186] width 1251 height 118
click at [1362, 117] on span "Duplicate Trip" at bounding box center [1401, 119] width 80 height 22
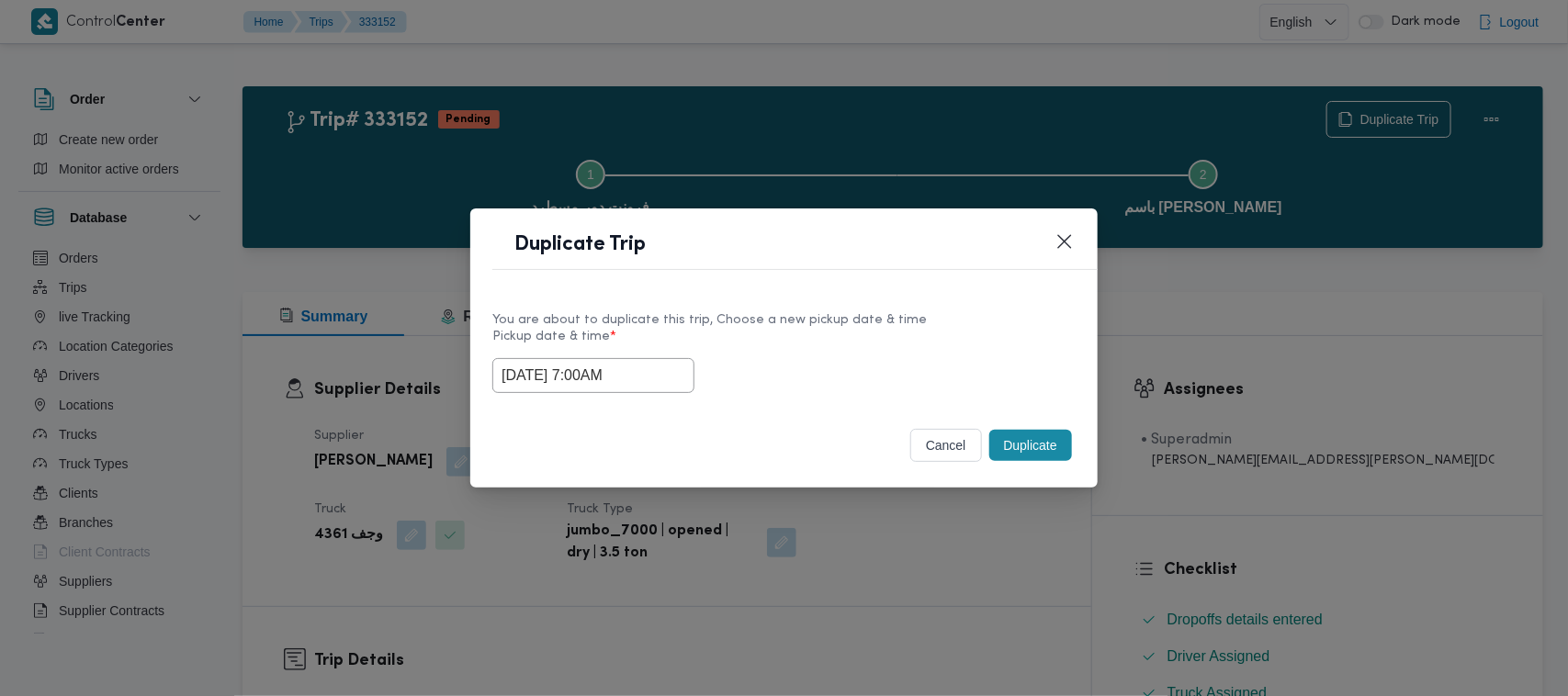
click at [646, 379] on input "30/08/2025 7:00AM" at bounding box center [593, 376] width 202 height 35
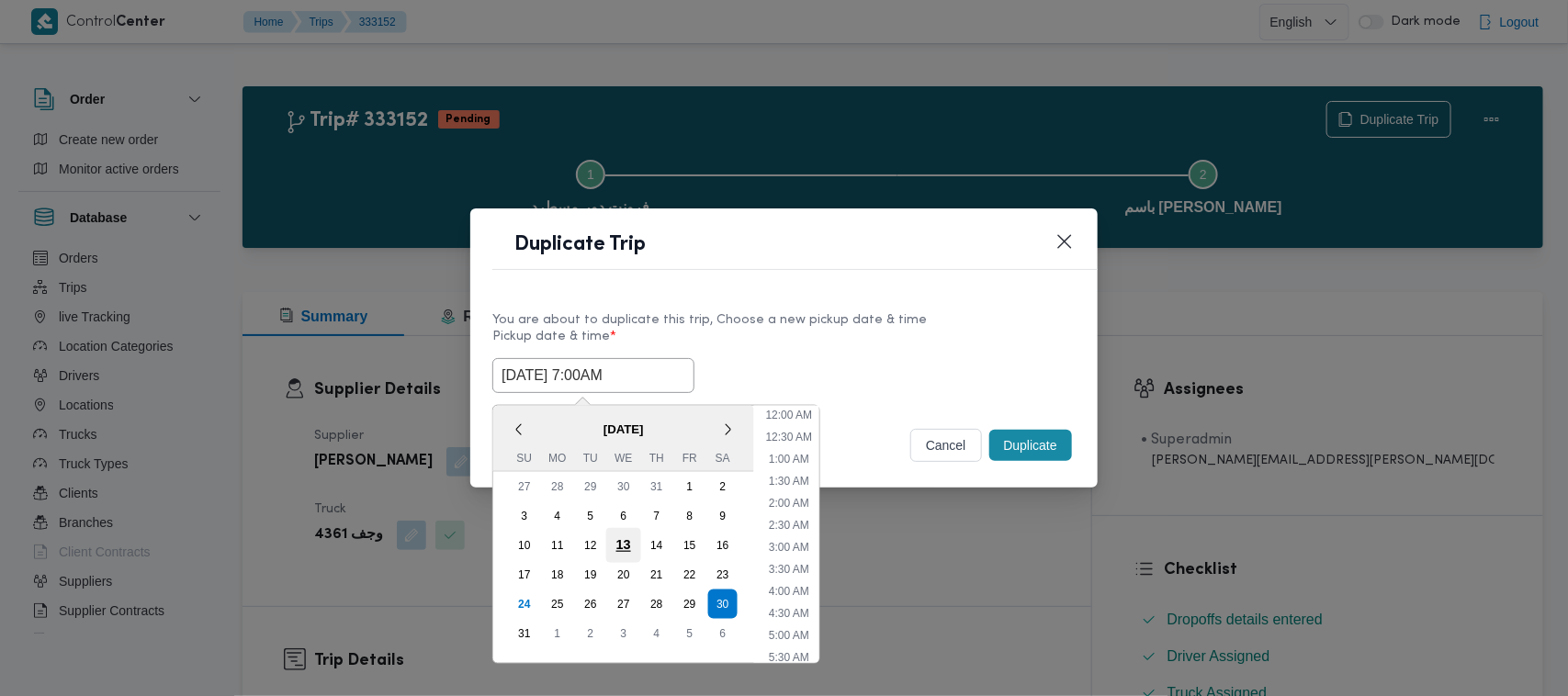
scroll to position [191, 0]
click at [530, 618] on div "31" at bounding box center [525, 634] width 35 height 35
type input "31/08/2025 7:00AM"
click at [839, 282] on div "Duplicate Trip" at bounding box center [784, 250] width 627 height 83
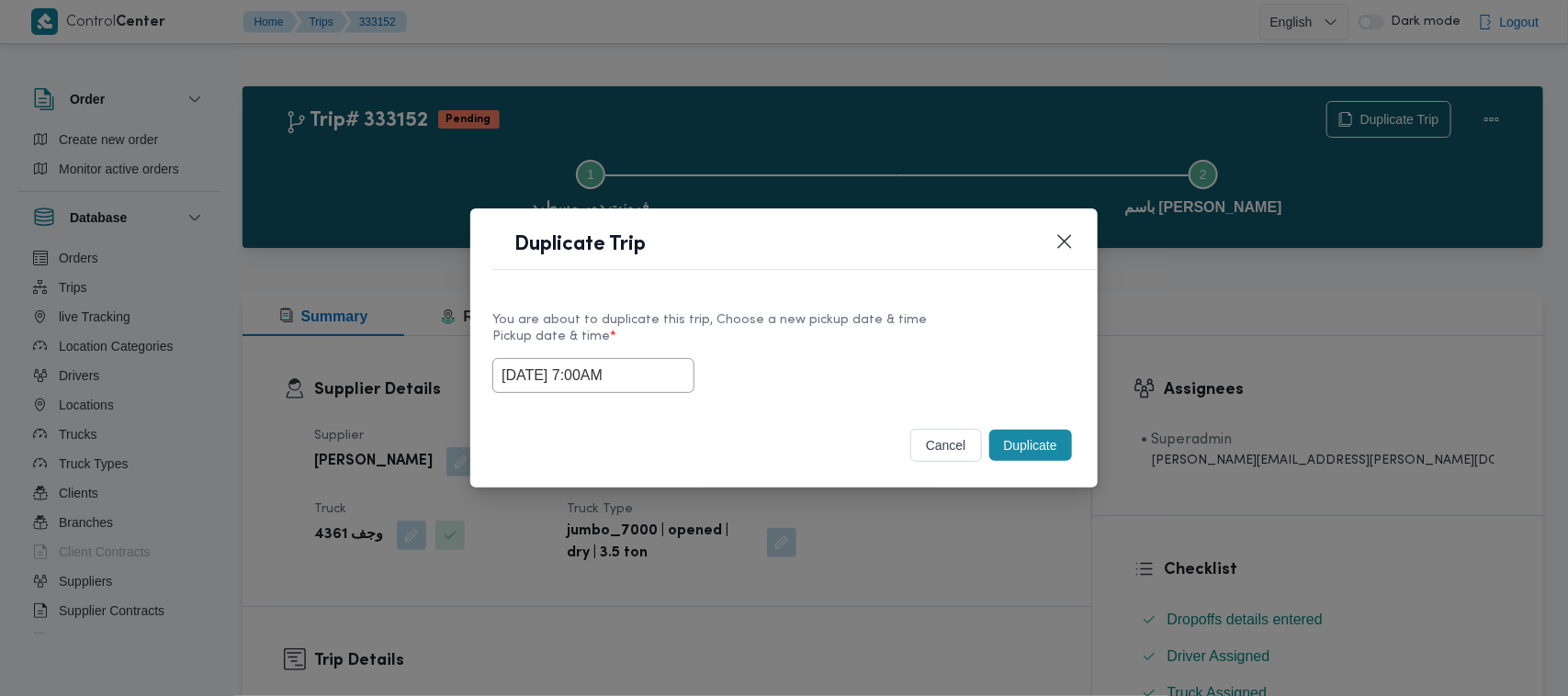
click at [1012, 441] on button "Duplicate" at bounding box center [1030, 445] width 82 height 31
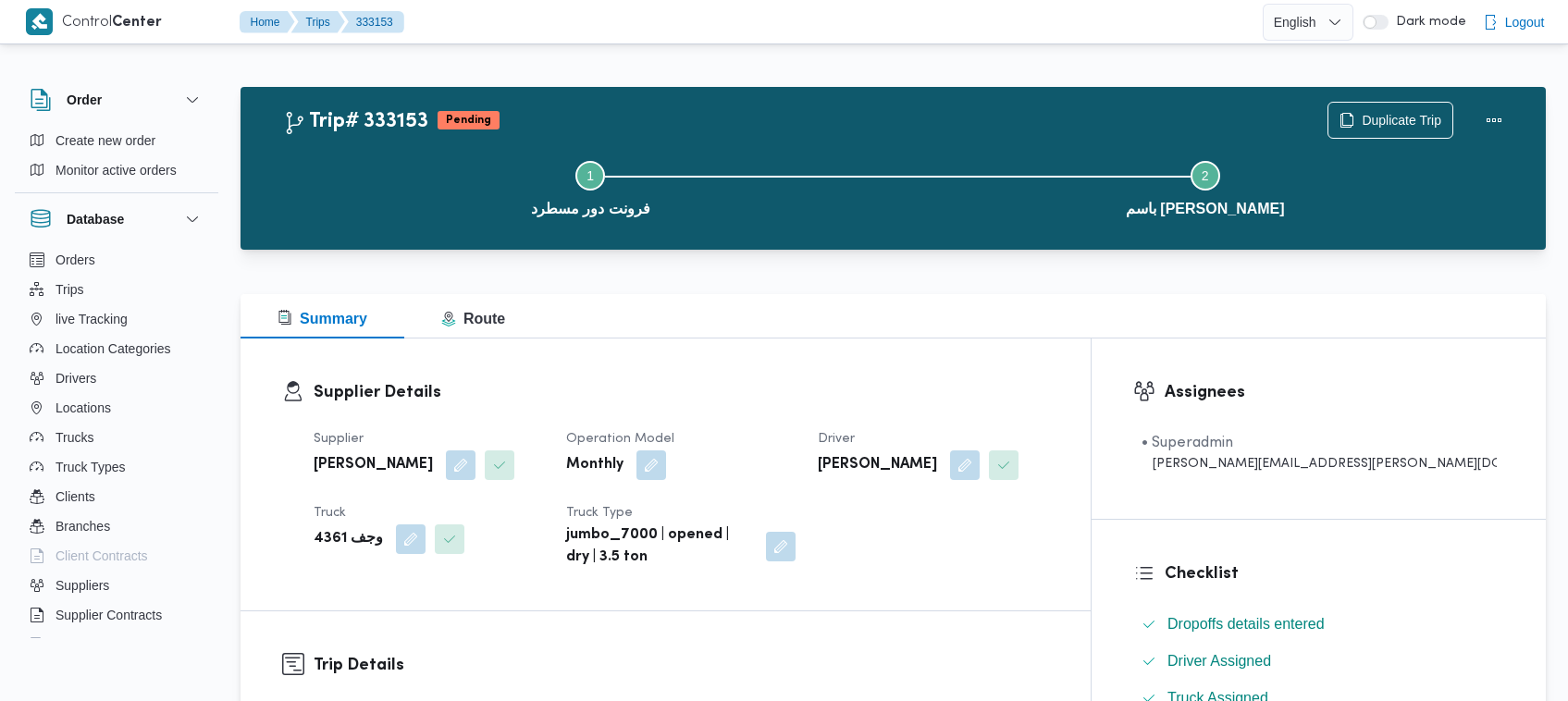
click at [1049, 409] on dl "Supplier Details Supplier احمد عزت سيد دويش سليمان Operation Model Monthly Driv…" at bounding box center [681, 475] width 736 height 189
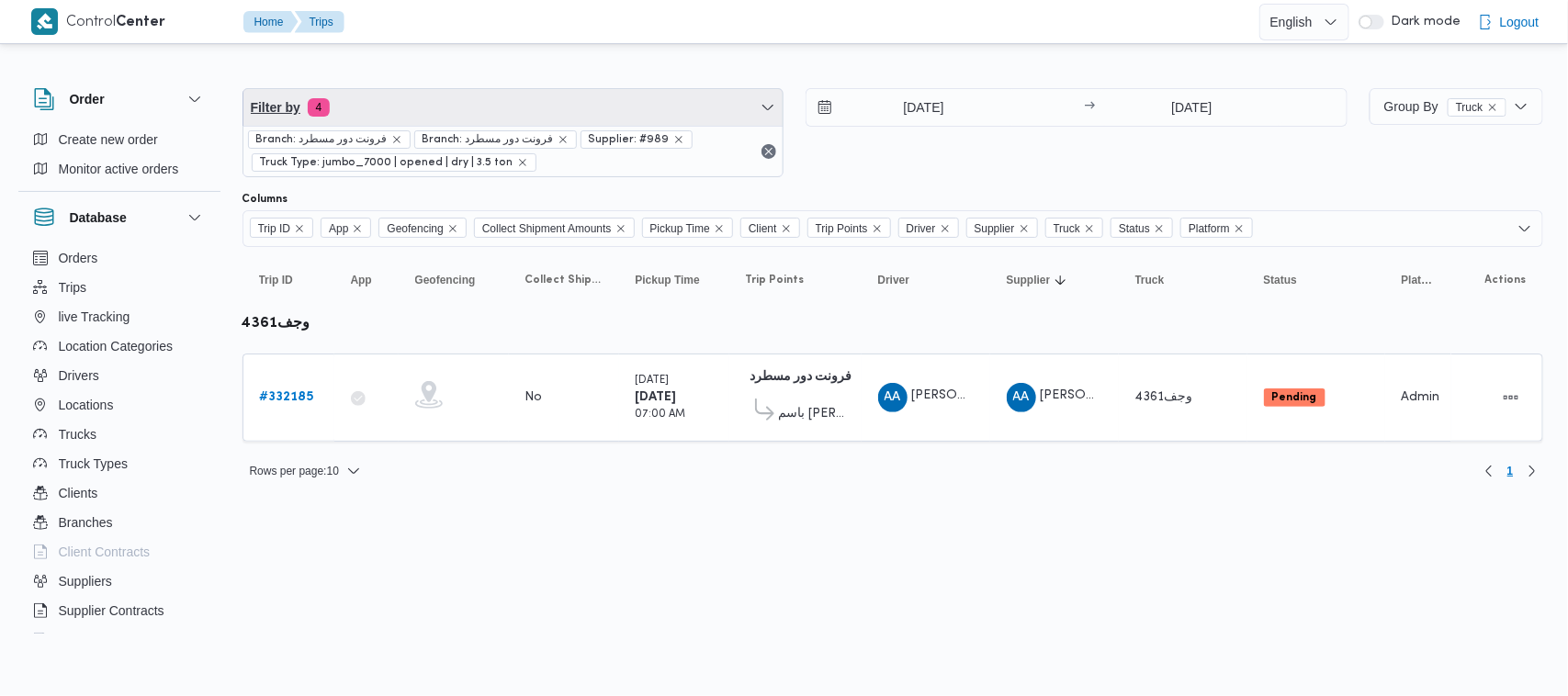
click at [462, 112] on span "Filter by 4" at bounding box center [514, 107] width 540 height 37
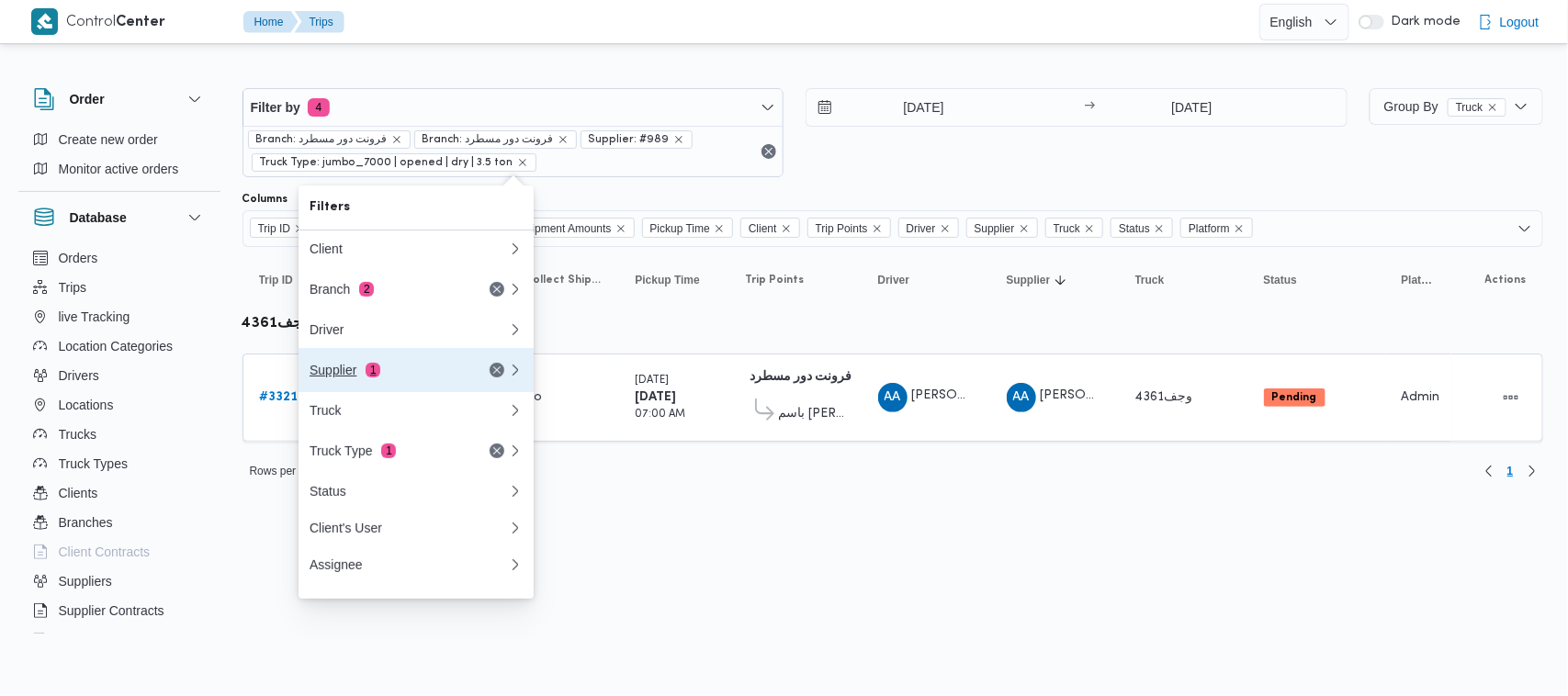
click at [398, 392] on button "Supplier 1" at bounding box center [415, 371] width 235 height 45
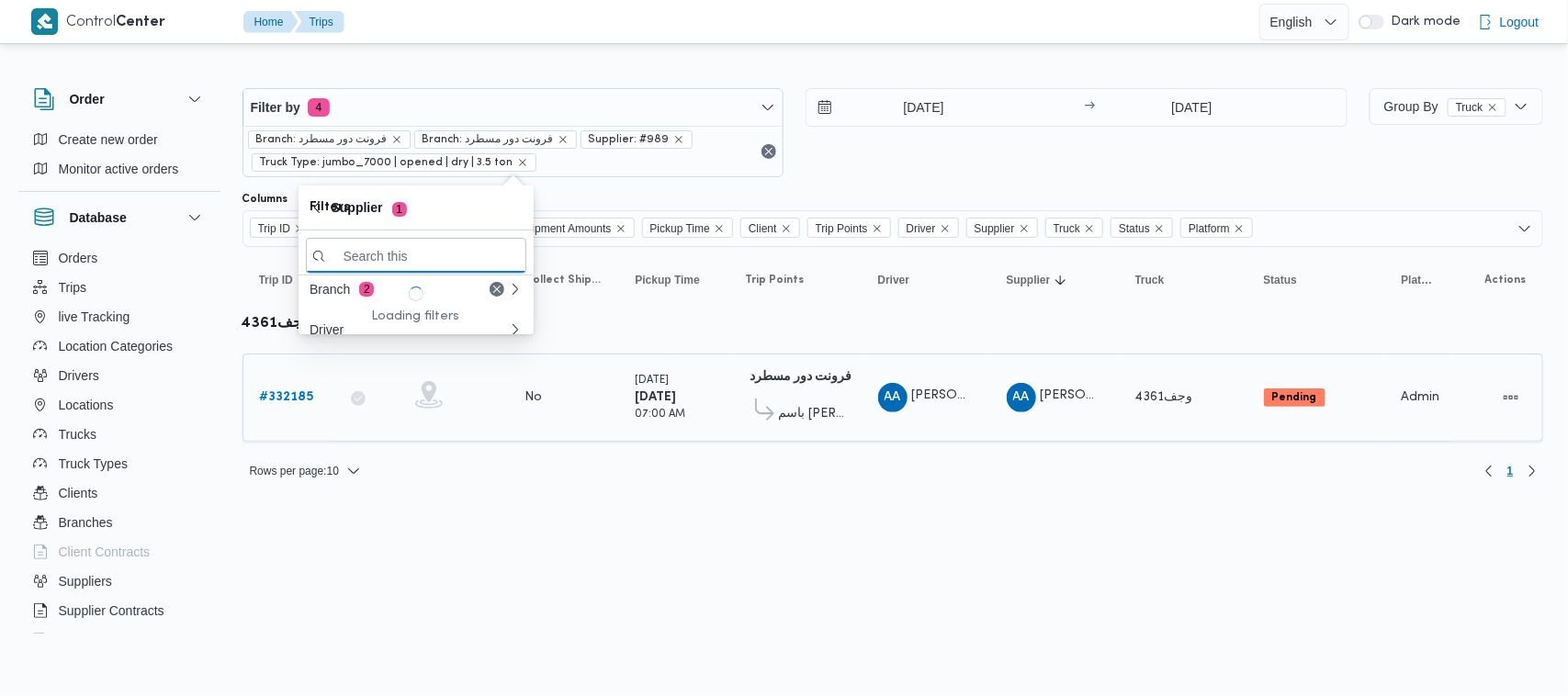
paste input "جمال صبحي سيد احمد"
type input "جمال صبحي سيد احمد"
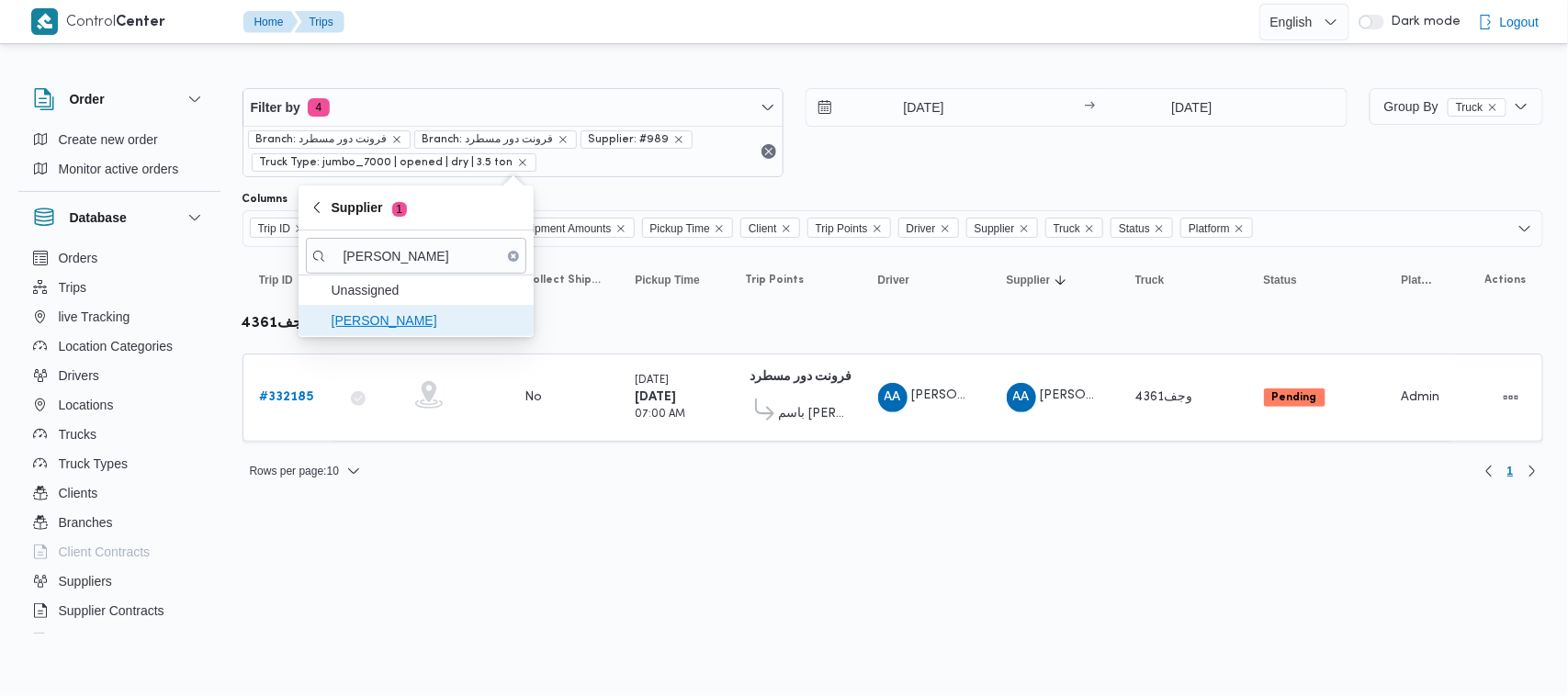
click at [398, 322] on span "جمال صبحي سيد احمد" at bounding box center [427, 320] width 191 height 22
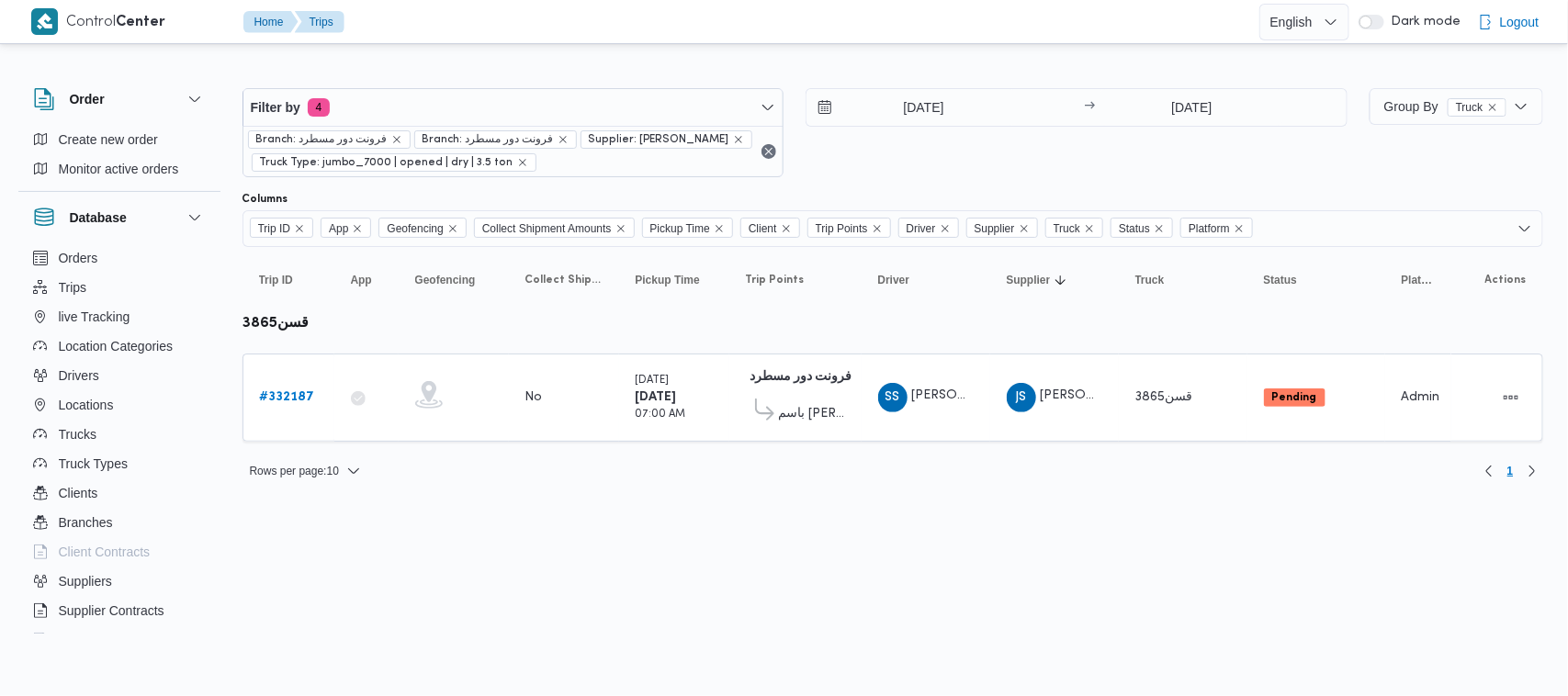
click at [1011, 185] on div "Filter by 4 Branch: فرونت دور مسطرد Branch: فرونت دور مسطرد Supplier: جمال صبحي…" at bounding box center [795, 133] width 1128 height 111
click at [281, 387] on link "# 332187" at bounding box center [287, 398] width 55 height 22
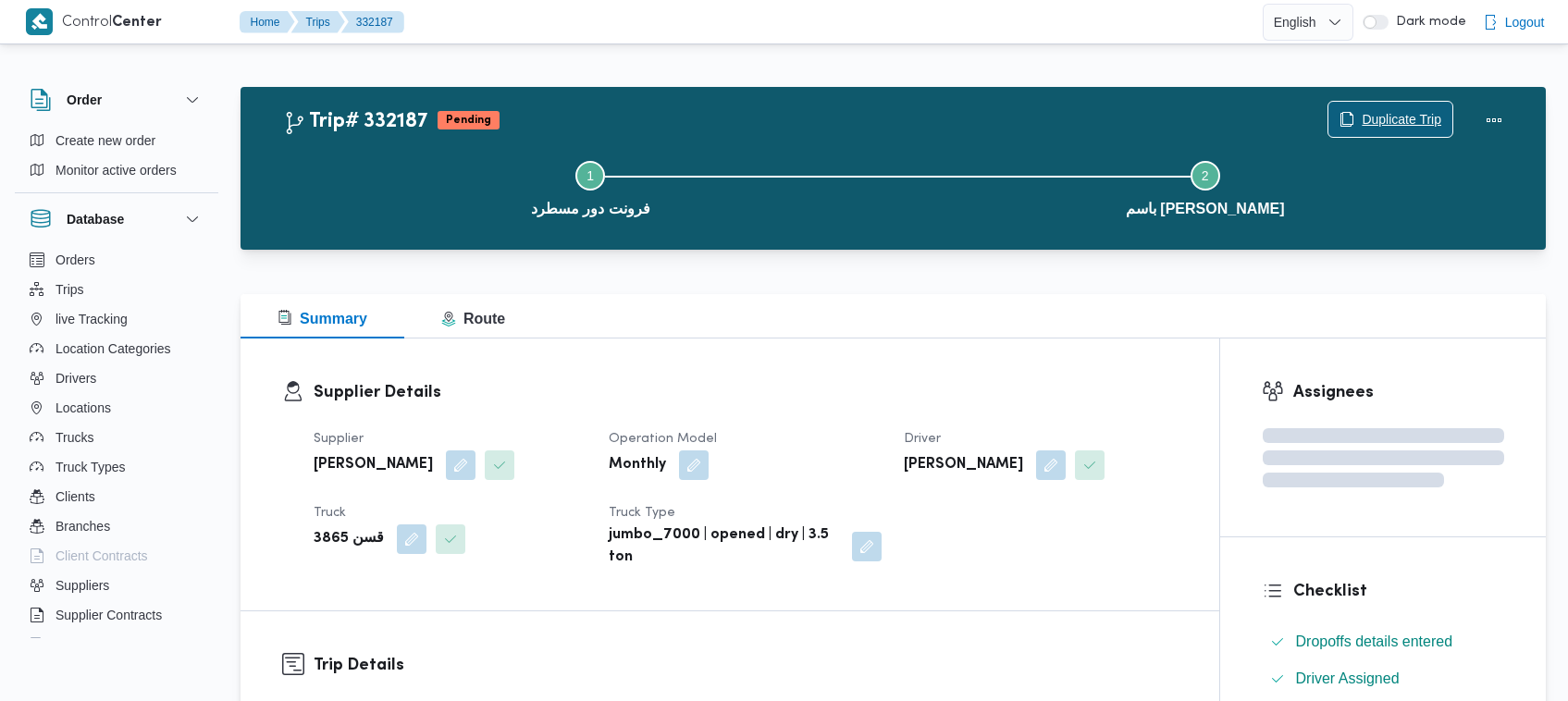
click at [1347, 122] on icon "button" at bounding box center [1346, 119] width 15 height 15
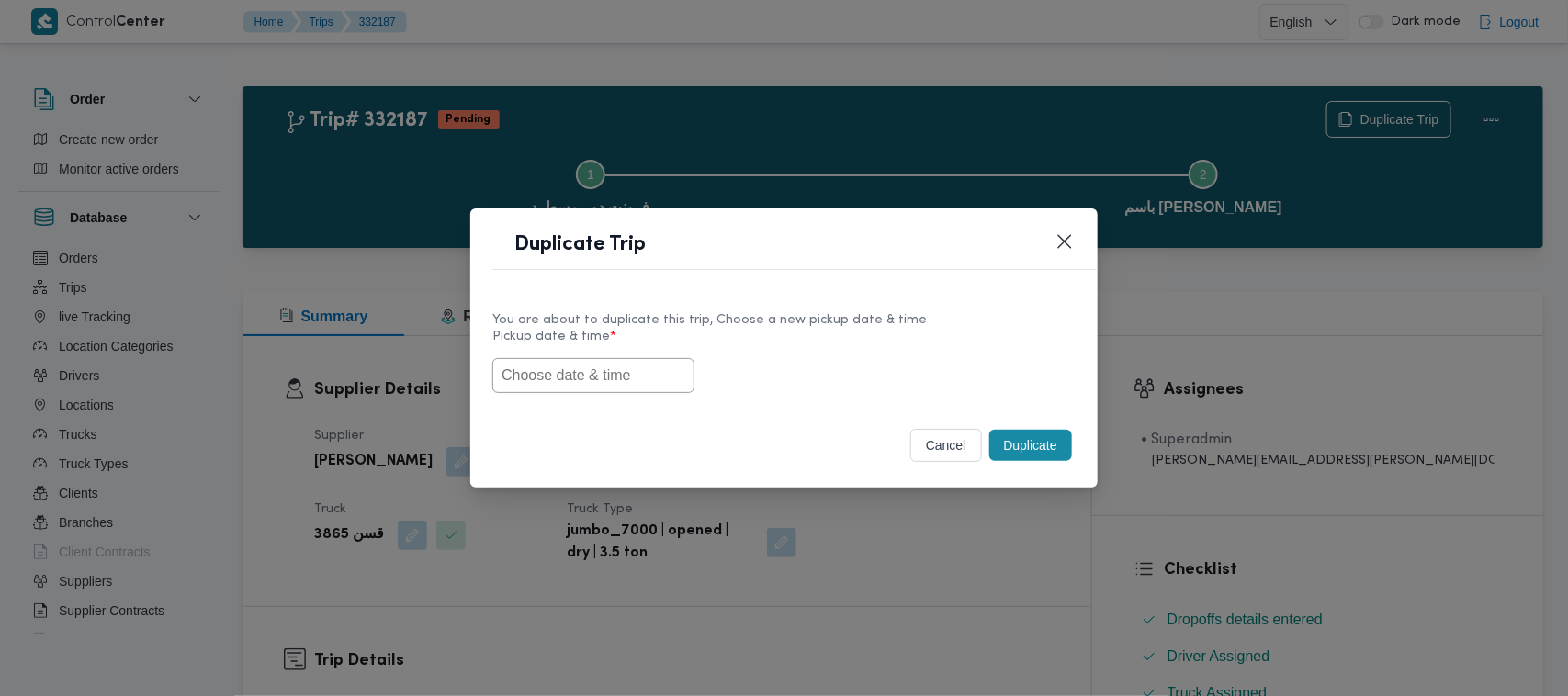
drag, startPoint x: 582, startPoint y: 375, endPoint x: 937, endPoint y: 328, distance: 358.1
click at [582, 375] on input "text" at bounding box center [593, 376] width 202 height 35
paste input "30/08/2025 7:00AM"
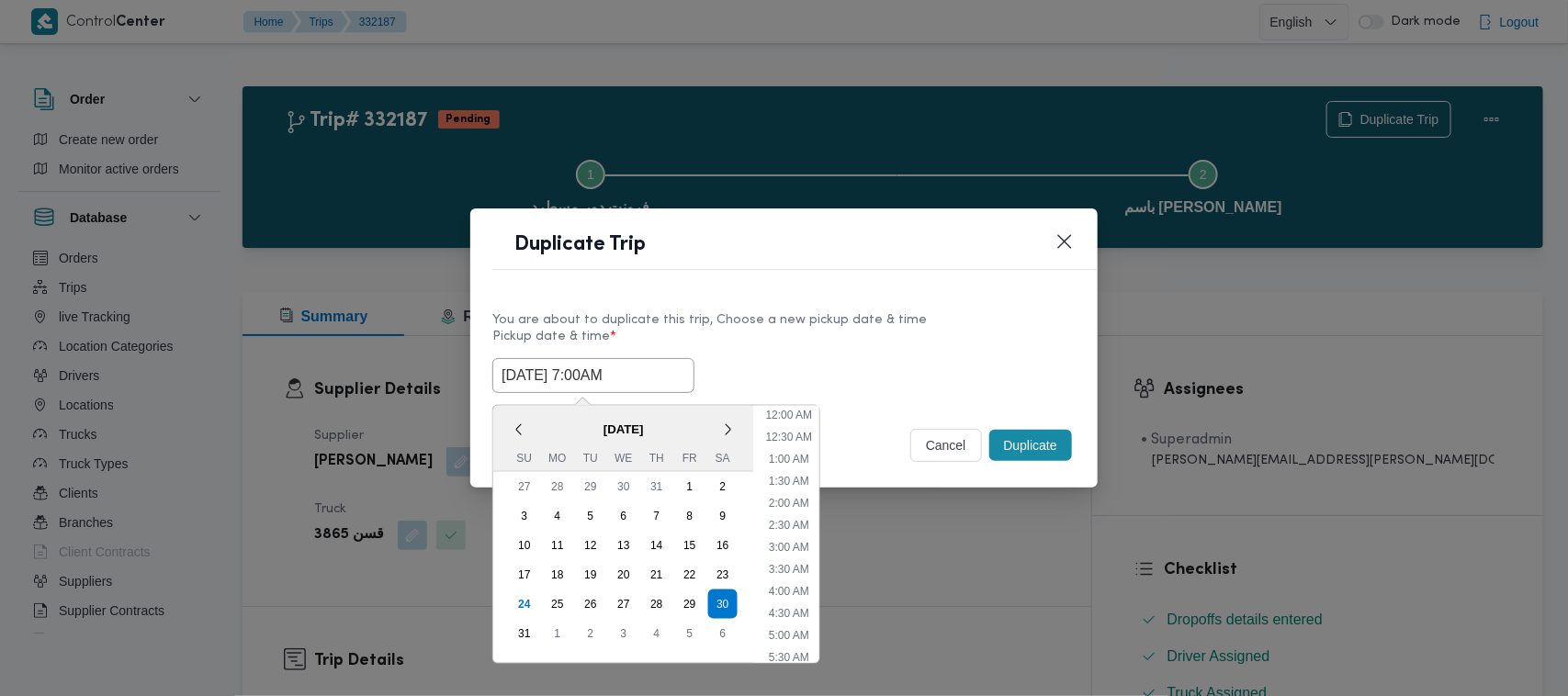
scroll to position [457, 0]
type input "30/08/2025 7:00AM"
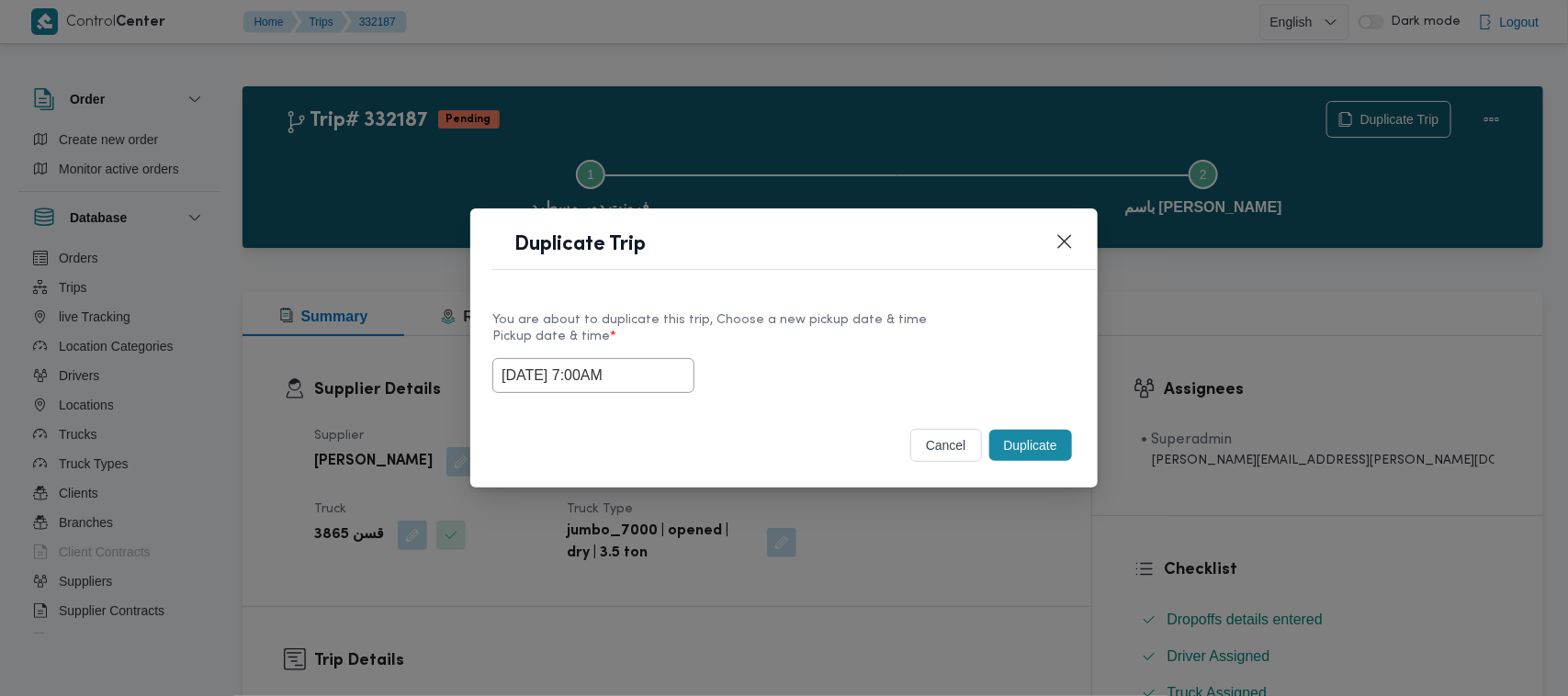
click at [937, 330] on label "Pickup date & time *" at bounding box center [784, 344] width 584 height 28
click at [1012, 448] on button "Duplicate" at bounding box center [1030, 445] width 82 height 31
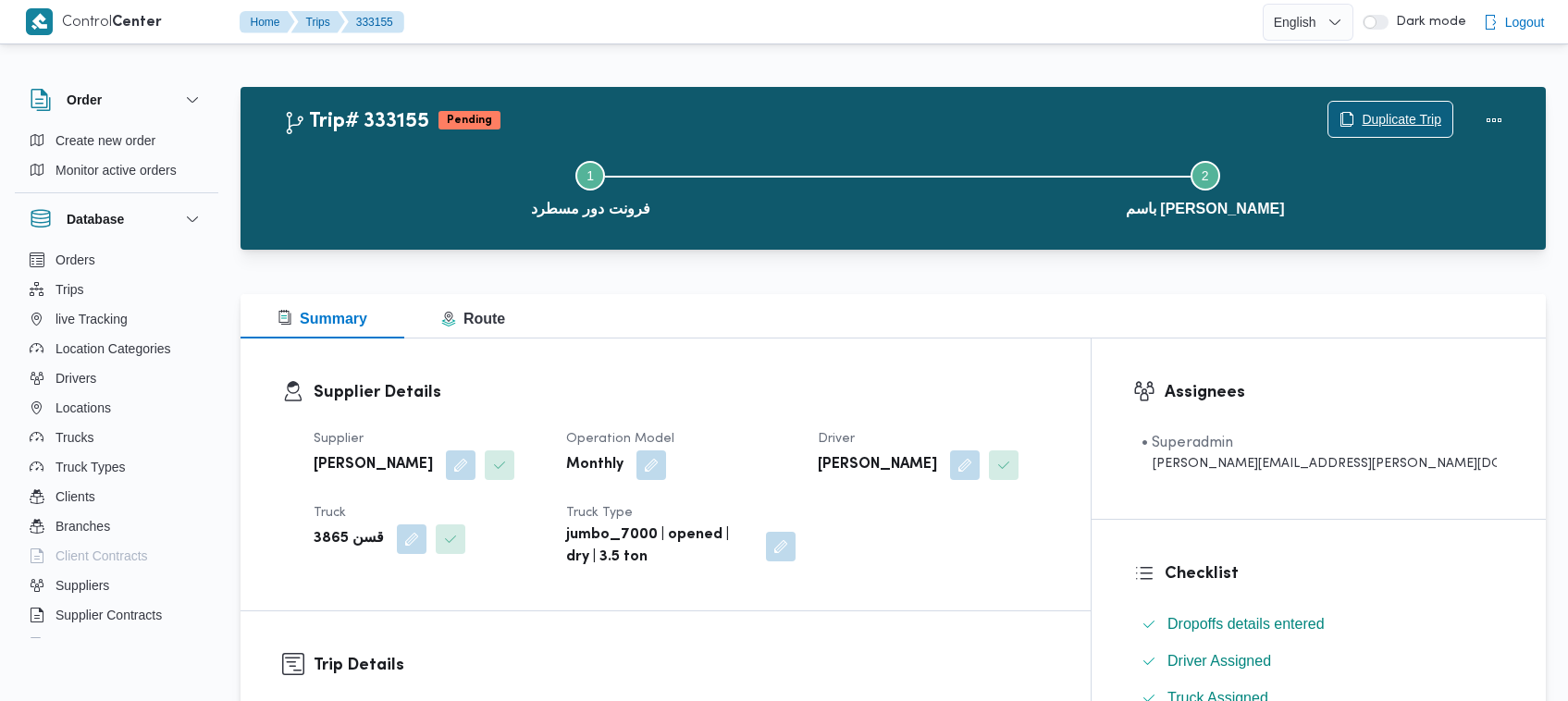
click at [1393, 108] on span "Duplicate Trip" at bounding box center [1401, 119] width 80 height 22
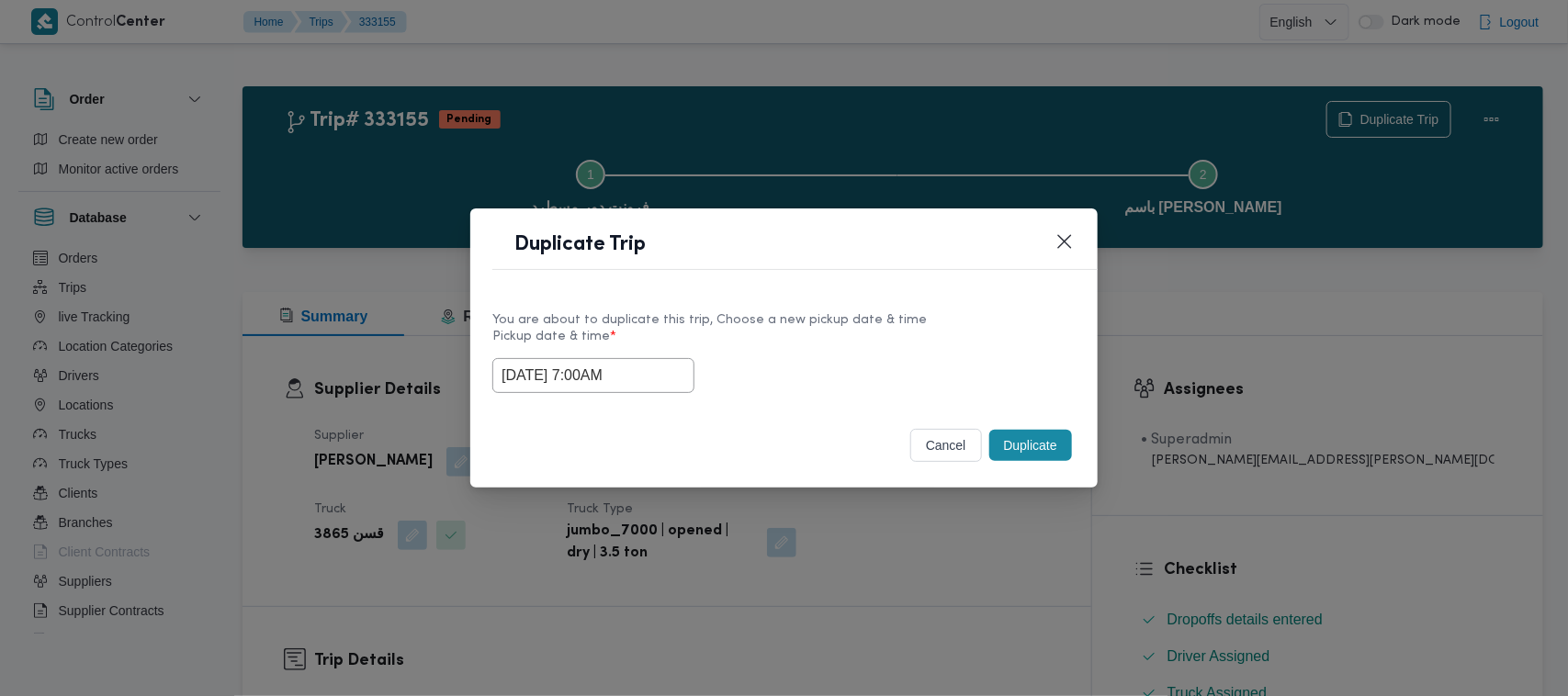
click at [650, 378] on input "30/08/2025 7:00AM" at bounding box center [593, 376] width 202 height 35
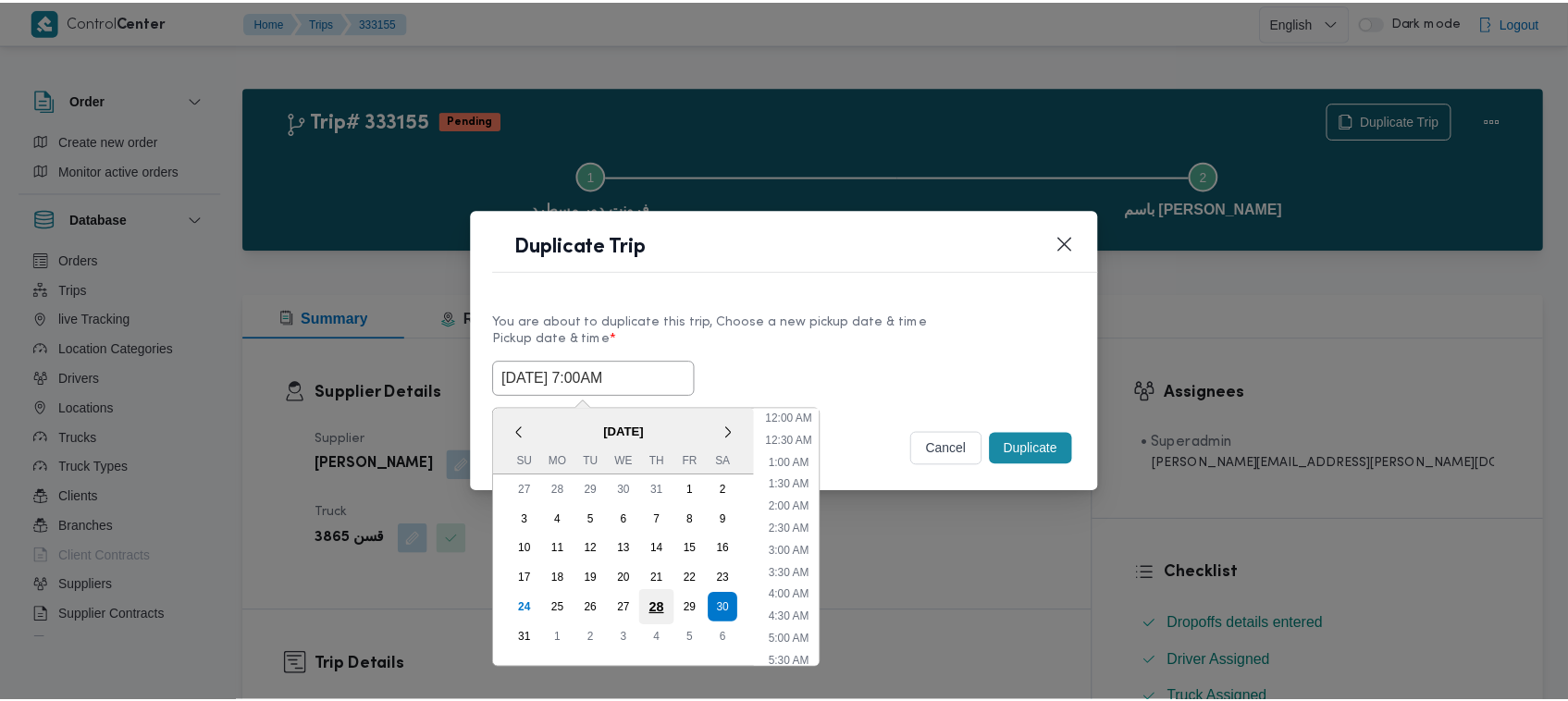
scroll to position [192, 0]
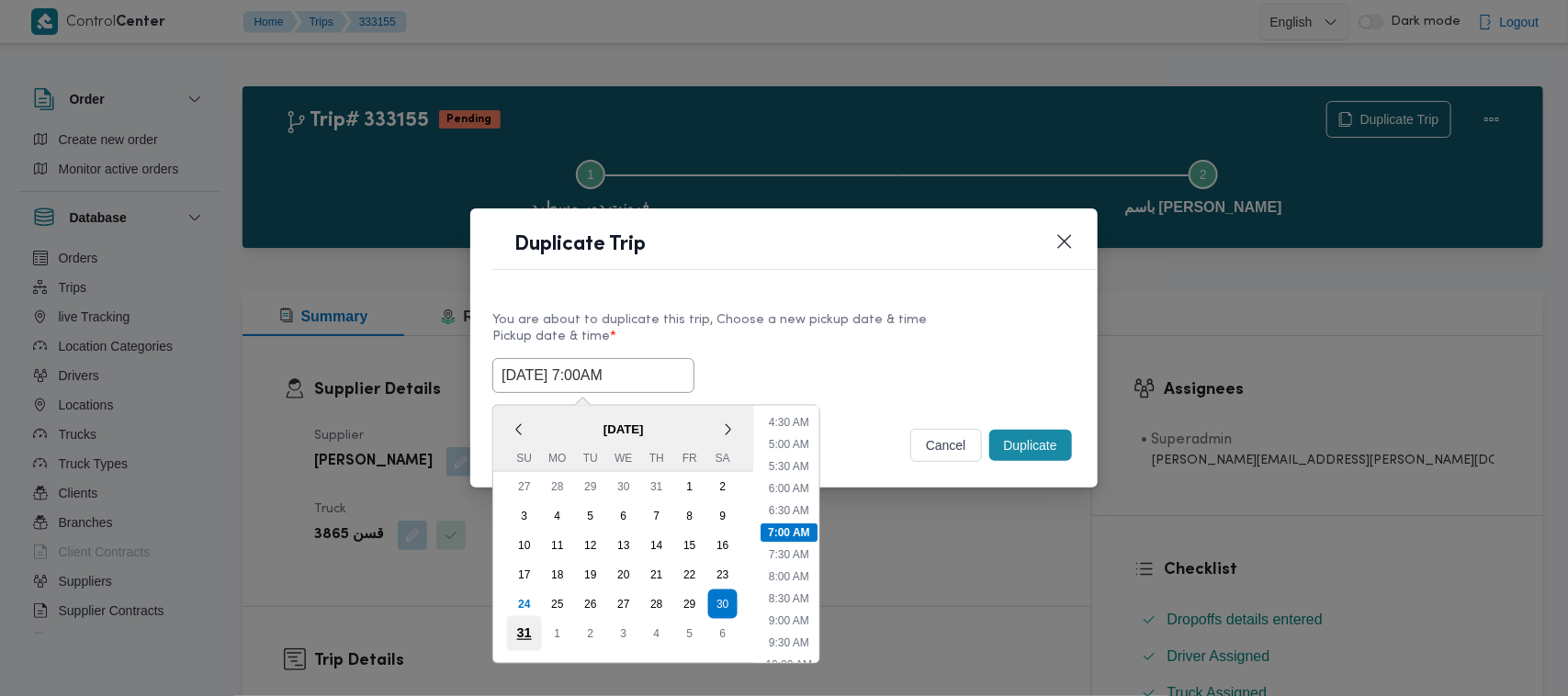
click at [528, 625] on div "31" at bounding box center [525, 634] width 35 height 35
type input "31/08/2025 7:00AM"
click at [804, 343] on label "Pickup date & time *" at bounding box center [784, 344] width 584 height 28
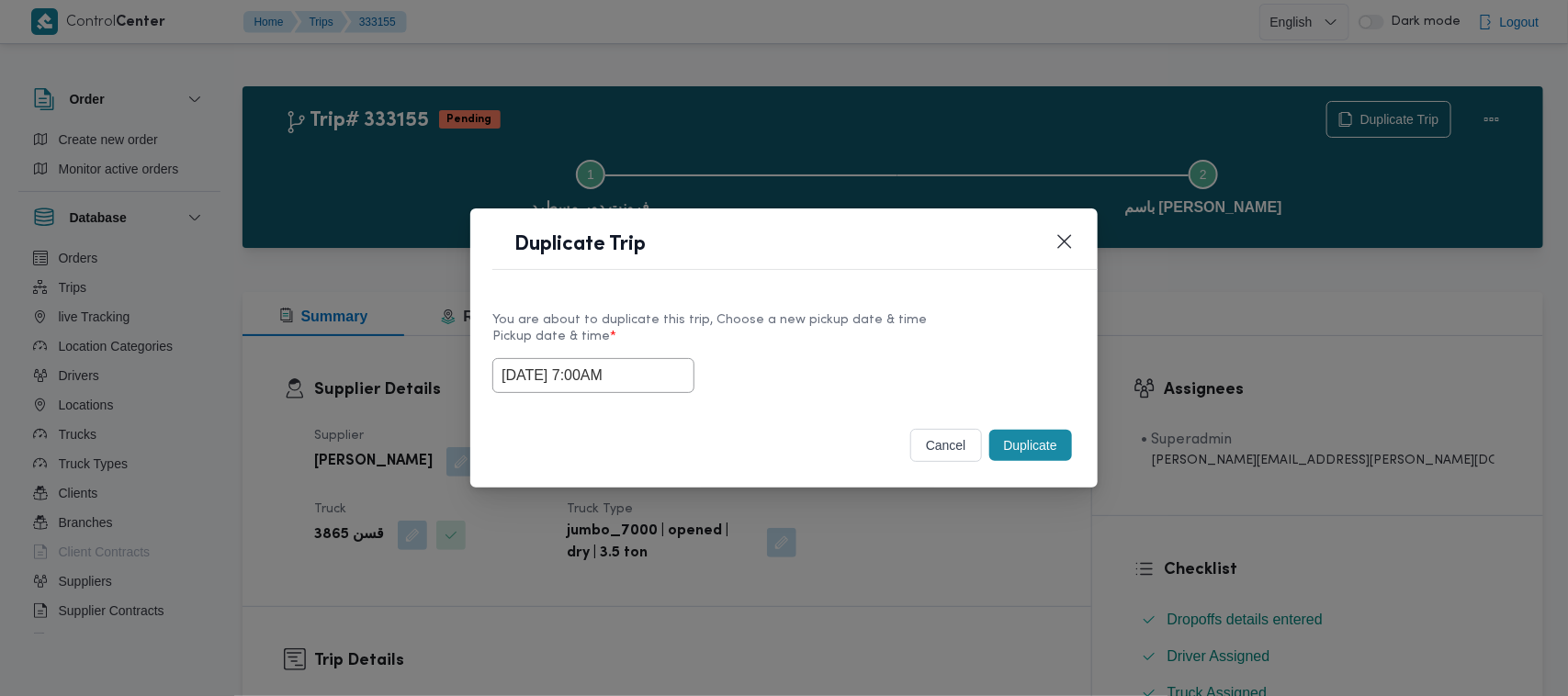
click at [1004, 447] on button "Duplicate" at bounding box center [1030, 445] width 82 height 31
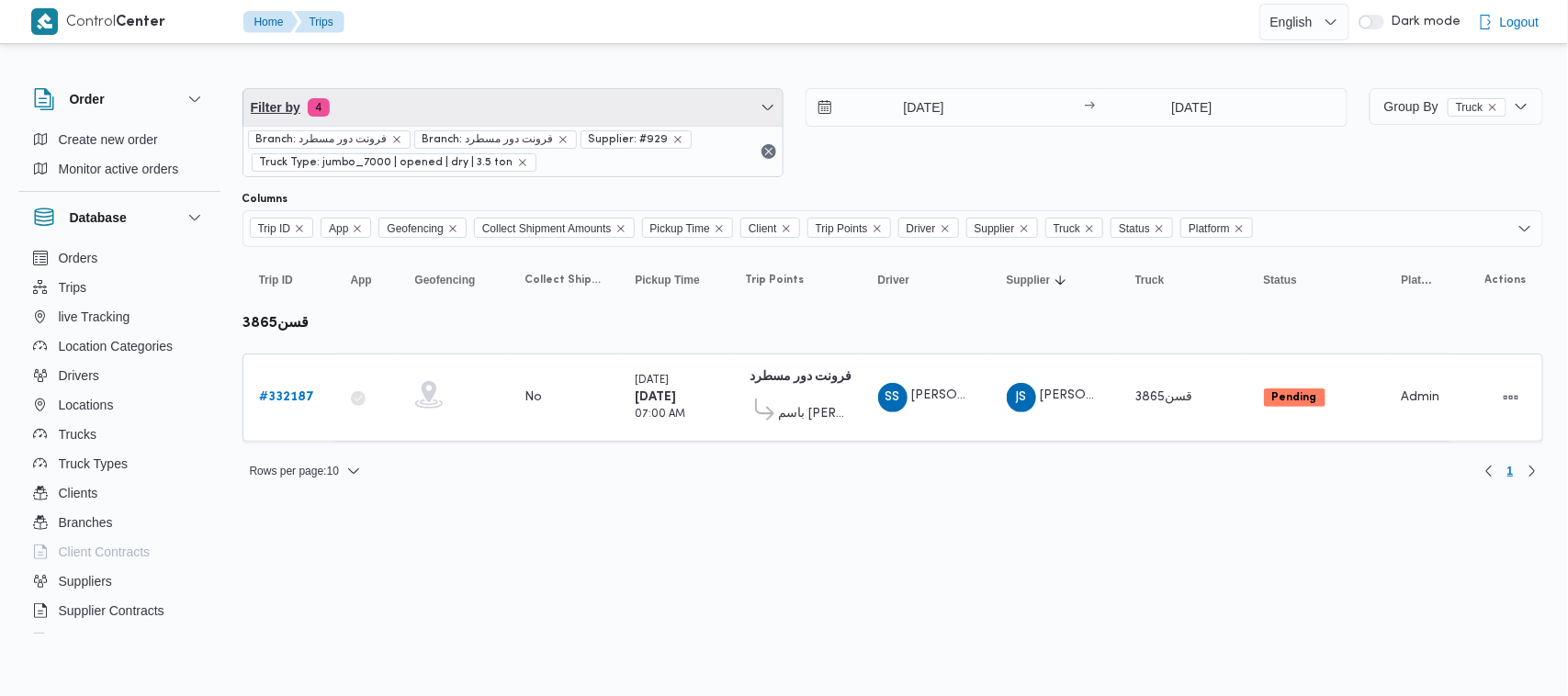
click at [478, 112] on span "Filter by 4" at bounding box center [514, 107] width 540 height 37
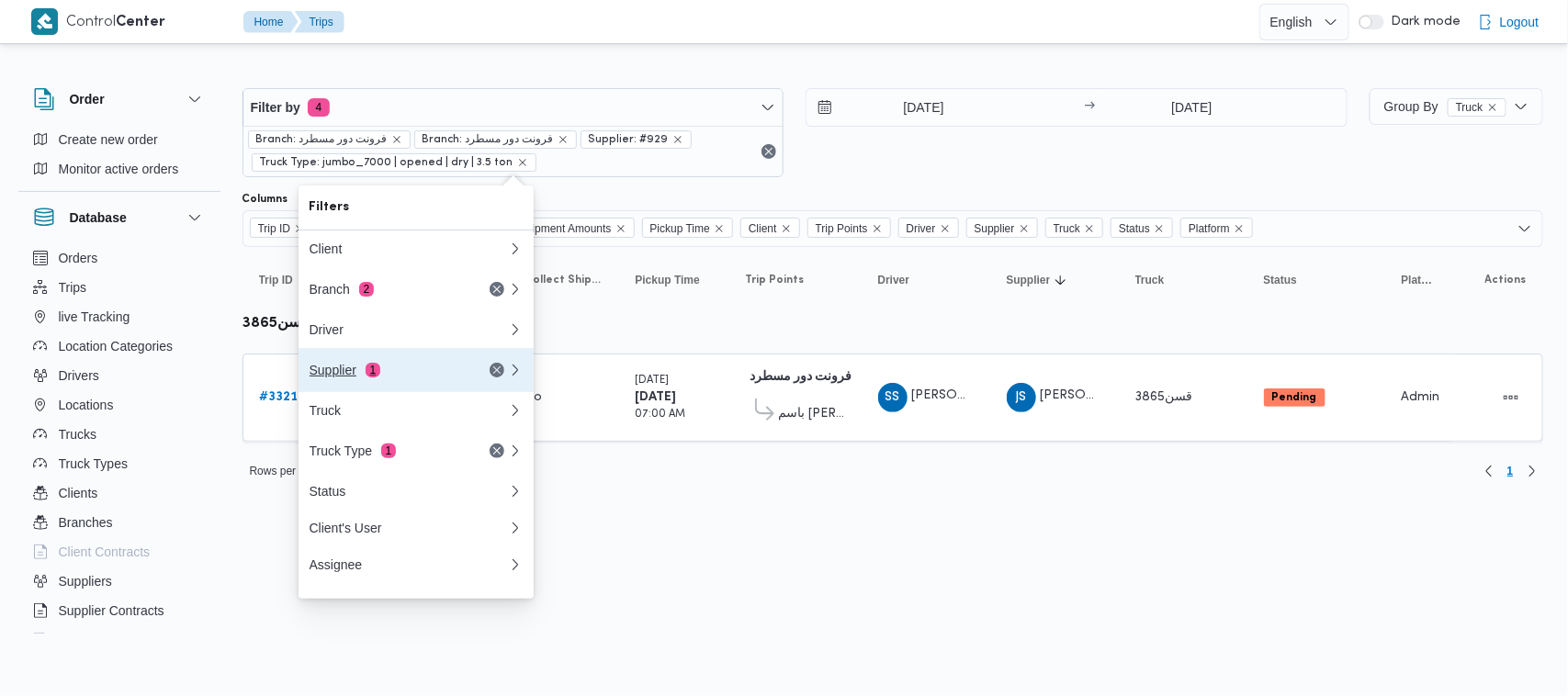
click at [451, 372] on div "Supplier 1" at bounding box center [386, 370] width 154 height 15
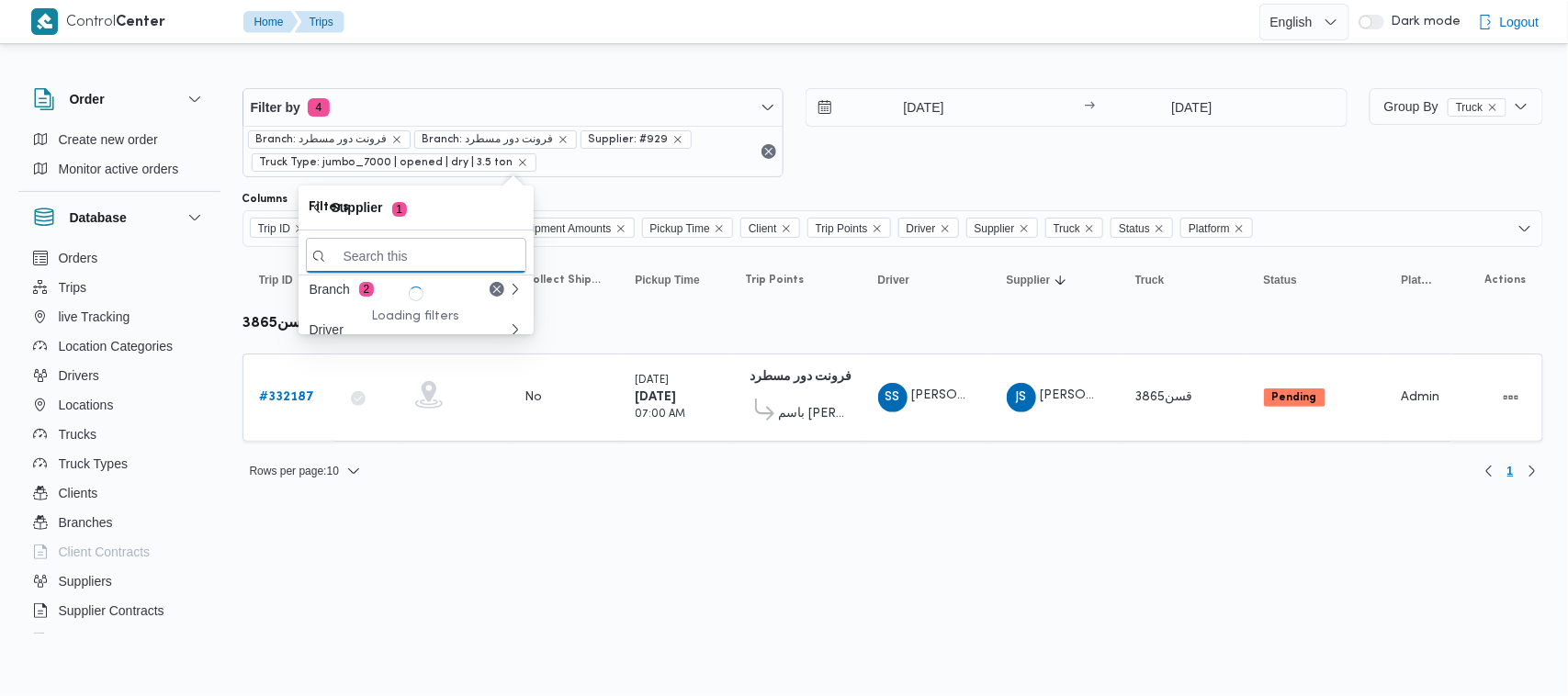
paste input "علي [PERSON_NAME] [PERSON_NAME]"
type input "علي [PERSON_NAME] [PERSON_NAME]"
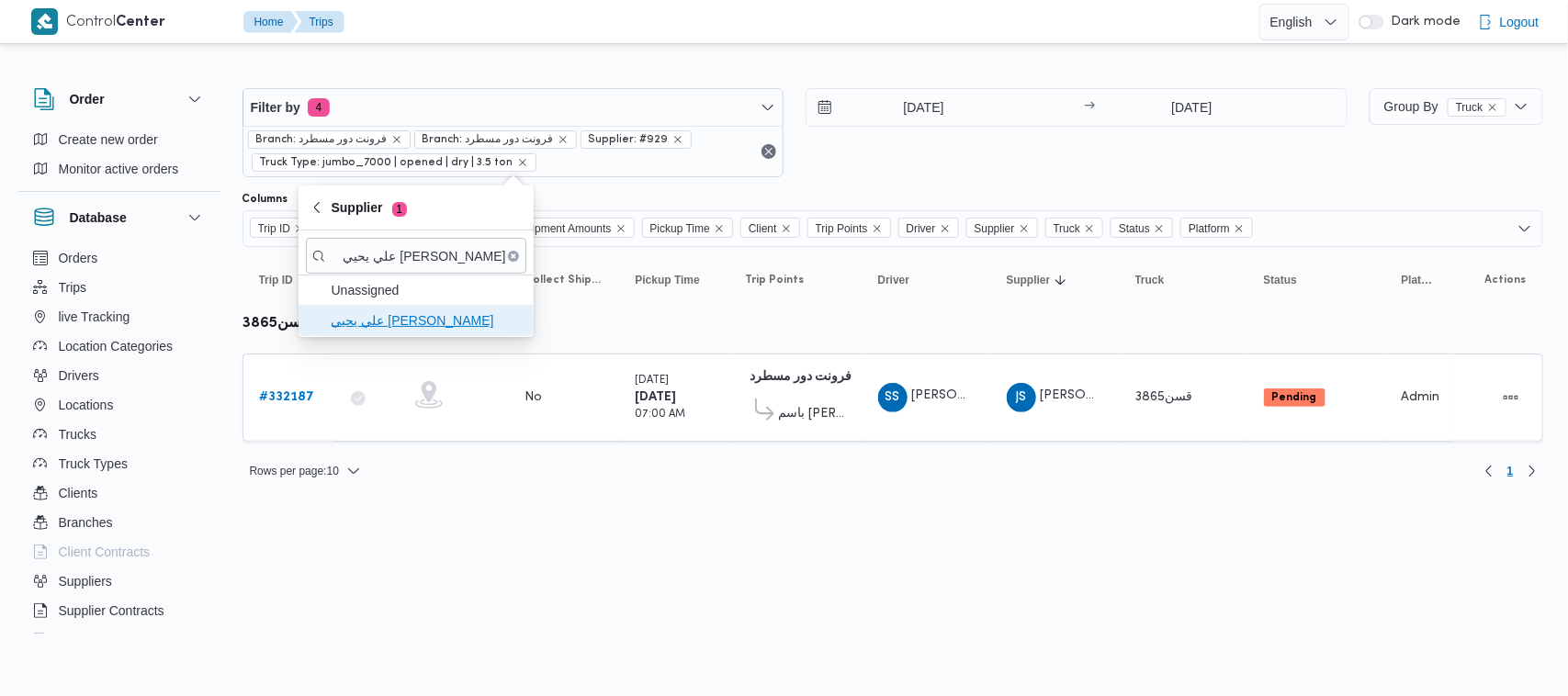
click at [392, 332] on span "علي [PERSON_NAME] [PERSON_NAME]" at bounding box center [427, 320] width 191 height 22
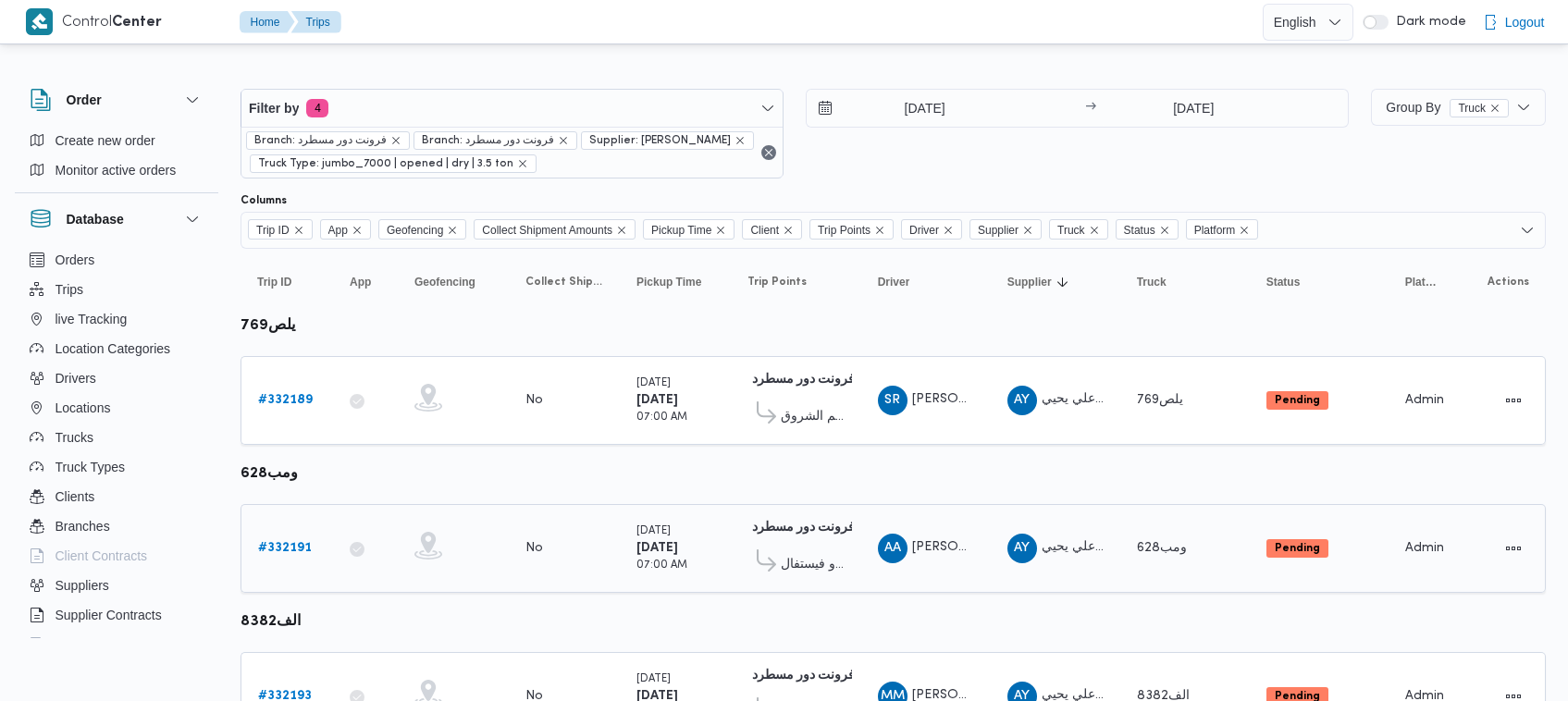
scroll to position [99, 0]
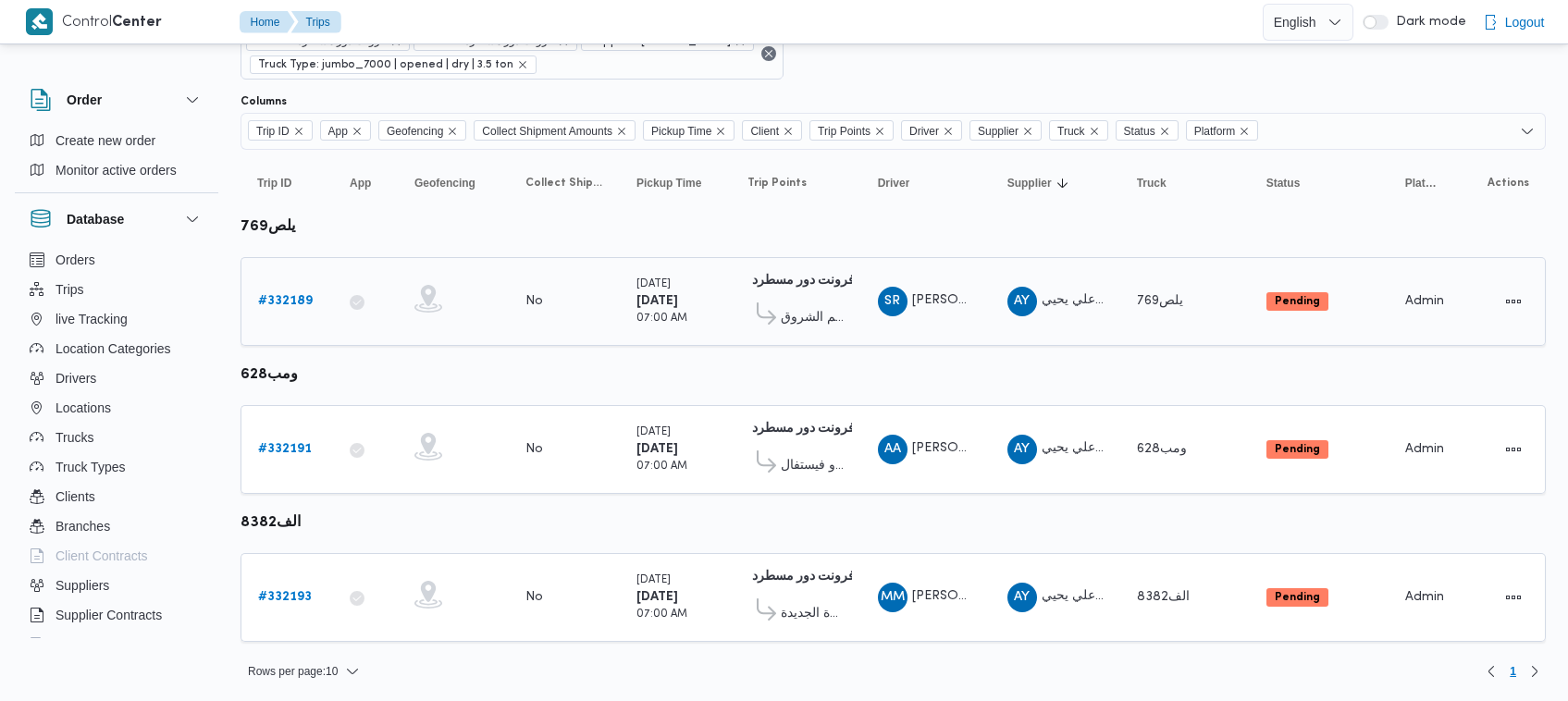
click at [301, 307] on b "# 332189" at bounding box center [286, 301] width 55 height 12
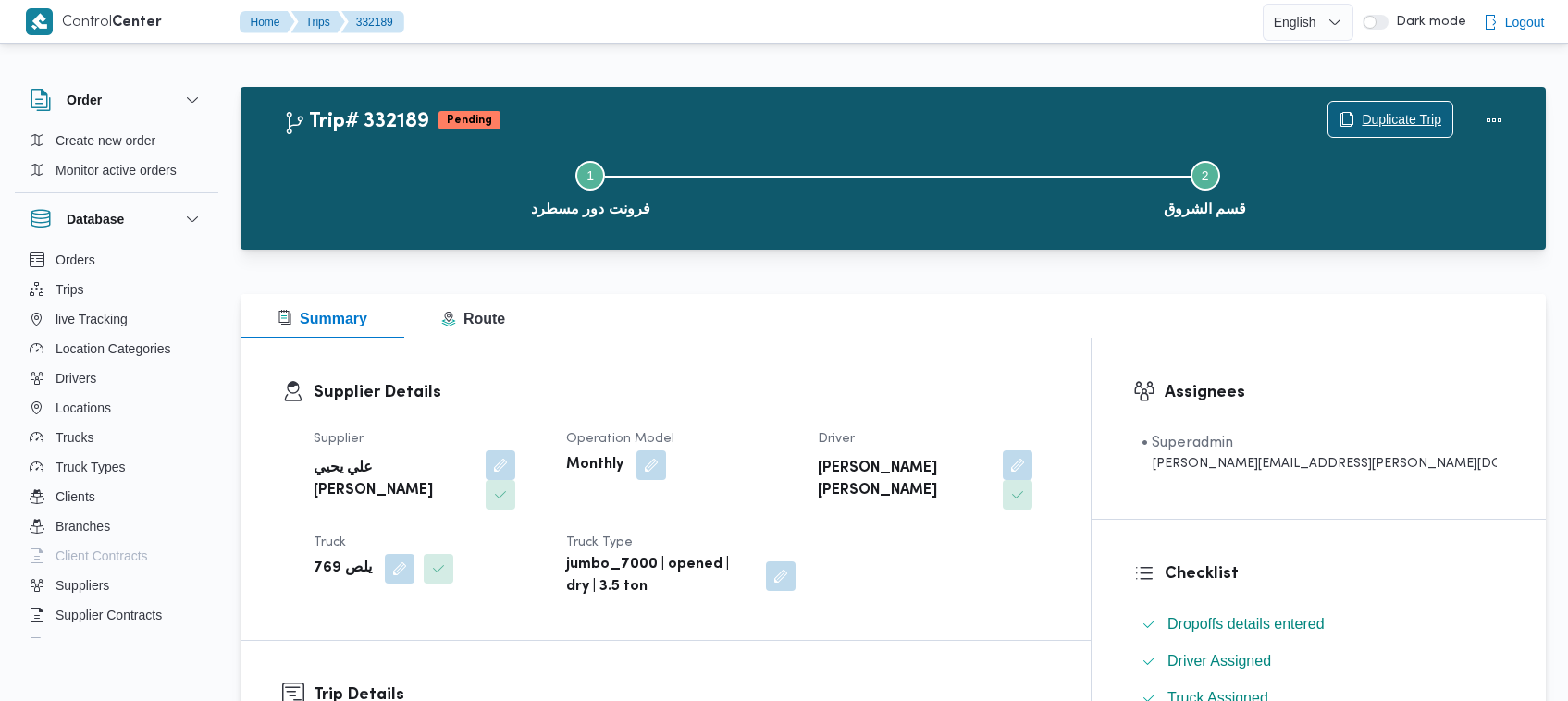
click at [1378, 111] on span "Duplicate Trip" at bounding box center [1401, 119] width 80 height 22
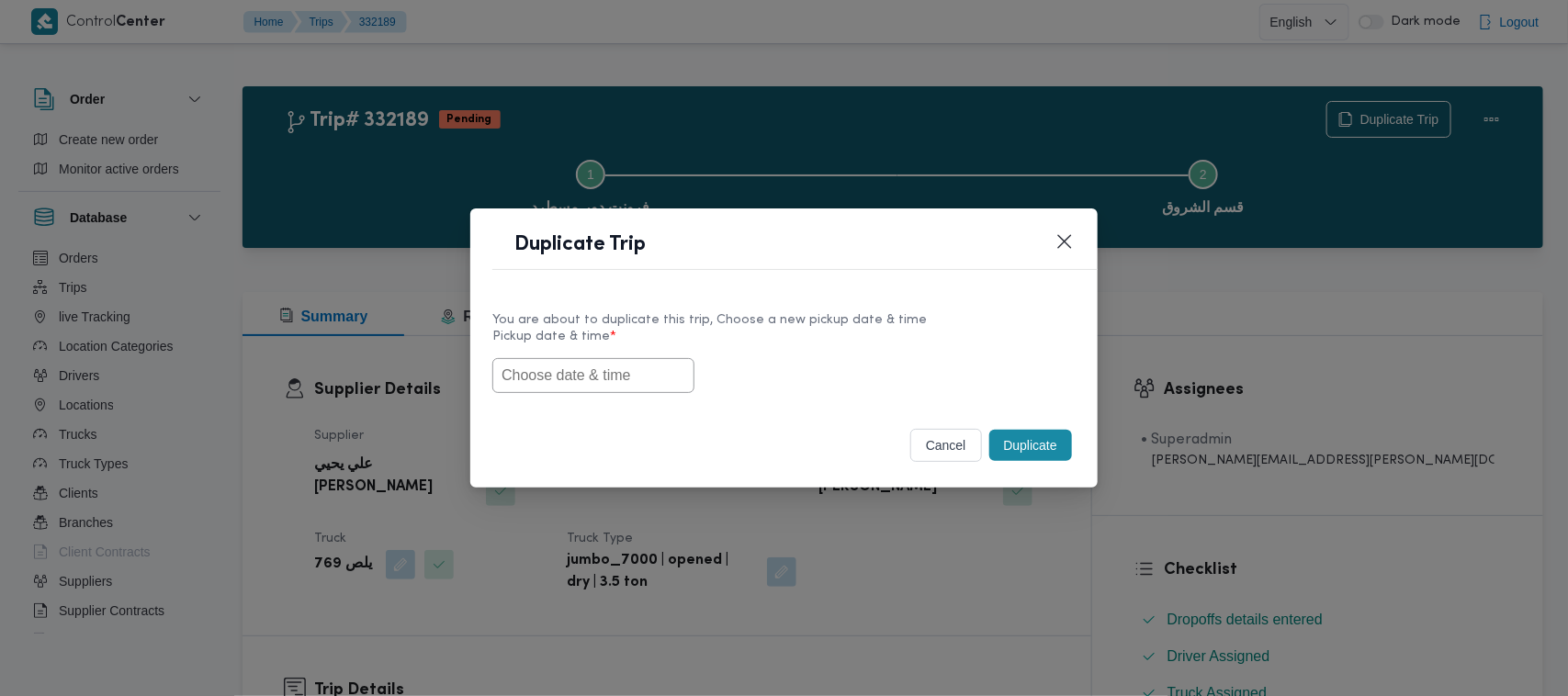
click at [603, 398] on div "You are about to duplicate this trip, Choose a new pickup date & time Pickup da…" at bounding box center [784, 350] width 627 height 117
click at [599, 378] on input "text" at bounding box center [593, 376] width 202 height 35
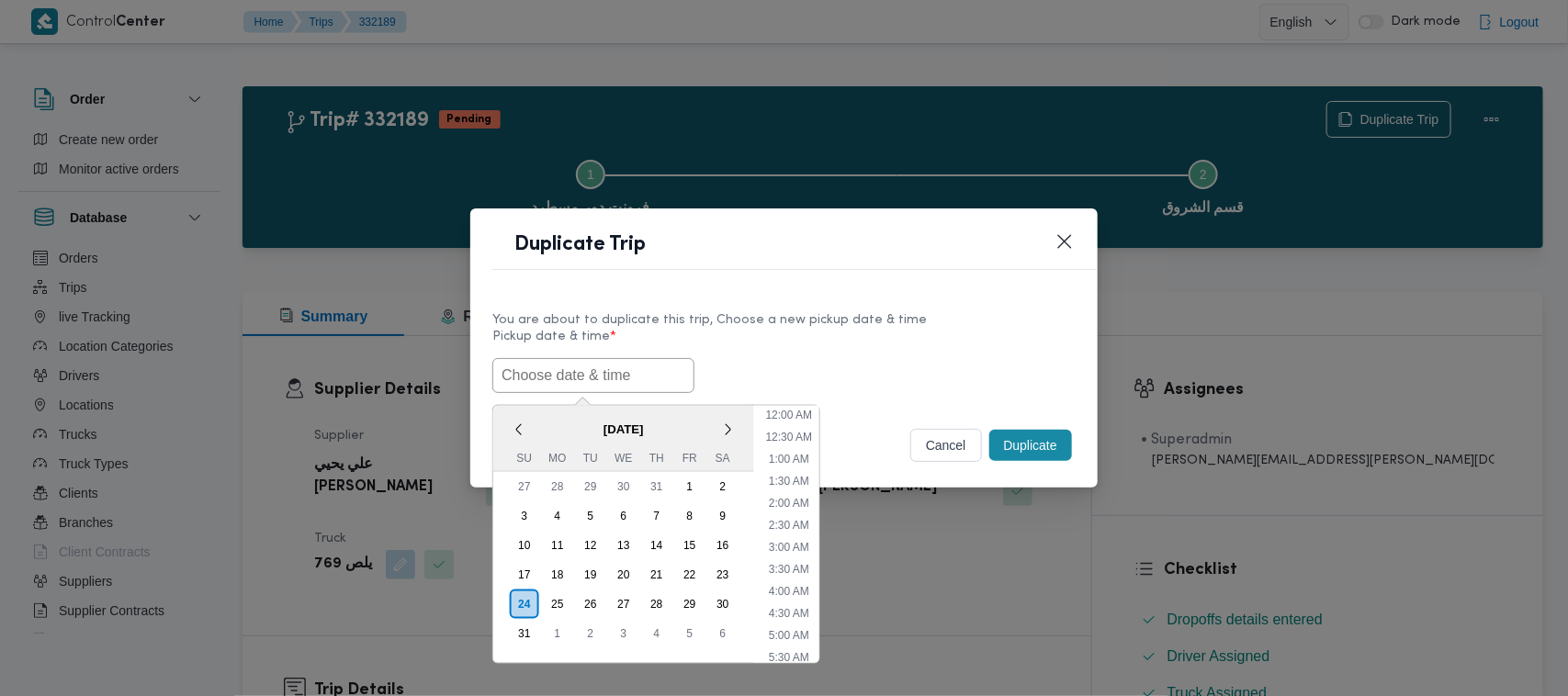
paste input "30/08/2025 7:00AM"
type input "30/08/2025 7:00AM"
click at [828, 341] on label "Pickup date & time *" at bounding box center [784, 344] width 584 height 28
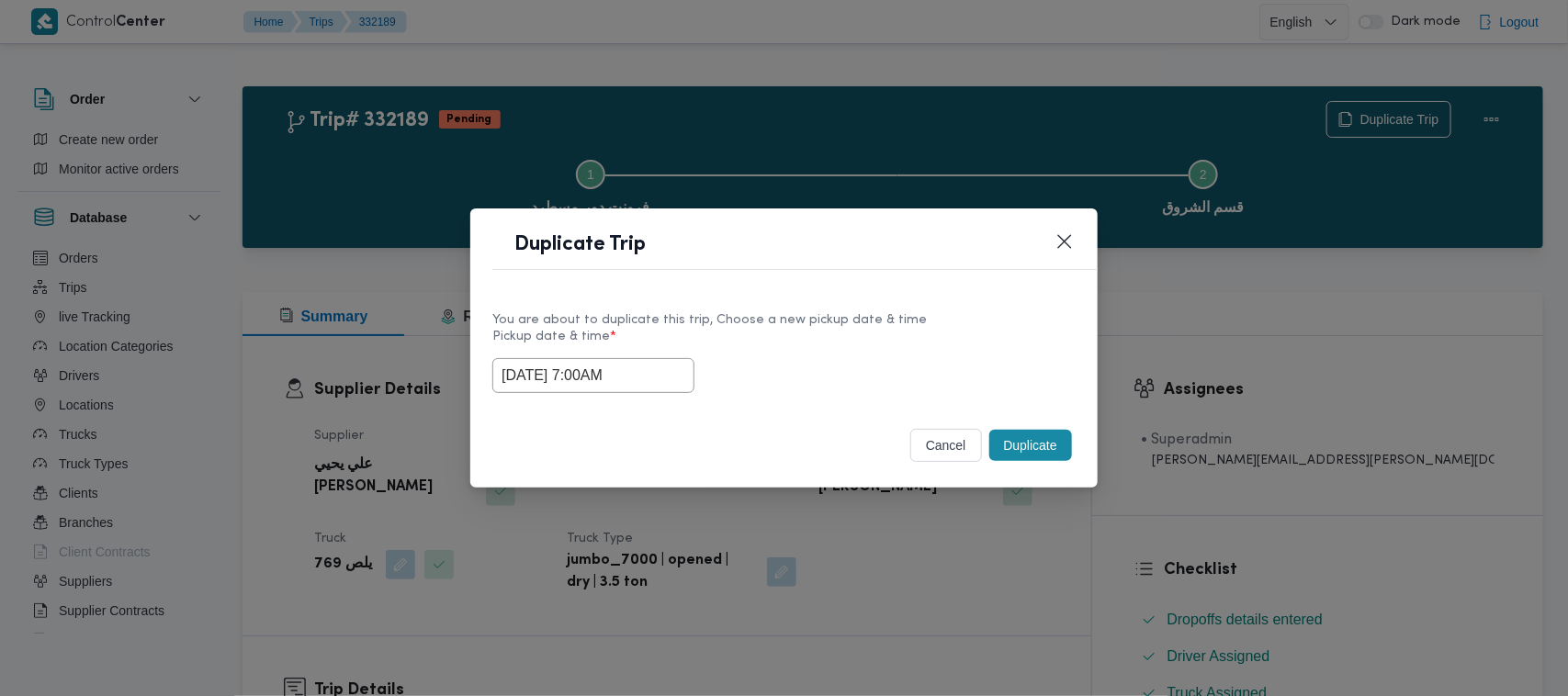
click at [1054, 443] on button "Duplicate" at bounding box center [1030, 445] width 82 height 31
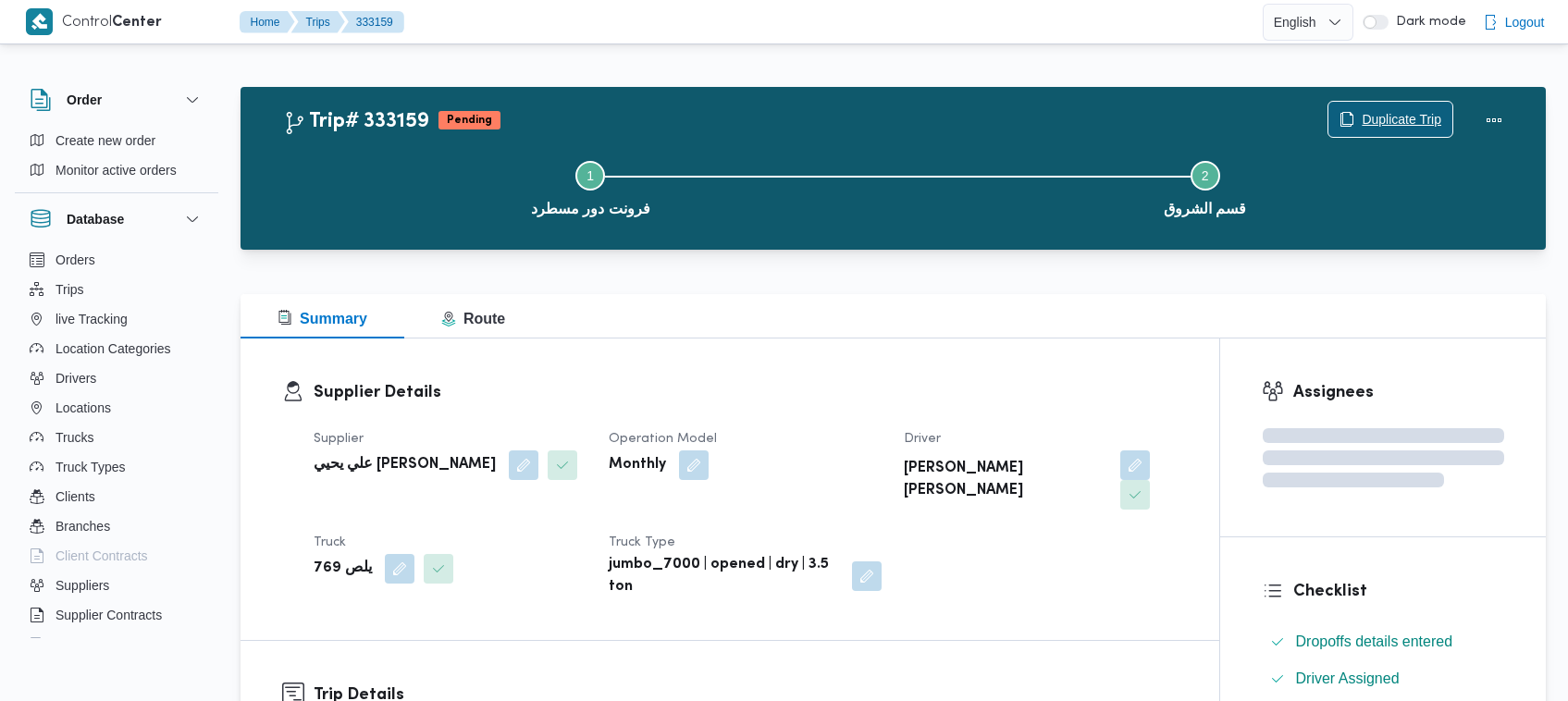
click at [1431, 121] on span "Duplicate Trip" at bounding box center [1401, 119] width 80 height 22
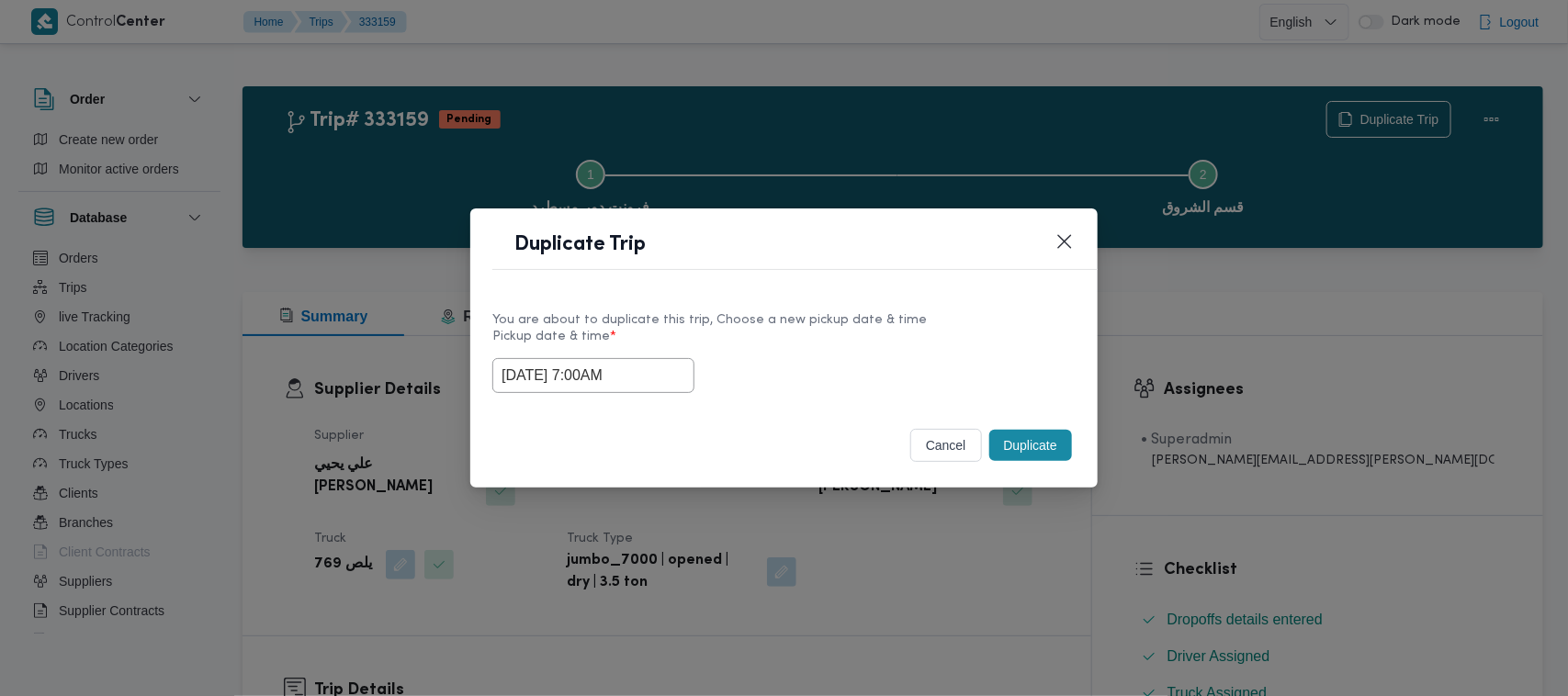
click at [654, 378] on input "30/08/2025 7:00AM" at bounding box center [593, 376] width 202 height 35
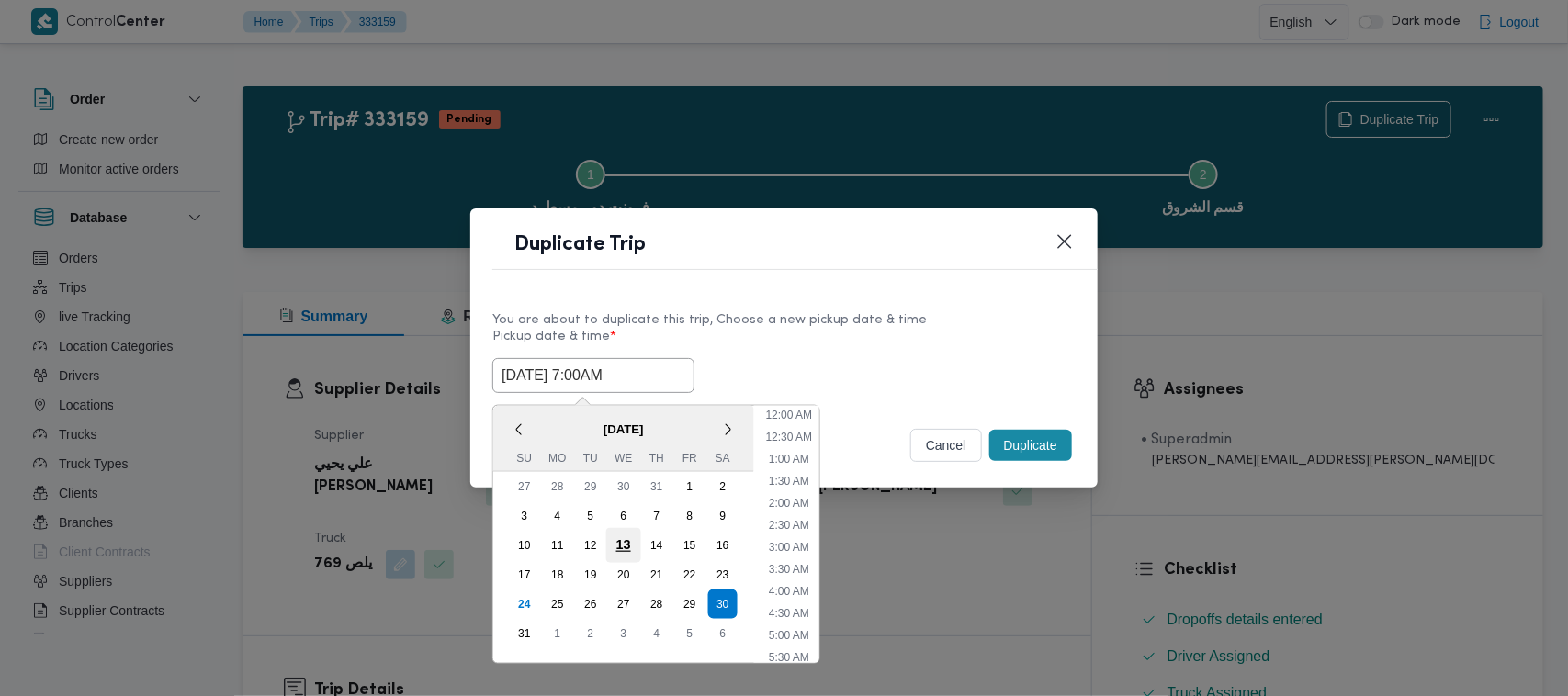
scroll to position [191, 0]
click at [510, 622] on div "31" at bounding box center [525, 634] width 35 height 35
type input "31/08/2025 7:00AM"
click at [738, 299] on div "You are about to duplicate this trip, Choose a new pickup date & time Pickup da…" at bounding box center [784, 350] width 627 height 117
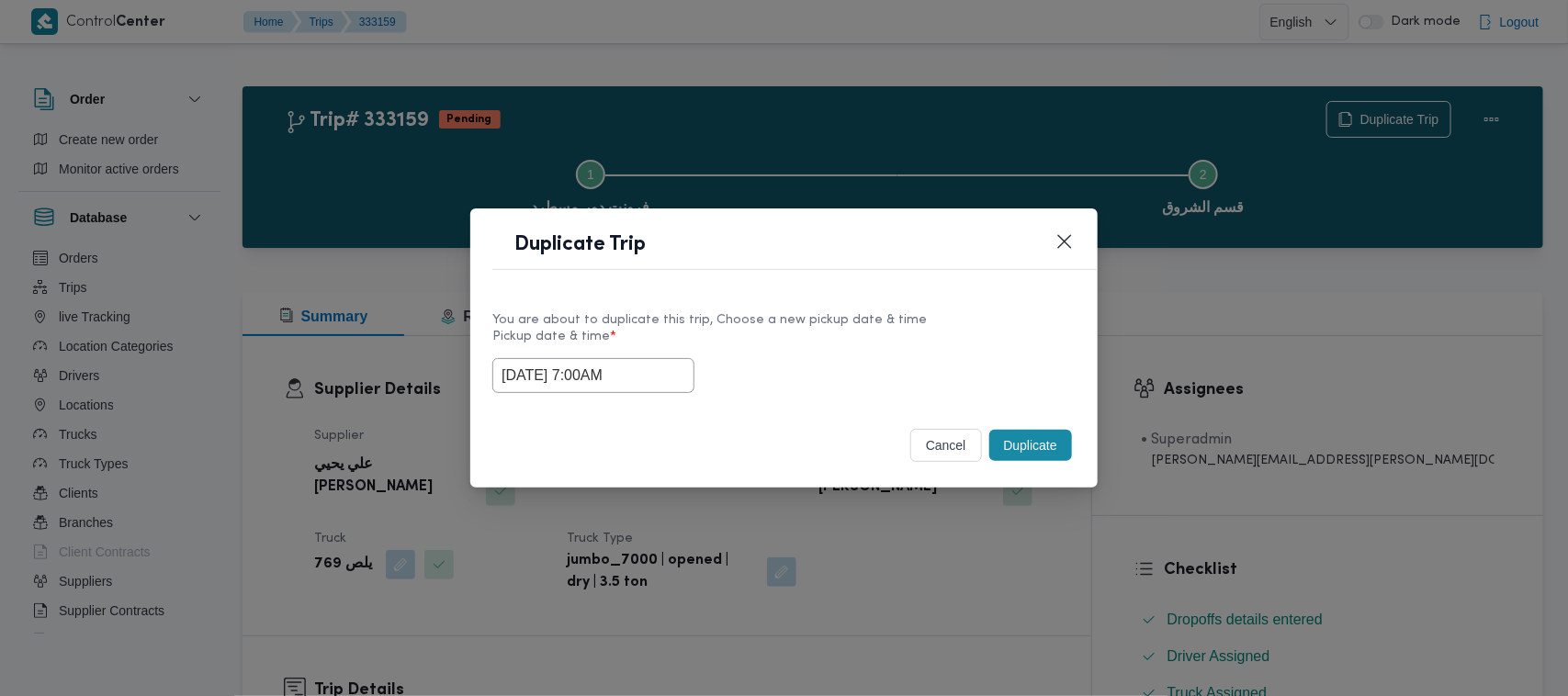
click at [1008, 442] on button "Duplicate" at bounding box center [1030, 445] width 82 height 31
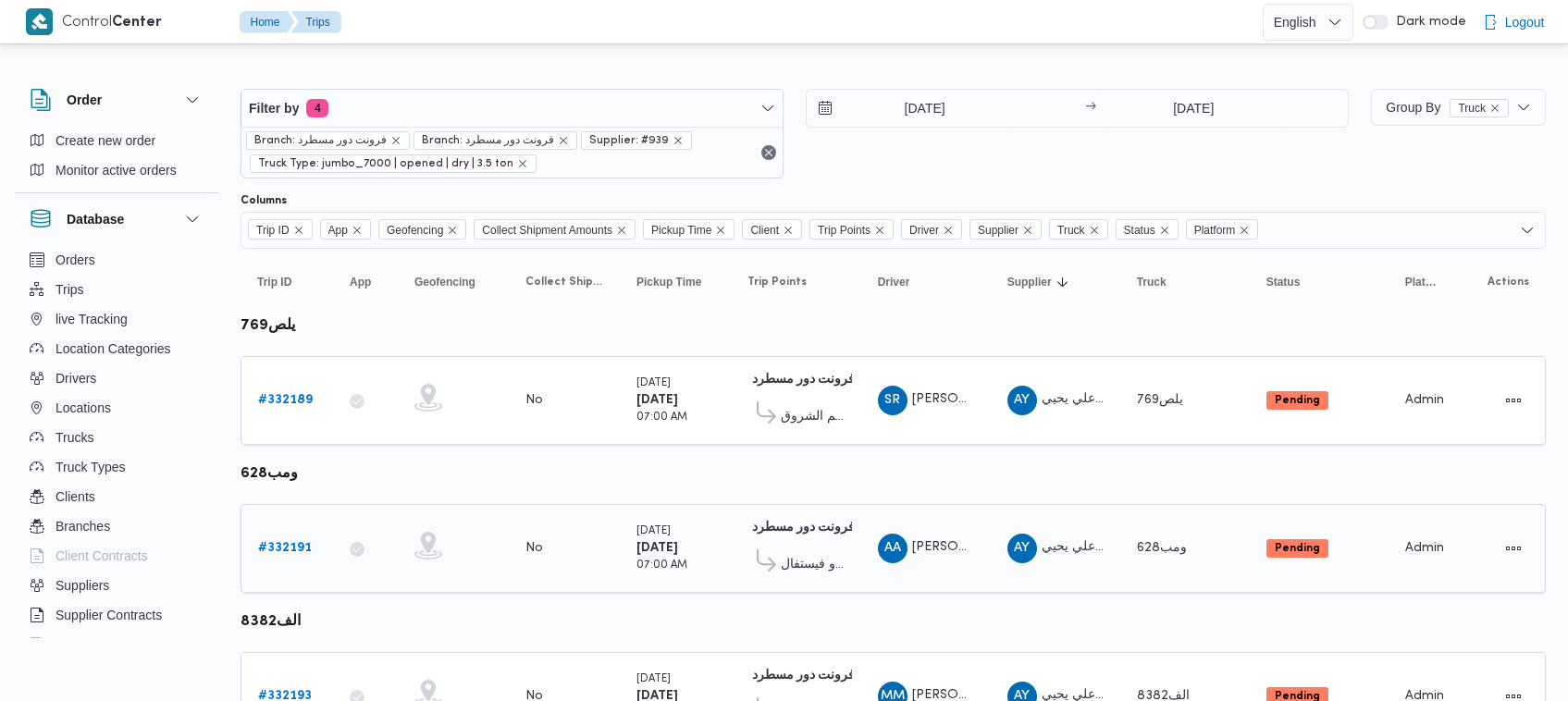
click at [291, 526] on td "Trip ID # 332191" at bounding box center [287, 548] width 93 height 89
click at [293, 542] on b "# 332191" at bounding box center [285, 548] width 54 height 12
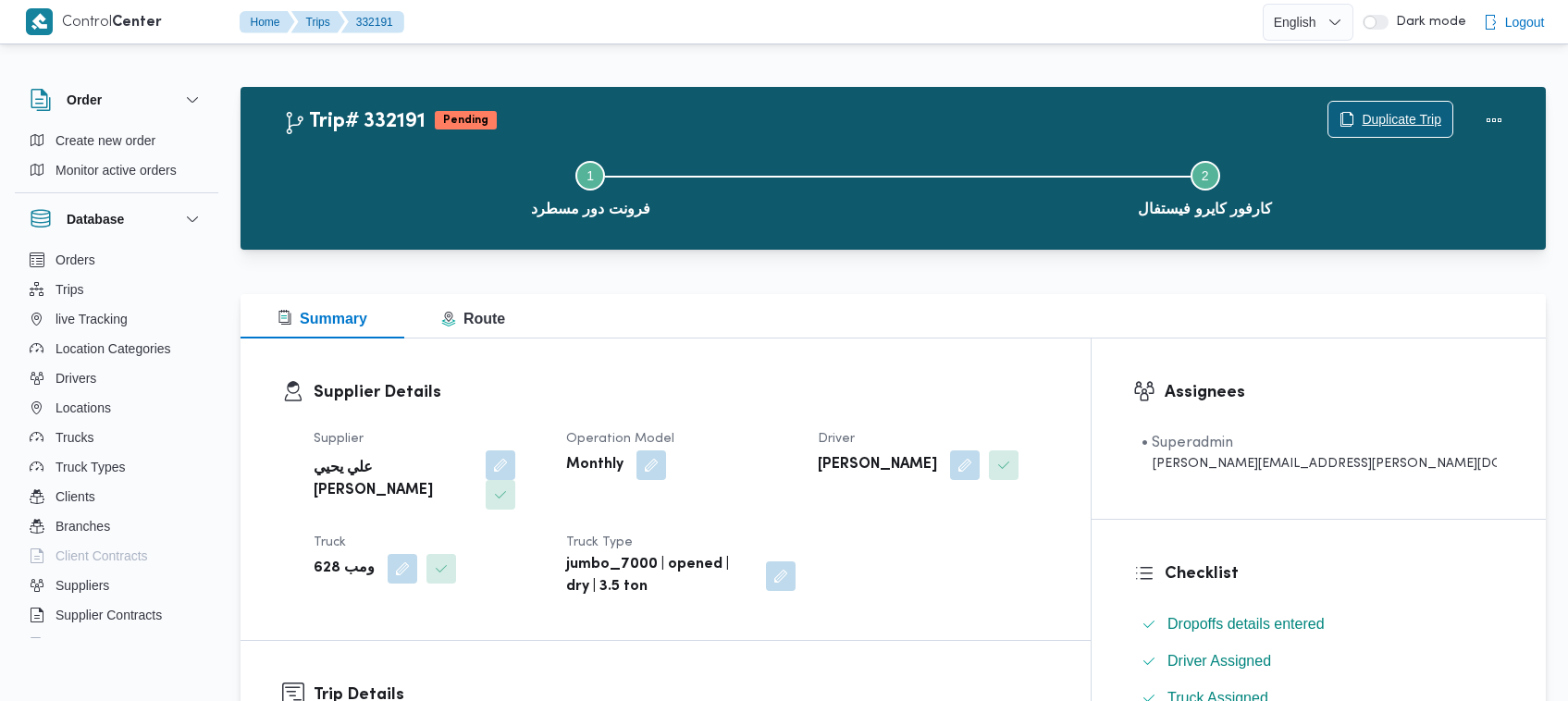
click at [1413, 125] on span "Duplicate Trip" at bounding box center [1401, 119] width 80 height 22
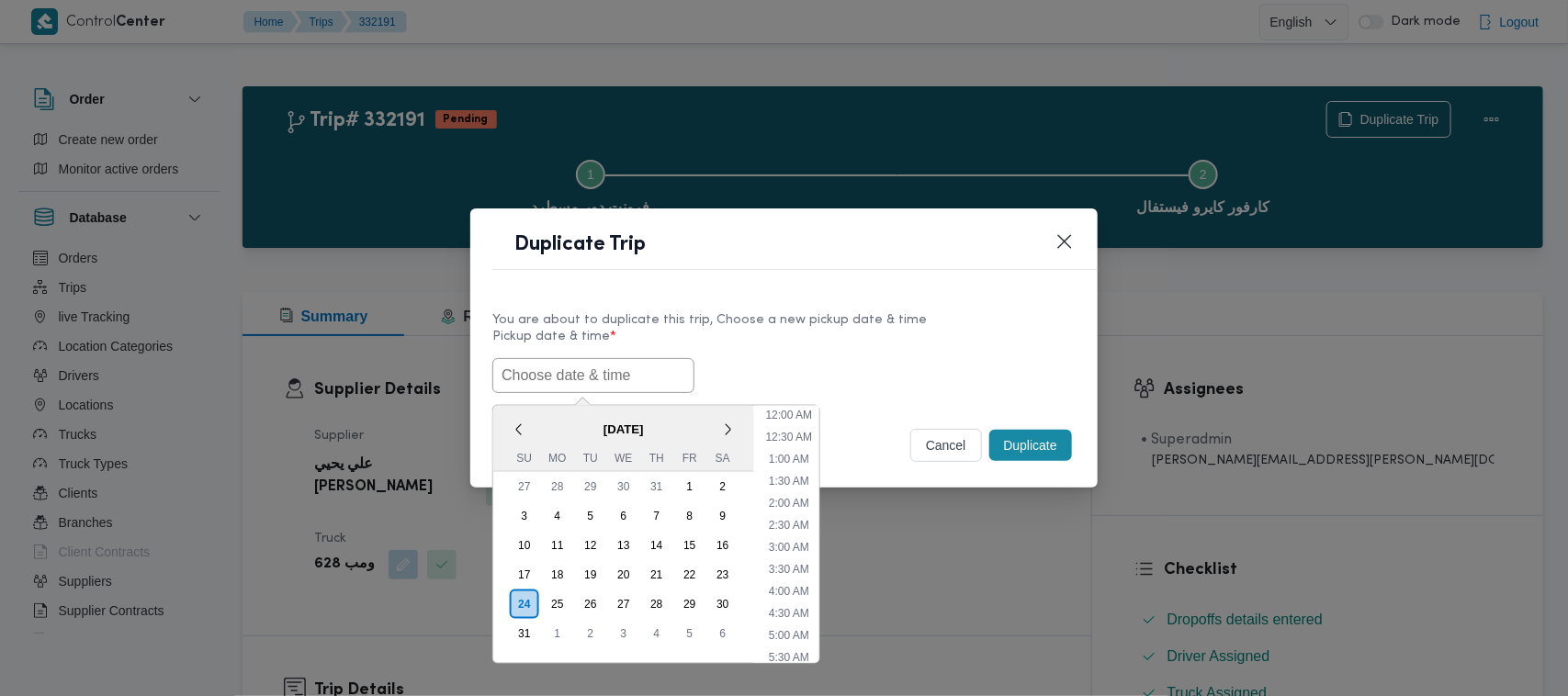
scroll to position [457, 0]
paste input "30/08/2025 7:00AM"
type input "30/08/2025 7:00AM"
click at [829, 305] on div "You are about to duplicate this trip, Choose a new pickup date & time Pickup da…" at bounding box center [784, 350] width 627 height 117
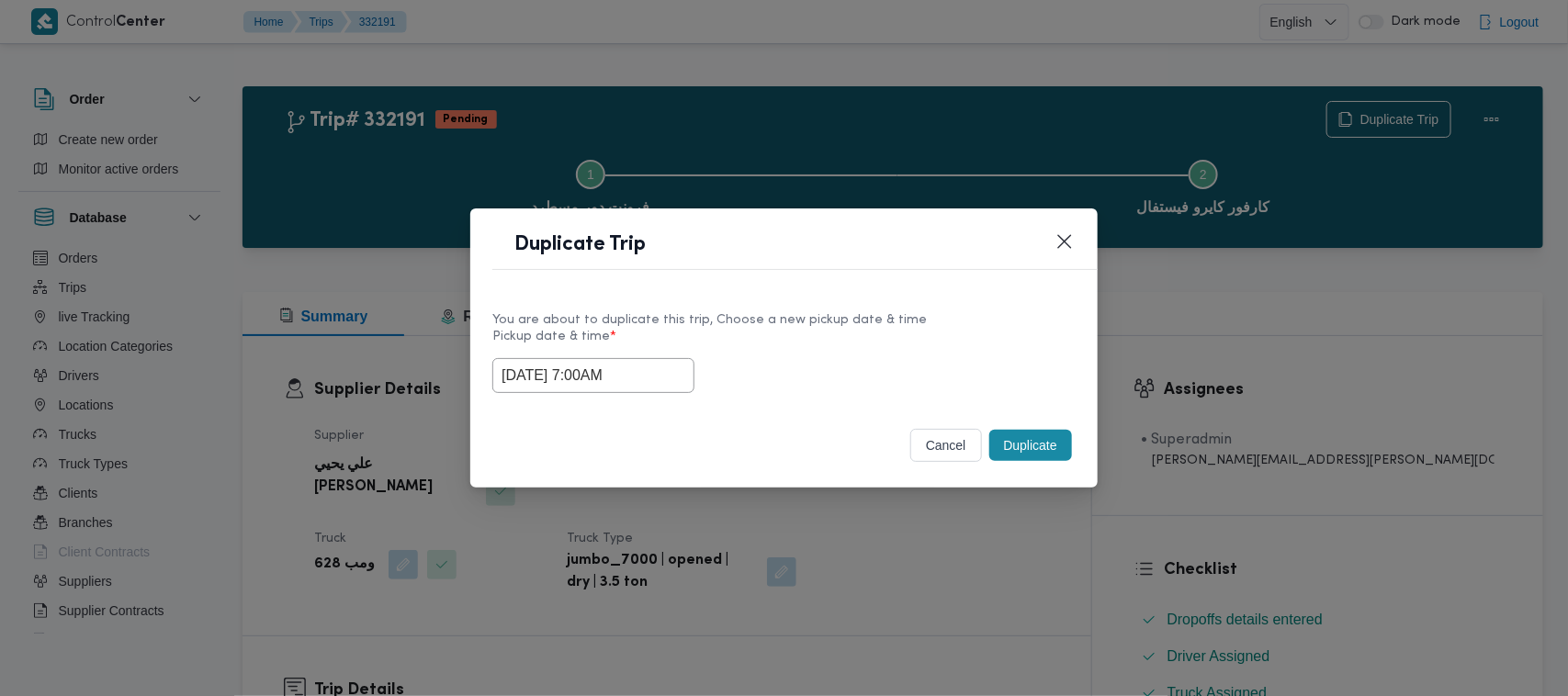
click at [1022, 447] on button "Duplicate" at bounding box center [1030, 445] width 82 height 31
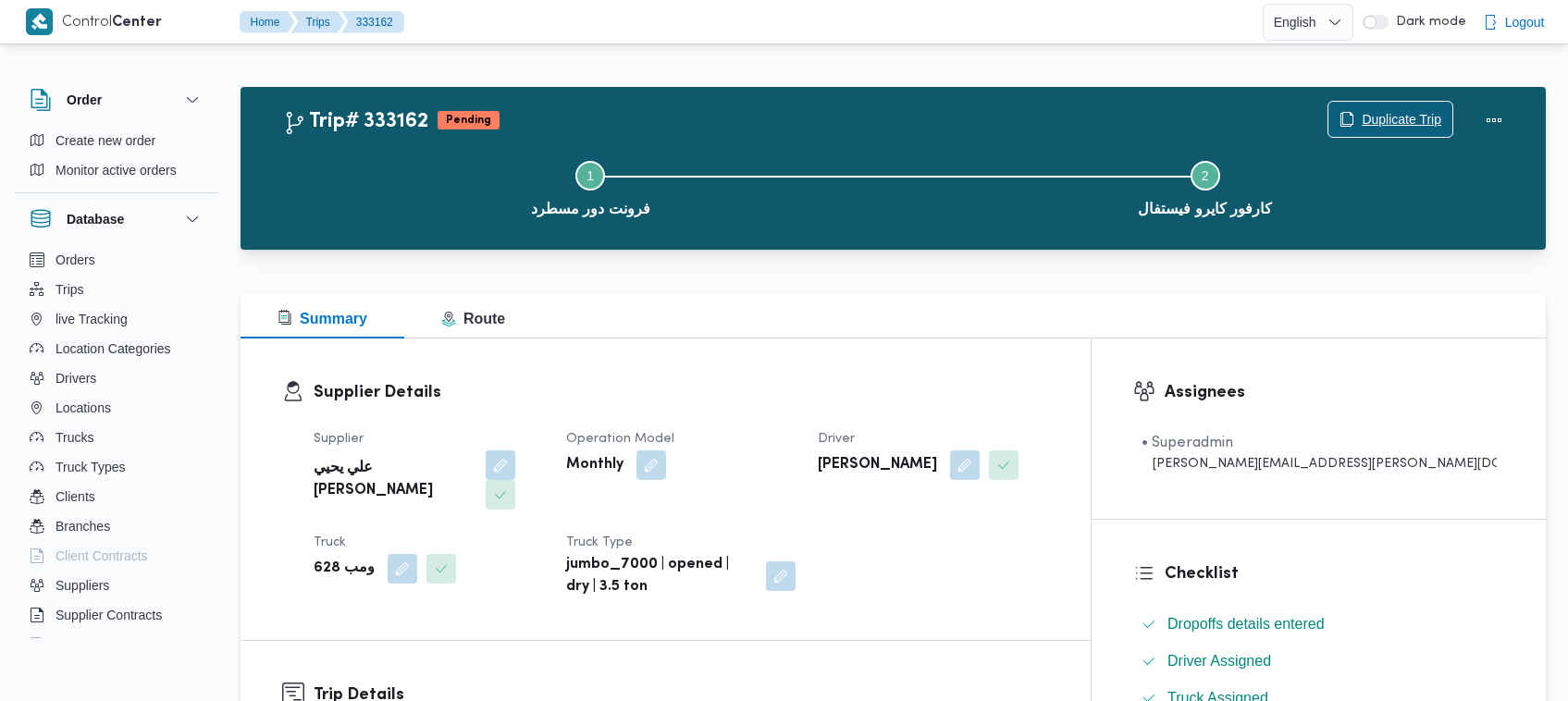
click at [1421, 106] on span "Duplicate Trip" at bounding box center [1390, 119] width 124 height 35
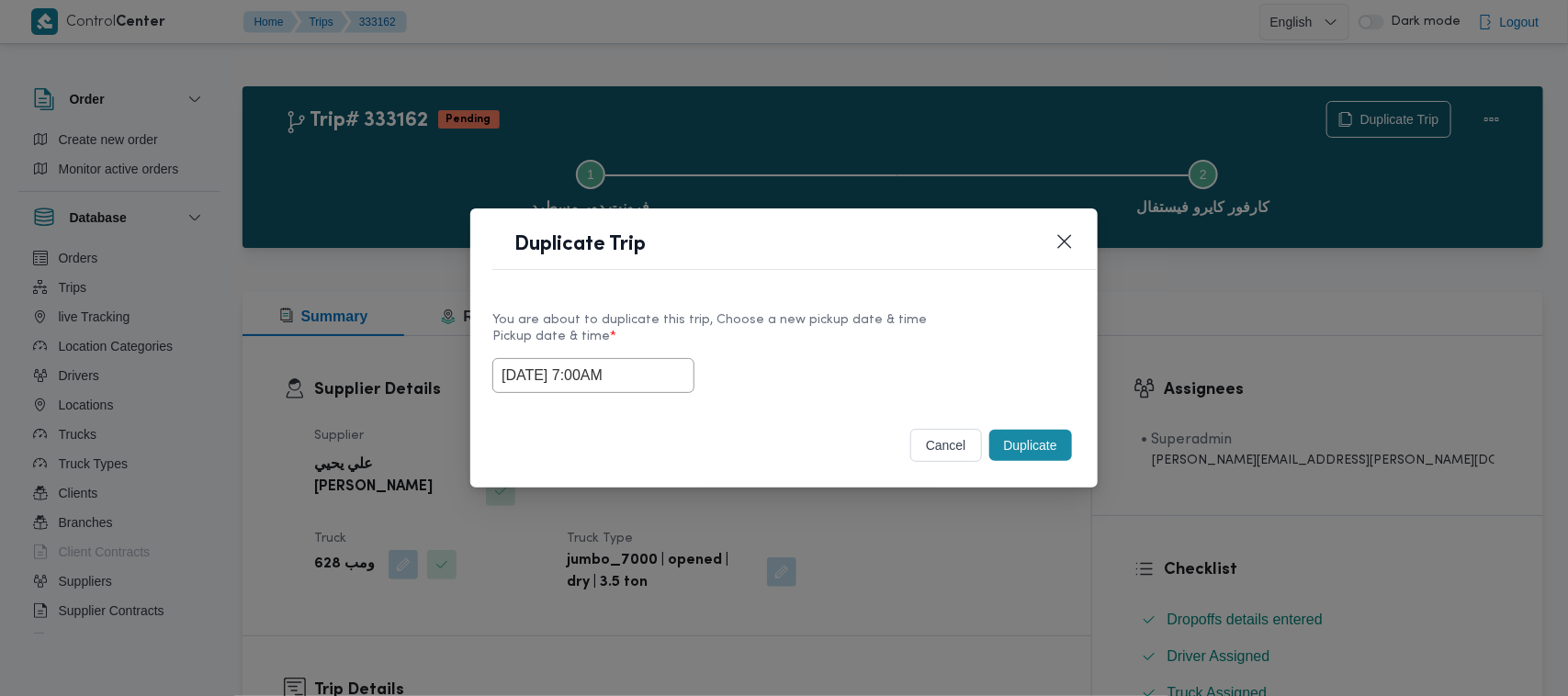
click at [662, 370] on input "30/08/2025 7:00AM" at bounding box center [593, 376] width 202 height 35
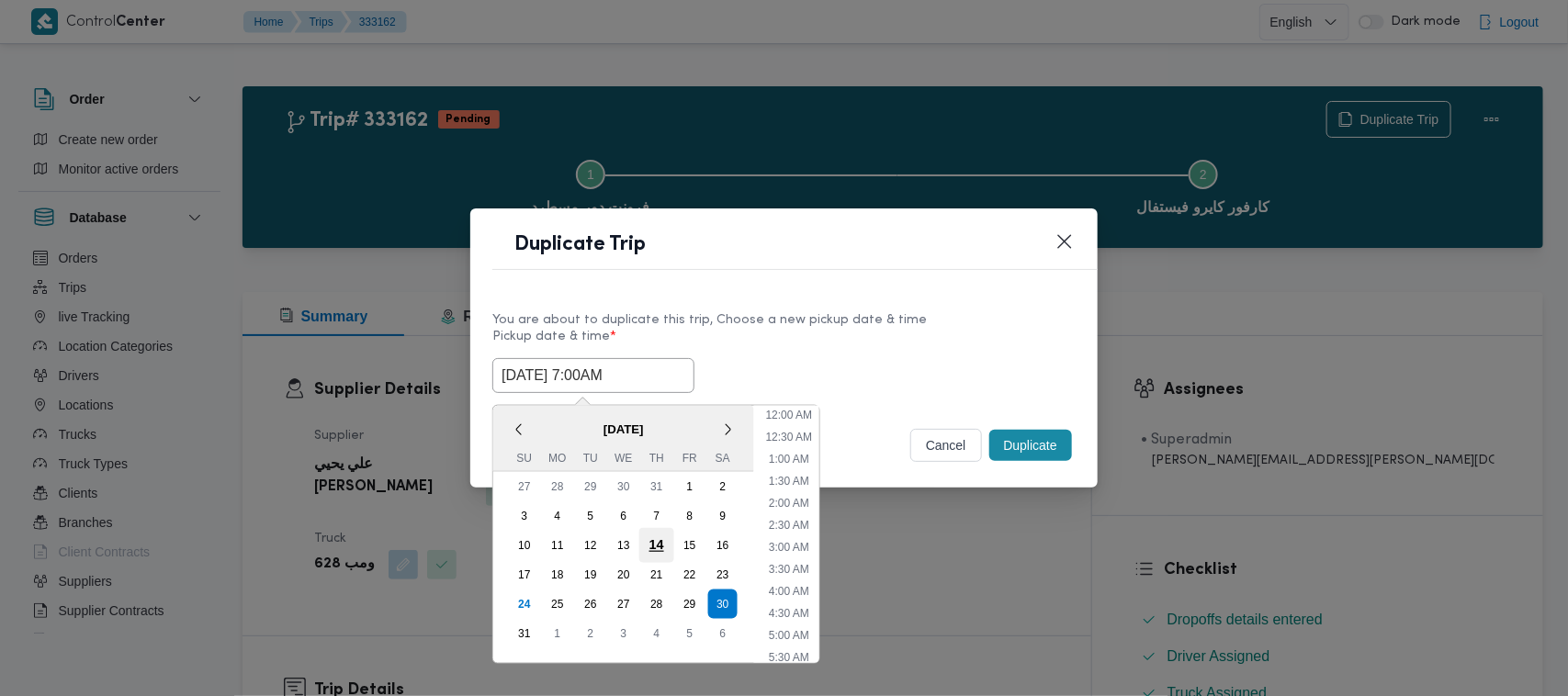
scroll to position [191, 0]
click at [516, 623] on div "31" at bounding box center [525, 634] width 35 height 35
type input "31/08/2025 7:00AM"
click at [882, 350] on label "Pickup date & time *" at bounding box center [784, 344] width 584 height 28
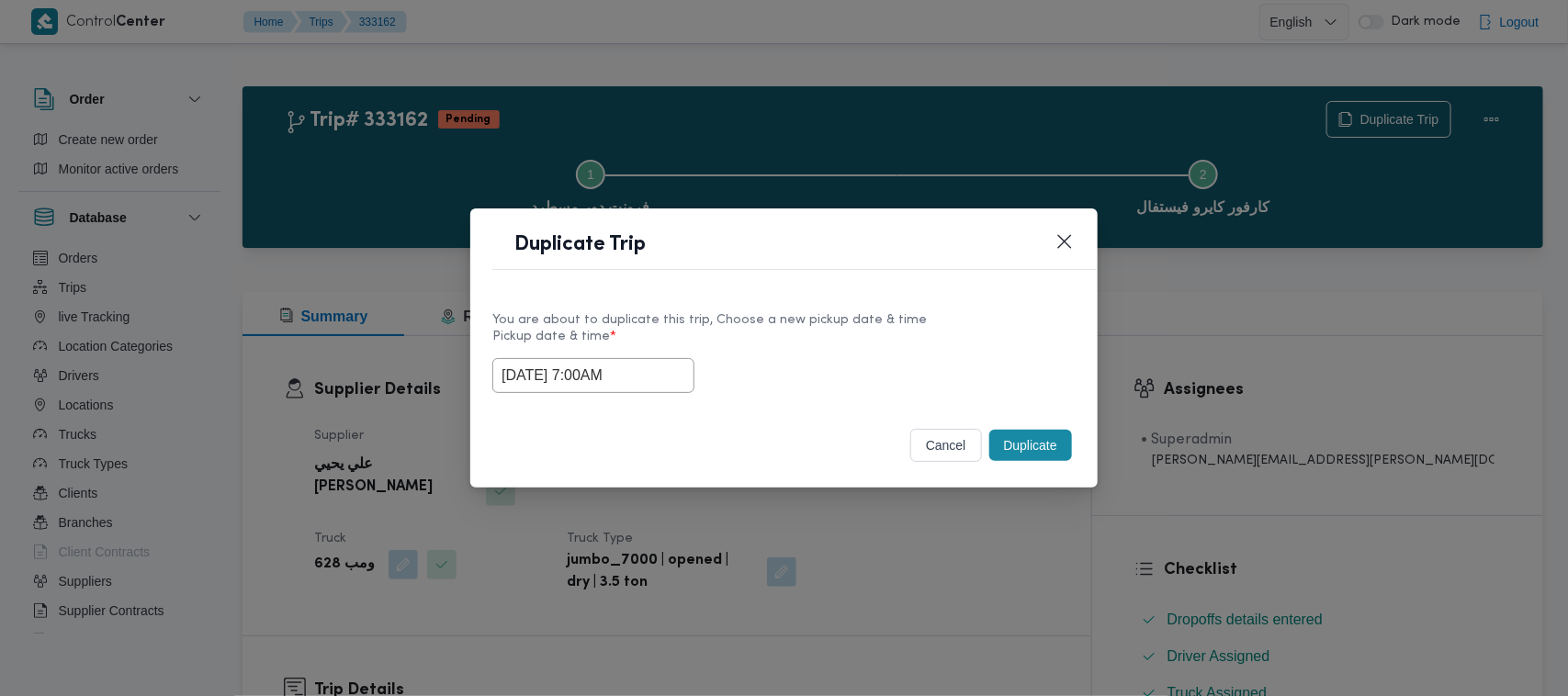
click at [1035, 451] on button "Duplicate" at bounding box center [1030, 445] width 82 height 31
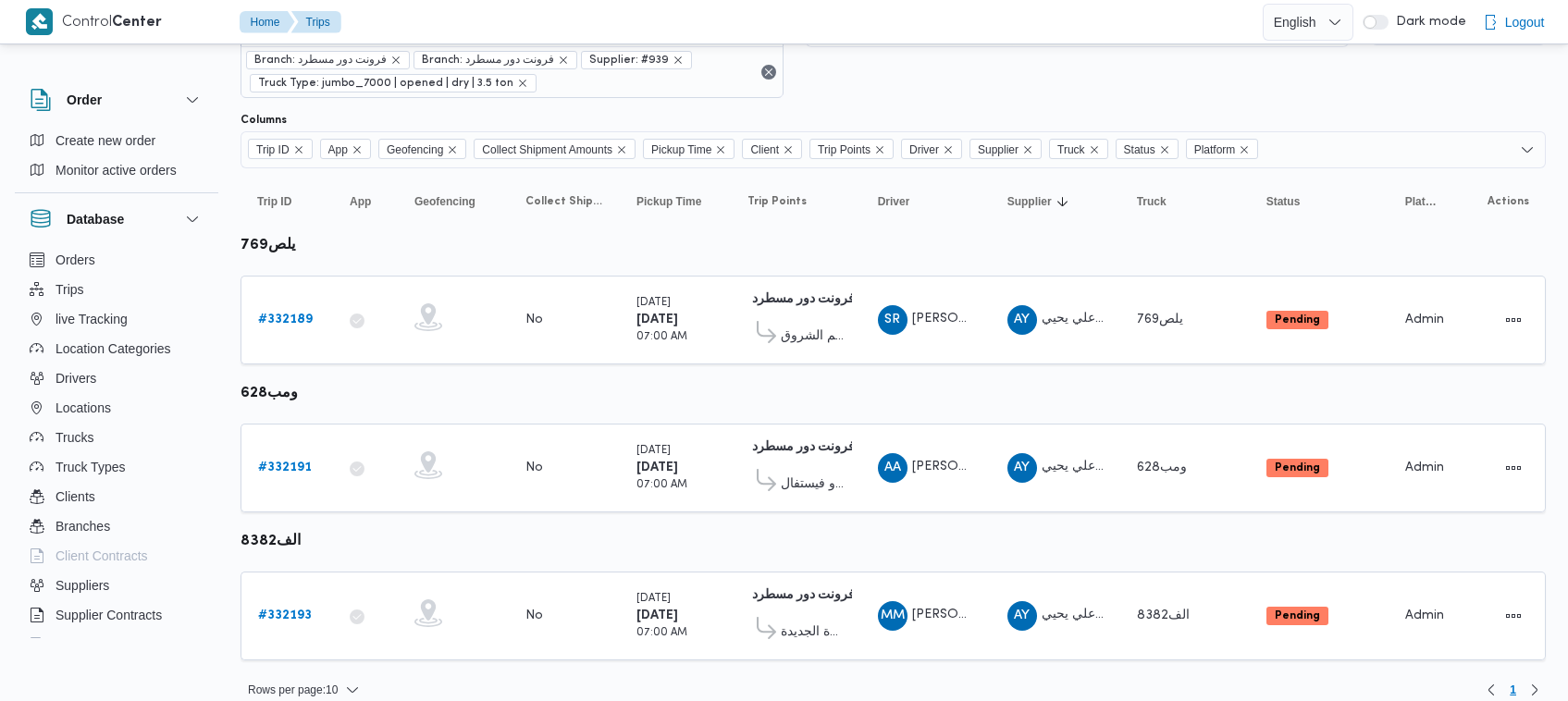
scroll to position [99, 0]
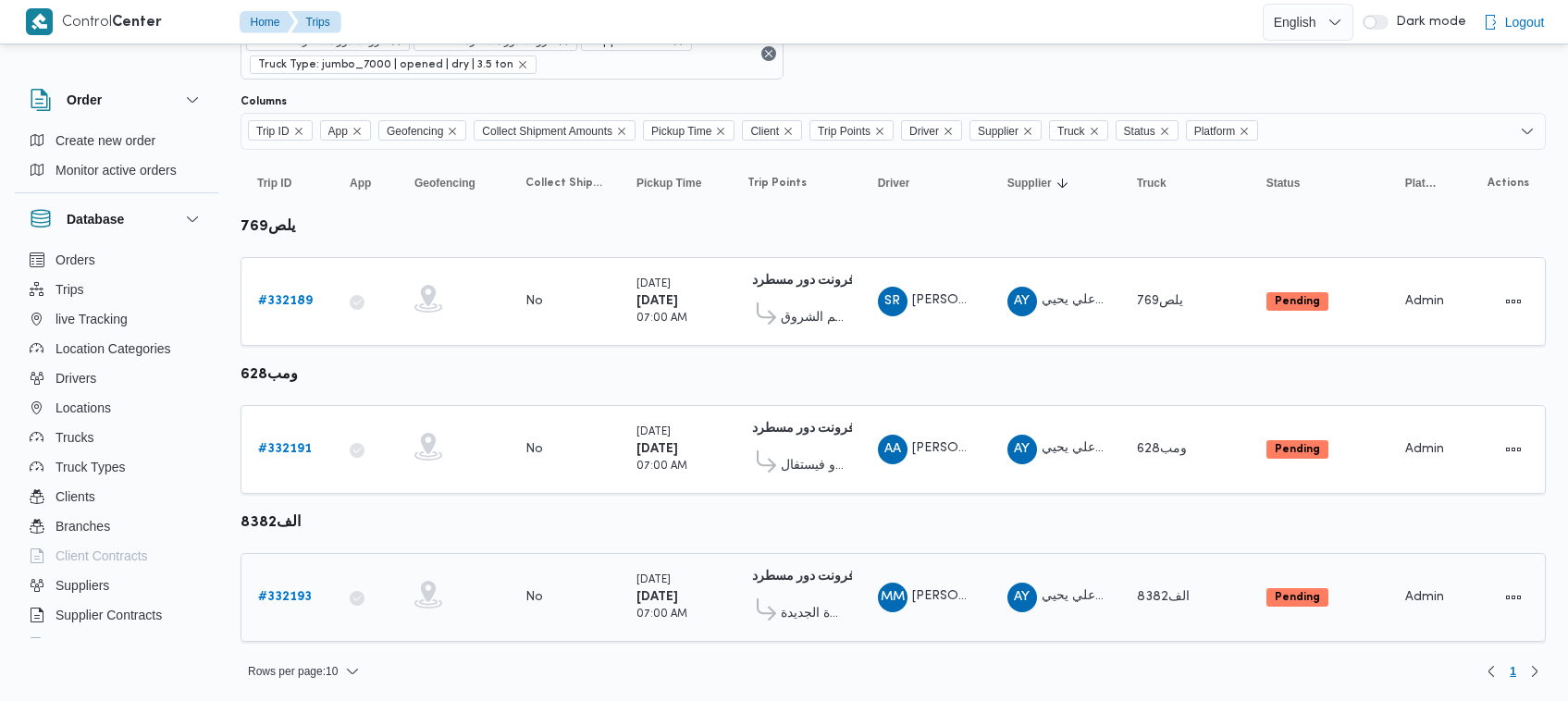
click at [300, 592] on b "# 332193" at bounding box center [285, 598] width 54 height 12
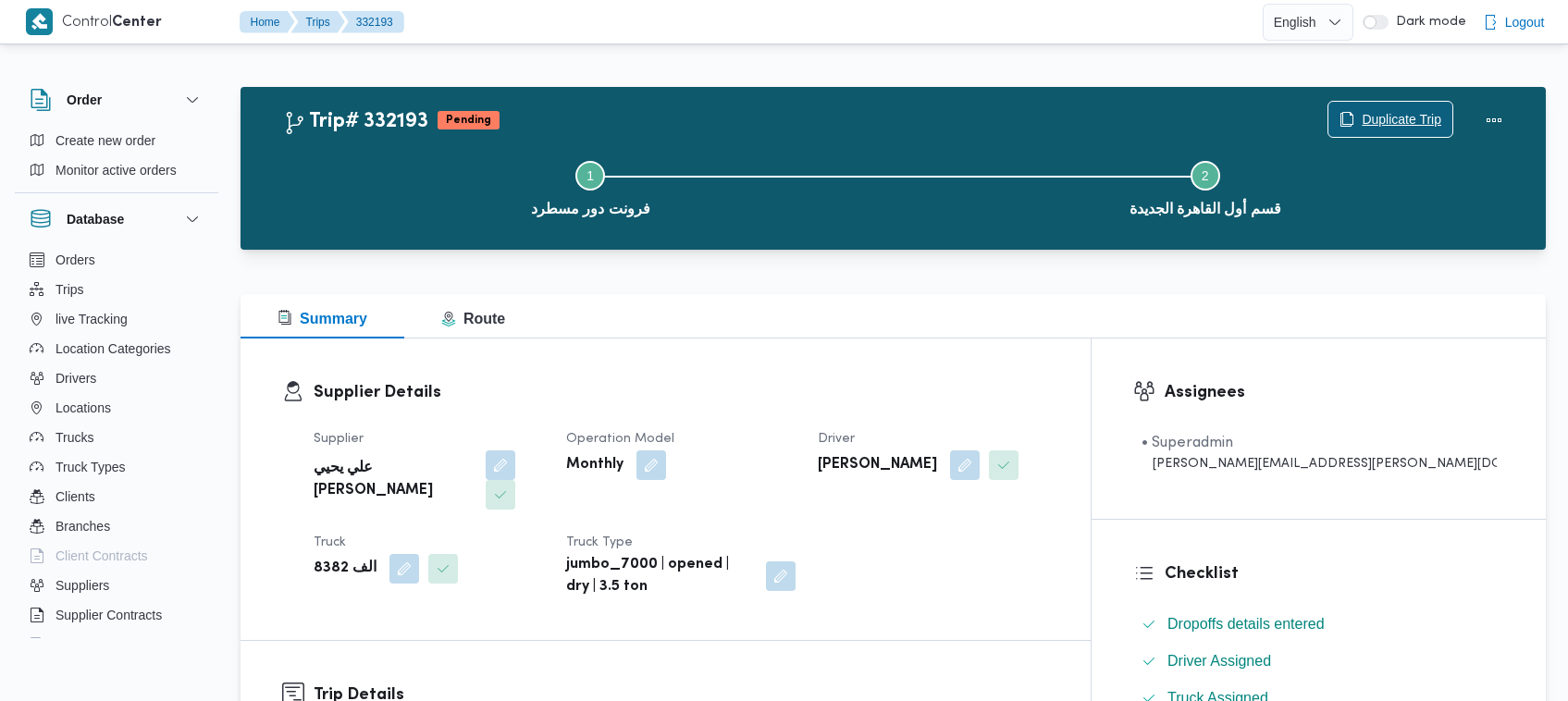
click at [1401, 102] on span "Duplicate Trip" at bounding box center [1390, 119] width 124 height 35
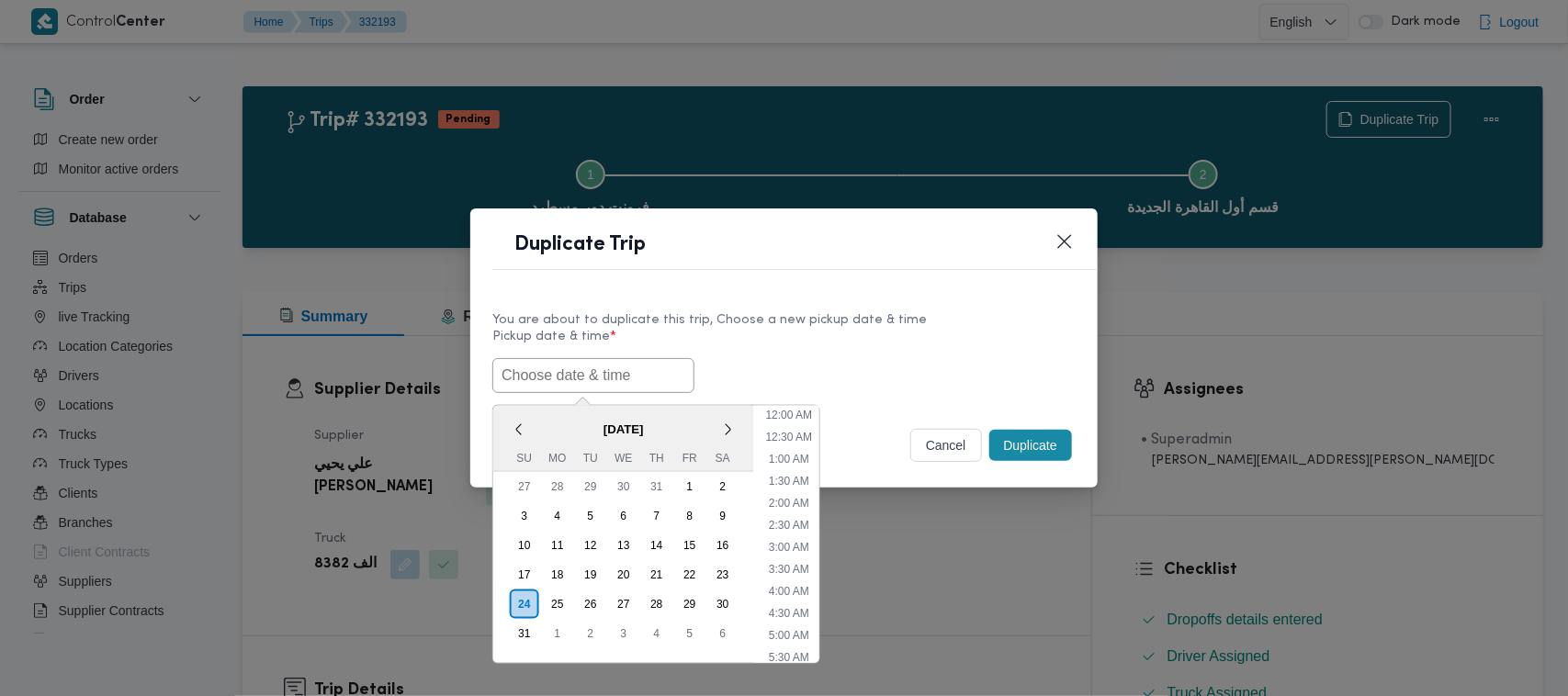
scroll to position [457, 0]
paste input "30/08/2025 7:00AM"
type input "30/08/2025 7:00AM"
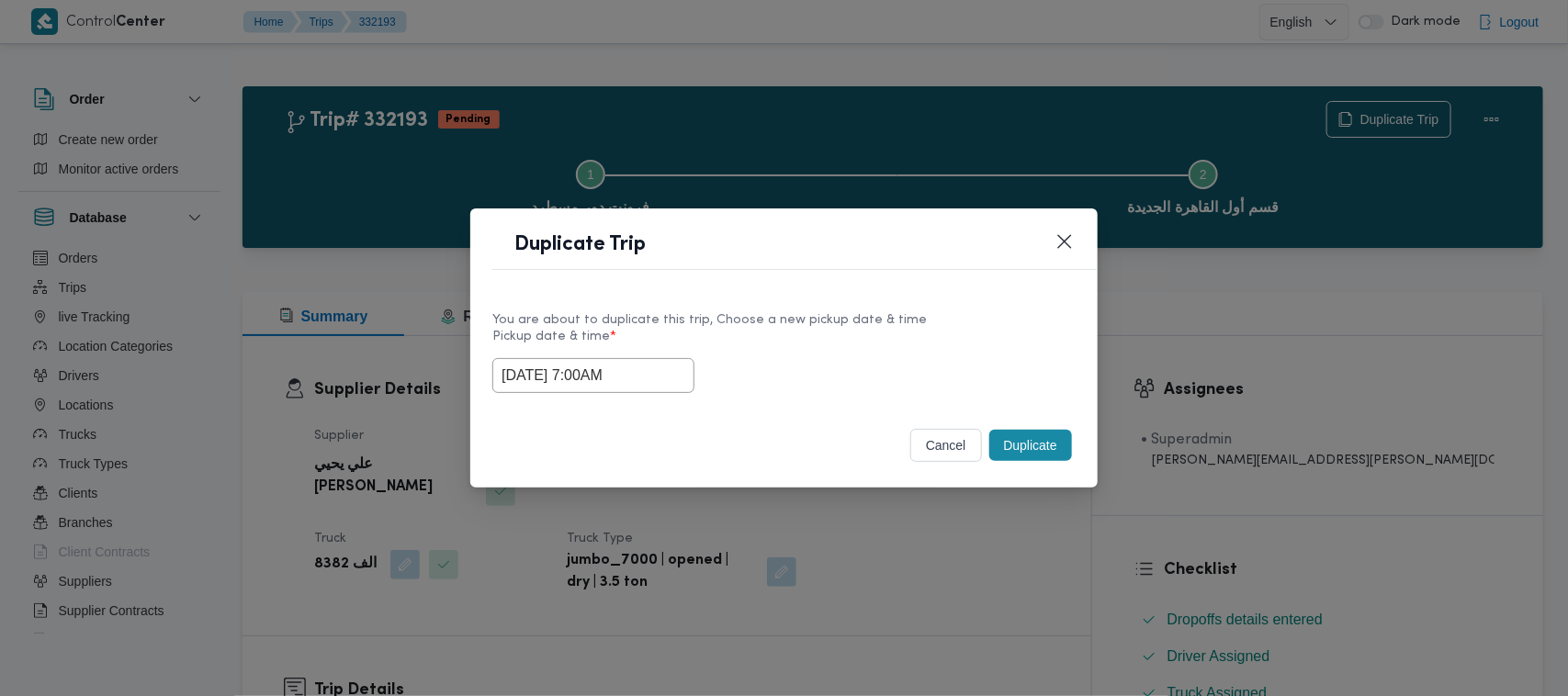
click at [809, 316] on div "You are about to duplicate this trip, Choose a new pickup date & time" at bounding box center [784, 320] width 584 height 19
click at [1042, 433] on button "Duplicate" at bounding box center [1030, 445] width 82 height 31
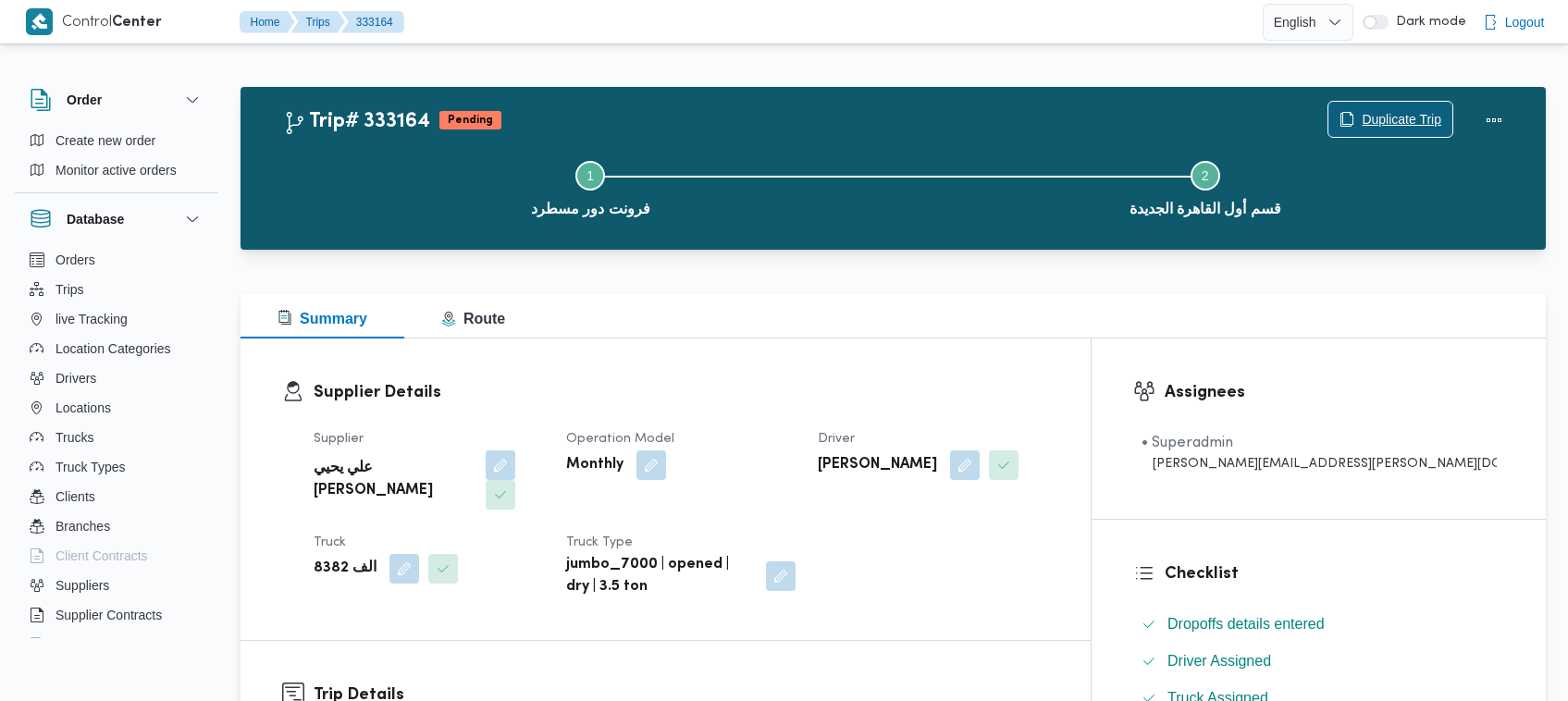
click at [1407, 118] on span "Duplicate Trip" at bounding box center [1401, 119] width 80 height 22
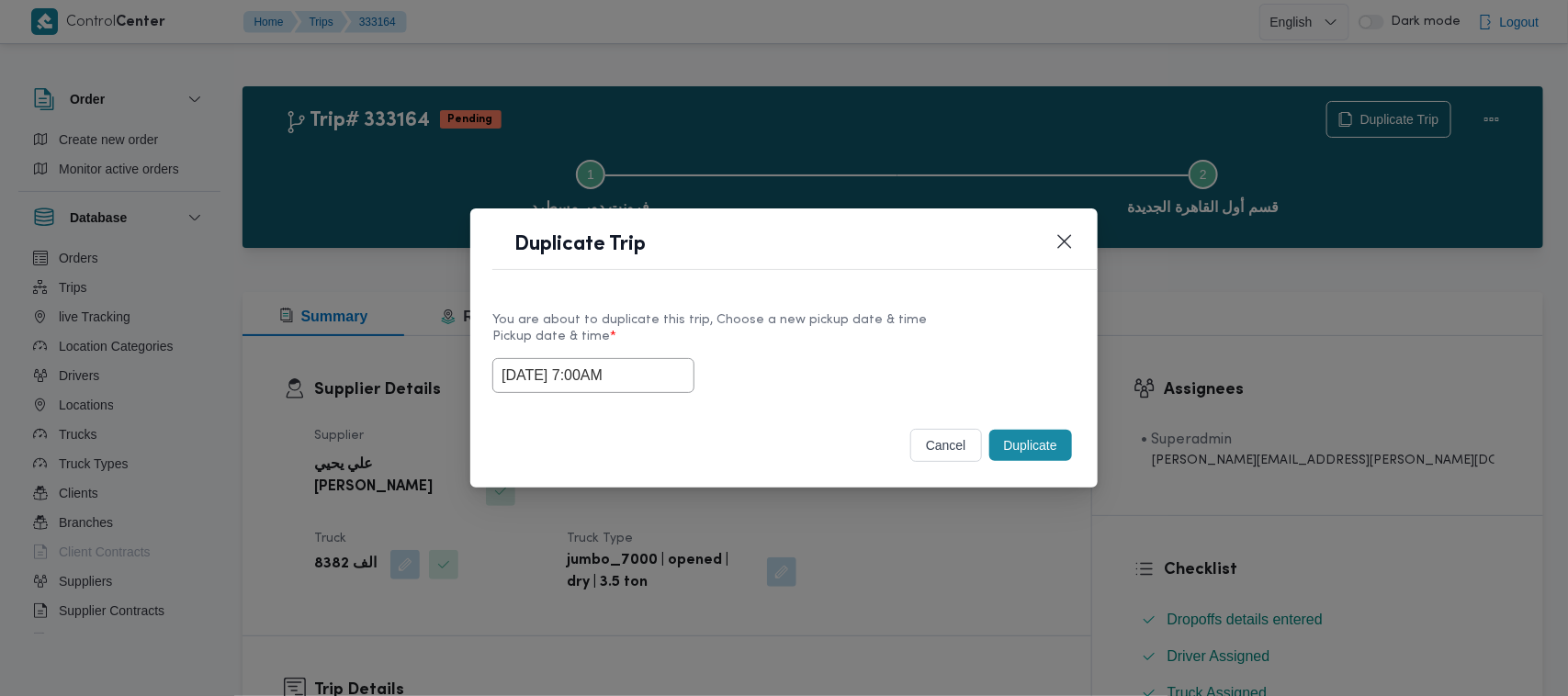
click at [663, 371] on input "30/08/2025 7:00AM" at bounding box center [593, 376] width 202 height 35
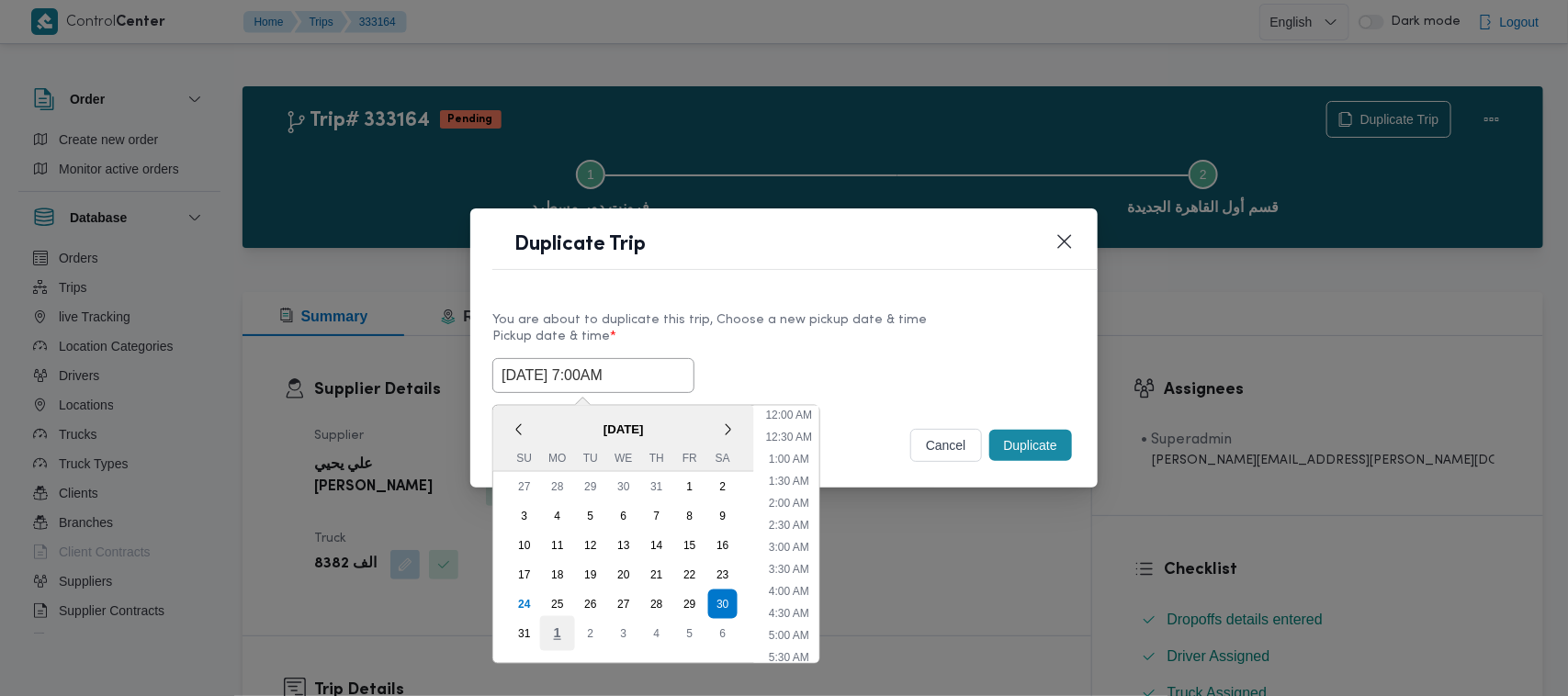
scroll to position [191, 0]
click at [520, 635] on div "31" at bounding box center [525, 634] width 35 height 35
type input "31/08/2025 7:00AM"
click at [880, 322] on div "You are about to duplicate this trip, Choose a new pickup date & time" at bounding box center [784, 320] width 584 height 19
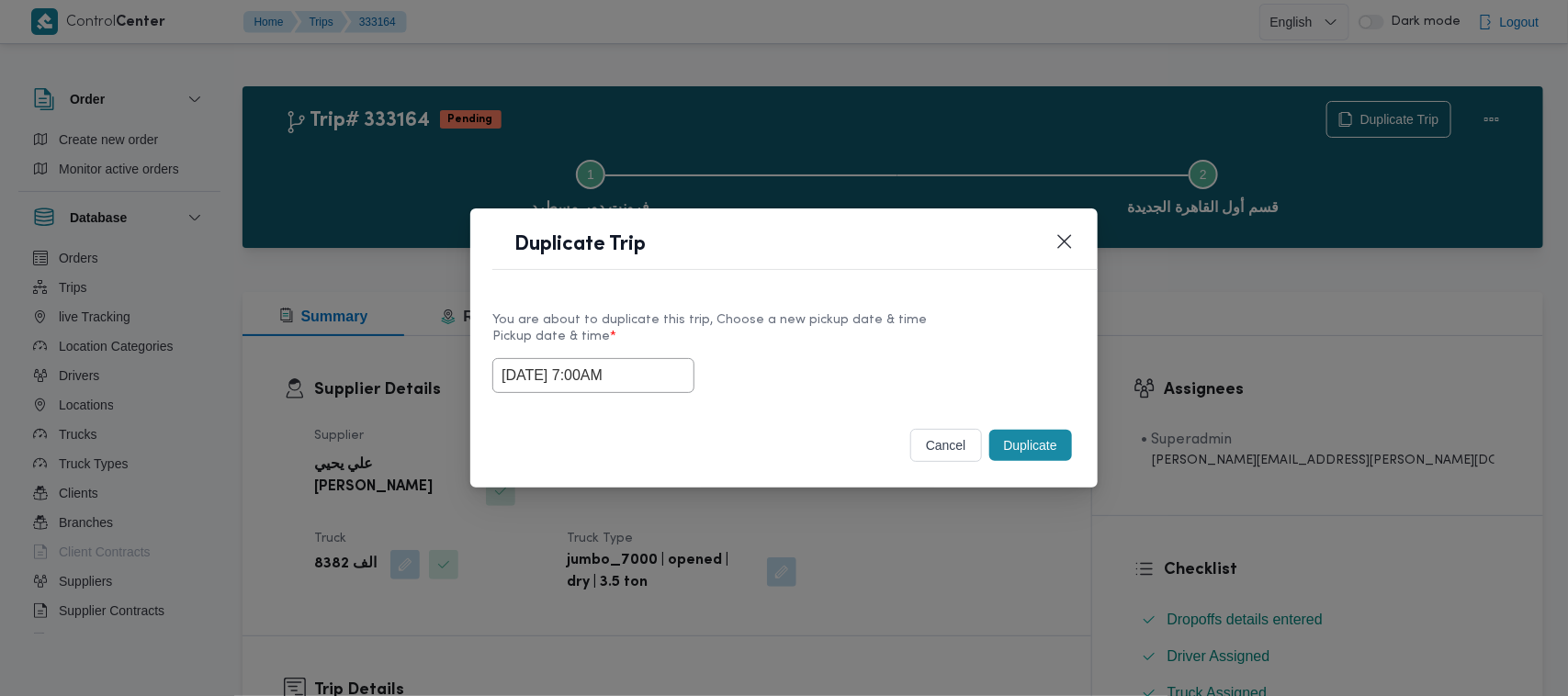
click at [1040, 432] on button "Duplicate" at bounding box center [1030, 445] width 82 height 31
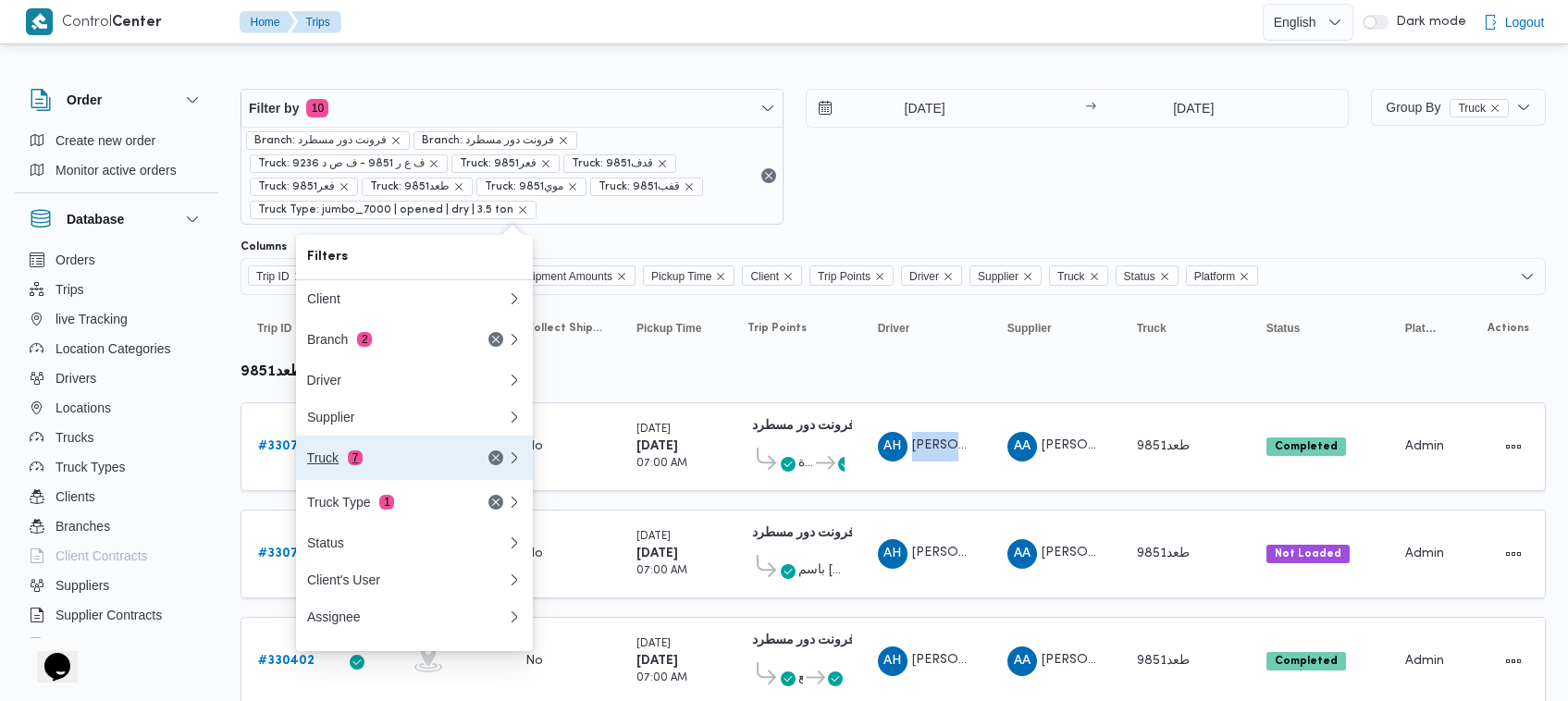
click at [408, 465] on div "Truck 7" at bounding box center [384, 457] width 155 height 15
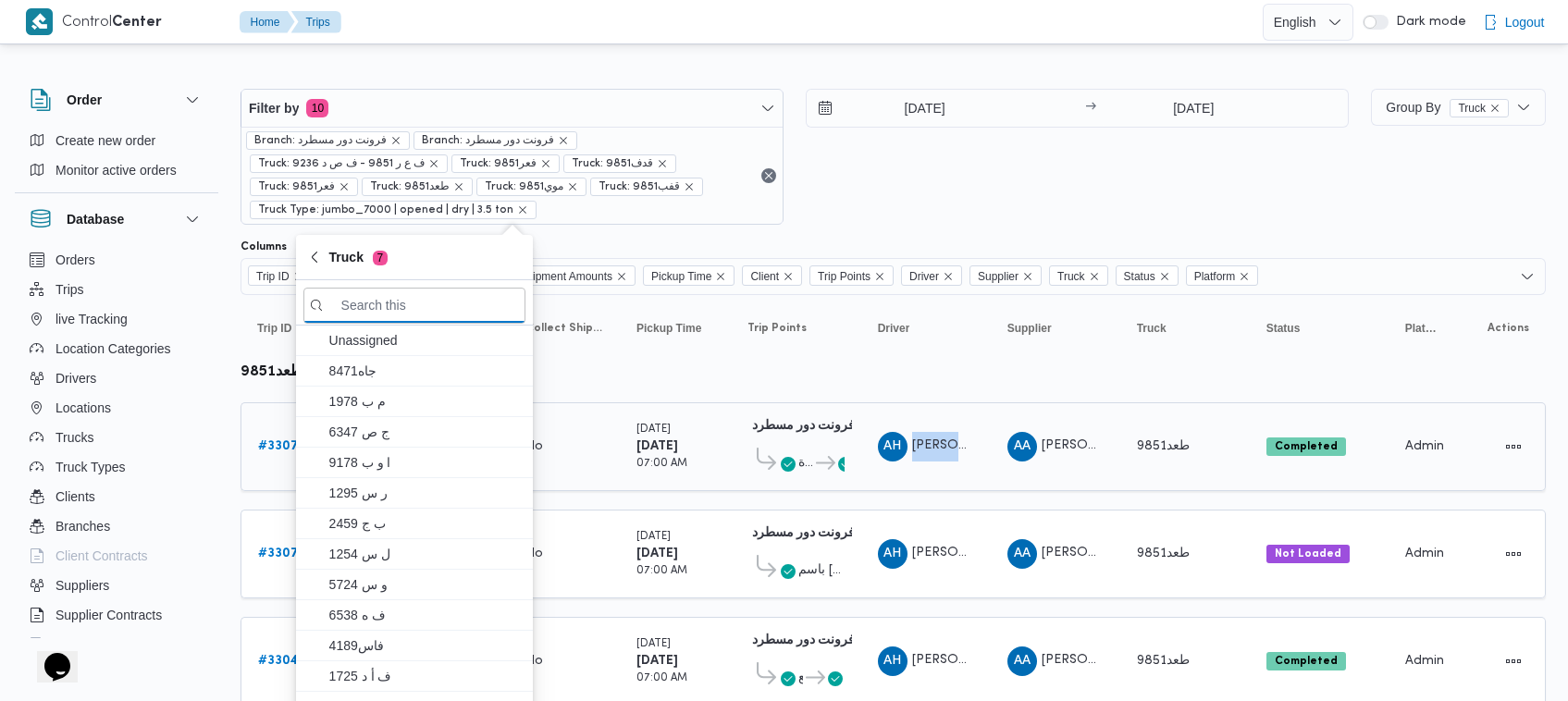
paste input "نجف7621"
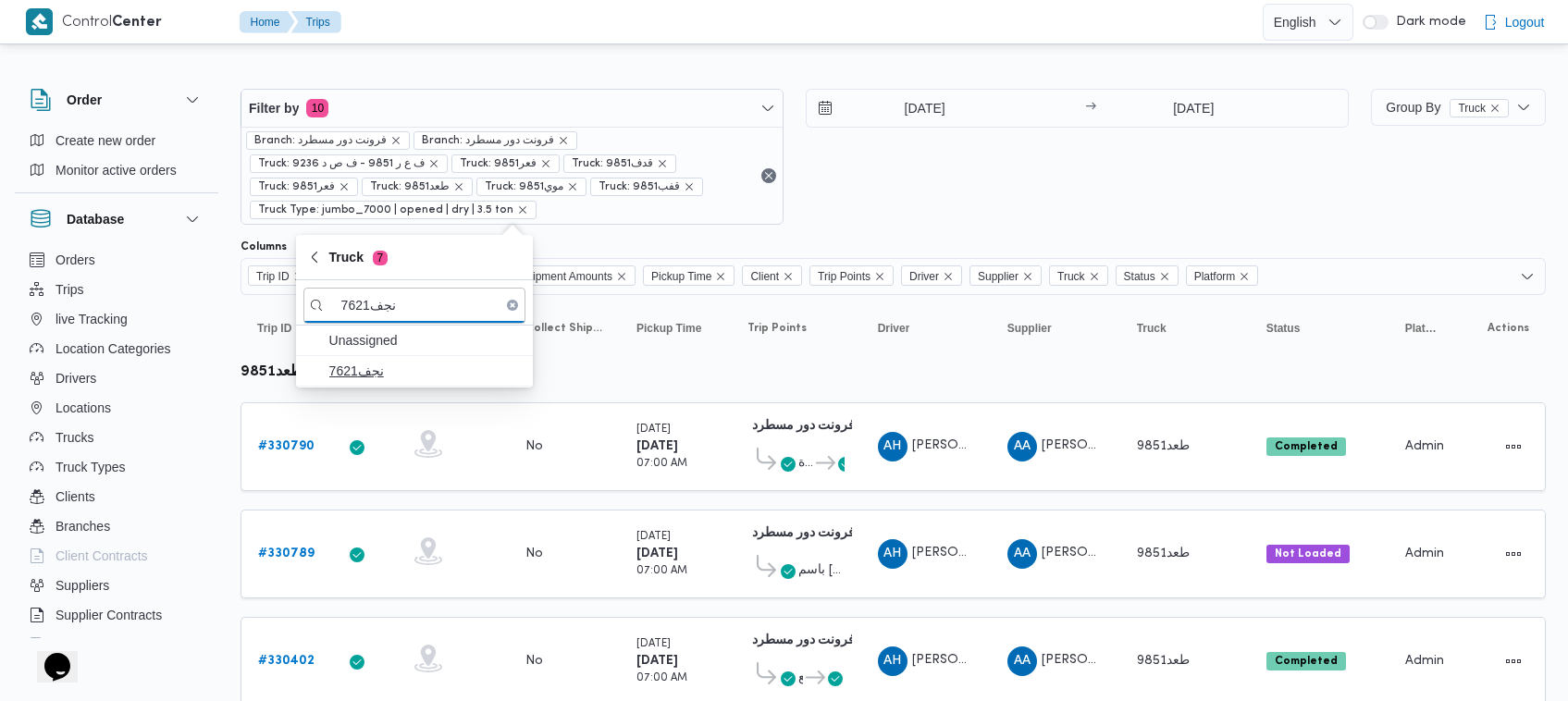
type input "نجف7621"
click at [409, 374] on span "نجف7621" at bounding box center [425, 370] width 192 height 22
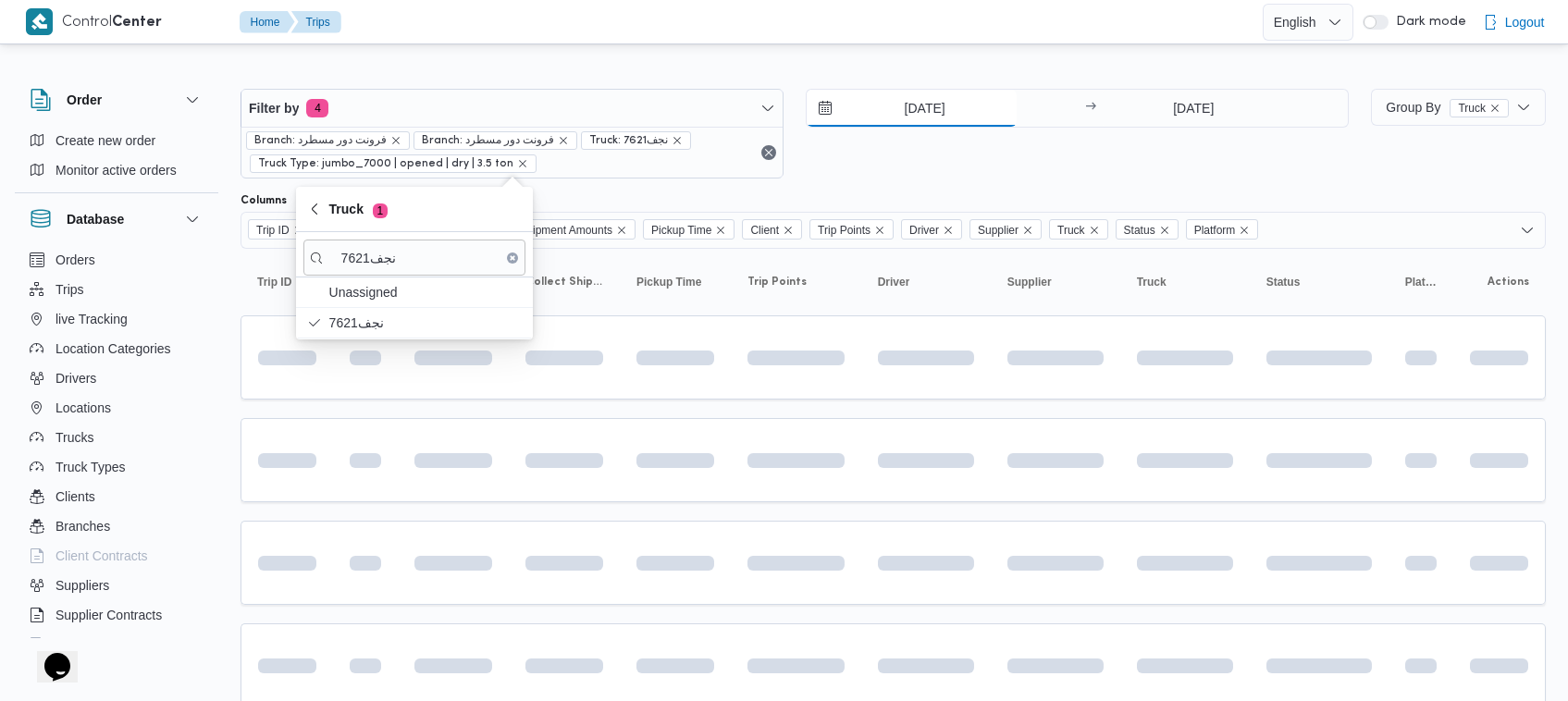
click at [893, 90] on input "18/5/2025" at bounding box center [911, 108] width 210 height 37
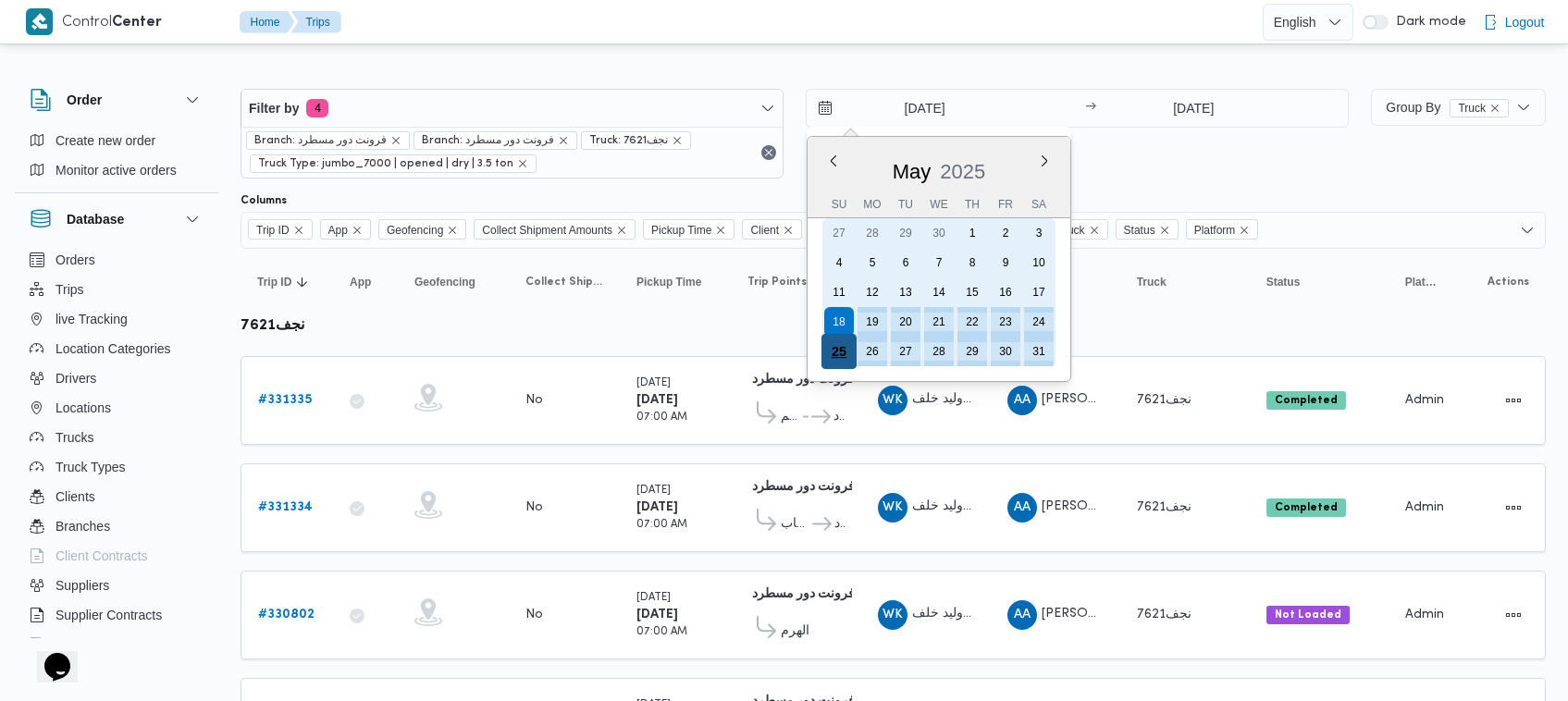
click at [840, 347] on div "25" at bounding box center [839, 352] width 35 height 35
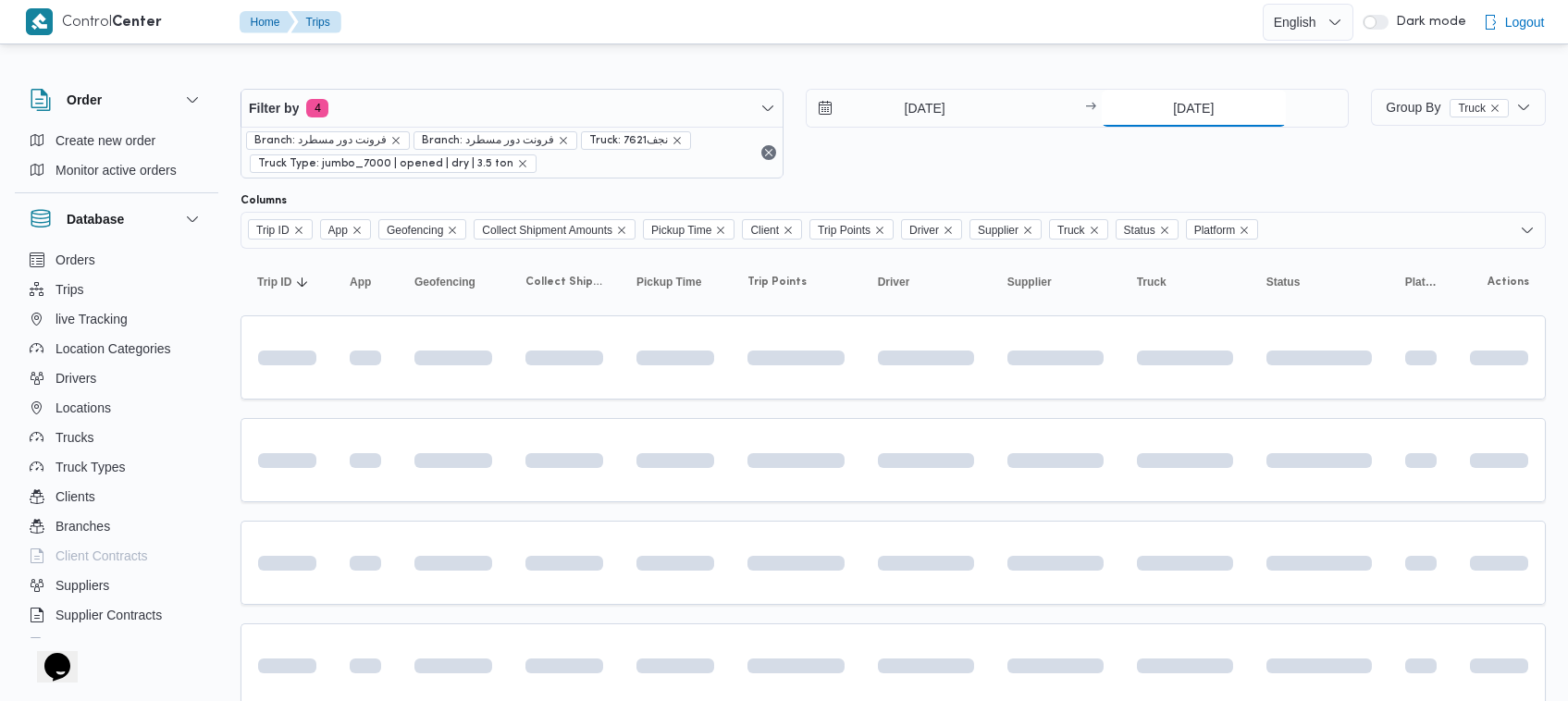
click at [1226, 90] on input "19/8/2025" at bounding box center [1194, 108] width 184 height 37
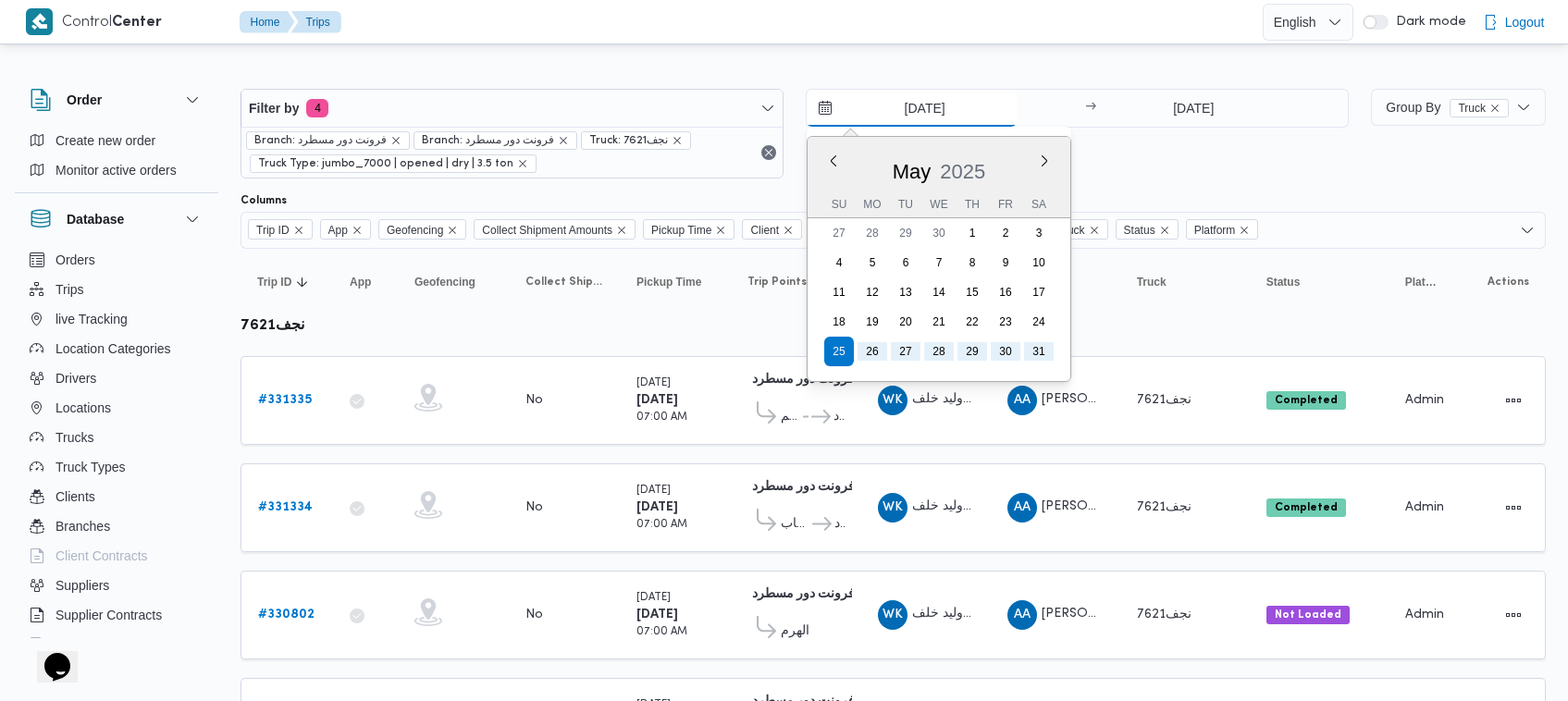
click at [982, 93] on input "25/5/2025" at bounding box center [911, 108] width 210 height 37
click at [1048, 162] on button "Next month" at bounding box center [1045, 161] width 18 height 18
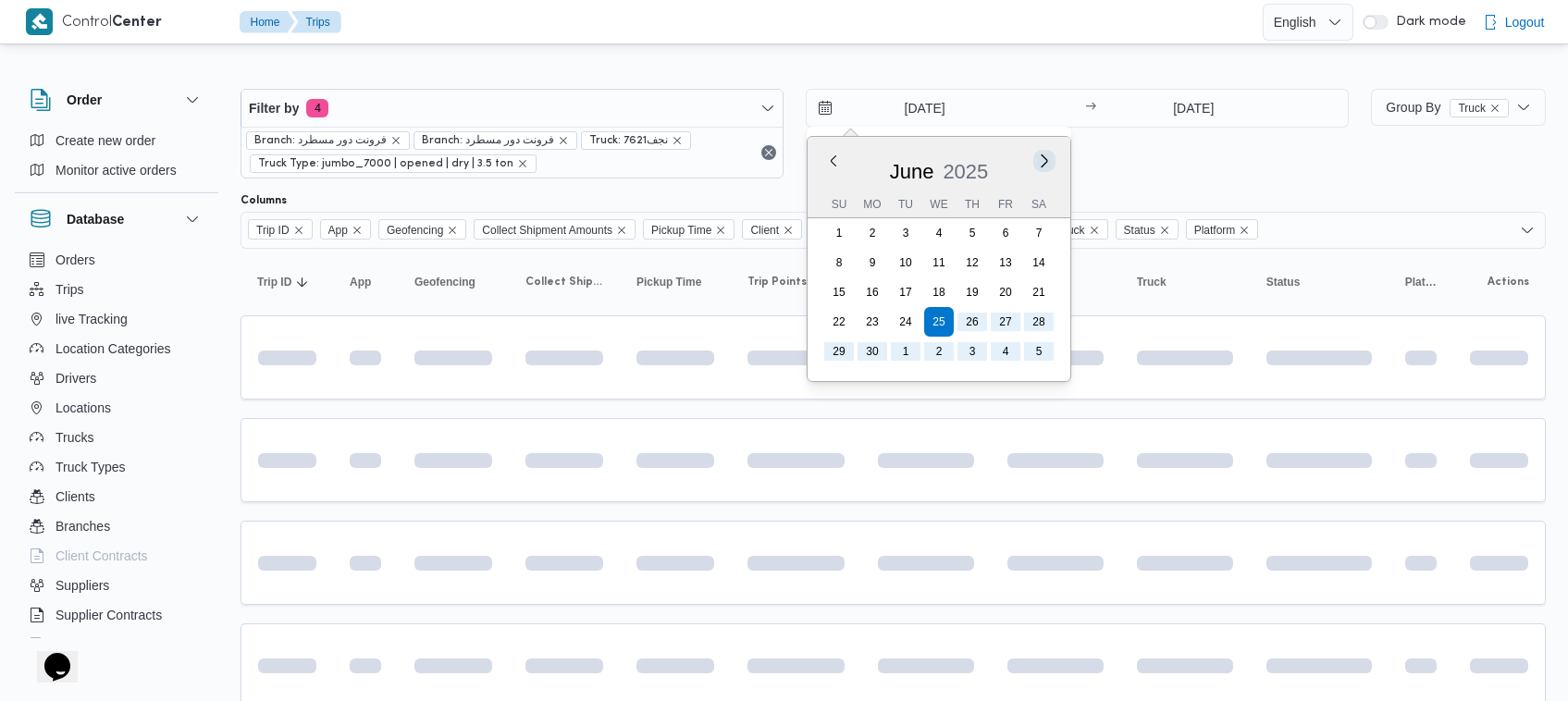
click at [1048, 162] on button "Next month" at bounding box center [1045, 161] width 18 height 18
type input "[DATE]"
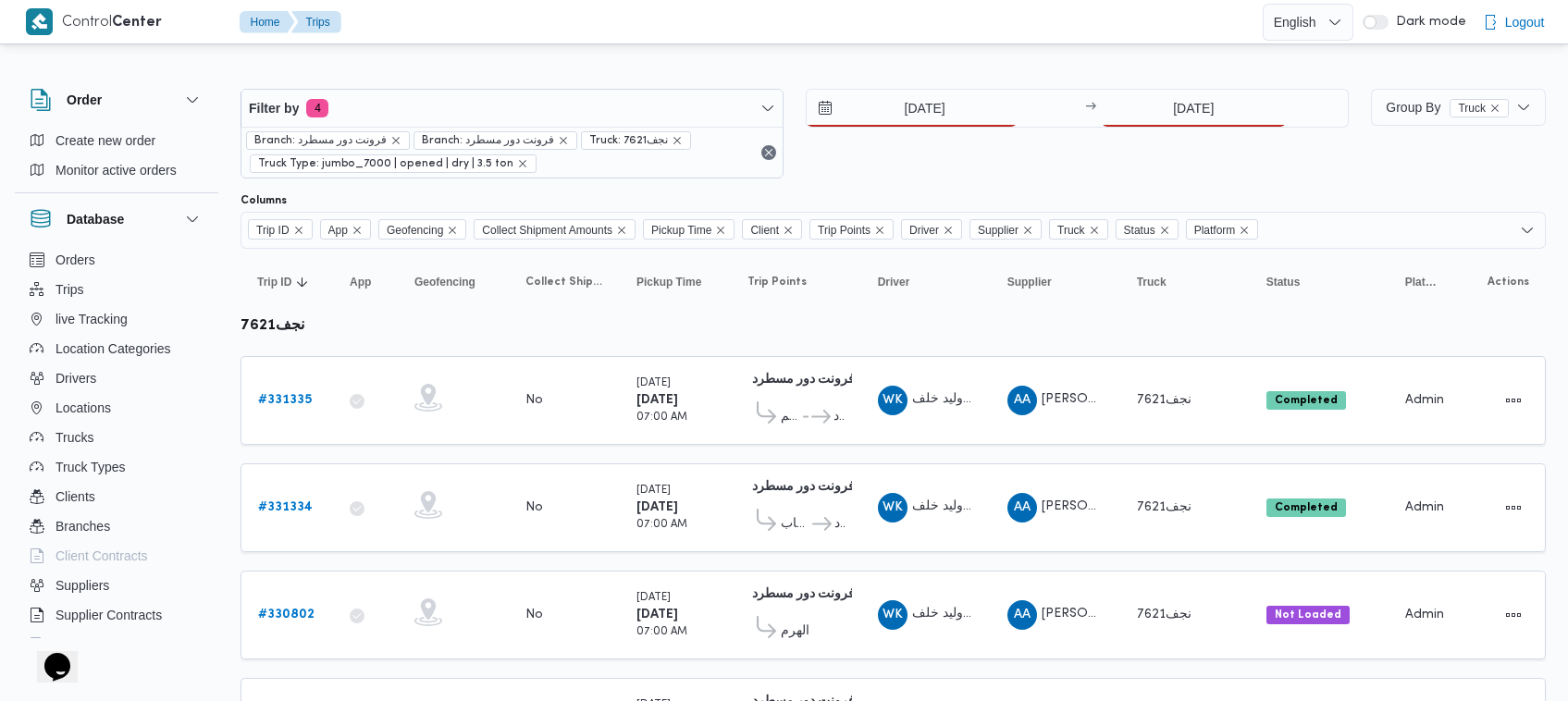
click at [1147, 155] on div "25/8/2025 → 19/8/2025" at bounding box center [1077, 134] width 543 height 90
click at [1198, 121] on input "19/8/2025" at bounding box center [1194, 108] width 184 height 37
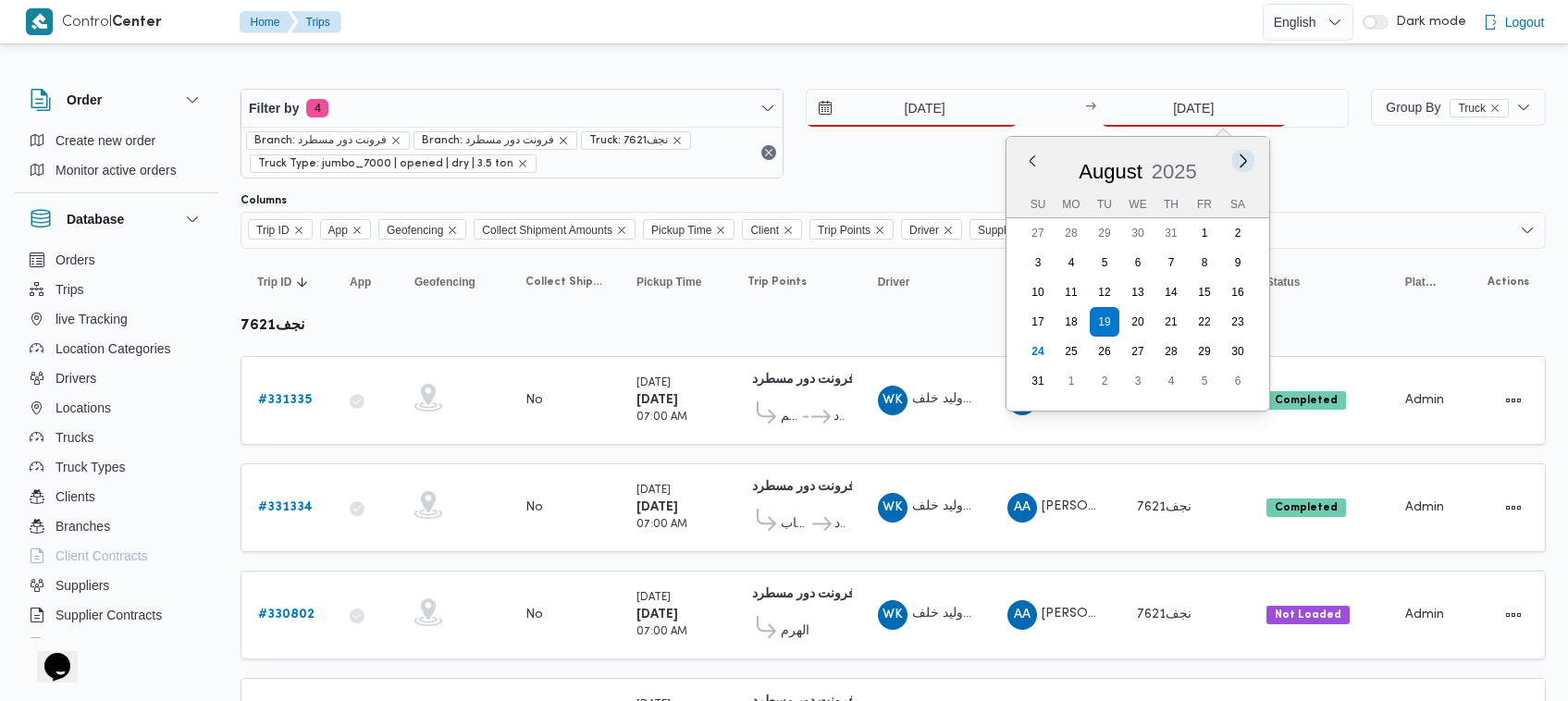
click at [1249, 158] on button "Next month" at bounding box center [1243, 161] width 18 height 18
type input "19/10/2025"
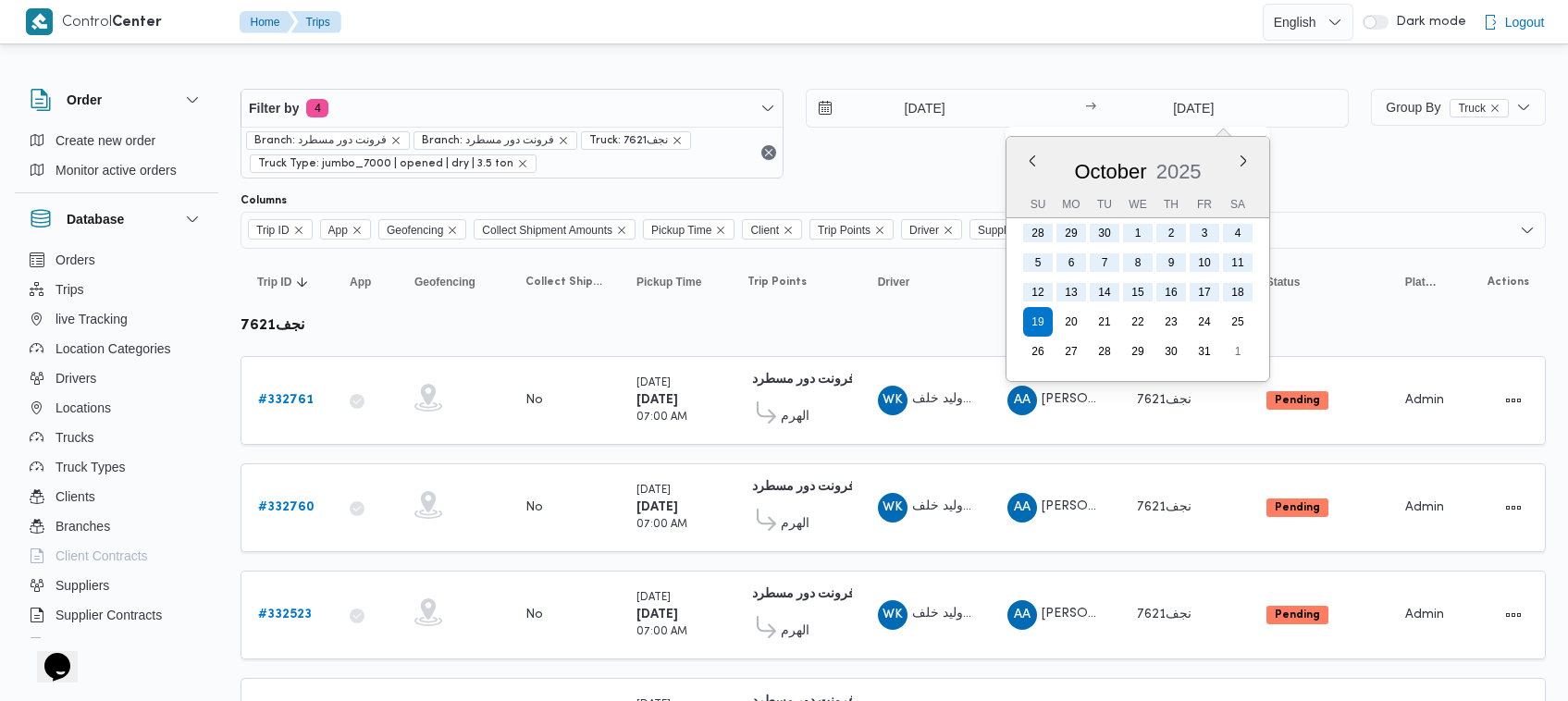
click at [911, 158] on div "25/8/2025 → 19/10/2025 Previous Month Next month October 2025 October 2025 Su M…" at bounding box center [1077, 134] width 543 height 90
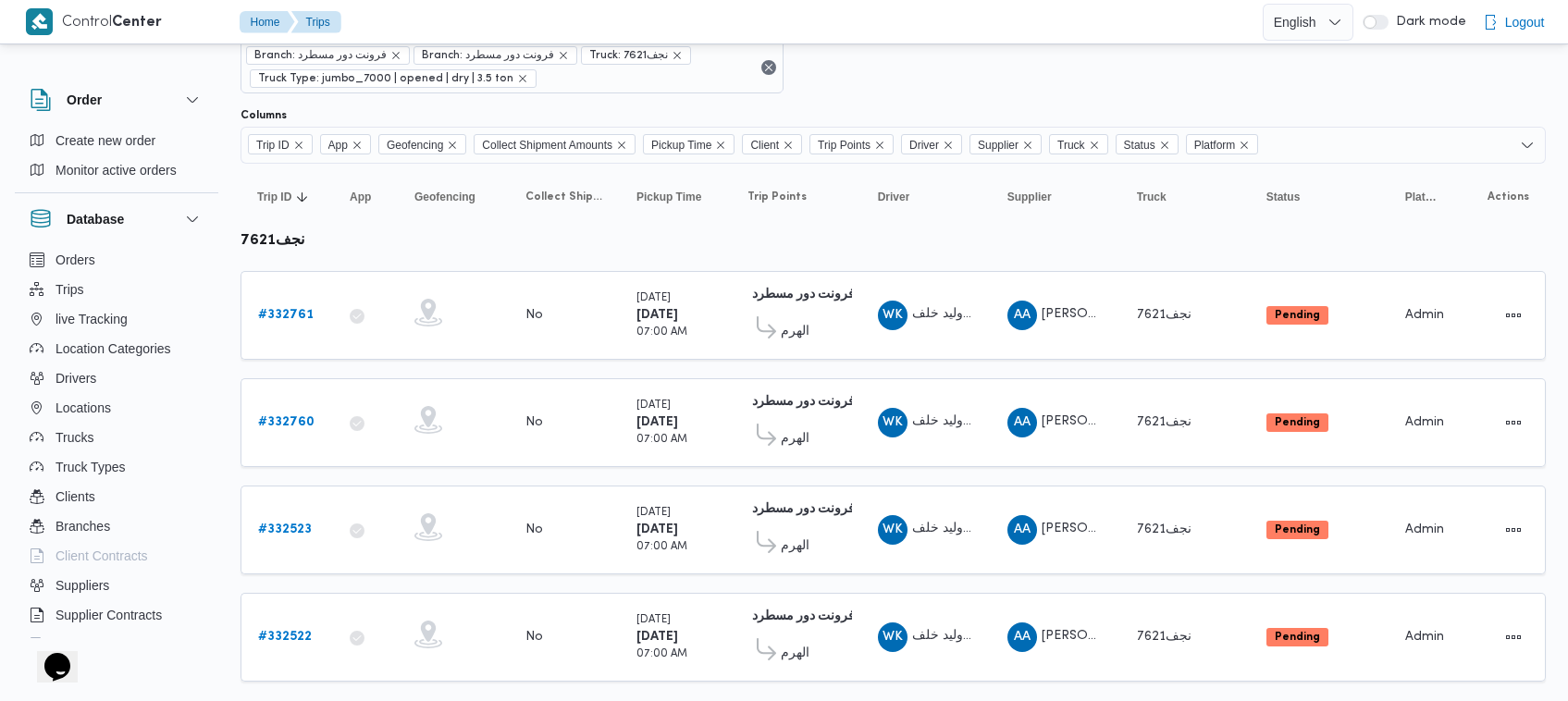
scroll to position [123, 0]
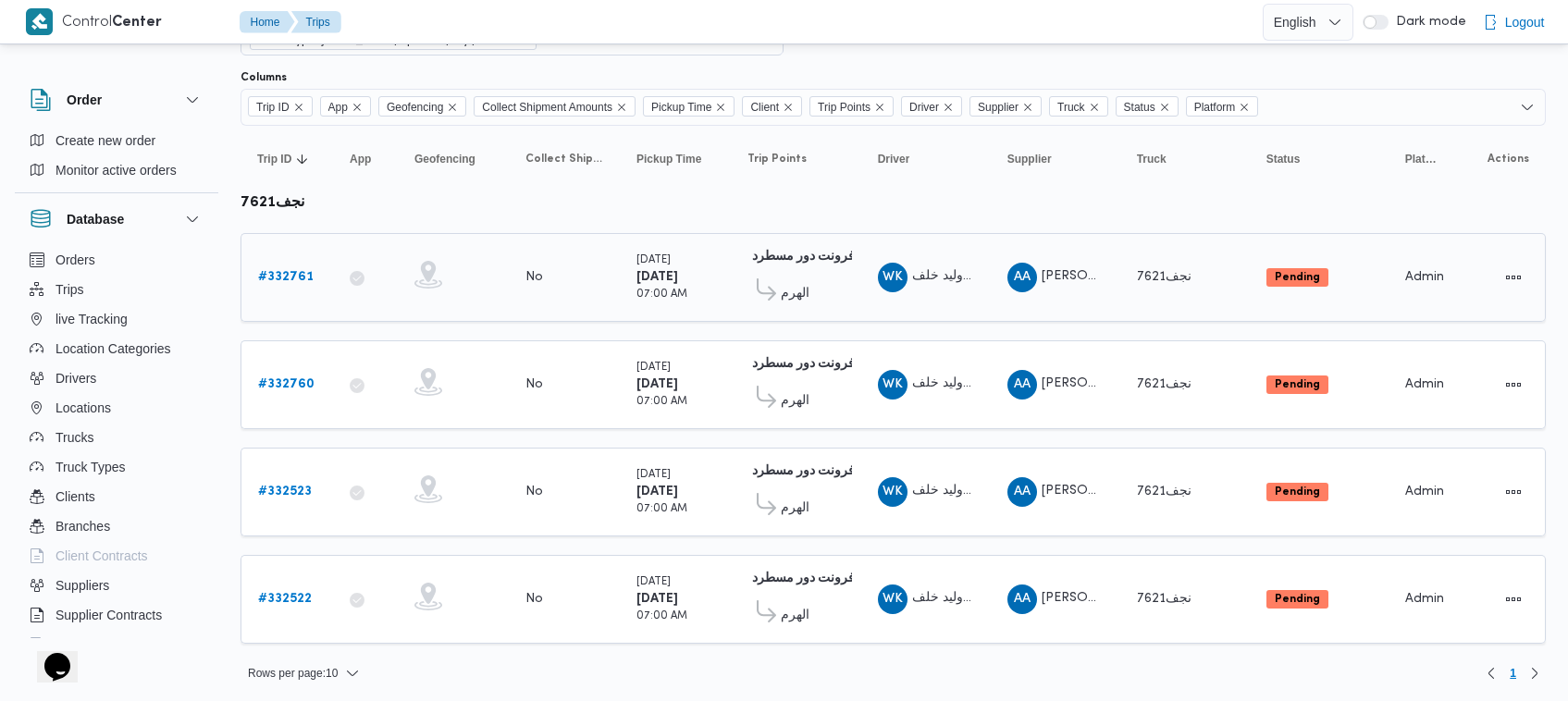
click at [289, 285] on link "# 332761" at bounding box center [286, 277] width 56 height 22
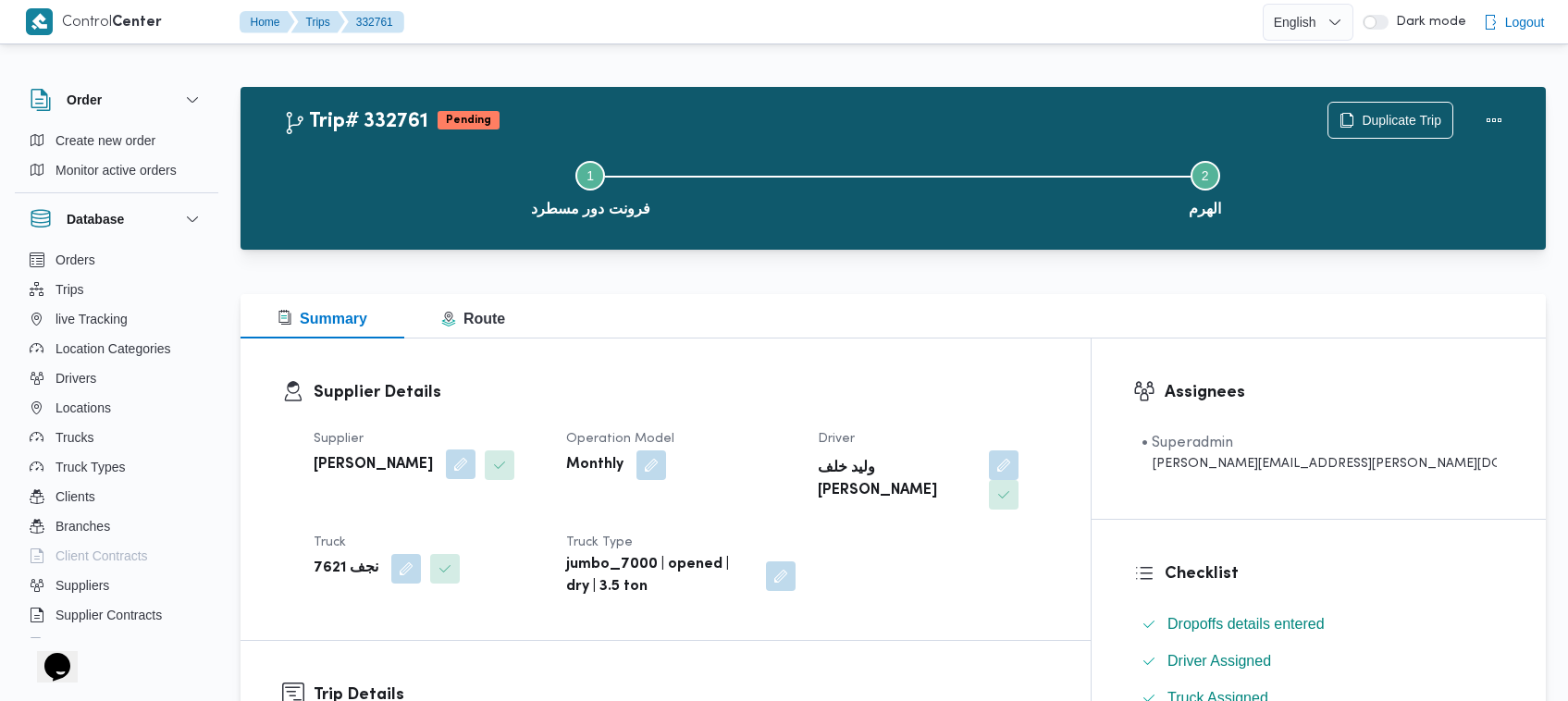
click at [476, 458] on button "button" at bounding box center [461, 464] width 29 height 29
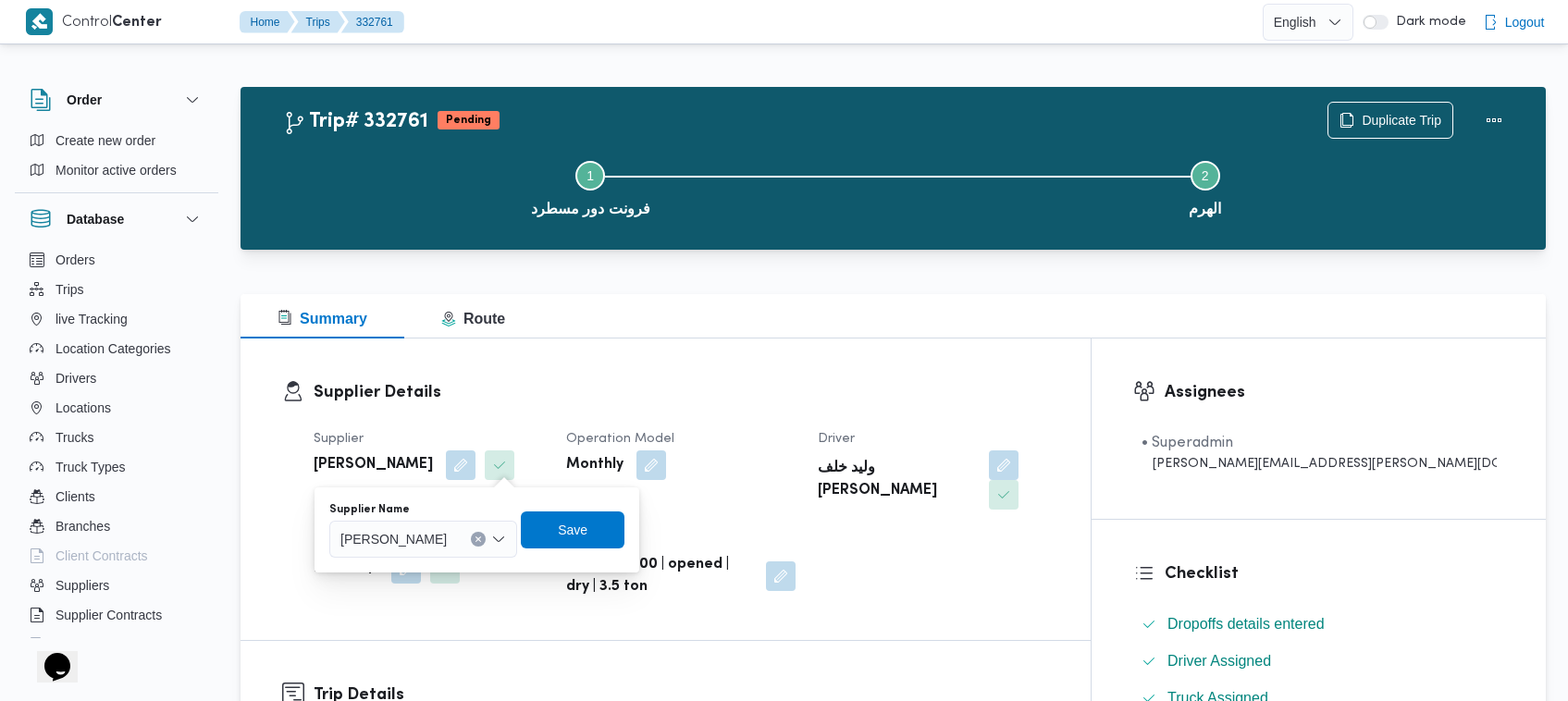
click at [464, 549] on div "[PERSON_NAME]" at bounding box center [423, 539] width 188 height 37
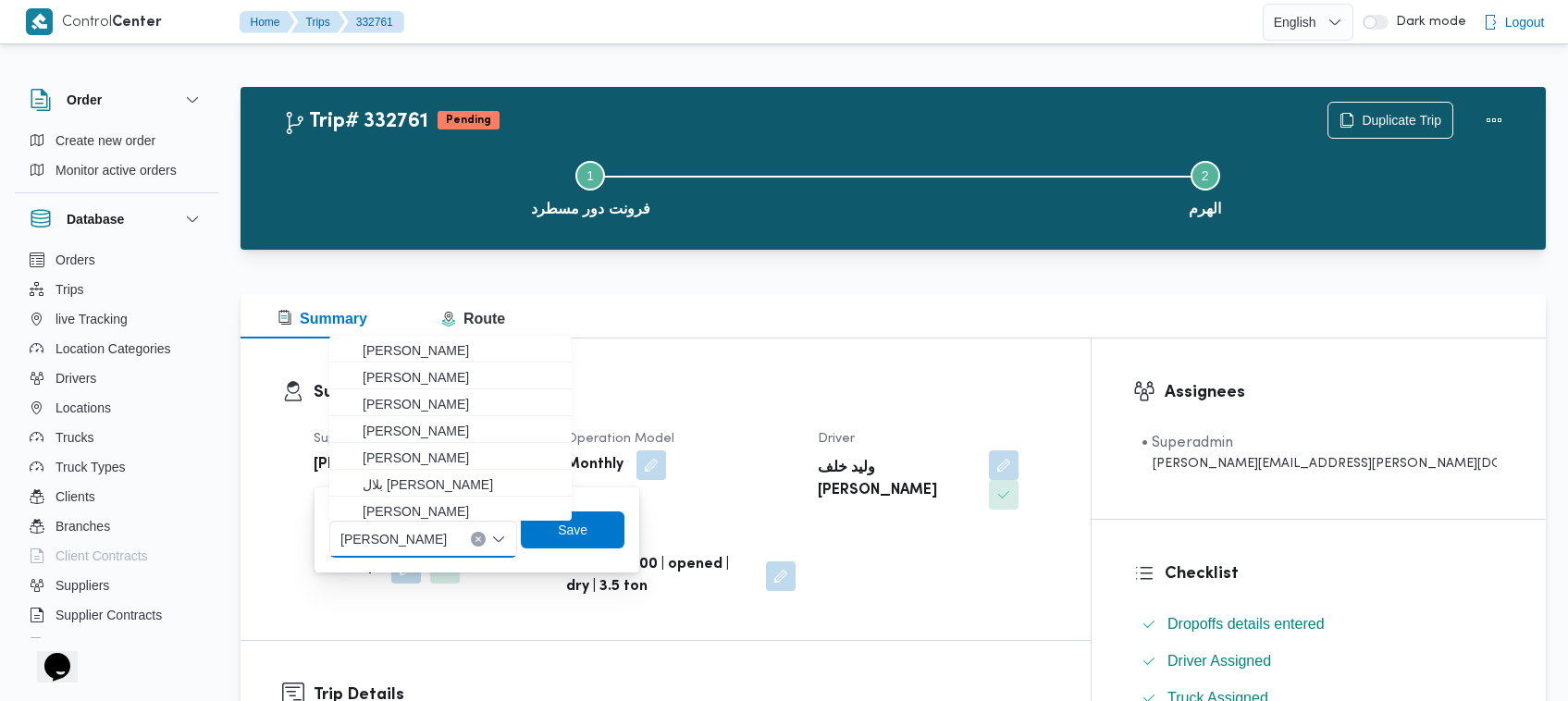
paste input "[PERSON_NAME] [PERSON_NAME] [PERSON_NAME]"
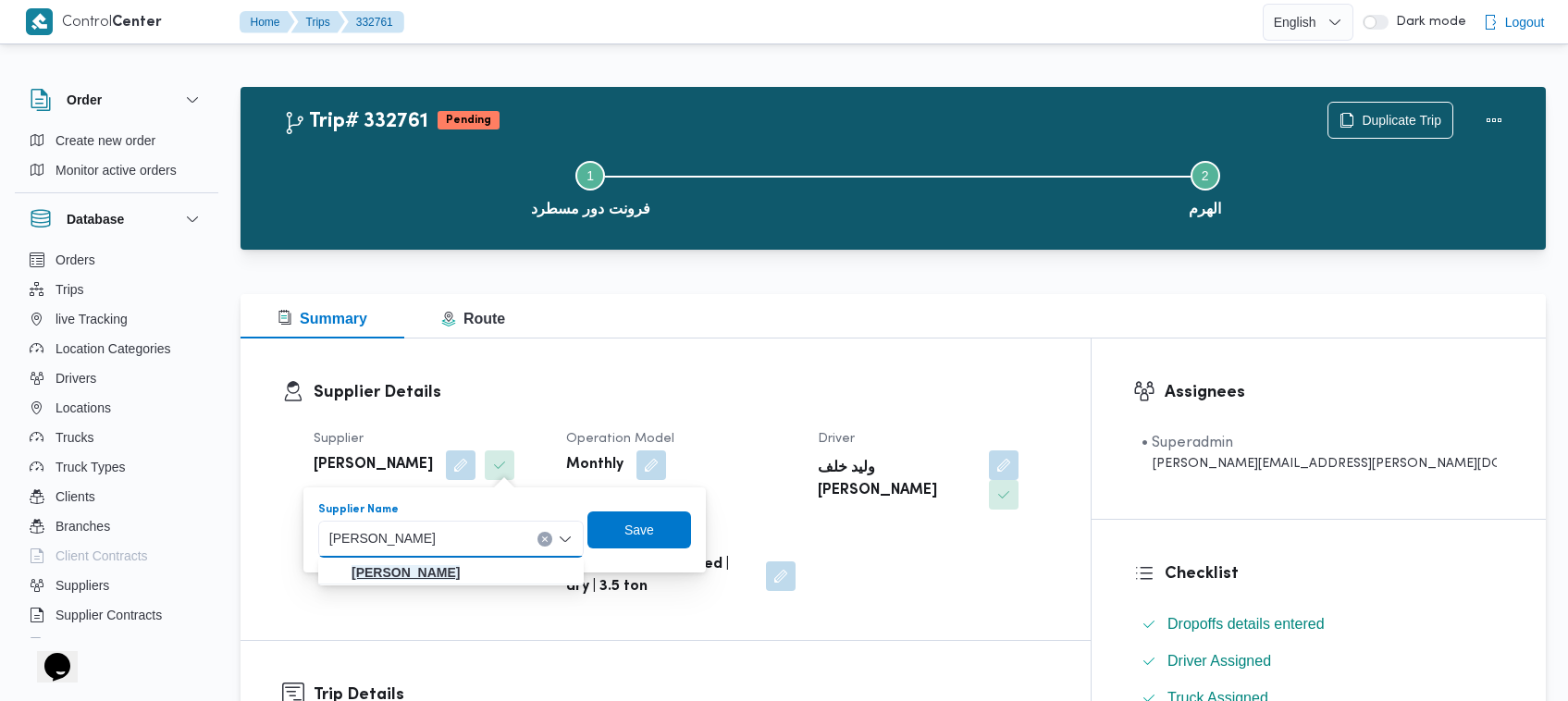
type input "[PERSON_NAME] [PERSON_NAME] [PERSON_NAME]"
click at [460, 565] on mark "[PERSON_NAME] [PERSON_NAME] [PERSON_NAME]" at bounding box center [405, 572] width 108 height 15
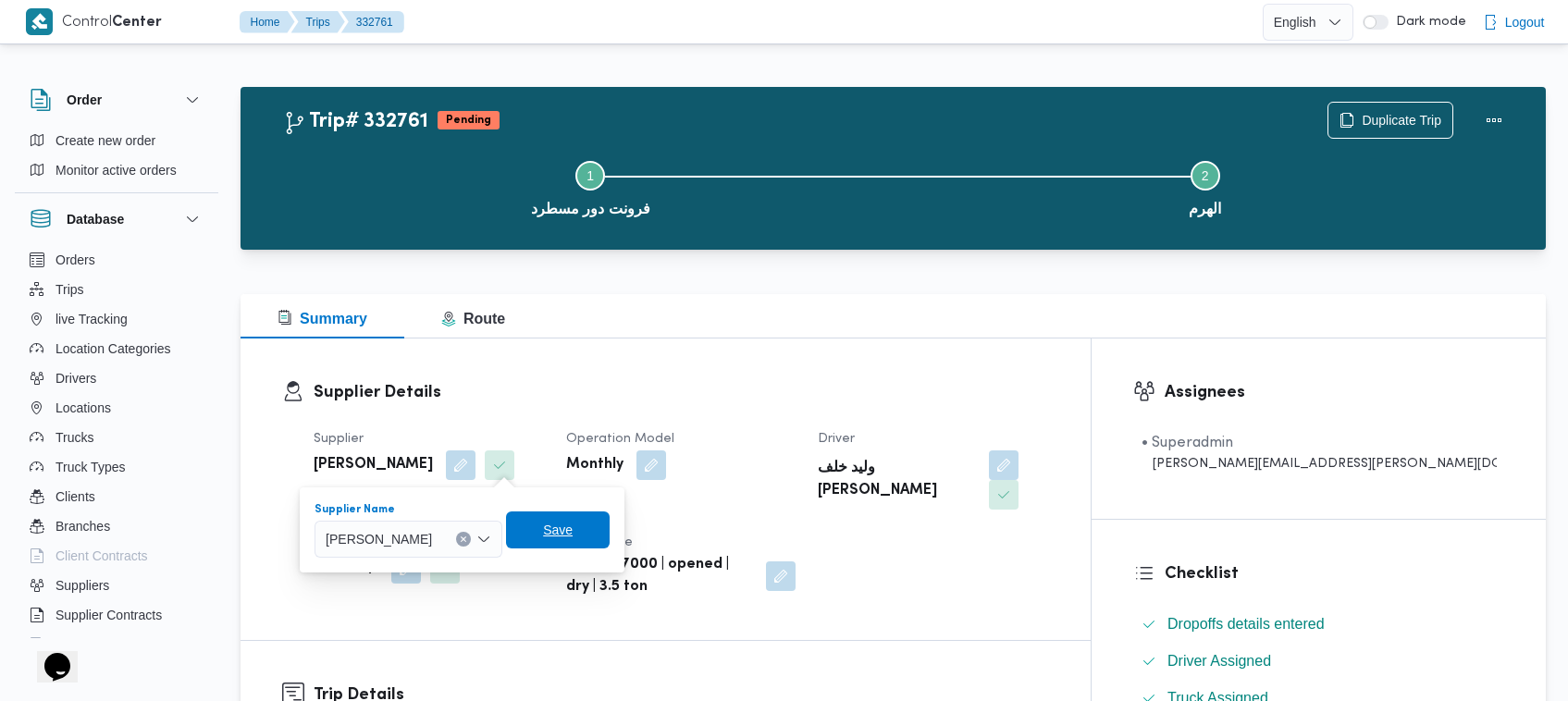
click at [573, 535] on span "Save" at bounding box center [557, 530] width 29 height 22
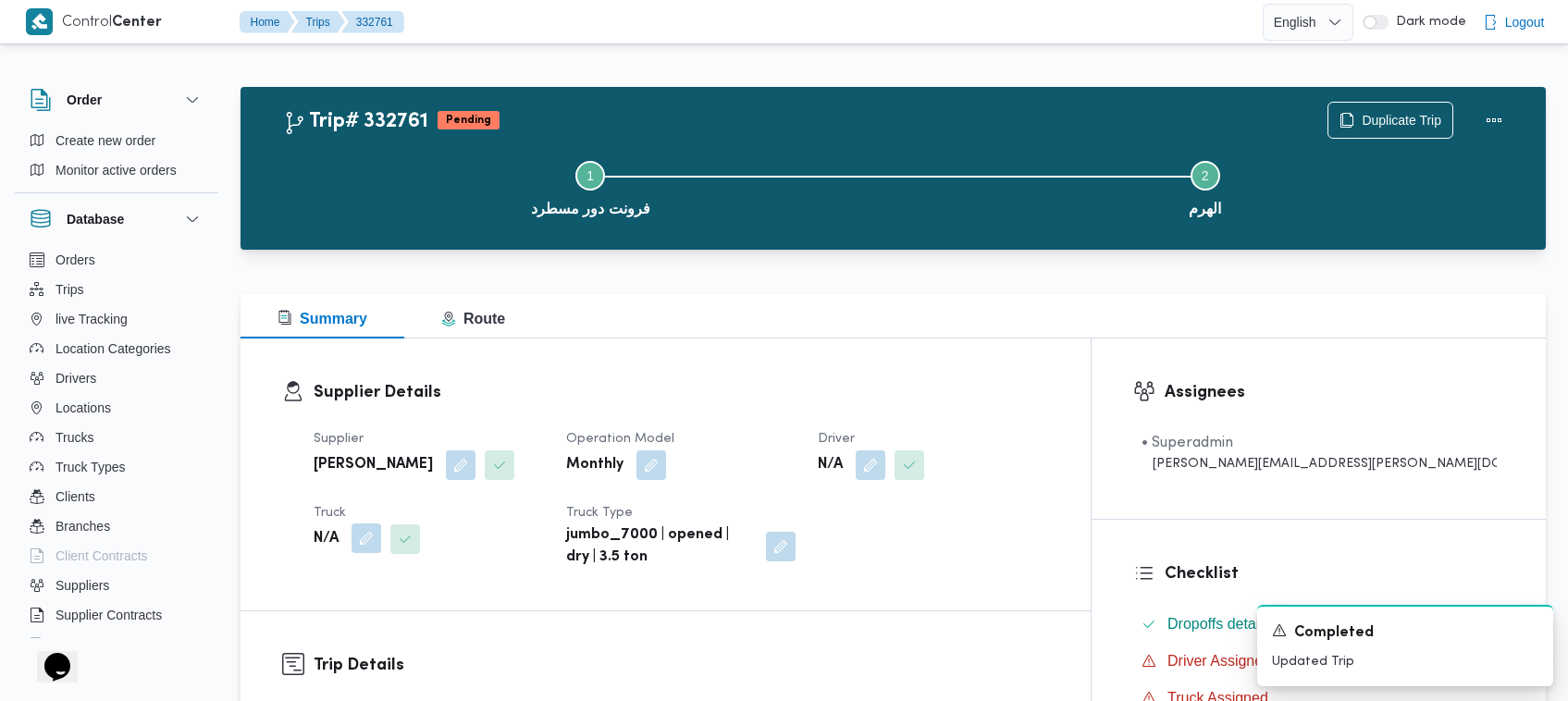
click at [368, 537] on button "button" at bounding box center [366, 538] width 29 height 29
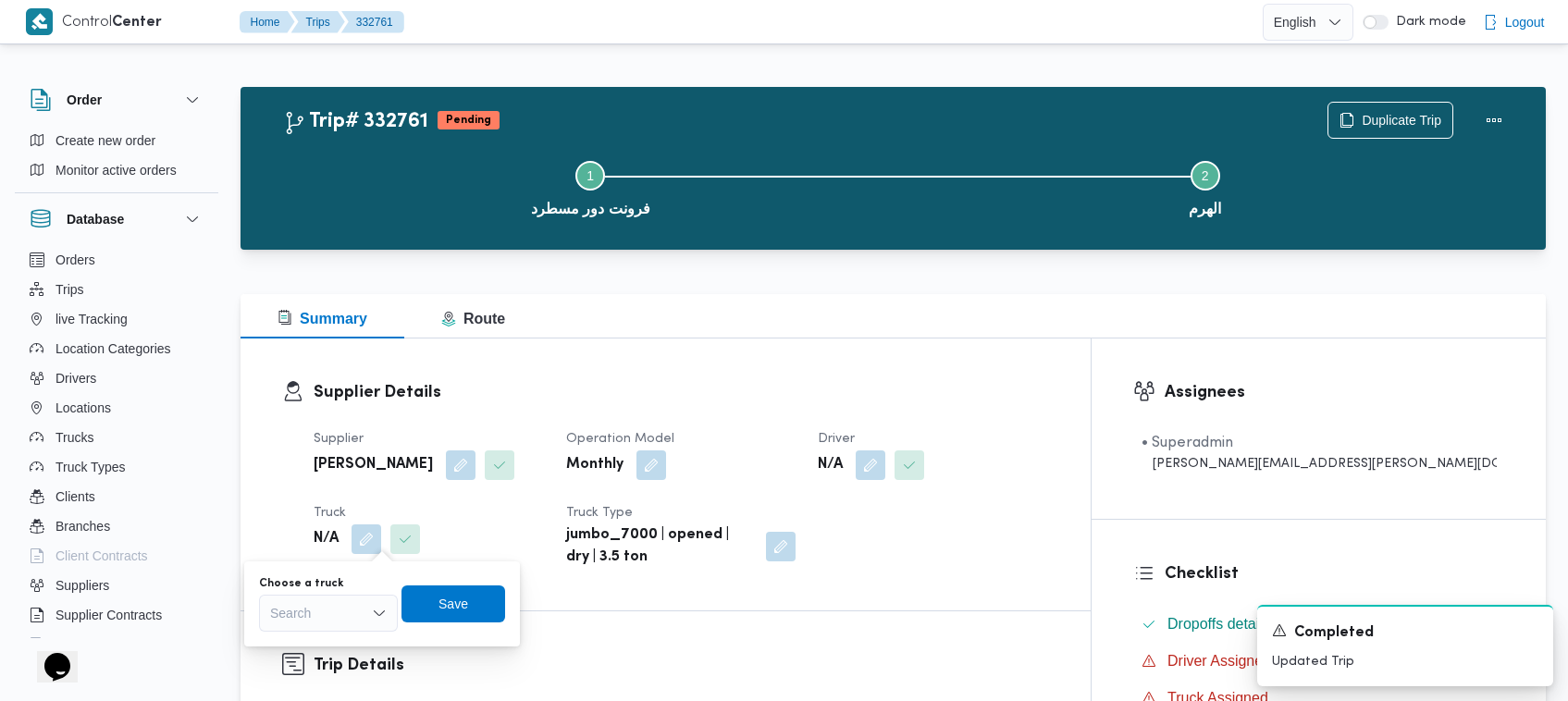
click at [345, 635] on div "You are in a dialog. To close this dialog, hit escape. Choose a truck Search Sa…" at bounding box center [382, 604] width 276 height 85
click at [336, 622] on div "Search" at bounding box center [328, 613] width 138 height 37
paste input "8418"
type input "8418"
drag, startPoint x: 299, startPoint y: 634, endPoint x: 294, endPoint y: 643, distance: 10.3
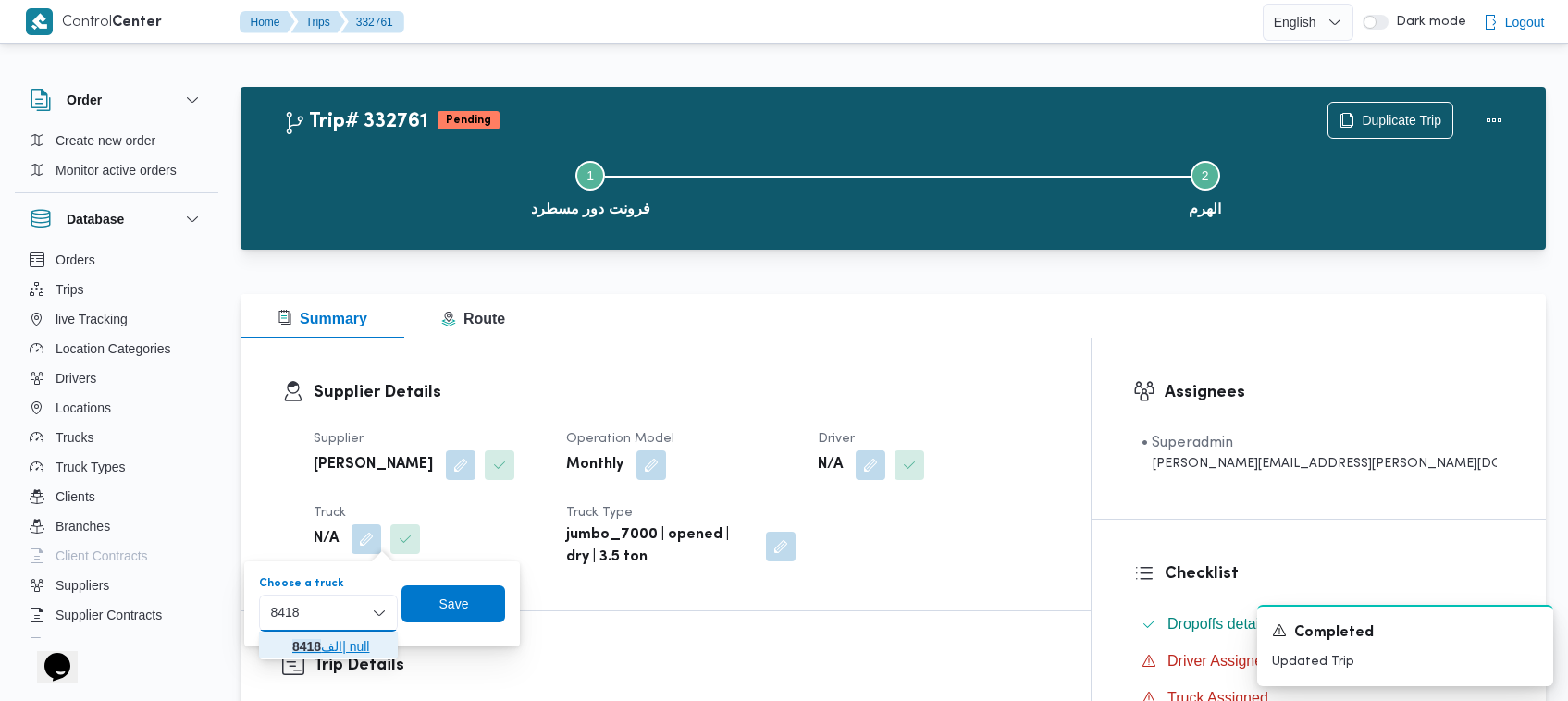
click at [287, 642] on span "الف 8418 | null" at bounding box center [327, 646] width 124 height 29
click at [445, 613] on span "Save" at bounding box center [466, 604] width 103 height 37
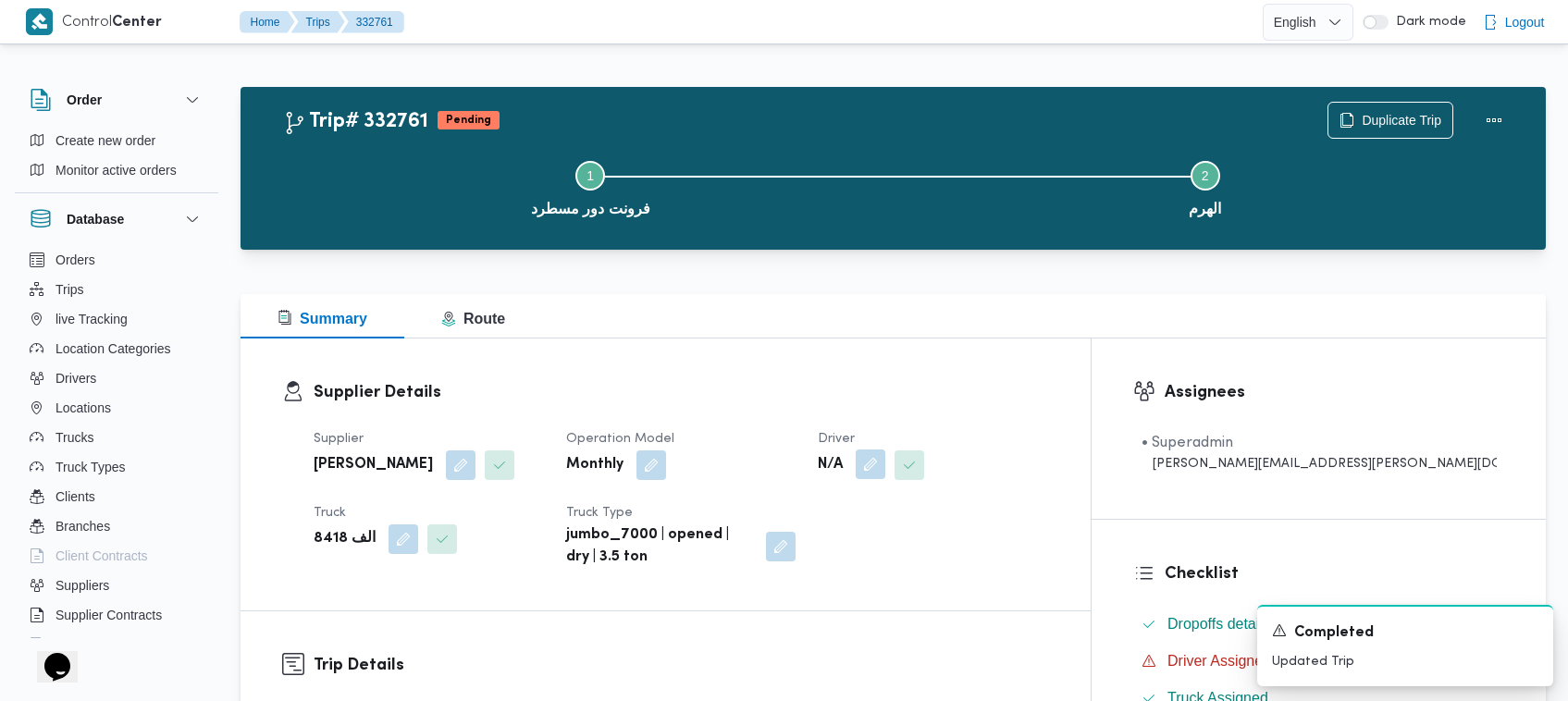
click at [885, 464] on button "button" at bounding box center [870, 464] width 29 height 29
click at [928, 551] on div "Search" at bounding box center [918, 539] width 138 height 37
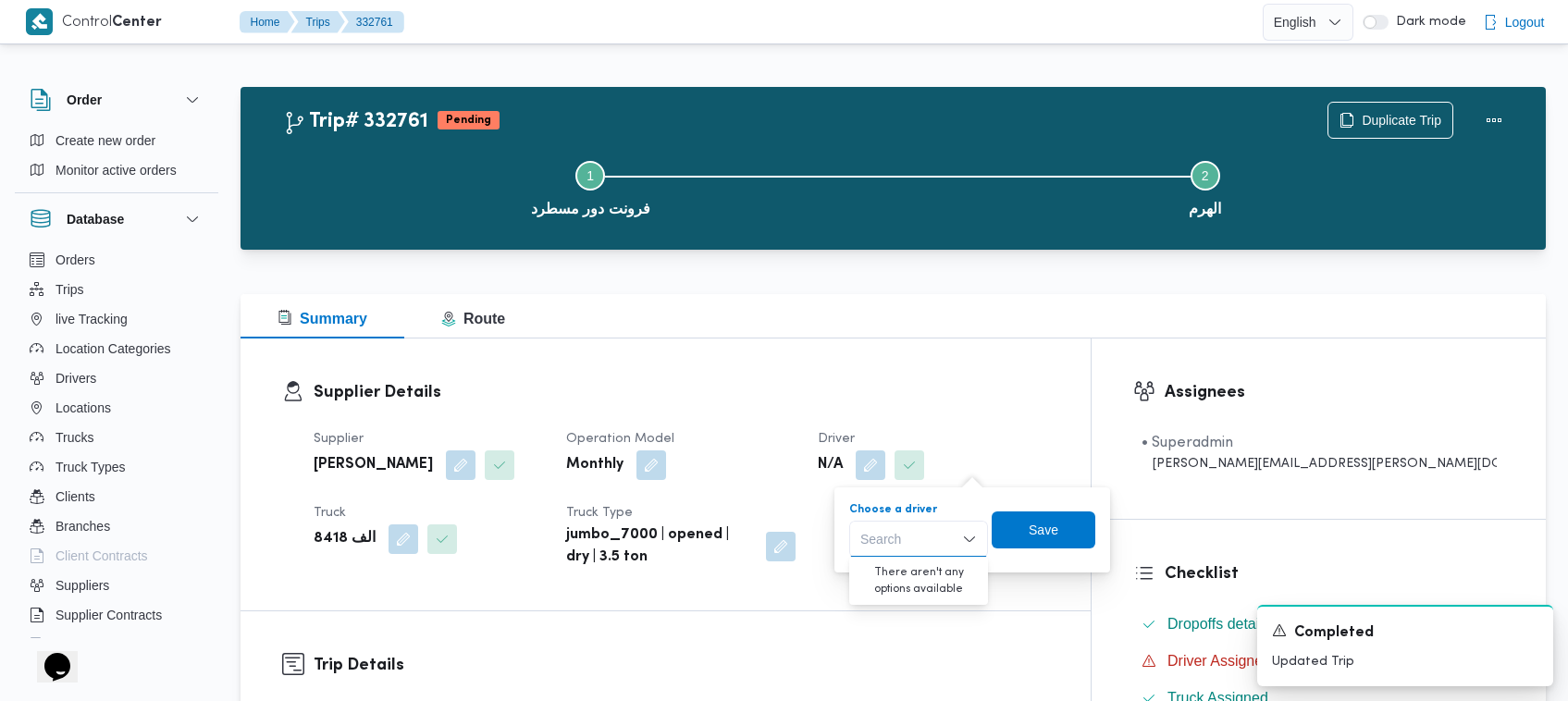
paste input "[PERSON_NAME]"
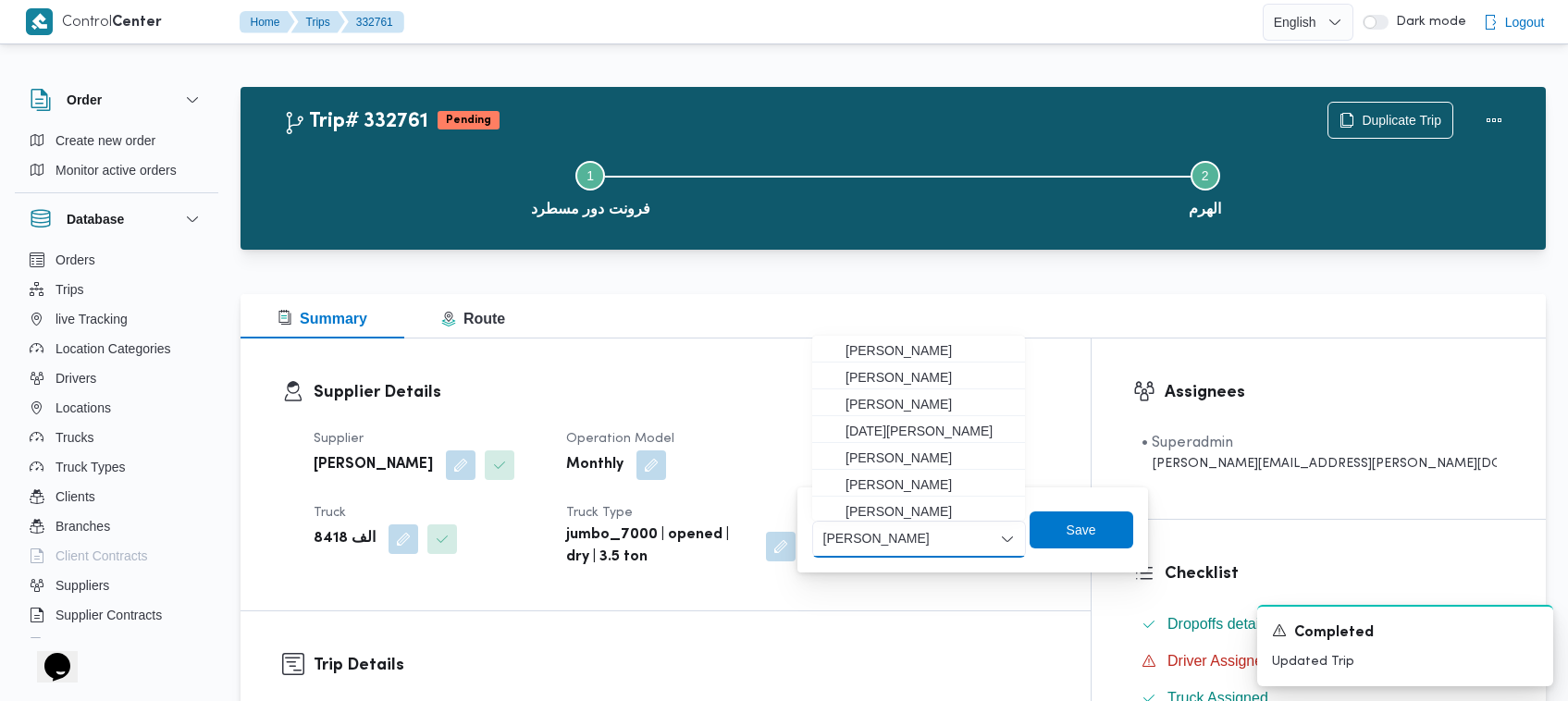
type input "[PERSON_NAME]"
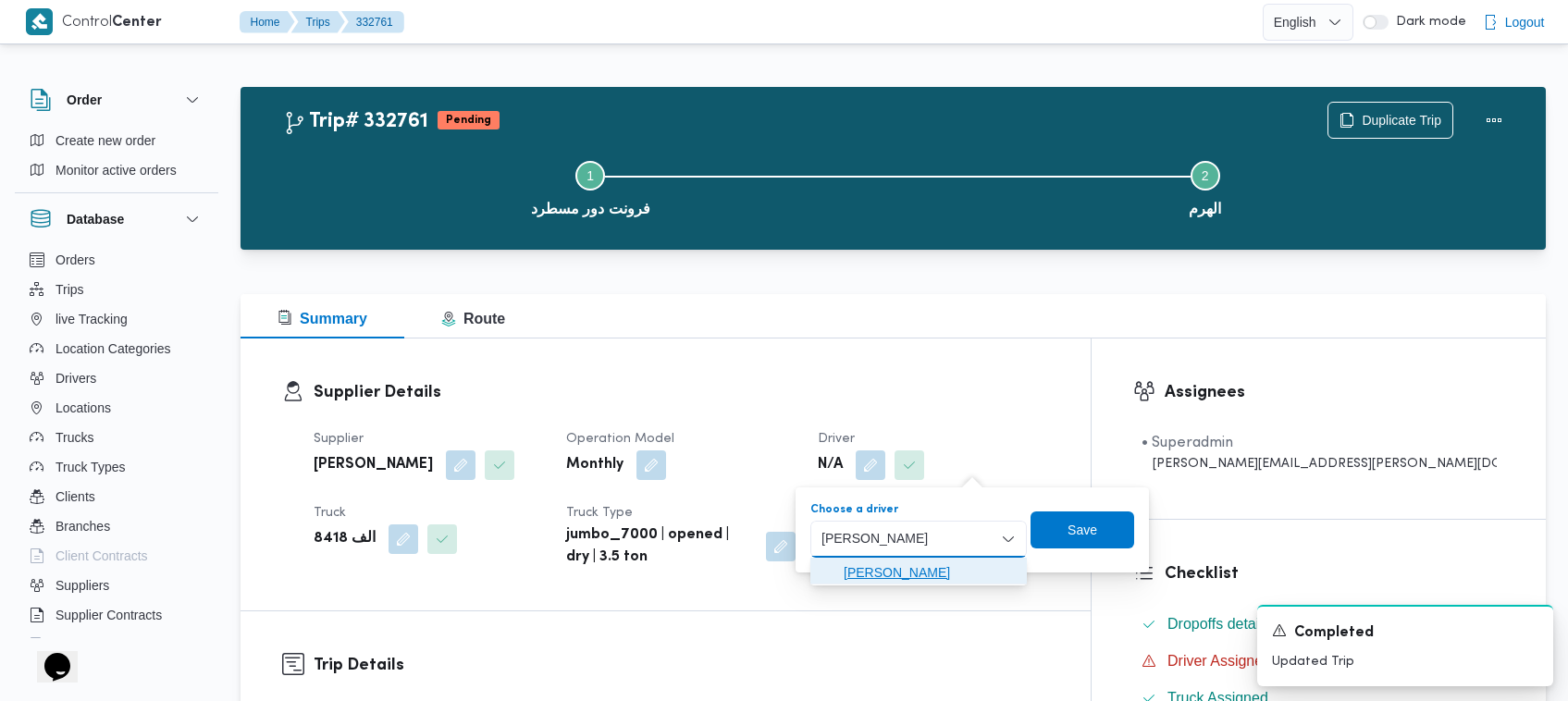
drag, startPoint x: 922, startPoint y: 551, endPoint x: 881, endPoint y: 572, distance: 46.1
click at [881, 572] on span "[PERSON_NAME]" at bounding box center [930, 572] width 172 height 22
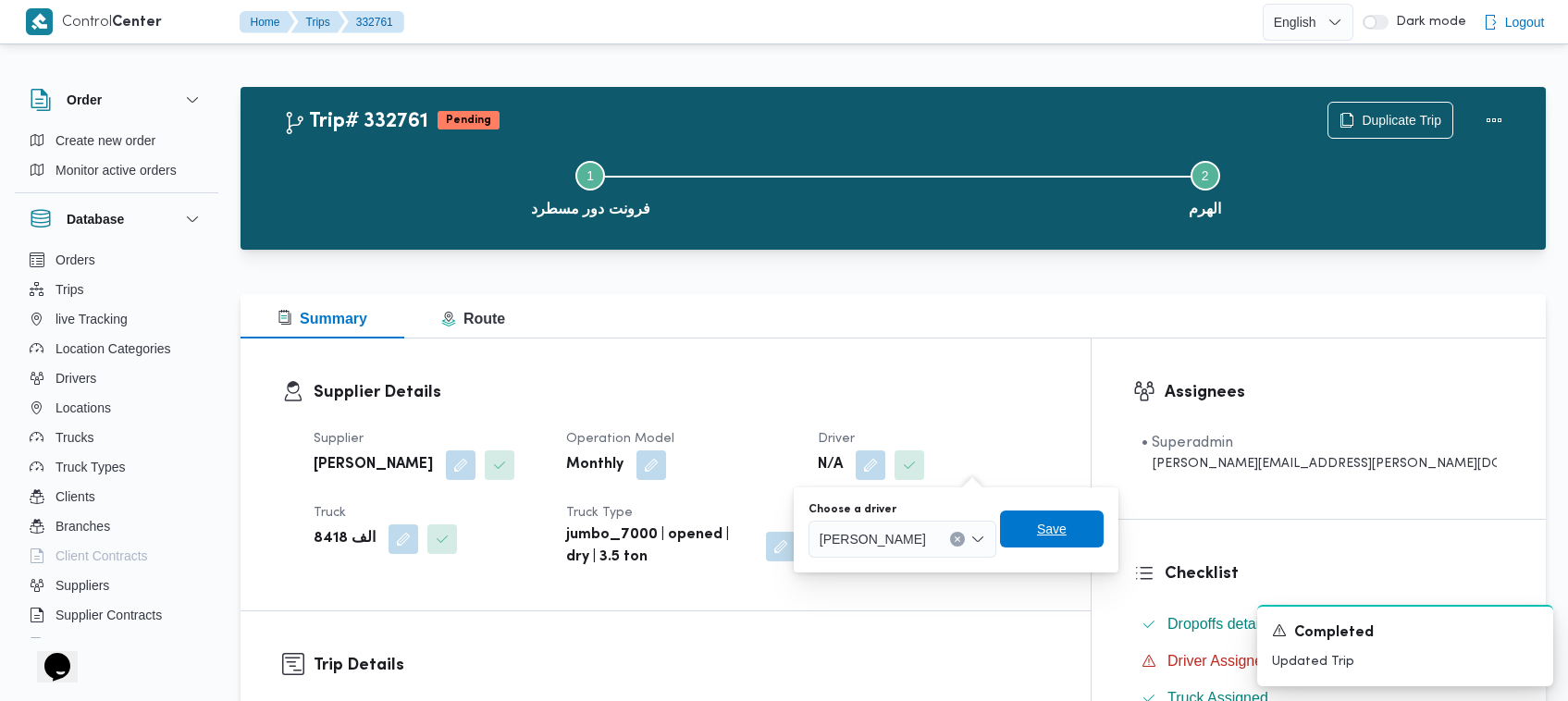
click at [1064, 532] on span "Save" at bounding box center [1052, 529] width 103 height 37
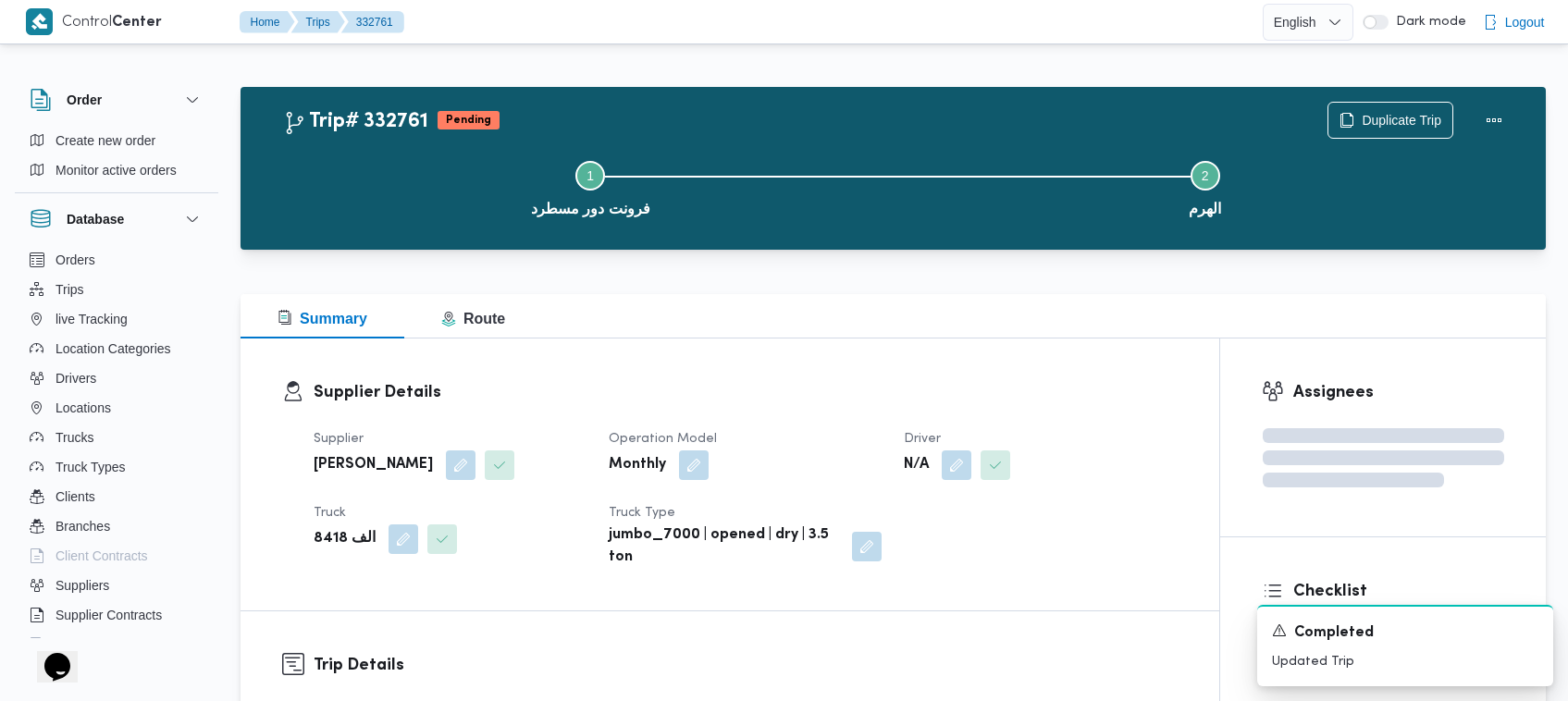
click at [422, 464] on b "[PERSON_NAME] [PERSON_NAME] [PERSON_NAME]" at bounding box center [373, 465] width 119 height 22
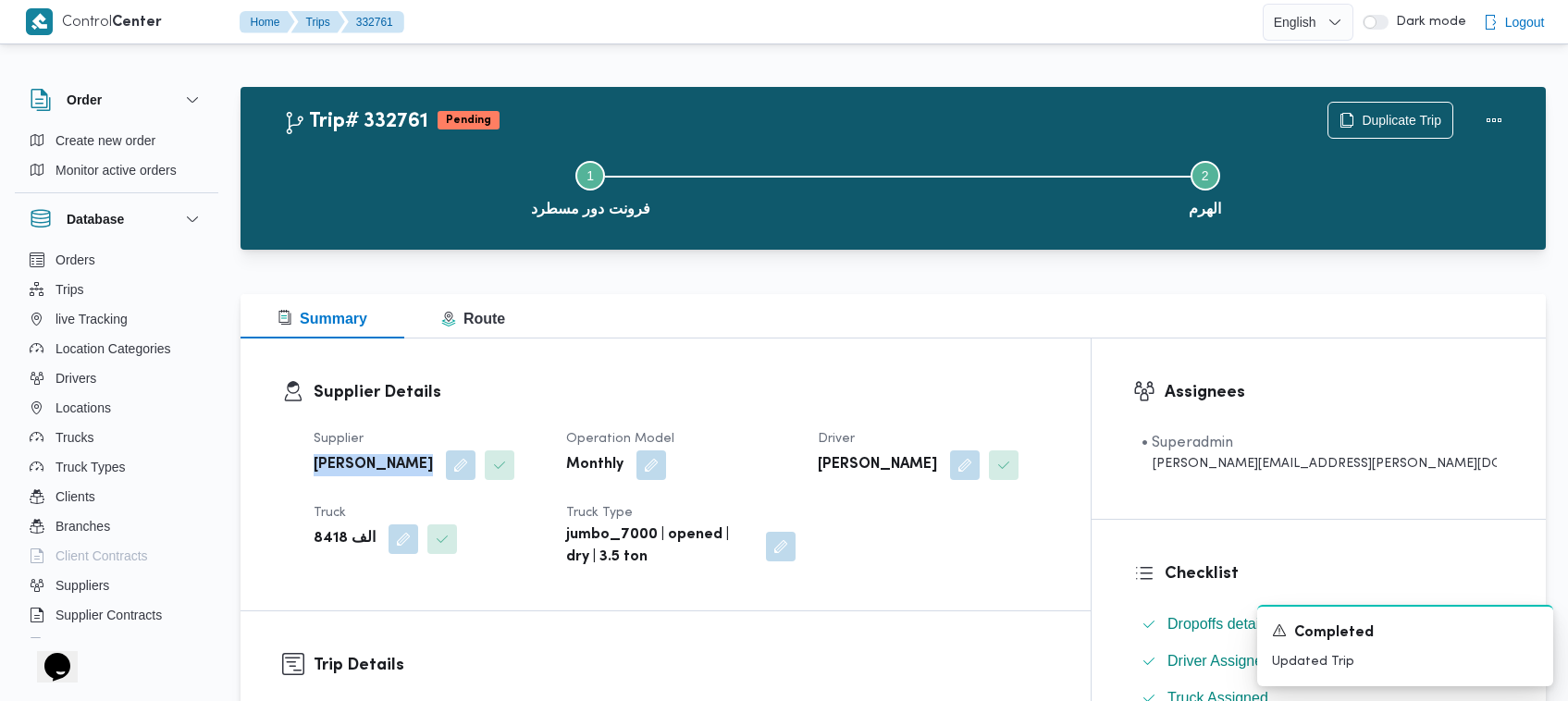
copy div "[PERSON_NAME] [PERSON_NAME] [PERSON_NAME]"
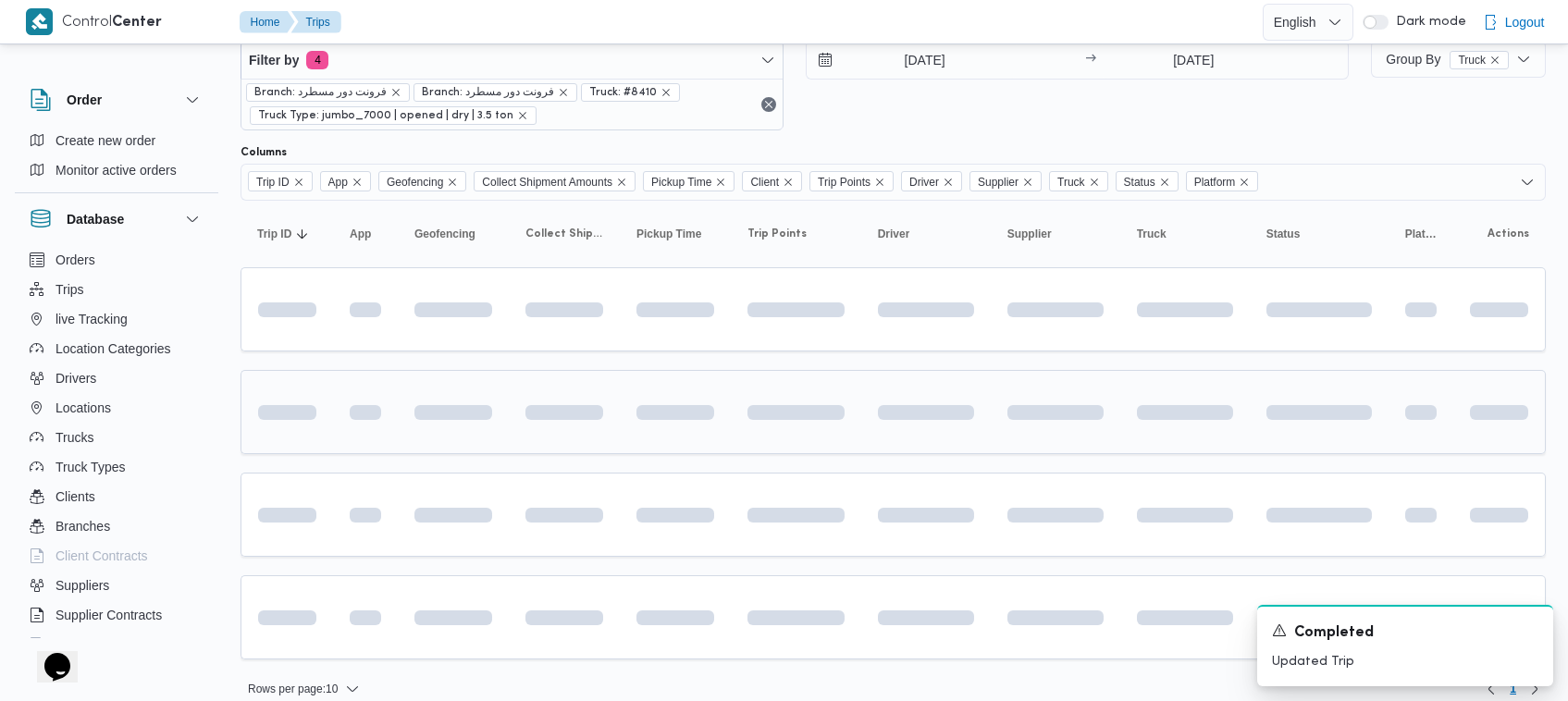
scroll to position [17, 0]
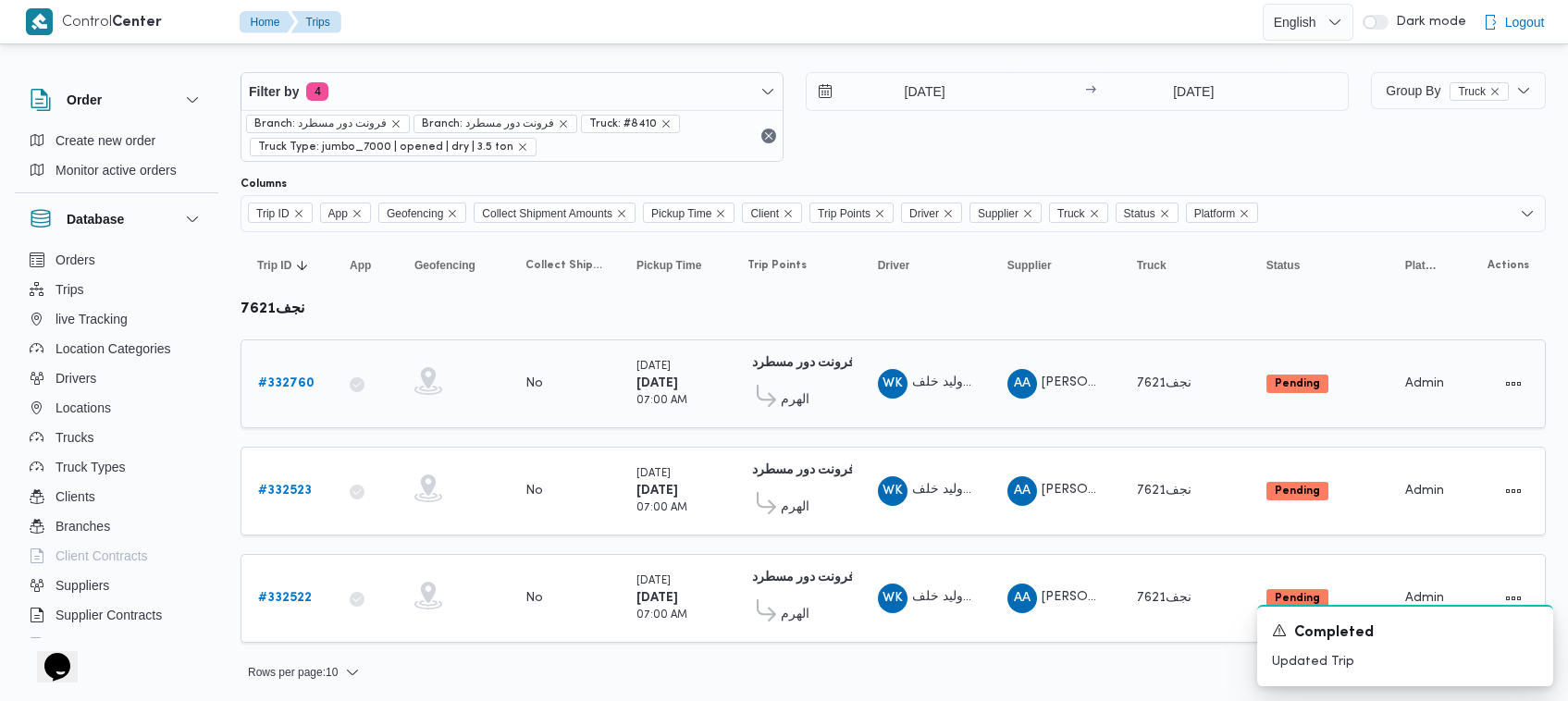
click at [285, 362] on td "Trip ID # 332760" at bounding box center [287, 383] width 93 height 89
click at [299, 381] on b "# 332760" at bounding box center [287, 383] width 57 height 12
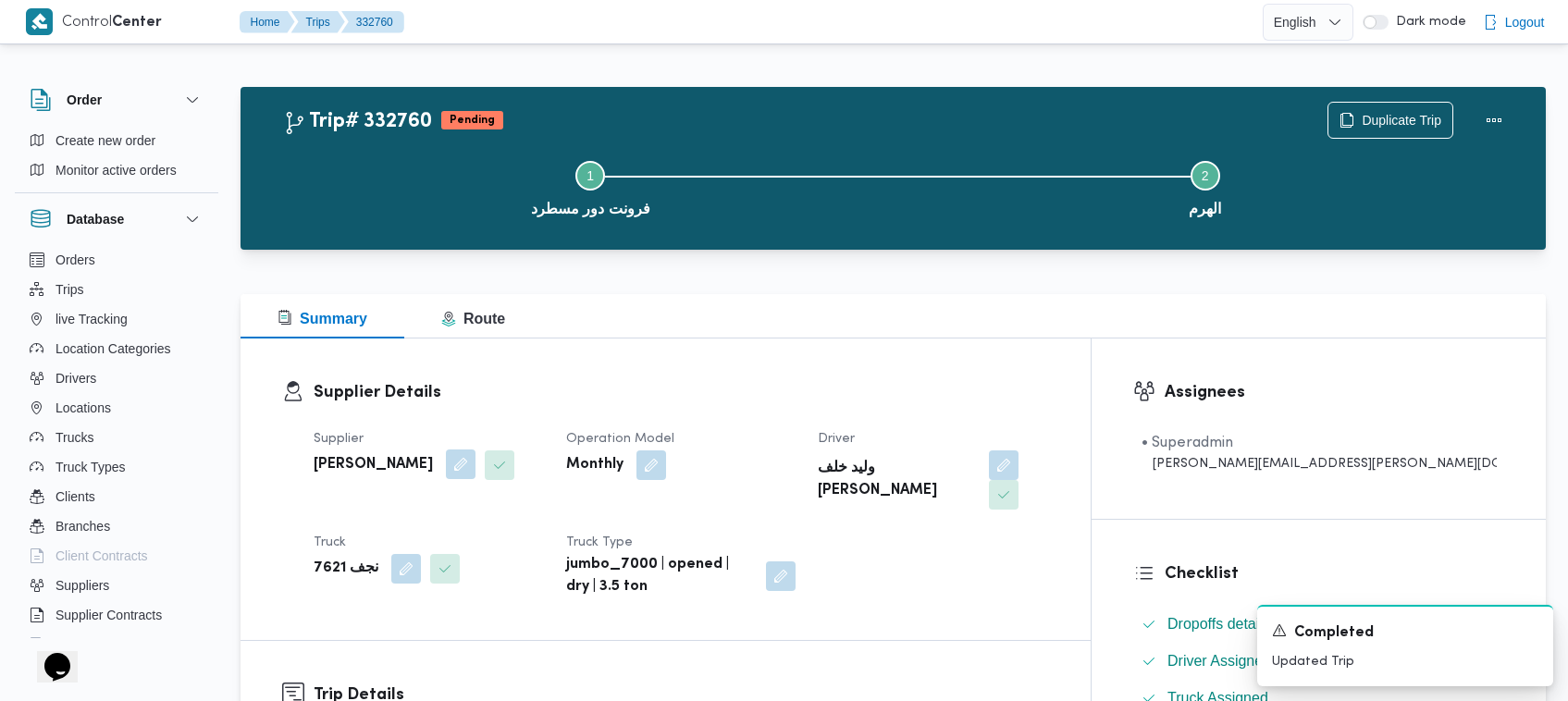
click at [476, 459] on button "button" at bounding box center [461, 464] width 29 height 29
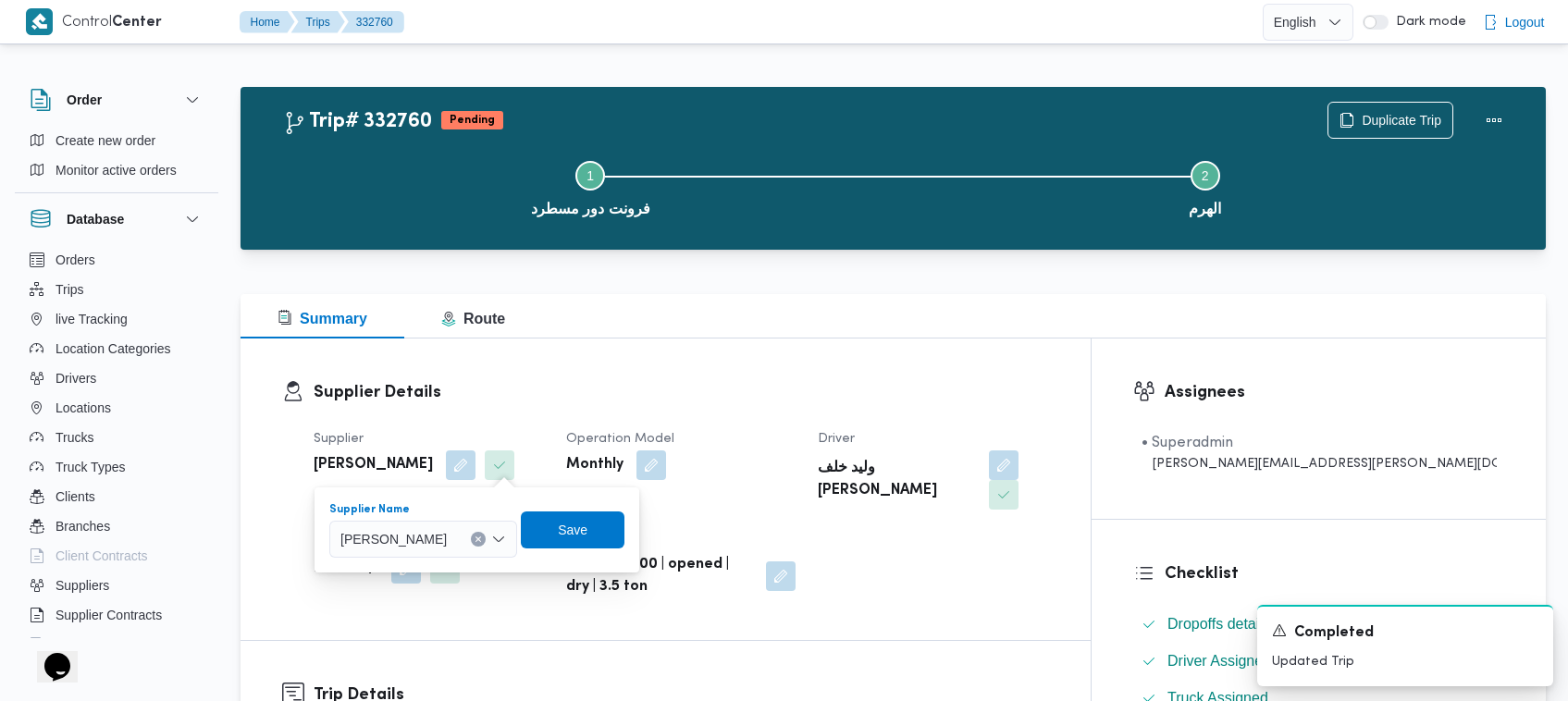
click at [492, 523] on div "[PERSON_NAME]" at bounding box center [423, 539] width 188 height 37
paste input "[PERSON_NAME] [PERSON_NAME] [PERSON_NAME]"
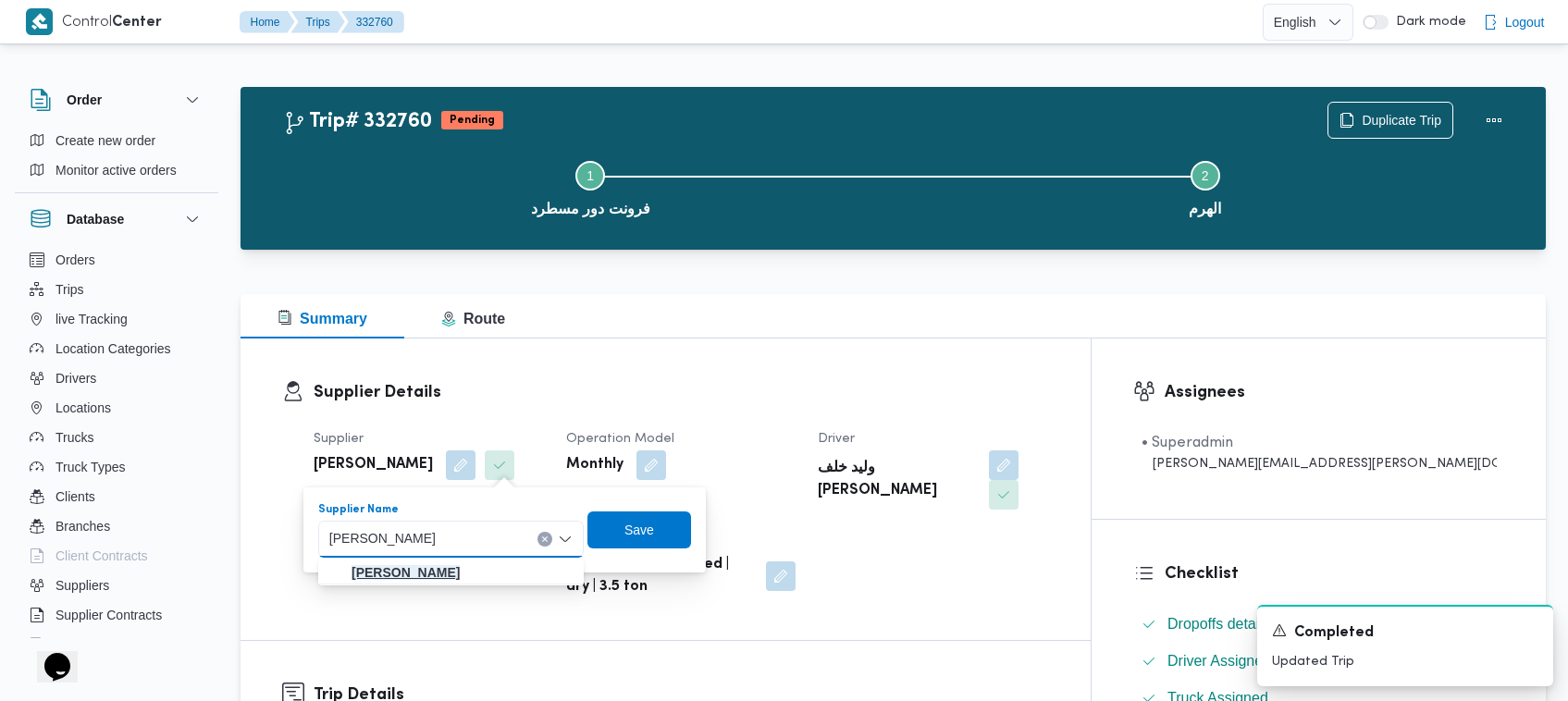
type input "[PERSON_NAME] [PERSON_NAME] [PERSON_NAME]"
click at [435, 565] on mark "[PERSON_NAME] [PERSON_NAME] [PERSON_NAME]" at bounding box center [405, 572] width 108 height 15
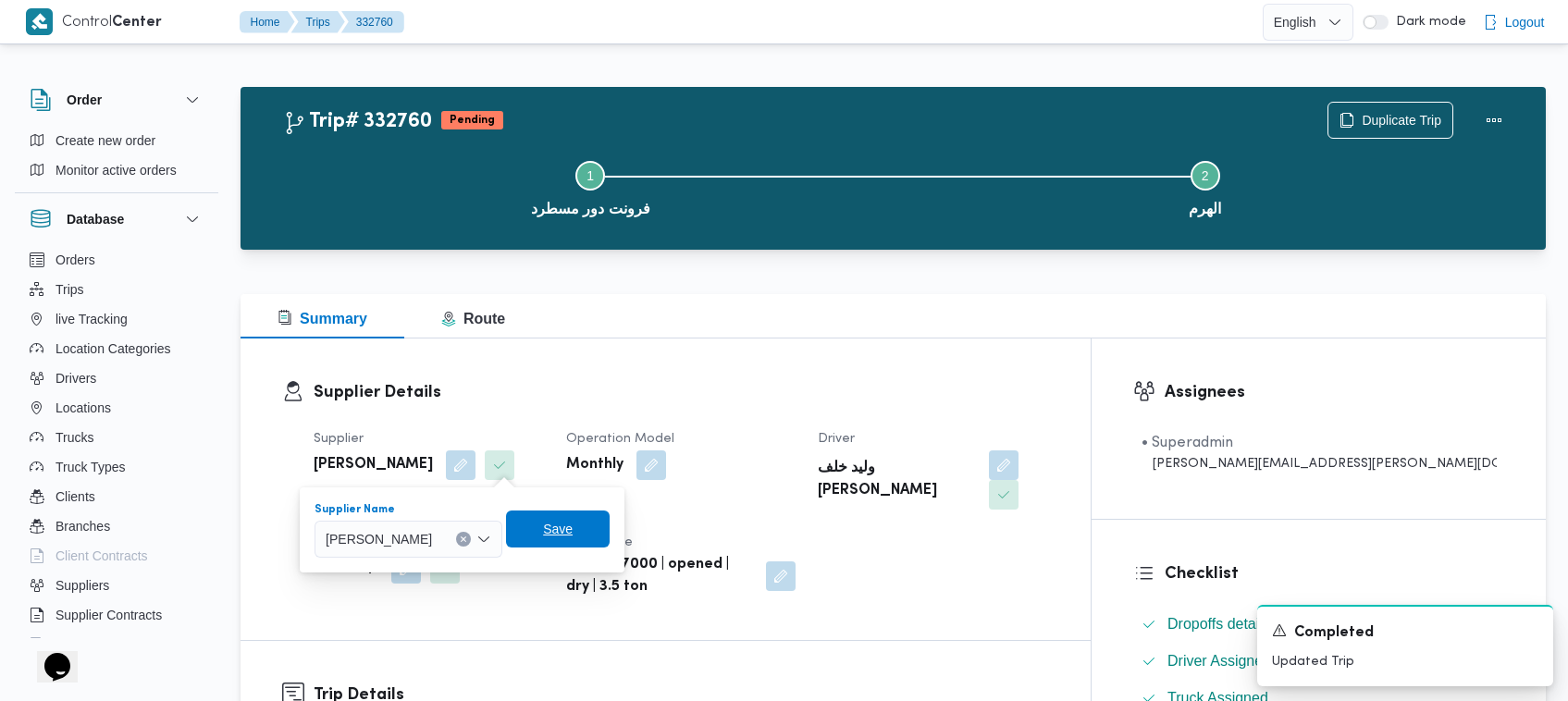
click at [610, 537] on span "Save" at bounding box center [557, 529] width 103 height 37
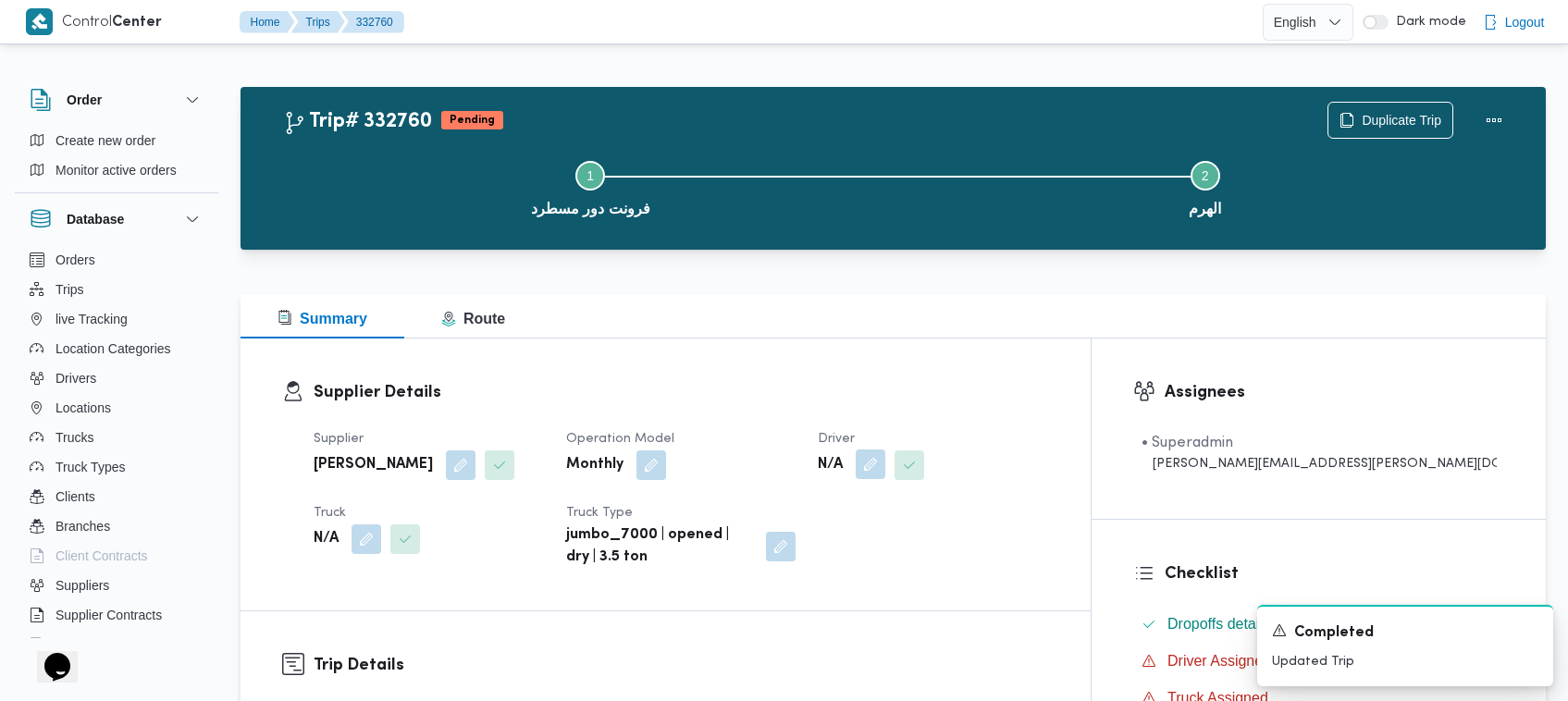
click at [885, 469] on button "button" at bounding box center [870, 464] width 29 height 29
click at [935, 554] on div "Search" at bounding box center [918, 539] width 138 height 37
paste input "[PERSON_NAME]"
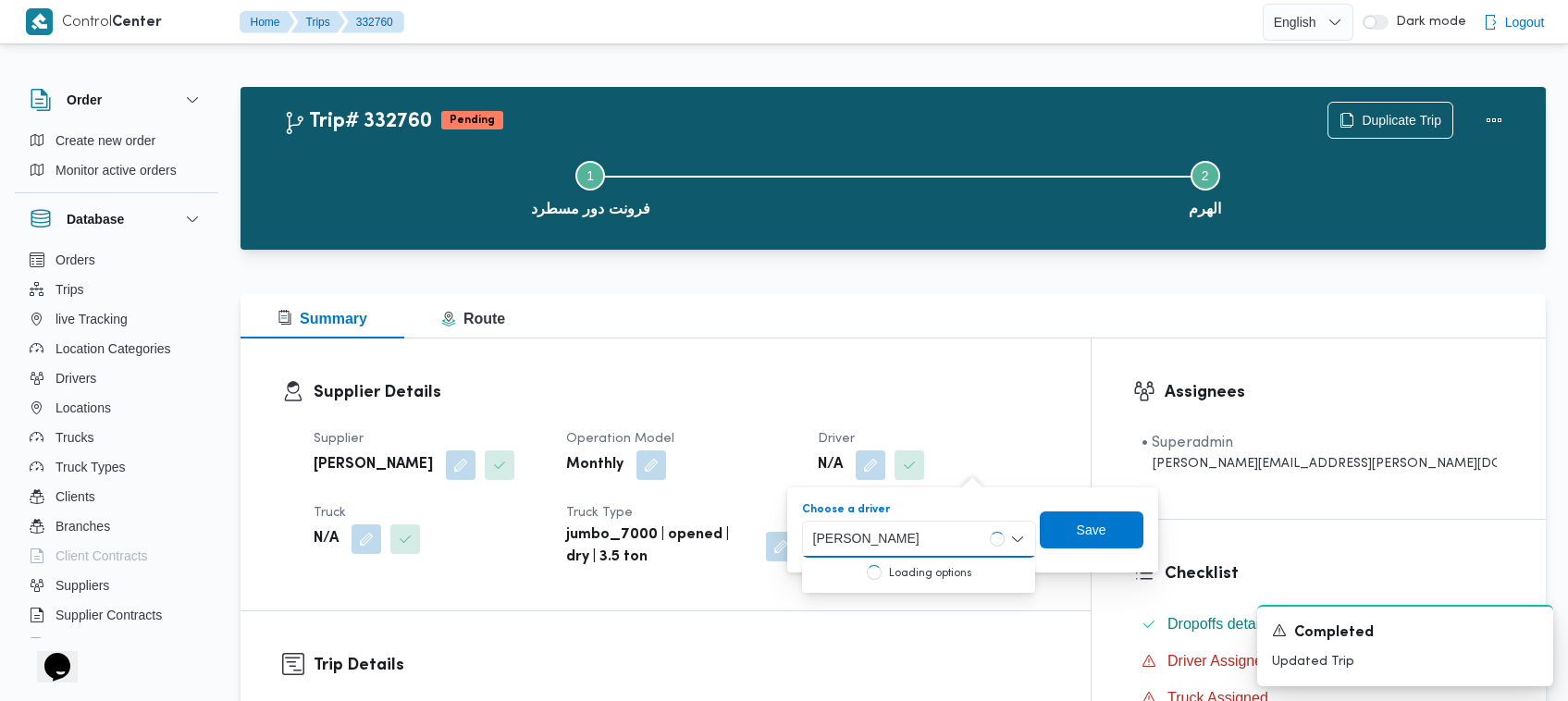
type input "[PERSON_NAME]"
click at [882, 570] on span "[PERSON_NAME]" at bounding box center [930, 572] width 172 height 22
click at [1066, 537] on span "Save" at bounding box center [1052, 529] width 29 height 22
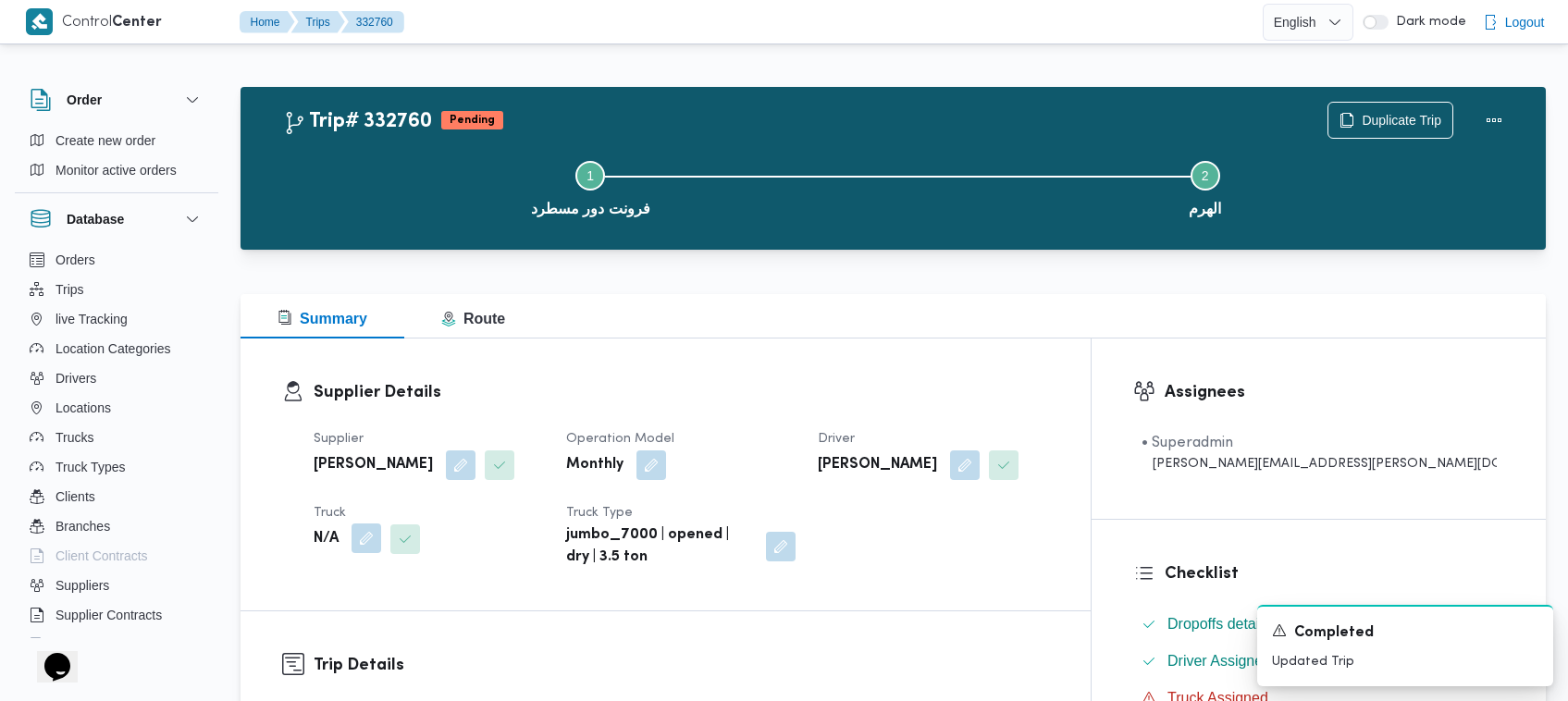
click at [363, 538] on button "button" at bounding box center [366, 538] width 29 height 29
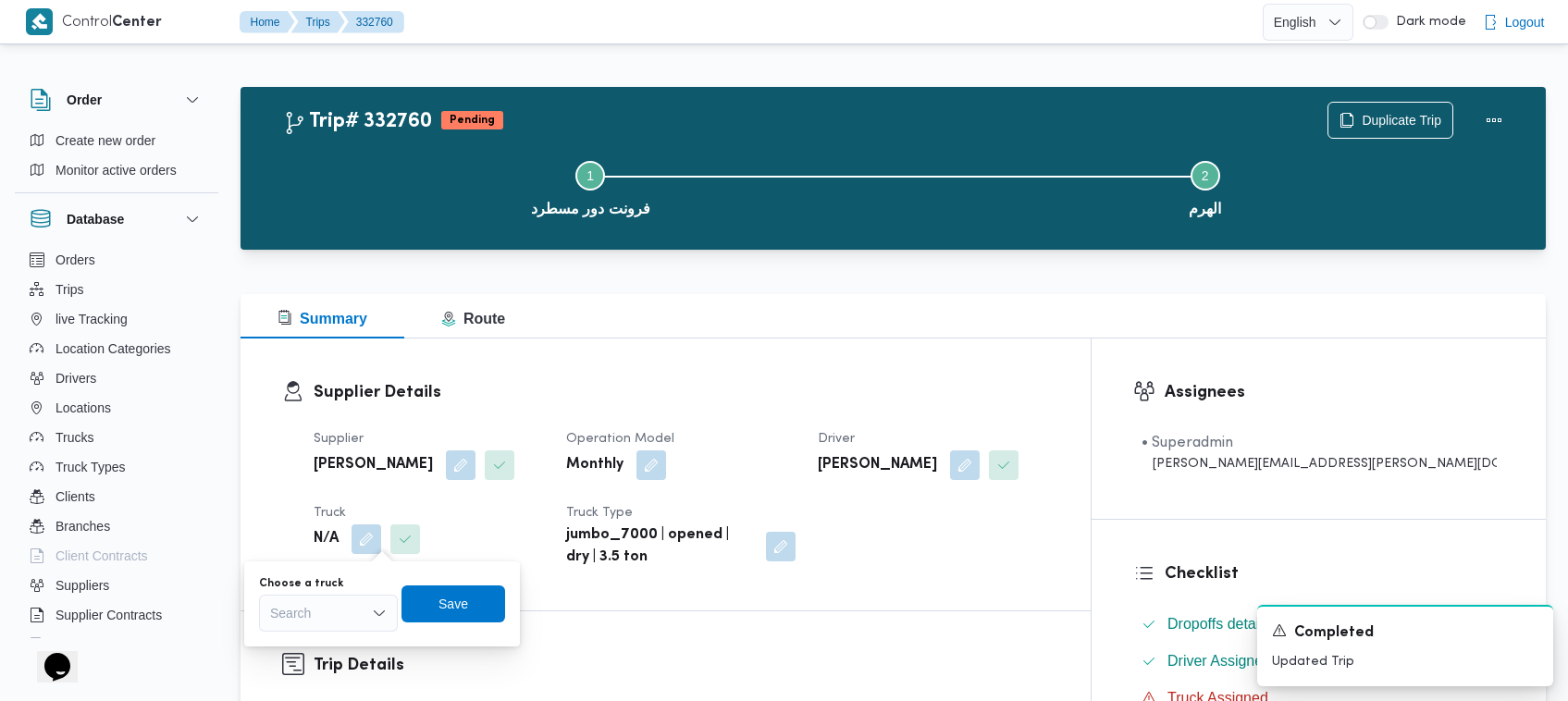
click at [335, 616] on div "Search" at bounding box center [328, 613] width 138 height 37
paste input "8418"
type input "8418"
click at [287, 637] on span "الف 8418 | null" at bounding box center [327, 646] width 124 height 29
click at [451, 610] on span "Save" at bounding box center [466, 603] width 29 height 22
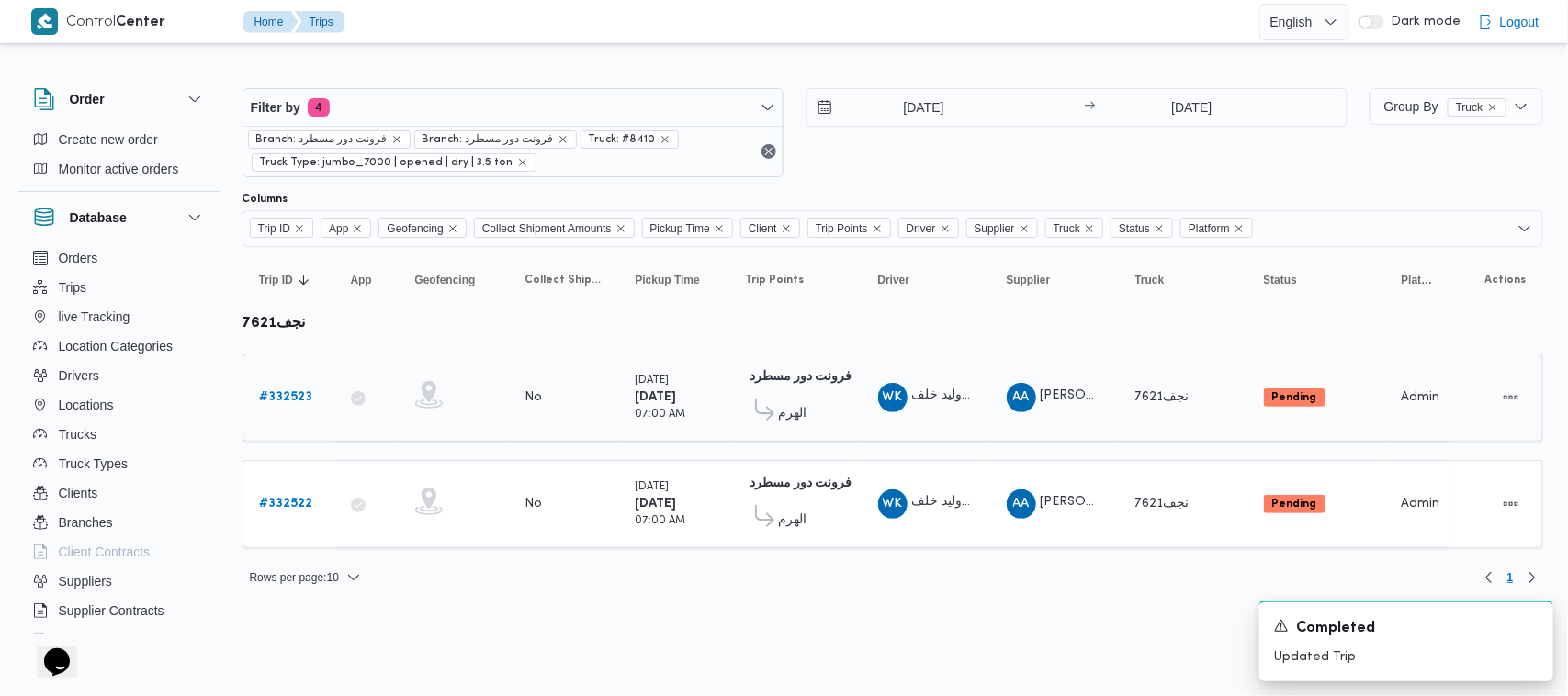
click at [305, 396] on b "# 332523" at bounding box center [286, 397] width 53 height 12
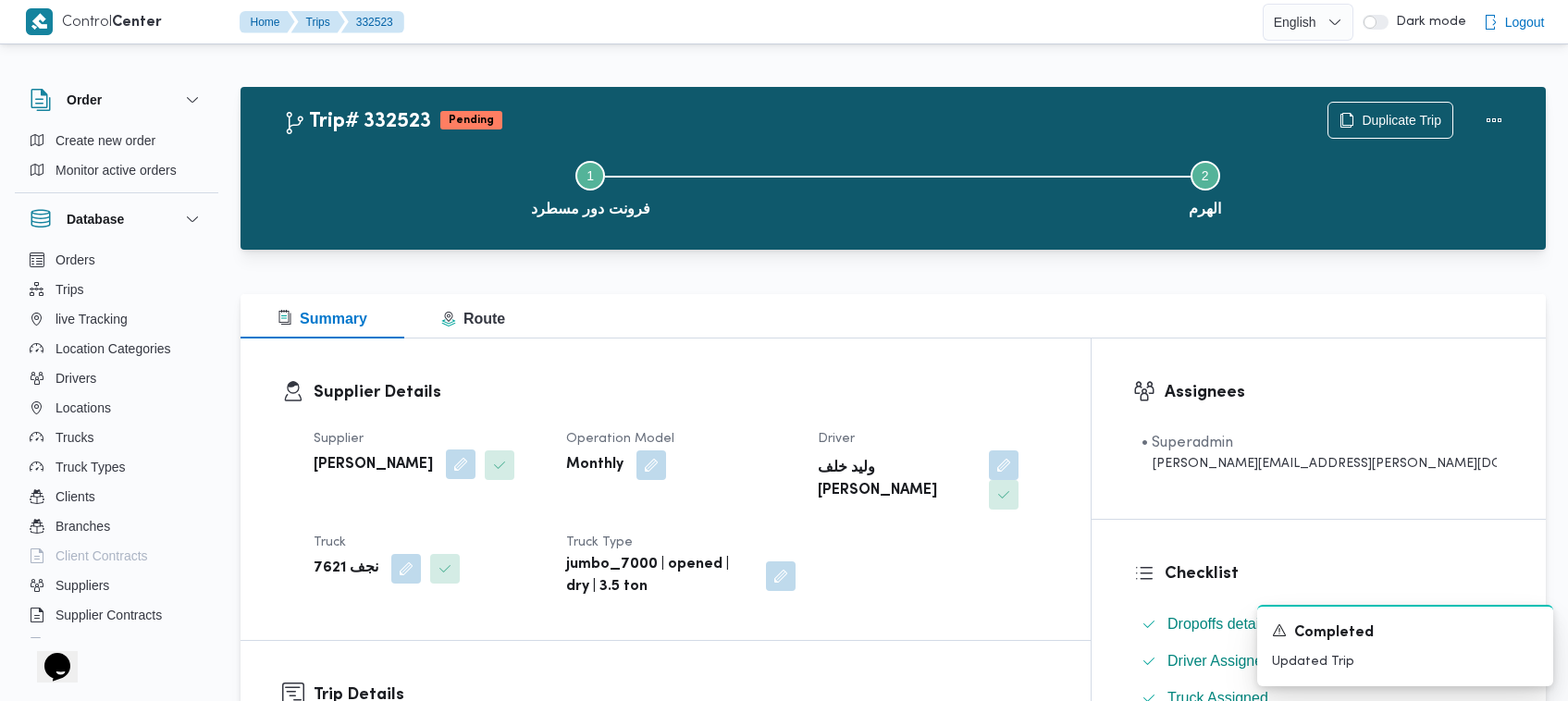
click at [476, 473] on button "button" at bounding box center [461, 464] width 29 height 29
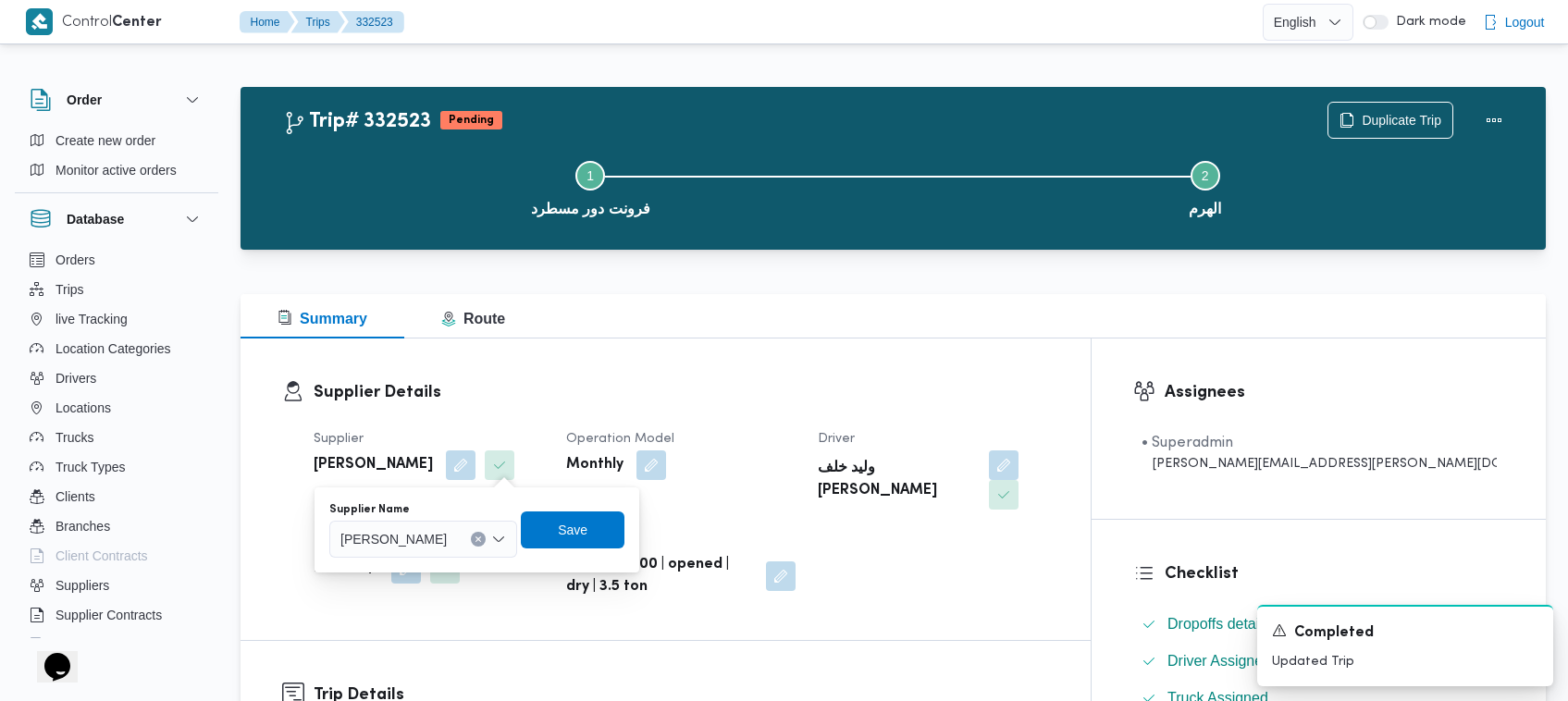
click at [473, 556] on div "[PERSON_NAME]" at bounding box center [423, 539] width 188 height 37
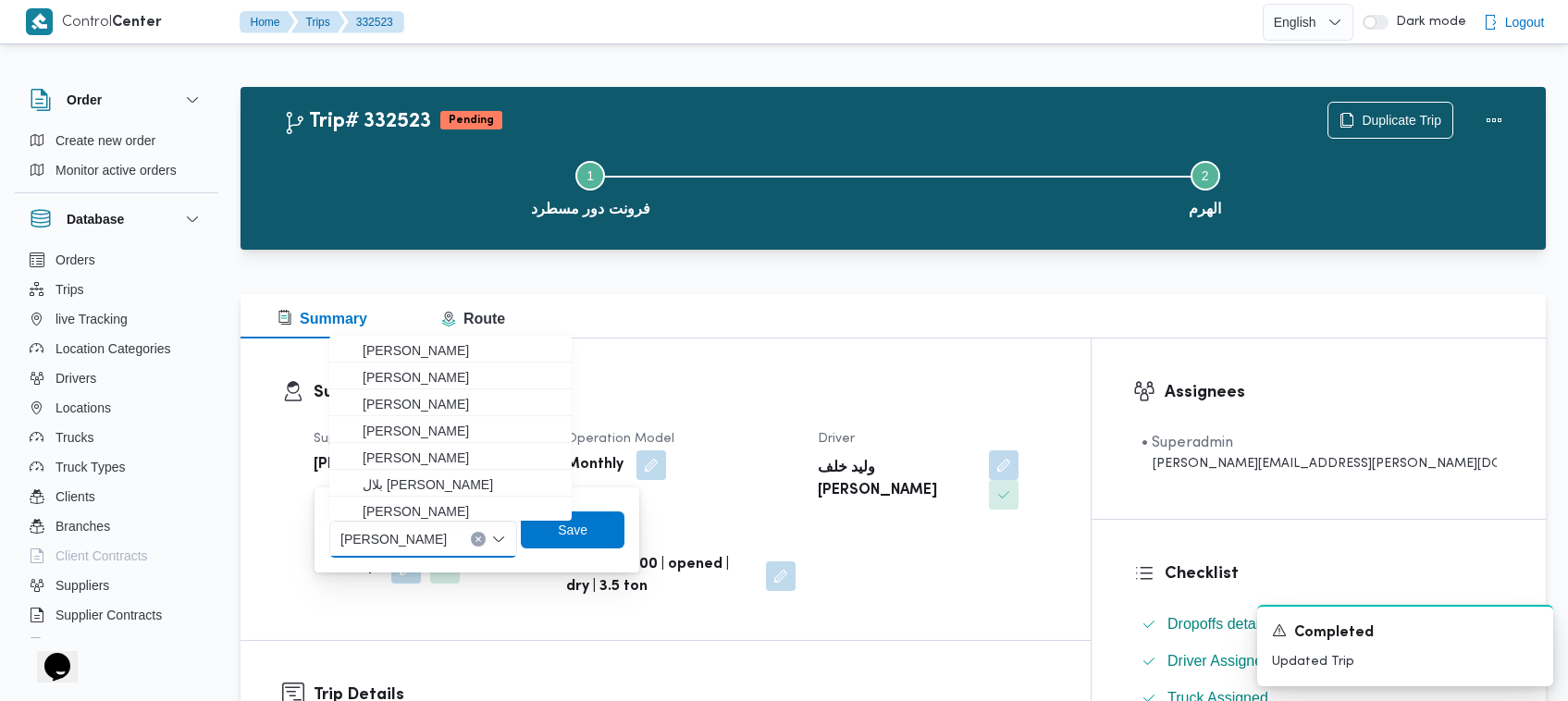
paste input "[PERSON_NAME] [PERSON_NAME] [PERSON_NAME]"
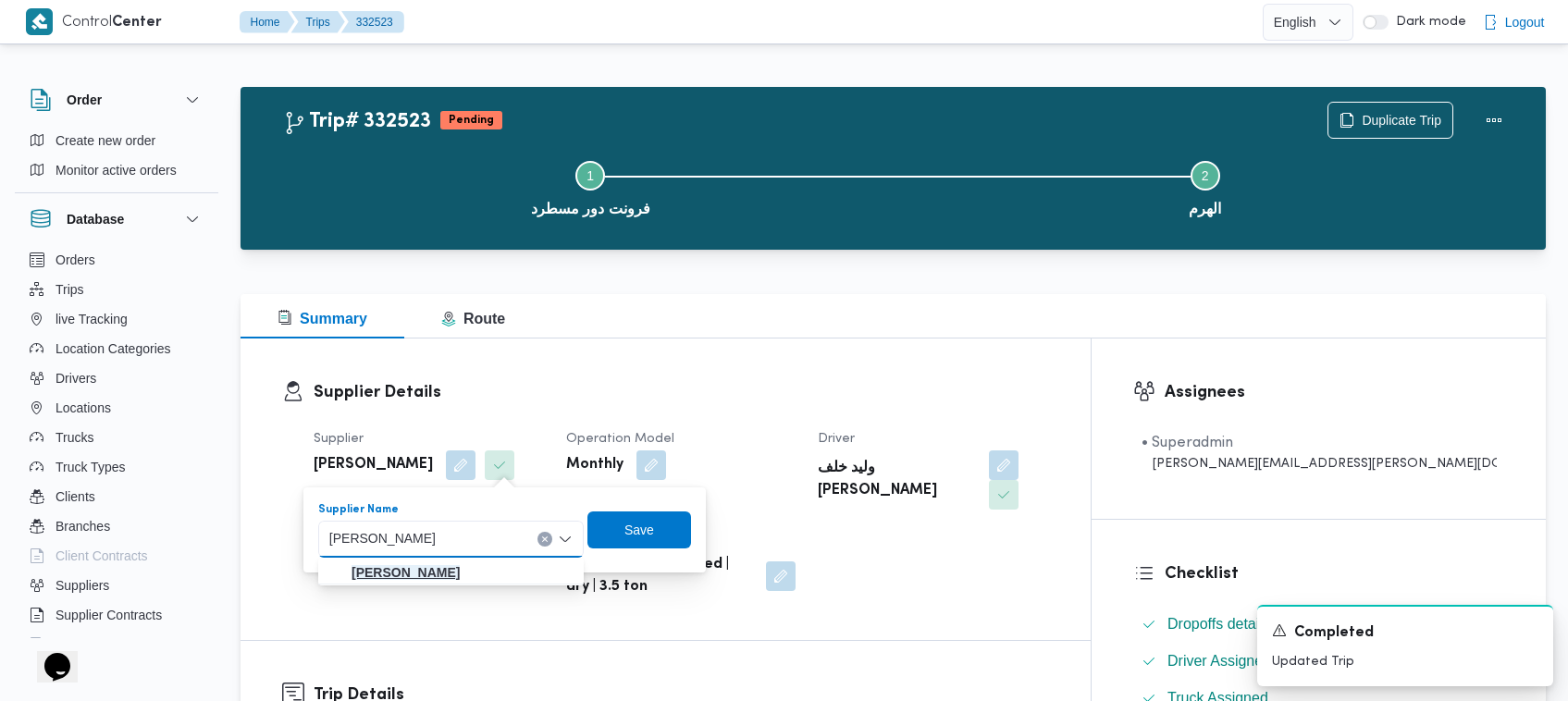
type input "[PERSON_NAME] [PERSON_NAME] [PERSON_NAME]"
click at [444, 567] on mark "[PERSON_NAME] [PERSON_NAME] [PERSON_NAME]" at bounding box center [405, 572] width 108 height 15
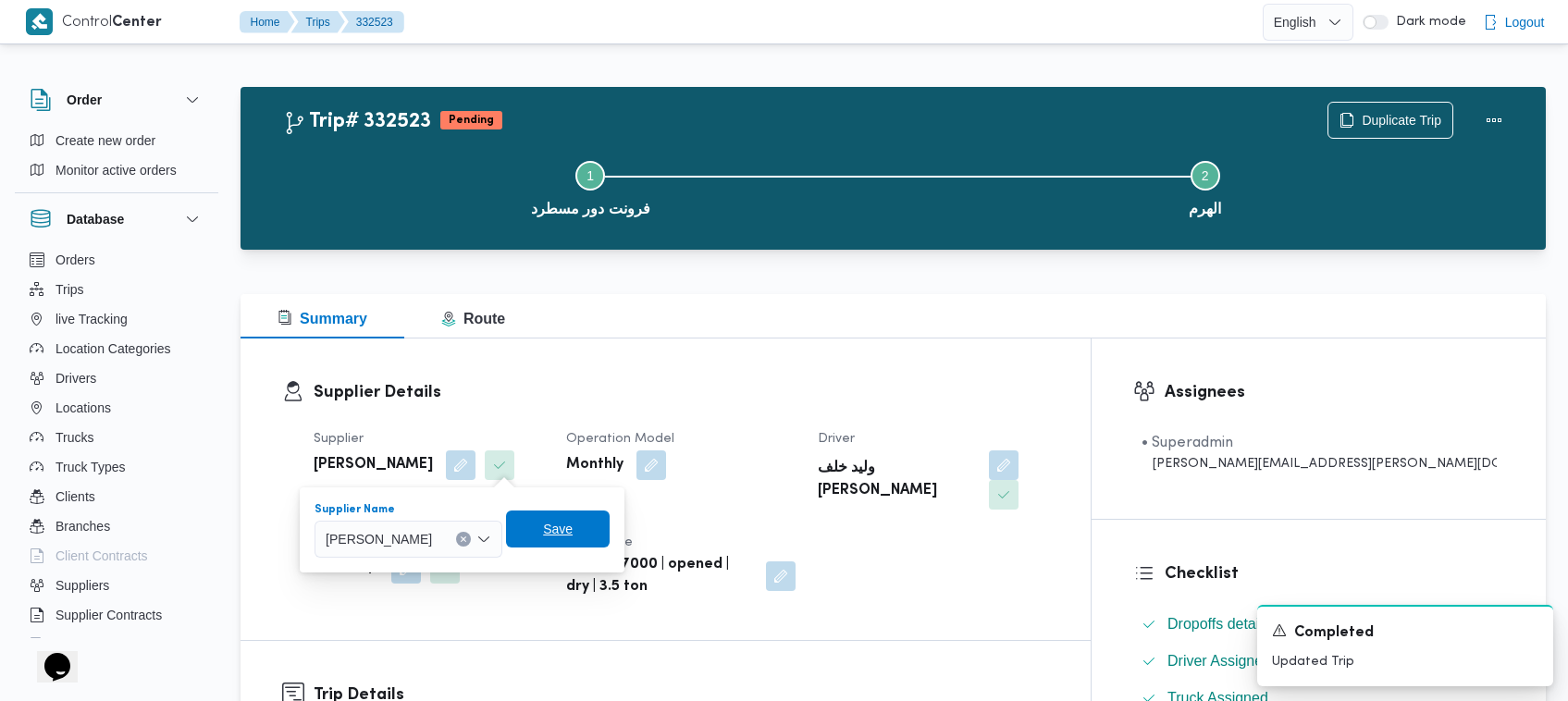
click at [610, 537] on span "Save" at bounding box center [557, 529] width 103 height 37
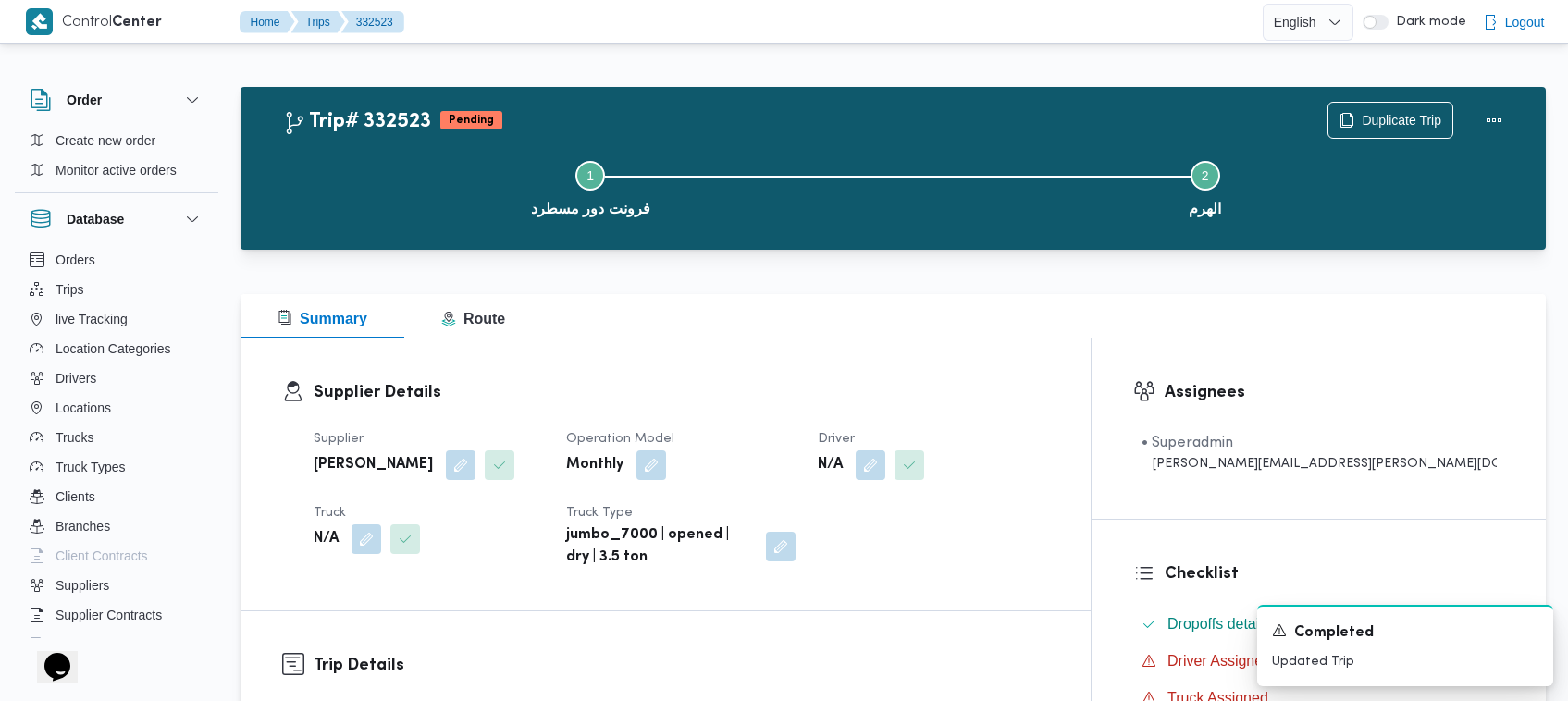
click at [882, 347] on div "Supplier Details Supplier شريف بدر عبد الحميد عبد المجيد بدر Operation Model Mo…" at bounding box center [666, 474] width 850 height 272
click at [885, 468] on button "button" at bounding box center [870, 464] width 29 height 29
click at [948, 532] on div "Search" at bounding box center [918, 539] width 138 height 37
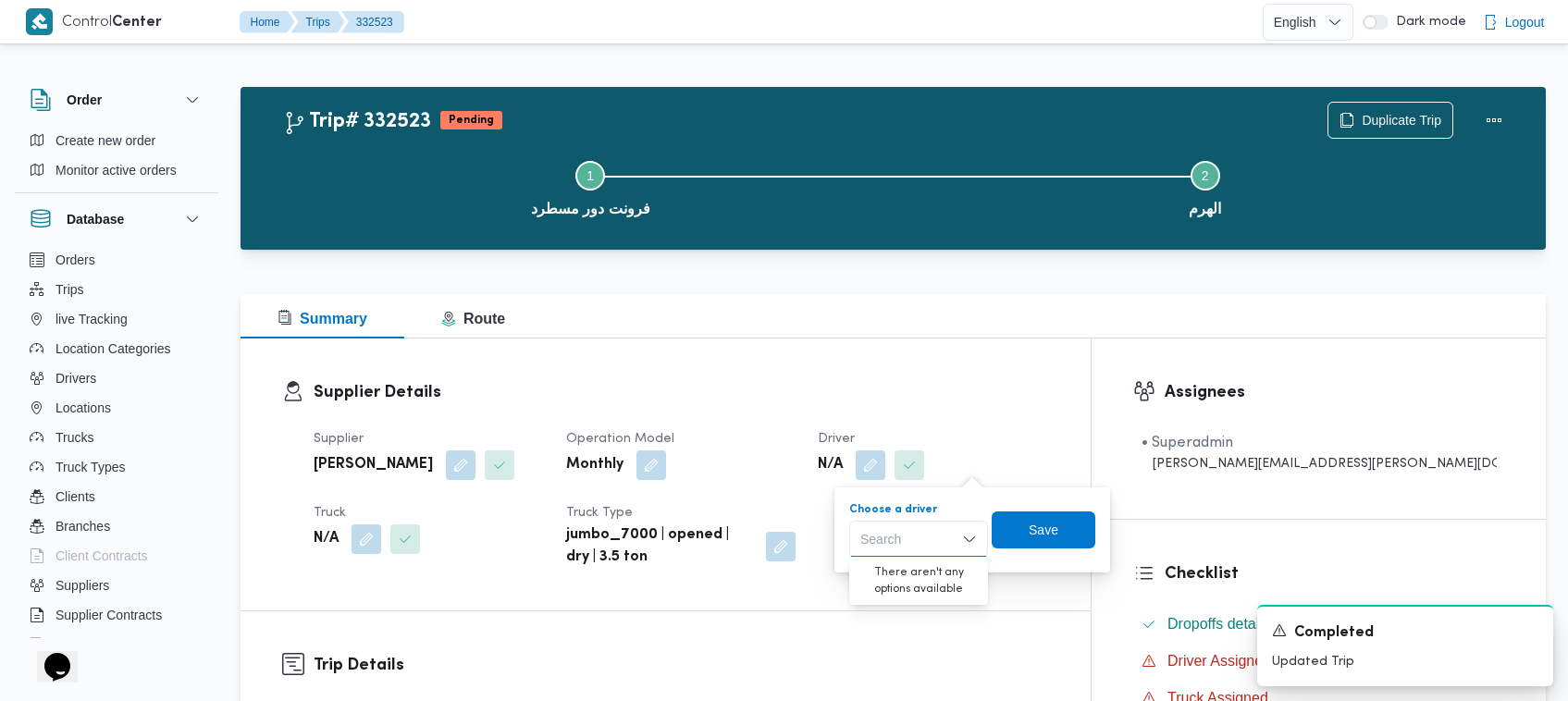
paste input "[PERSON_NAME]"
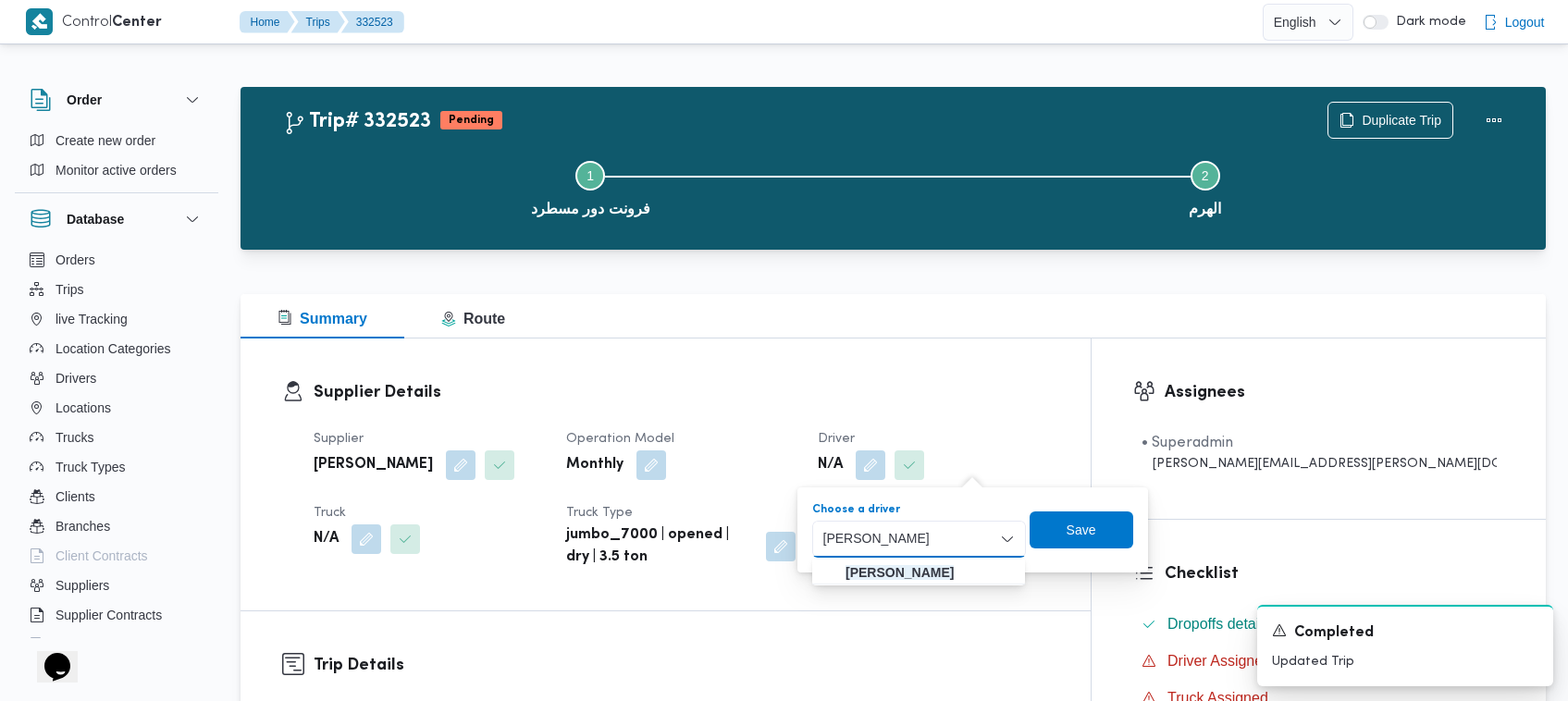
type input "[PERSON_NAME]"
drag, startPoint x: 951, startPoint y: 549, endPoint x: 883, endPoint y: 574, distance: 72.4
click at [883, 574] on span "[PERSON_NAME]" at bounding box center [930, 572] width 172 height 22
click at [1052, 547] on span "Save" at bounding box center [1052, 529] width 103 height 37
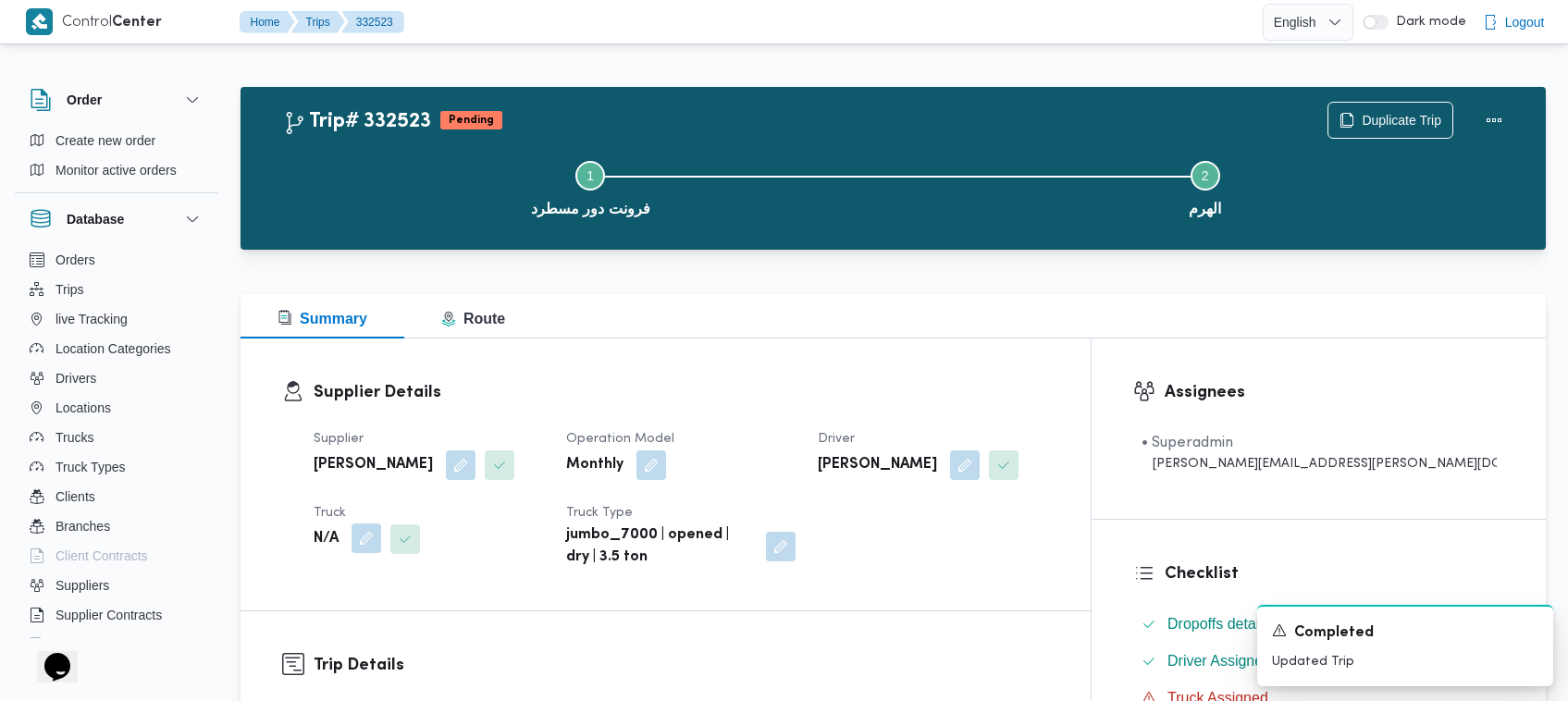
click at [356, 535] on button "button" at bounding box center [366, 538] width 29 height 29
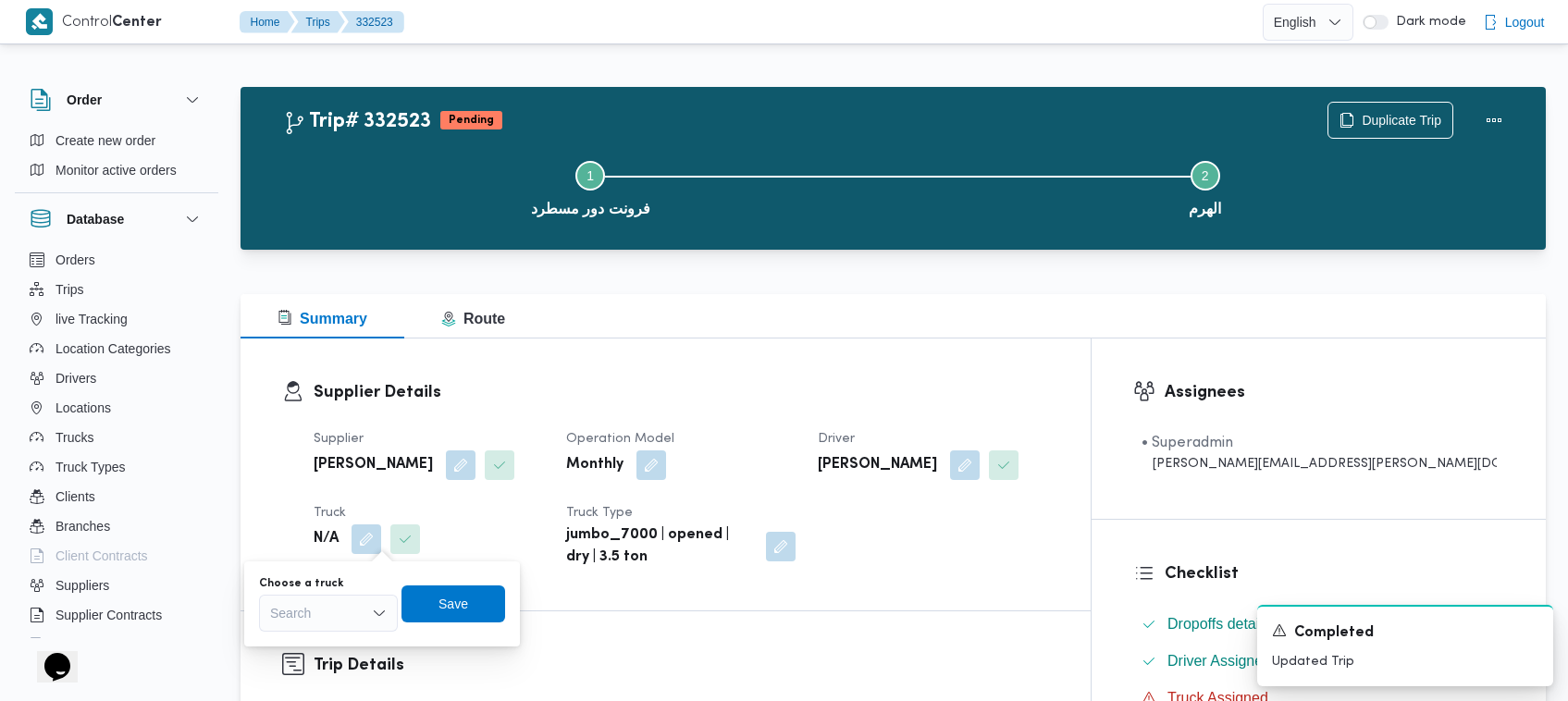
click at [356, 609] on div "Search" at bounding box center [328, 613] width 138 height 37
paste input "الف8418"
type input "الف8418"
click at [294, 644] on mark "الف8418" at bounding box center [317, 646] width 50 height 15
click at [461, 611] on span "Save" at bounding box center [466, 603] width 29 height 22
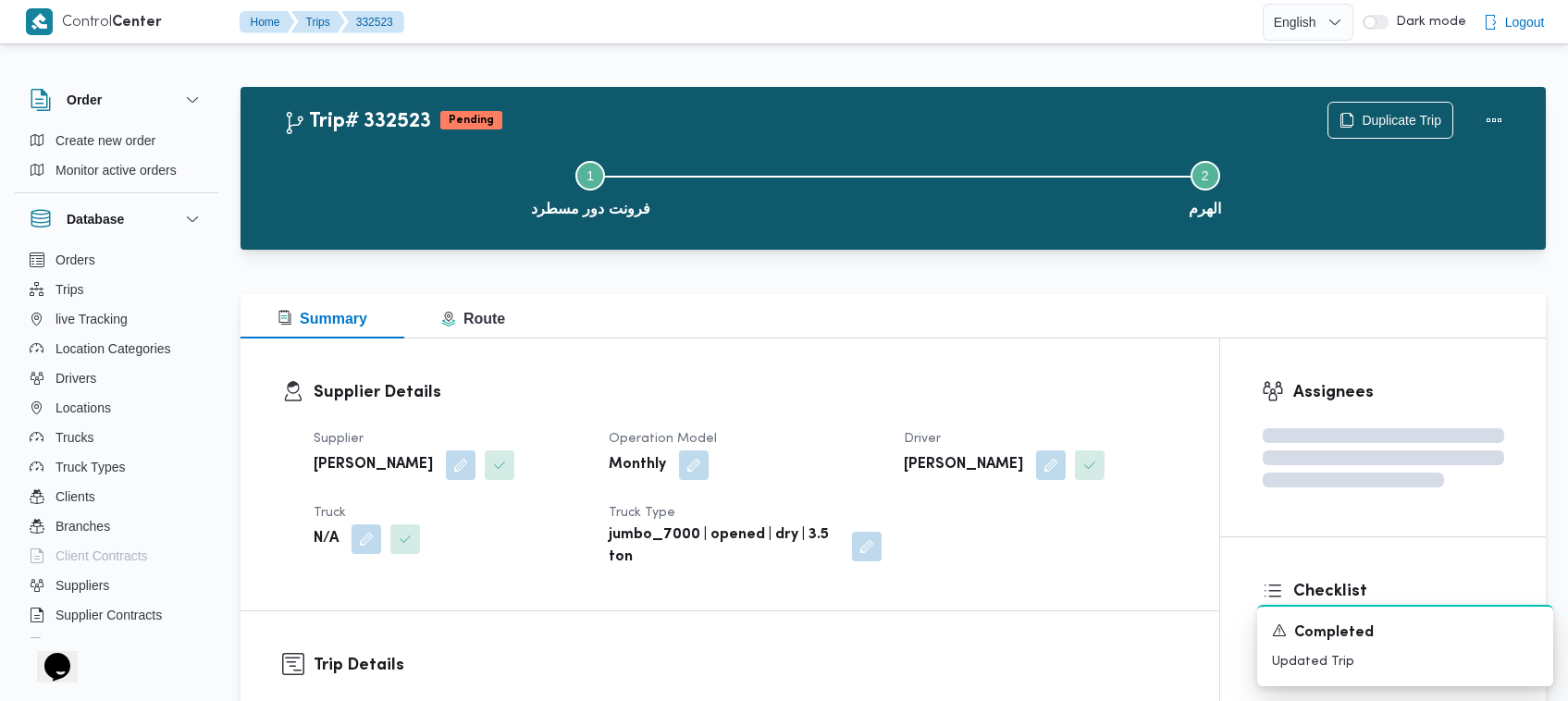
click at [433, 463] on b "[PERSON_NAME] [PERSON_NAME] [PERSON_NAME]" at bounding box center [373, 465] width 119 height 22
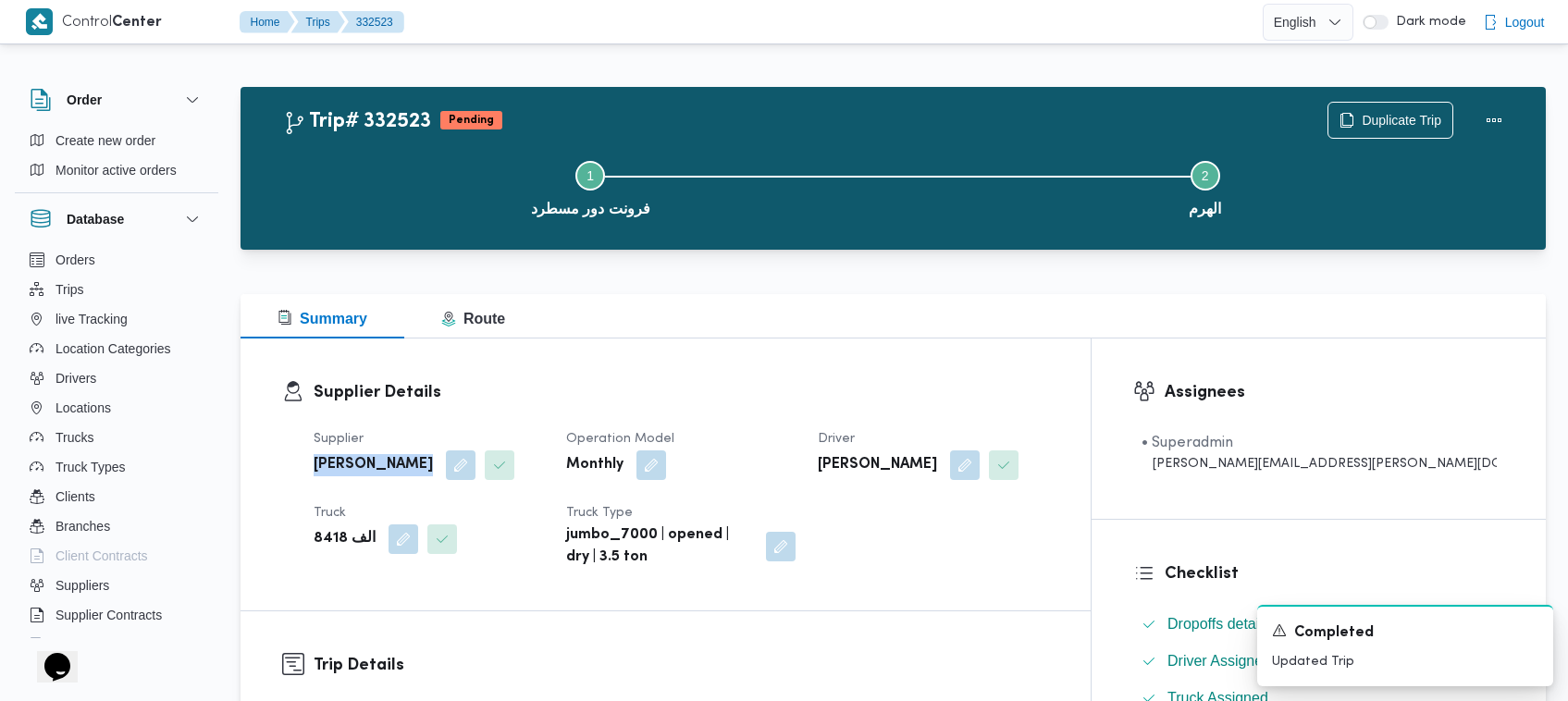
copy div "[PERSON_NAME] [PERSON_NAME] [PERSON_NAME]"
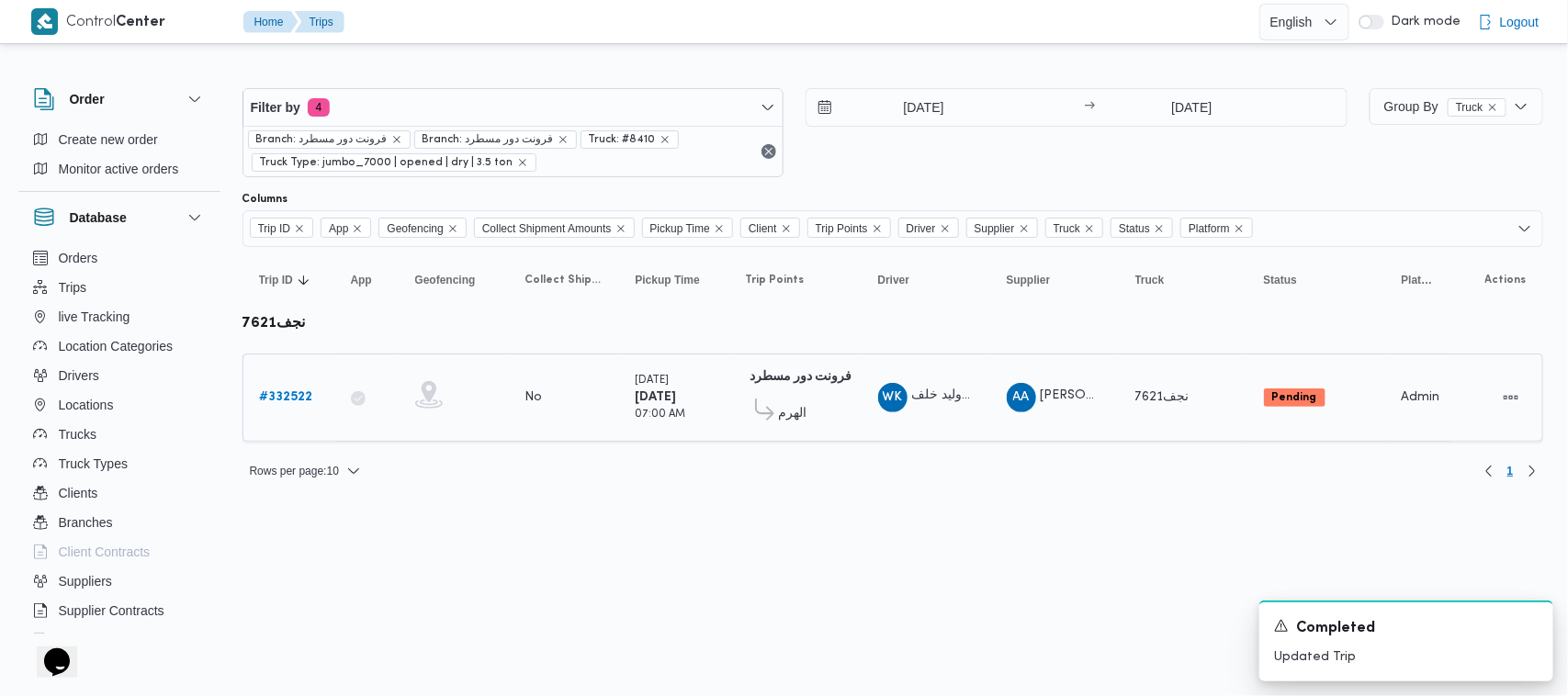
click at [305, 401] on b "# 332522" at bounding box center [286, 397] width 53 height 12
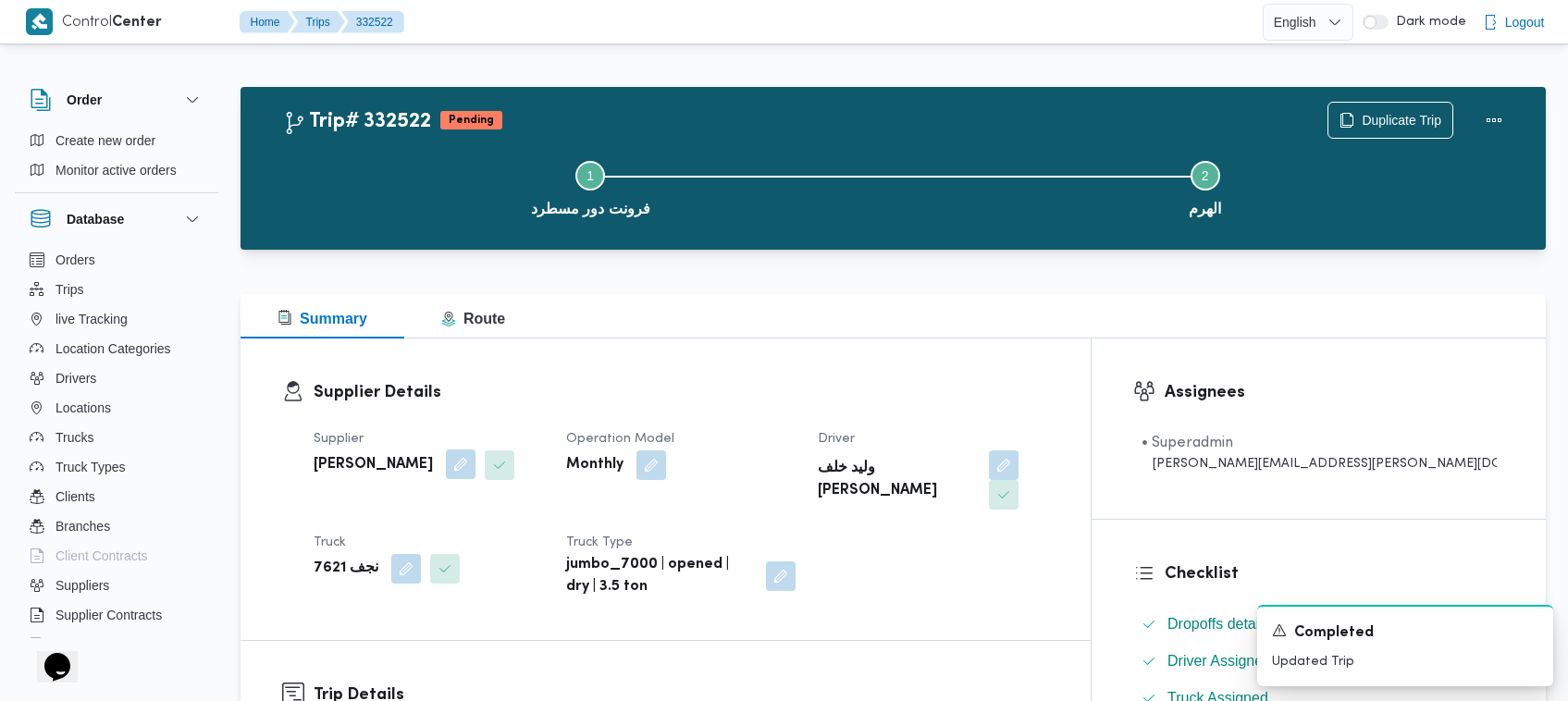
click at [476, 468] on button "button" at bounding box center [461, 464] width 29 height 29
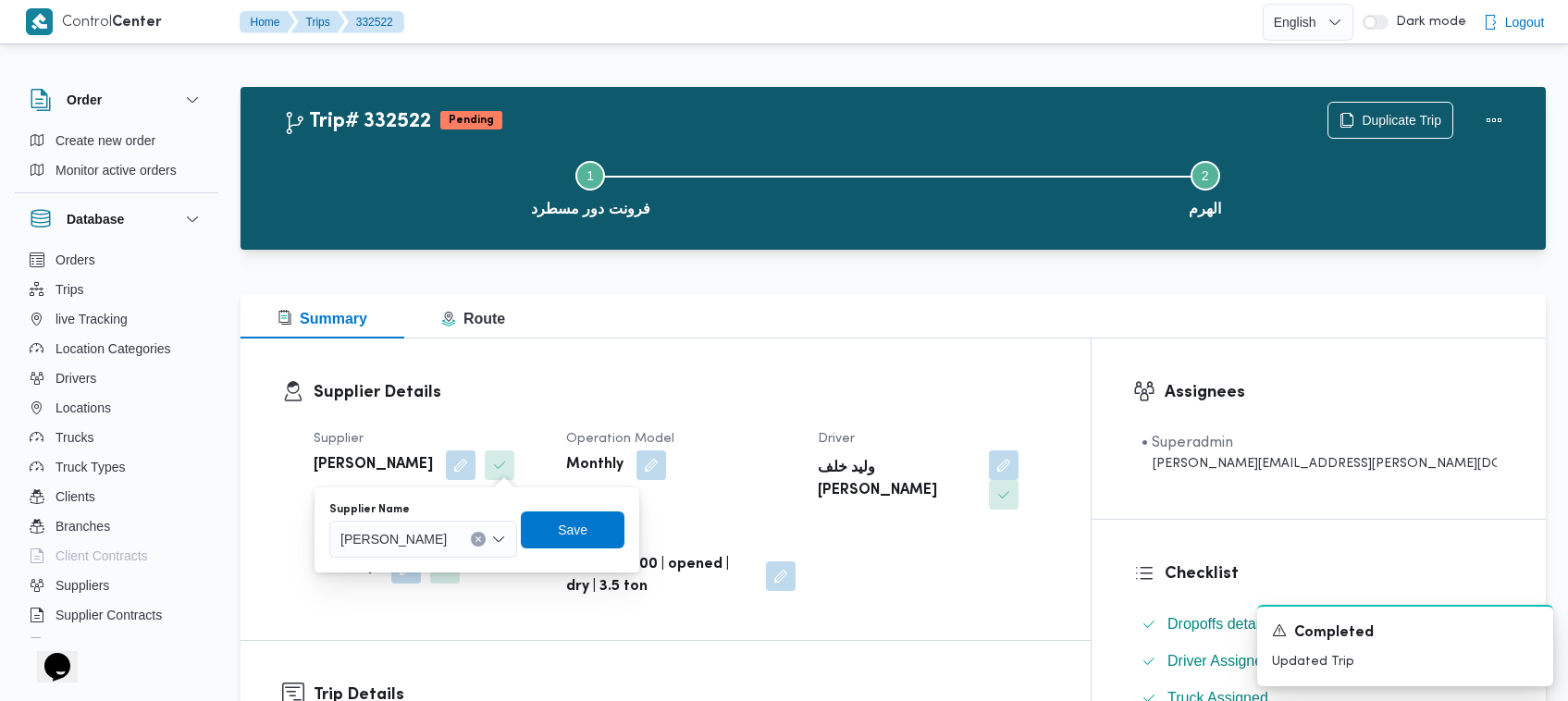
click at [446, 532] on span "[PERSON_NAME]" at bounding box center [393, 538] width 106 height 20
paste input "[PERSON_NAME] [PERSON_NAME] [PERSON_NAME]"
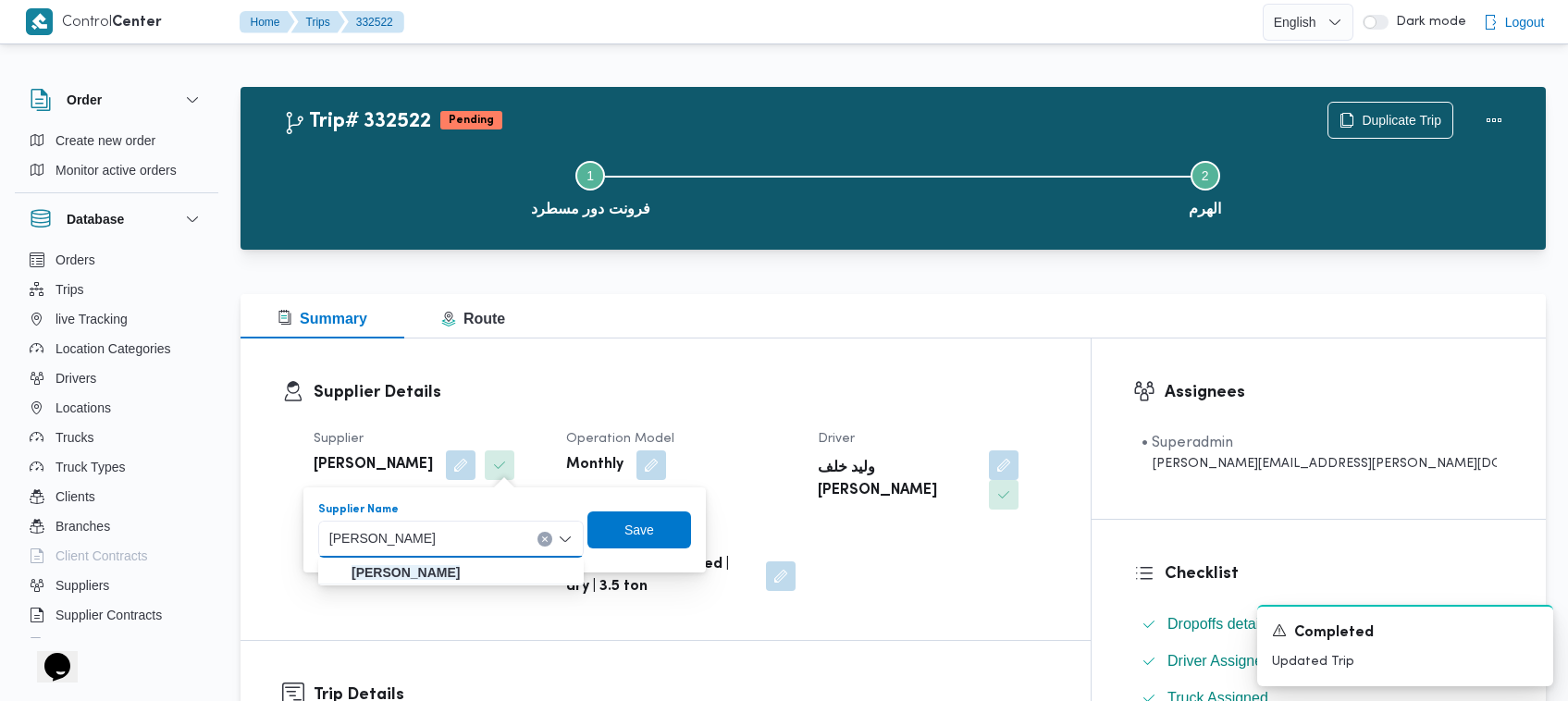
type input "[PERSON_NAME] [PERSON_NAME] [PERSON_NAME]"
click at [460, 575] on mark "[PERSON_NAME] [PERSON_NAME] [PERSON_NAME]" at bounding box center [405, 572] width 108 height 15
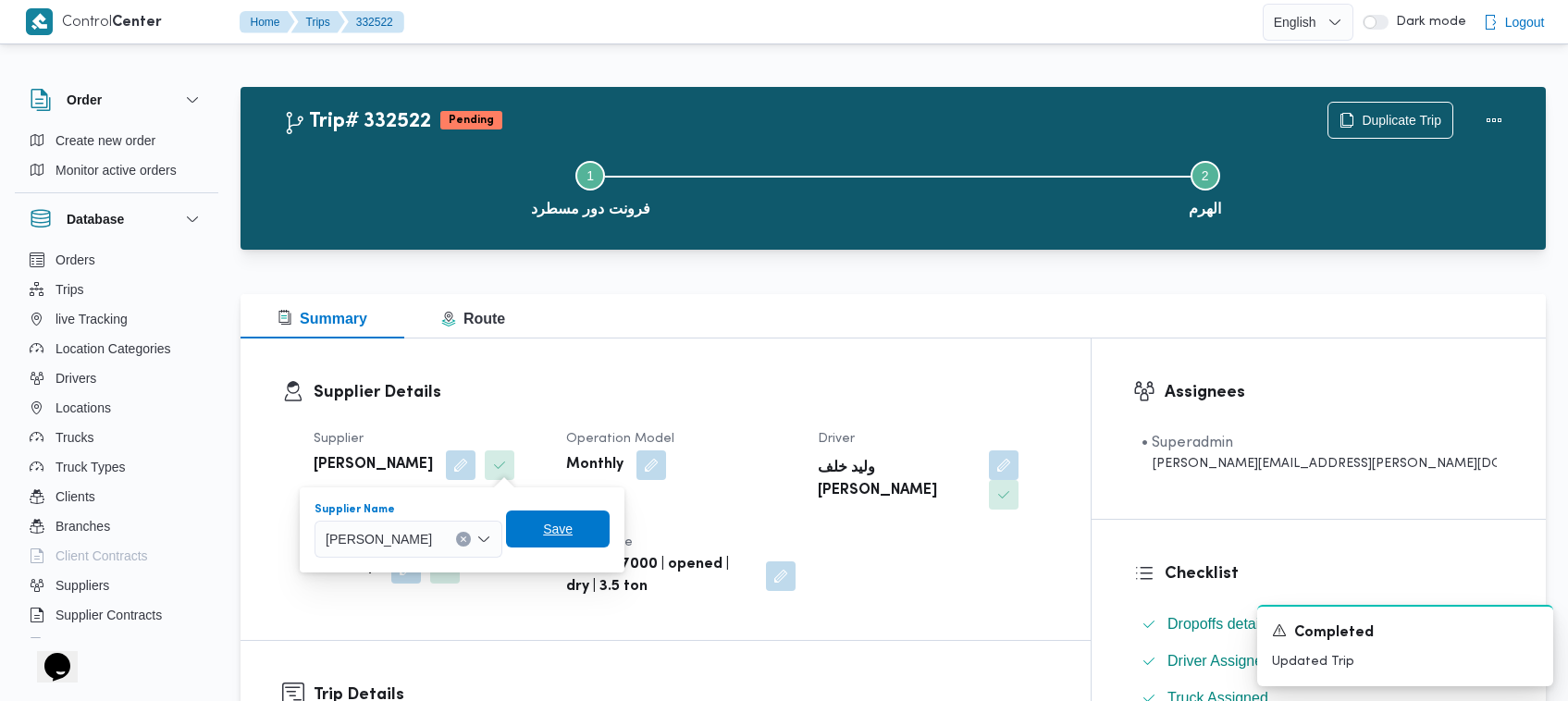
click at [573, 533] on span "Save" at bounding box center [557, 529] width 29 height 22
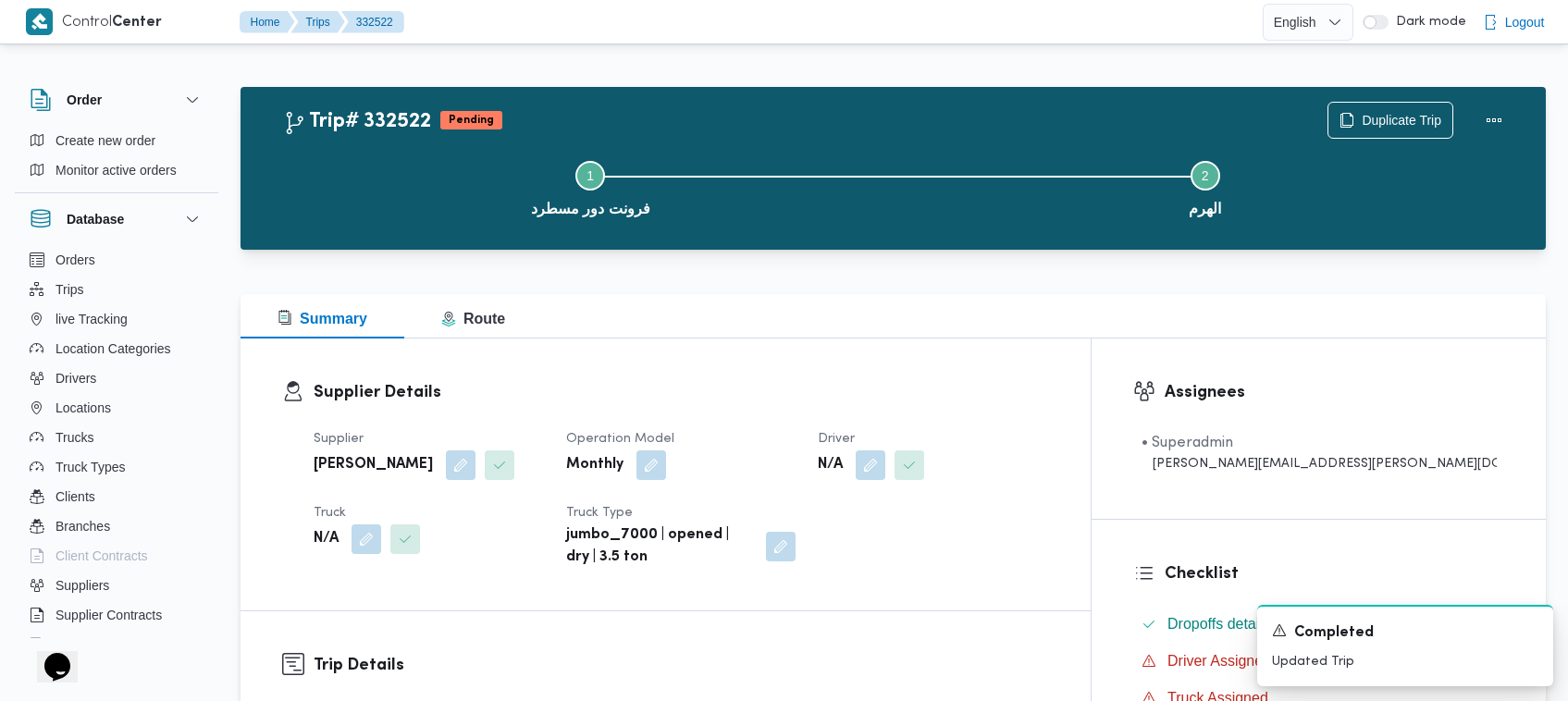
click at [358, 523] on div "N/A" at bounding box center [429, 539] width 234 height 33
click at [361, 537] on button "button" at bounding box center [366, 538] width 29 height 29
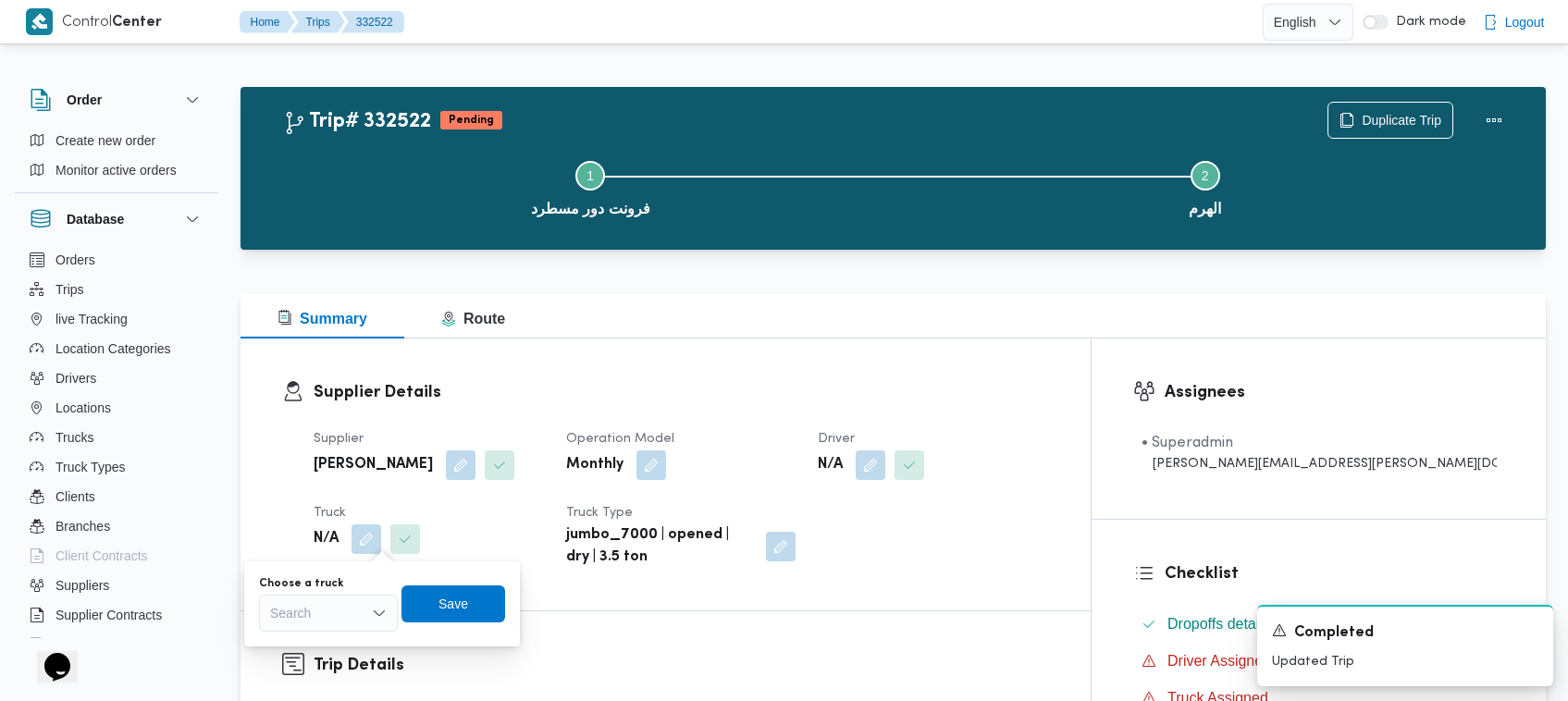
click at [338, 600] on div "Search" at bounding box center [328, 613] width 138 height 37
paste input "الف8418"
type input "الف8418"
click at [293, 652] on mark "الف8418" at bounding box center [317, 646] width 50 height 15
click at [478, 618] on span "Save" at bounding box center [466, 604] width 103 height 37
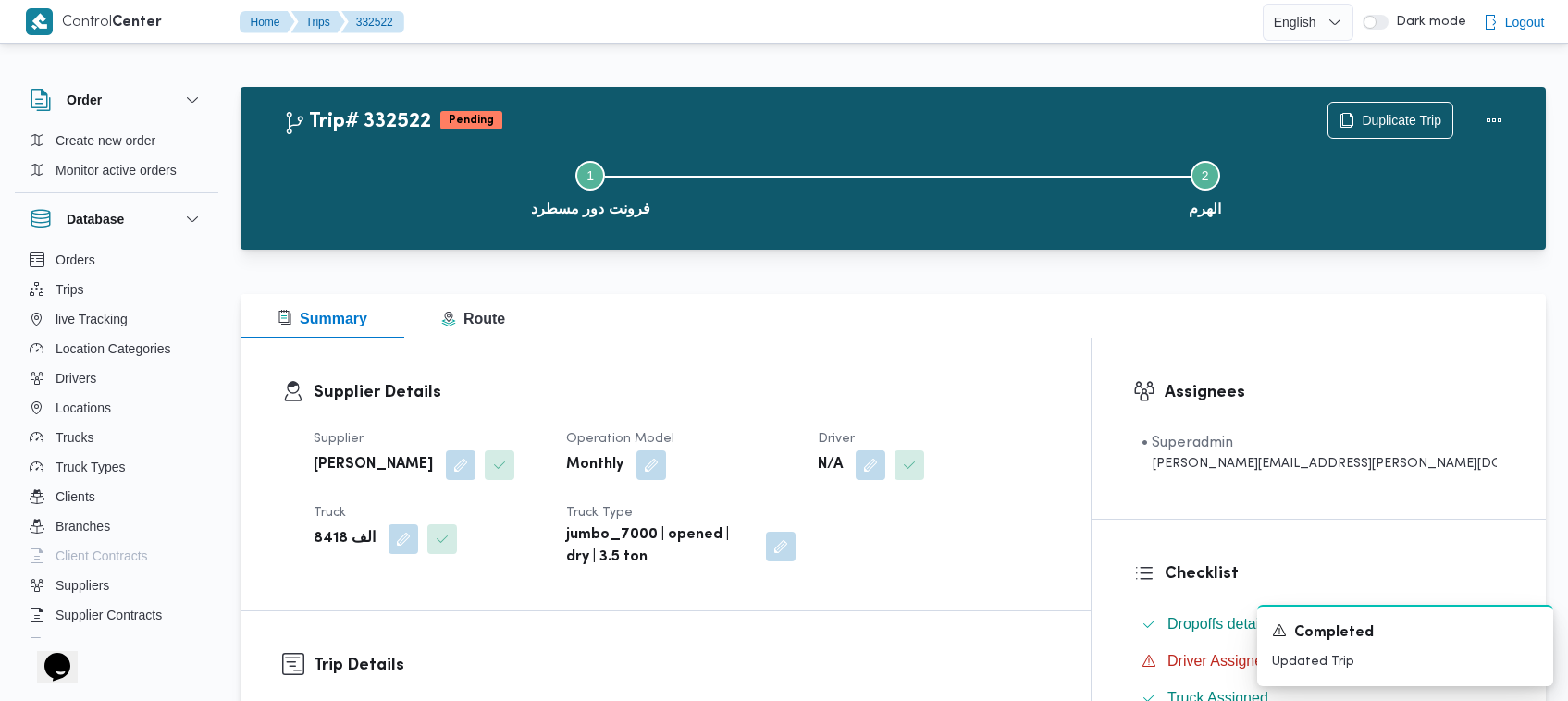
click at [885, 461] on span at bounding box center [866, 465] width 39 height 29
click at [885, 467] on button "button" at bounding box center [870, 464] width 29 height 29
click at [921, 539] on div "Search" at bounding box center [918, 539] width 138 height 37
paste input "[PERSON_NAME]"
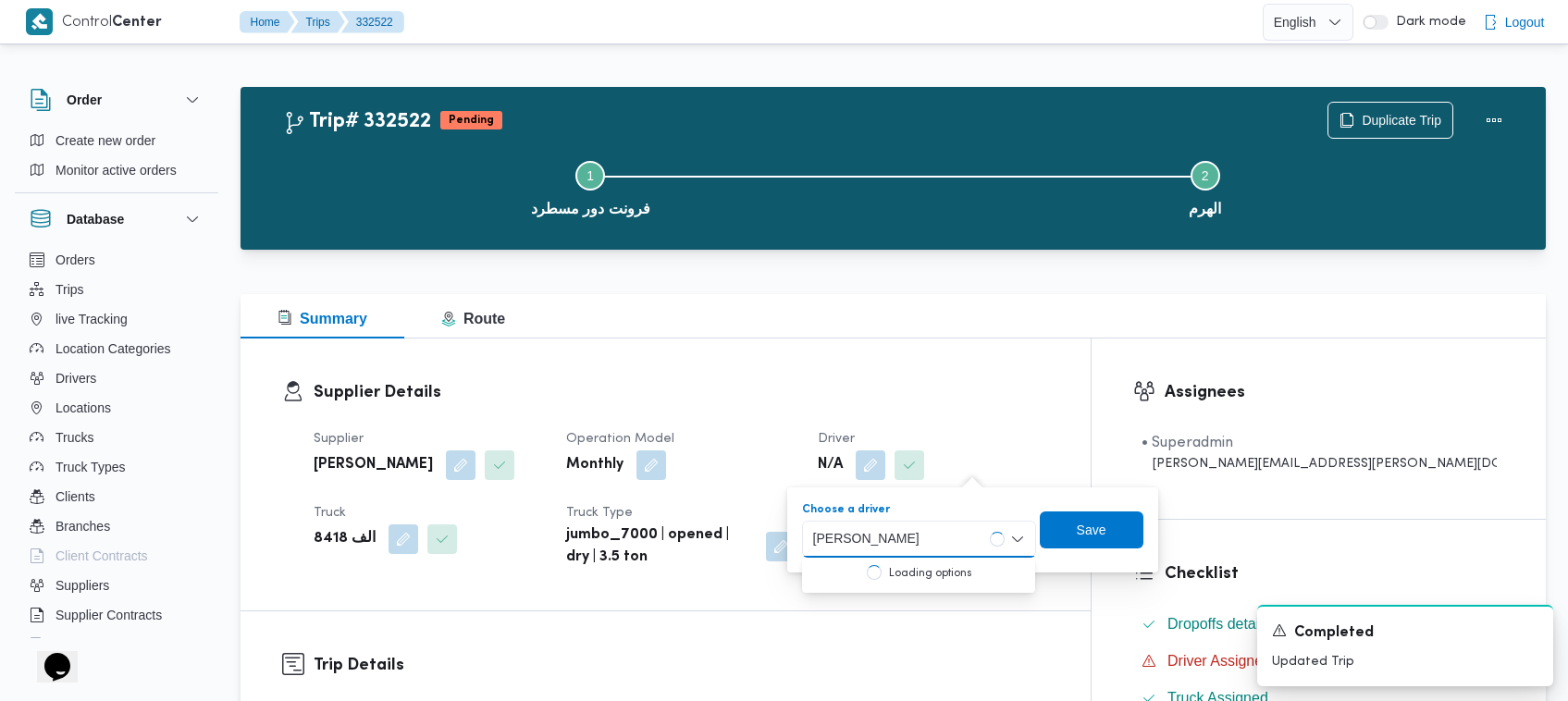
type input "[PERSON_NAME]"
click at [923, 565] on span "[PERSON_NAME]" at bounding box center [930, 572] width 172 height 22
click at [1103, 538] on span "Save" at bounding box center [1052, 529] width 103 height 37
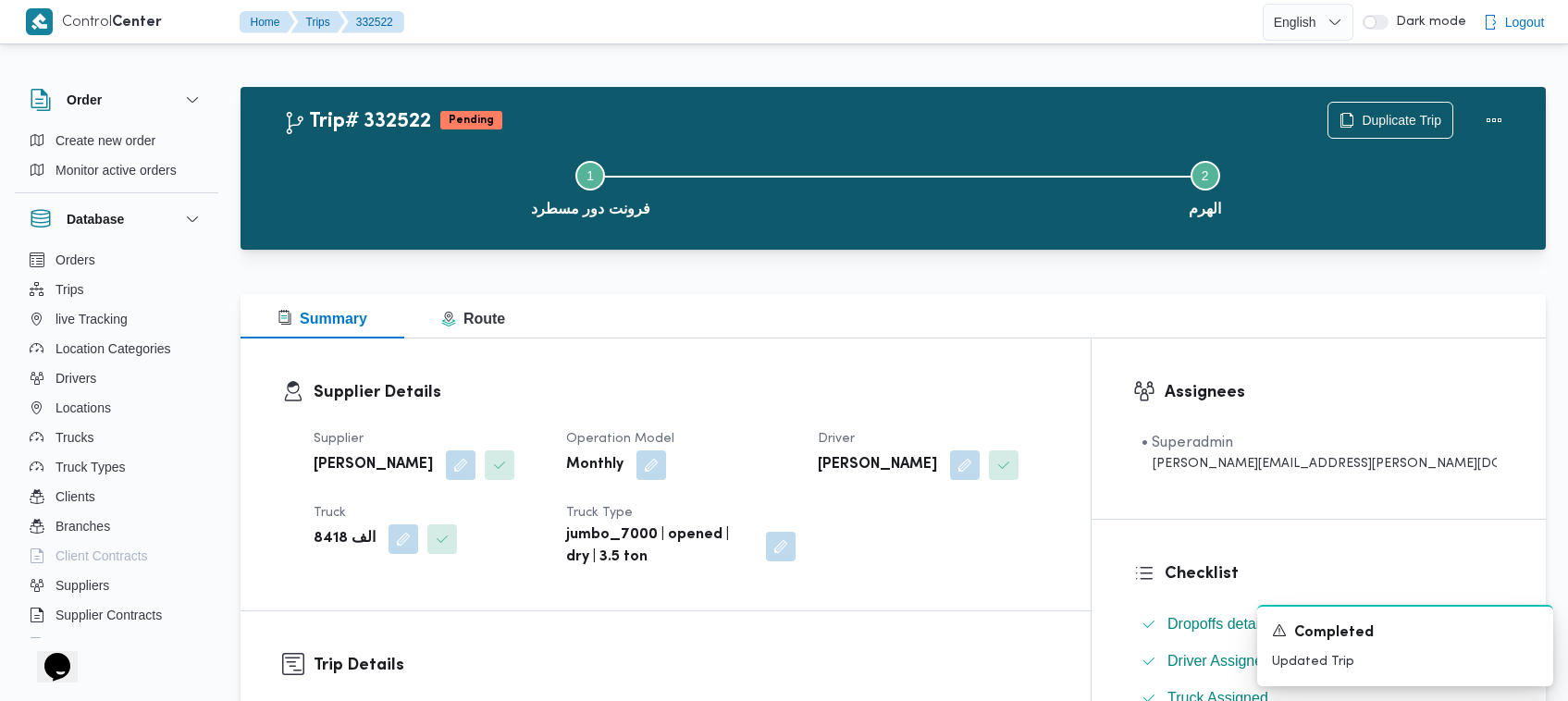
click at [1039, 430] on dt "Driver" at bounding box center [933, 439] width 230 height 22
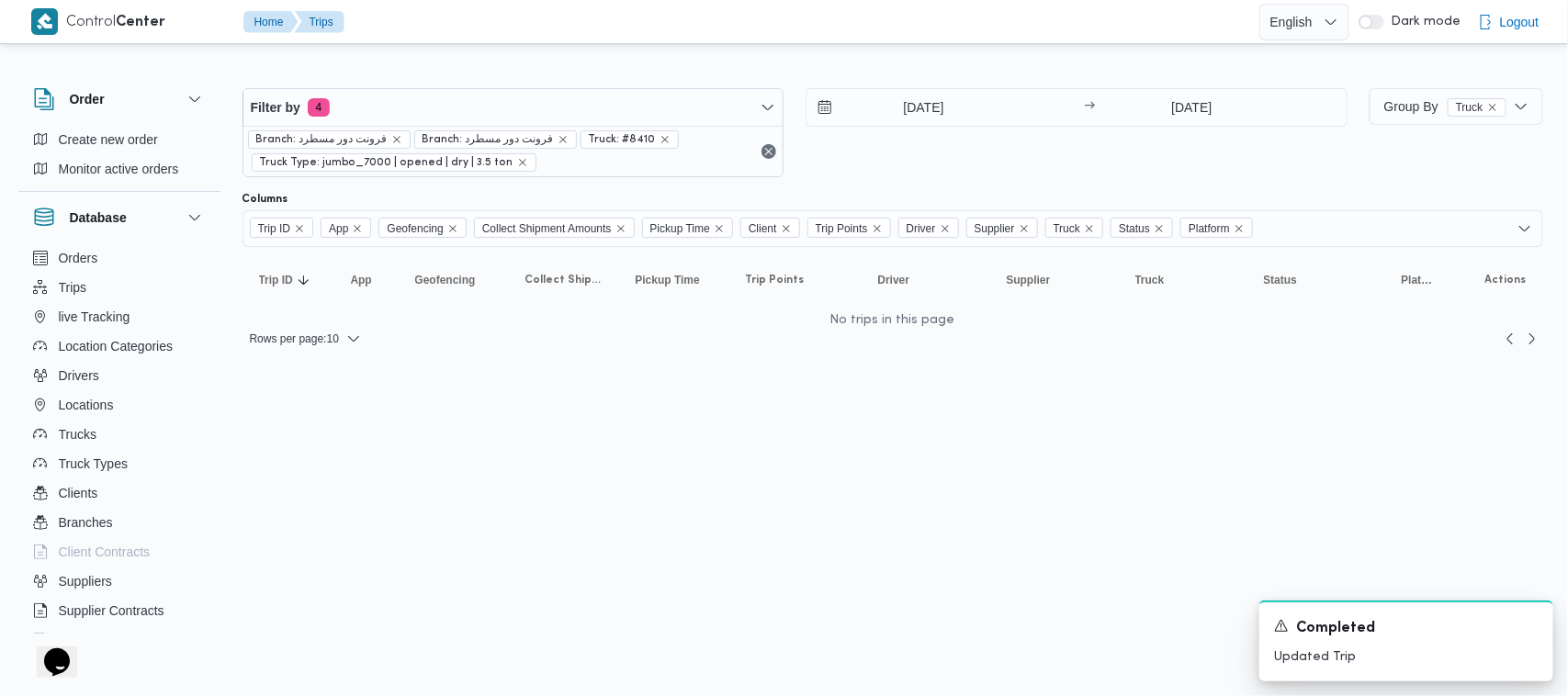
click at [998, 158] on div "25/8/2025 → 19/10/2025" at bounding box center [1076, 133] width 542 height 89
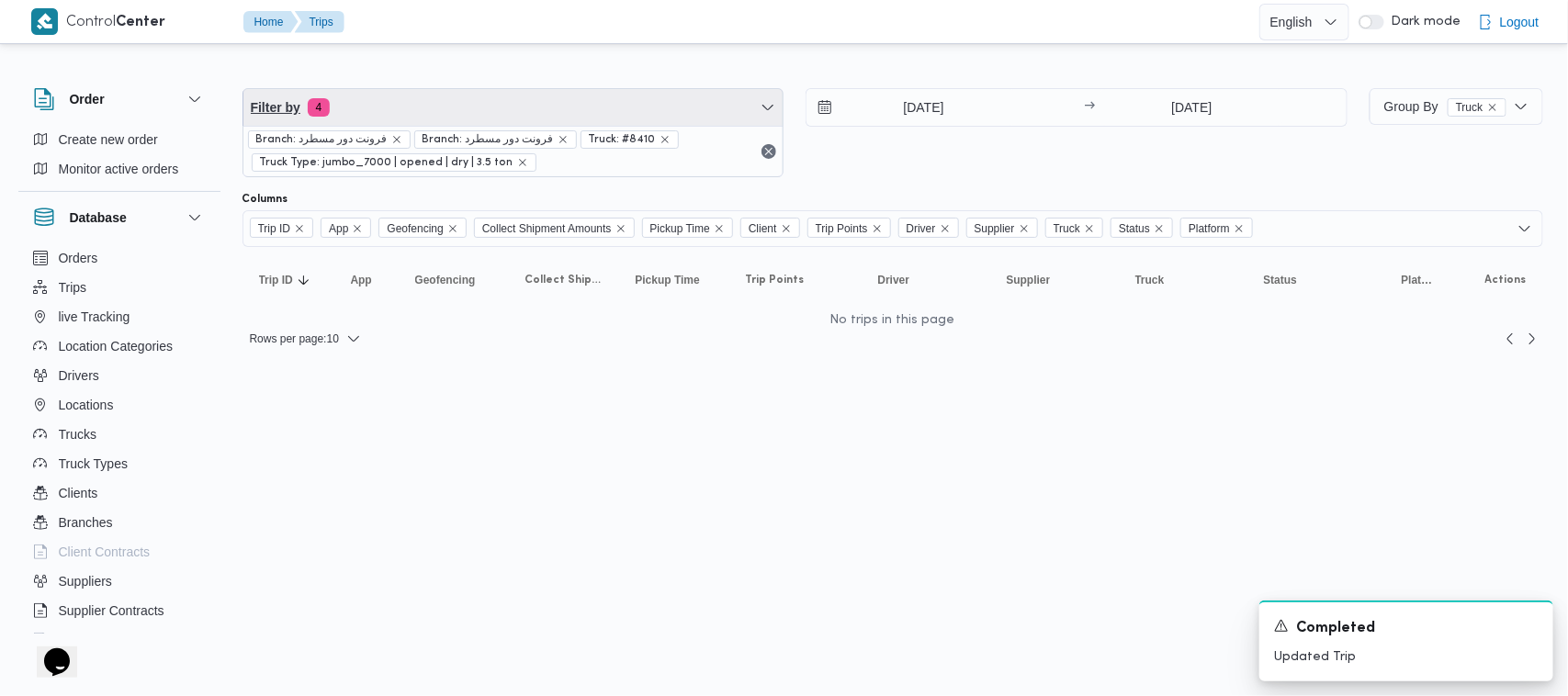
click at [505, 98] on span "Filter by 4" at bounding box center [514, 107] width 540 height 37
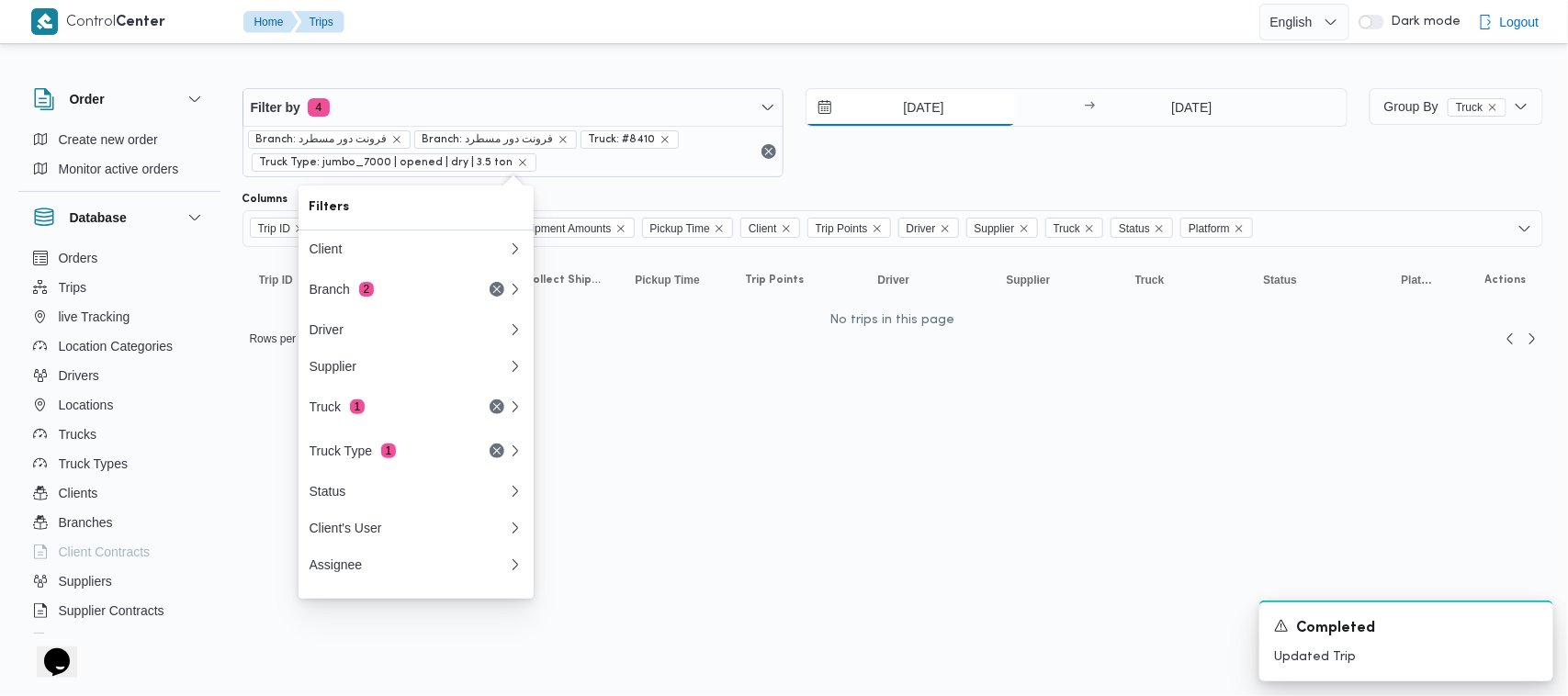
click at [992, 101] on input "[DATE]" at bounding box center [910, 107] width 208 height 37
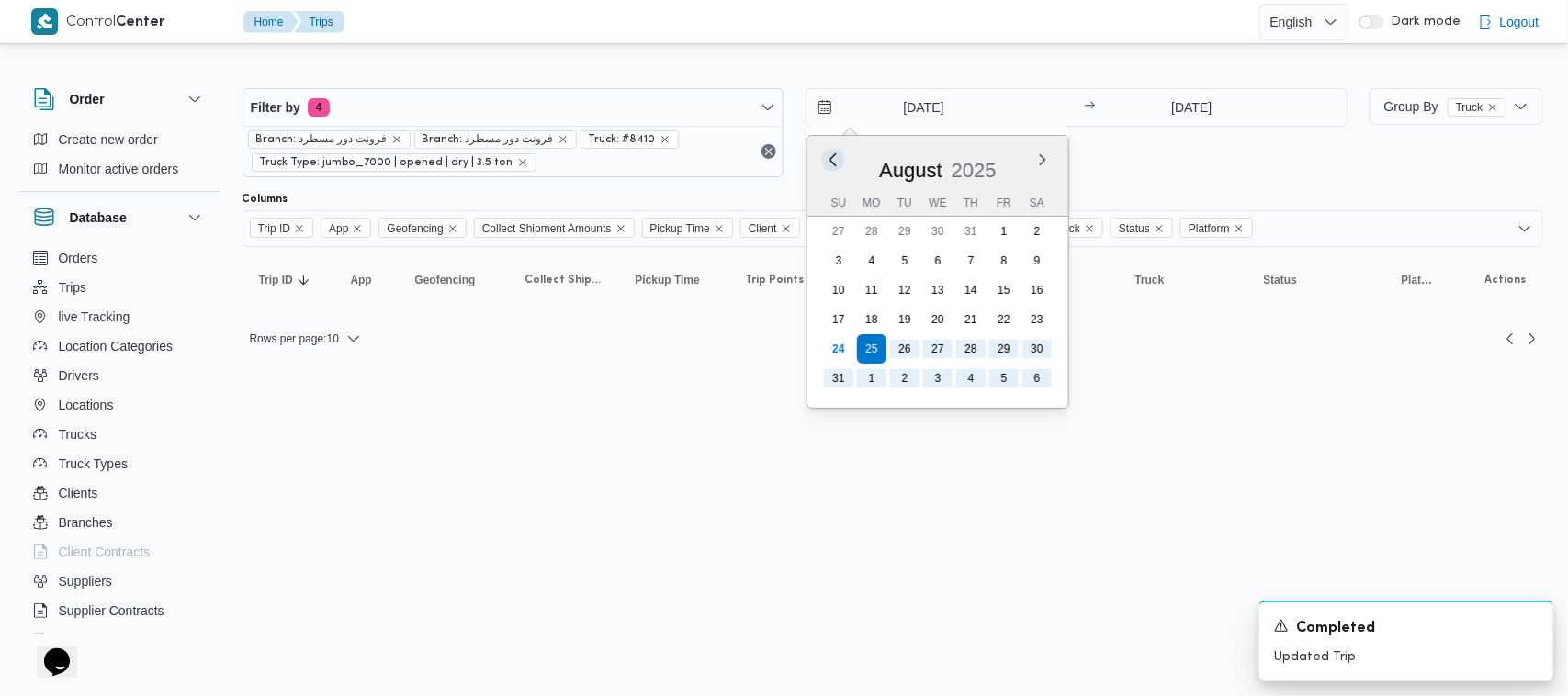
click at [841, 153] on button "Previous Month" at bounding box center [833, 160] width 17 height 17
type input "25/7/2025"
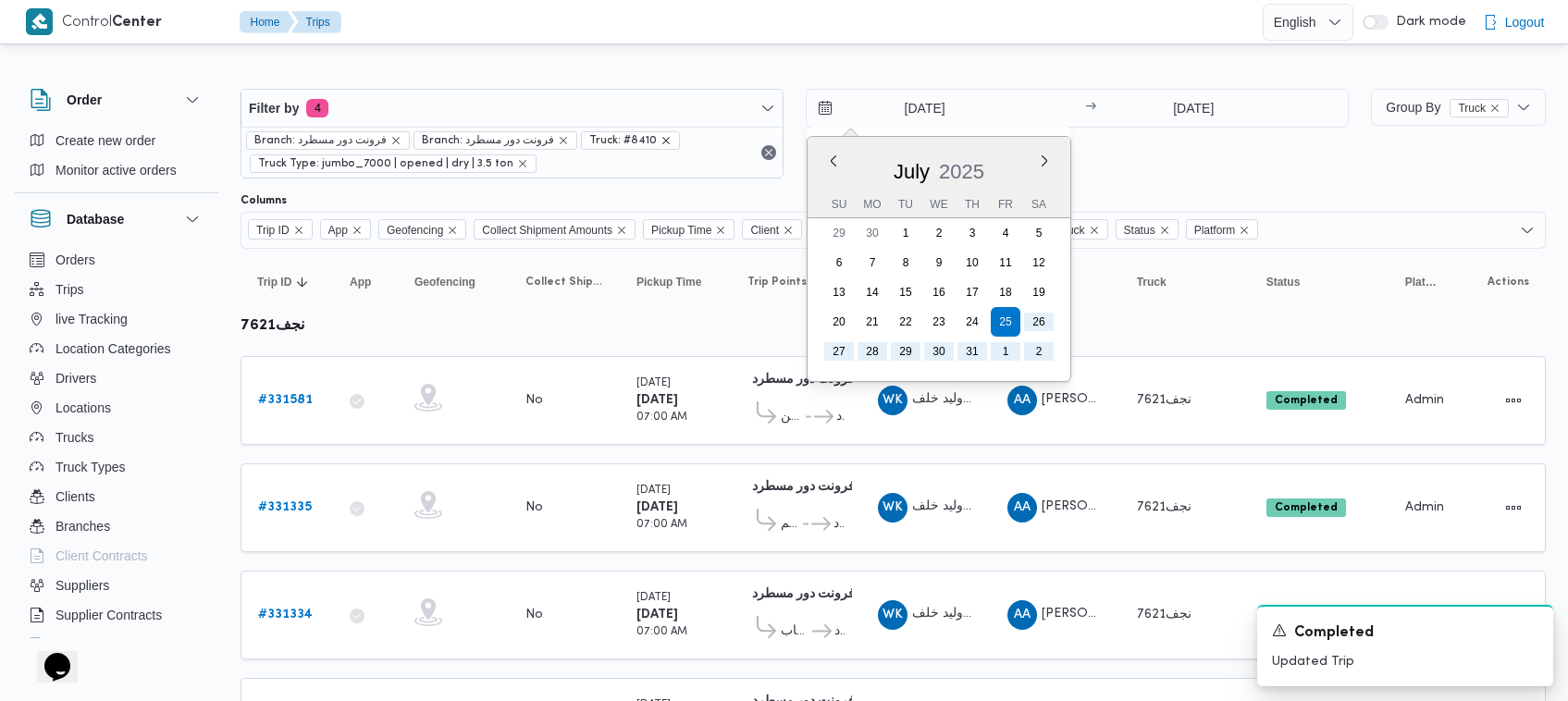
click at [661, 139] on icon "remove selected entity" at bounding box center [666, 140] width 11 height 11
click at [649, 139] on div "Branch: فرونت دور مسطرد Branch: فرونت دور مسطرد Truck: #8410 Truck Type: jumbo_…" at bounding box center [512, 152] width 541 height 51
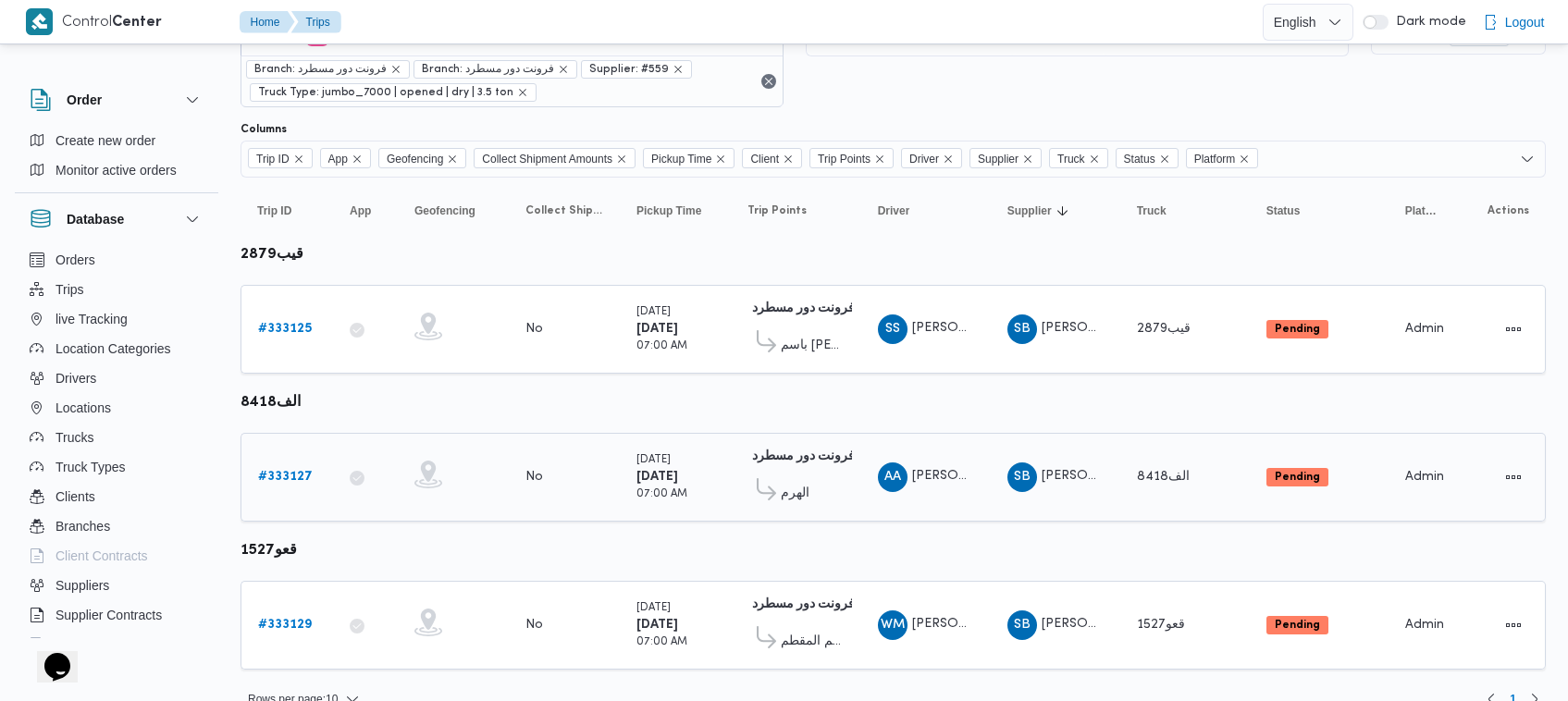
scroll to position [99, 0]
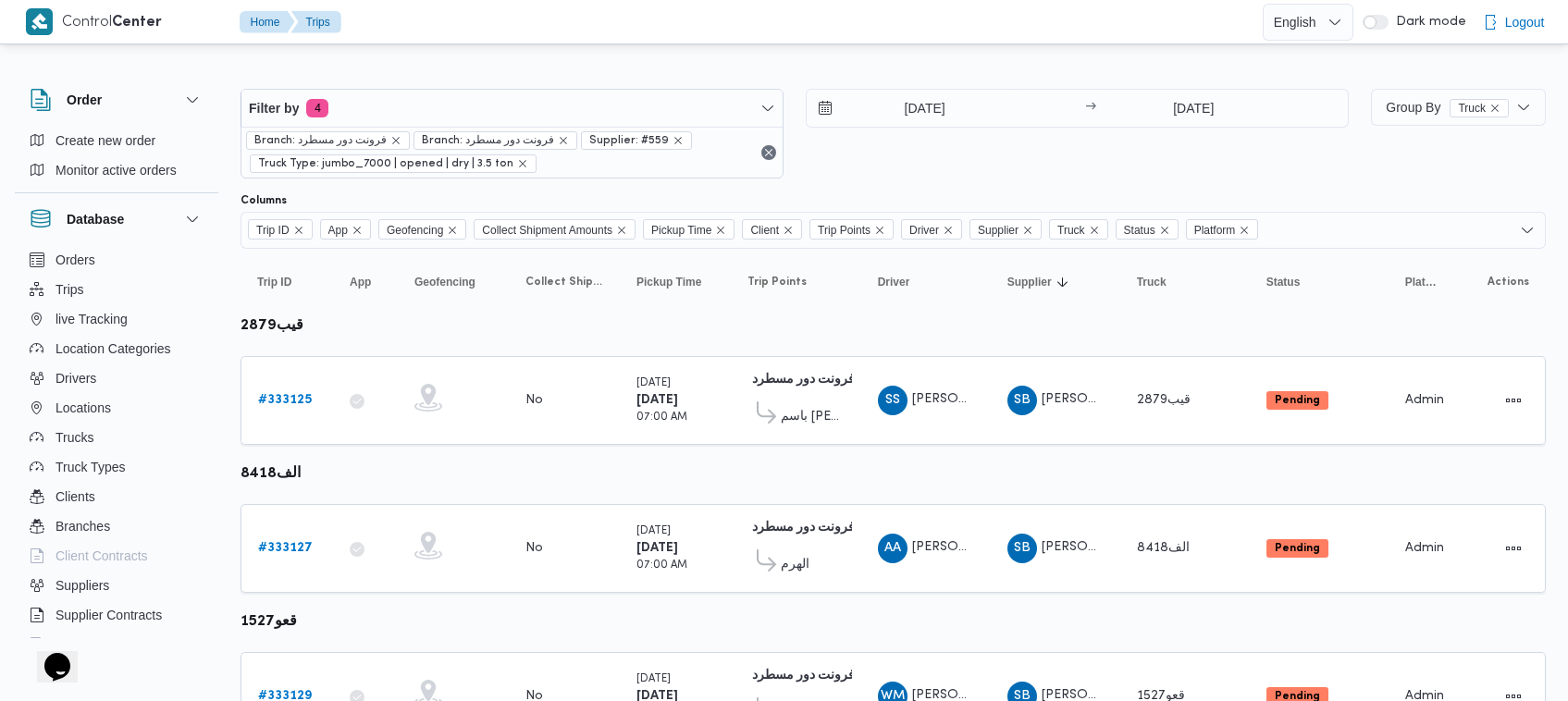
click at [957, 167] on div "[DATE] → [DATE]" at bounding box center [1077, 134] width 543 height 90
click at [869, 157] on div "[DATE] → [DATE]" at bounding box center [1077, 134] width 543 height 90
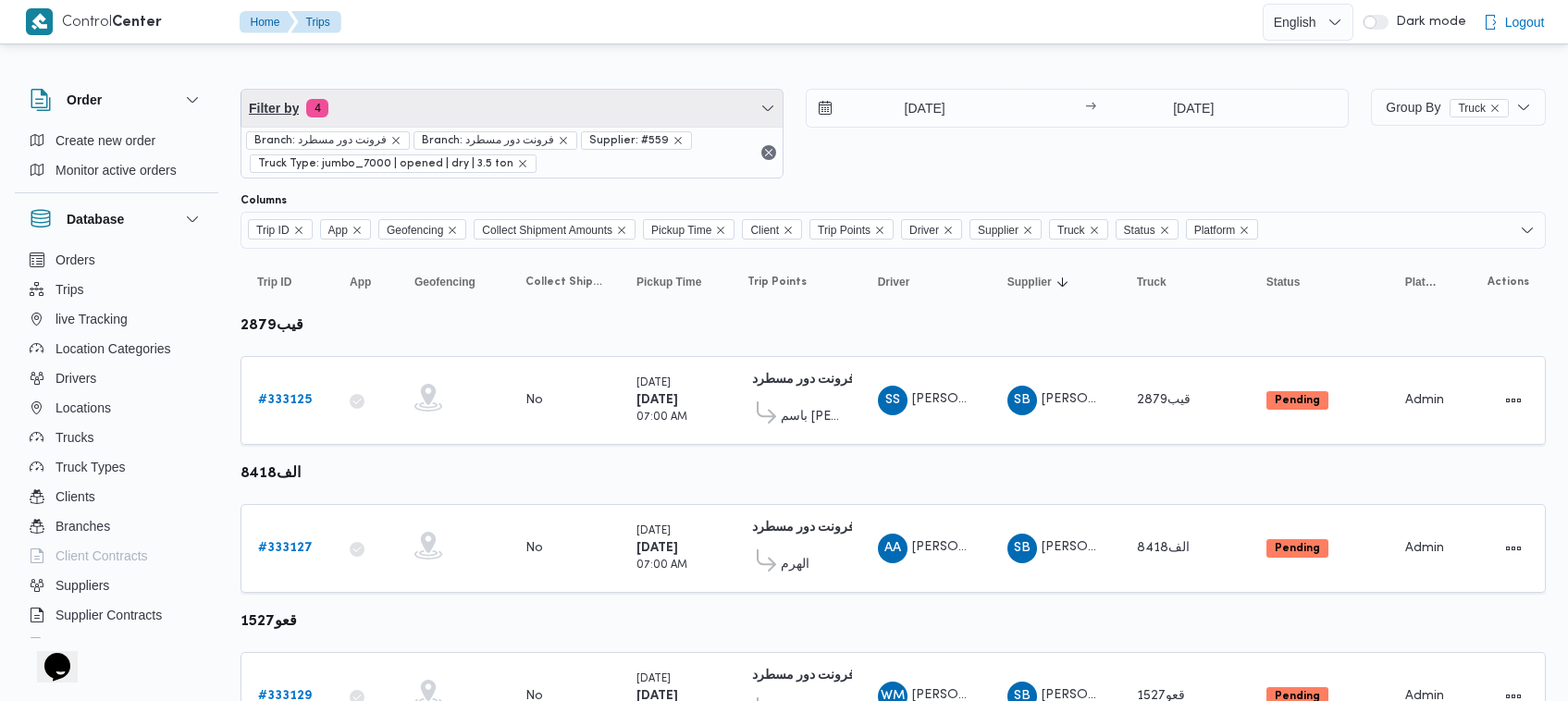
click at [635, 120] on span "Filter by 4" at bounding box center [512, 108] width 541 height 37
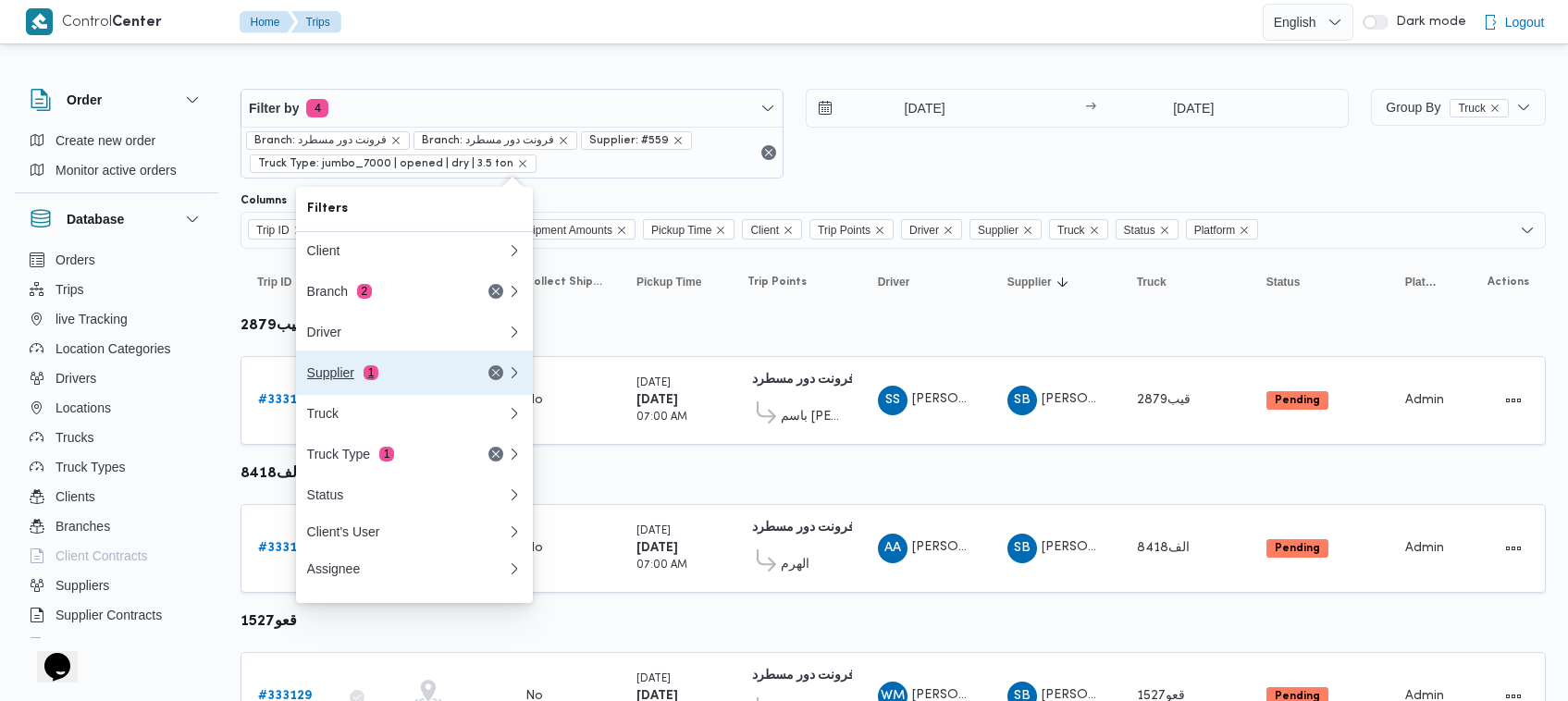
click at [412, 380] on div "Supplier 1" at bounding box center [384, 372] width 155 height 15
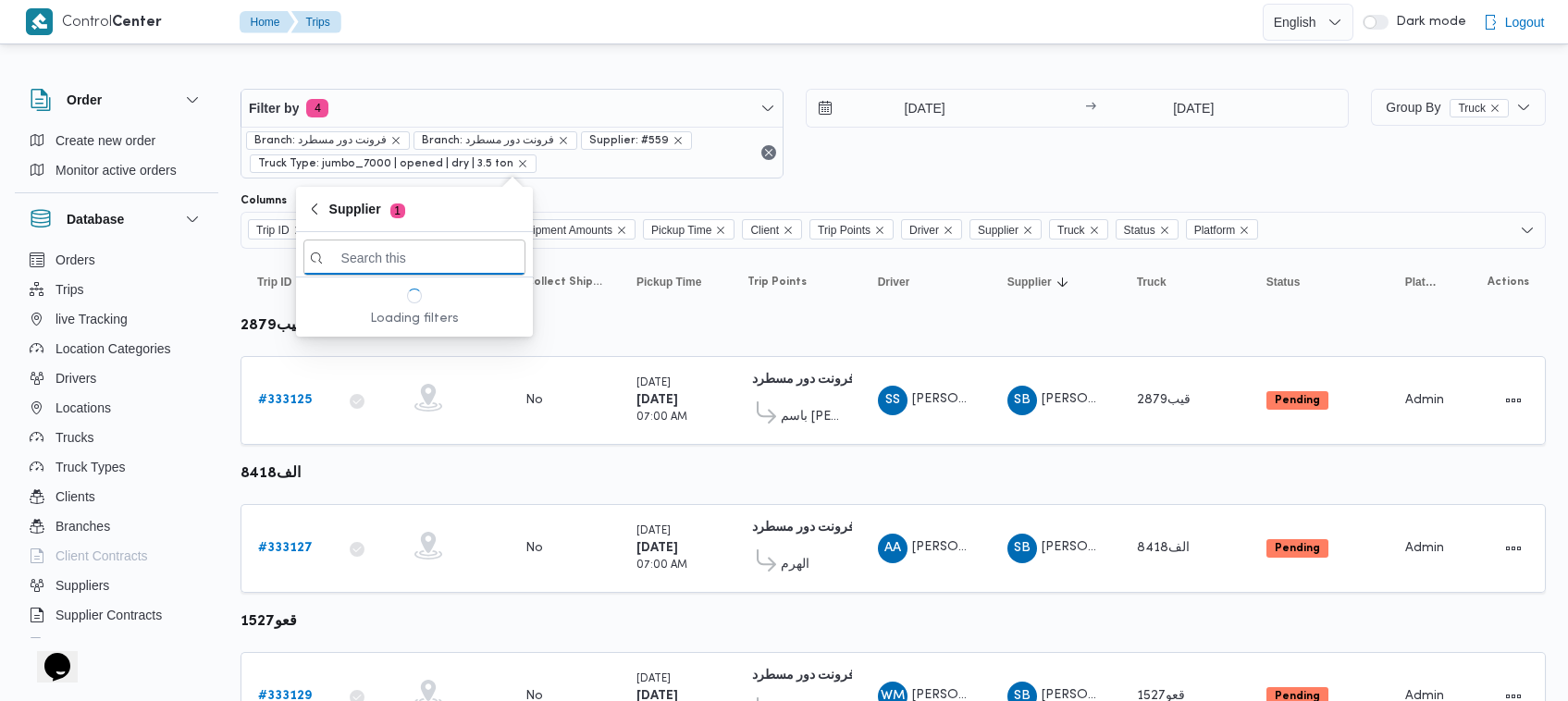
paste input "احمد عزت سيد دويش سليمان"
type input "احمد عزت سيد دويش سليمان"
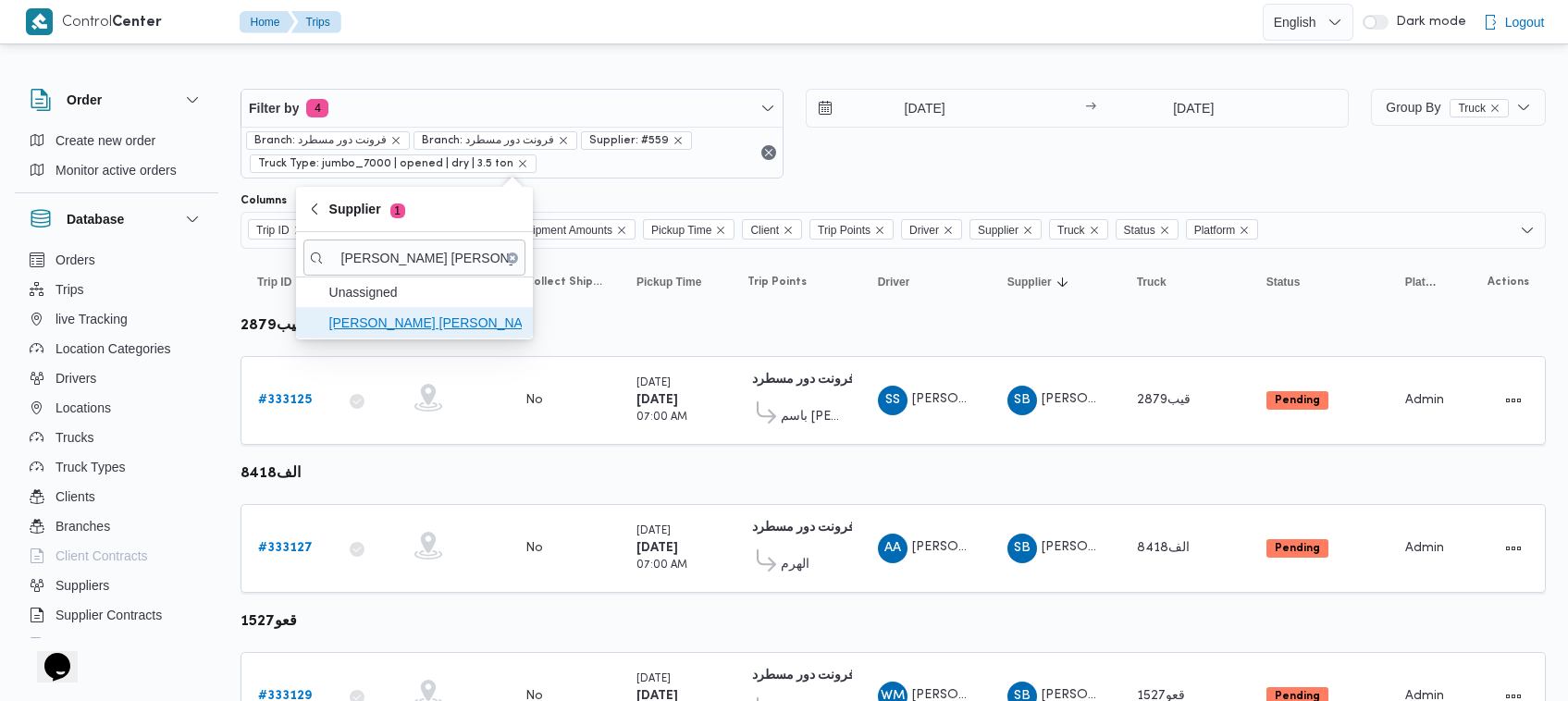
click at [380, 331] on span "احمد عزت سيد دويش سليمان" at bounding box center [425, 323] width 192 height 22
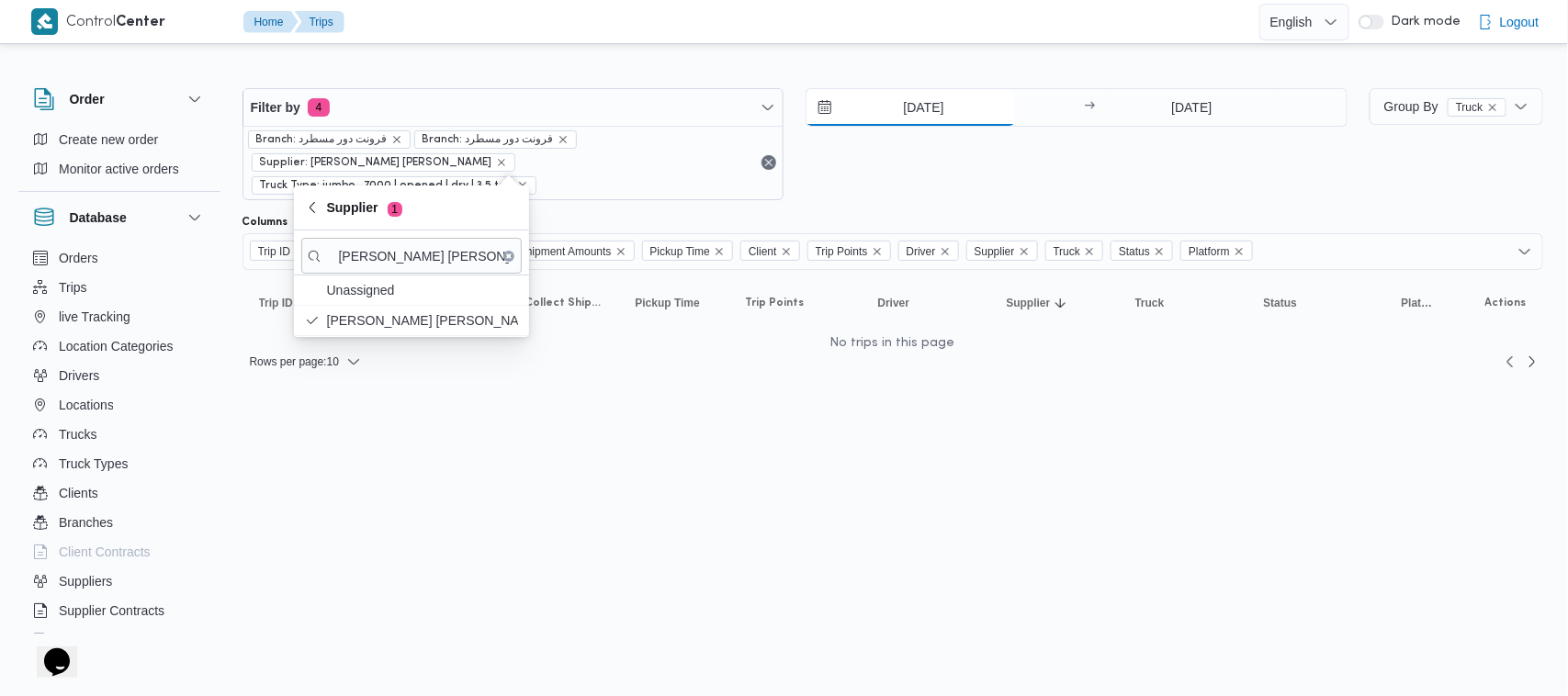
click at [951, 120] on input "[DATE]" at bounding box center [910, 107] width 208 height 37
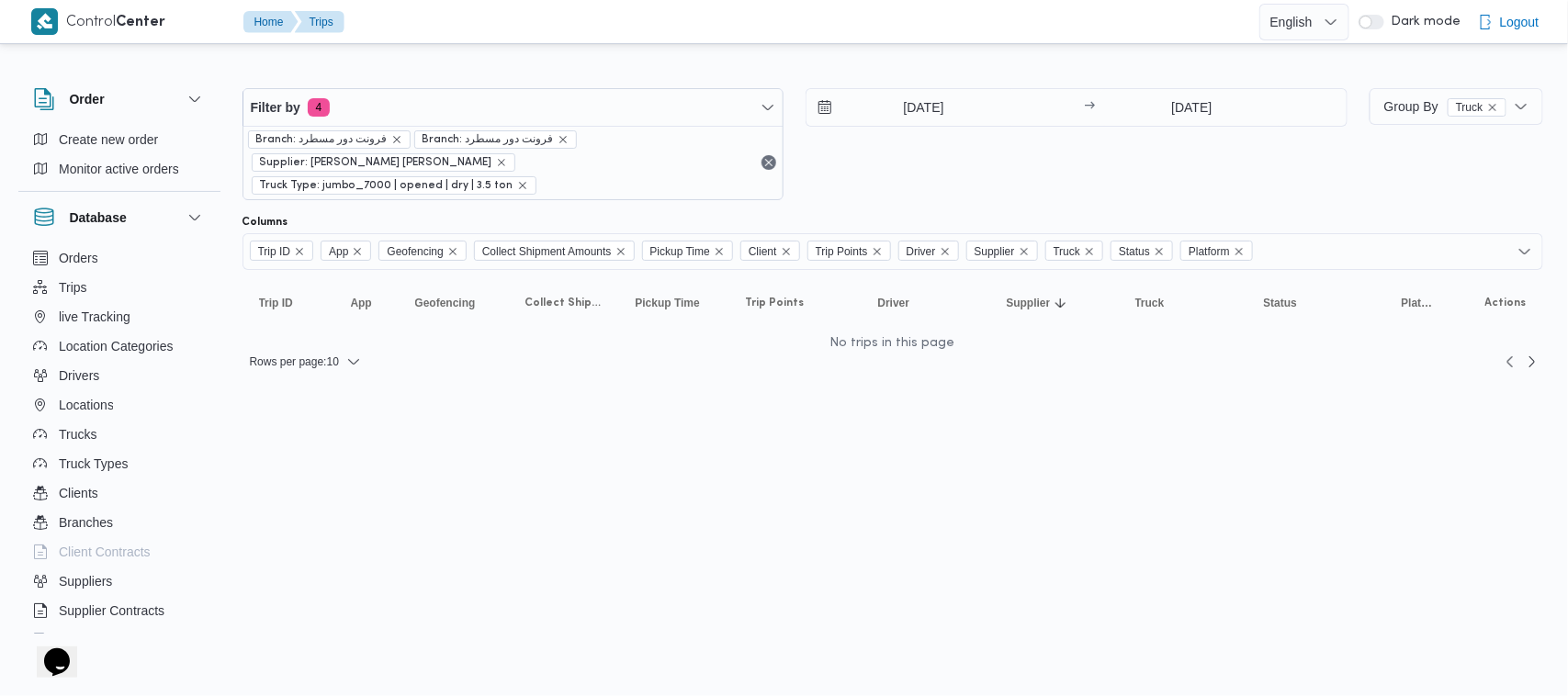
click at [1205, 154] on div "31/8/2025 → 31/8/2025" at bounding box center [1076, 144] width 542 height 112
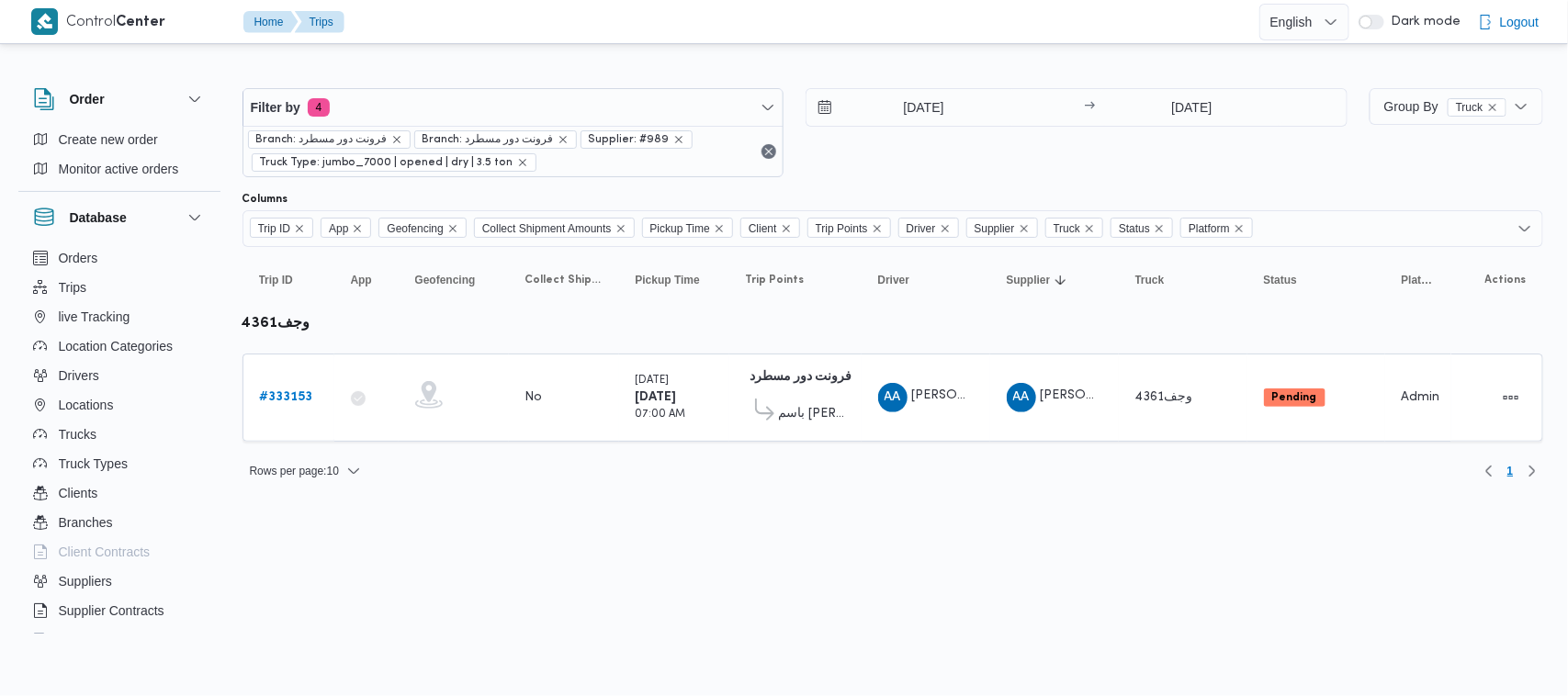
click at [945, 82] on div "Filter by 4 Branch: فرونت دور مسطرد Branch: فرونت دور مسطرد Supplier: #989 Truc…" at bounding box center [795, 133] width 1128 height 111
click at [943, 97] on input "[DATE]" at bounding box center [910, 107] width 208 height 37
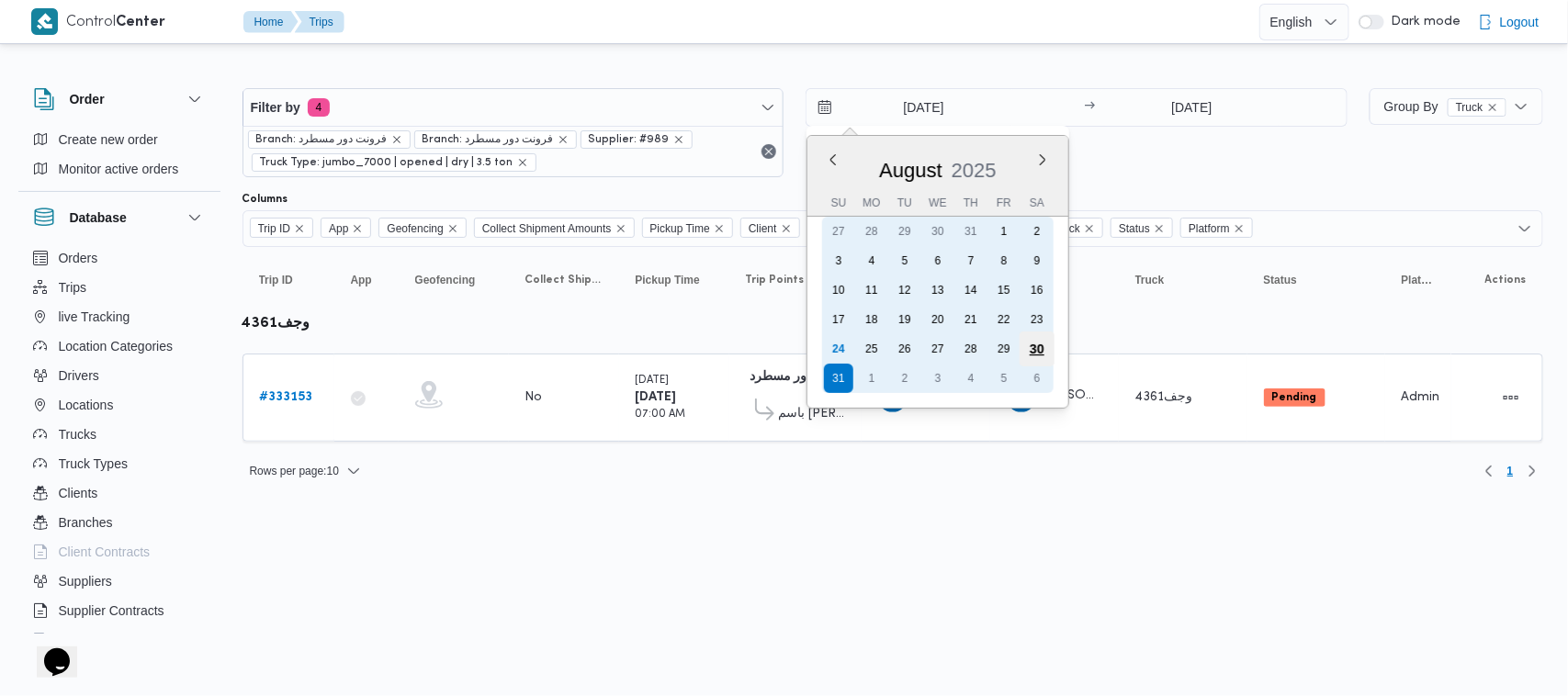
click at [1044, 348] on div "30" at bounding box center [1038, 349] width 35 height 35
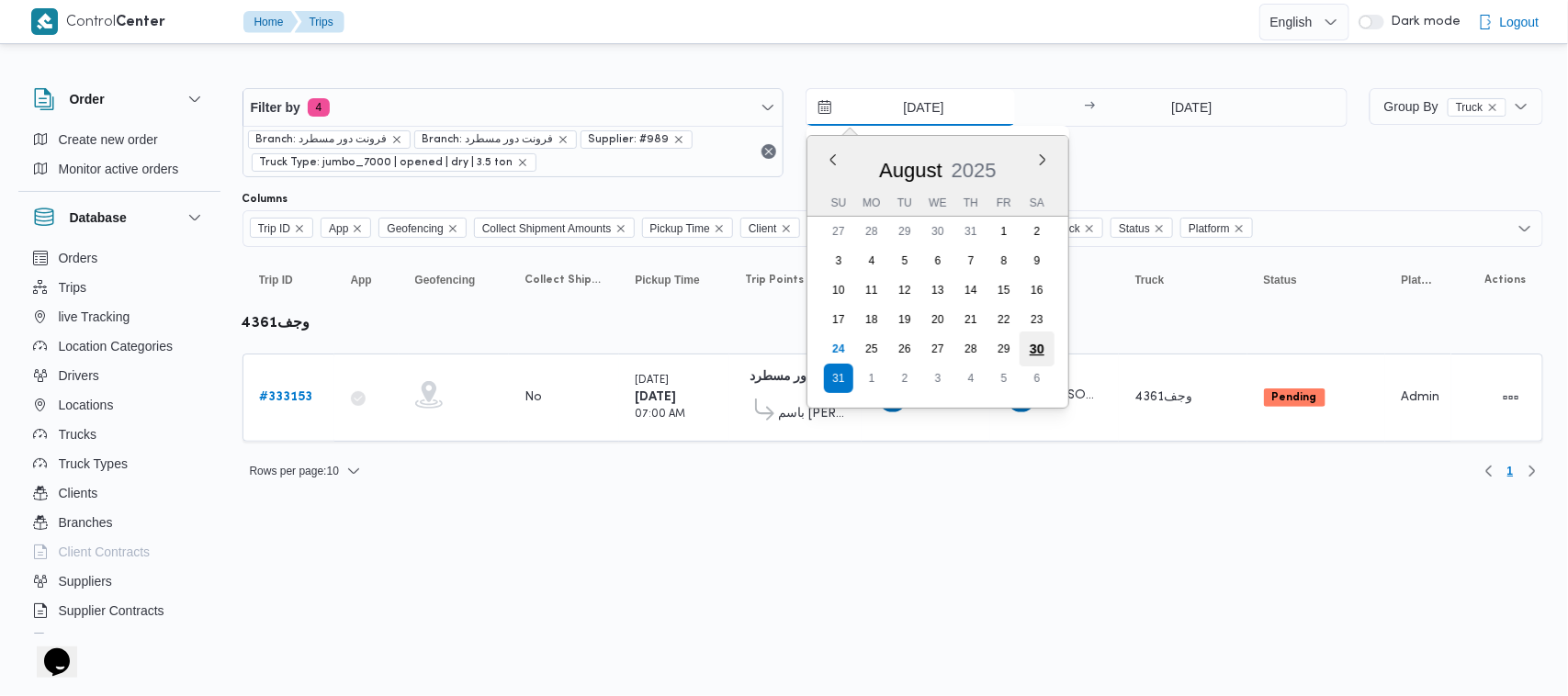
type input "30/8/2025"
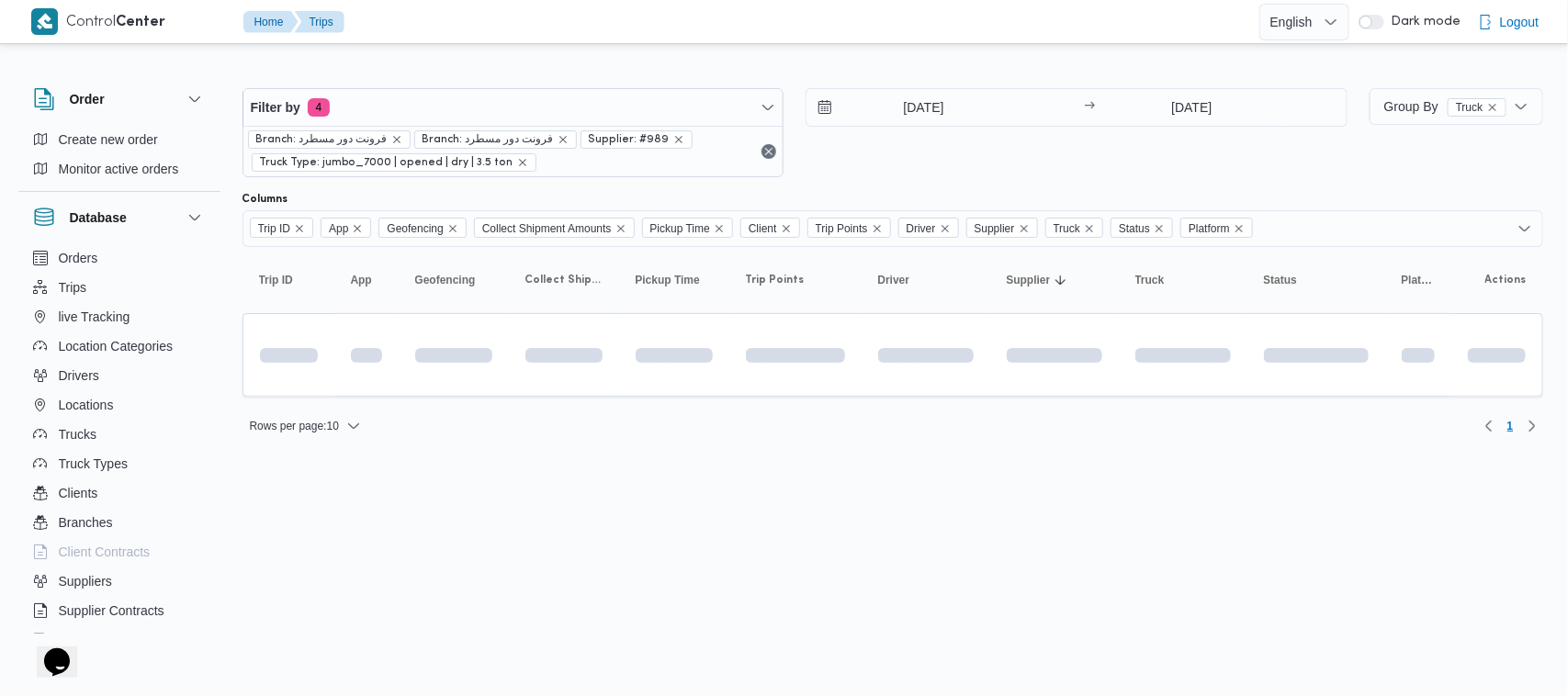
click at [1099, 136] on div "30/8/2025 → 31/8/2025" at bounding box center [1076, 133] width 542 height 89
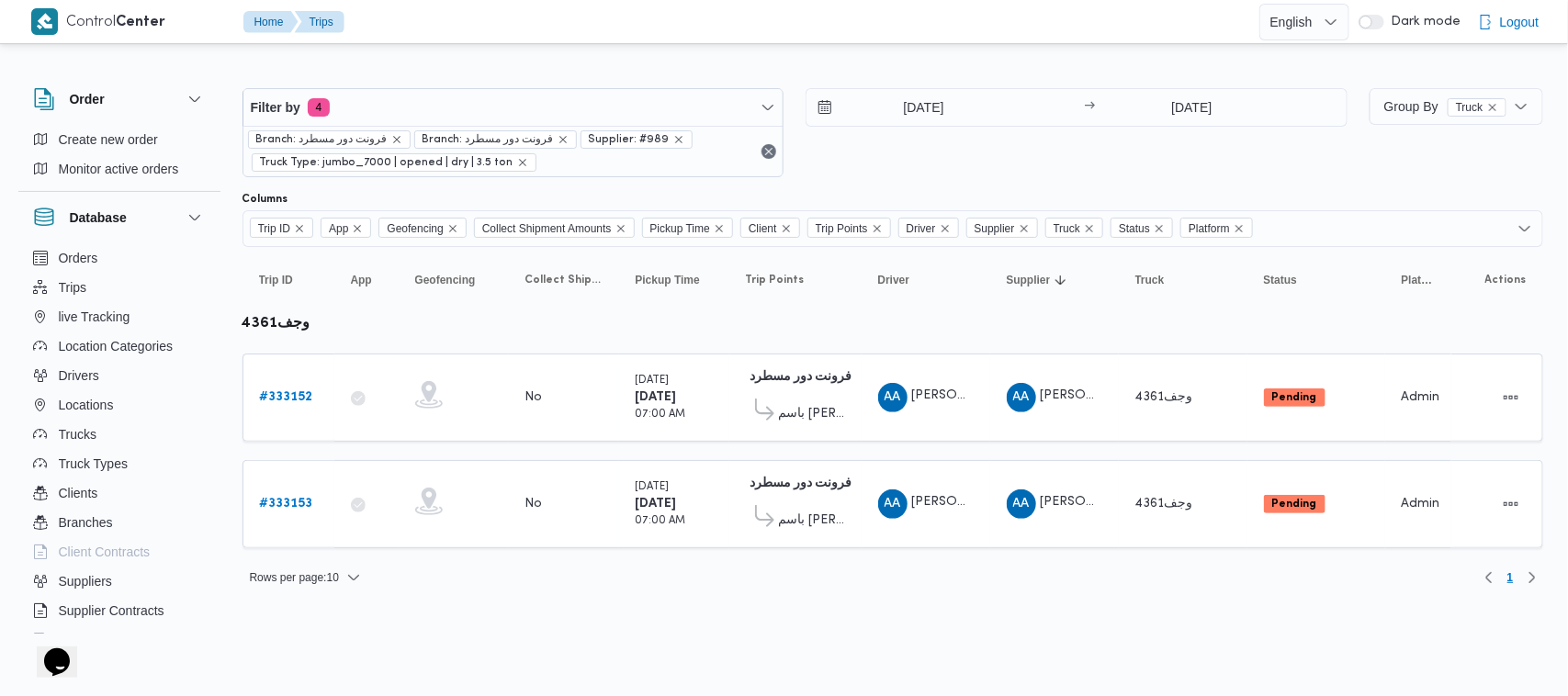
click at [878, 167] on div "30/8/2025 → 31/8/2025" at bounding box center [1076, 133] width 542 height 89
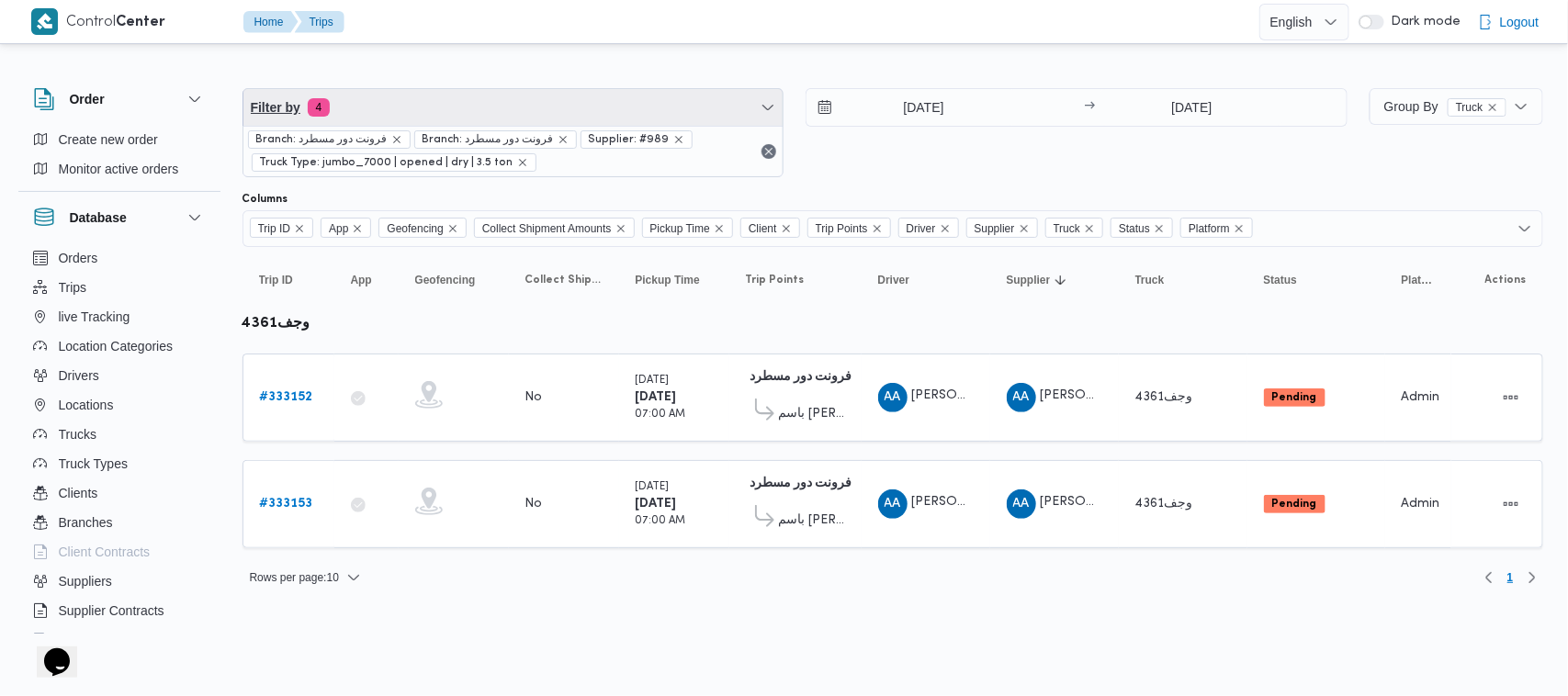
click at [433, 103] on span "Filter by 4" at bounding box center [514, 107] width 540 height 37
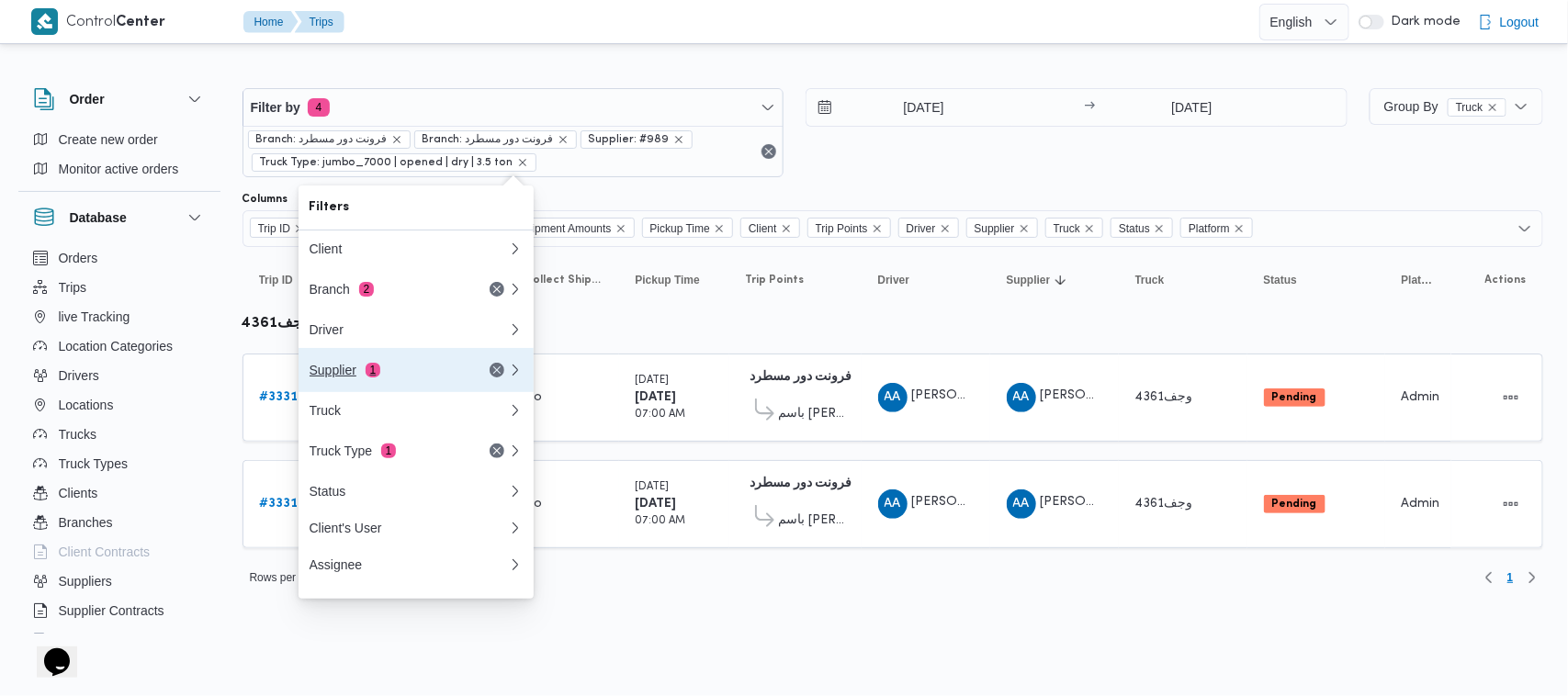
click at [377, 378] on div "Supplier 1" at bounding box center [386, 370] width 154 height 15
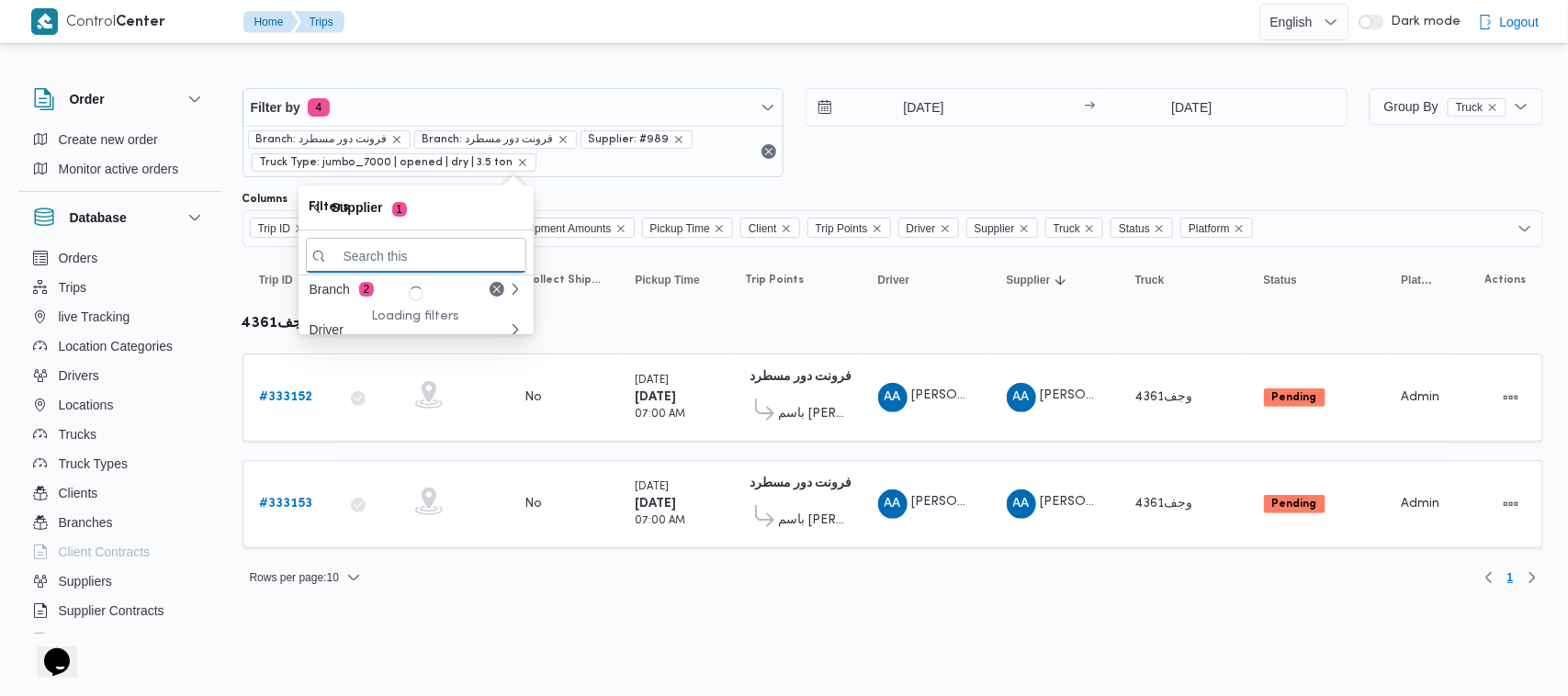
paste input "جمال صبحي سيد احمد"
type input "جمال صبحي سيد احمد"
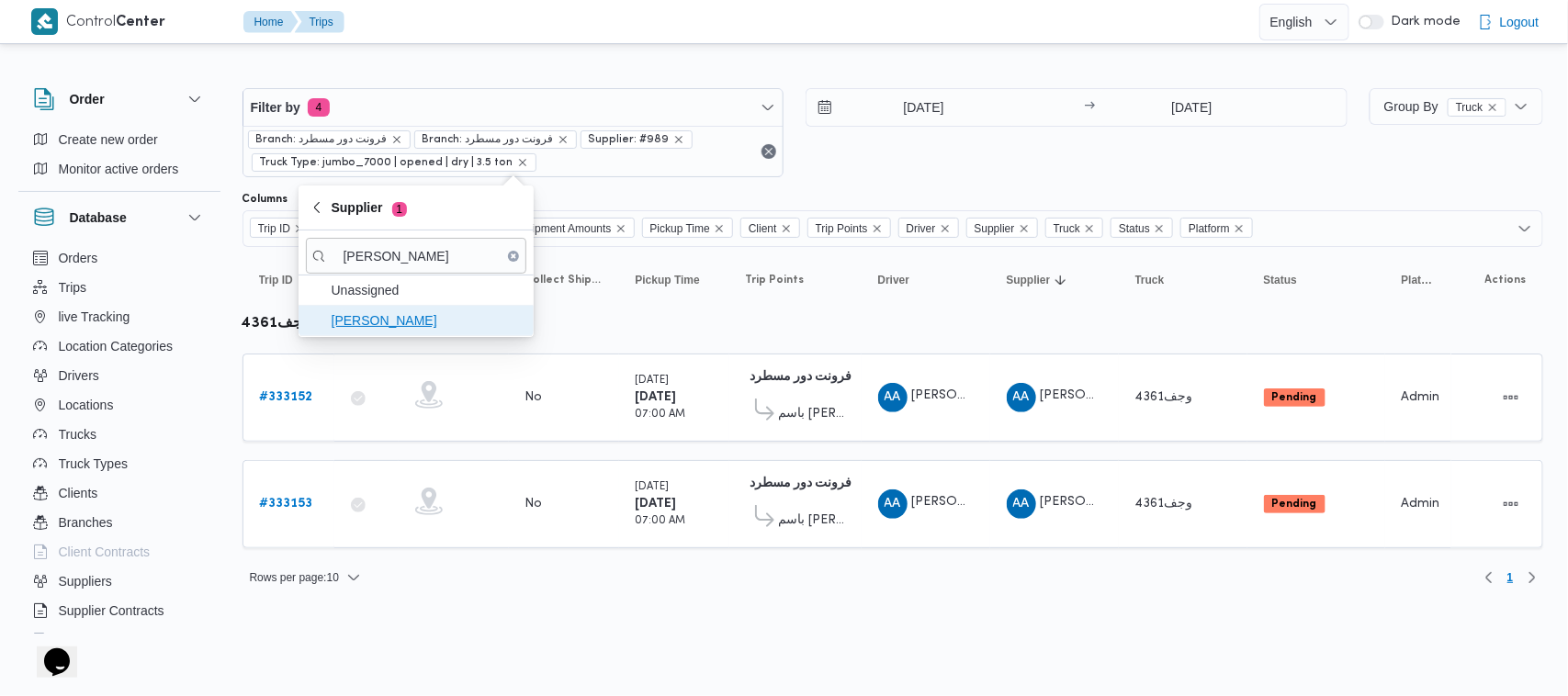
click at [395, 318] on span "جمال صبحي سيد احمد" at bounding box center [427, 320] width 191 height 22
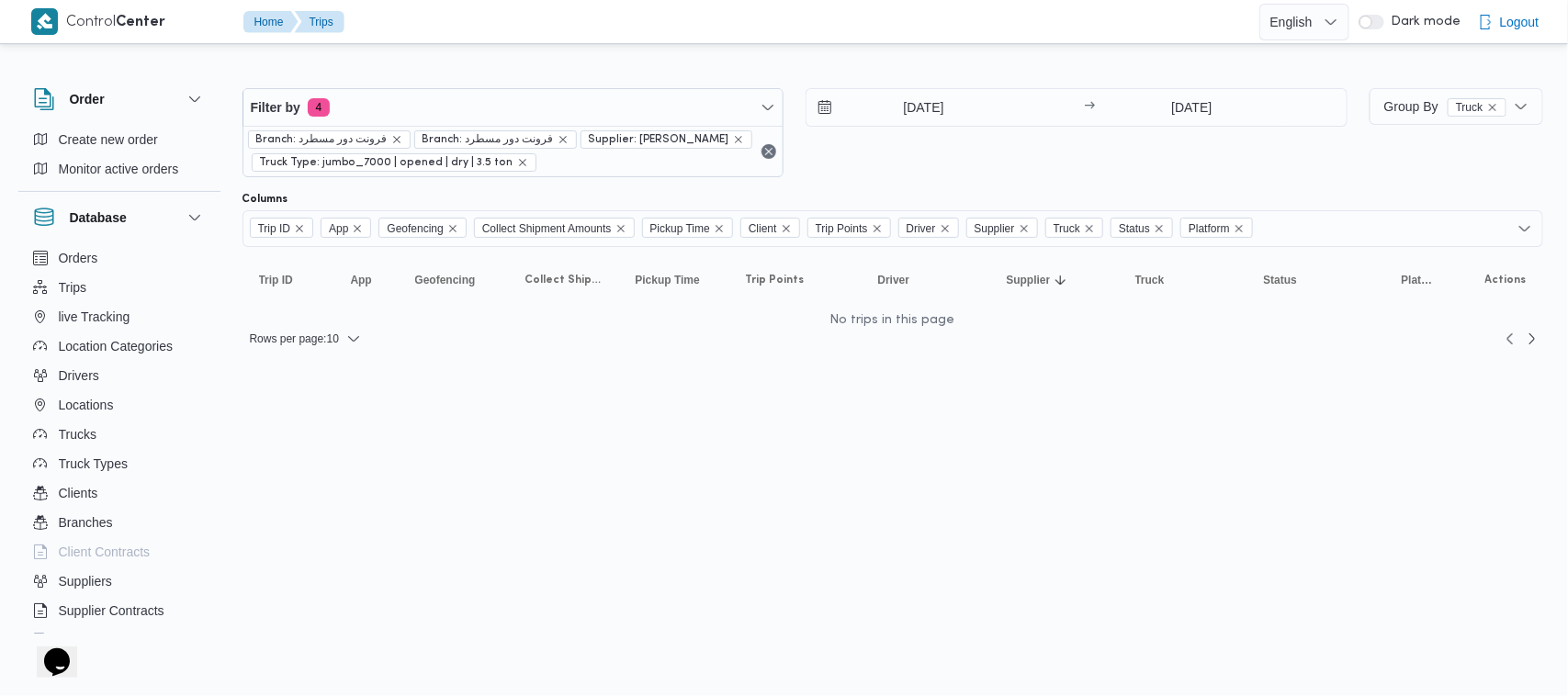
click at [900, 159] on div "30/8/2025 → 31/8/2025" at bounding box center [1076, 133] width 542 height 89
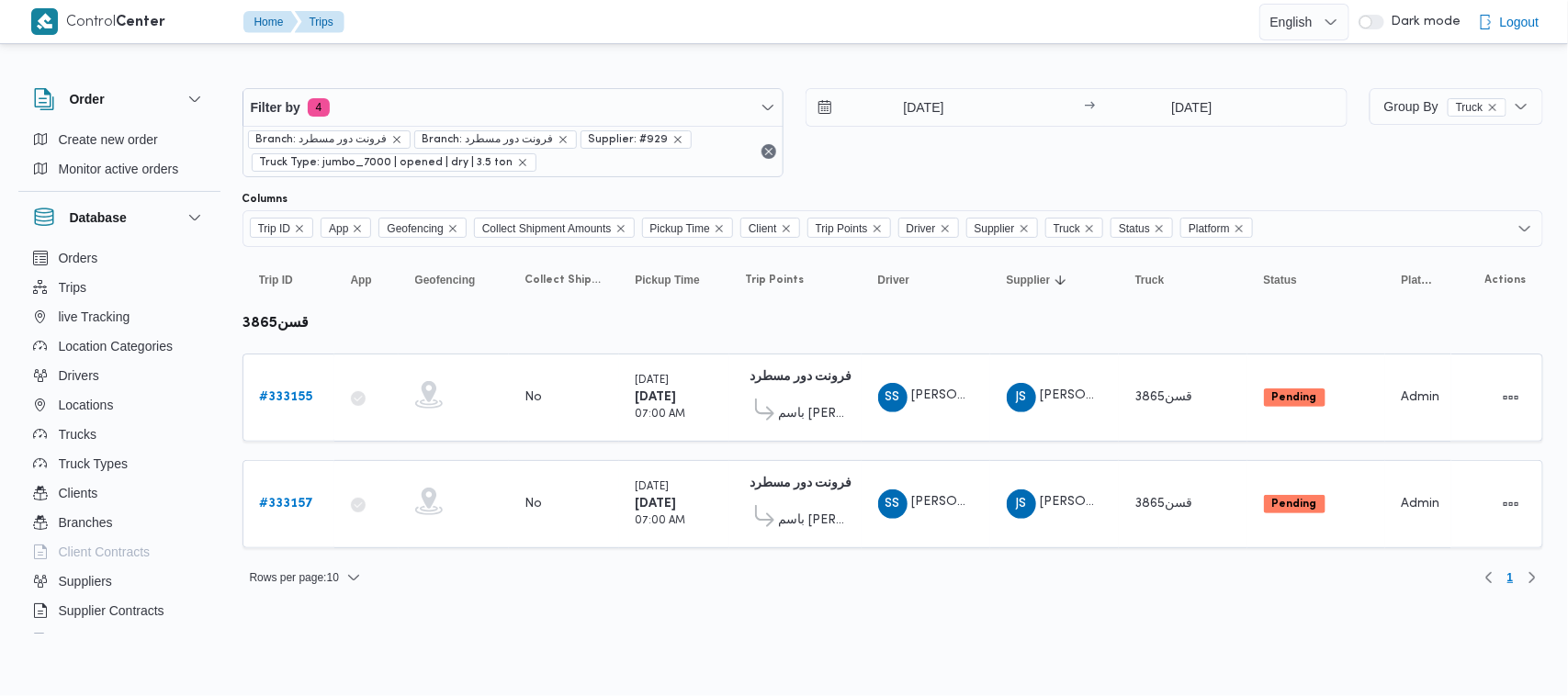
click at [884, 611] on html "Control Center Home Trips English عربي Dark mode Logout Order Create new order …" at bounding box center [784, 348] width 1568 height 696
click at [544, 75] on div at bounding box center [893, 74] width 1301 height 29
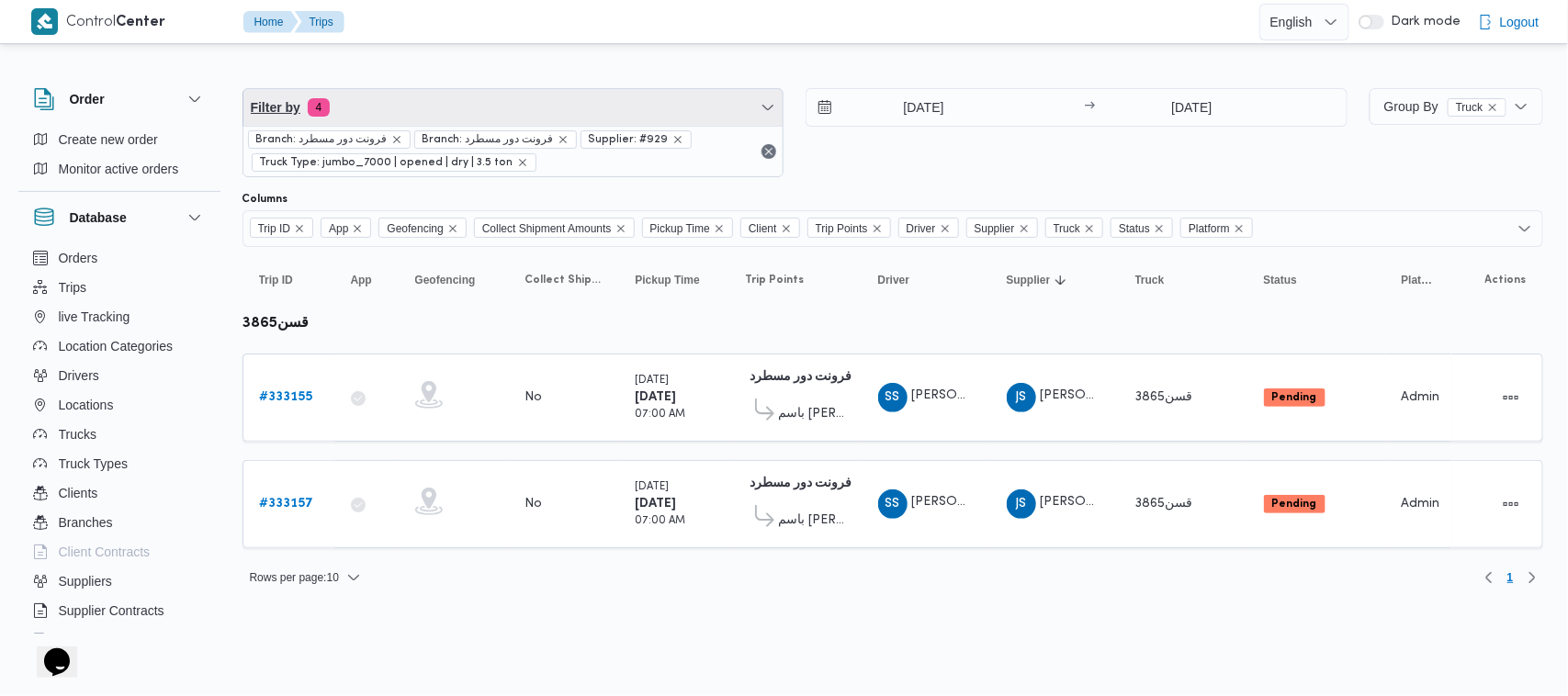
click at [544, 90] on span "Filter by 4" at bounding box center [514, 107] width 540 height 37
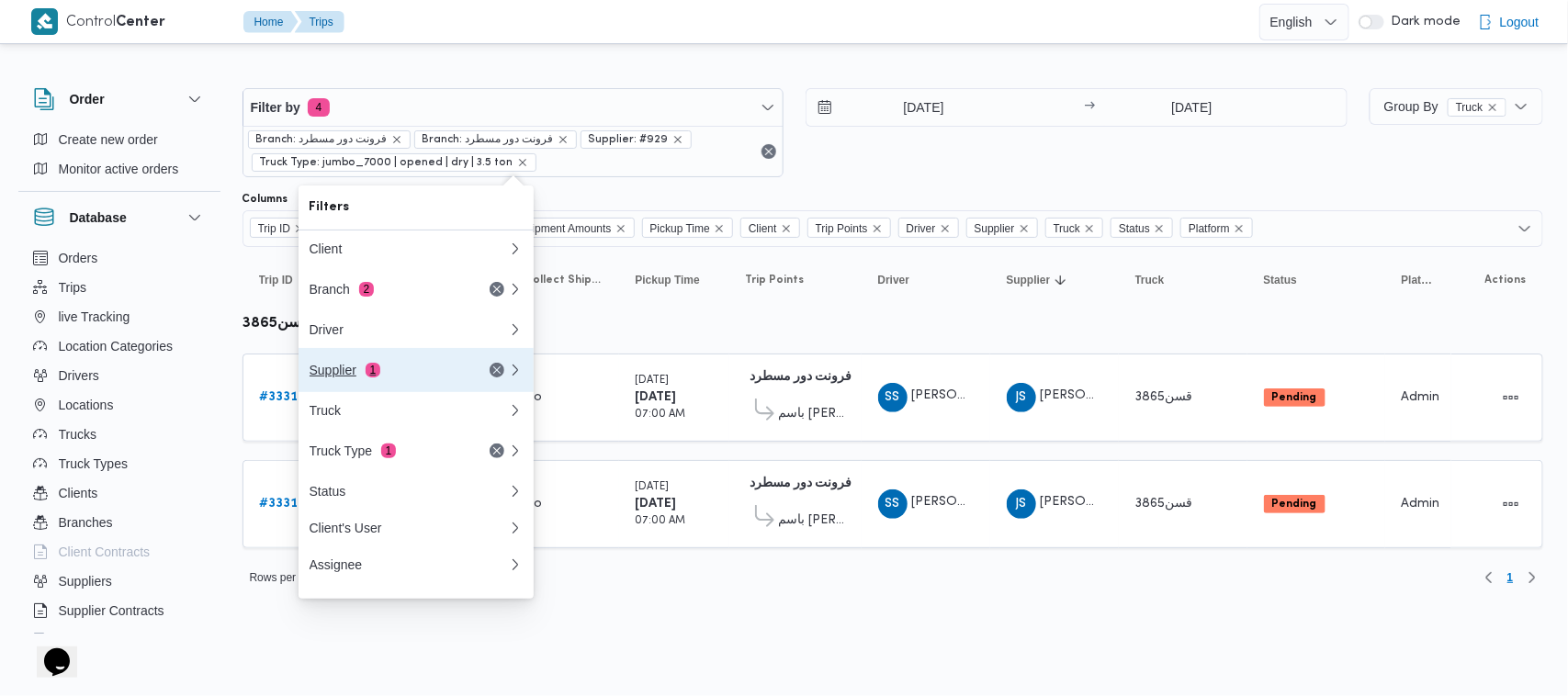
click at [389, 384] on div "Supplier 1" at bounding box center [408, 371] width 221 height 45
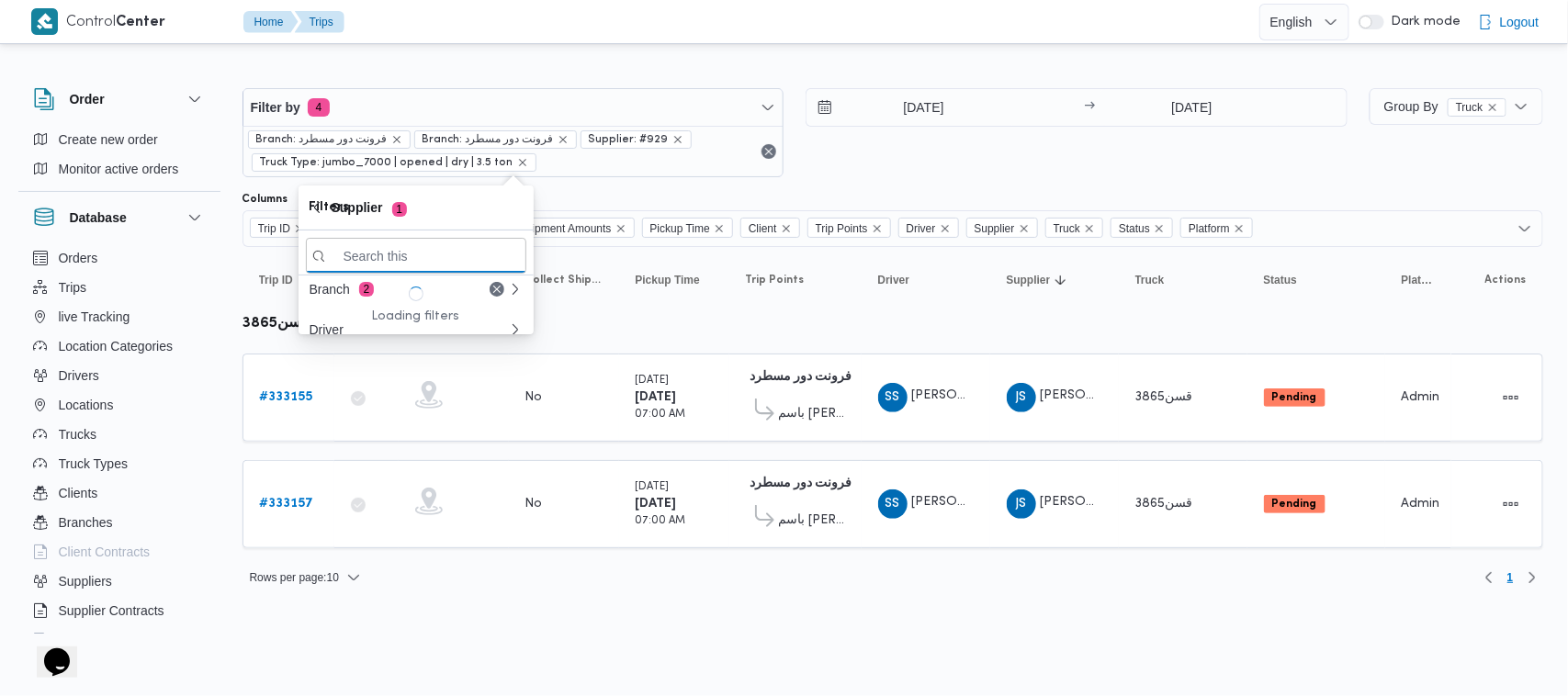
paste input "علي [PERSON_NAME] [PERSON_NAME]"
type input "علي [PERSON_NAME] [PERSON_NAME]"
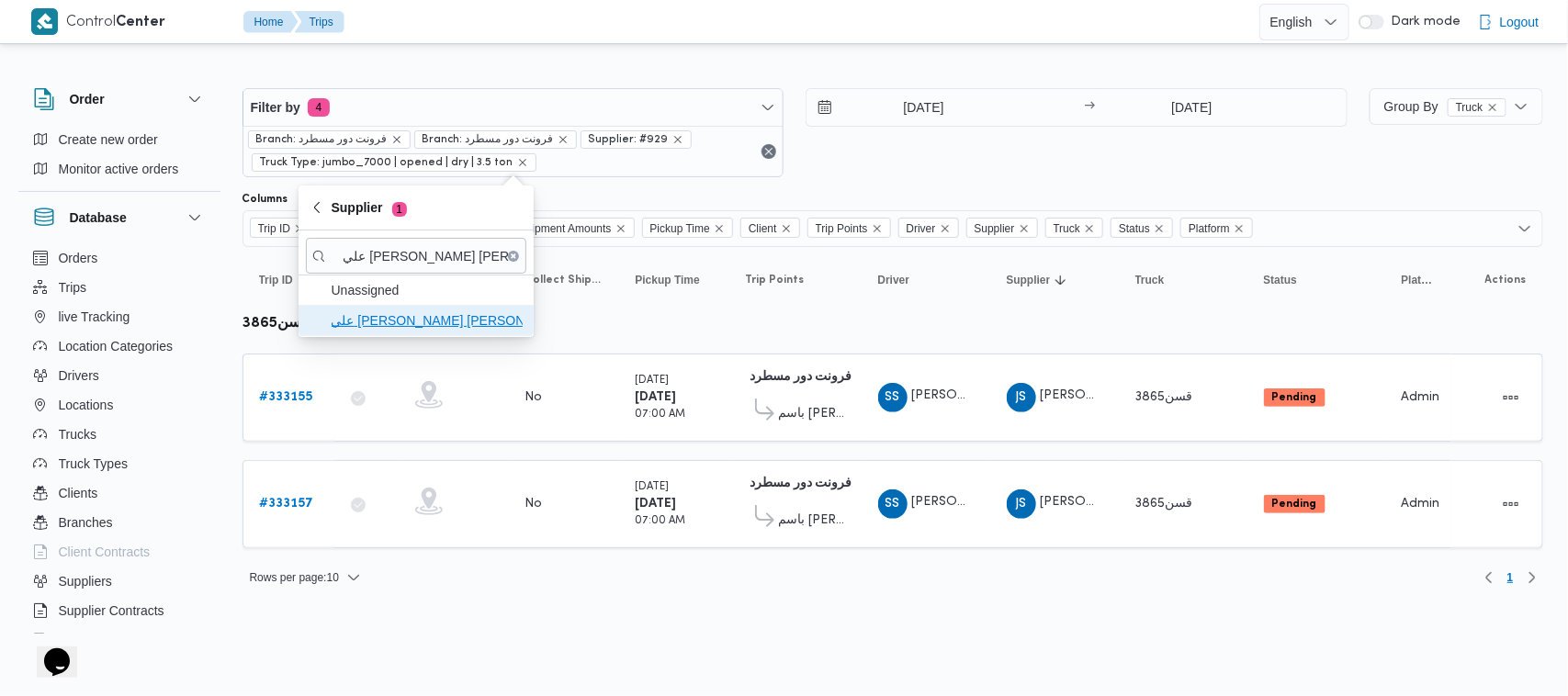
click at [420, 319] on span "علي [PERSON_NAME] [PERSON_NAME]" at bounding box center [427, 320] width 191 height 22
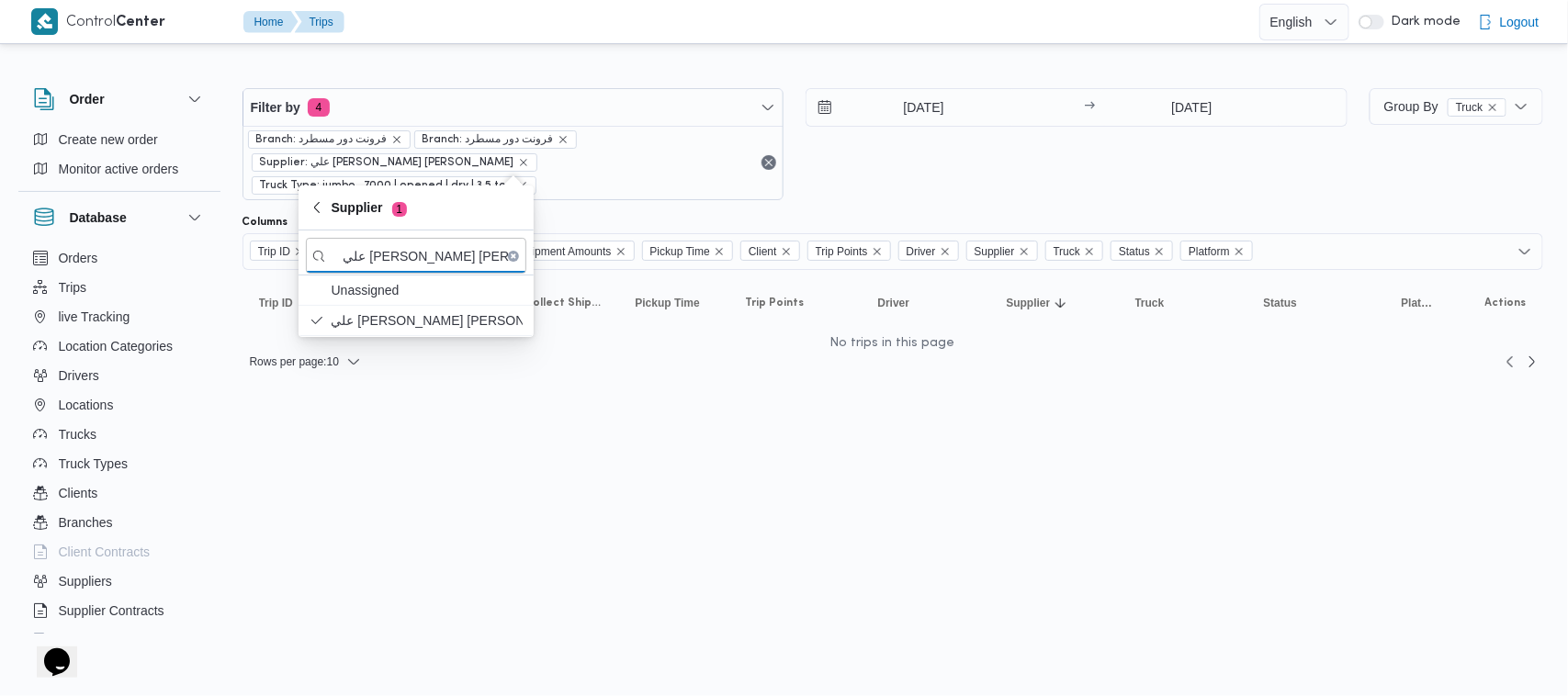
click at [979, 150] on div "[DATE] → [DATE]" at bounding box center [1076, 144] width 542 height 112
